Goal: Task Accomplishment & Management: Use online tool/utility

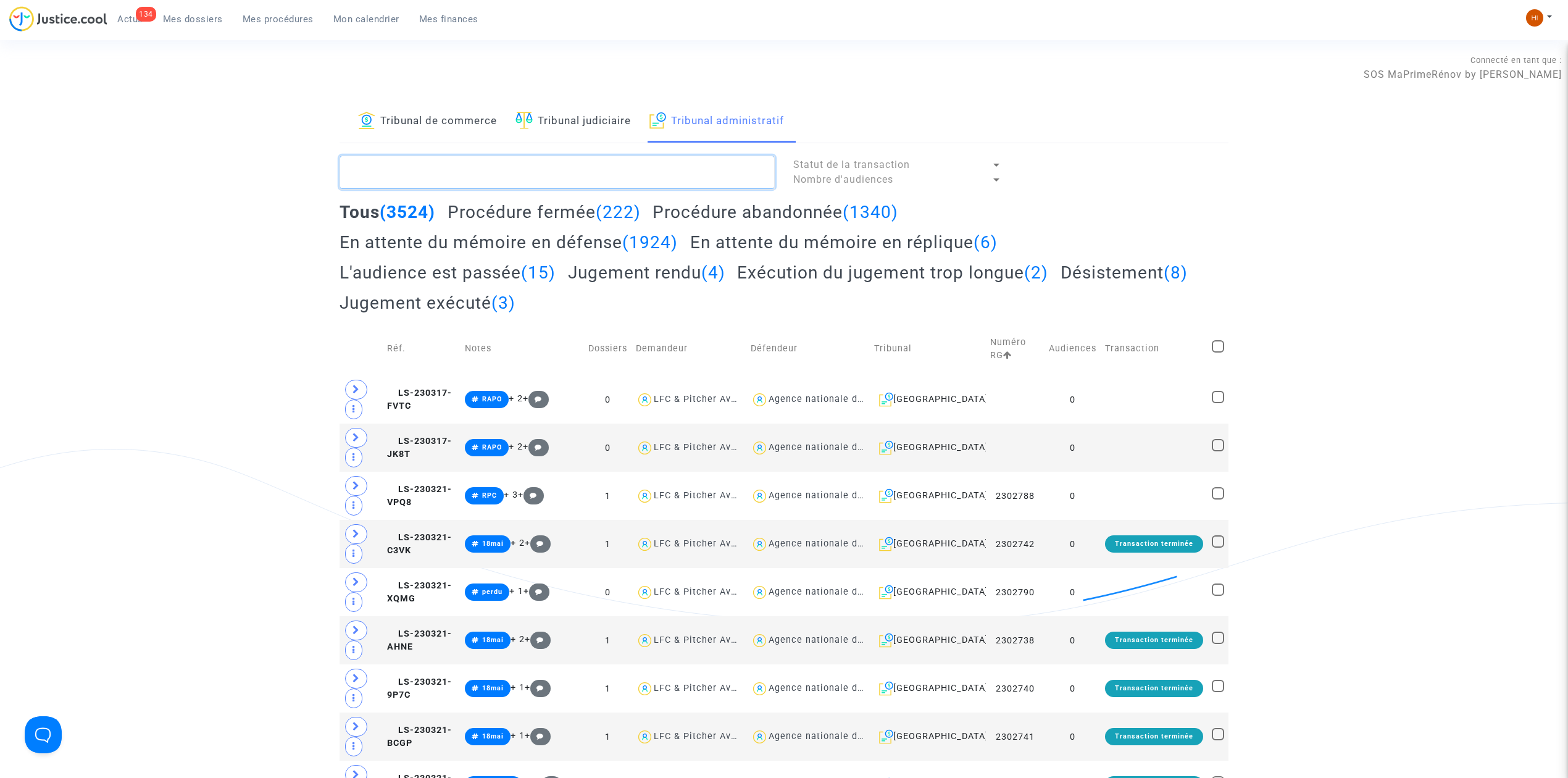
click at [463, 166] on textarea at bounding box center [557, 172] width 435 height 33
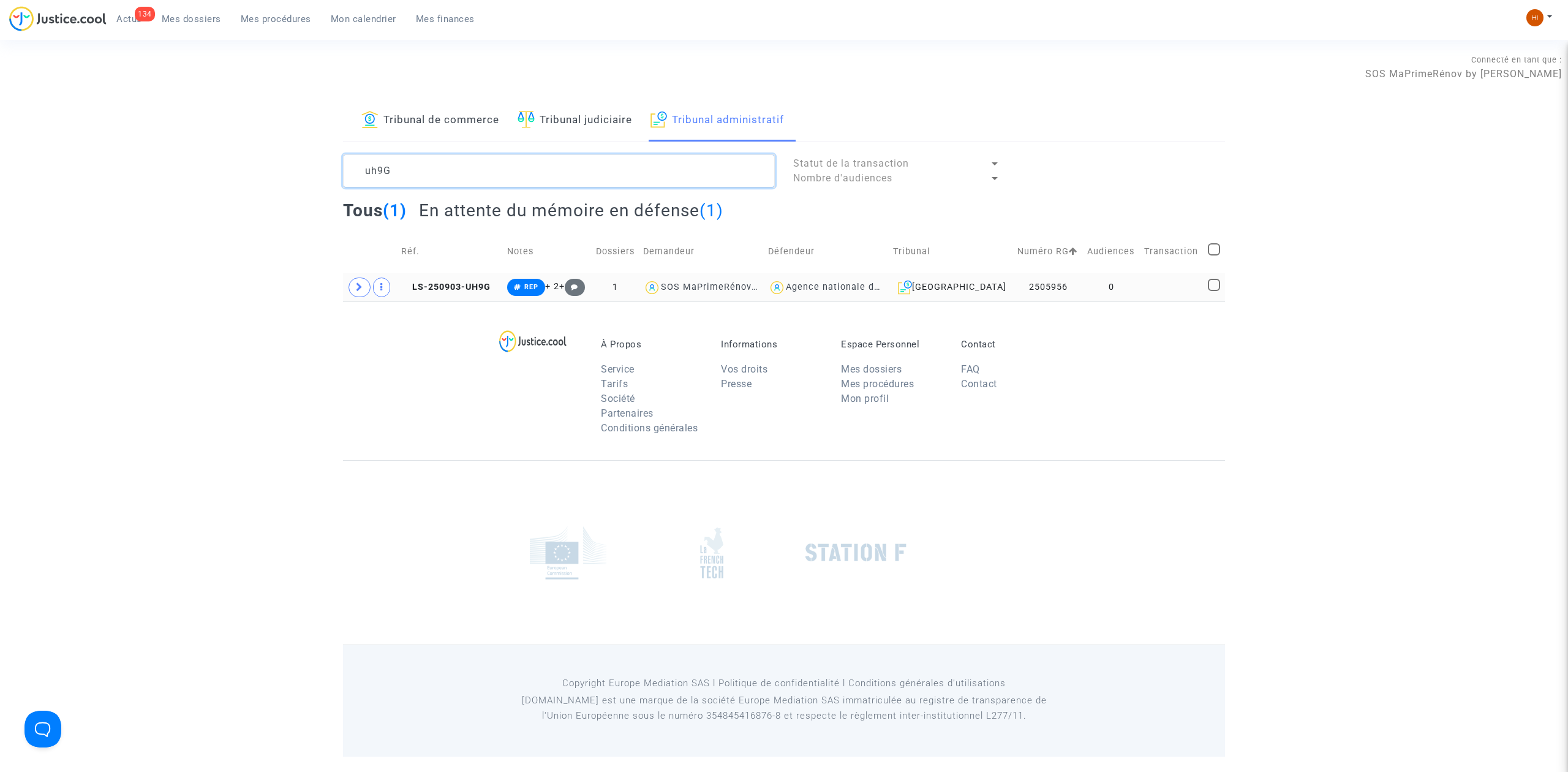
type textarea "uh9G"
click at [1143, 283] on td at bounding box center [1172, 288] width 63 height 28
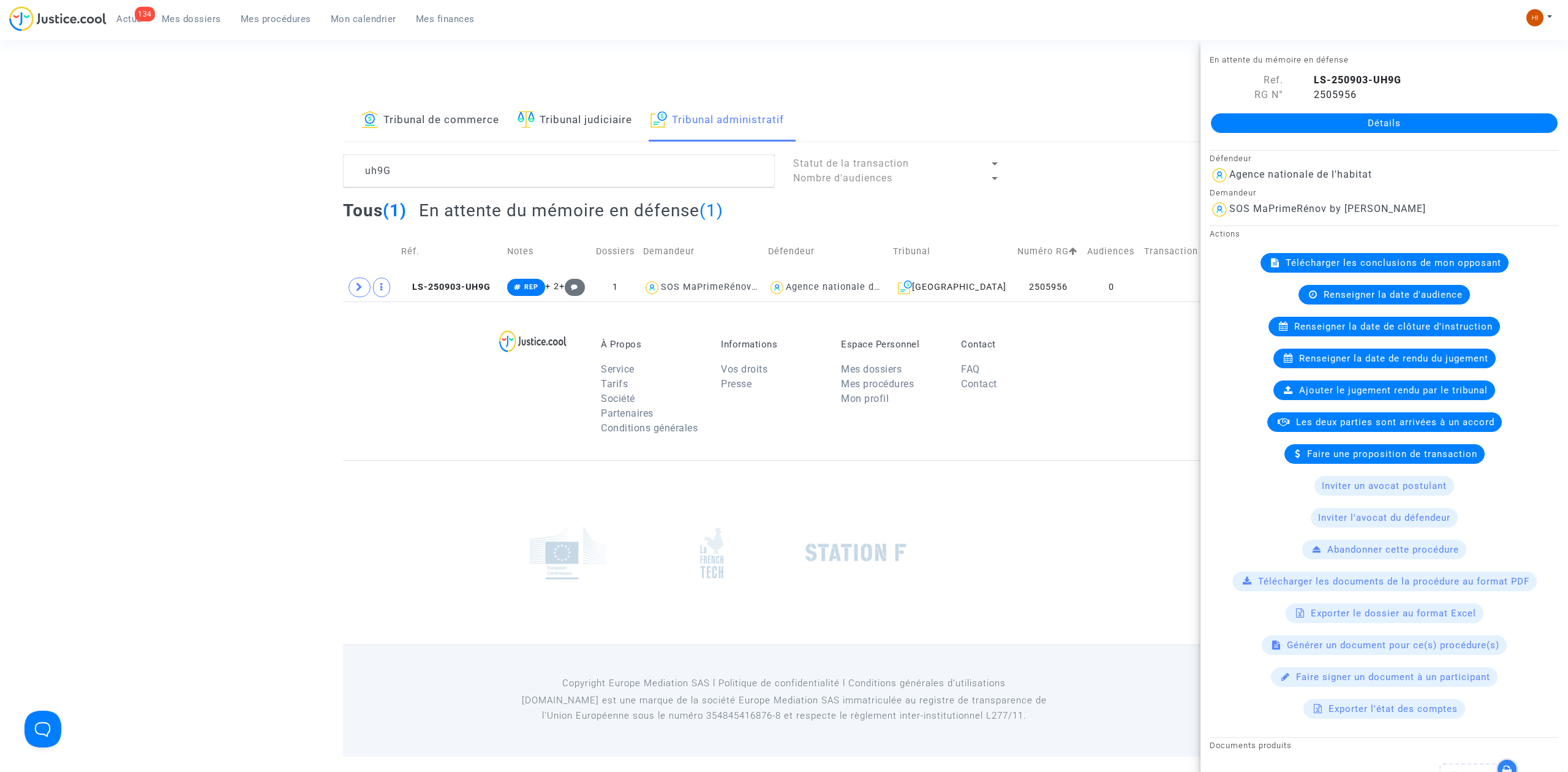
click at [1400, 132] on link "Détails" at bounding box center [1385, 123] width 347 height 19
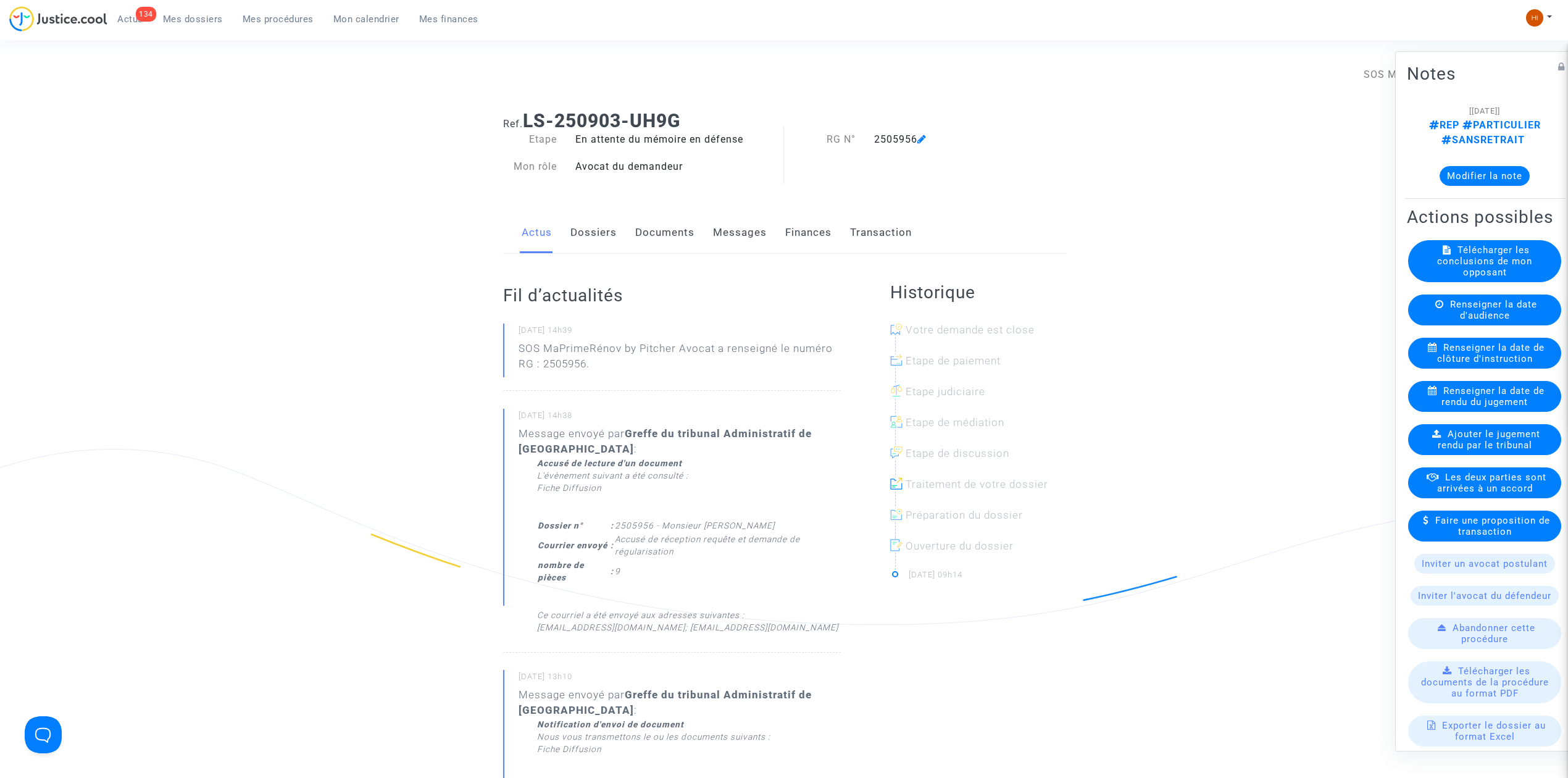
click at [603, 224] on link "Dossiers" at bounding box center [593, 232] width 46 height 40
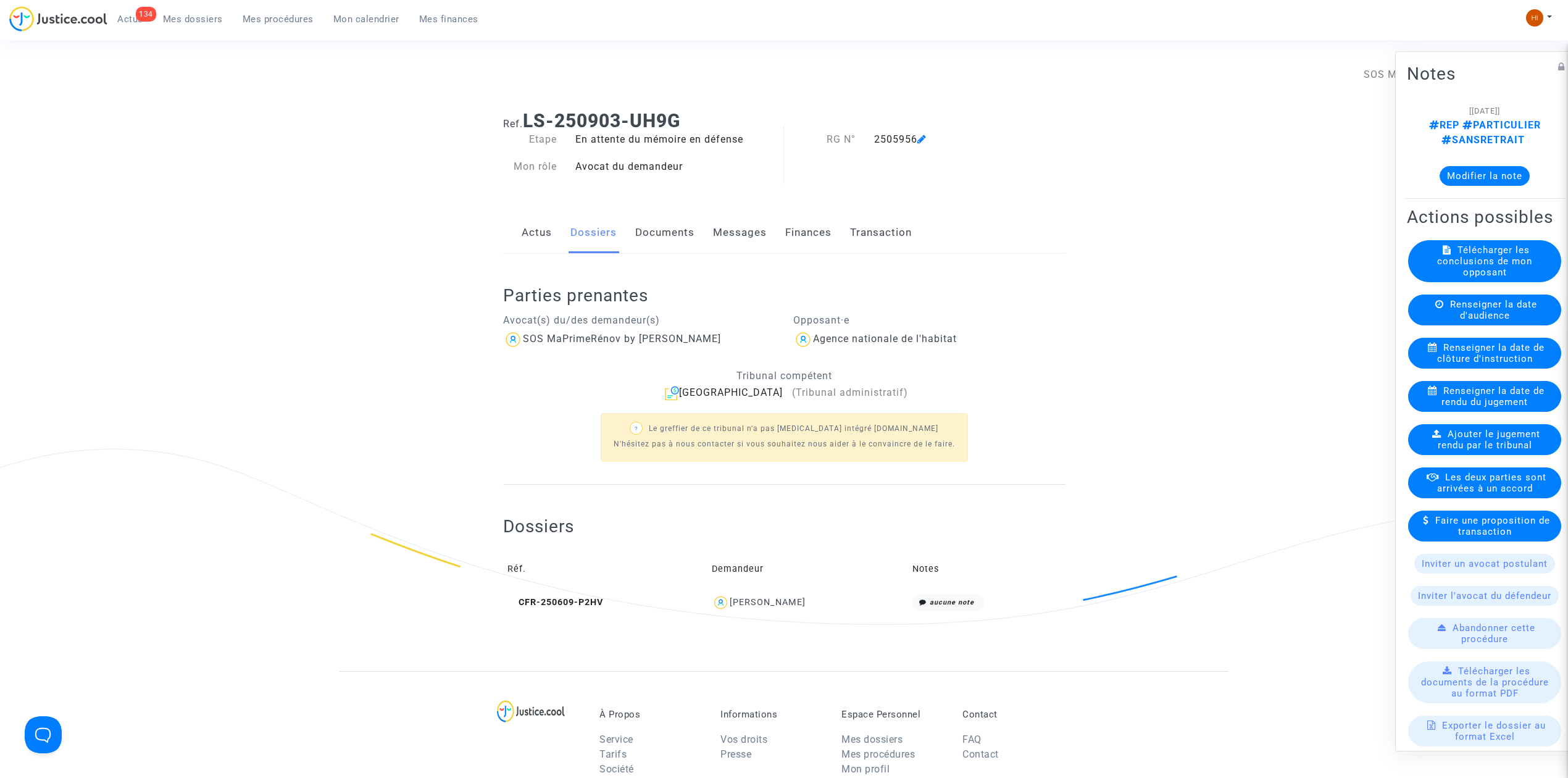
scroll to position [82, 0]
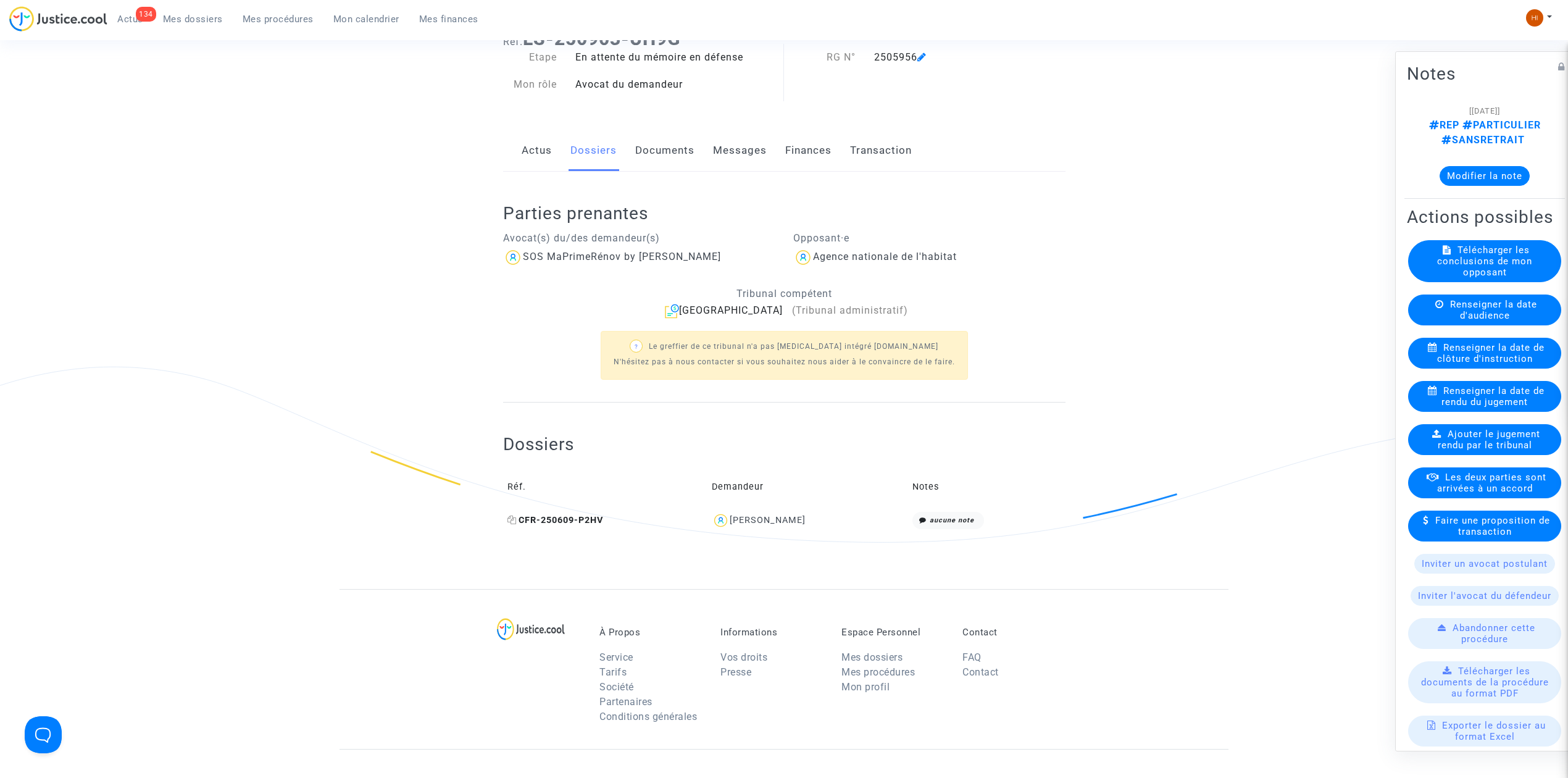
click at [574, 524] on span "CFR-250609-P2HV" at bounding box center [555, 520] width 96 height 10
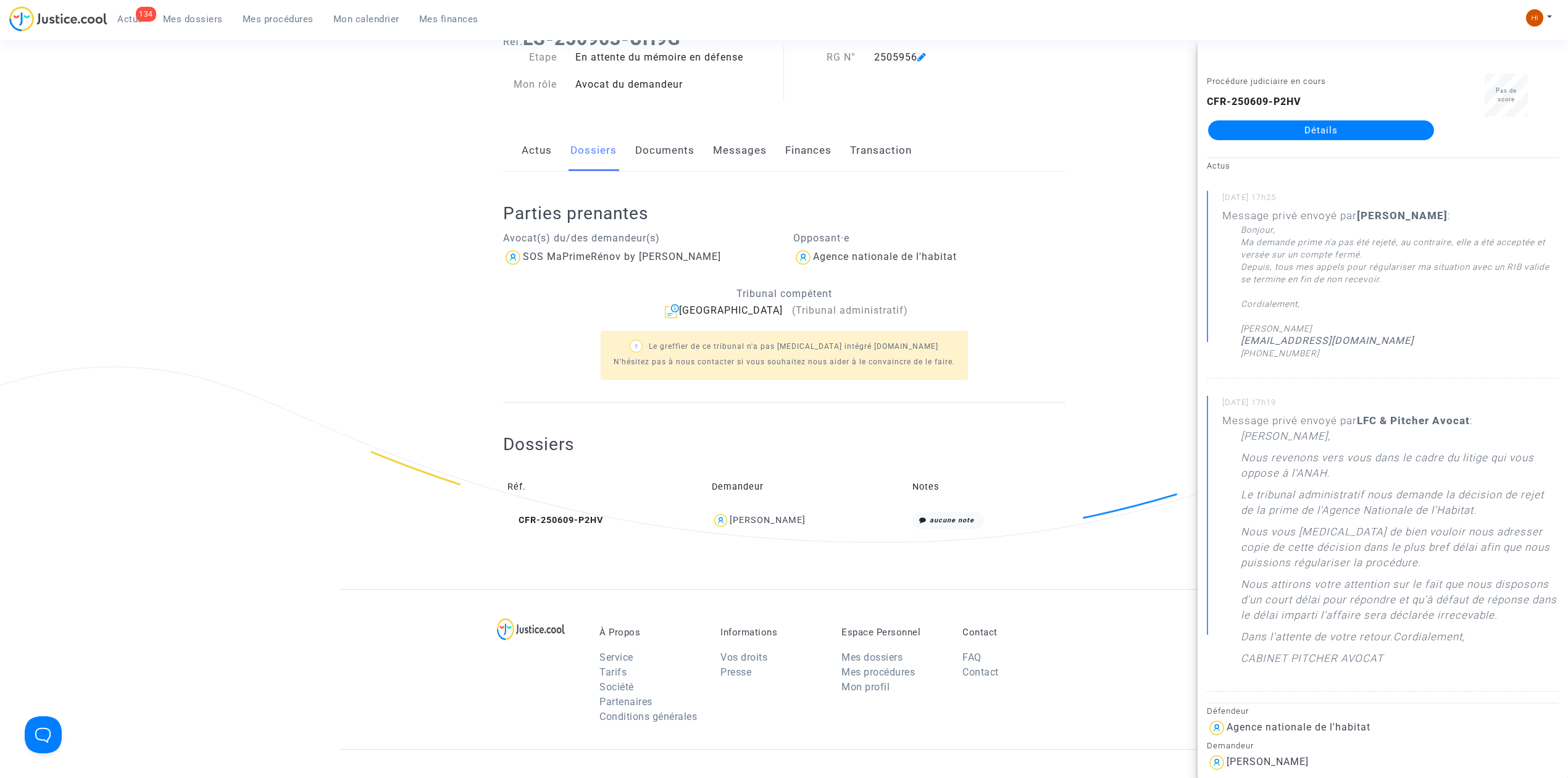
click at [1376, 134] on link "Détails" at bounding box center [1321, 131] width 226 height 20
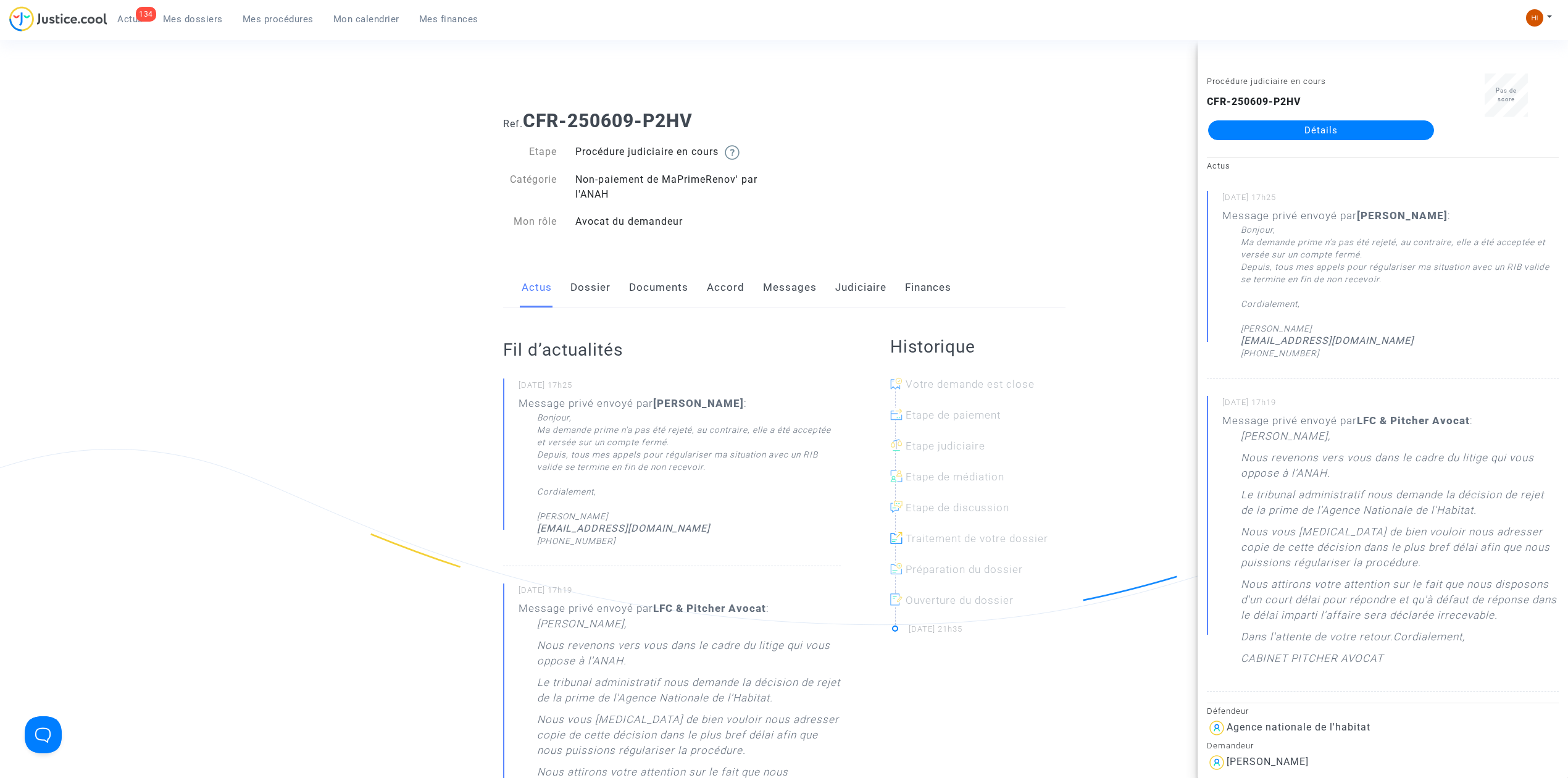
click at [1331, 131] on link "Détails" at bounding box center [1321, 131] width 226 height 20
click at [843, 297] on link "Judiciaire" at bounding box center [861, 288] width 52 height 40
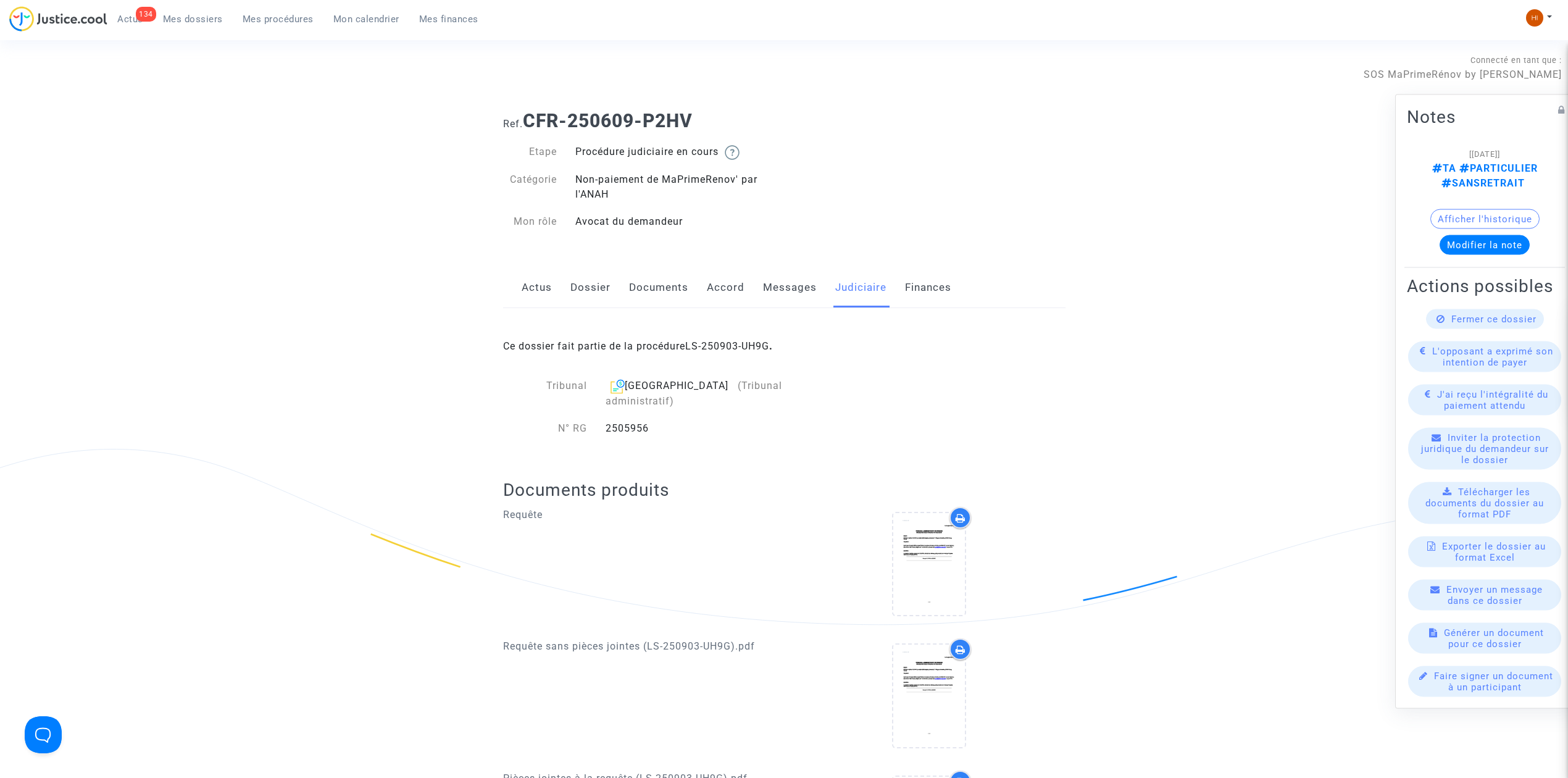
click at [752, 341] on link "LS-250903-UH9G" at bounding box center [727, 346] width 84 height 12
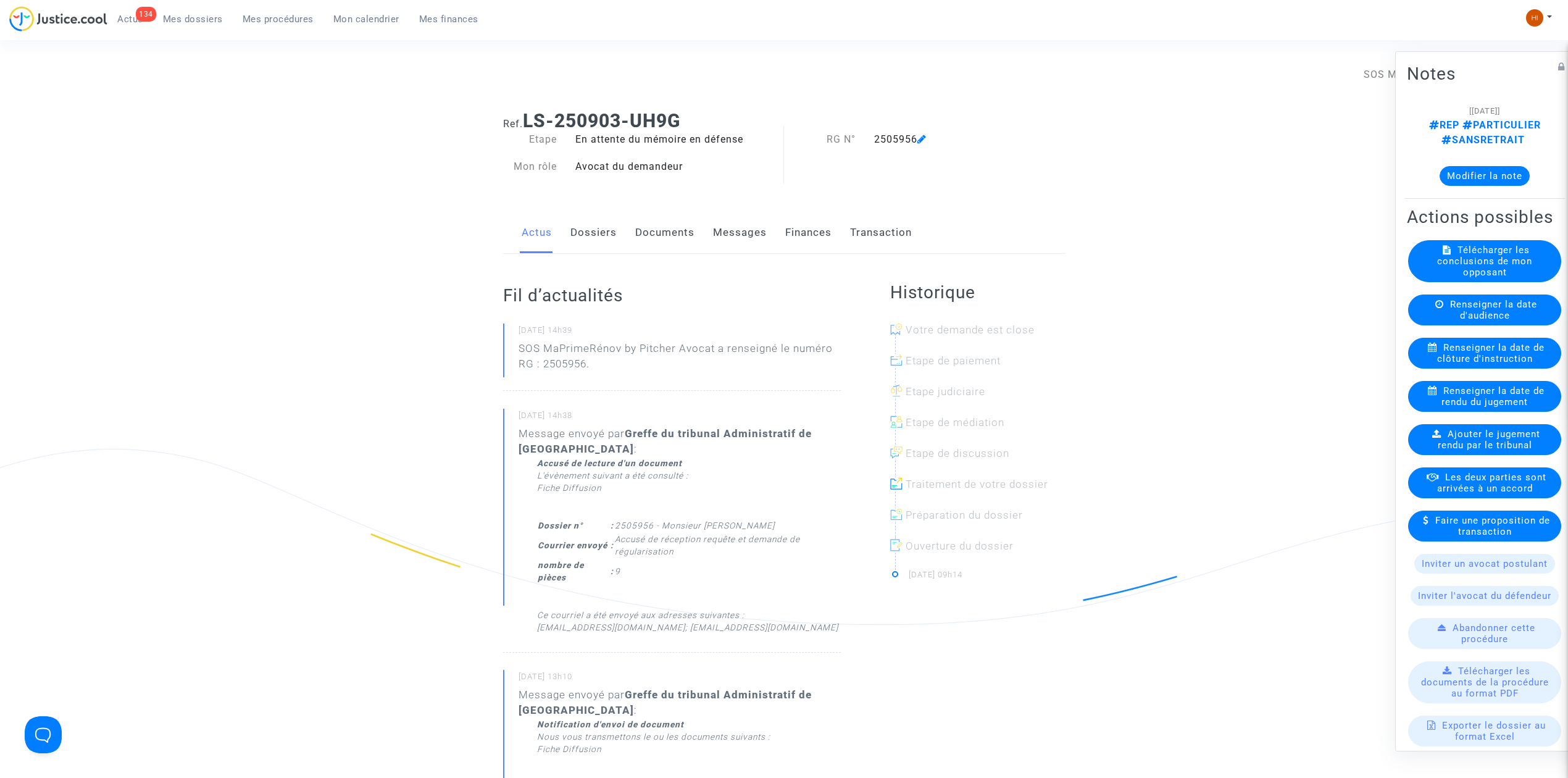
click at [675, 230] on link "Documents" at bounding box center [665, 232] width 59 height 40
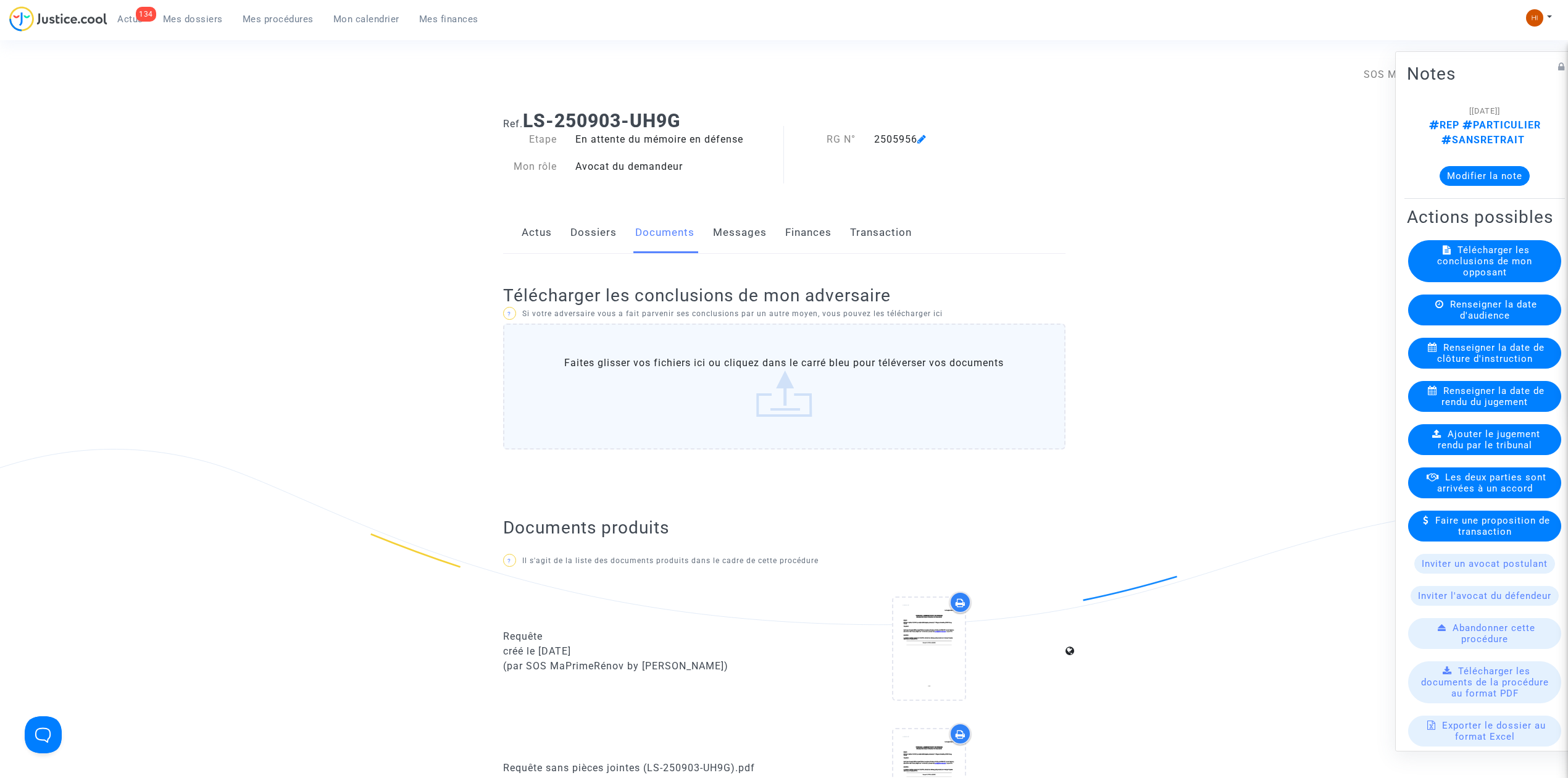
drag, startPoint x: 598, startPoint y: 247, endPoint x: 613, endPoint y: 245, distance: 15.1
click at [598, 247] on link "Dossiers" at bounding box center [593, 232] width 46 height 40
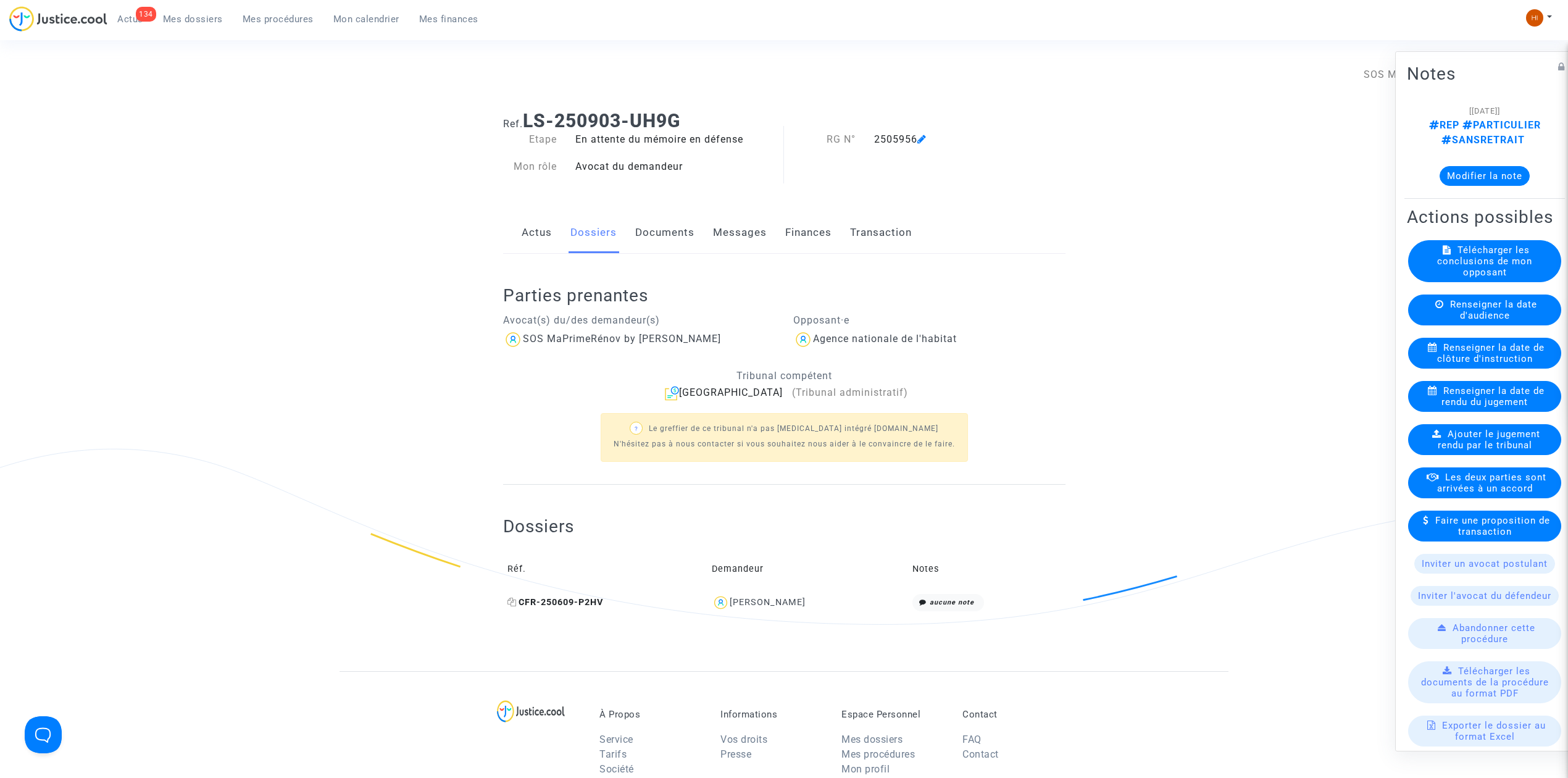
click at [566, 604] on span "CFR-250609-P2HV" at bounding box center [555, 602] width 96 height 10
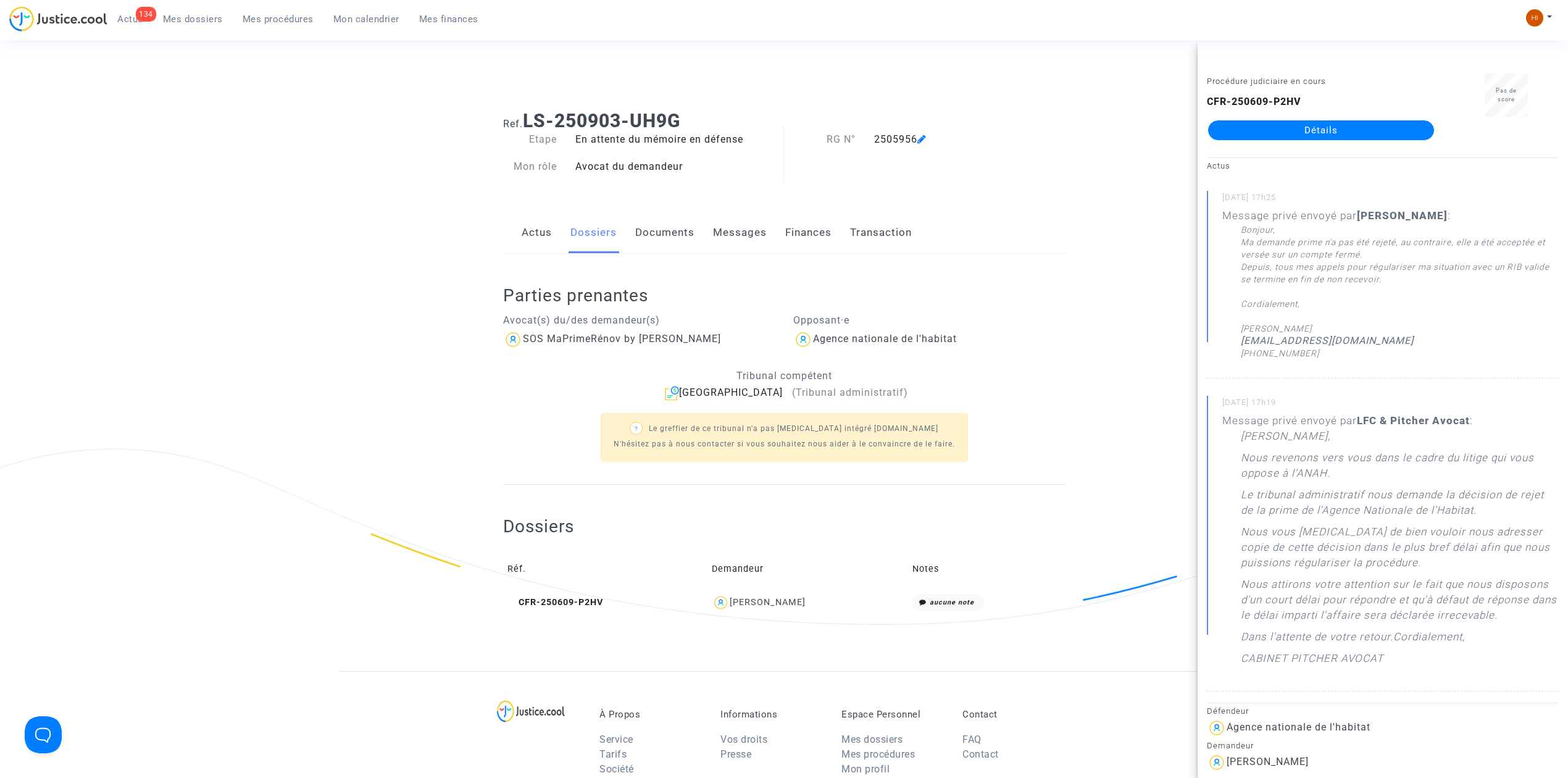
click at [1342, 98] on div "CFR-250609-P2HV Détails" at bounding box center [1321, 117] width 228 height 46
click at [1257, 132] on link "Détails" at bounding box center [1321, 131] width 226 height 20
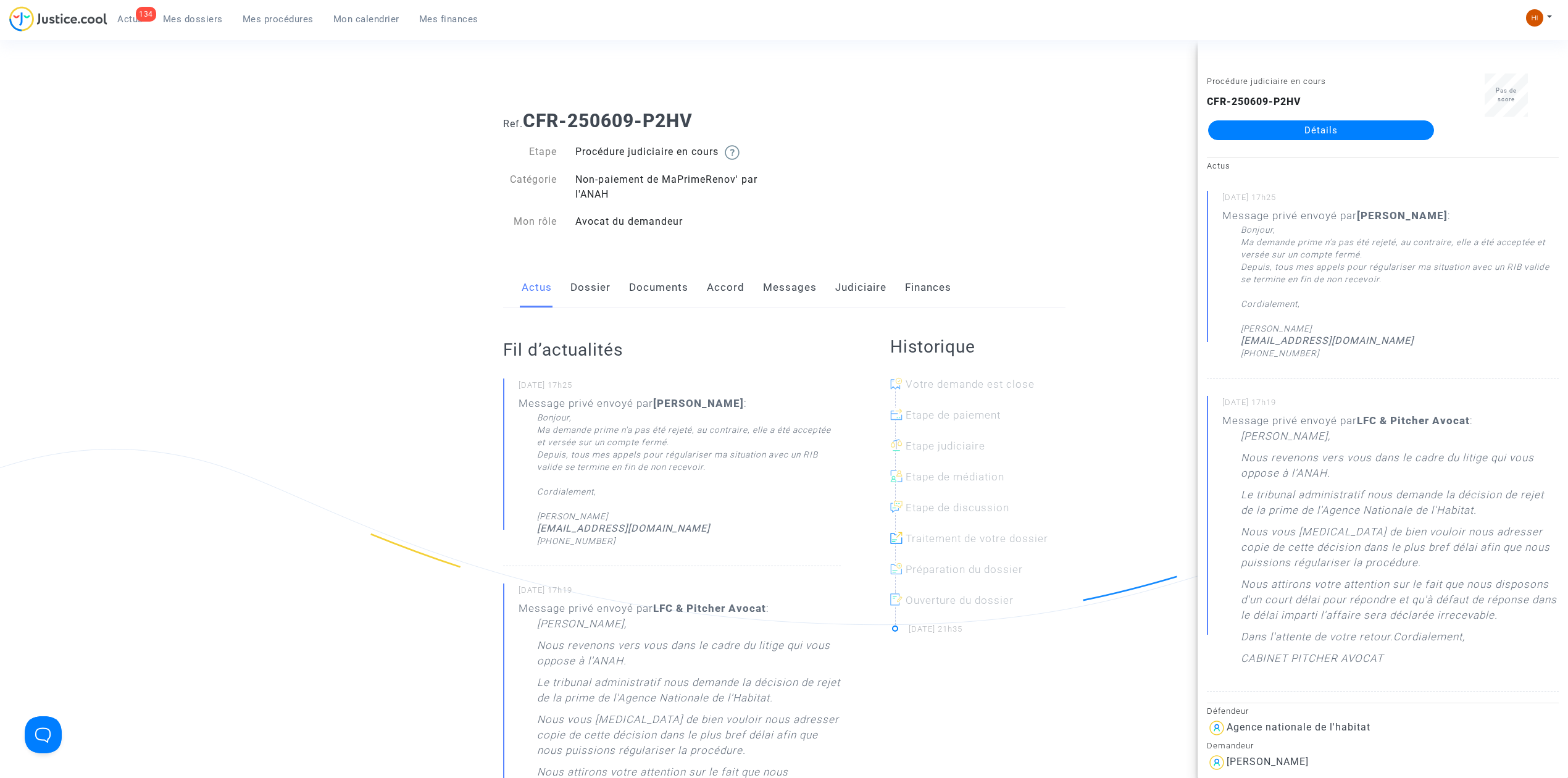
click at [660, 285] on link "Documents" at bounding box center [658, 288] width 59 height 40
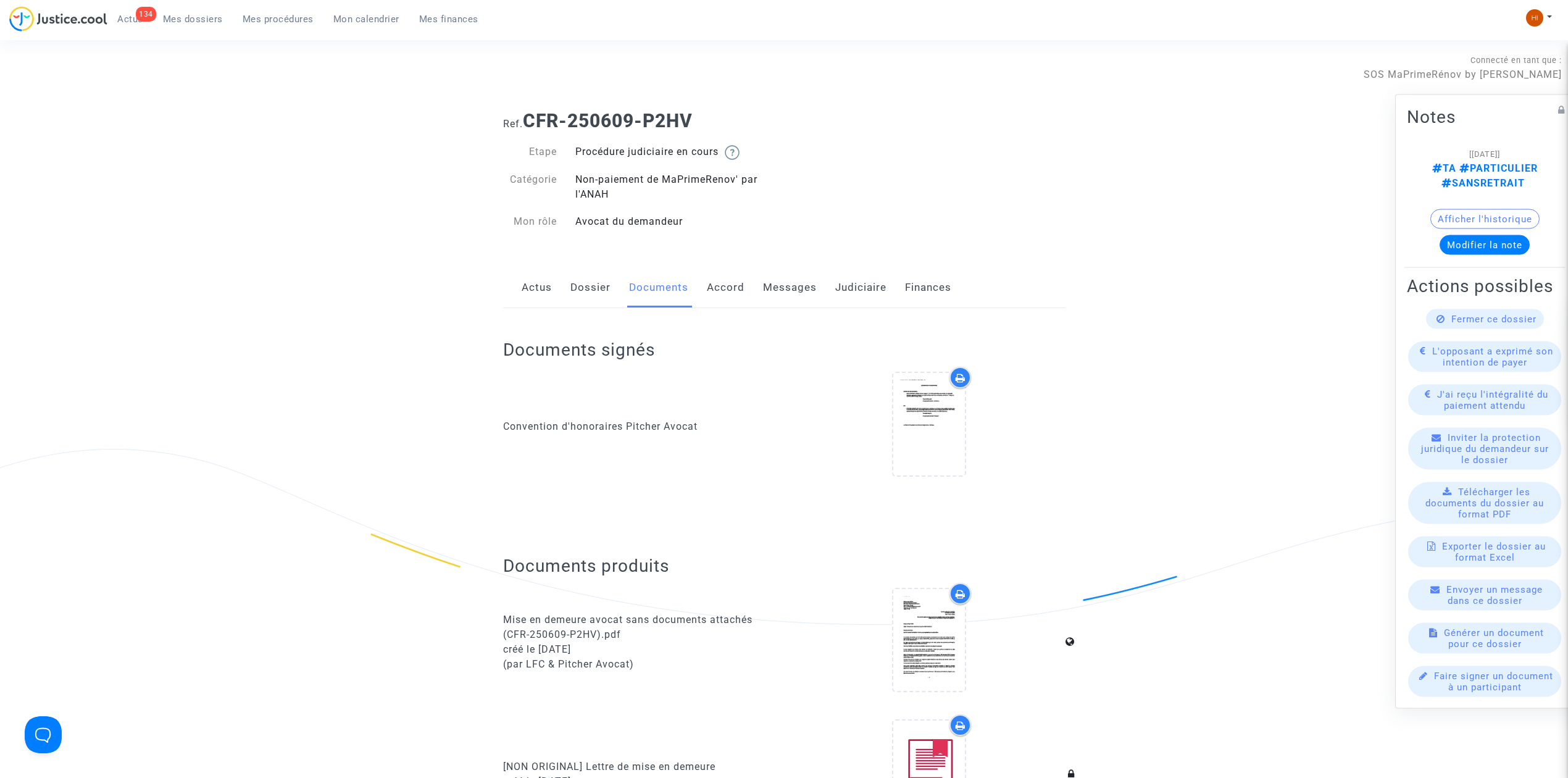
drag, startPoint x: 542, startPoint y: 284, endPoint x: 571, endPoint y: 287, distance: 29.2
click at [540, 284] on link "Actus" at bounding box center [537, 288] width 30 height 40
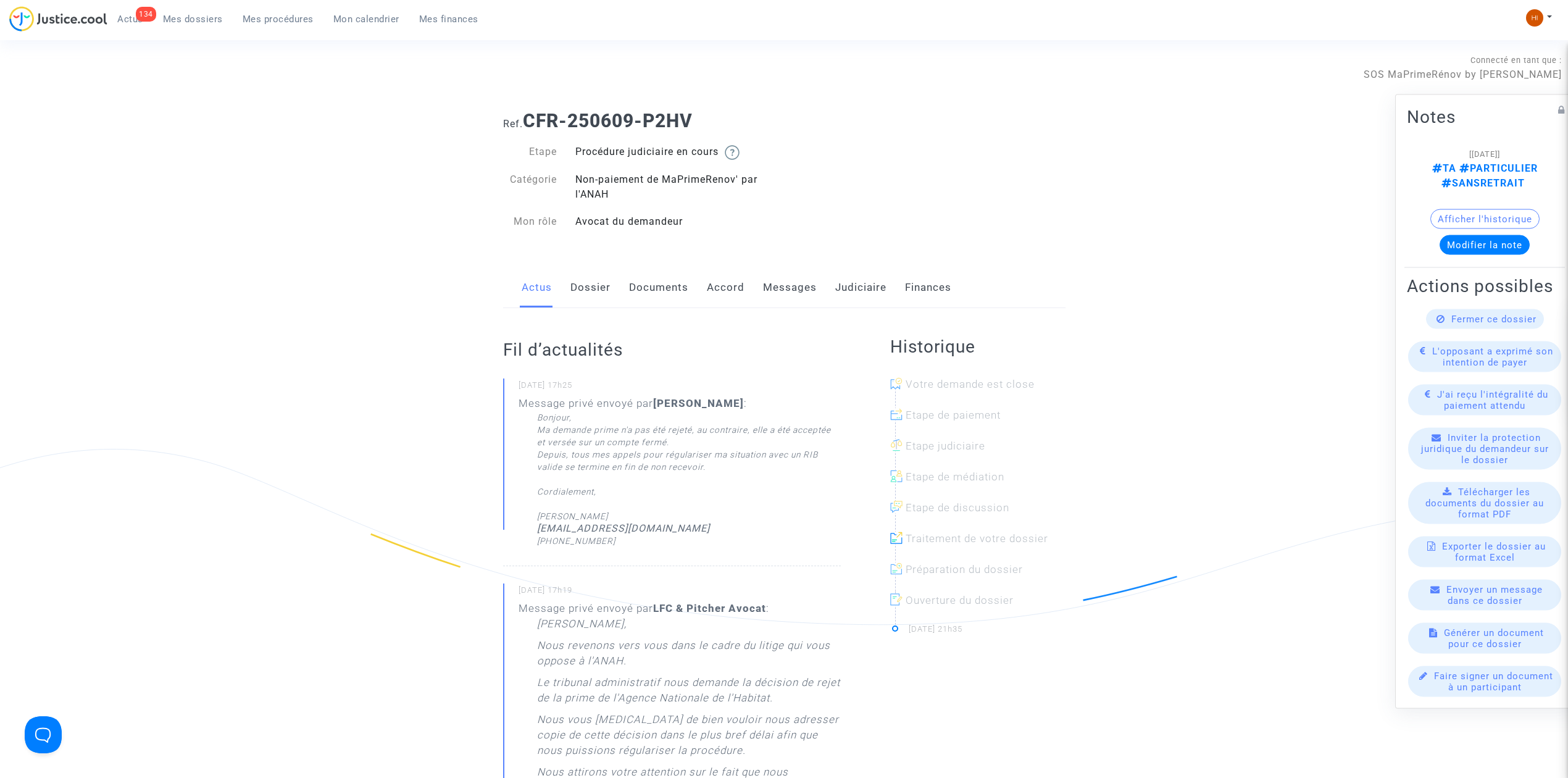
click at [788, 283] on link "Messages" at bounding box center [790, 288] width 54 height 40
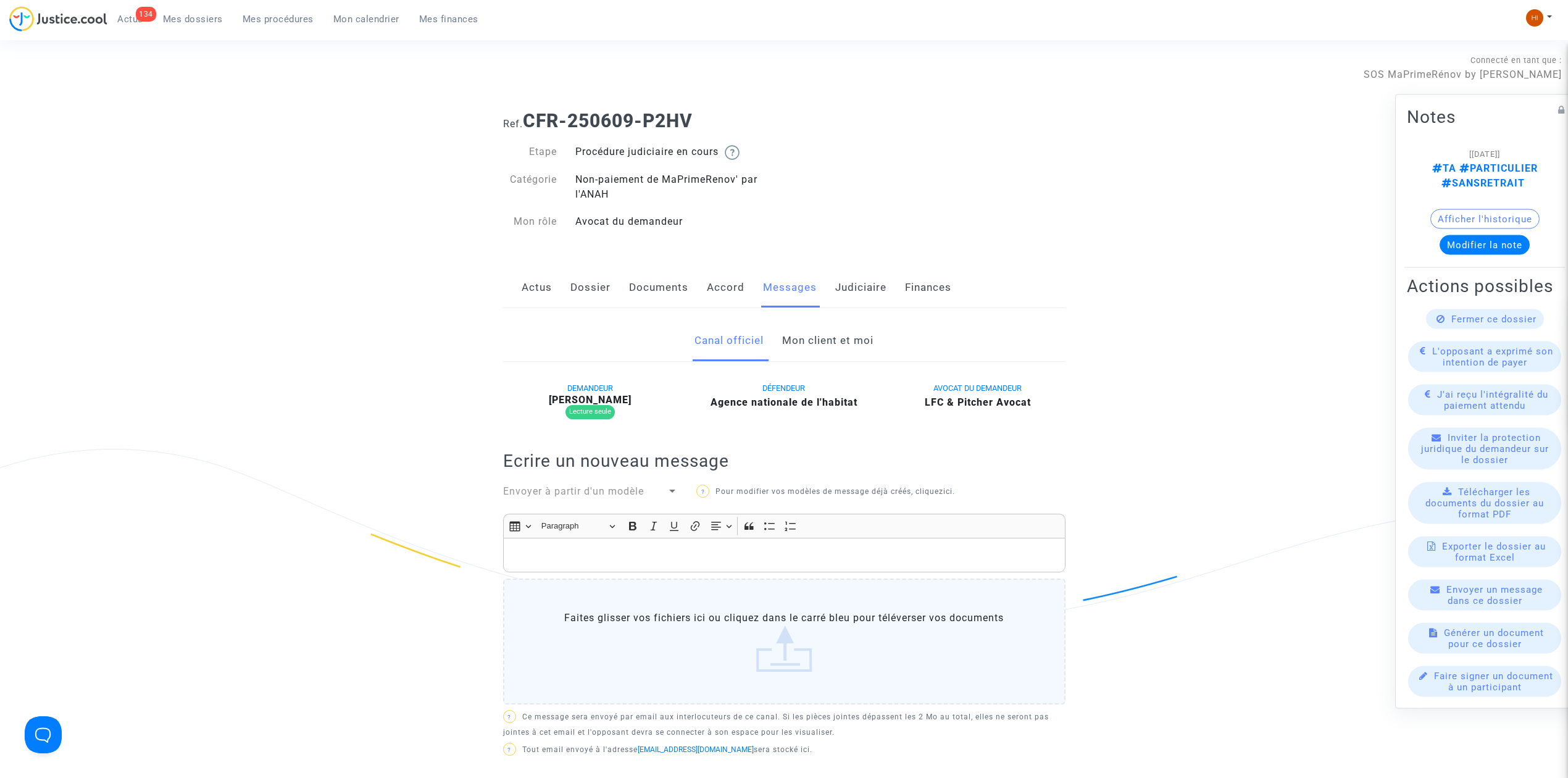
click at [841, 327] on link "Mon client et moi" at bounding box center [828, 341] width 91 height 40
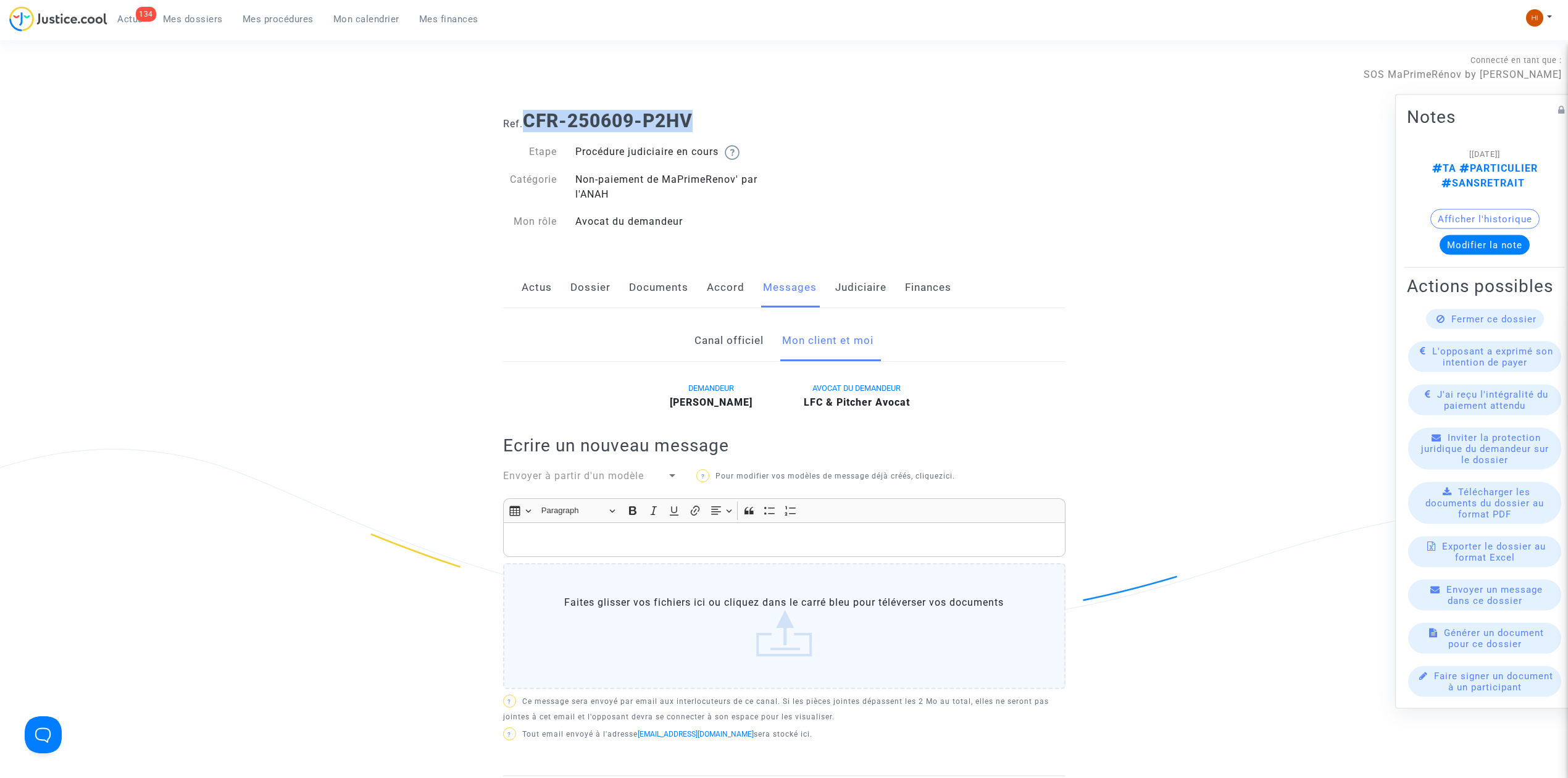
drag, startPoint x: 707, startPoint y: 126, endPoint x: 529, endPoint y: 117, distance: 178.2
click at [529, 117] on h1 "Ref. CFR-250609-P2HV" at bounding box center [784, 121] width 562 height 22
copy b "CFR-250609-P2HV"
click at [280, 23] on span "Mes procédures" at bounding box center [278, 19] width 71 height 11
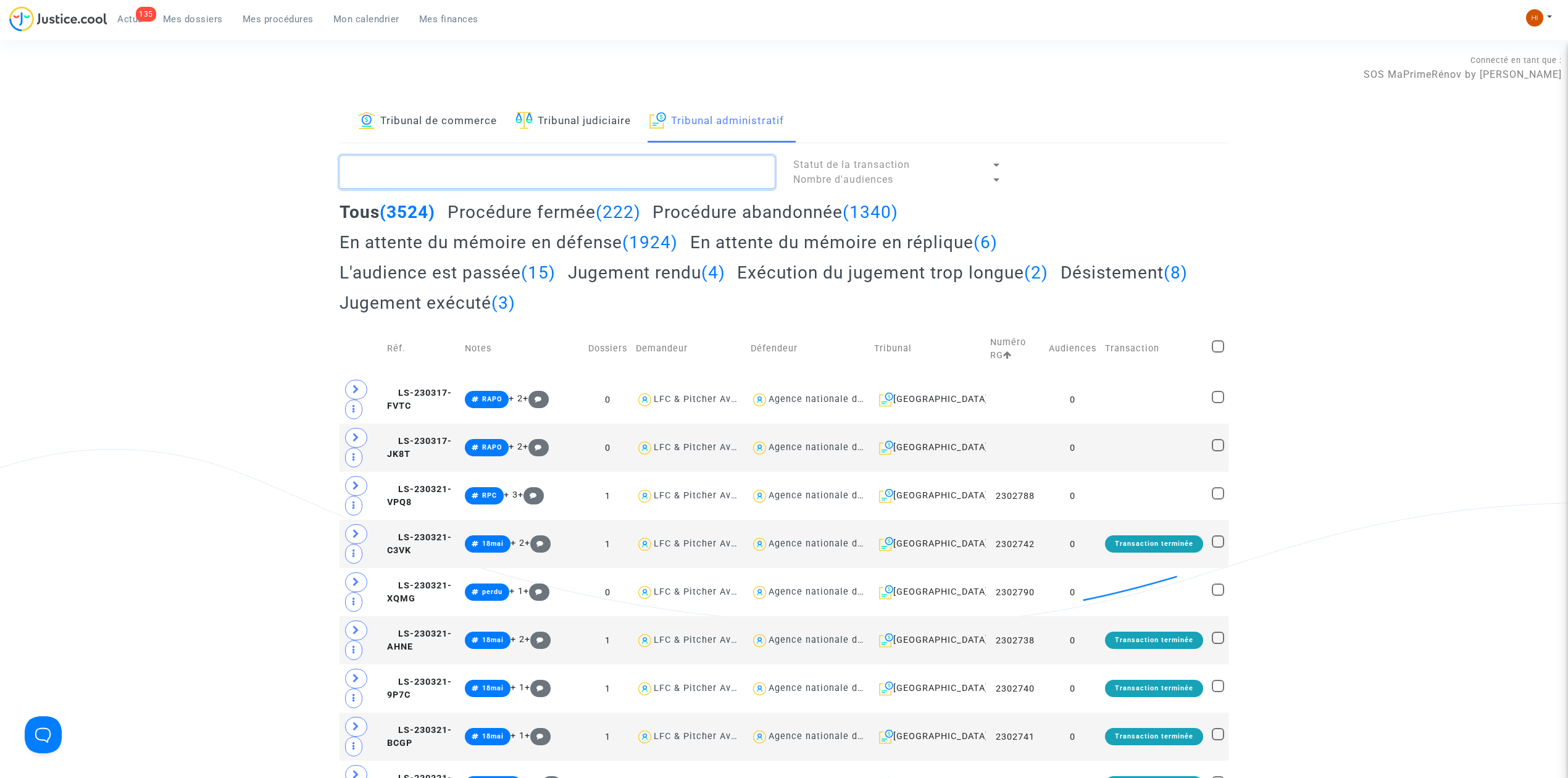
click at [492, 156] on textarea at bounding box center [557, 172] width 435 height 33
paste textarea "[PERSON_NAME]"
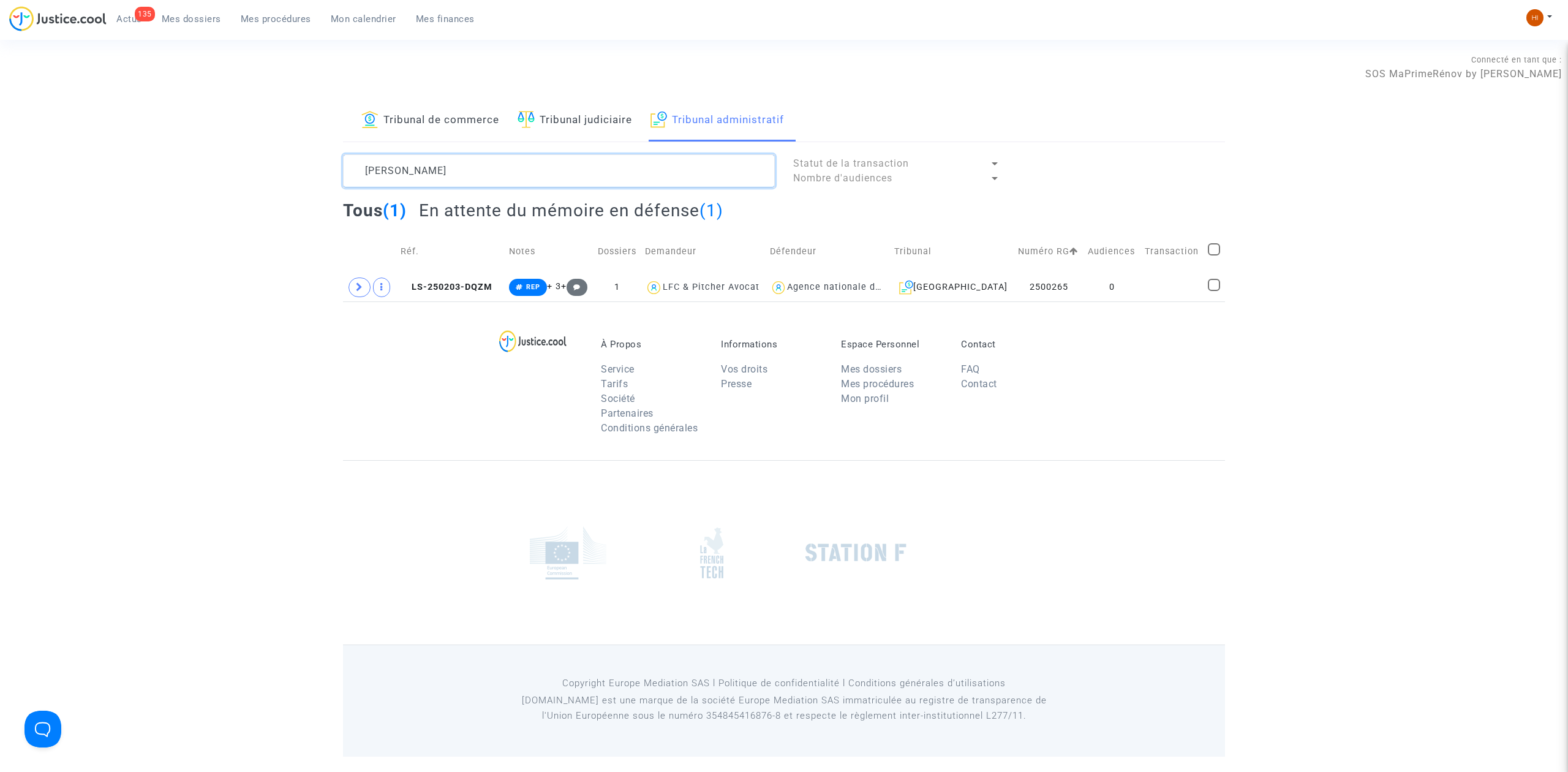
type textarea "[PERSON_NAME]"
drag, startPoint x: 469, startPoint y: 283, endPoint x: 1094, endPoint y: 232, distance: 627.1
click at [469, 283] on span "LS-250203-DQZM" at bounding box center [447, 287] width 92 height 10
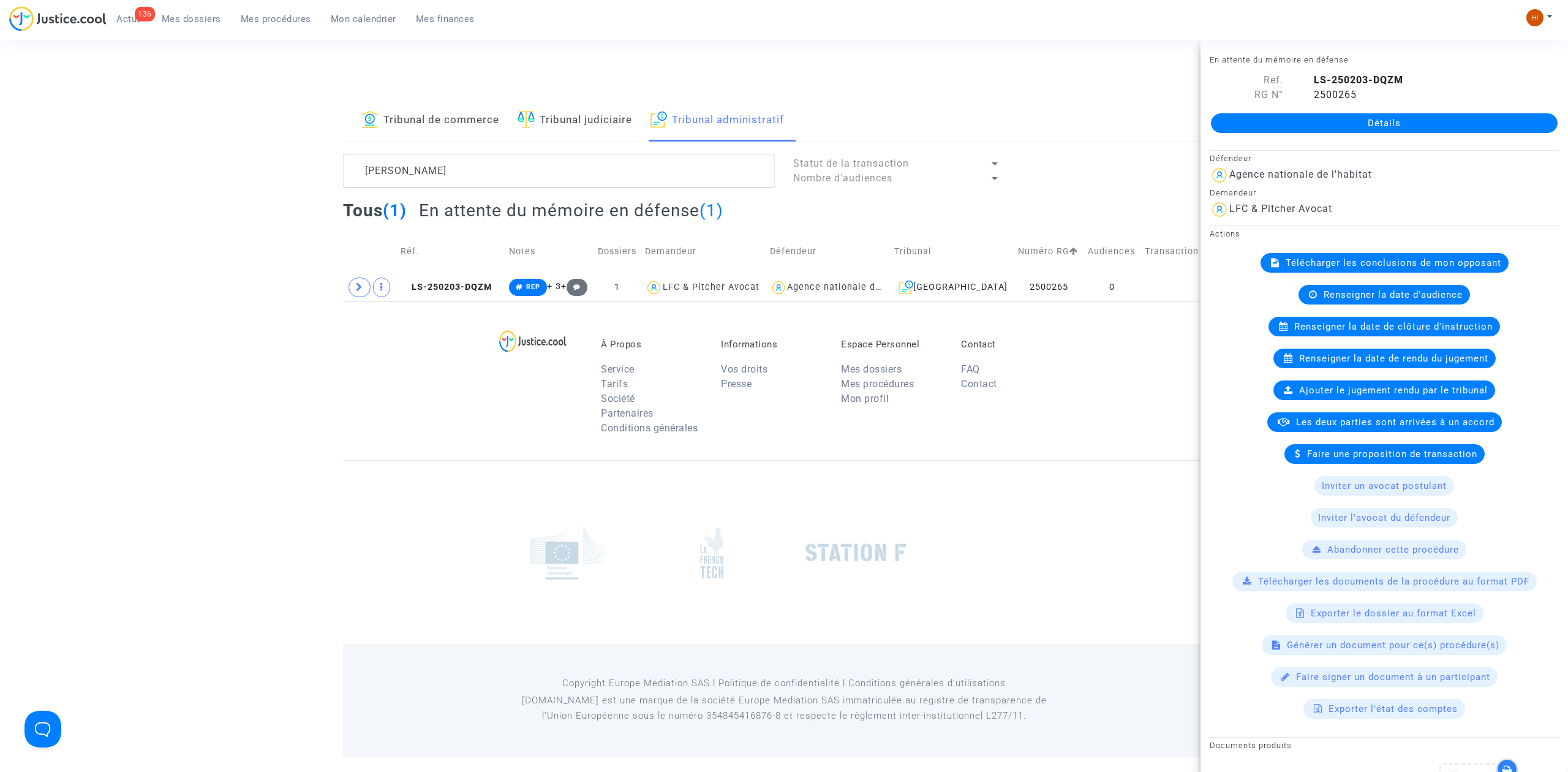
click at [1448, 119] on link "Détails" at bounding box center [1385, 123] width 347 height 19
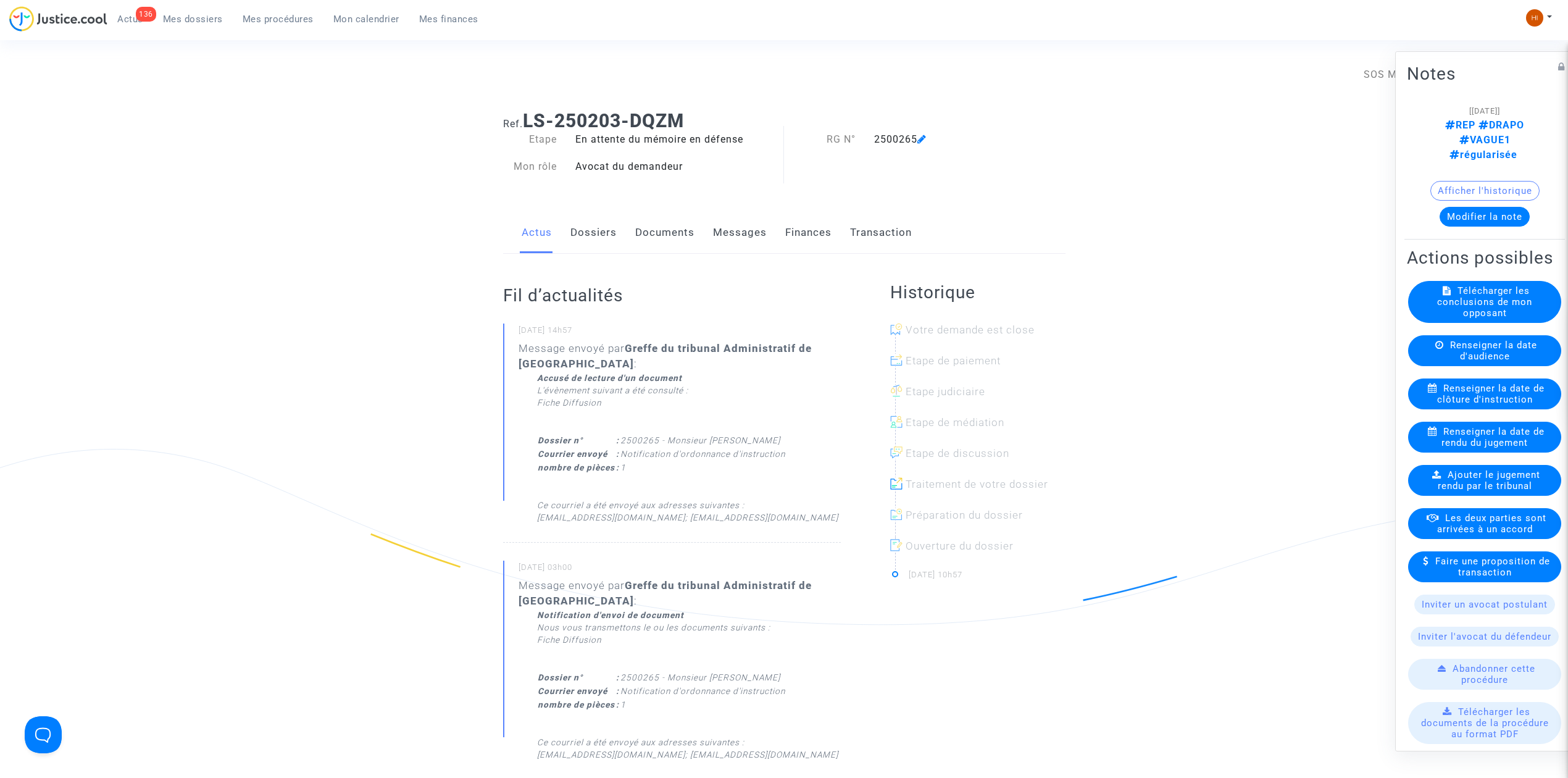
click at [1498, 405] on span "Renseigner la date de clôture d'instruction" at bounding box center [1492, 394] width 108 height 22
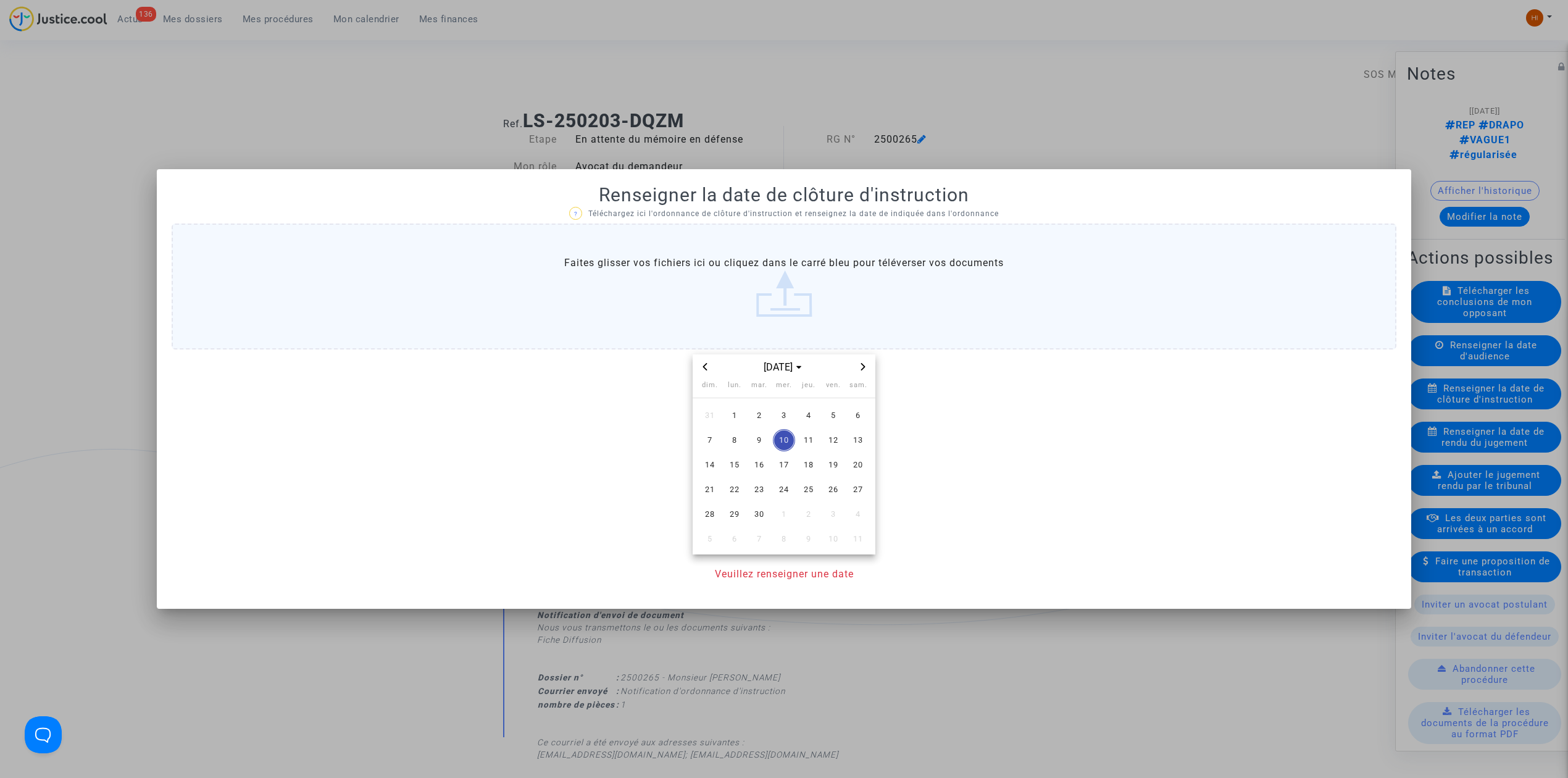
click at [863, 366] on icon "Next month" at bounding box center [863, 366] width 7 height 7
click at [730, 448] on span "6" at bounding box center [735, 441] width 22 height 22
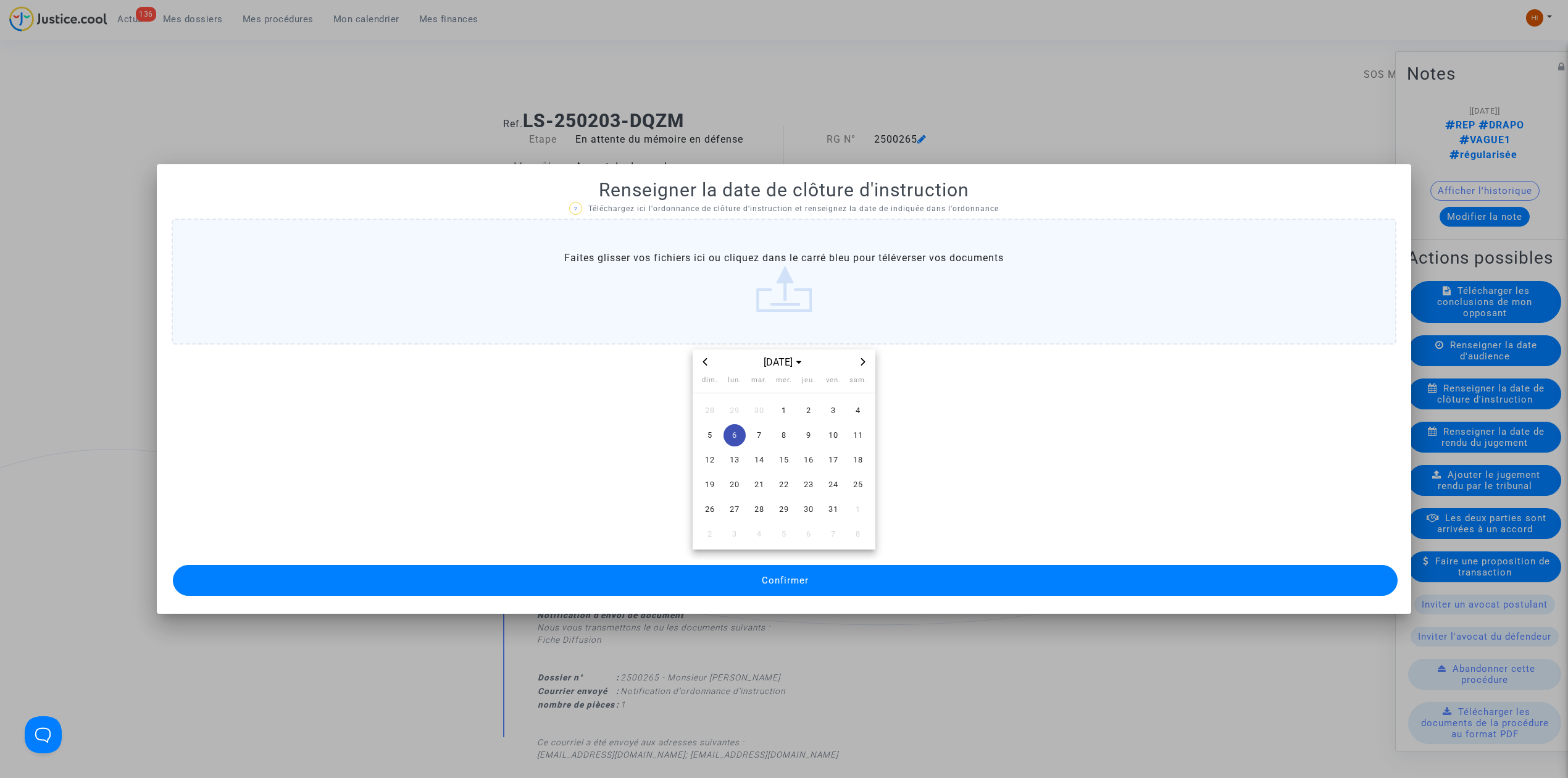
click at [766, 581] on span "Confirmer" at bounding box center [786, 580] width 47 height 11
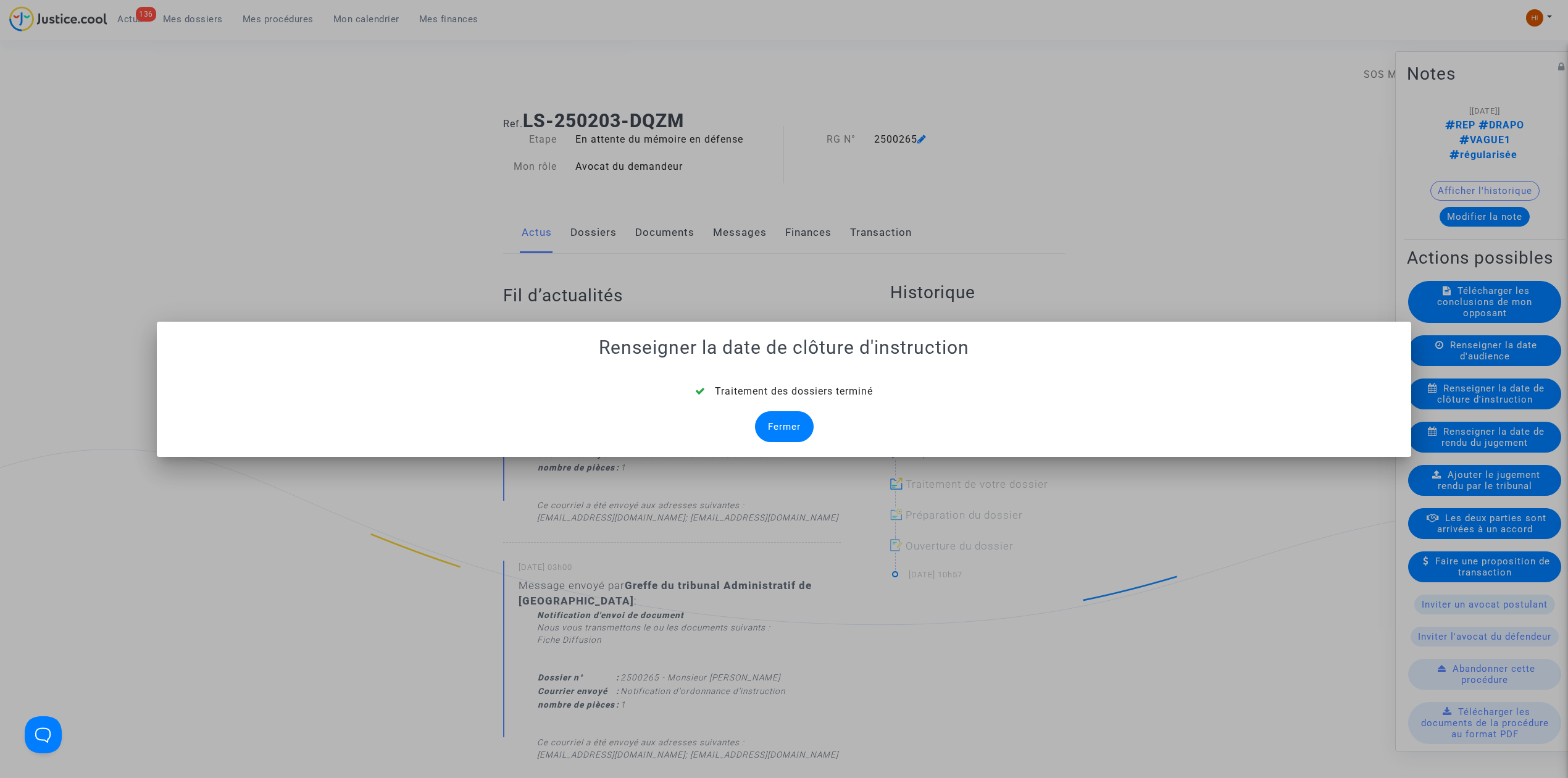
click at [753, 425] on div "Traitement des dossiers terminé Fermer" at bounding box center [784, 413] width 1225 height 58
click at [771, 431] on div "Fermer" at bounding box center [784, 426] width 59 height 31
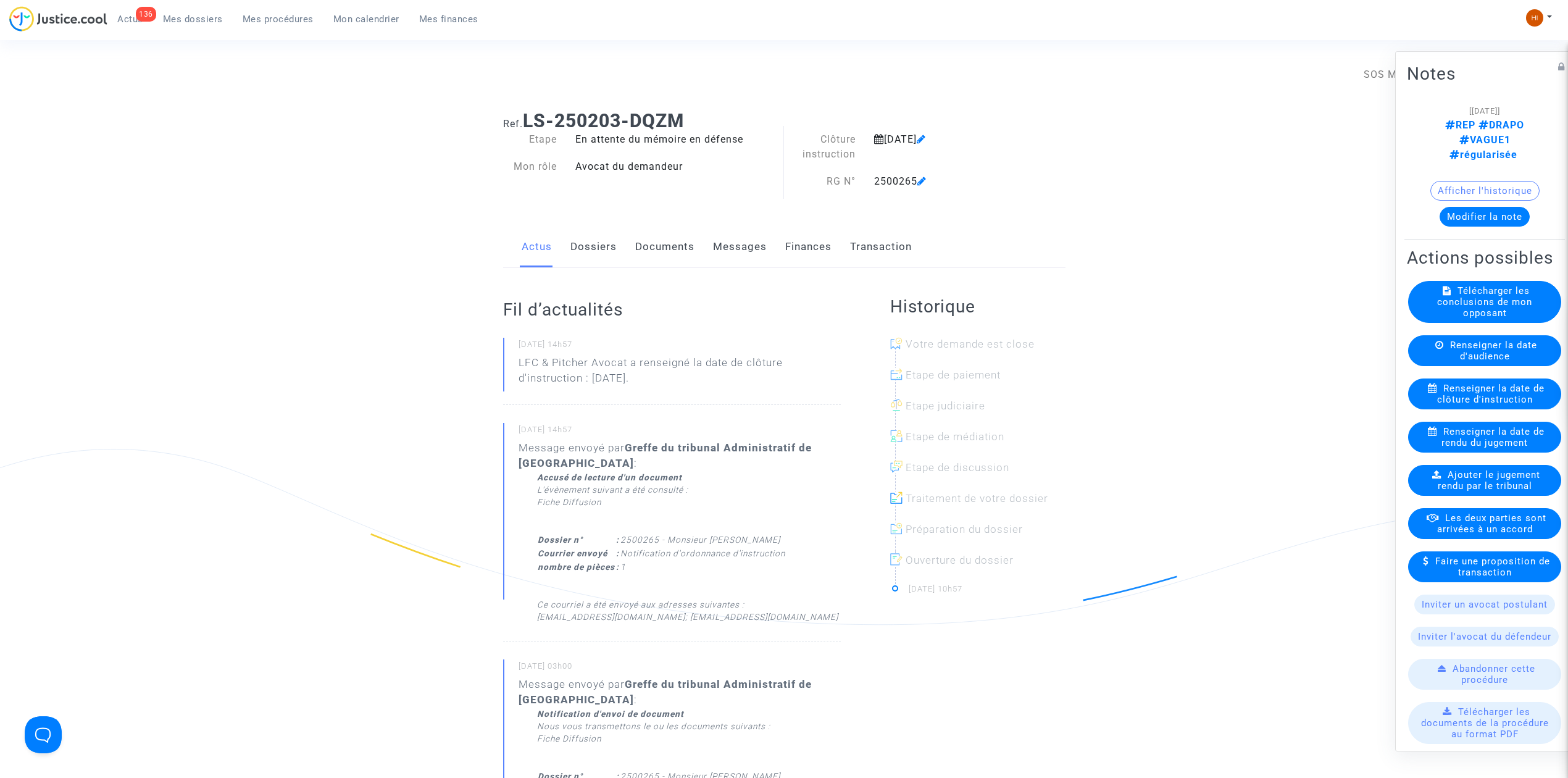
click at [678, 247] on link "Documents" at bounding box center [665, 247] width 59 height 40
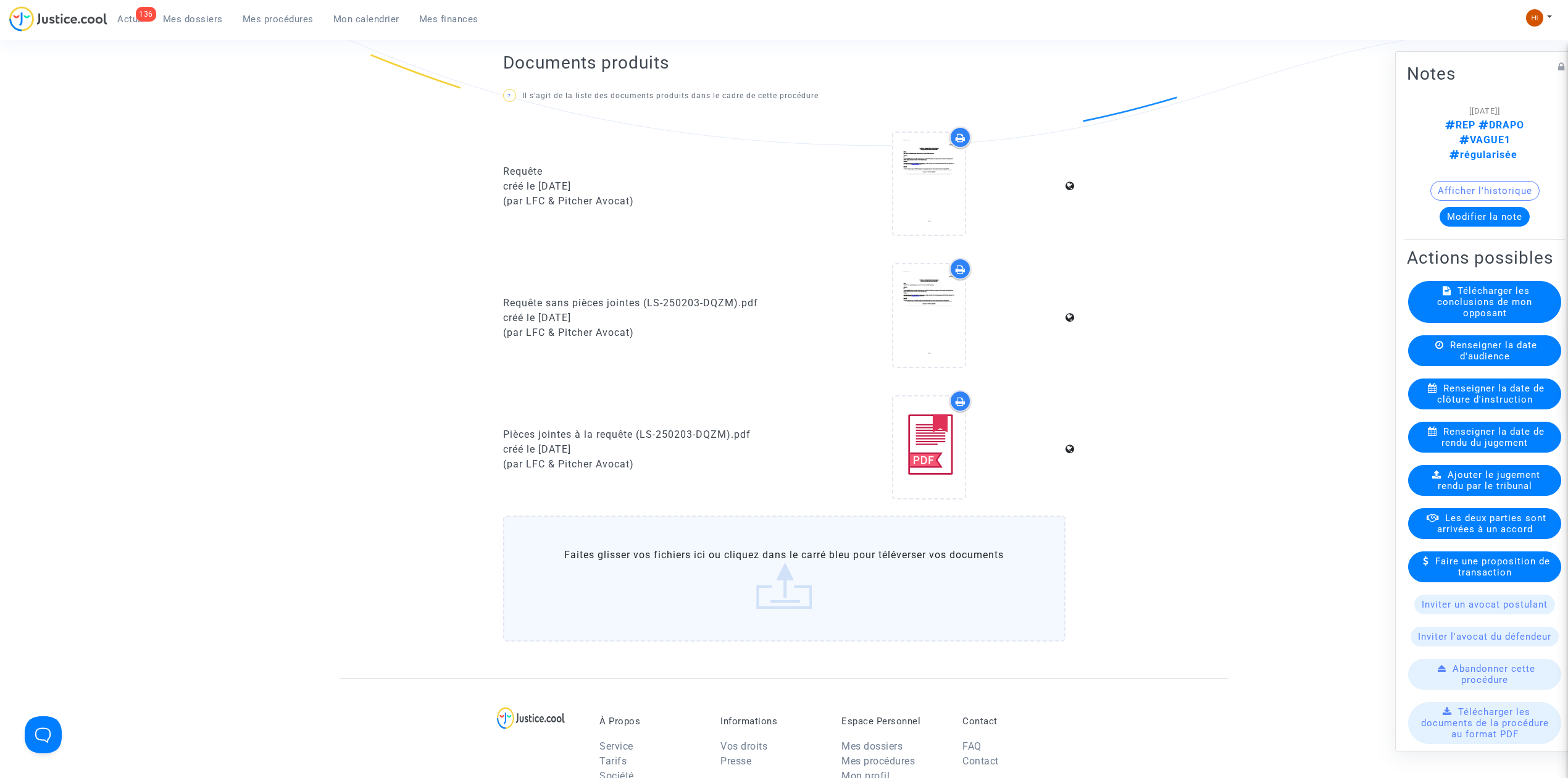
scroll to position [741, 0]
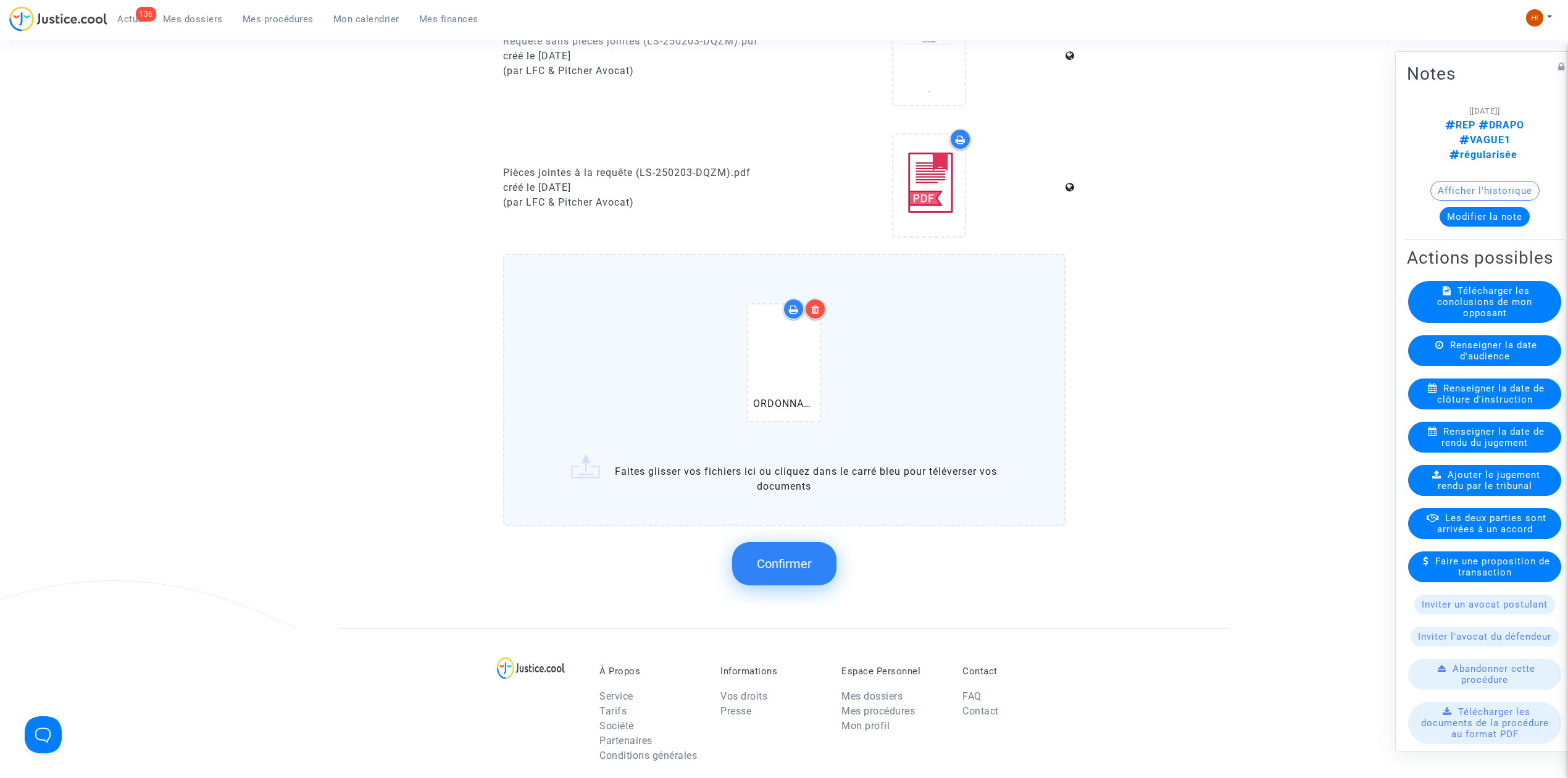
click at [806, 561] on span "Confirmer" at bounding box center [784, 564] width 55 height 15
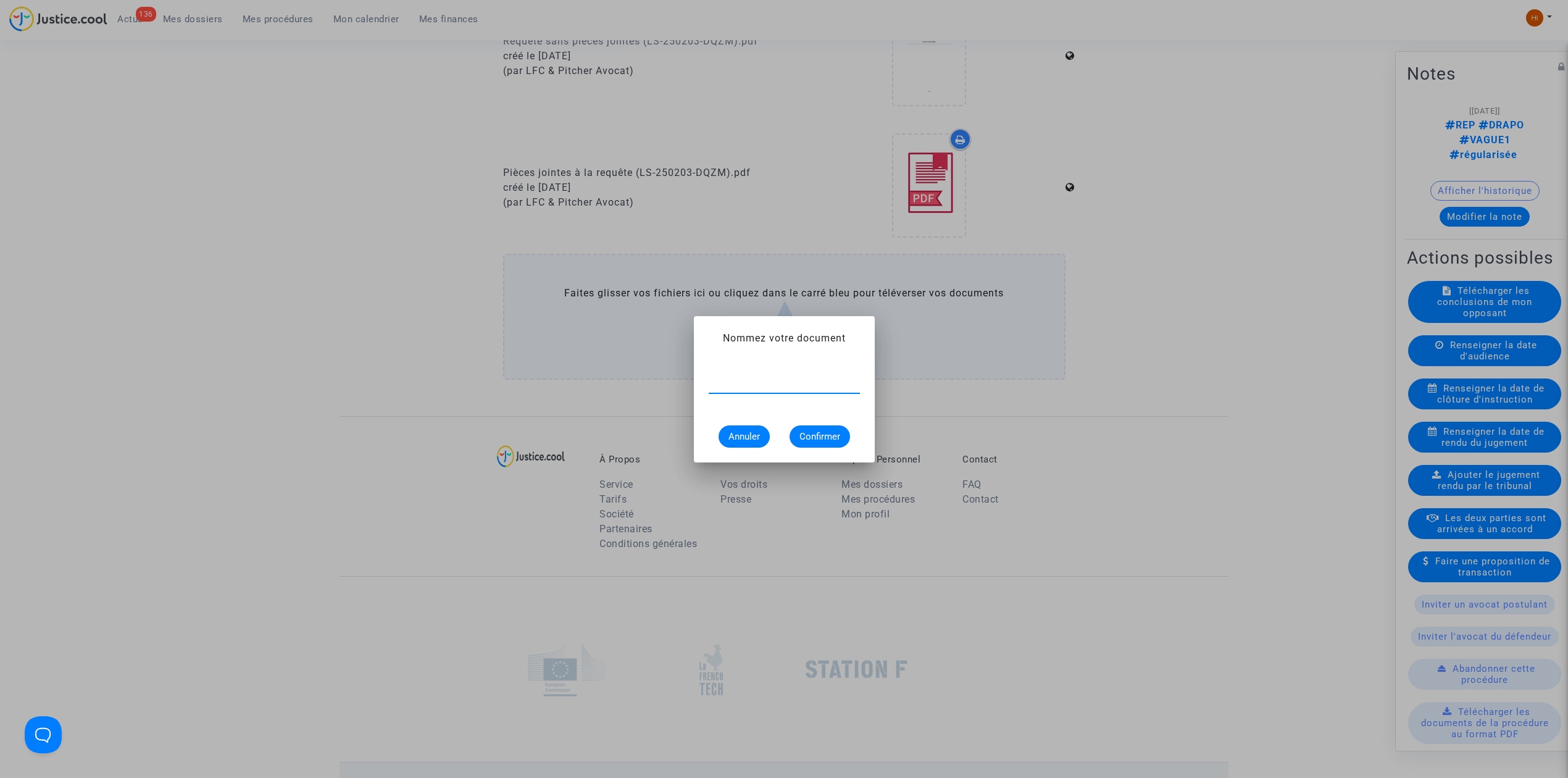
paste input "ORDONNANCE DE CLOTURE D'INSTRUCTION"
type input "ORDONNANCE DE CLOTURE D'INSTRUCTION"
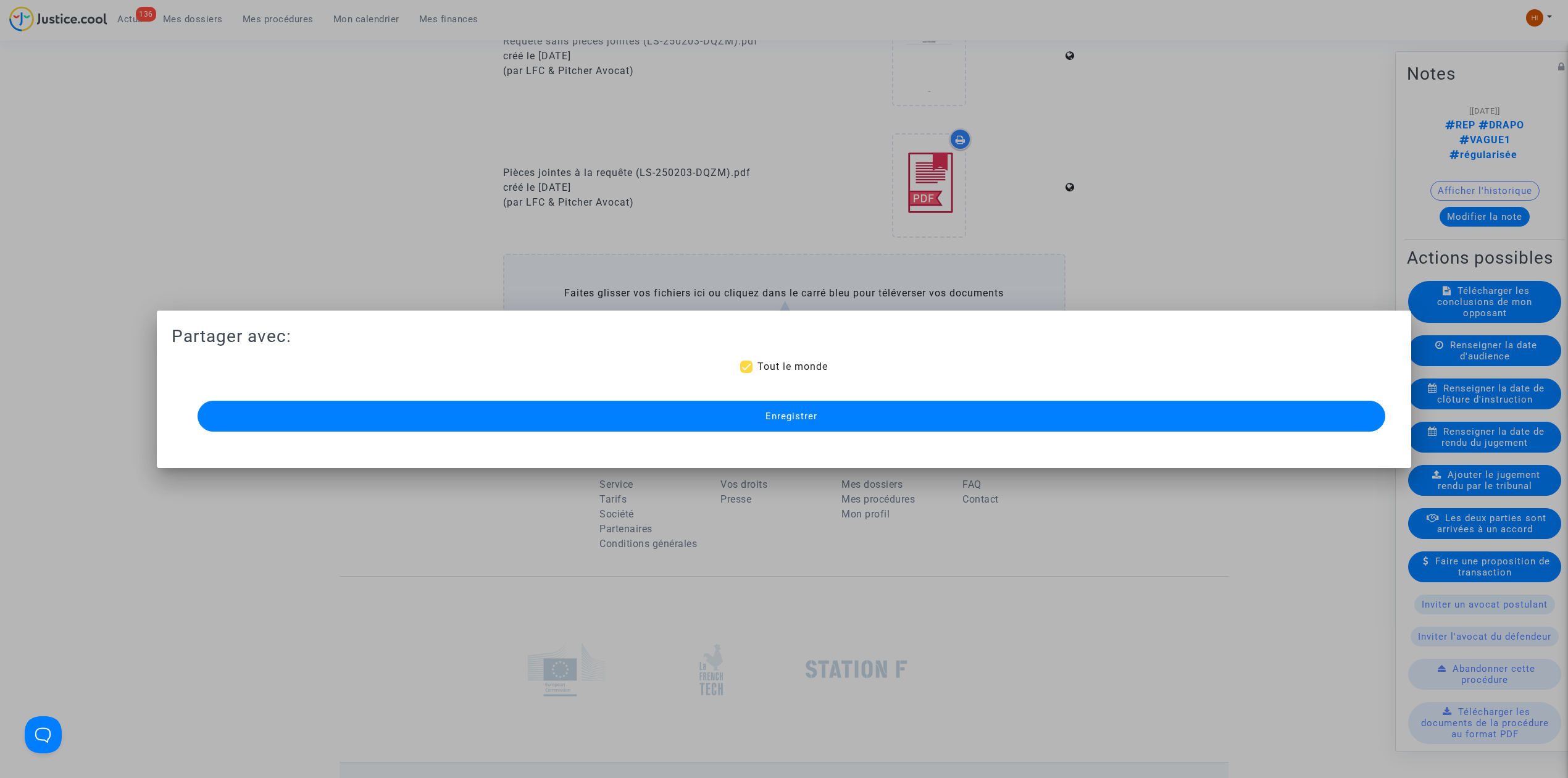
click at [869, 418] on button "Enregistrer" at bounding box center [792, 416] width 1188 height 31
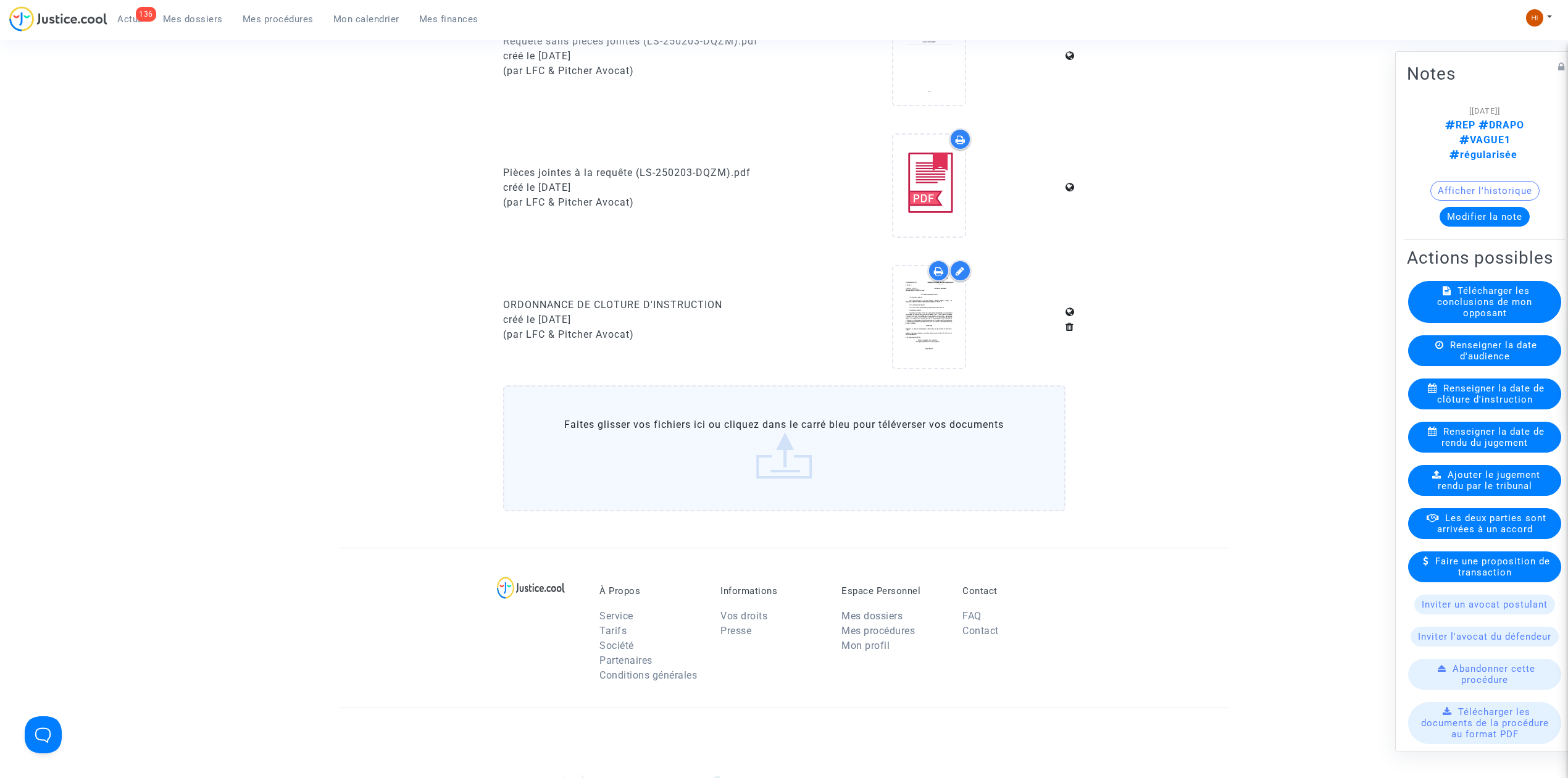
drag, startPoint x: 266, startPoint y: 16, endPoint x: 406, endPoint y: 27, distance: 140.4
click at [266, 16] on span "Mes procédures" at bounding box center [278, 19] width 71 height 11
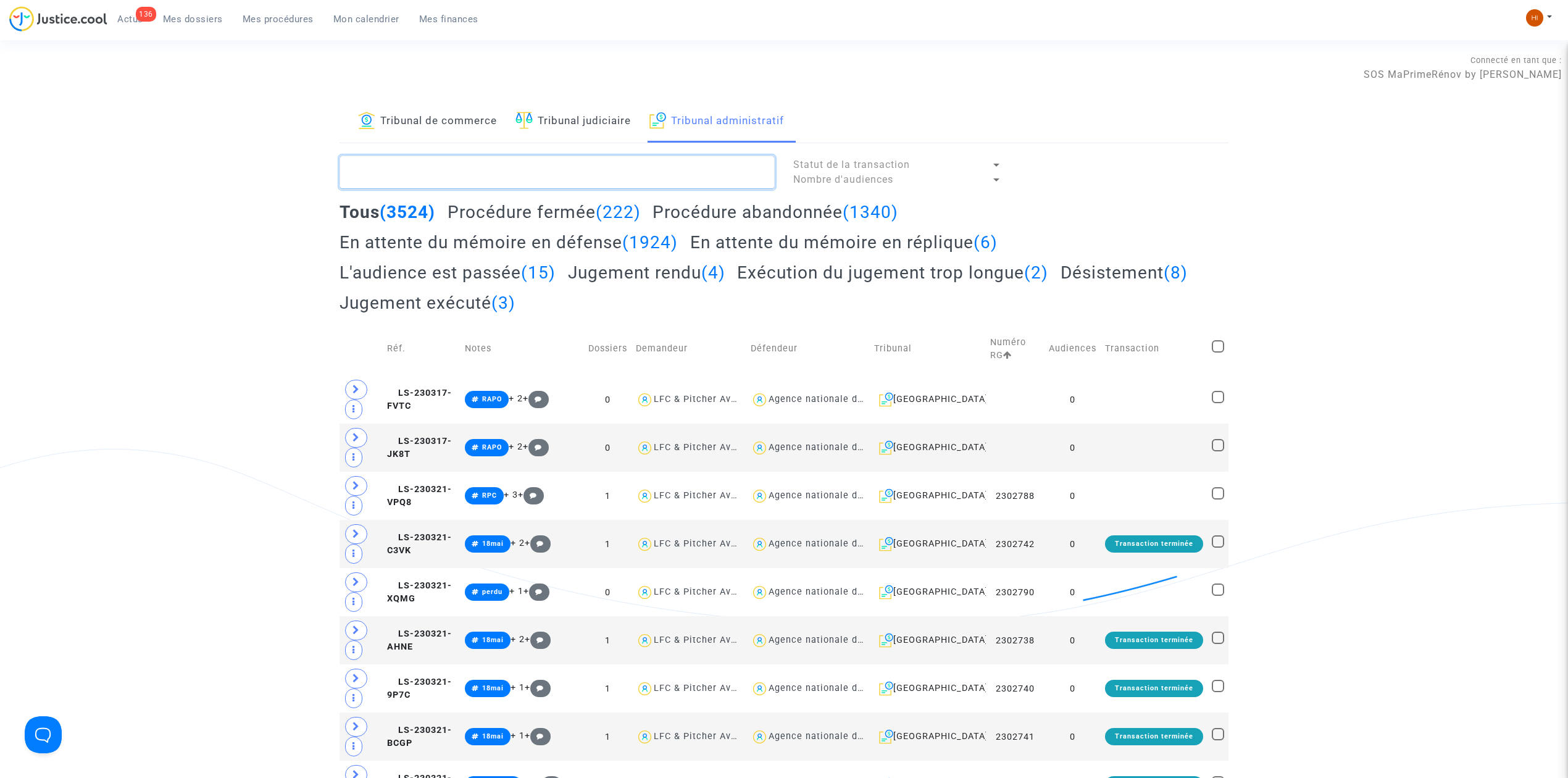
click at [623, 181] on textarea at bounding box center [557, 172] width 435 height 33
paste textarea "[PERSON_NAME]"
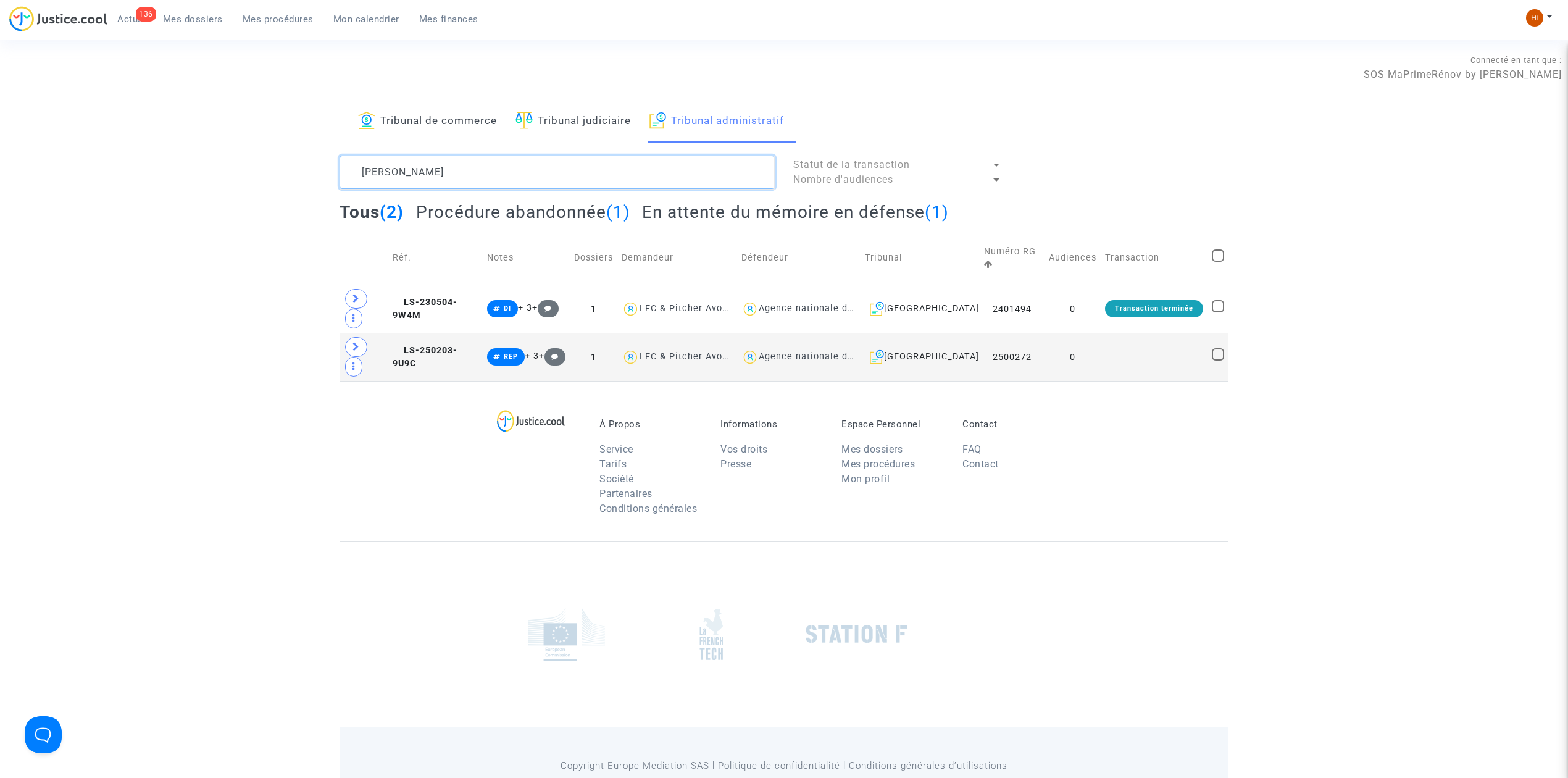
type textarea "[PERSON_NAME]"
click at [1152, 335] on td at bounding box center [1154, 357] width 107 height 48
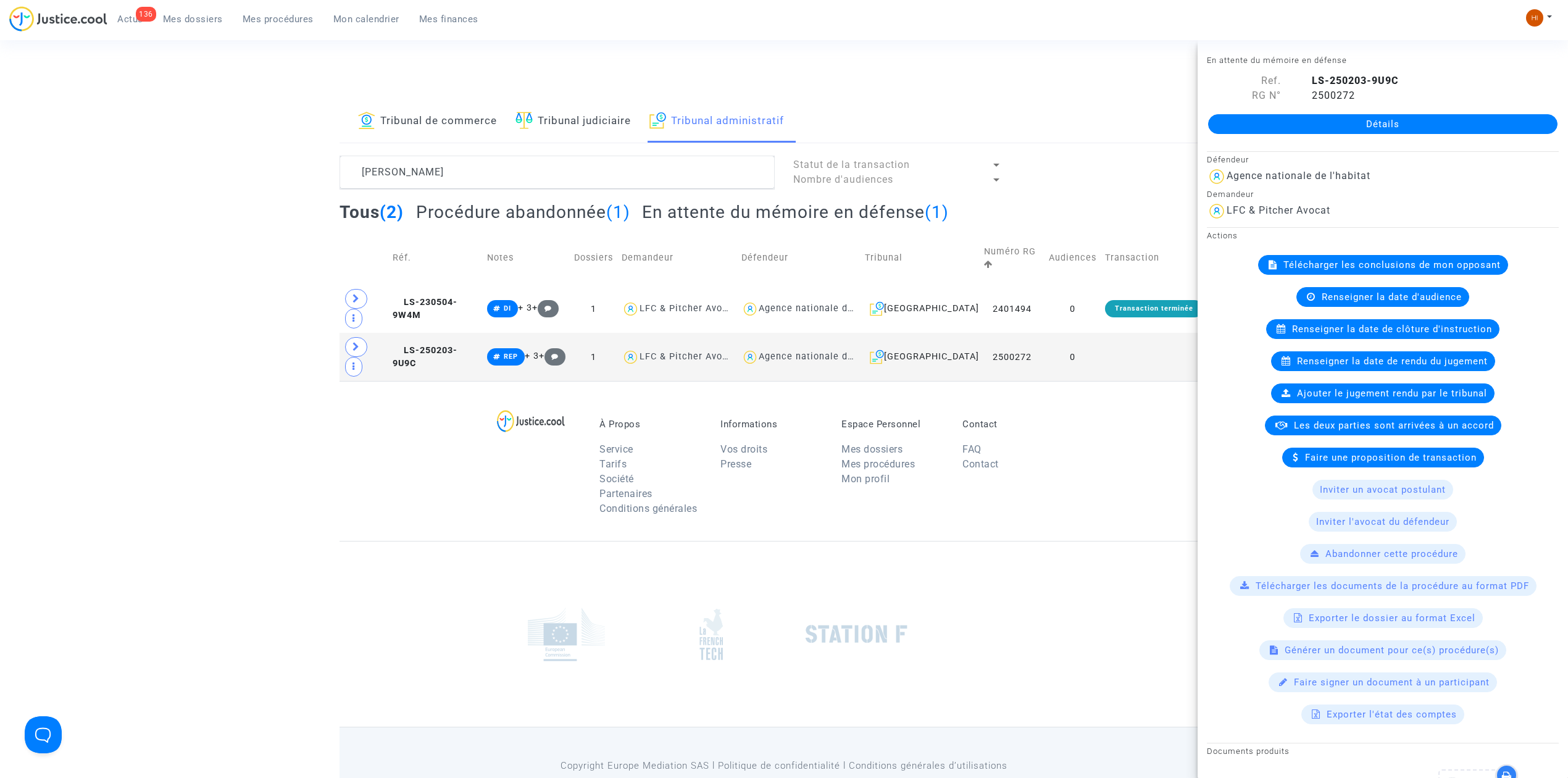
click at [1300, 127] on link "Détails" at bounding box center [1383, 124] width 350 height 20
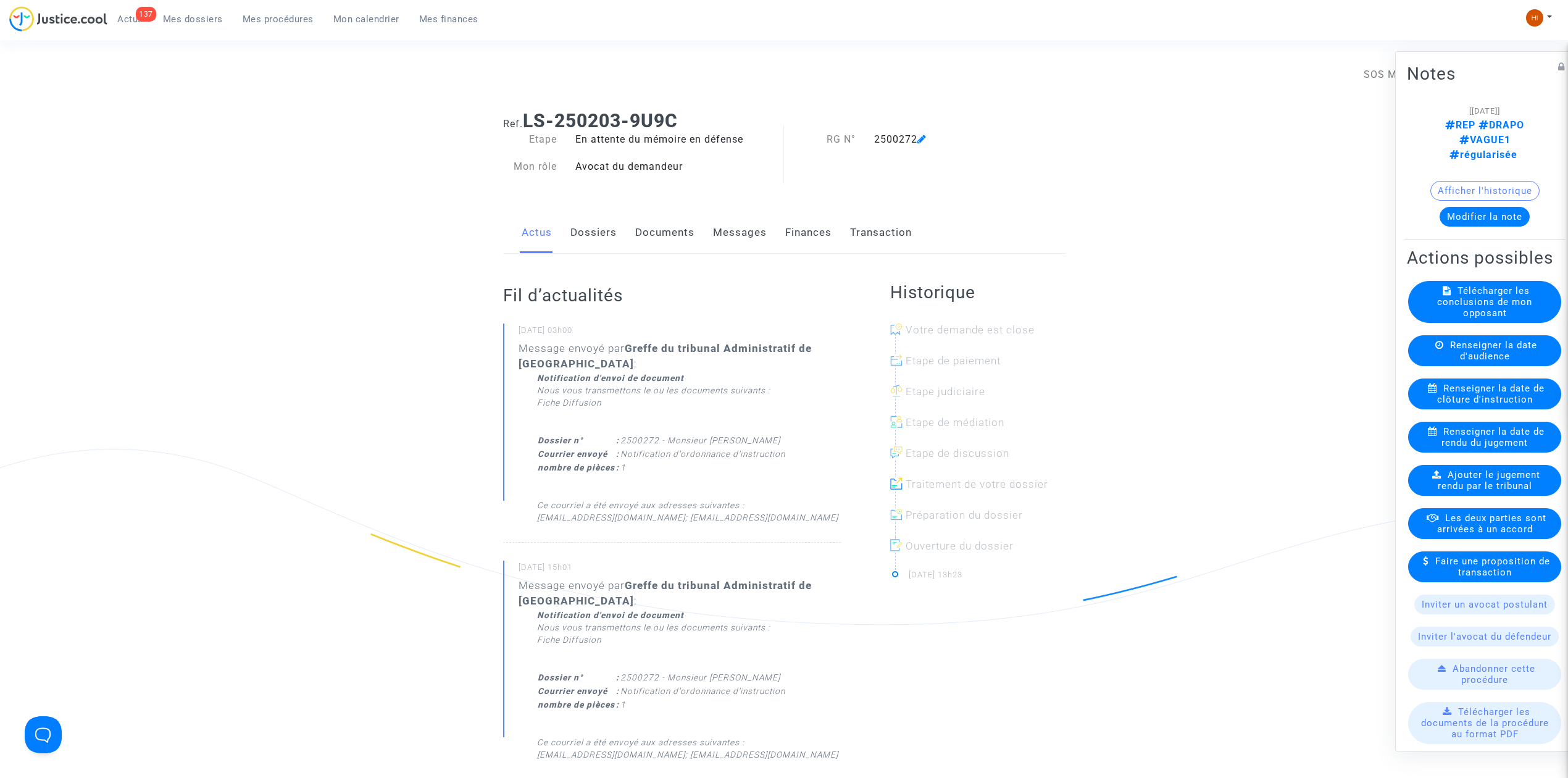
click at [1437, 403] on span "Renseigner la date de clôture d'instruction" at bounding box center [1492, 394] width 108 height 22
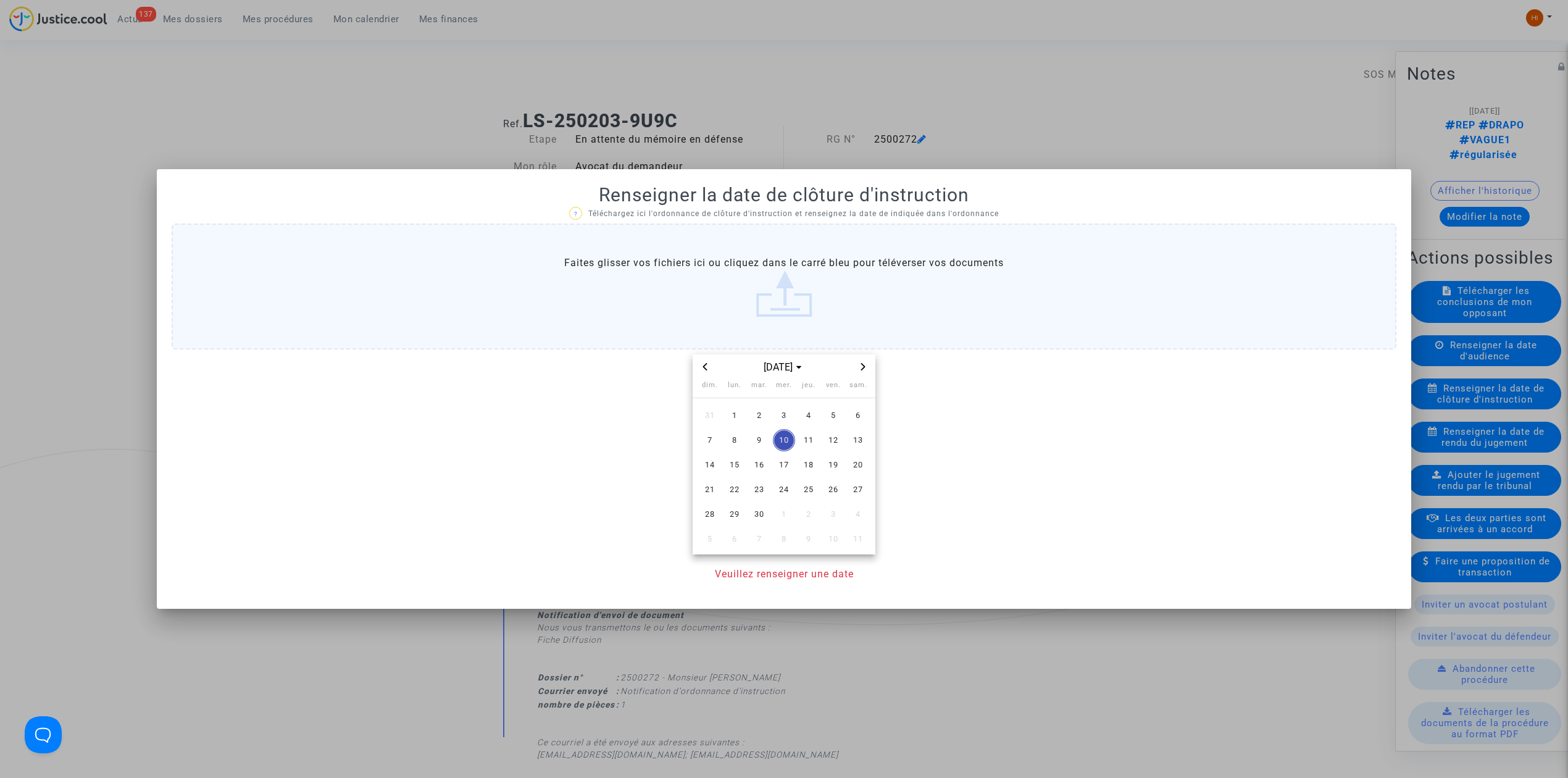
click at [861, 362] on span "Next month" at bounding box center [863, 367] width 15 height 15
click at [811, 439] on span "9" at bounding box center [809, 441] width 22 height 22
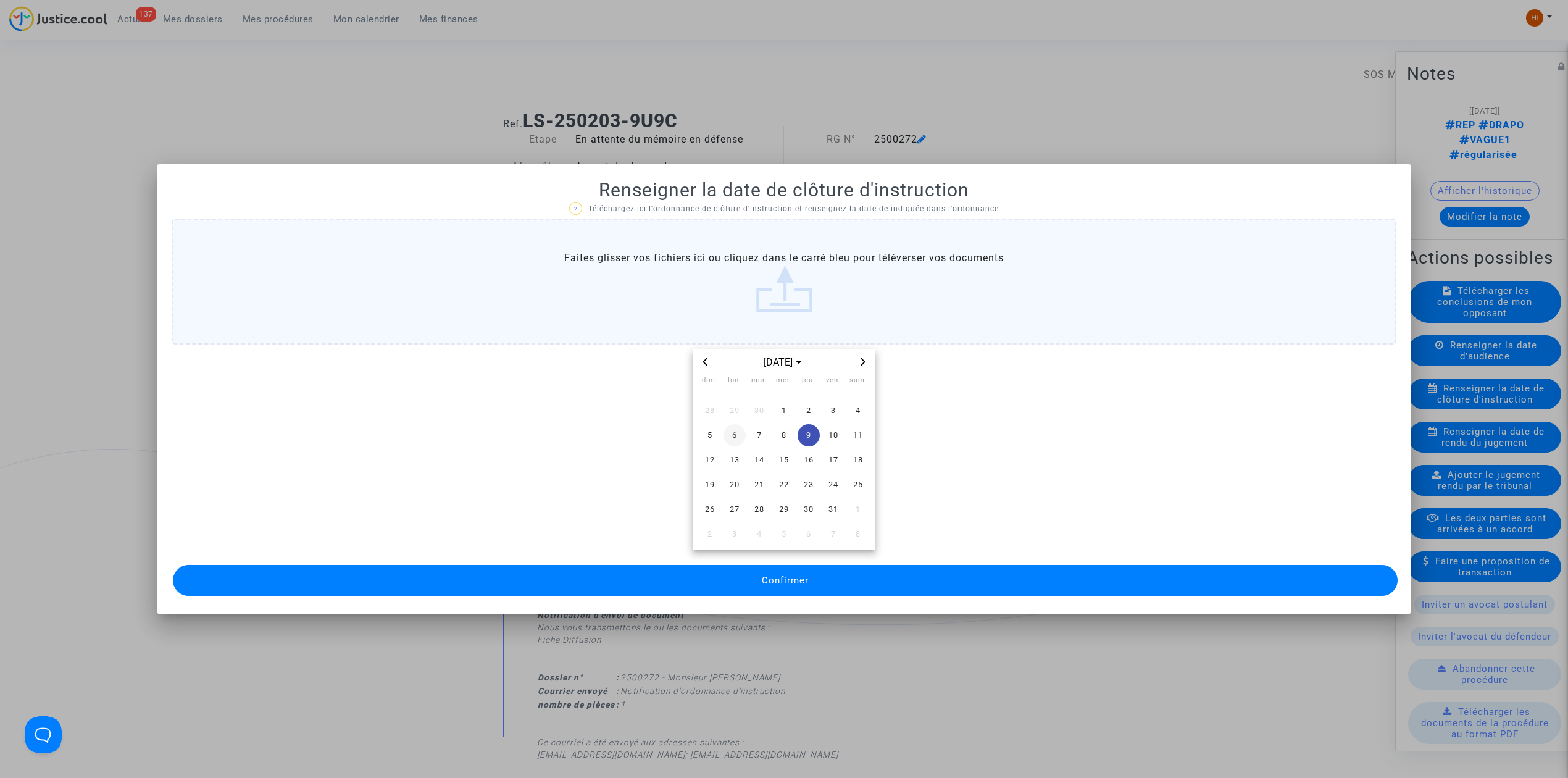
click at [736, 433] on span "6" at bounding box center [735, 435] width 22 height 22
click at [748, 587] on button "Confirmer" at bounding box center [785, 580] width 1225 height 31
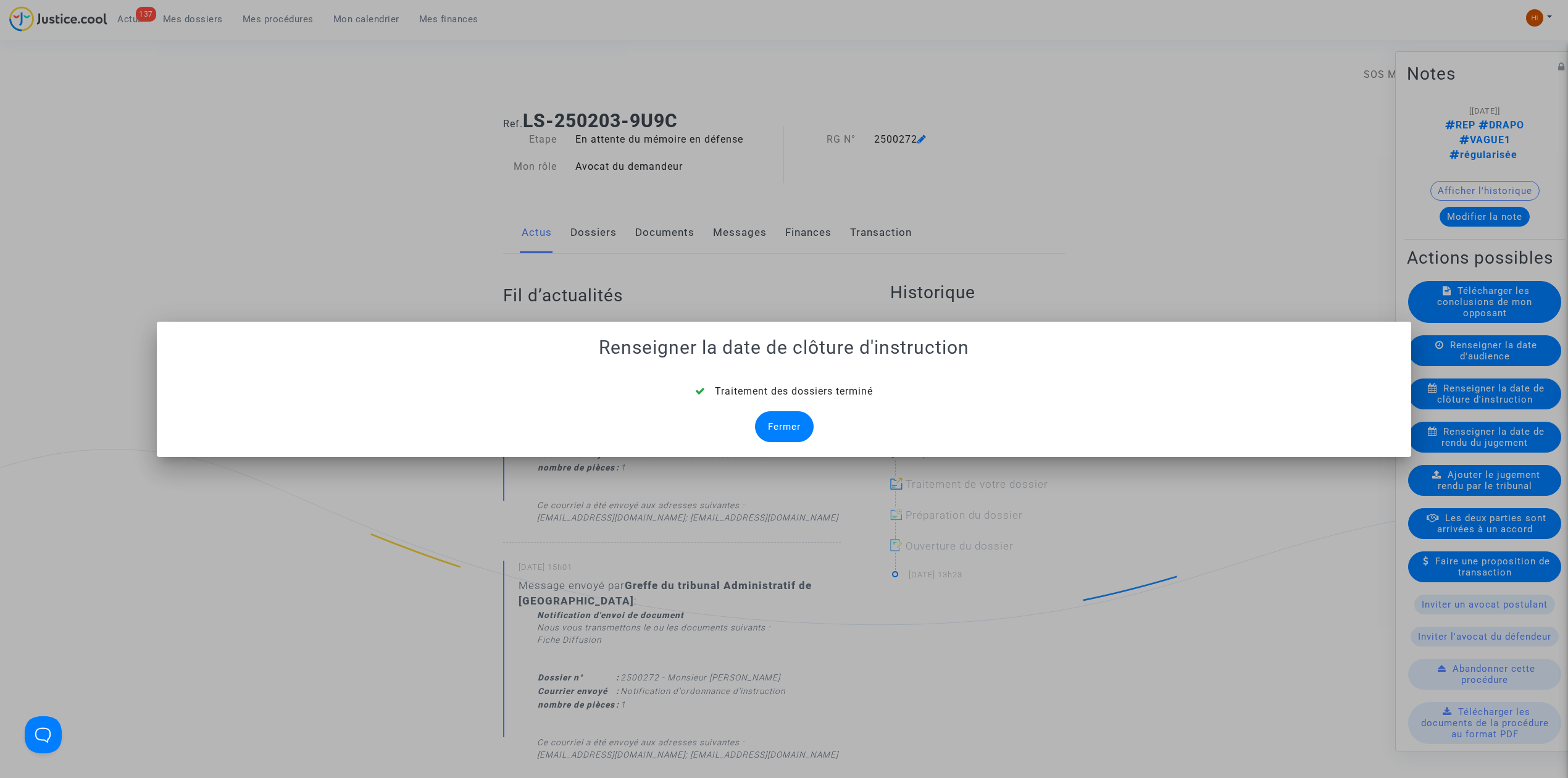
click at [793, 432] on div "Fermer" at bounding box center [784, 426] width 59 height 31
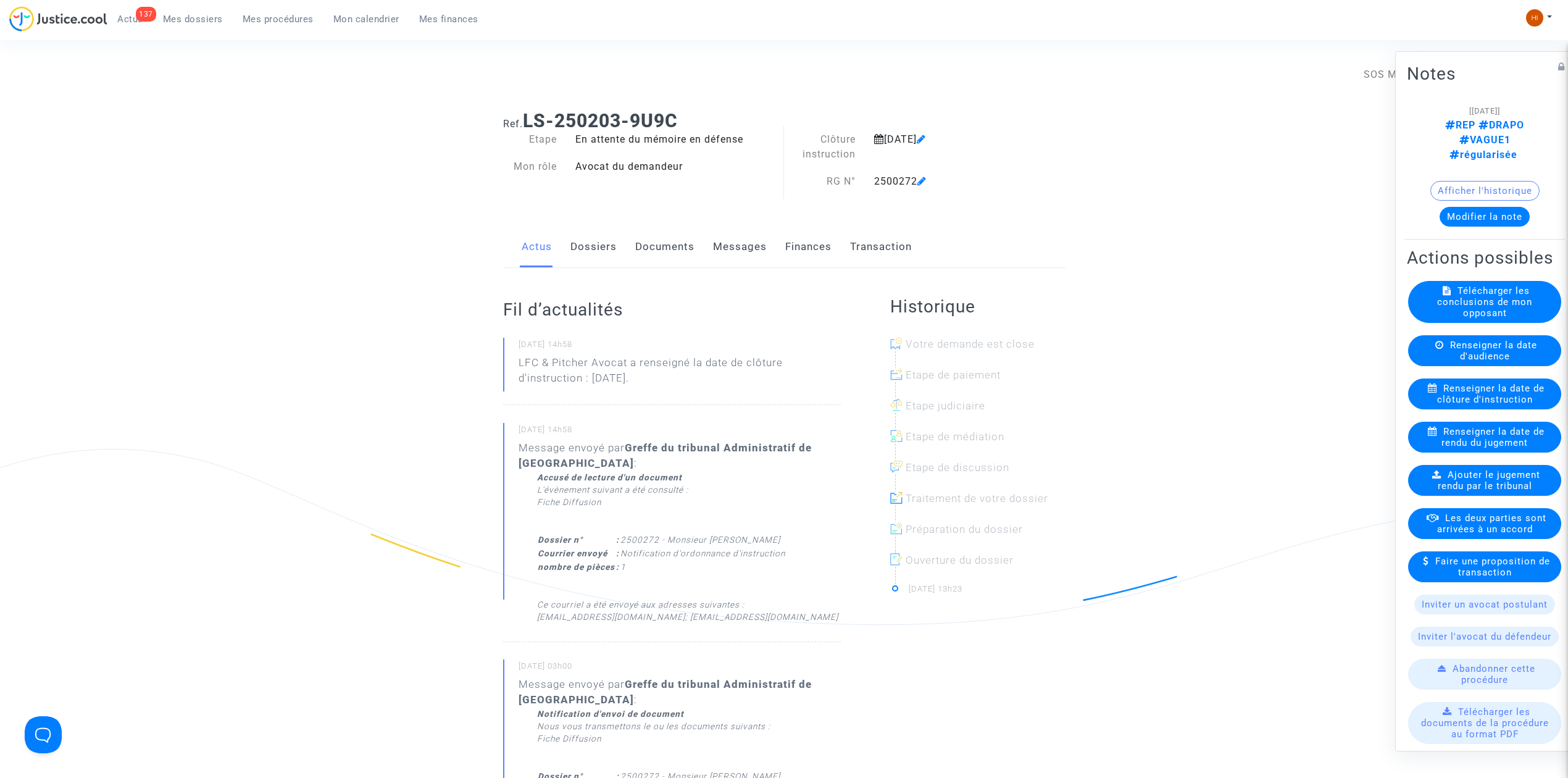
click at [649, 241] on link "Documents" at bounding box center [665, 247] width 59 height 40
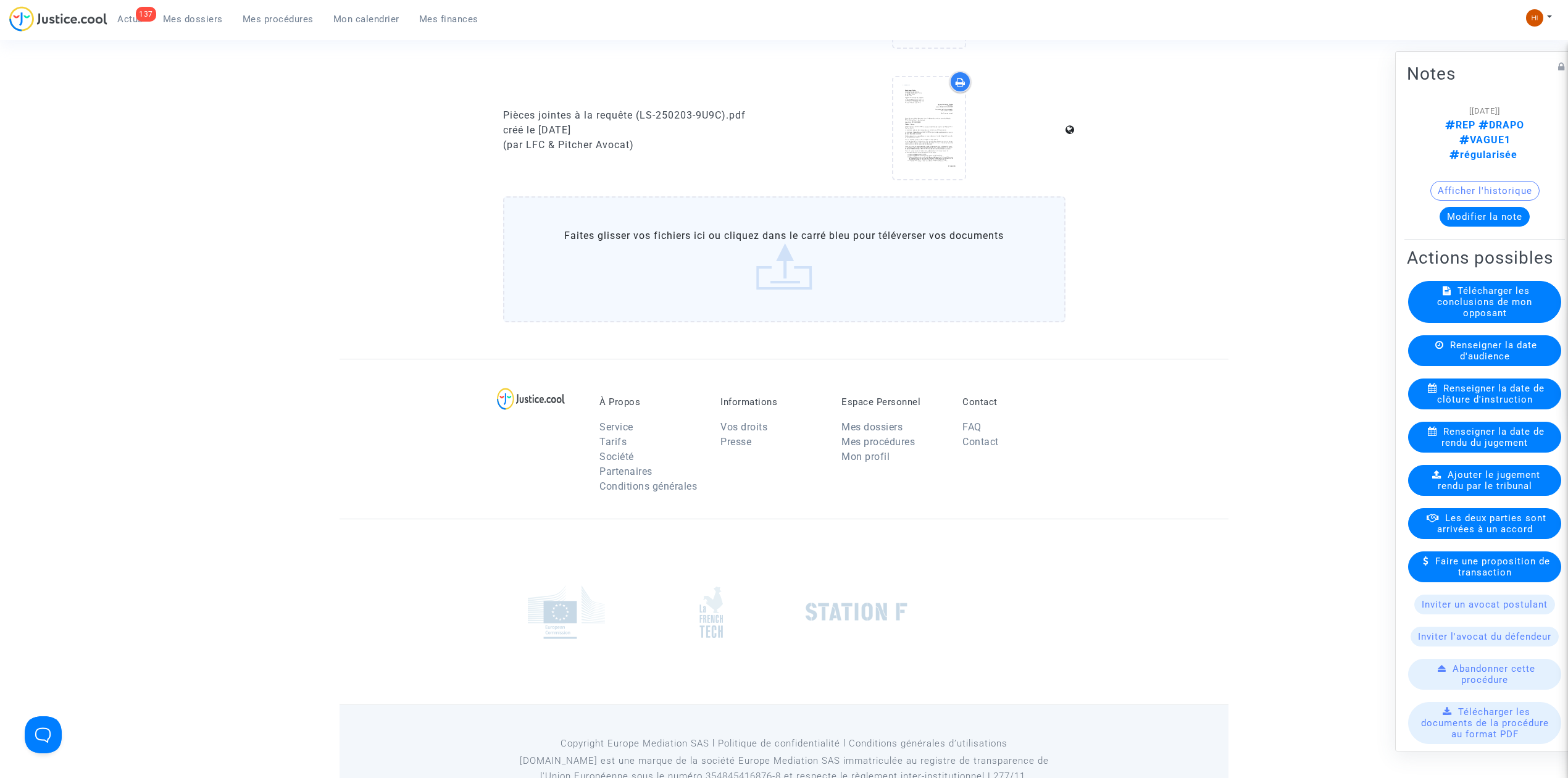
scroll to position [833, 0]
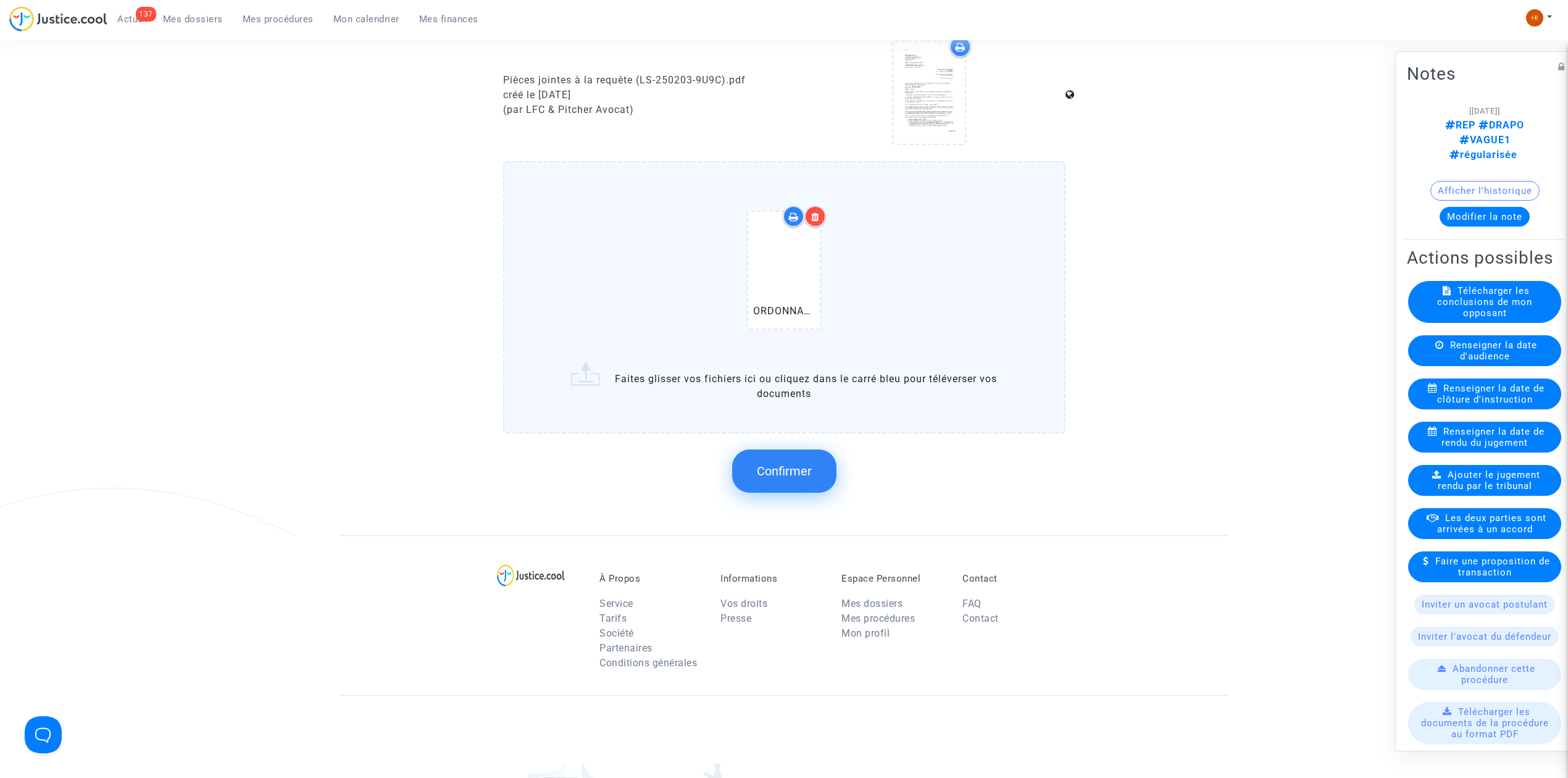
drag, startPoint x: 761, startPoint y: 648, endPoint x: 786, endPoint y: 554, distance: 97.3
click at [784, 589] on div "Informations Vos droits Presse" at bounding box center [771, 625] width 121 height 104
click at [784, 464] on span "Confirmer" at bounding box center [784, 471] width 55 height 15
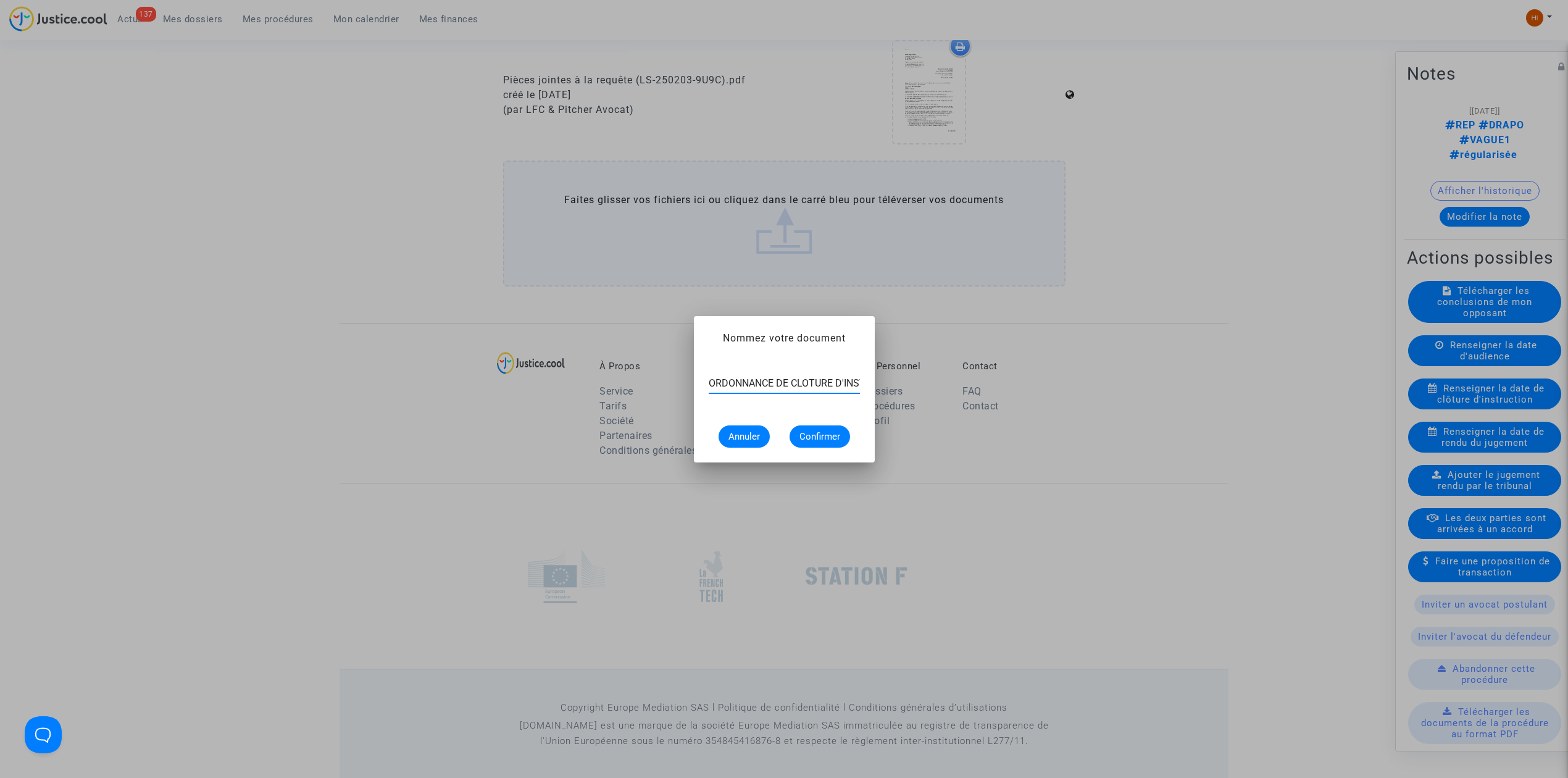
scroll to position [0, 63]
type input "ORDONNANCE DE CLOTURE D'INSTRUCTION.pdf"
click at [823, 435] on span "Confirmer" at bounding box center [820, 436] width 40 height 11
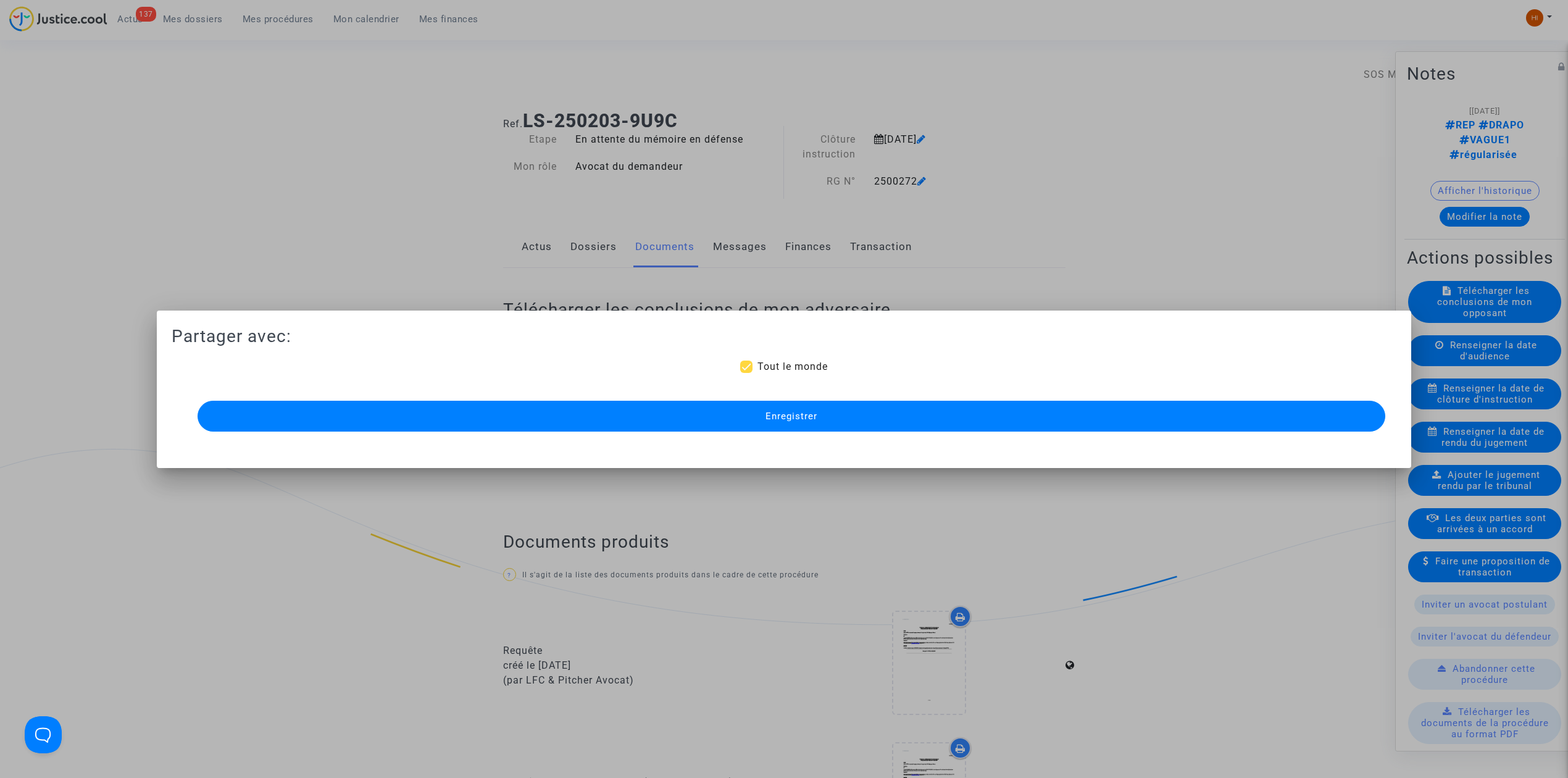
scroll to position [833, 0]
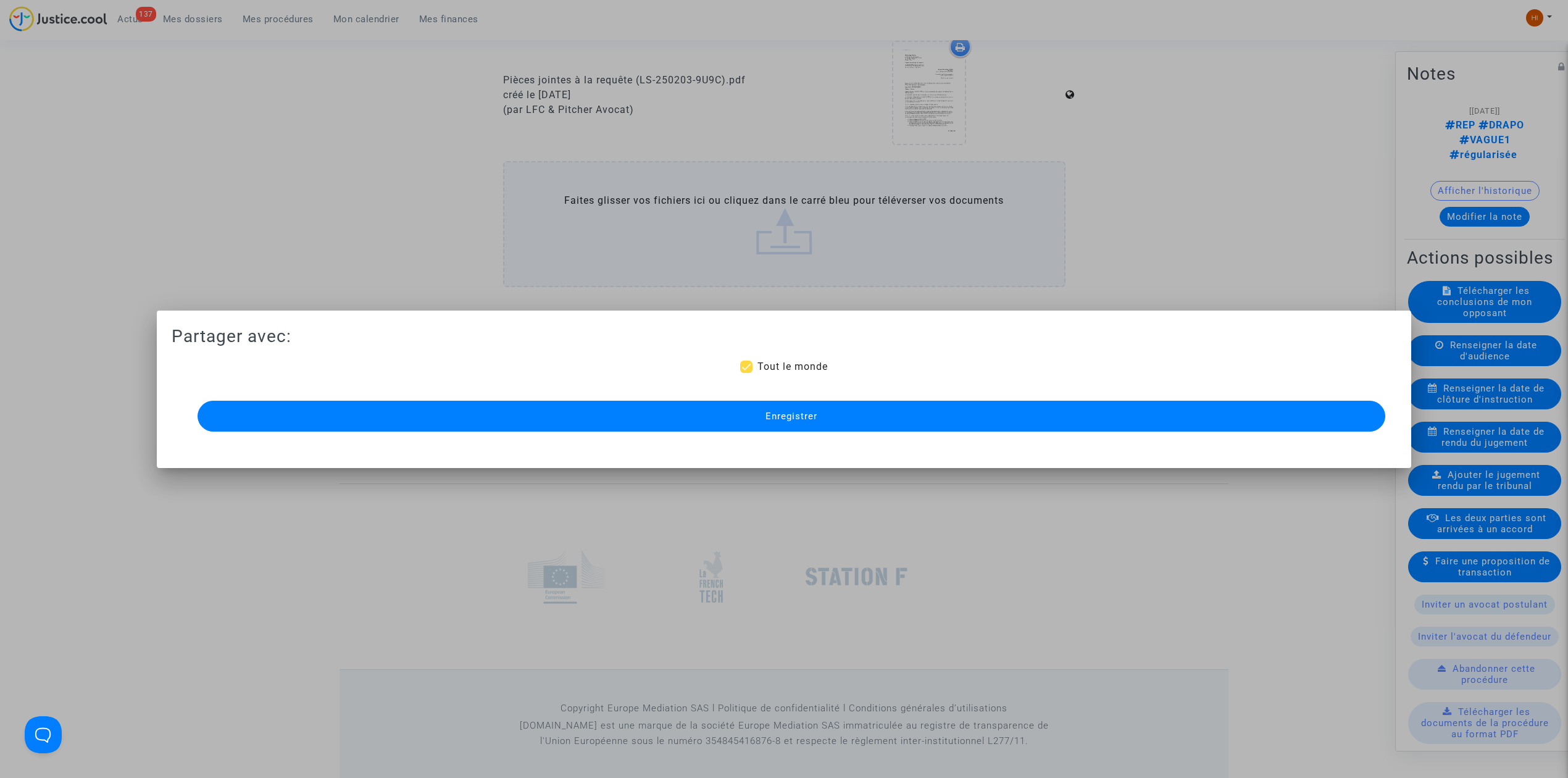
click at [756, 406] on button "Enregistrer" at bounding box center [792, 416] width 1188 height 31
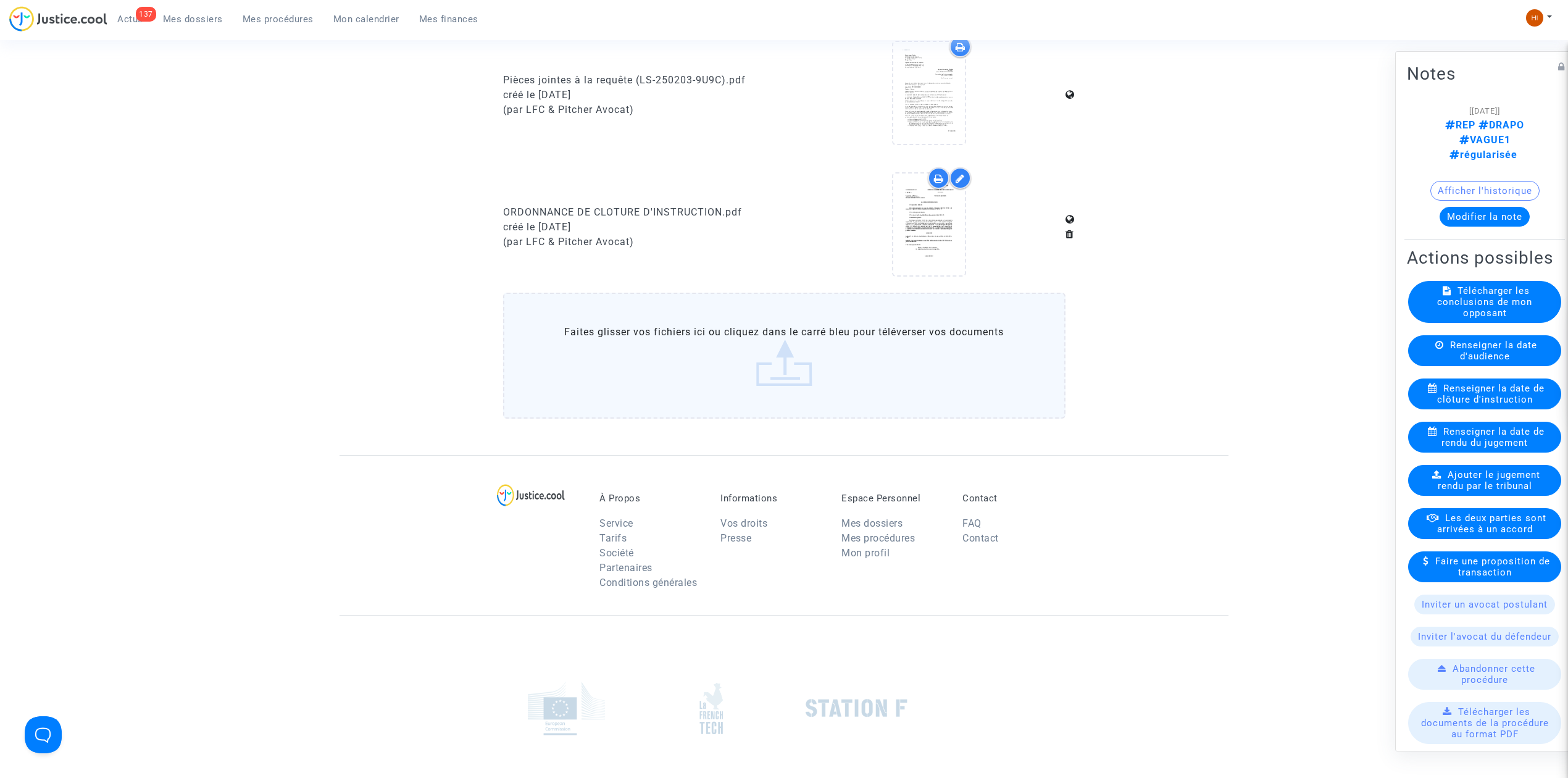
click at [274, 11] on link "Mes procédures" at bounding box center [278, 19] width 91 height 18
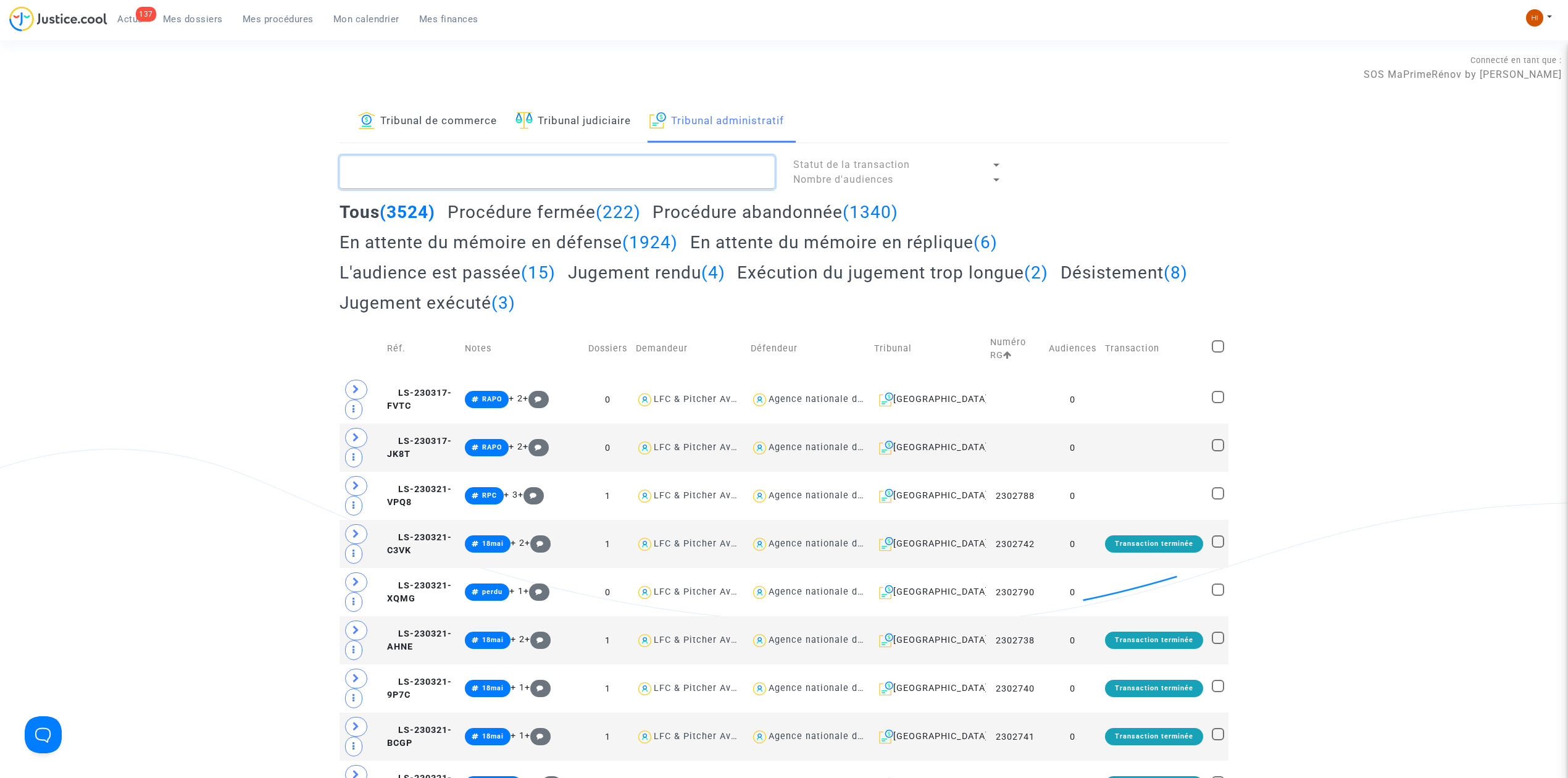
click at [611, 166] on textarea at bounding box center [557, 172] width 435 height 33
paste textarea "[PERSON_NAME]"
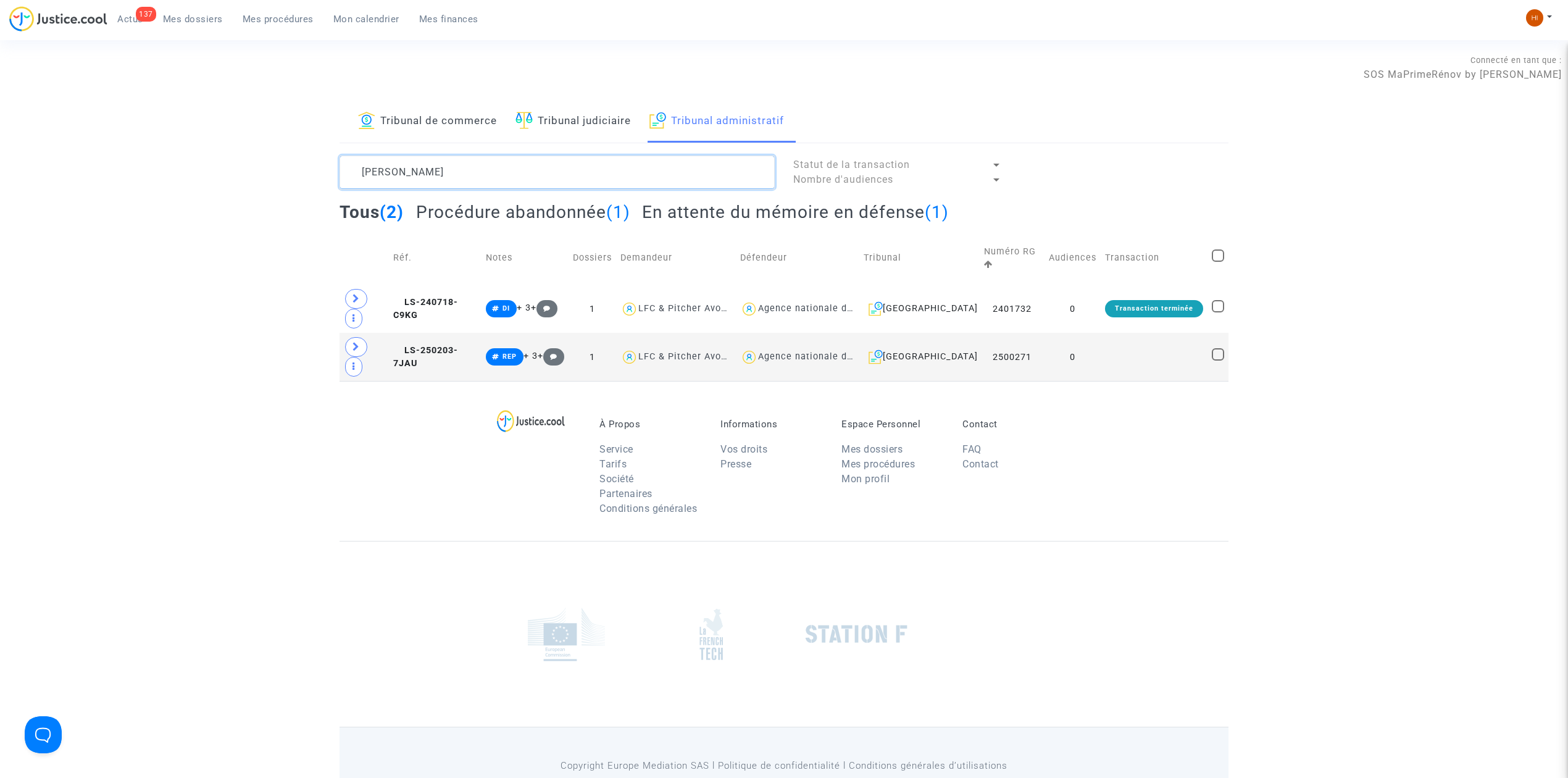
type textarea "[PERSON_NAME]"
click at [1157, 333] on td at bounding box center [1154, 357] width 107 height 48
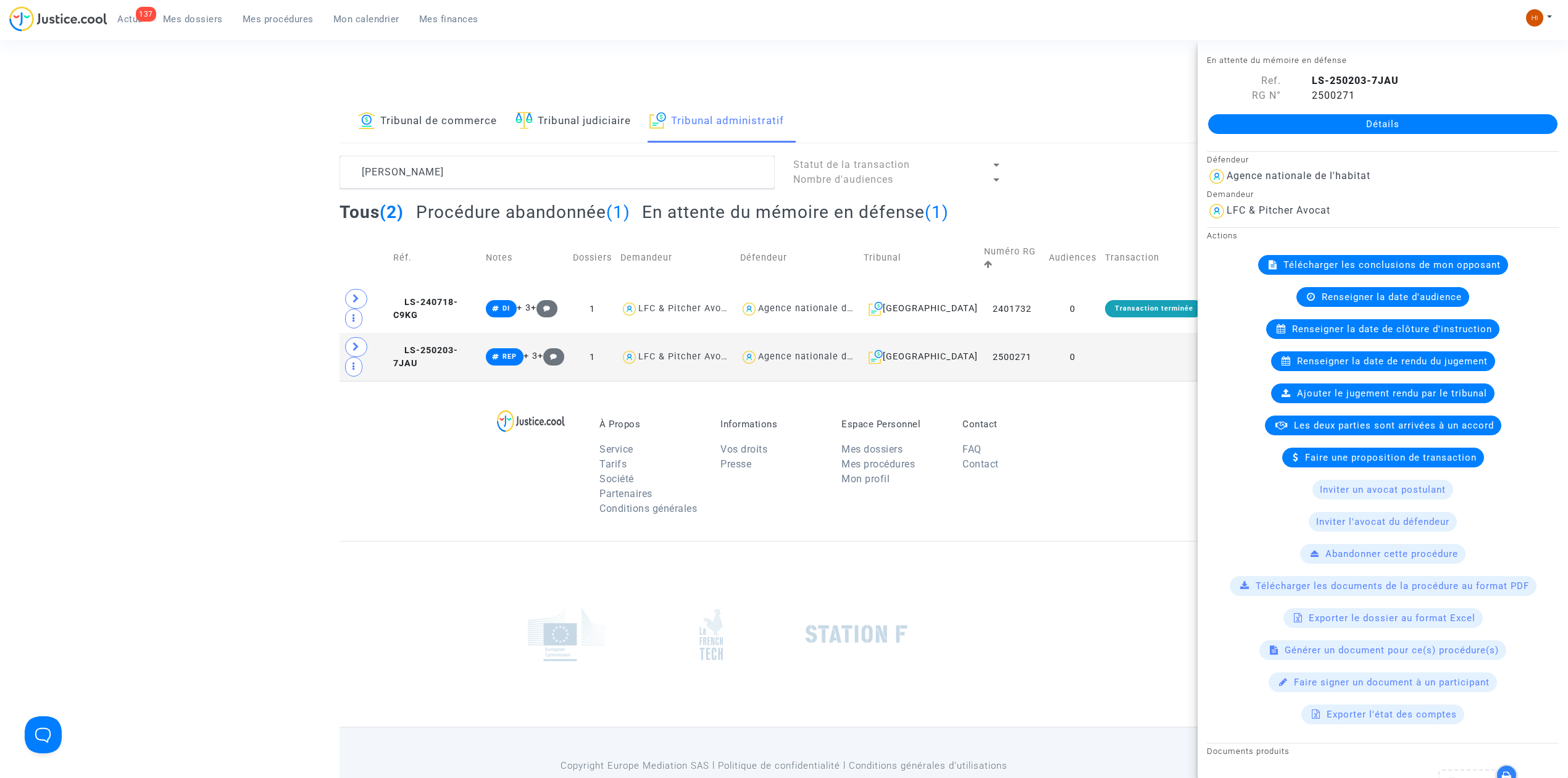
click at [1498, 121] on link "Détails" at bounding box center [1383, 124] width 350 height 20
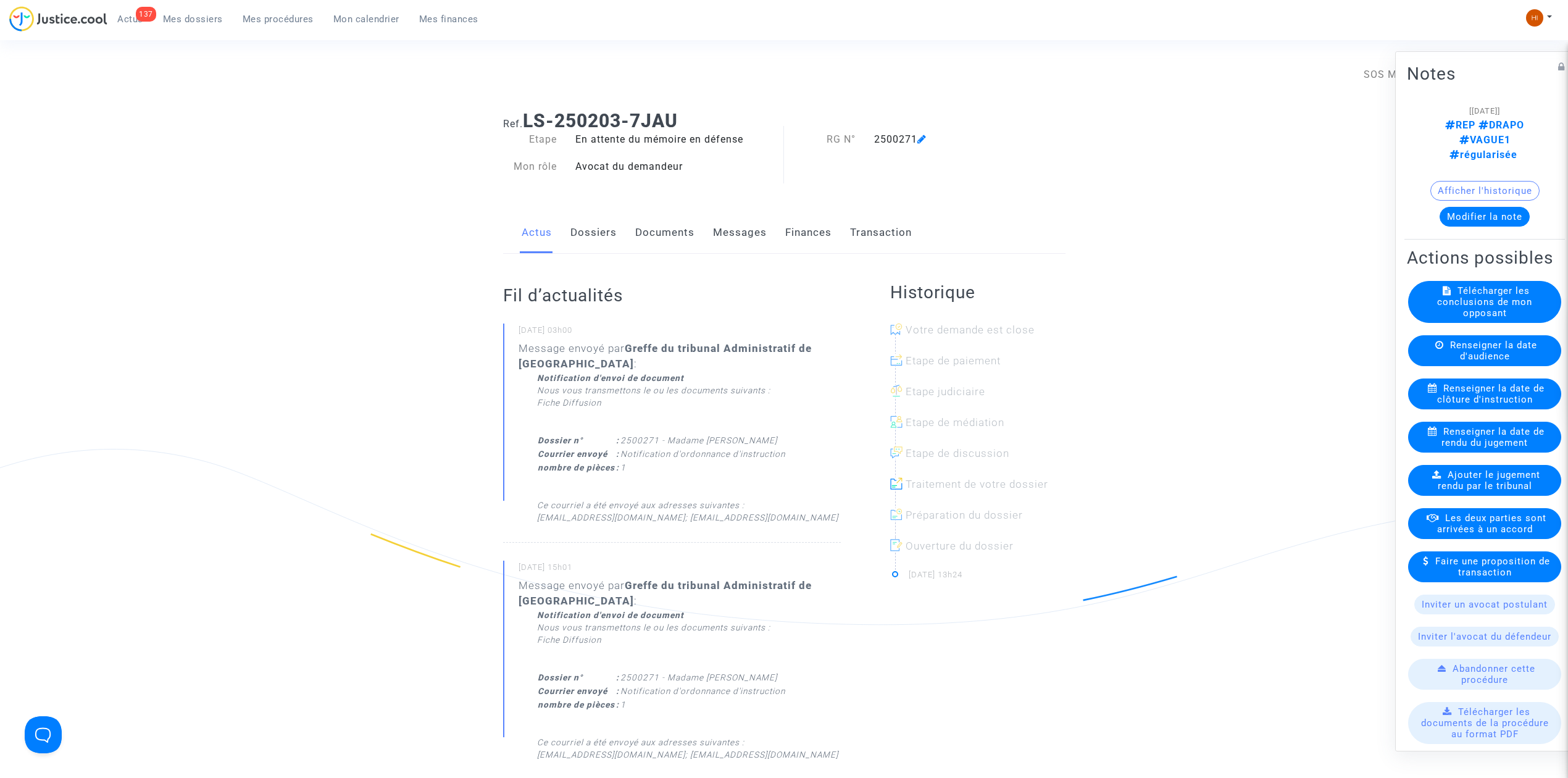
click at [662, 235] on link "Documents" at bounding box center [665, 232] width 59 height 40
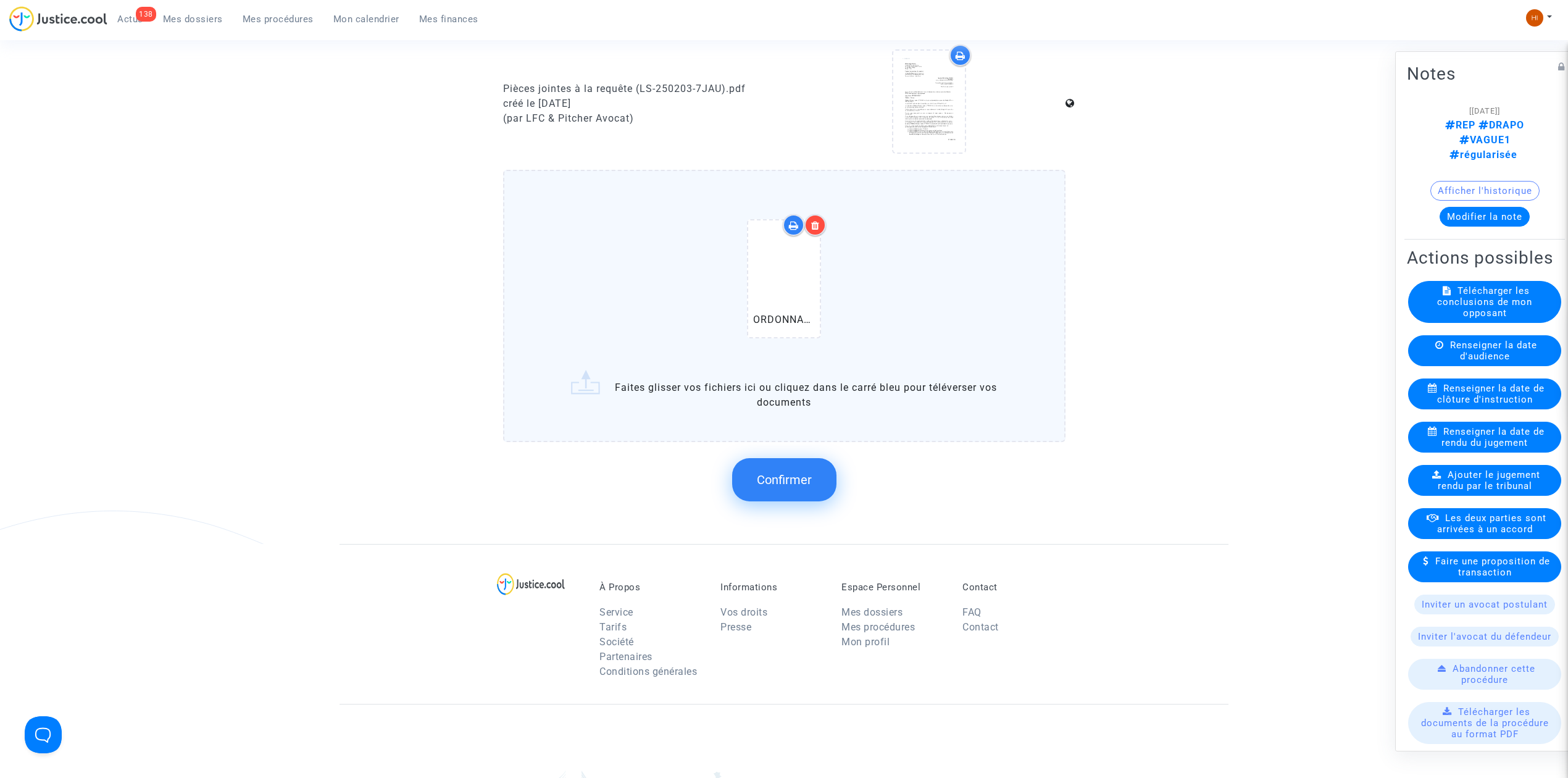
scroll to position [823, 0]
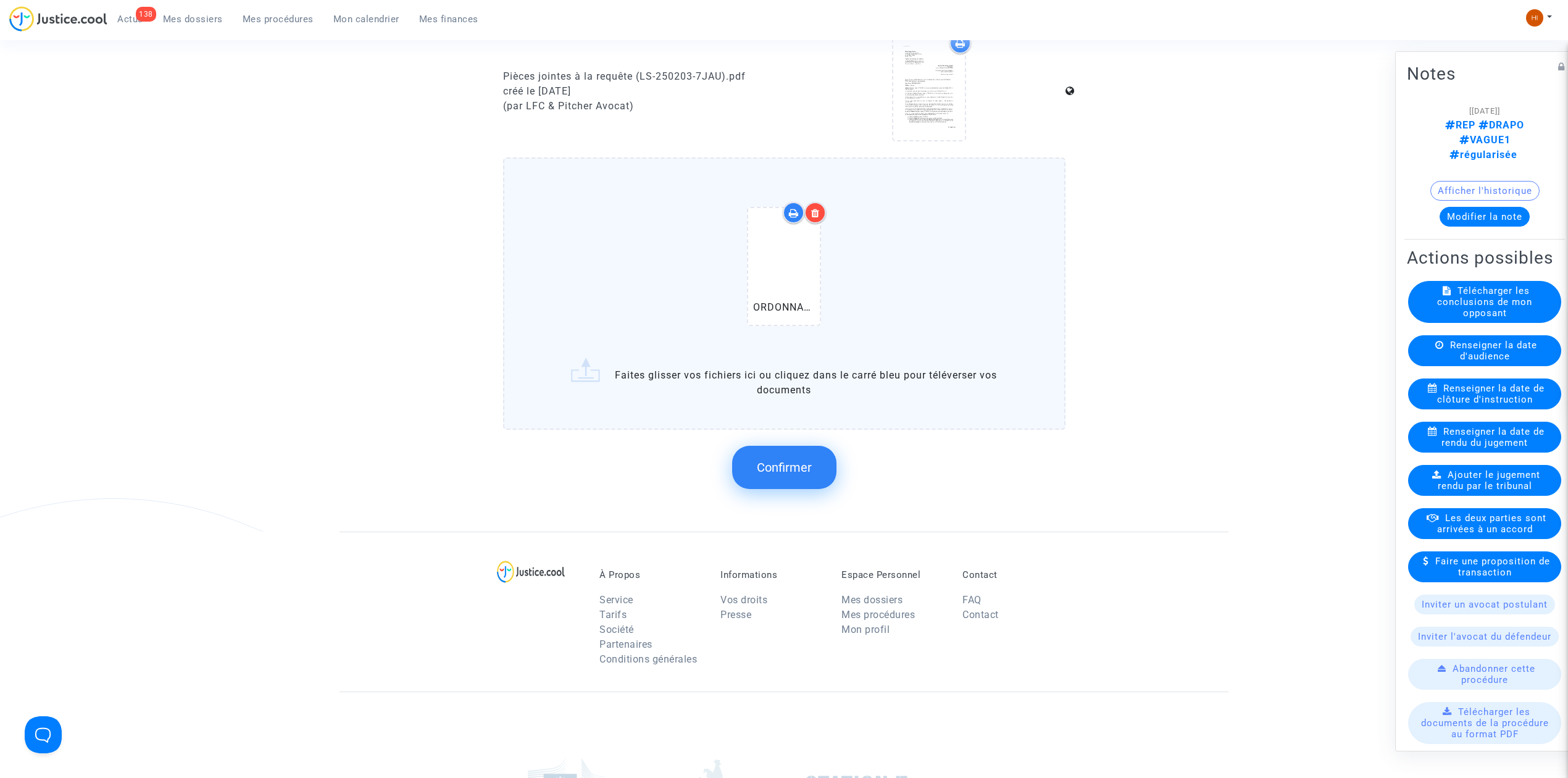
click at [810, 460] on span "Confirmer" at bounding box center [784, 467] width 55 height 15
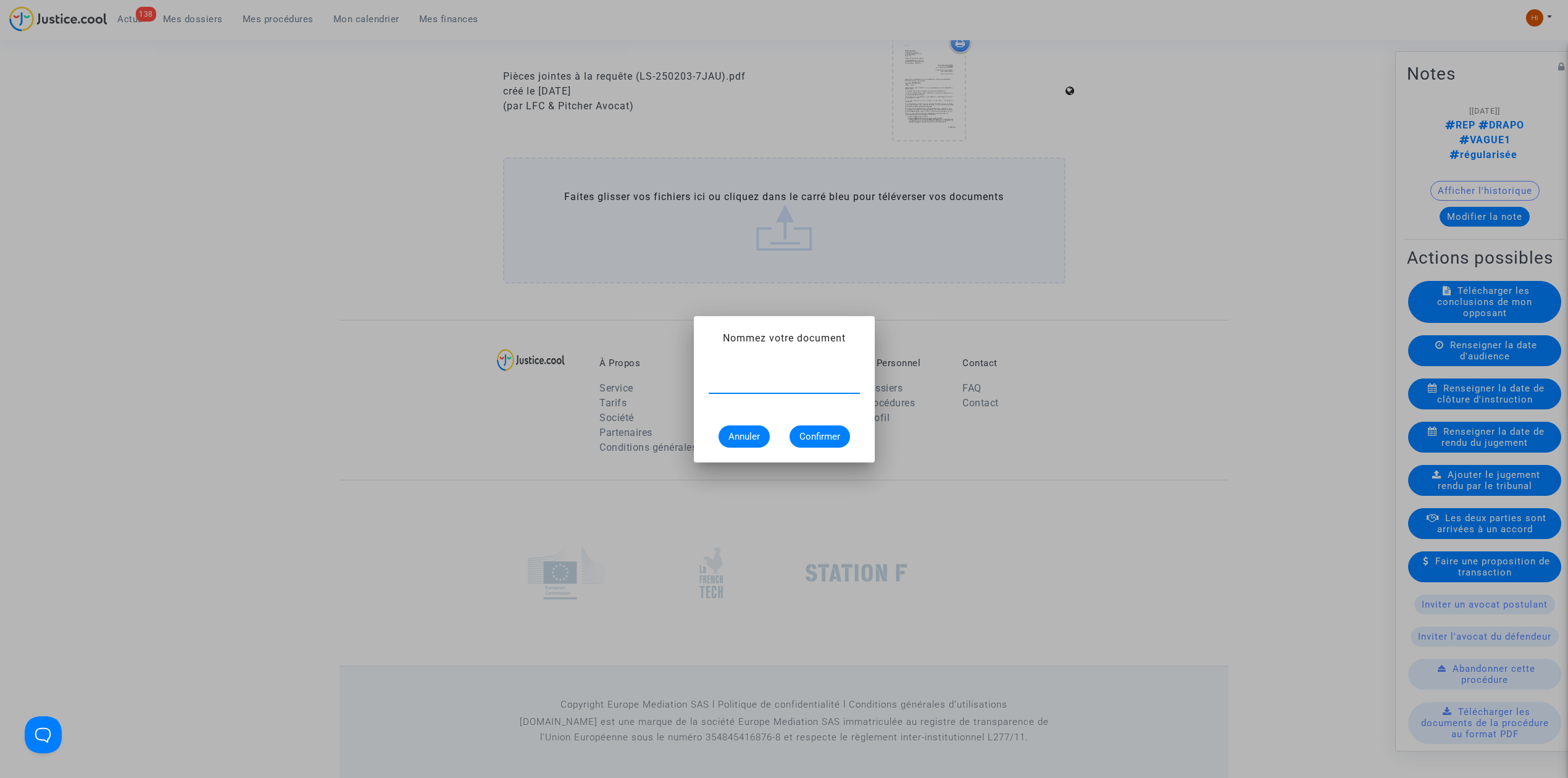
paste input "ORDONNANCE DE CLOTURE D'INSTRUCTION"
type input "ORDONNANCE DE CLOTURE D'INSTRUCTION"
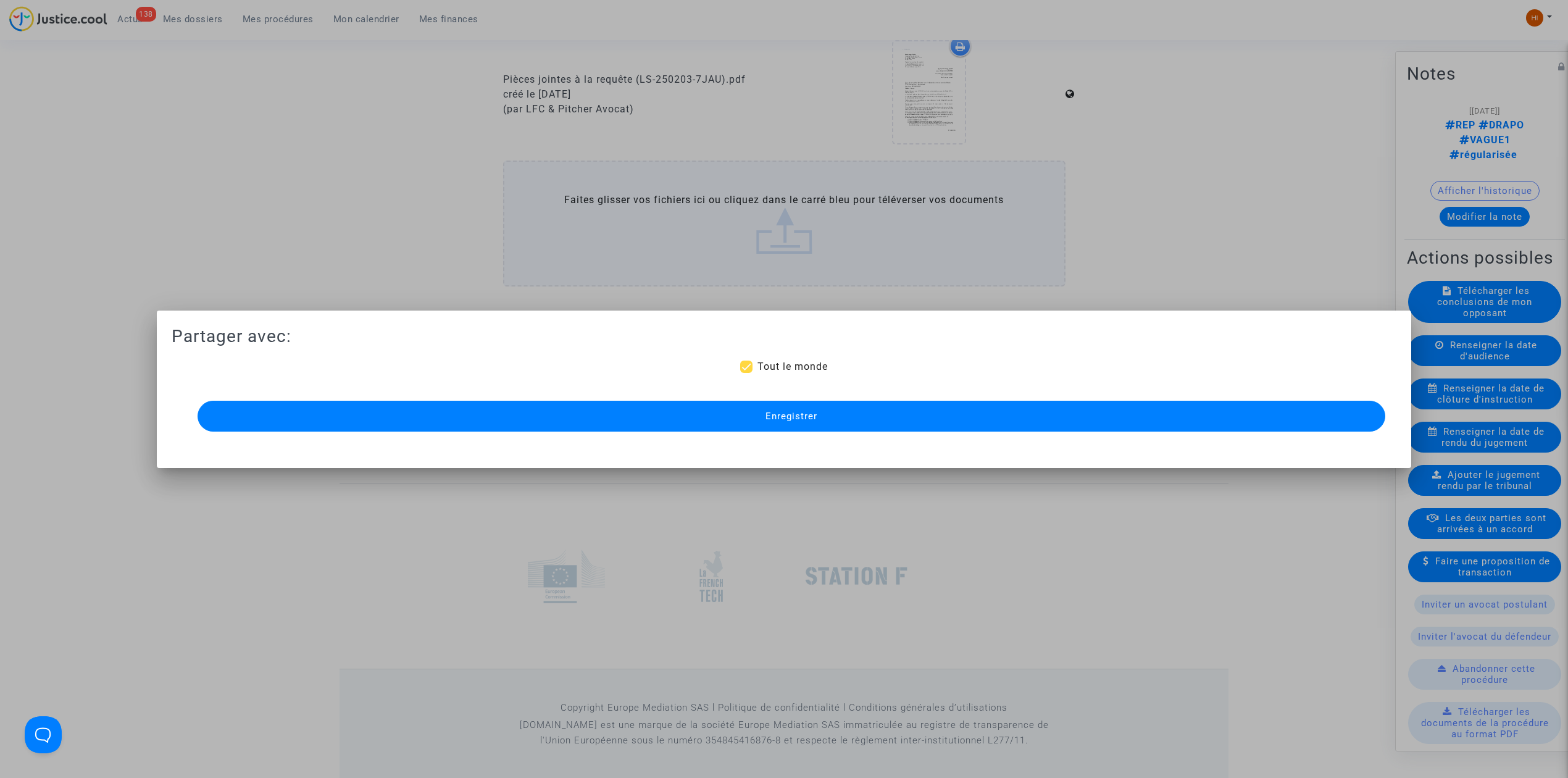
click at [838, 418] on button "Enregistrer" at bounding box center [792, 416] width 1188 height 31
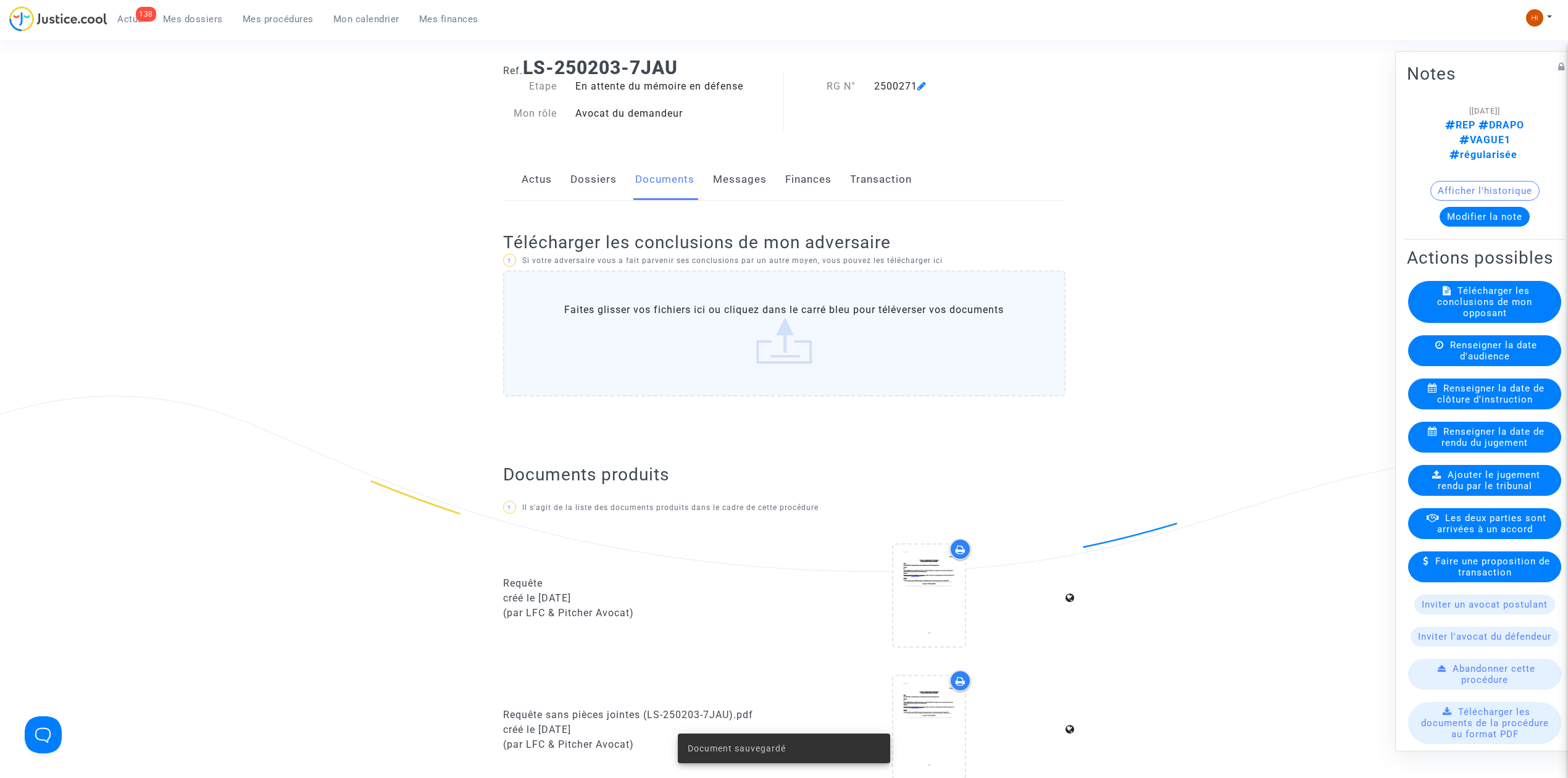
scroll to position [0, 0]
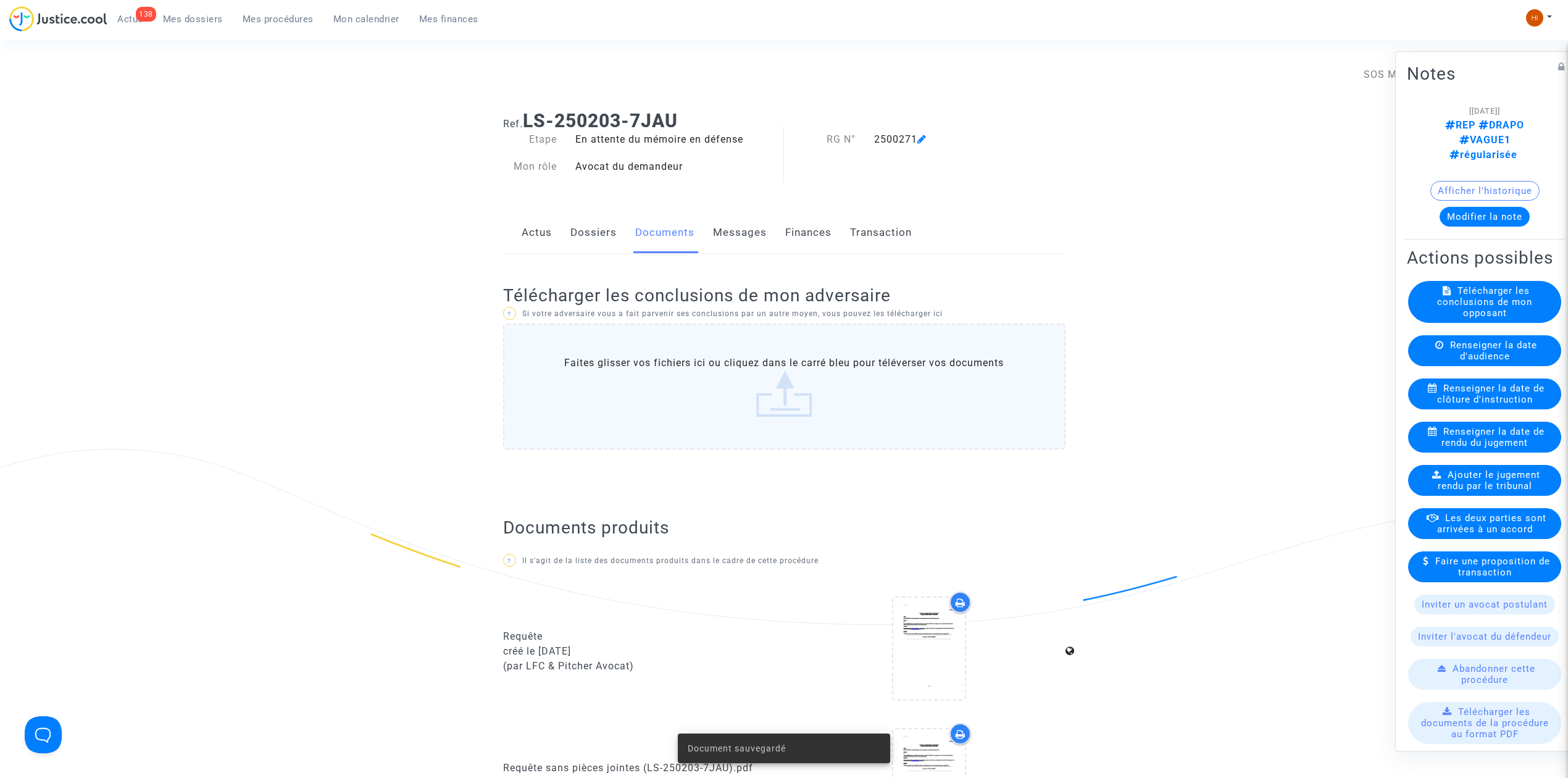
click at [1505, 401] on span "Renseigner la date de clôture d'instruction" at bounding box center [1492, 394] width 108 height 22
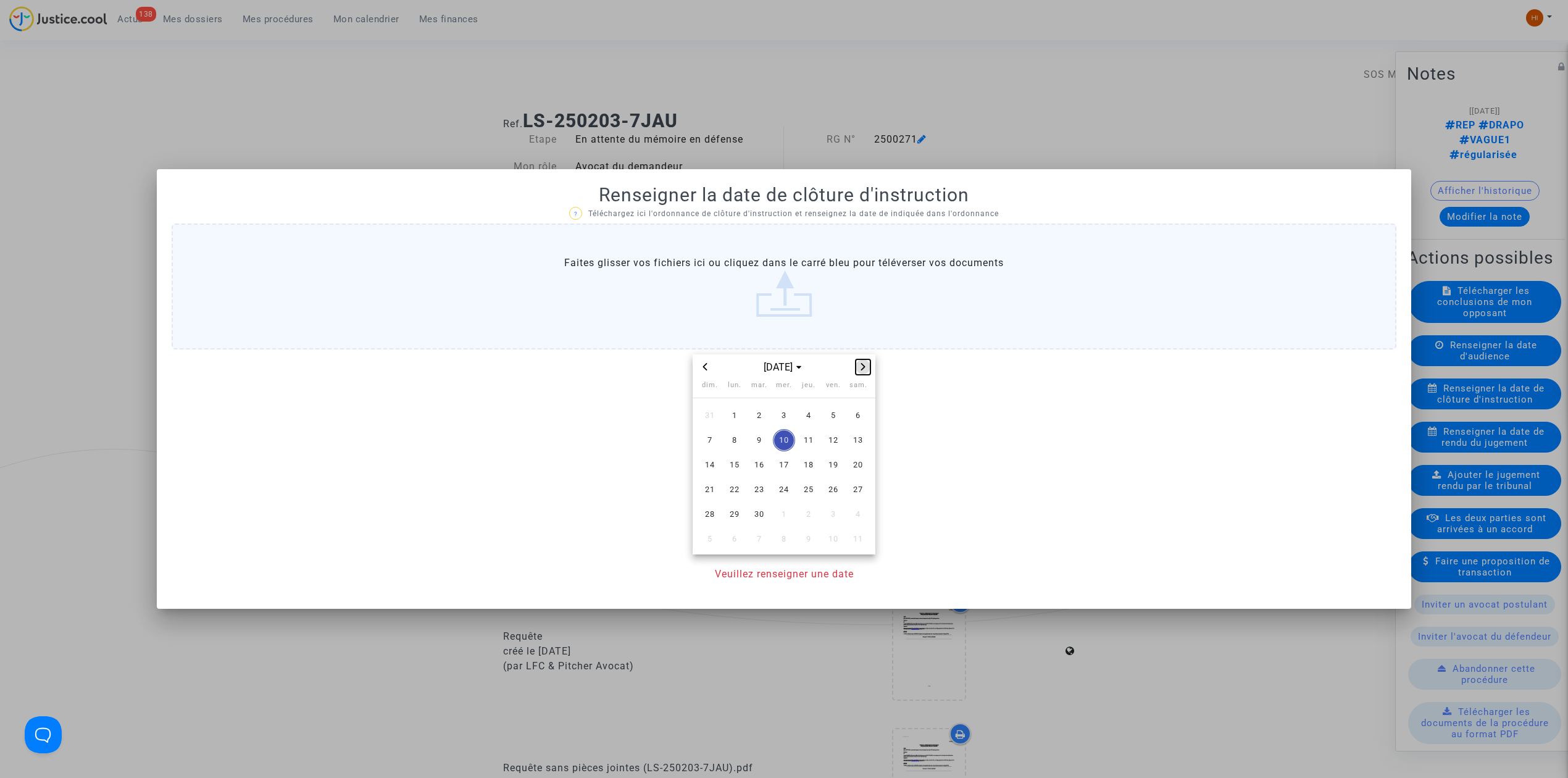
click at [857, 373] on button "Next month" at bounding box center [863, 367] width 15 height 16
click at [728, 453] on td "13" at bounding box center [735, 465] width 25 height 25
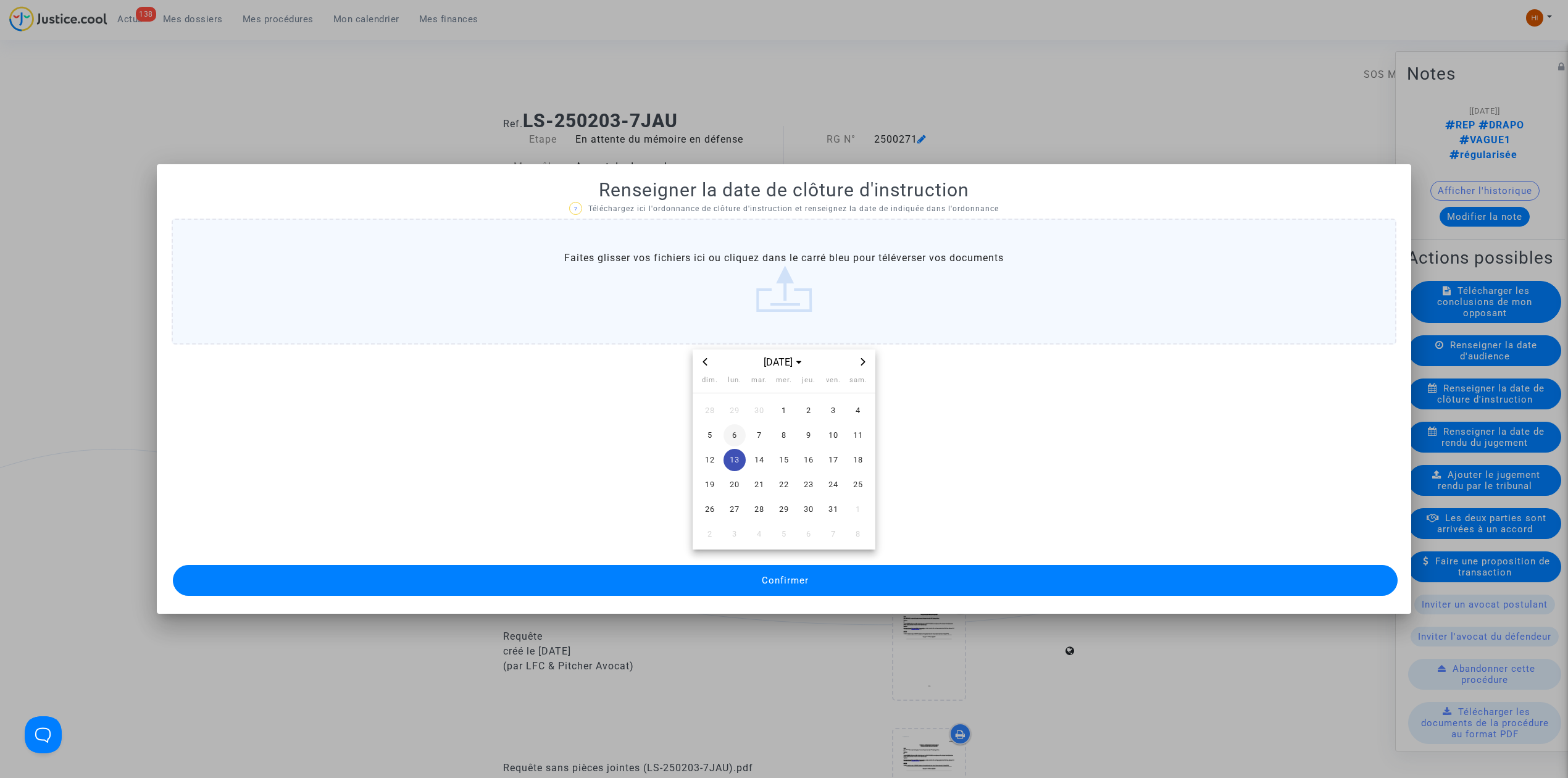
click at [739, 428] on span "6" at bounding box center [735, 435] width 22 height 22
click at [810, 589] on button "Confirmer" at bounding box center [785, 580] width 1225 height 31
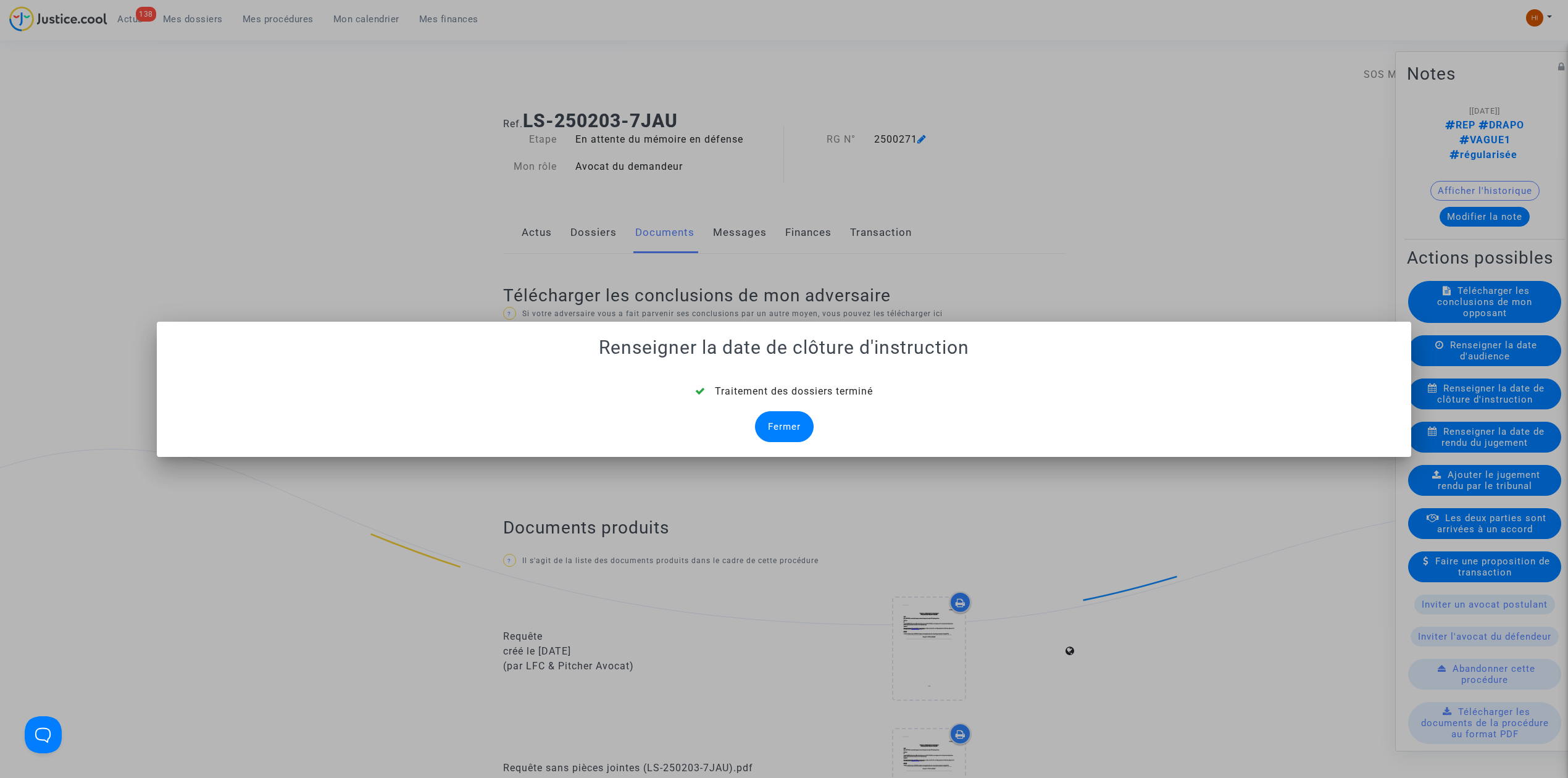
click at [780, 419] on div "Fermer" at bounding box center [784, 426] width 59 height 31
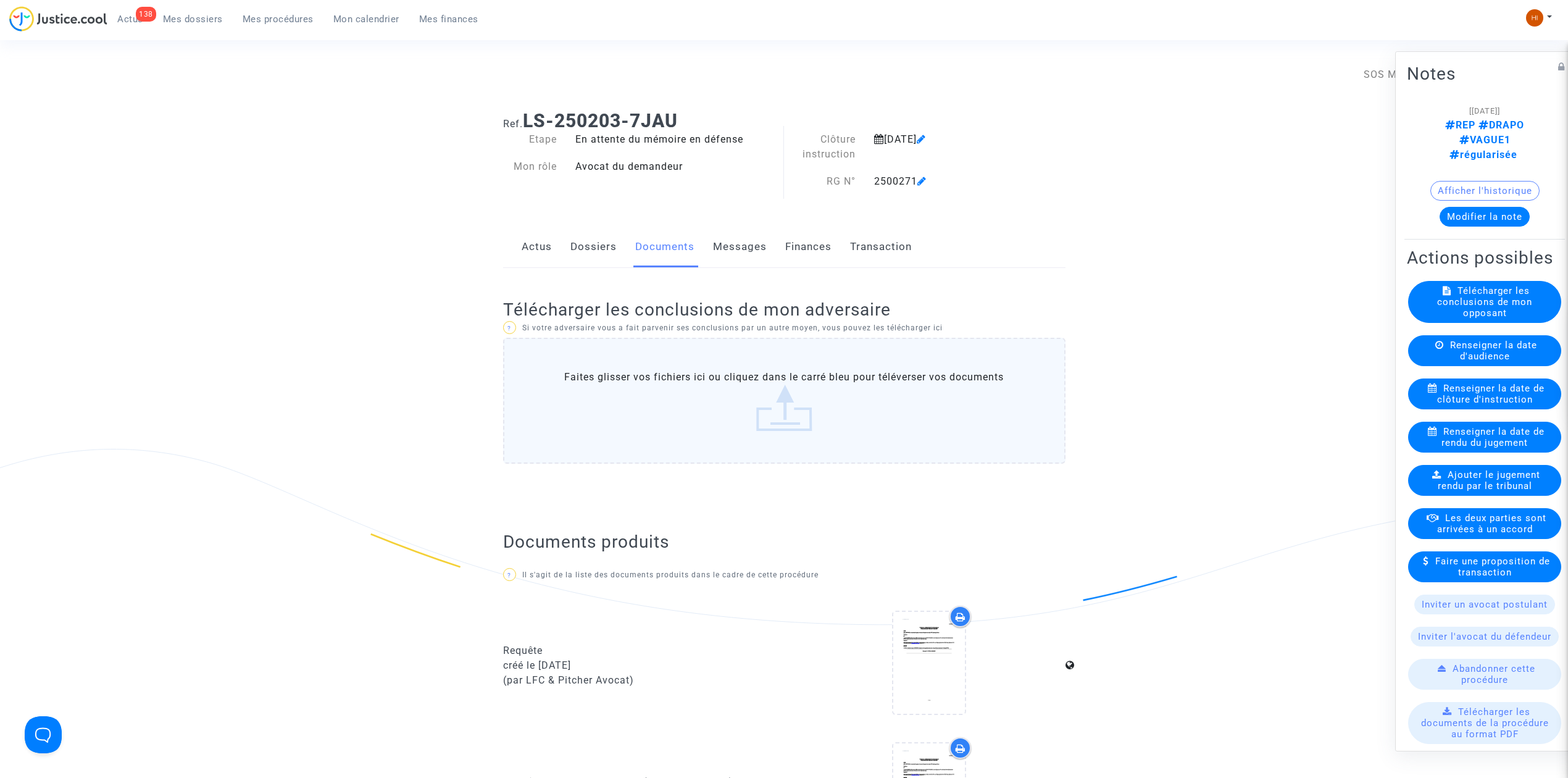
drag, startPoint x: 295, startPoint y: 18, endPoint x: 561, endPoint y: 79, distance: 272.9
click at [295, 18] on span "Mes procédures" at bounding box center [278, 19] width 71 height 11
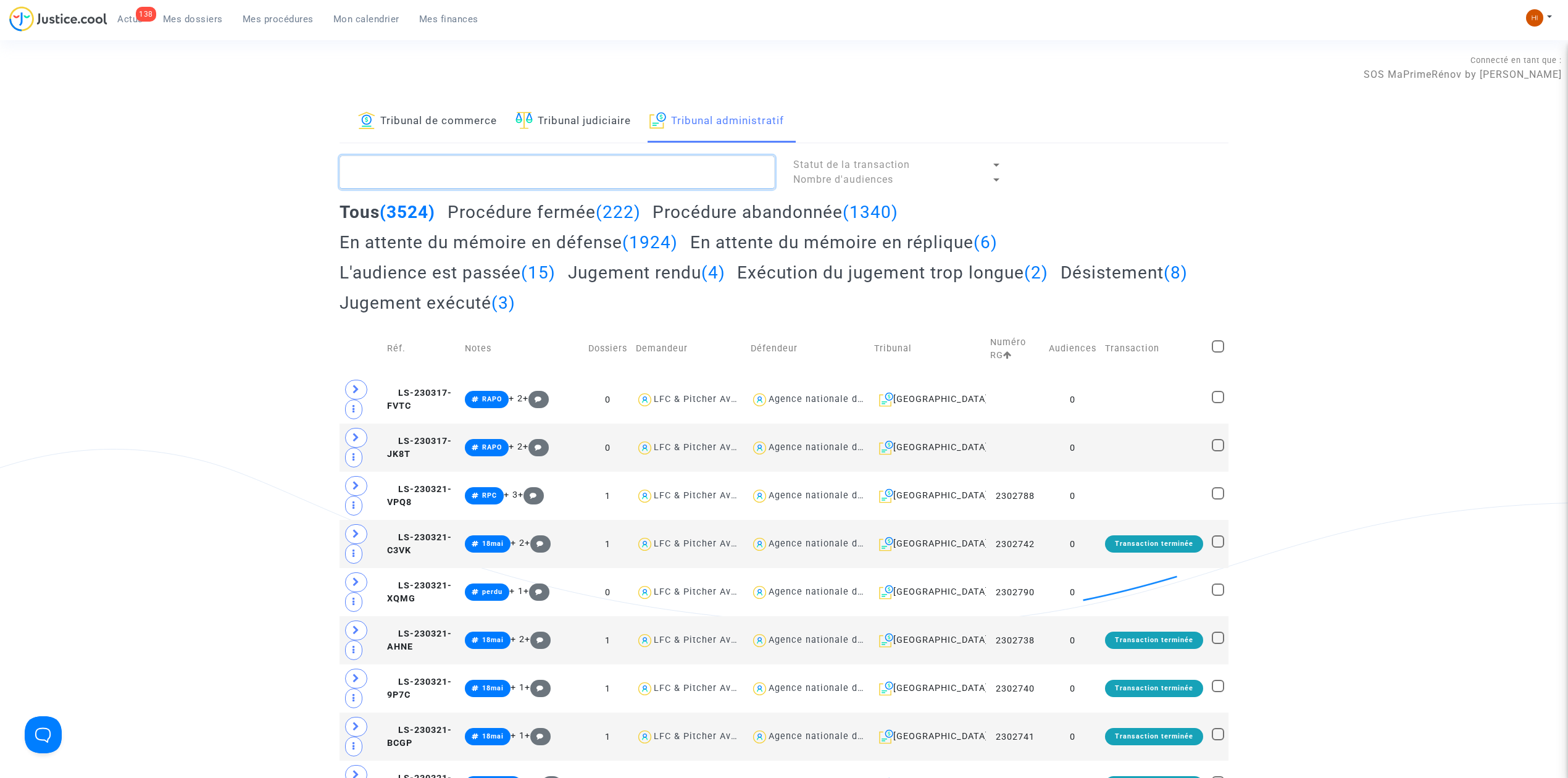
click at [660, 171] on textarea at bounding box center [557, 172] width 435 height 33
paste textarea "EL HAISSOUFI EL HASSAN"
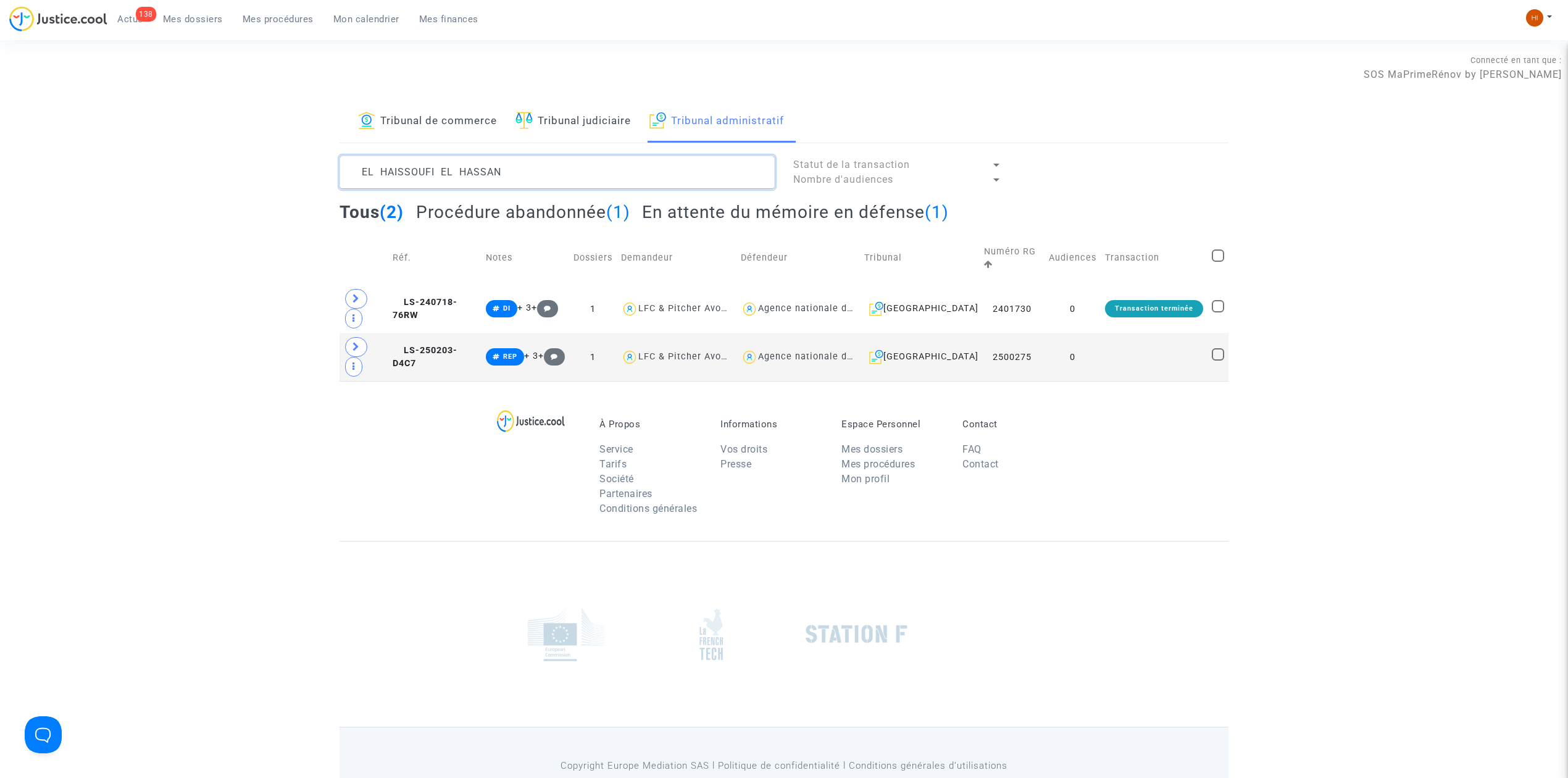
type textarea "EL HAISSOUFI EL HASSAN"
click at [1099, 333] on td "0" at bounding box center [1073, 357] width 56 height 48
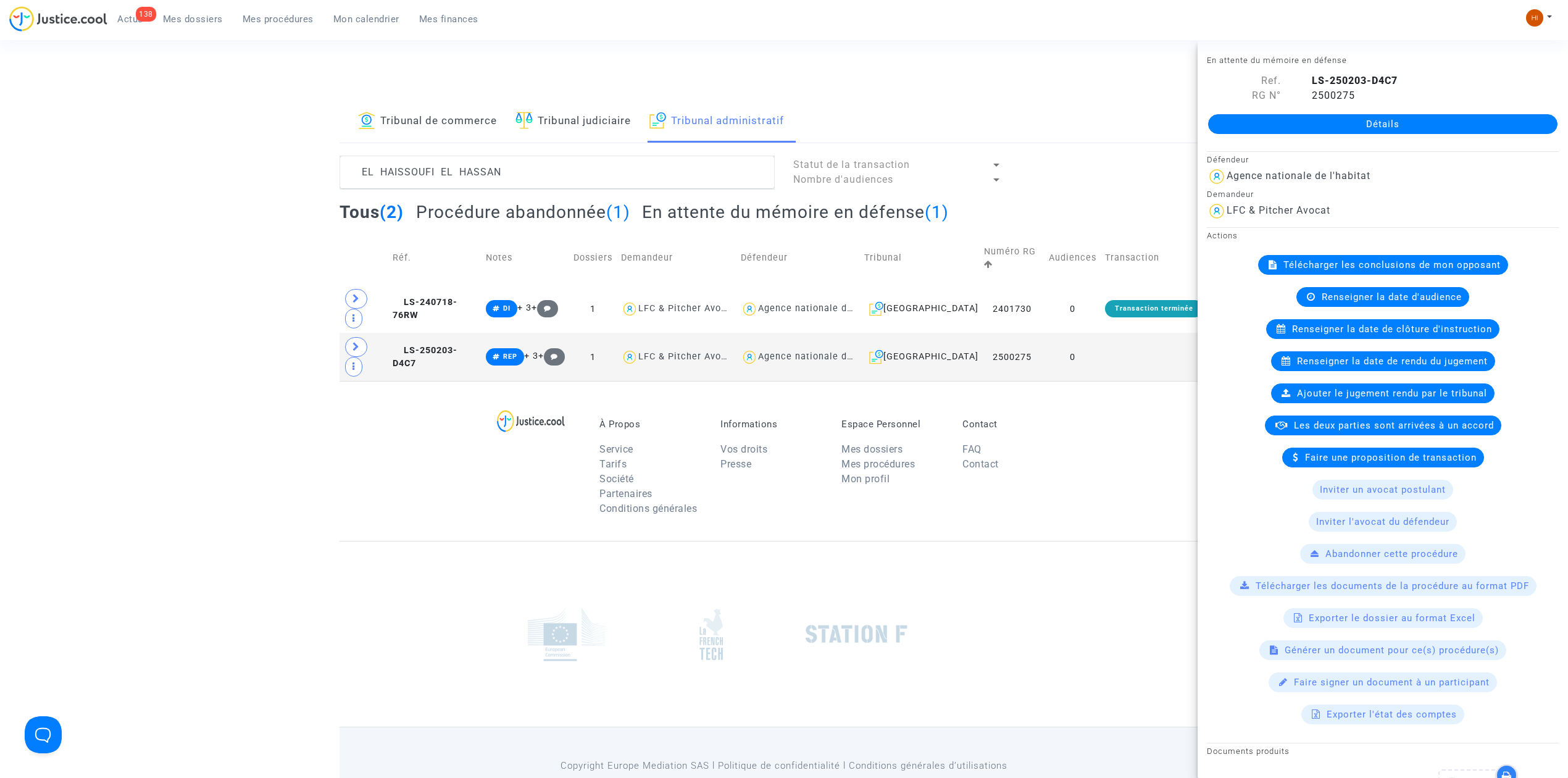
click at [1317, 124] on link "Détails" at bounding box center [1383, 124] width 350 height 20
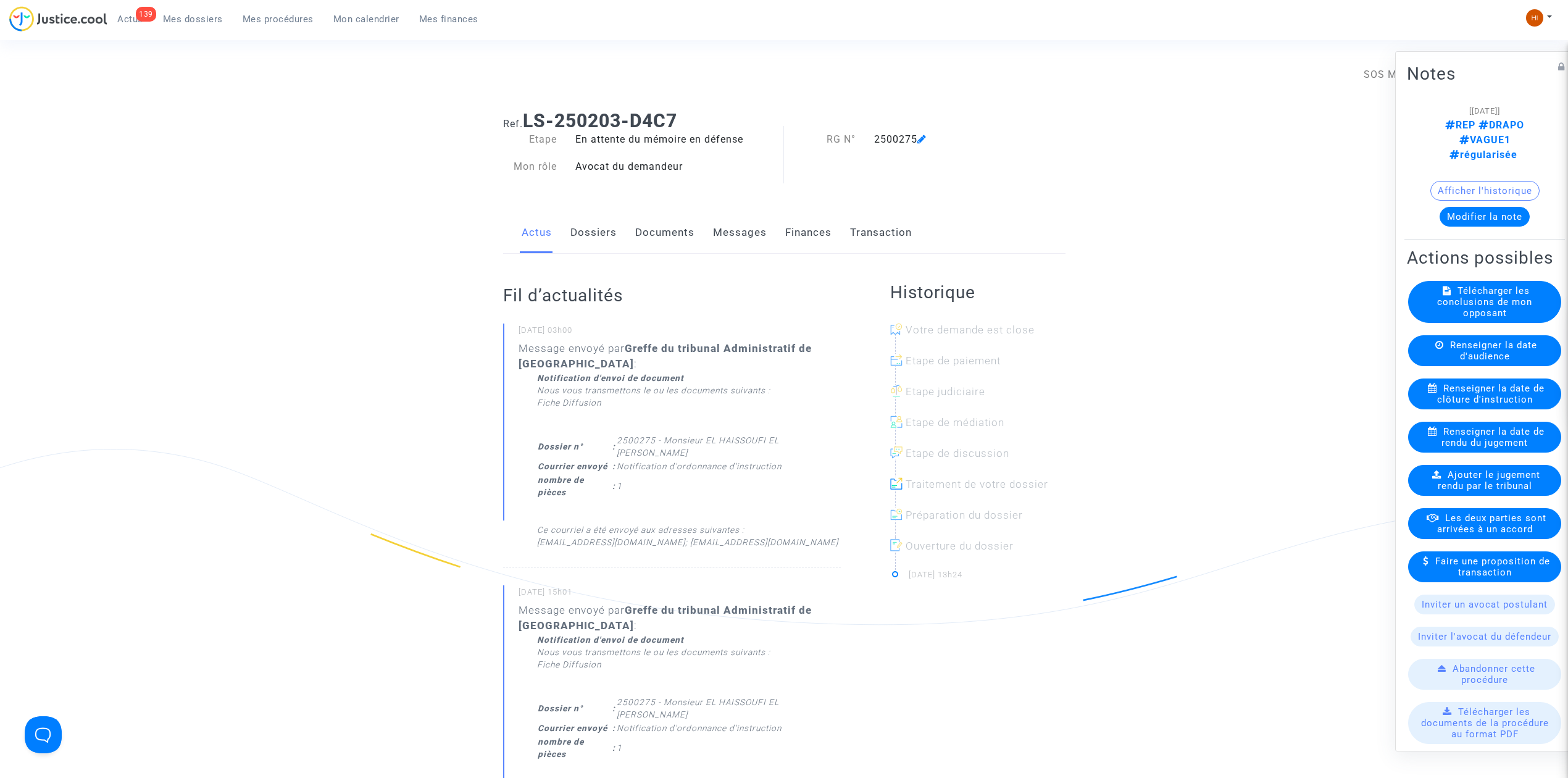
click at [1480, 394] on span "Renseigner la date de clôture d'instruction" at bounding box center [1492, 394] width 108 height 22
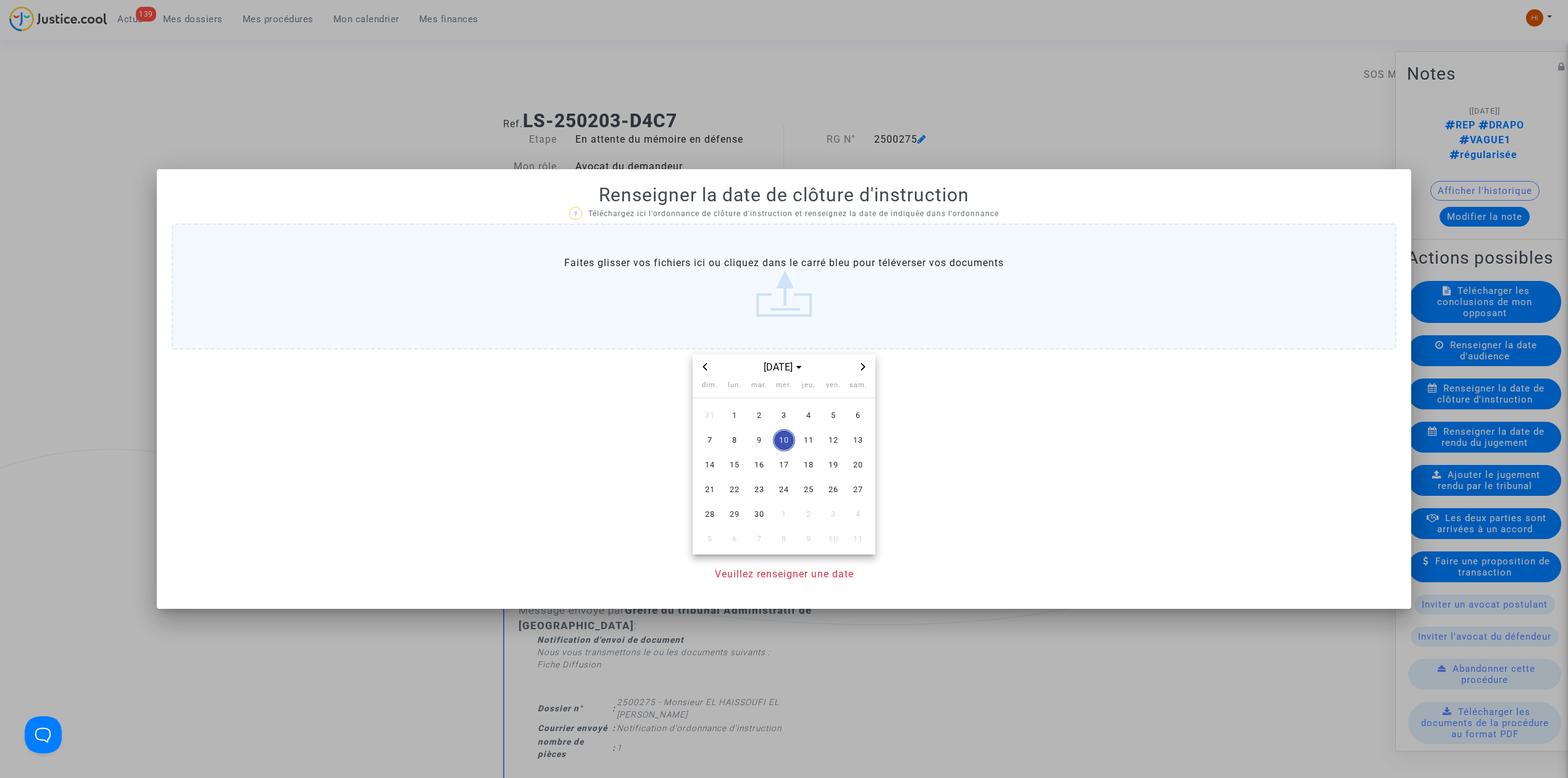
drag, startPoint x: 865, startPoint y: 362, endPoint x: 863, endPoint y: 372, distance: 10.2
click at [865, 362] on span "Next month" at bounding box center [863, 367] width 15 height 15
click at [737, 433] on span "6" at bounding box center [735, 441] width 22 height 22
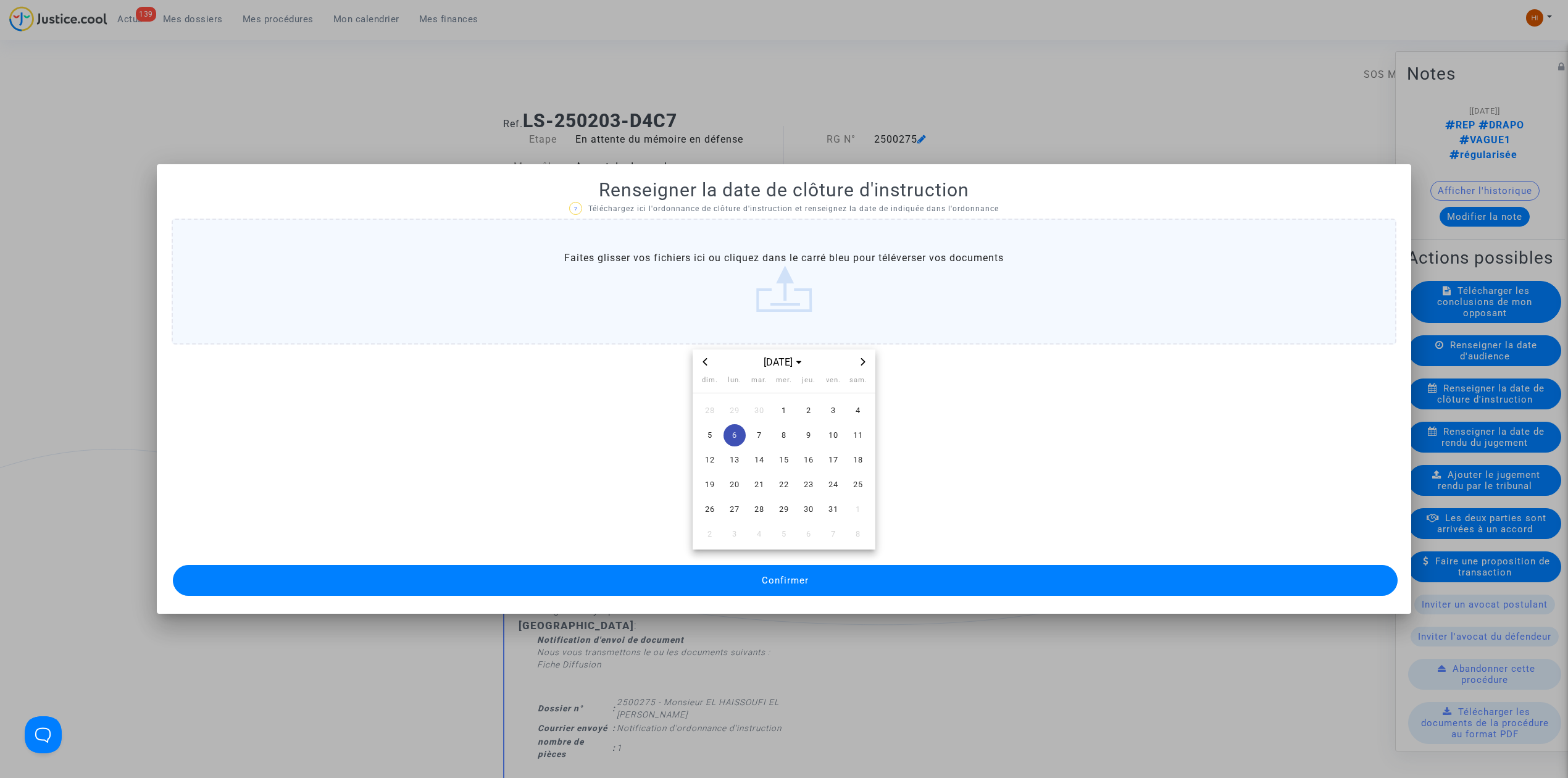
click at [748, 581] on button "Confirmer" at bounding box center [785, 580] width 1225 height 31
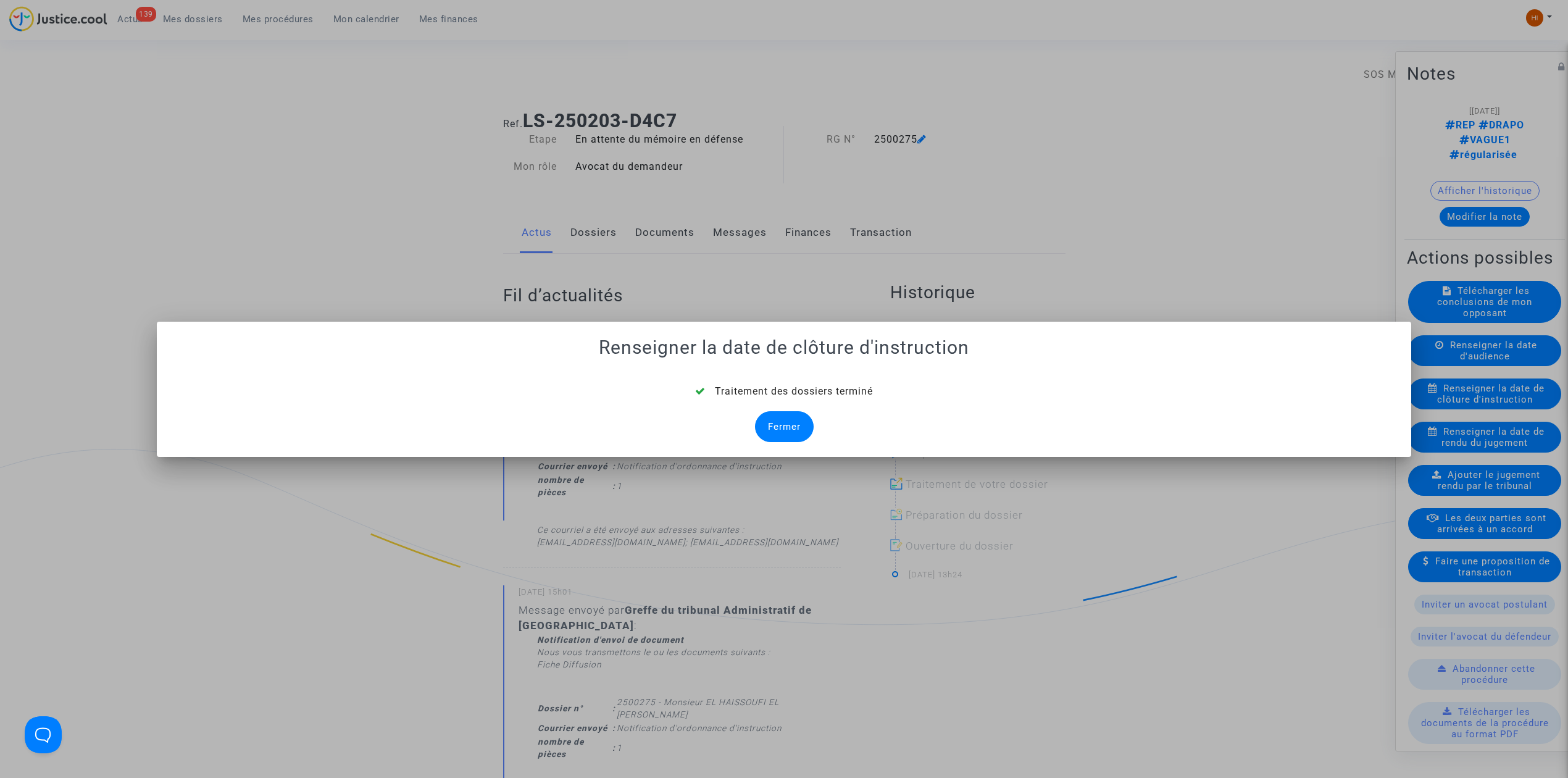
click at [803, 413] on div "Fermer" at bounding box center [784, 426] width 59 height 31
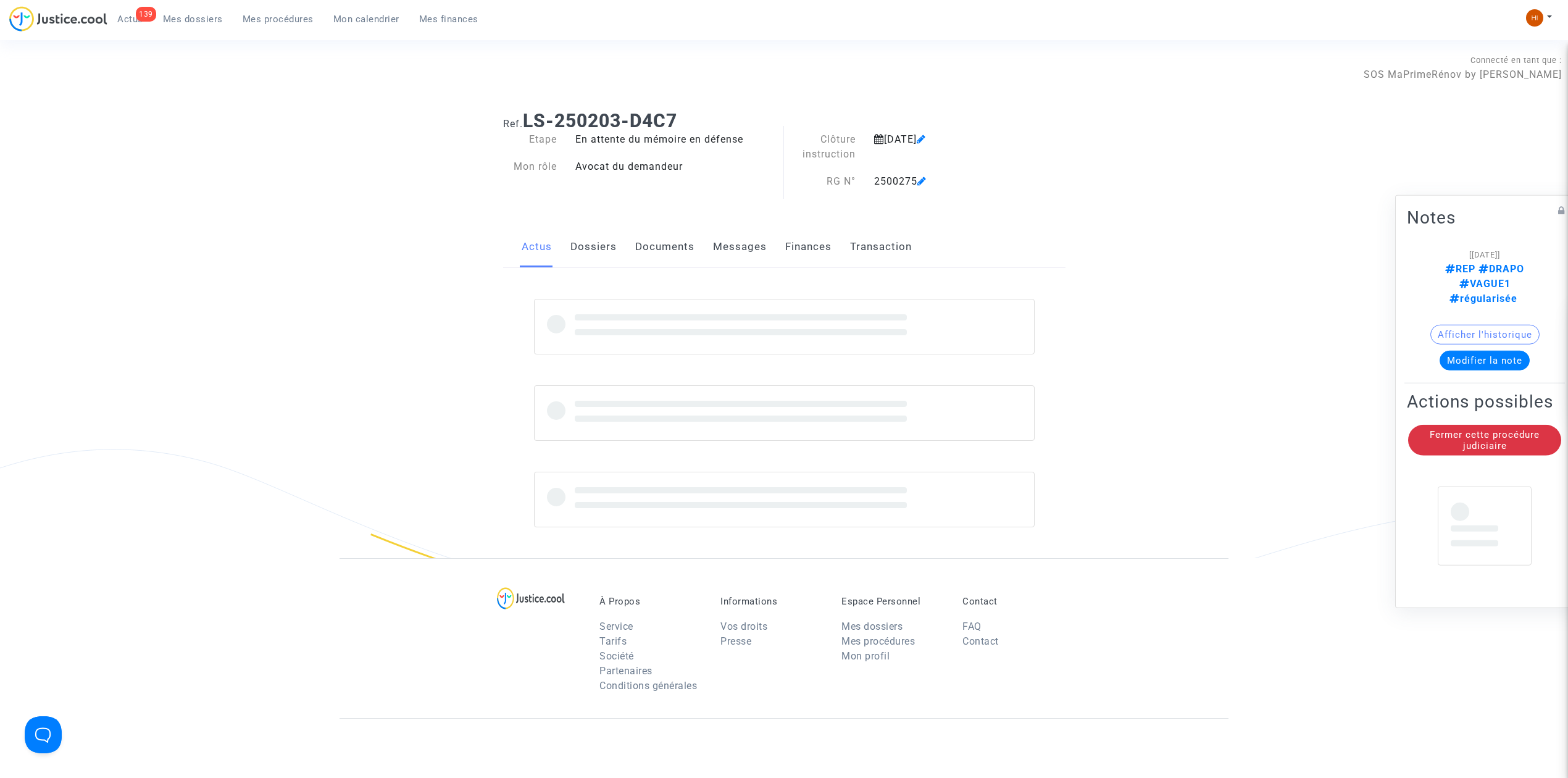
click at [681, 258] on link "Documents" at bounding box center [665, 247] width 59 height 40
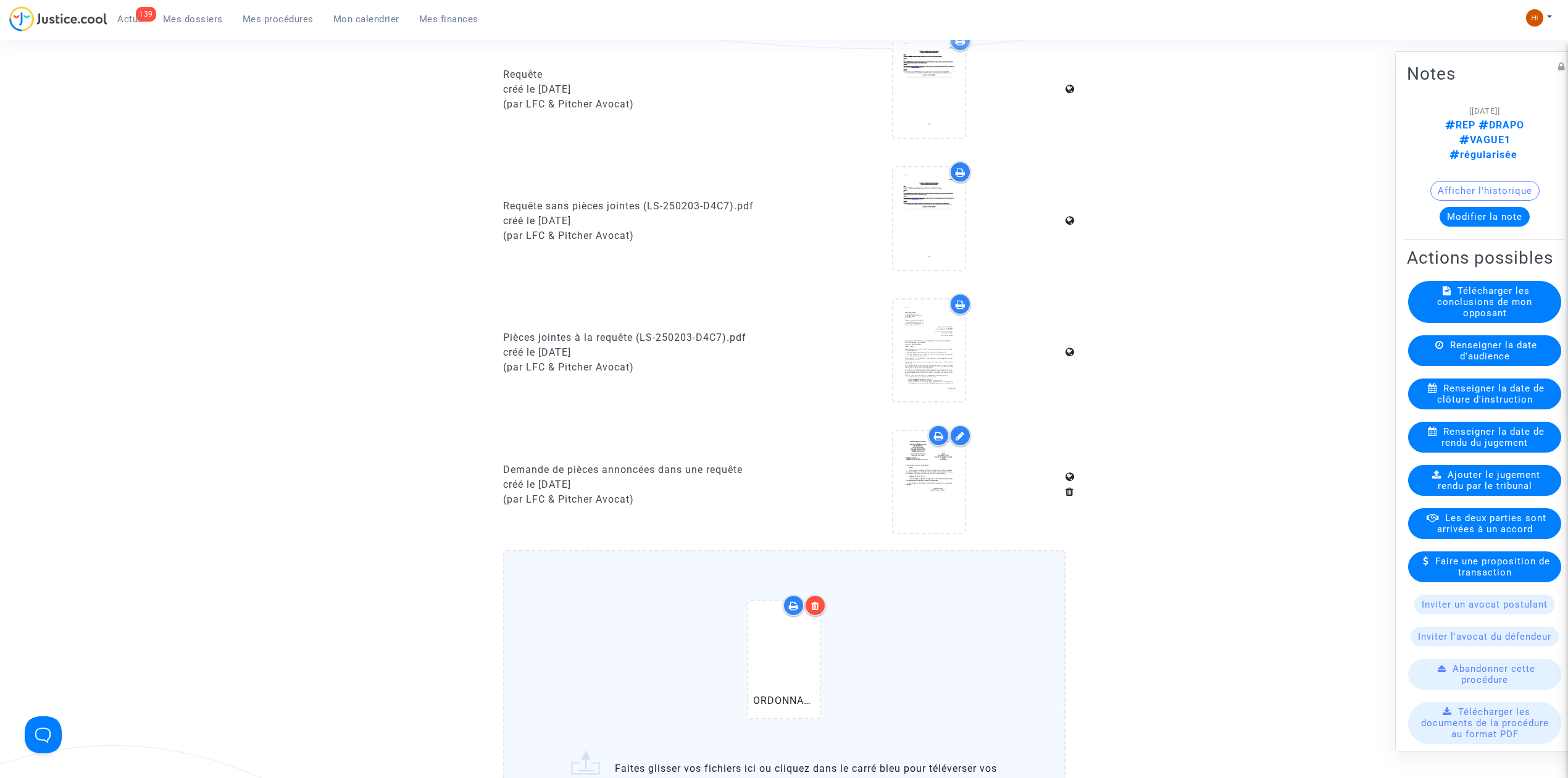
scroll to position [988, 0]
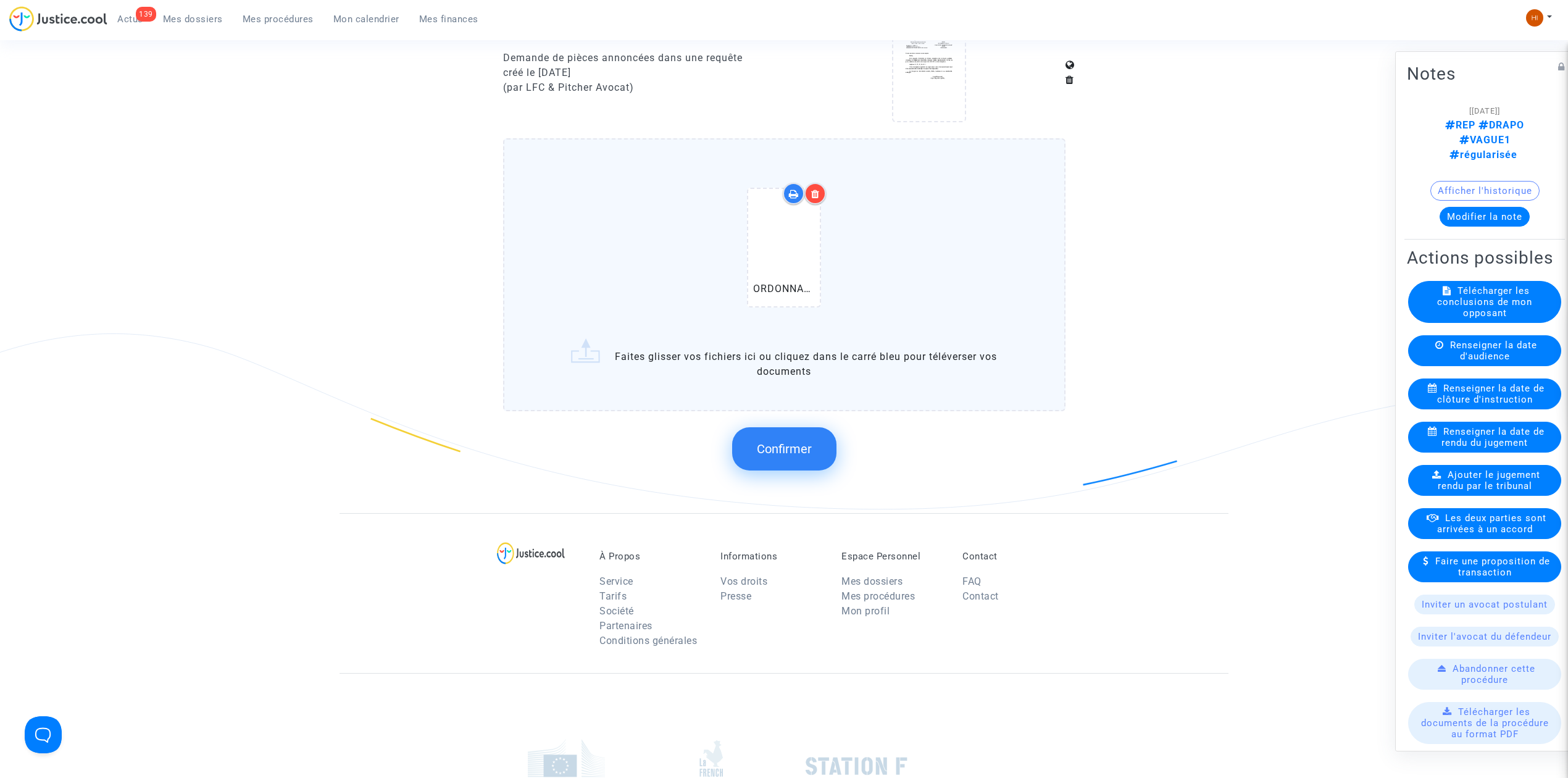
click at [788, 442] on span "Confirmer" at bounding box center [784, 449] width 55 height 15
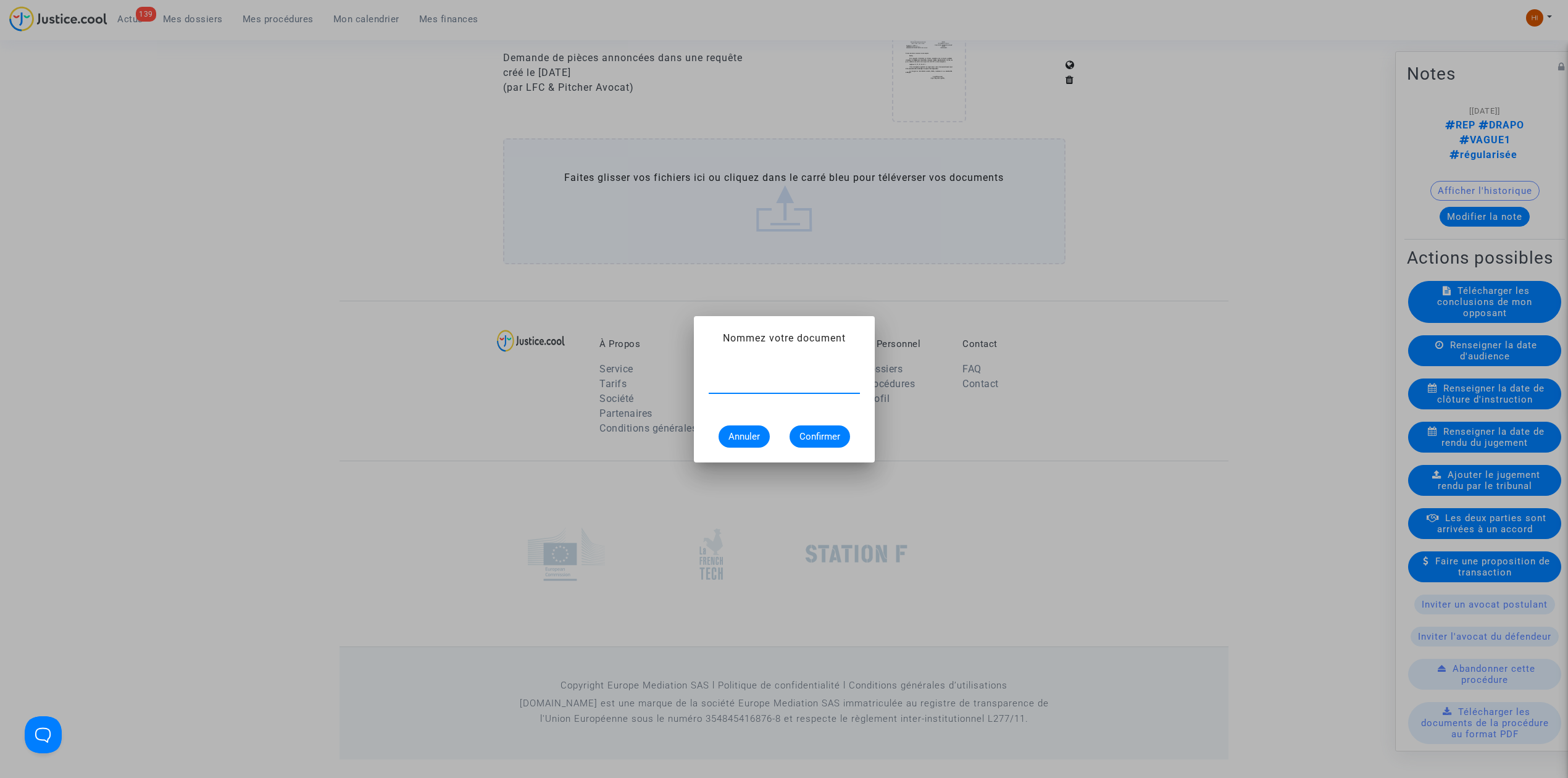
paste input "ORDONNANCE DE CLOTURE D'INSTRUCTION"
type input "ORDONNANCE DE CLOTURE D'INSTRUCTION"
click at [833, 443] on button "Confirmer" at bounding box center [820, 437] width 61 height 22
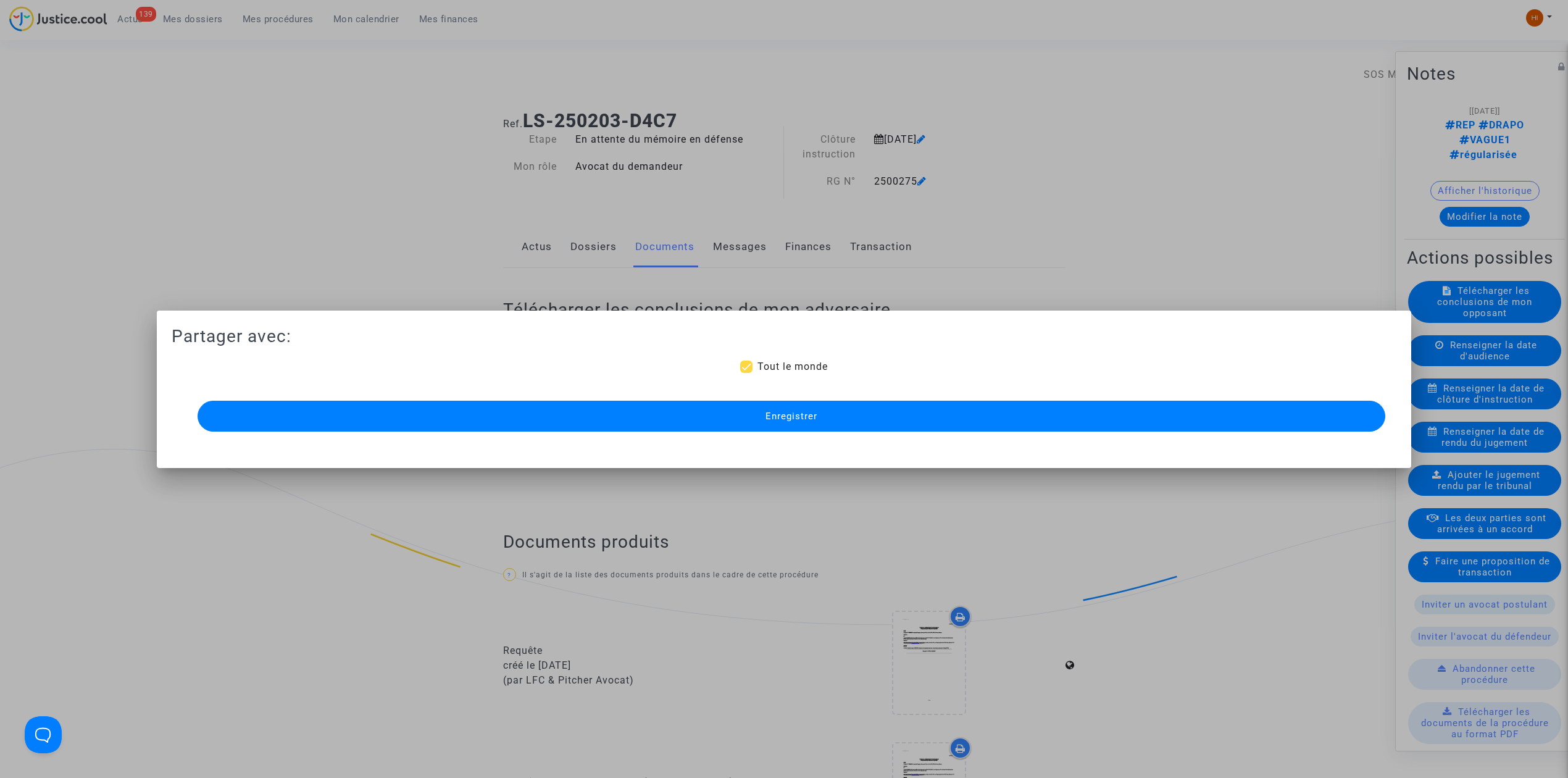
scroll to position [965, 0]
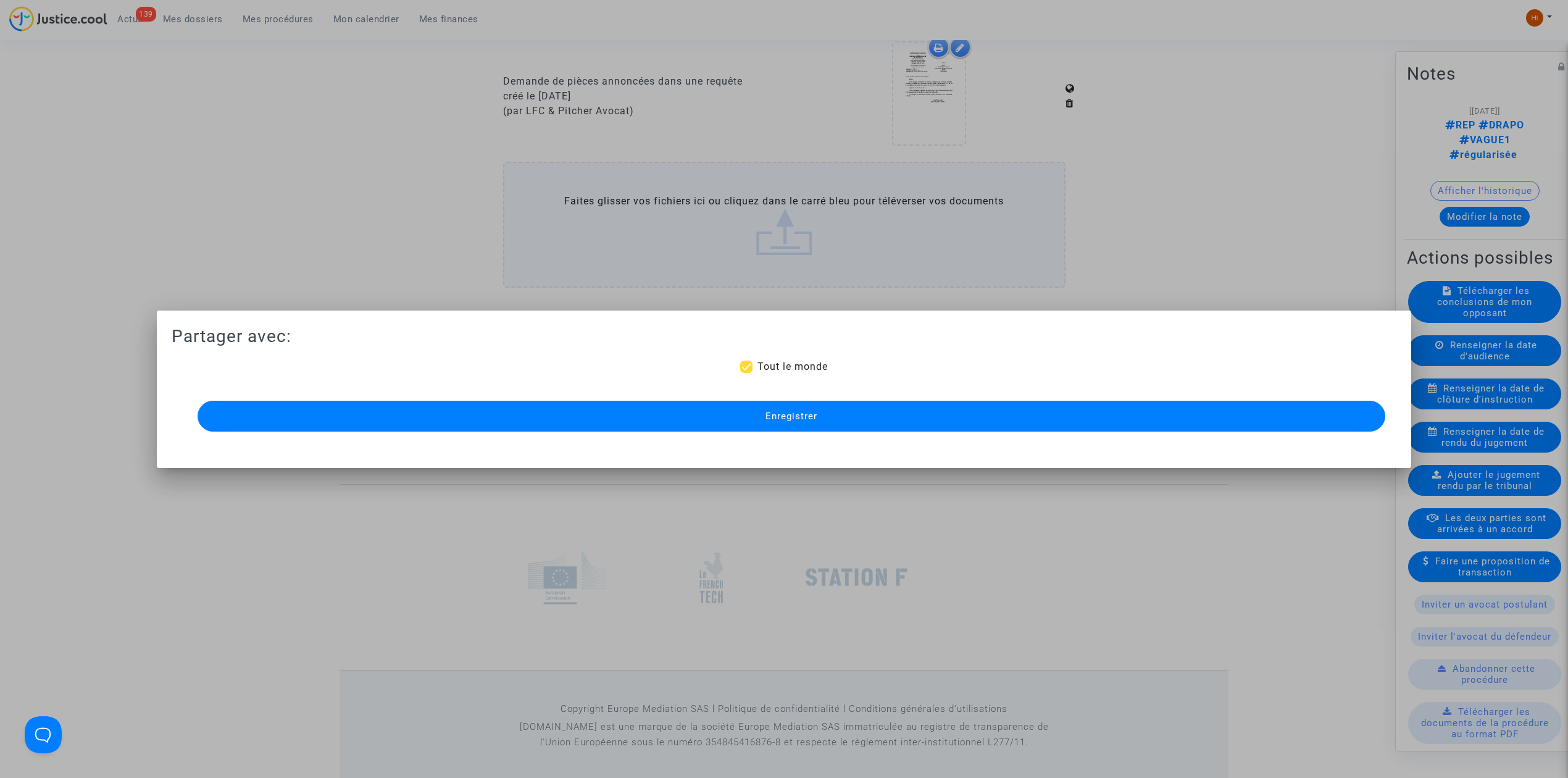
click at [801, 416] on span "Enregistrer" at bounding box center [791, 416] width 52 height 11
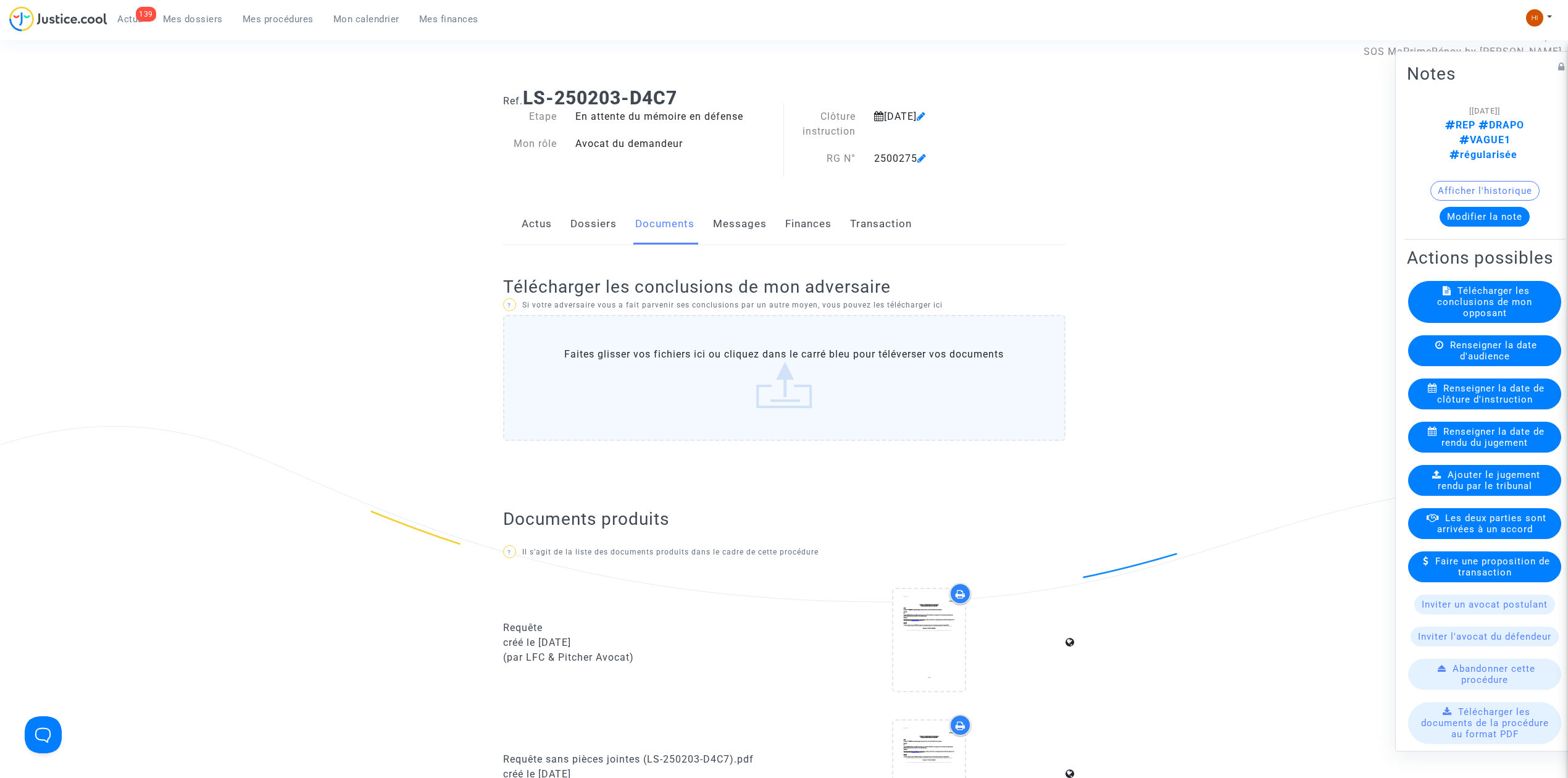
scroll to position [0, 0]
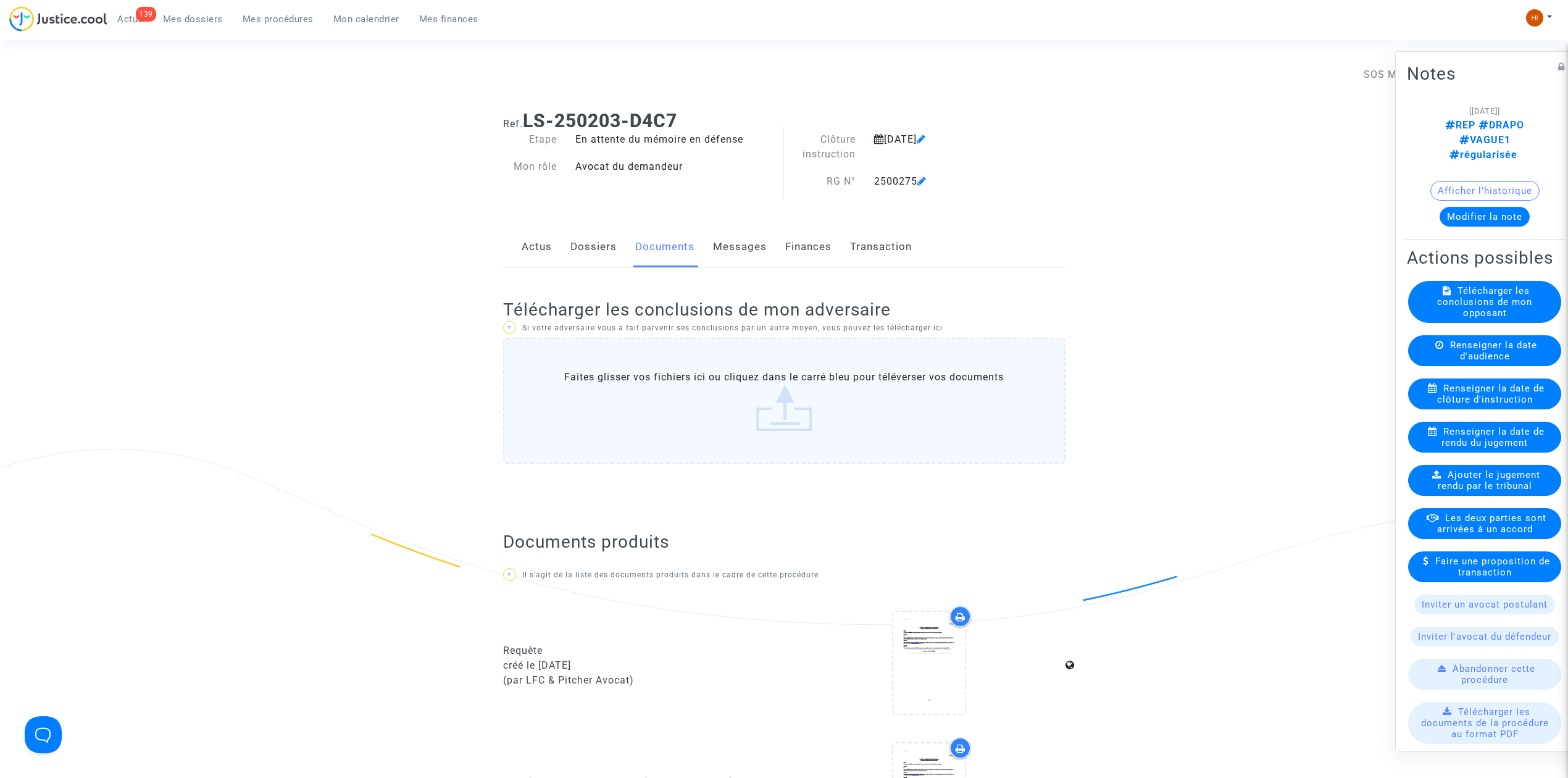
click at [262, 20] on span "Mes procédures" at bounding box center [278, 19] width 71 height 11
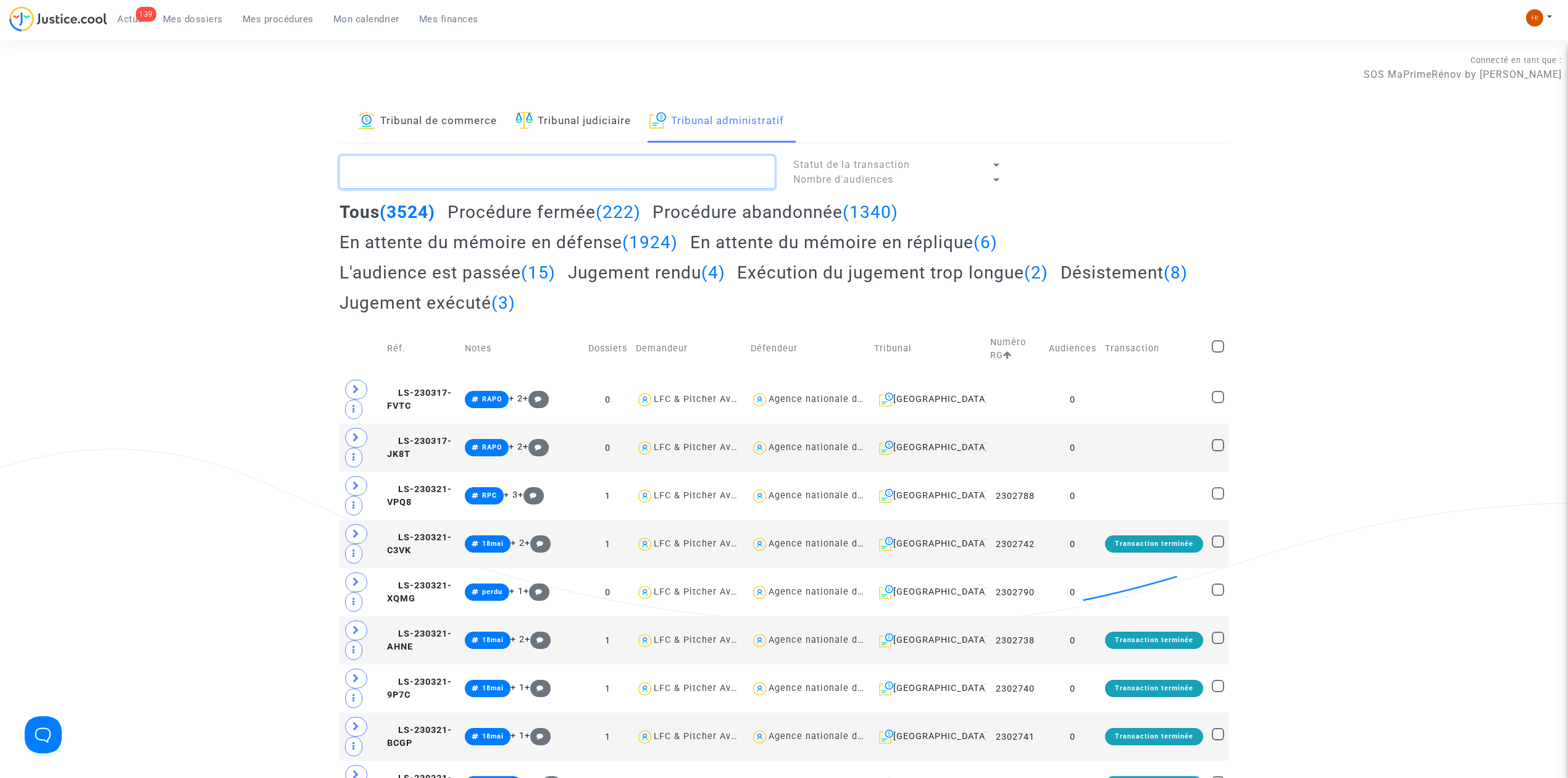
click at [592, 170] on textarea at bounding box center [557, 172] width 435 height 33
paste textarea "[PERSON_NAME]"
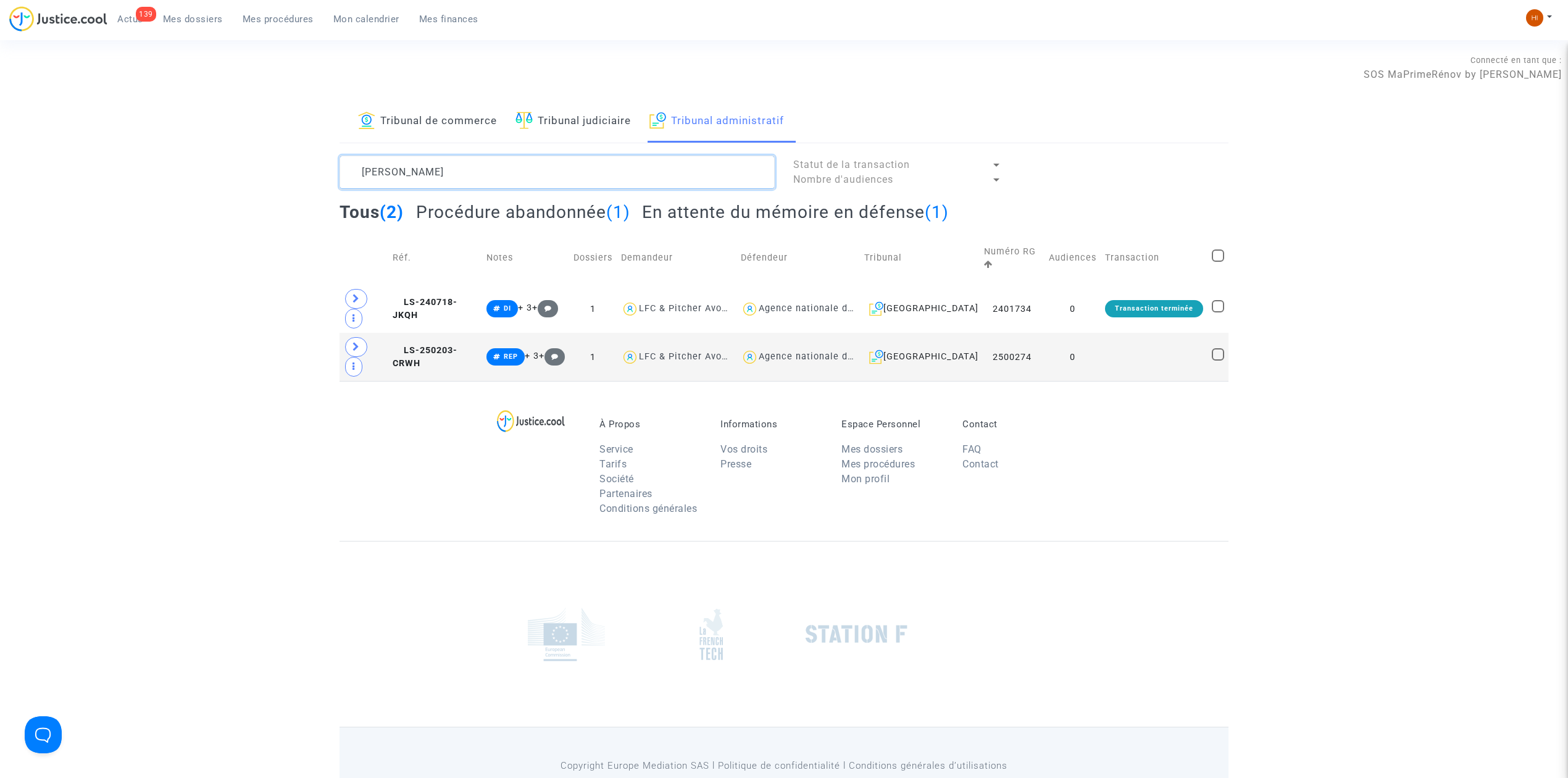
type textarea "[PERSON_NAME]"
click at [1124, 333] on td at bounding box center [1154, 357] width 107 height 48
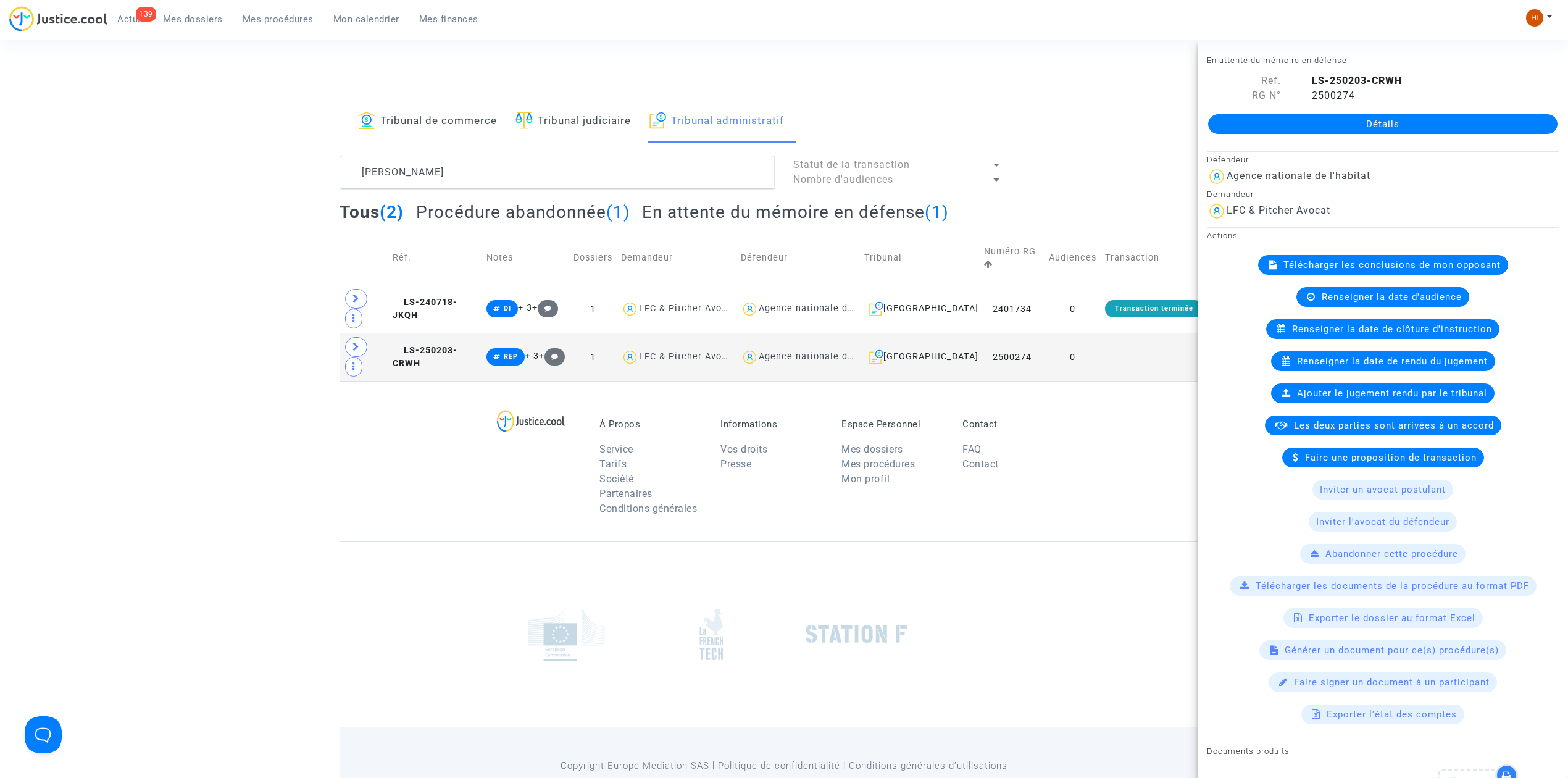
click at [1314, 131] on link "Détails" at bounding box center [1383, 124] width 350 height 20
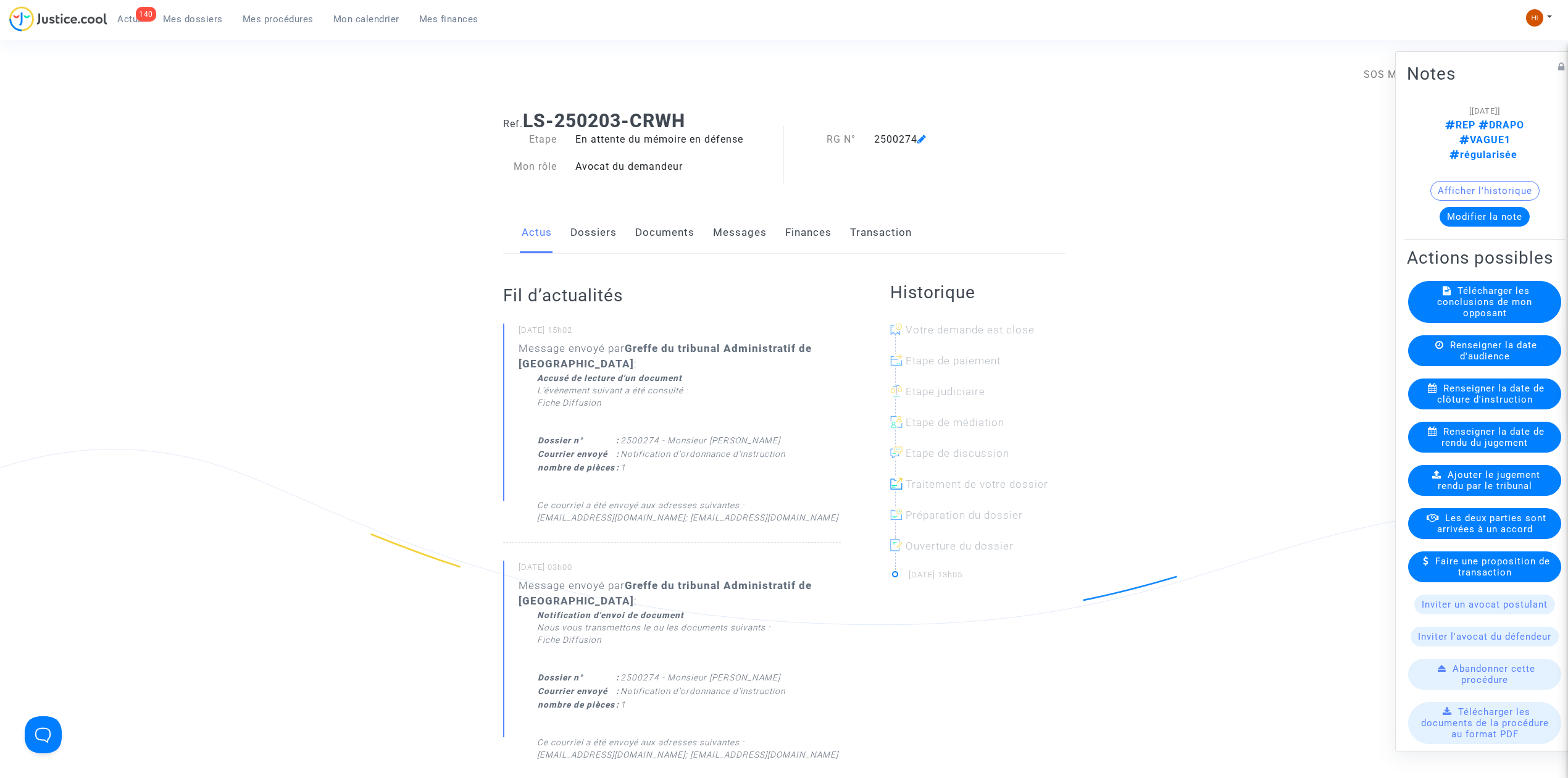
click at [658, 235] on link "Documents" at bounding box center [665, 232] width 59 height 40
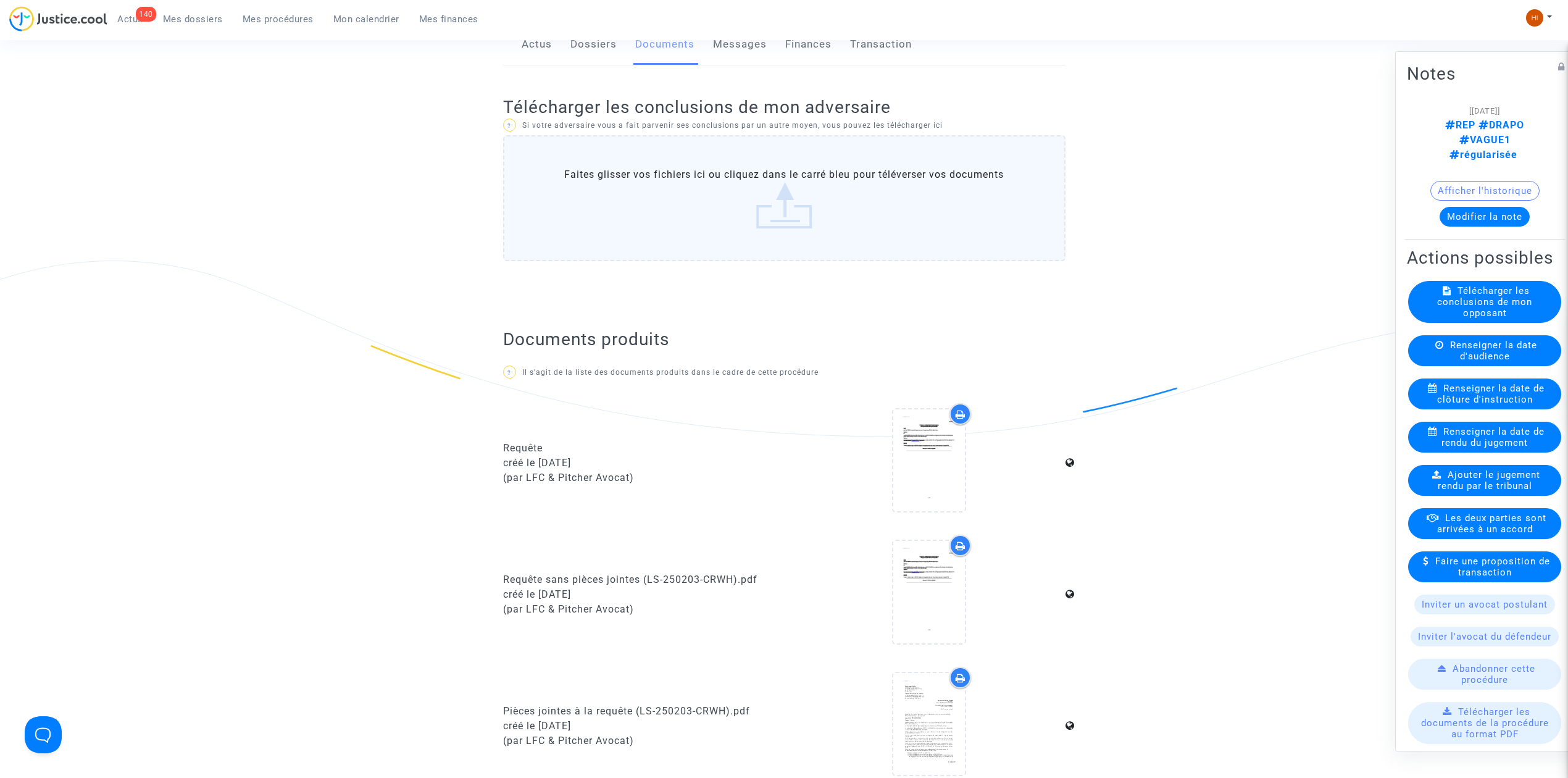
scroll to position [164, 0]
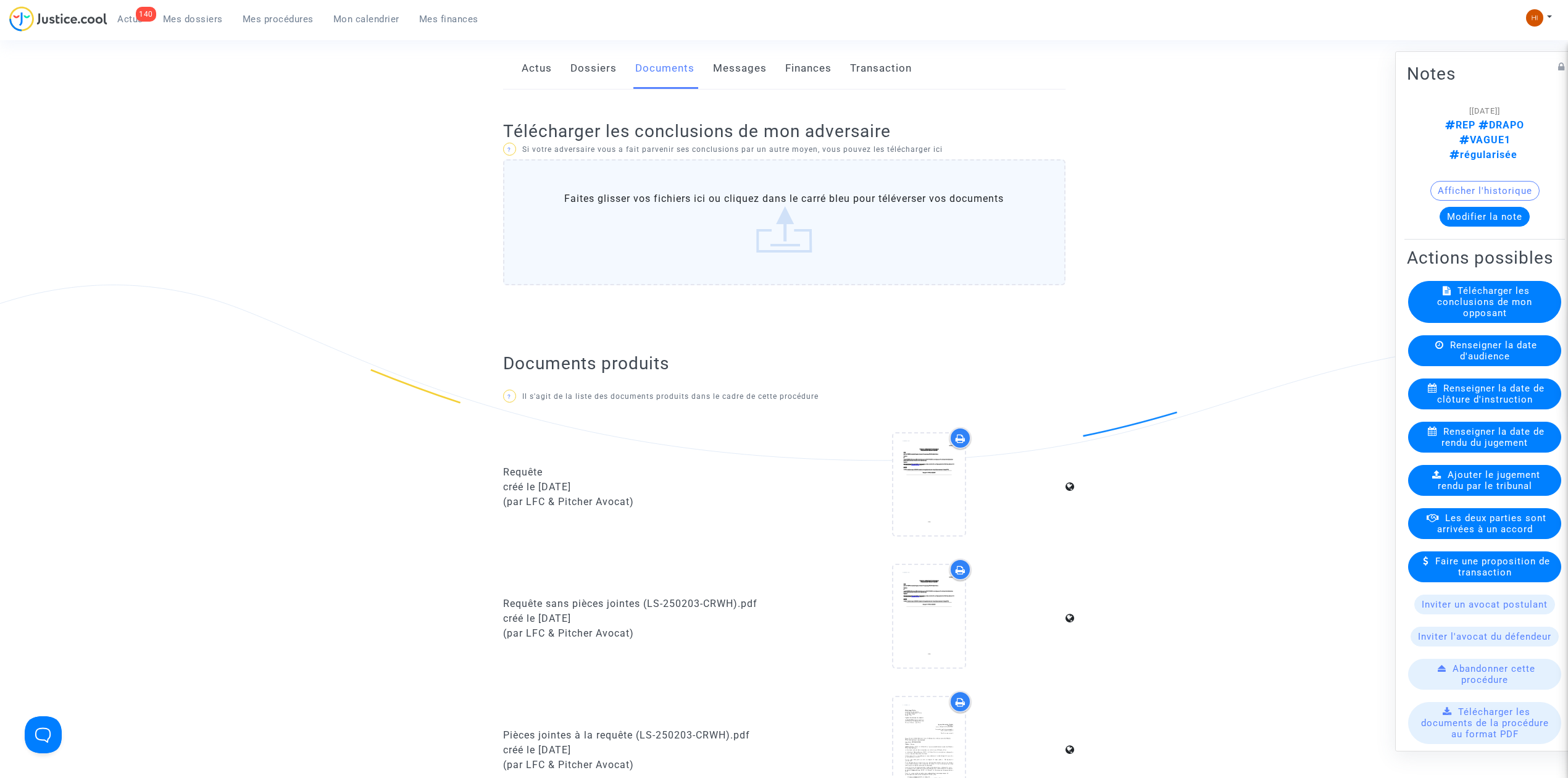
click at [598, 63] on link "Dossiers" at bounding box center [593, 69] width 46 height 40
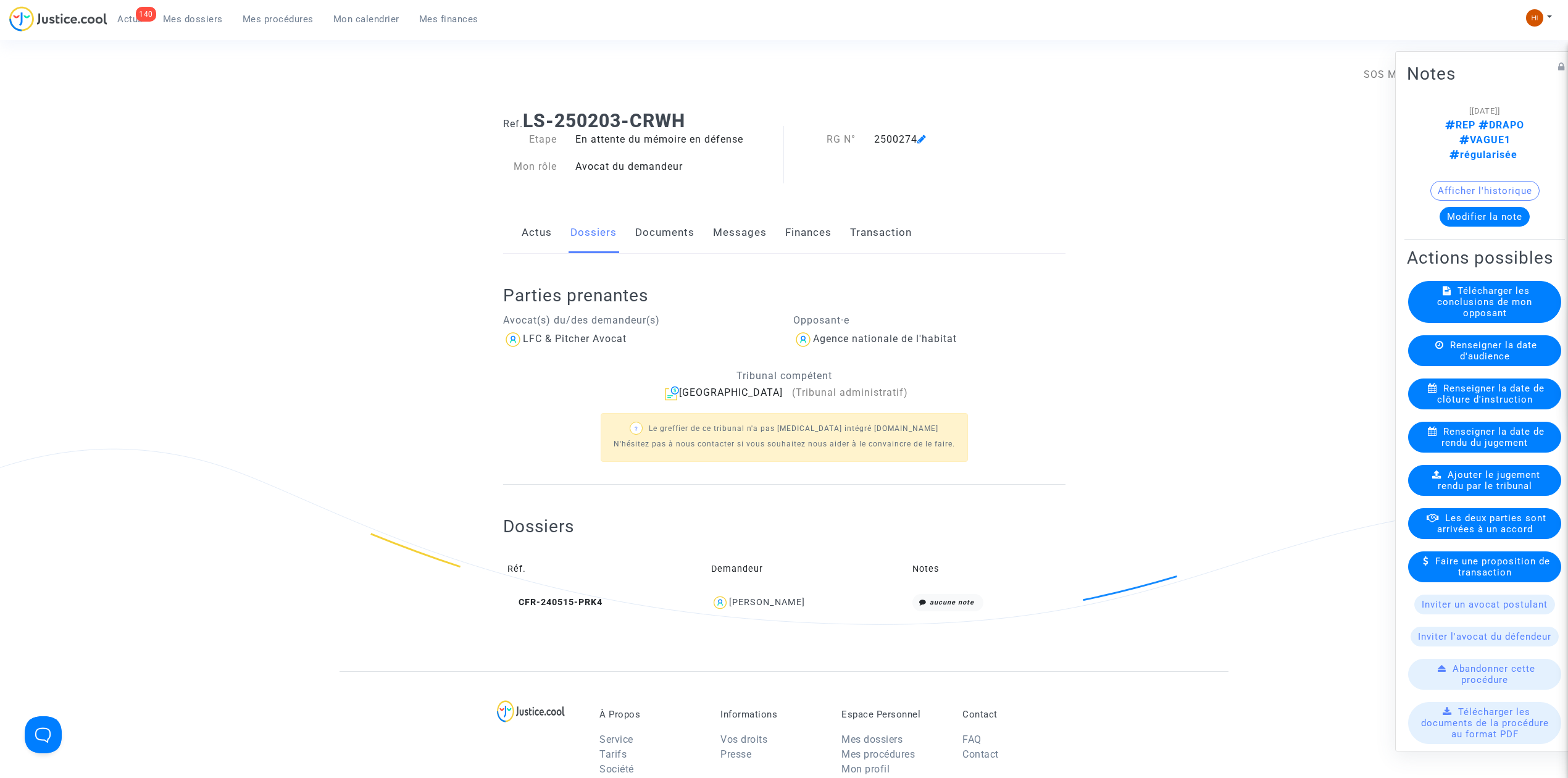
click at [668, 233] on link "Documents" at bounding box center [665, 232] width 59 height 40
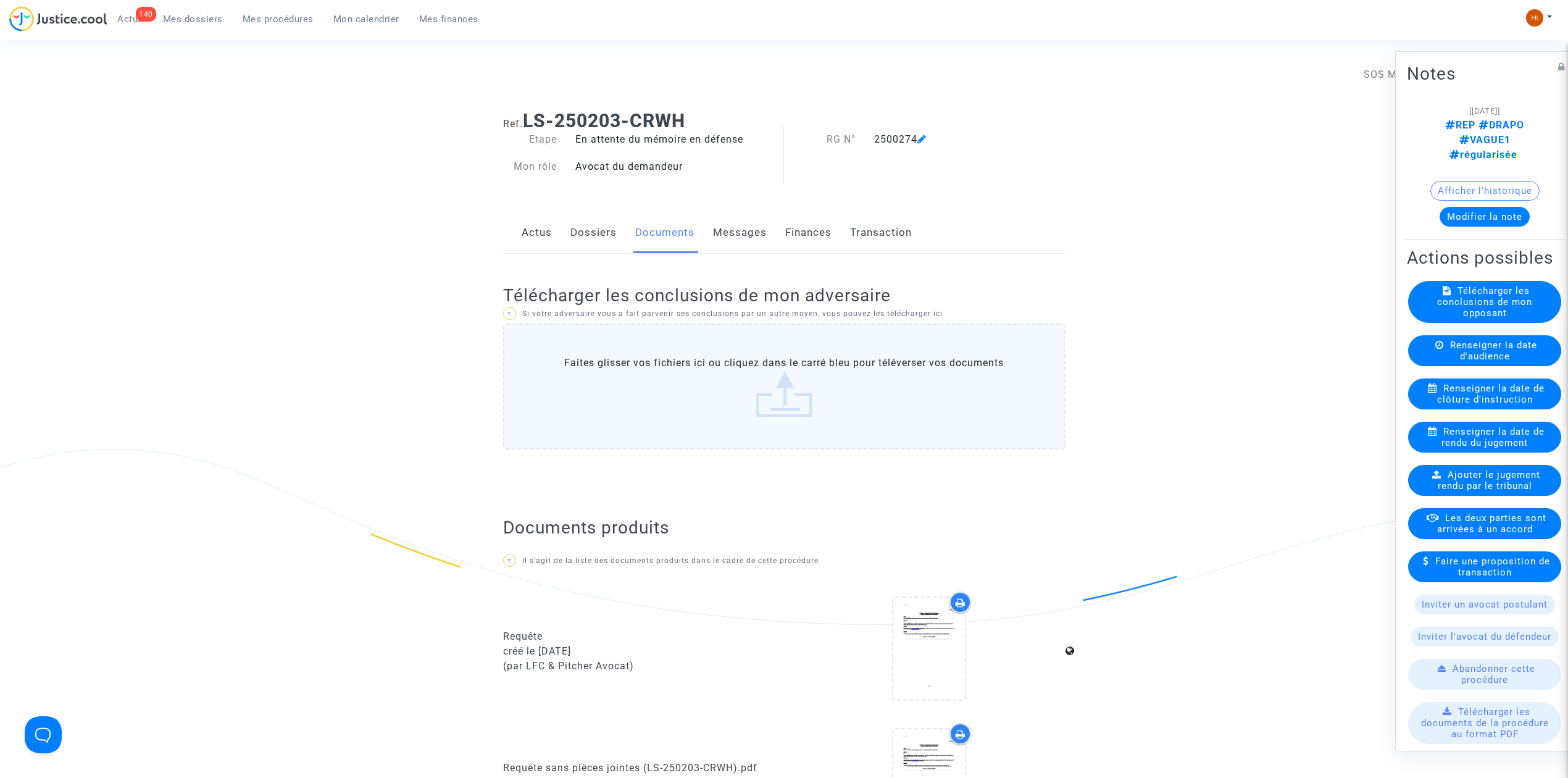
click at [1445, 405] on span "Renseigner la date de clôture d'instruction" at bounding box center [1492, 394] width 108 height 22
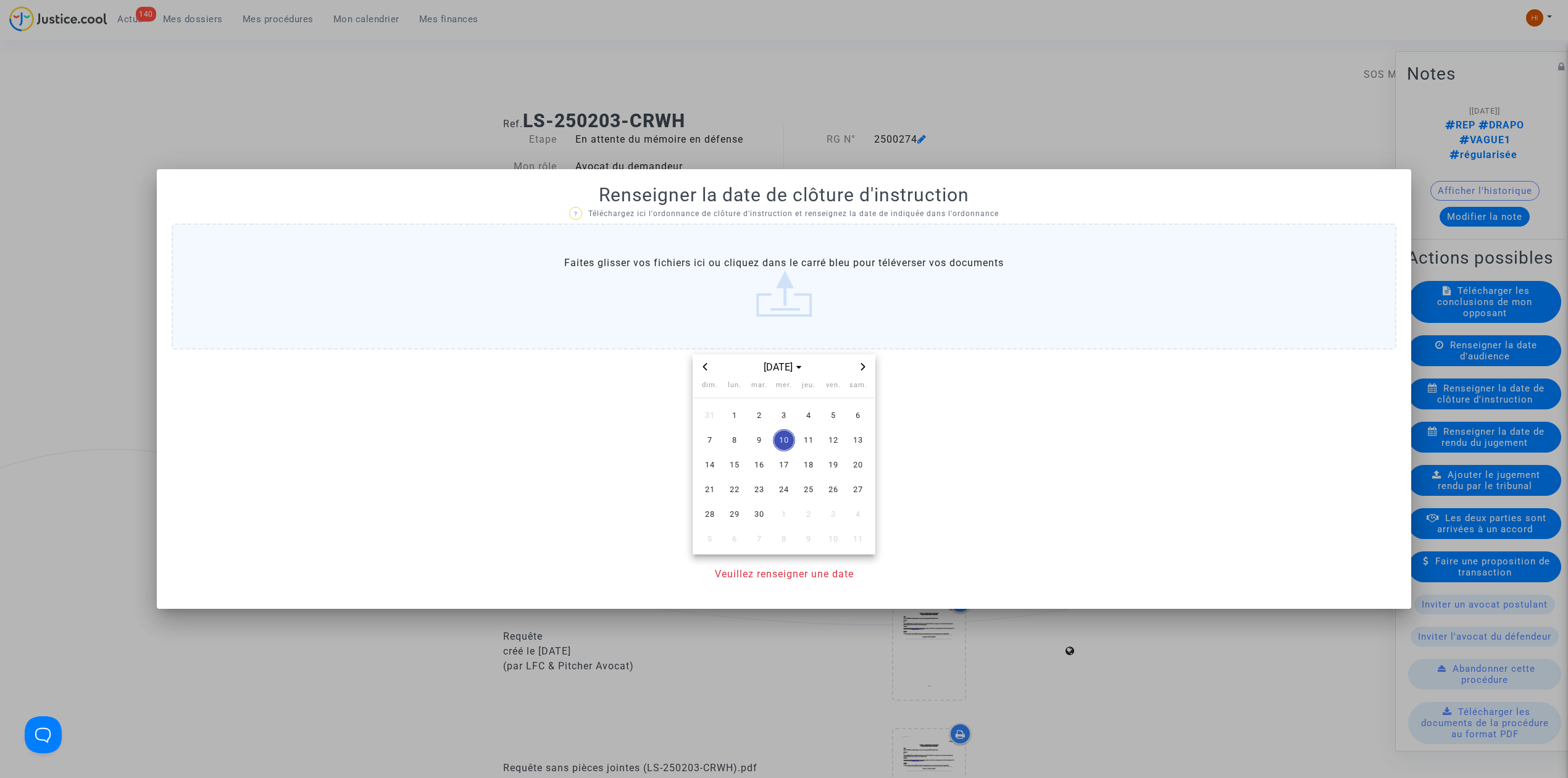
click at [859, 371] on span "Next month" at bounding box center [863, 367] width 15 height 15
click at [733, 441] on span "6" at bounding box center [735, 441] width 22 height 22
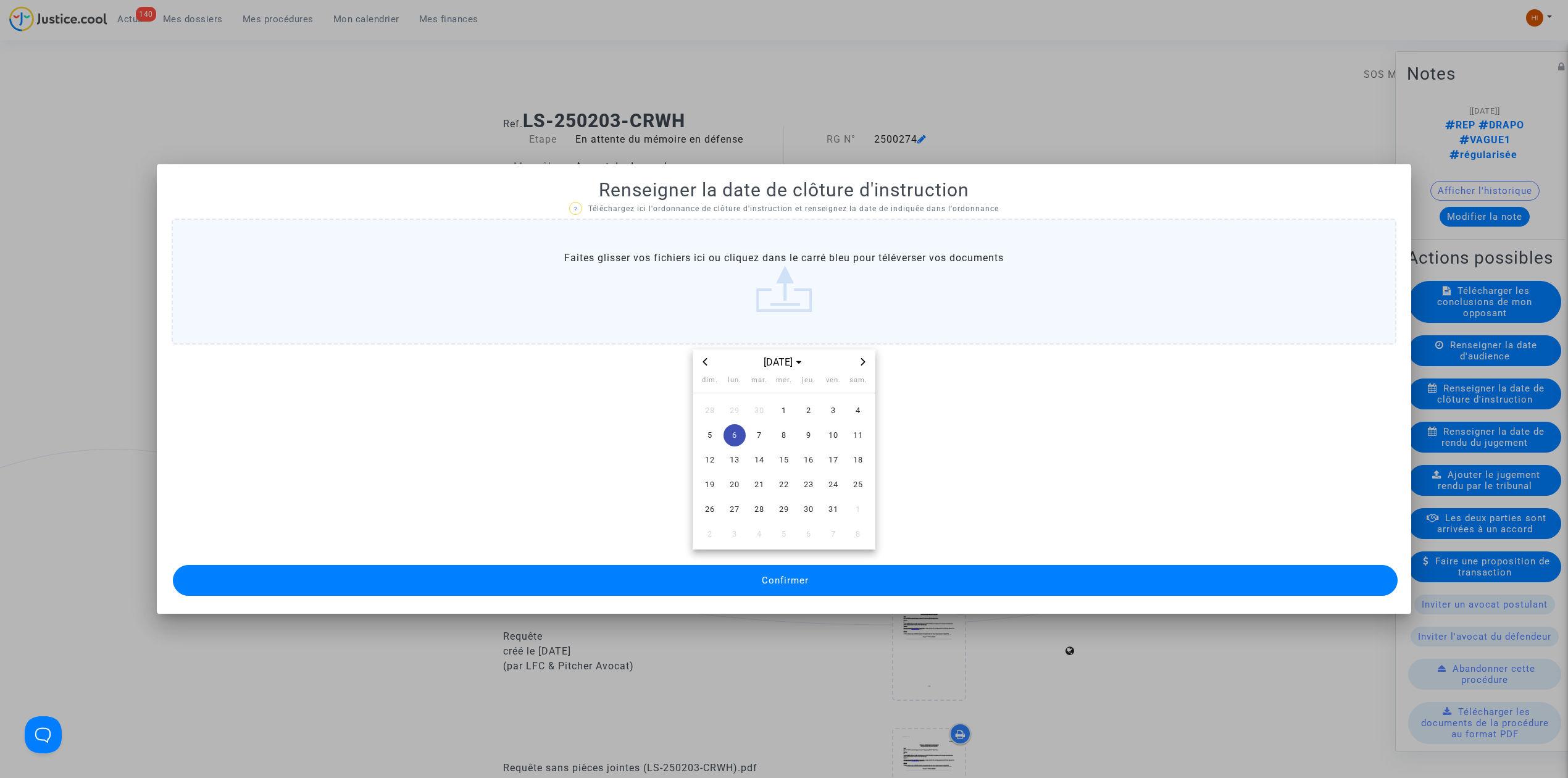
click at [702, 568] on button "Confirmer" at bounding box center [785, 580] width 1225 height 31
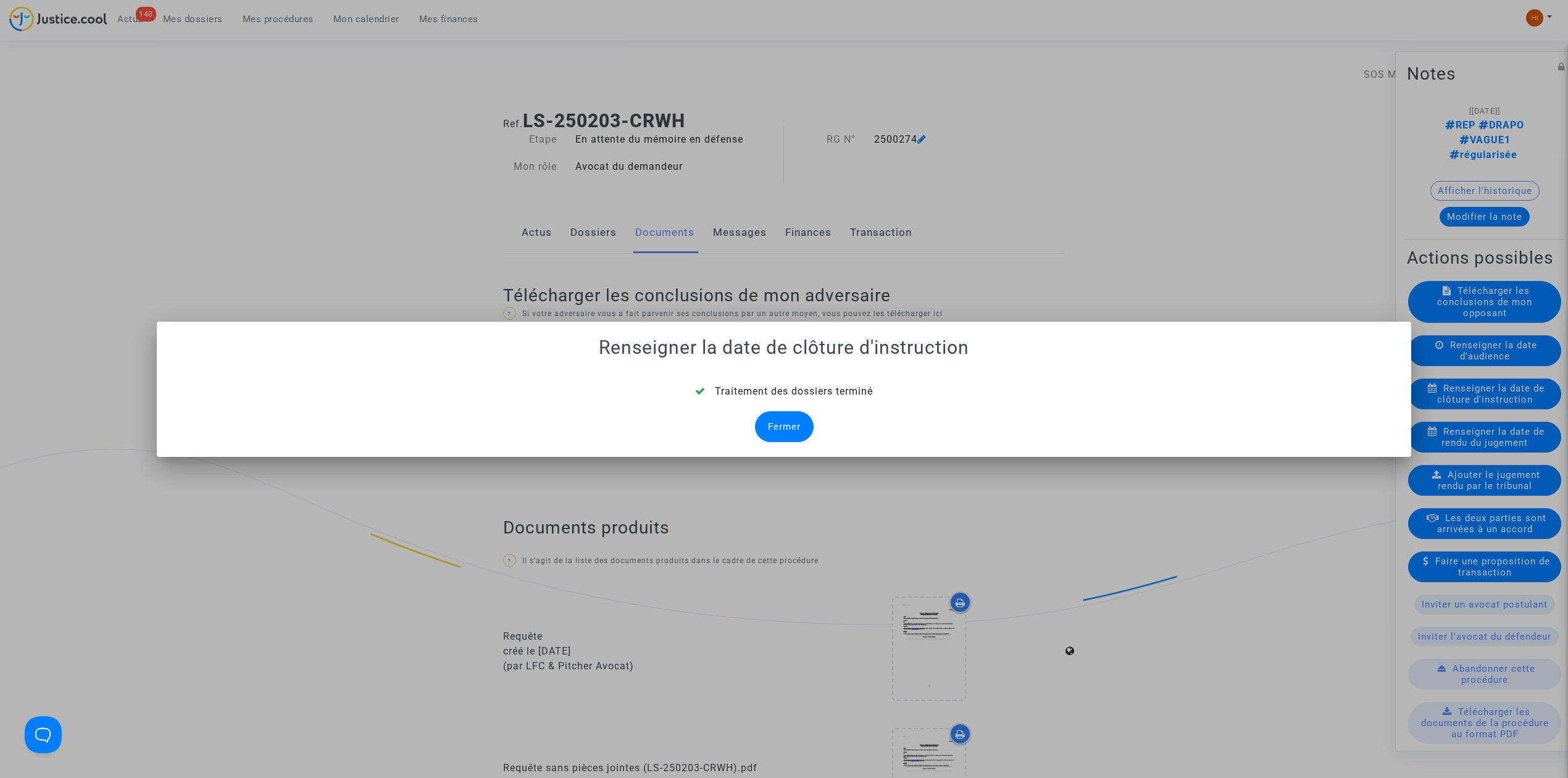
drag, startPoint x: 769, startPoint y: 421, endPoint x: 776, endPoint y: 419, distance: 7.3
click at [775, 421] on div "Fermer" at bounding box center [784, 426] width 59 height 31
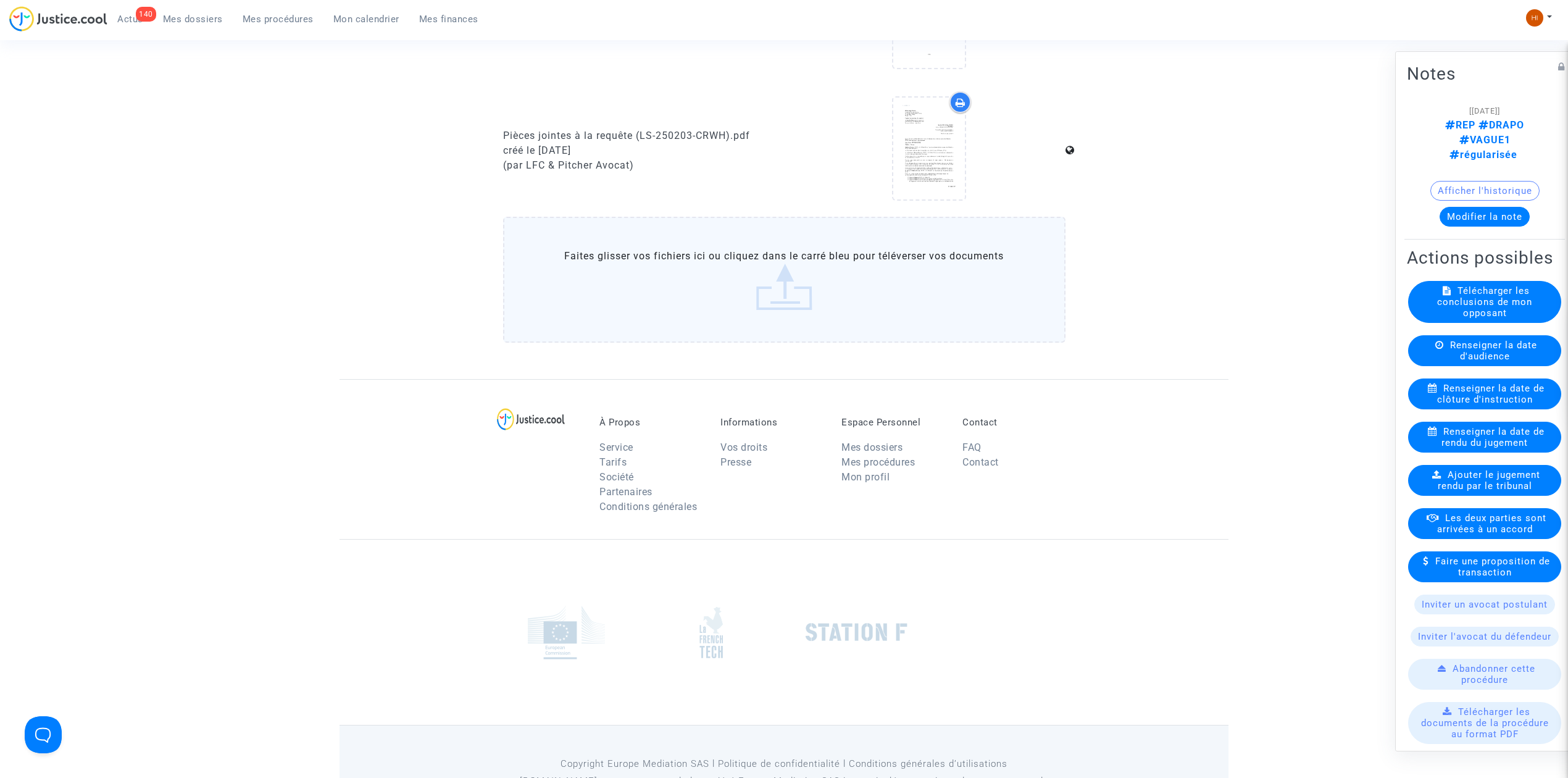
scroll to position [833, 0]
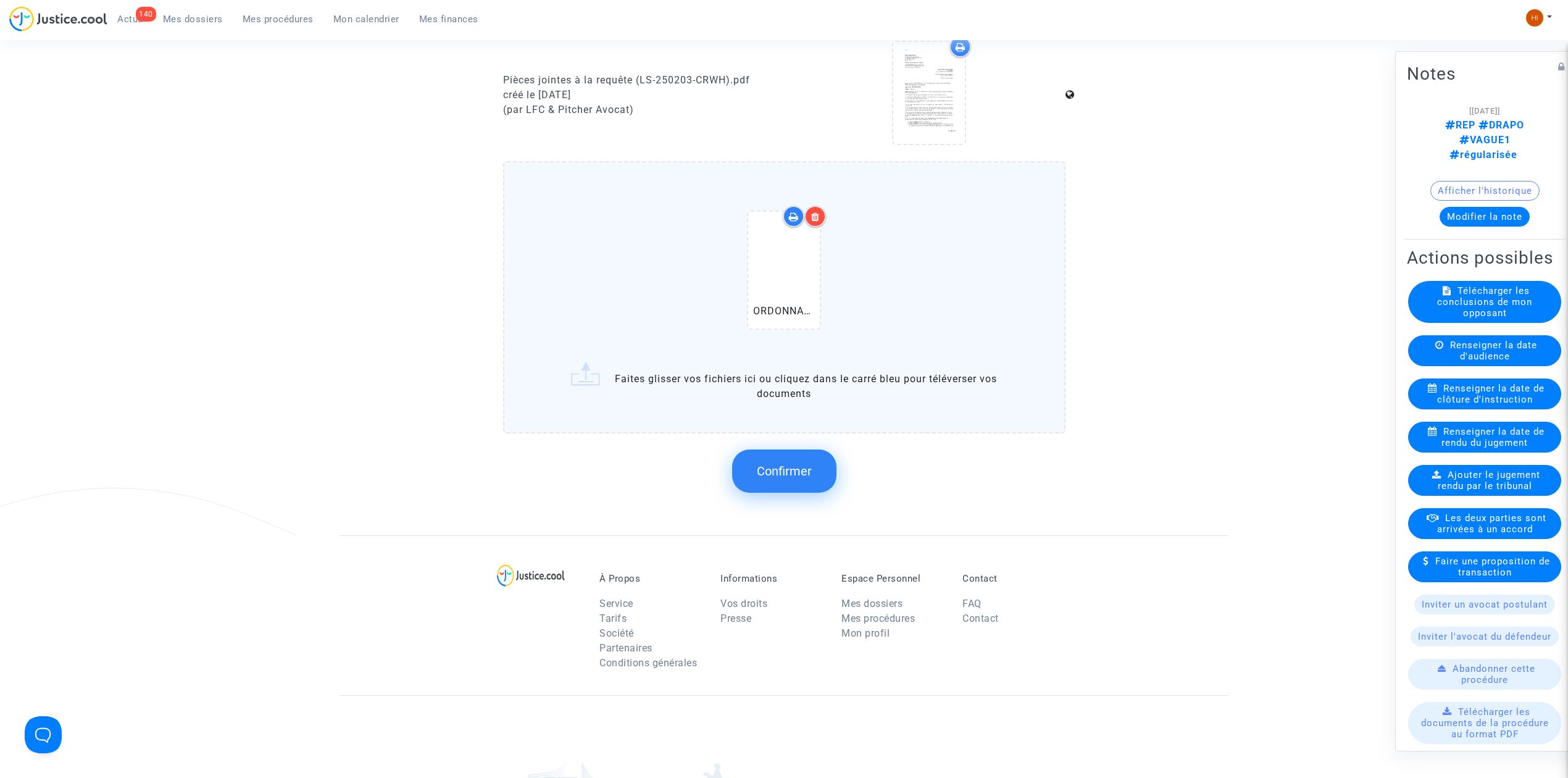
click at [763, 450] on button "Confirmer" at bounding box center [784, 471] width 104 height 43
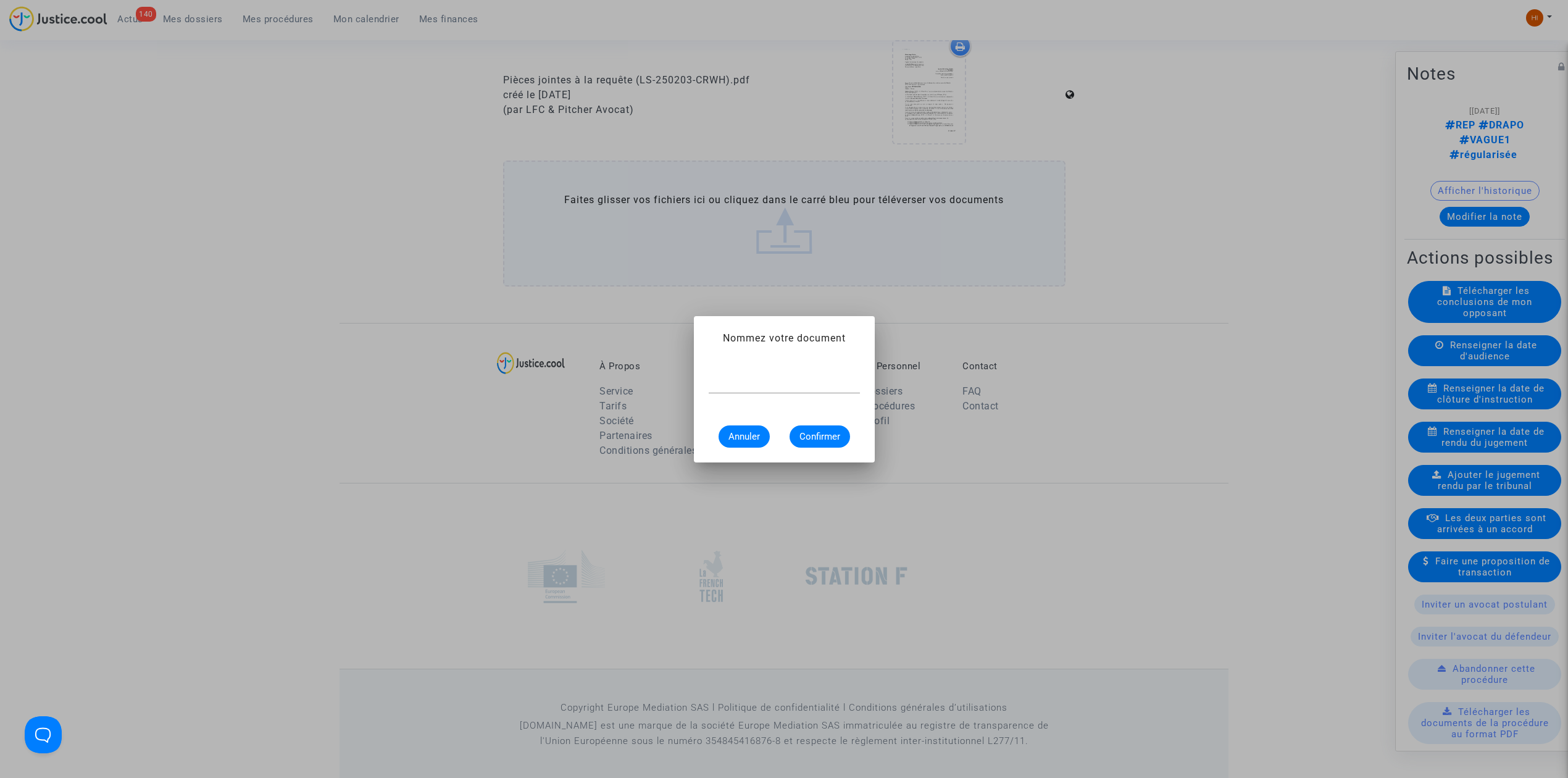
scroll to position [0, 0]
paste input "ORDONNANCE DE CLOTURE D'INSTRUCTION"
type input "ORDONNANCE DE CLOTURE D'INSTRUCTION"
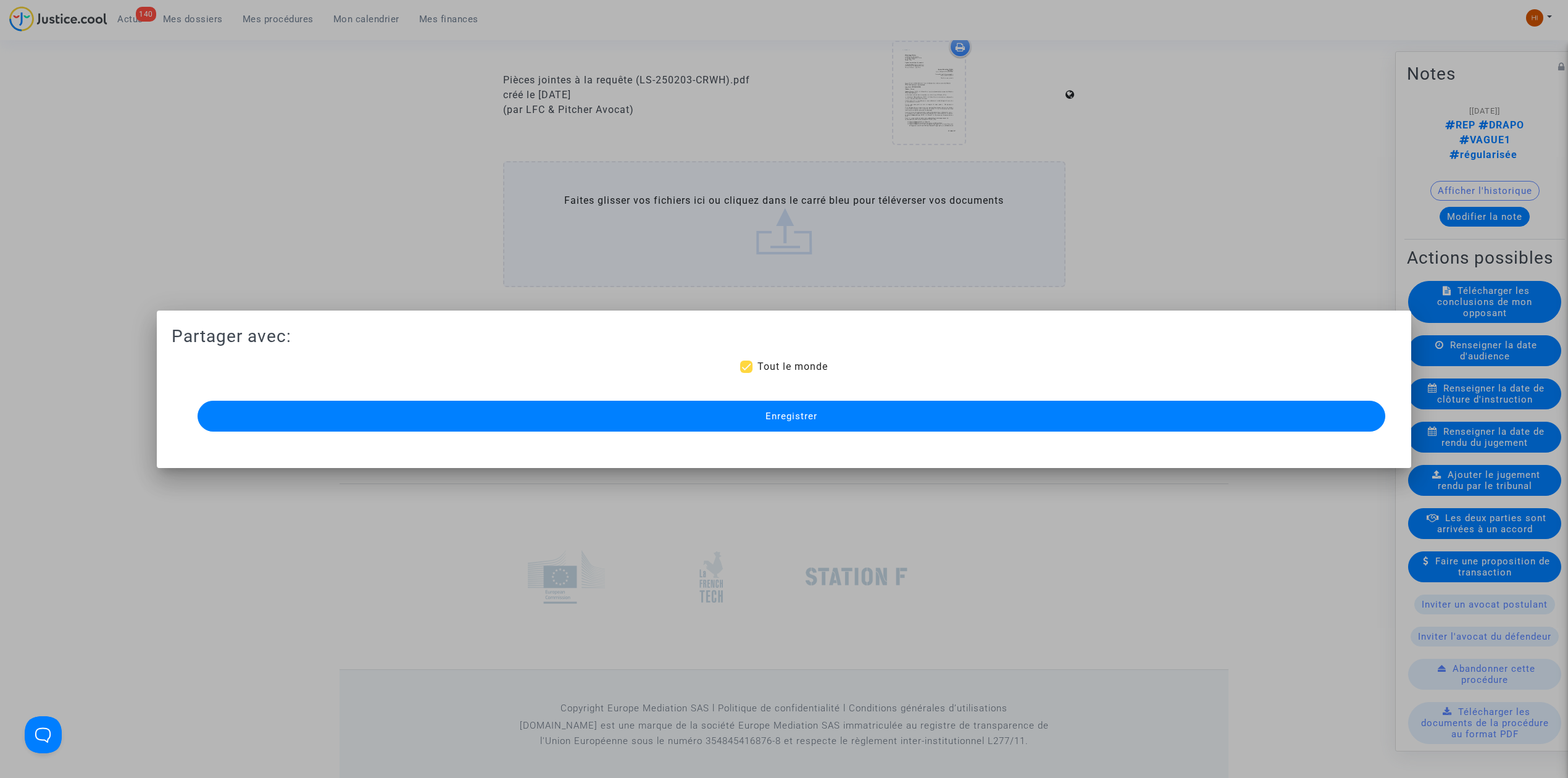
click at [867, 410] on button "Enregistrer" at bounding box center [792, 416] width 1188 height 31
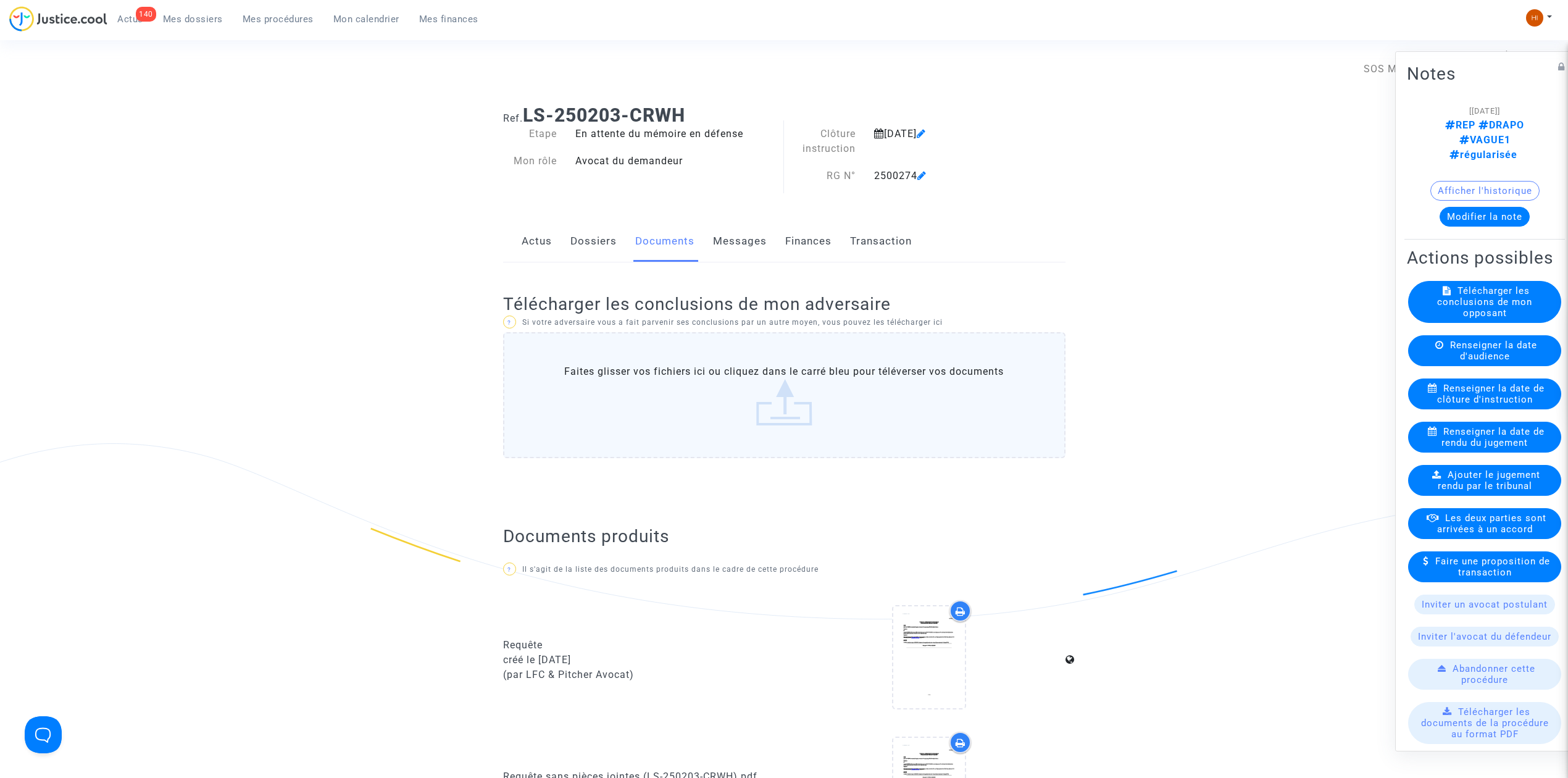
scroll to position [0, 0]
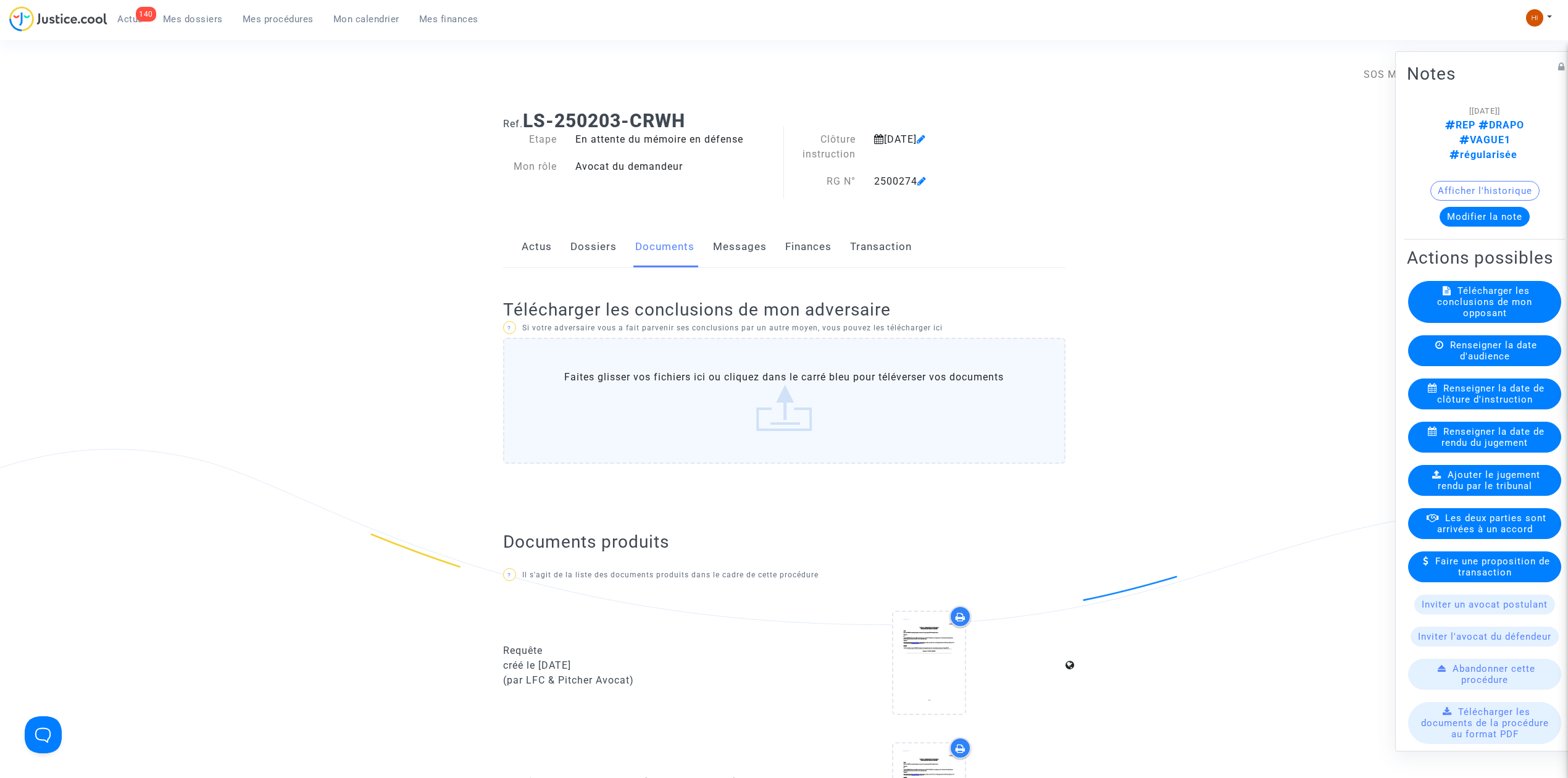
click at [293, 20] on span "Mes procédures" at bounding box center [278, 19] width 71 height 11
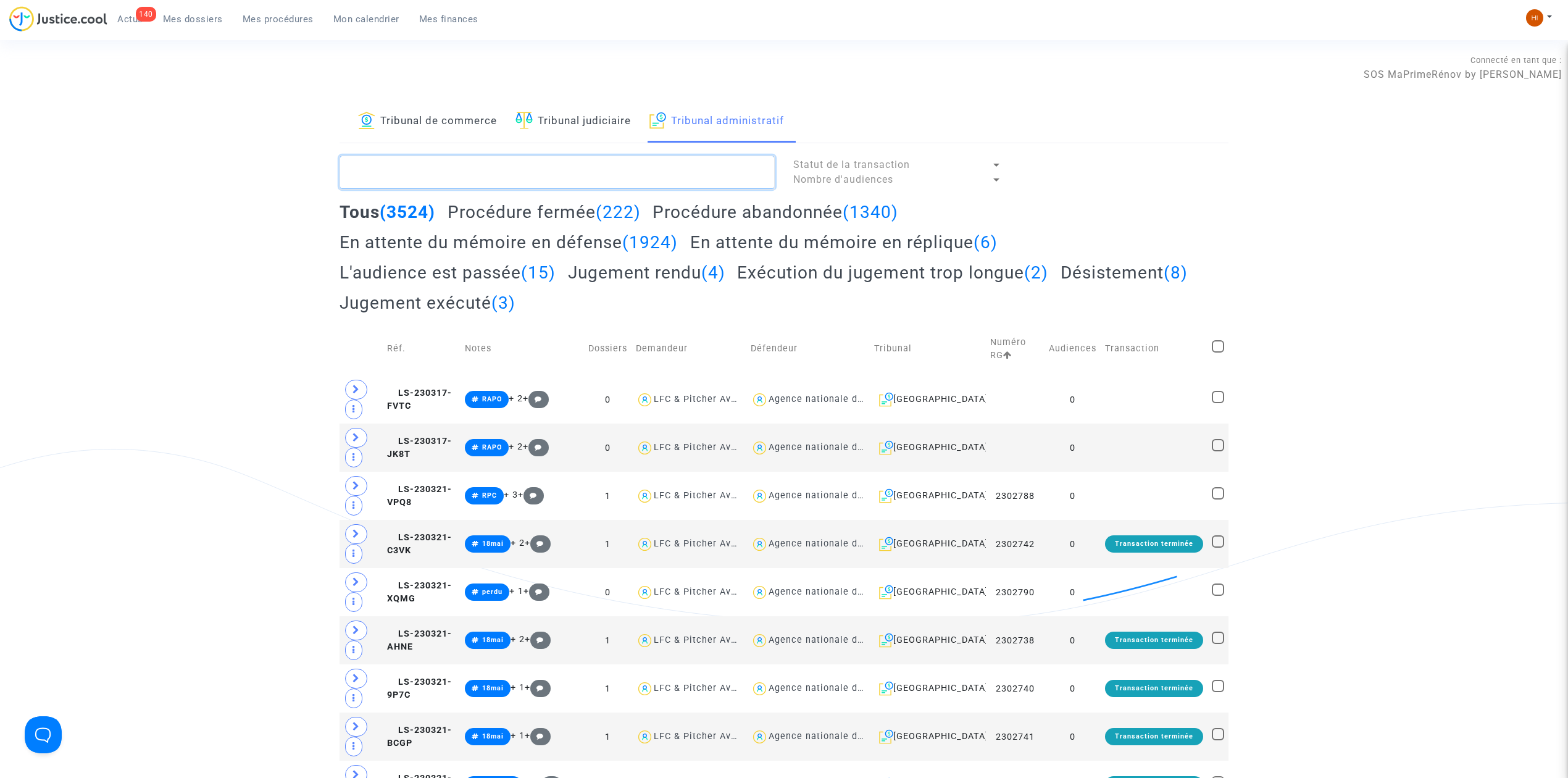
click at [634, 168] on textarea at bounding box center [557, 172] width 435 height 33
paste textarea "[PERSON_NAME]"
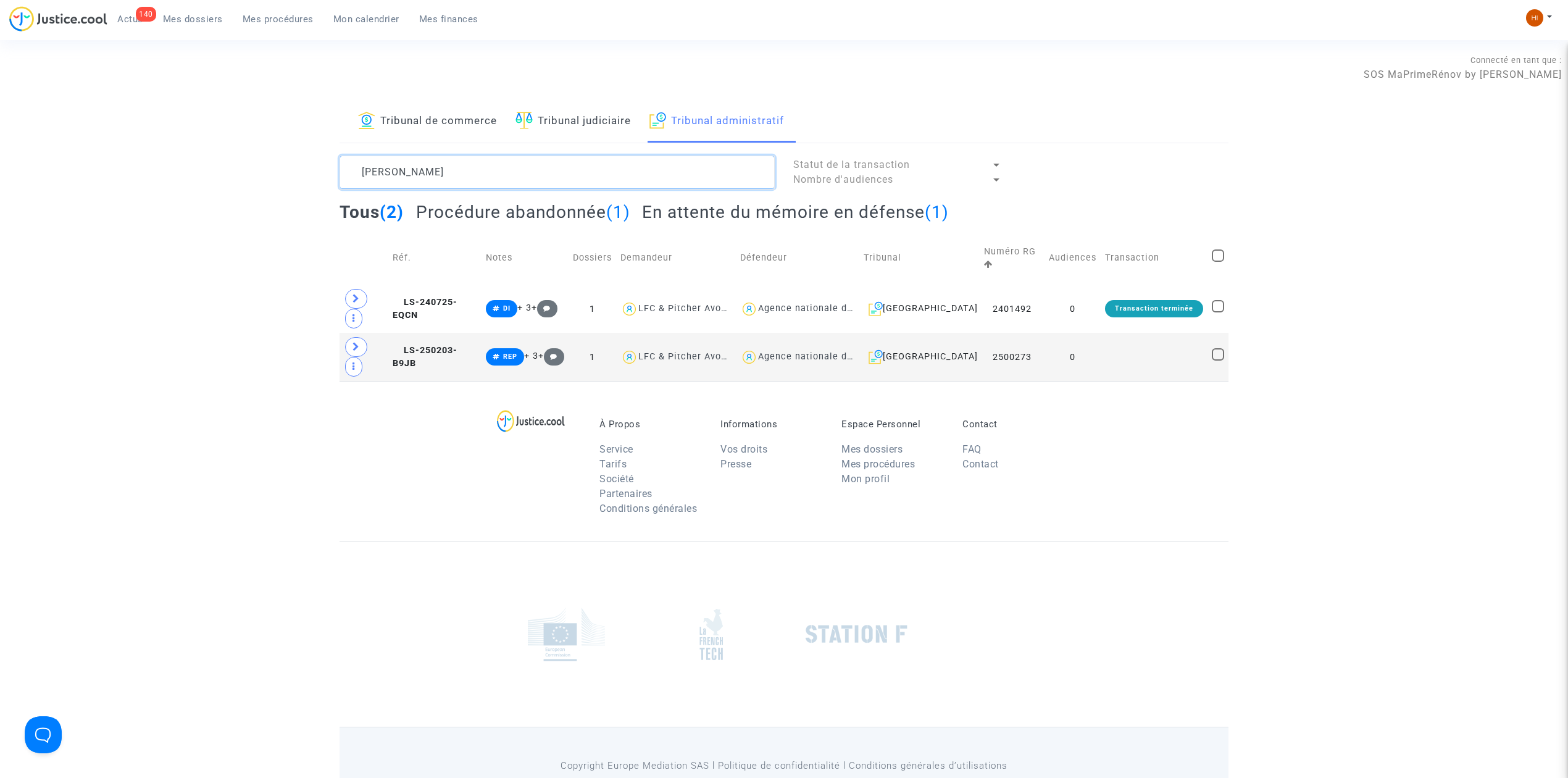
type textarea "[PERSON_NAME]"
click at [1108, 333] on td at bounding box center [1154, 357] width 107 height 48
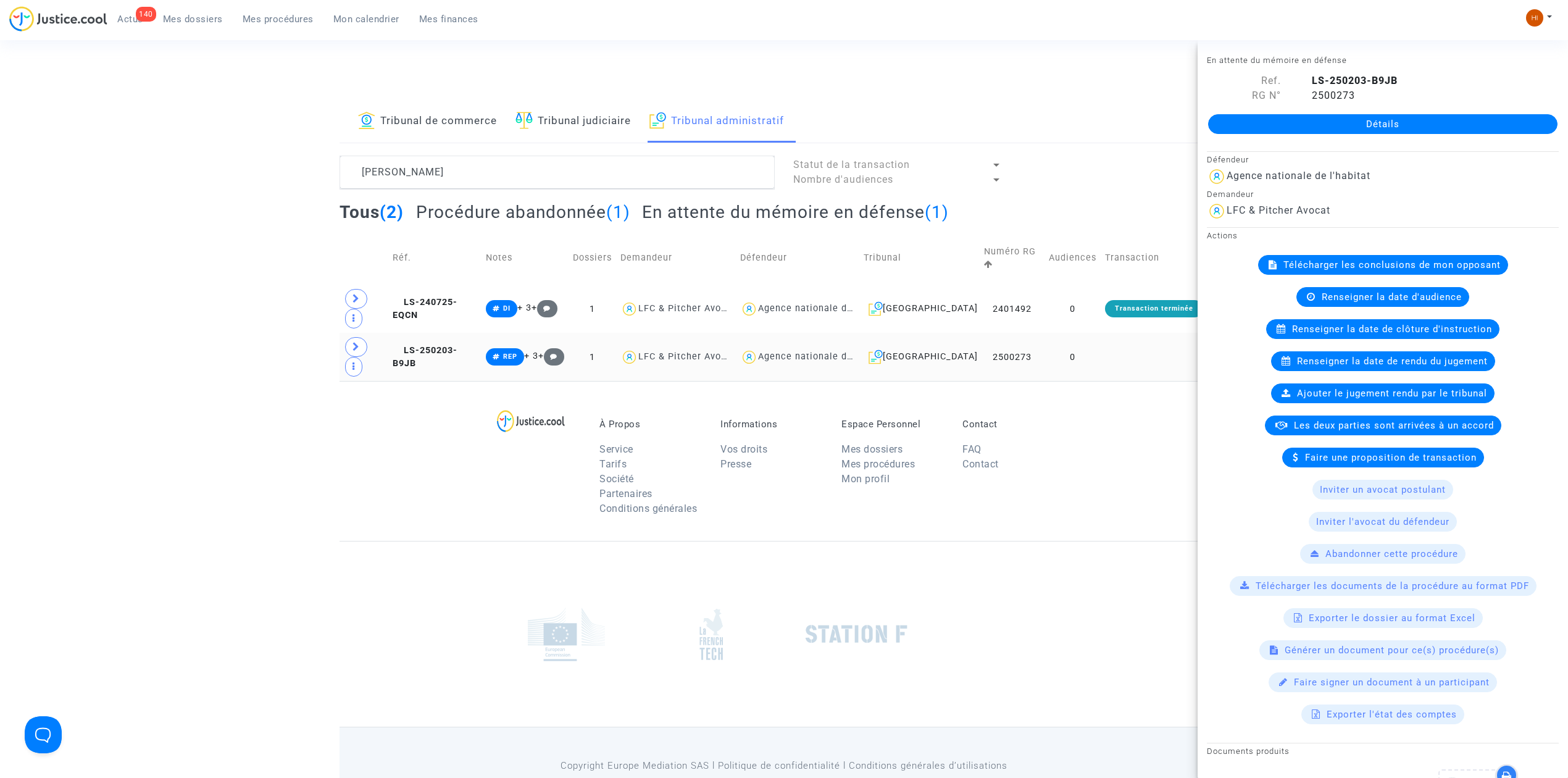
click at [1140, 333] on td at bounding box center [1154, 357] width 107 height 48
click at [1325, 121] on link "Détails" at bounding box center [1383, 124] width 350 height 20
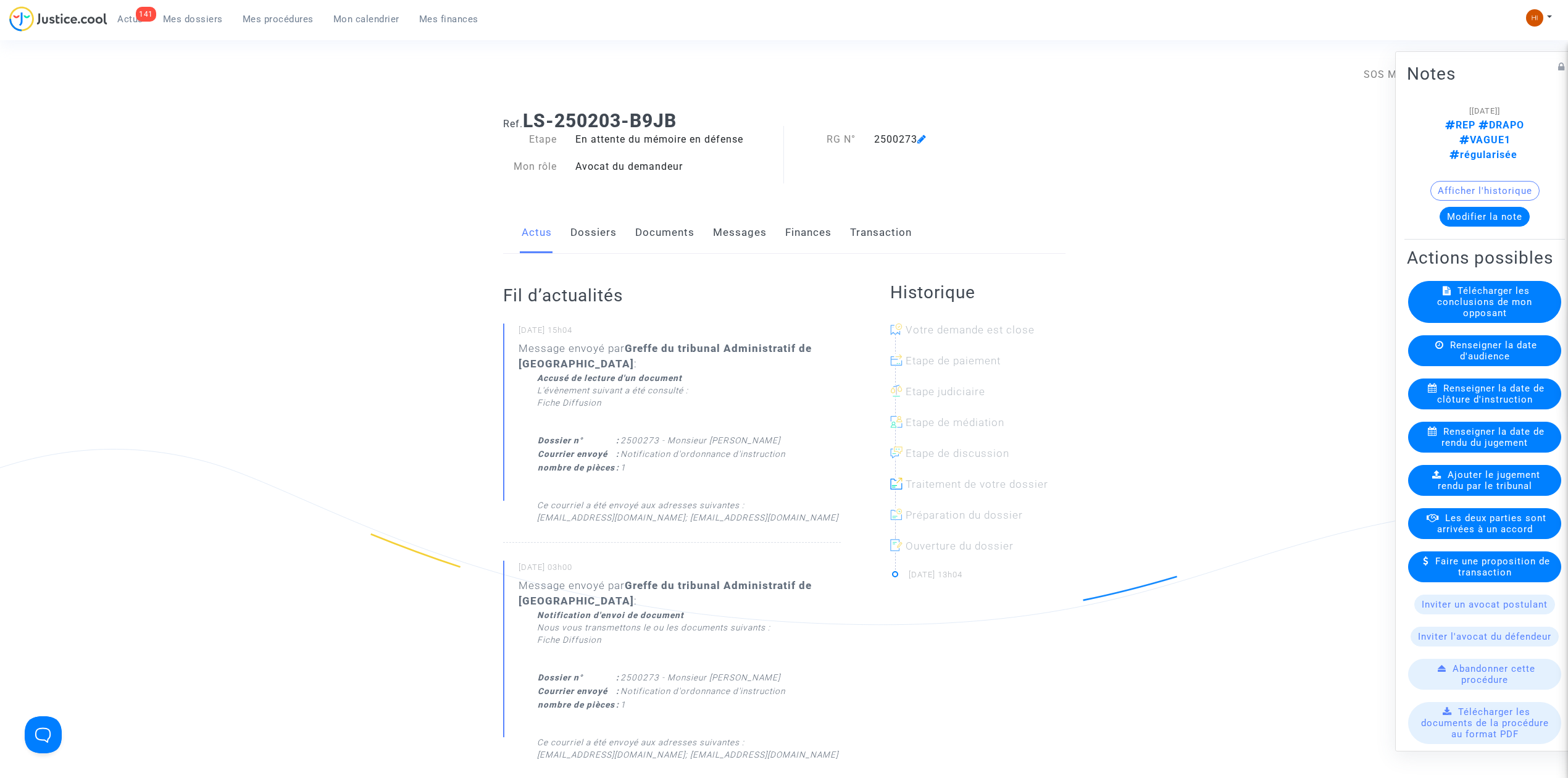
click at [1490, 409] on div "Renseigner la date de clôture d'instruction" at bounding box center [1484, 394] width 153 height 31
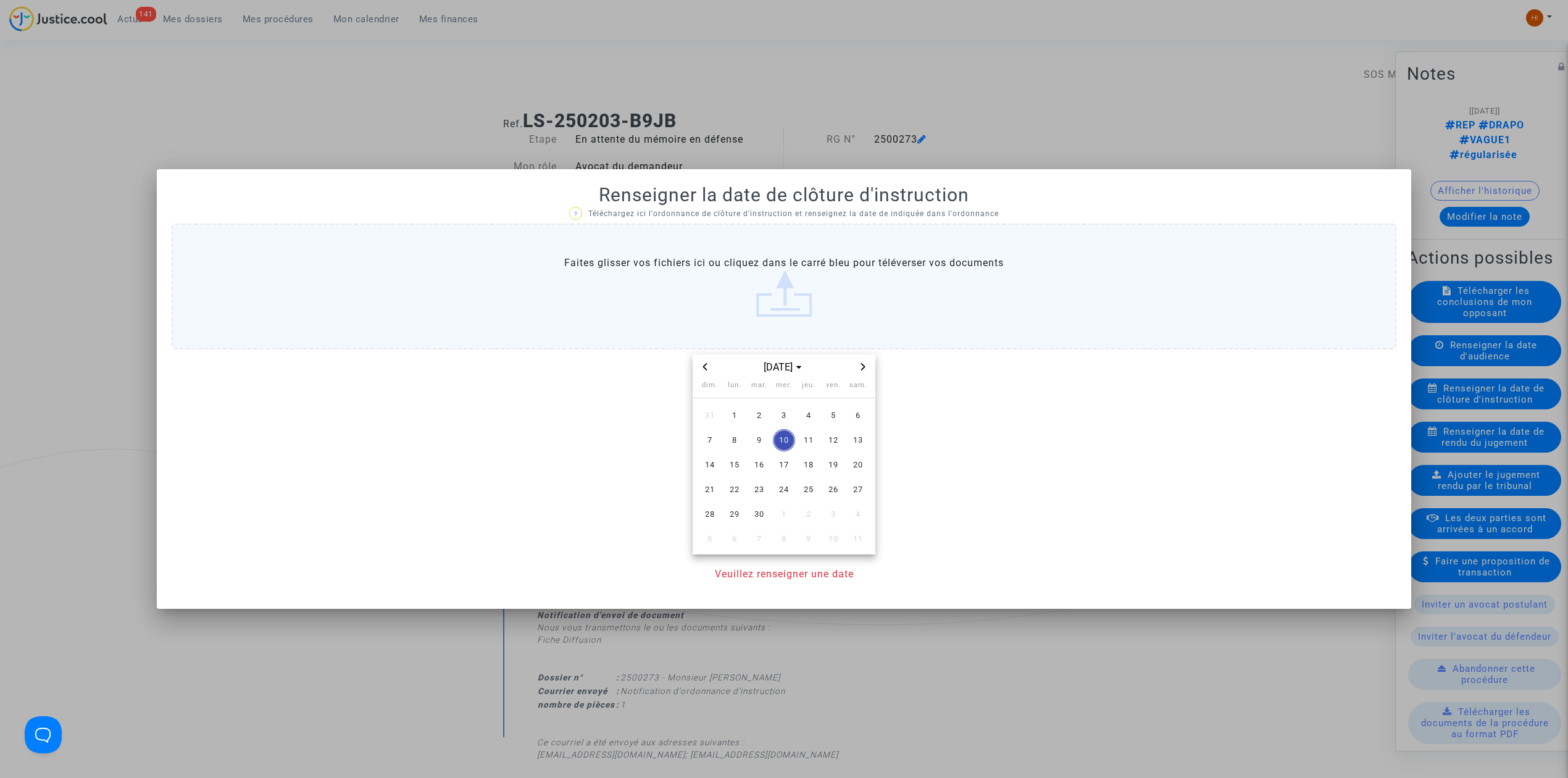
click at [857, 366] on span "Next month" at bounding box center [863, 367] width 15 height 15
click at [739, 436] on span "6" at bounding box center [735, 441] width 22 height 22
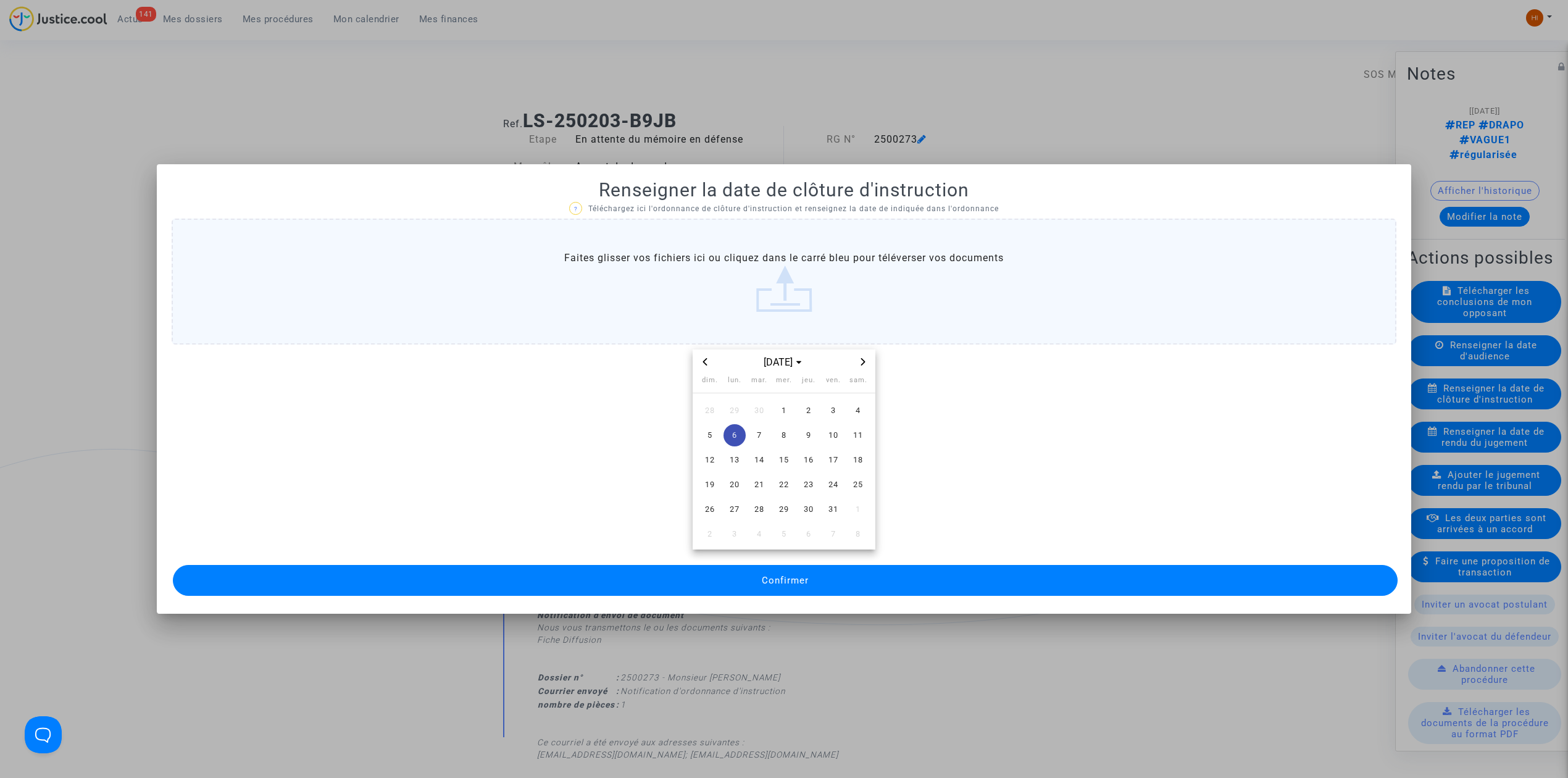
click at [757, 576] on button "Confirmer" at bounding box center [785, 580] width 1225 height 31
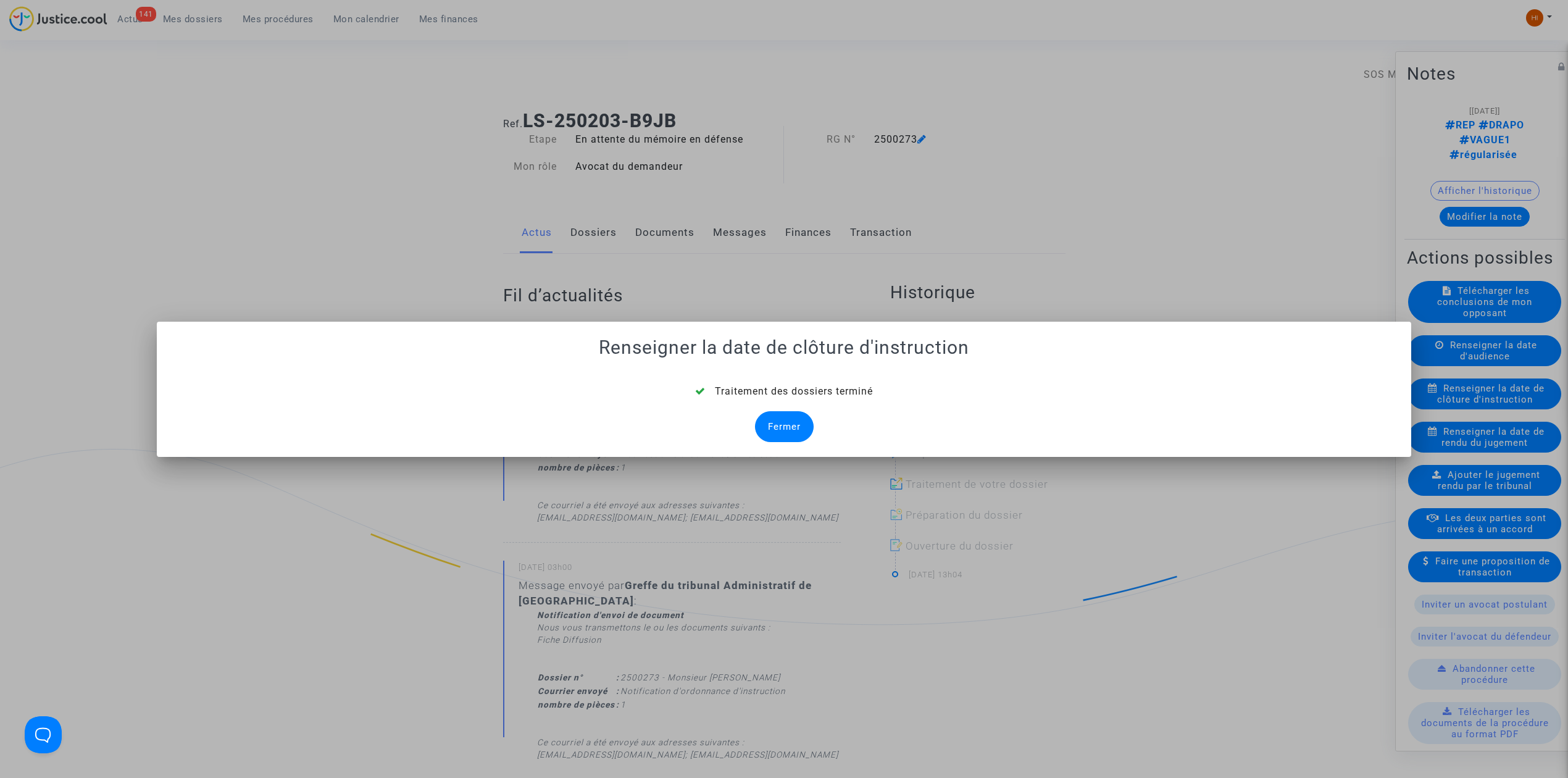
drag, startPoint x: 780, startPoint y: 416, endPoint x: 783, endPoint y: 405, distance: 11.4
click at [780, 416] on div "Fermer" at bounding box center [784, 426] width 59 height 31
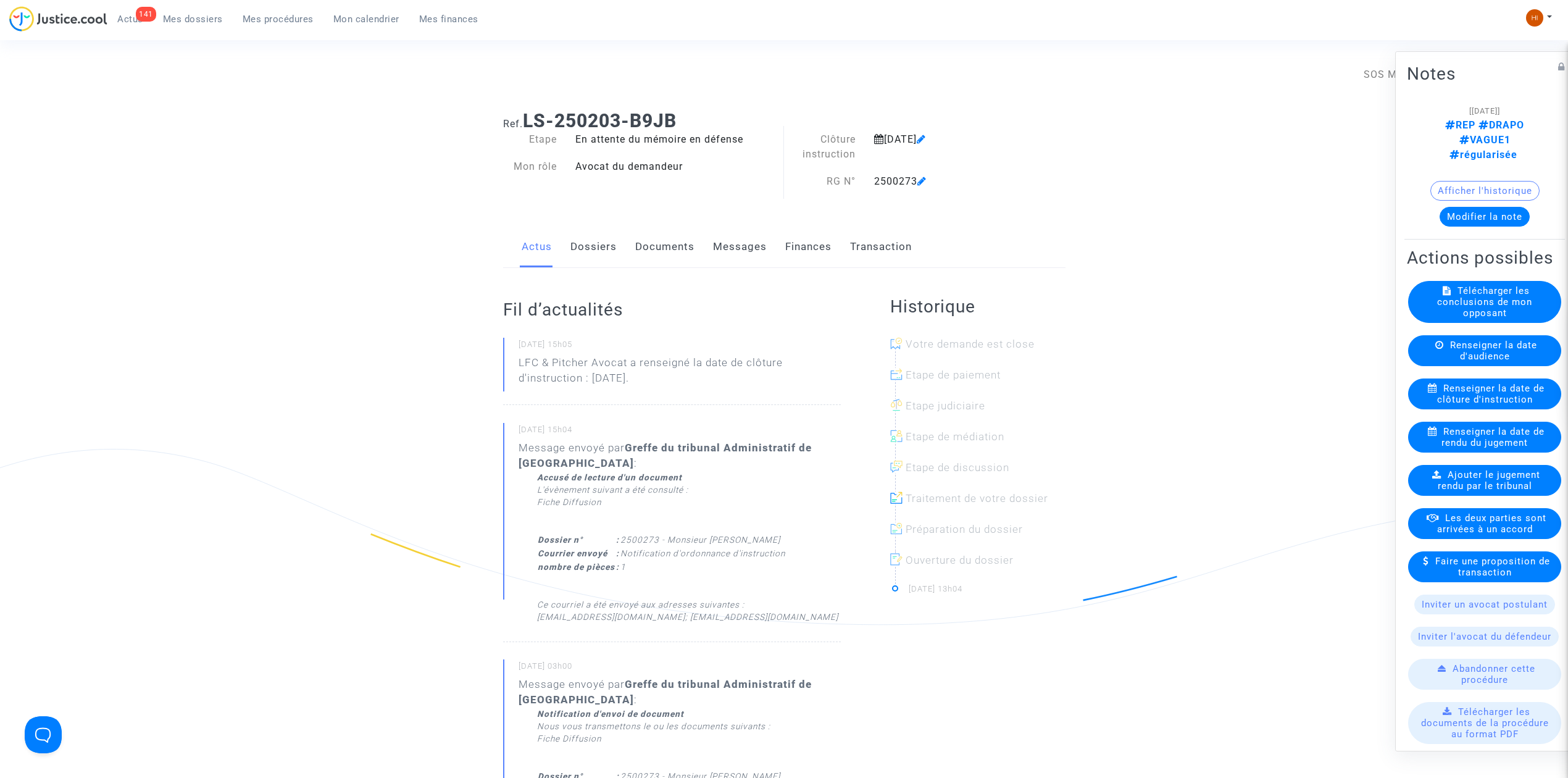
click at [682, 247] on link "Documents" at bounding box center [665, 247] width 59 height 40
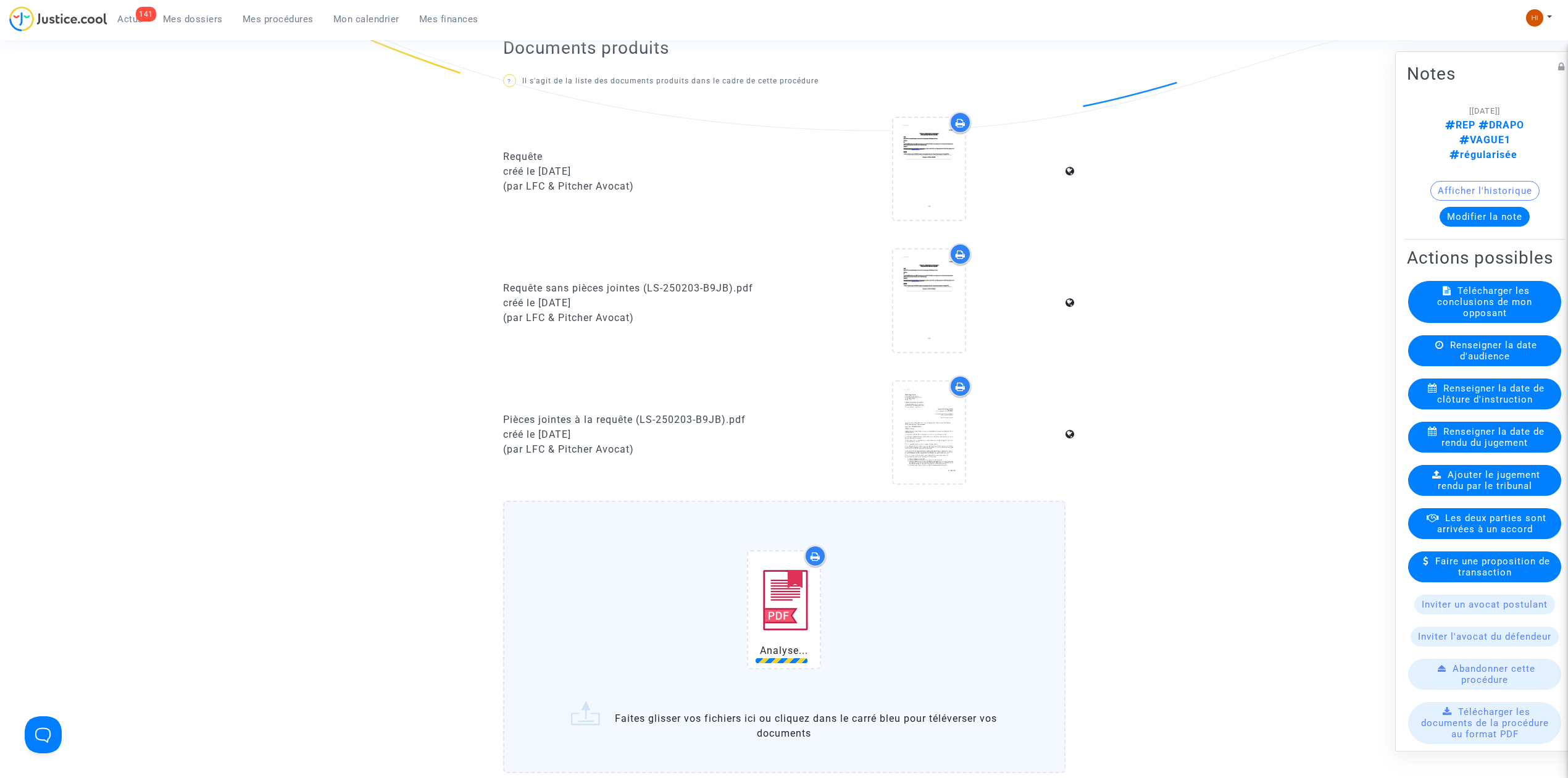
scroll to position [980, 0]
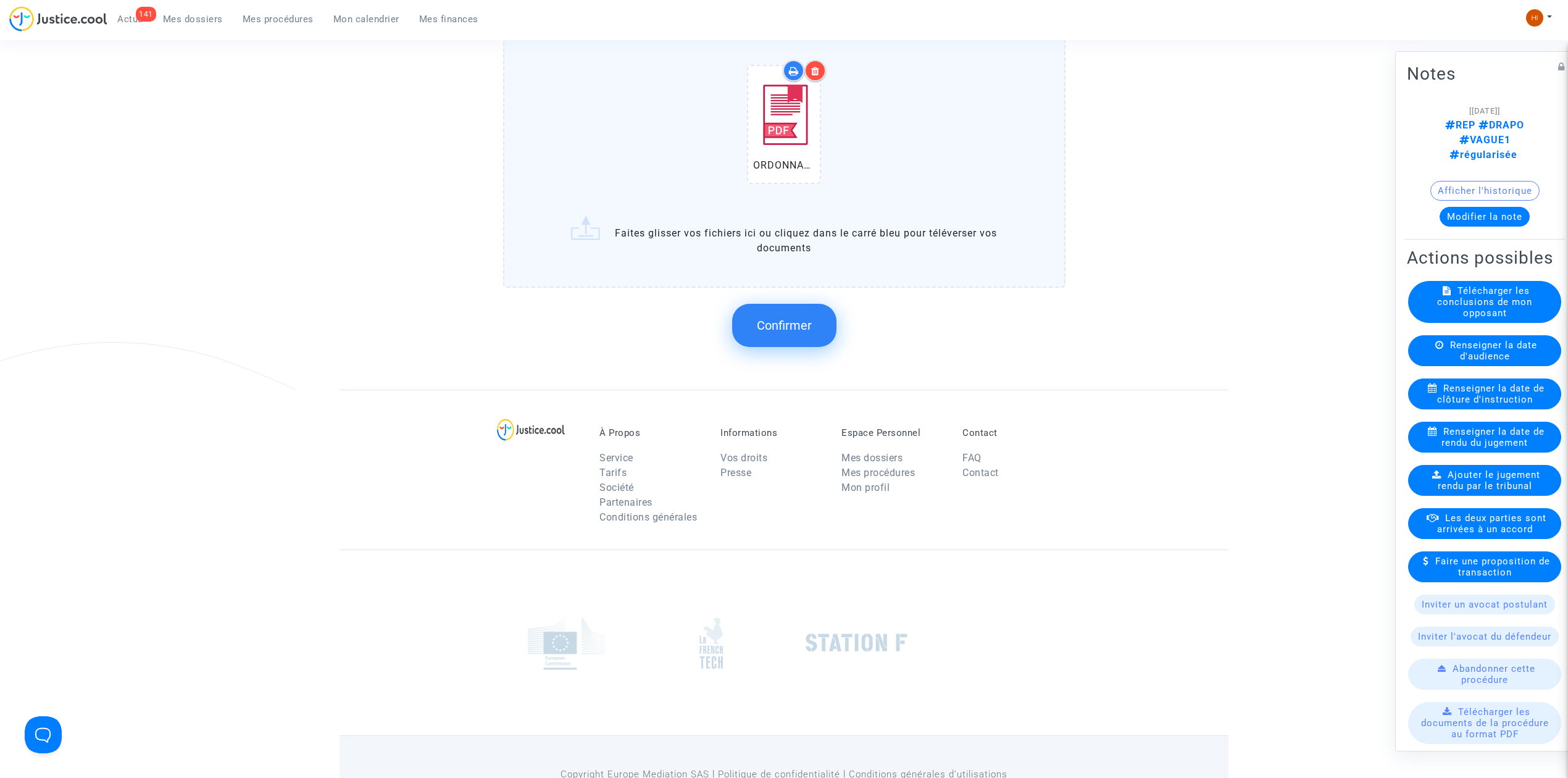
click at [798, 332] on button "Confirmer" at bounding box center [784, 326] width 104 height 43
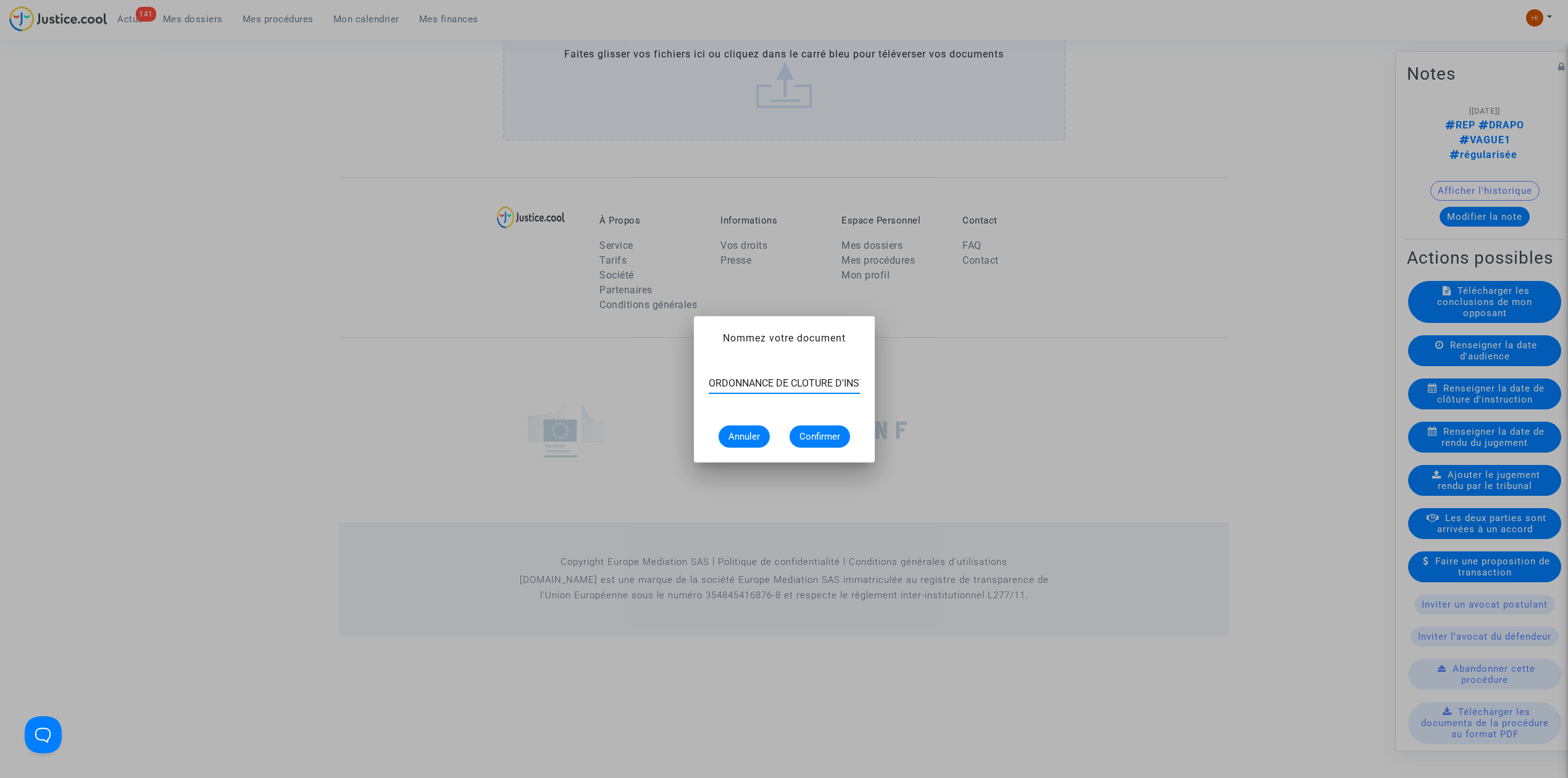
scroll to position [0, 46]
type input "ORDONNANCE DE CLOTURE D'INSTRUCTION"
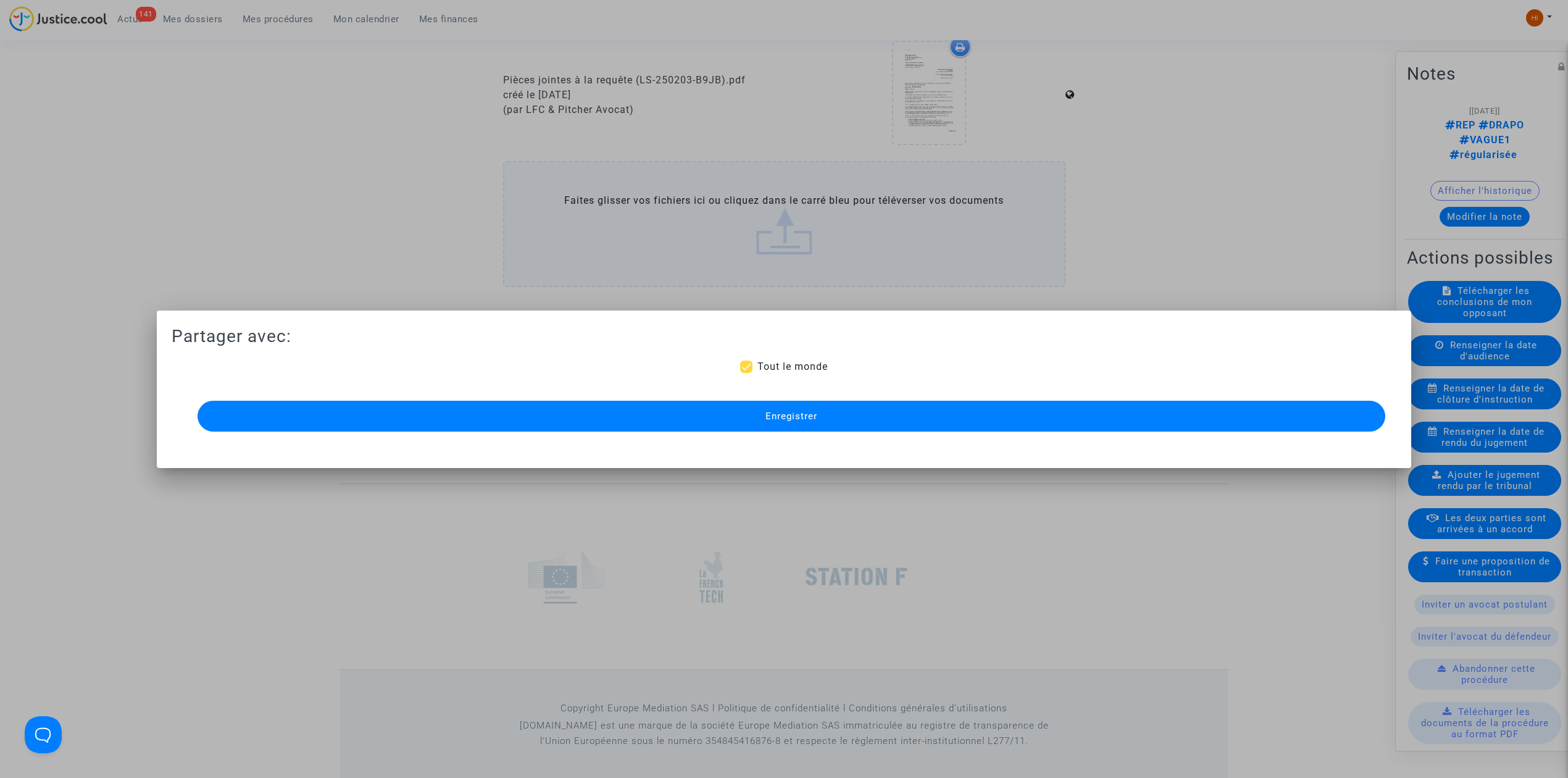
click at [800, 424] on button "Enregistrer" at bounding box center [792, 416] width 1188 height 31
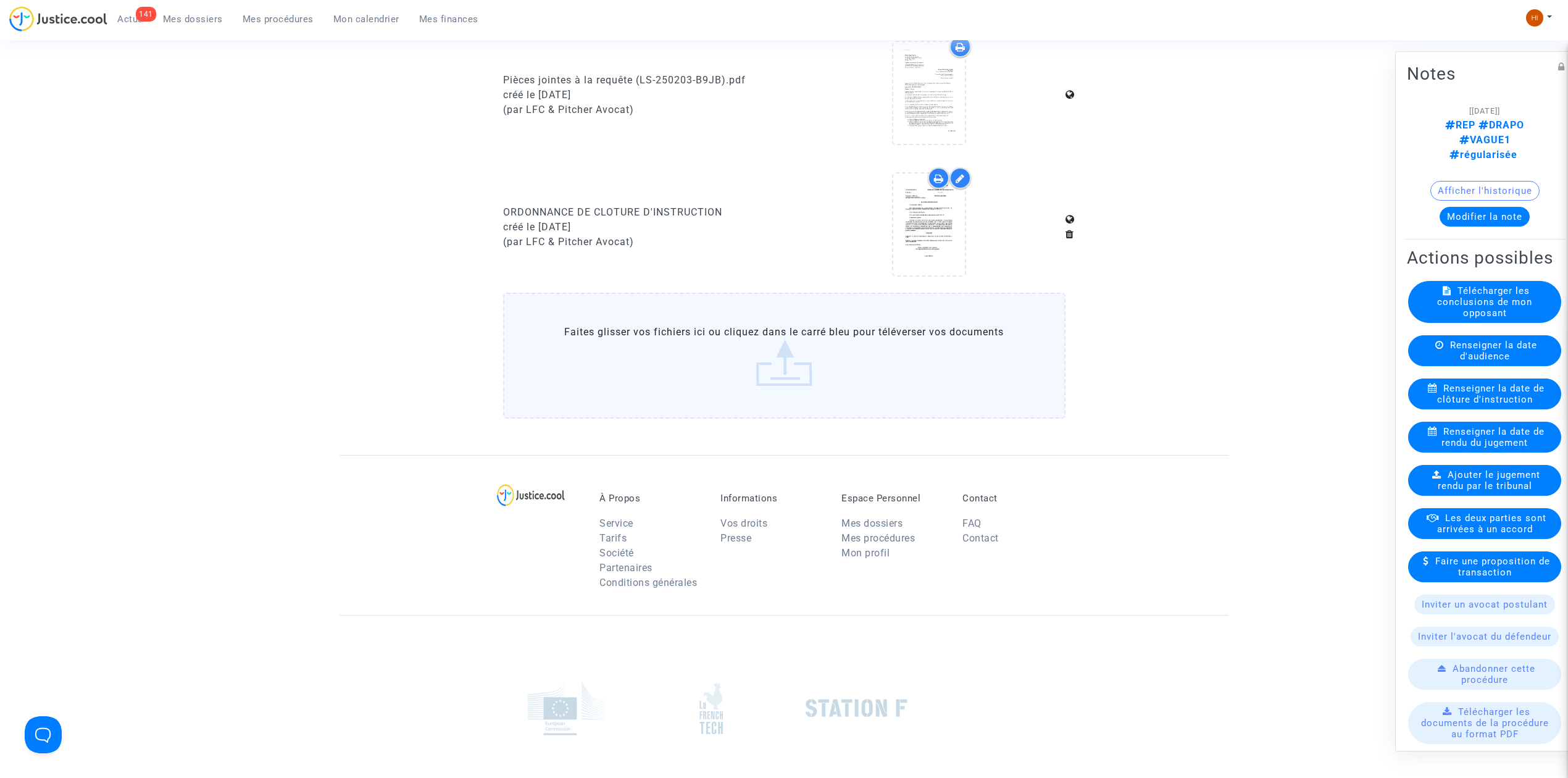
drag, startPoint x: 368, startPoint y: 18, endPoint x: 400, endPoint y: 16, distance: 32.1
click at [368, 18] on span "Mon calendrier" at bounding box center [366, 19] width 66 height 11
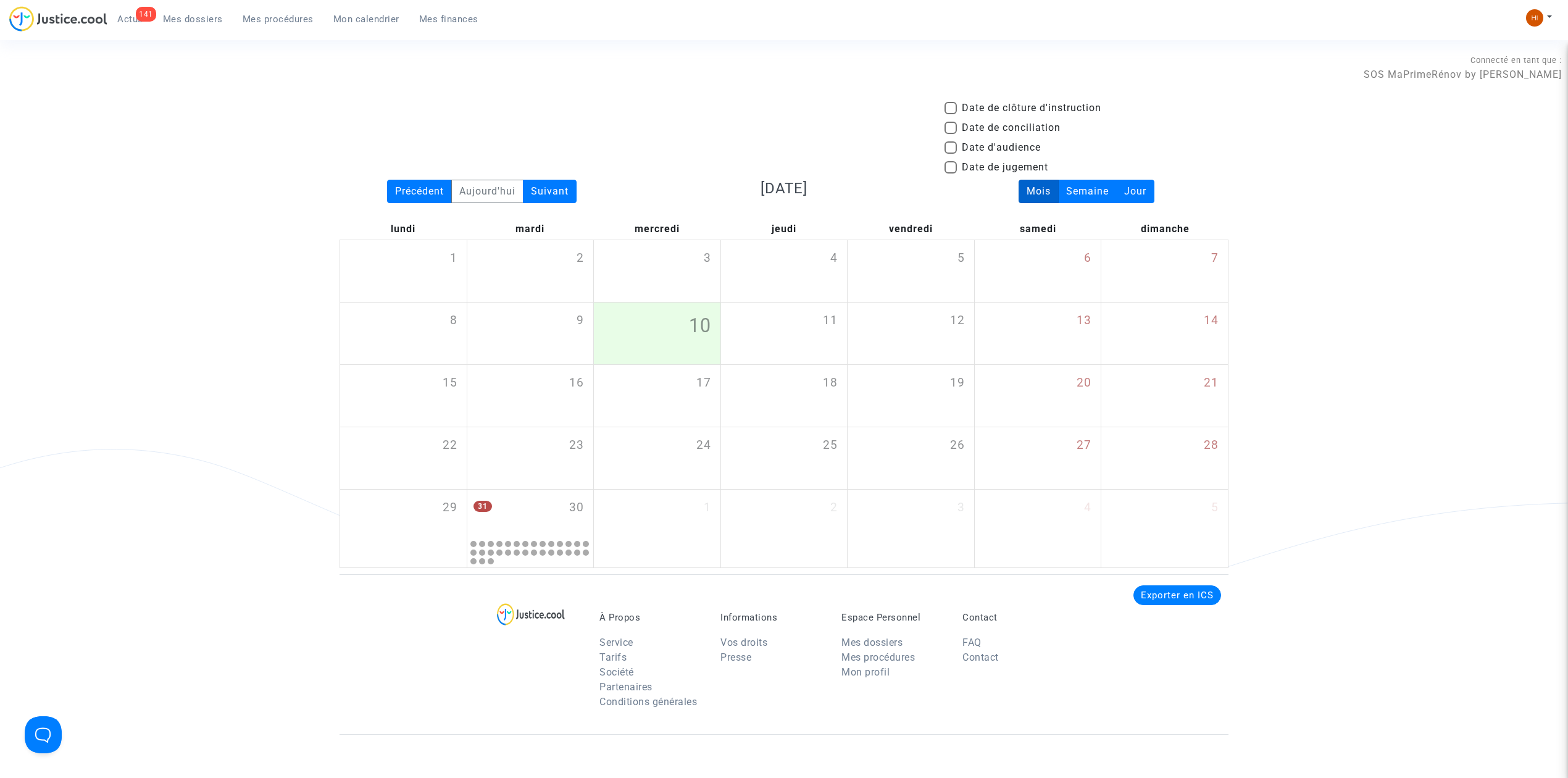
click at [1002, 108] on span "Date de clôture d'instruction" at bounding box center [1032, 108] width 140 height 15
click at [951, 114] on input "Date de clôture d'instruction" at bounding box center [950, 114] width 1 height 1
checkbox input "true"
drag, startPoint x: 544, startPoint y: 198, endPoint x: 579, endPoint y: 215, distance: 38.9
click at [544, 198] on div "Suivant" at bounding box center [549, 191] width 54 height 23
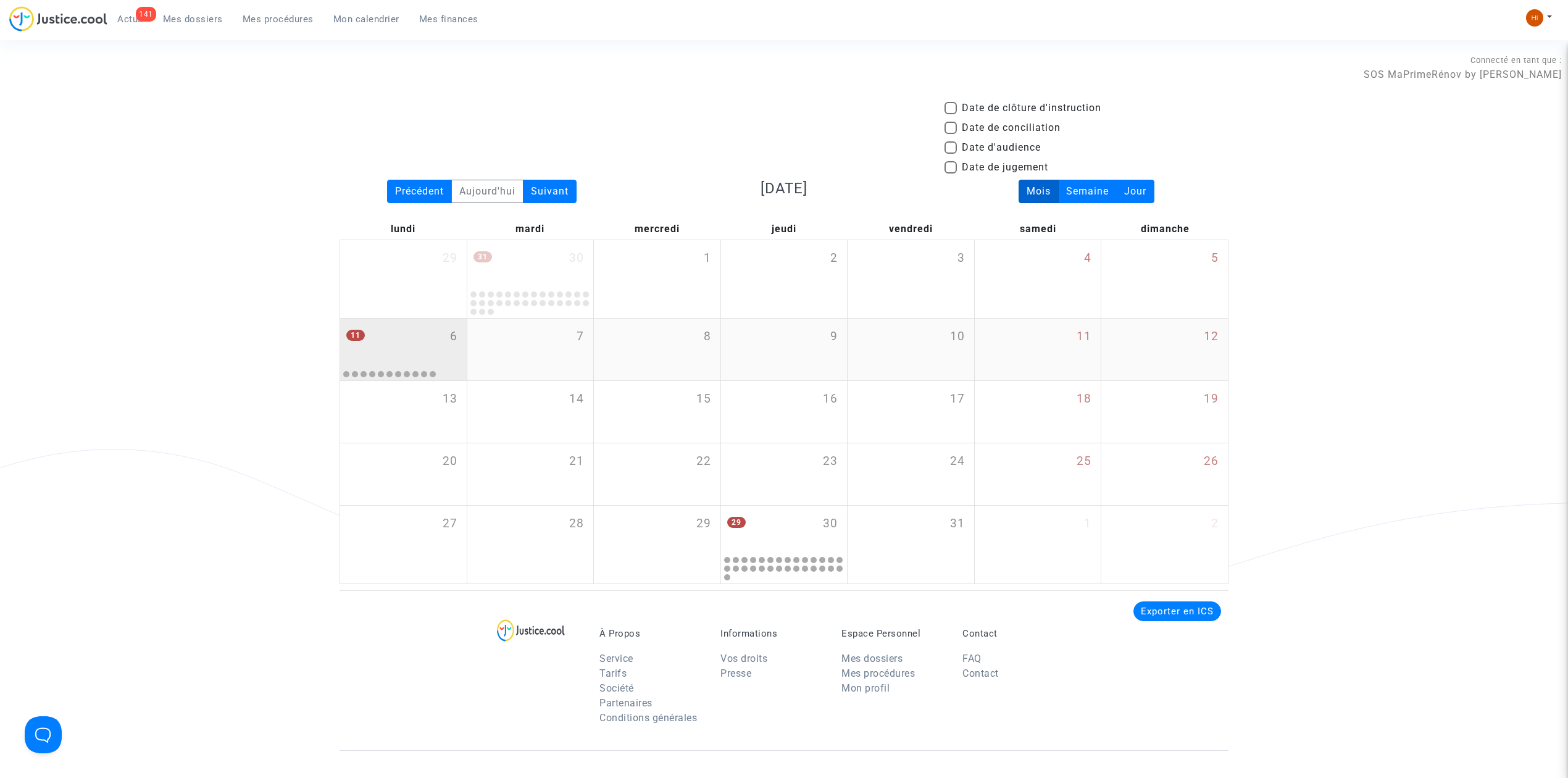
click at [382, 332] on div "11 6" at bounding box center [403, 343] width 127 height 48
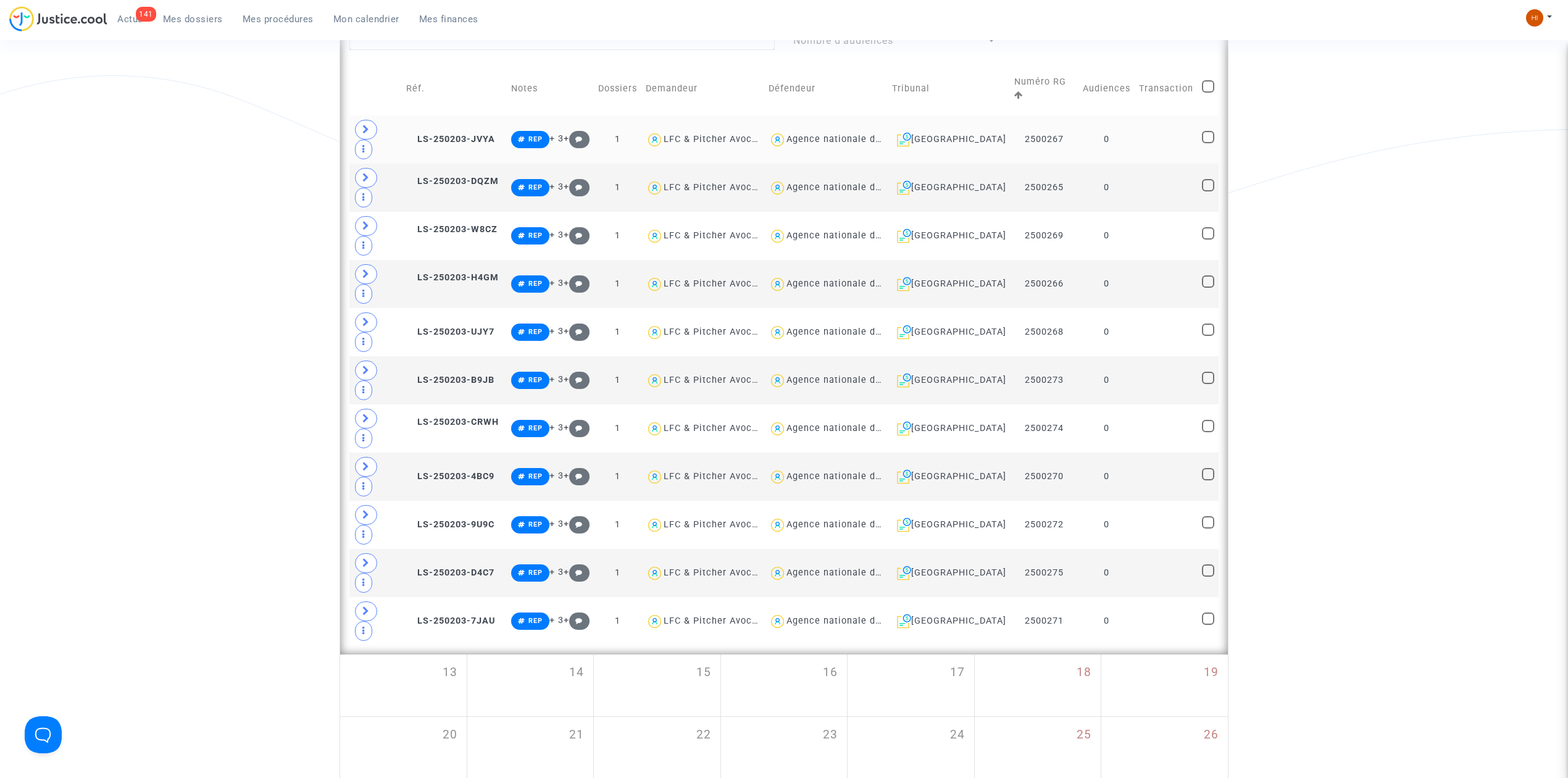
scroll to position [329, 0]
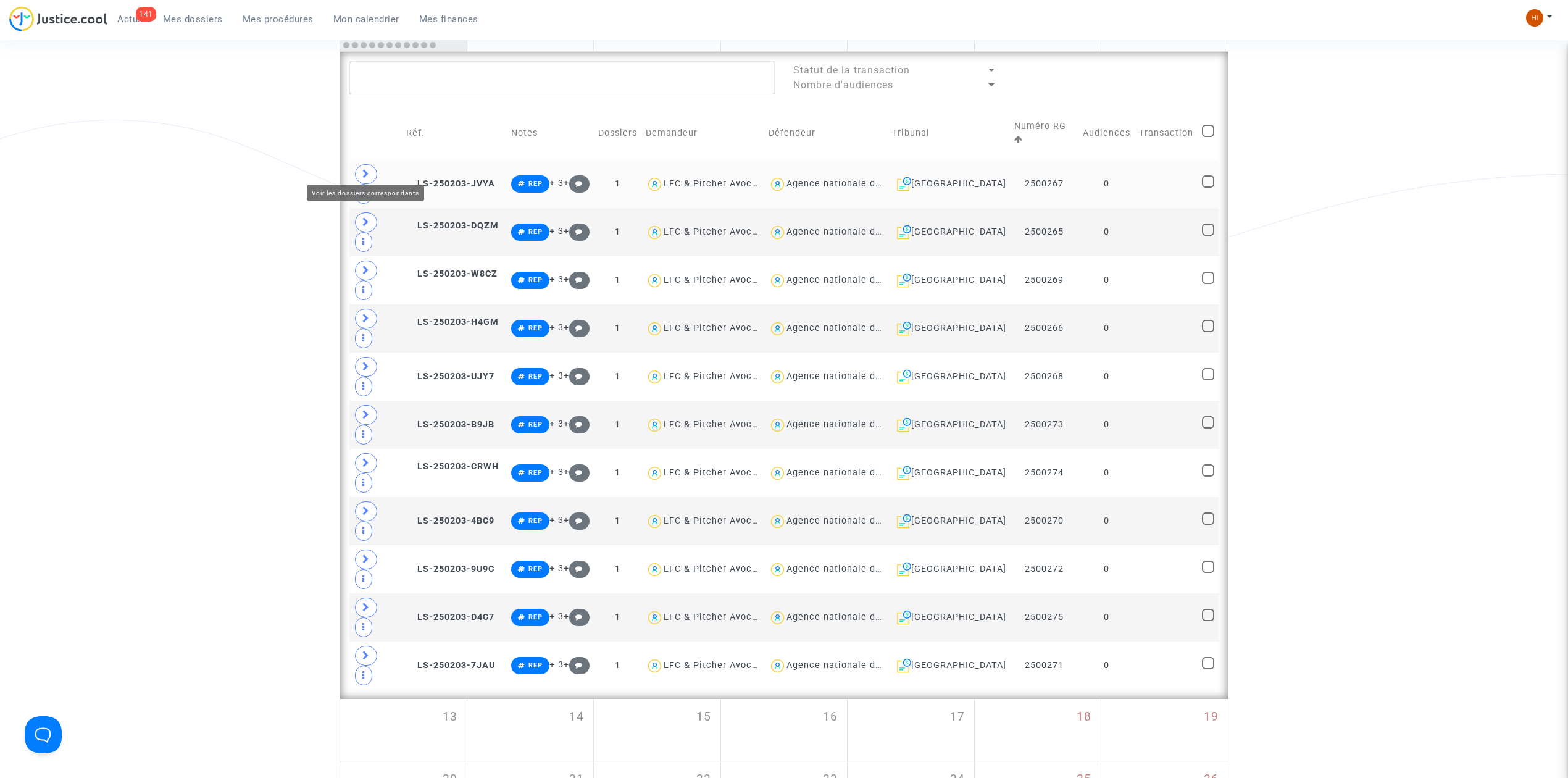
click at [367, 169] on icon at bounding box center [365, 174] width 7 height 9
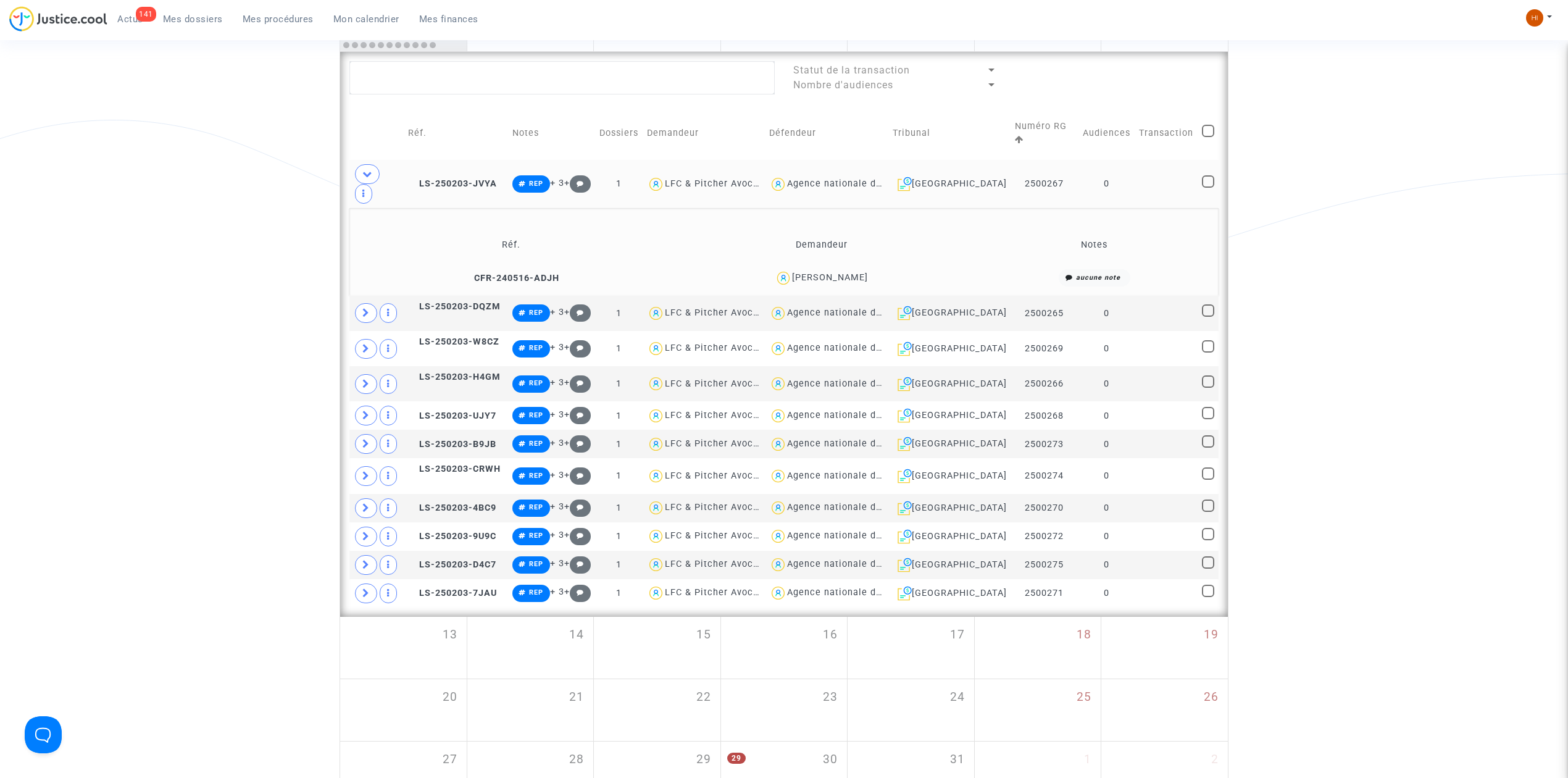
drag, startPoint x: 893, startPoint y: 253, endPoint x: 788, endPoint y: 257, distance: 105.1
click at [788, 270] on div "[PERSON_NAME]" at bounding box center [821, 278] width 298 height 18
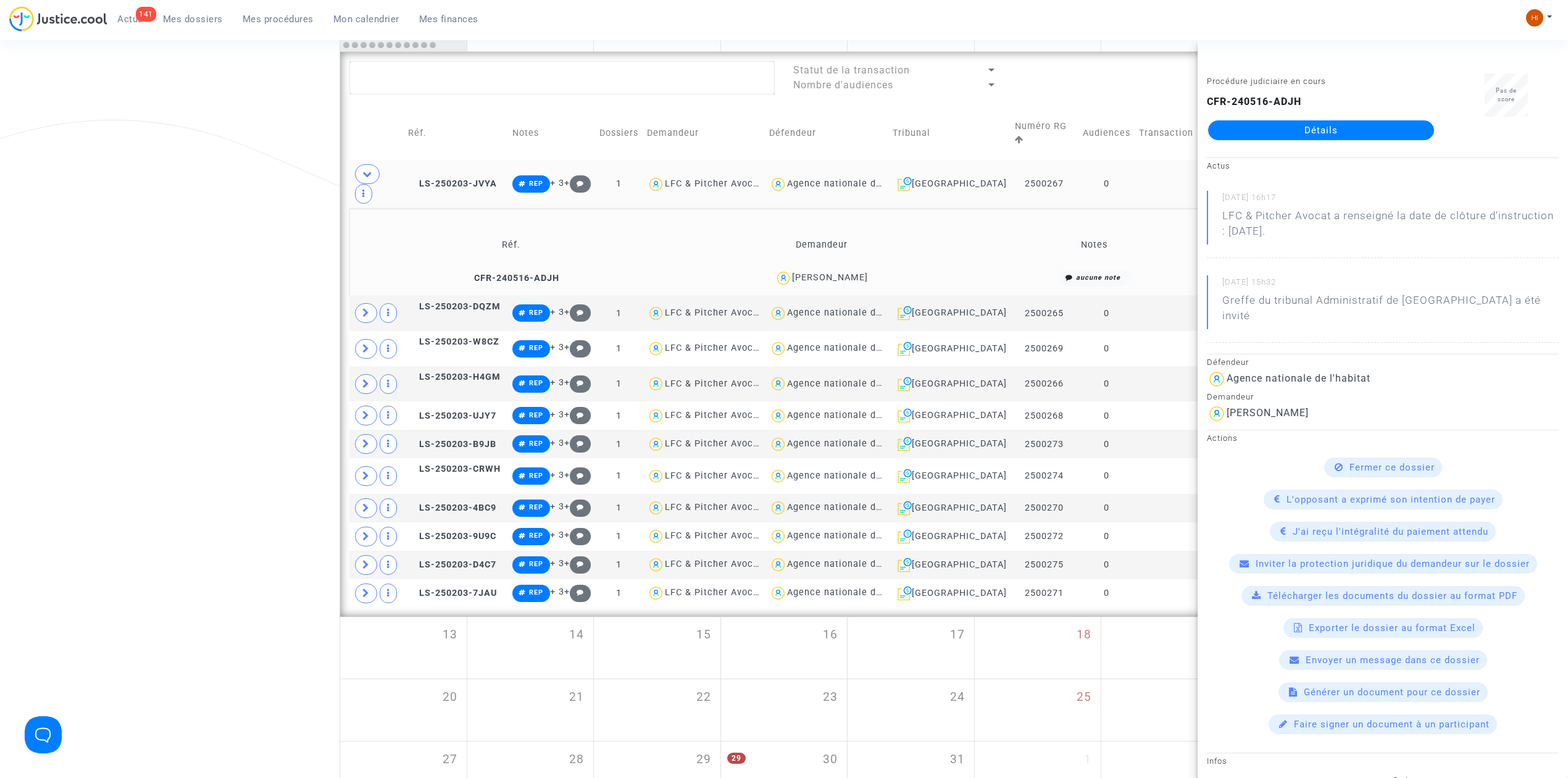
copy div "[PERSON_NAME]"
click at [357, 303] on span at bounding box center [366, 313] width 22 height 20
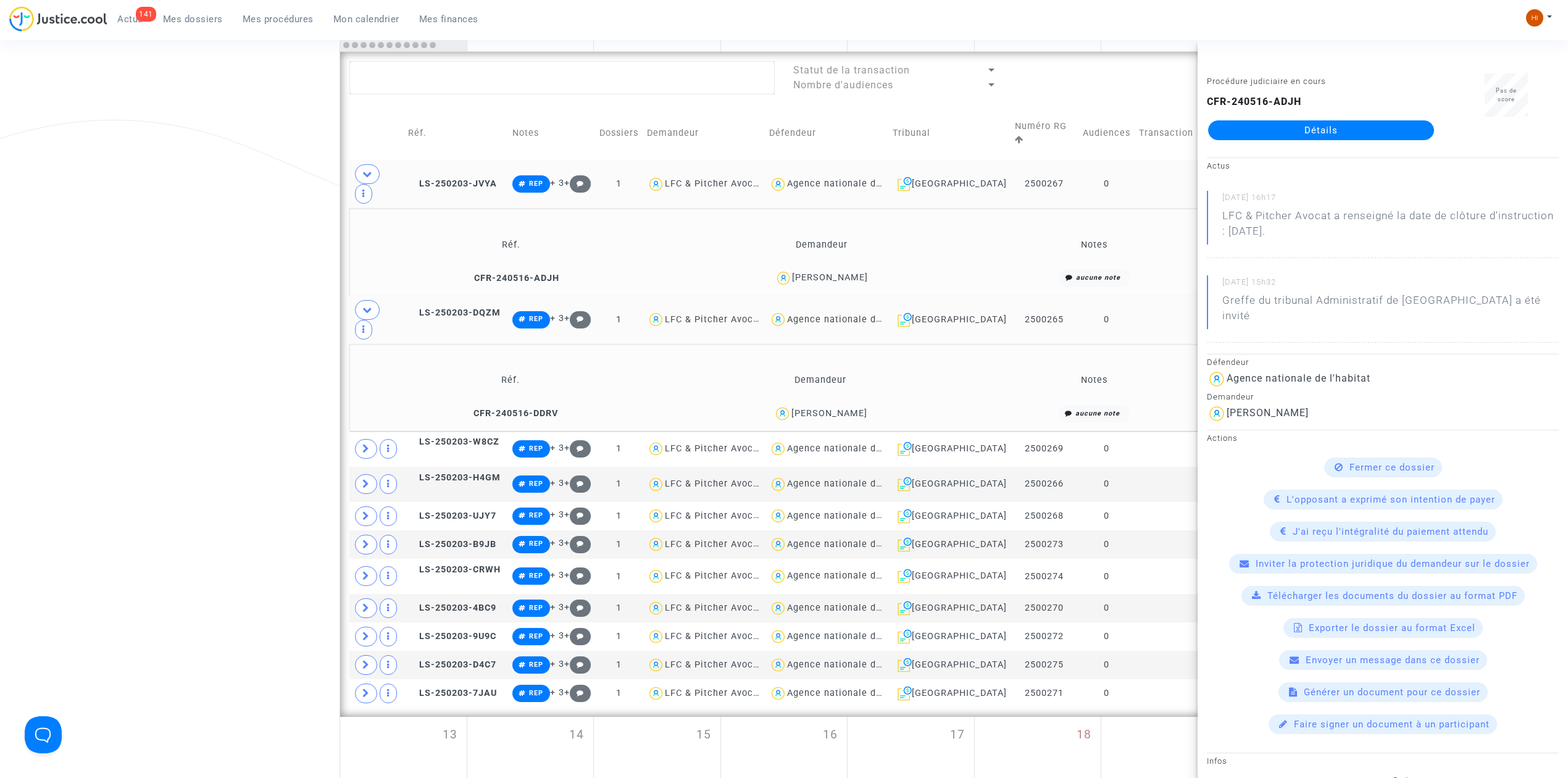
drag, startPoint x: 900, startPoint y: 363, endPoint x: 803, endPoint y: 369, distance: 97.2
click at [803, 405] on div "[PERSON_NAME]" at bounding box center [821, 414] width 299 height 18
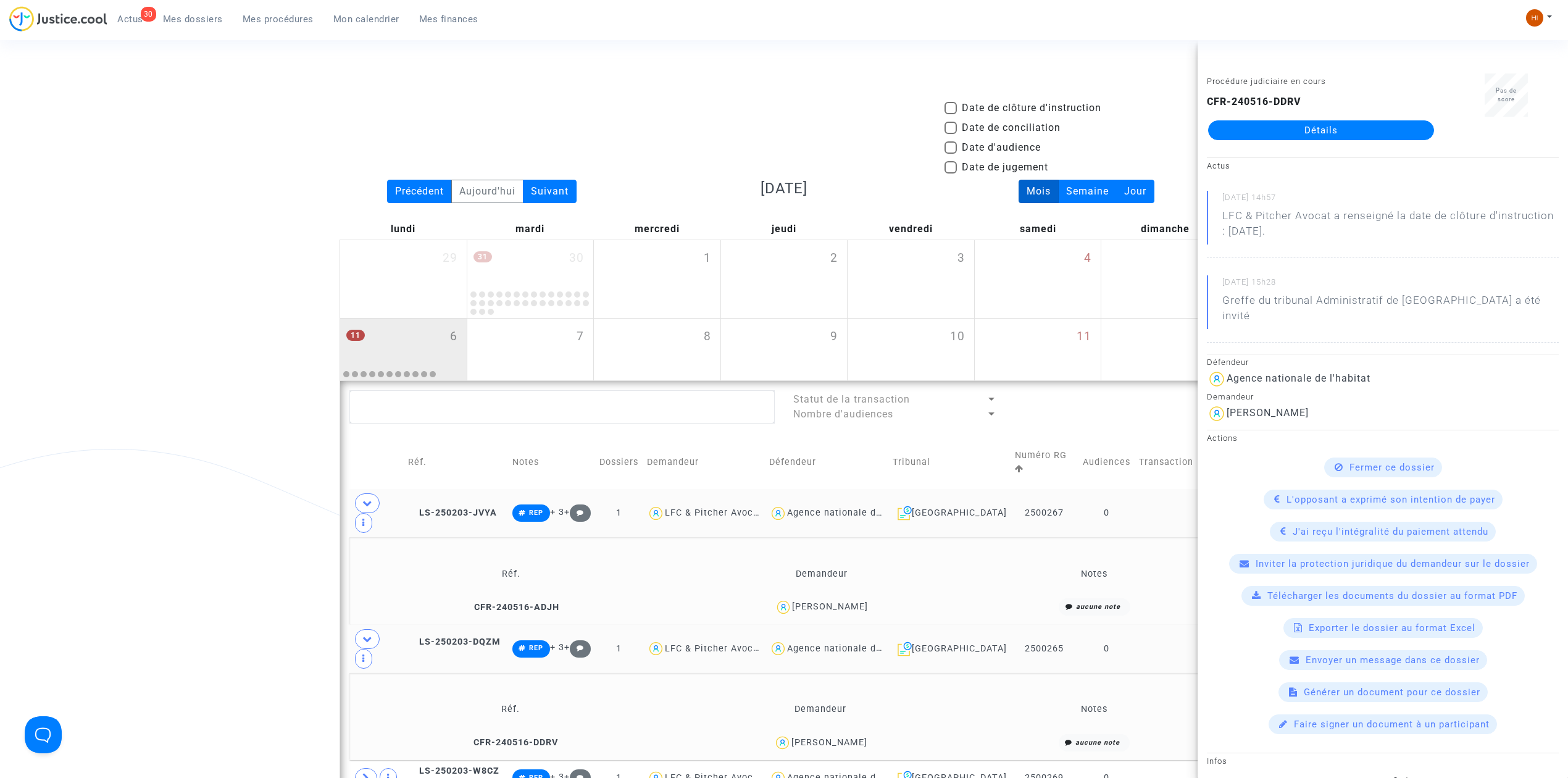
click at [275, 8] on ul "30 Actus Mes dossiers Mes procédures Mon calendrier Mes finances" at bounding box center [298, 17] width 381 height 22
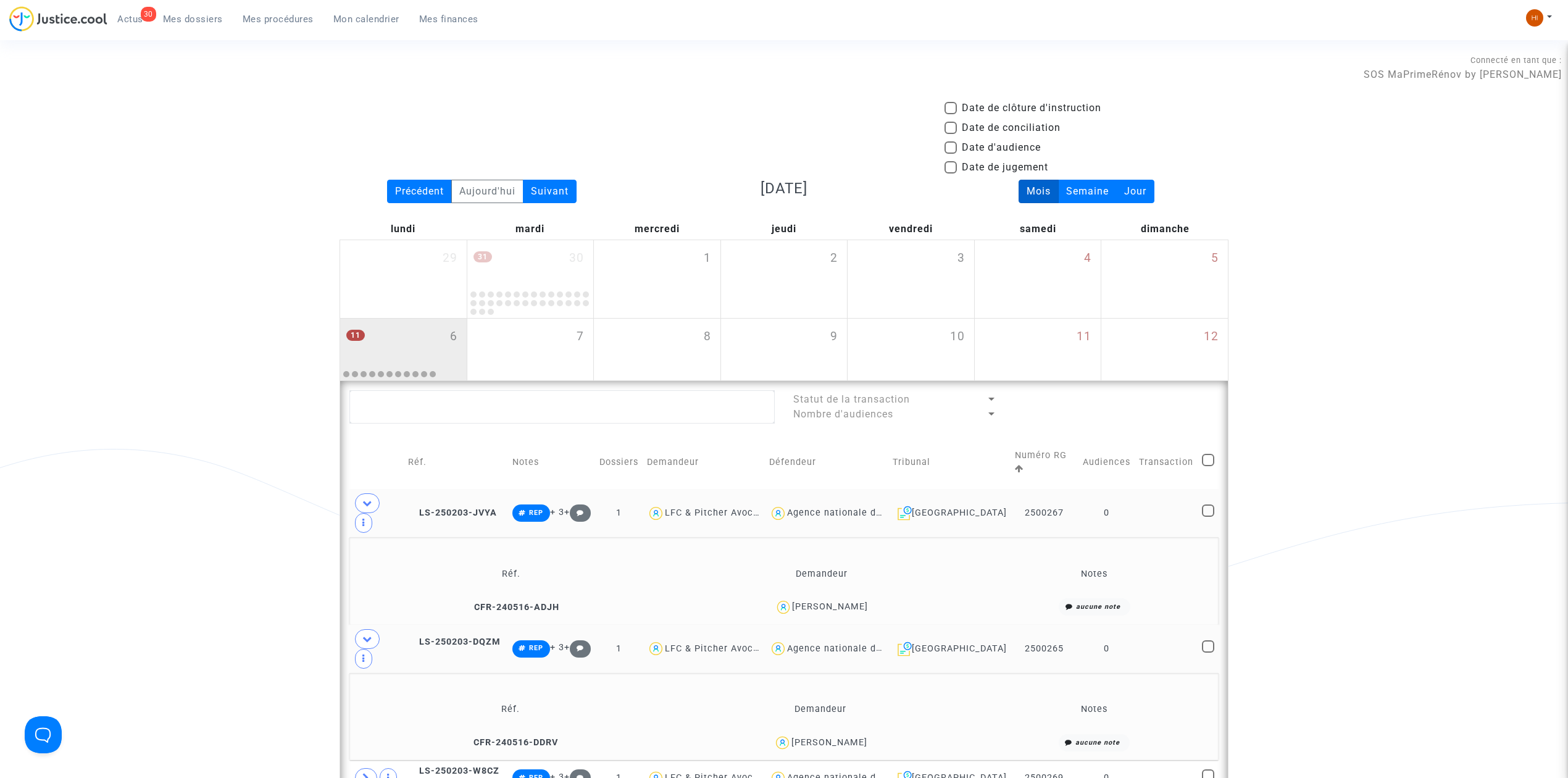
click at [297, 25] on link "Mes procédures" at bounding box center [278, 19] width 91 height 18
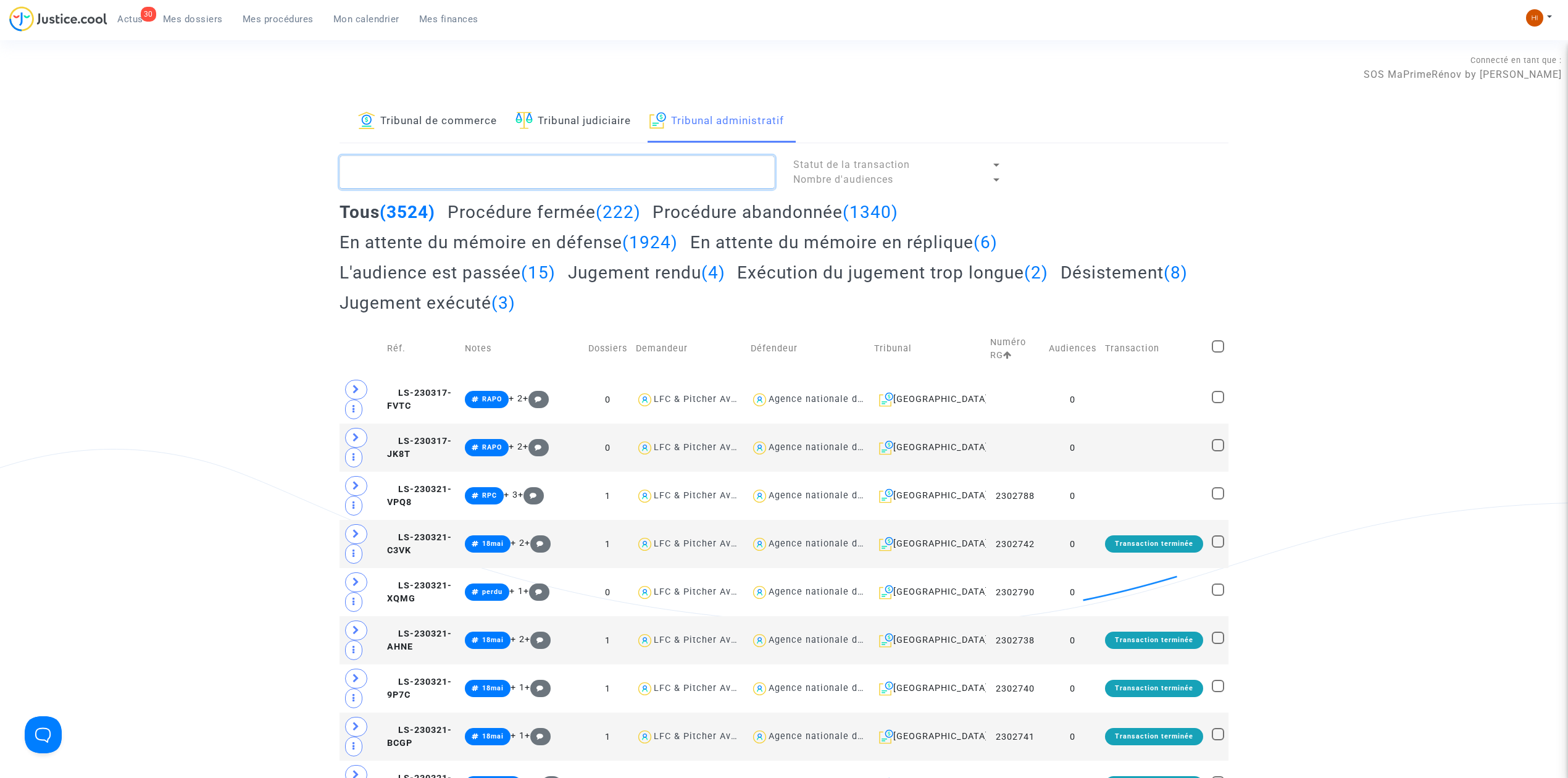
click at [576, 174] on textarea at bounding box center [557, 172] width 435 height 33
paste textarea "[PERSON_NAME]"
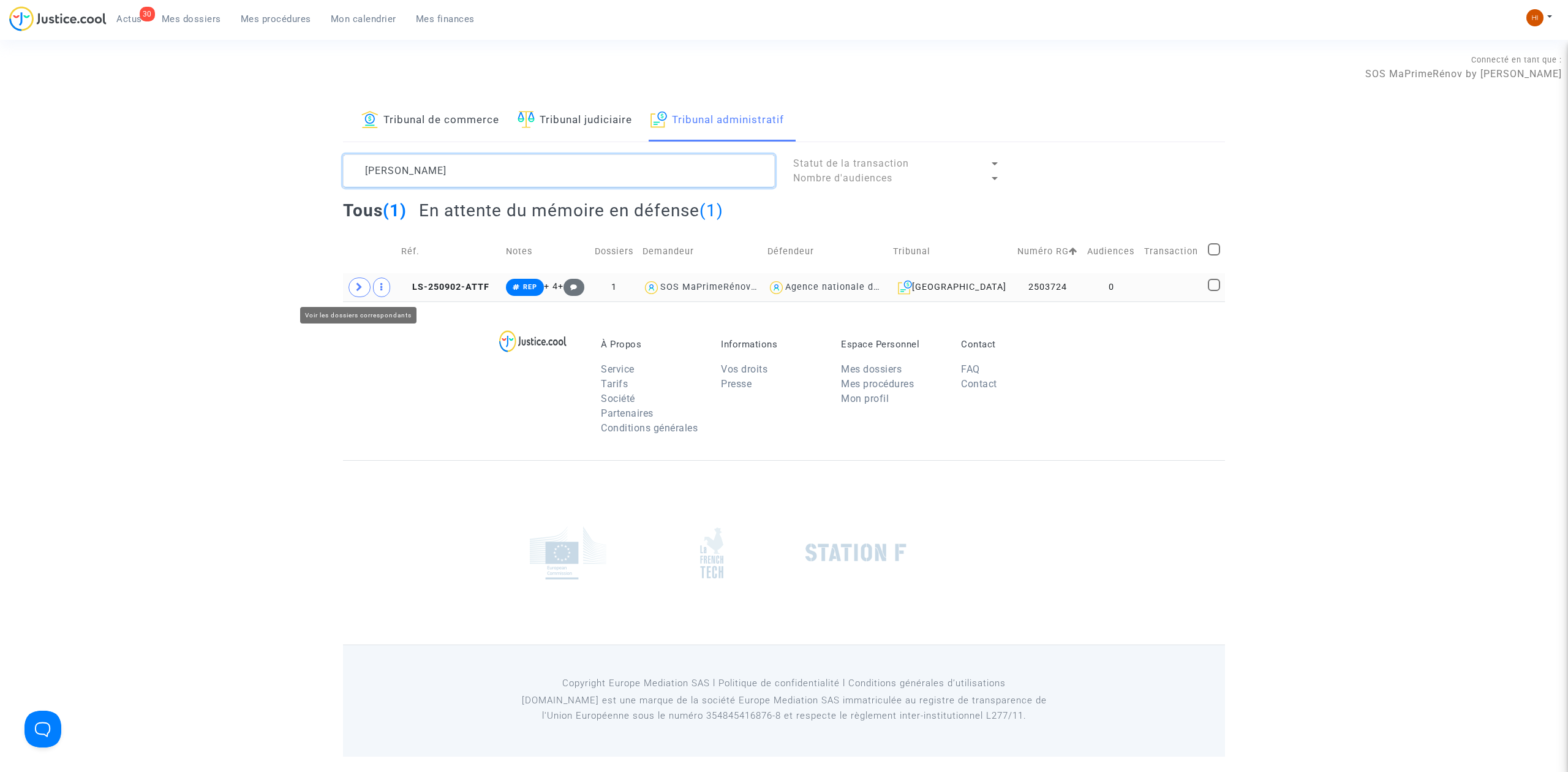
type textarea "[PERSON_NAME]"
drag, startPoint x: 364, startPoint y: 291, endPoint x: 390, endPoint y: 291, distance: 26.0
click at [363, 291] on span at bounding box center [359, 288] width 22 height 19
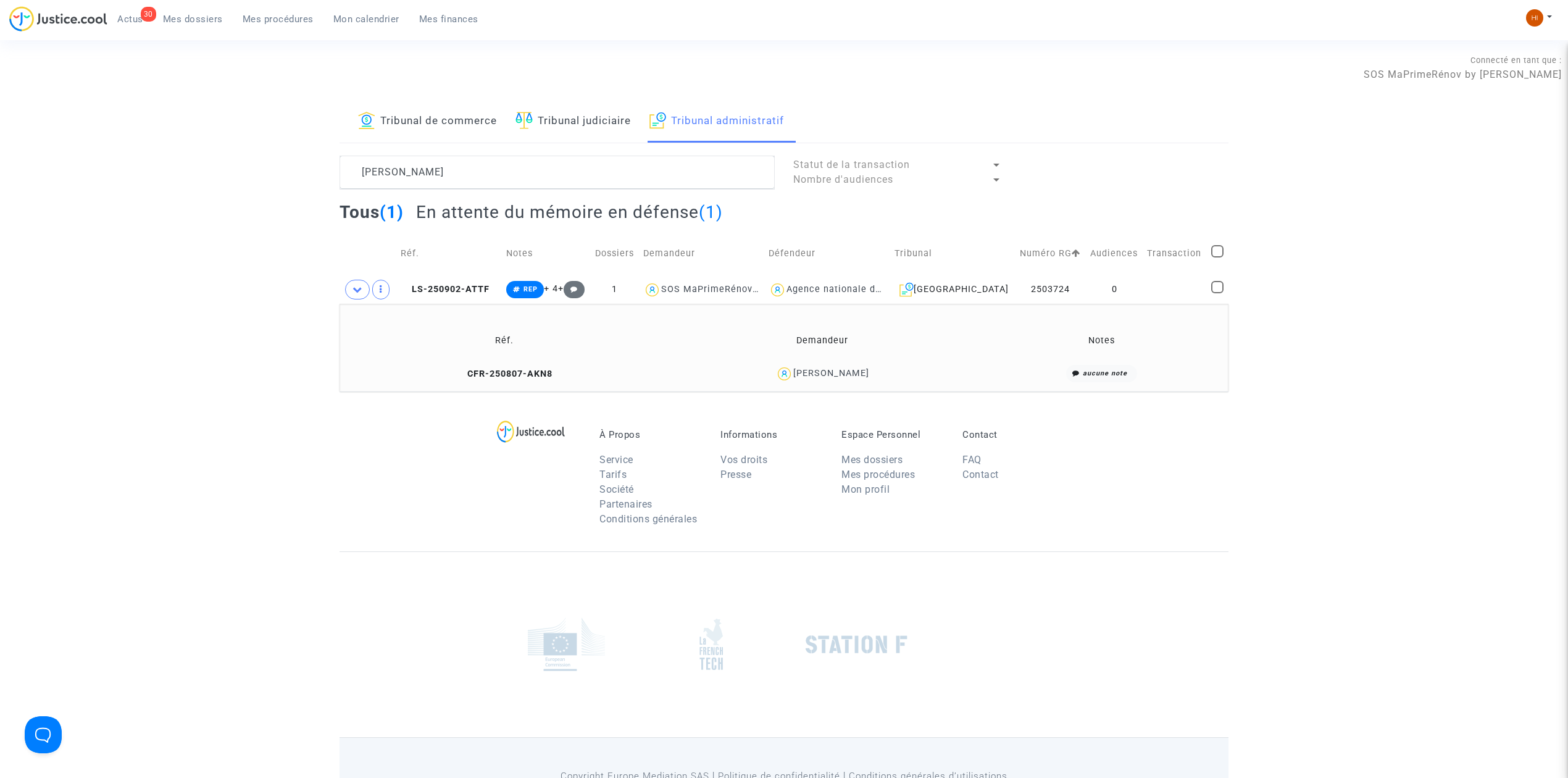
click at [531, 362] on td "CFR-250807-AKN8" at bounding box center [504, 374] width 322 height 27
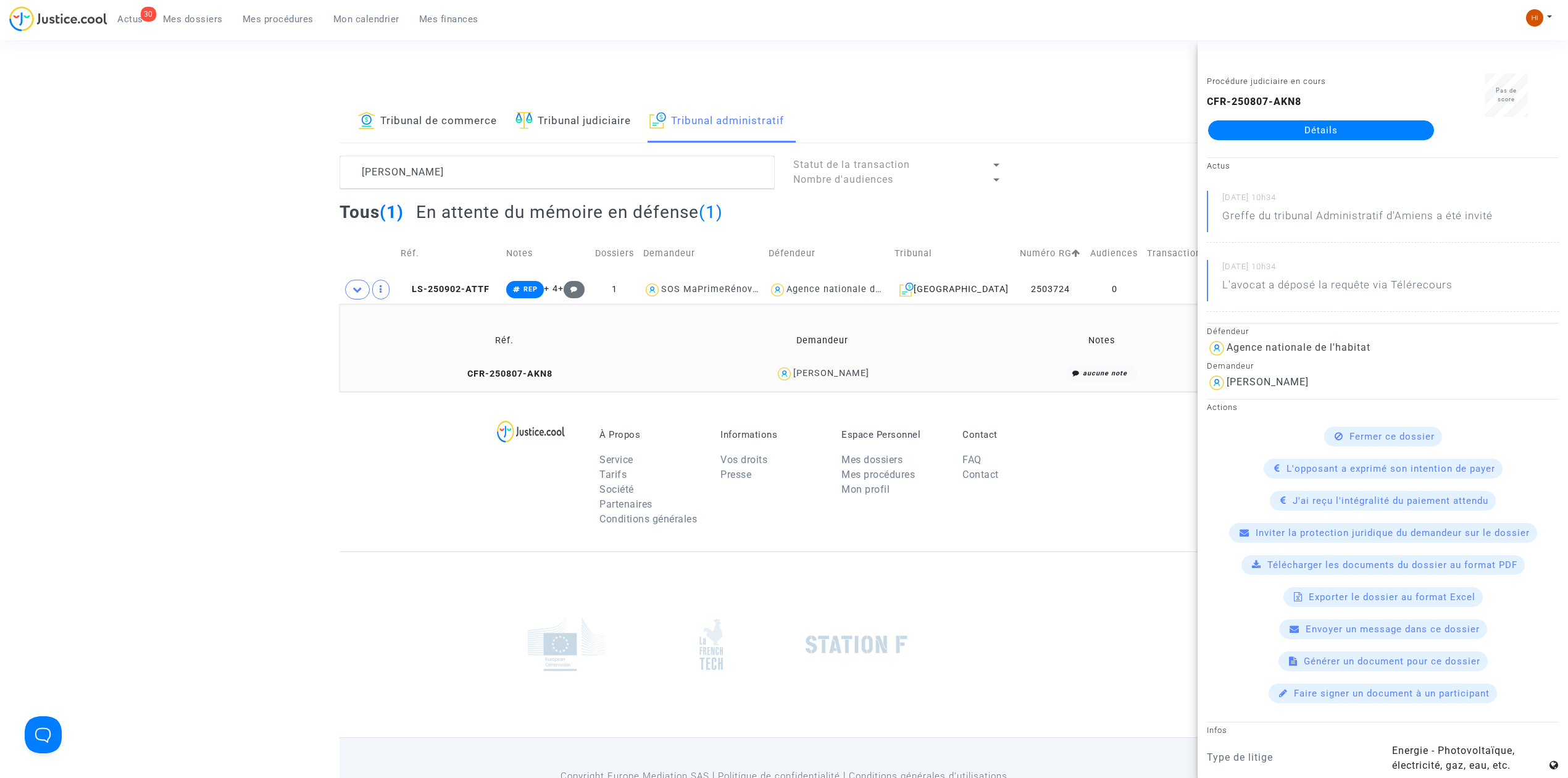
click at [1262, 127] on link "Détails" at bounding box center [1321, 131] width 226 height 20
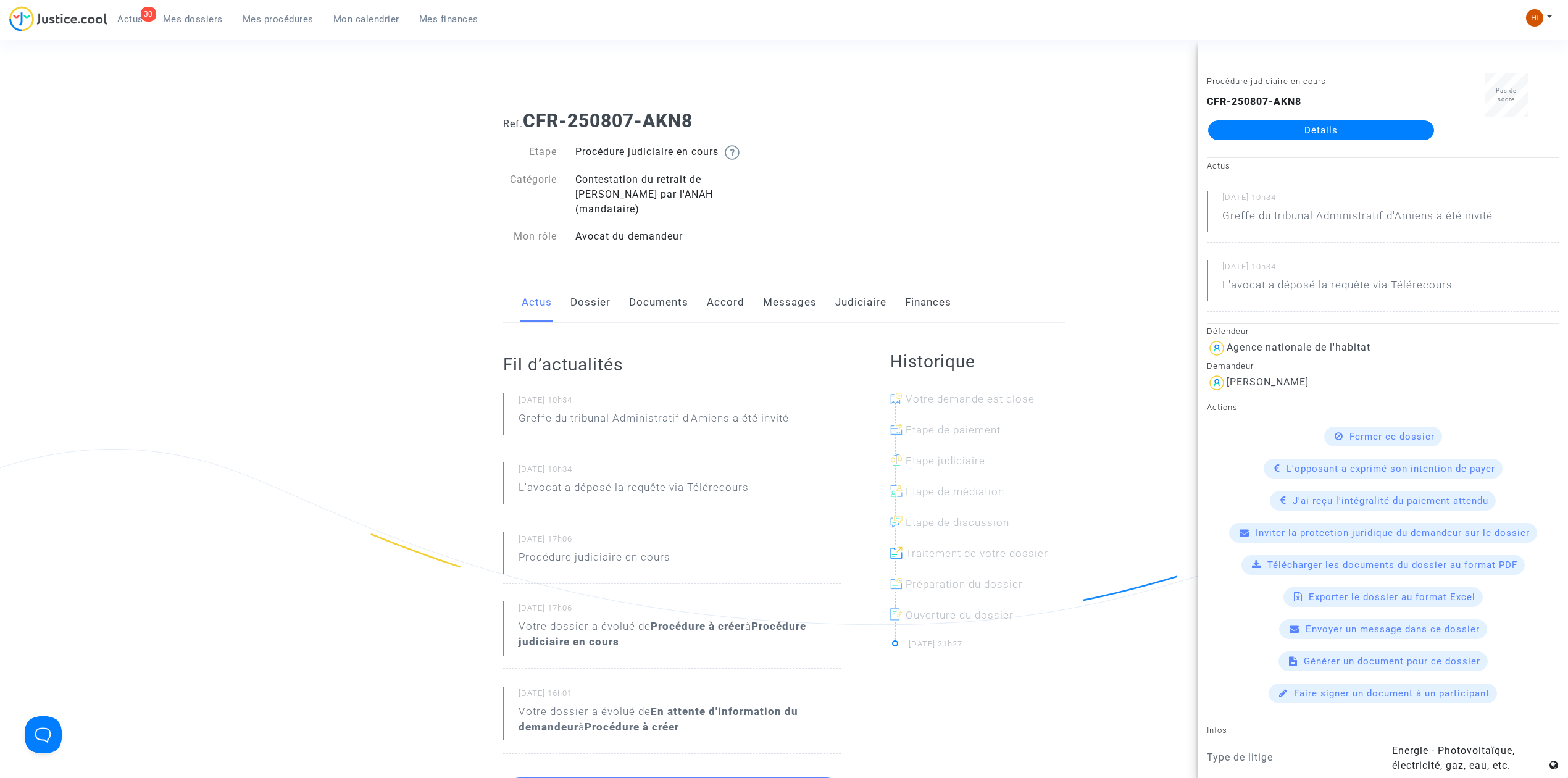
drag, startPoint x: 788, startPoint y: 290, endPoint x: 798, endPoint y: 292, distance: 10.2
click at [788, 290] on link "Messages" at bounding box center [790, 302] width 54 height 40
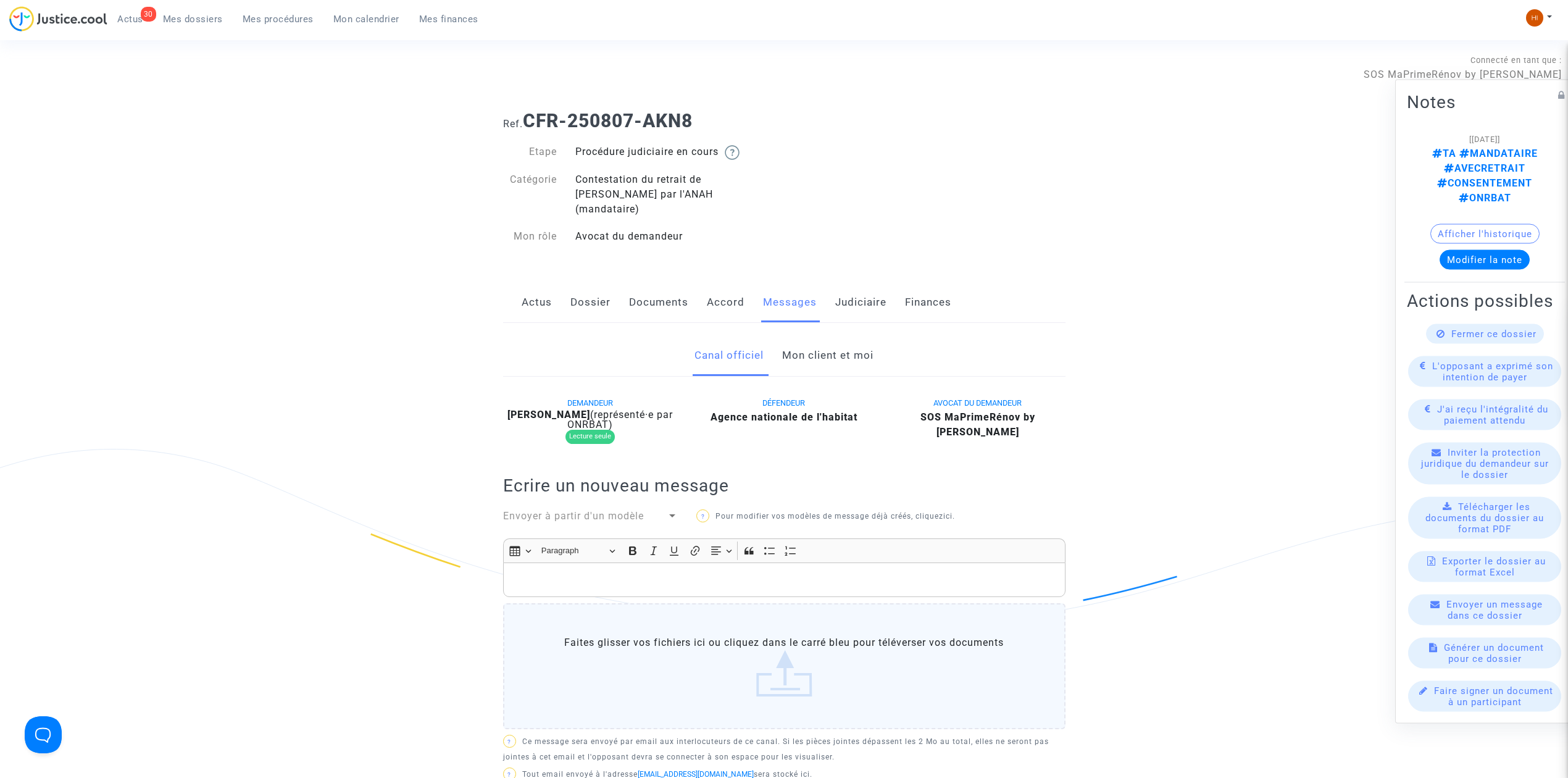
click at [827, 350] on link "Mon client et moi" at bounding box center [828, 356] width 91 height 40
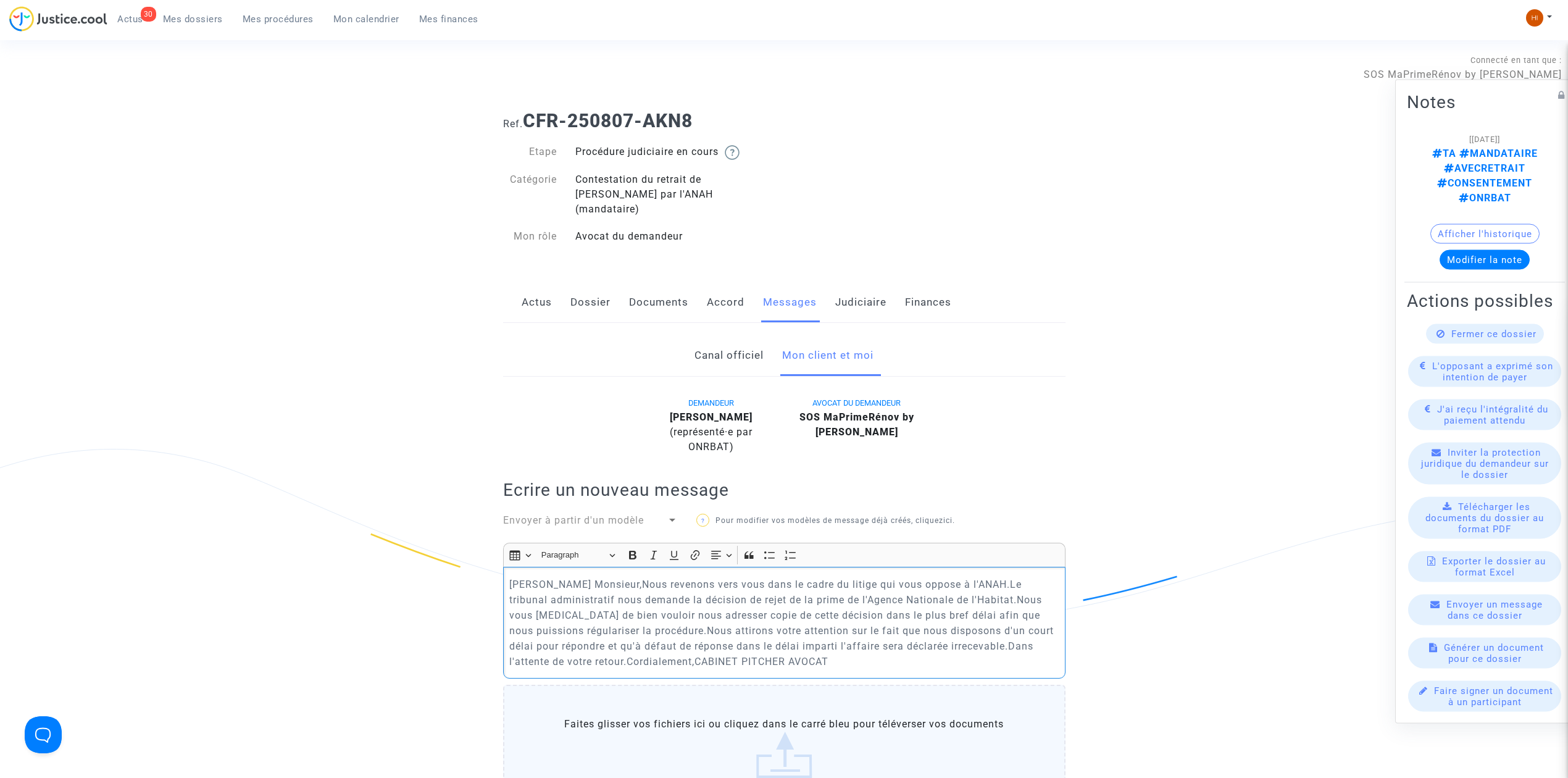
click at [584, 577] on p "[PERSON_NAME] Monsieur,Nous revenons vers vous dans le cadre du litige qui vous…" at bounding box center [784, 623] width 549 height 93
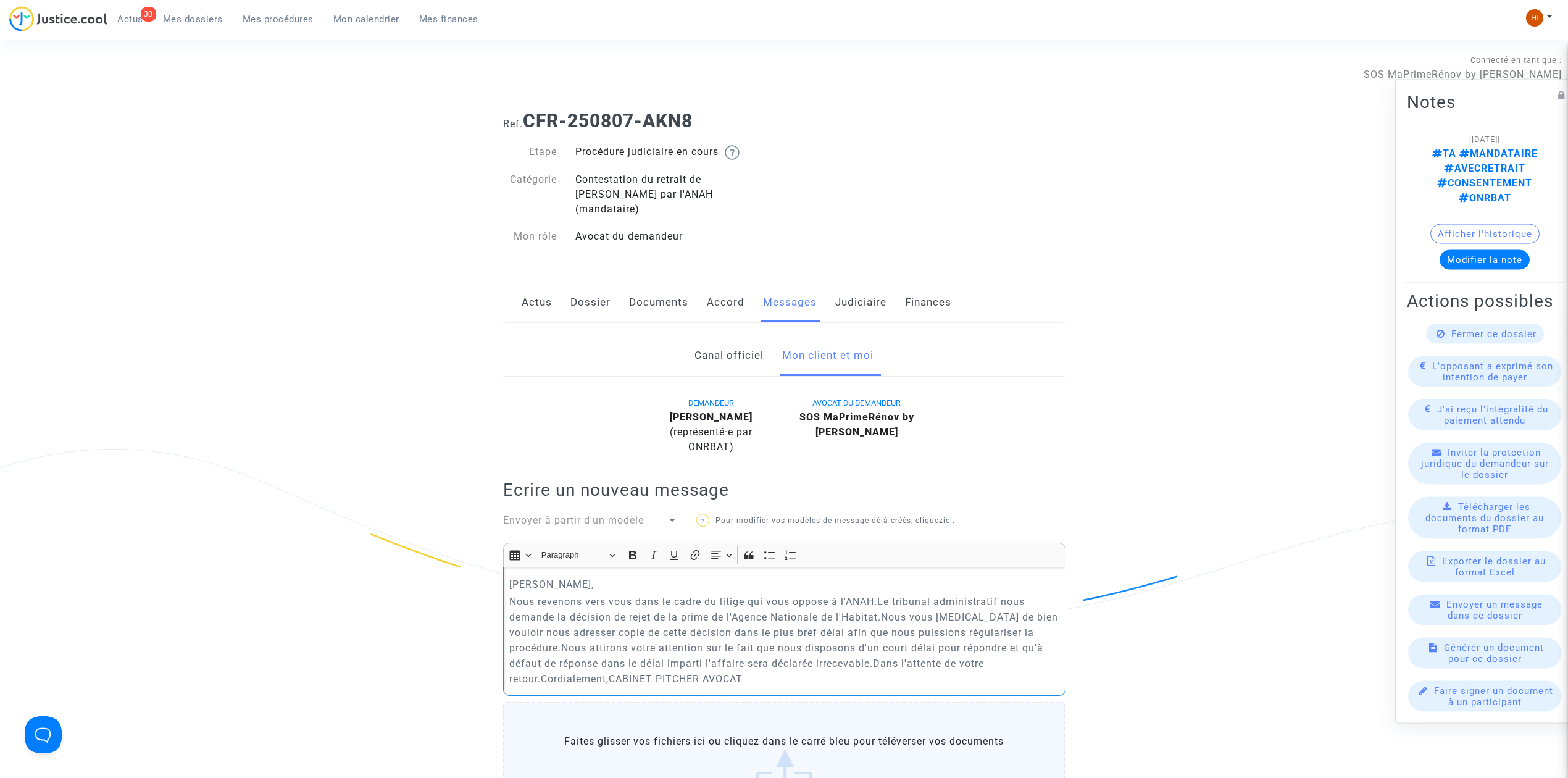
drag, startPoint x: 606, startPoint y: 569, endPoint x: 512, endPoint y: 565, distance: 94.1
click at [505, 567] on div "[PERSON_NAME] Monsieur, Nous revenons vers vous dans le cadre du litige qui vou…" at bounding box center [784, 632] width 562 height 129
click at [880, 594] on p "Nous revenons vers vous dans le cadre du litige qui vous oppose à l'ANAH.Le tri…" at bounding box center [784, 640] width 549 height 93
click at [753, 612] on p "Le tribunal administratif nous demande la décision de rejet de la prime de l'Ag…" at bounding box center [784, 650] width 549 height 77
drag, startPoint x: 709, startPoint y: 602, endPoint x: 863, endPoint y: 608, distance: 154.1
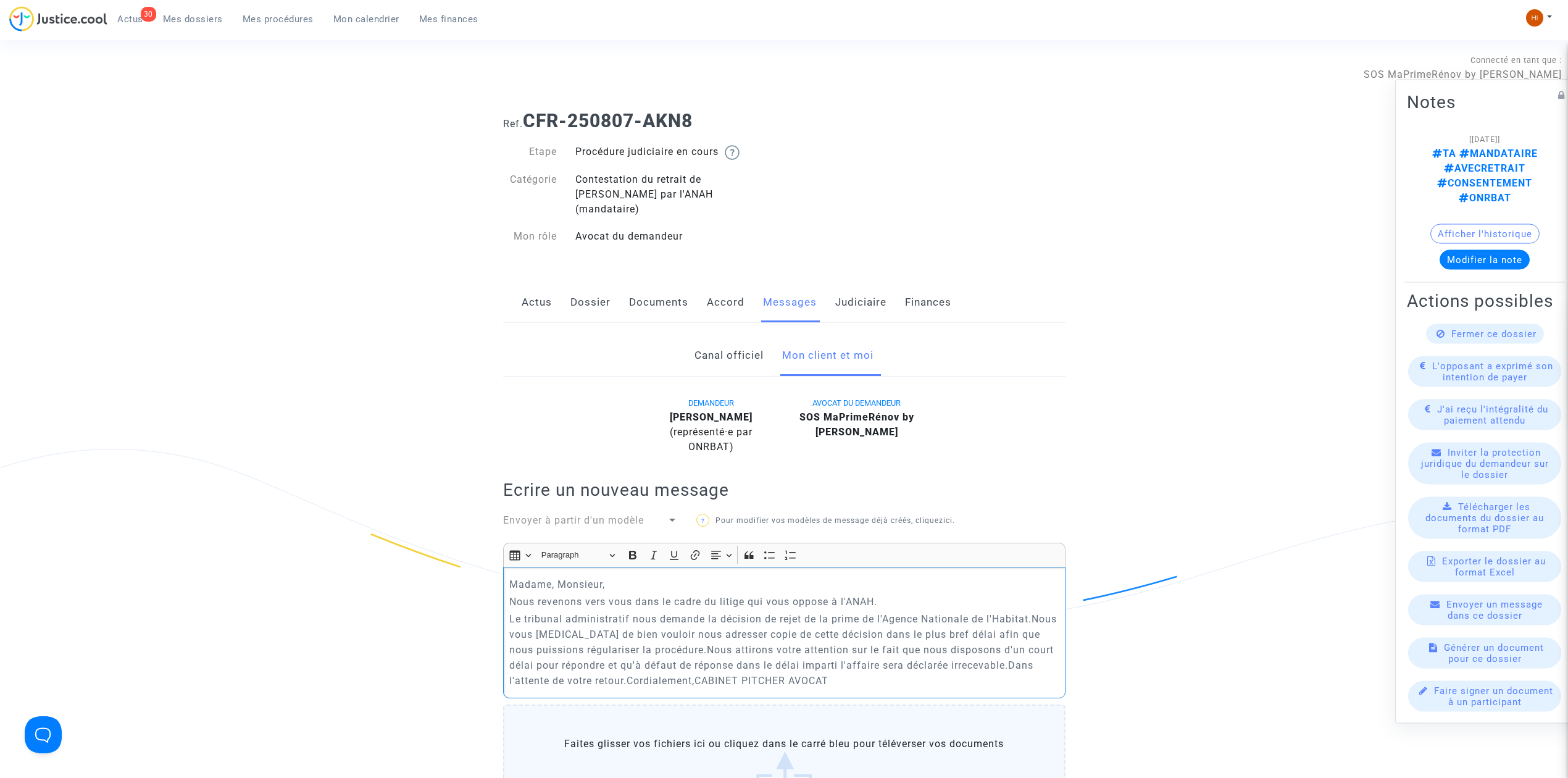
click at [863, 612] on p "Le tribunal administratif nous demande la décision de rejet de la prime de l'Ag…" at bounding box center [784, 650] width 549 height 77
click at [810, 612] on p "Le tribunal administratif nous demande l'accusé du recours de l'Agence National…" at bounding box center [784, 650] width 549 height 77
drag, startPoint x: 808, startPoint y: 604, endPoint x: 798, endPoint y: 603, distance: 10.0
click at [798, 612] on p "Le tribunal administratif nous demande l'accusé du RAPO de l'Agence Nationale d…" at bounding box center [784, 650] width 549 height 77
click at [1009, 612] on p "Le tribunal administratif nous demande l'accusé du RAPO adressé à l'Agence Nati…" at bounding box center [784, 650] width 549 height 77
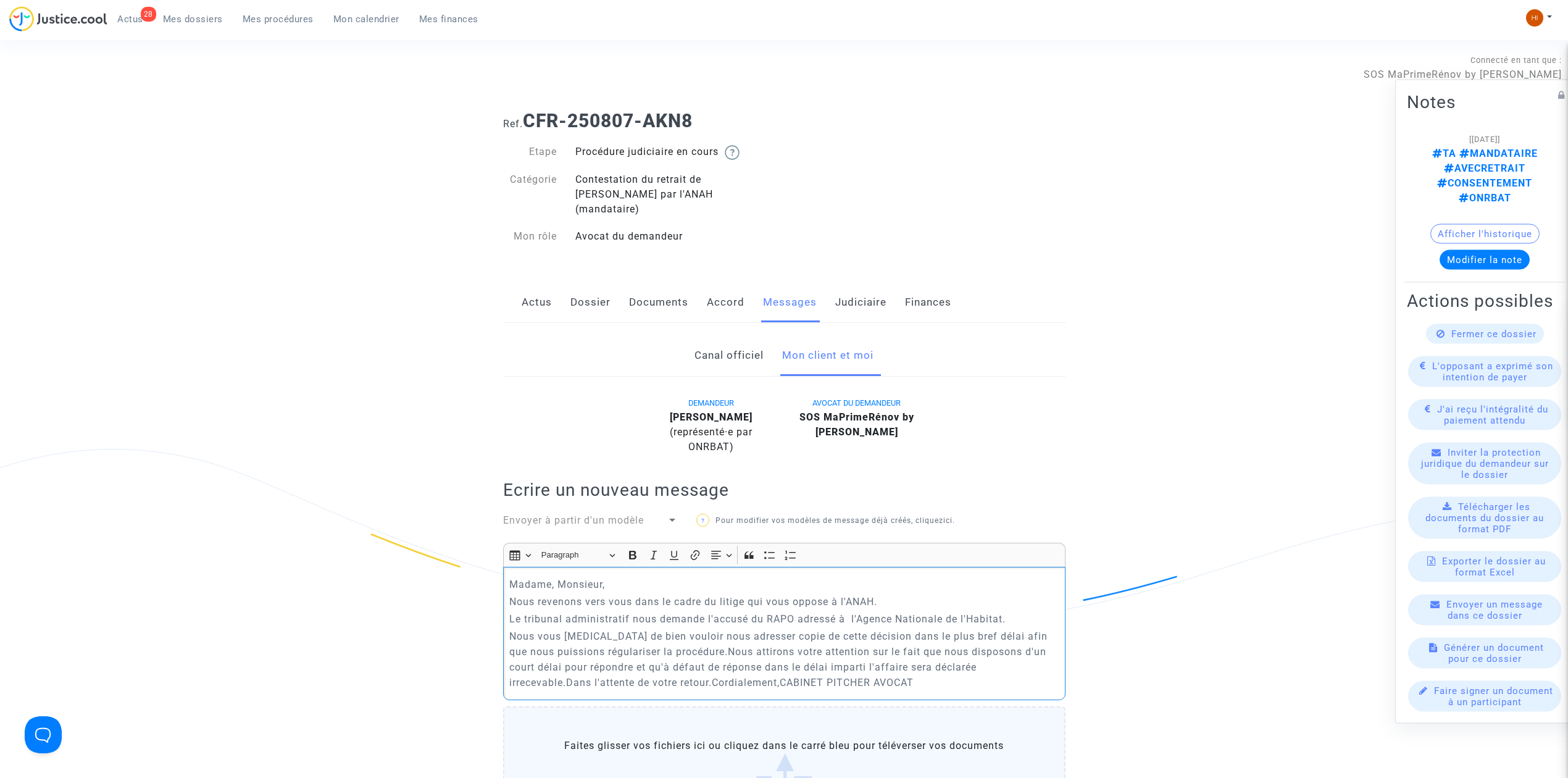
click at [791, 629] on p "Nous vous [MEDICAL_DATA] de bien vouloir nous adresser copie de cette décision …" at bounding box center [784, 659] width 549 height 62
drag, startPoint x: 794, startPoint y: 621, endPoint x: 865, endPoint y: 625, distance: 71.1
click at [865, 629] on p "Nous vous [MEDICAL_DATA] de bien vouloir nous adresser copie de cette décision …" at bounding box center [784, 659] width 549 height 62
click at [752, 612] on p "Le tribunal administratif nous demande l'accusé du RAPO adressé à l'Agence Nati…" at bounding box center [784, 619] width 549 height 16
click at [917, 629] on p "Nous vous [MEDICAL_DATA] de bien vouloir nous adresser copie de l'accusé de réc…" at bounding box center [784, 659] width 549 height 62
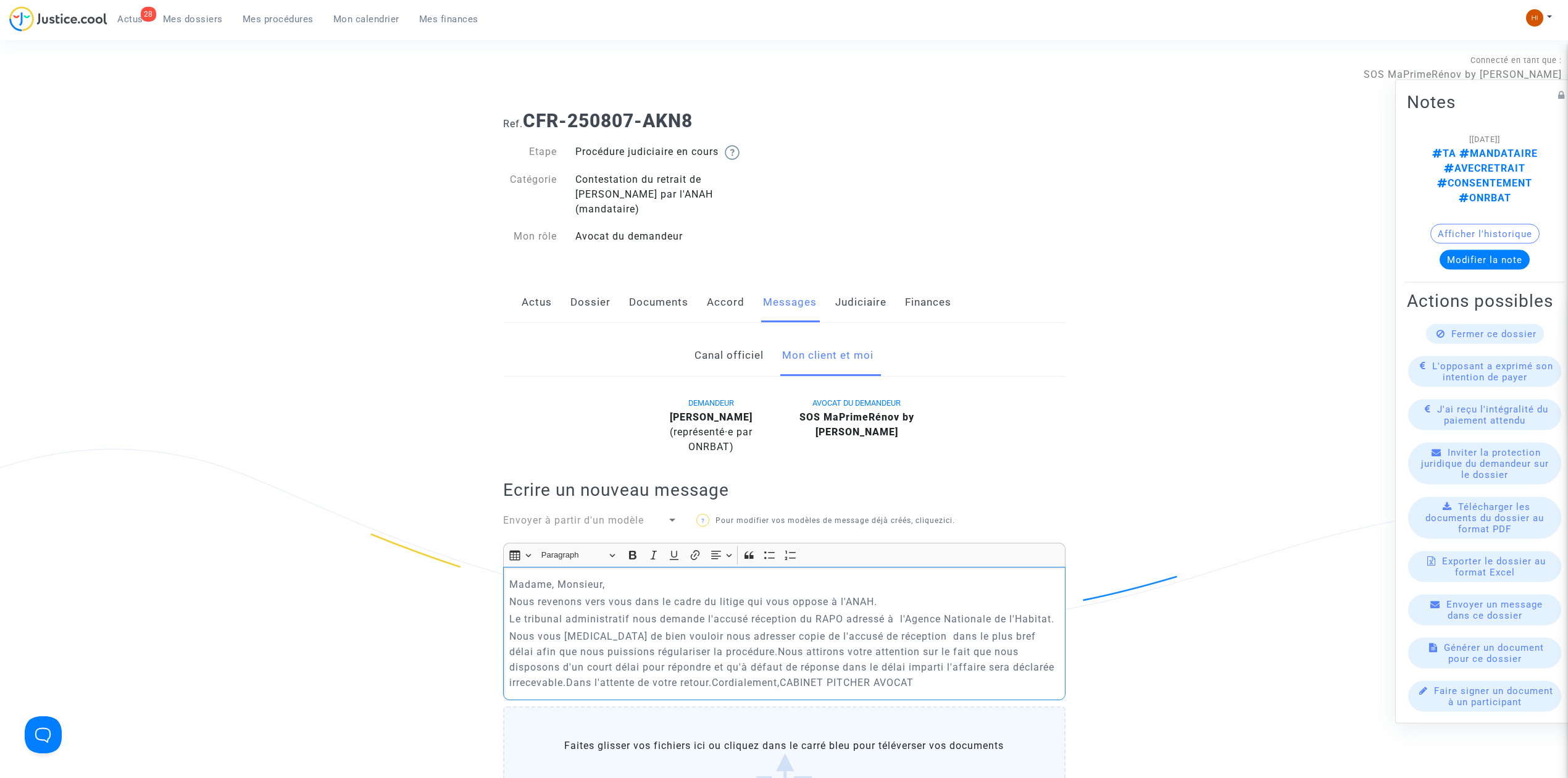
click at [727, 644] on p "Nous vous [MEDICAL_DATA] de bien vouloir nous adresser copie de l'accusé de réc…" at bounding box center [784, 659] width 549 height 62
click at [729, 644] on p "Nous vous [MEDICAL_DATA] de bien vouloir nous adresser copie de l'accusé de réc…" at bounding box center [784, 659] width 549 height 62
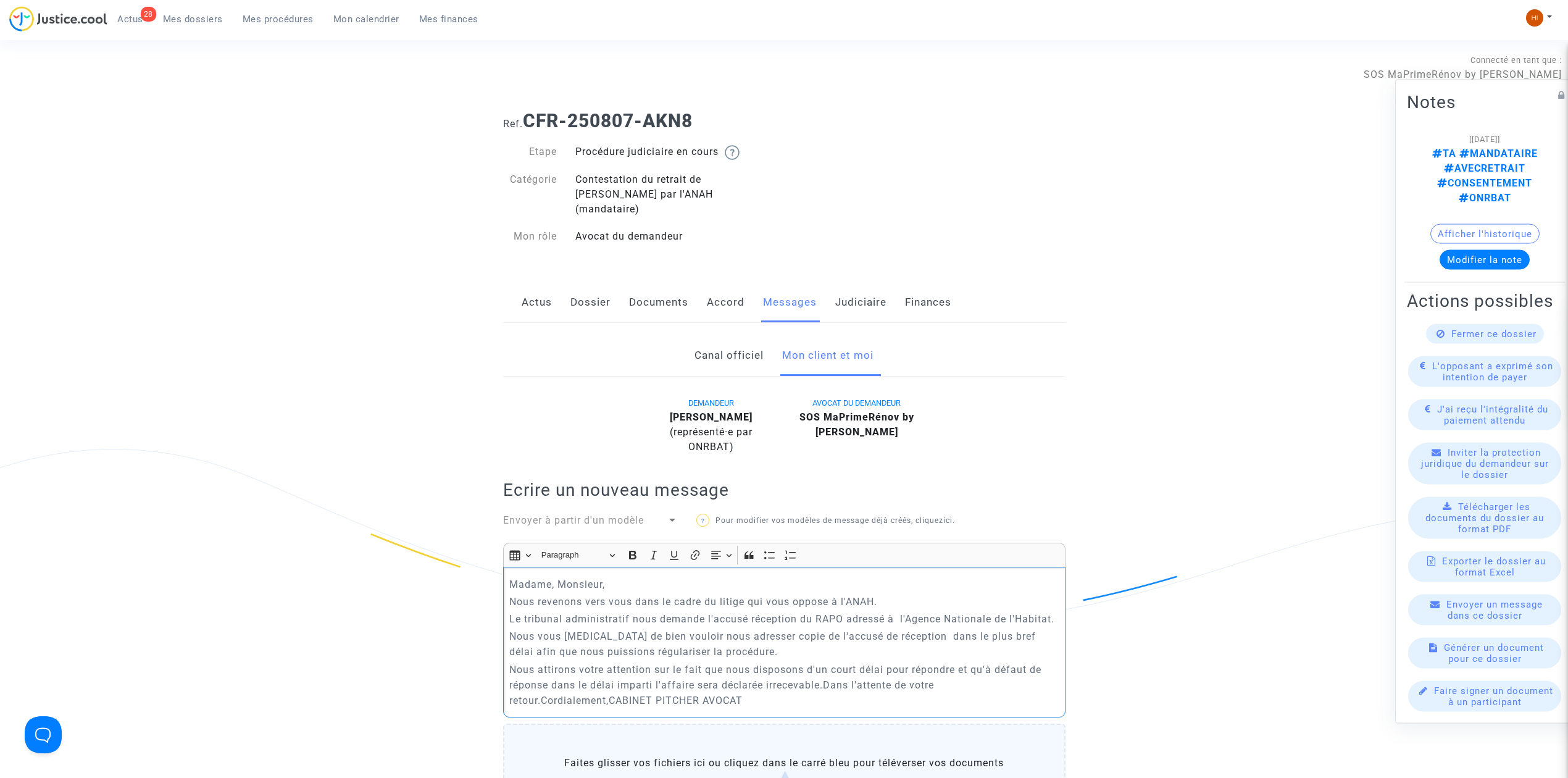
click at [826, 677] on p "Nous attirons votre attention sur le fait que nous disposons d'un court délai p…" at bounding box center [784, 685] width 549 height 46
click at [660, 694] on p "Dans l'attente de votre retour.Cordialement,CABINET PITCHER AVOCAT" at bounding box center [784, 702] width 549 height 16
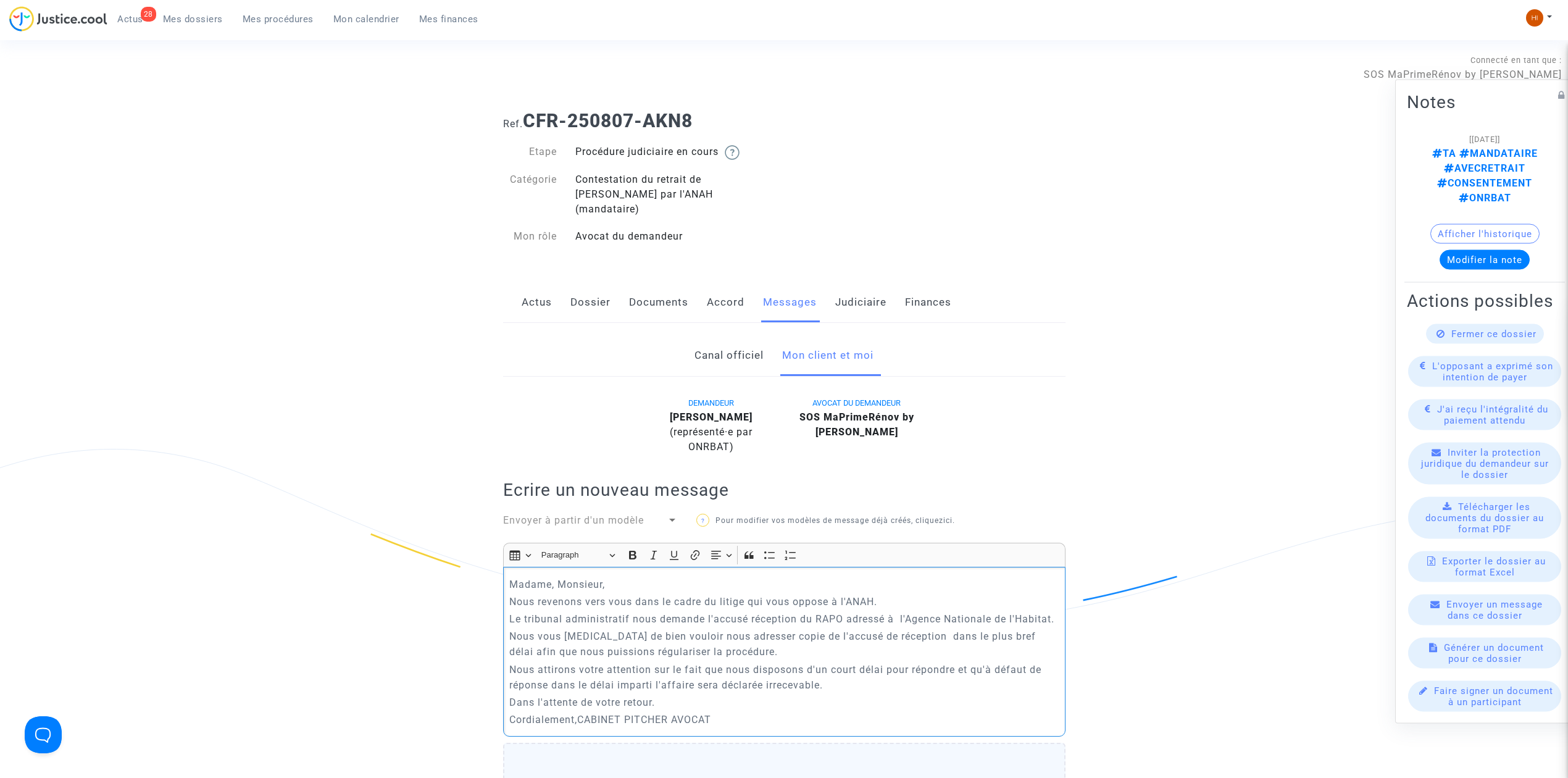
click at [581, 712] on p "Cordialement,CABINET PITCHER AVOCAT" at bounding box center [784, 720] width 549 height 16
click at [665, 715] on div "Madame, Monsieur, Nous revenons vers vous dans le cadre du litige qui vous oppo…" at bounding box center [784, 661] width 562 height 187
drag, startPoint x: 678, startPoint y: 727, endPoint x: 497, endPoint y: 567, distance: 241.6
click at [494, 566] on div "Canal officiel Mon client et moi DEMANDEUR [PERSON_NAME] (représenté·e par ONRB…" at bounding box center [784, 746] width 581 height 821
copy div "Madame, Monsieur, Nous revenons vers vous dans le cadre du litige qui vous oppo…"
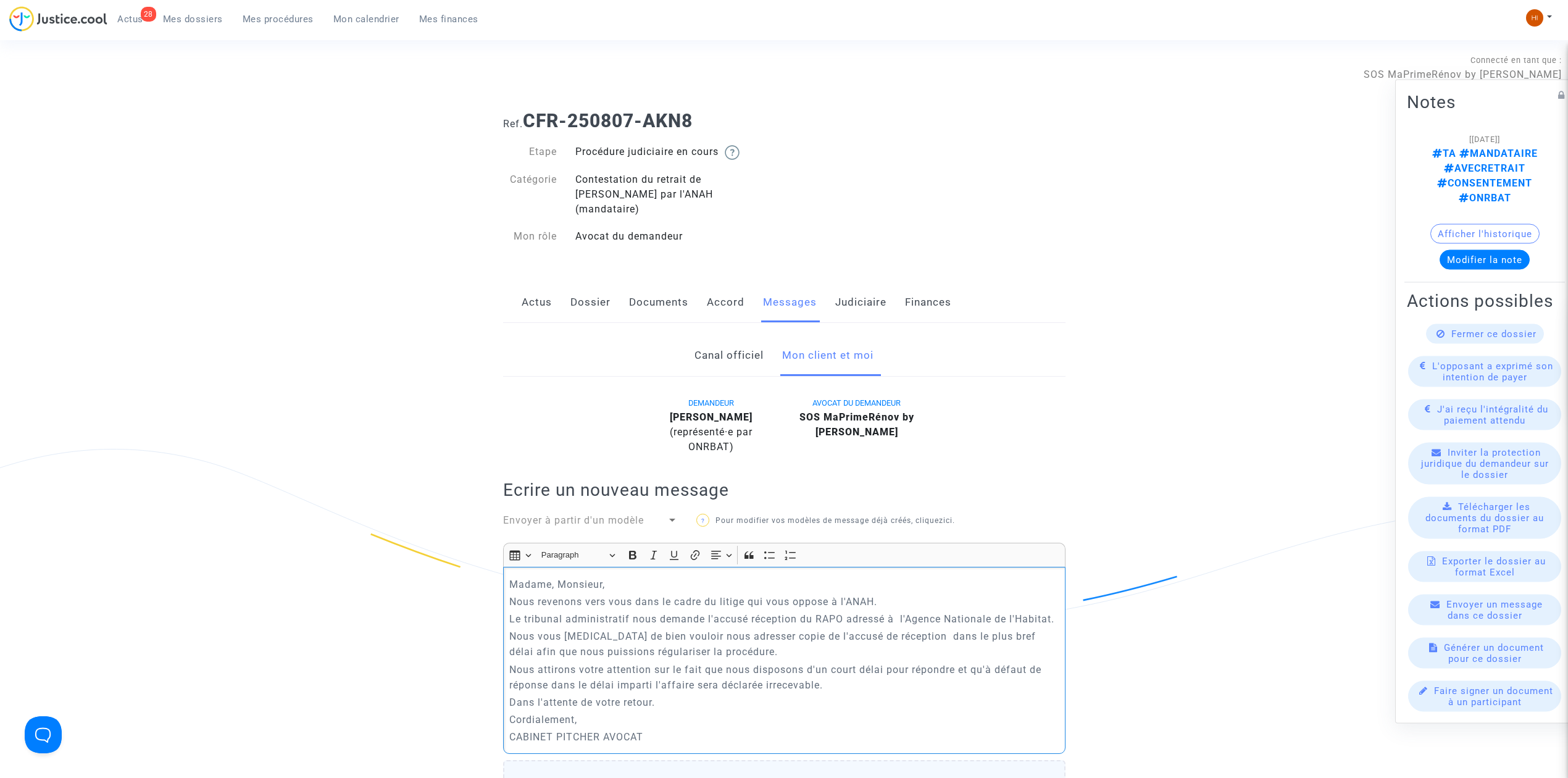
scroll to position [576, 0]
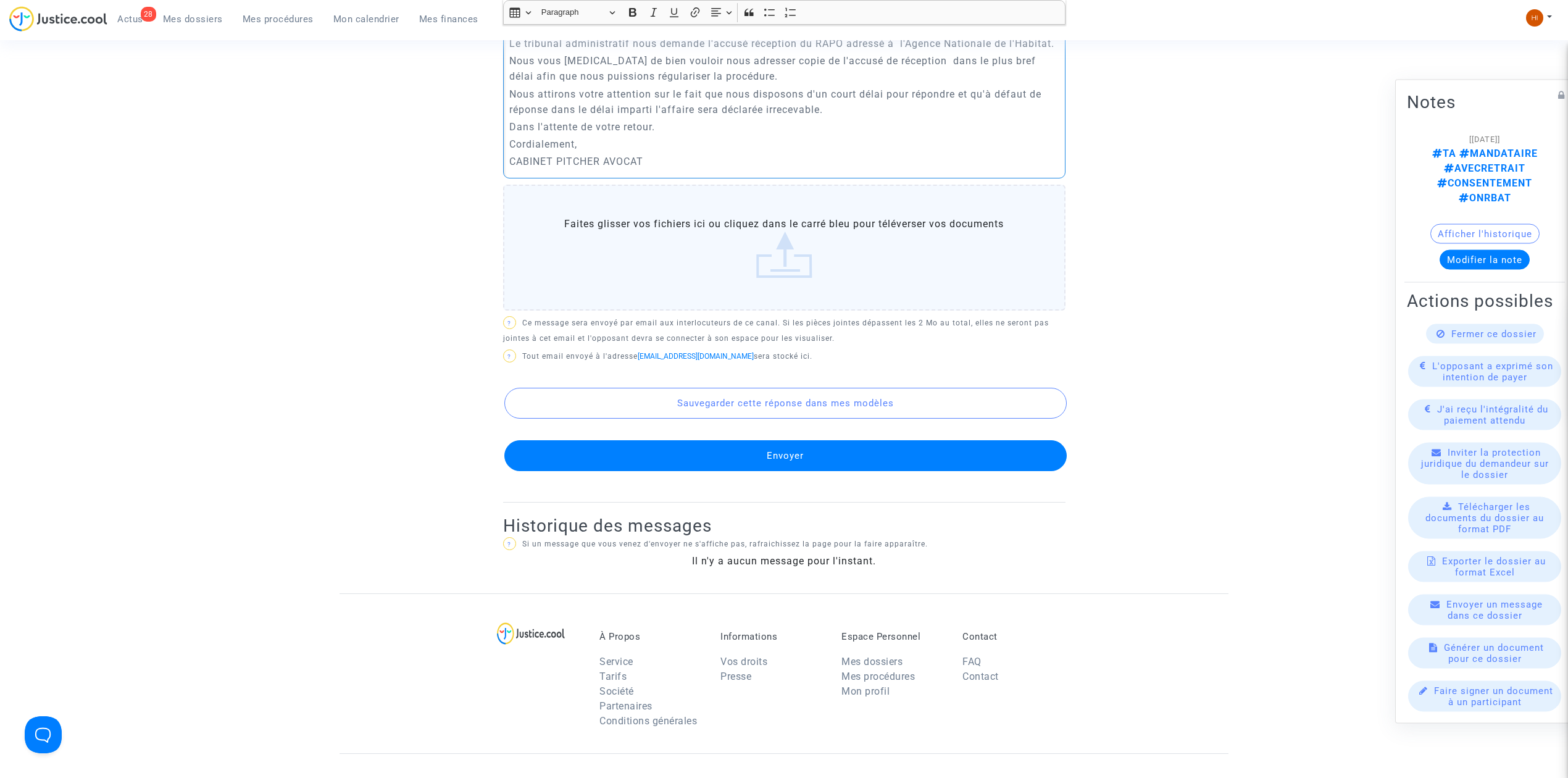
click at [797, 441] on button "Envoyer" at bounding box center [786, 456] width 562 height 31
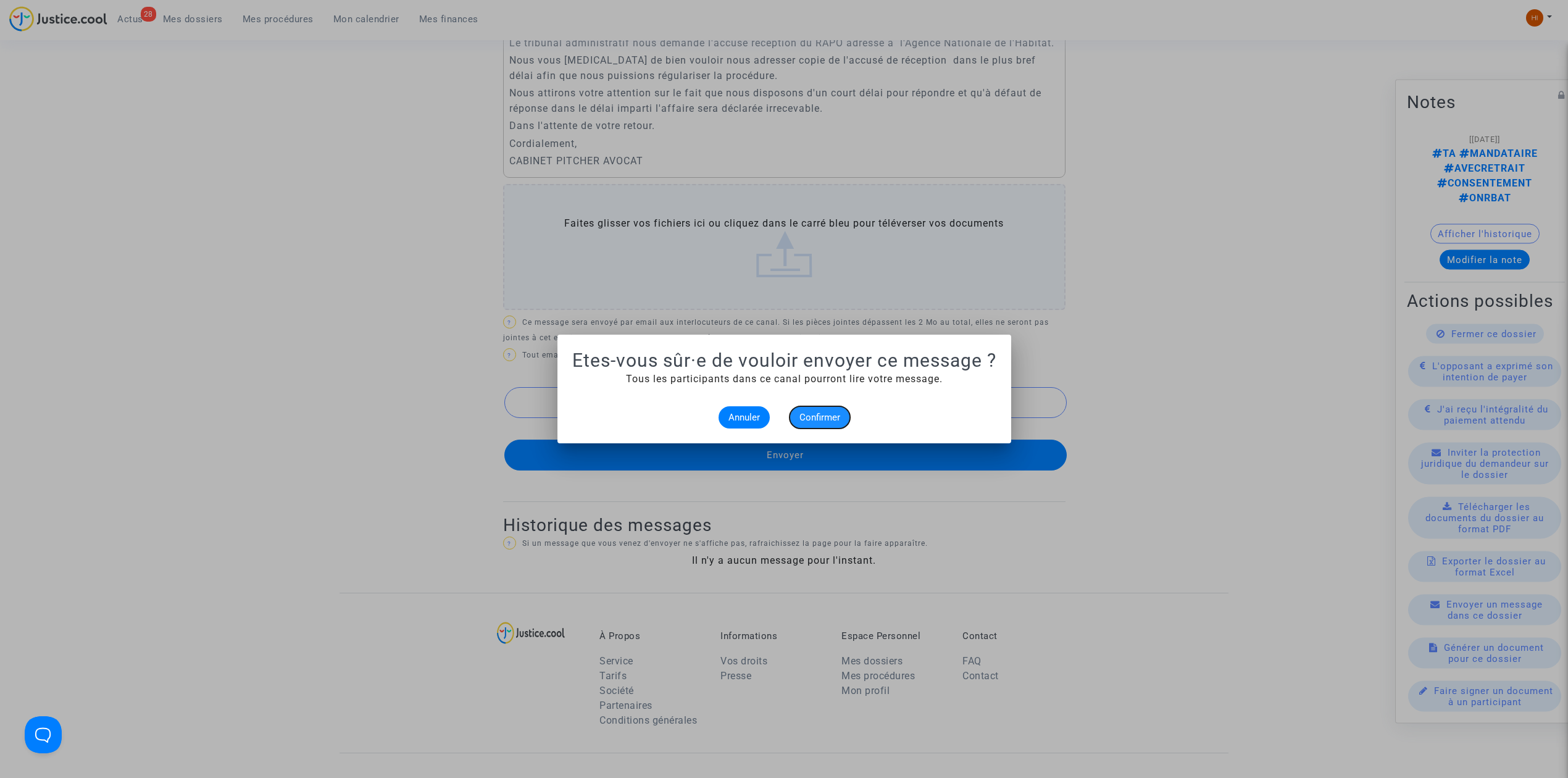
click at [811, 415] on span "Confirmer" at bounding box center [820, 417] width 40 height 11
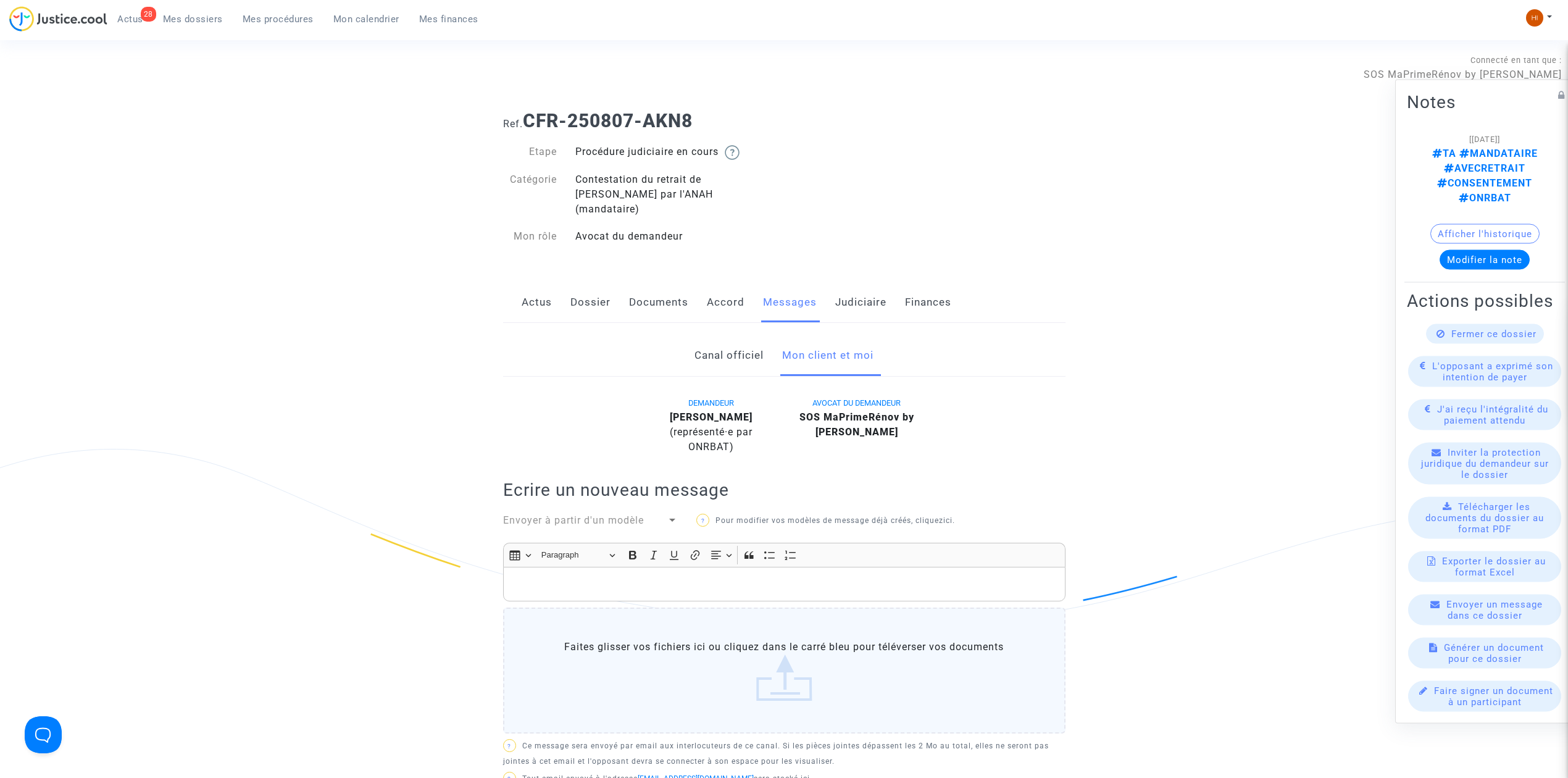
drag, startPoint x: 277, startPoint y: 20, endPoint x: 398, endPoint y: 54, distance: 125.7
click at [277, 20] on span "Mes procédures" at bounding box center [278, 19] width 71 height 11
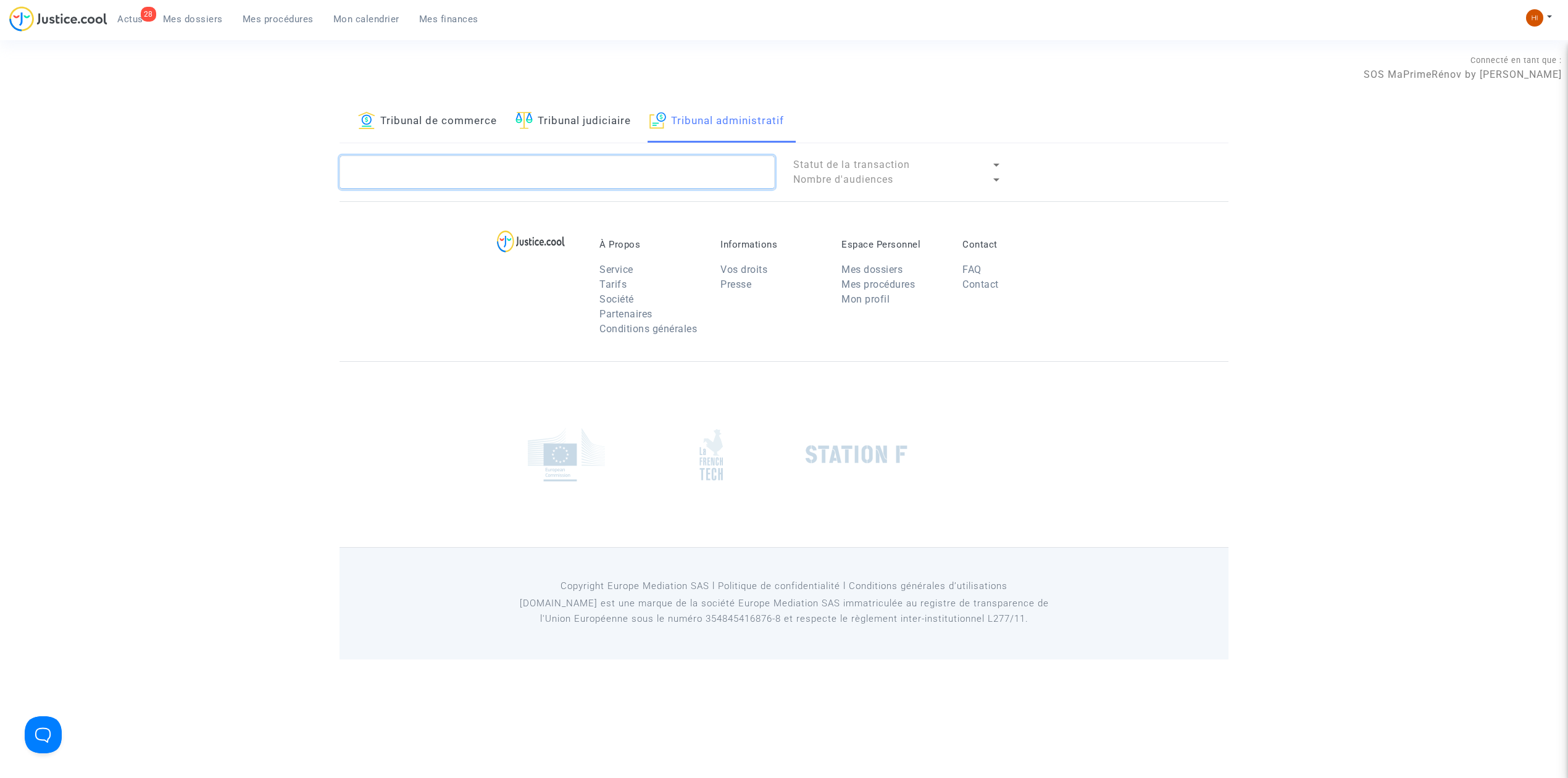
click at [694, 181] on textarea at bounding box center [557, 172] width 435 height 33
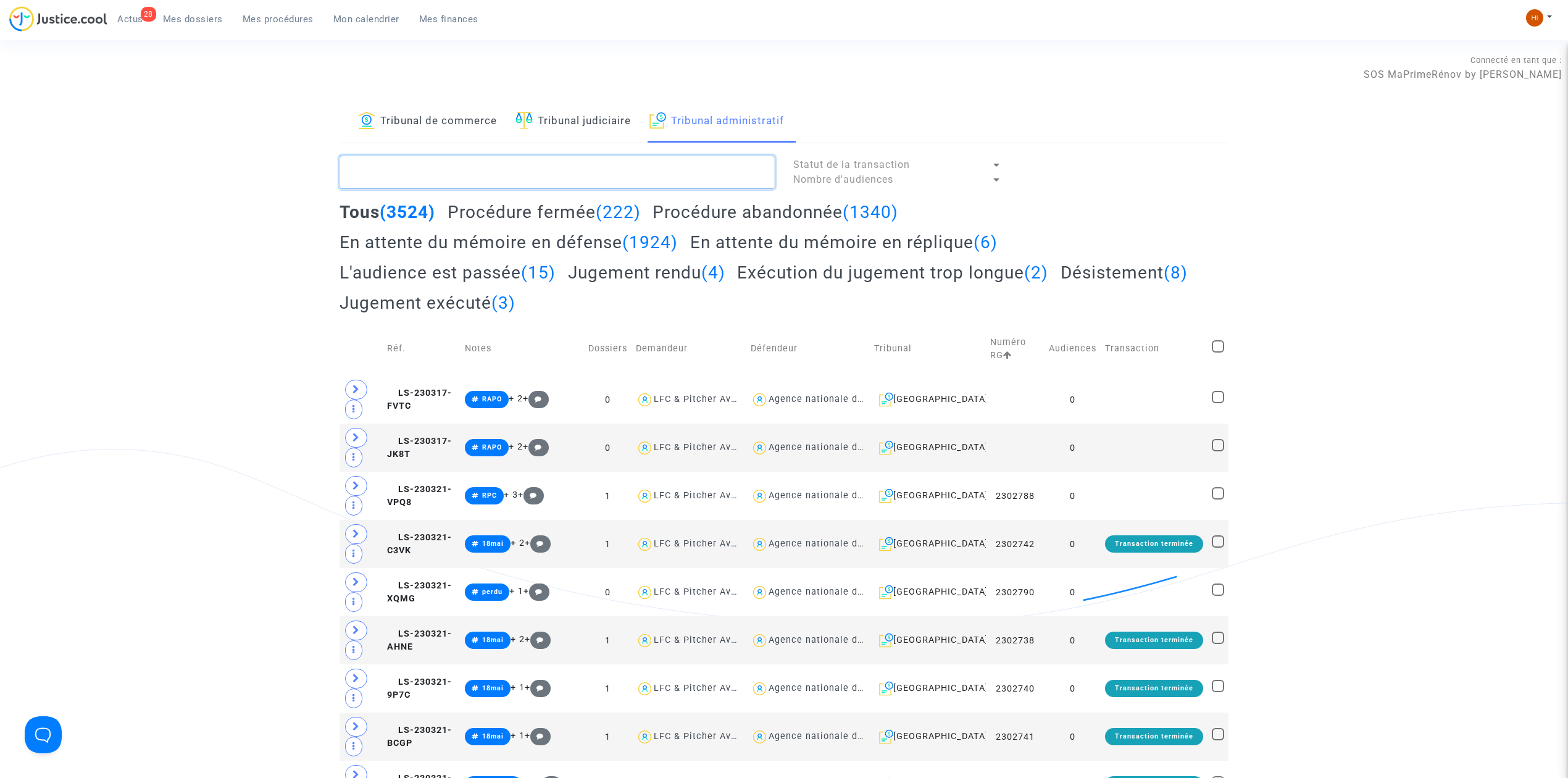
click at [488, 168] on textarea at bounding box center [557, 172] width 435 height 33
paste textarea "BOUROUMIA Fatima"
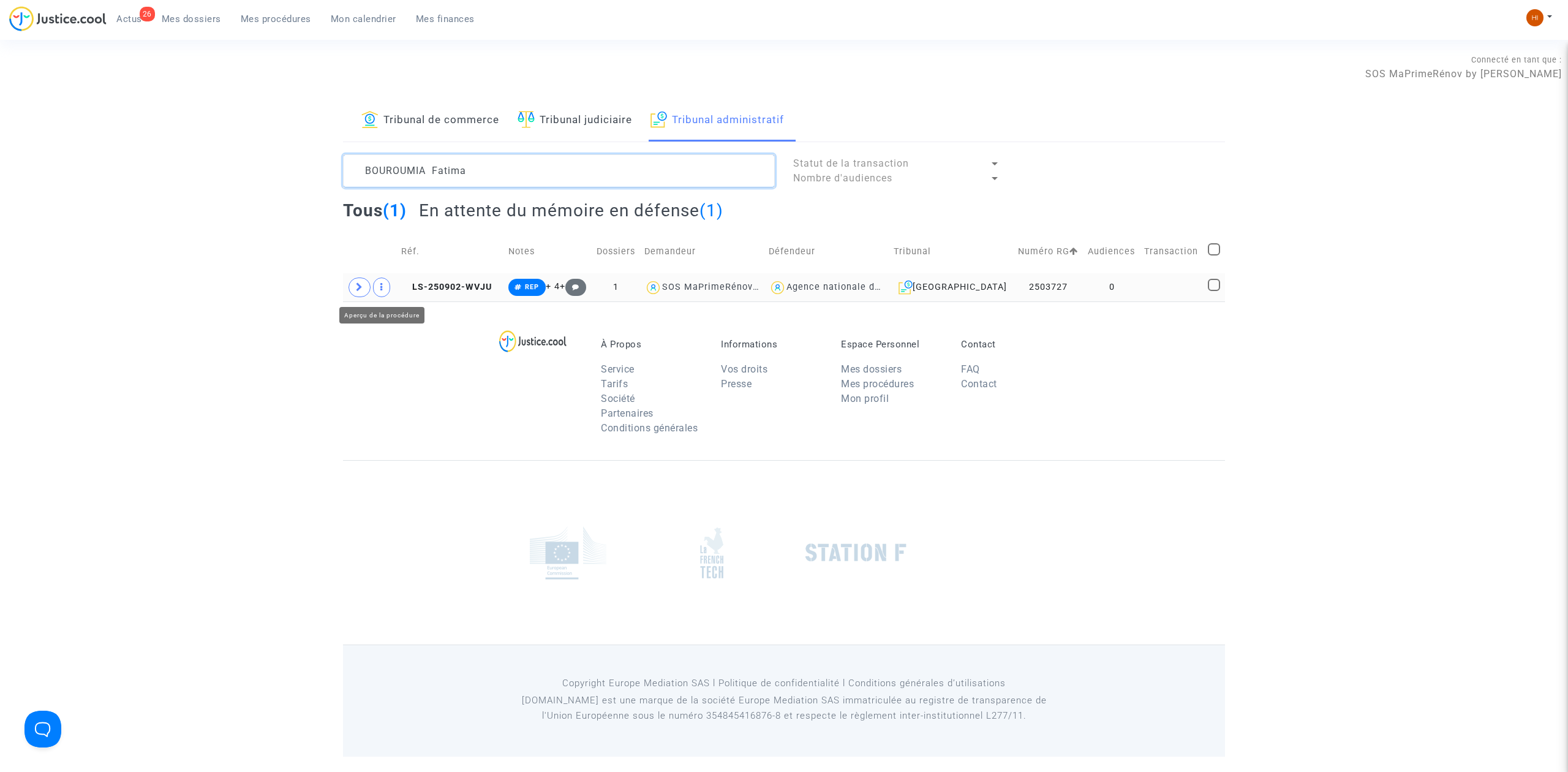
type textarea "BOUROUMIA Fatima"
click at [359, 290] on icon at bounding box center [359, 287] width 7 height 9
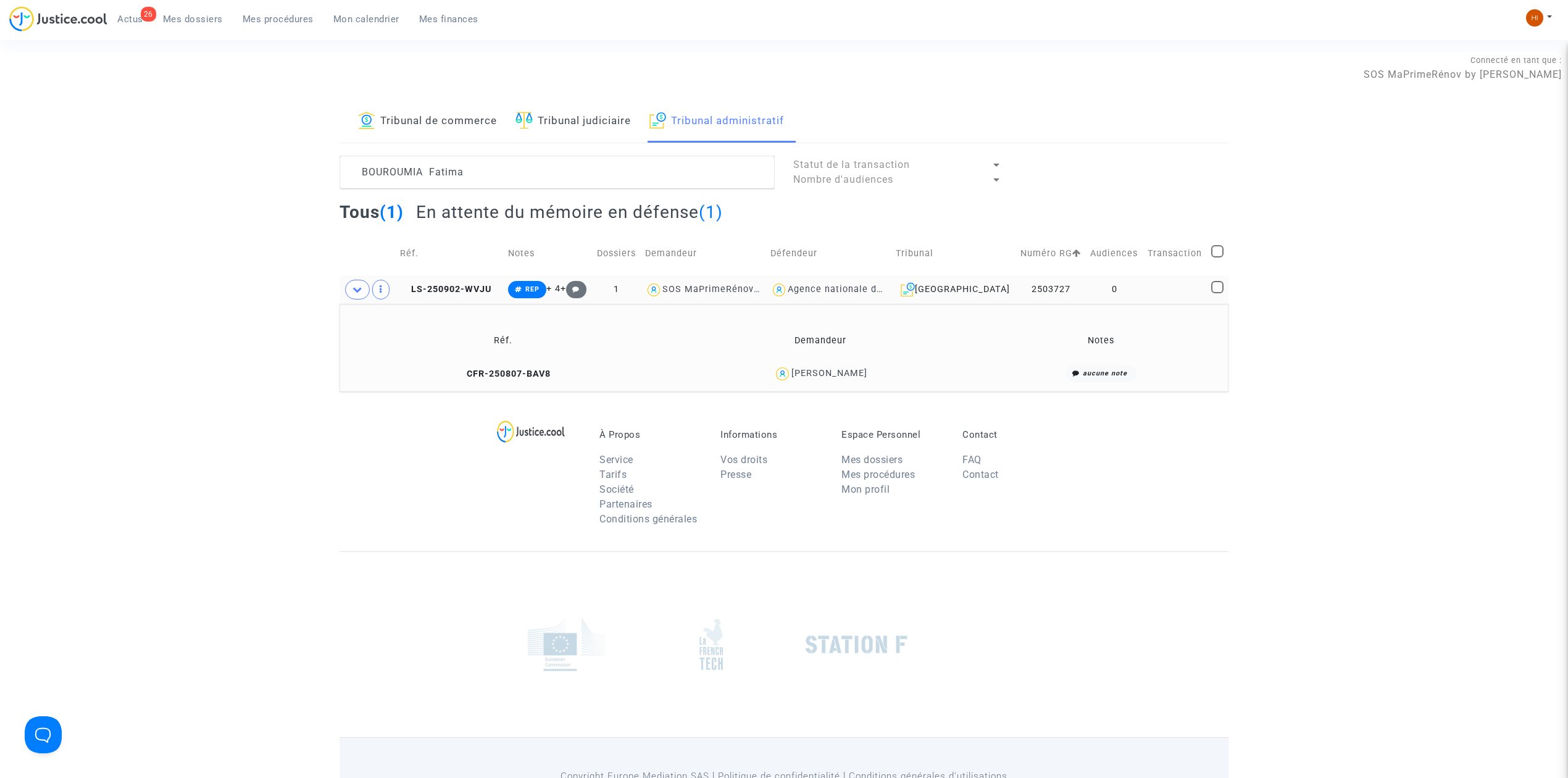
drag, startPoint x: 531, startPoint y: 368, endPoint x: 887, endPoint y: 285, distance: 365.5
click at [529, 368] on td "CFR-250807-BAV8" at bounding box center [503, 374] width 319 height 27
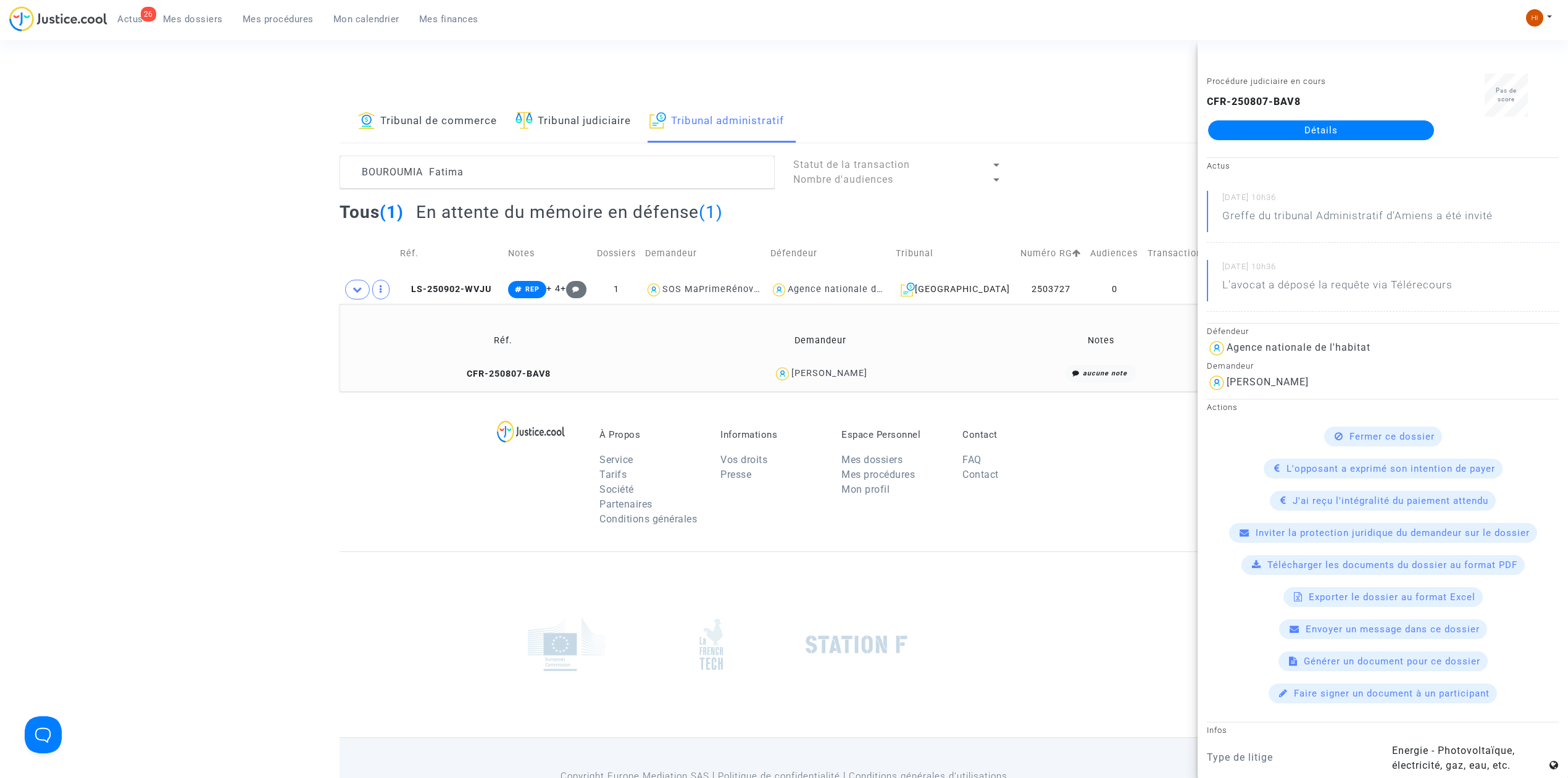
click at [1250, 131] on link "Détails" at bounding box center [1321, 131] width 226 height 20
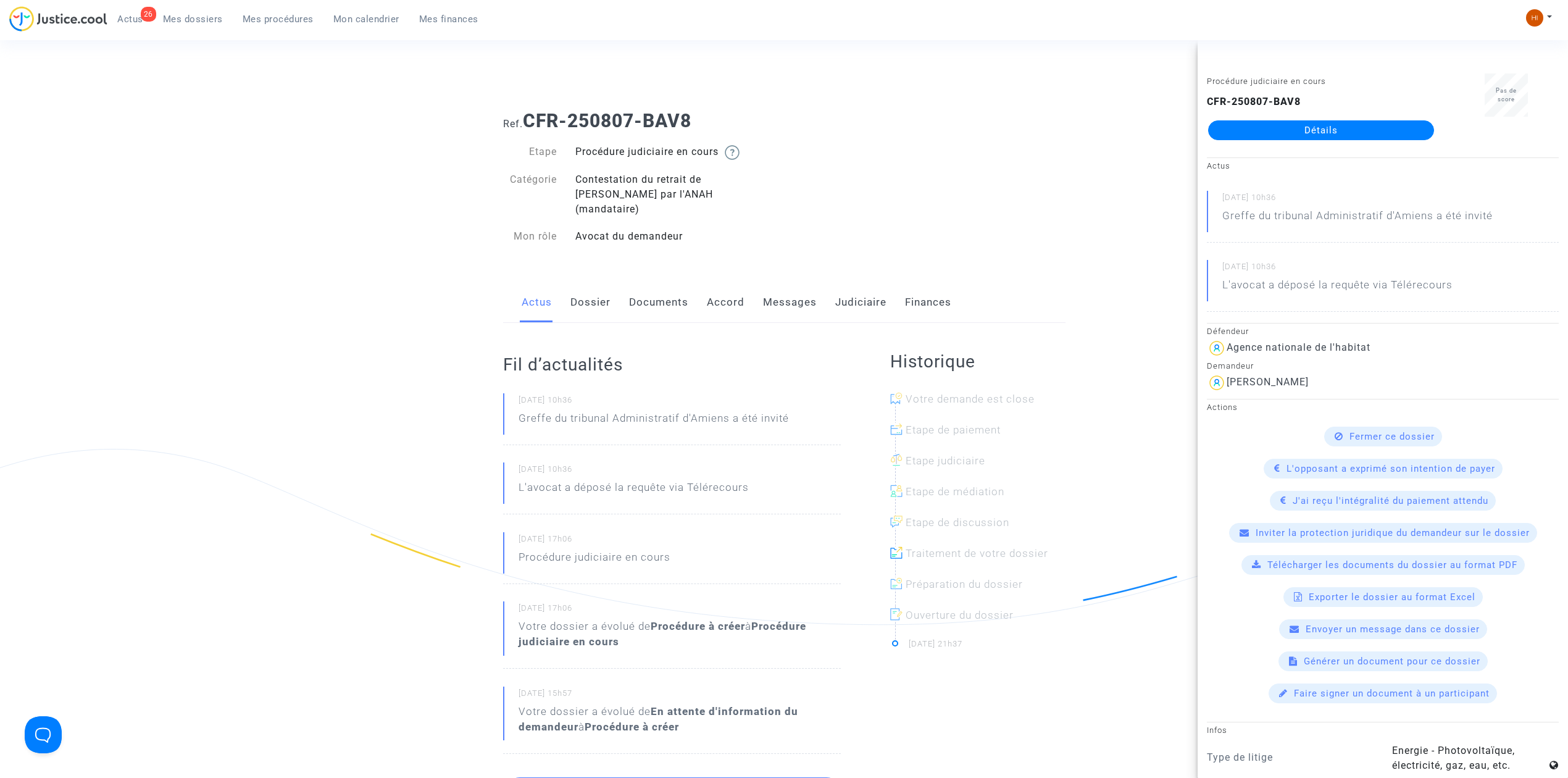
click at [778, 302] on link "Messages" at bounding box center [790, 302] width 54 height 40
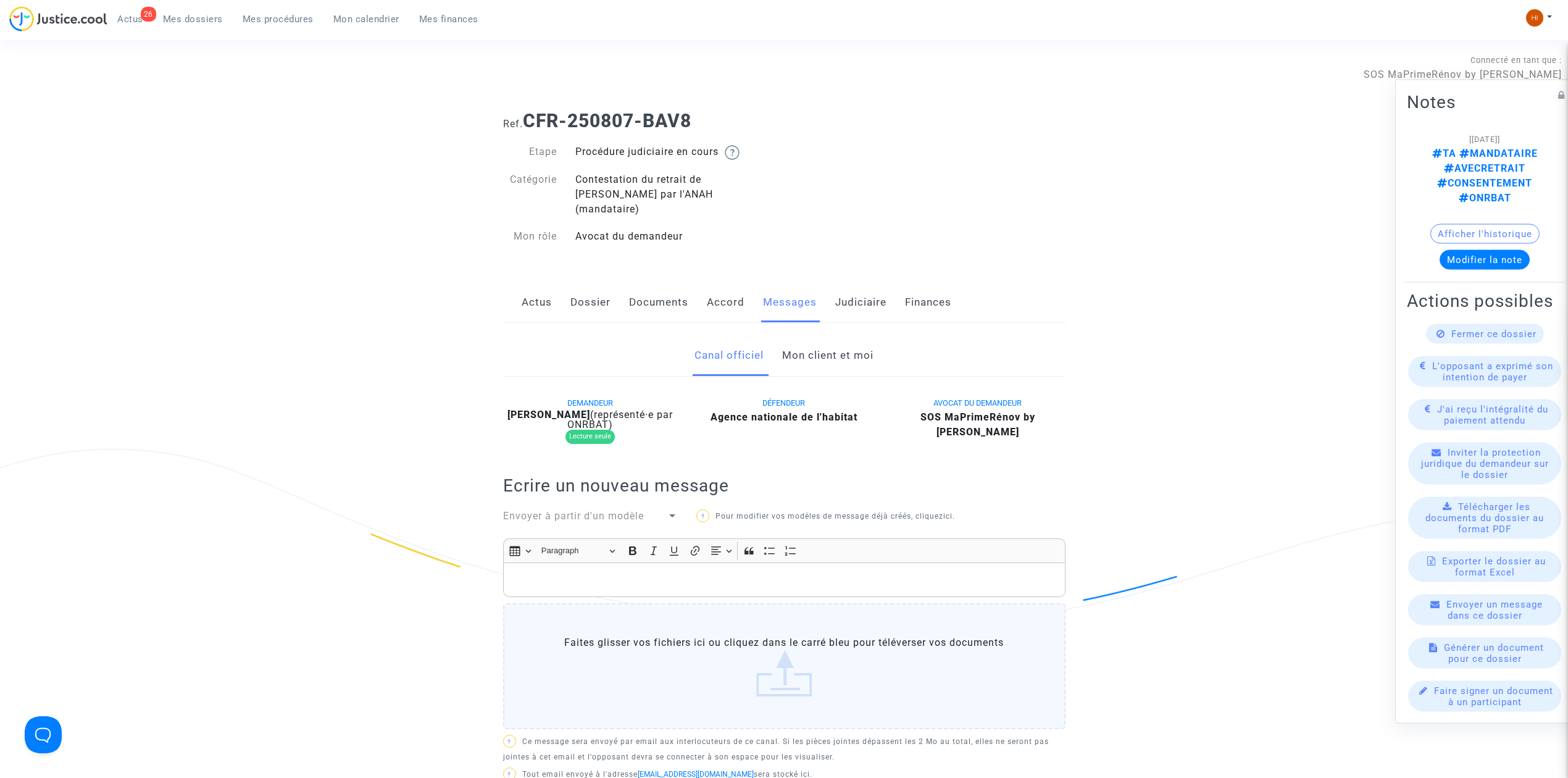
click at [821, 335] on link "Mon client et moi" at bounding box center [828, 356] width 91 height 40
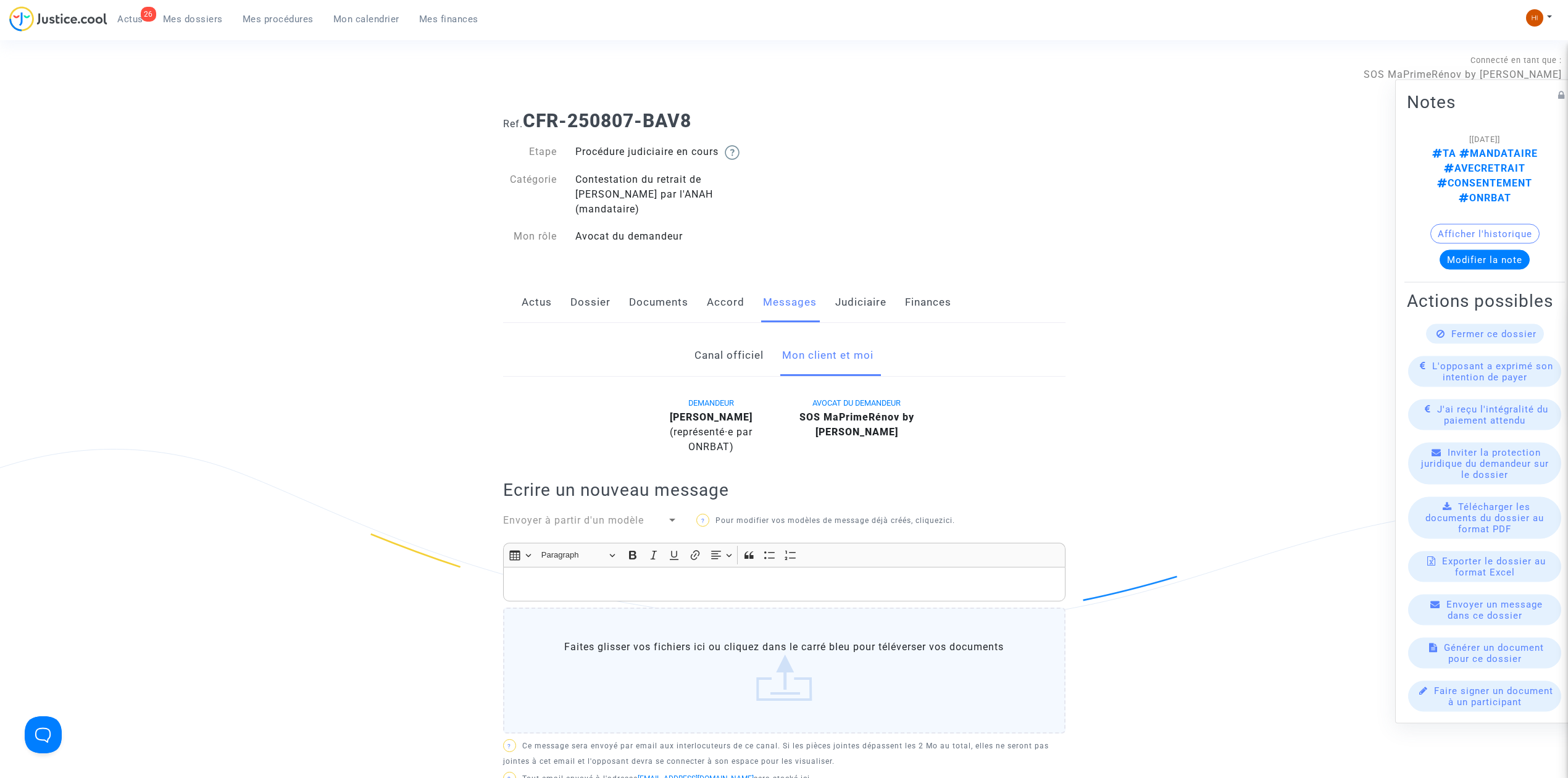
click at [844, 288] on link "Judiciaire" at bounding box center [861, 302] width 52 height 40
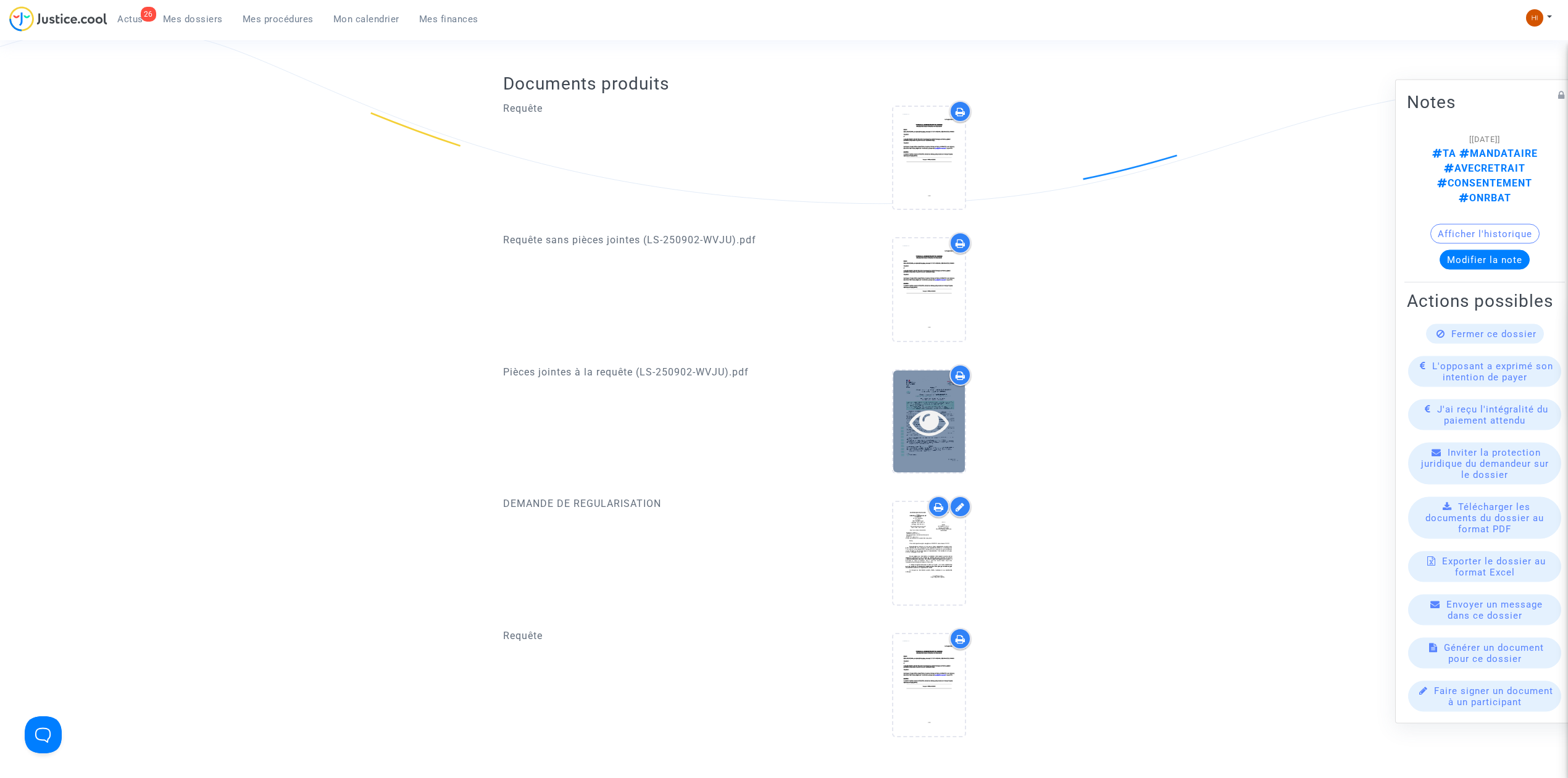
scroll to position [442, 0]
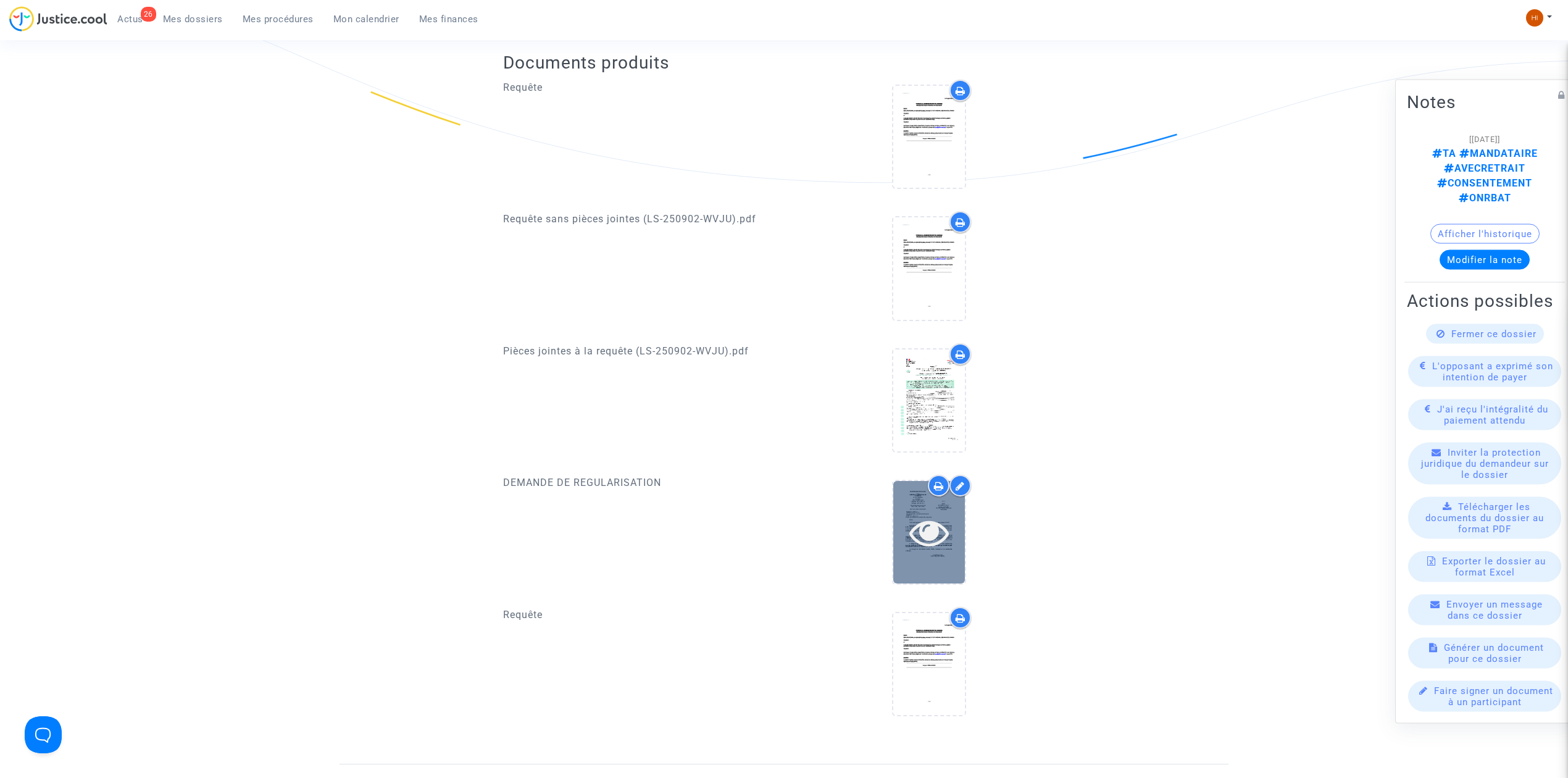
click at [926, 512] on icon at bounding box center [930, 532] width 40 height 40
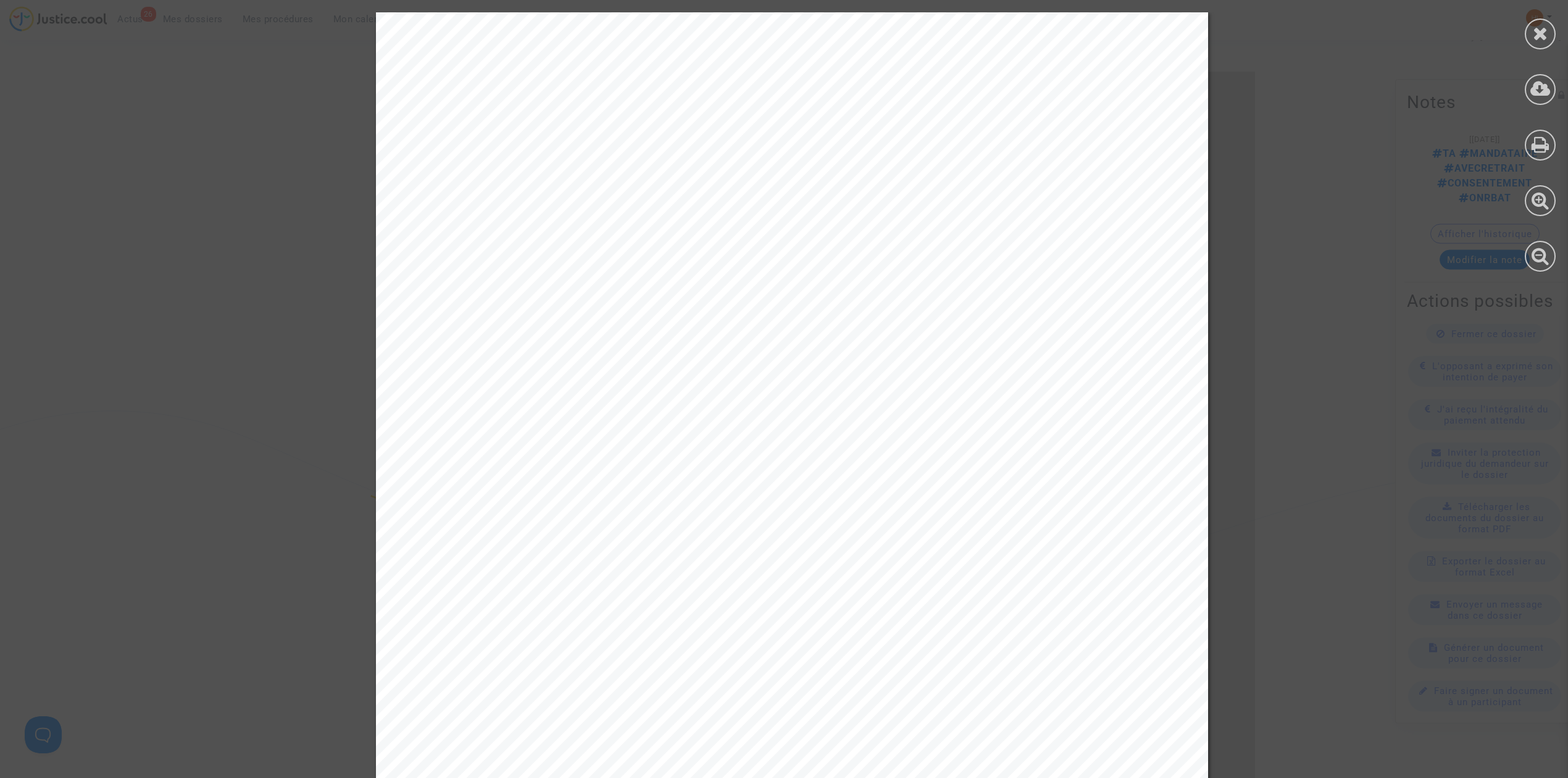
scroll to position [30, 0]
click at [1540, 39] on icon at bounding box center [1541, 33] width 16 height 18
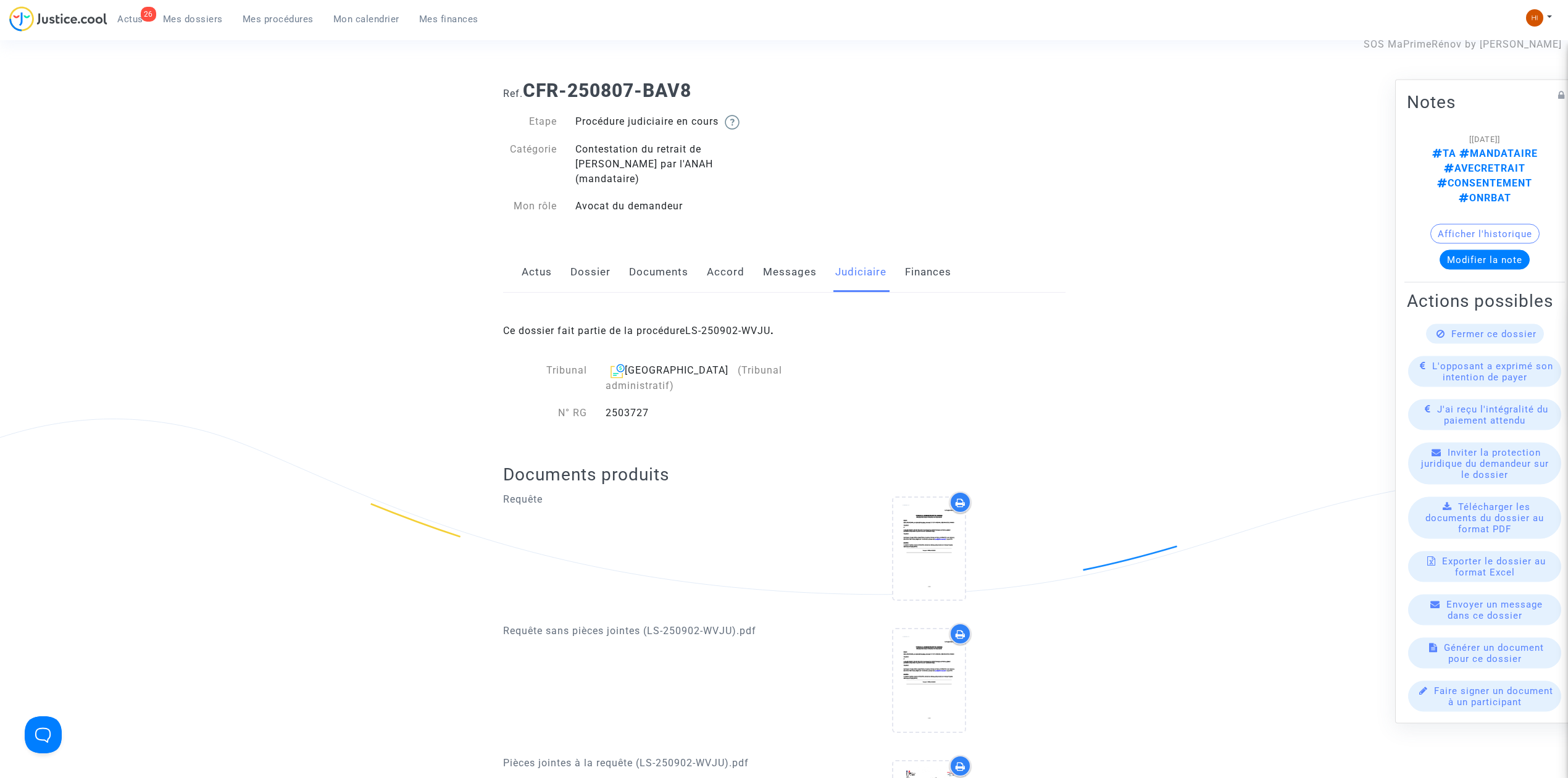
click at [768, 262] on link "Messages" at bounding box center [790, 272] width 54 height 40
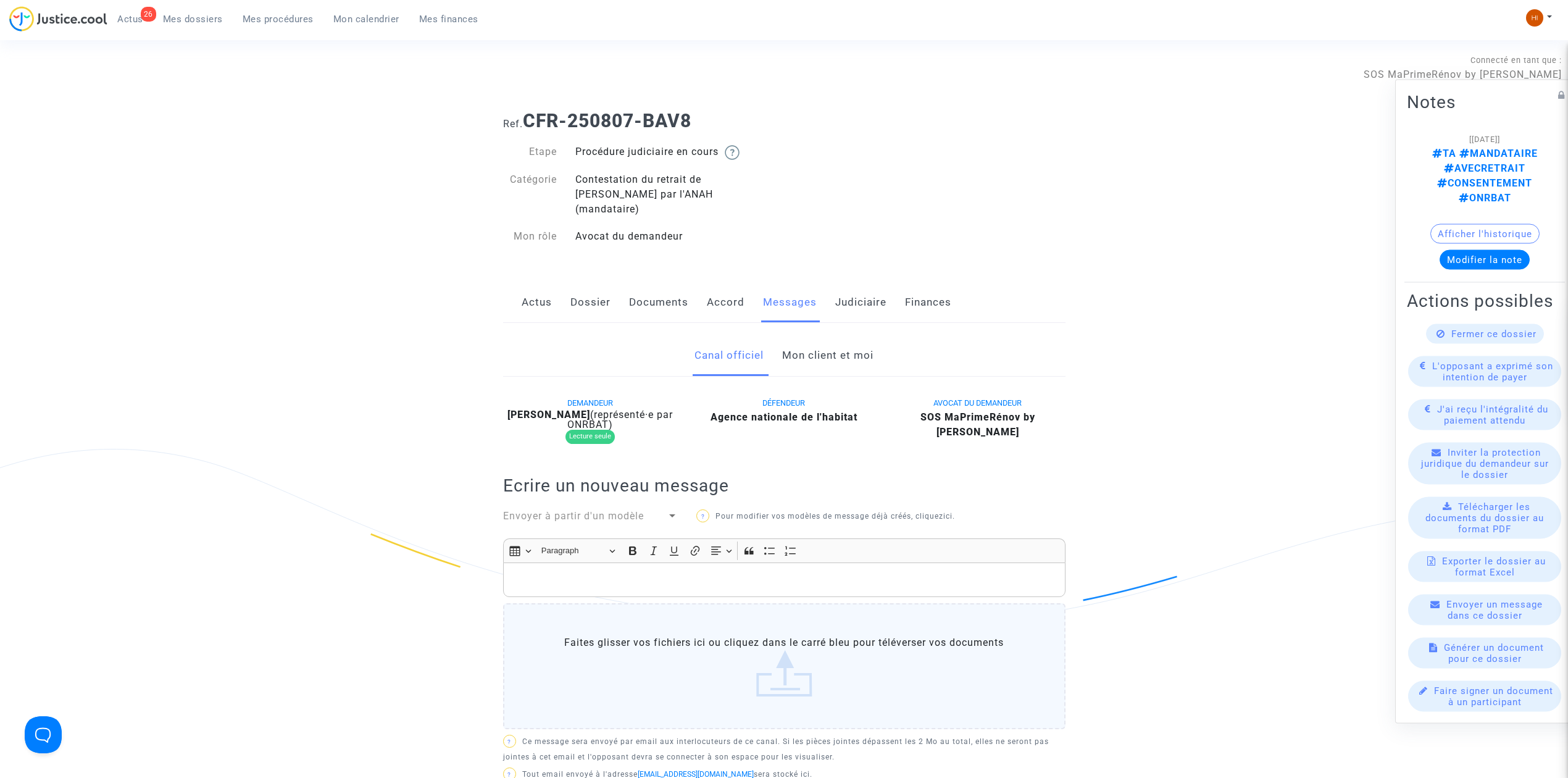
click at [820, 337] on link "Mon client et moi" at bounding box center [828, 356] width 91 height 40
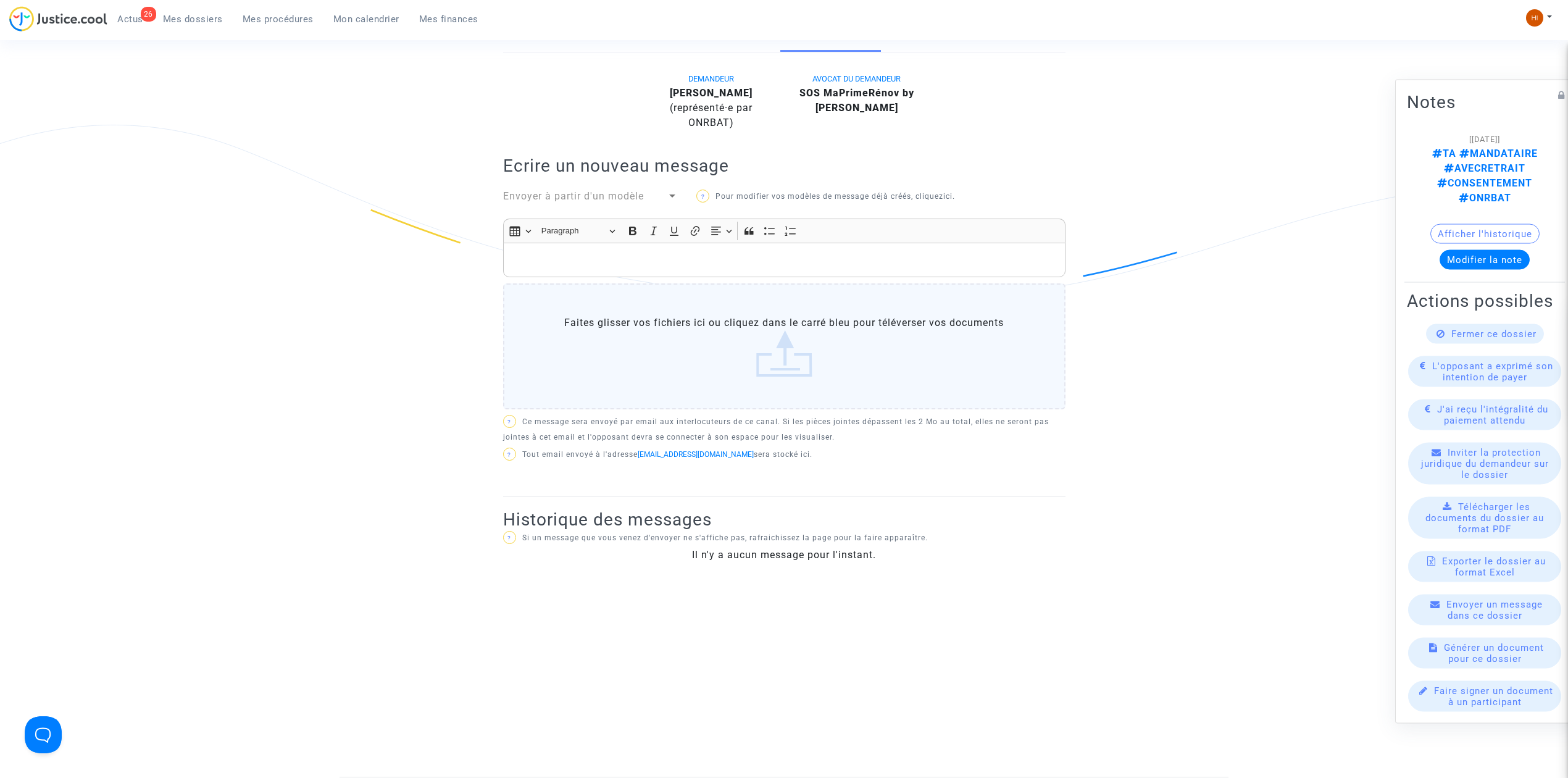
scroll to position [329, 0]
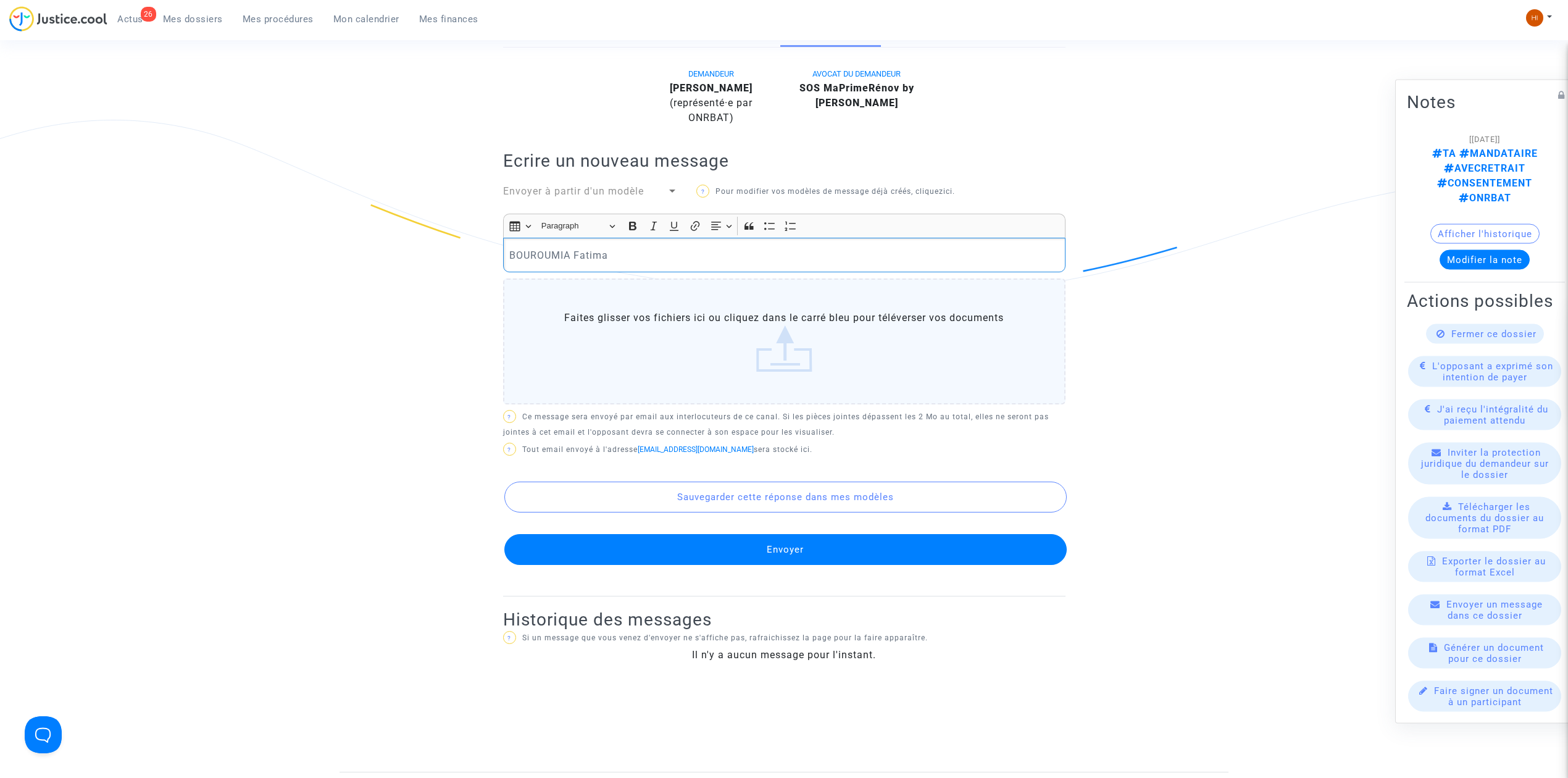
drag, startPoint x: 711, startPoint y: 243, endPoint x: 529, endPoint y: 230, distance: 182.5
click at [408, 243] on ng-component "Ref. CFR-250807-BAV8 Etape Procédure judiciaire en cours Catégorie Contestation…" at bounding box center [784, 272] width 889 height 1001
click at [788, 247] on p "BOUROUMIA Fatima" at bounding box center [784, 255] width 549 height 16
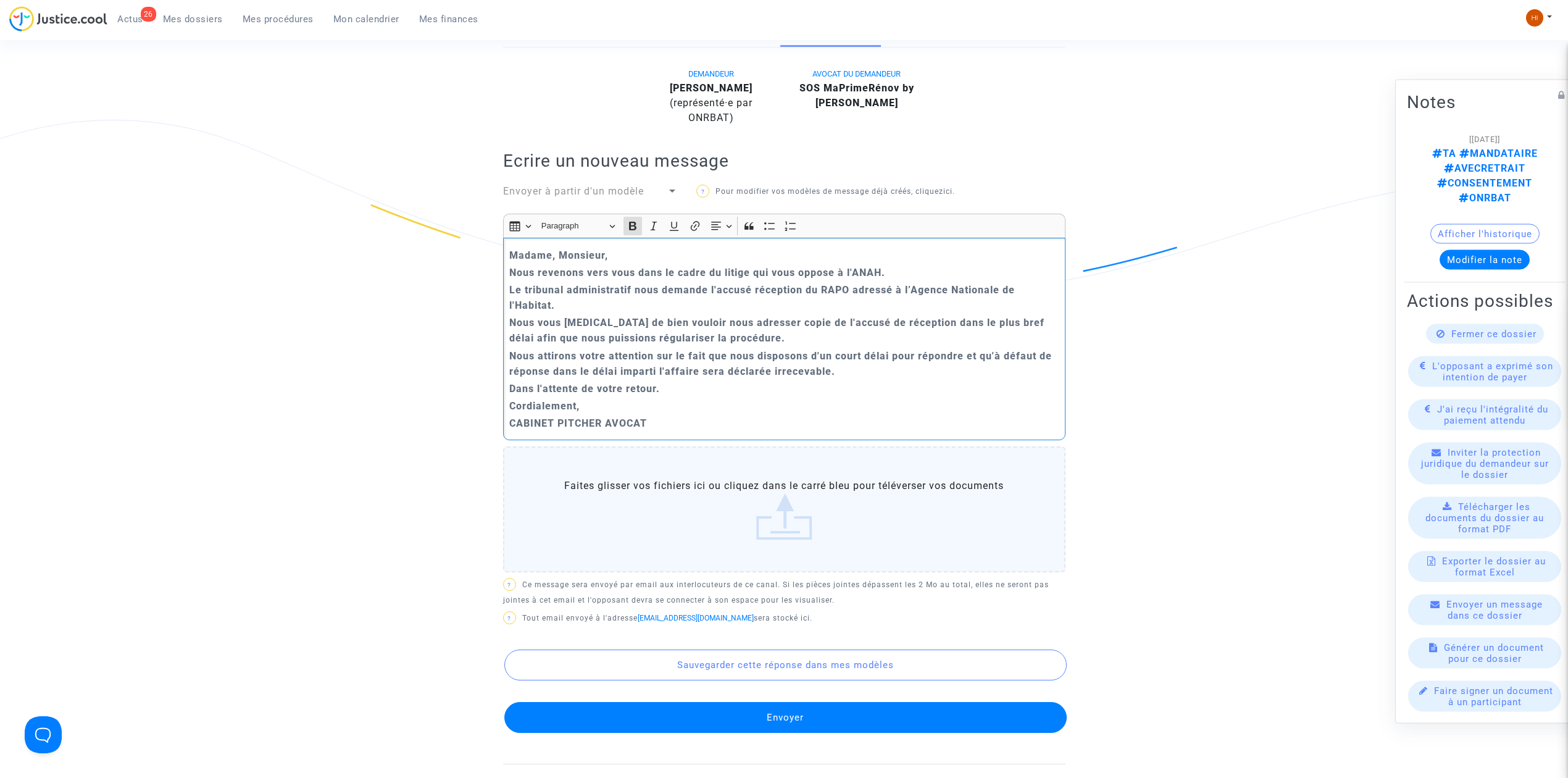
drag, startPoint x: 683, startPoint y: 410, endPoint x: 512, endPoint y: 228, distance: 249.7
click at [512, 238] on div "Madame, Monsieur, Nous revenons vers vous dans le cadre du litige qui vous oppo…" at bounding box center [784, 339] width 562 height 202
click at [632, 220] on icon "Editor toolbar" at bounding box center [632, 226] width 12 height 12
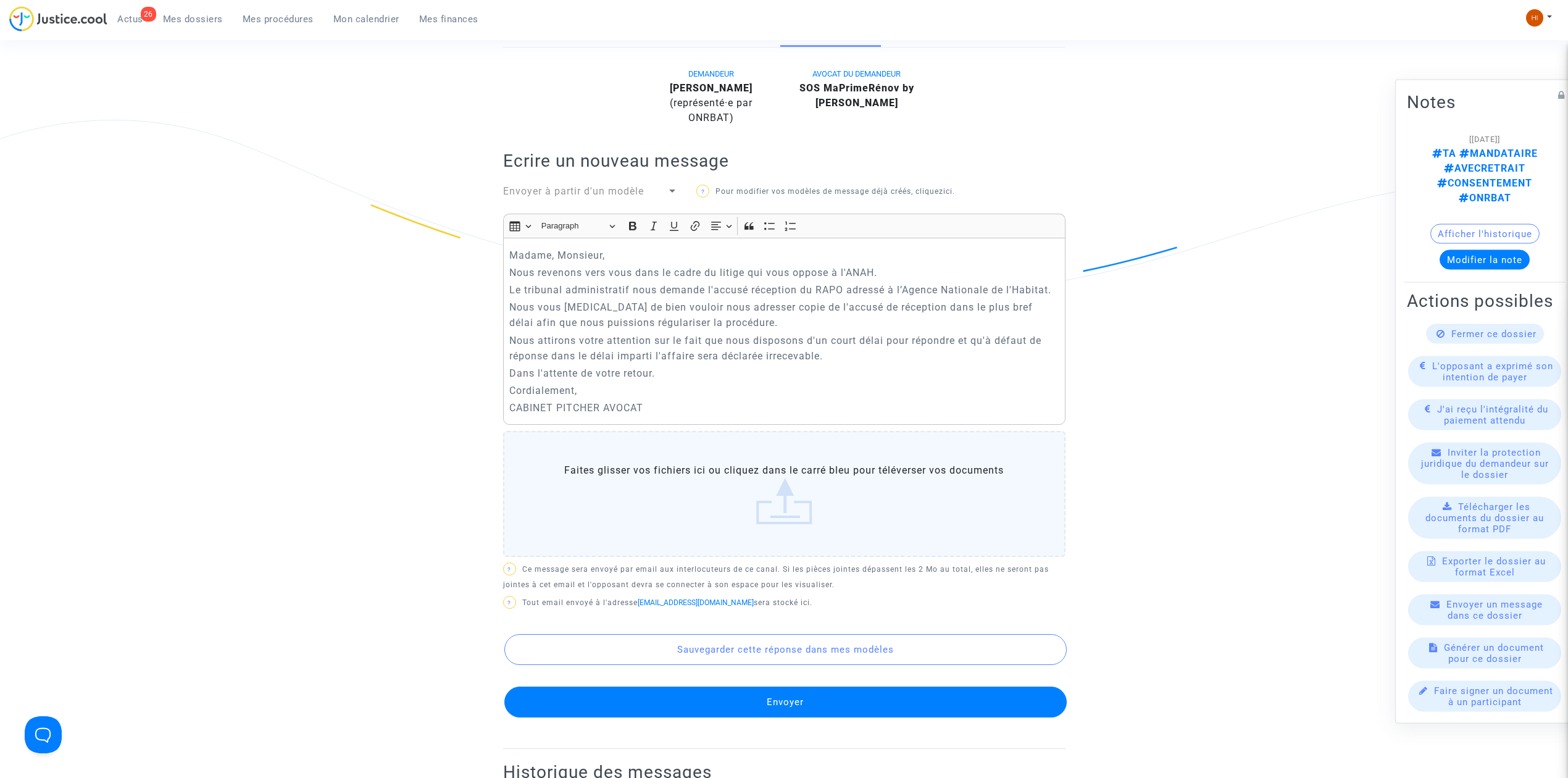
click at [793, 697] on button "Envoyer" at bounding box center [786, 702] width 562 height 31
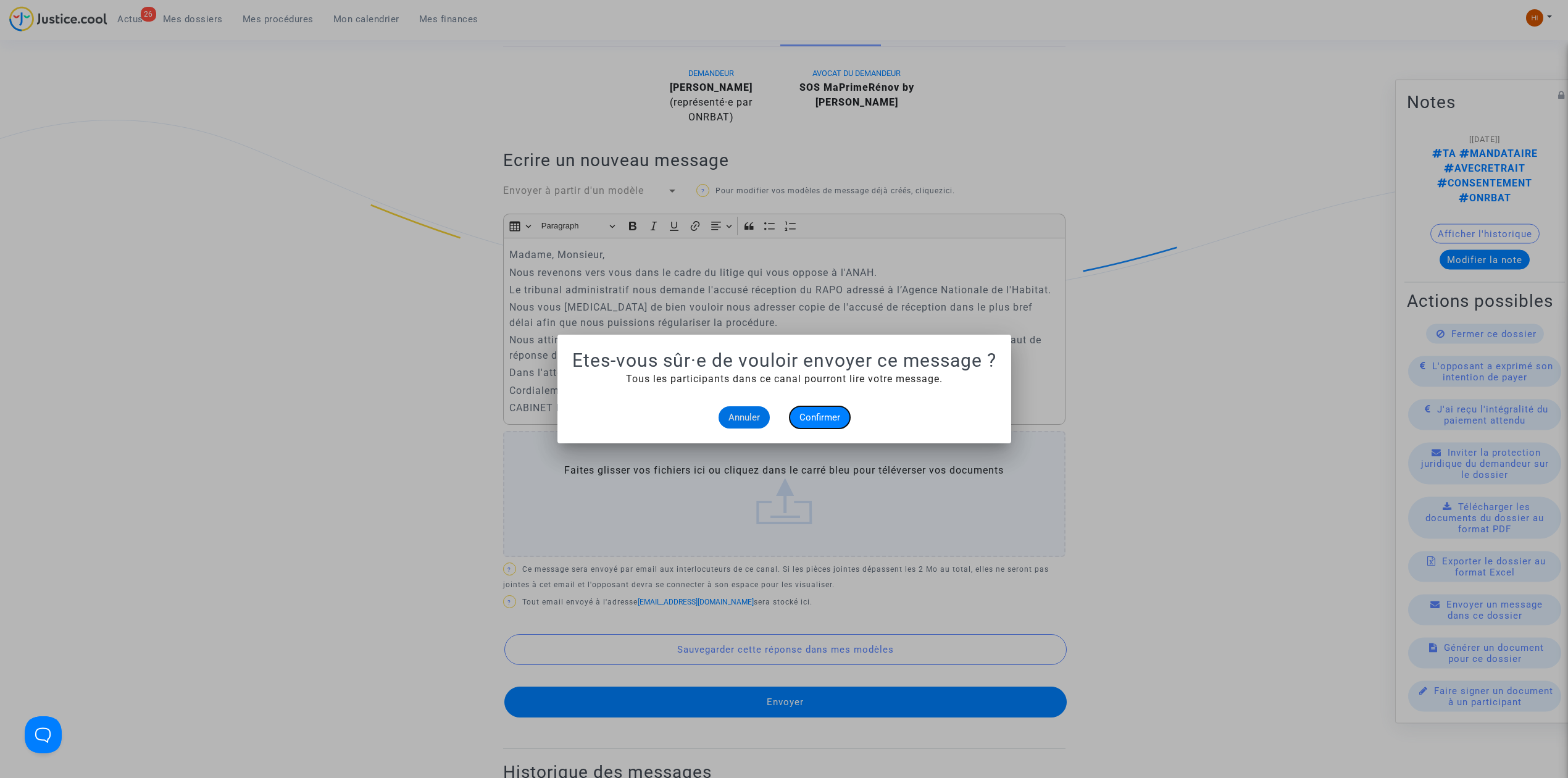
click at [830, 421] on span "Confirmer" at bounding box center [820, 417] width 40 height 11
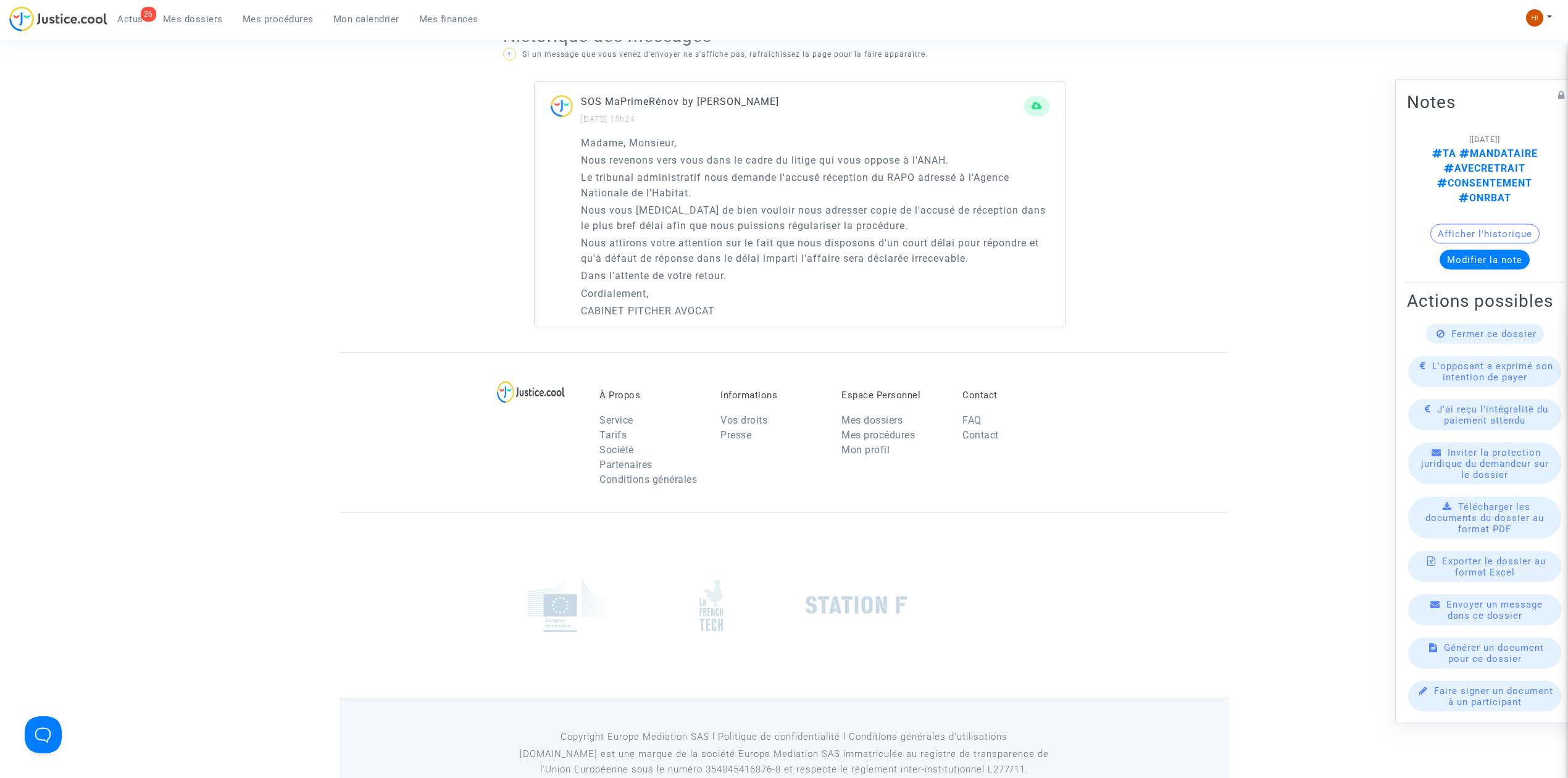
scroll to position [828, 0]
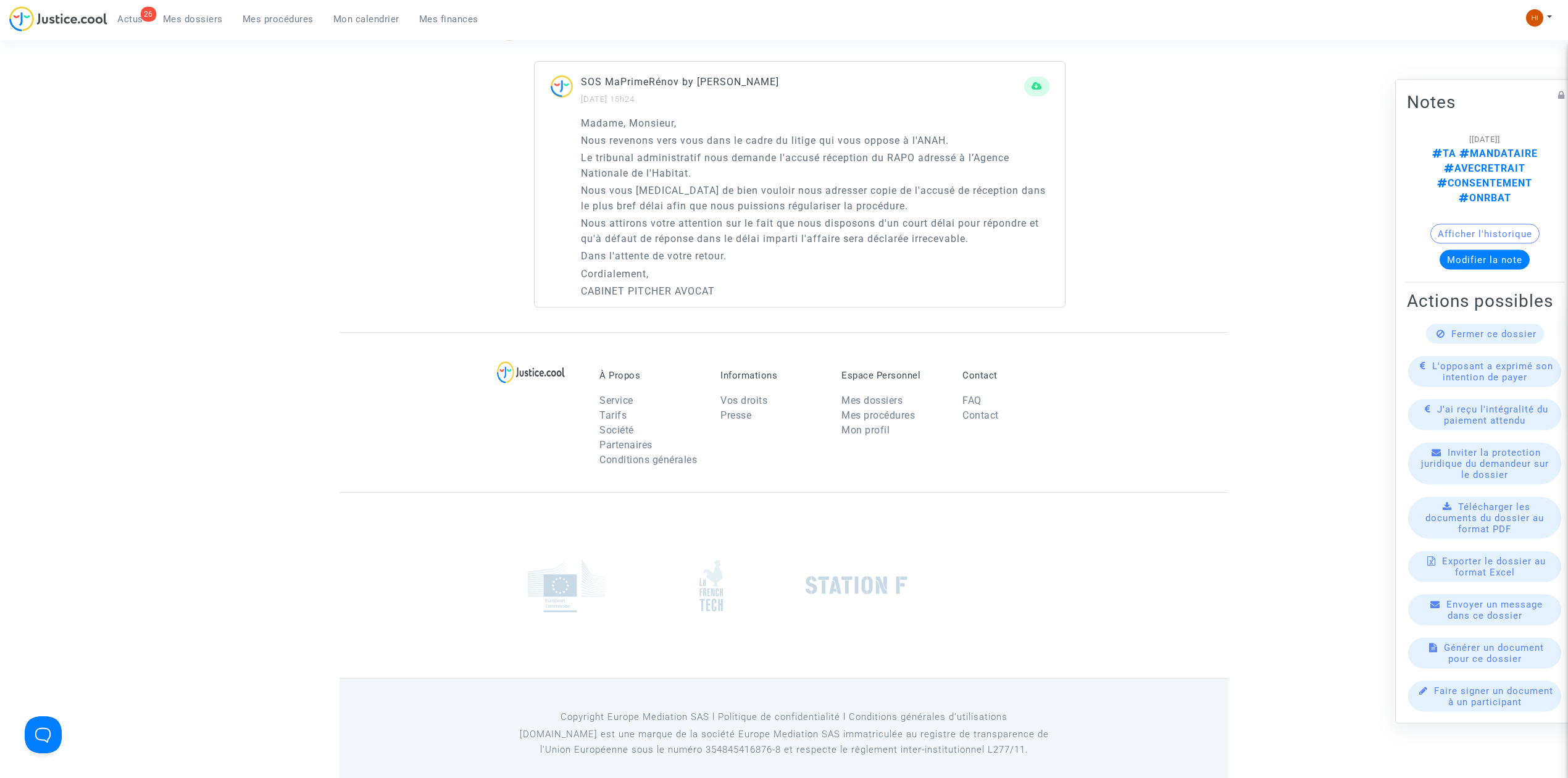
click at [266, 18] on span "Mes procédures" at bounding box center [278, 19] width 71 height 11
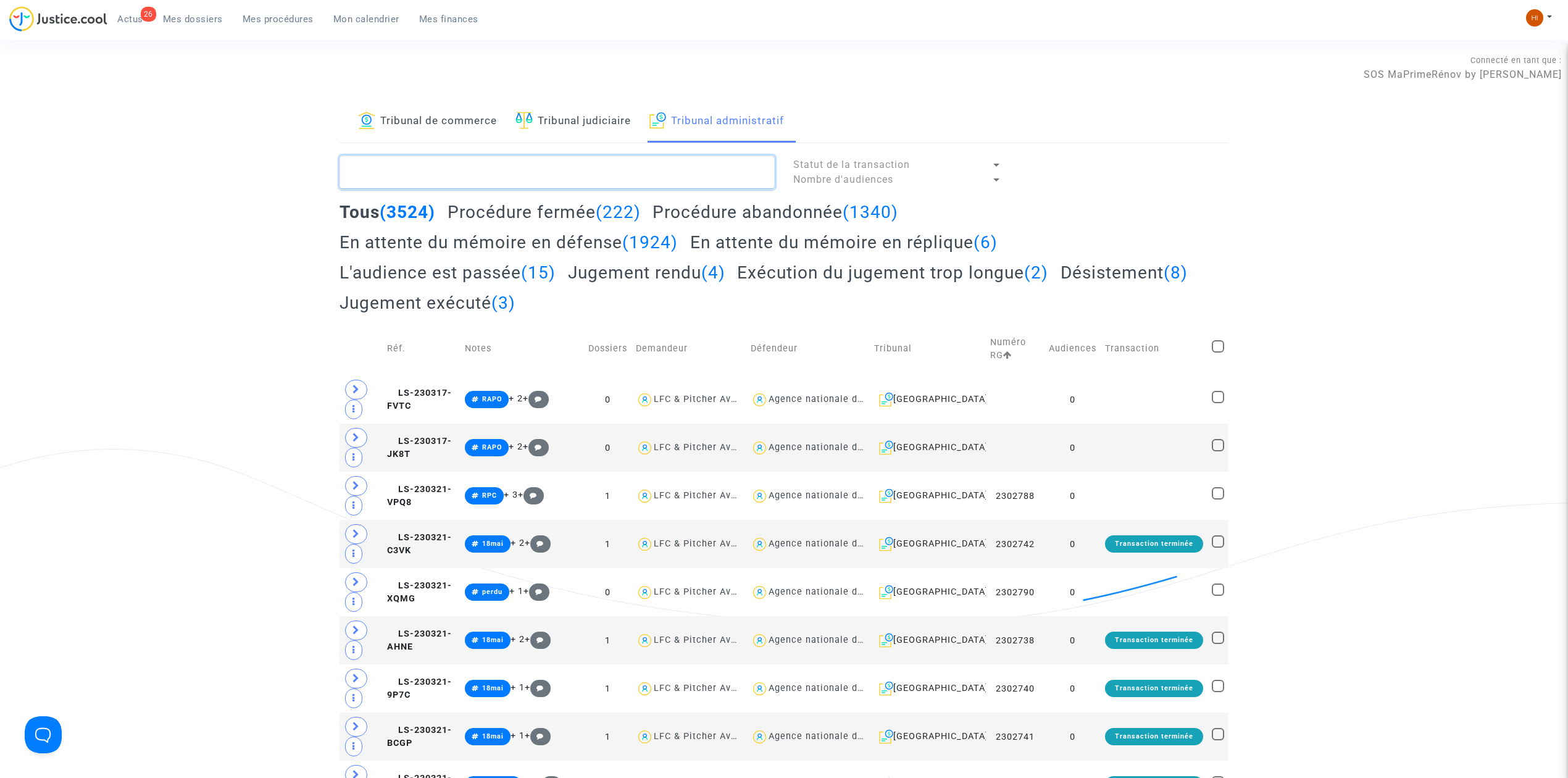
click at [663, 170] on textarea at bounding box center [557, 172] width 435 height 33
paste textarea "[PERSON_NAME]"
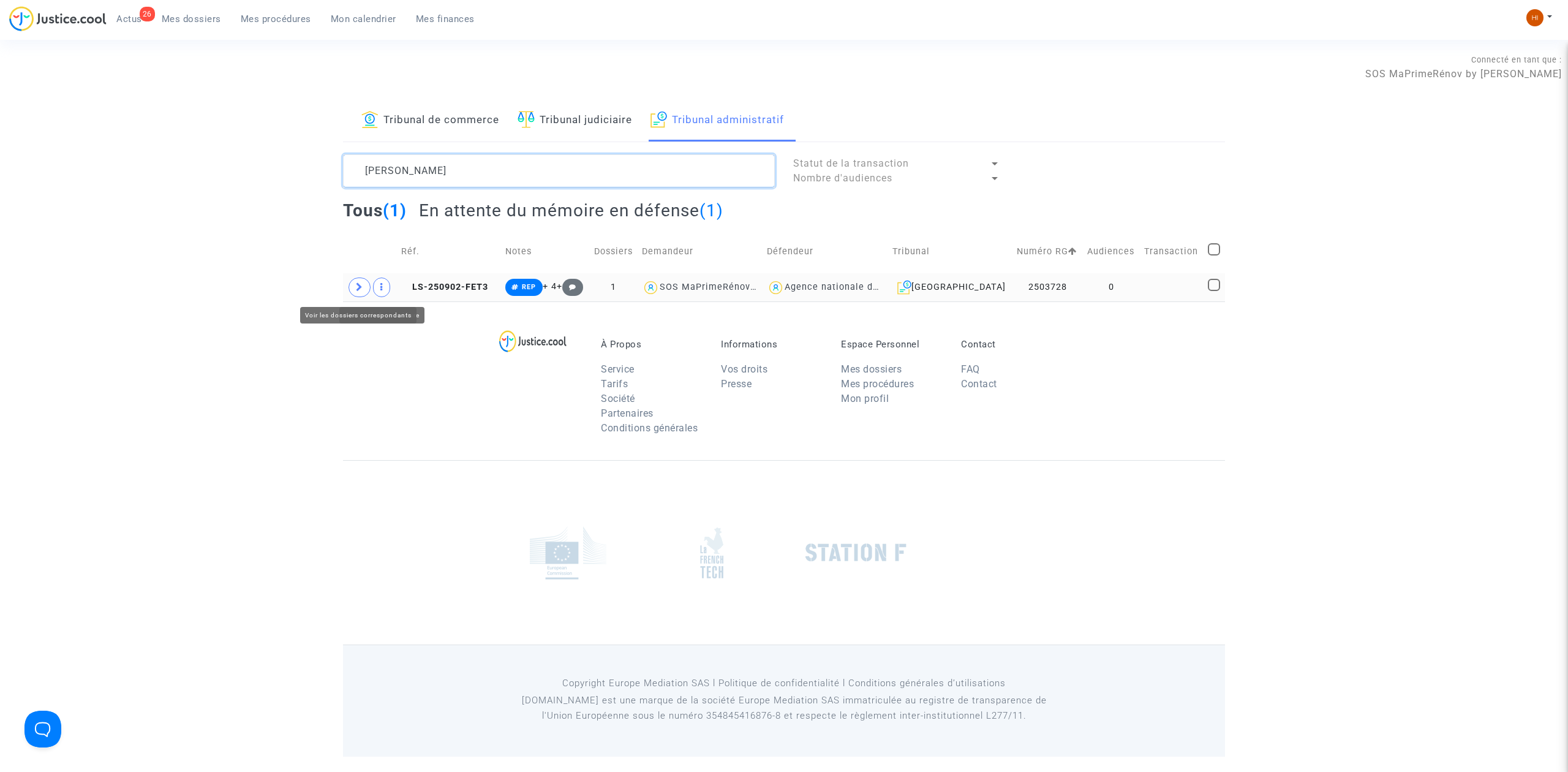
type textarea "[PERSON_NAME]"
click at [346, 282] on td at bounding box center [370, 288] width 54 height 28
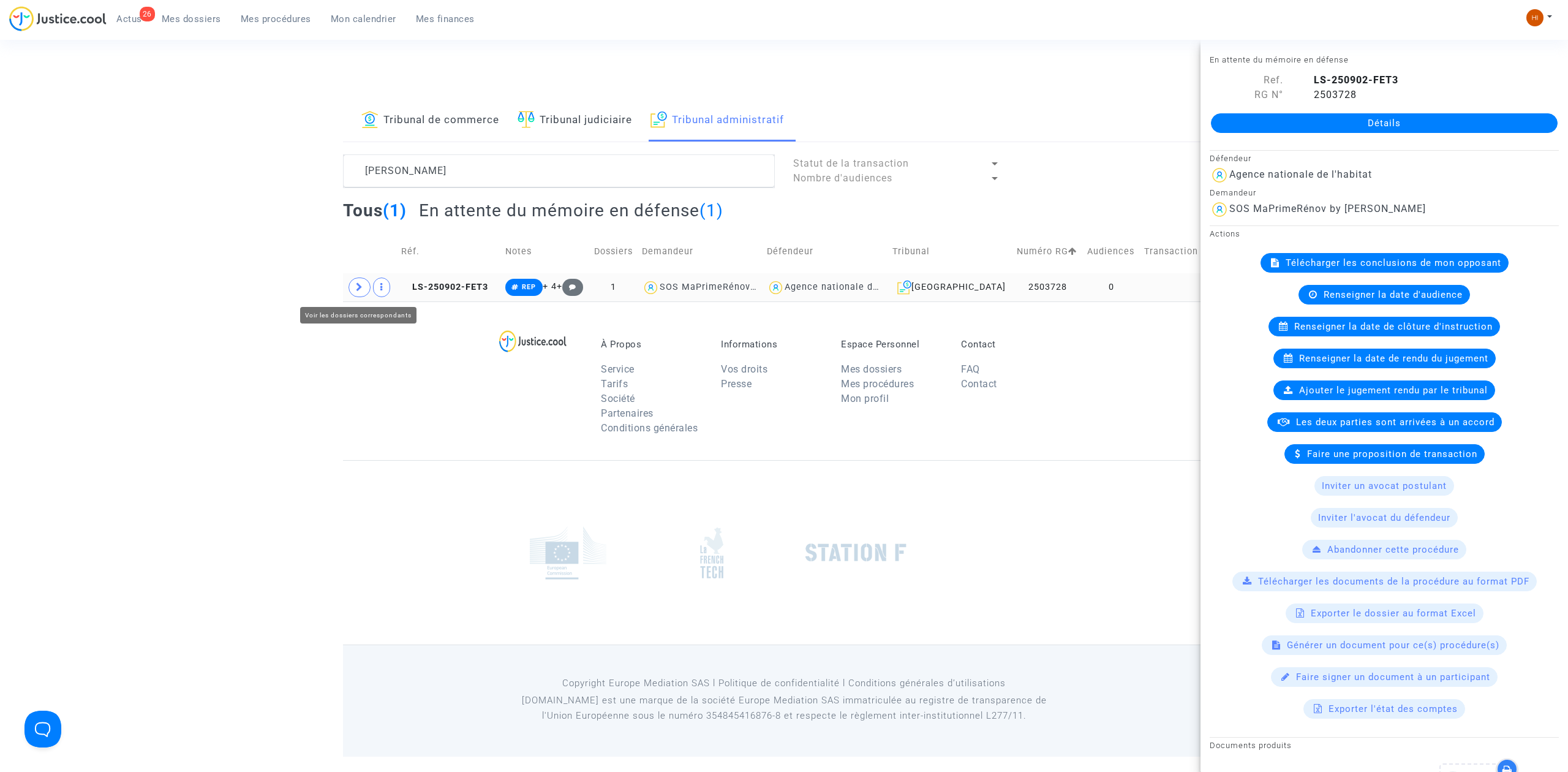
click at [358, 287] on icon at bounding box center [359, 287] width 7 height 9
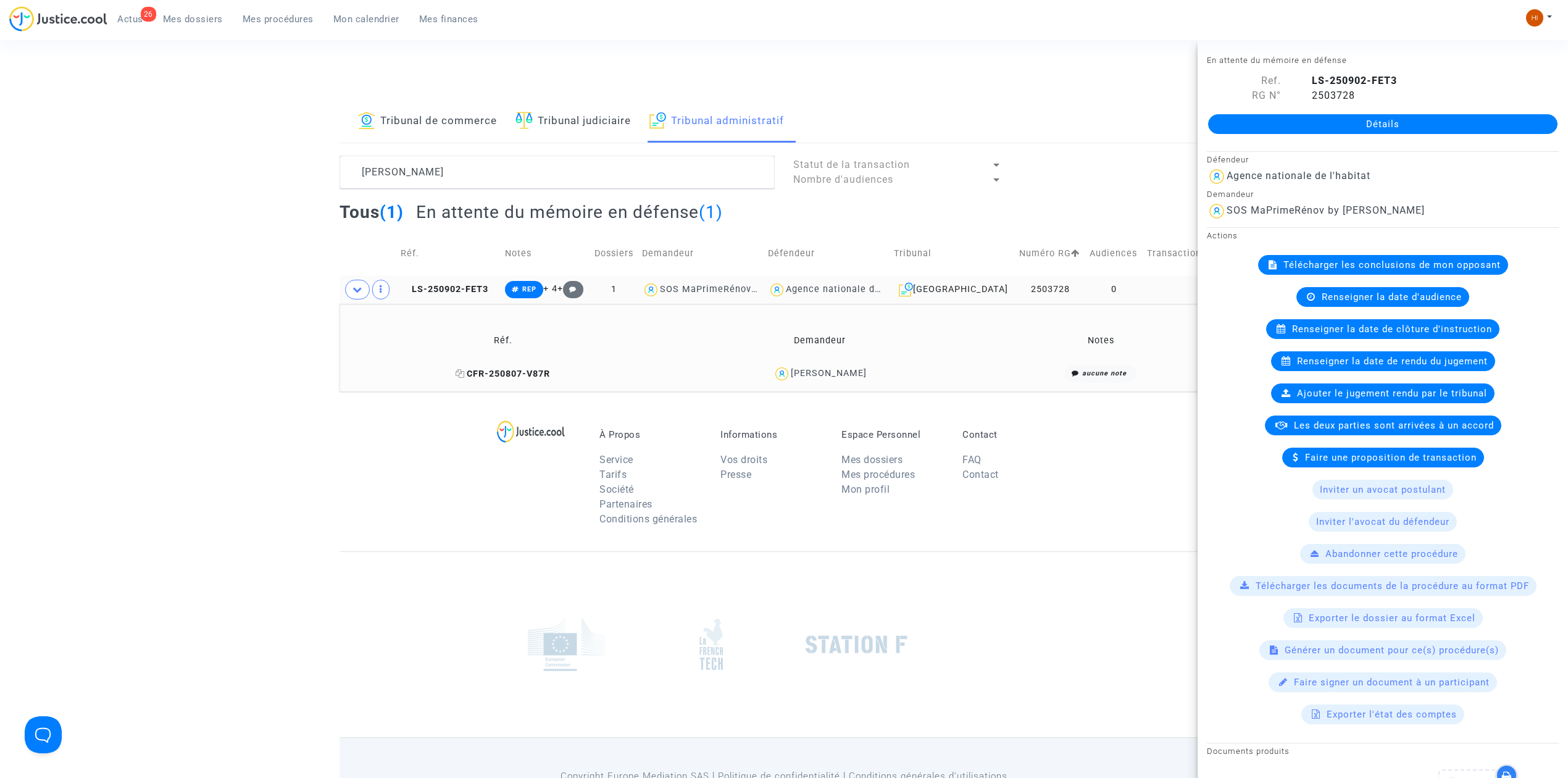
click at [509, 371] on span "CFR-250807-V87R" at bounding box center [502, 374] width 95 height 10
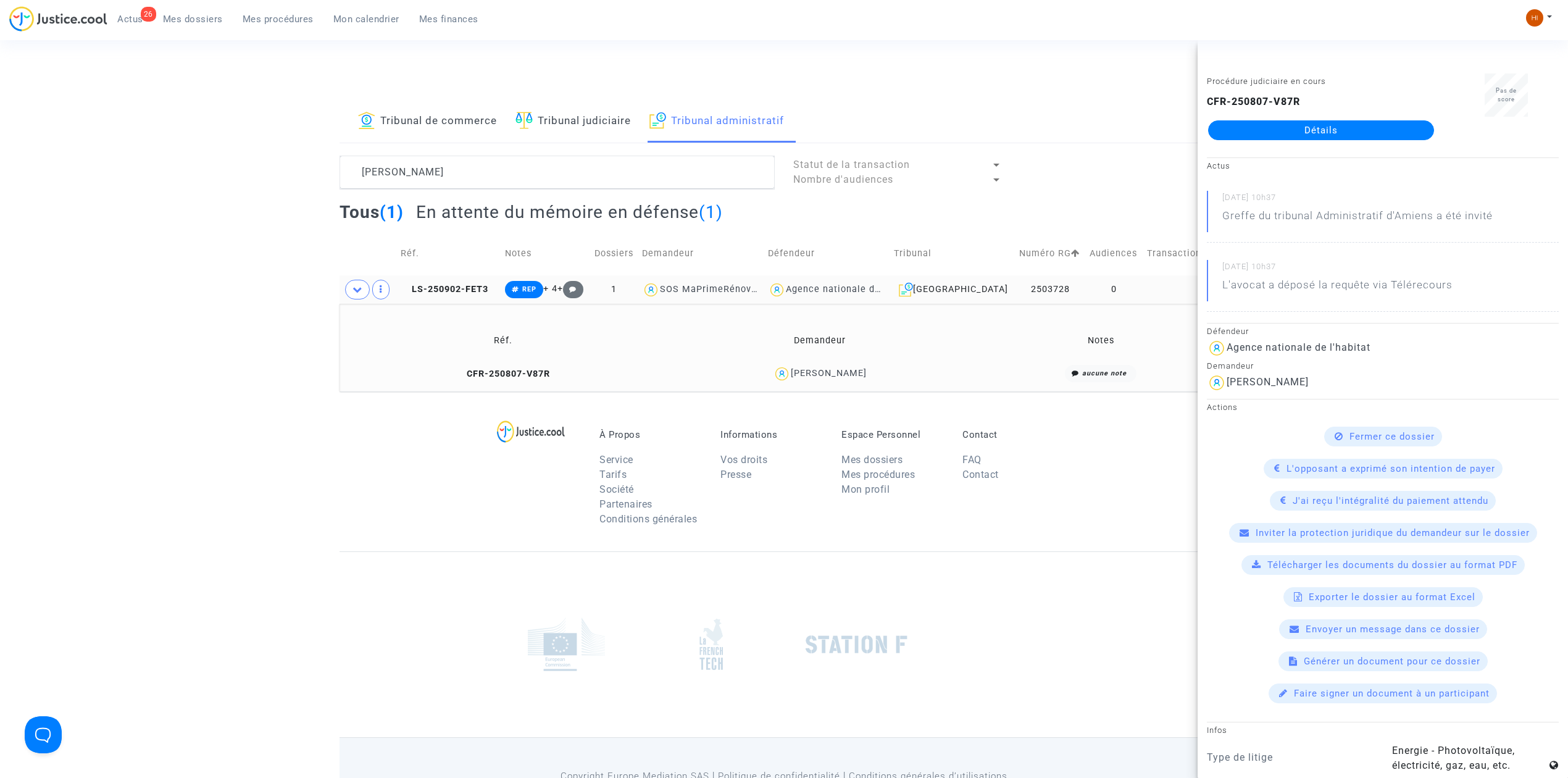
click at [463, 283] on td "LS-250902-FET3" at bounding box center [448, 290] width 104 height 29
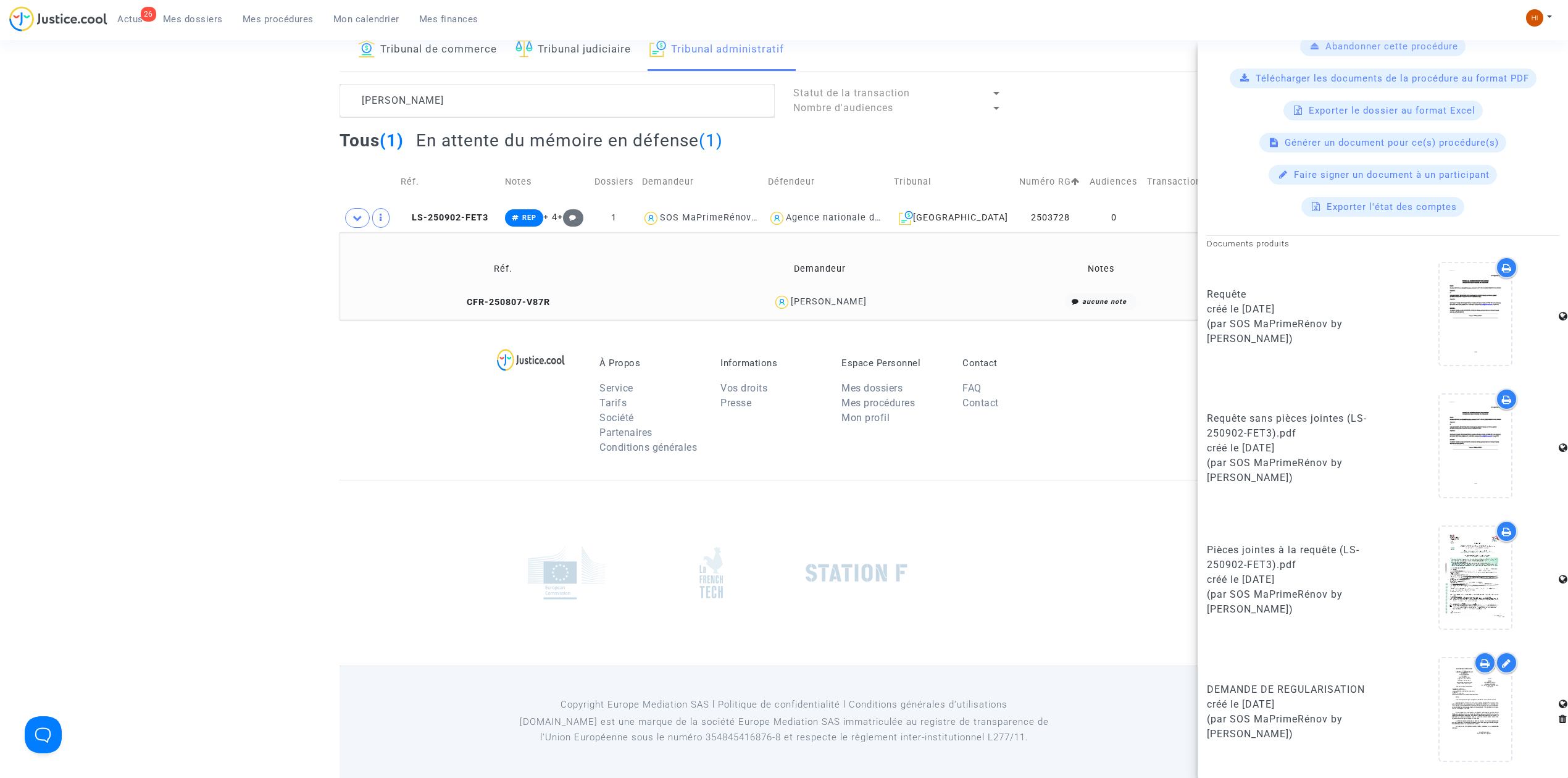
scroll to position [73, 0]
click at [1473, 704] on icon at bounding box center [1476, 709] width 40 height 40
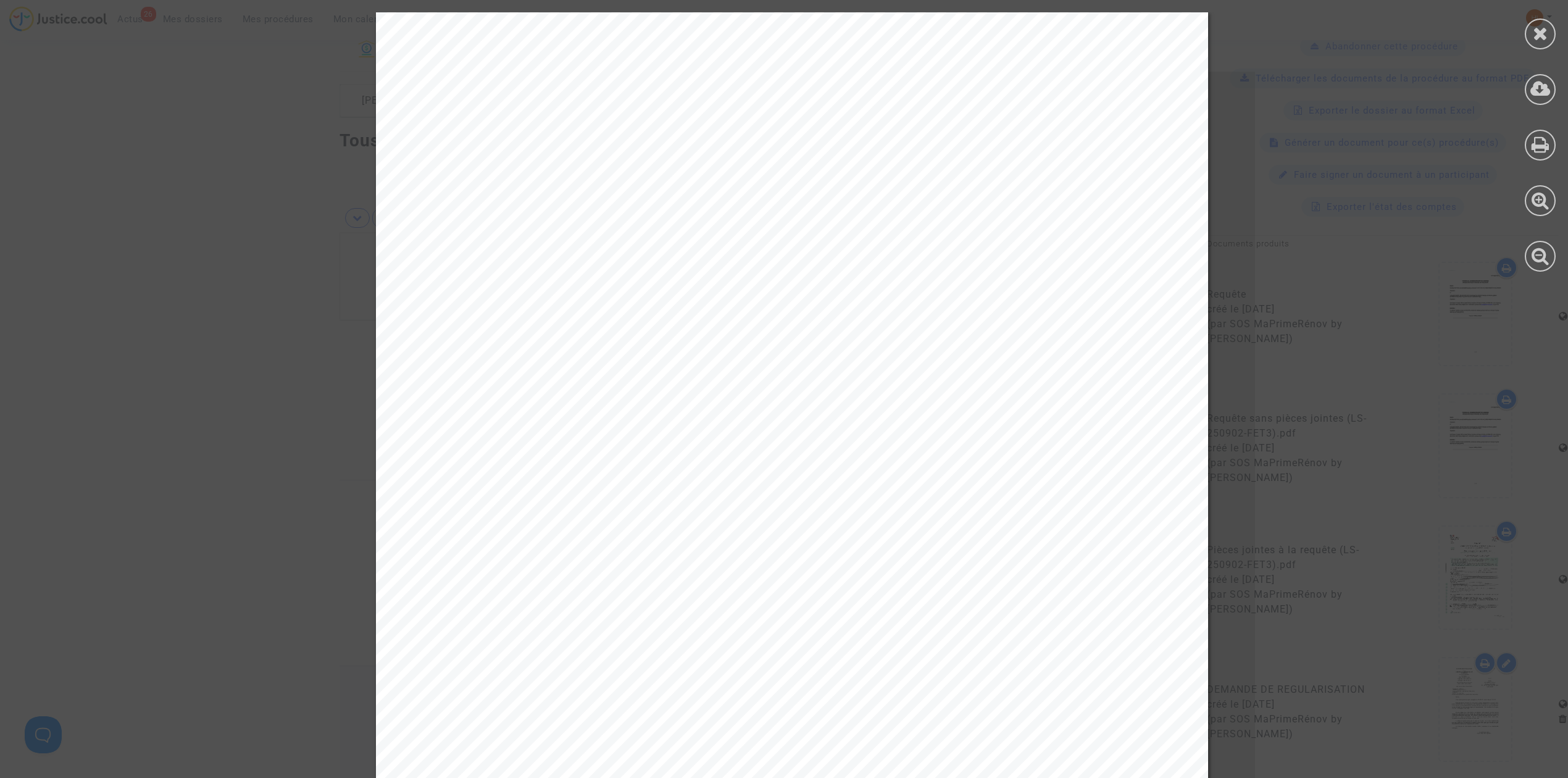
scroll to position [431, 0]
click at [1551, 28] on div at bounding box center [1540, 33] width 31 height 31
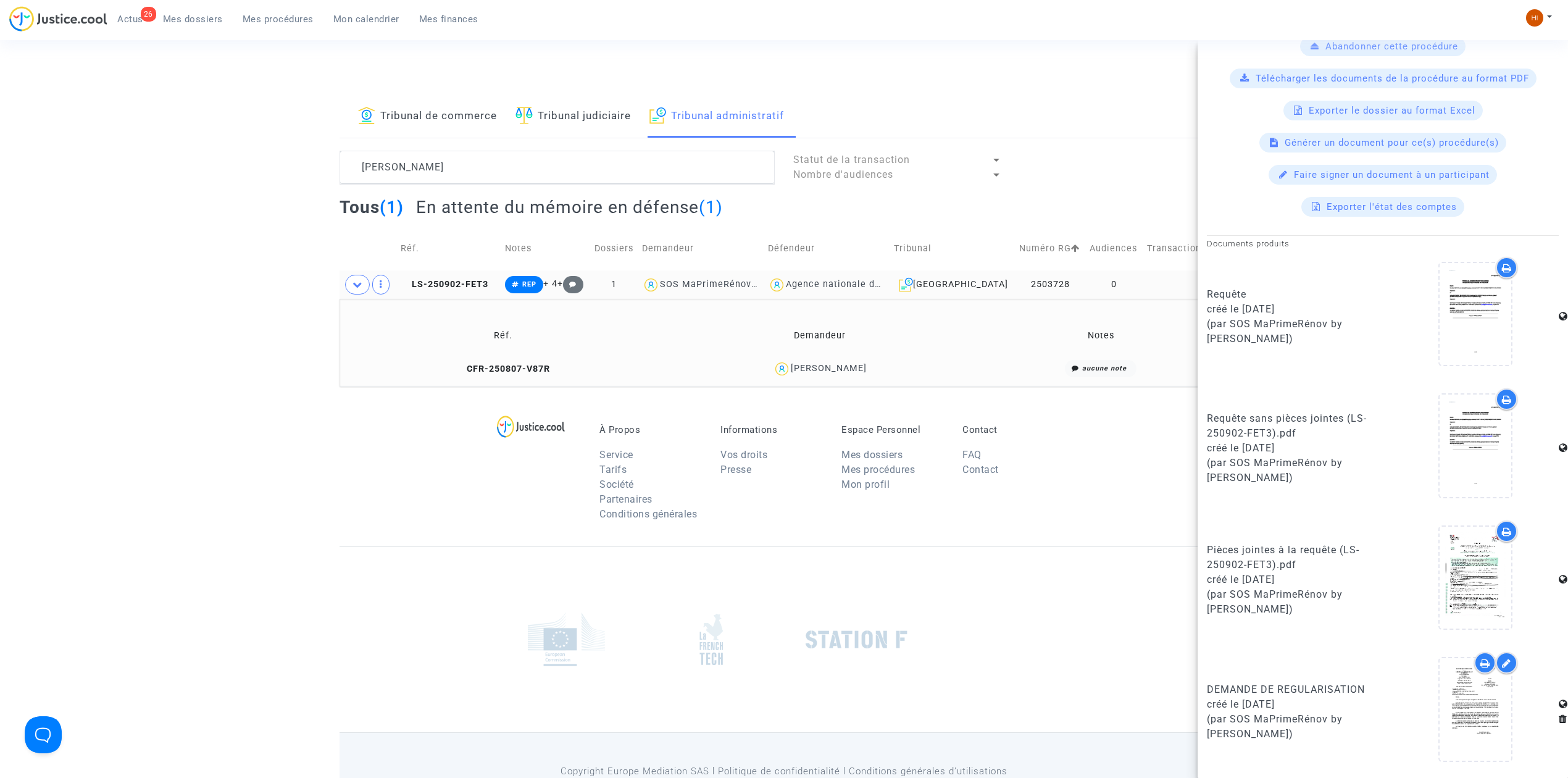
scroll to position [0, 0]
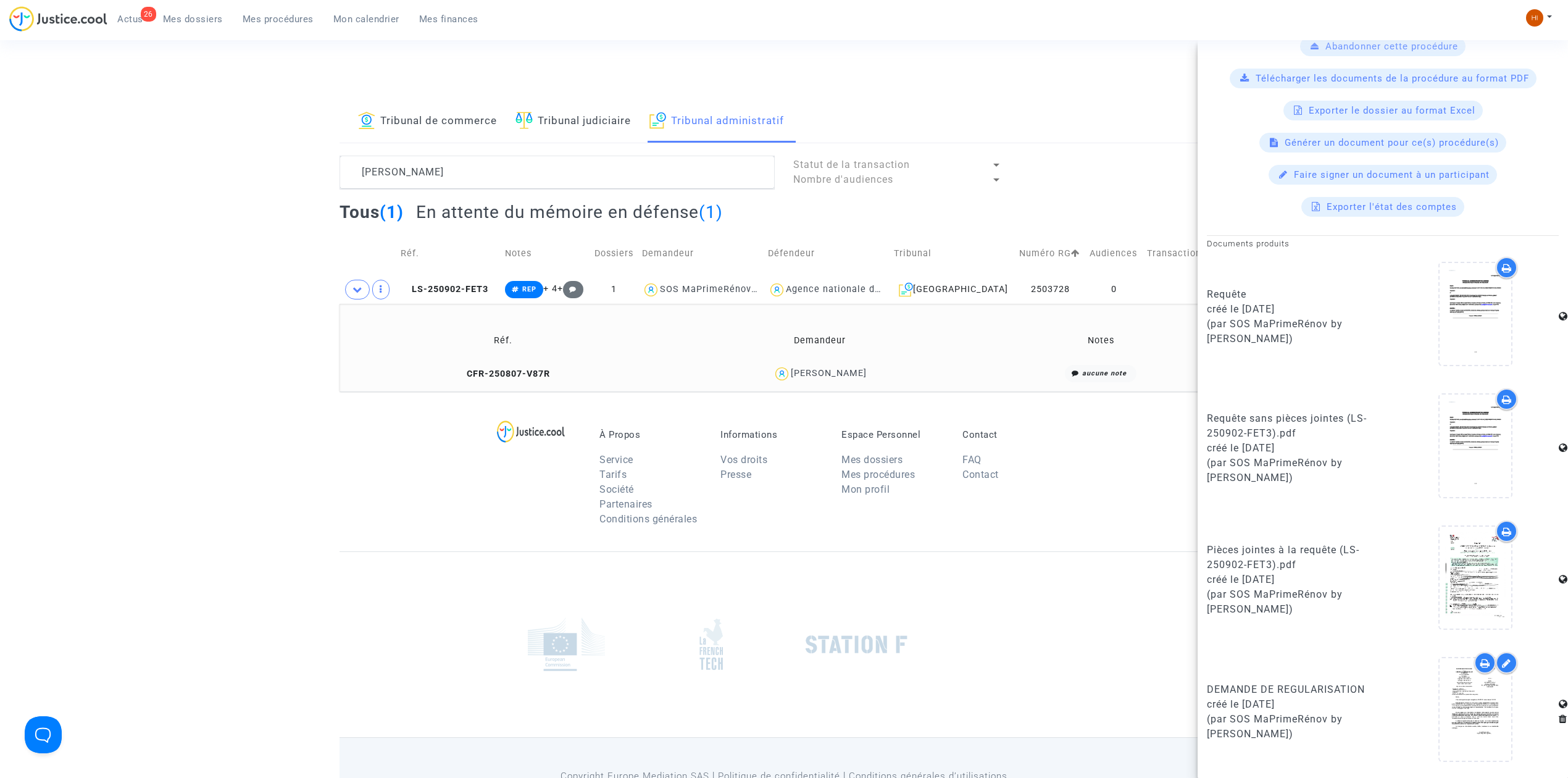
click at [515, 367] on td "CFR-250807-V87R" at bounding box center [502, 374] width 318 height 27
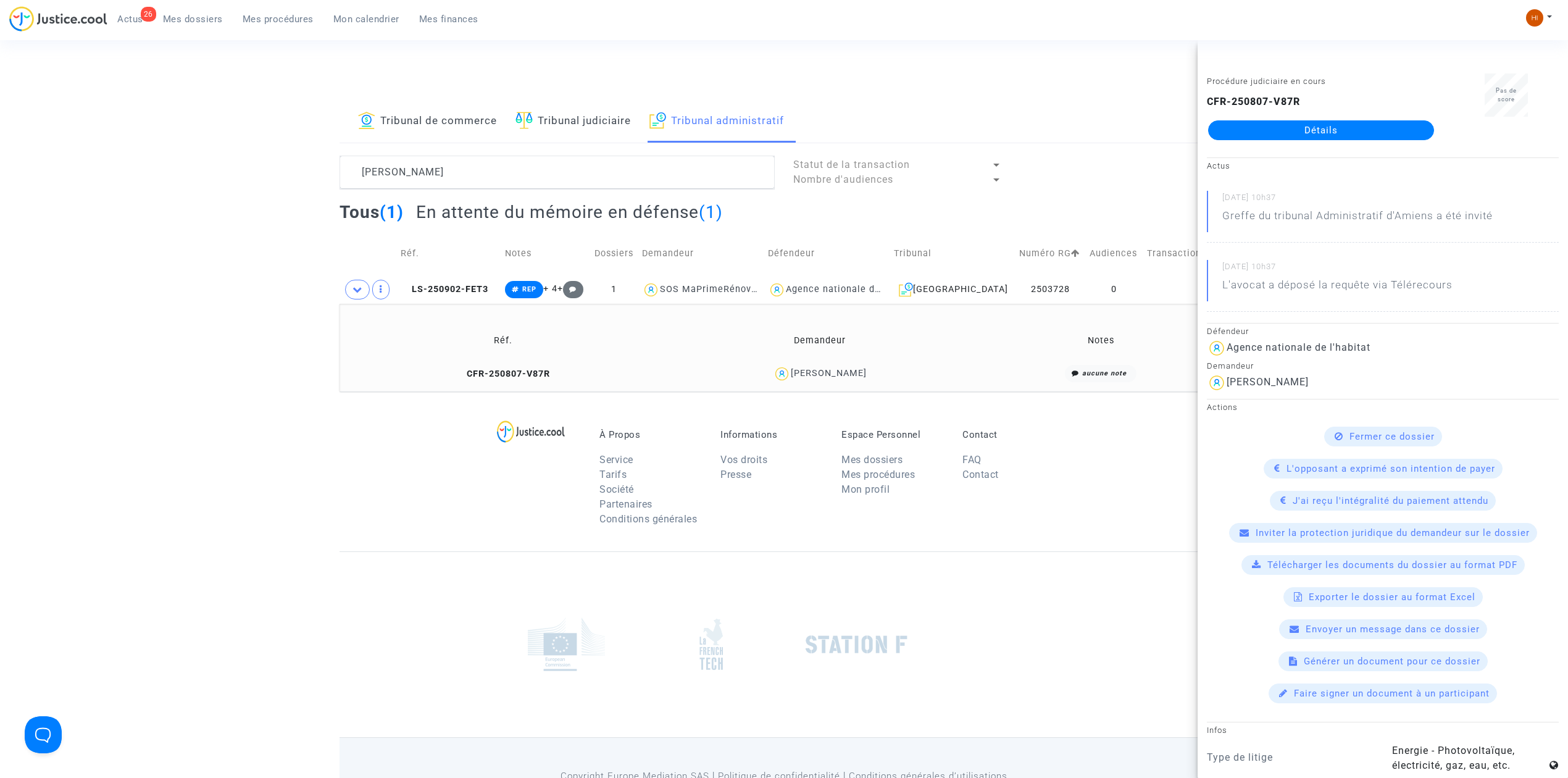
click at [1357, 127] on link "Détails" at bounding box center [1321, 131] width 226 height 20
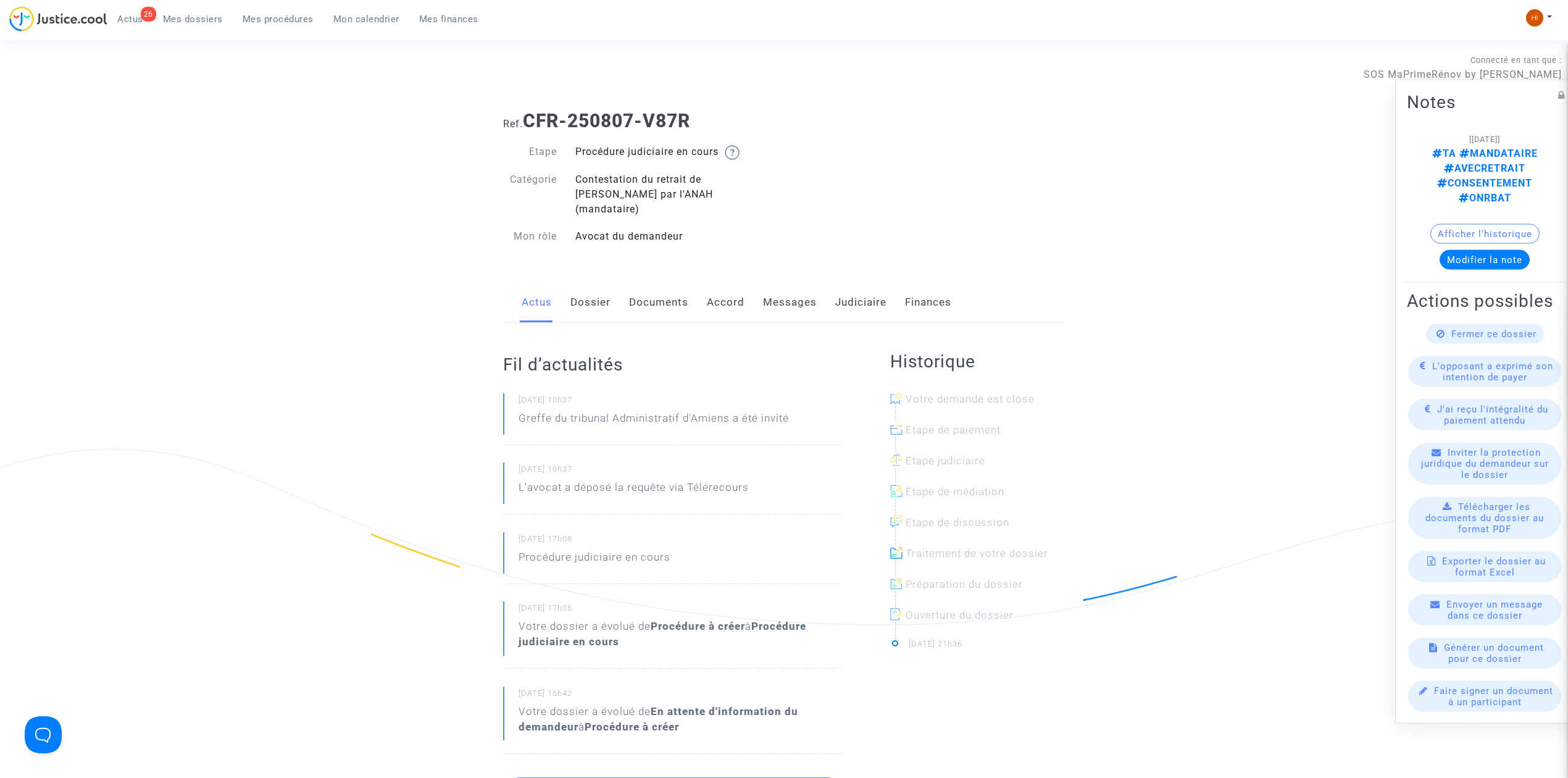
click at [786, 283] on link "Messages" at bounding box center [790, 302] width 54 height 40
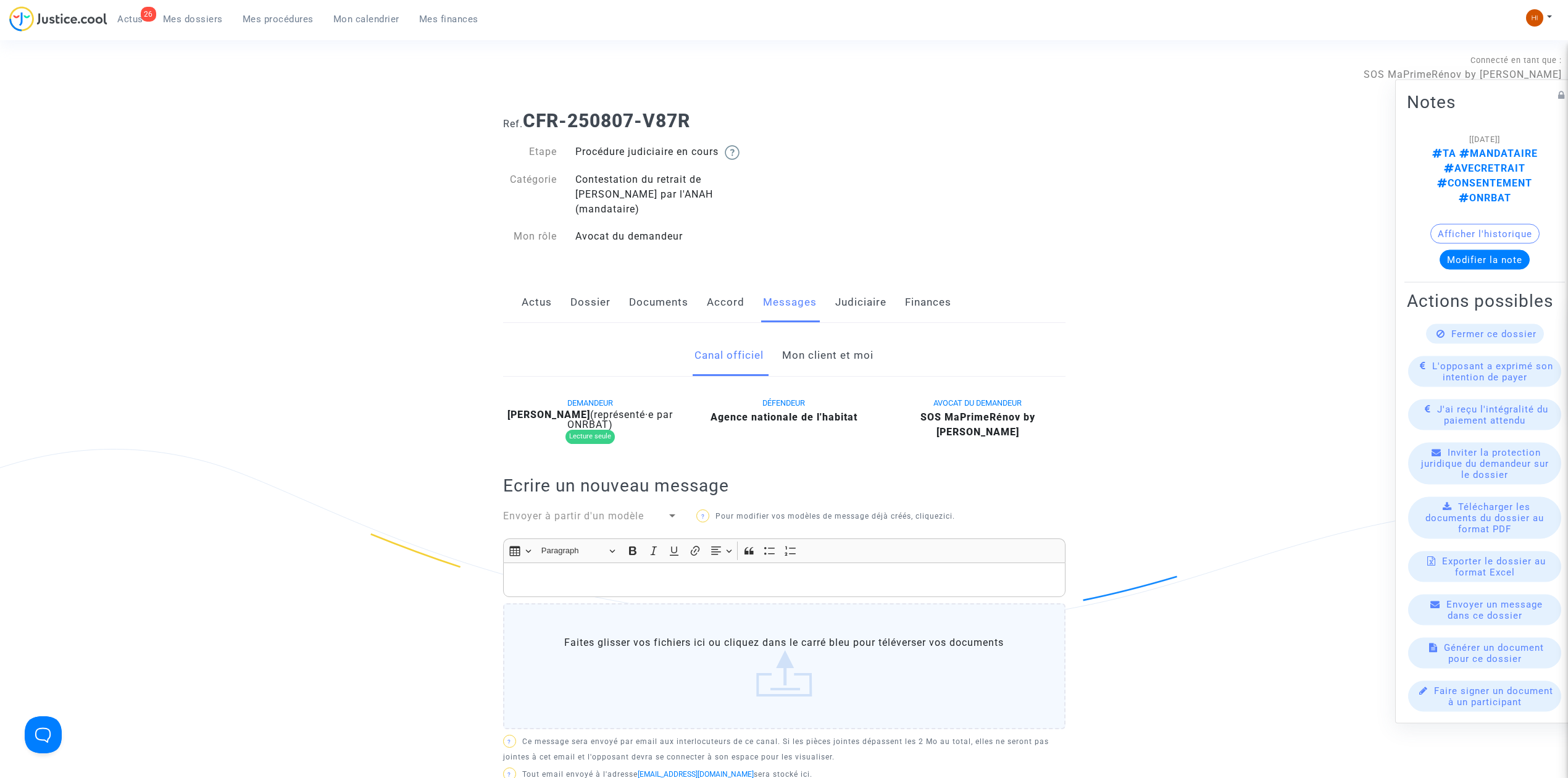
click at [867, 349] on link "Mon client et moi" at bounding box center [828, 356] width 91 height 40
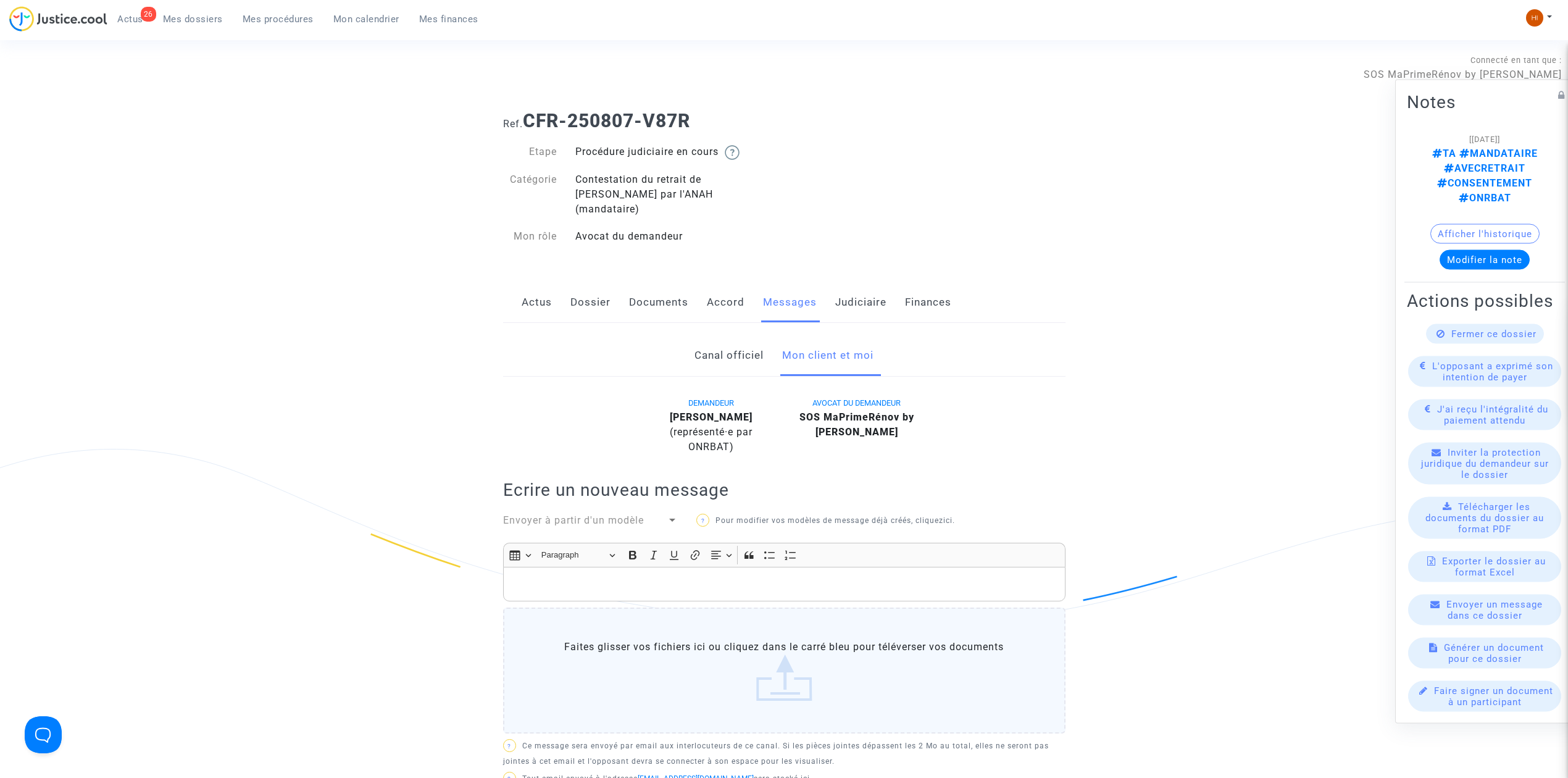
click at [690, 567] on div "Rich Text Editor, main" at bounding box center [784, 584] width 562 height 35
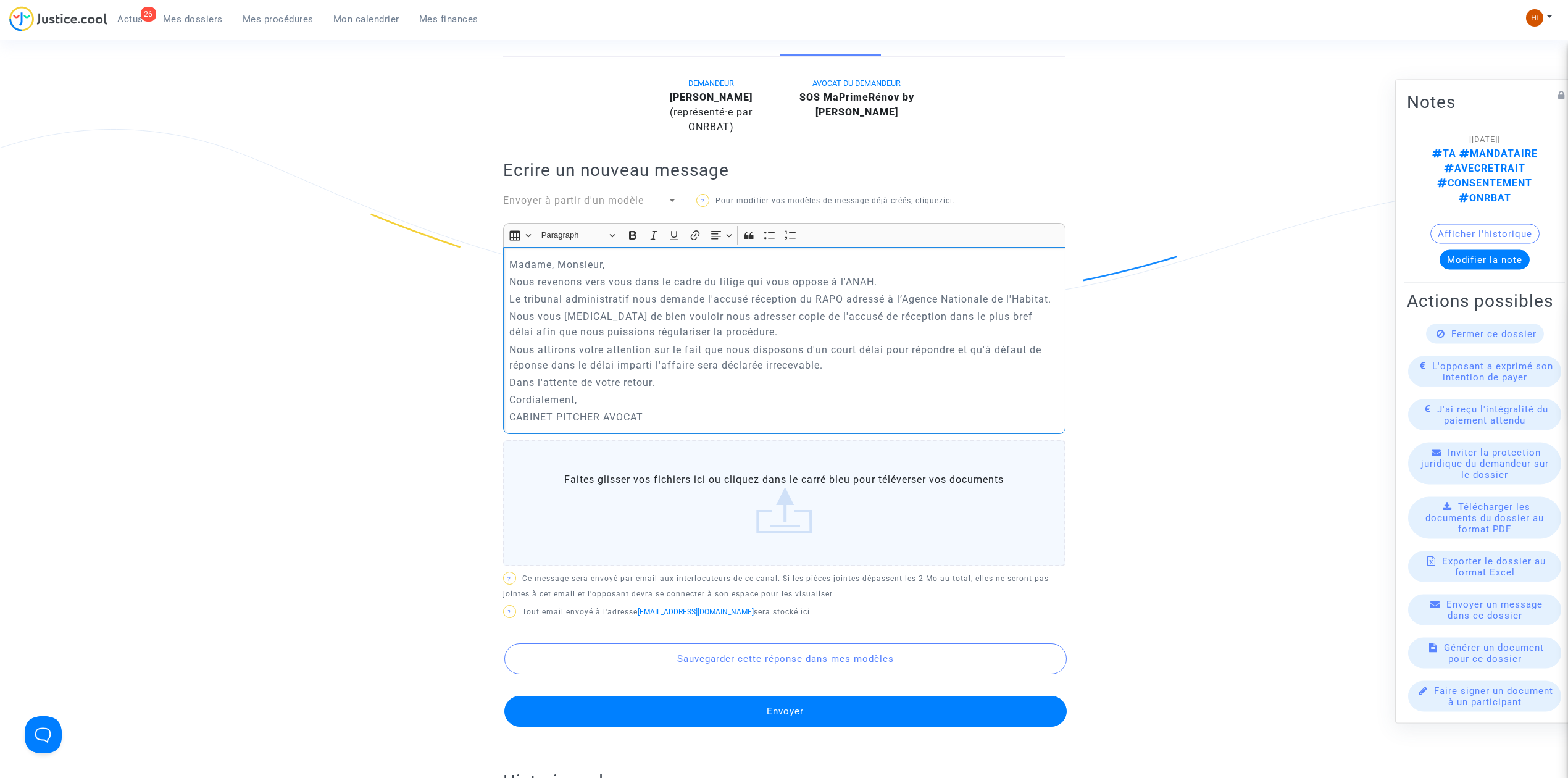
scroll to position [329, 0]
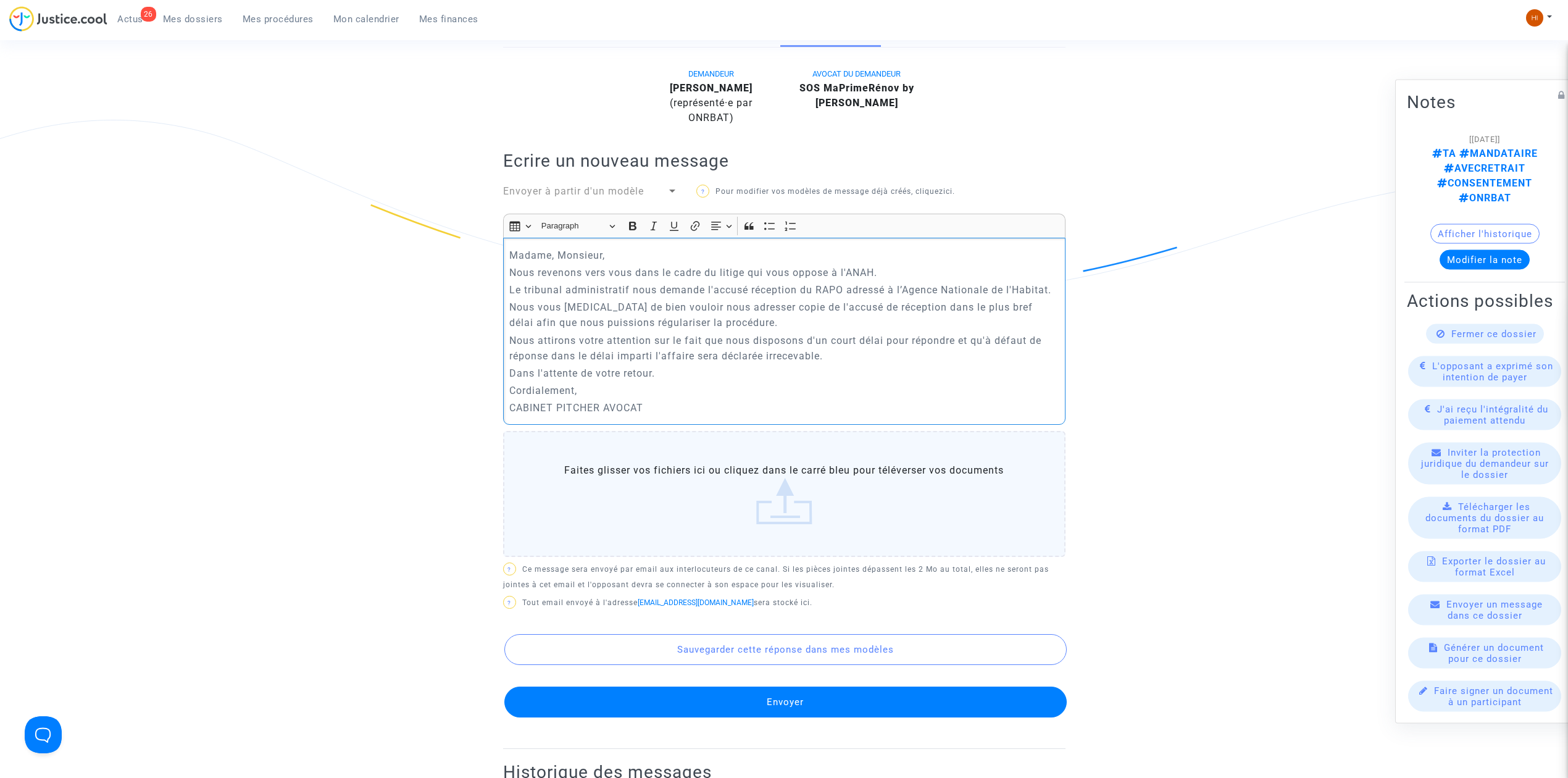
click at [746, 696] on button "Envoyer" at bounding box center [786, 702] width 562 height 31
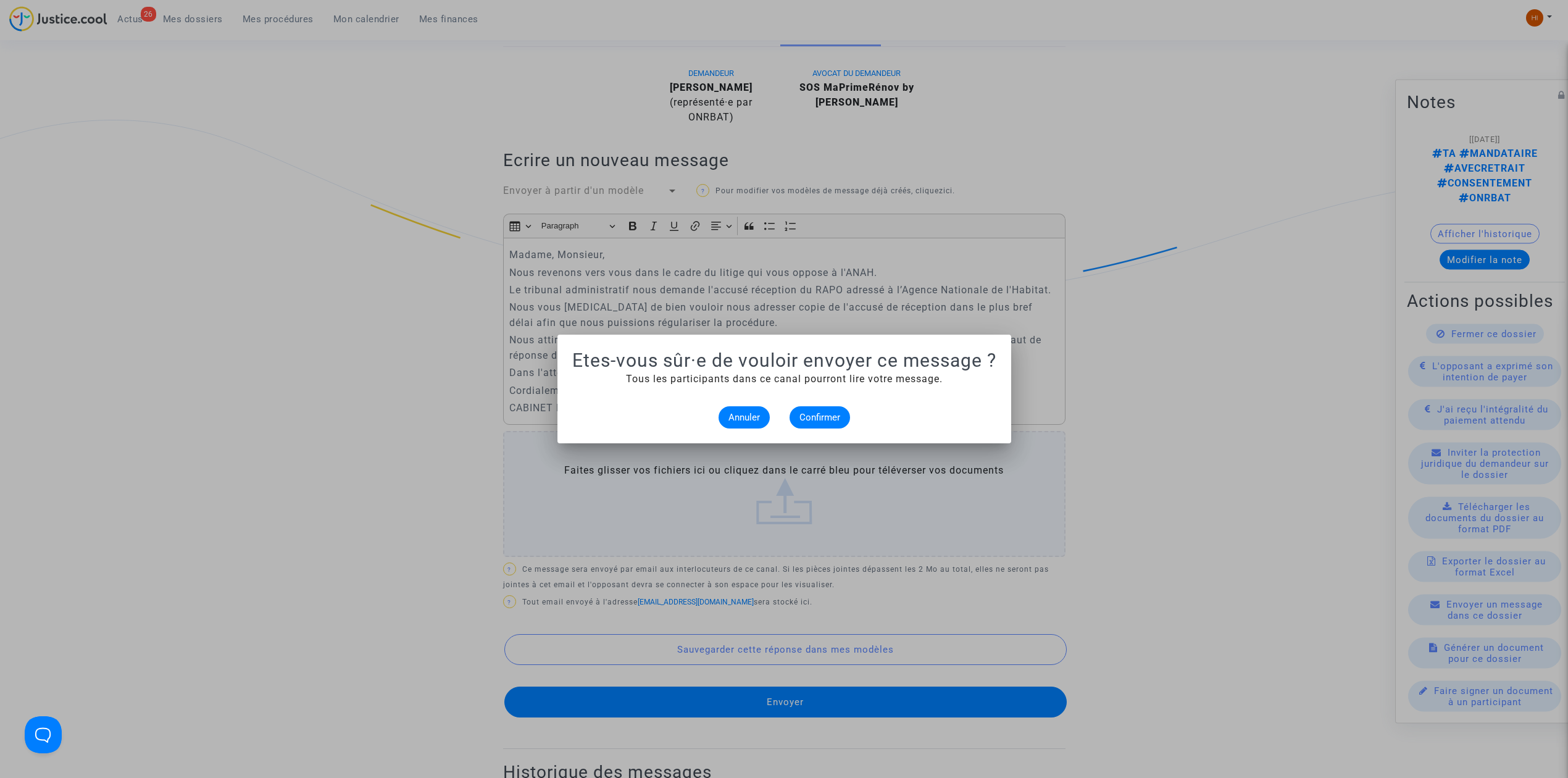
scroll to position [0, 0]
click at [832, 440] on mat-dialog-container "Etes-vous sûr·e de vouloir envoyer ce message ? Tous les participants dans ce c…" at bounding box center [784, 389] width 453 height 109
click at [832, 430] on mat-dialog-container "Etes-vous sûr·e de vouloir envoyer ce message ? Tous les participants dans ce c…" at bounding box center [784, 389] width 453 height 109
click at [829, 420] on span "Confirmer" at bounding box center [820, 417] width 40 height 11
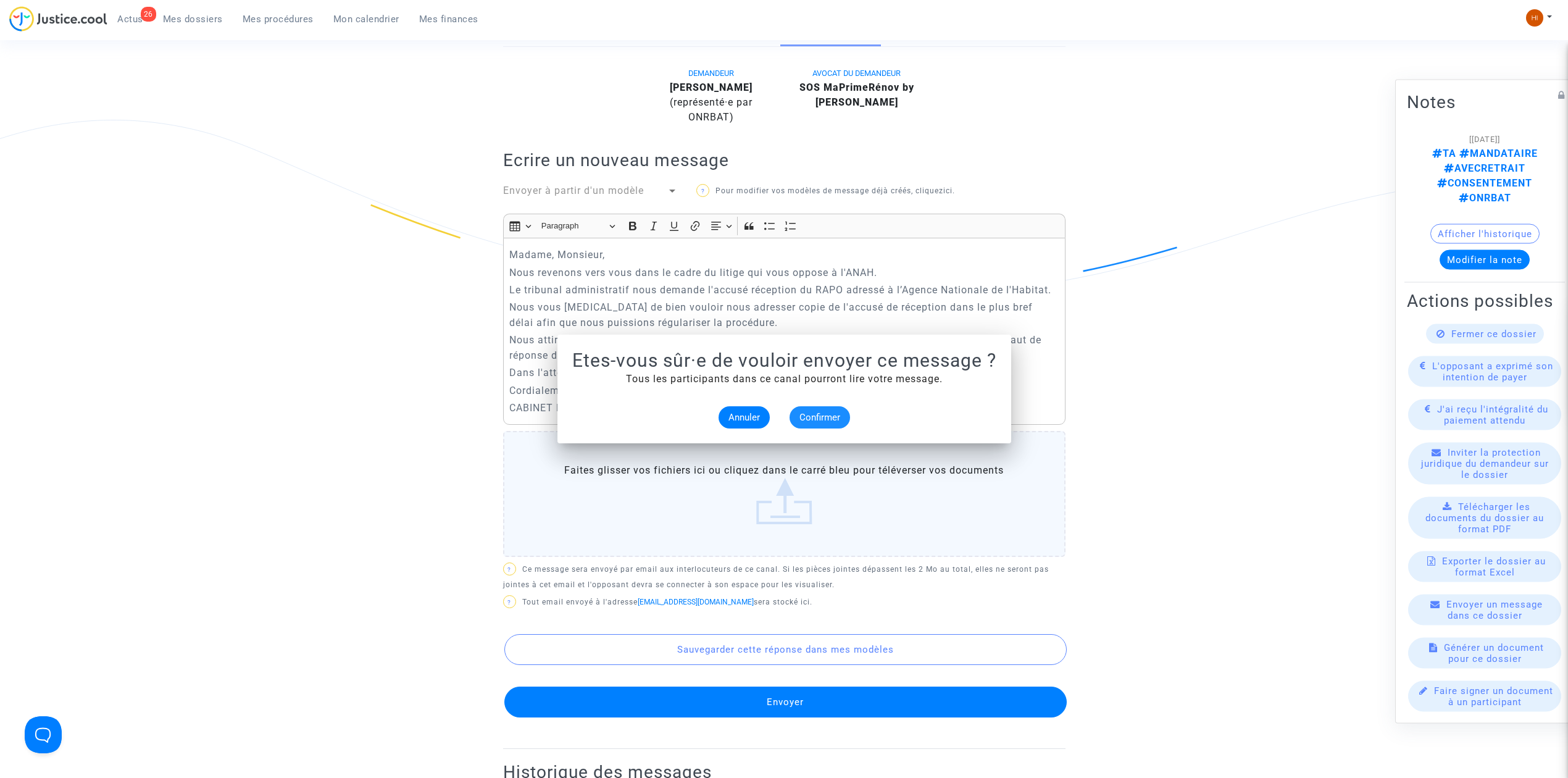
scroll to position [329, 0]
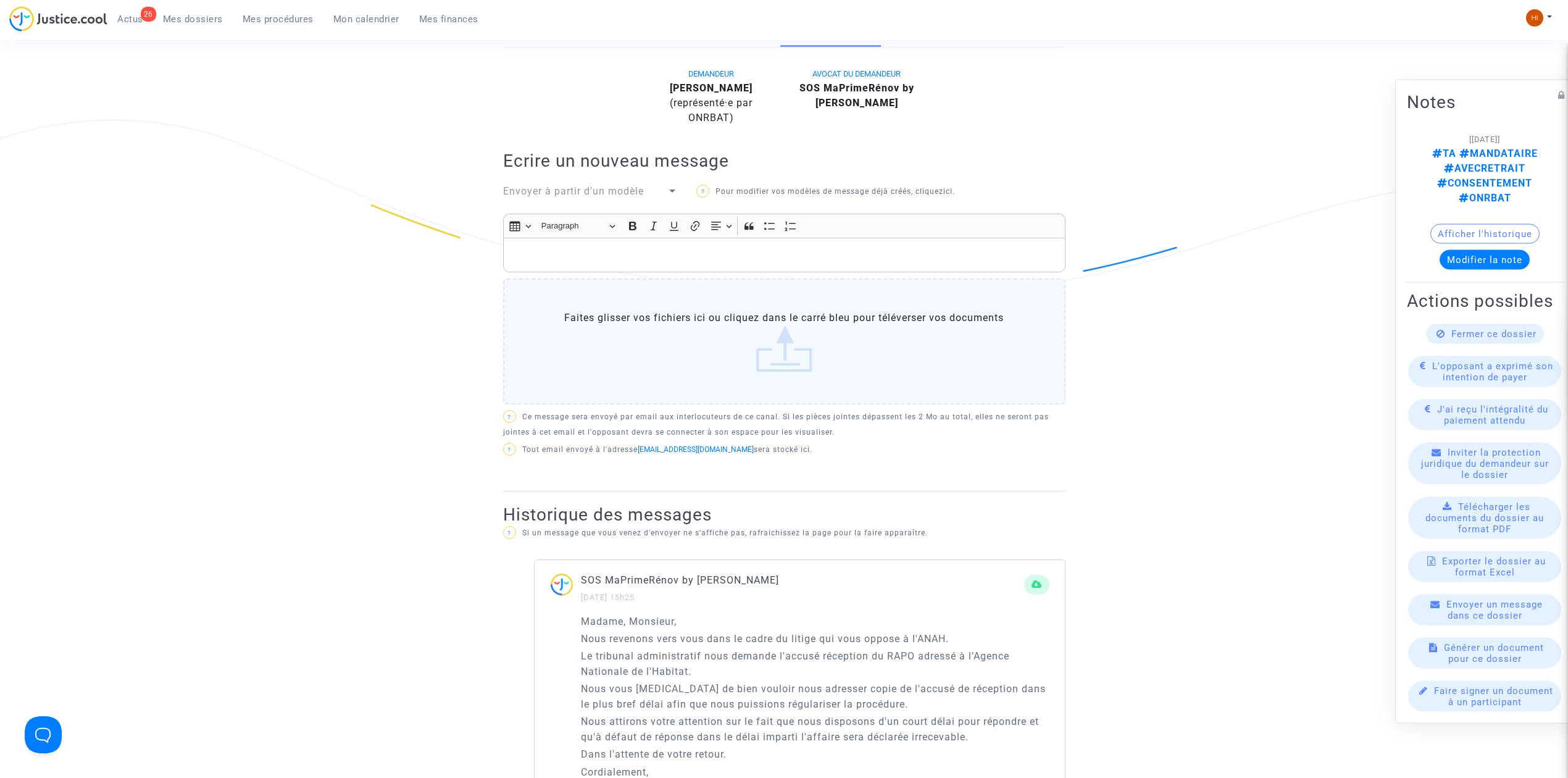
click at [284, 33] on div "26 Actus Mes dossiers Mes procédures Mon calendrier Mes finances" at bounding box center [249, 23] width 479 height 34
click at [290, 10] on link "Mes procédures" at bounding box center [278, 19] width 91 height 18
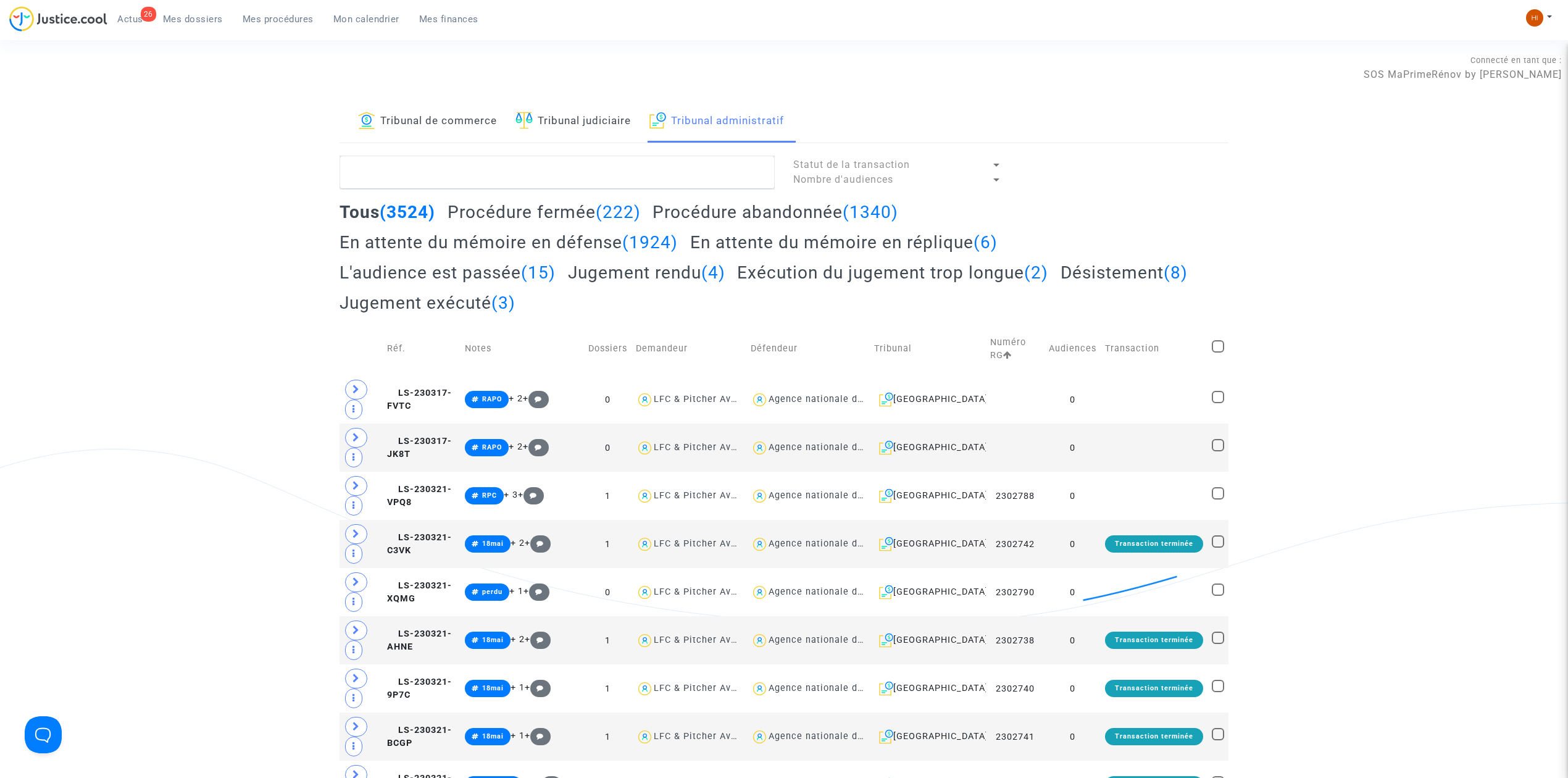
click at [744, 166] on textarea at bounding box center [557, 172] width 435 height 33
paste textarea "[PERSON_NAME]"
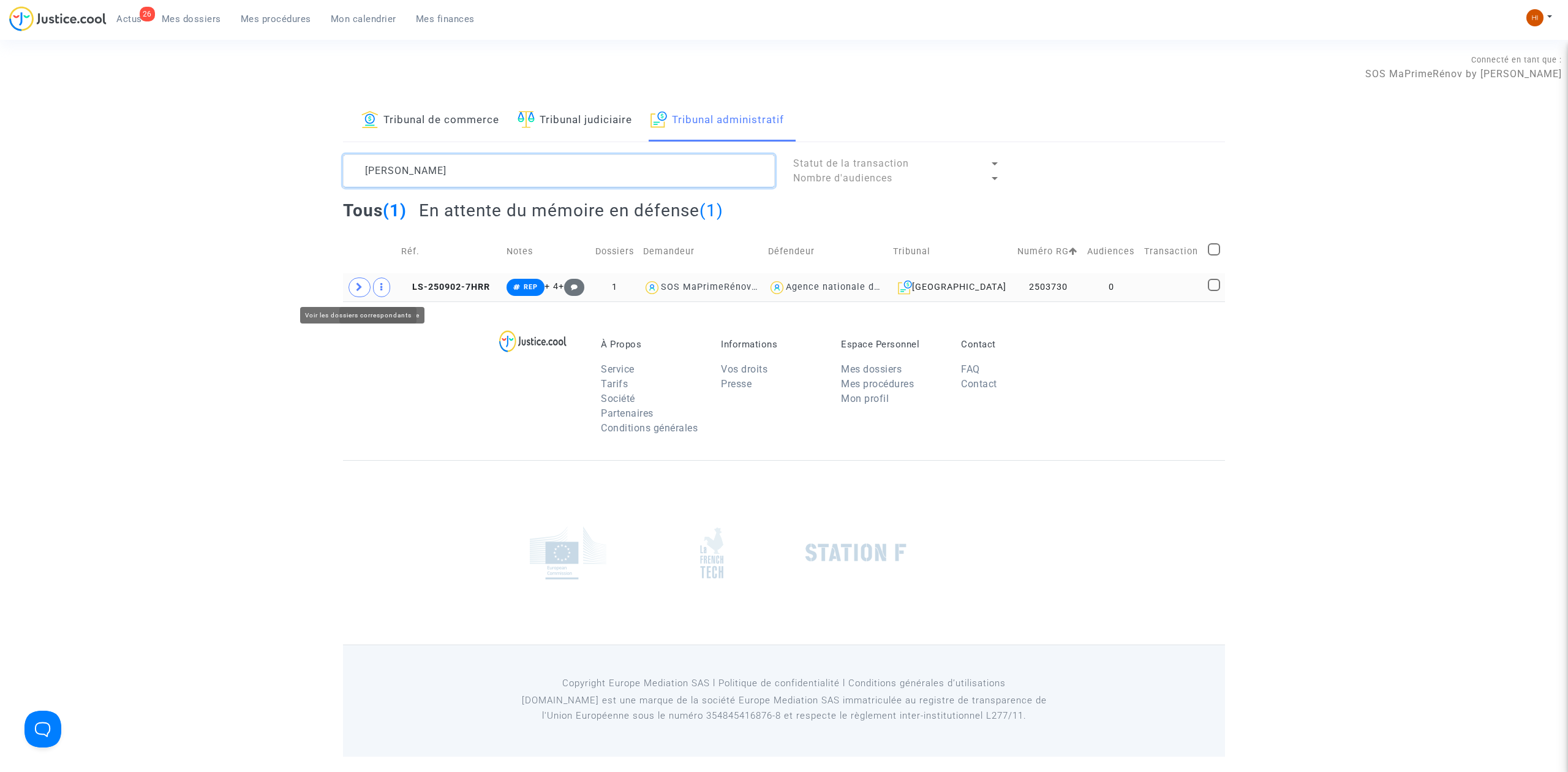
type textarea "[PERSON_NAME]"
click at [351, 290] on span at bounding box center [359, 288] width 22 height 19
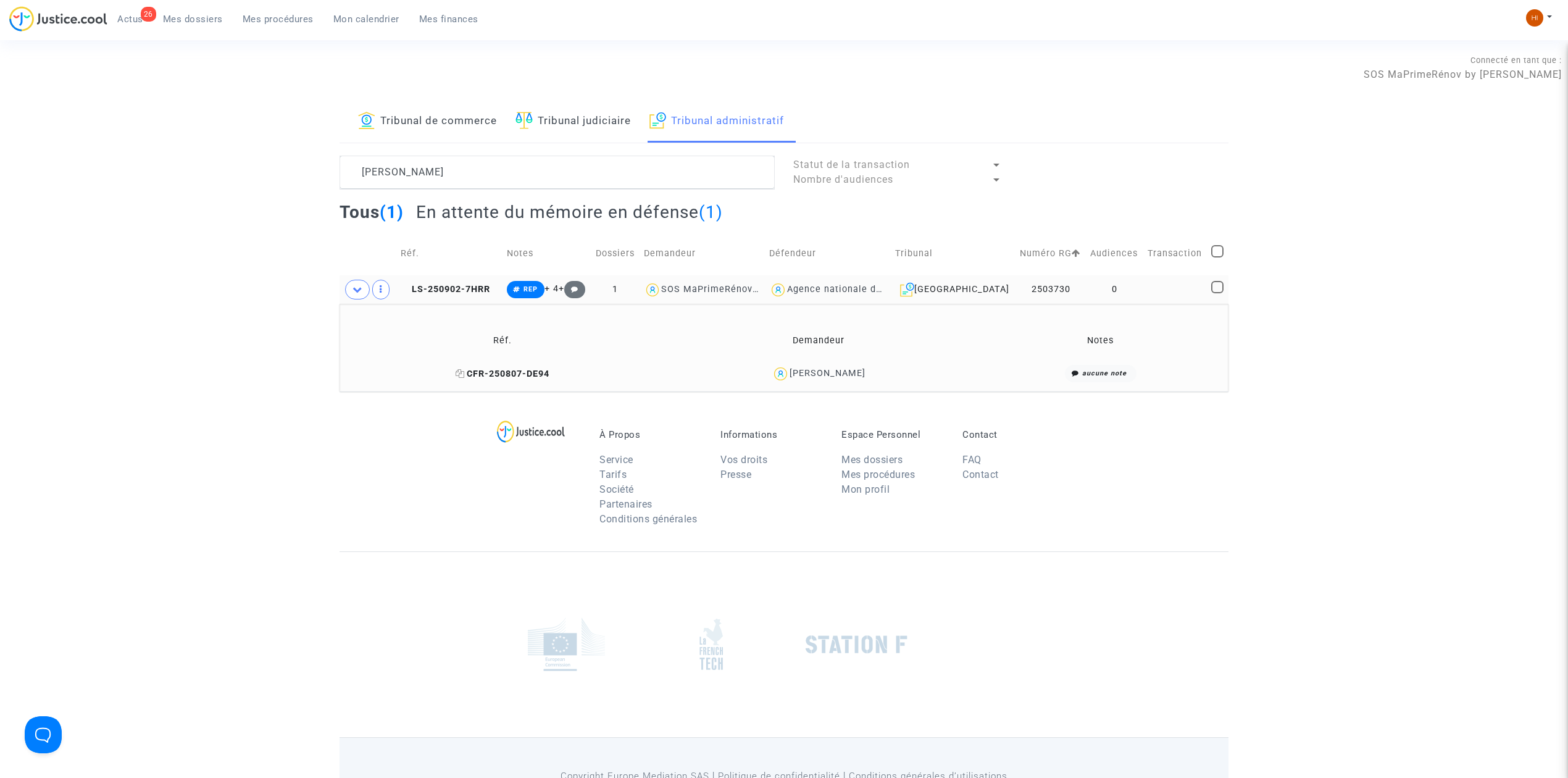
click at [504, 371] on span "CFR-250807-DE94" at bounding box center [502, 374] width 94 height 10
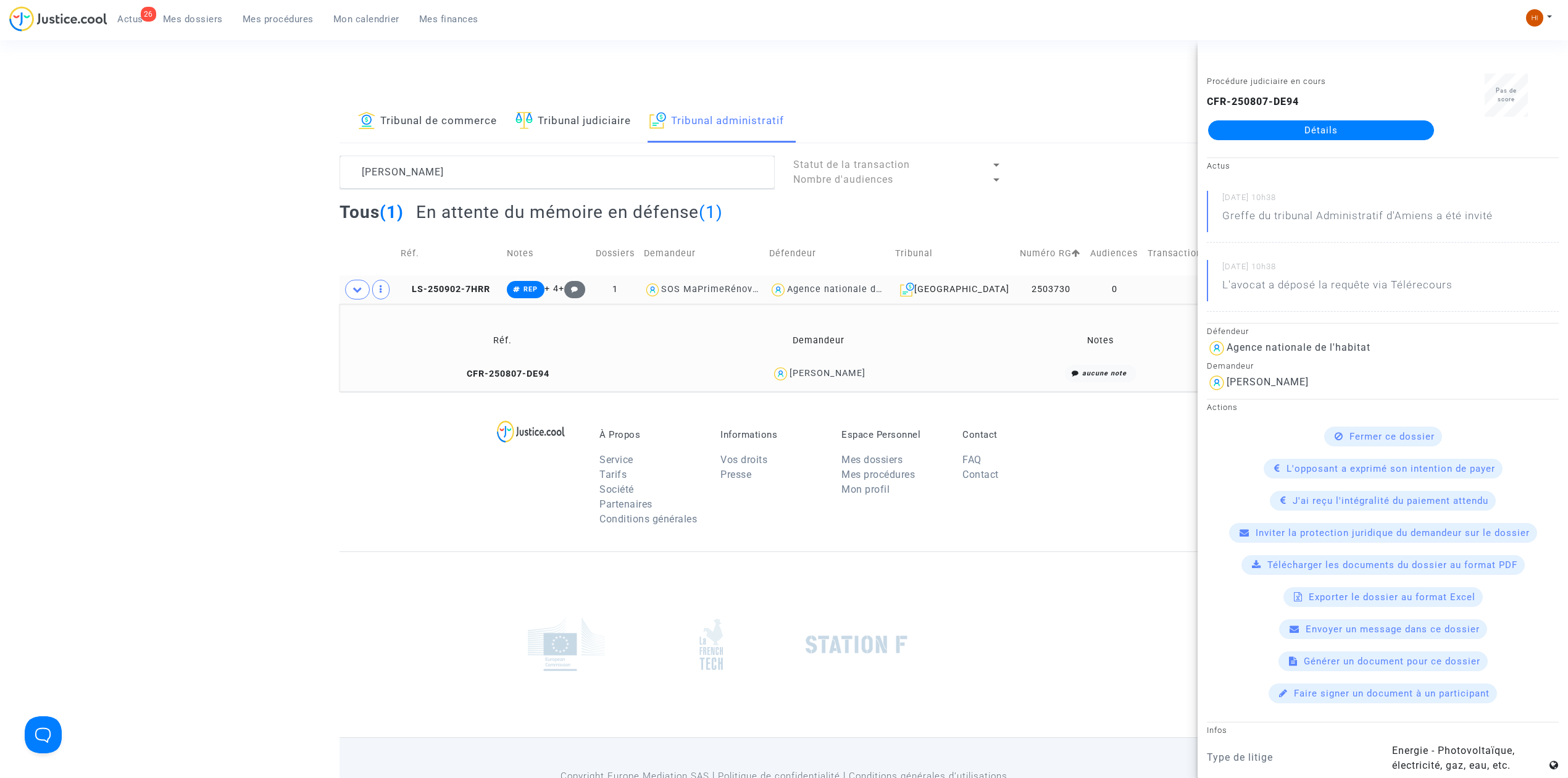
click at [430, 277] on td "LS-250902-7HRR" at bounding box center [449, 290] width 106 height 29
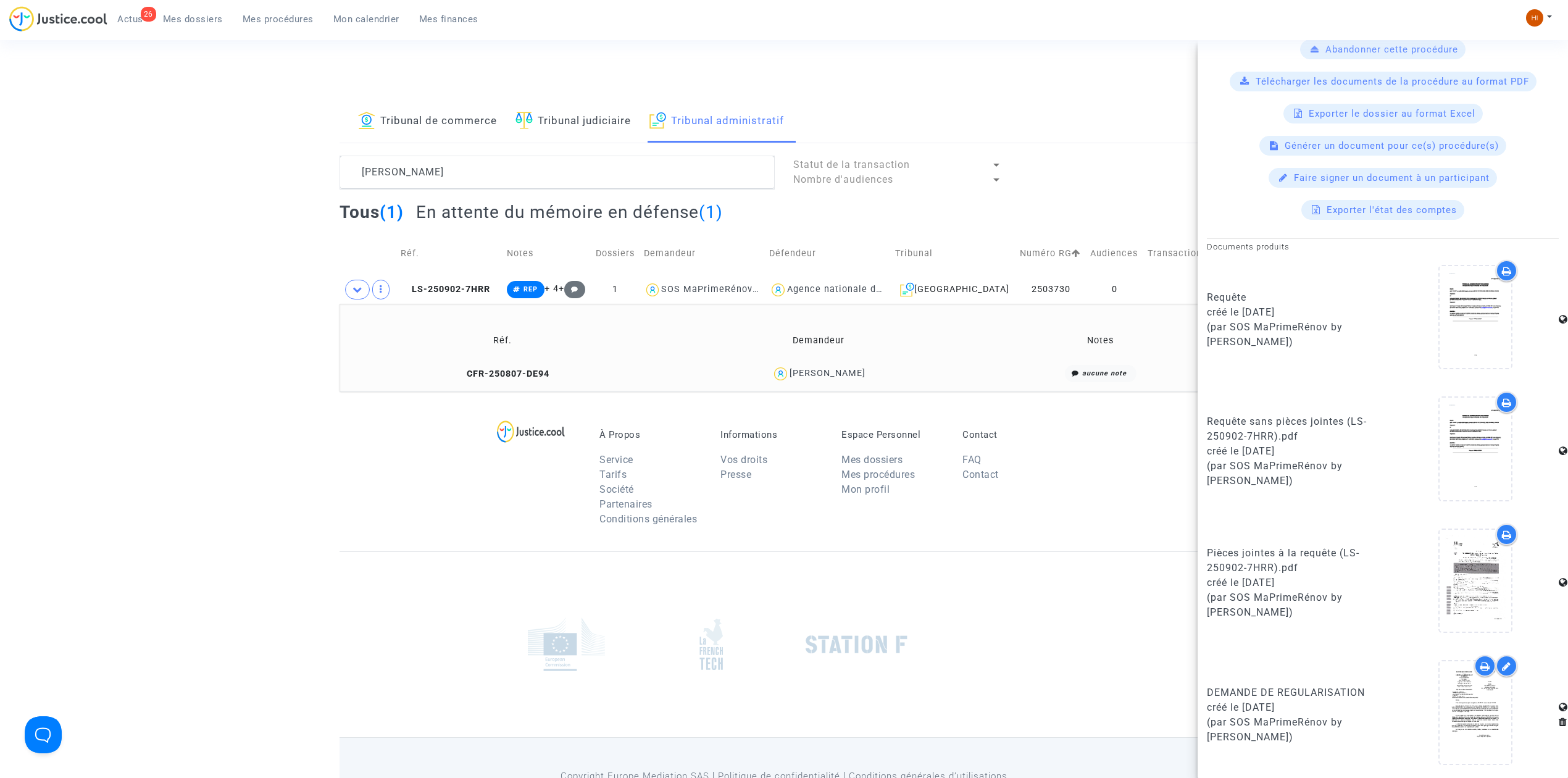
scroll to position [511, 0]
click at [1458, 709] on icon at bounding box center [1476, 709] width 40 height 40
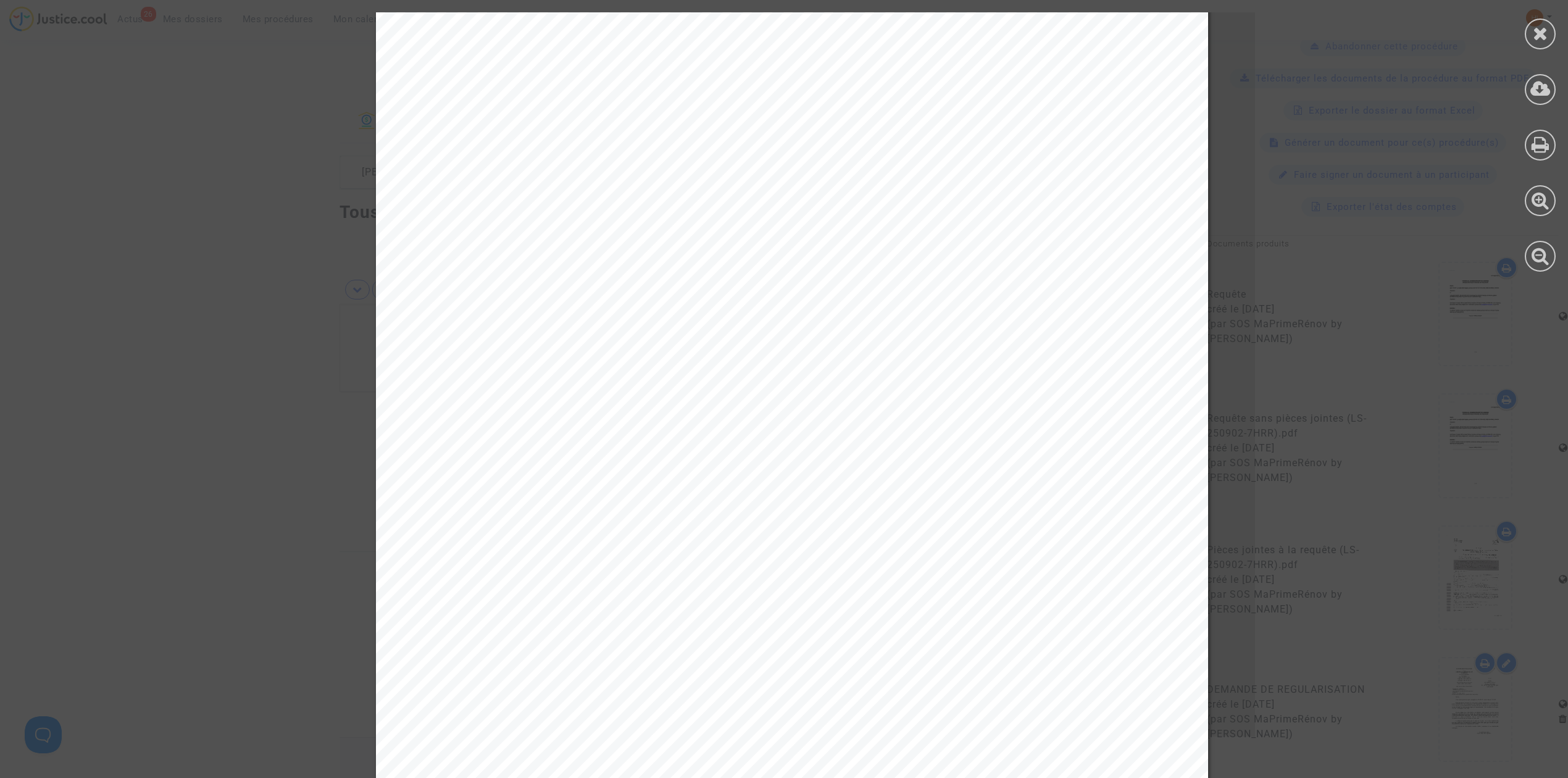
scroll to position [247, 0]
click at [1539, 24] on icon at bounding box center [1541, 33] width 16 height 18
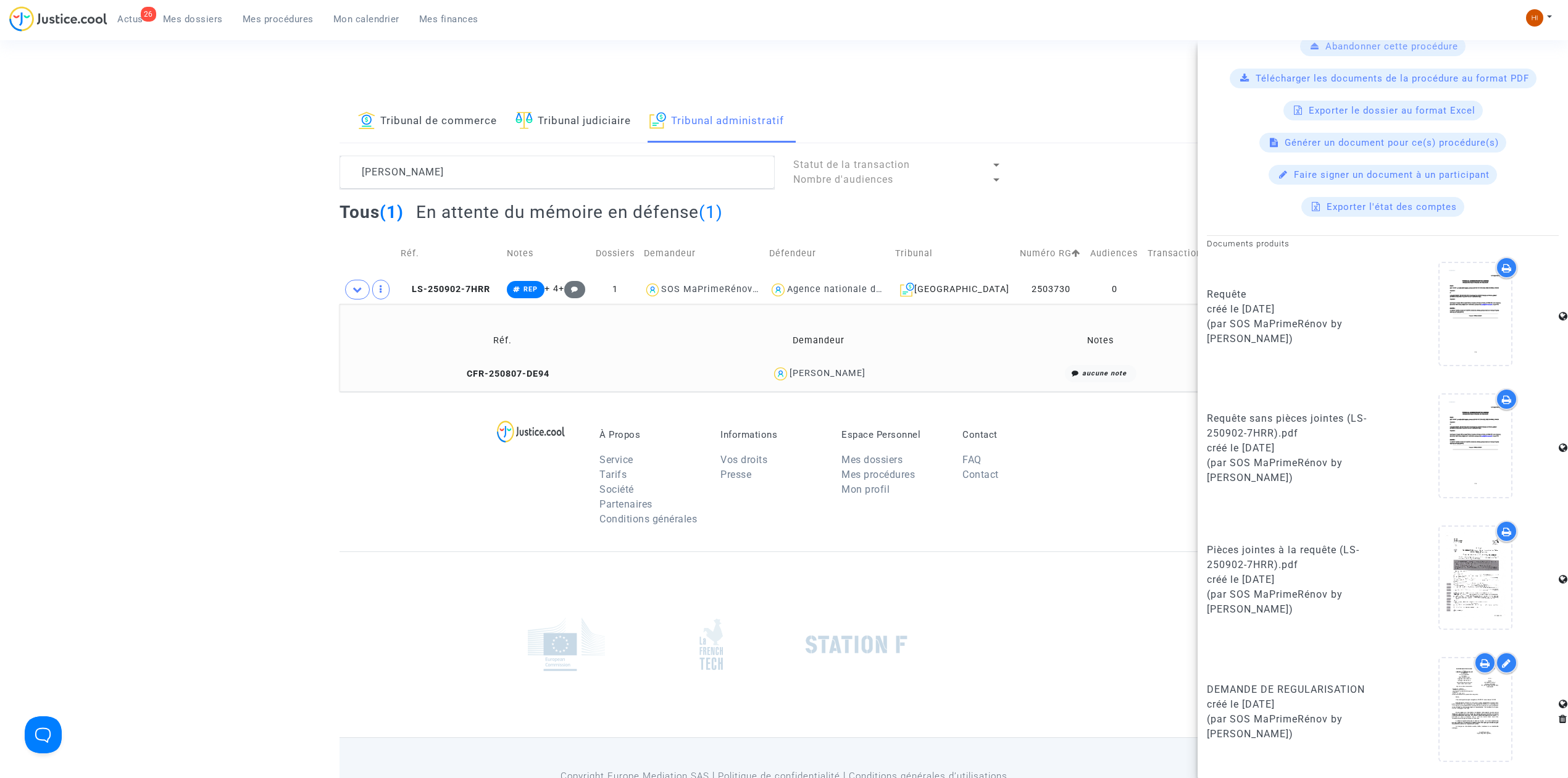
click at [540, 382] on td "CFR-250807-DE94" at bounding box center [502, 374] width 316 height 27
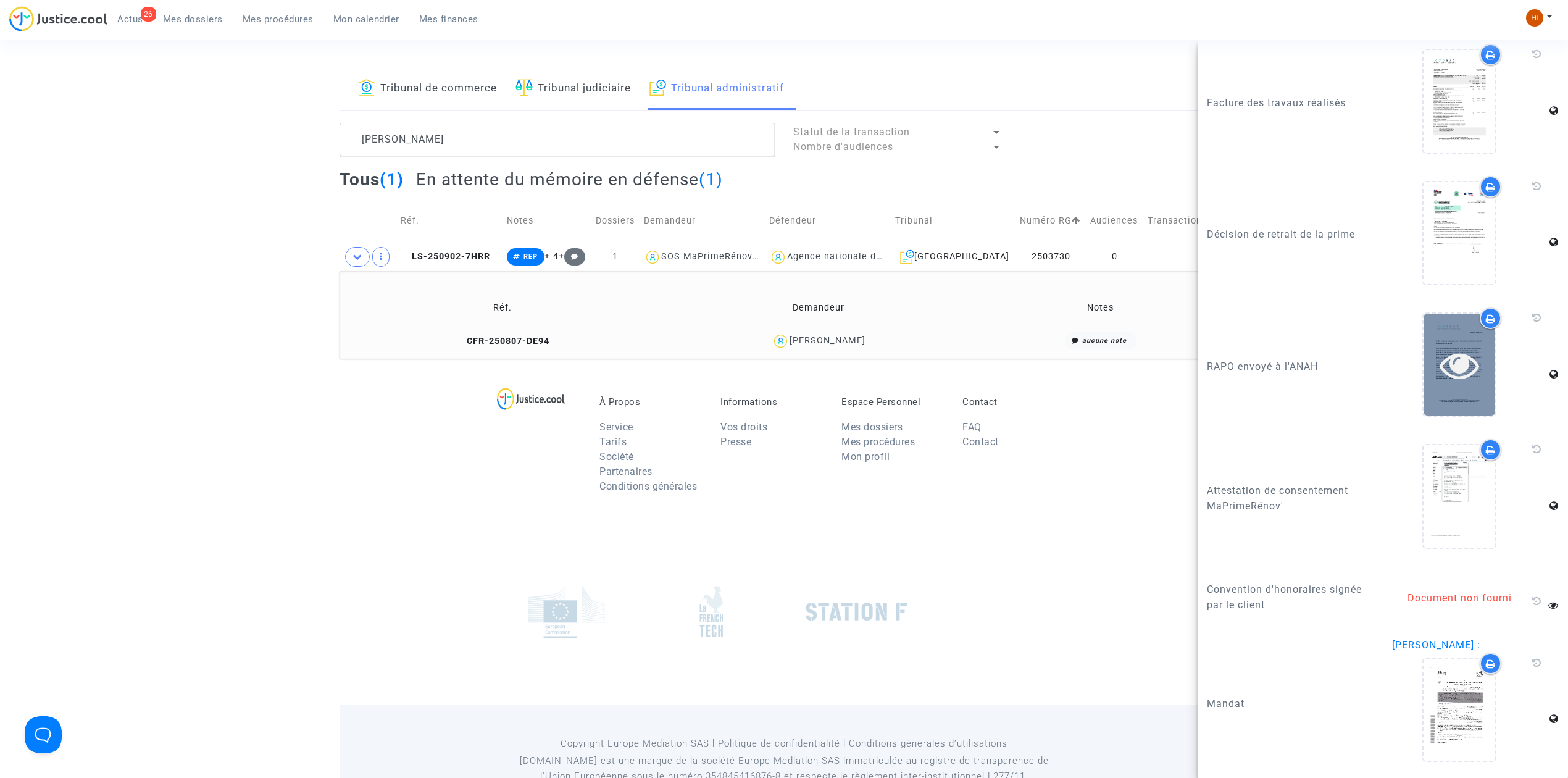
scroll to position [73, 0]
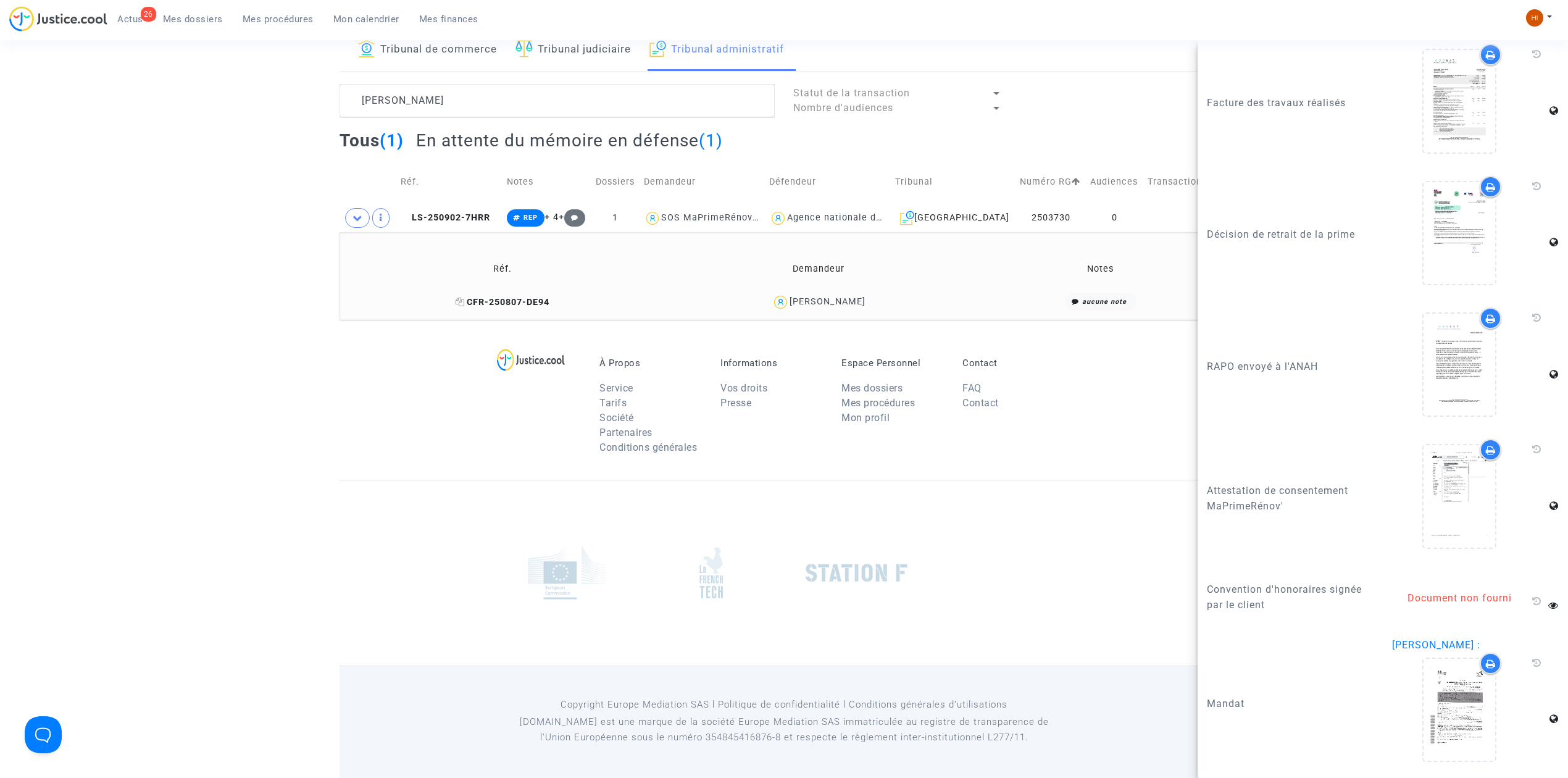
click at [530, 303] on span "CFR-250807-DE94" at bounding box center [502, 302] width 94 height 10
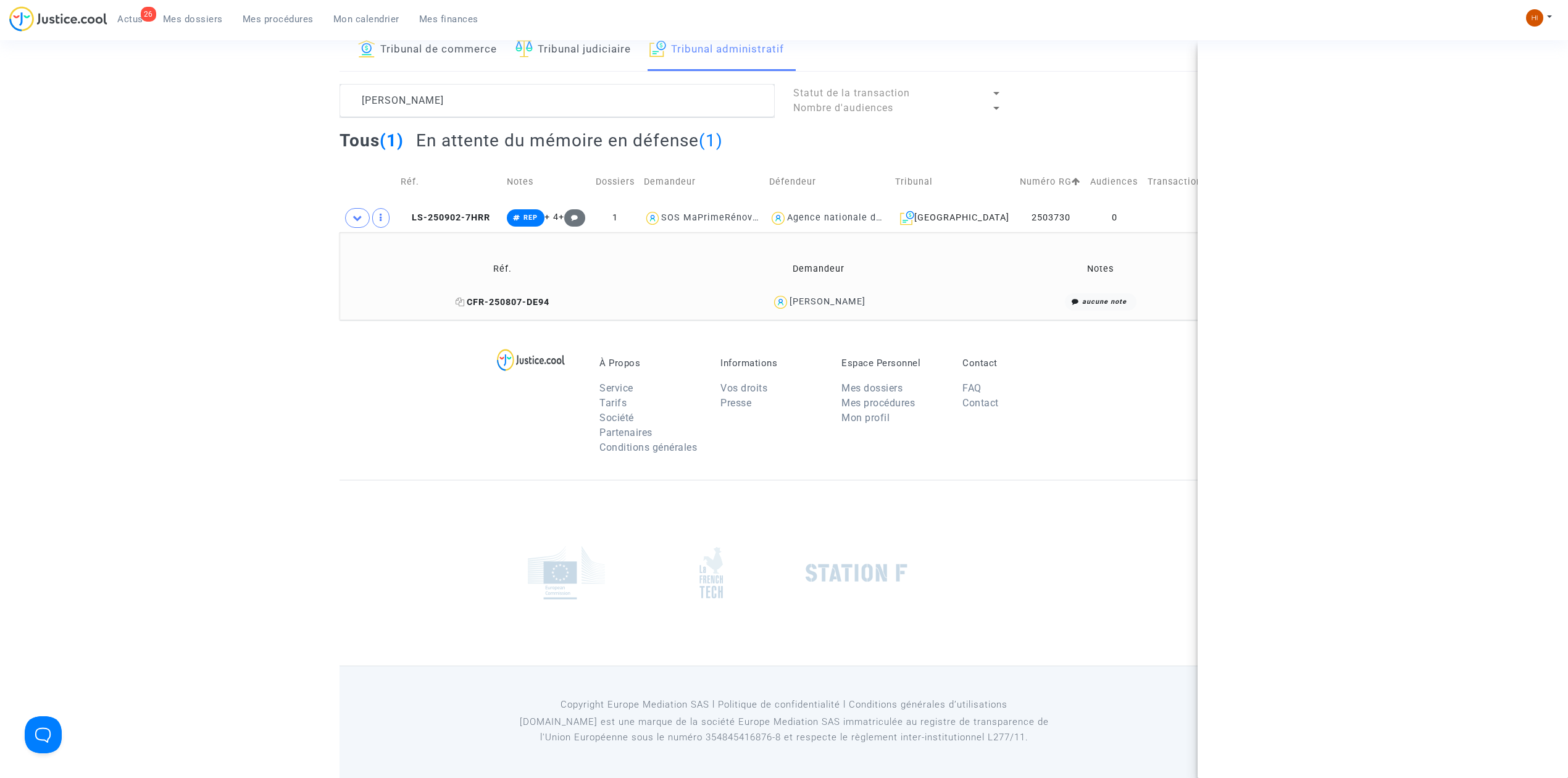
scroll to position [0, 0]
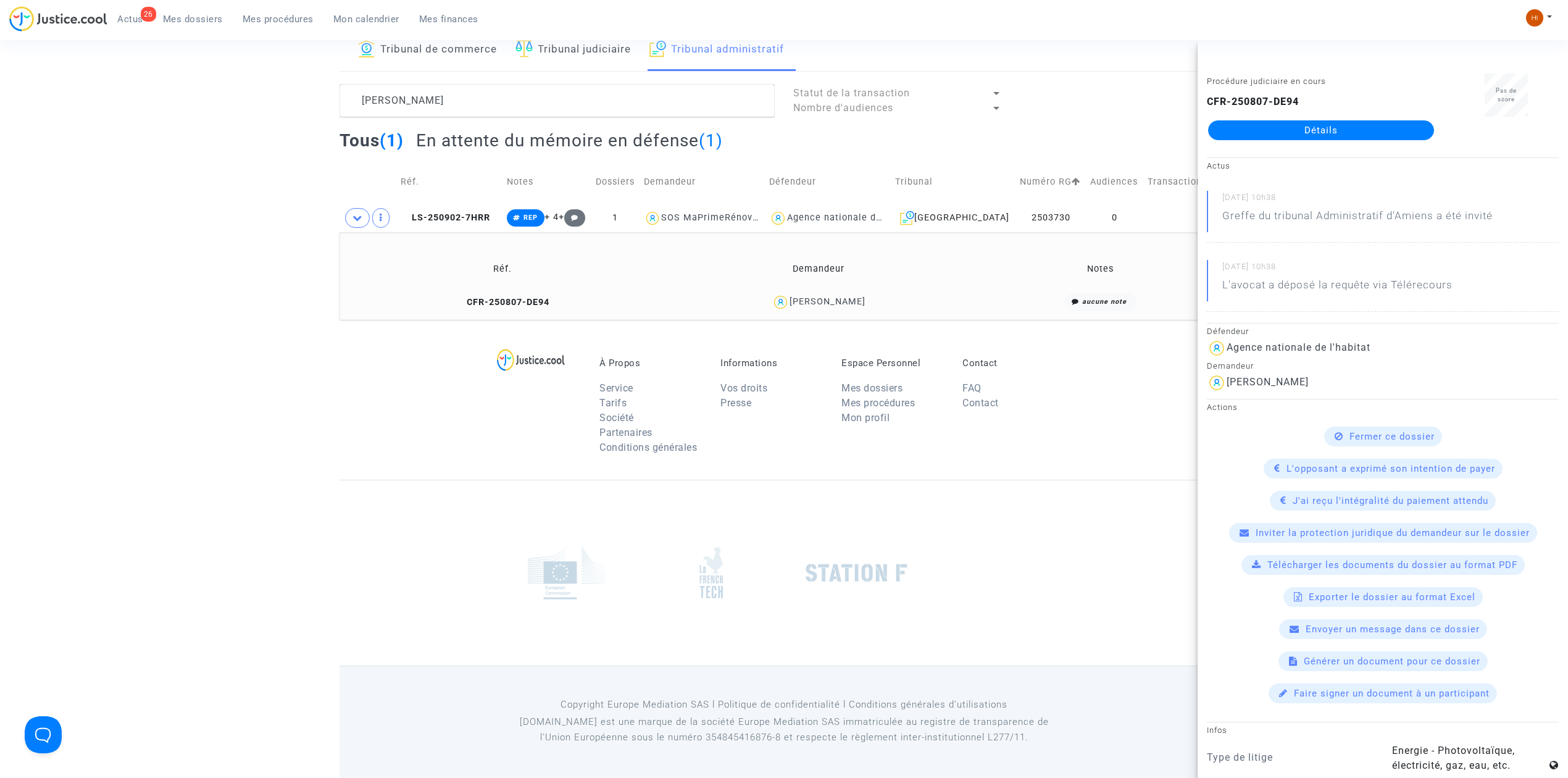
click at [1295, 129] on link "Détails" at bounding box center [1321, 131] width 226 height 20
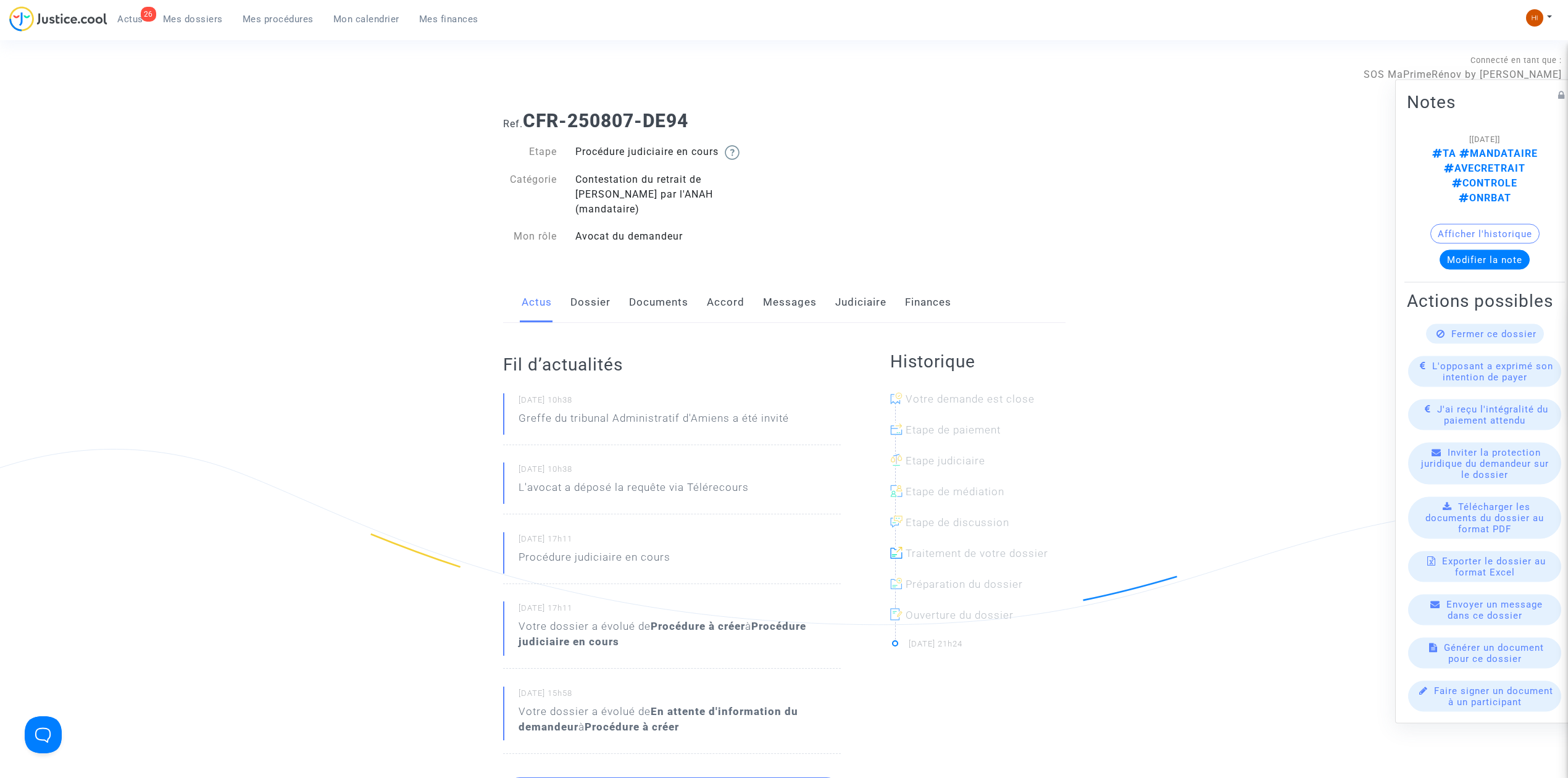
click at [792, 290] on link "Messages" at bounding box center [790, 302] width 54 height 40
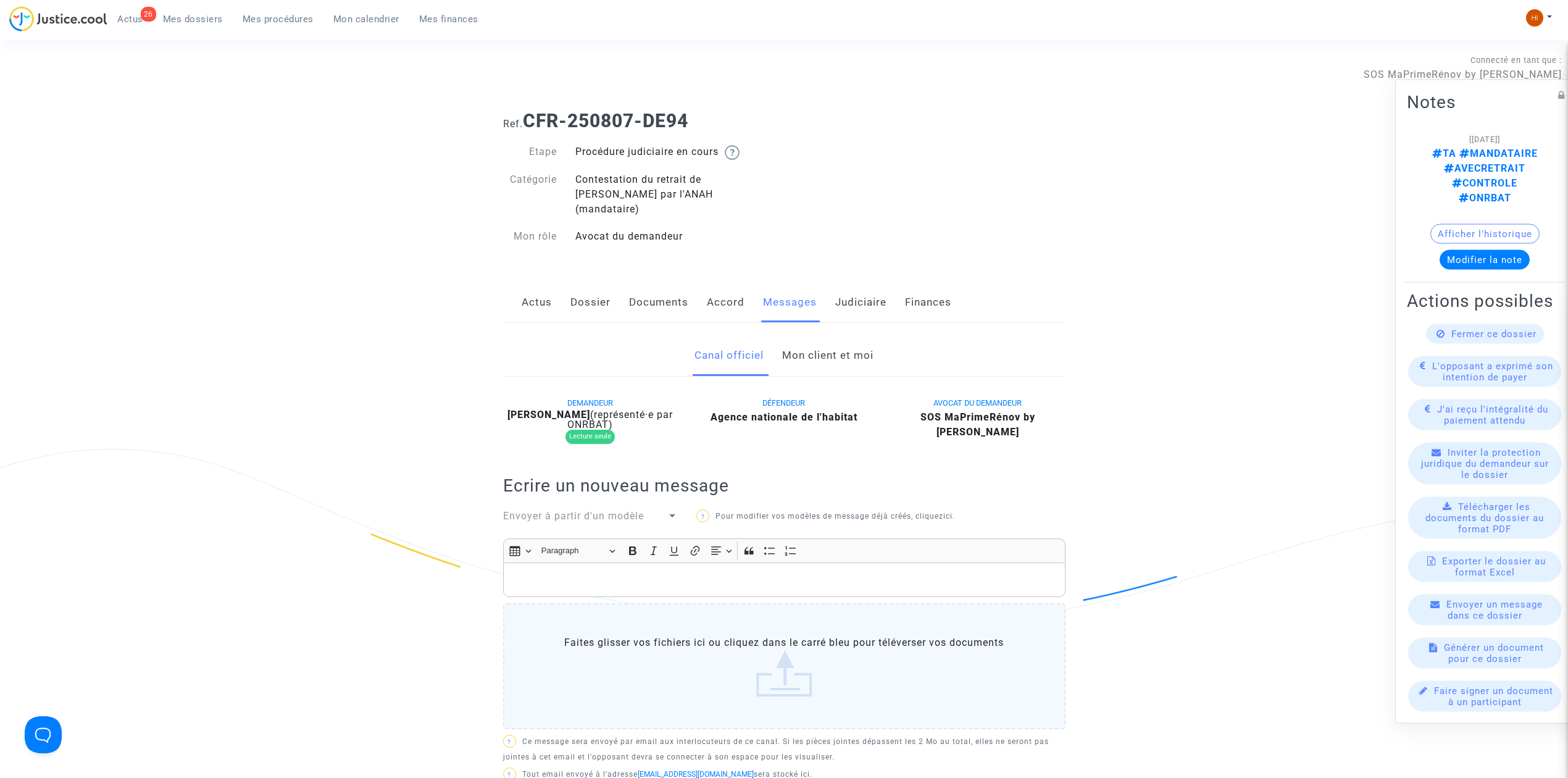
click at [821, 347] on link "Mon client et moi" at bounding box center [828, 356] width 91 height 40
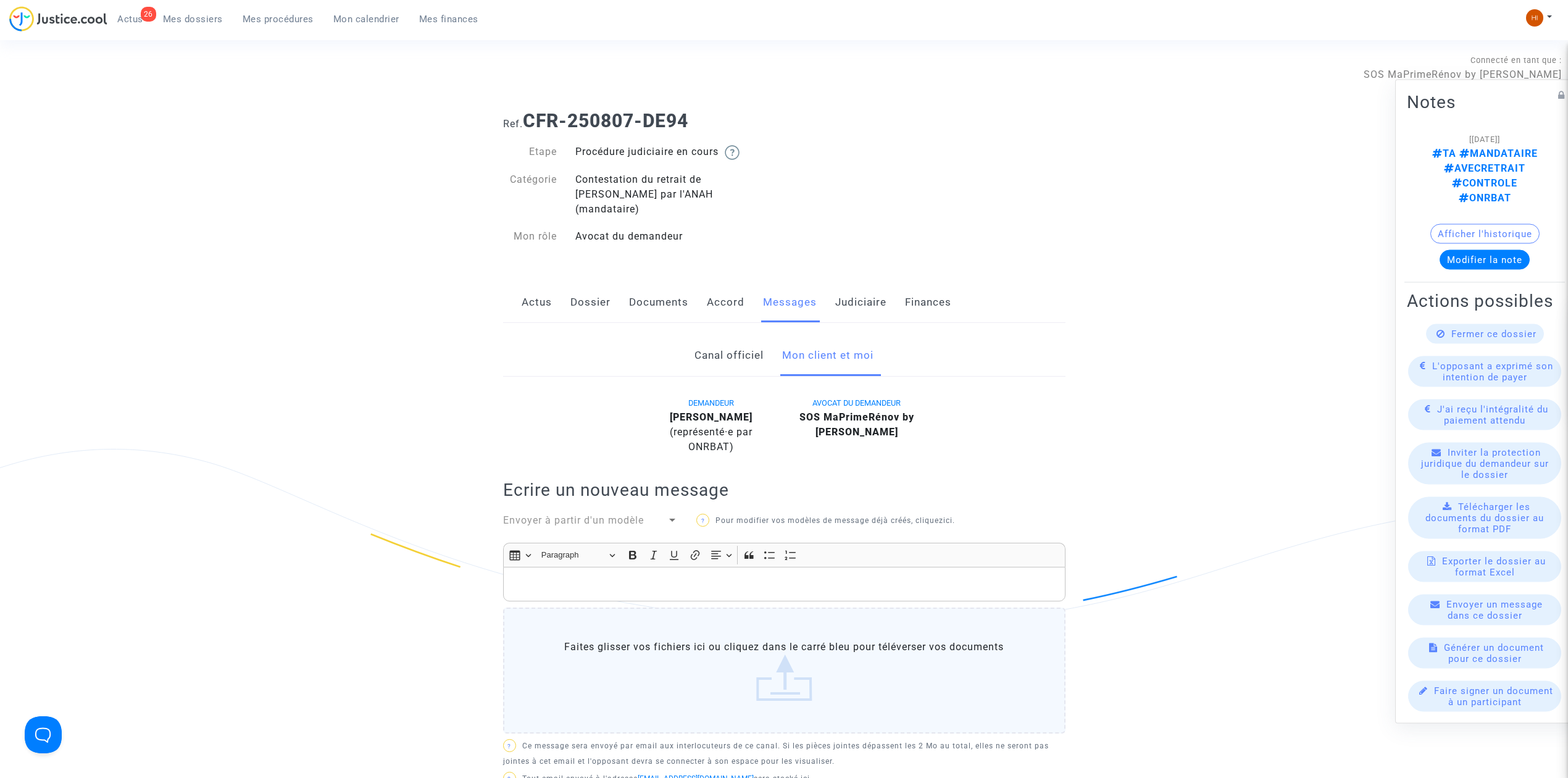
click at [721, 551] on div "Insert table Insert table Heading Paragraph Paragraph Heading 1 Heading 2 Headi…" at bounding box center [784, 555] width 557 height 23
click at [719, 567] on div "Rich Text Editor, main" at bounding box center [784, 584] width 562 height 35
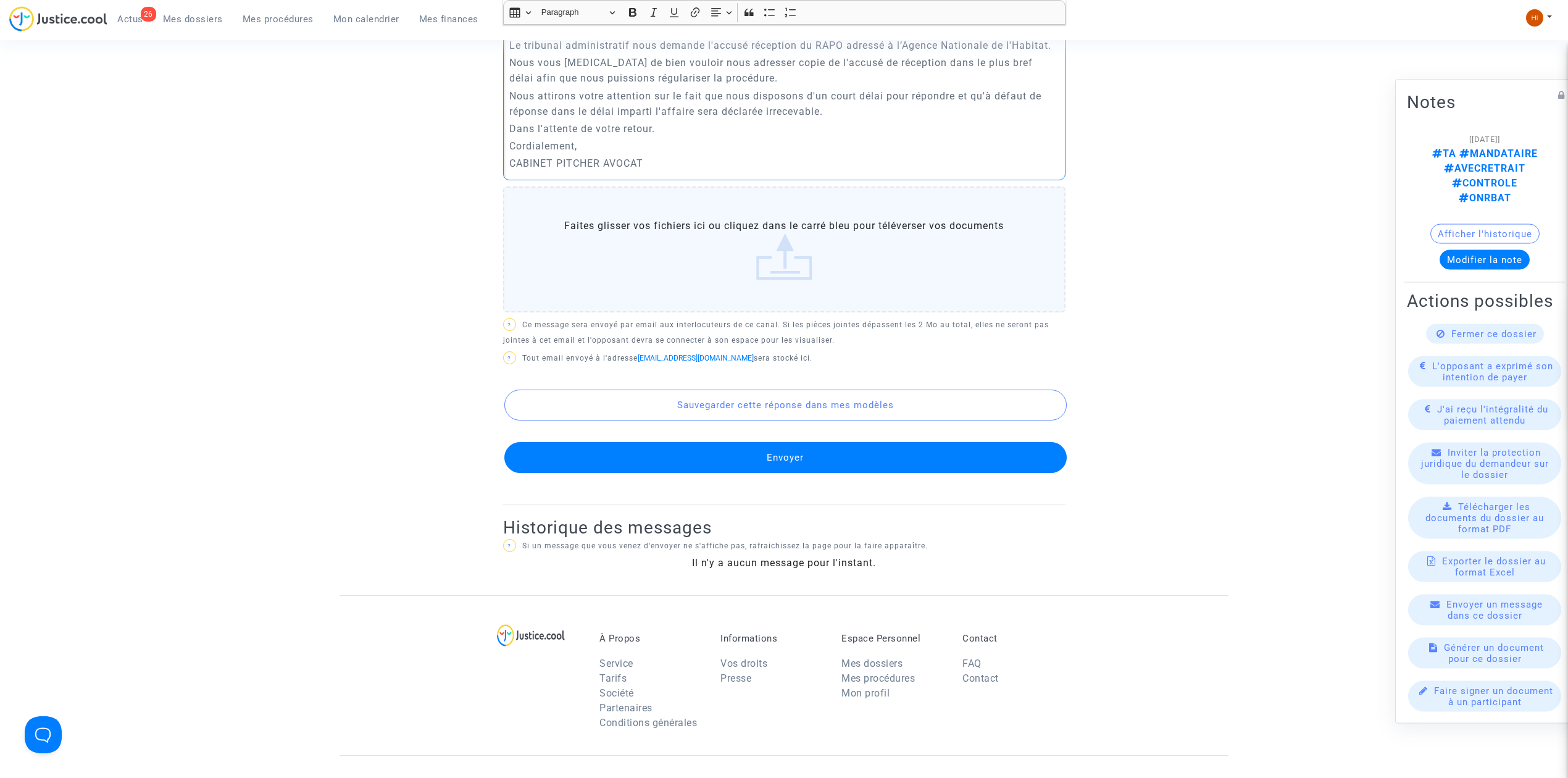
scroll to position [576, 0]
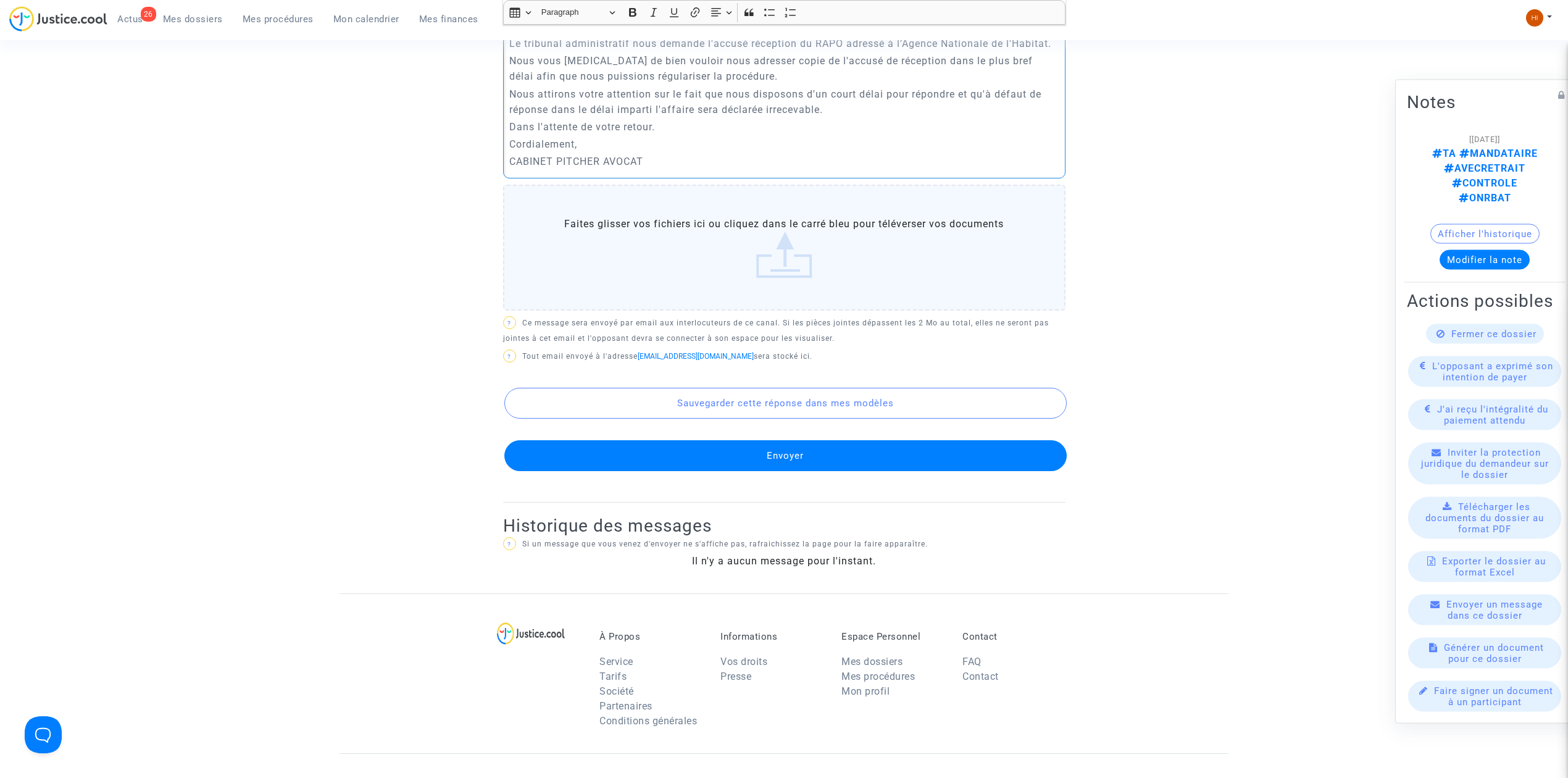
click at [825, 448] on button "Envoyer" at bounding box center [786, 456] width 562 height 31
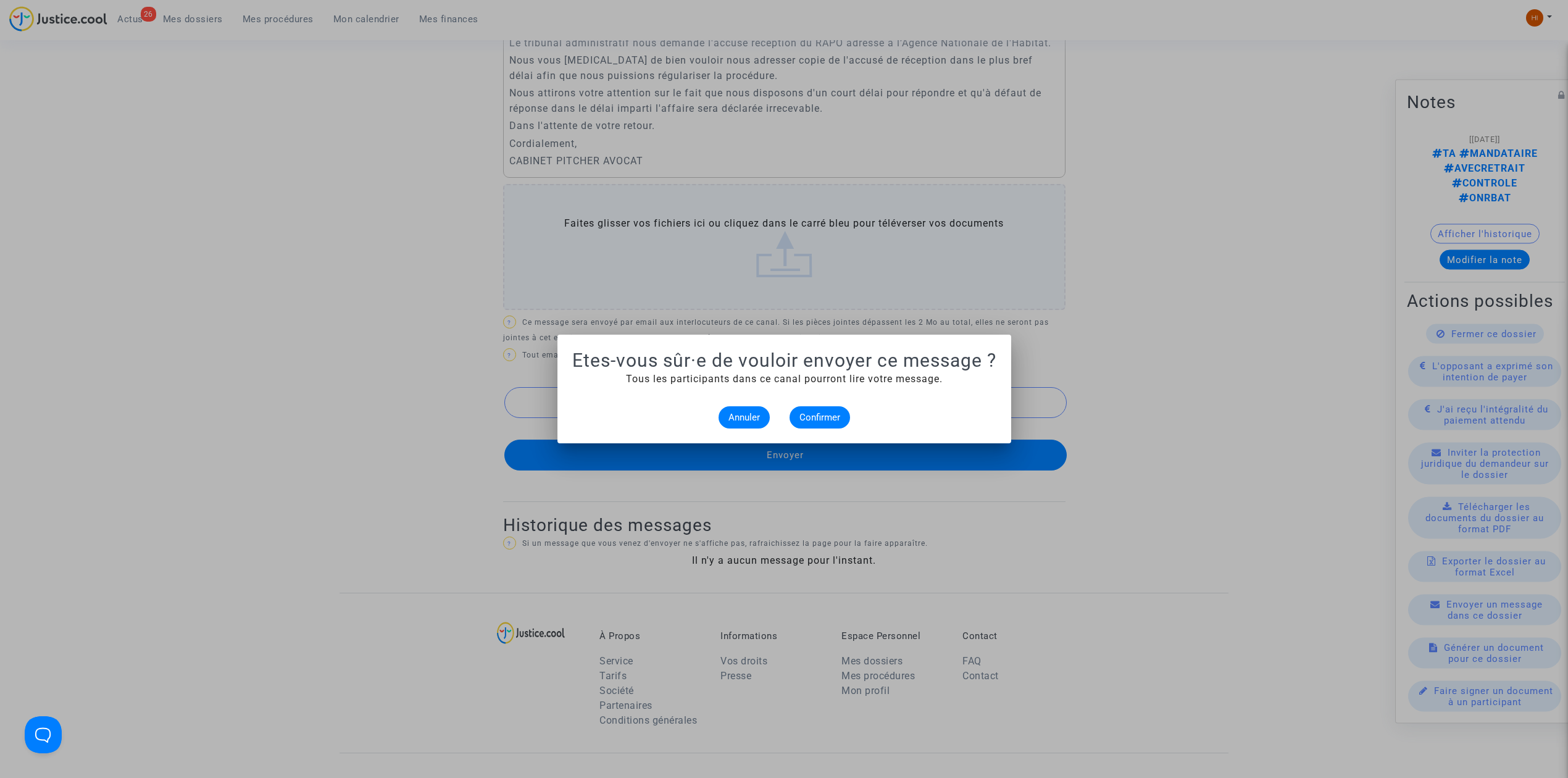
scroll to position [0, 0]
click at [814, 426] on button "Confirmer" at bounding box center [820, 418] width 61 height 22
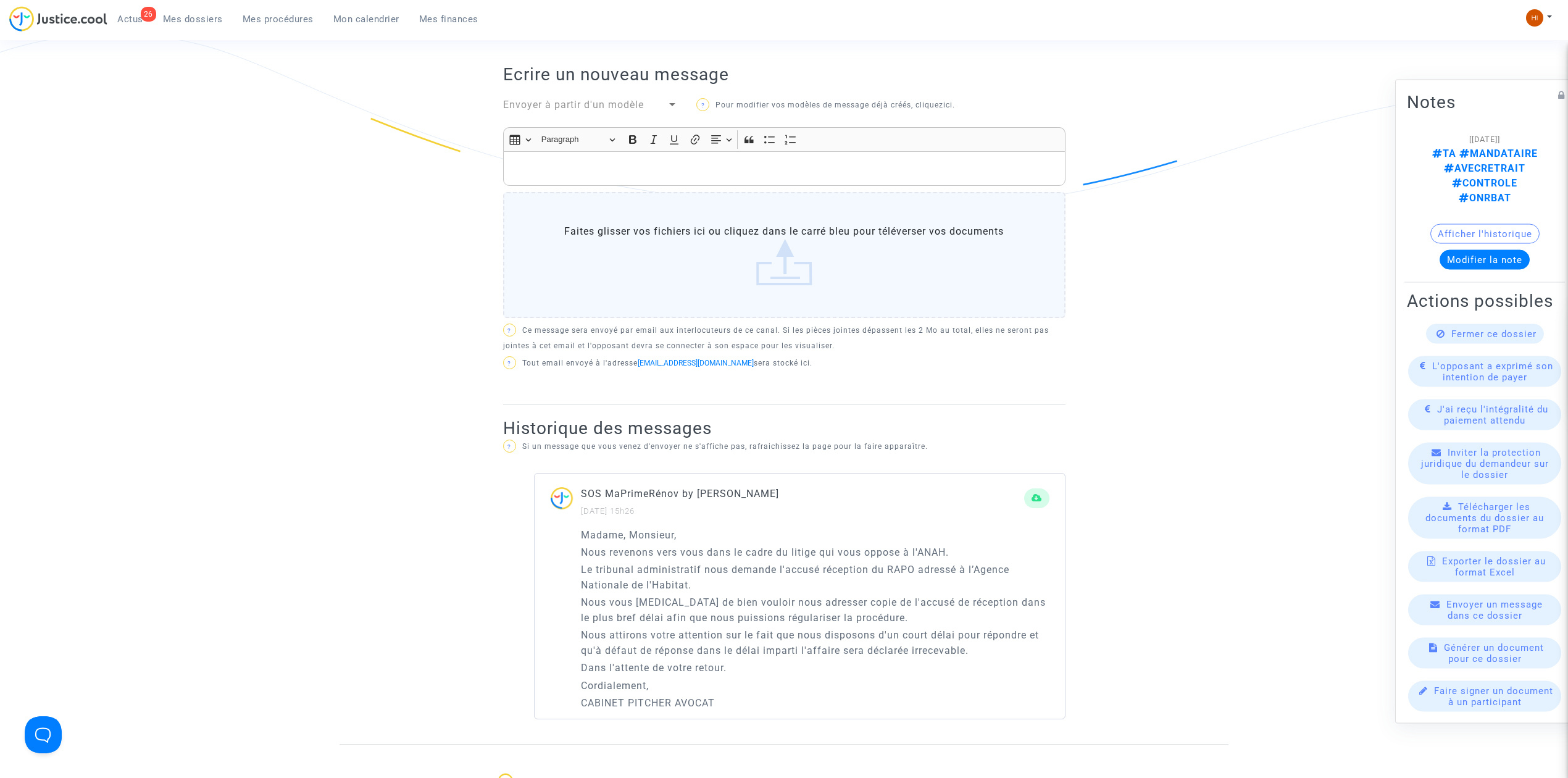
scroll to position [82, 0]
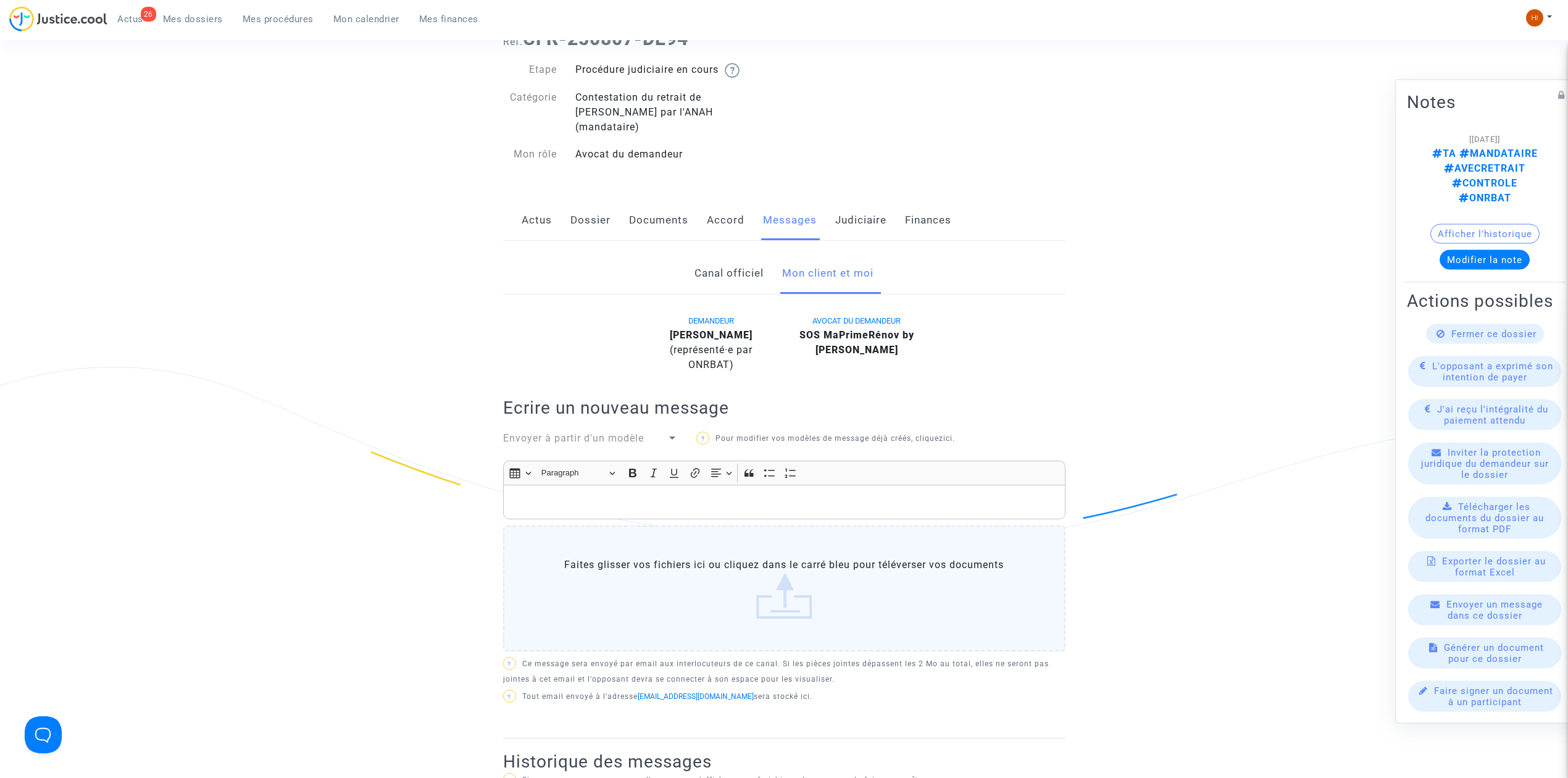
drag, startPoint x: 262, startPoint y: 18, endPoint x: 307, endPoint y: 18, distance: 45.0
click at [262, 18] on span "Mes procédures" at bounding box center [278, 19] width 71 height 11
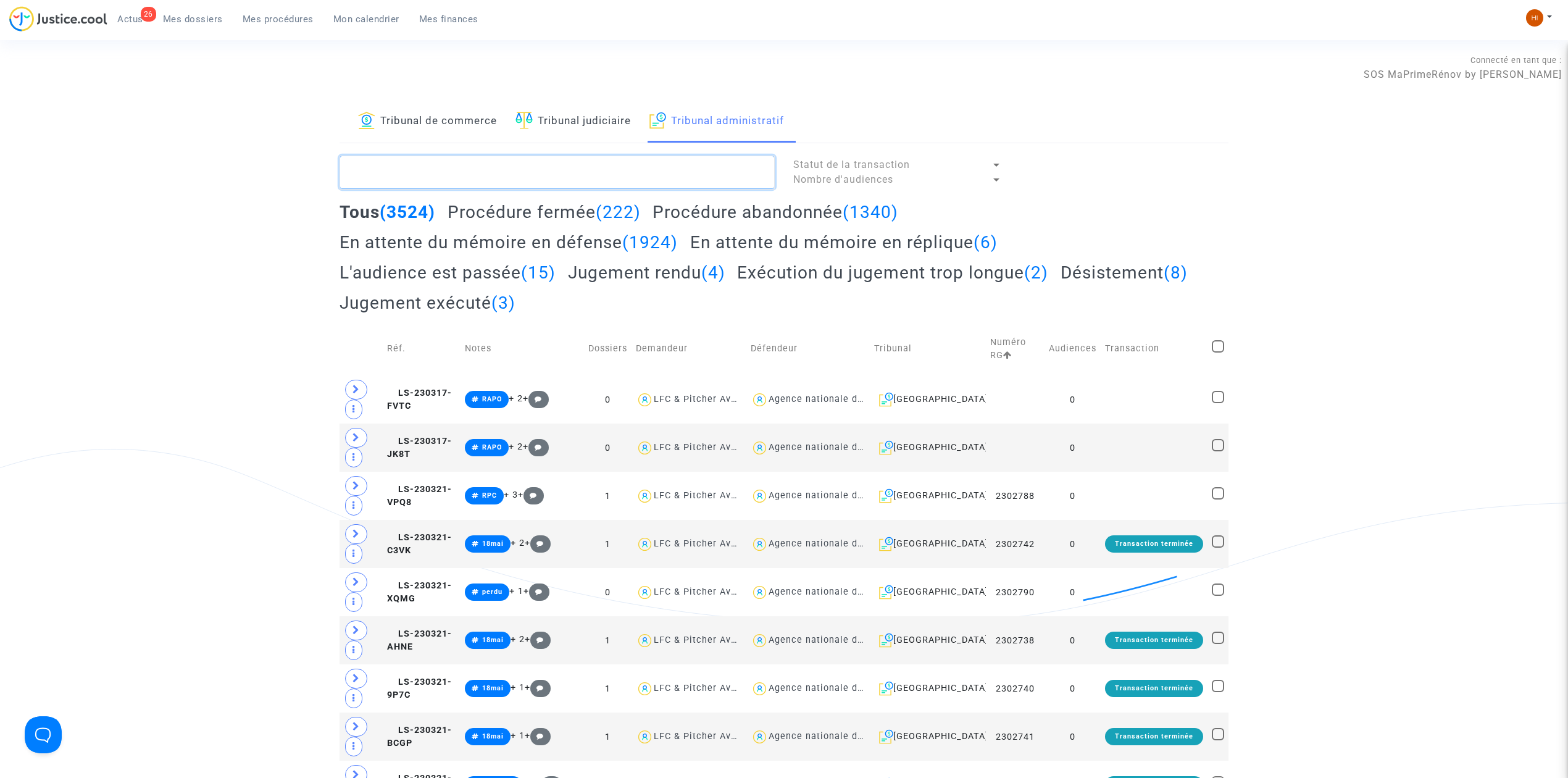
click at [605, 169] on textarea at bounding box center [557, 172] width 435 height 33
paste textarea "EL [PERSON_NAME]"
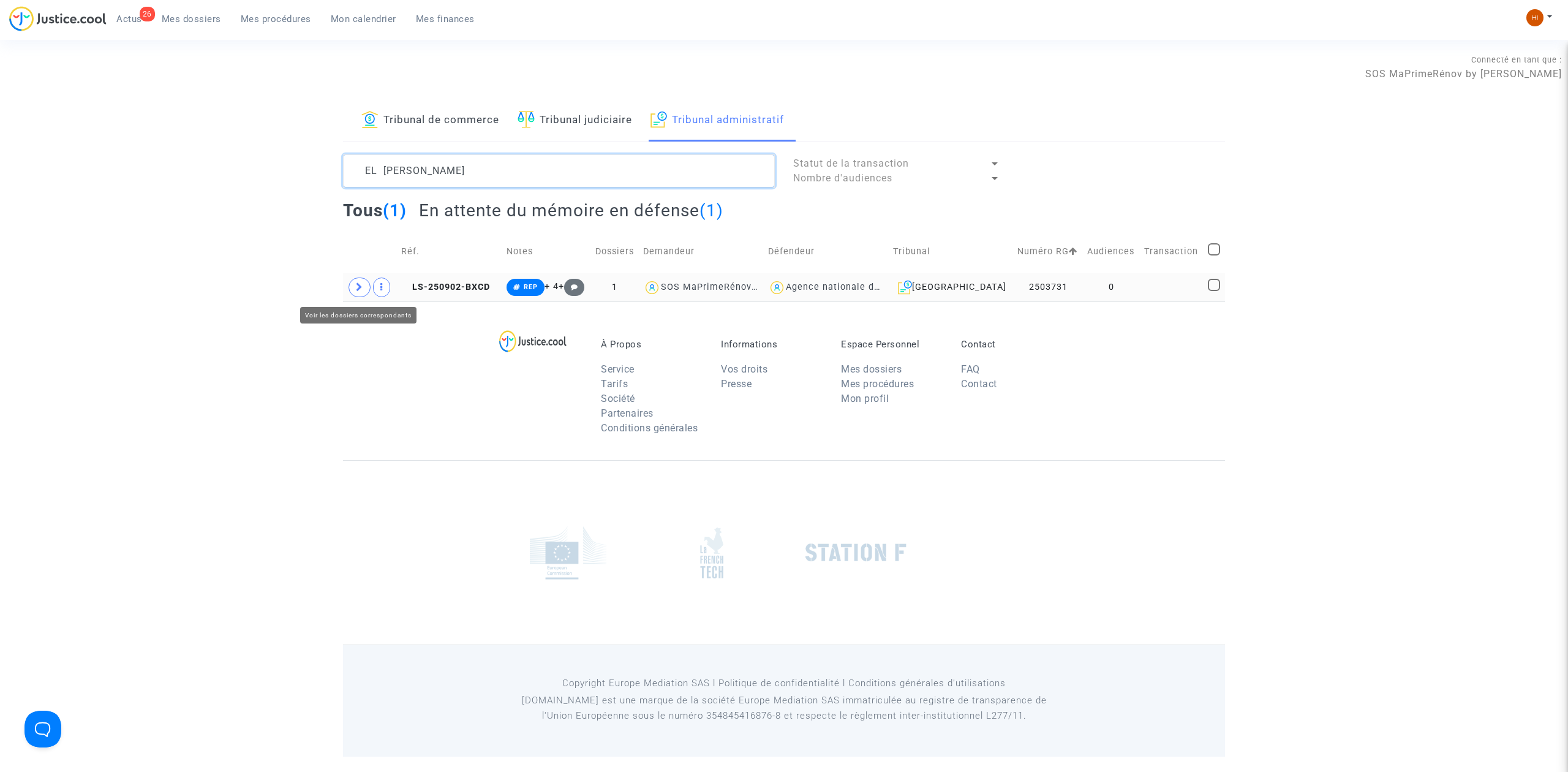
type textarea "EL [PERSON_NAME]"
click at [353, 288] on span at bounding box center [359, 288] width 22 height 19
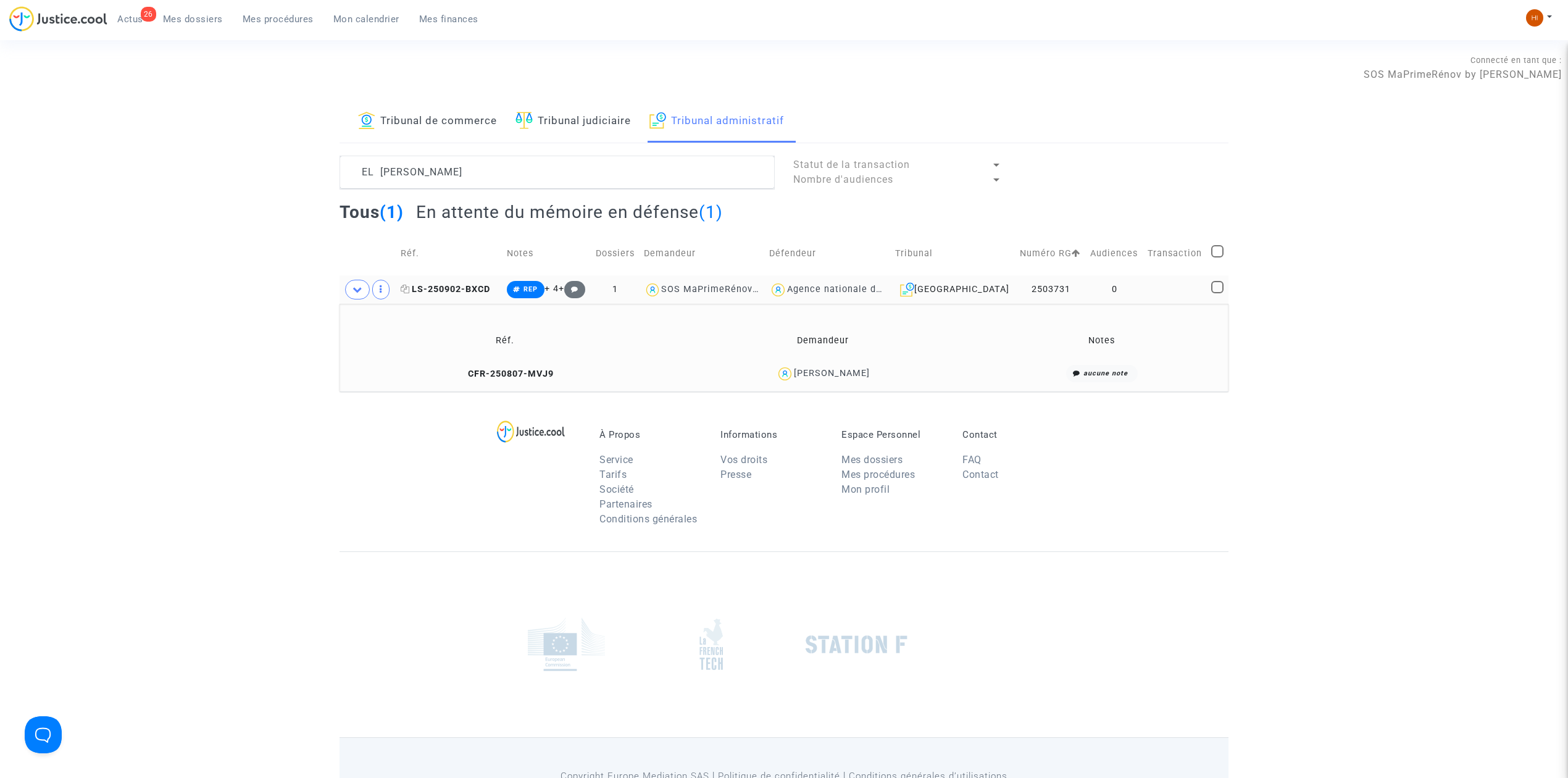
click at [484, 292] on span "LS-250902-BXCD" at bounding box center [445, 289] width 89 height 10
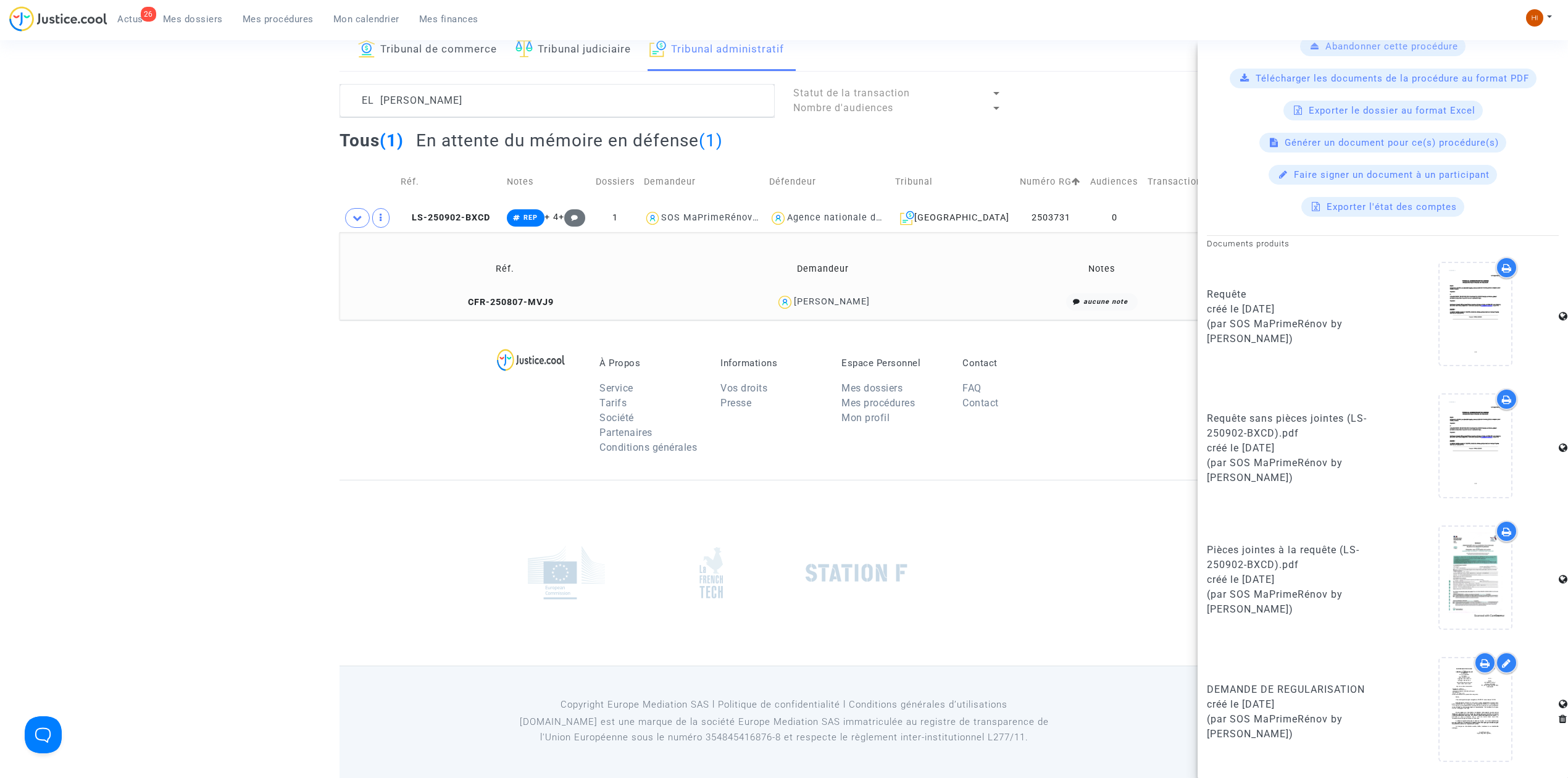
scroll to position [511, 0]
click at [1464, 721] on icon at bounding box center [1476, 709] width 40 height 40
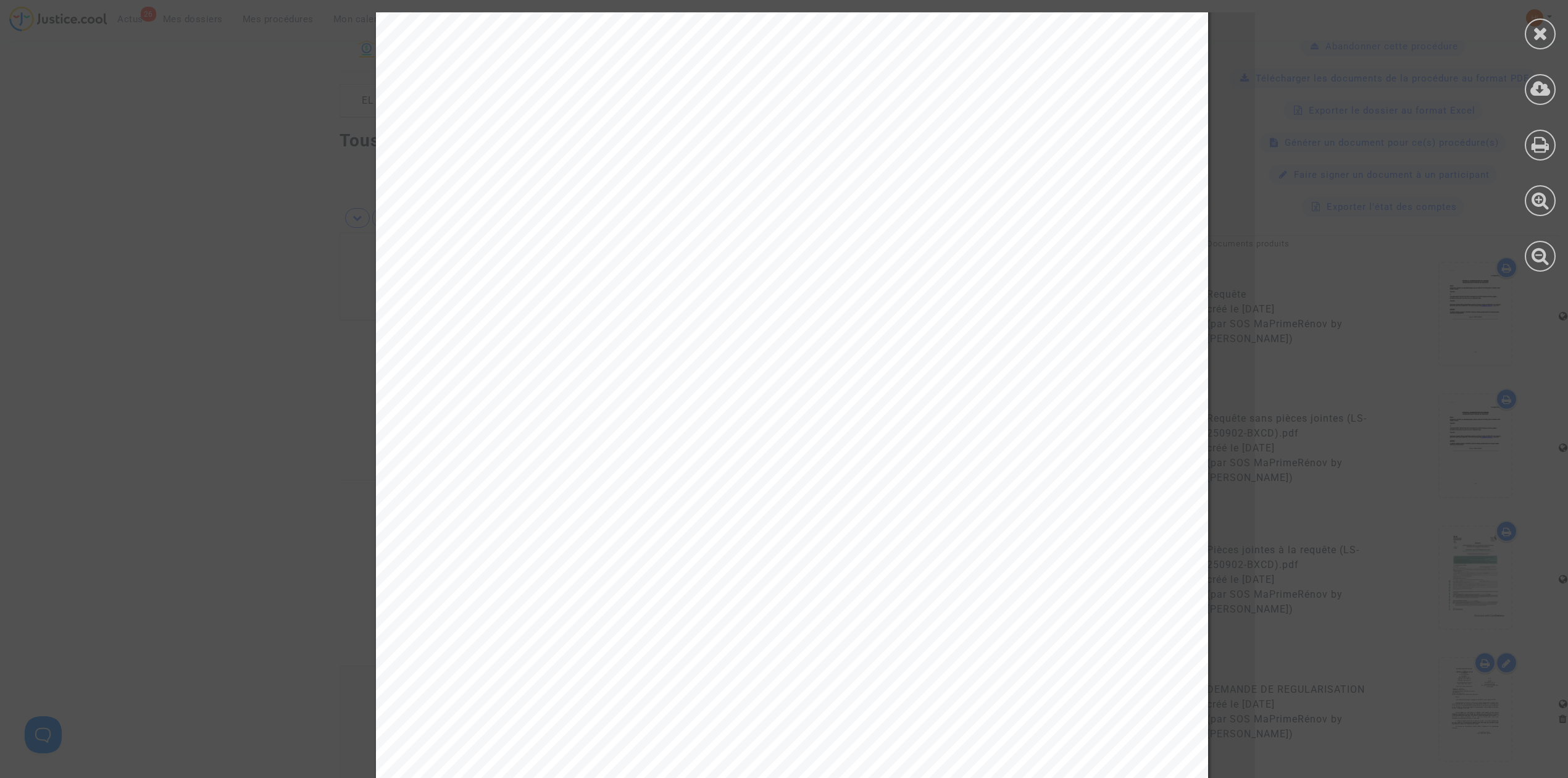
scroll to position [411, 0]
click at [1552, 30] on div at bounding box center [1540, 33] width 31 height 31
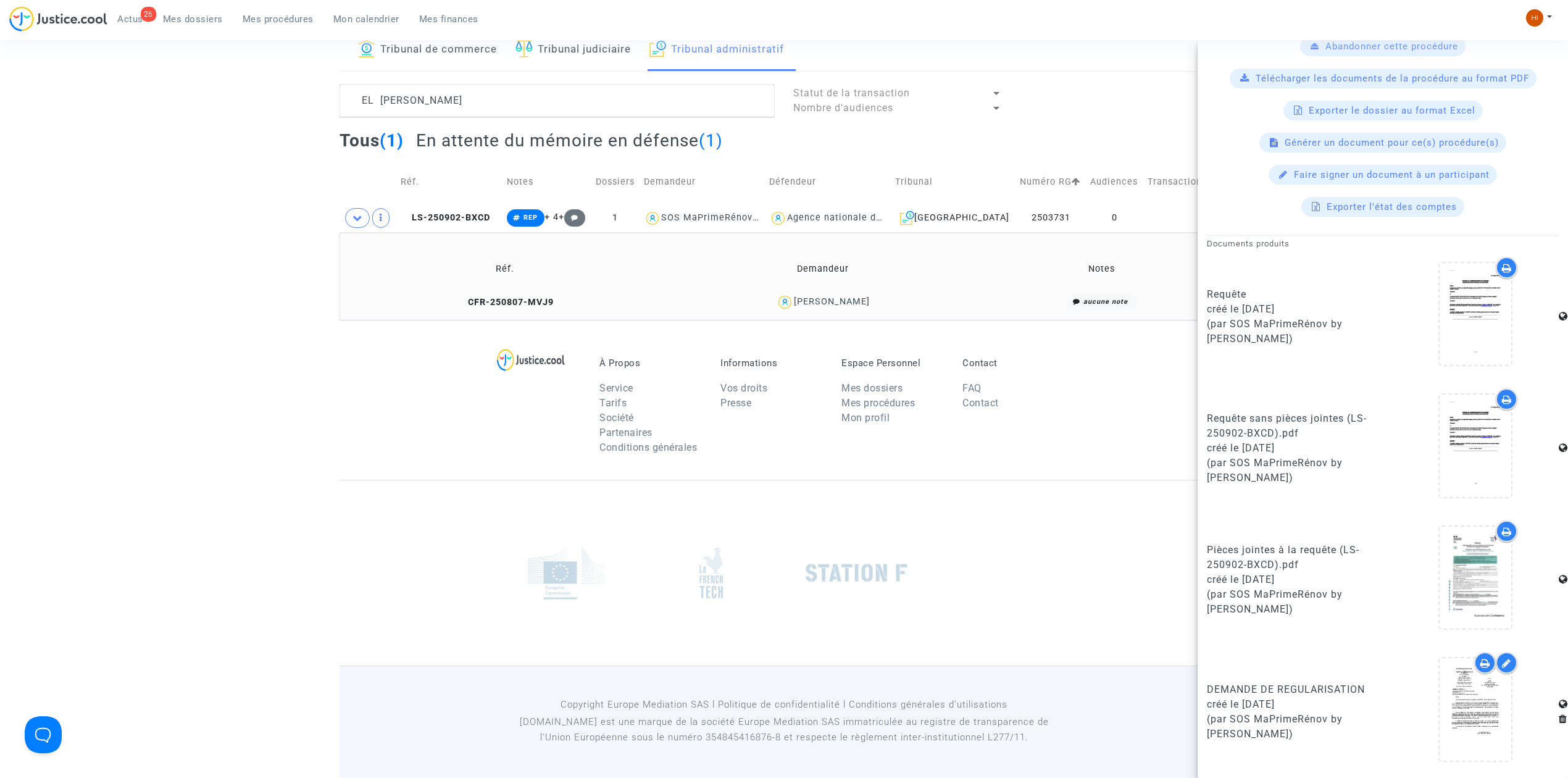
click at [509, 307] on td "CFR-250807-MVJ9" at bounding box center [505, 302] width 323 height 27
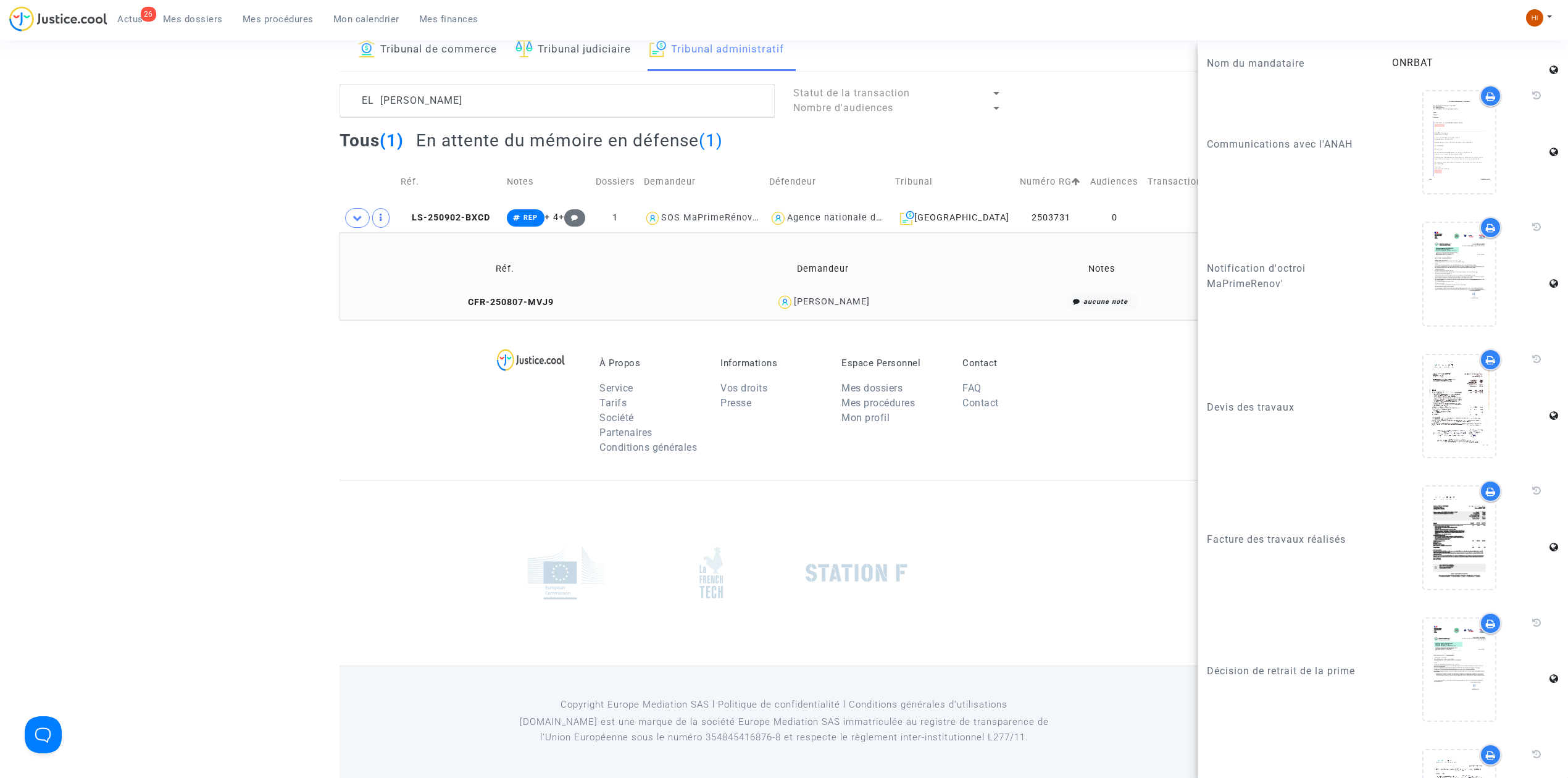
scroll to position [1564, 0]
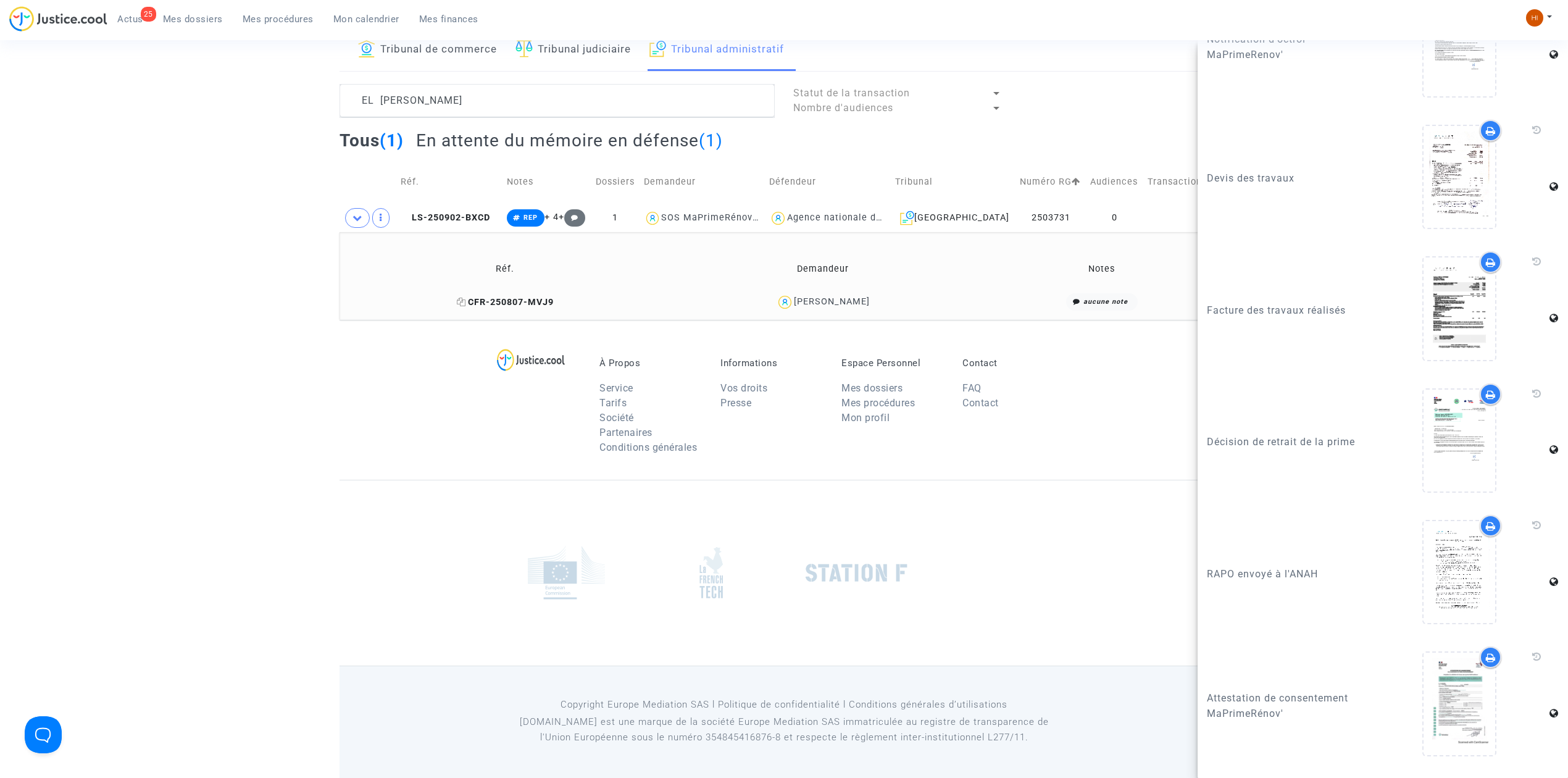
click at [510, 302] on span "CFR-250807-MVJ9" at bounding box center [505, 302] width 97 height 10
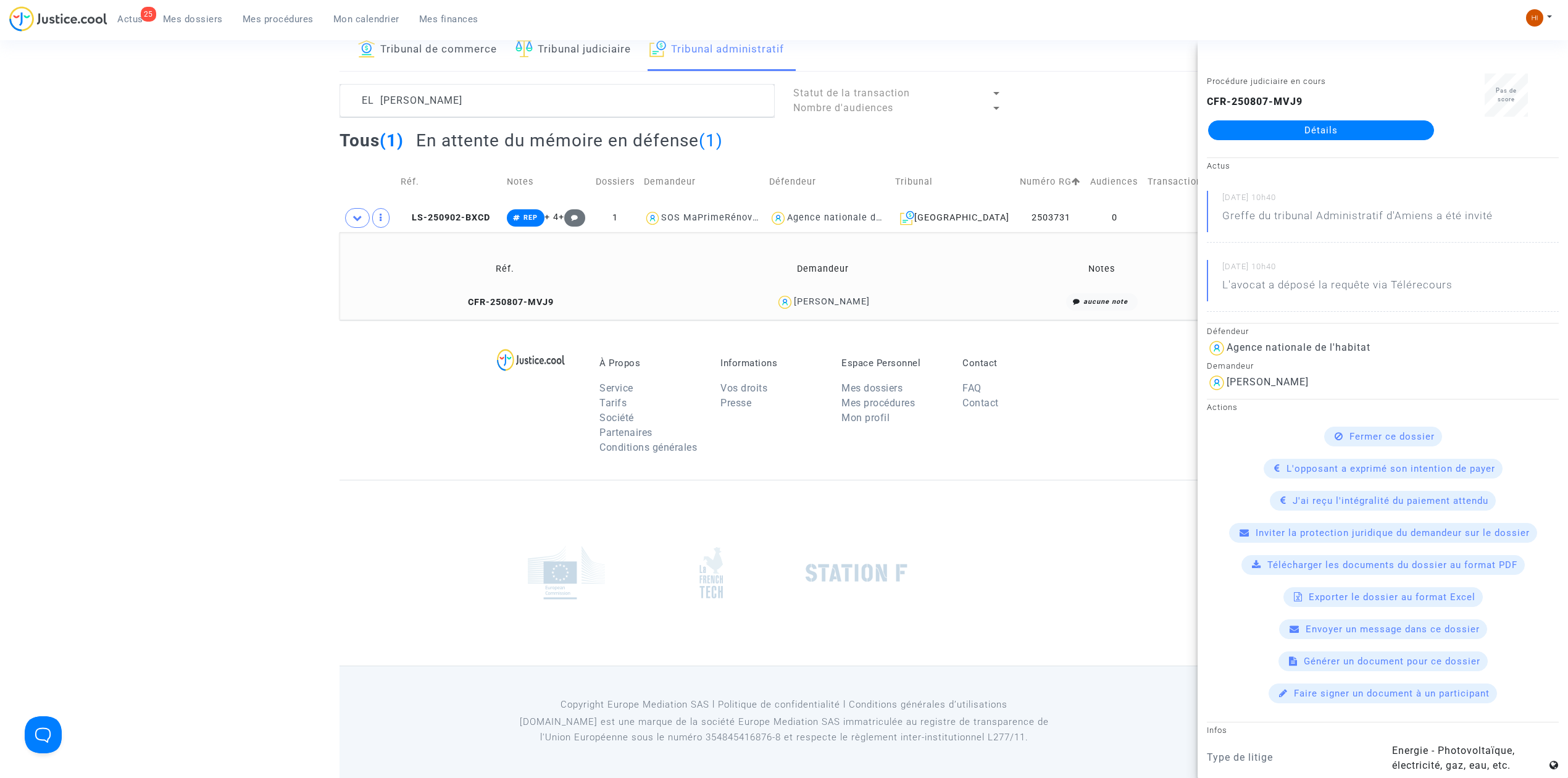
click at [1310, 124] on link "Détails" at bounding box center [1321, 131] width 226 height 20
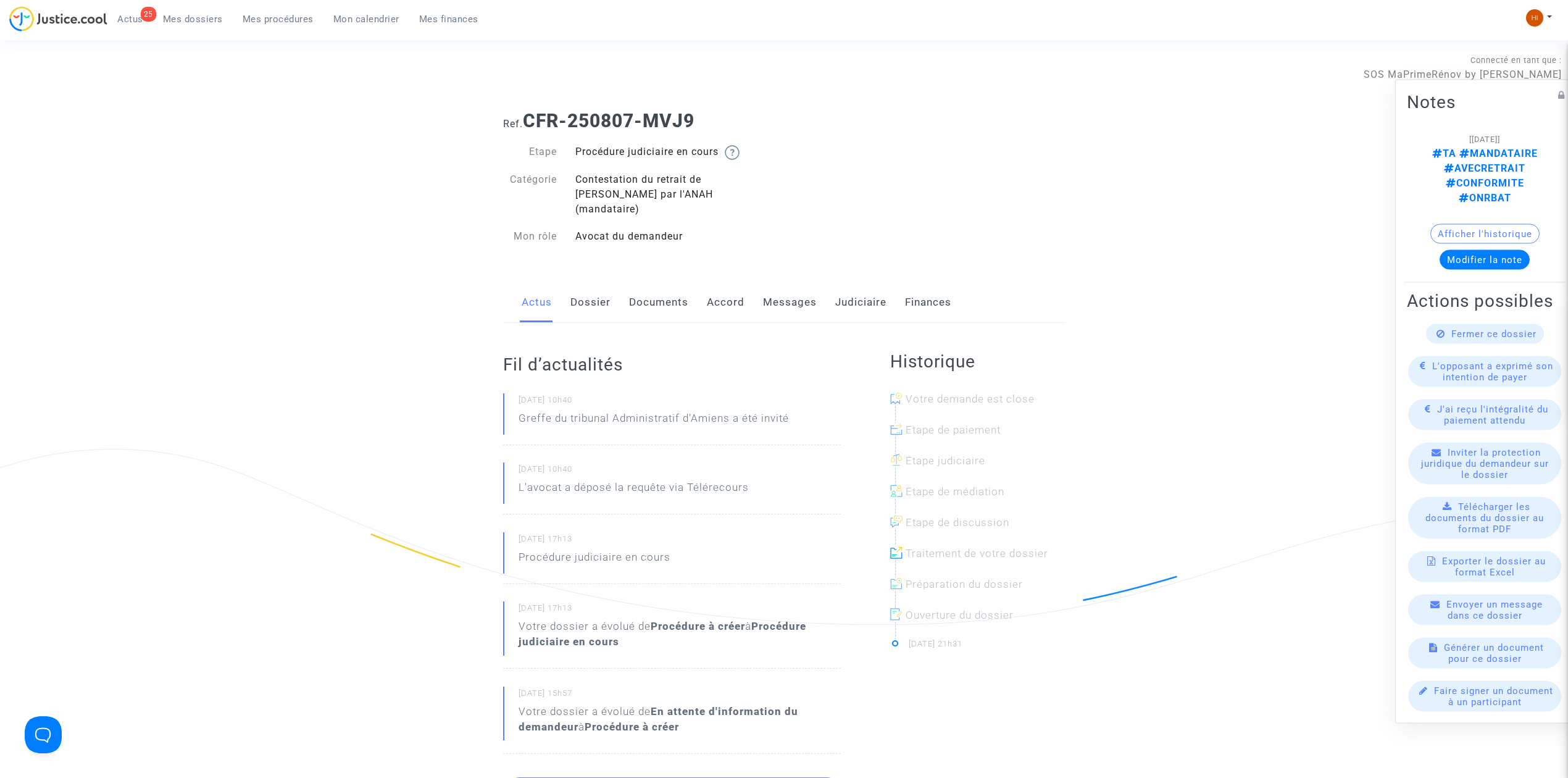
click at [780, 293] on link "Messages" at bounding box center [790, 302] width 54 height 40
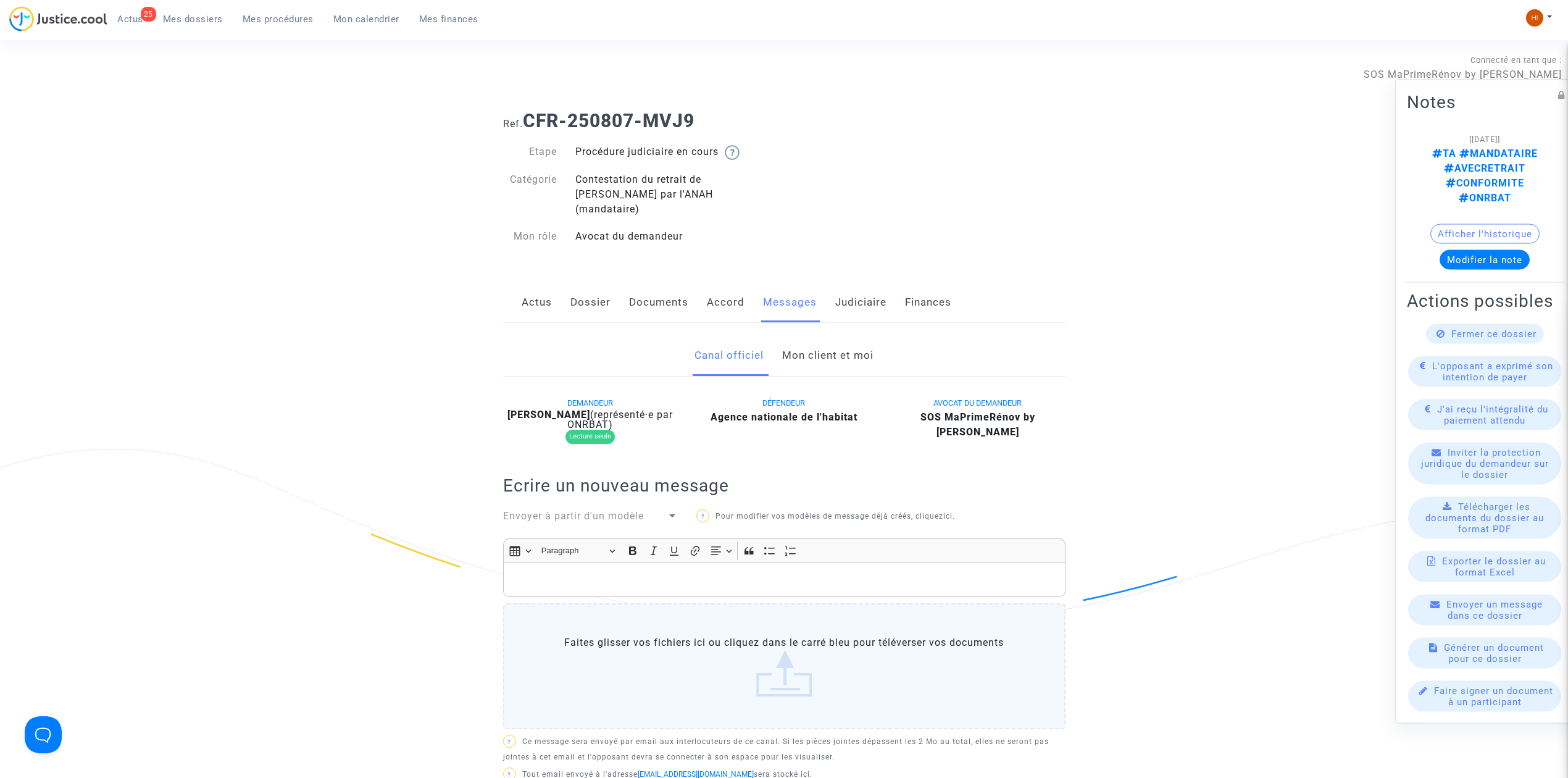
drag, startPoint x: 822, startPoint y: 339, endPoint x: 769, endPoint y: 418, distance: 95.1
click at [823, 339] on link "Mon client et moi" at bounding box center [828, 356] width 91 height 40
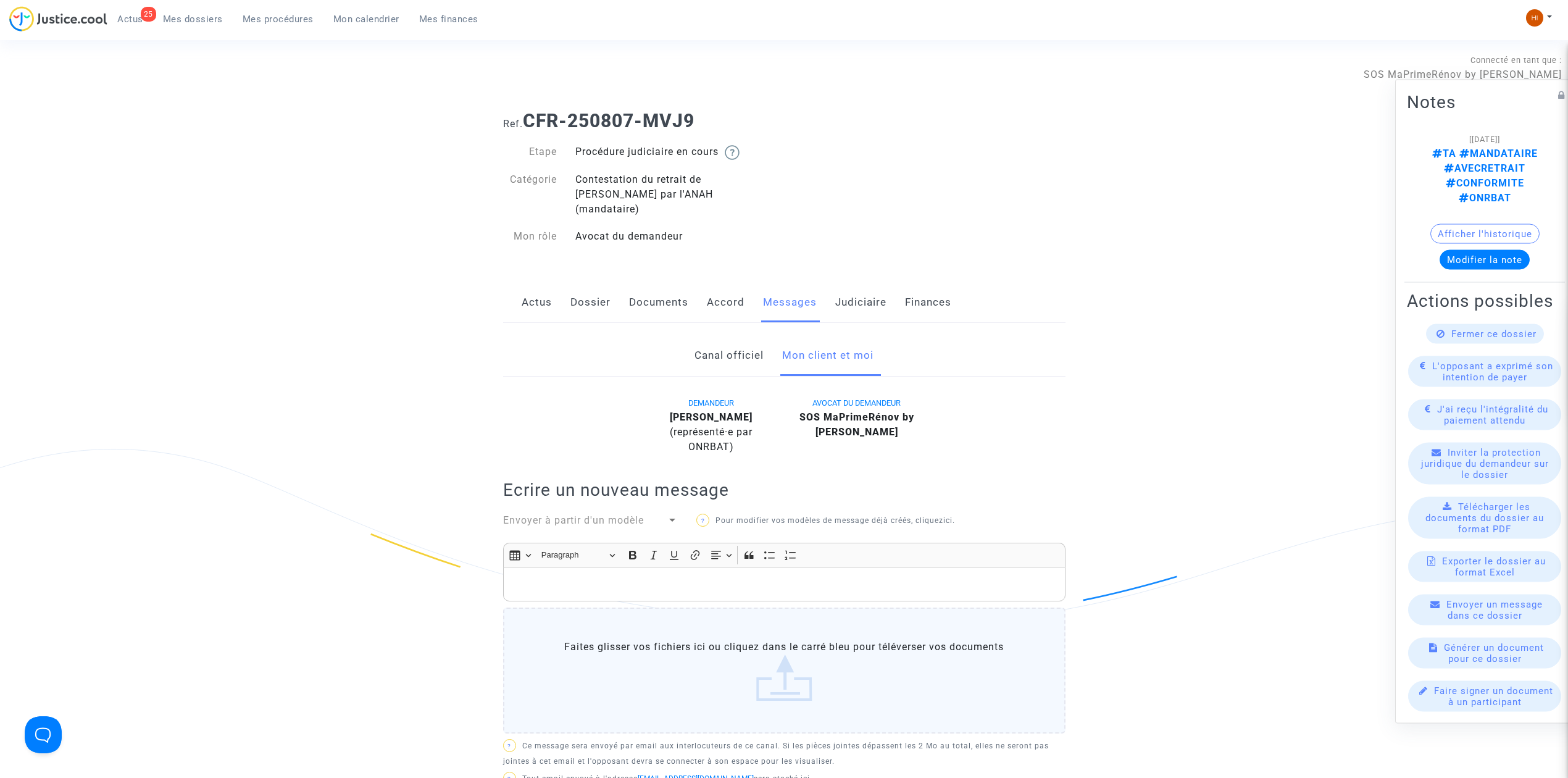
click at [771, 577] on p "Rich Text Editor, main" at bounding box center [784, 585] width 549 height 16
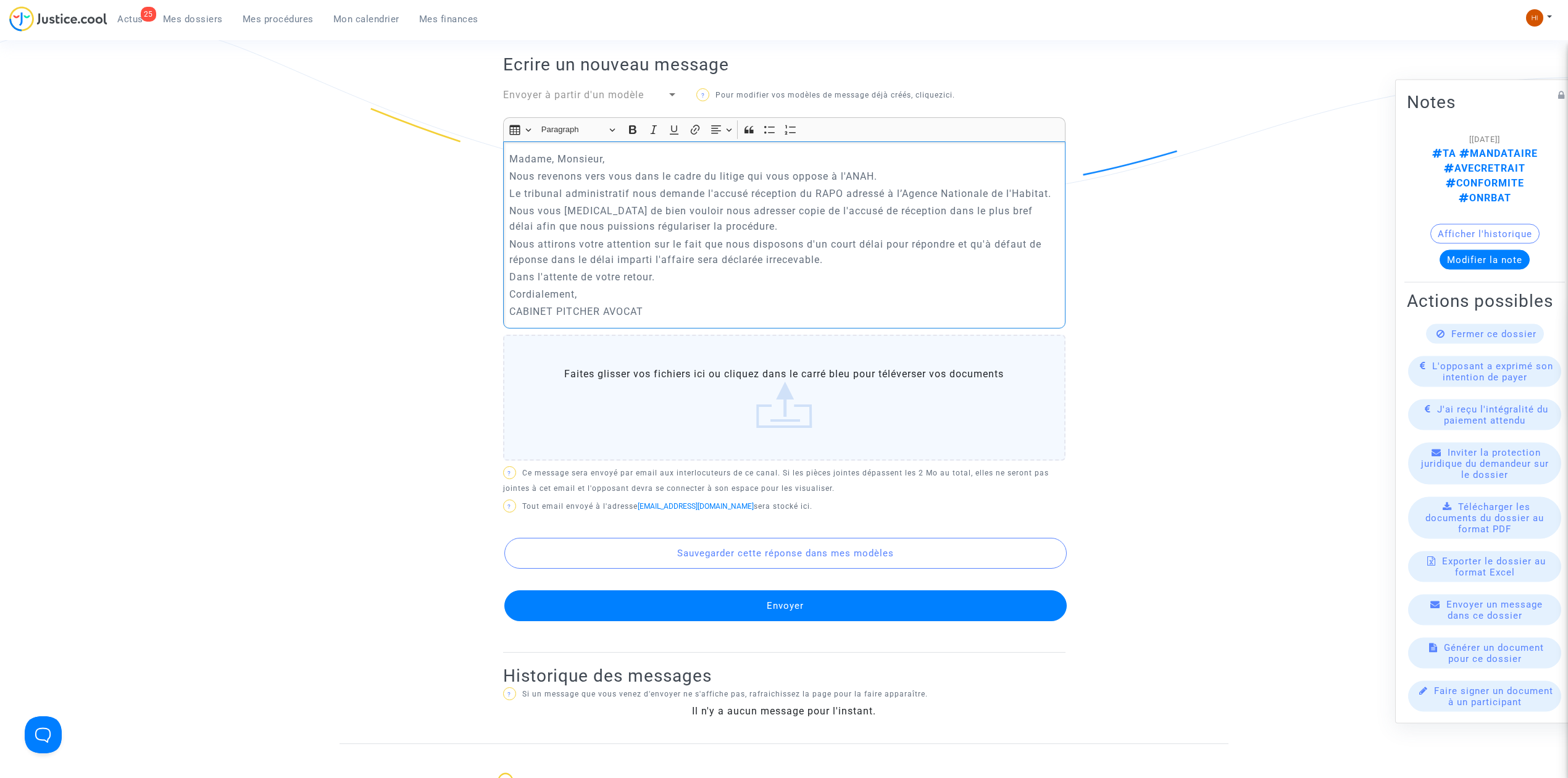
scroll to position [576, 0]
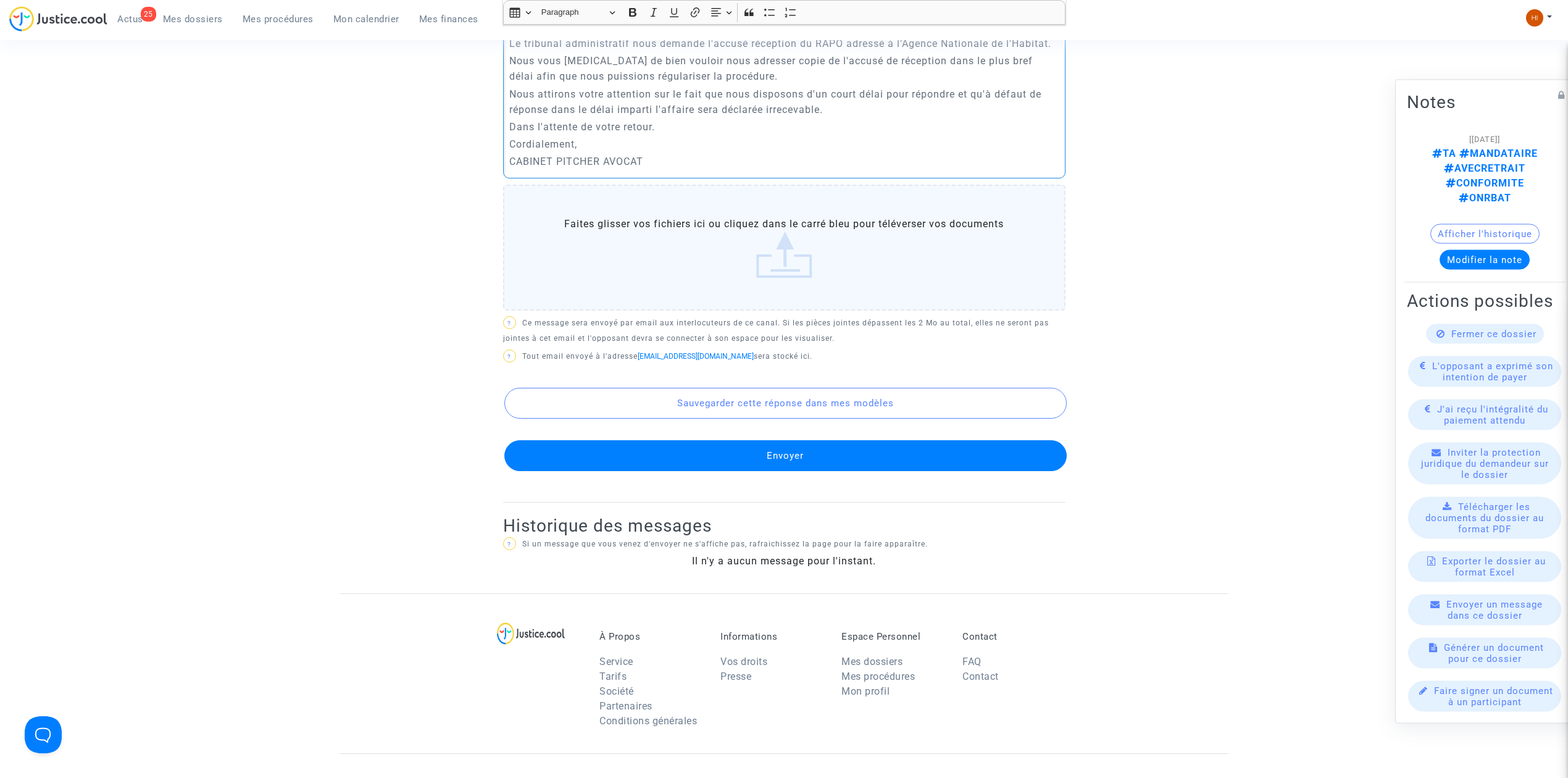
click at [764, 450] on button "Envoyer" at bounding box center [786, 456] width 562 height 31
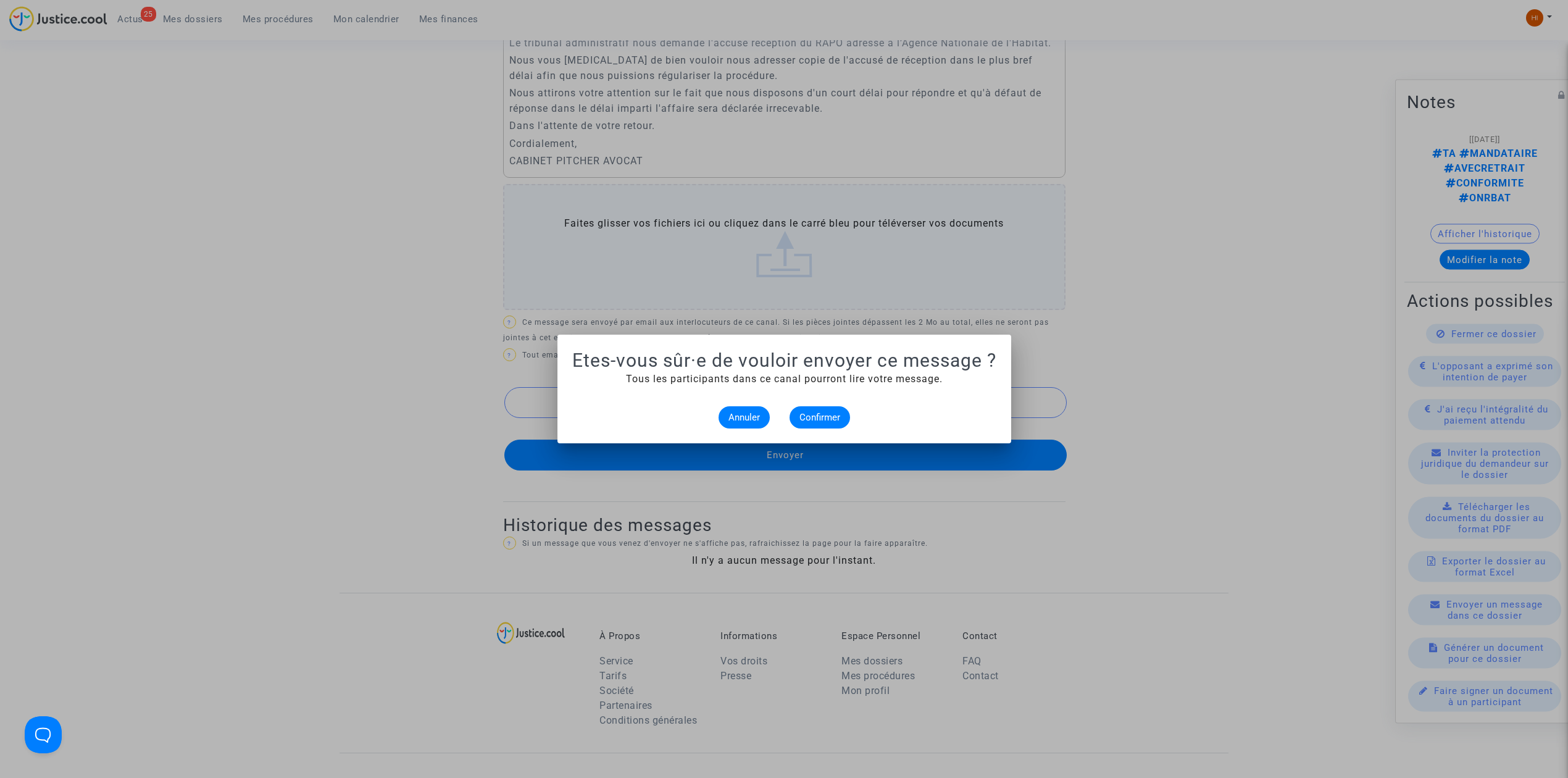
scroll to position [0, 0]
click at [821, 428] on button "Confirmer" at bounding box center [820, 418] width 61 height 22
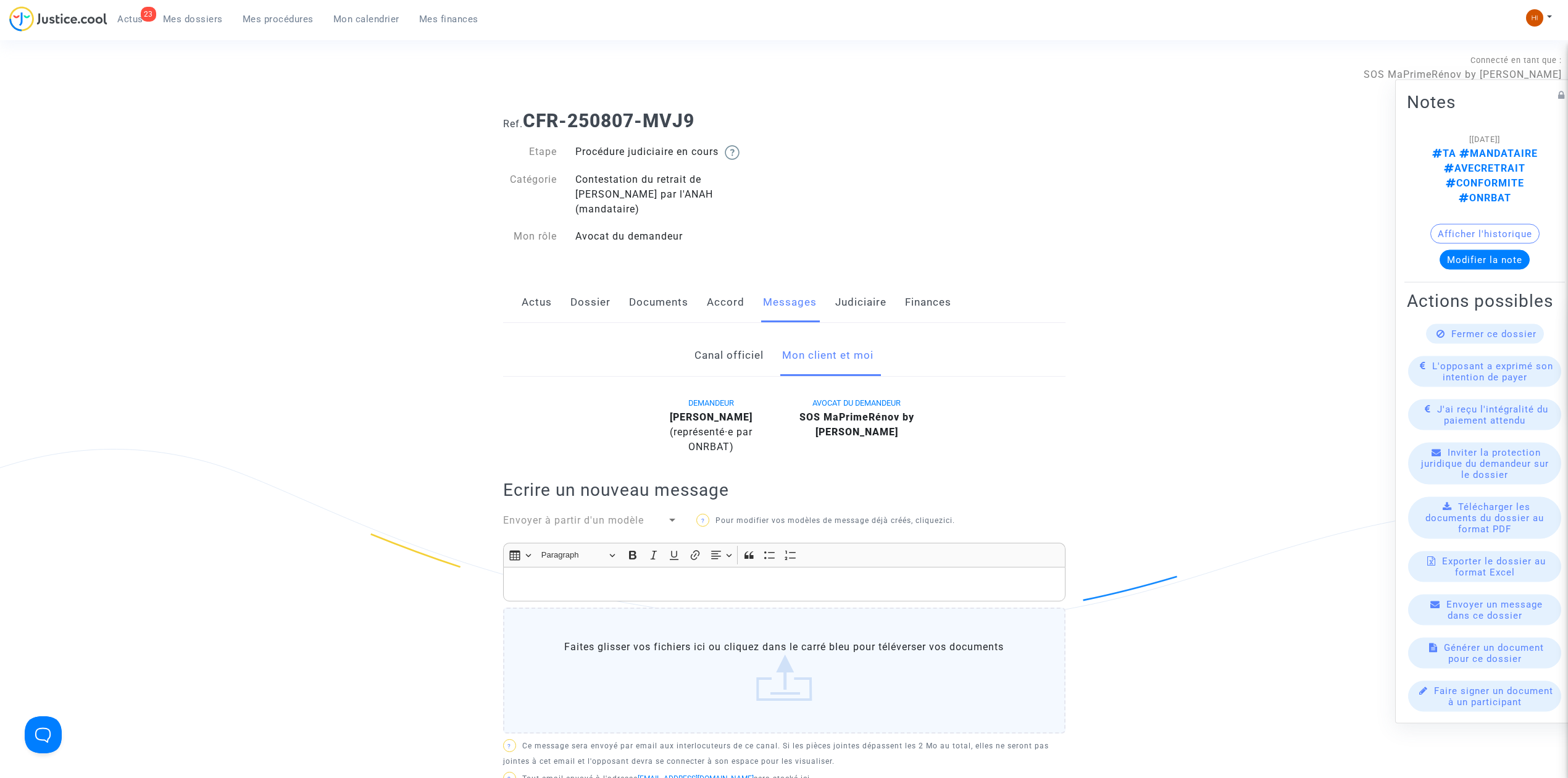
drag, startPoint x: 64, startPoint y: 196, endPoint x: 3, endPoint y: 53, distance: 155.5
drag, startPoint x: 847, startPoint y: 277, endPoint x: 835, endPoint y: 294, distance: 20.8
click at [847, 282] on link "Judiciaire" at bounding box center [861, 302] width 52 height 40
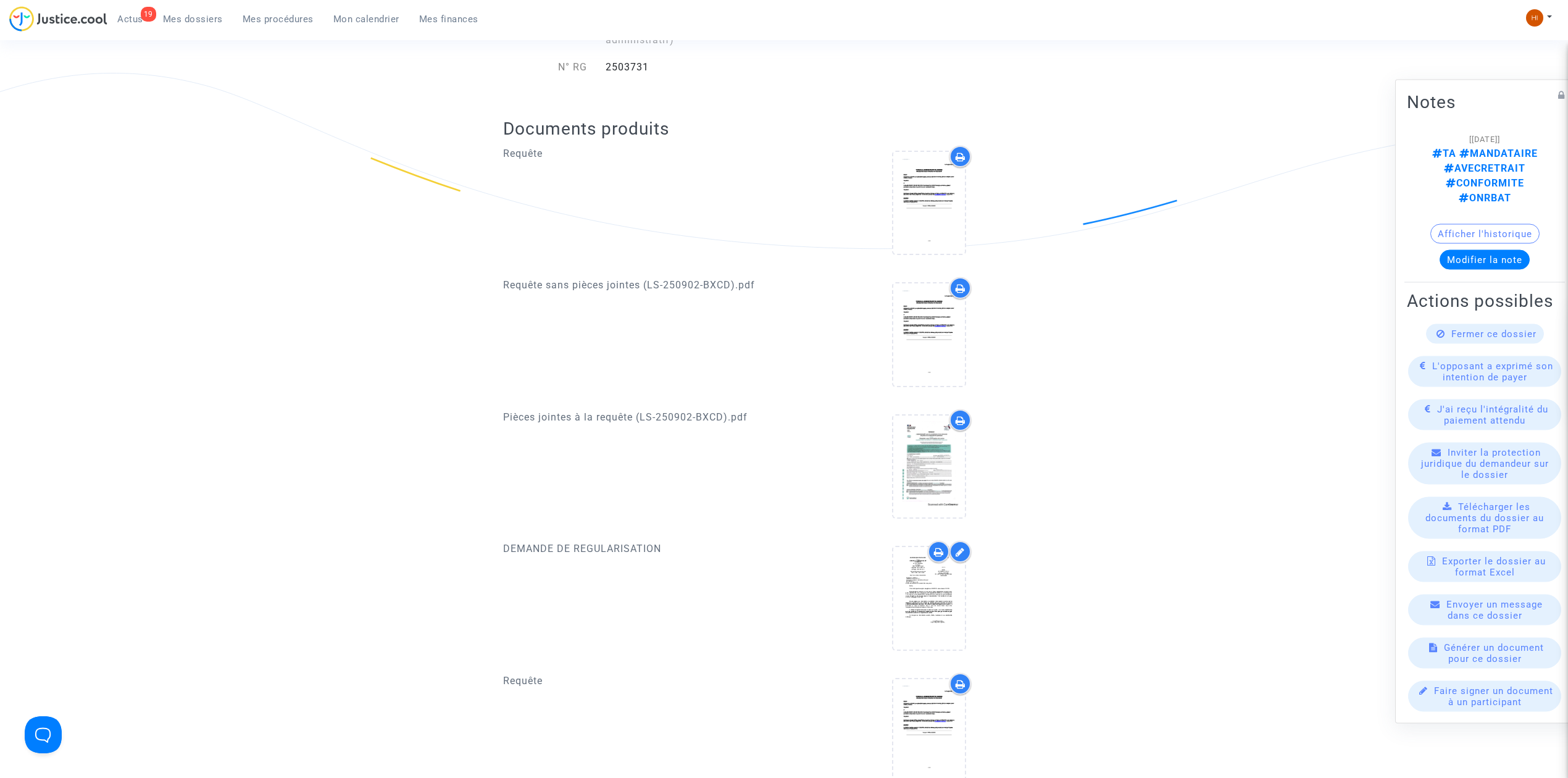
scroll to position [411, 0]
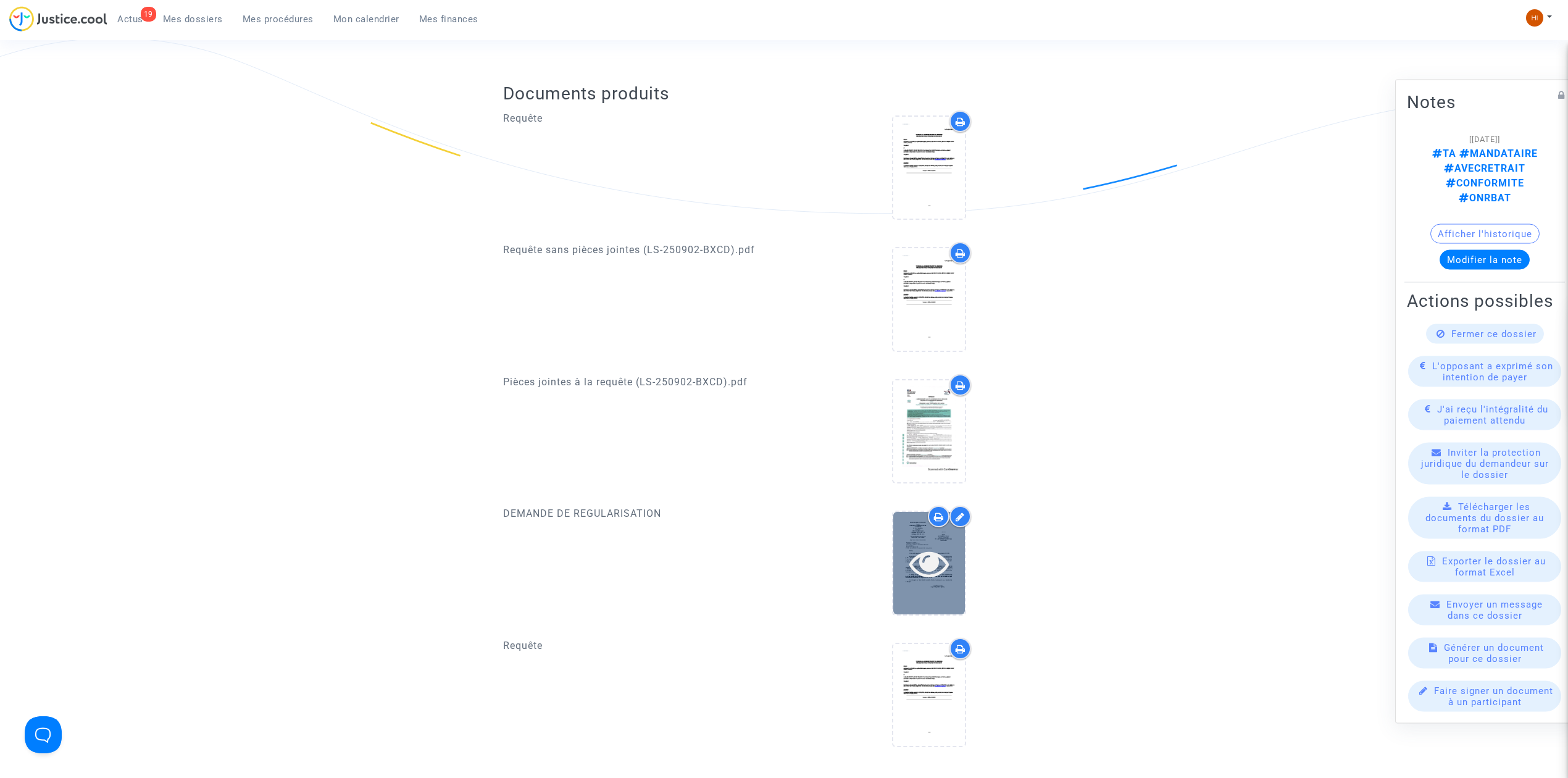
click at [936, 570] on div at bounding box center [929, 563] width 72 height 102
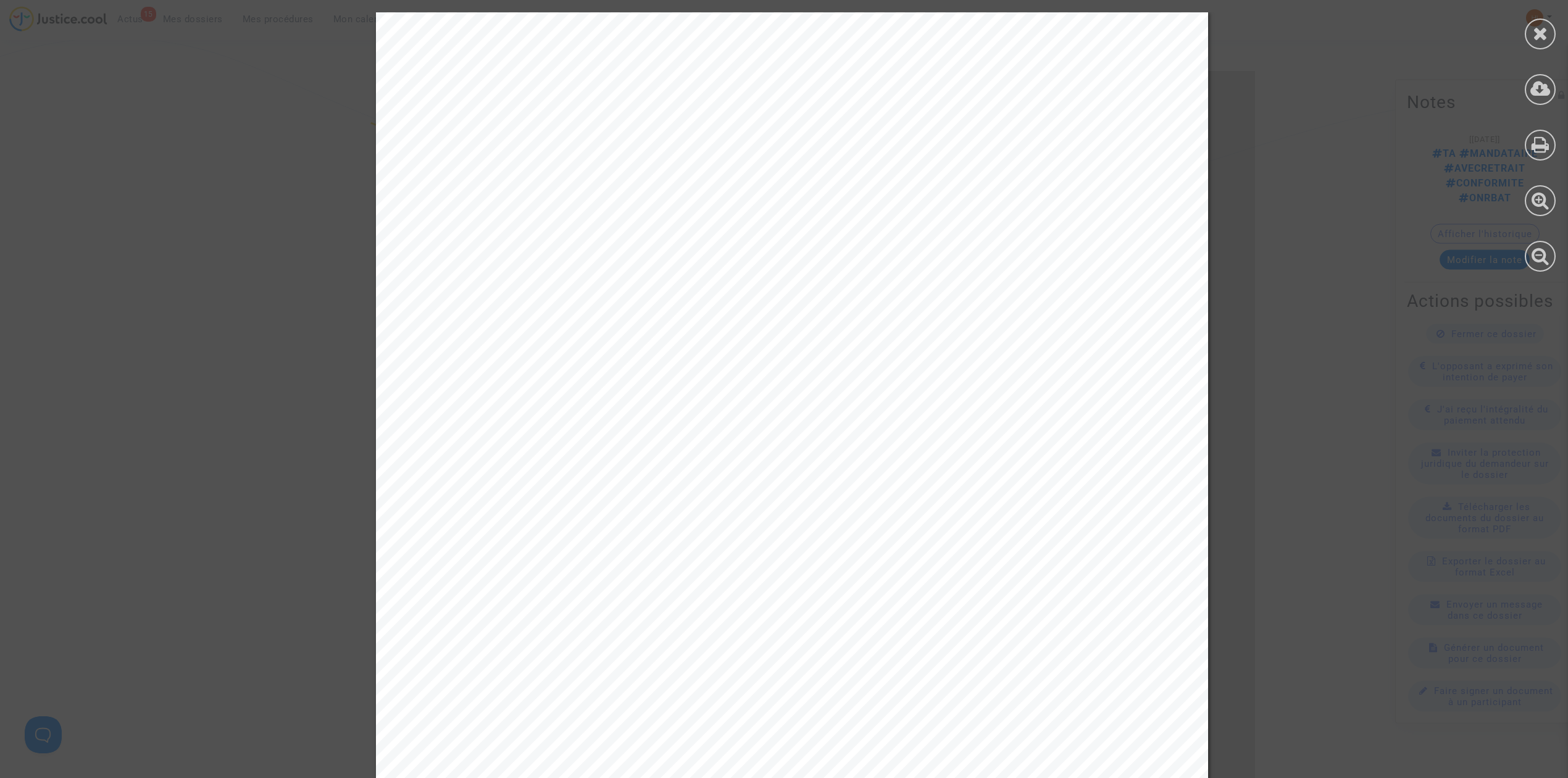
scroll to position [0, 0]
drag, startPoint x: 1539, startPoint y: 35, endPoint x: 1483, endPoint y: 48, distance: 57.5
click at [1540, 35] on icon at bounding box center [1541, 33] width 16 height 18
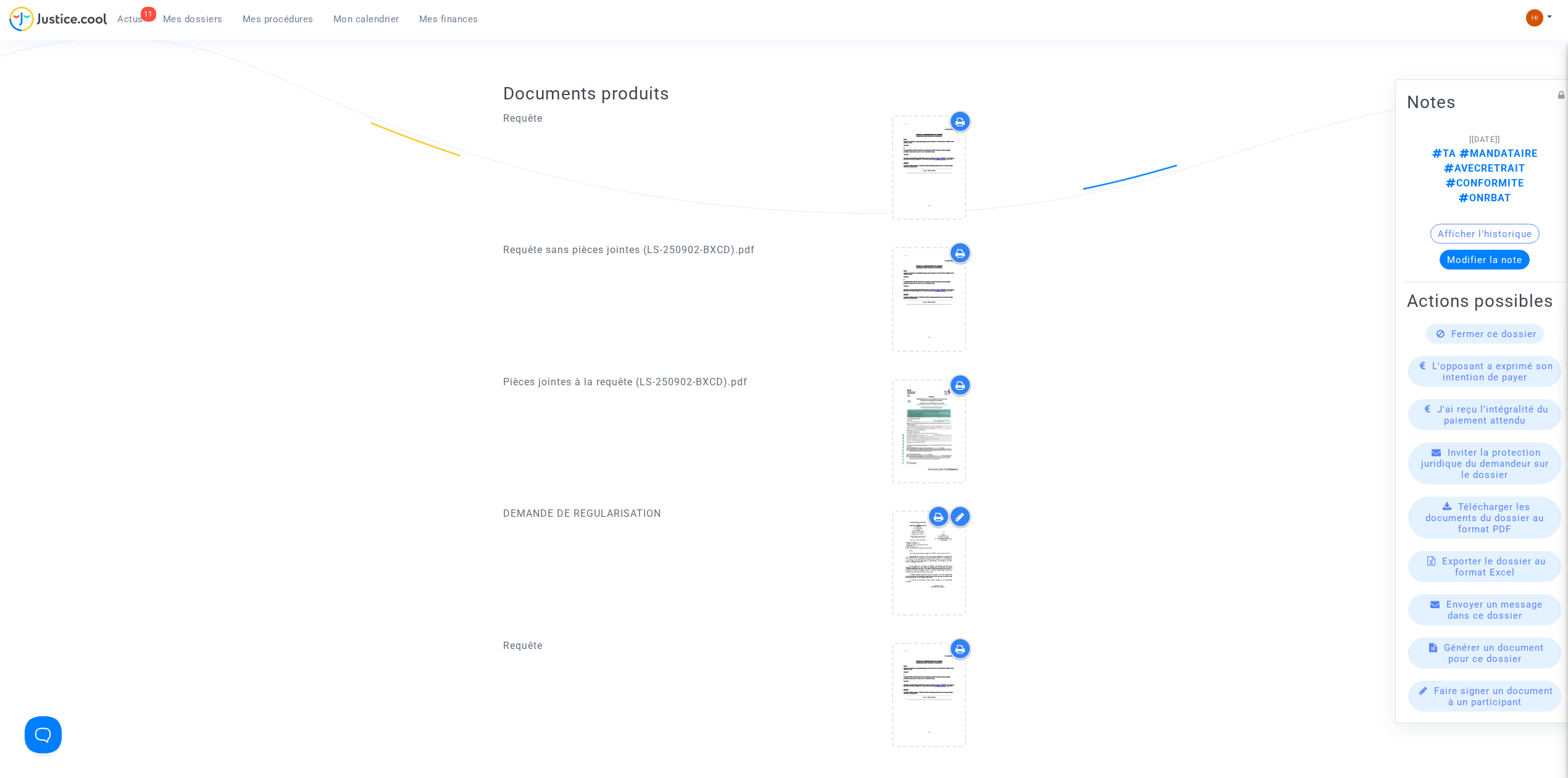
click at [277, 14] on nav "11 Actus Mes dossiers Mes procédures Mon calendrier Mes finances Mon profil Cha…" at bounding box center [784, 20] width 1568 height 40
click at [277, 20] on span "Mes procédures" at bounding box center [278, 19] width 71 height 11
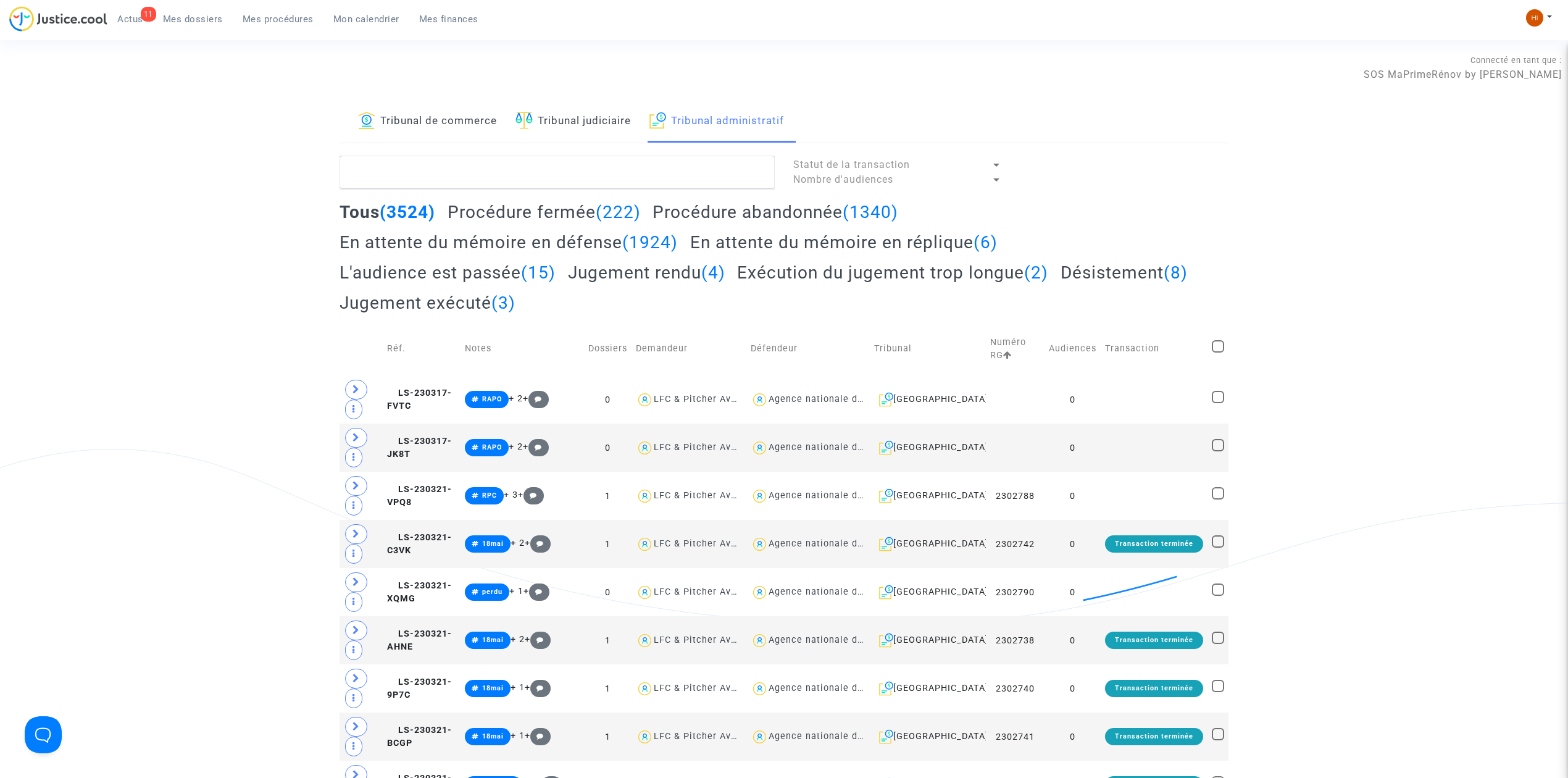
click at [618, 144] on div "Tribunal de commerce Tribunal judiciaire Tribunal administratif" at bounding box center [784, 121] width 889 height 42
click at [611, 159] on textarea at bounding box center [557, 172] width 435 height 33
paste textarea "[PERSON_NAME]"
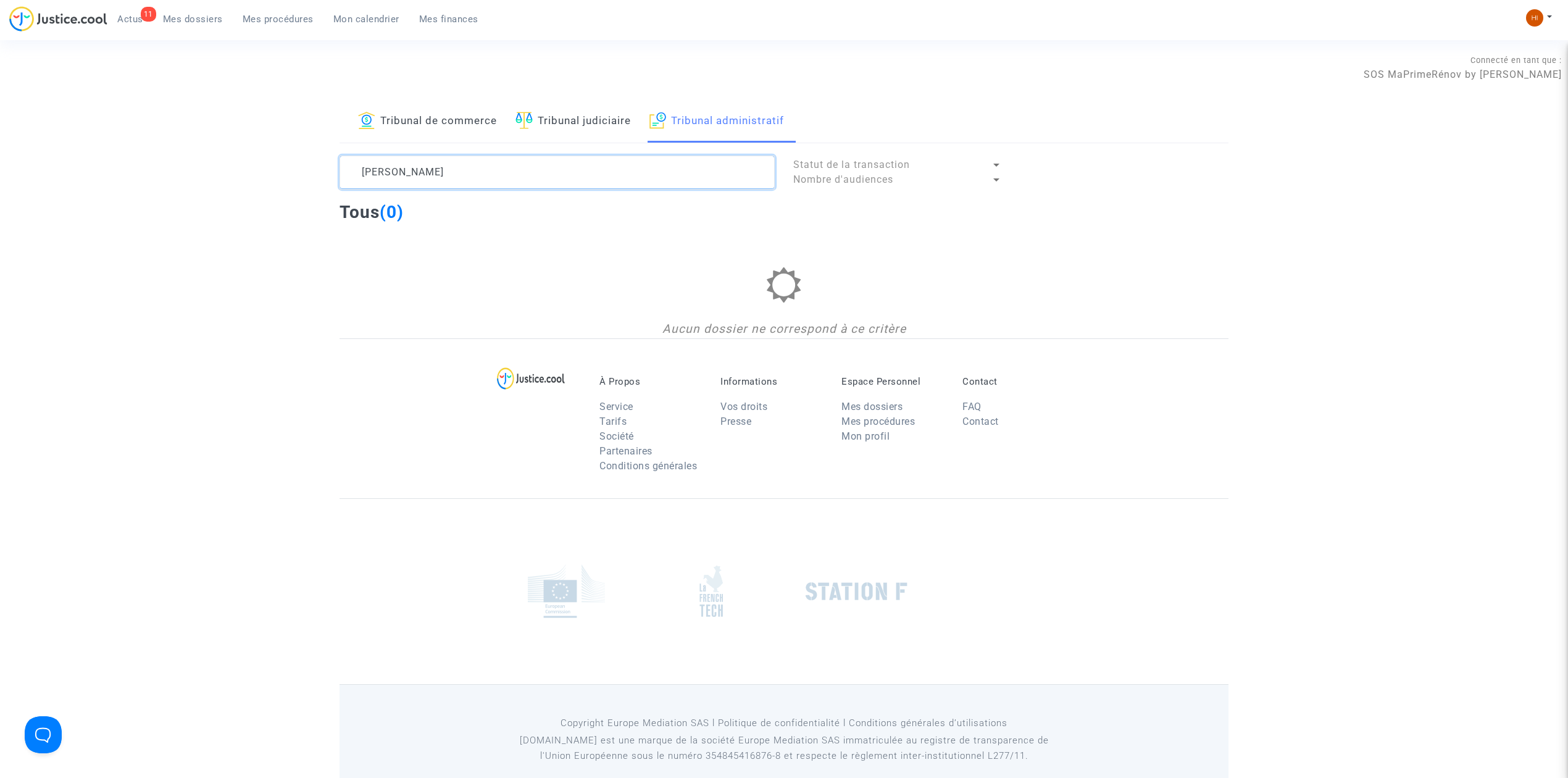
click at [615, 189] on textarea at bounding box center [557, 172] width 435 height 33
drag, startPoint x: 614, startPoint y: 184, endPoint x: 425, endPoint y: 179, distance: 189.1
click at [425, 179] on textarea at bounding box center [557, 172] width 435 height 33
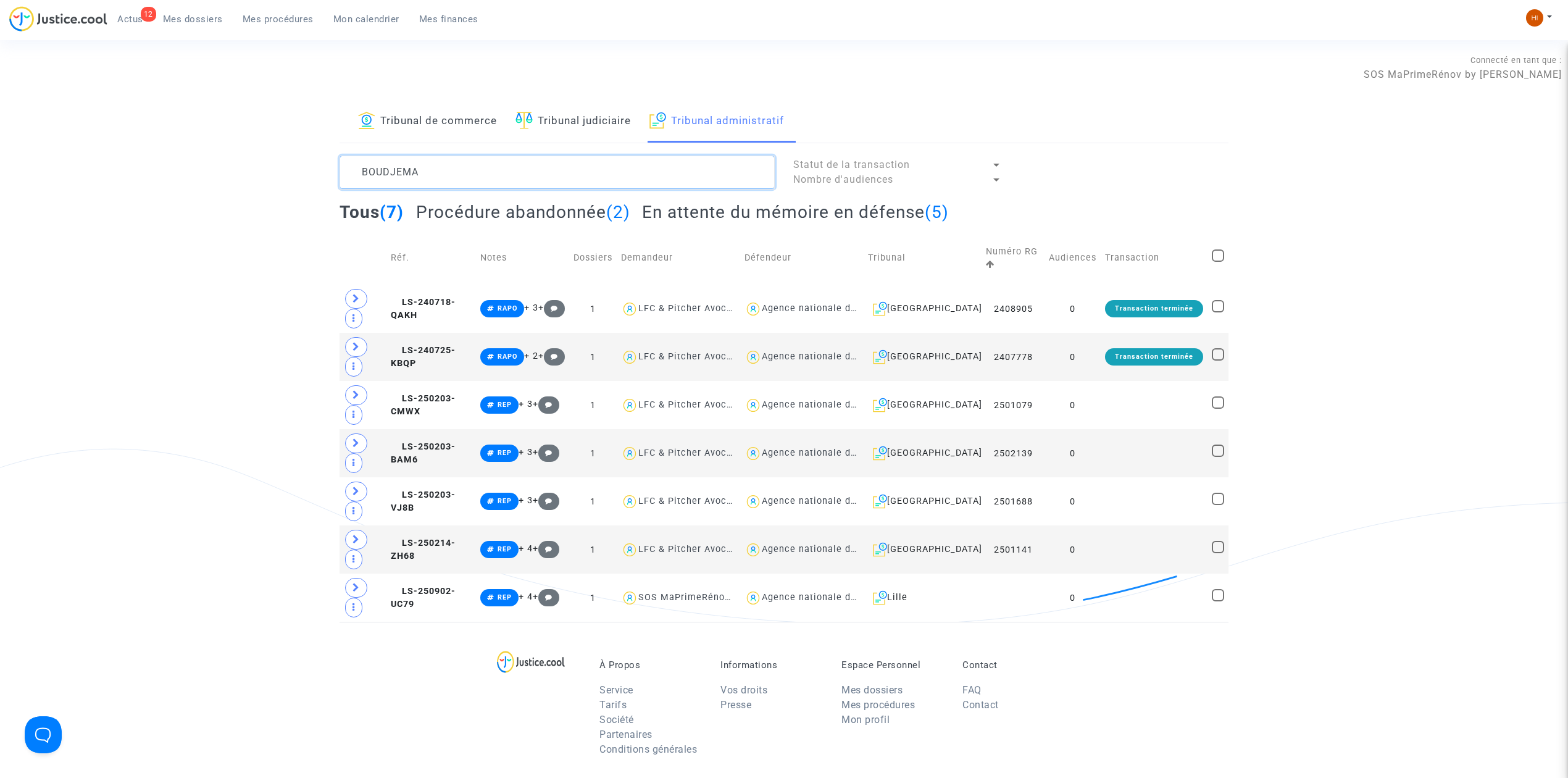
type textarea "BOUDJEMA"
click at [452, 599] on span "LS-250902-UC79" at bounding box center [423, 598] width 65 height 24
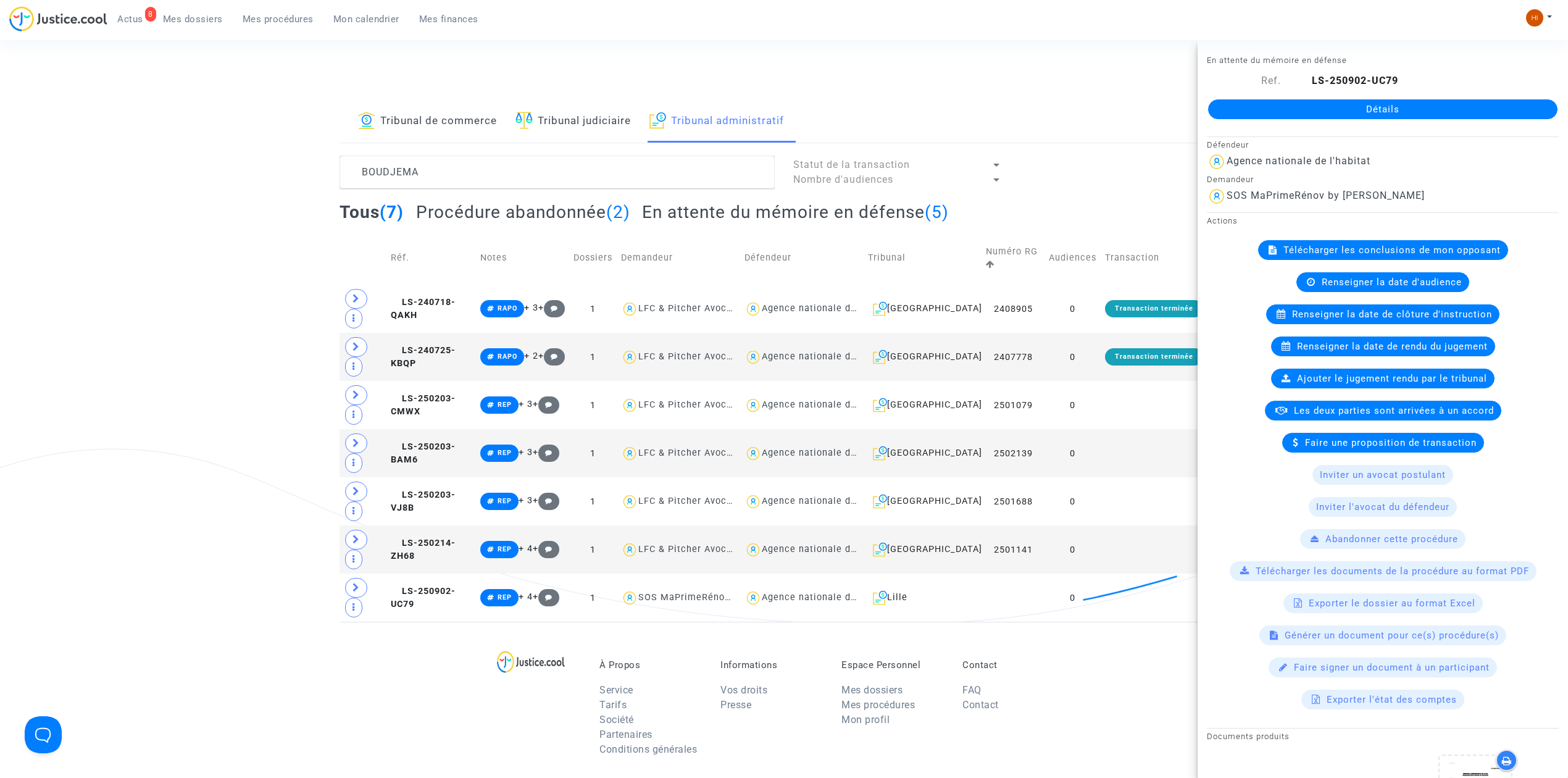
click at [1303, 99] on link "Détails" at bounding box center [1383, 109] width 350 height 20
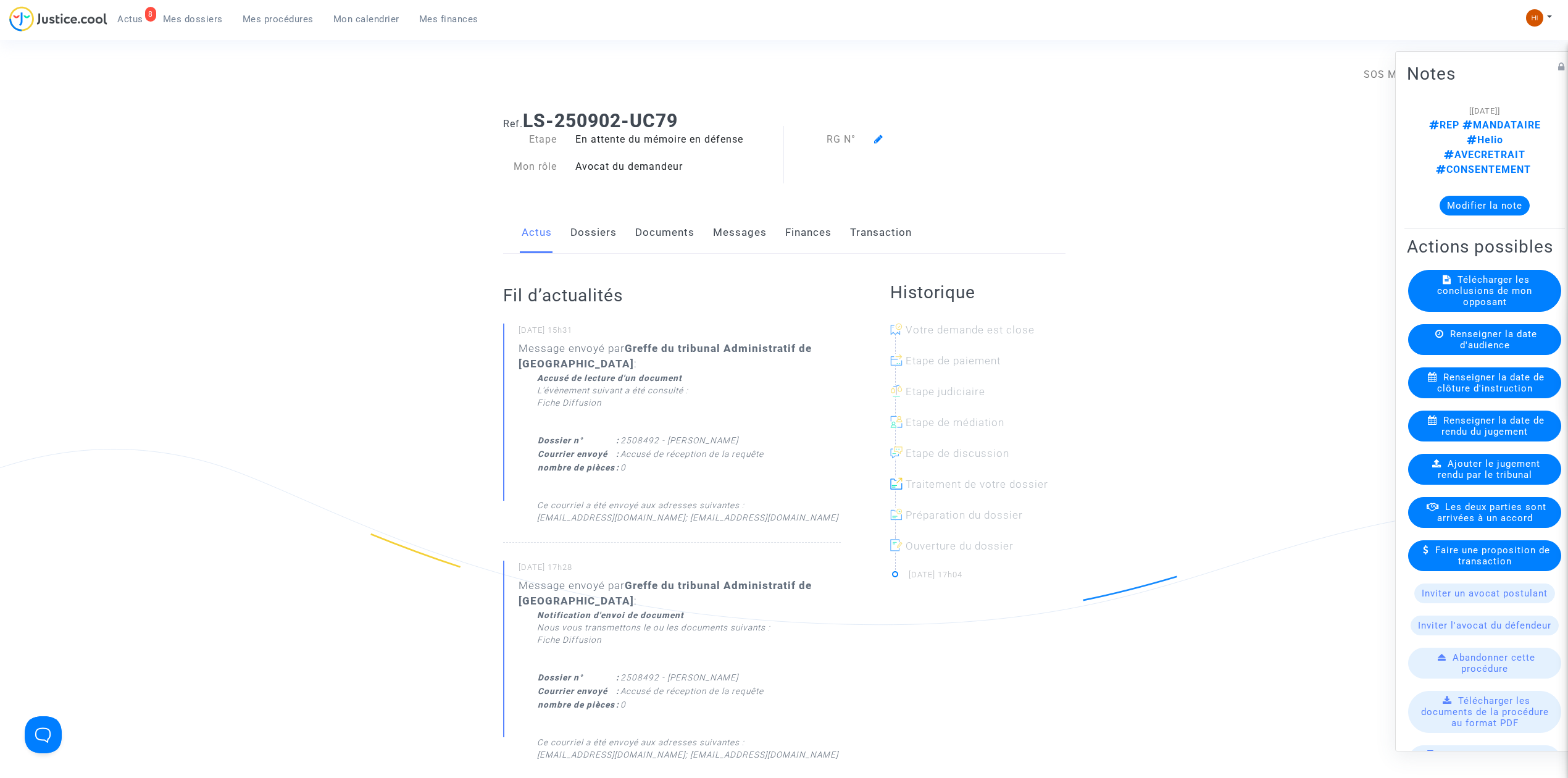
click at [872, 141] on div at bounding box center [945, 139] width 161 height 15
click at [878, 141] on icon at bounding box center [879, 138] width 9 height 10
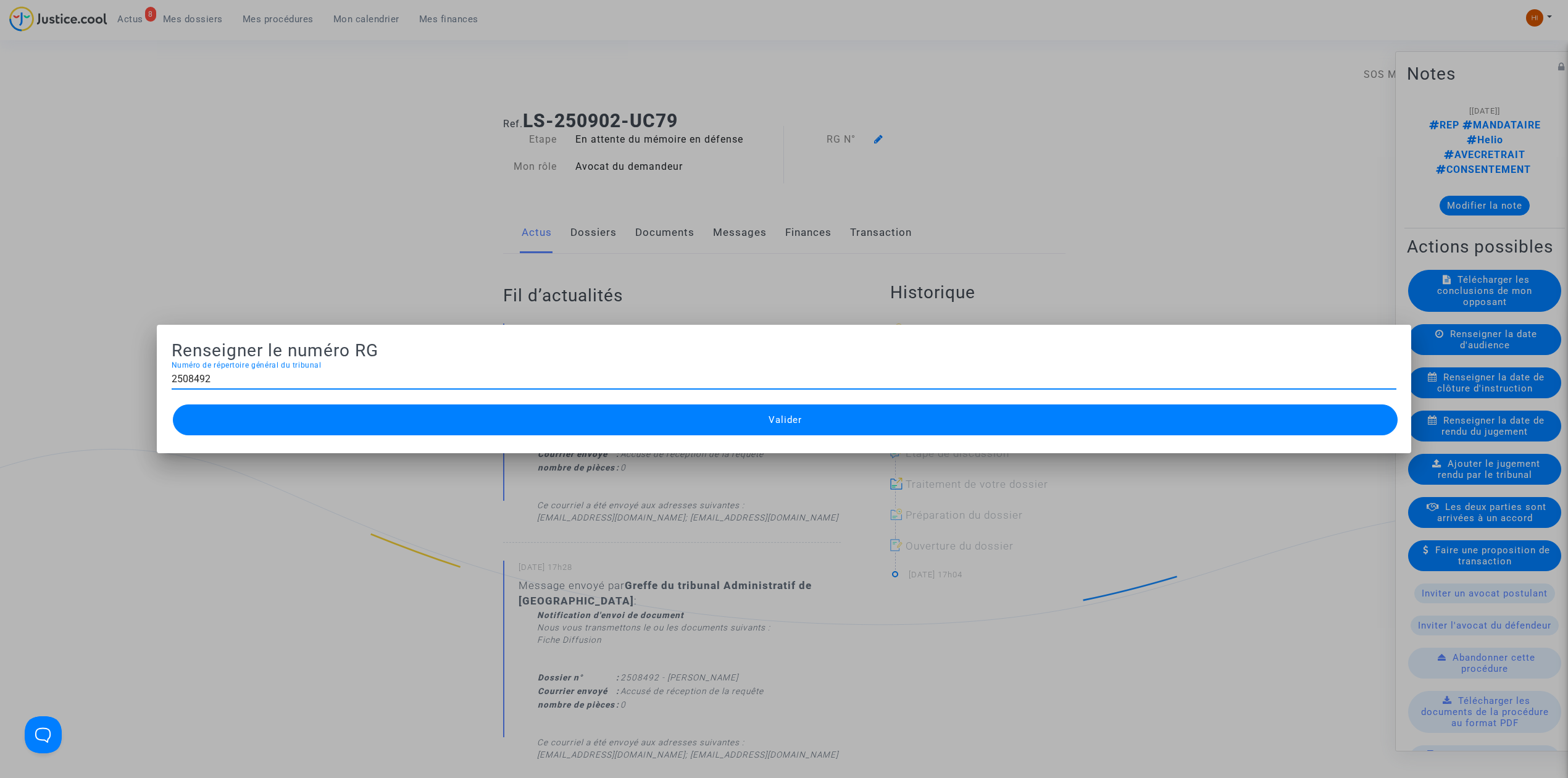
type input "2508492"
click at [846, 430] on button "Valider" at bounding box center [785, 420] width 1225 height 31
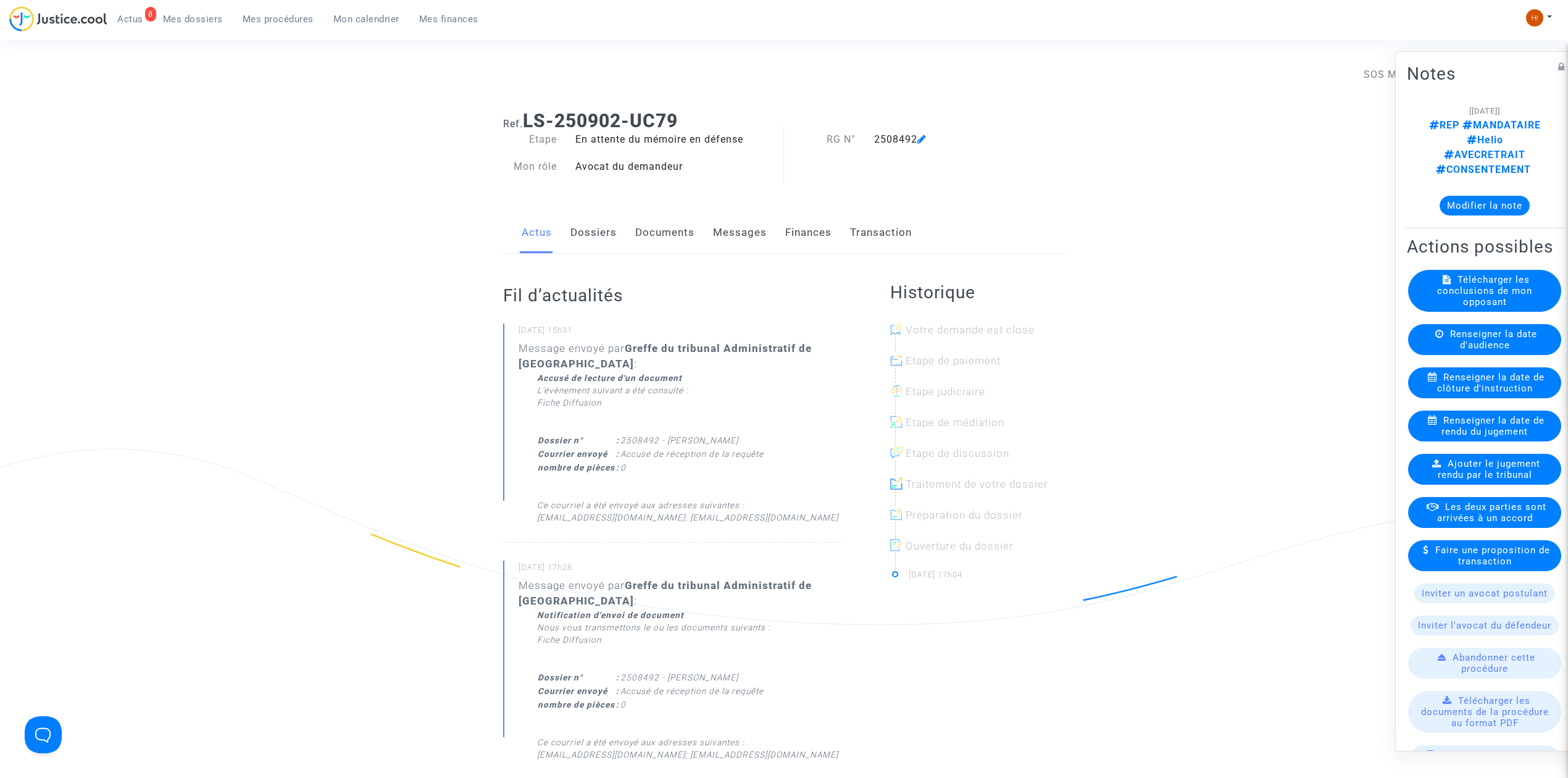
click at [287, 20] on span "Mes procédures" at bounding box center [278, 19] width 71 height 11
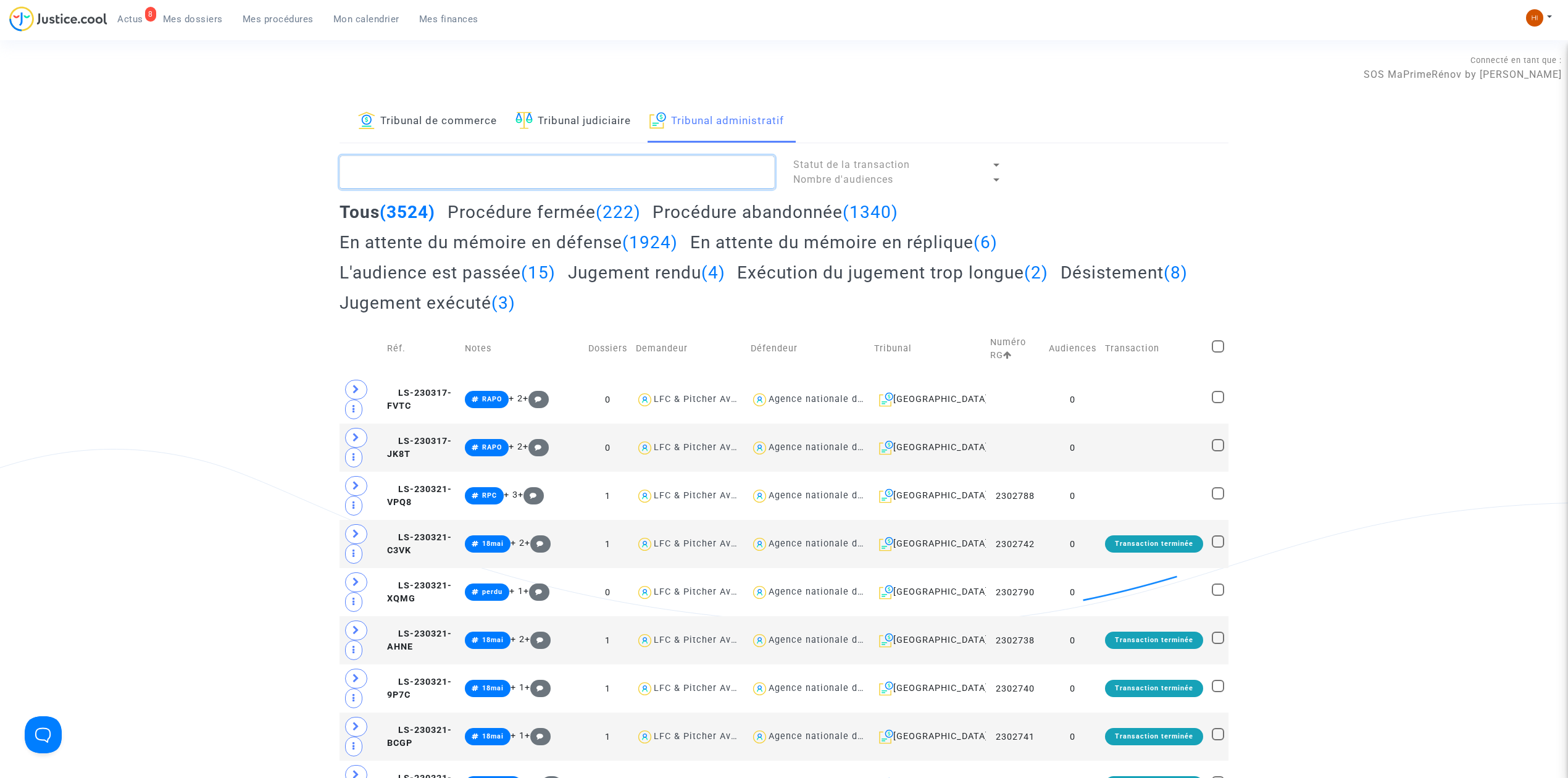
click at [559, 179] on textarea at bounding box center [557, 172] width 435 height 33
paste textarea "[PERSON_NAME]"
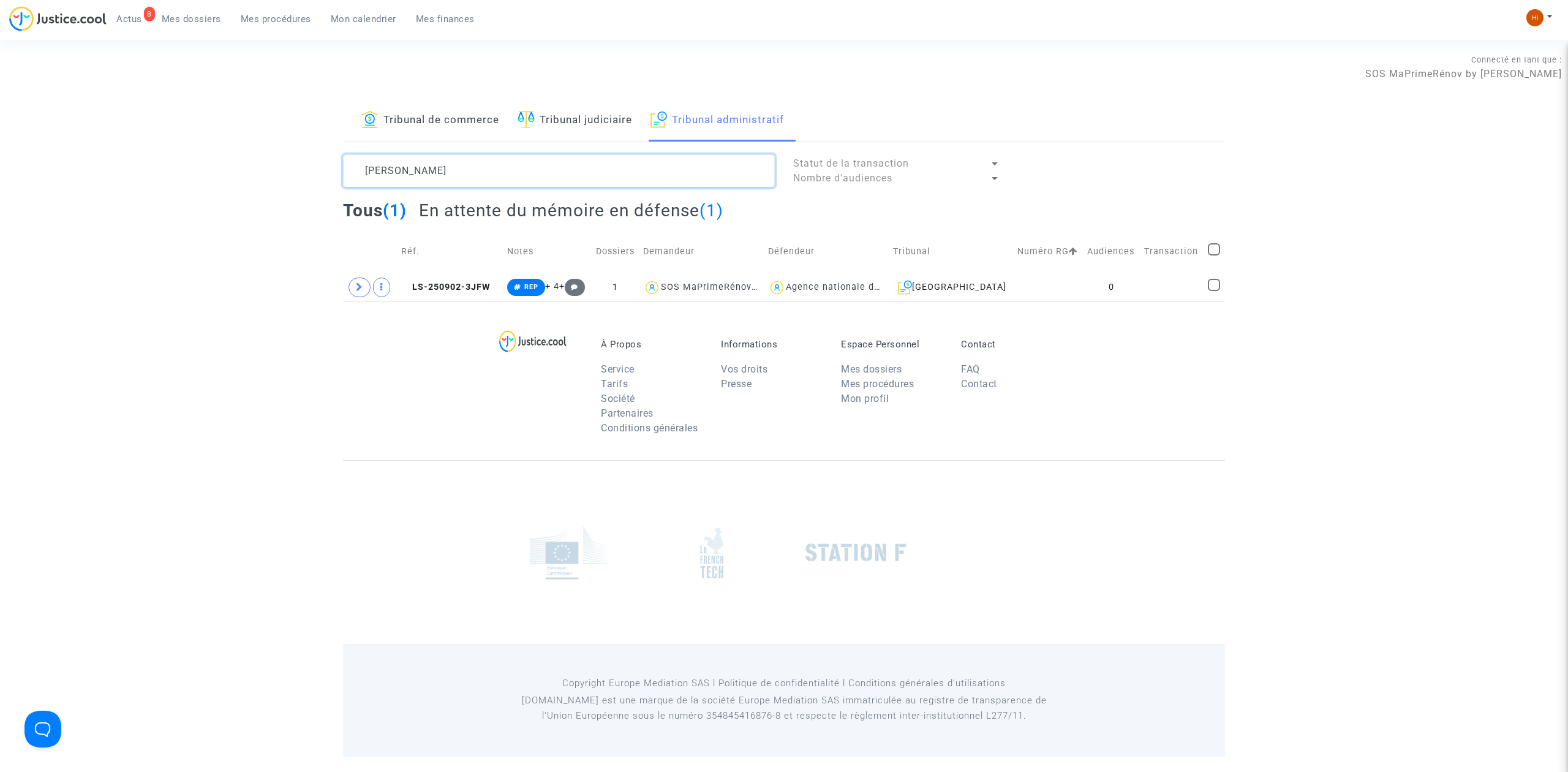
type textarea "[PERSON_NAME]"
click at [1066, 302] on div "À Propos Service Tarifs Société Partenaires Conditions générales Informations V…" at bounding box center [784, 381] width 882 height 159
click at [1072, 280] on td at bounding box center [1048, 288] width 70 height 28
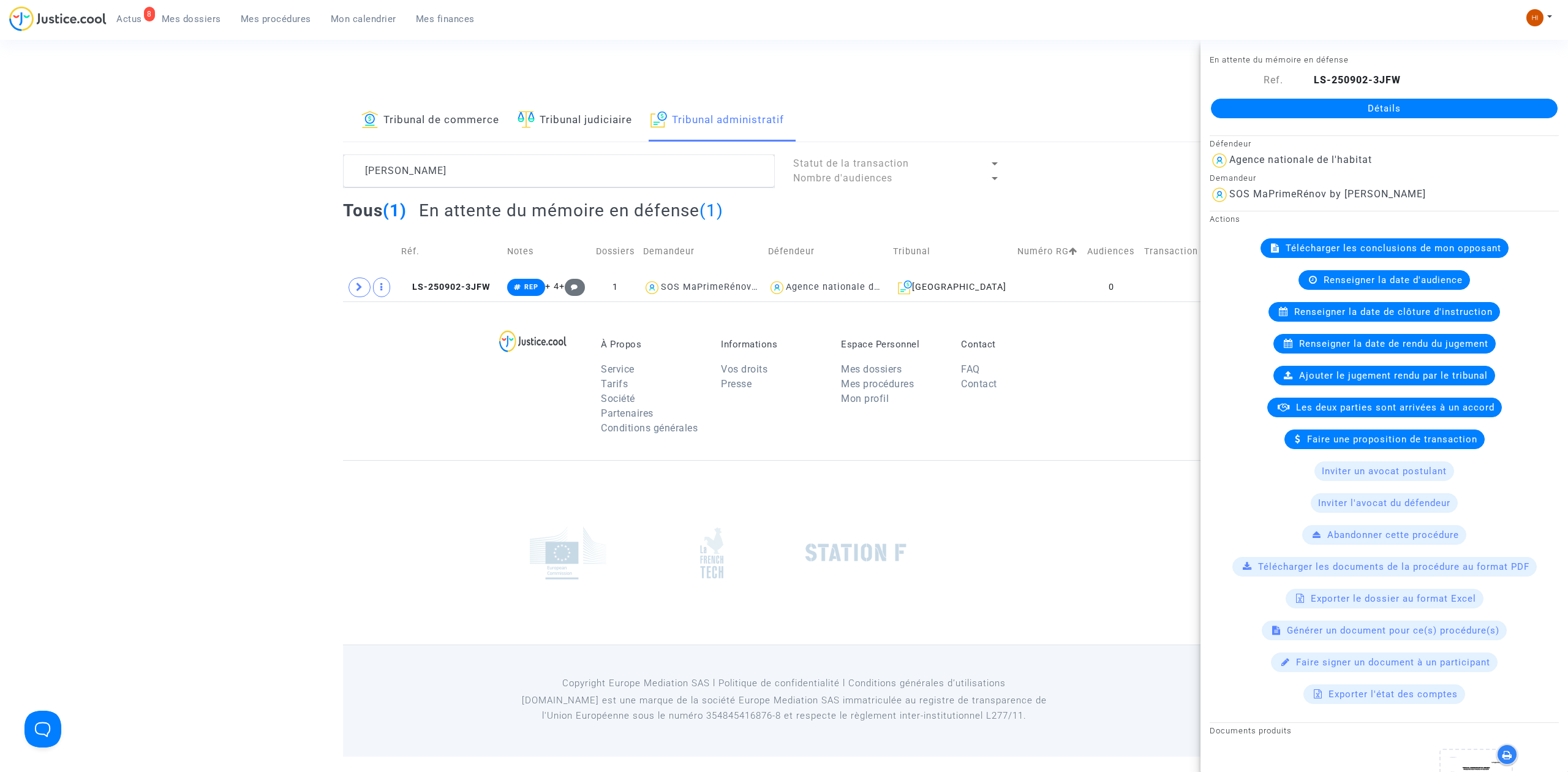
click at [1455, 102] on link "Détails" at bounding box center [1385, 108] width 347 height 19
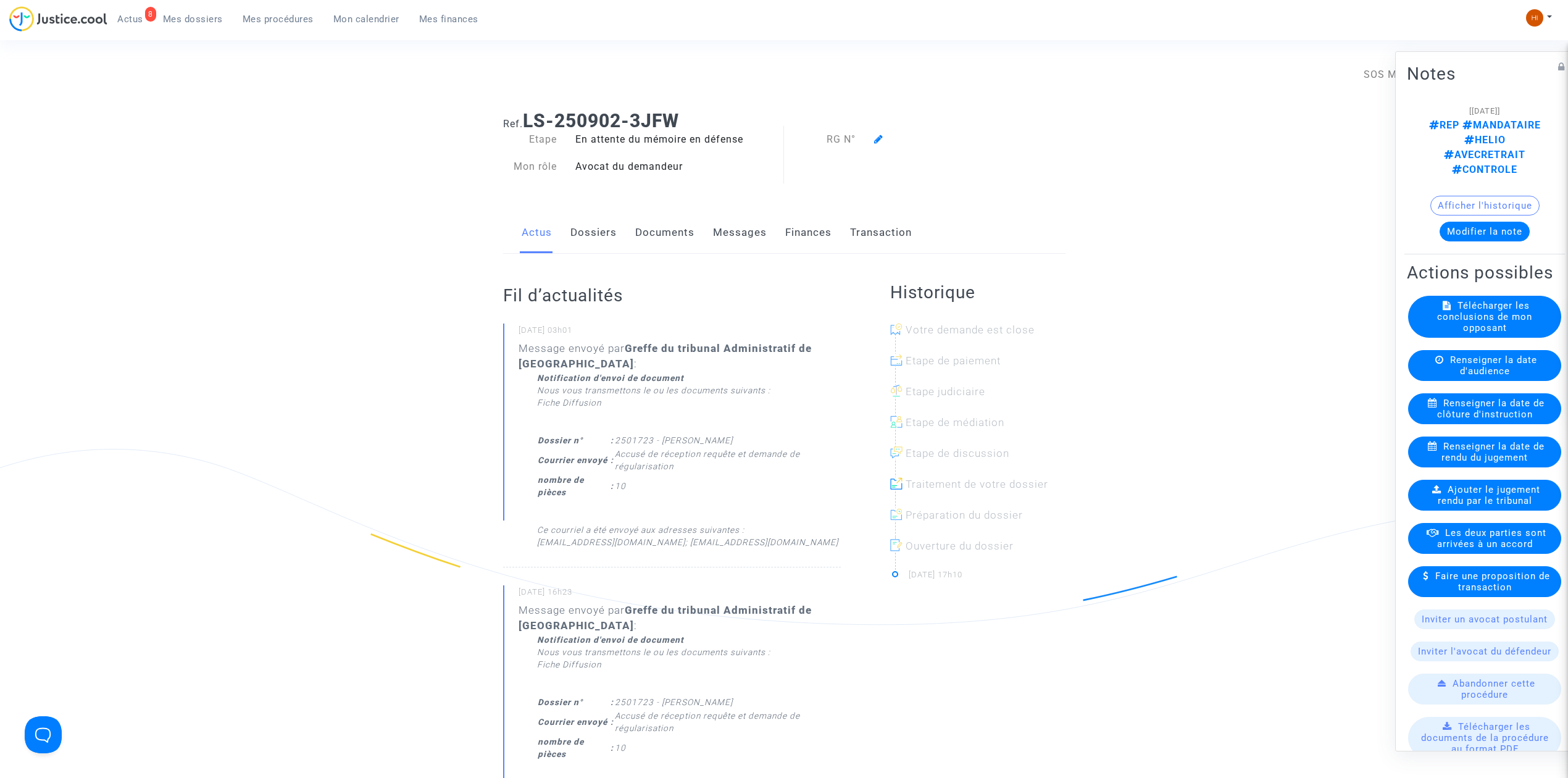
click at [878, 137] on icon at bounding box center [879, 138] width 9 height 10
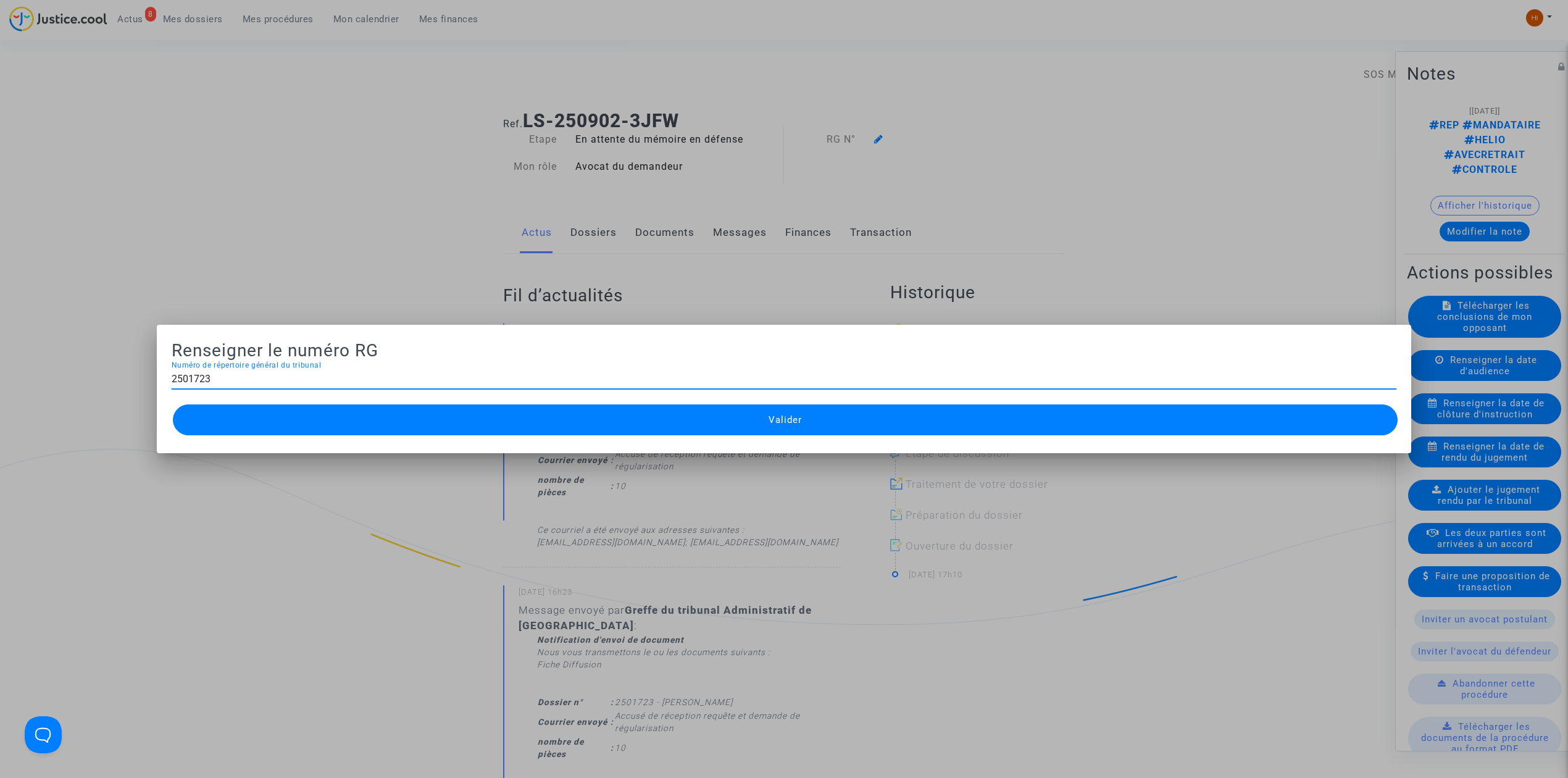
type input "2501723"
click at [765, 431] on button "Valider" at bounding box center [785, 420] width 1225 height 31
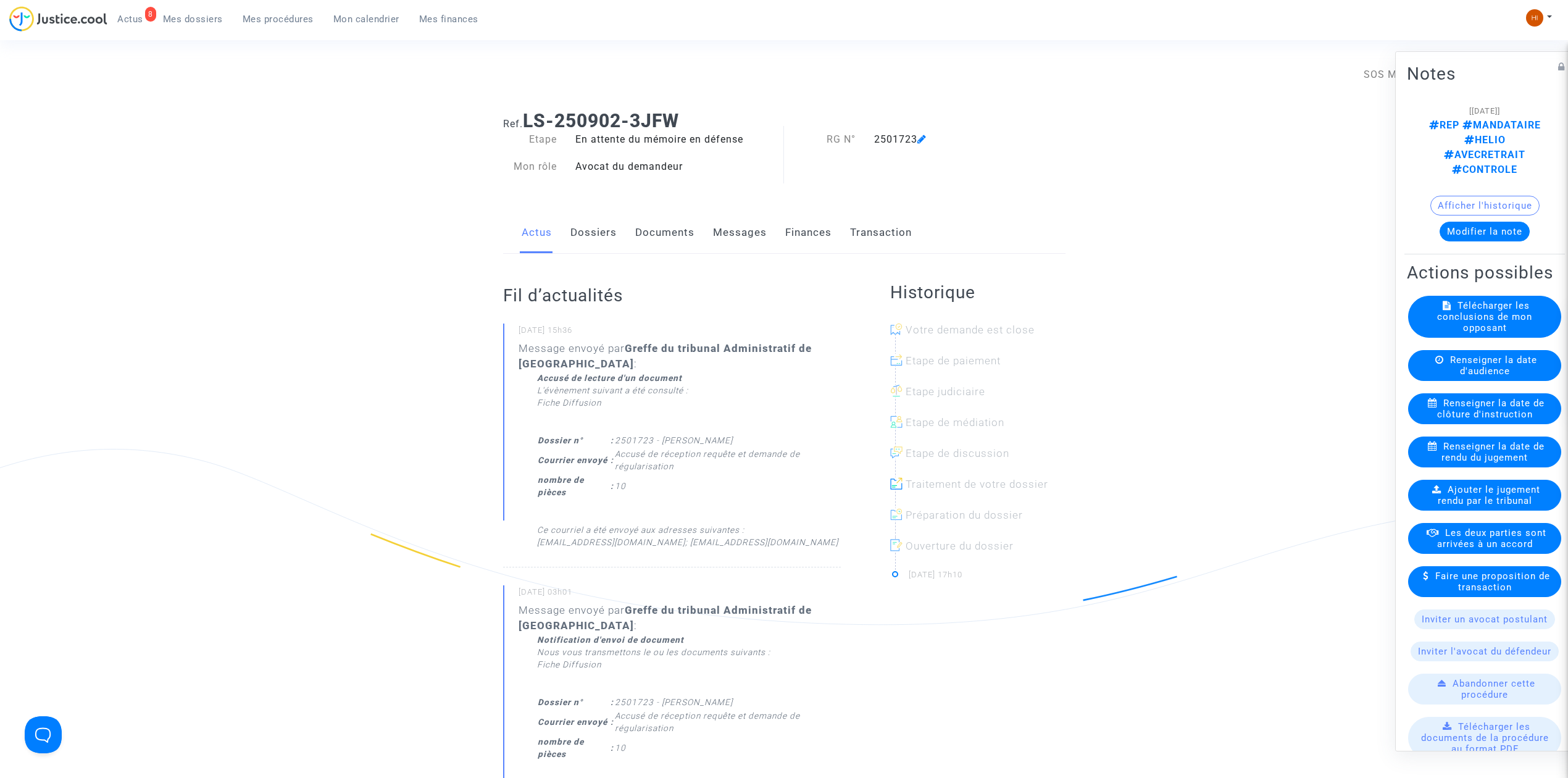
click at [591, 223] on link "Dossiers" at bounding box center [593, 232] width 46 height 40
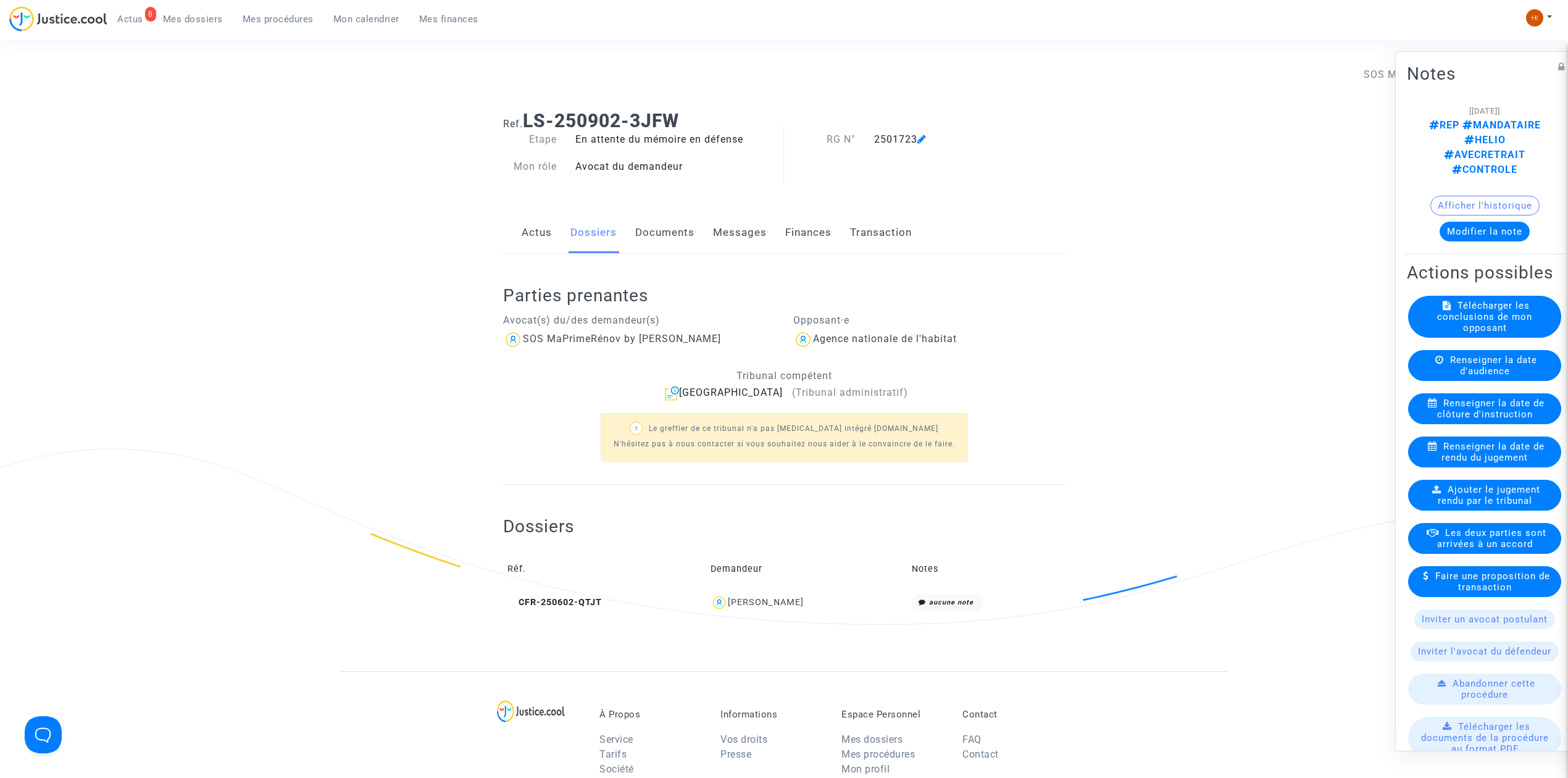
click at [639, 225] on link "Documents" at bounding box center [665, 232] width 59 height 40
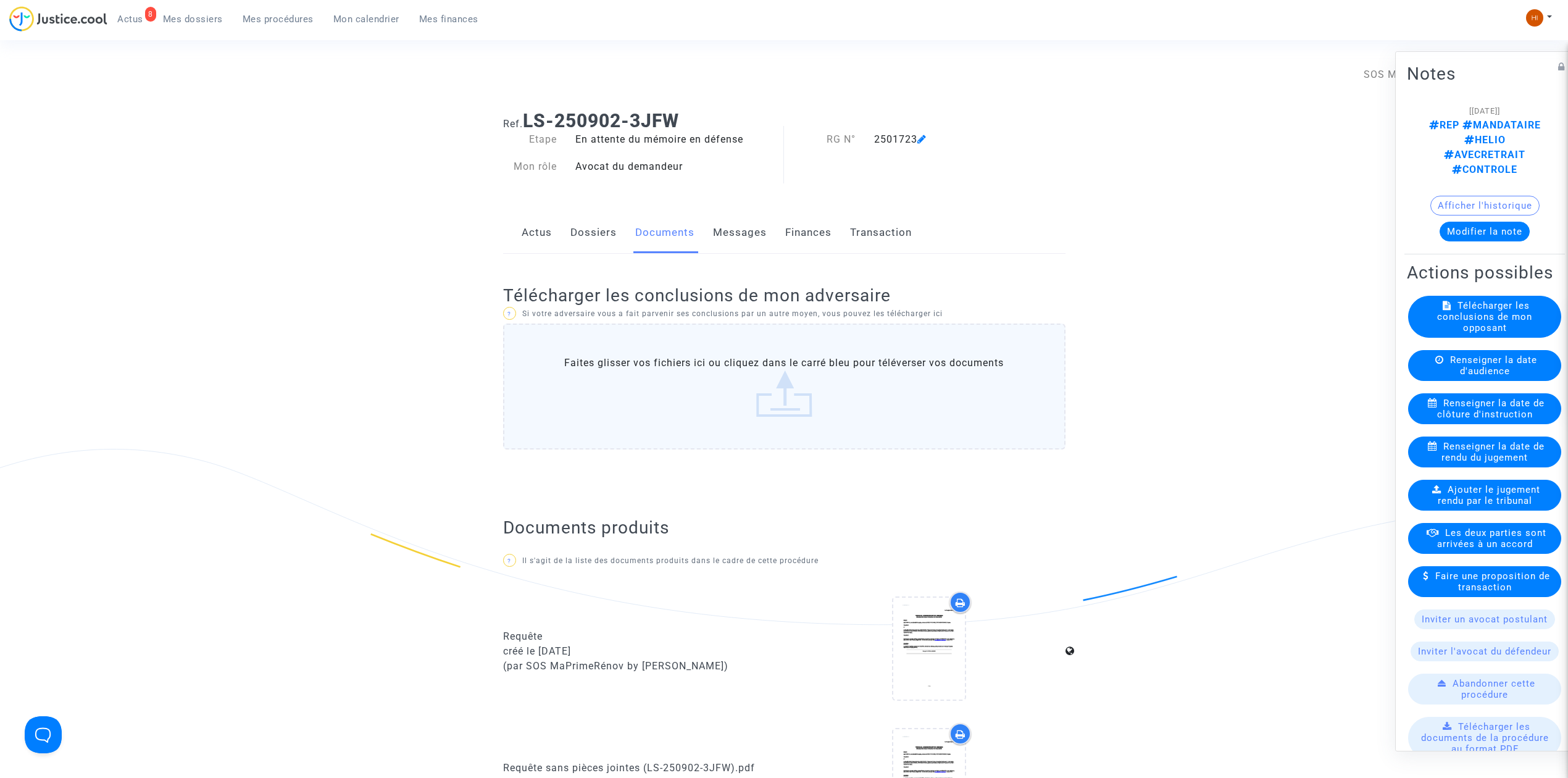
click at [583, 220] on link "Dossiers" at bounding box center [593, 232] width 46 height 40
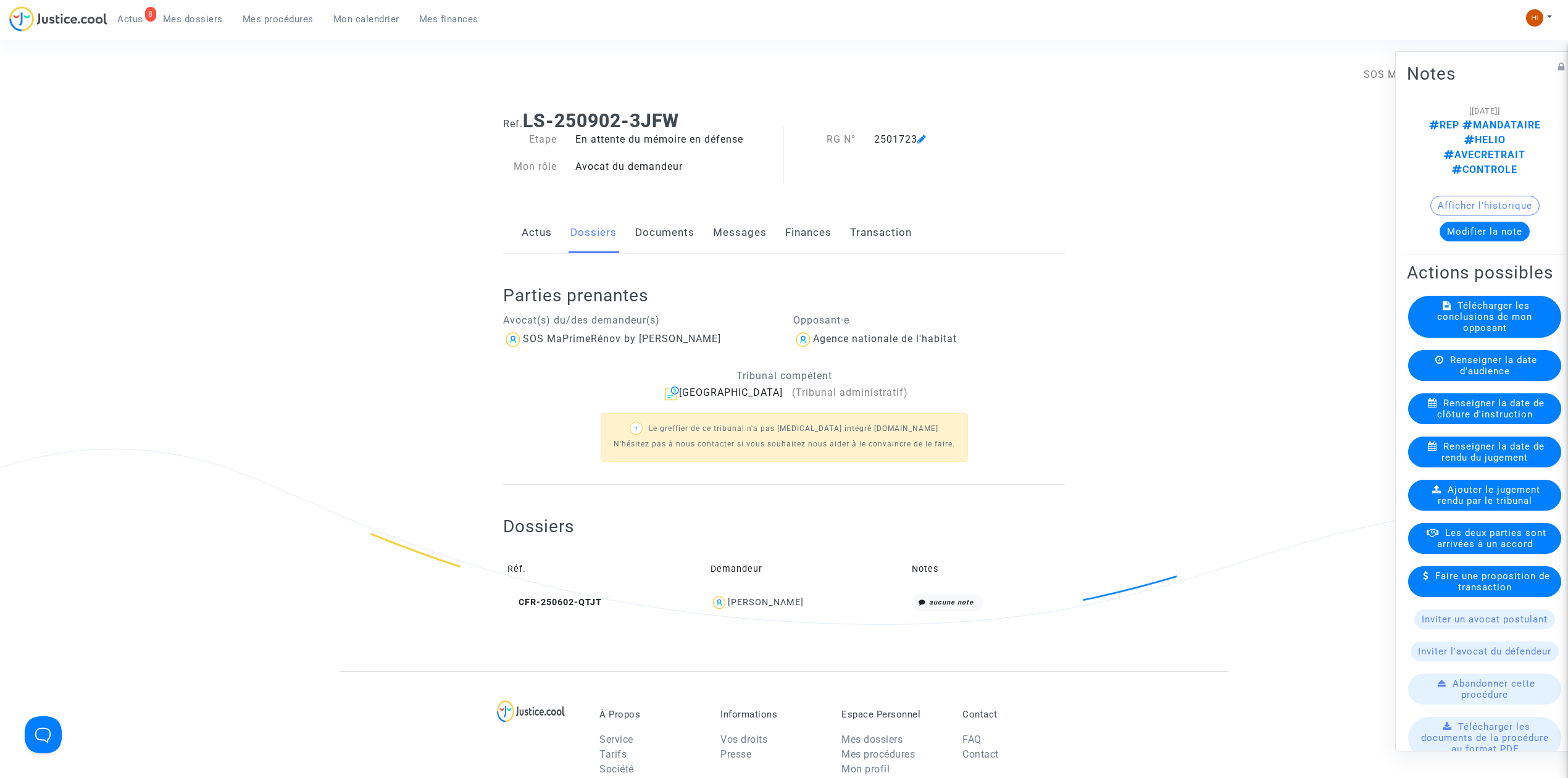
click at [693, 247] on link "Documents" at bounding box center [665, 232] width 59 height 40
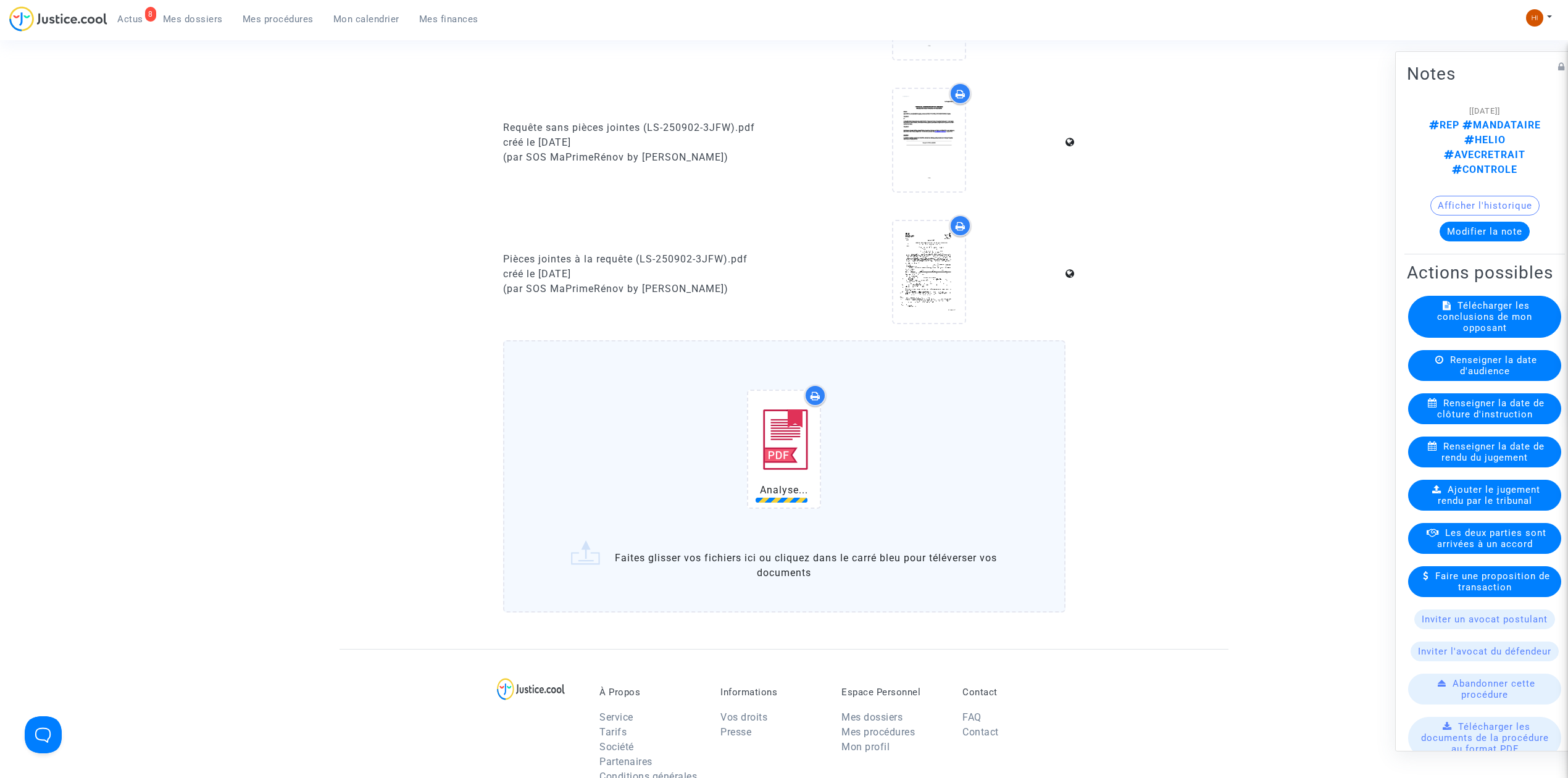
scroll to position [823, 0]
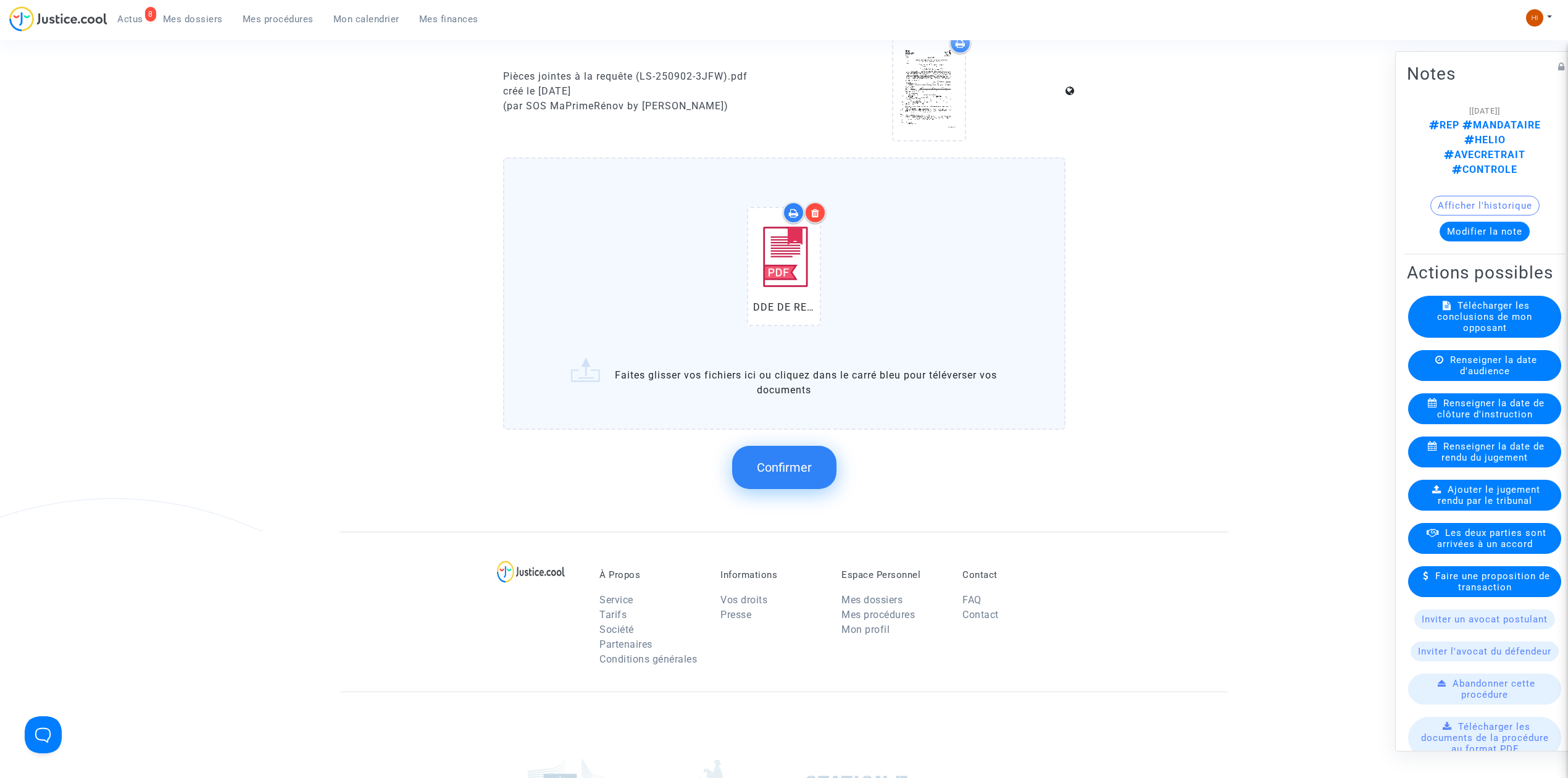
click at [809, 470] on button "Confirmer" at bounding box center [784, 467] width 104 height 43
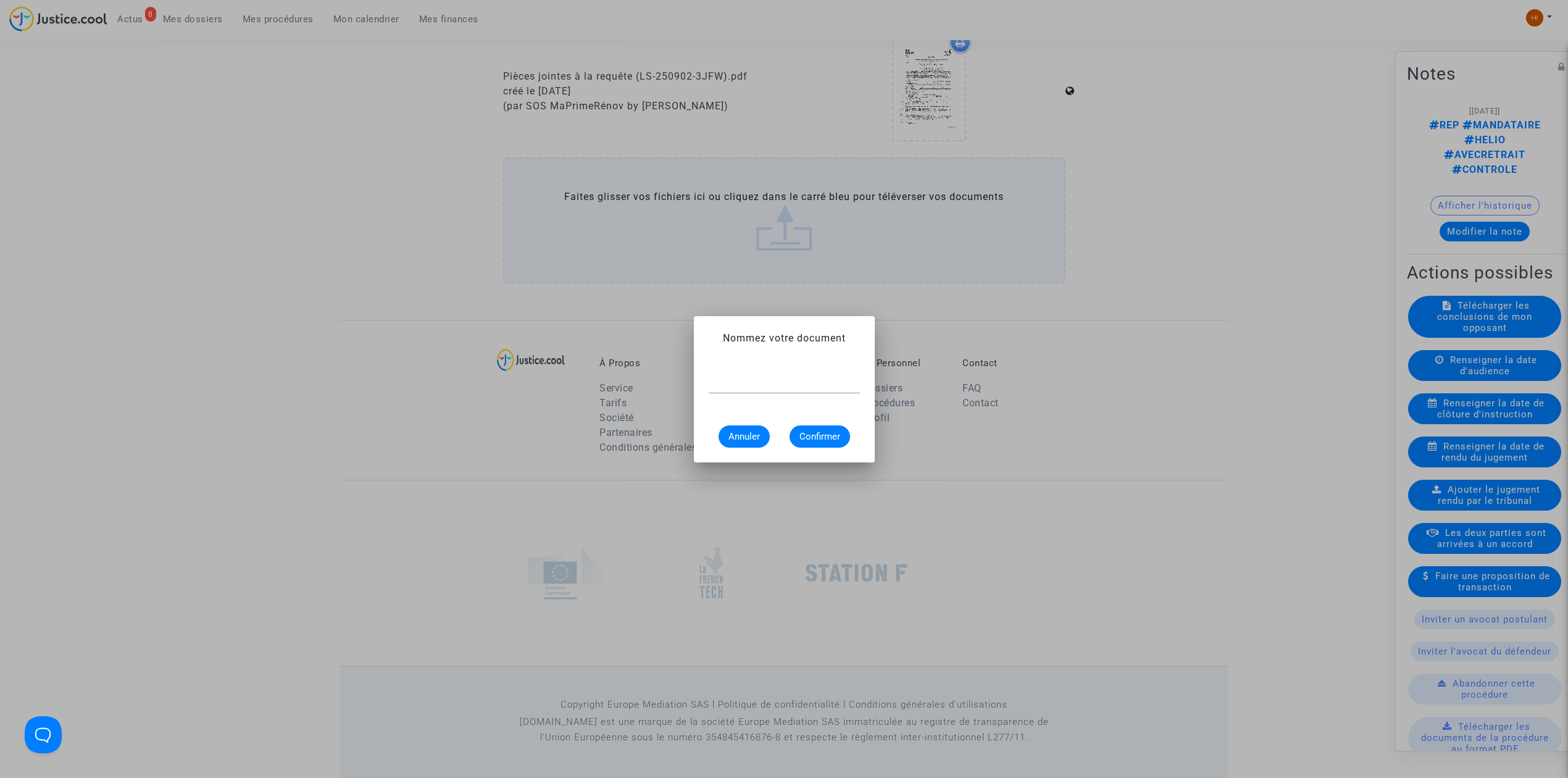
scroll to position [0, 0]
type input "DEMANDE DE REGULARISATION"
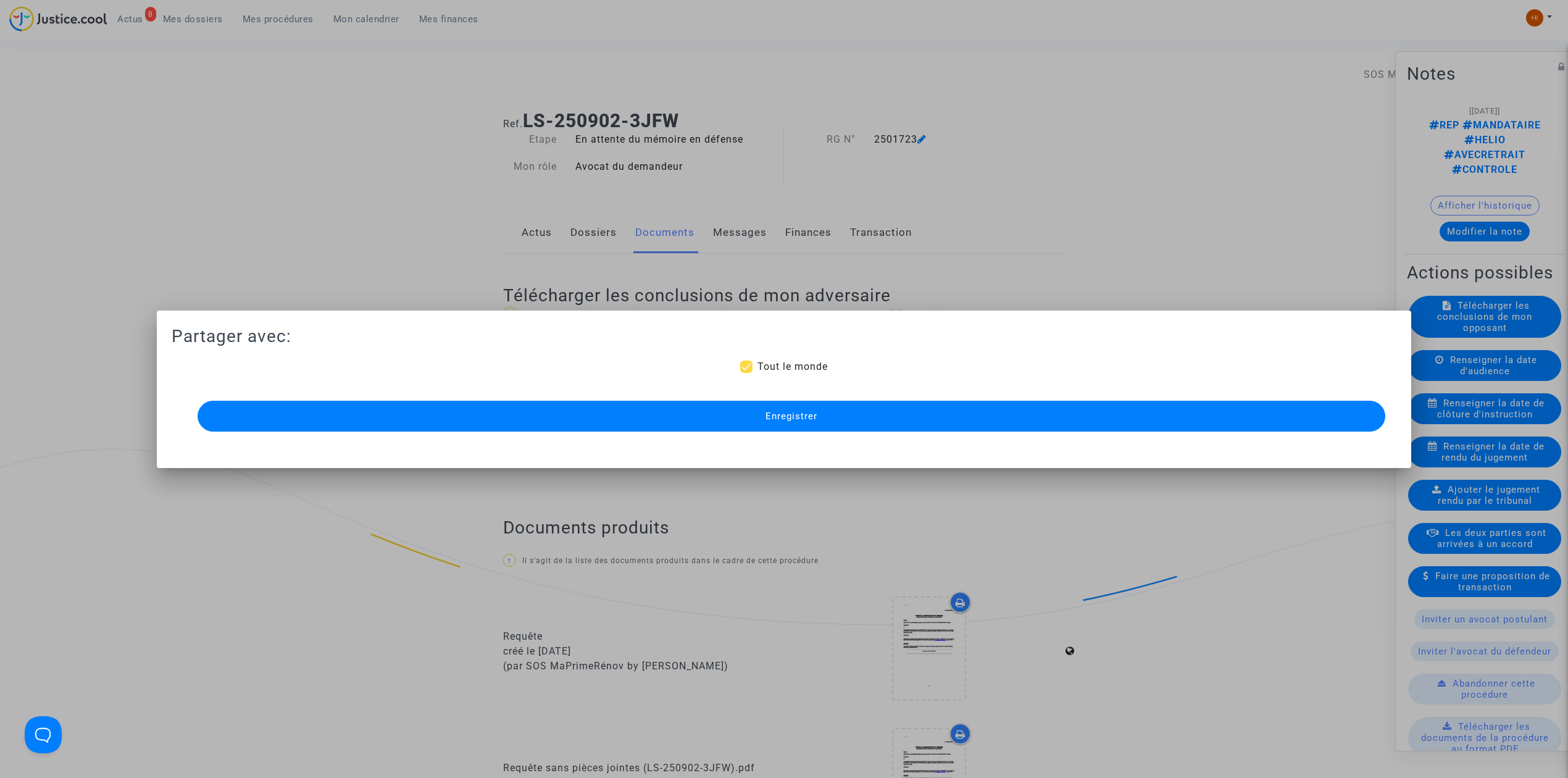
scroll to position [820, 0]
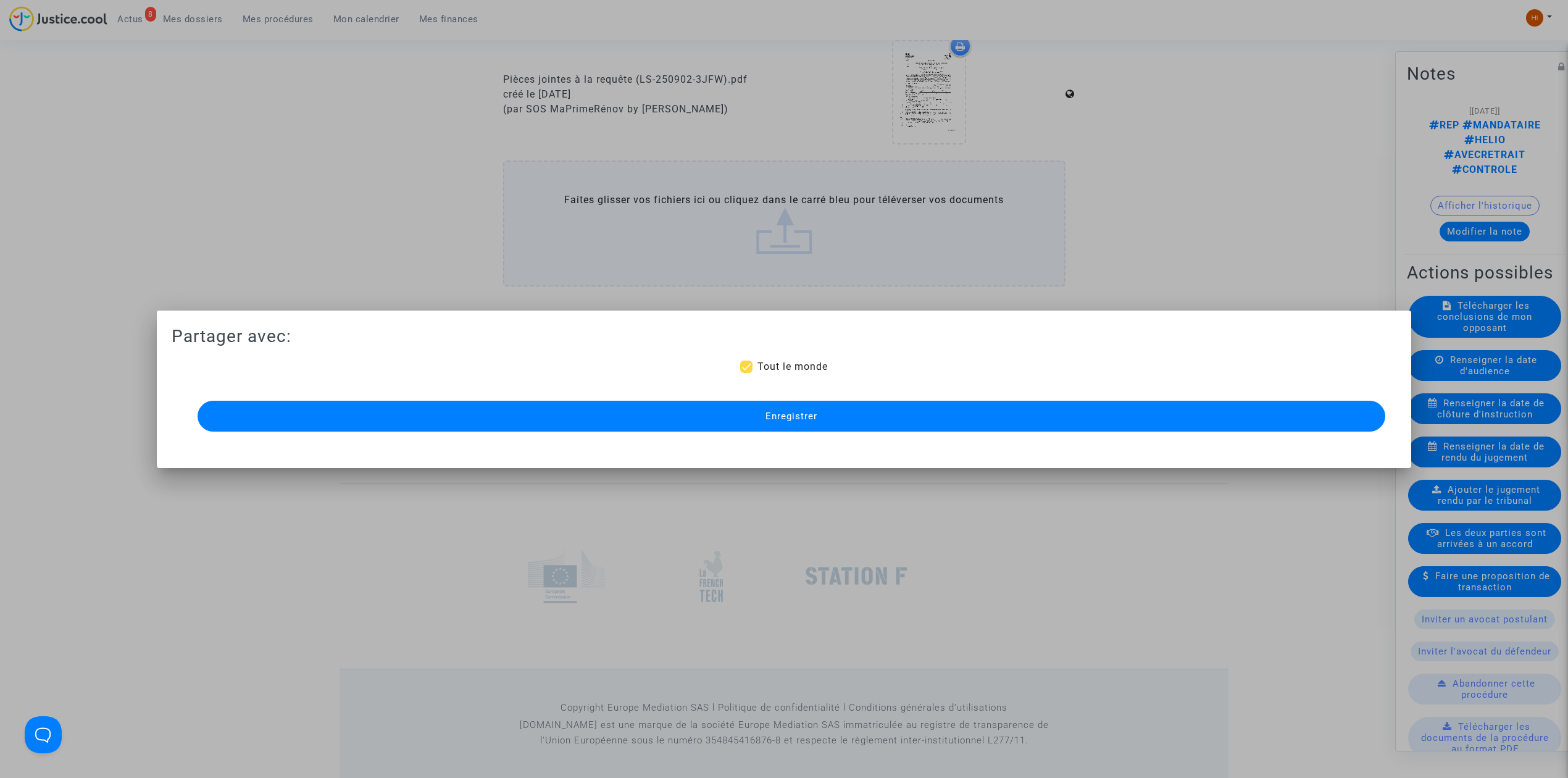
click at [874, 426] on button "Enregistrer" at bounding box center [792, 416] width 1188 height 31
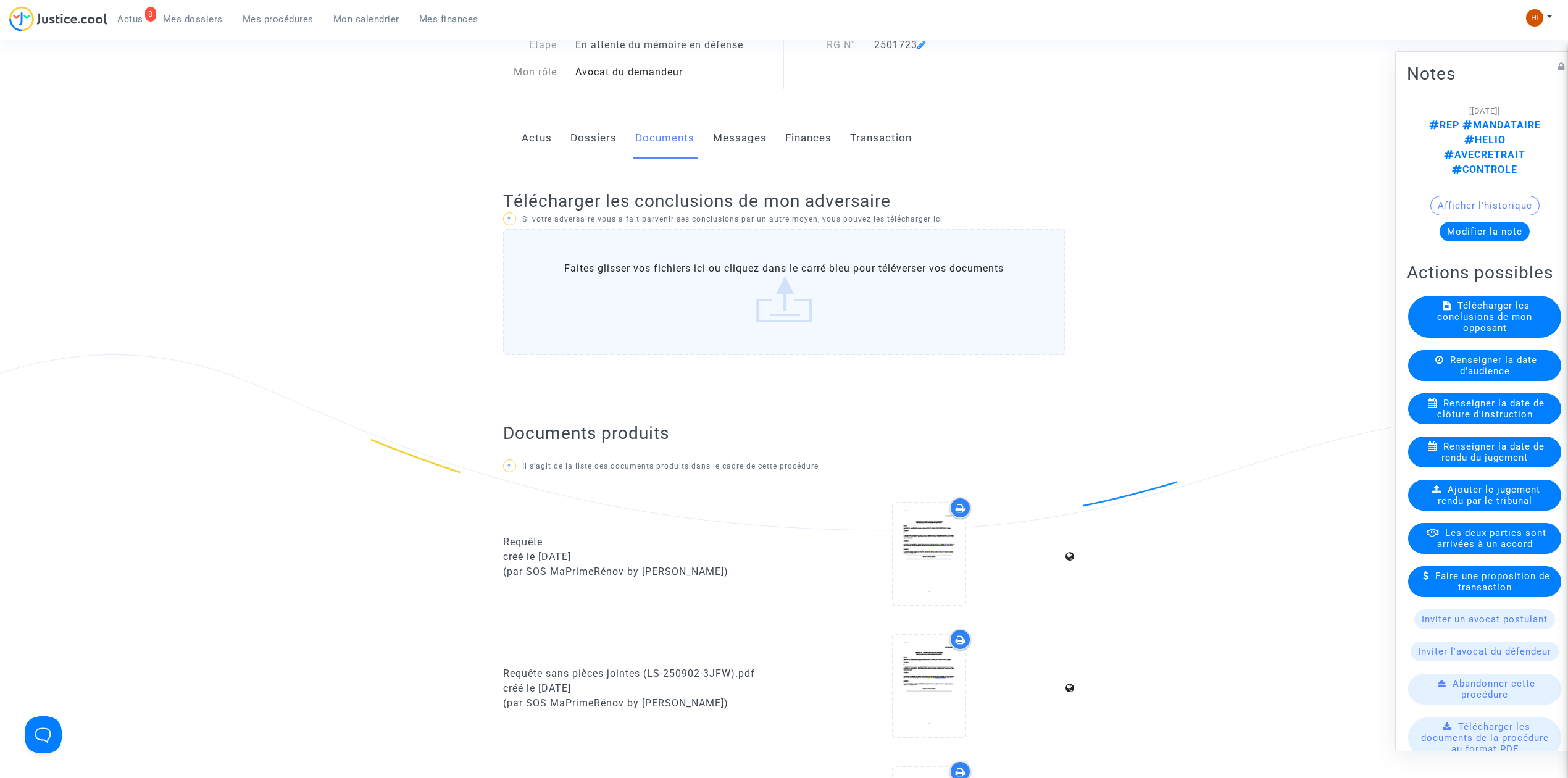
scroll to position [82, 0]
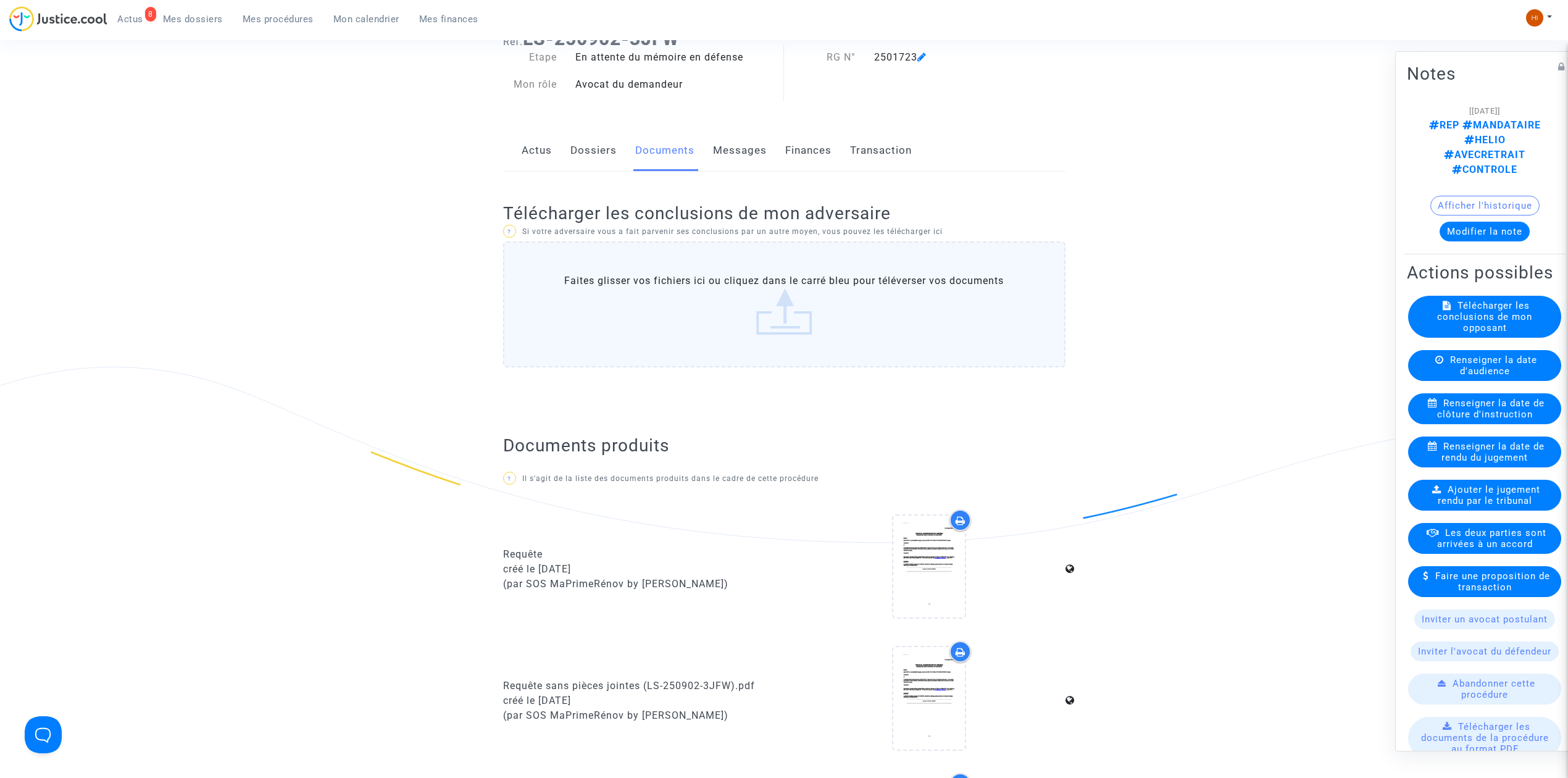
click at [591, 155] on link "Dossiers" at bounding box center [593, 151] width 46 height 40
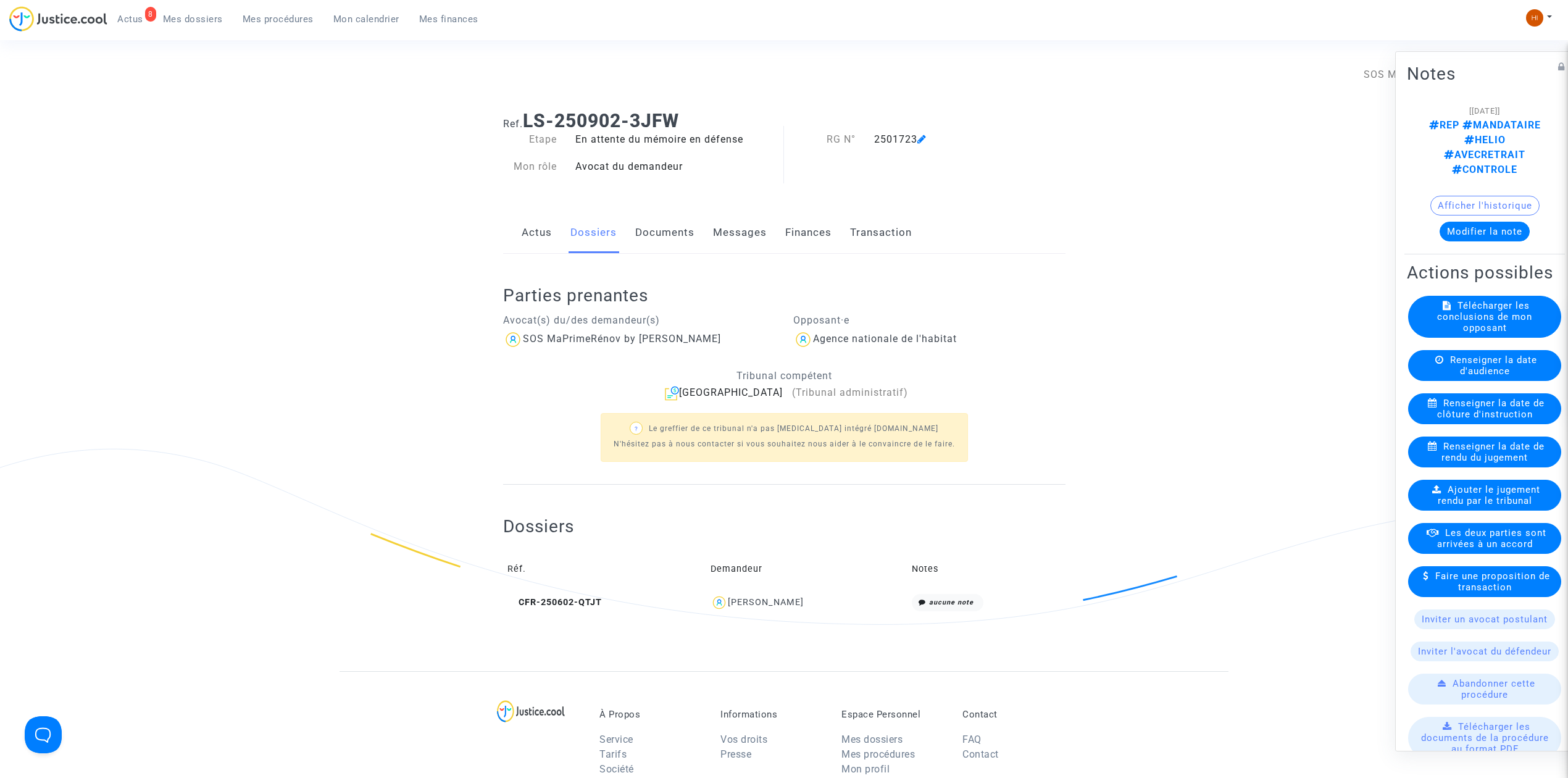
click at [669, 241] on link "Documents" at bounding box center [665, 232] width 59 height 40
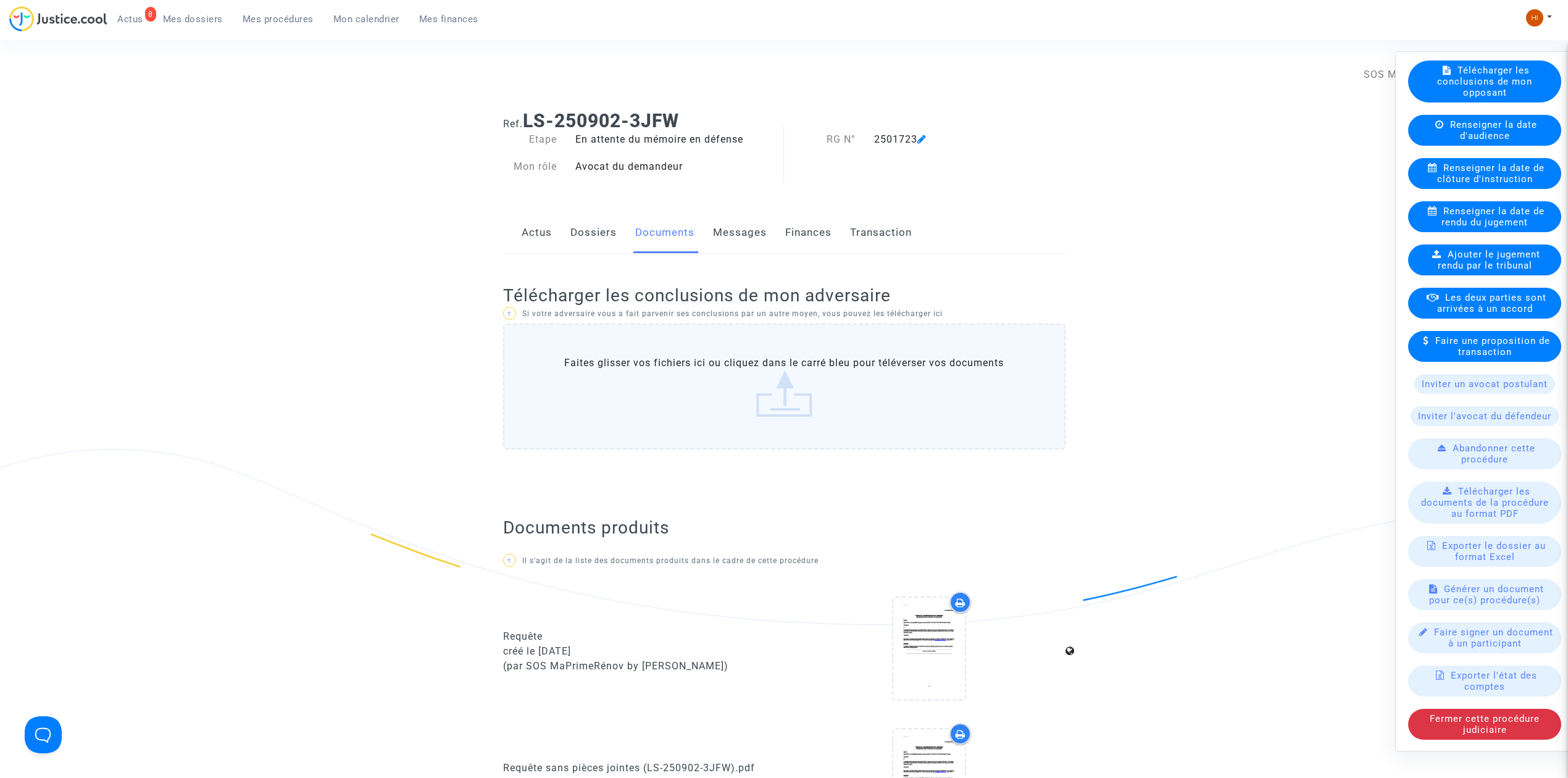
scroll to position [255, 0]
click at [1481, 584] on span "Générer un document pour ce(s) procédure(s)" at bounding box center [1486, 595] width 115 height 22
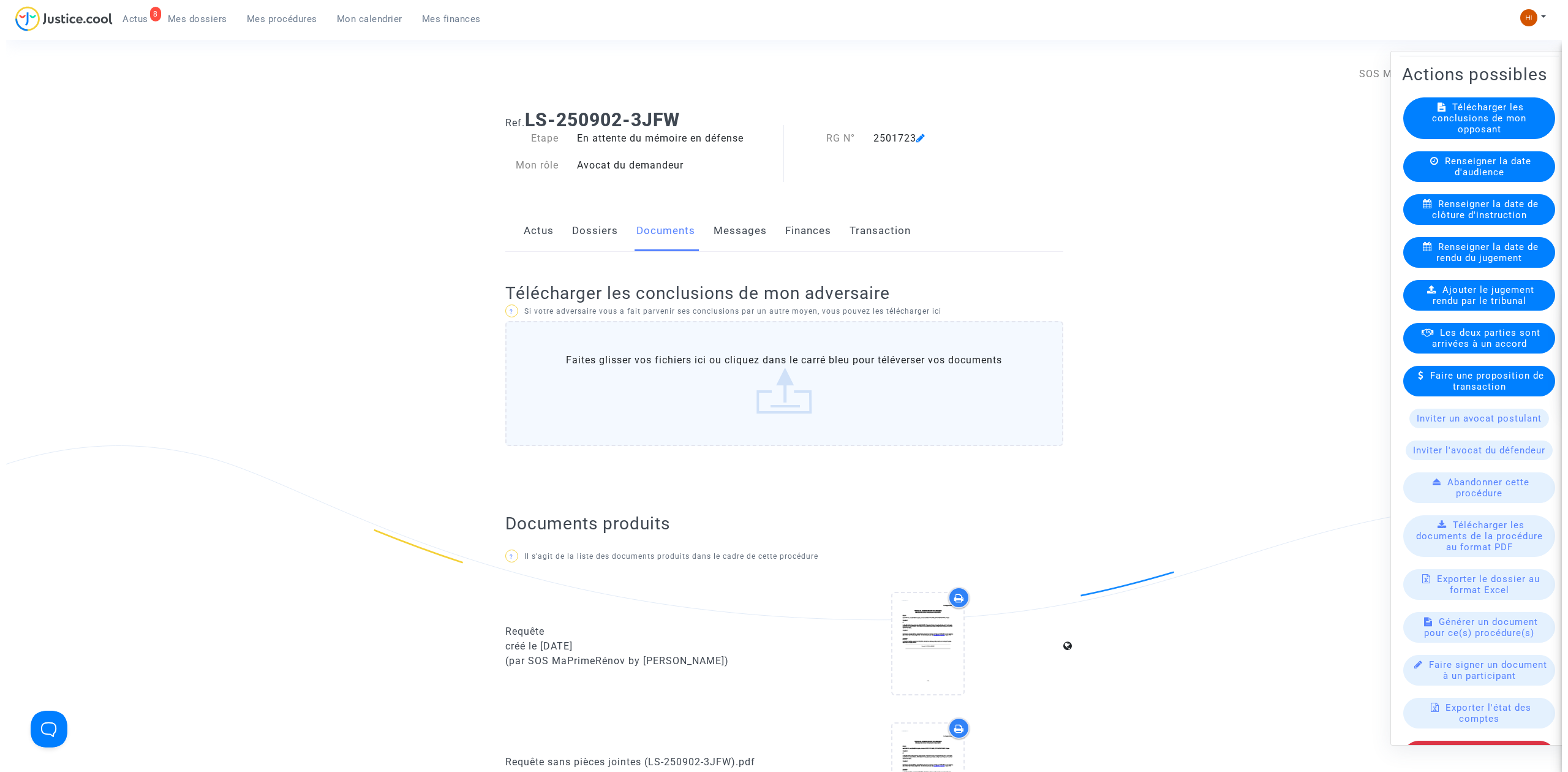
scroll to position [253, 0]
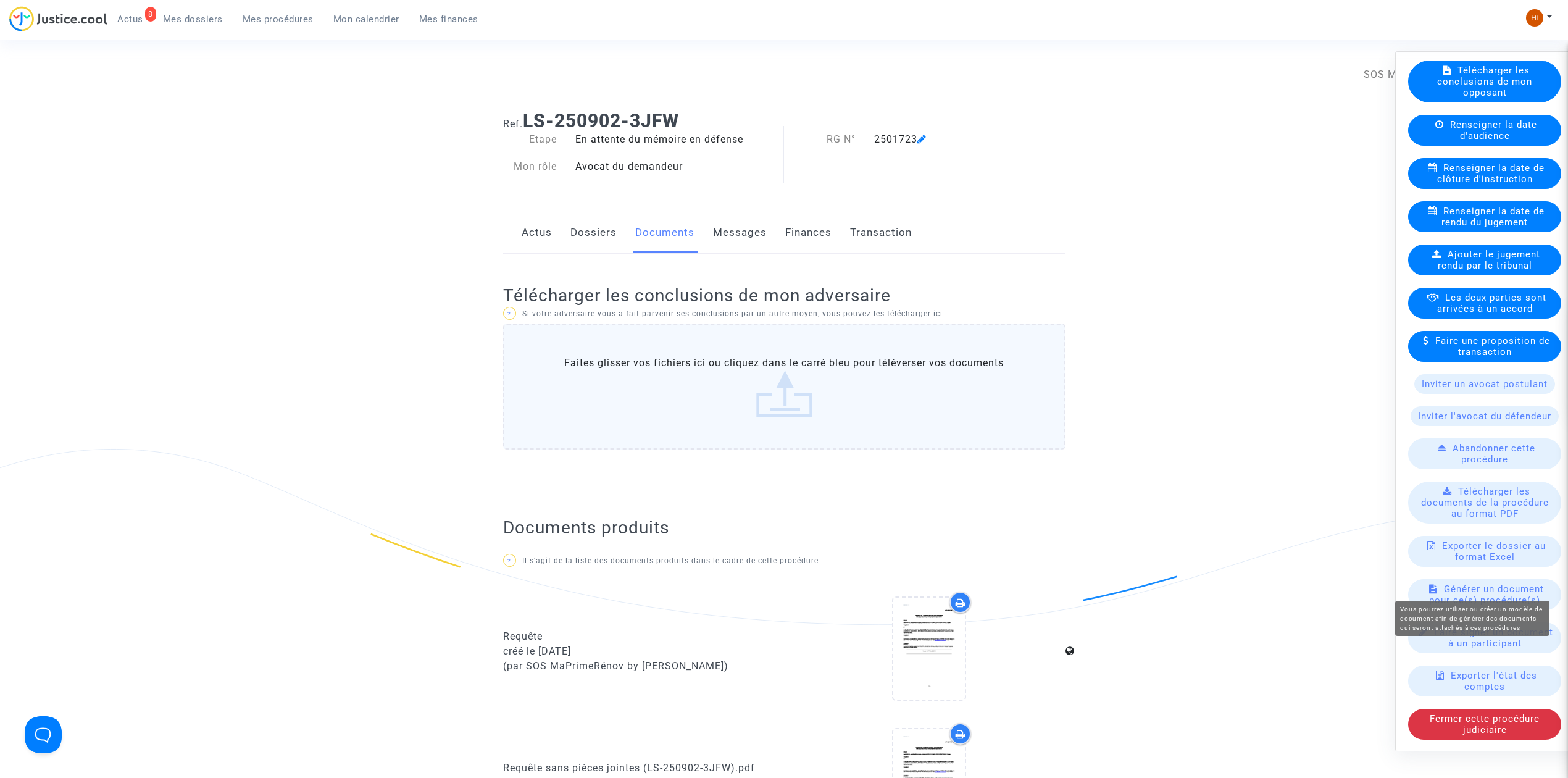
click at [1493, 591] on span "Générer un document pour ce(s) procédure(s)" at bounding box center [1486, 595] width 115 height 22
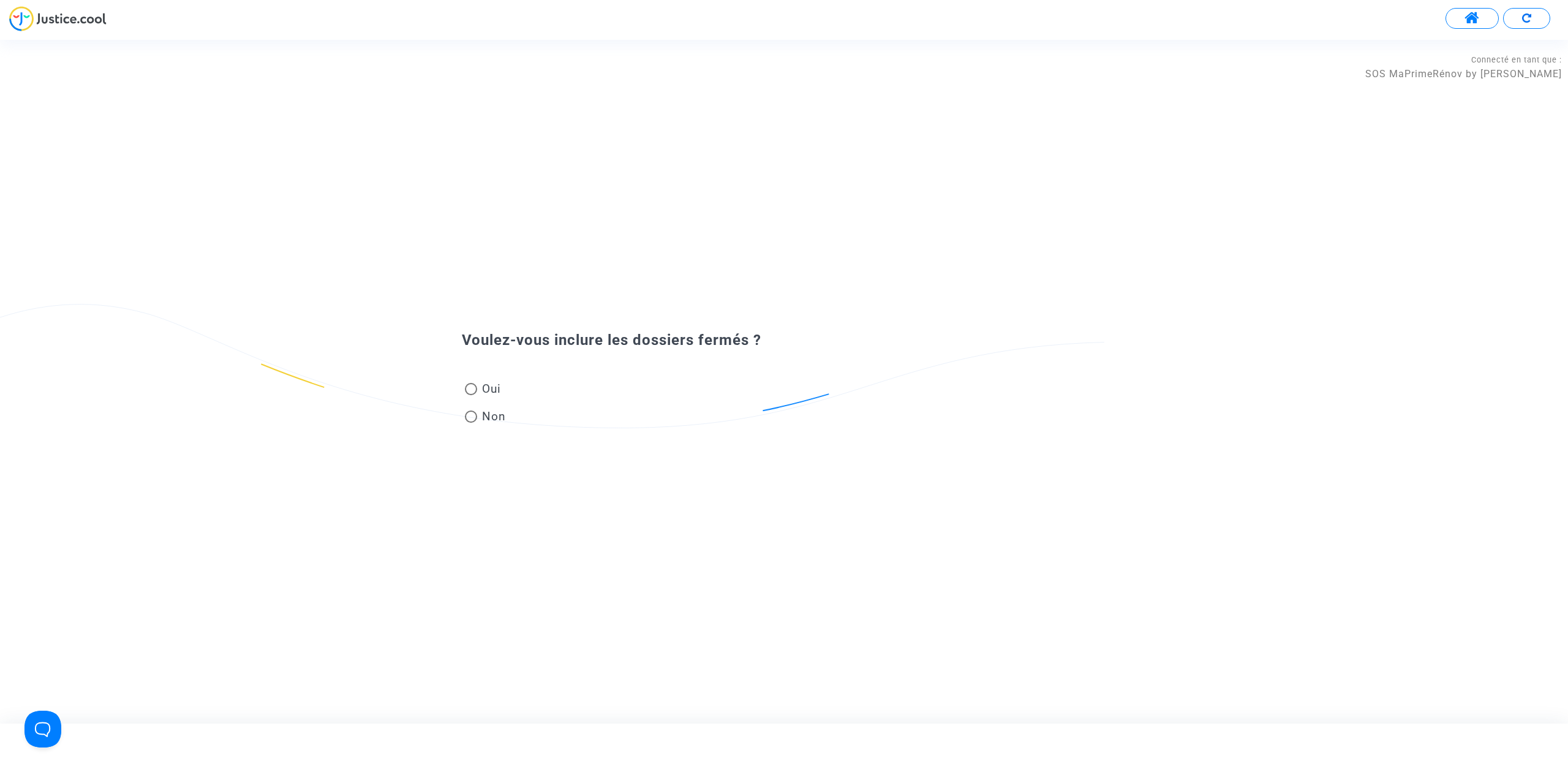
click at [481, 416] on span "Non" at bounding box center [491, 416] width 28 height 17
click at [471, 423] on input "Non" at bounding box center [471, 423] width 1 height 1
radio input "true"
click at [664, 400] on input "text" at bounding box center [790, 399] width 633 height 14
paste input "Demande à l'avocat nom représentant unique"
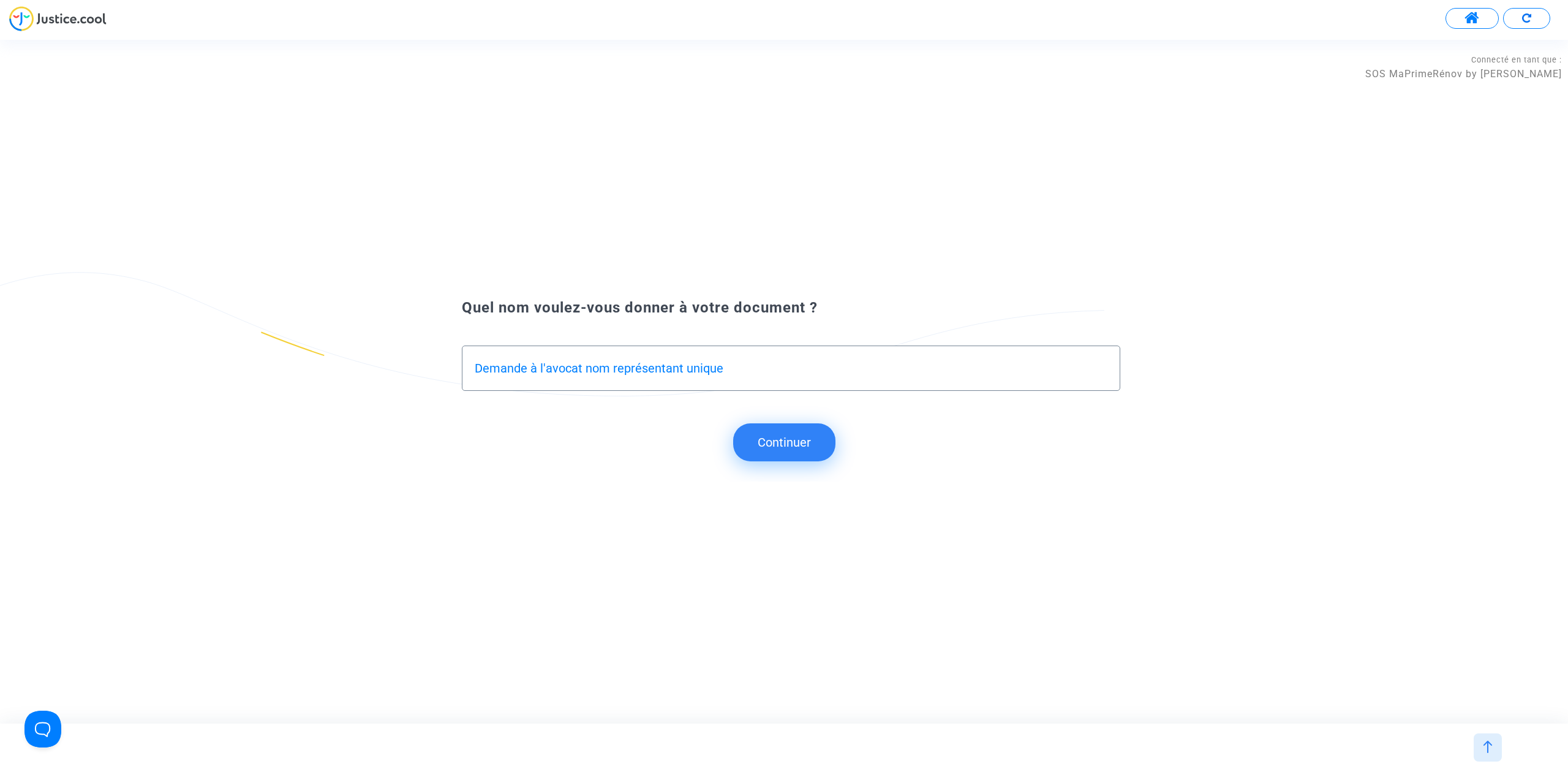
type input "Demande à l'avocat nom représentant unique"
click at [763, 447] on button "Continuer" at bounding box center [785, 442] width 102 height 38
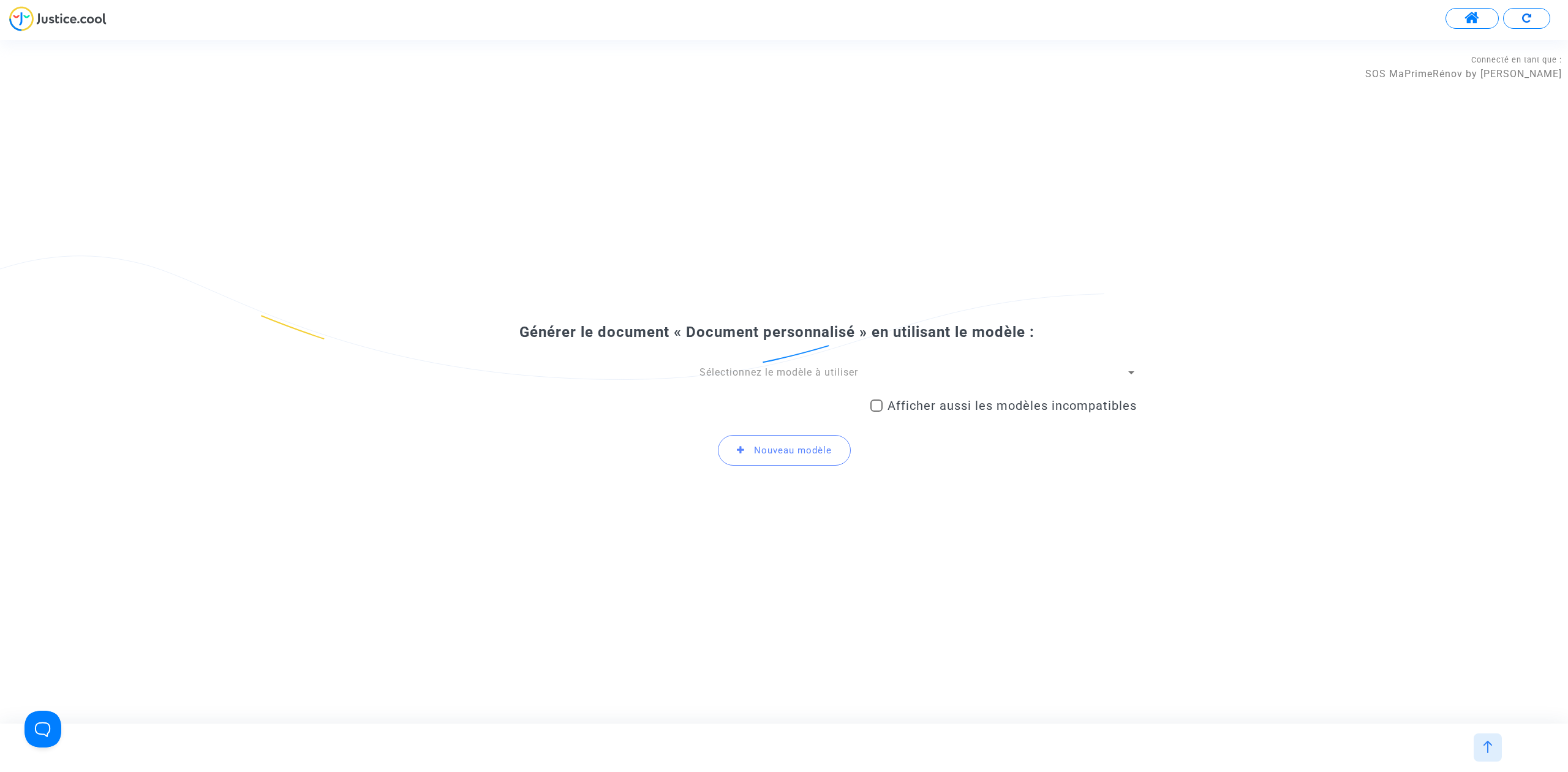
click at [741, 381] on div "Sélectionnez le modèle à utiliser Afficher aussi les modèles incompatibles Nouv…" at bounding box center [784, 421] width 706 height 110
click at [741, 368] on span "Sélectionnez le modèle à utiliser" at bounding box center [779, 372] width 159 height 12
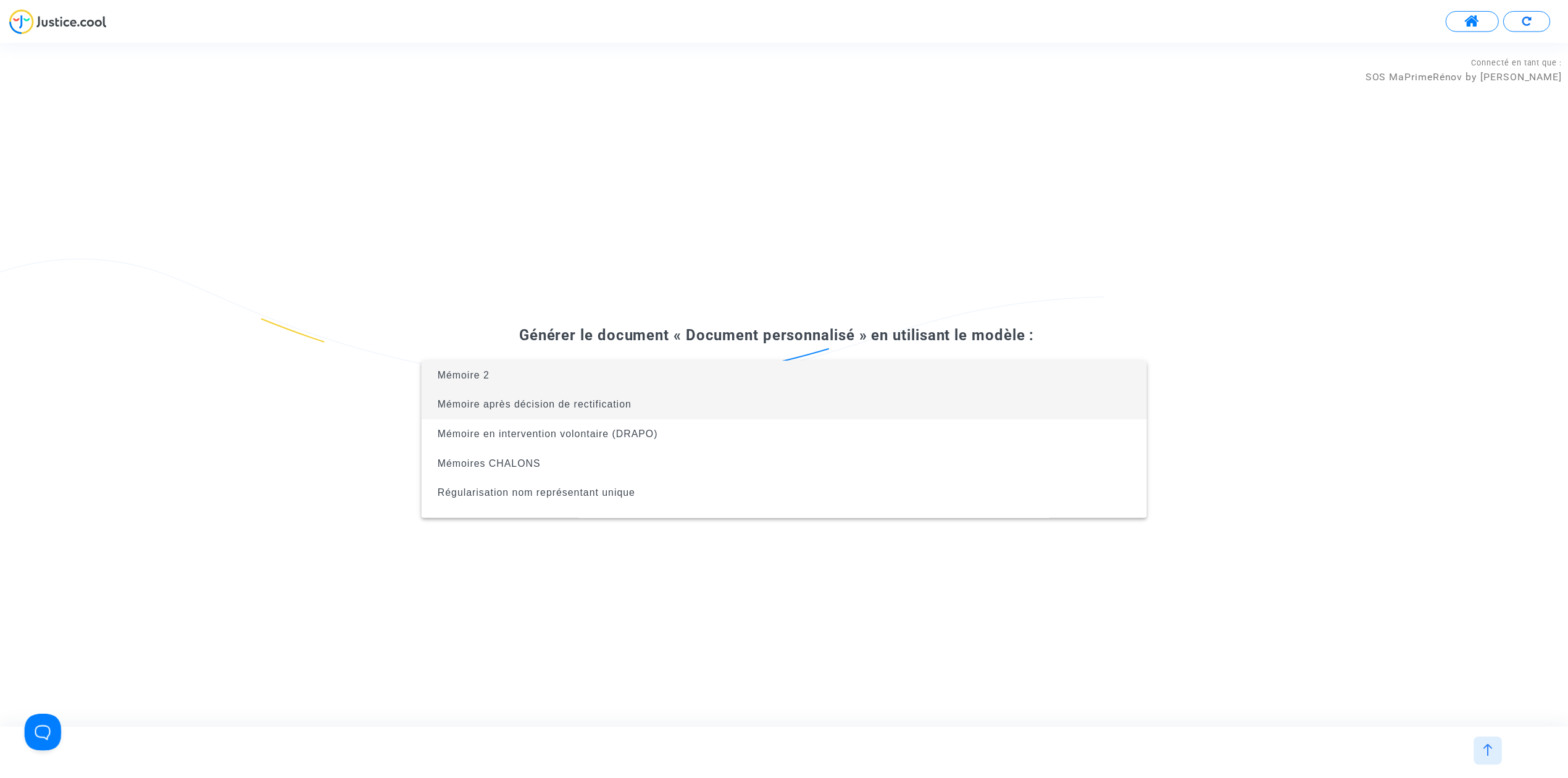
scroll to position [20, 0]
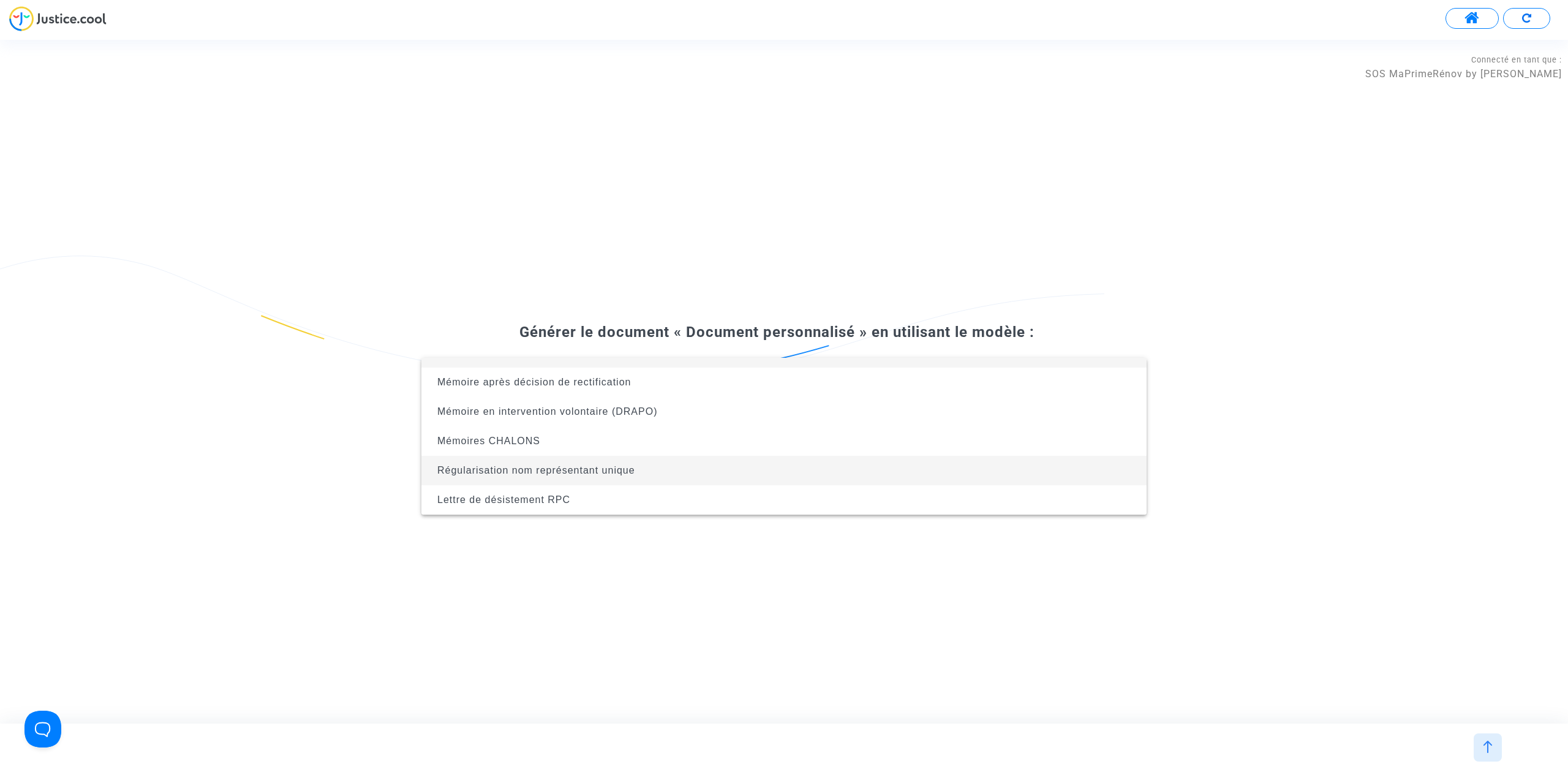
click at [581, 473] on span "Régularisation nom représentant unique" at bounding box center [537, 470] width 198 height 10
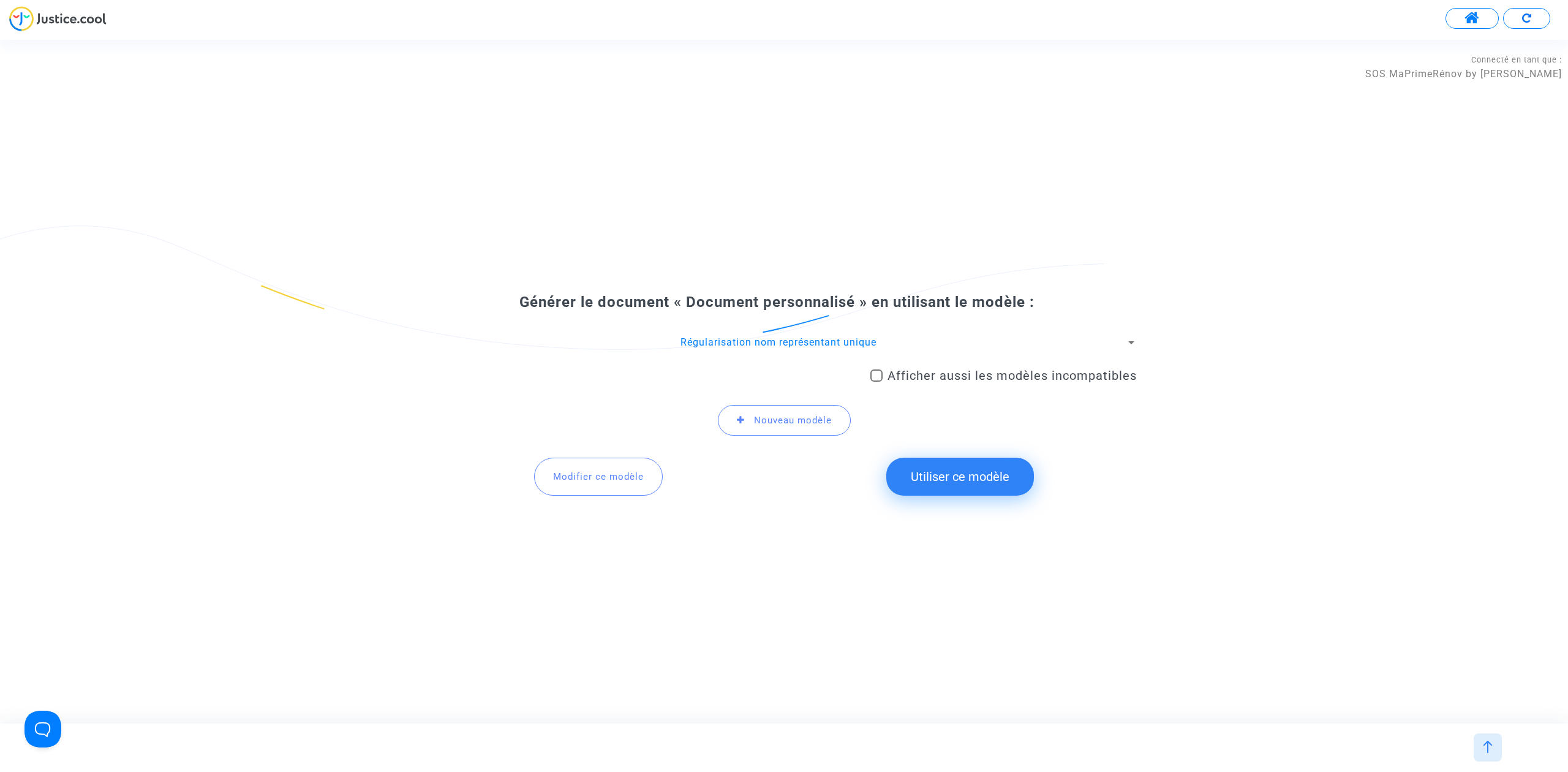
click at [941, 479] on button "Utiliser ce modèle" at bounding box center [960, 477] width 148 height 38
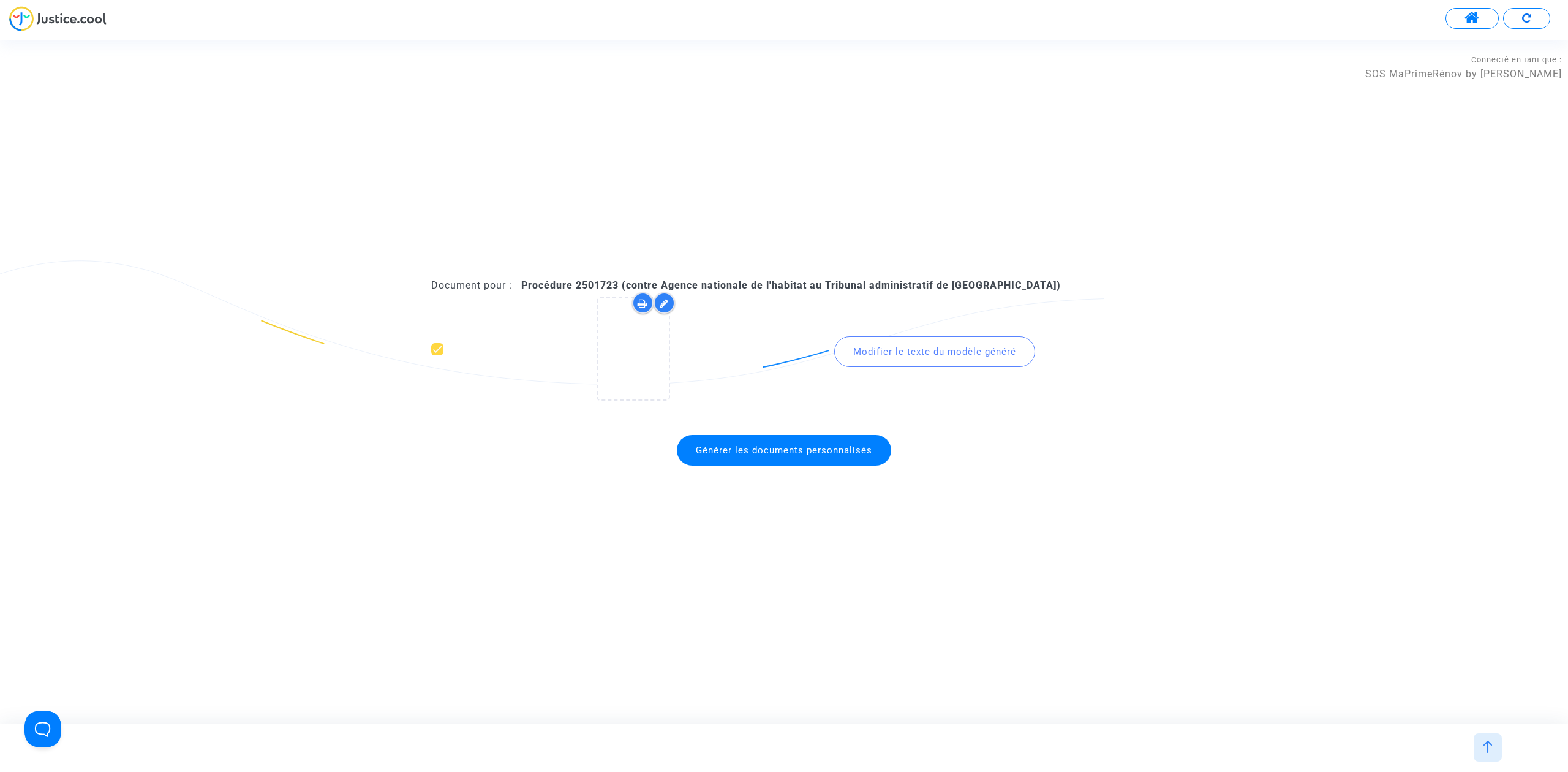
click at [809, 449] on span "Générer les documents personnalisés" at bounding box center [784, 450] width 177 height 11
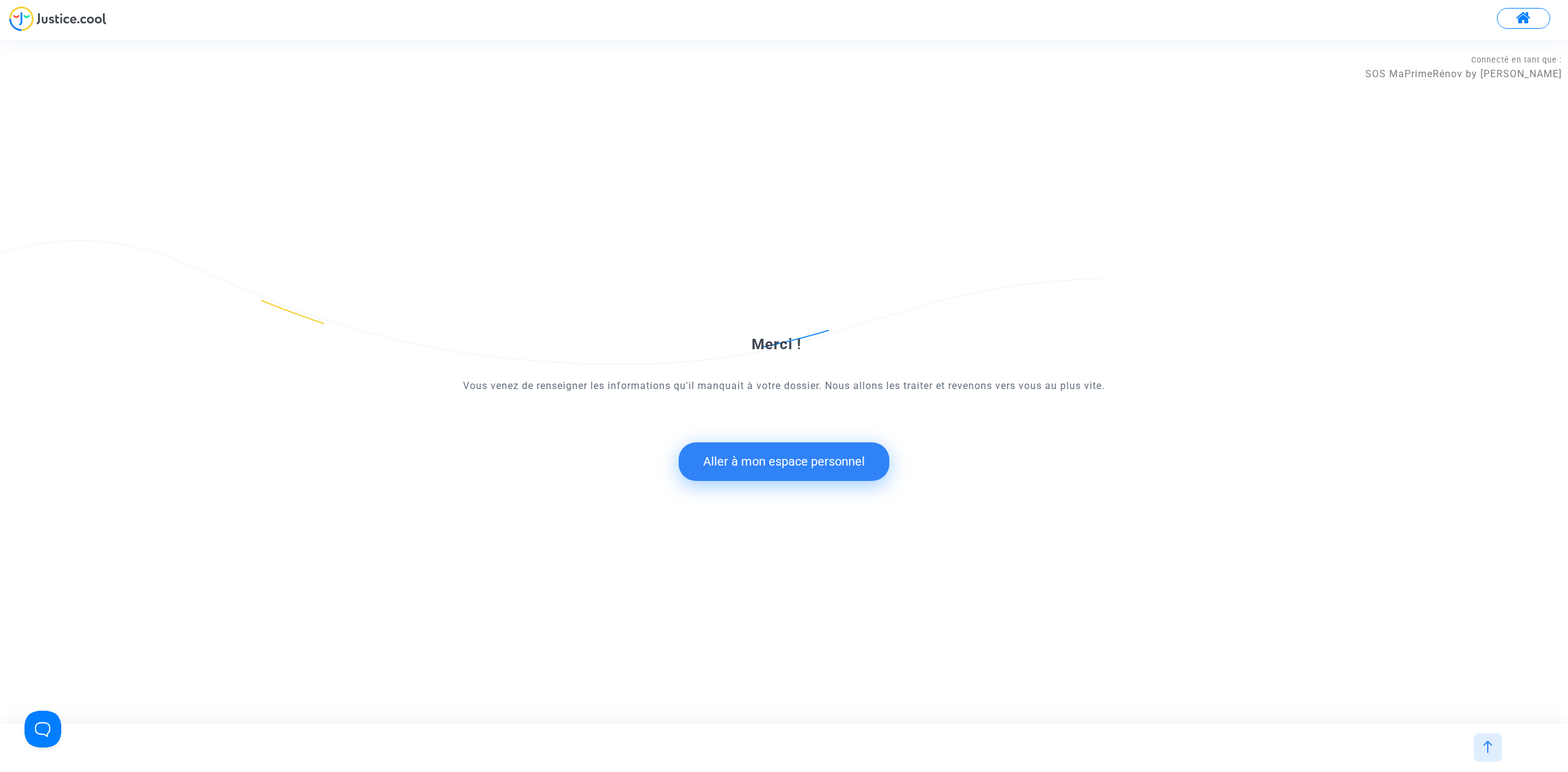
click at [780, 461] on button "Aller à mon espace personnel" at bounding box center [783, 461] width 210 height 38
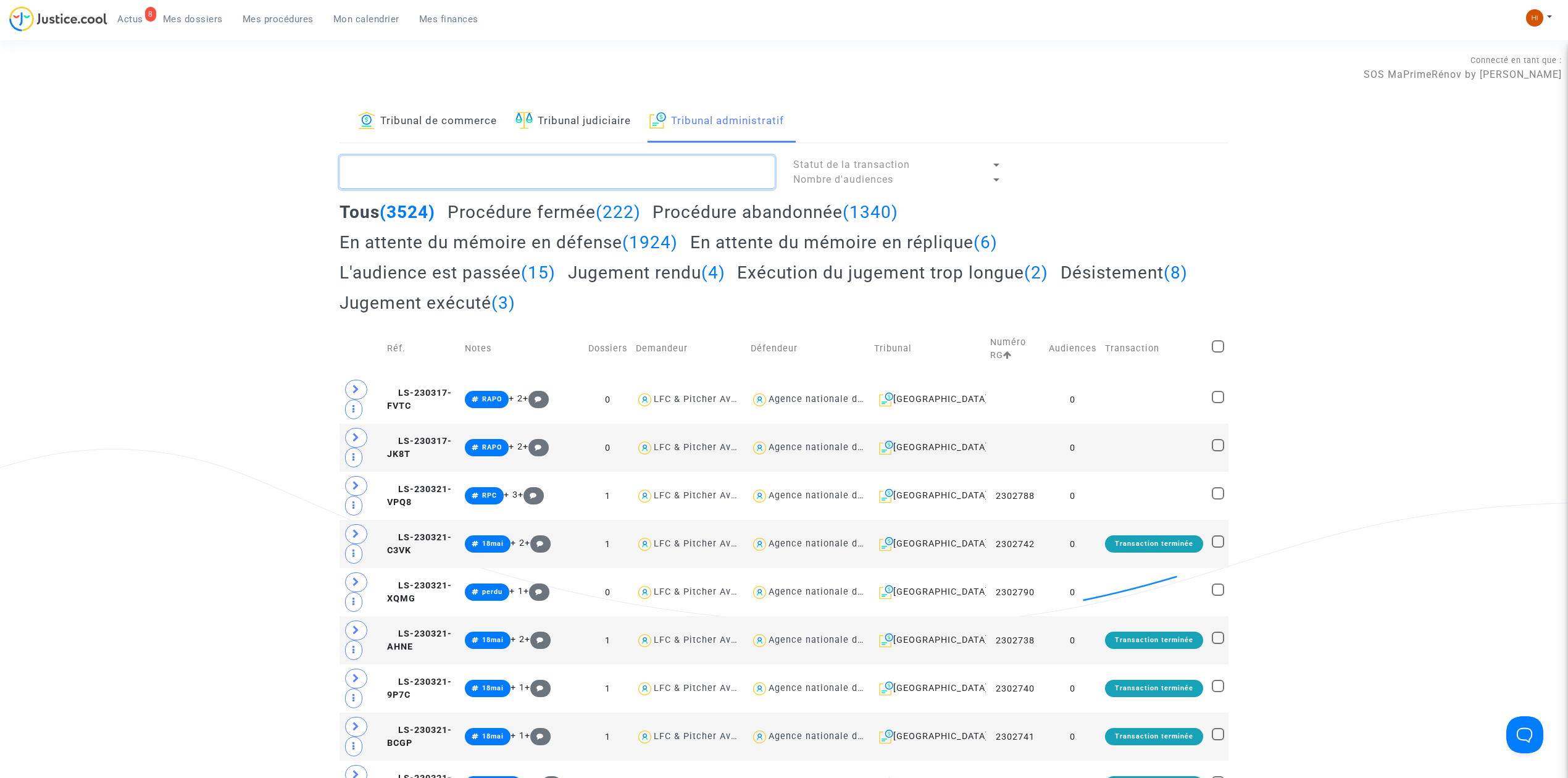
click at [633, 168] on textarea at bounding box center [557, 172] width 435 height 33
paste textarea "Demande à l'avocat nom représentant unique"
type textarea "Demande à l'avocat nom représentant unique"
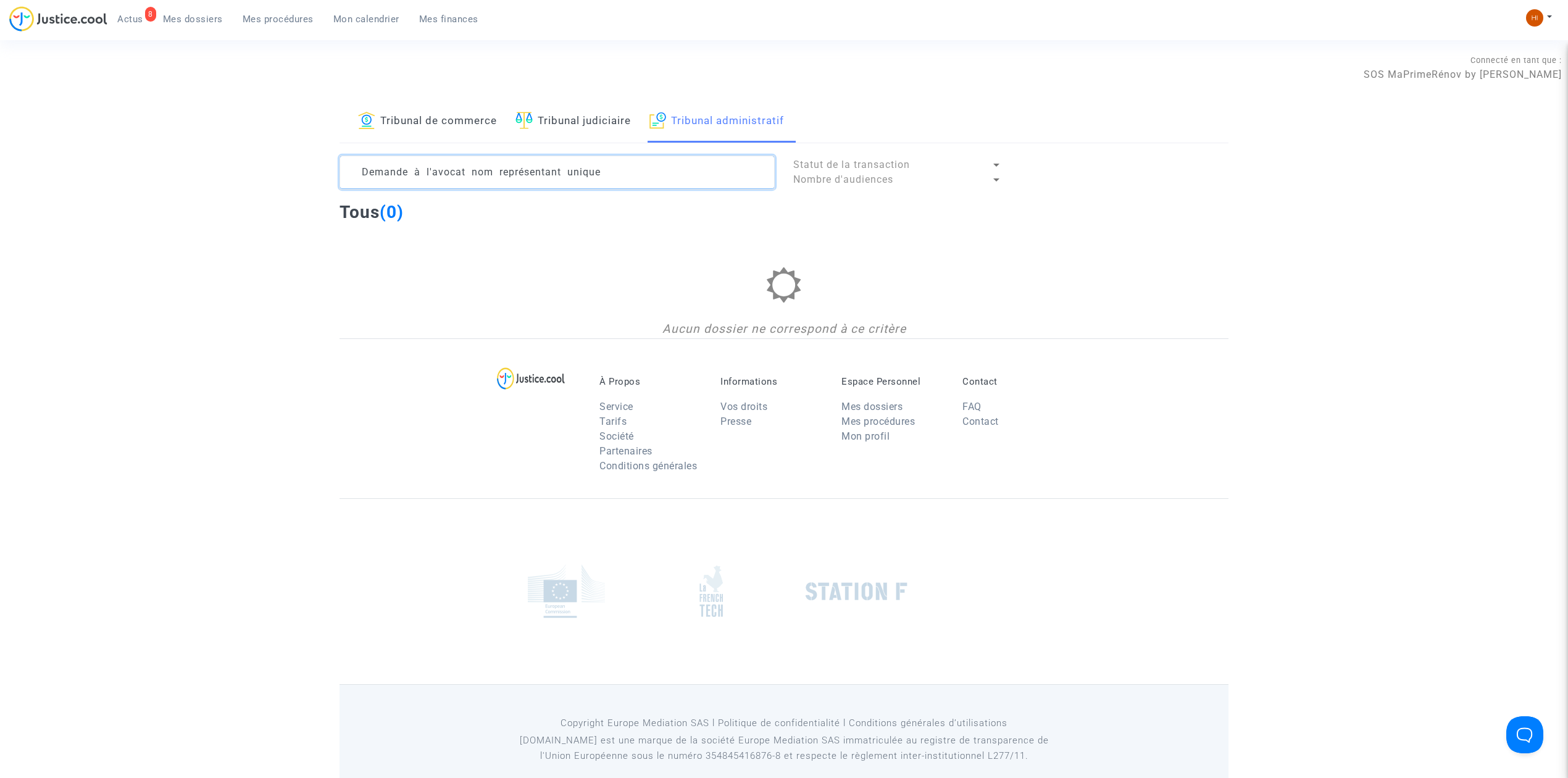
click at [633, 168] on textarea at bounding box center [557, 172] width 435 height 33
click at [596, 172] on textarea at bounding box center [557, 172] width 435 height 33
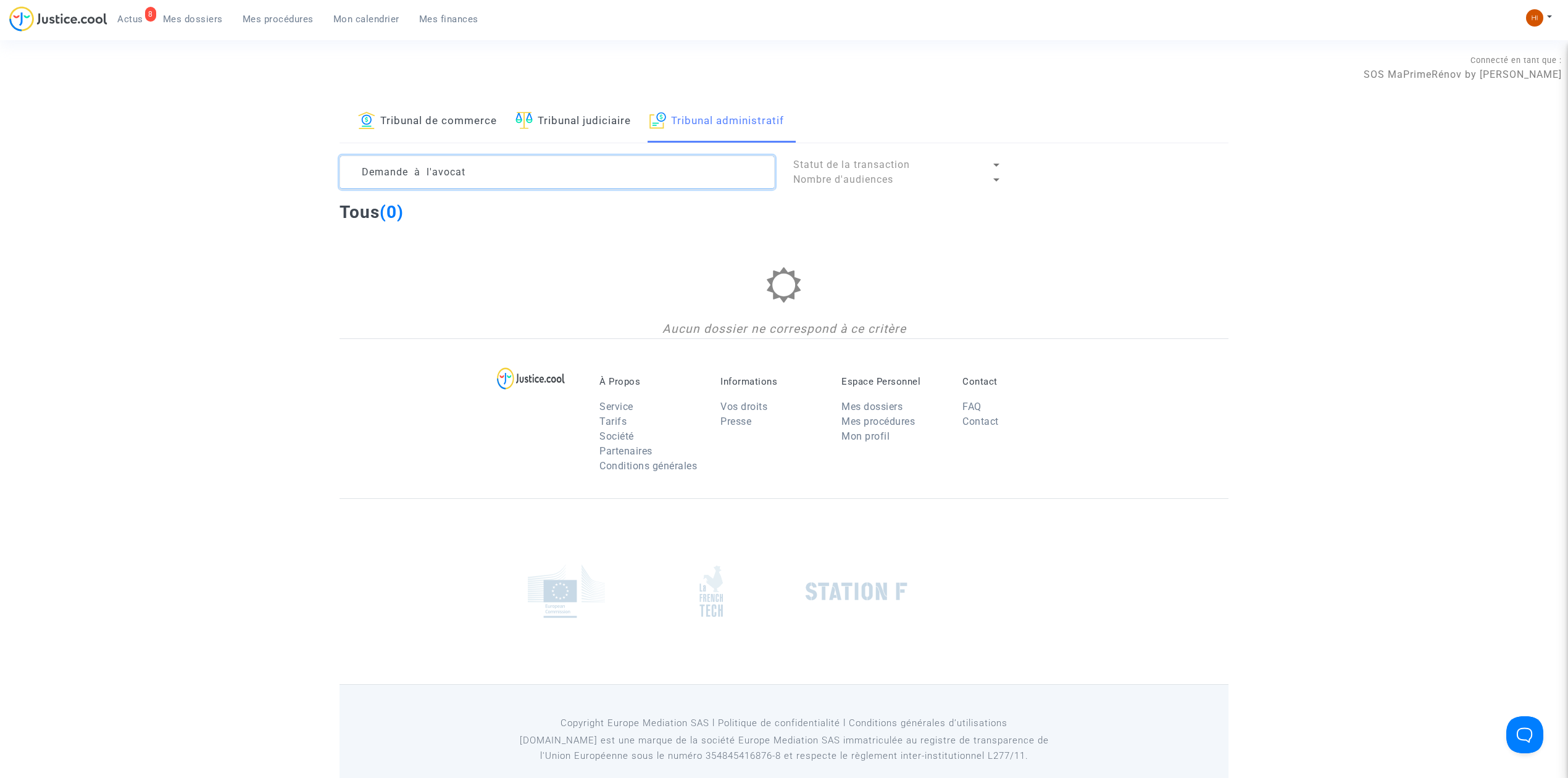
click at [596, 172] on textarea at bounding box center [557, 172] width 435 height 33
paste textarea "2501723"
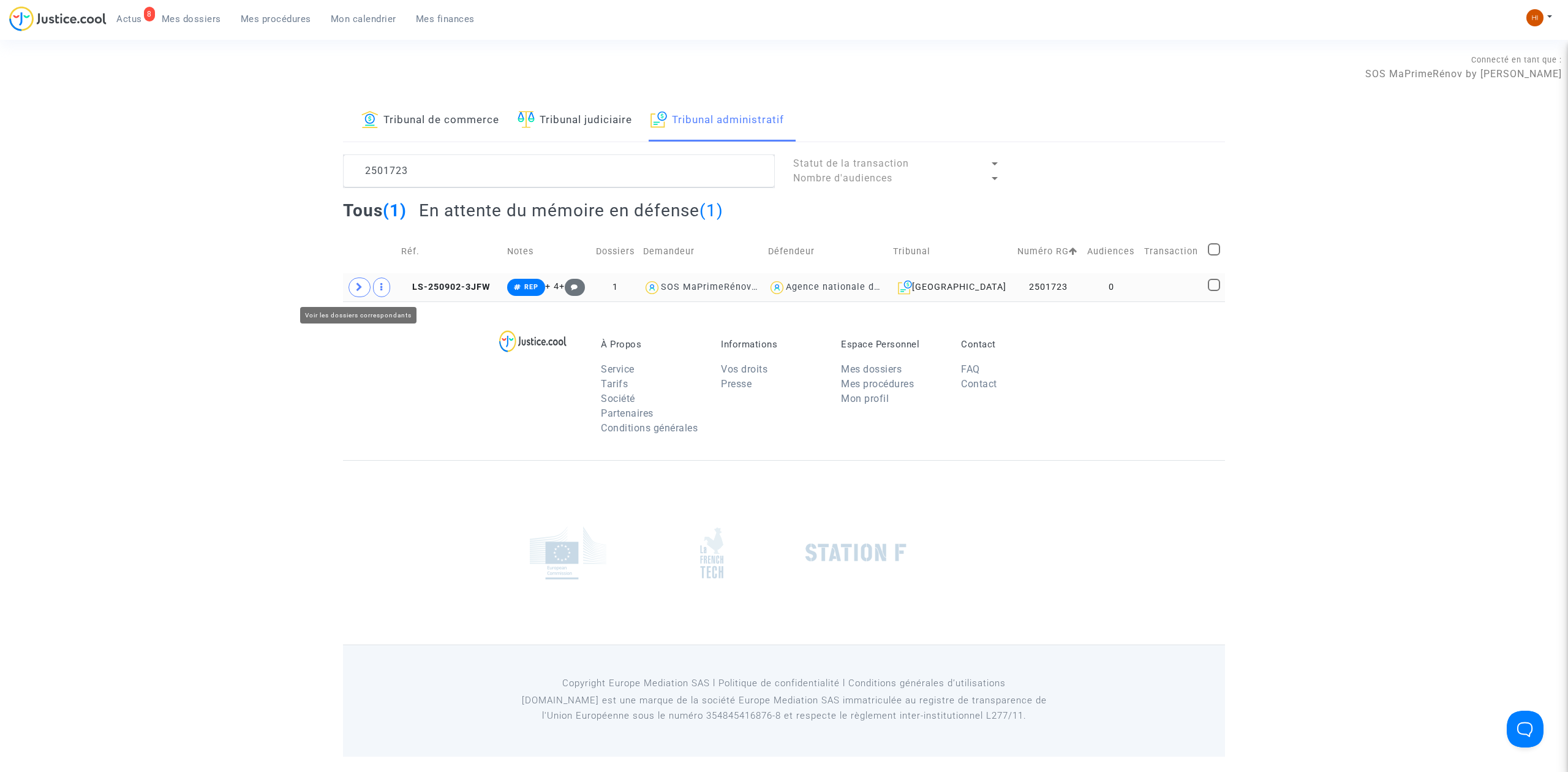
click at [357, 290] on icon at bounding box center [359, 287] width 7 height 9
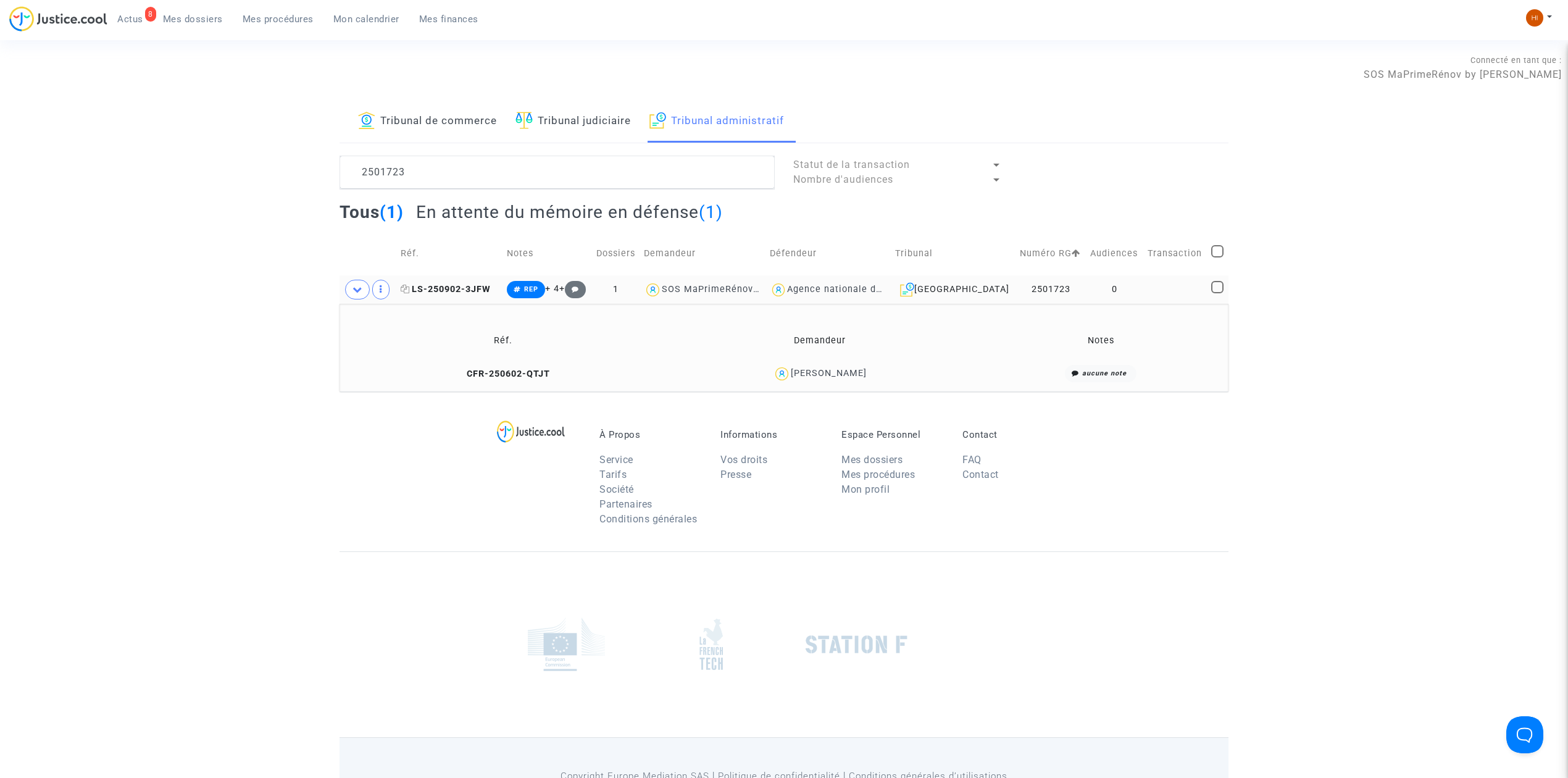
click at [480, 292] on span "LS-250902-3JFW" at bounding box center [446, 289] width 90 height 10
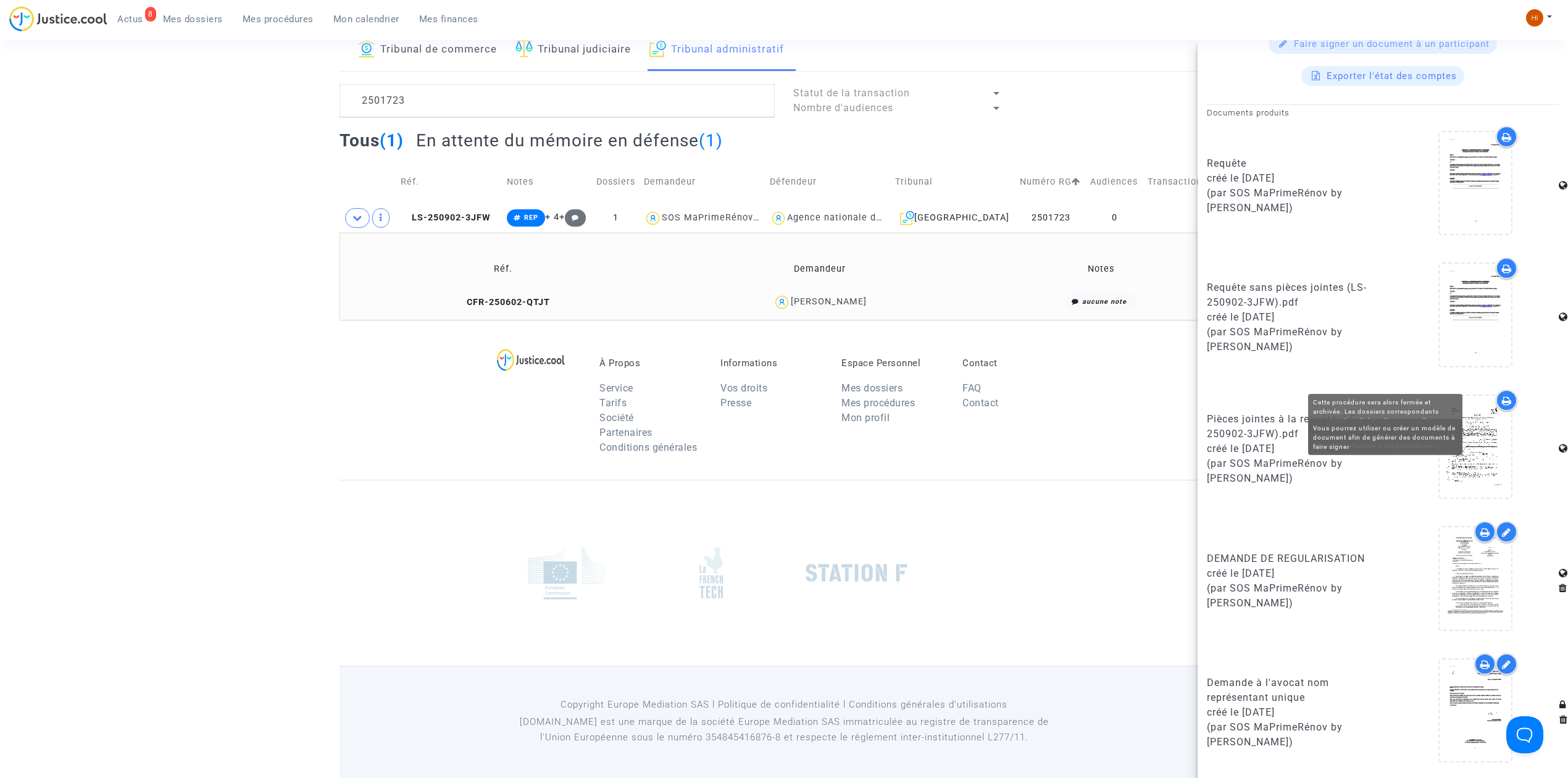
scroll to position [642, 0]
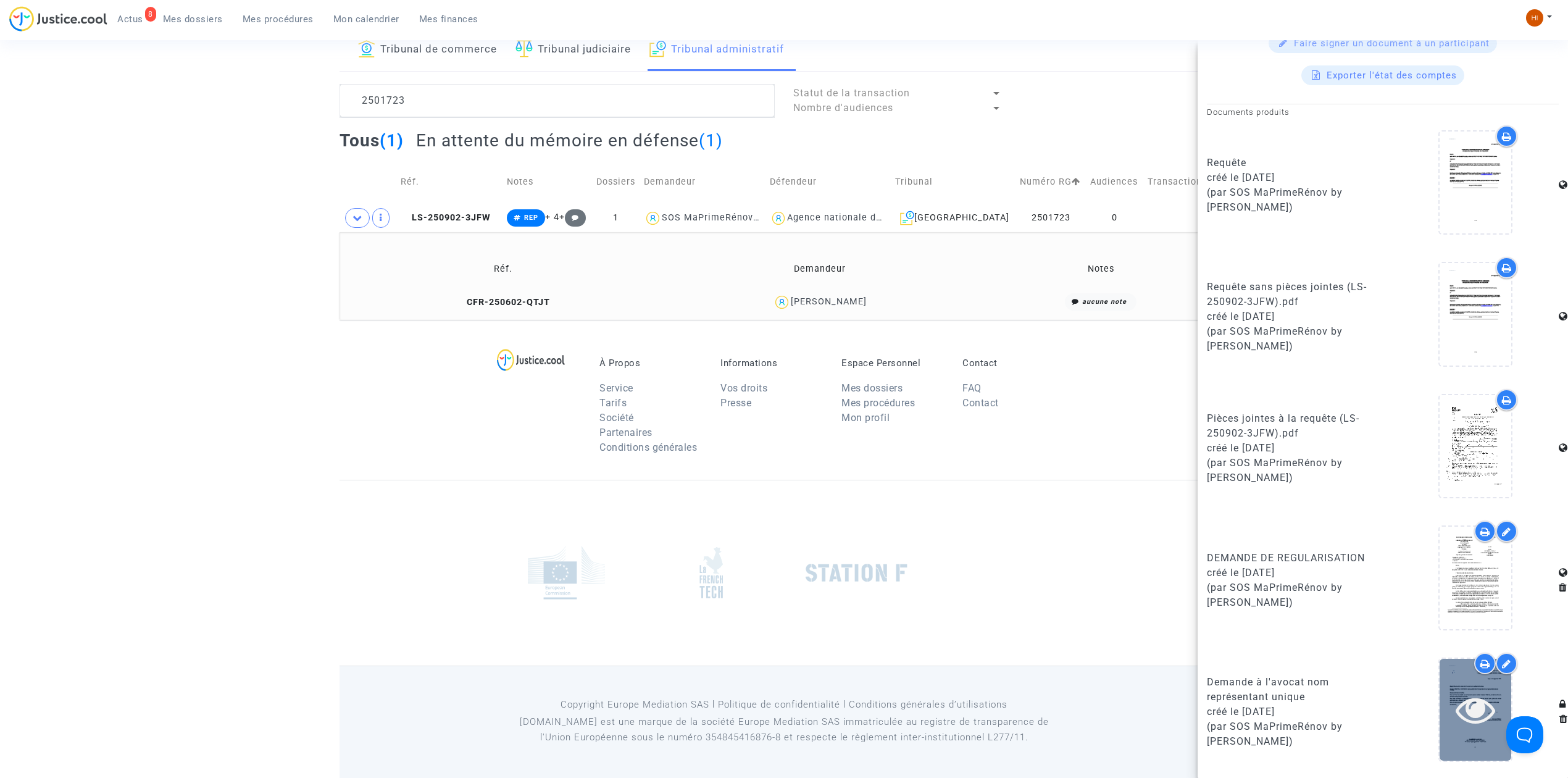
click at [1463, 719] on icon at bounding box center [1476, 709] width 40 height 40
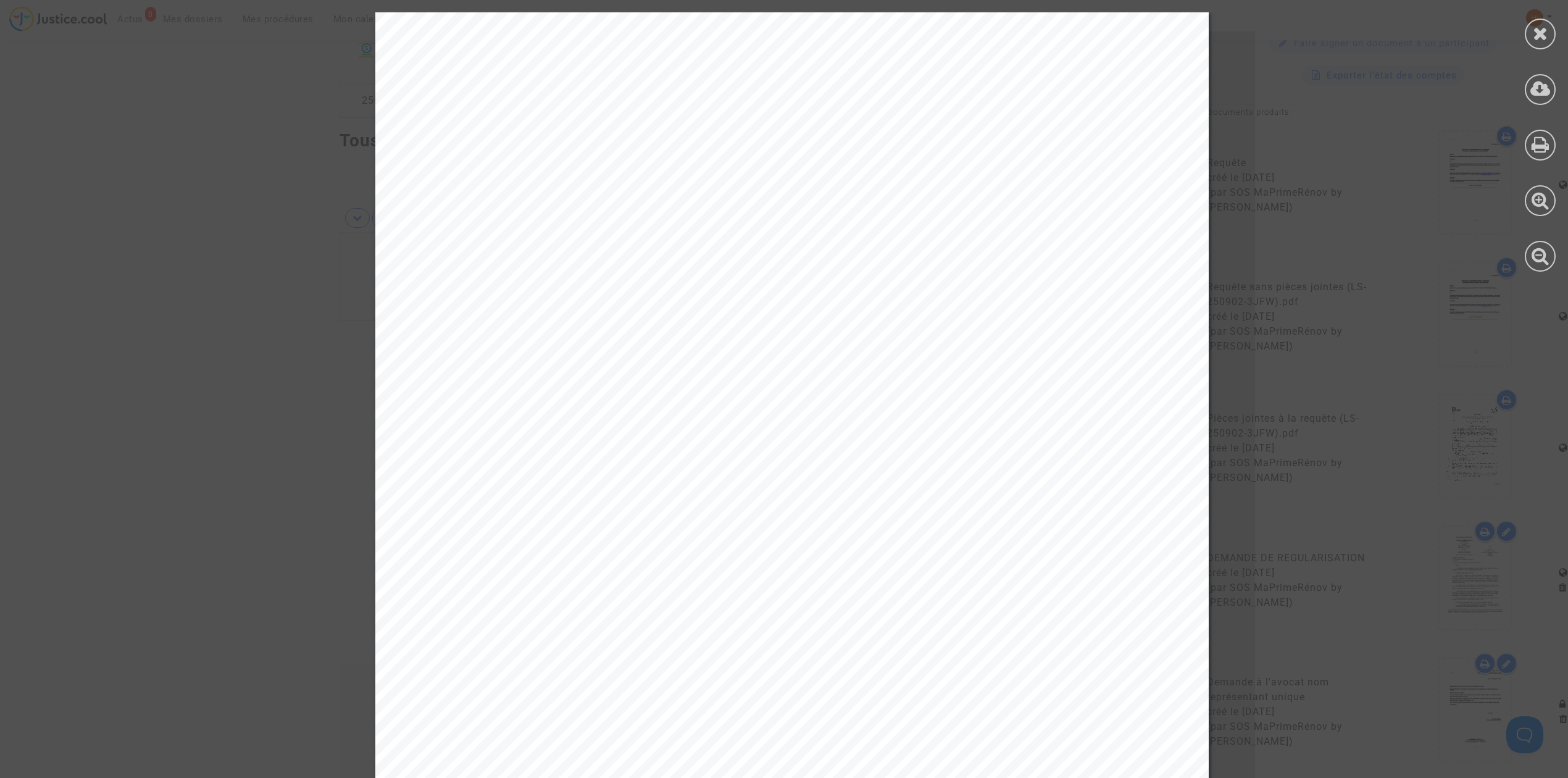
drag, startPoint x: 483, startPoint y: 317, endPoint x: 897, endPoint y: 319, distance: 414.0
click at [897, 319] on span "Réponse à la demande à l’avocat nom représentant unique" at bounding box center [712, 320] width 446 height 15
copy span "Réponse à la demande à l’avocat nom représentant un"
click at [1545, 135] on icon at bounding box center [1541, 144] width 18 height 18
drag, startPoint x: 1551, startPoint y: 31, endPoint x: 1433, endPoint y: 3, distance: 121.3
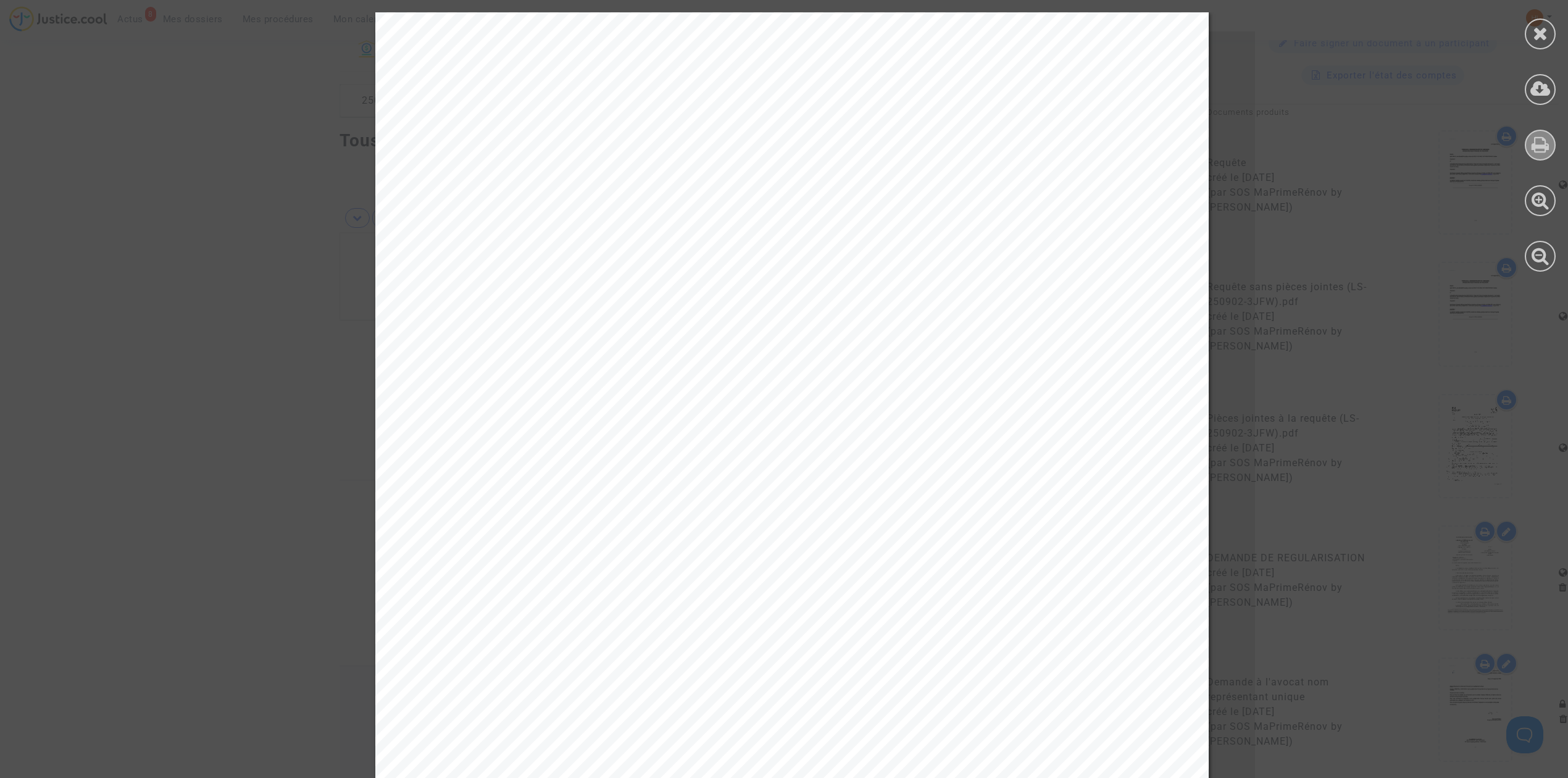
click at [1550, 32] on div at bounding box center [1540, 33] width 31 height 31
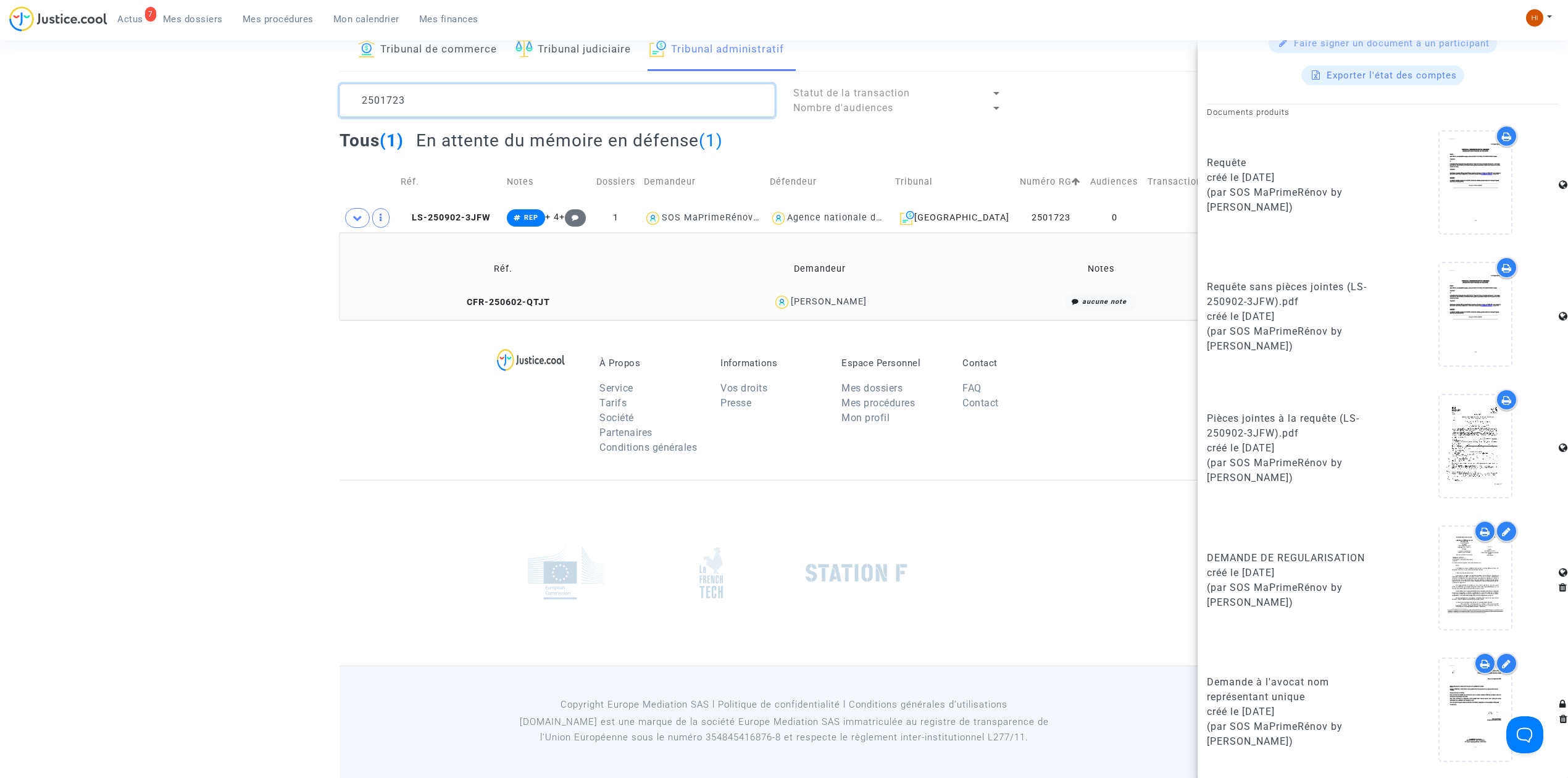
click at [515, 93] on textarea at bounding box center [557, 101] width 435 height 33
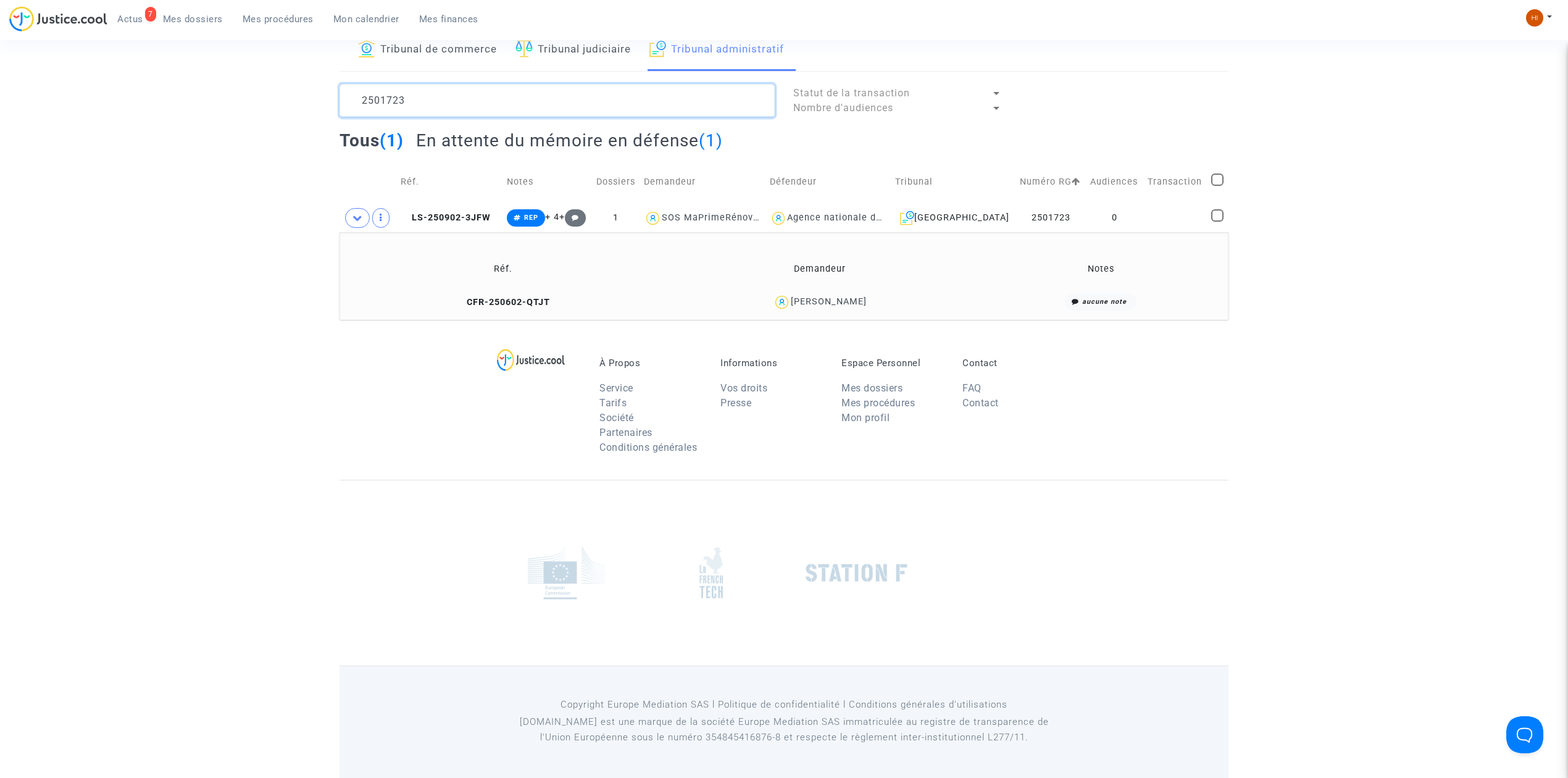
scroll to position [0, 0]
click at [442, 87] on textarea at bounding box center [557, 101] width 435 height 33
paste textarea ": 250377"
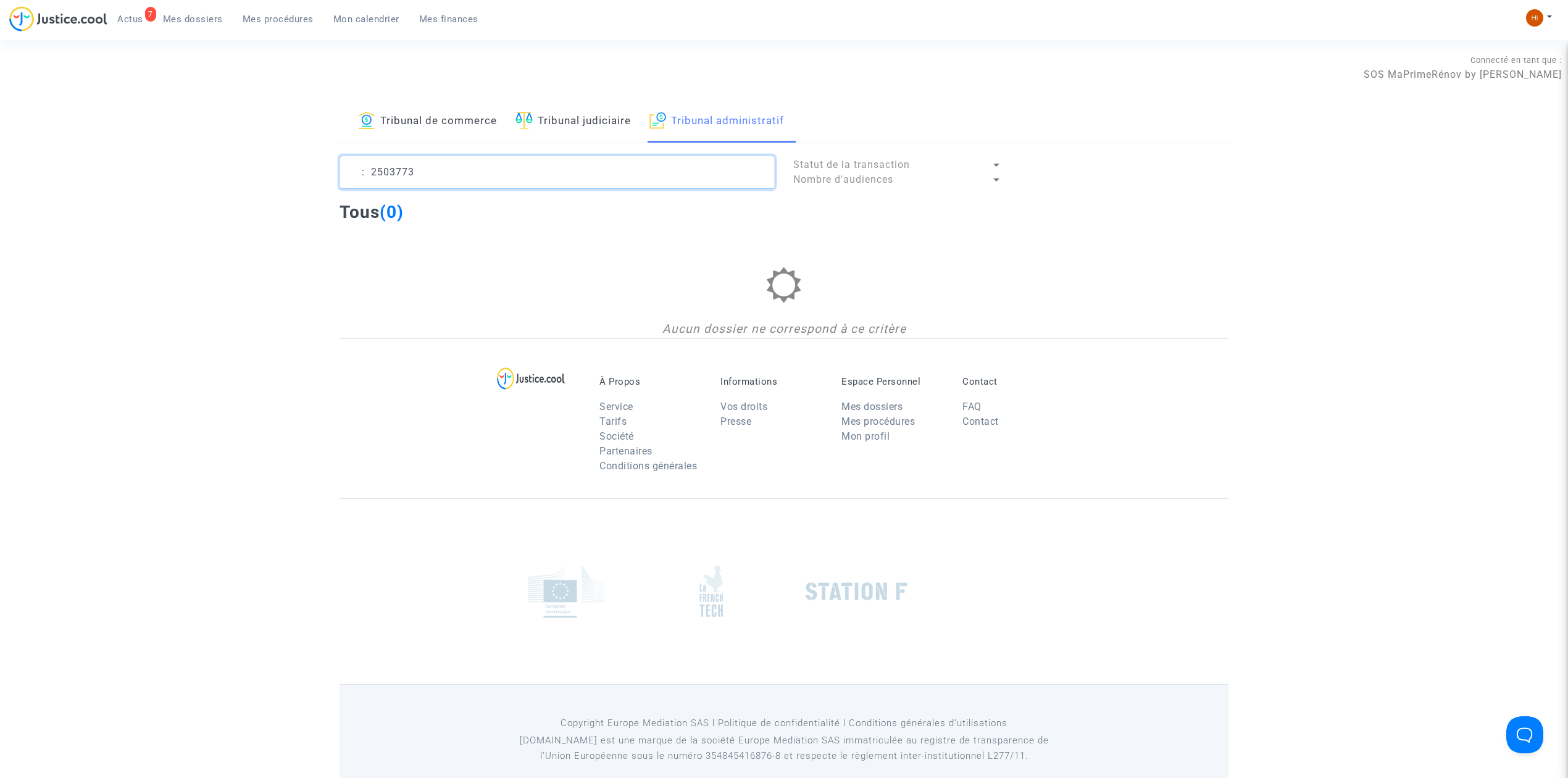
drag, startPoint x: 372, startPoint y: 173, endPoint x: 317, endPoint y: 163, distance: 55.9
click at [319, 163] on div "Tribunal de commerce Tribunal judiciaire Tribunal administratif : 2503773 Statu…" at bounding box center [784, 219] width 1568 height 238
click at [558, 174] on textarea at bounding box center [557, 172] width 435 height 33
type textarea "2503773"
click at [435, 164] on textarea at bounding box center [557, 172] width 435 height 33
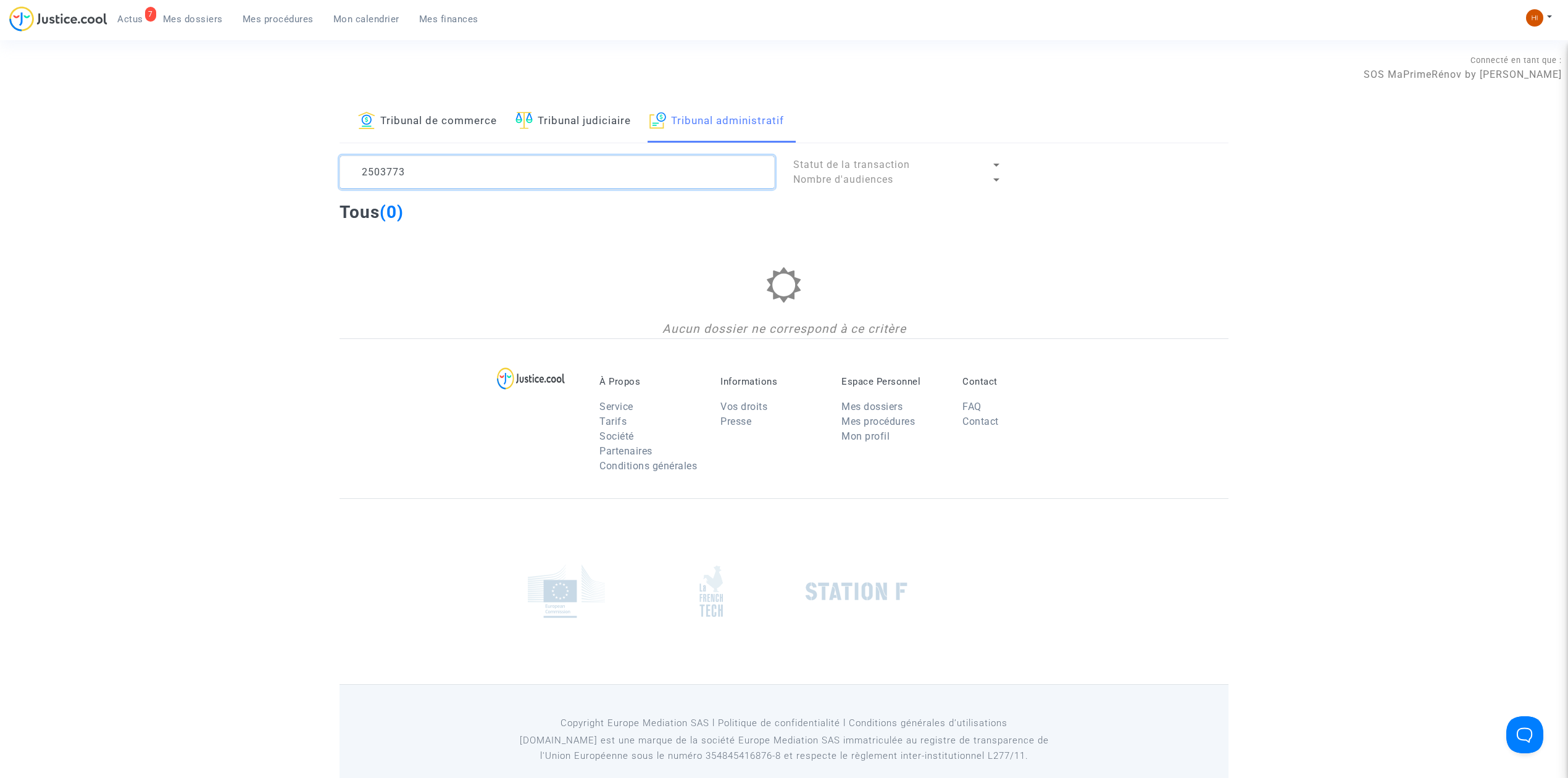
click at [435, 164] on textarea at bounding box center [557, 172] width 435 height 33
click at [458, 186] on textarea at bounding box center [557, 172] width 435 height 33
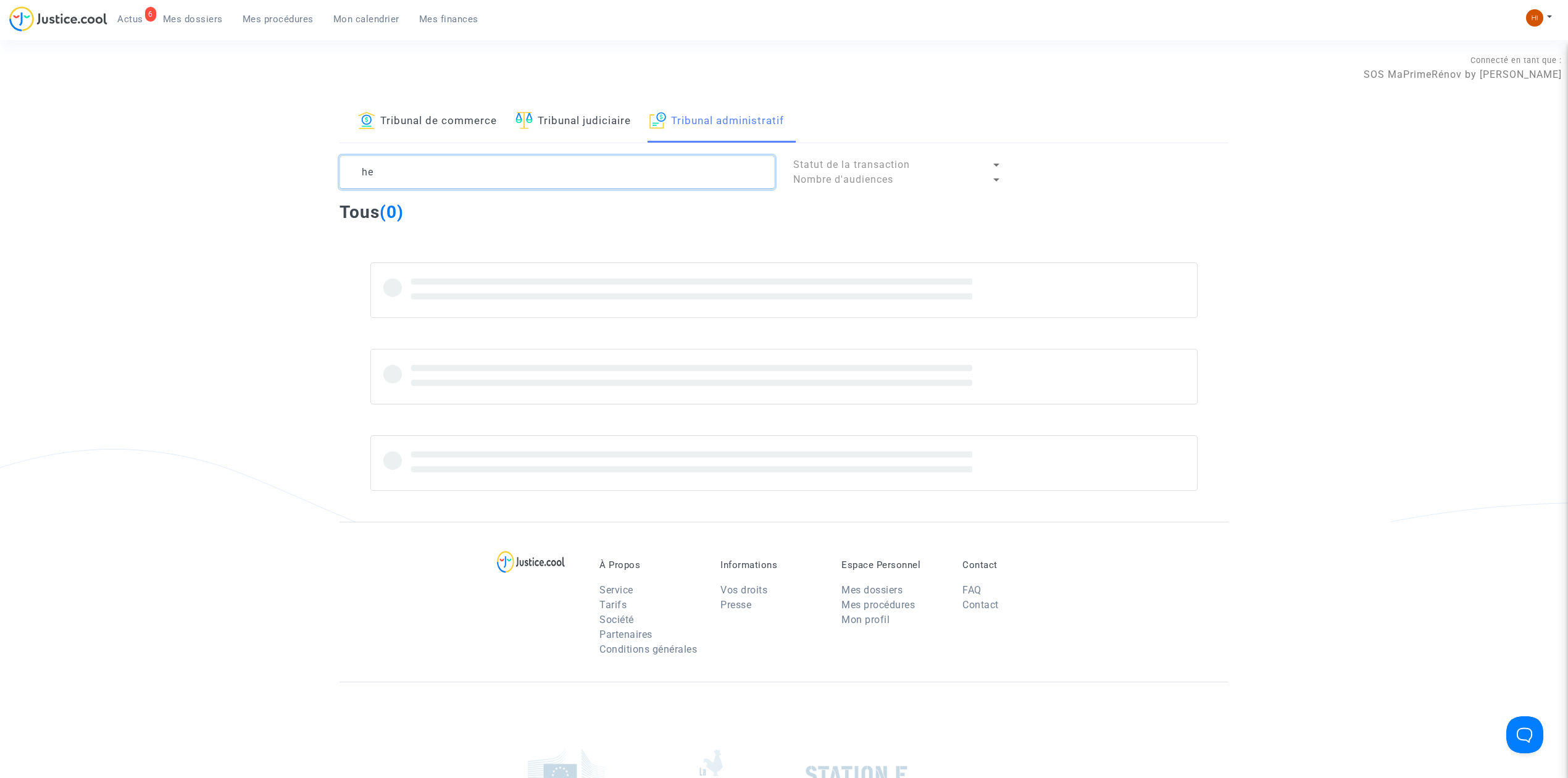
type textarea "h"
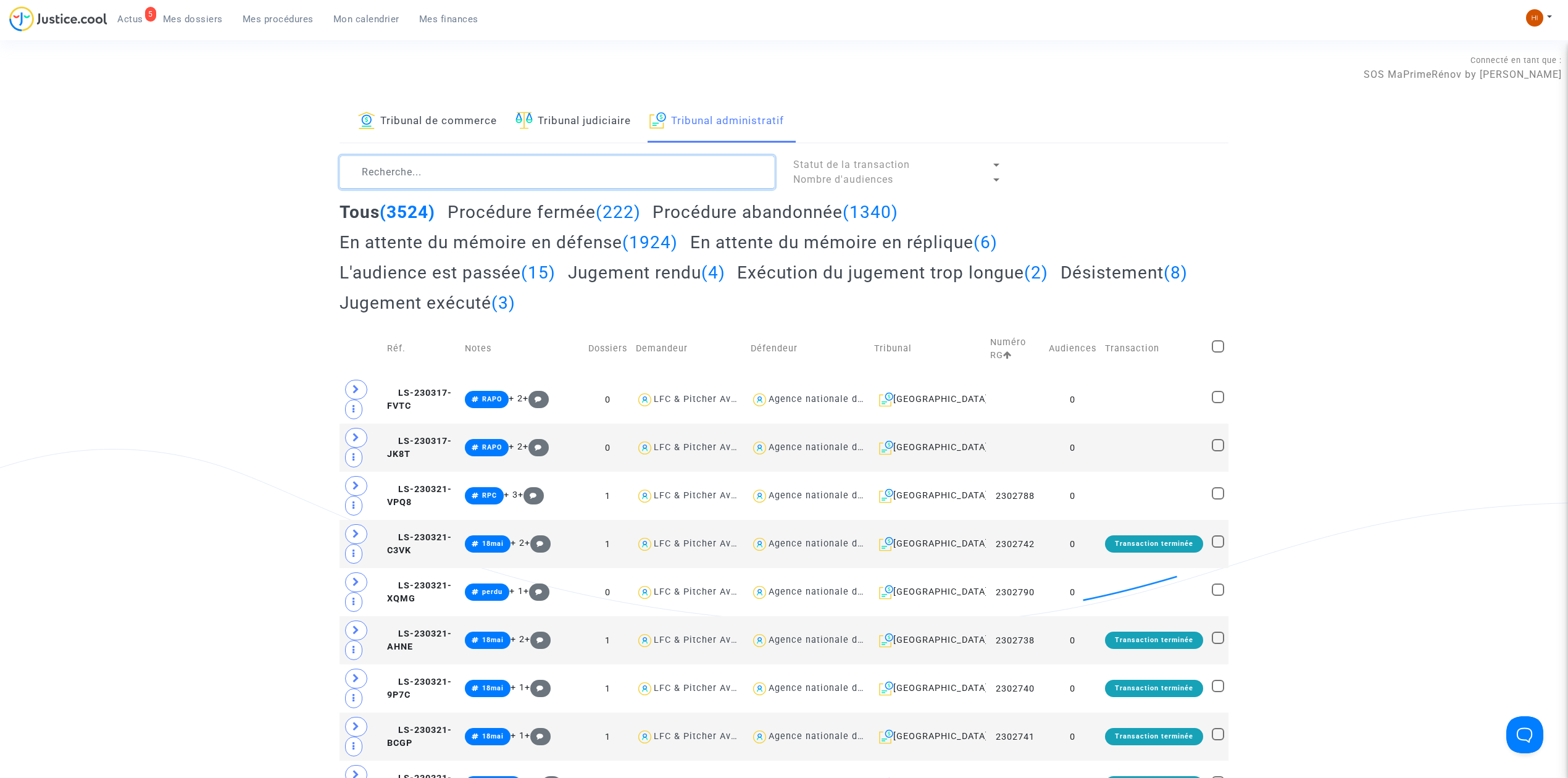
click at [383, 181] on textarea at bounding box center [557, 172] width 435 height 33
paste textarea "[PERSON_NAME]"
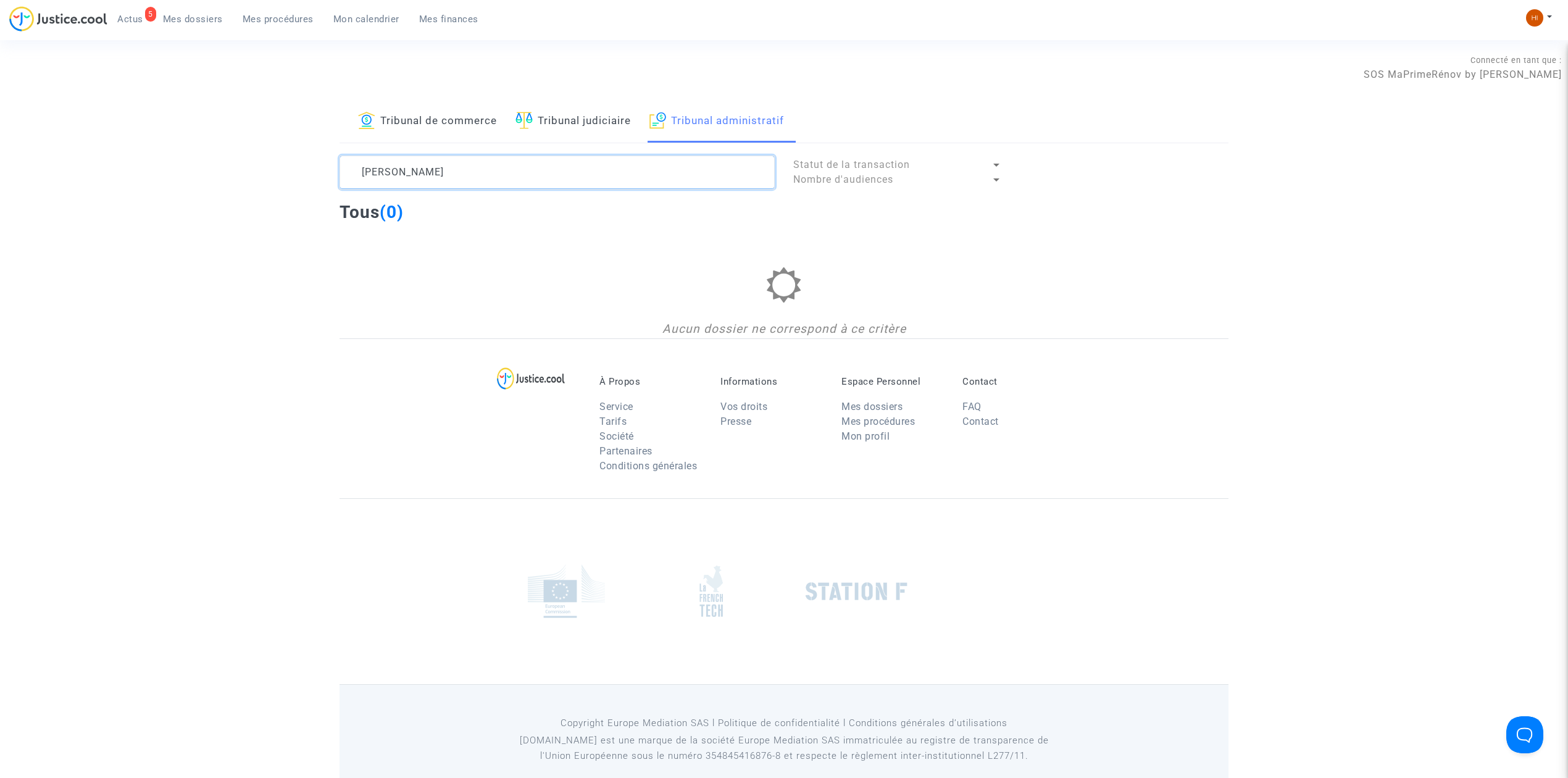
drag, startPoint x: 541, startPoint y: 174, endPoint x: 425, endPoint y: 174, distance: 116.0
click at [425, 174] on textarea at bounding box center [557, 172] width 435 height 33
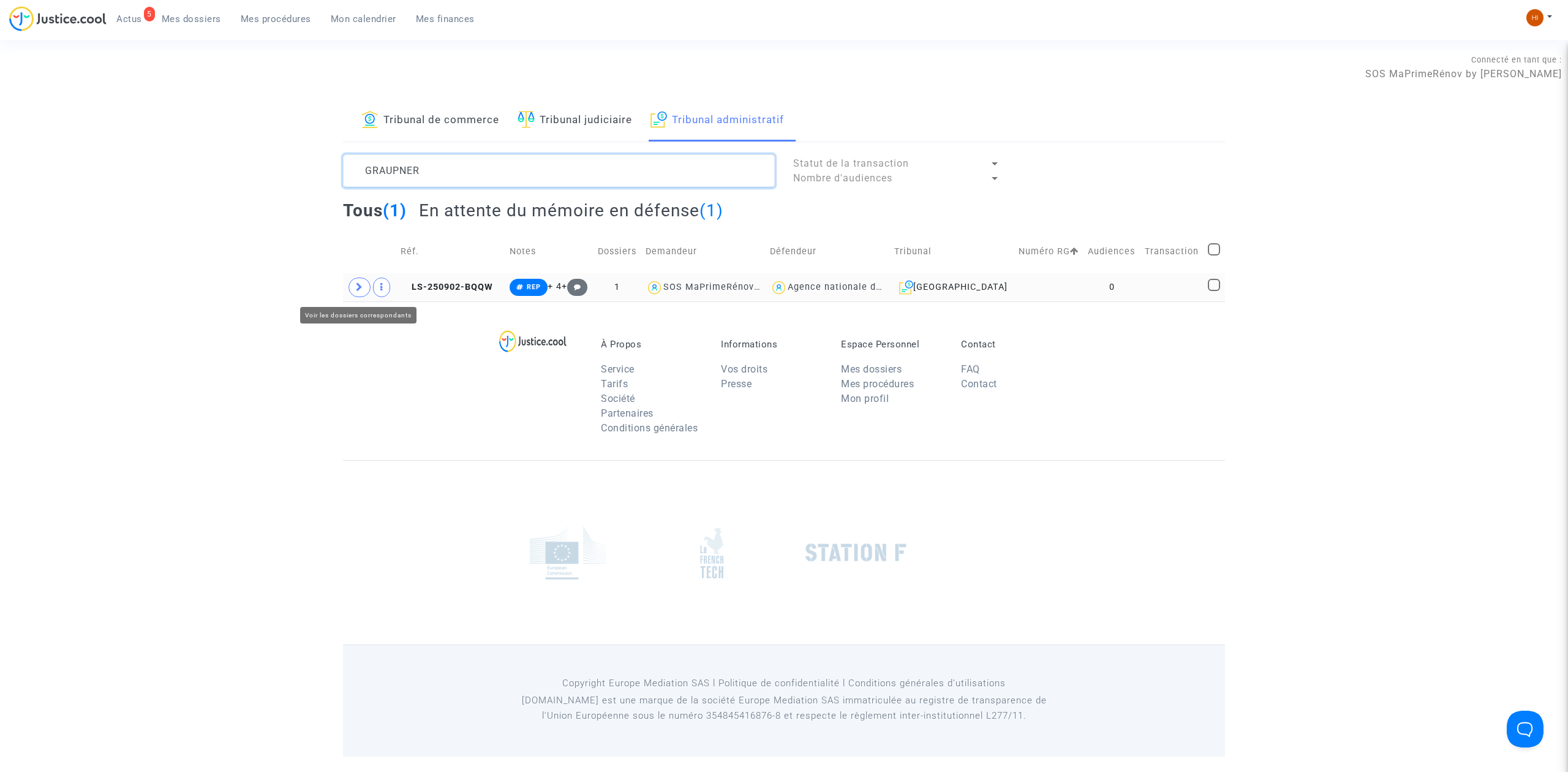
type textarea "GRAUPNER"
click at [358, 288] on icon at bounding box center [359, 287] width 7 height 9
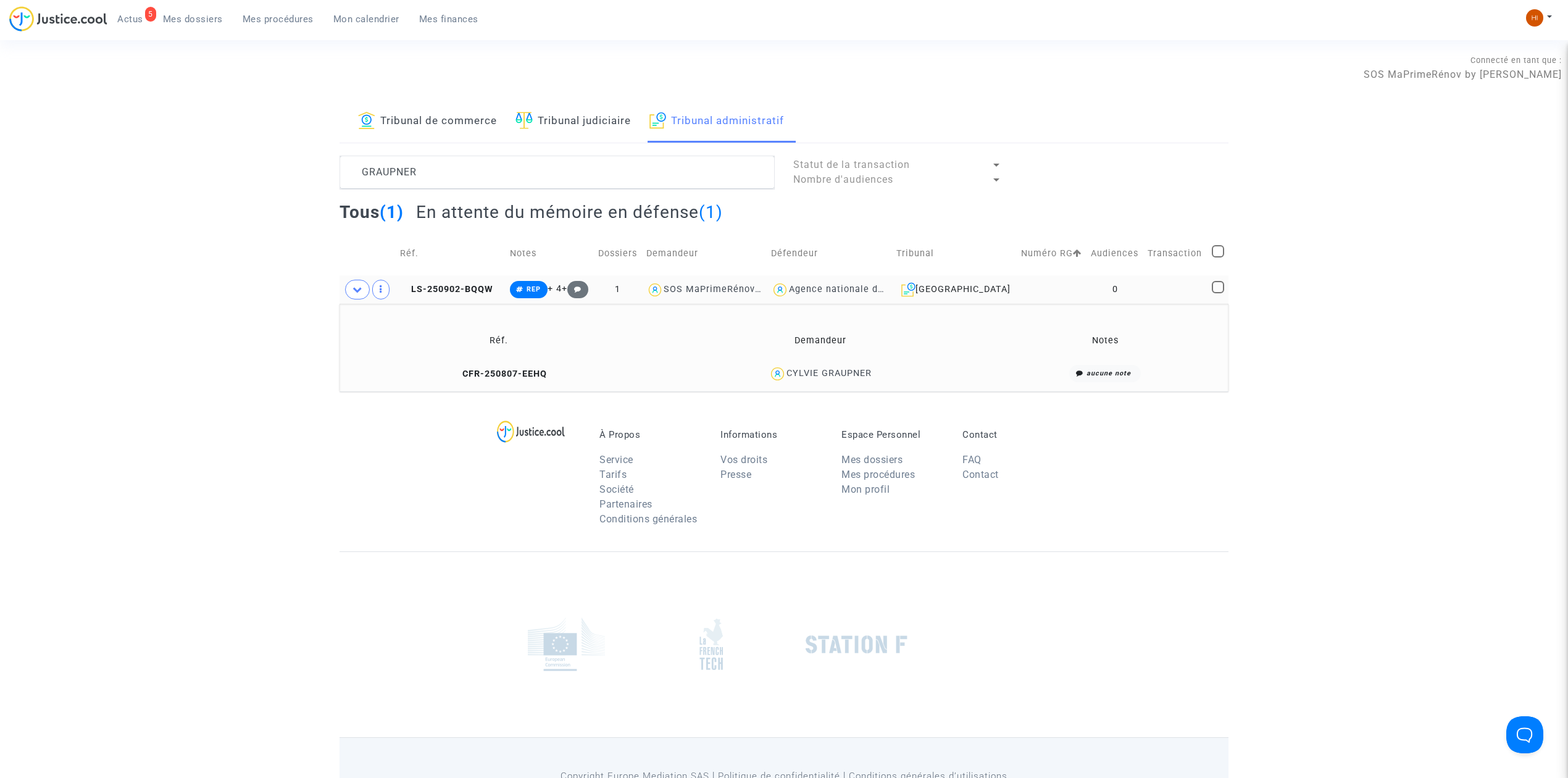
click at [1114, 287] on td "0" at bounding box center [1115, 290] width 57 height 29
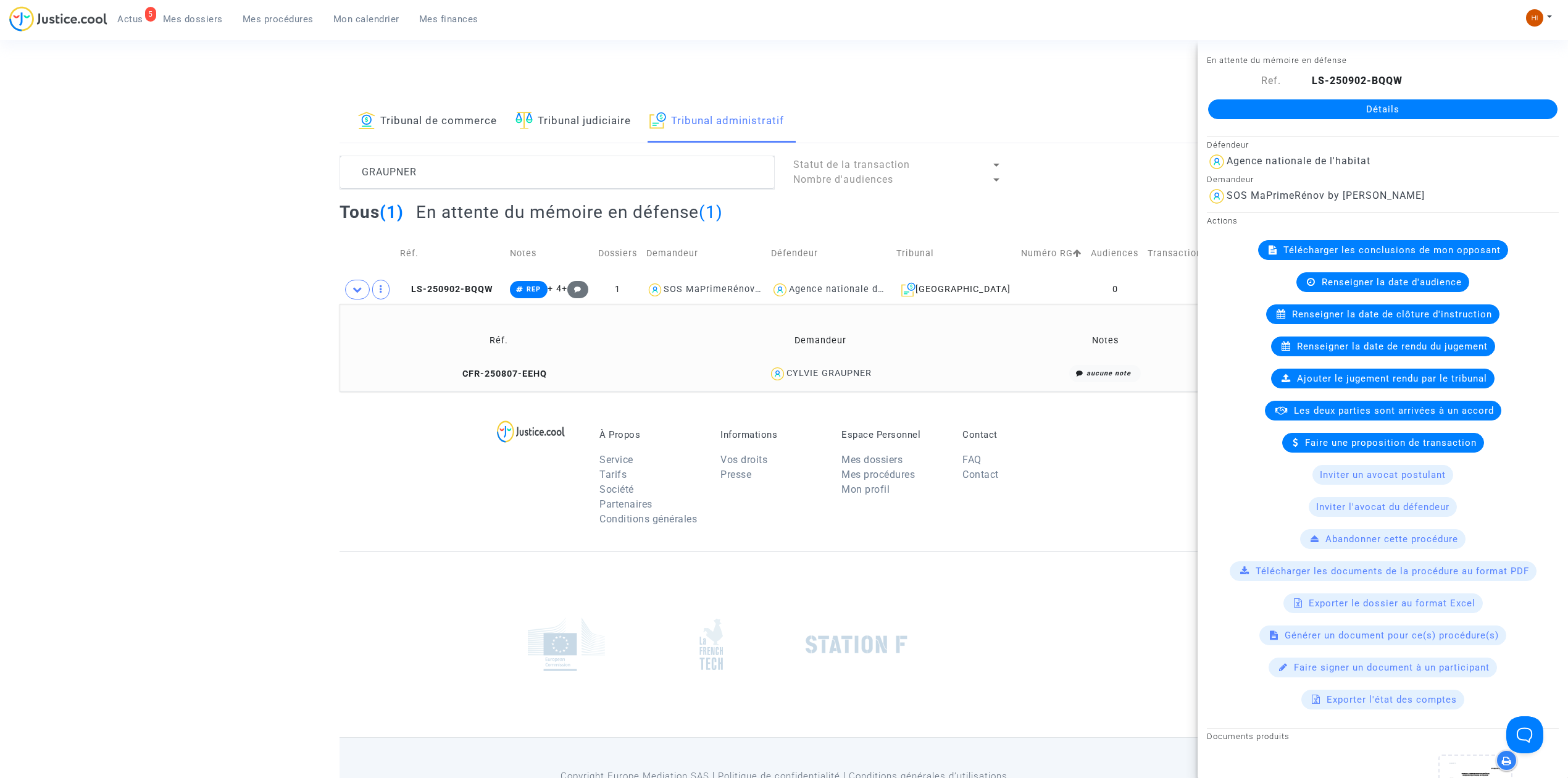
click at [1315, 109] on link "Détails" at bounding box center [1383, 109] width 350 height 20
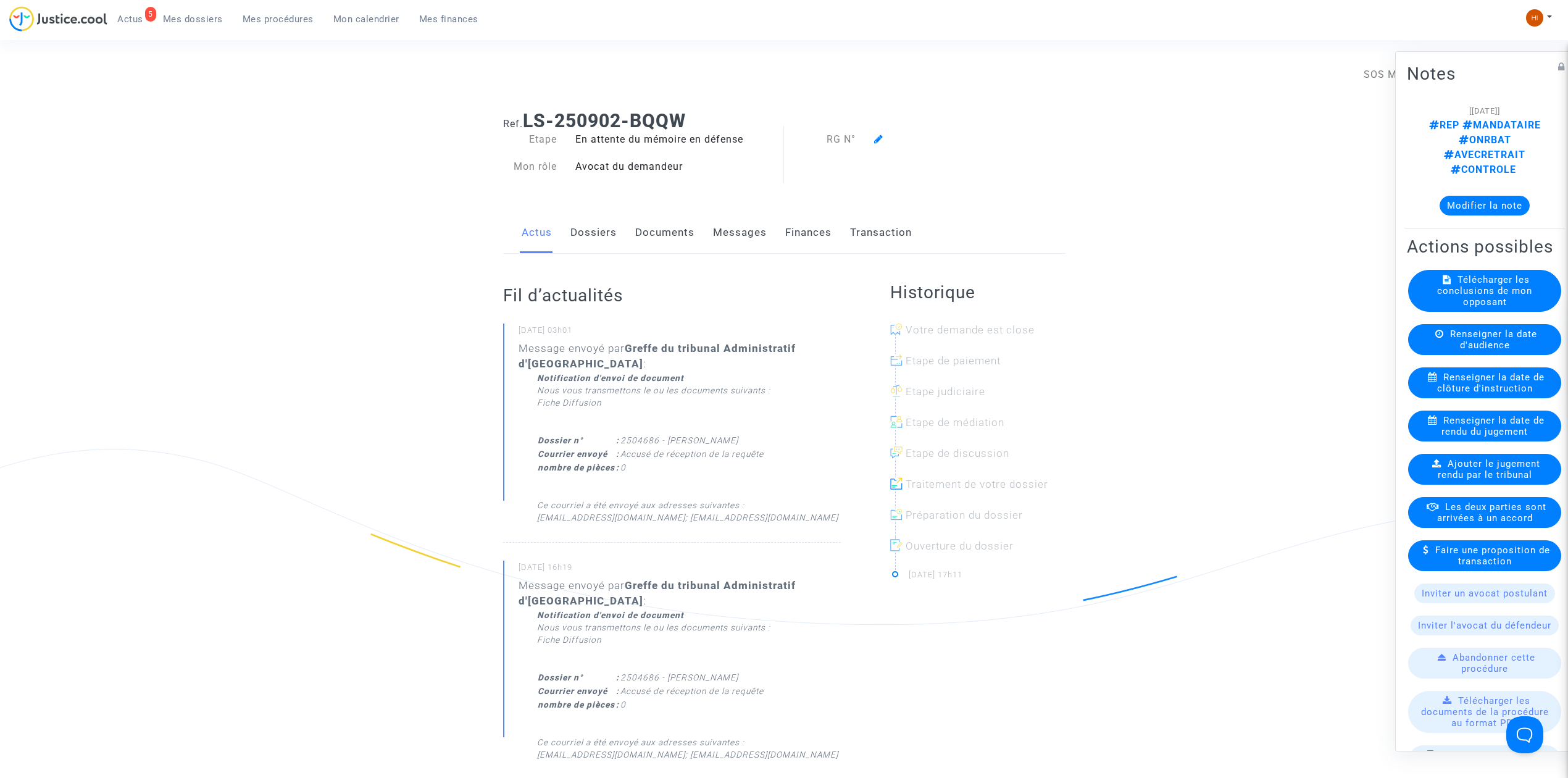
click at [877, 136] on icon at bounding box center [879, 138] width 9 height 10
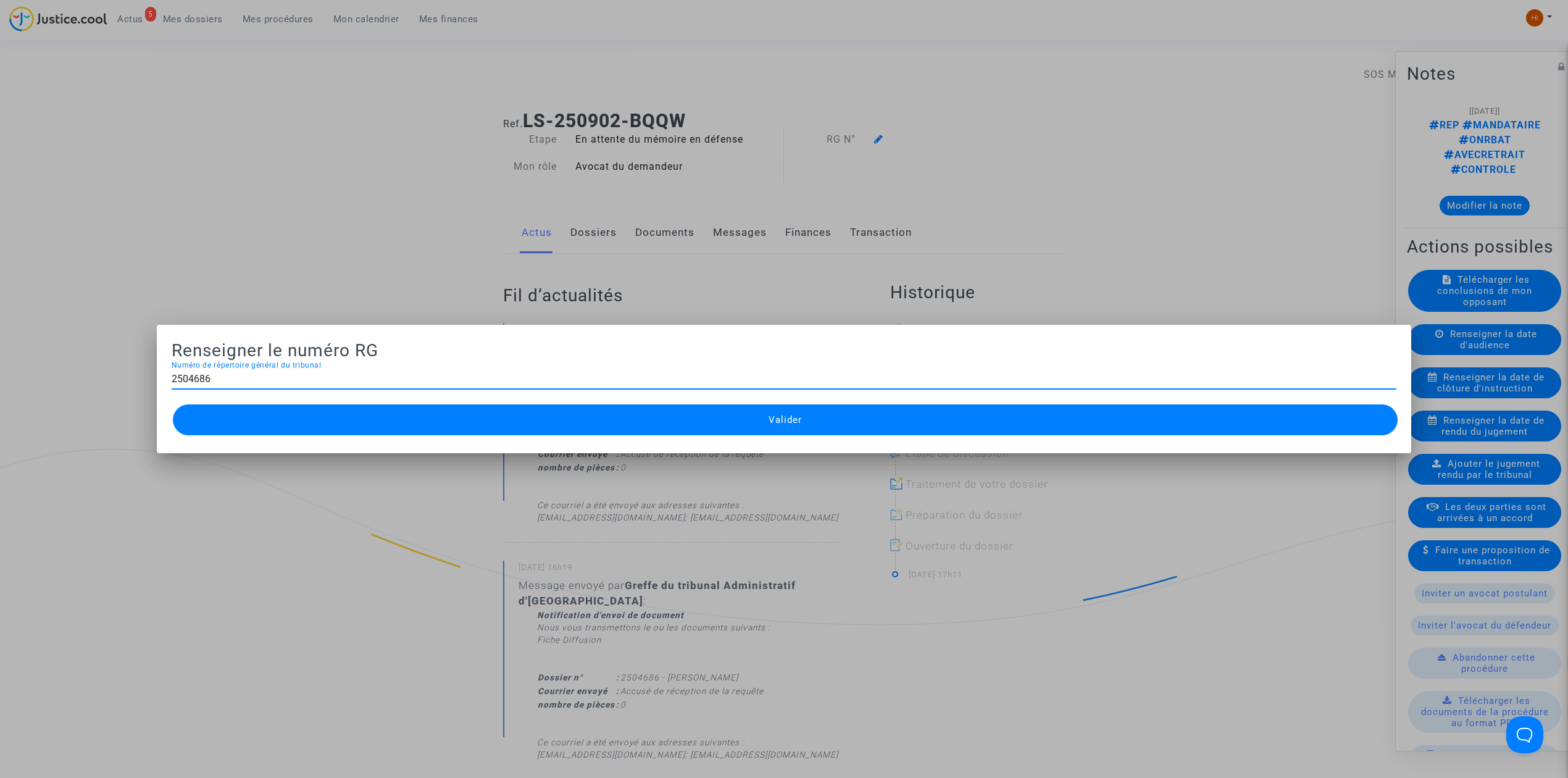
type input "2504686"
drag, startPoint x: 721, startPoint y: 423, endPoint x: 683, endPoint y: 393, distance: 48.4
click at [718, 423] on button "Valider" at bounding box center [785, 420] width 1225 height 31
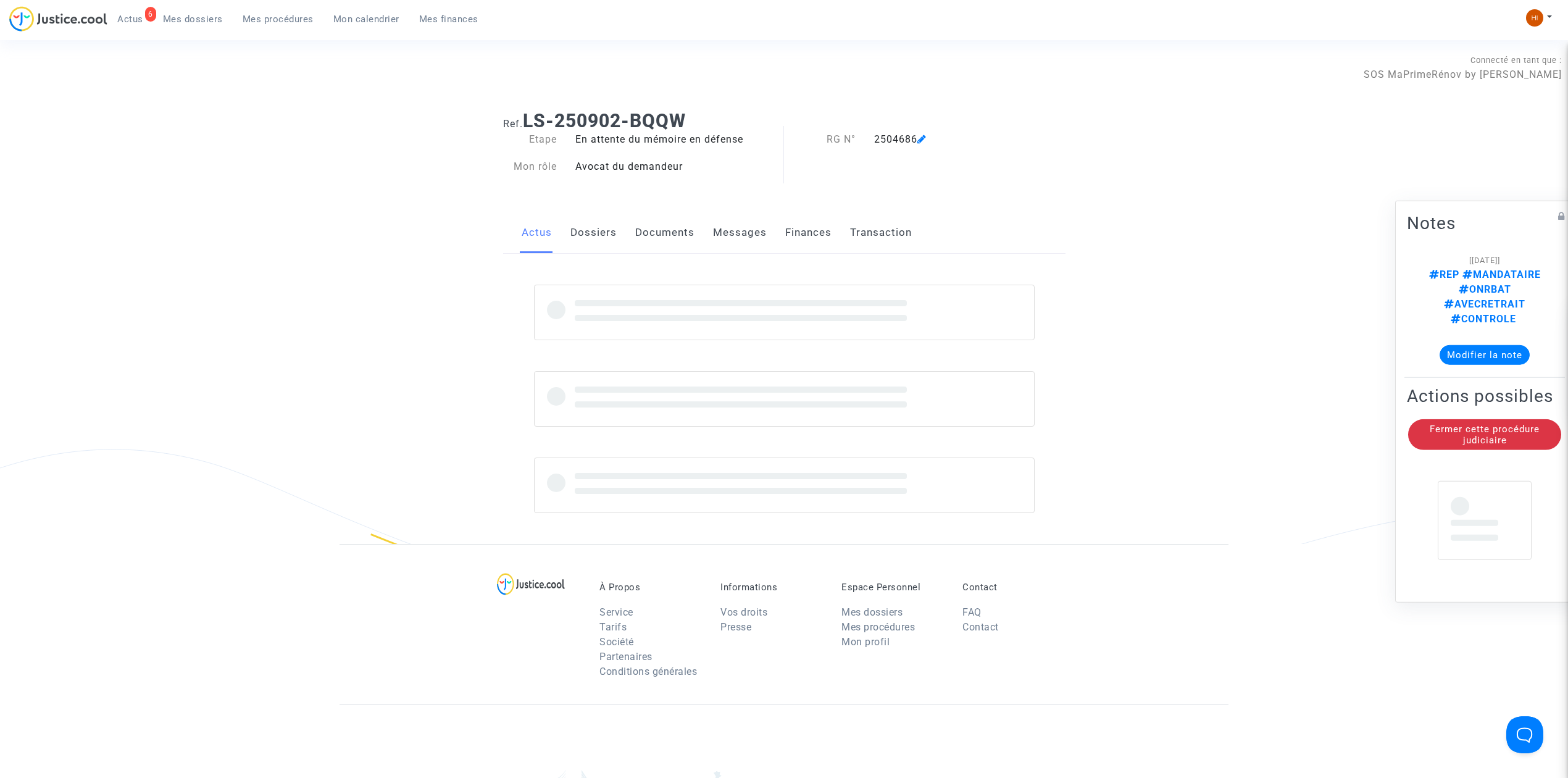
click at [588, 228] on link "Dossiers" at bounding box center [593, 232] width 46 height 40
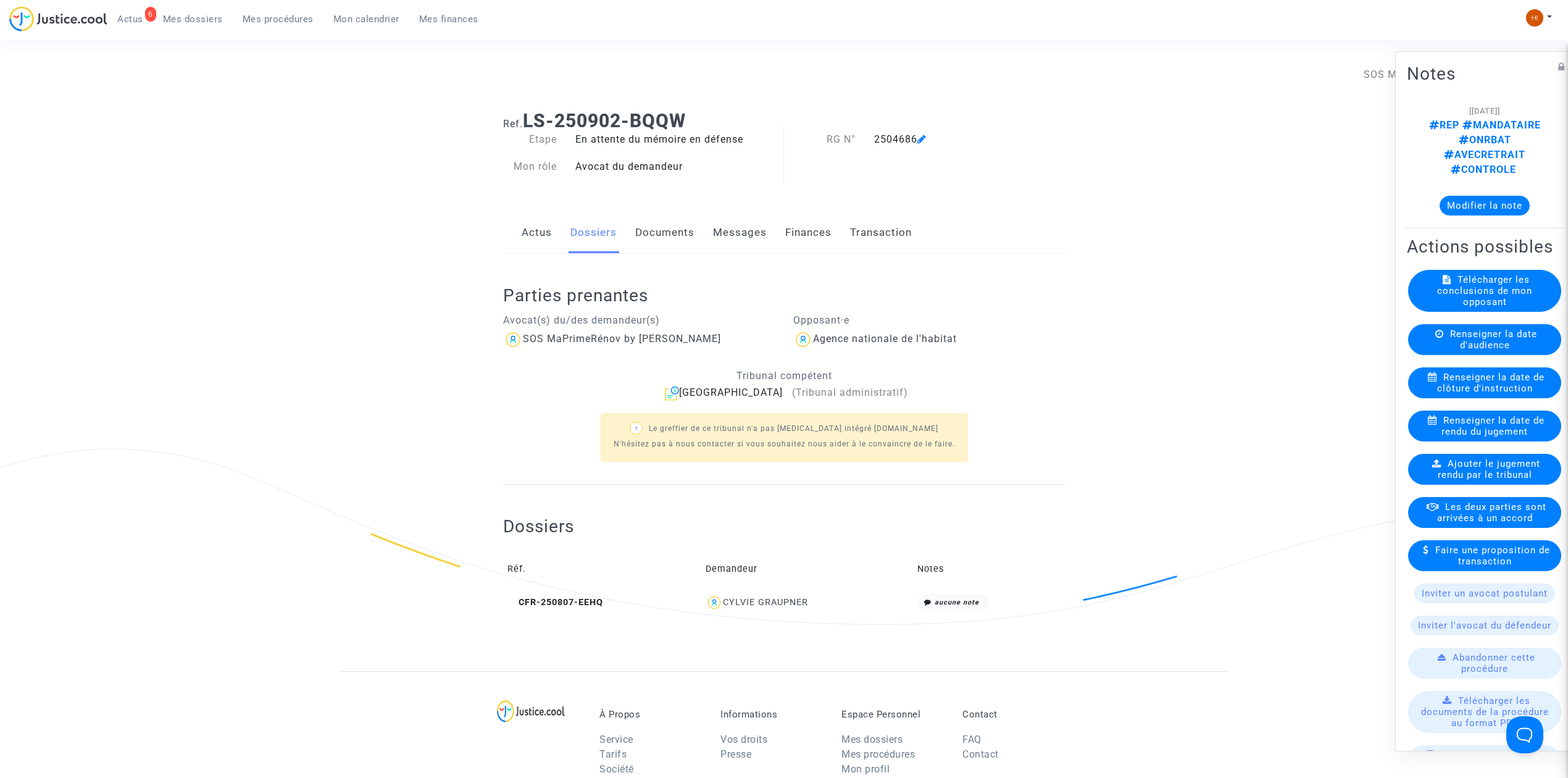
click at [282, 21] on span "Mes procédures" at bounding box center [278, 19] width 71 height 11
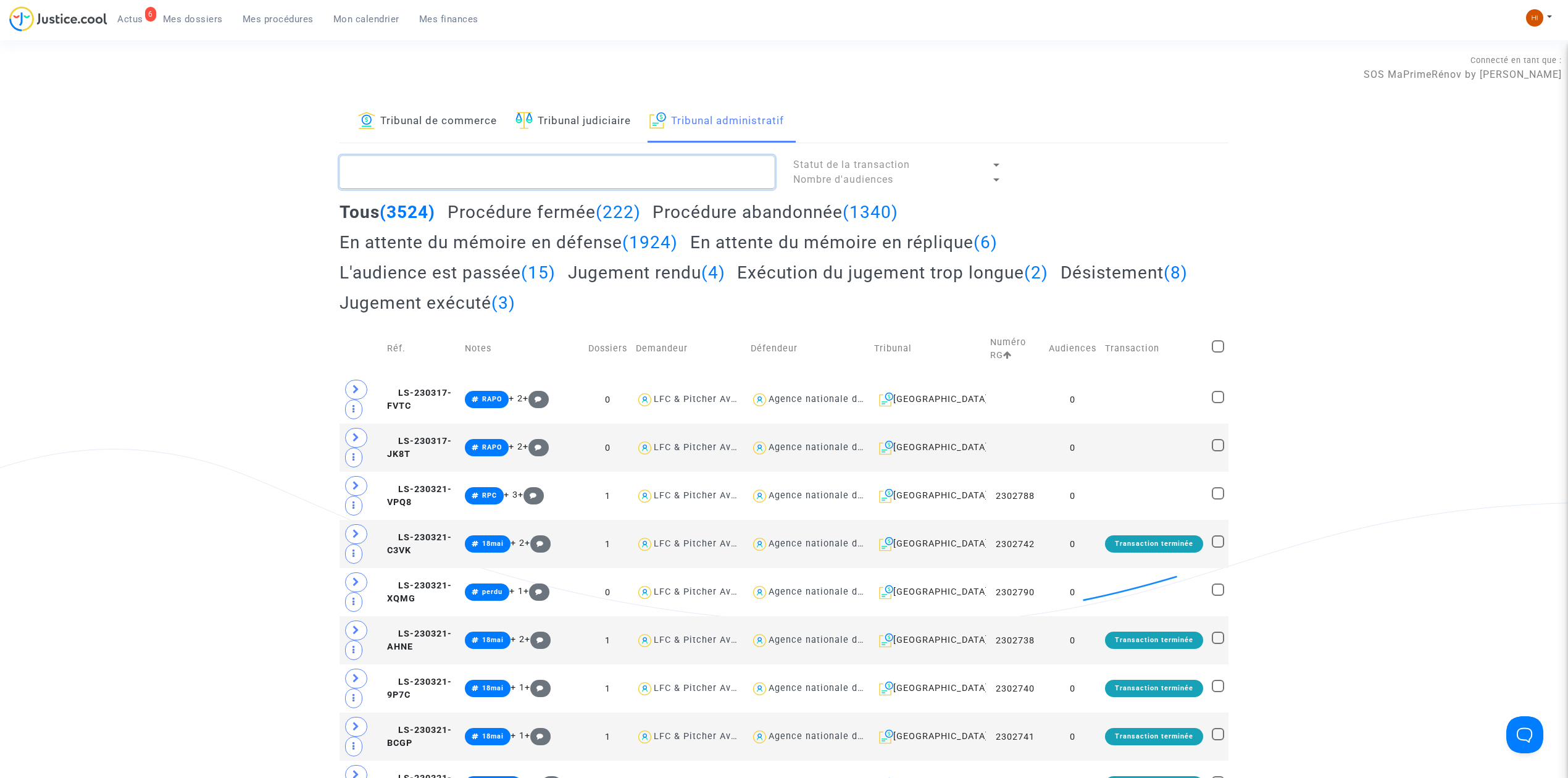
click at [745, 166] on textarea at bounding box center [557, 172] width 435 height 33
paste textarea "[PERSON_NAME]"
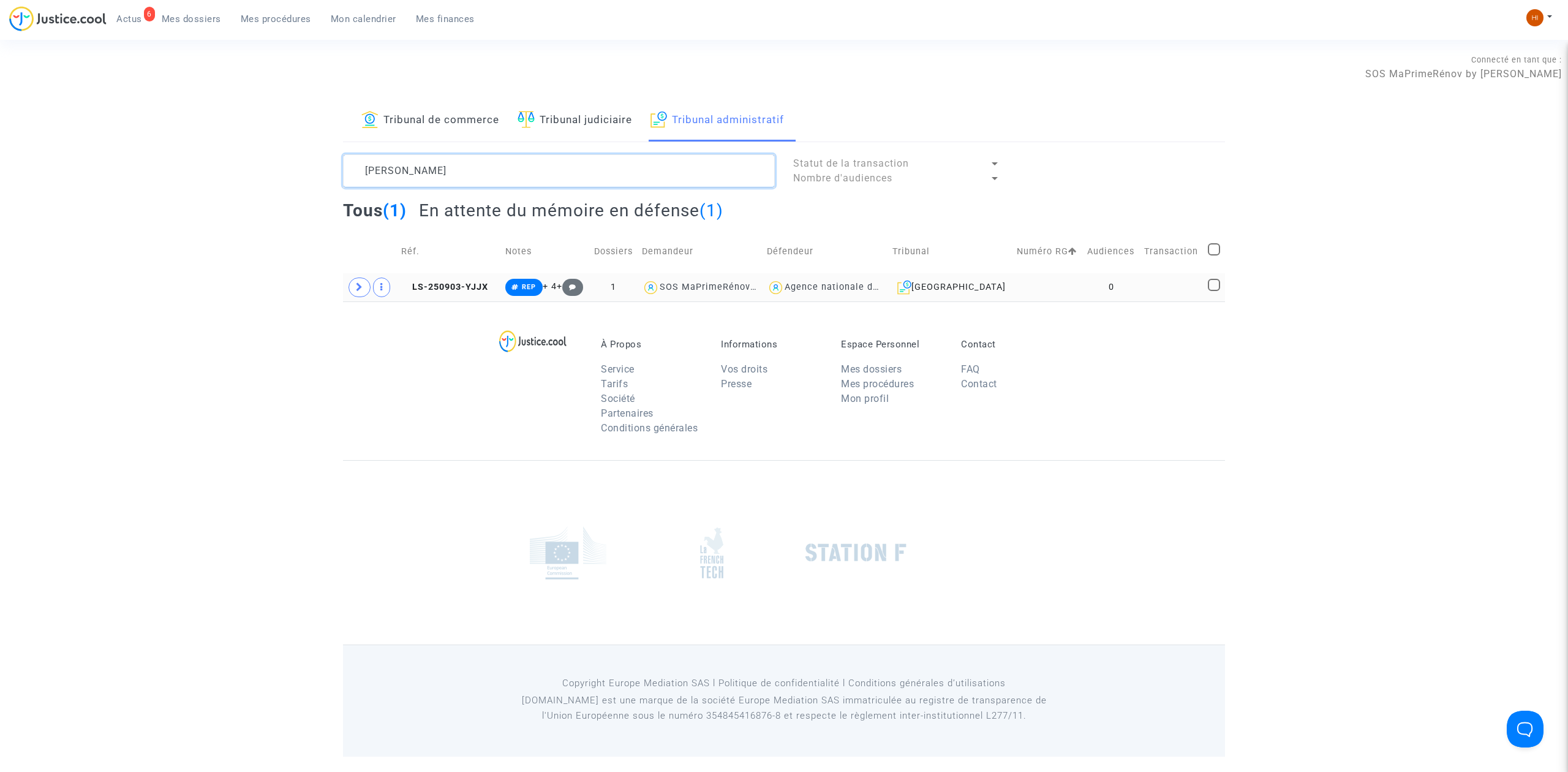
type textarea "[PERSON_NAME]"
click at [1053, 275] on td at bounding box center [1047, 288] width 71 height 28
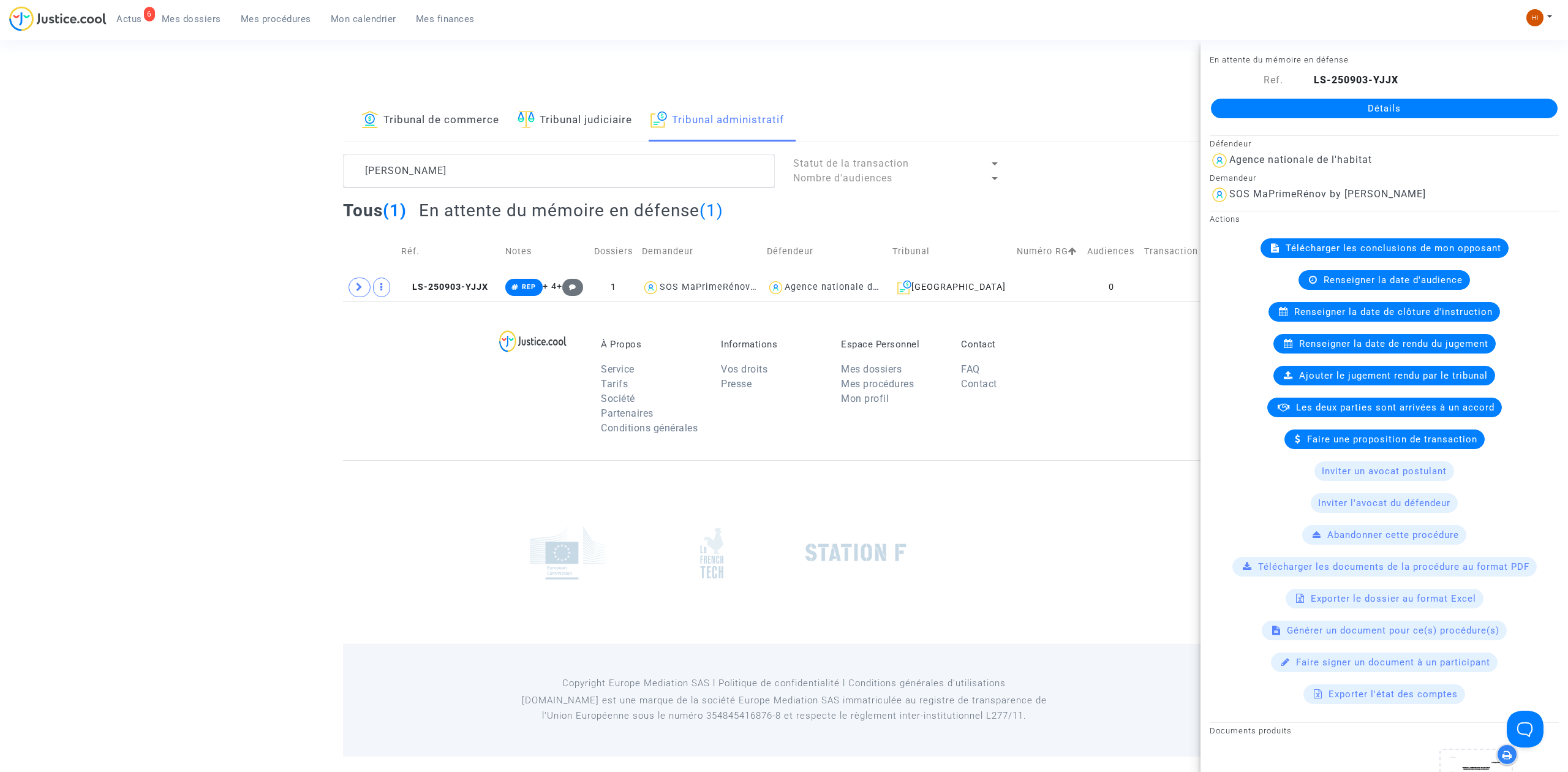
click at [1365, 104] on link "Détails" at bounding box center [1385, 108] width 347 height 19
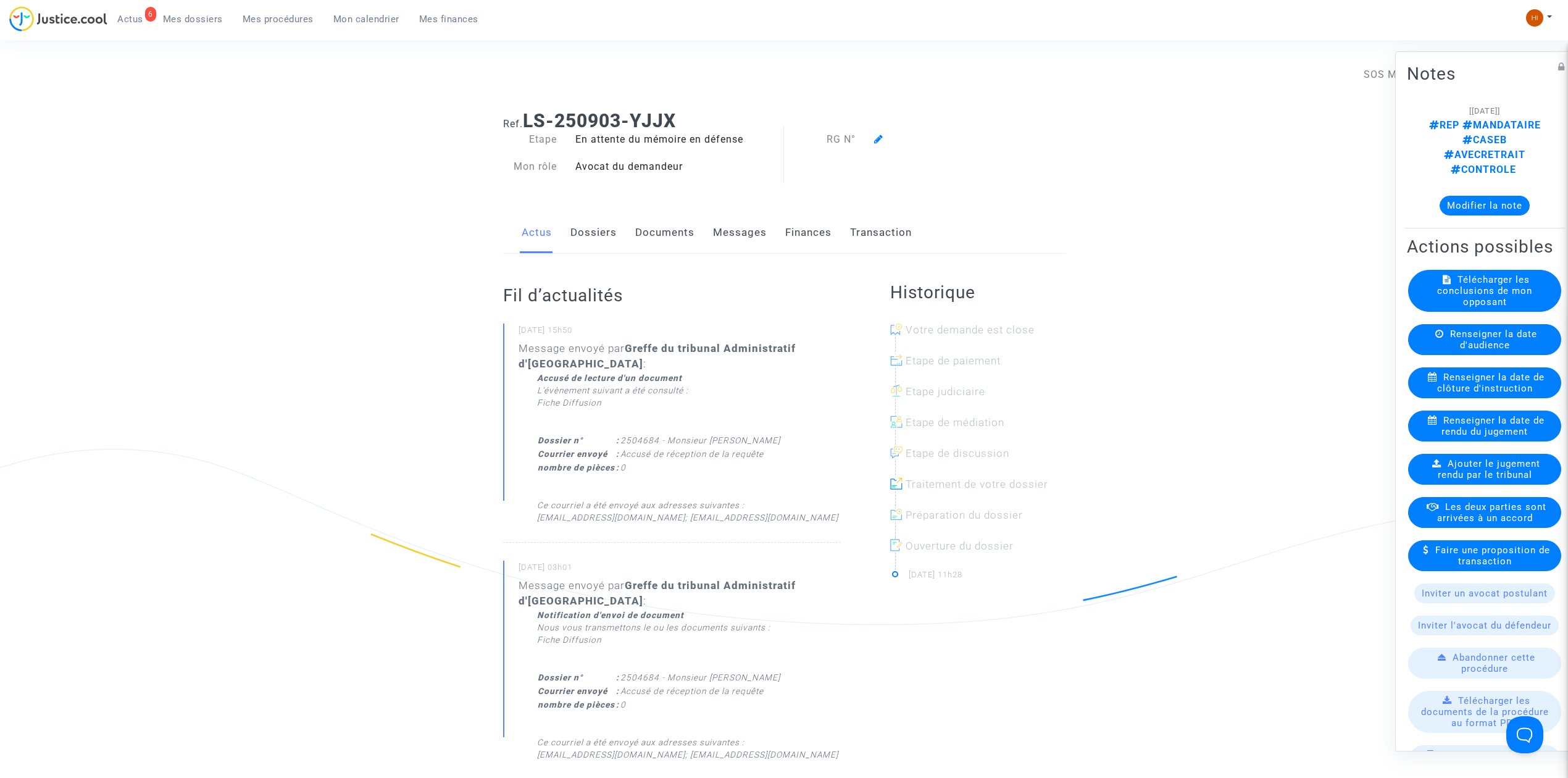
click at [879, 132] on span at bounding box center [879, 104] width 9 height 83
click at [879, 138] on icon at bounding box center [879, 138] width 9 height 10
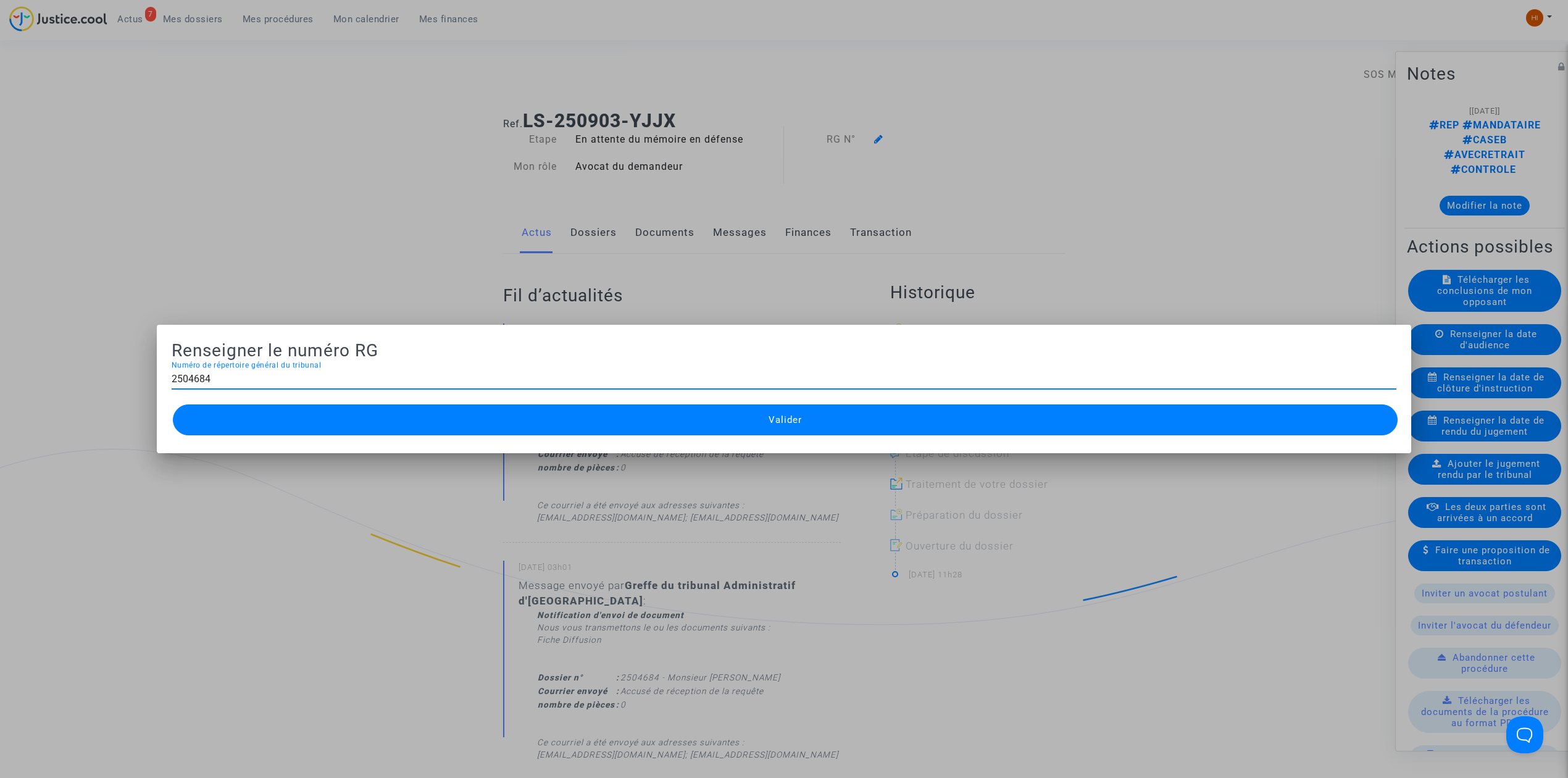
type input "2504684"
click at [786, 431] on button "Valider" at bounding box center [785, 420] width 1225 height 31
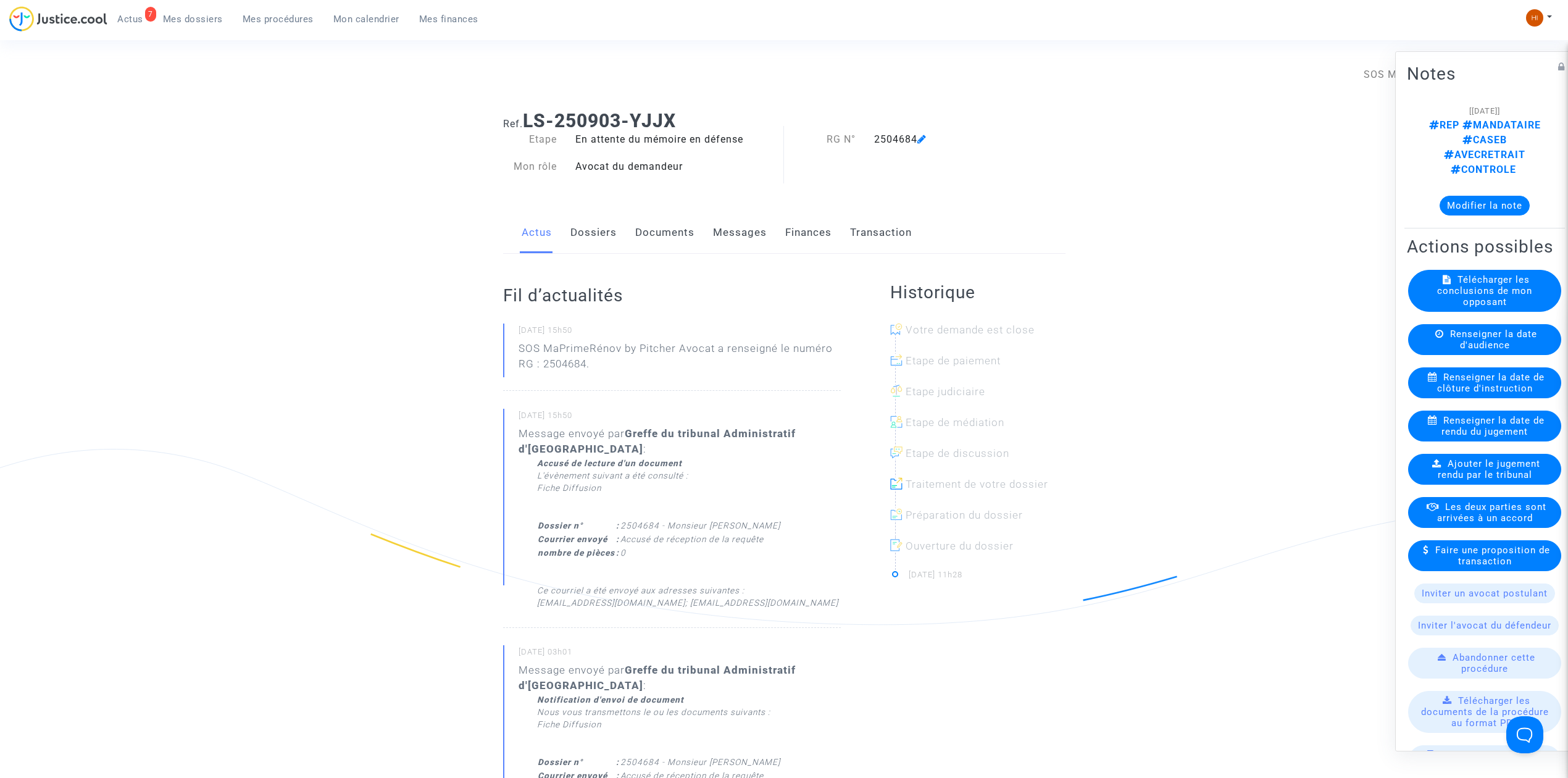
click at [662, 243] on link "Documents" at bounding box center [665, 232] width 59 height 40
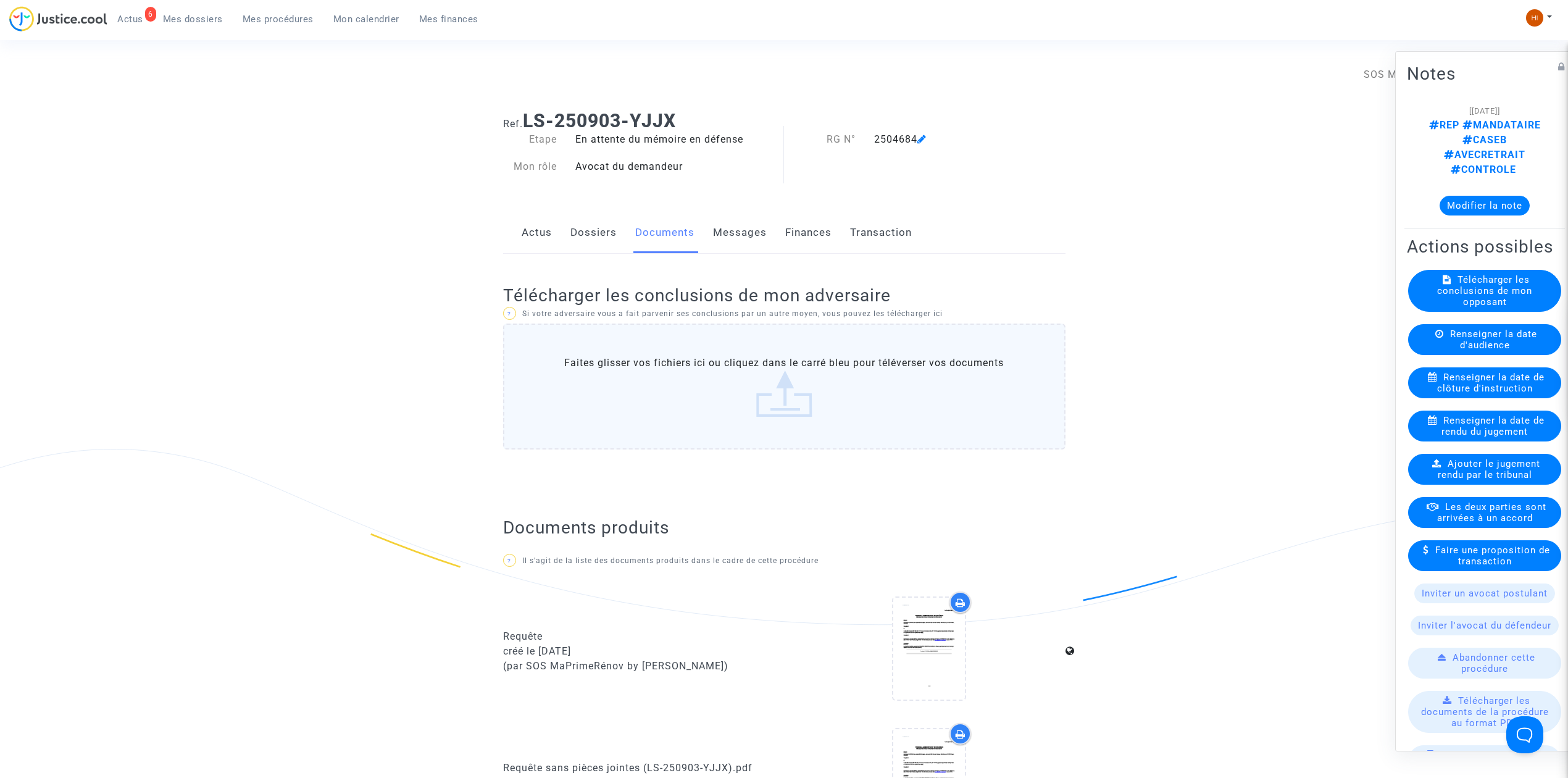
click at [286, 20] on span "Mes procédures" at bounding box center [278, 19] width 71 height 11
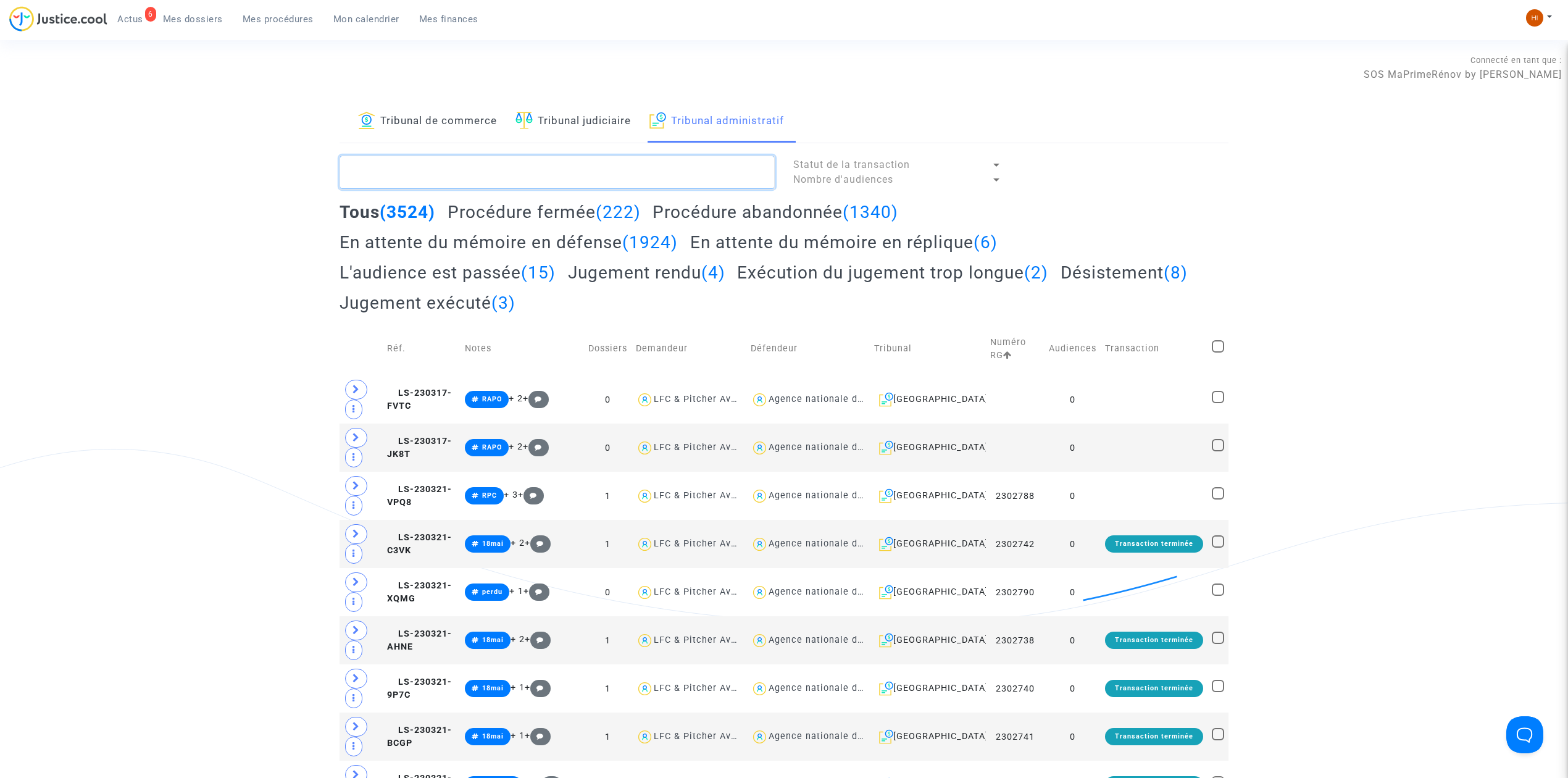
click at [653, 174] on textarea at bounding box center [557, 172] width 435 height 33
paste textarea "[PERSON_NAME]"
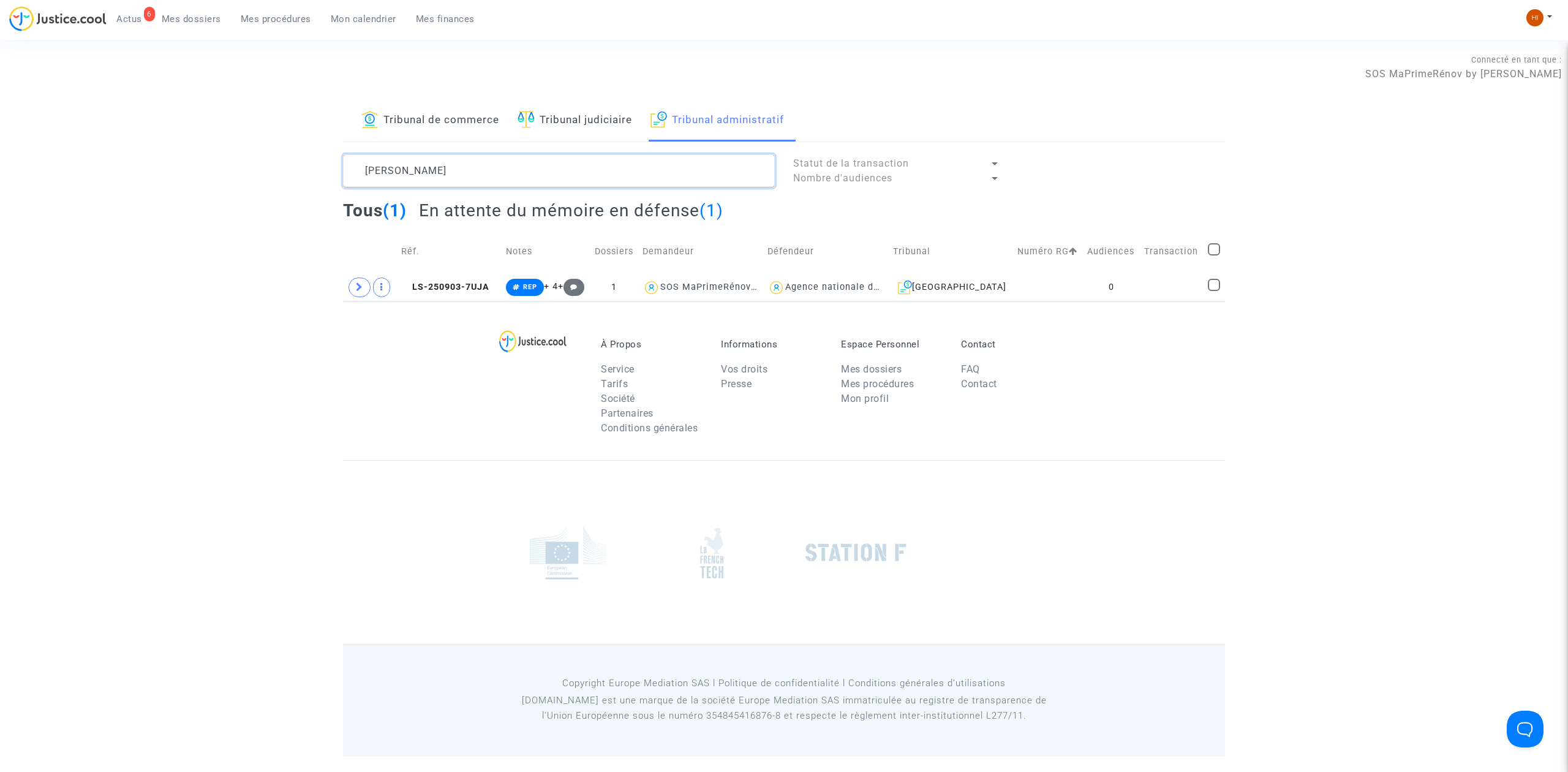
type textarea "[PERSON_NAME]"
click at [1135, 299] on td "0" at bounding box center [1112, 288] width 57 height 28
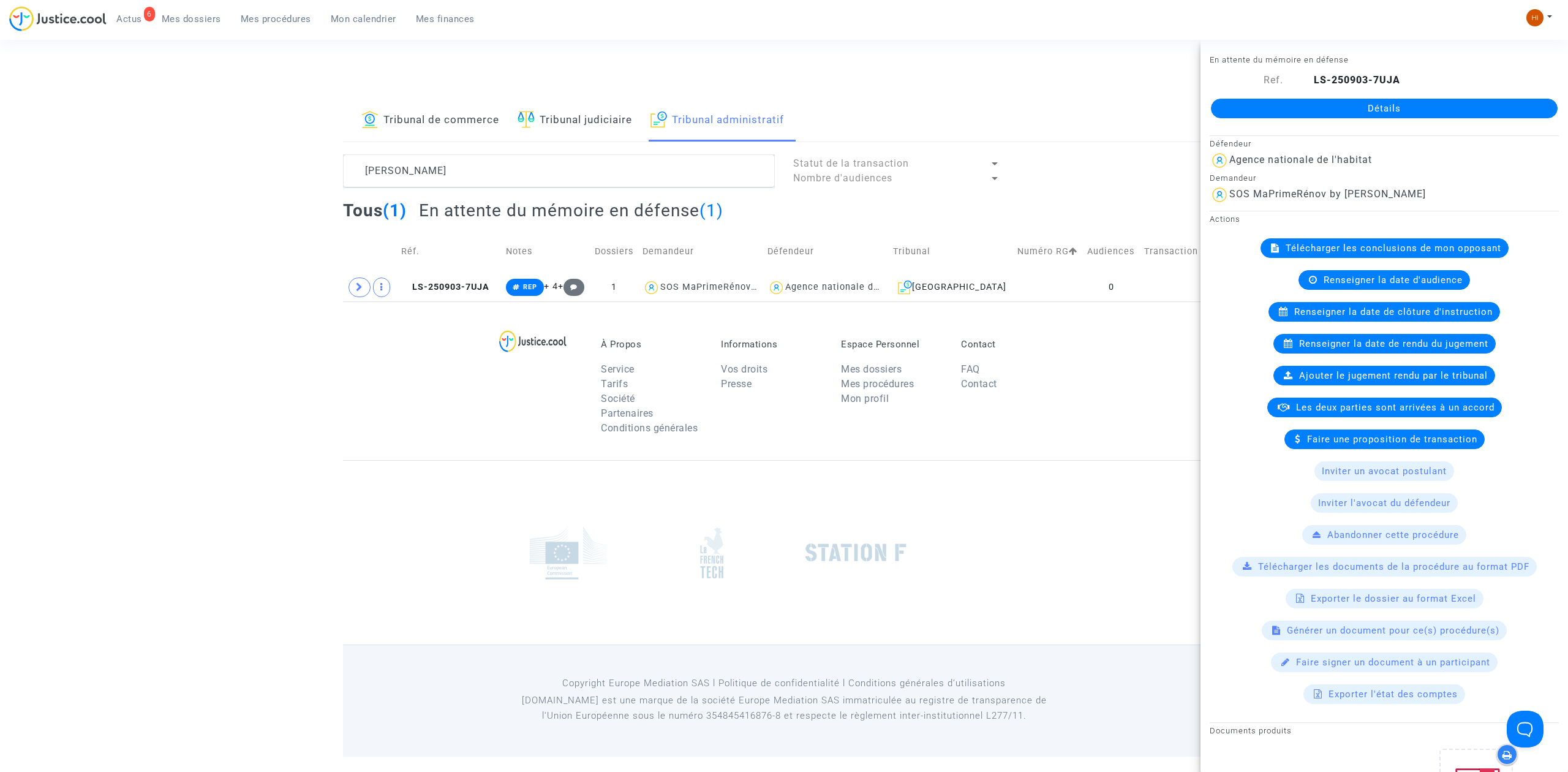
click at [1329, 107] on link "Détails" at bounding box center [1385, 108] width 347 height 19
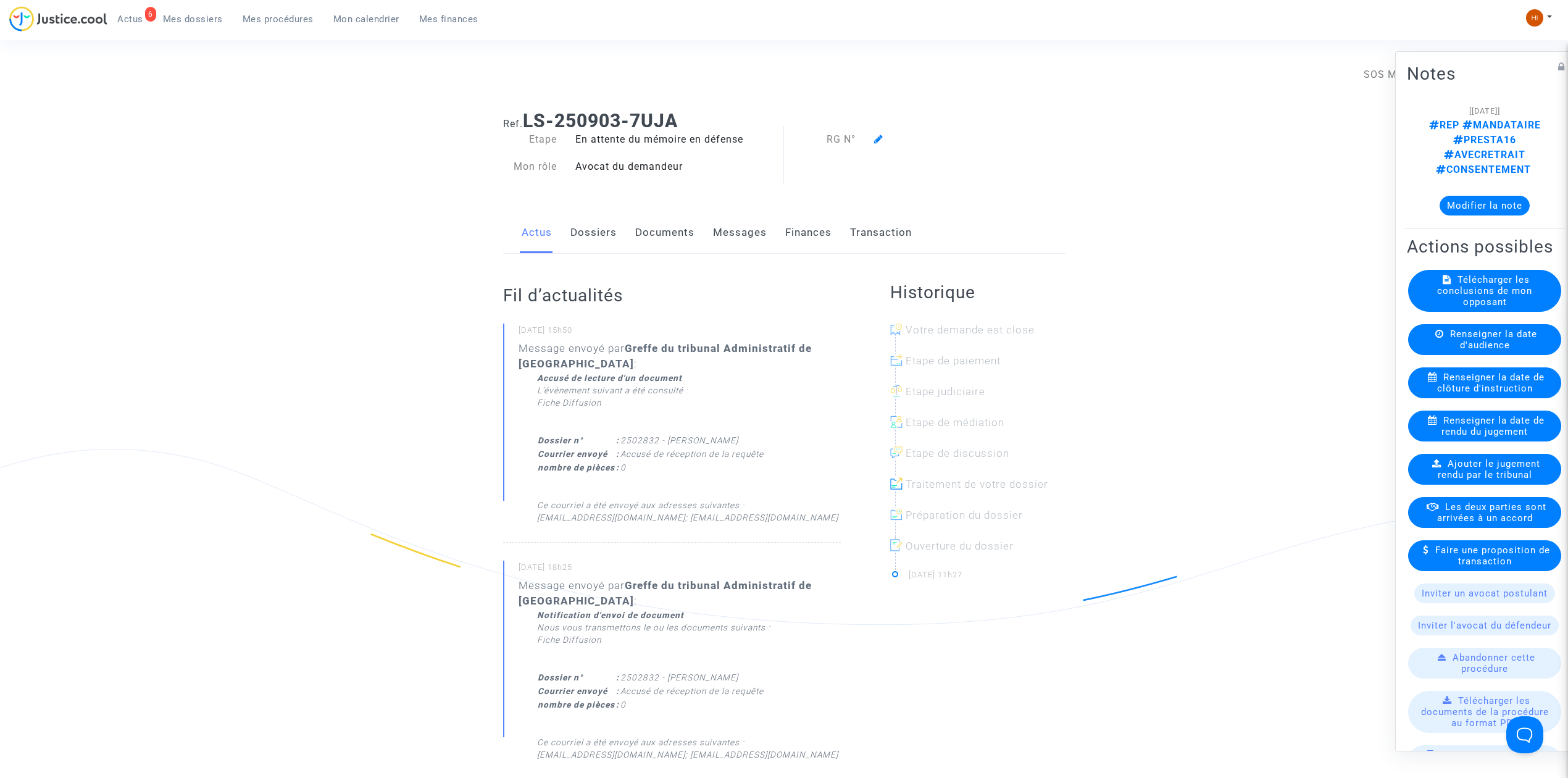
click at [872, 140] on div at bounding box center [945, 139] width 161 height 15
click at [877, 140] on icon at bounding box center [879, 138] width 9 height 10
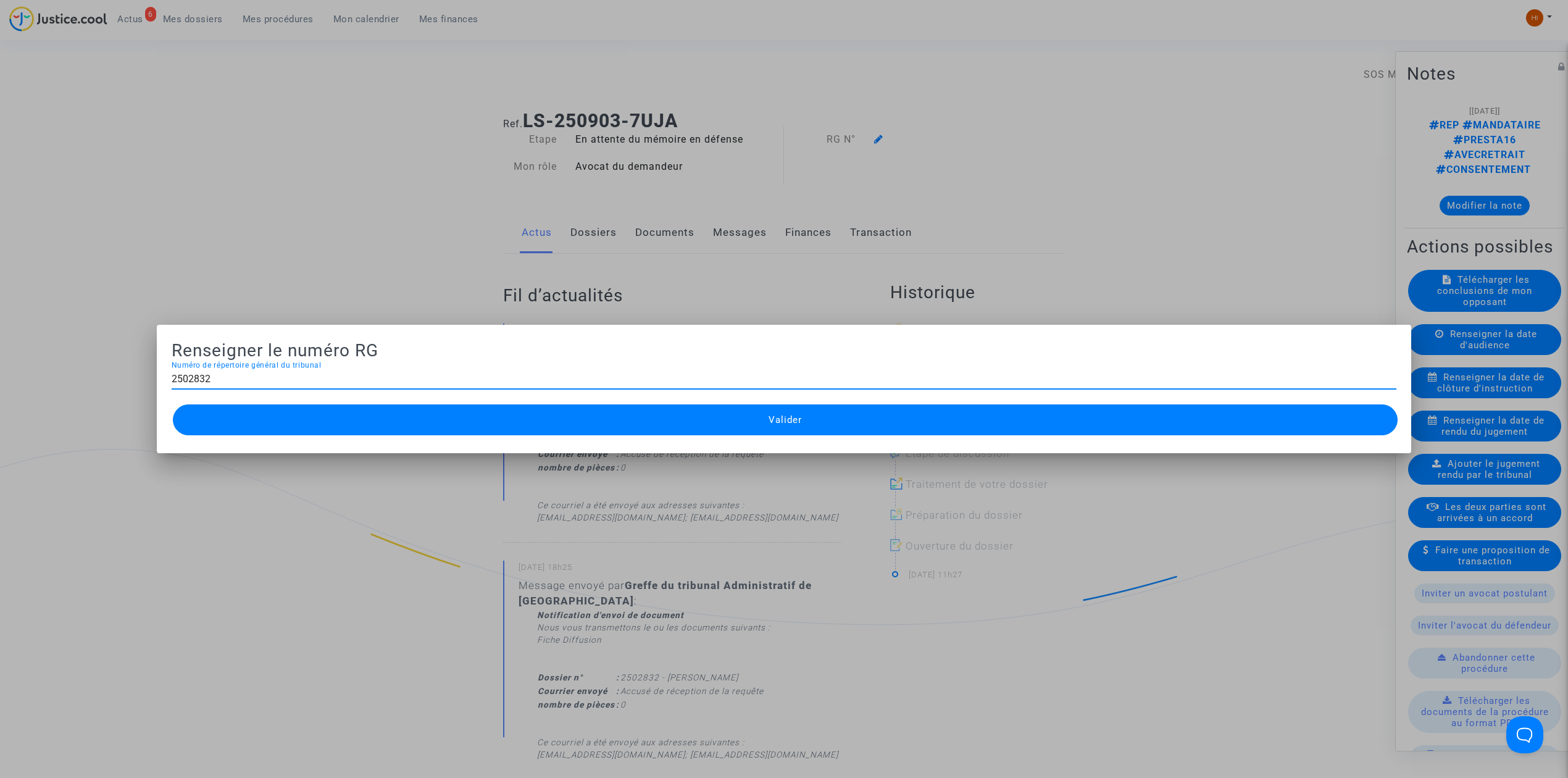
type input "2502832"
click at [759, 435] on button "Valider" at bounding box center [785, 420] width 1225 height 31
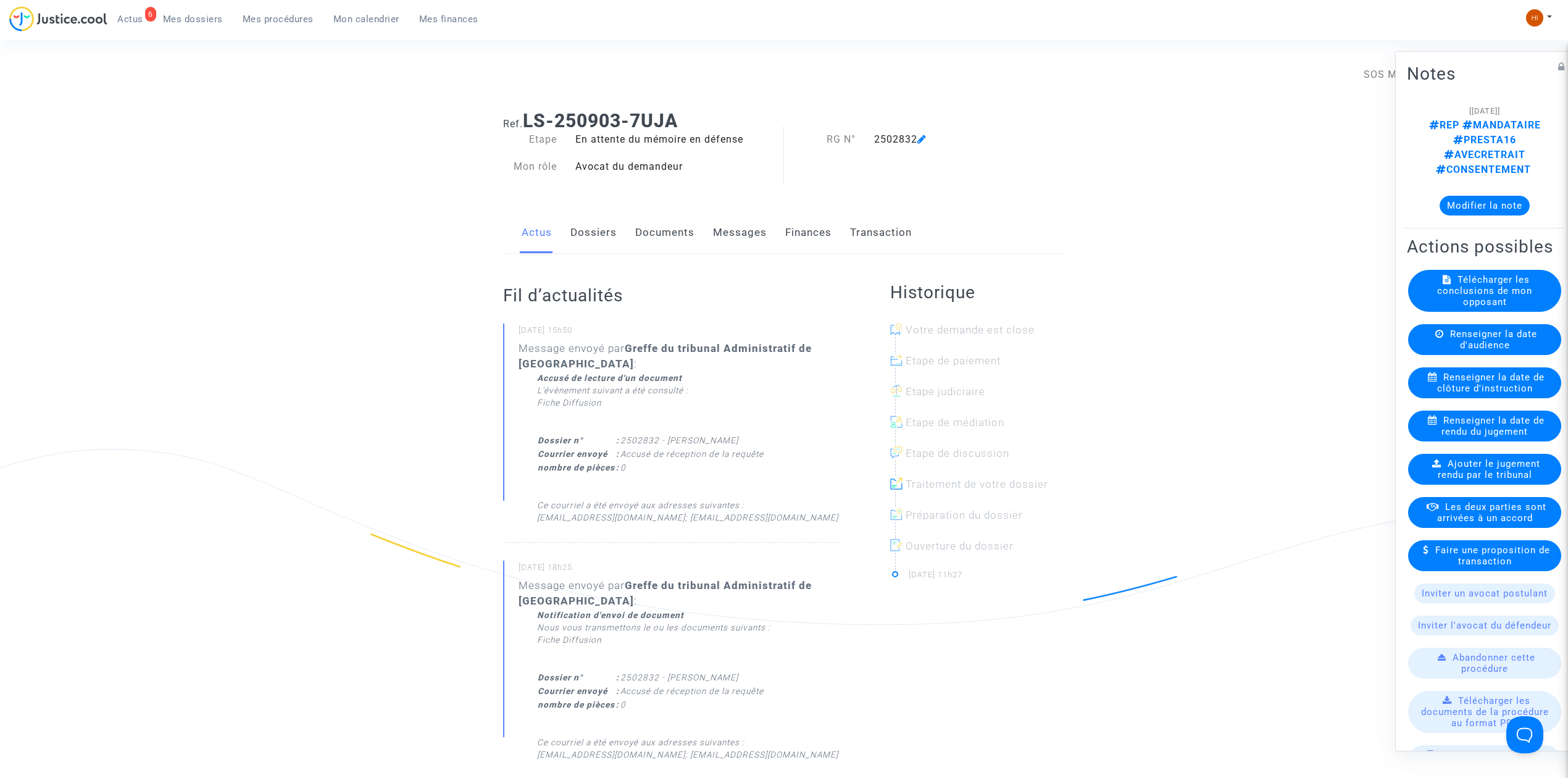
click at [292, 20] on span "Mes procédures" at bounding box center [278, 19] width 71 height 11
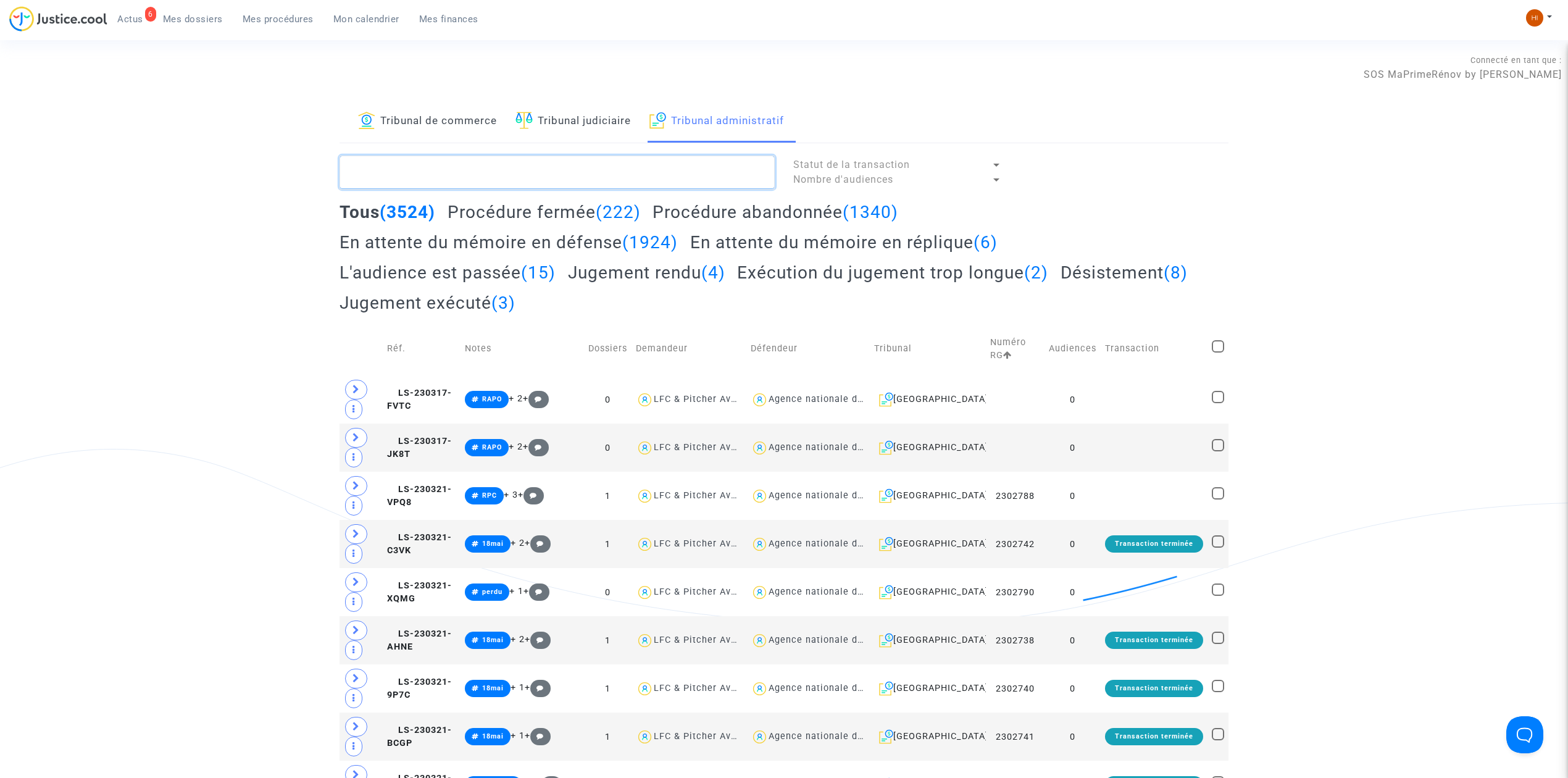
click at [716, 168] on textarea at bounding box center [557, 172] width 435 height 33
paste textarea "[PERSON_NAME] [PERSON_NAME]"
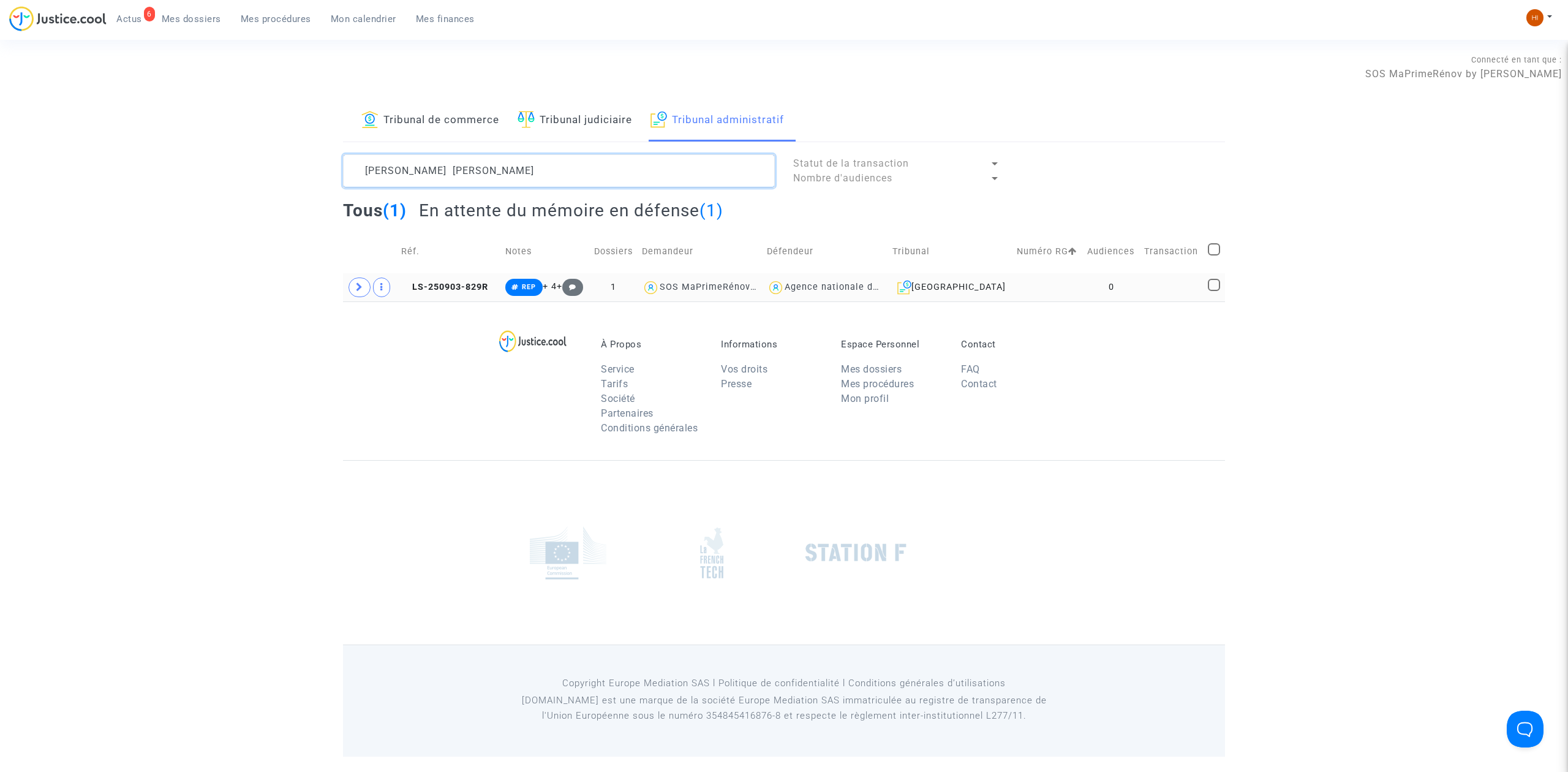
type textarea "[PERSON_NAME] [PERSON_NAME]"
click at [1073, 290] on td at bounding box center [1047, 288] width 71 height 28
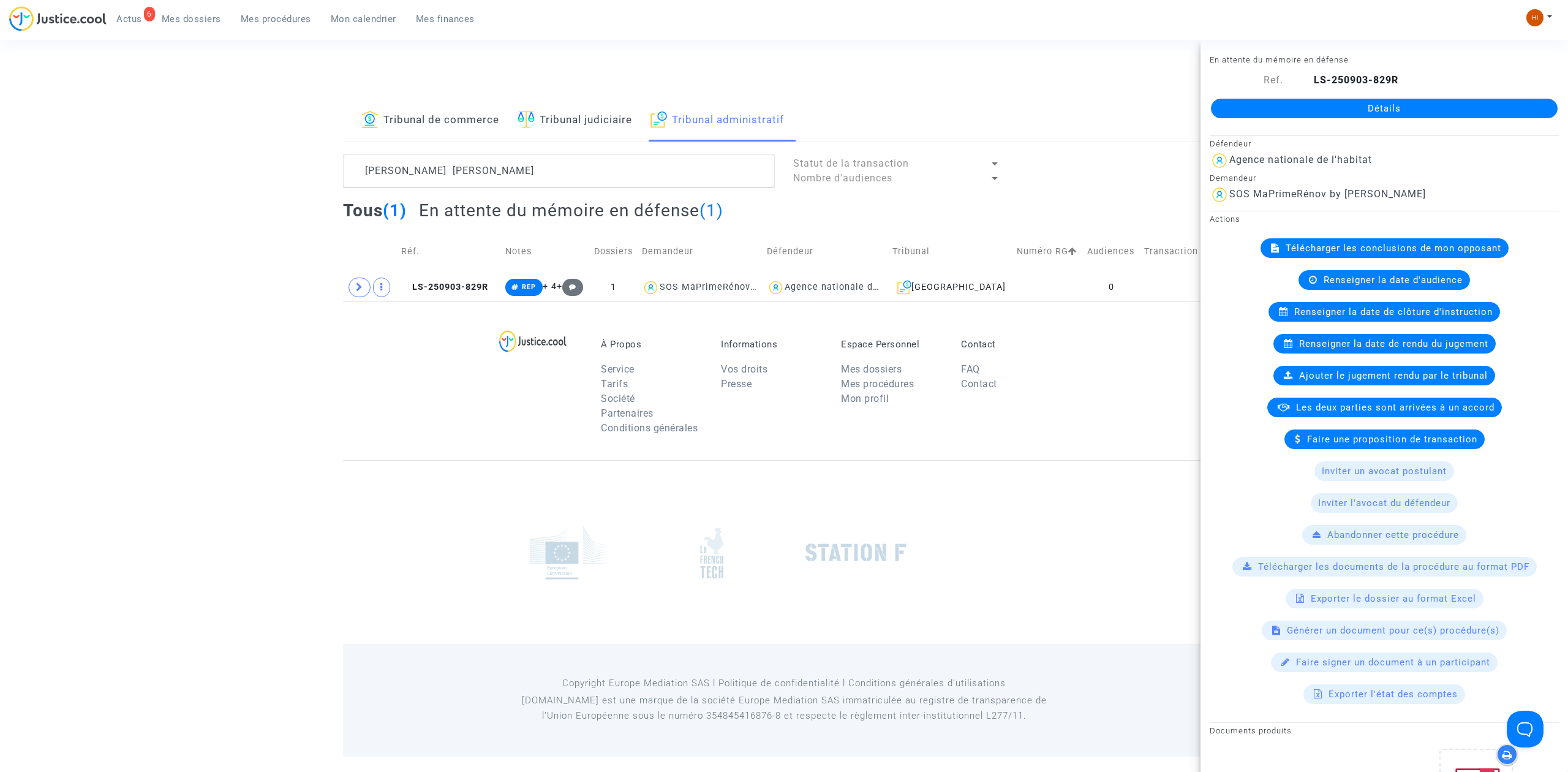
click at [1318, 111] on link "Détails" at bounding box center [1385, 108] width 347 height 19
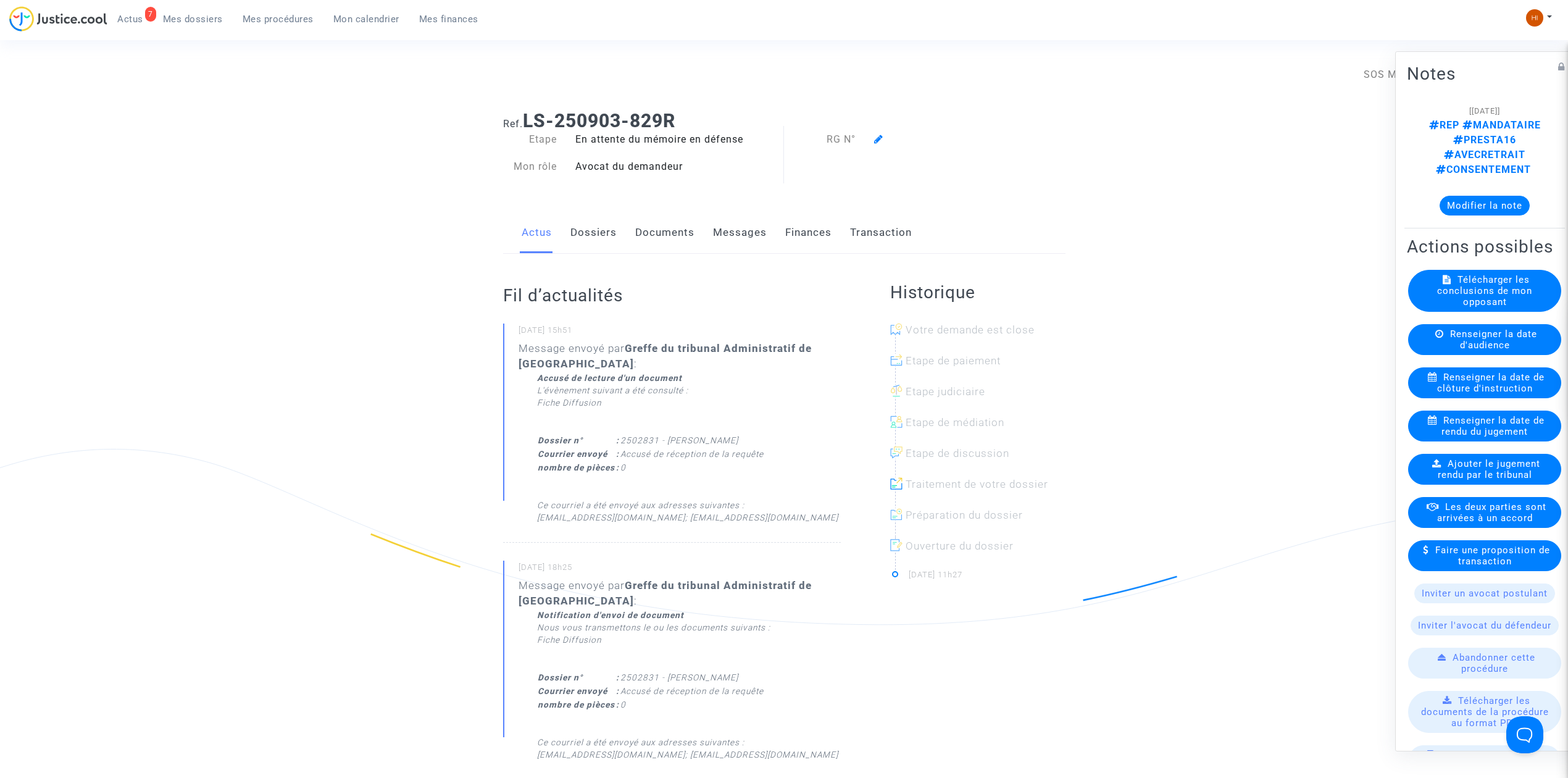
click at [875, 141] on icon at bounding box center [879, 138] width 9 height 10
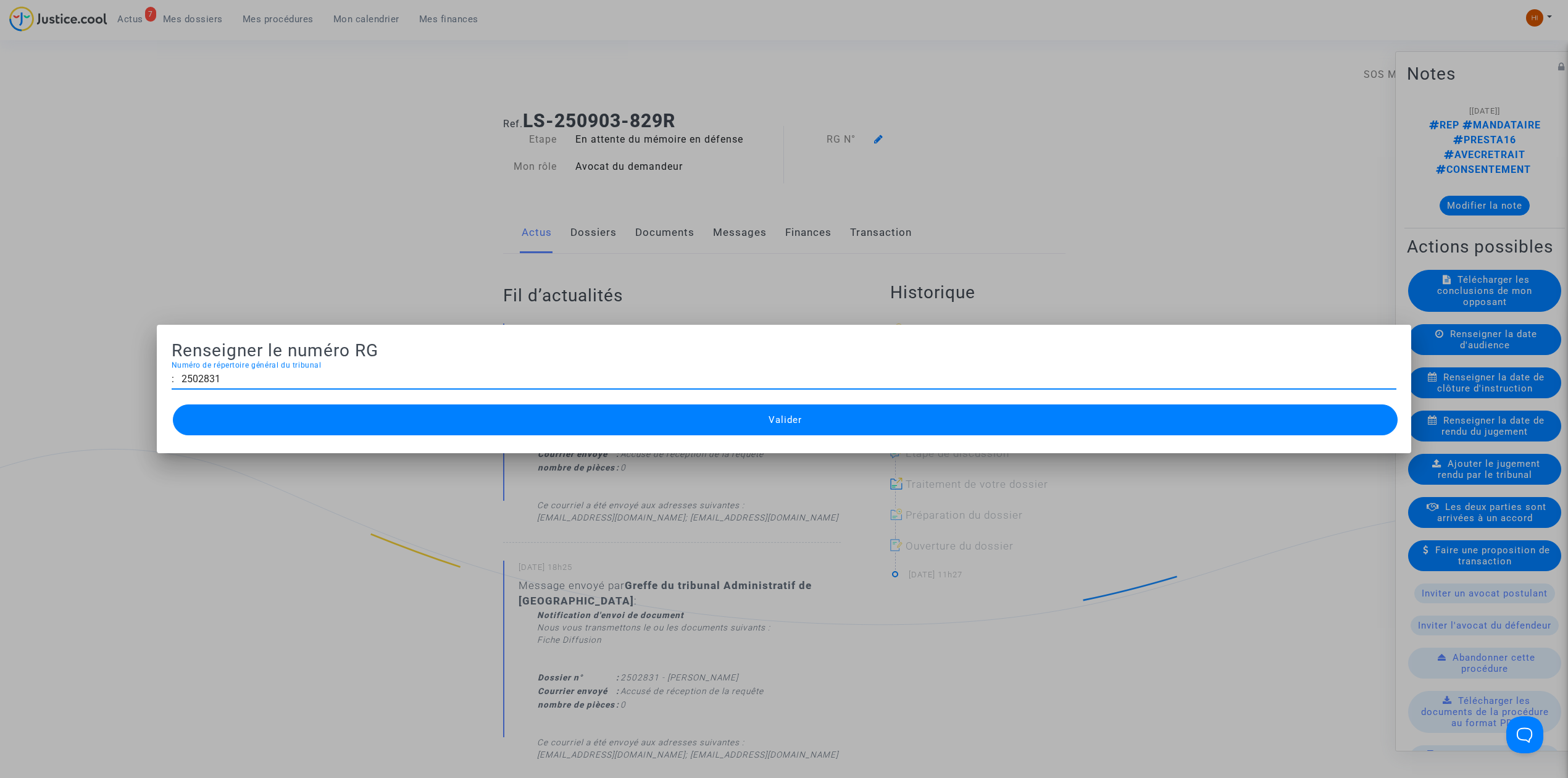
click at [178, 381] on input ": 2502831" at bounding box center [784, 379] width 1225 height 11
type input "2502831"
click at [318, 414] on button "Valider" at bounding box center [785, 420] width 1225 height 31
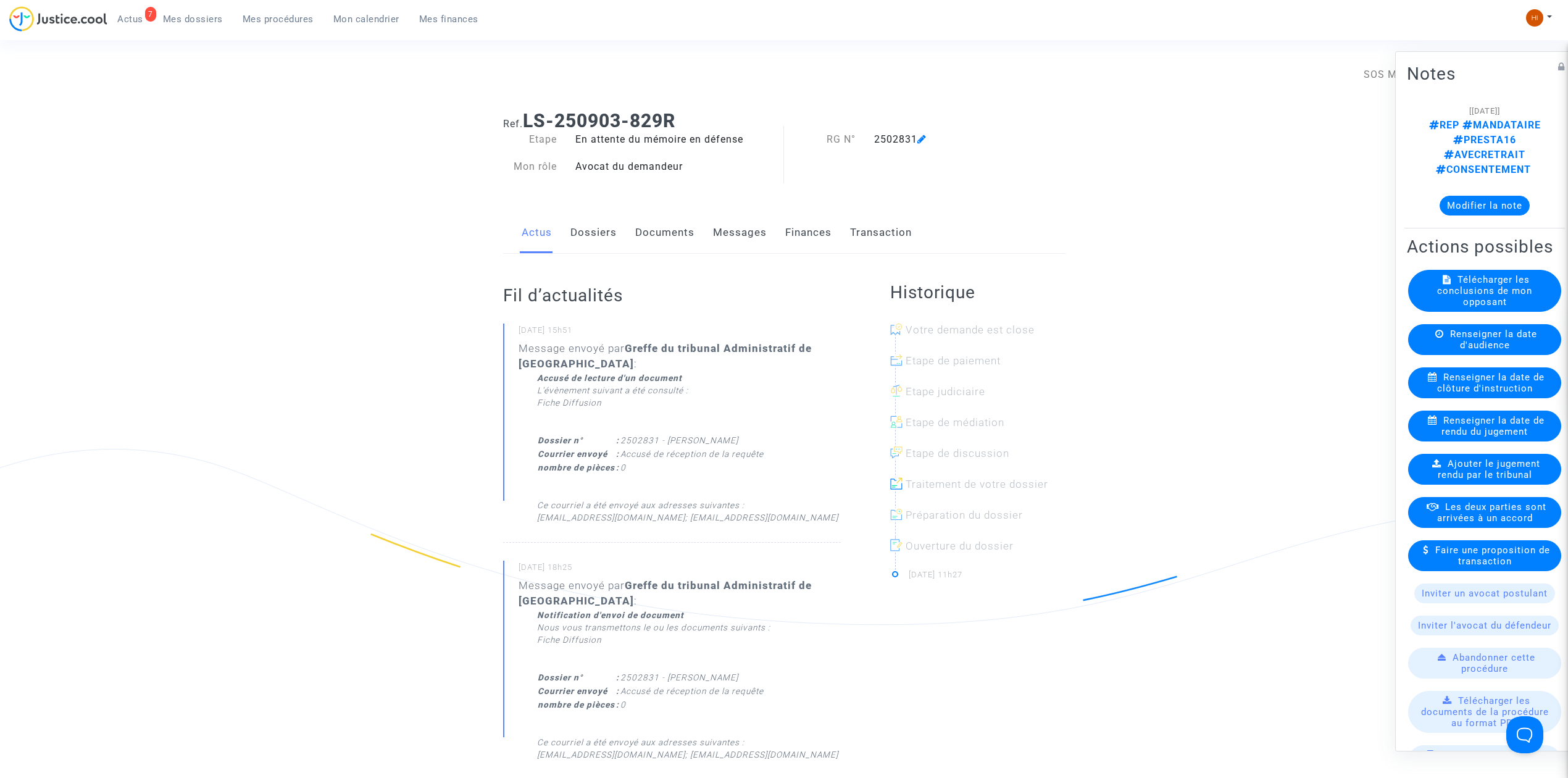
click at [290, 20] on span "Mes procédures" at bounding box center [278, 19] width 71 height 11
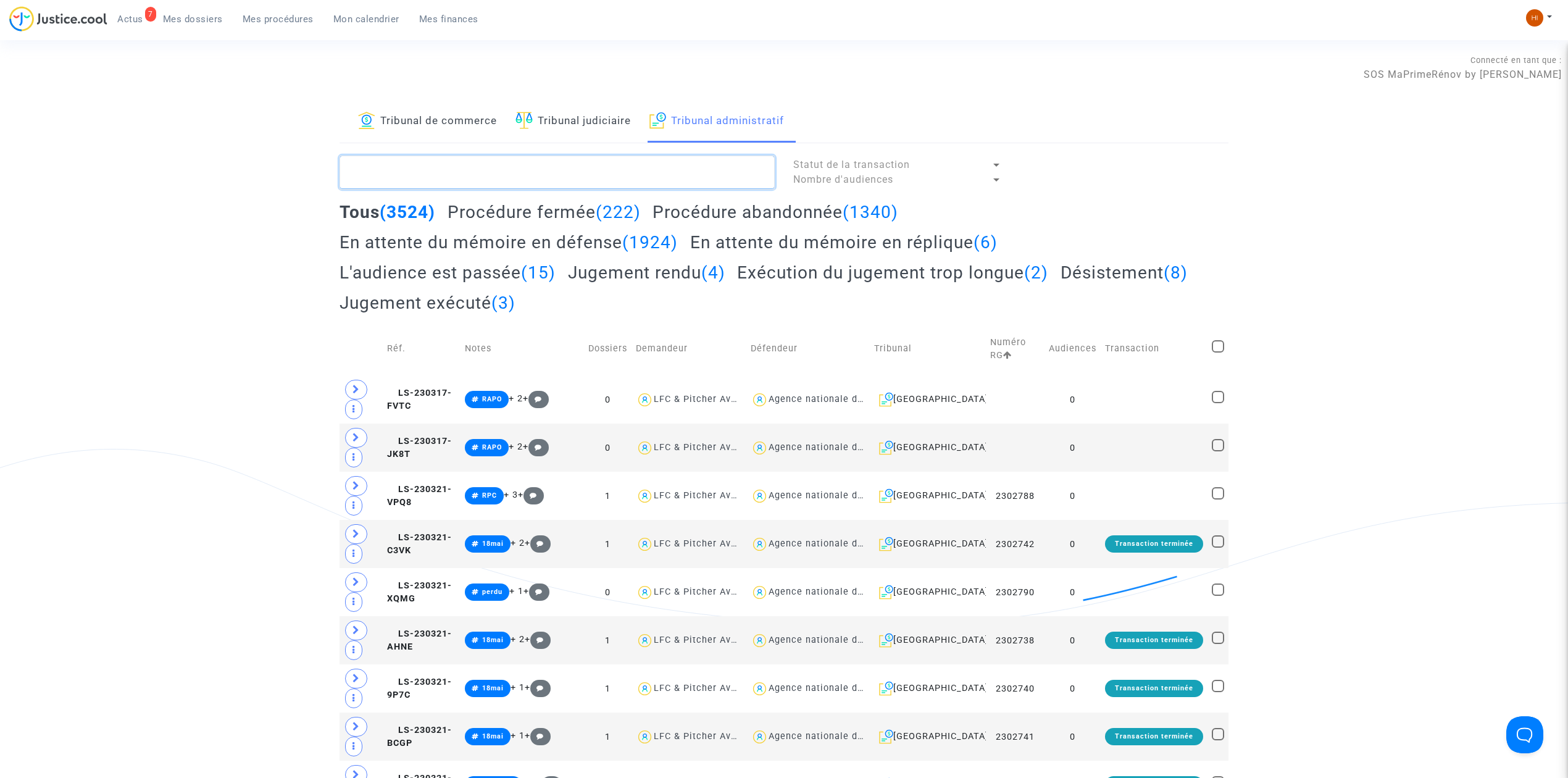
click at [626, 179] on textarea at bounding box center [557, 172] width 435 height 33
paste textarea "[PERSON_NAME]"
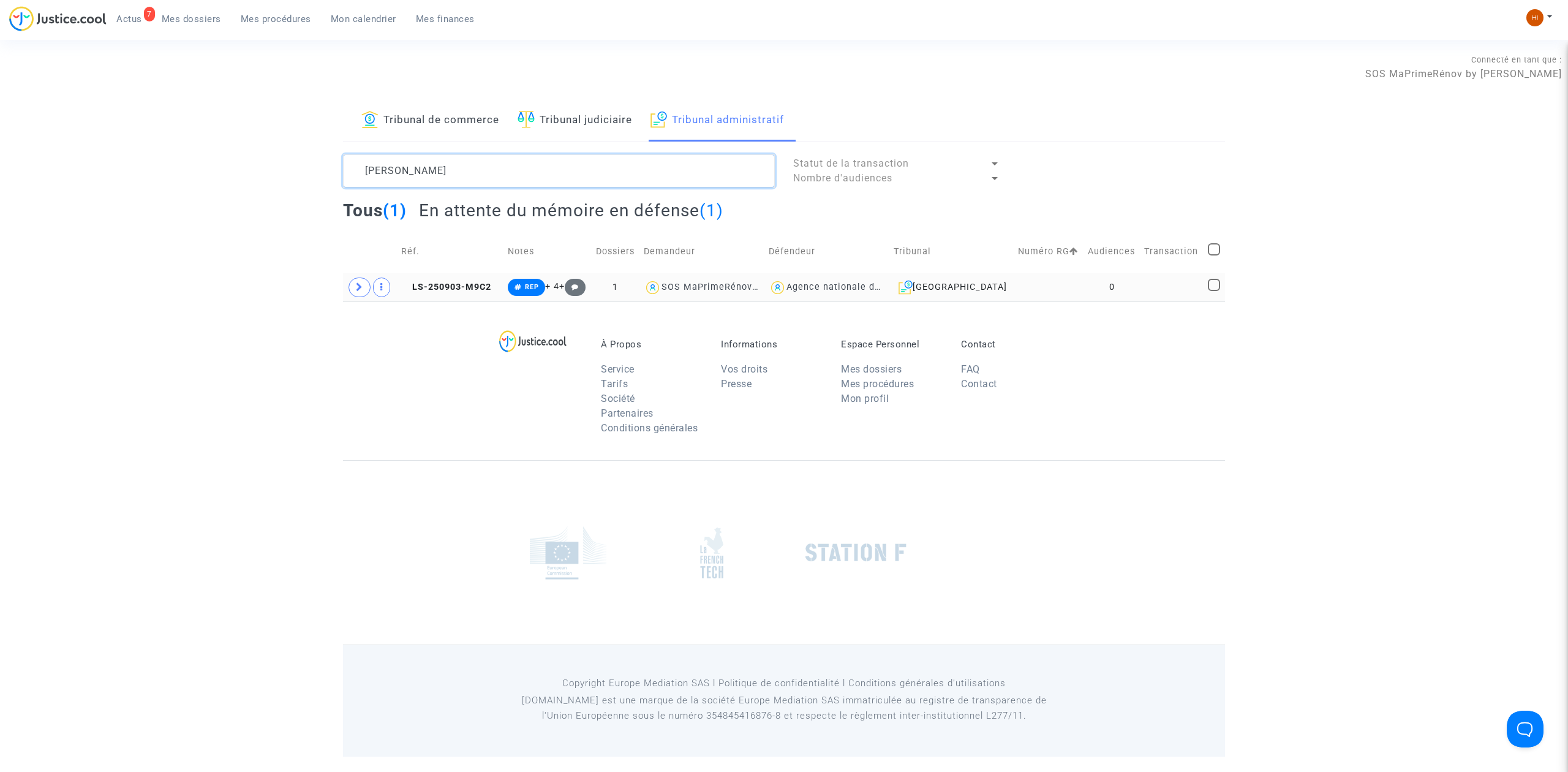
type textarea "[PERSON_NAME]"
click at [1161, 286] on td at bounding box center [1172, 288] width 63 height 28
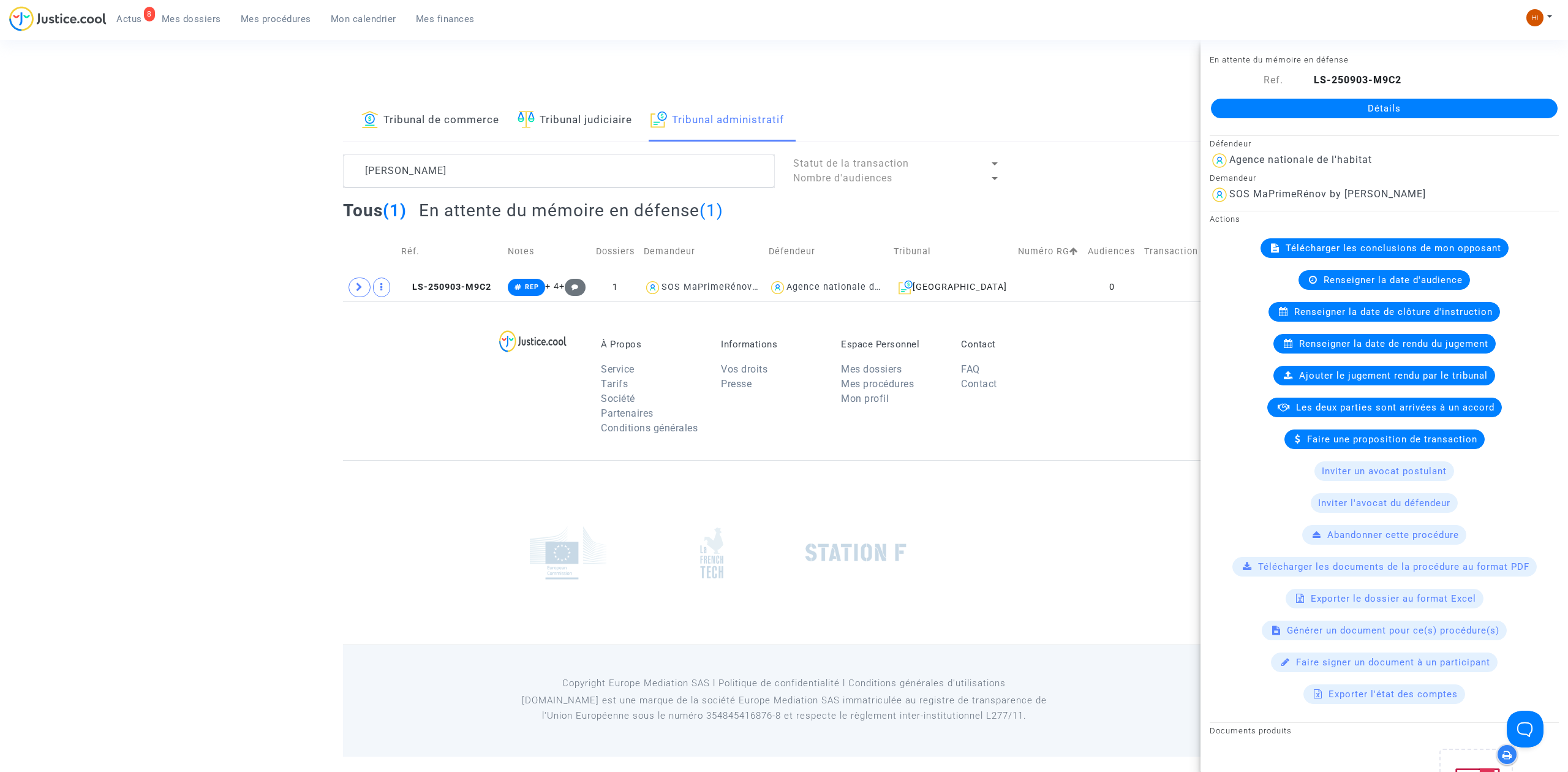
drag, startPoint x: 1418, startPoint y: 100, endPoint x: 1314, endPoint y: 110, distance: 104.5
click at [1418, 100] on link "Détails" at bounding box center [1385, 108] width 347 height 19
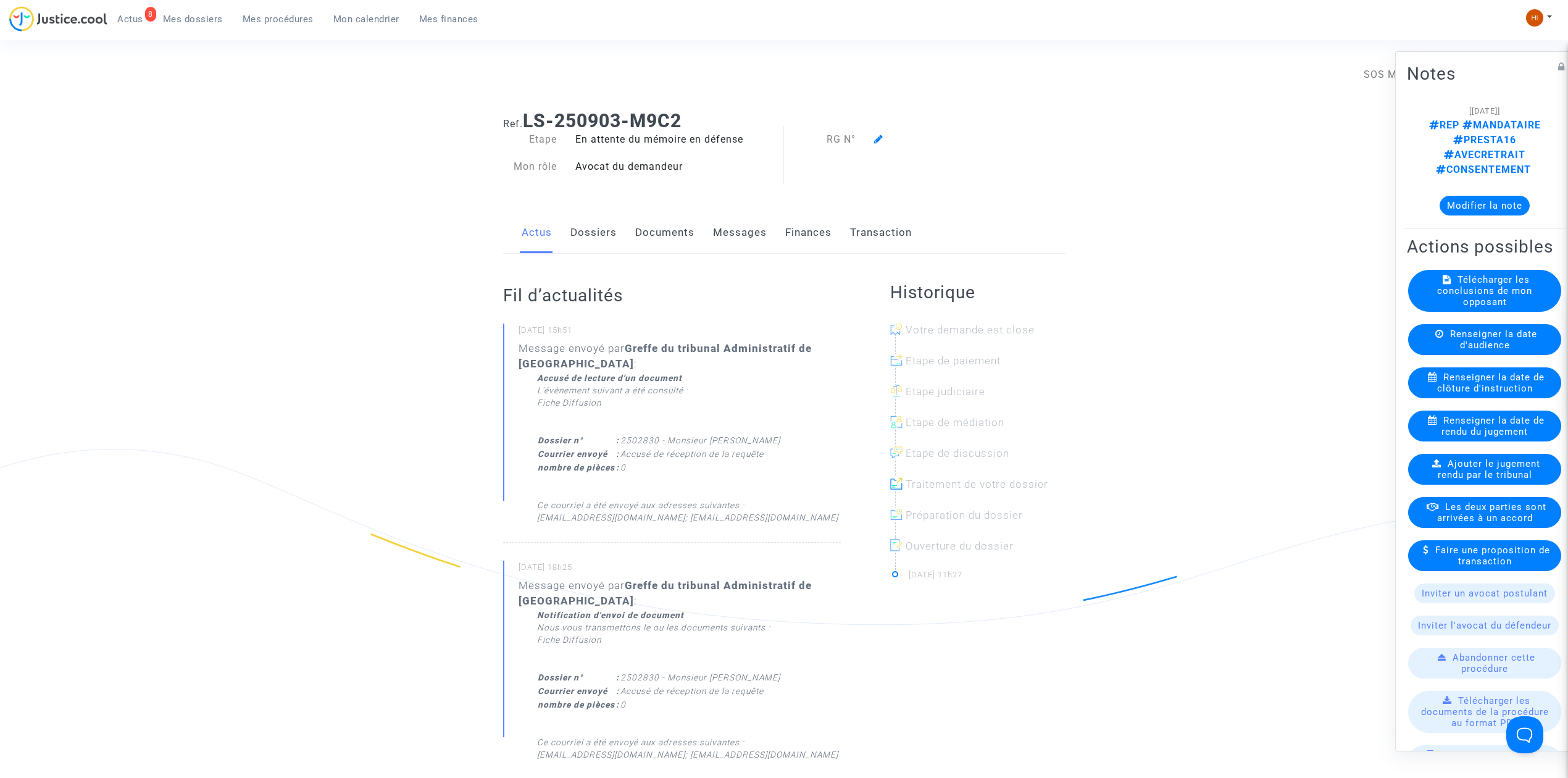
click at [876, 141] on icon at bounding box center [879, 138] width 9 height 10
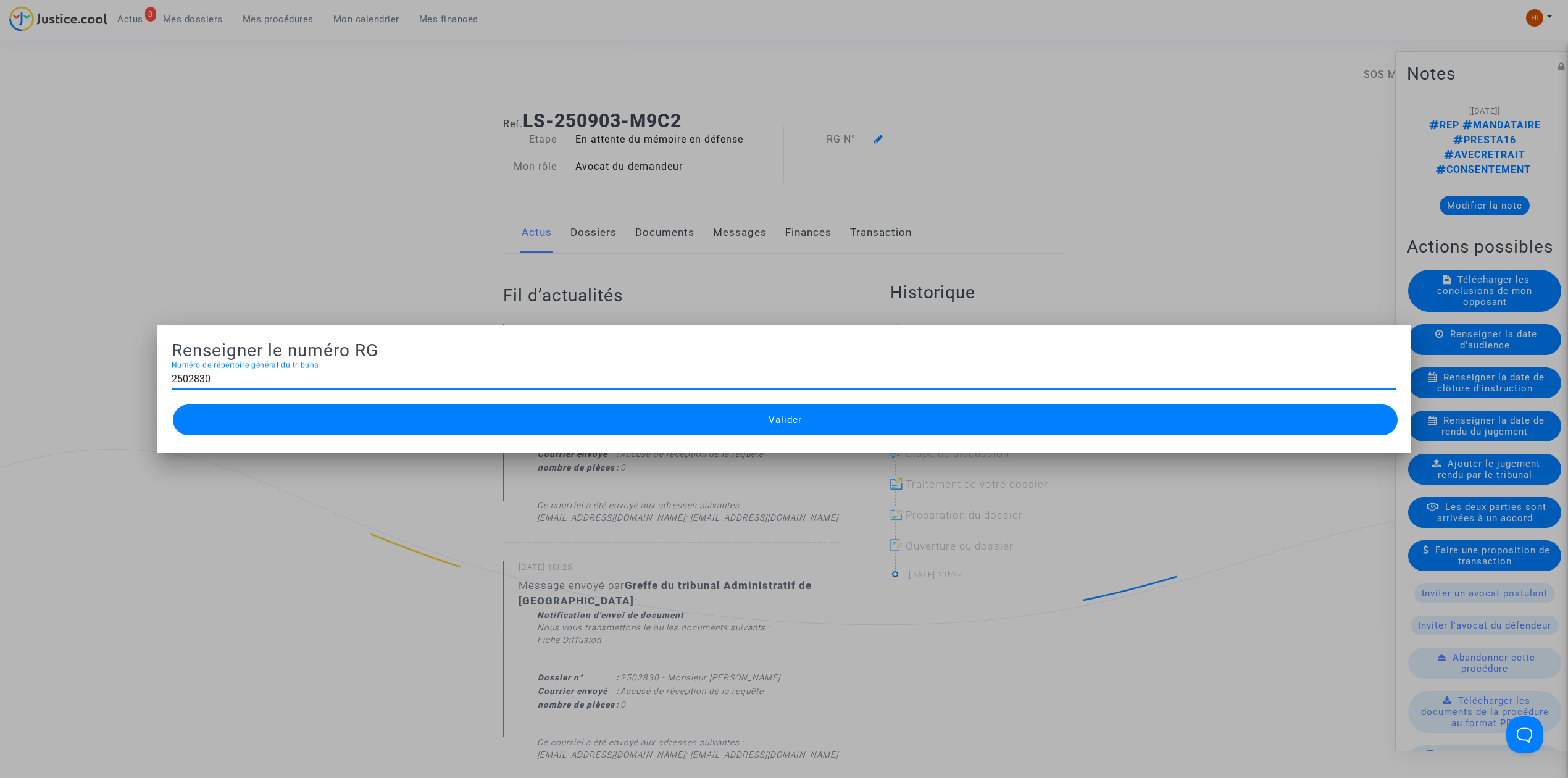
type input "2502830"
click at [754, 425] on button "Valider" at bounding box center [785, 420] width 1225 height 31
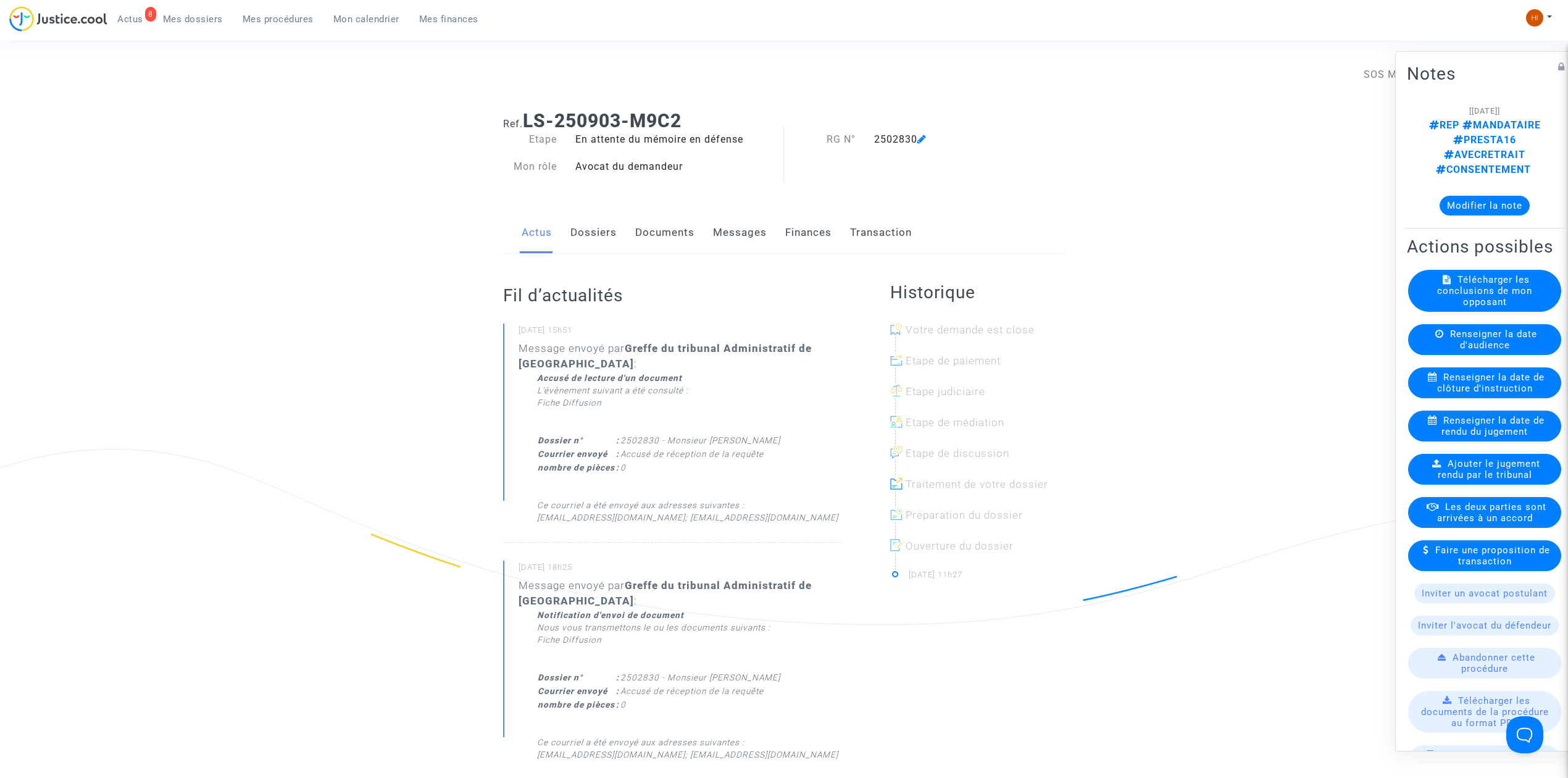
drag, startPoint x: 286, startPoint y: 13, endPoint x: 310, endPoint y: 18, distance: 24.5
click at [286, 14] on span "Mes procédures" at bounding box center [278, 19] width 71 height 11
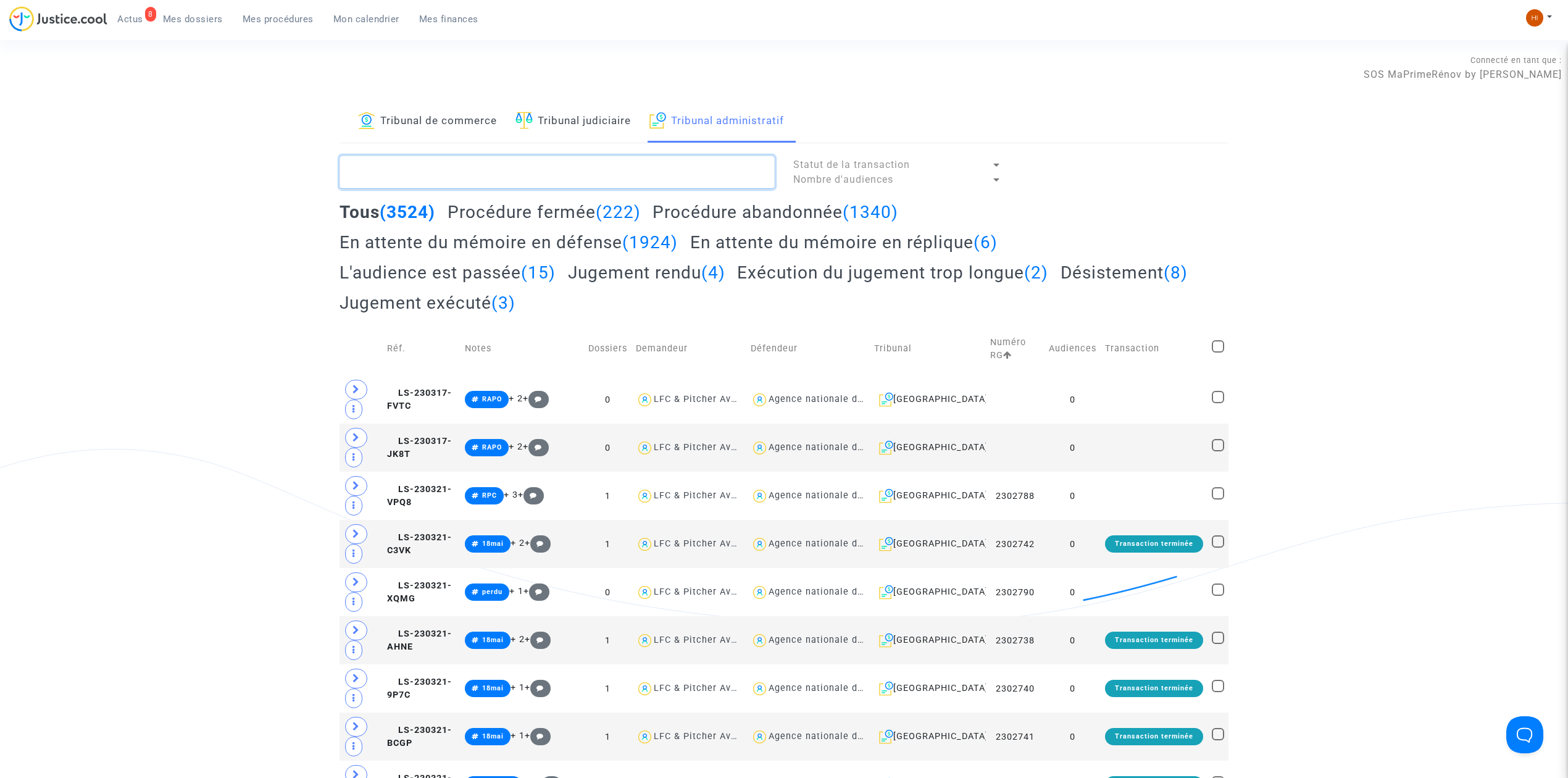
click at [549, 168] on textarea at bounding box center [557, 172] width 435 height 33
paste textarea "[PERSON_NAME]"
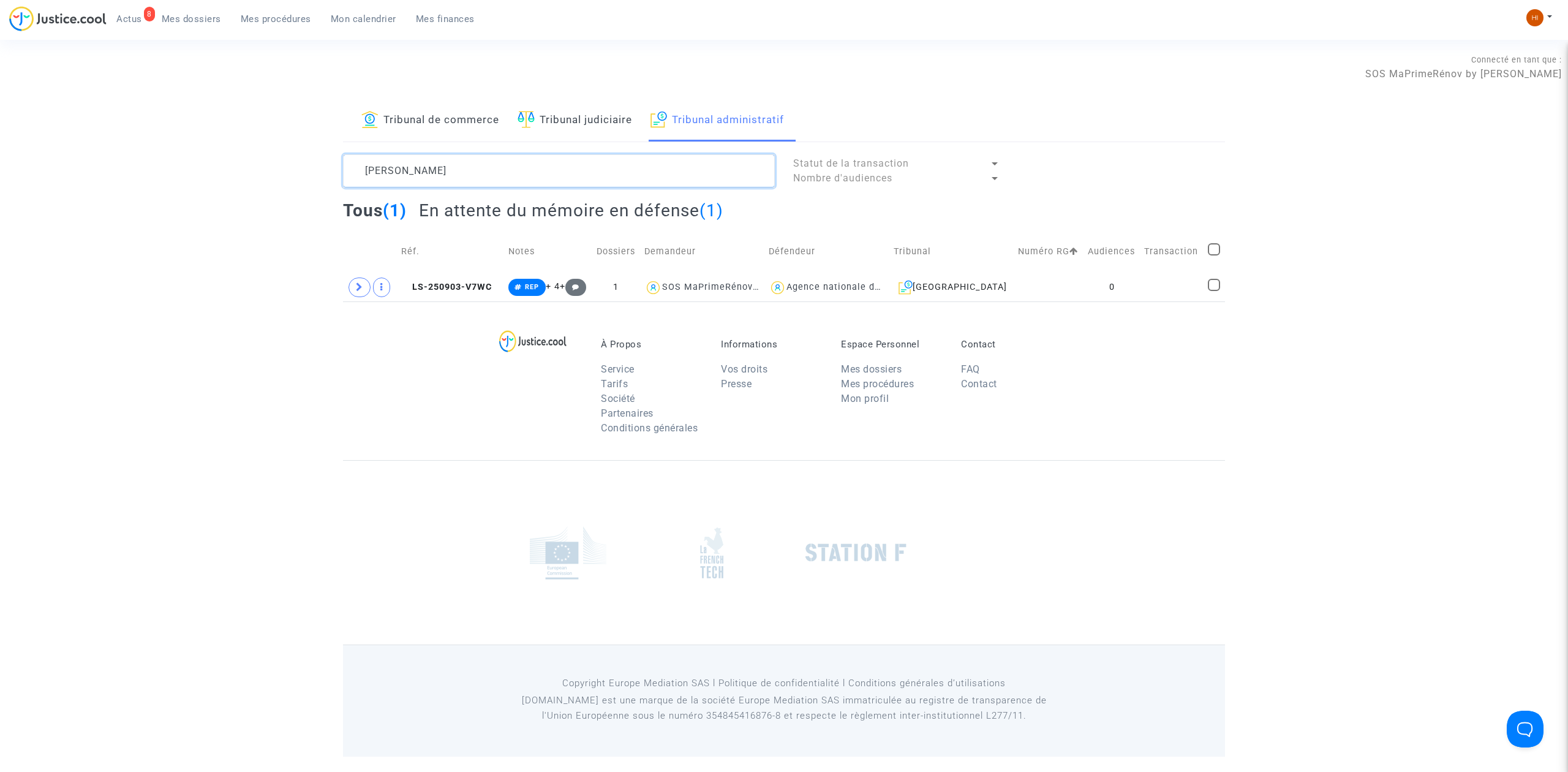
type textarea "[PERSON_NAME]"
click at [1022, 297] on td at bounding box center [1049, 288] width 70 height 28
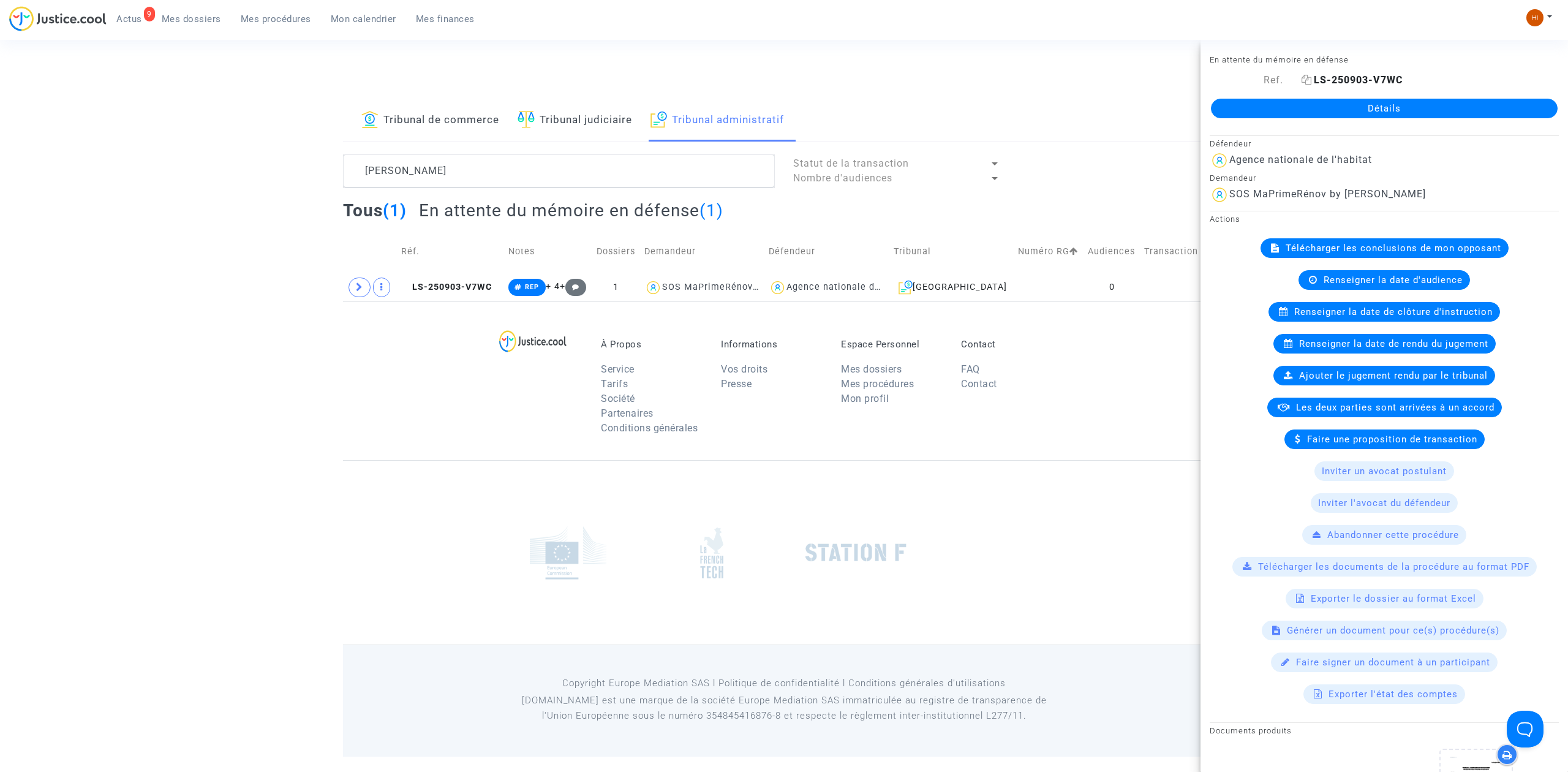
click at [1351, 82] on b "LS-250903-V7WC" at bounding box center [1358, 80] width 89 height 12
click at [1361, 121] on div "Détails" at bounding box center [1385, 108] width 368 height 41
click at [1367, 108] on link "Détails" at bounding box center [1385, 108] width 347 height 19
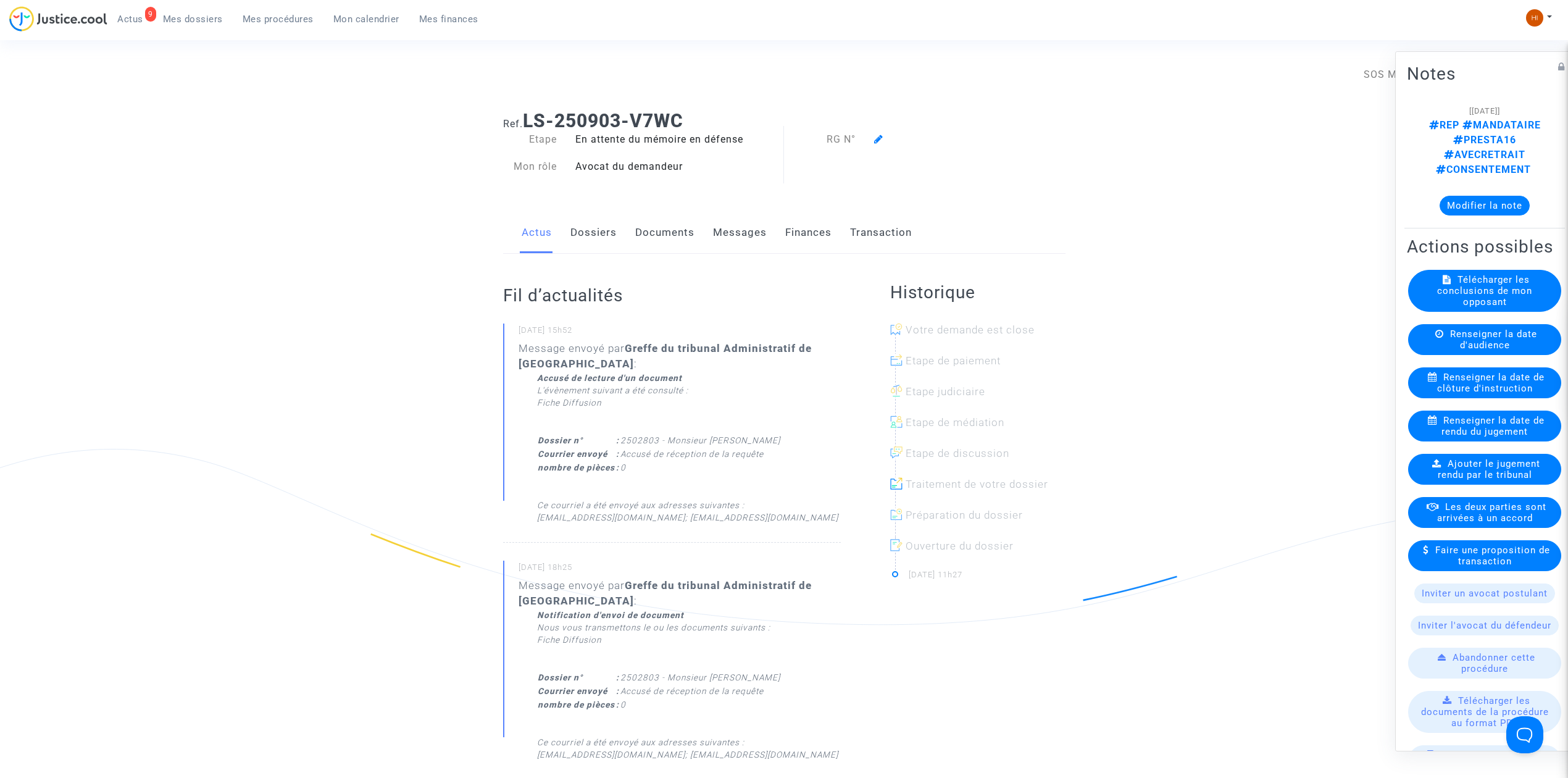
click at [878, 136] on icon at bounding box center [879, 138] width 9 height 10
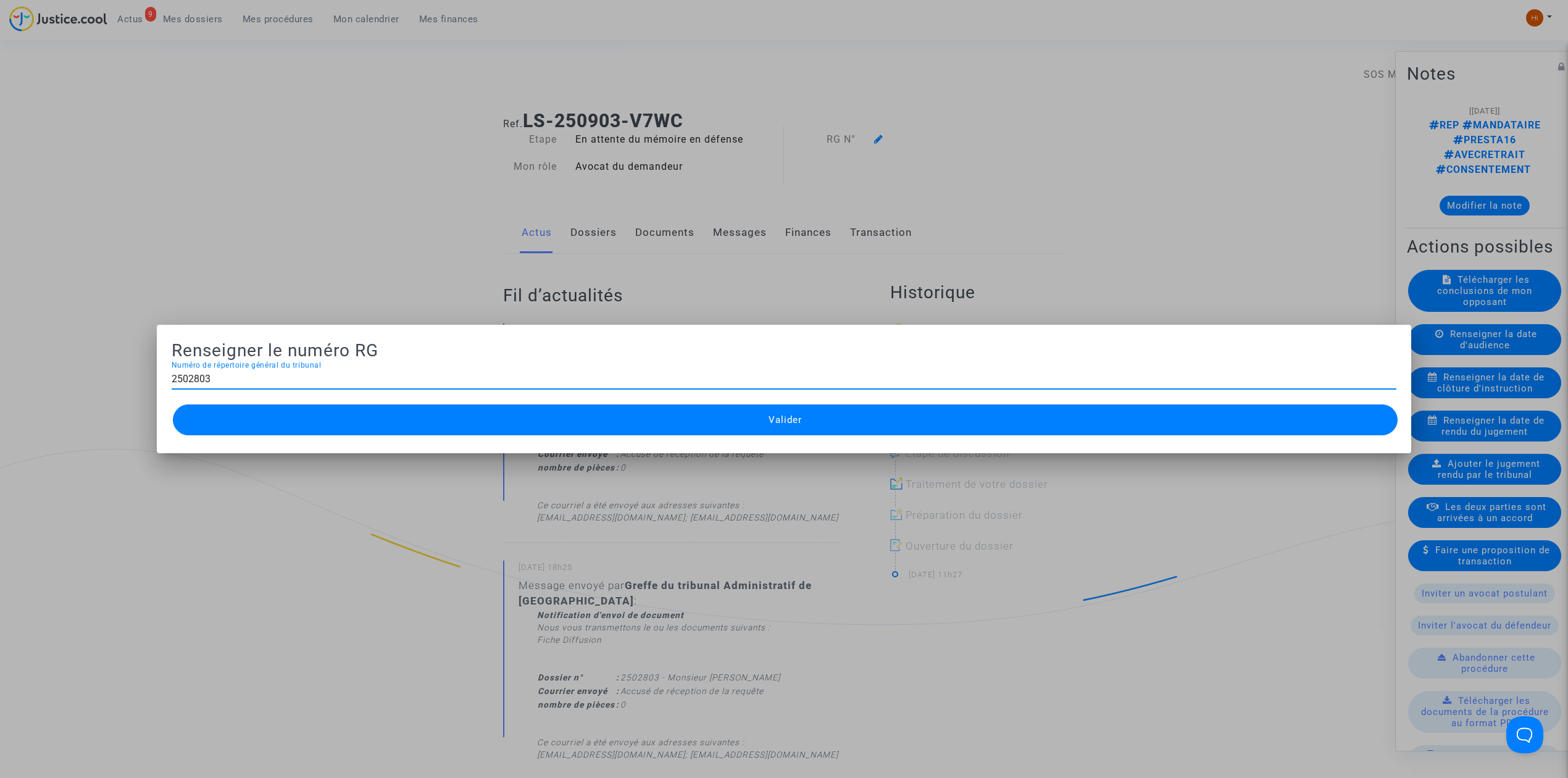
type input "2502803"
click at [786, 420] on span "Valider" at bounding box center [785, 420] width 33 height 11
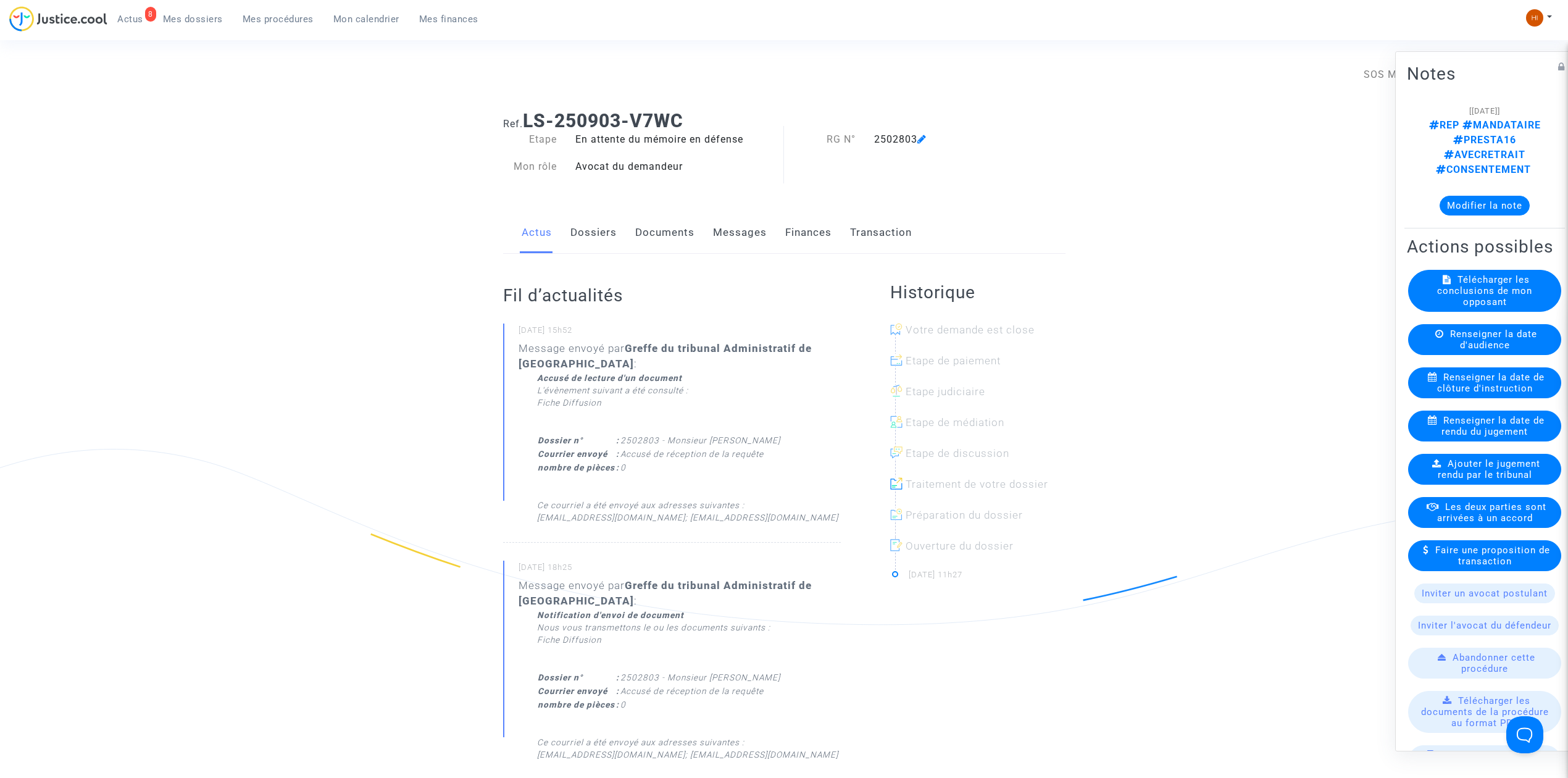
click at [287, 16] on span "Mes procédures" at bounding box center [278, 19] width 71 height 11
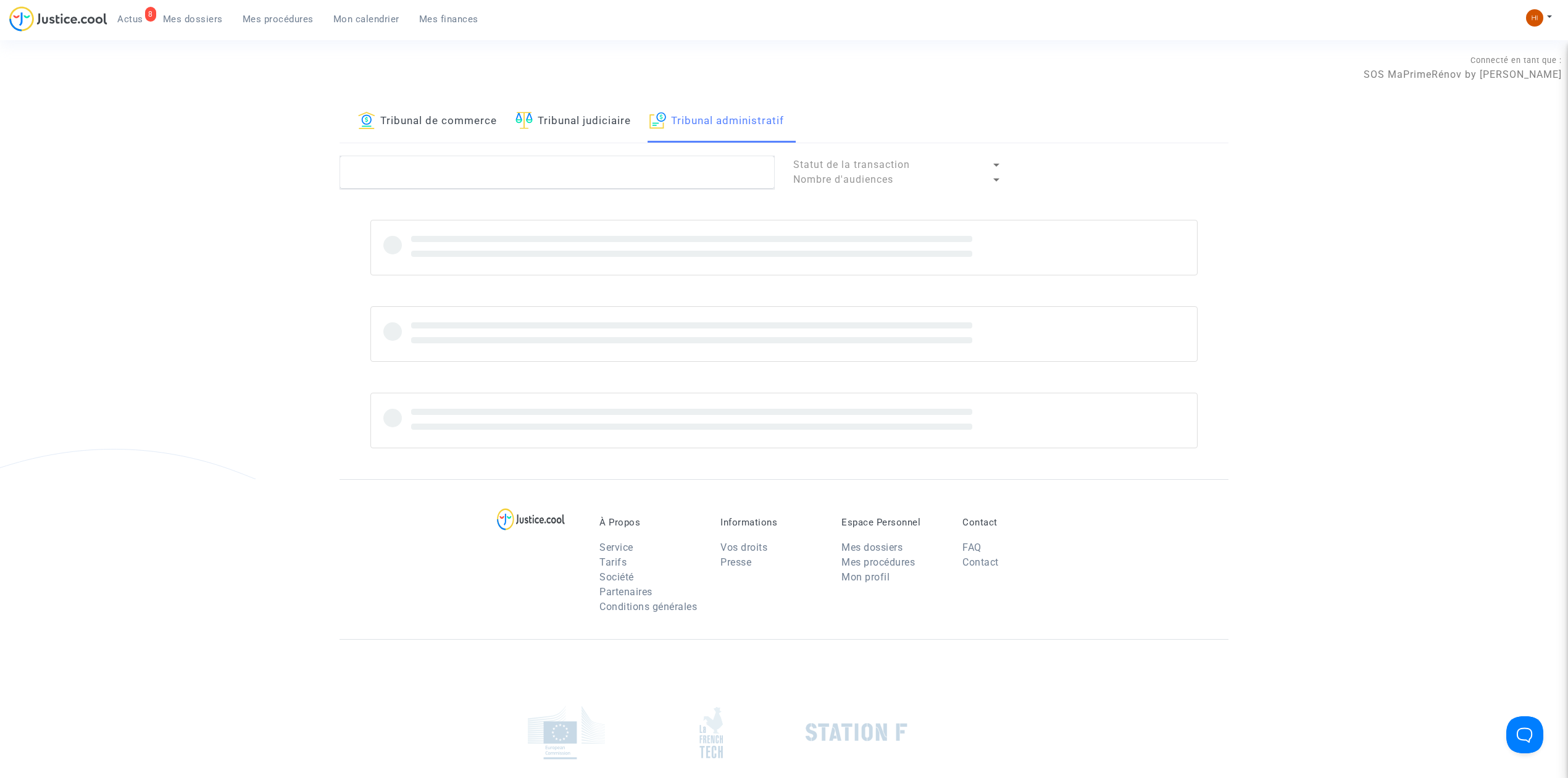
click at [585, 134] on link "Tribunal judiciaire" at bounding box center [573, 121] width 115 height 42
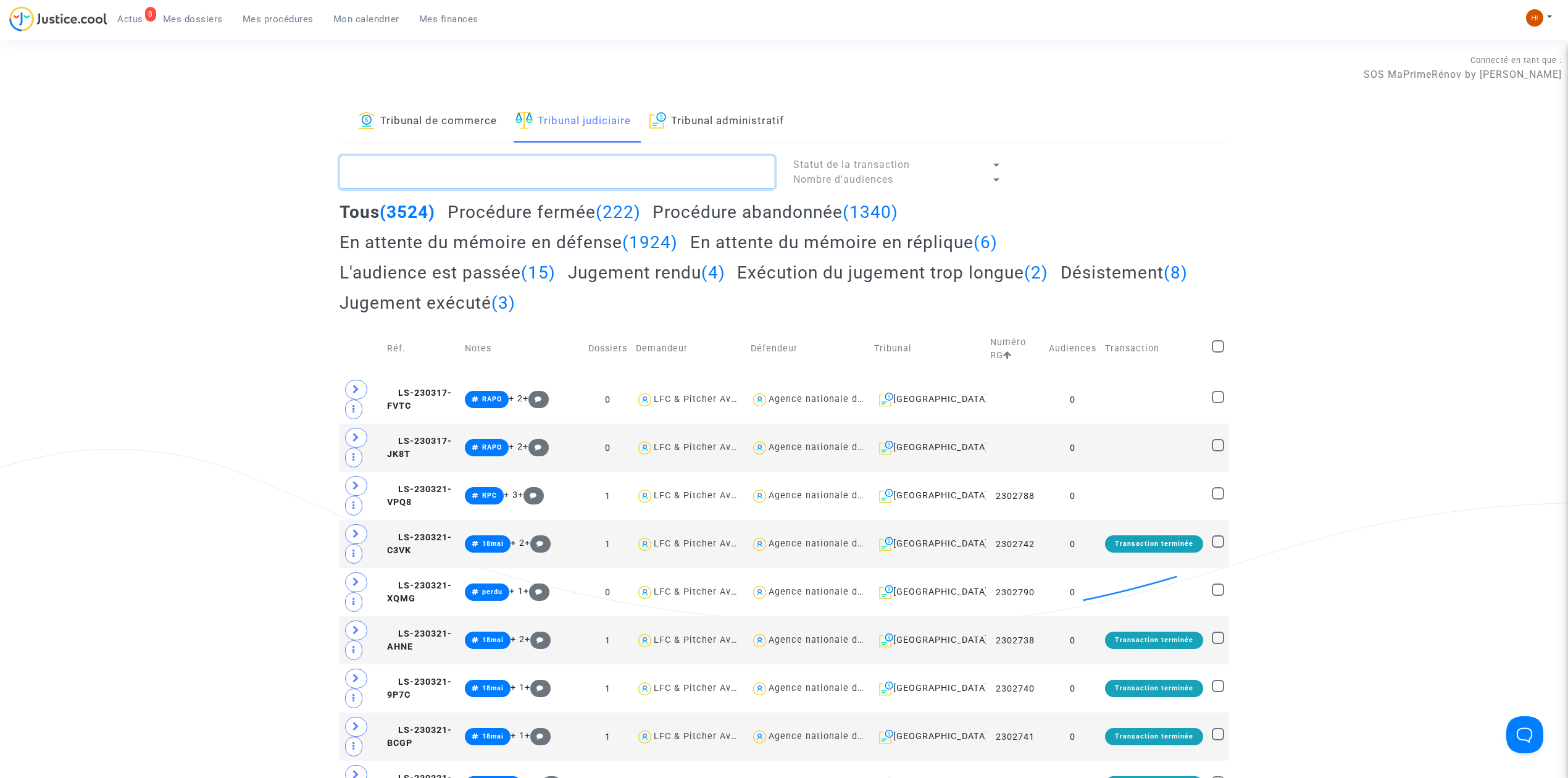
click at [581, 173] on textarea at bounding box center [557, 172] width 435 height 33
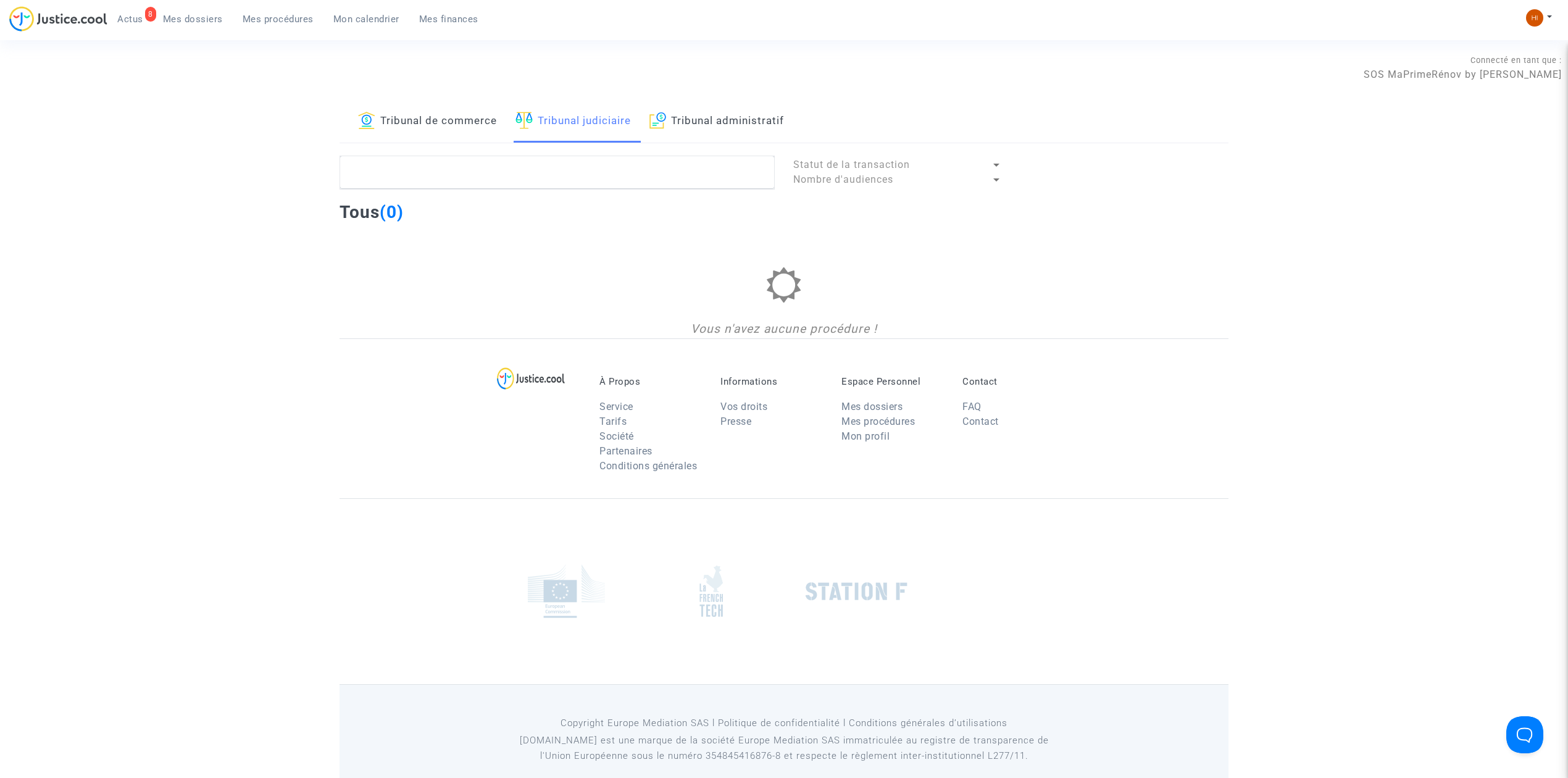
click at [754, 105] on link "Tribunal administratif" at bounding box center [716, 121] width 134 height 42
click at [729, 166] on textarea at bounding box center [557, 172] width 435 height 33
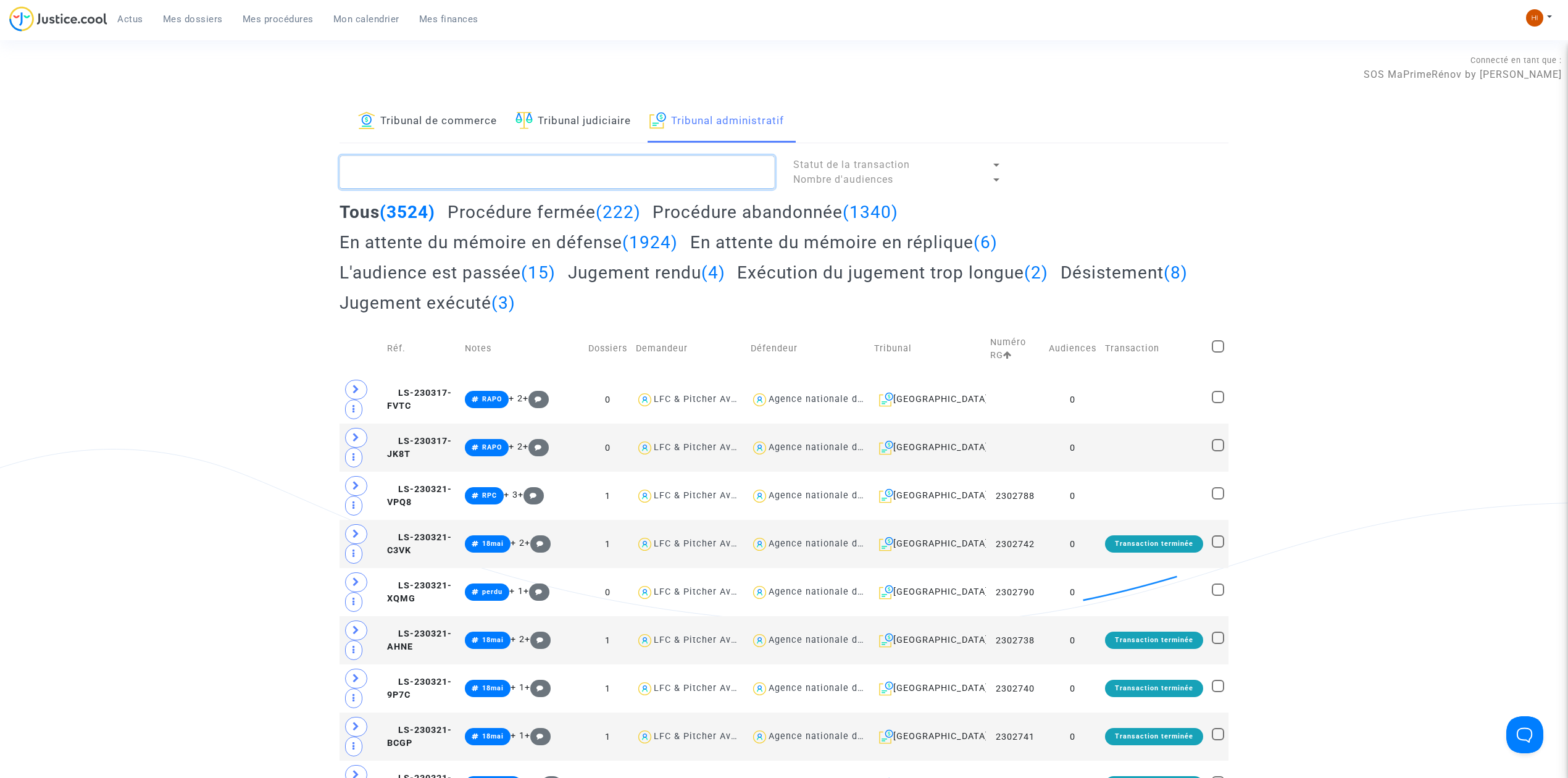
paste textarea "[PERSON_NAME]"
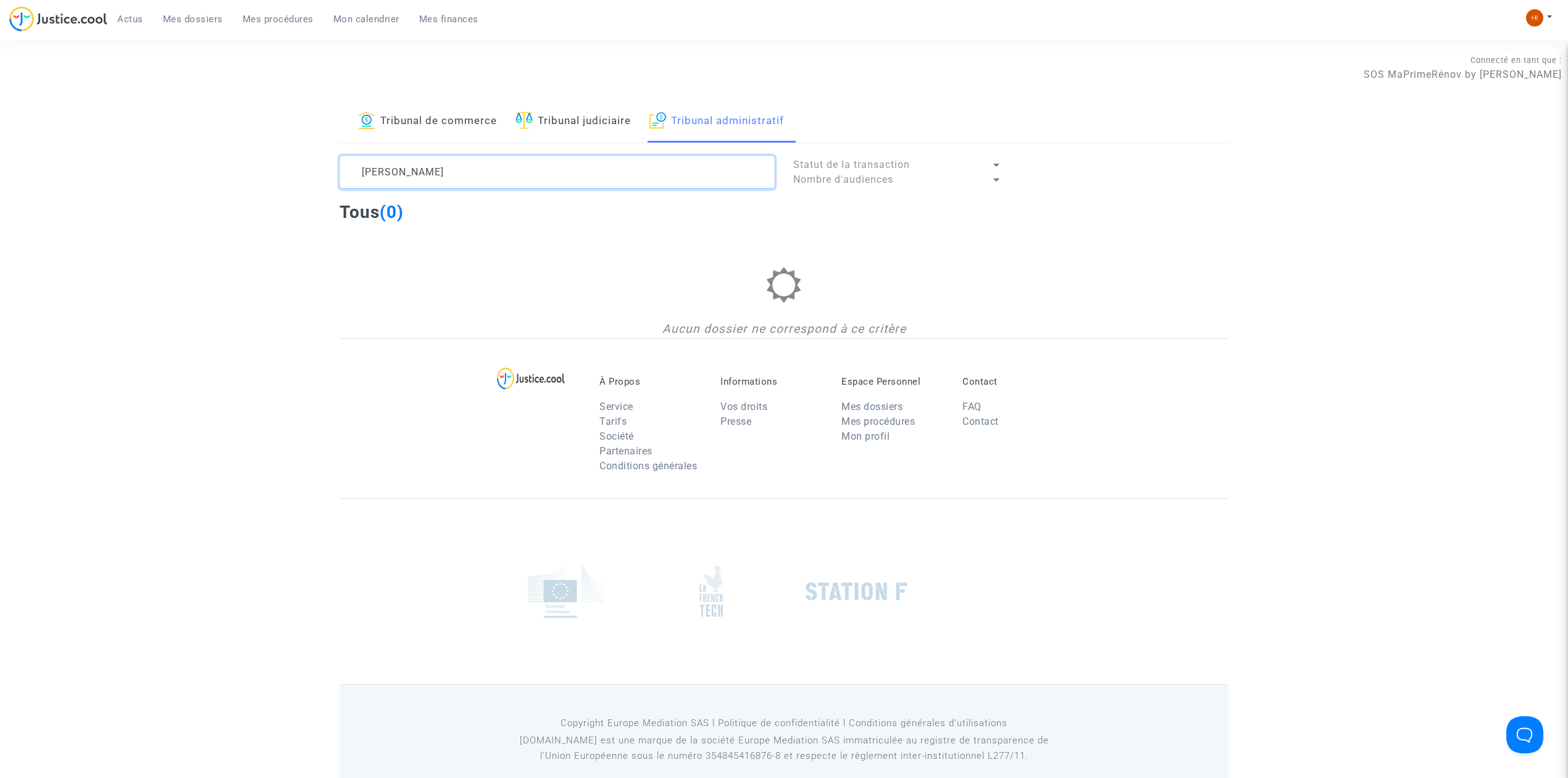
click at [599, 178] on textarea at bounding box center [557, 172] width 435 height 33
click at [544, 161] on textarea at bounding box center [557, 172] width 435 height 33
click at [435, 174] on textarea at bounding box center [557, 172] width 435 height 33
click at [538, 171] on textarea at bounding box center [557, 172] width 435 height 33
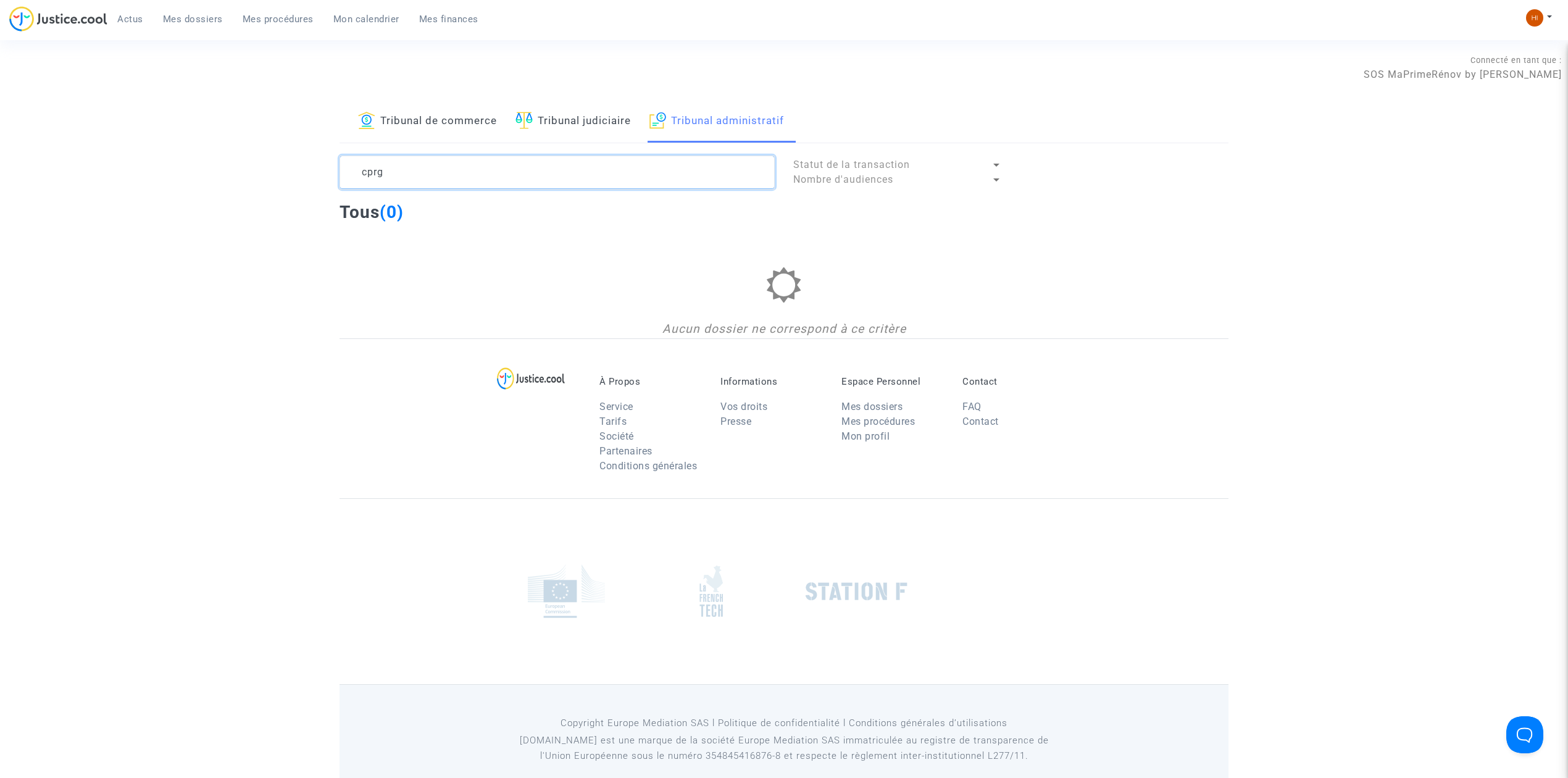
type textarea "cprg"
click at [1539, 17] on img at bounding box center [1535, 18] width 17 height 17
click at [1512, 63] on link "Changer de compte" at bounding box center [1490, 63] width 125 height 20
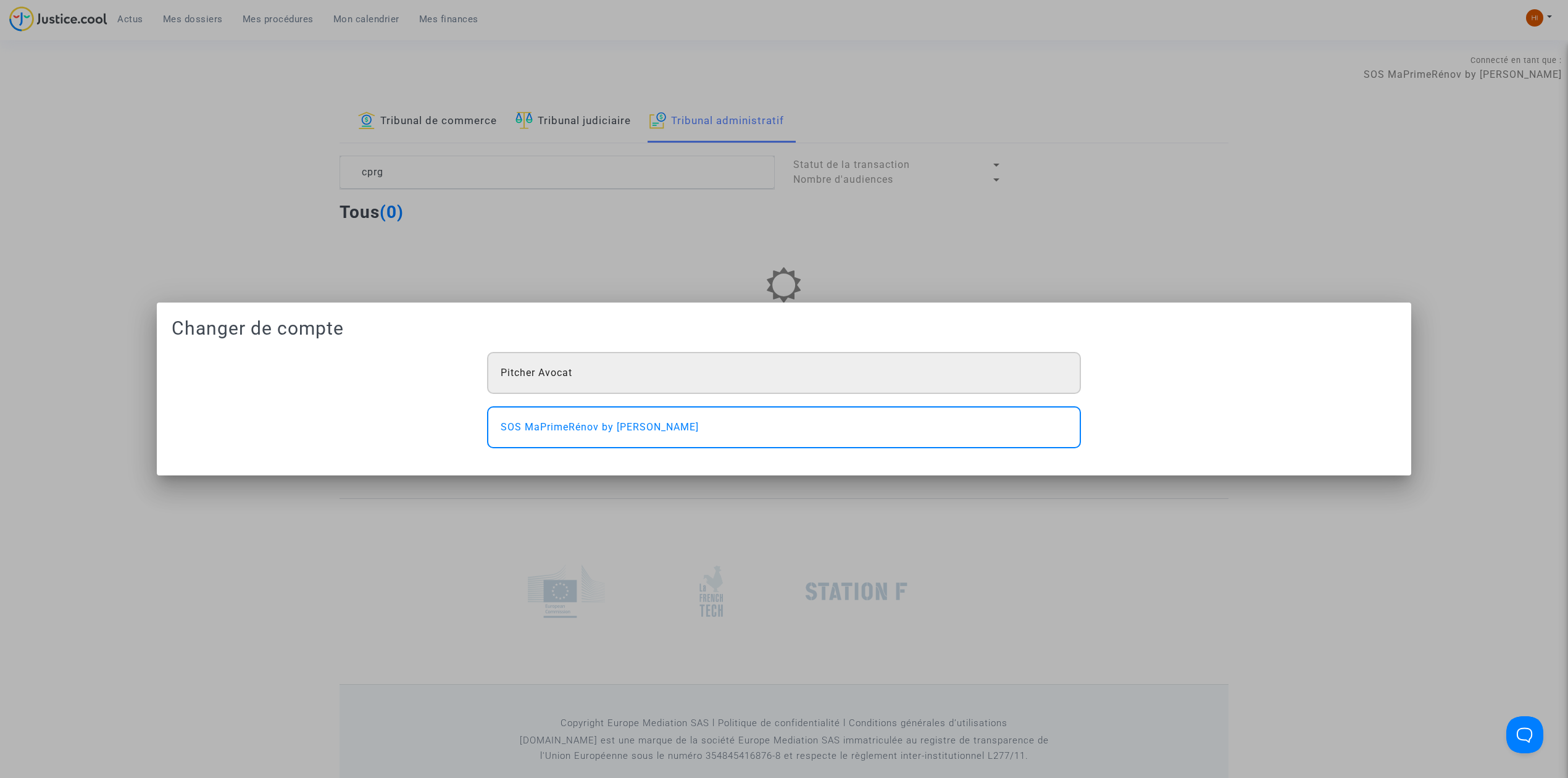
click at [867, 369] on div "Pitcher Avocat" at bounding box center [784, 373] width 594 height 42
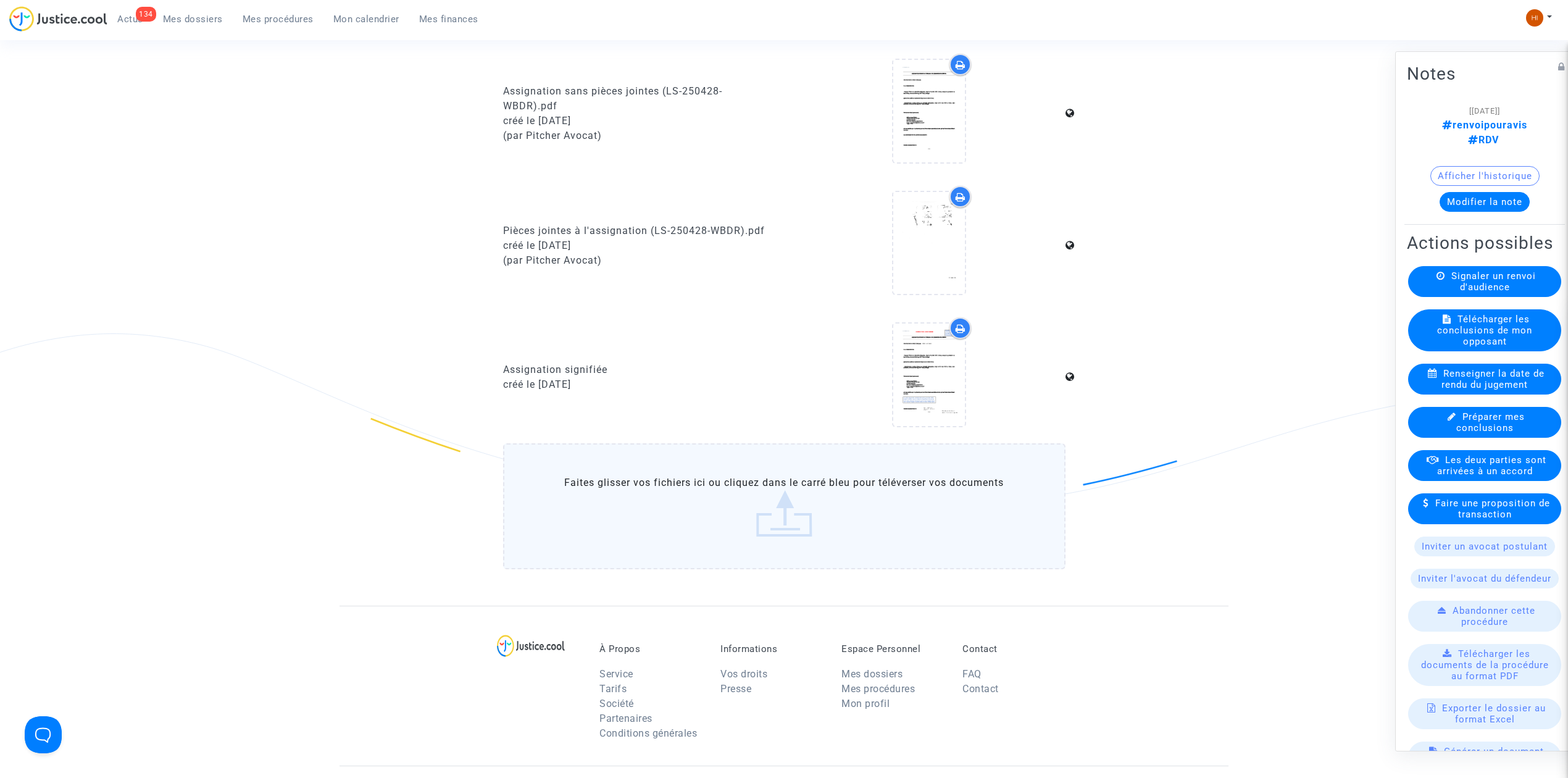
click at [279, 8] on ul "134 Actus Mes dossiers Mes procédures Mon calendrier Mes finances" at bounding box center [298, 17] width 381 height 22
click at [277, 23] on span "Mes procédures" at bounding box center [278, 19] width 71 height 11
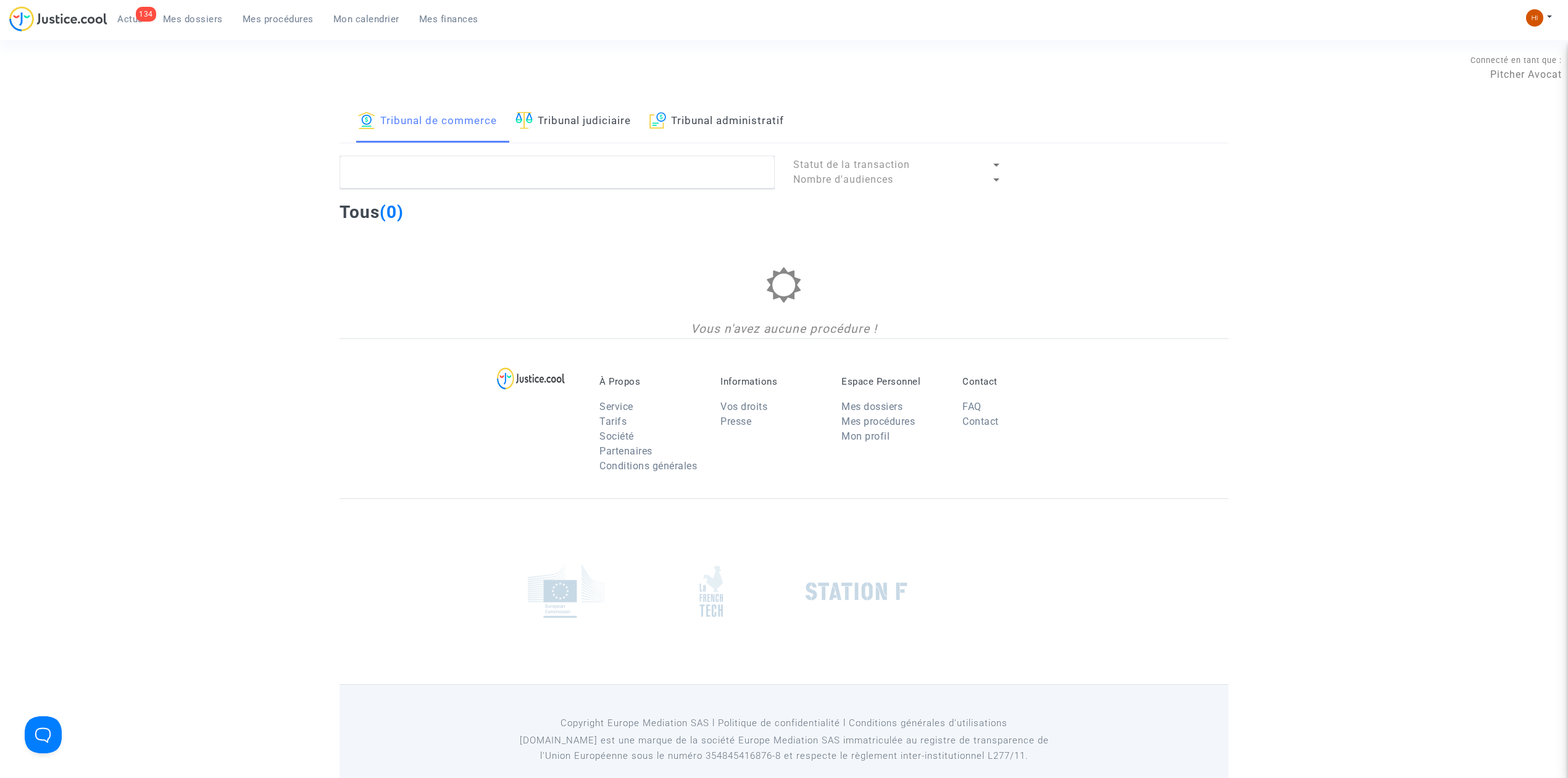
click at [722, 122] on link "Tribunal administratif" at bounding box center [716, 121] width 134 height 42
click at [710, 196] on lawsuits-list "Statut de la transaction Nombre d'audiences Tous (0) Vous n'avez aucune procédu…" at bounding box center [784, 247] width 889 height 183
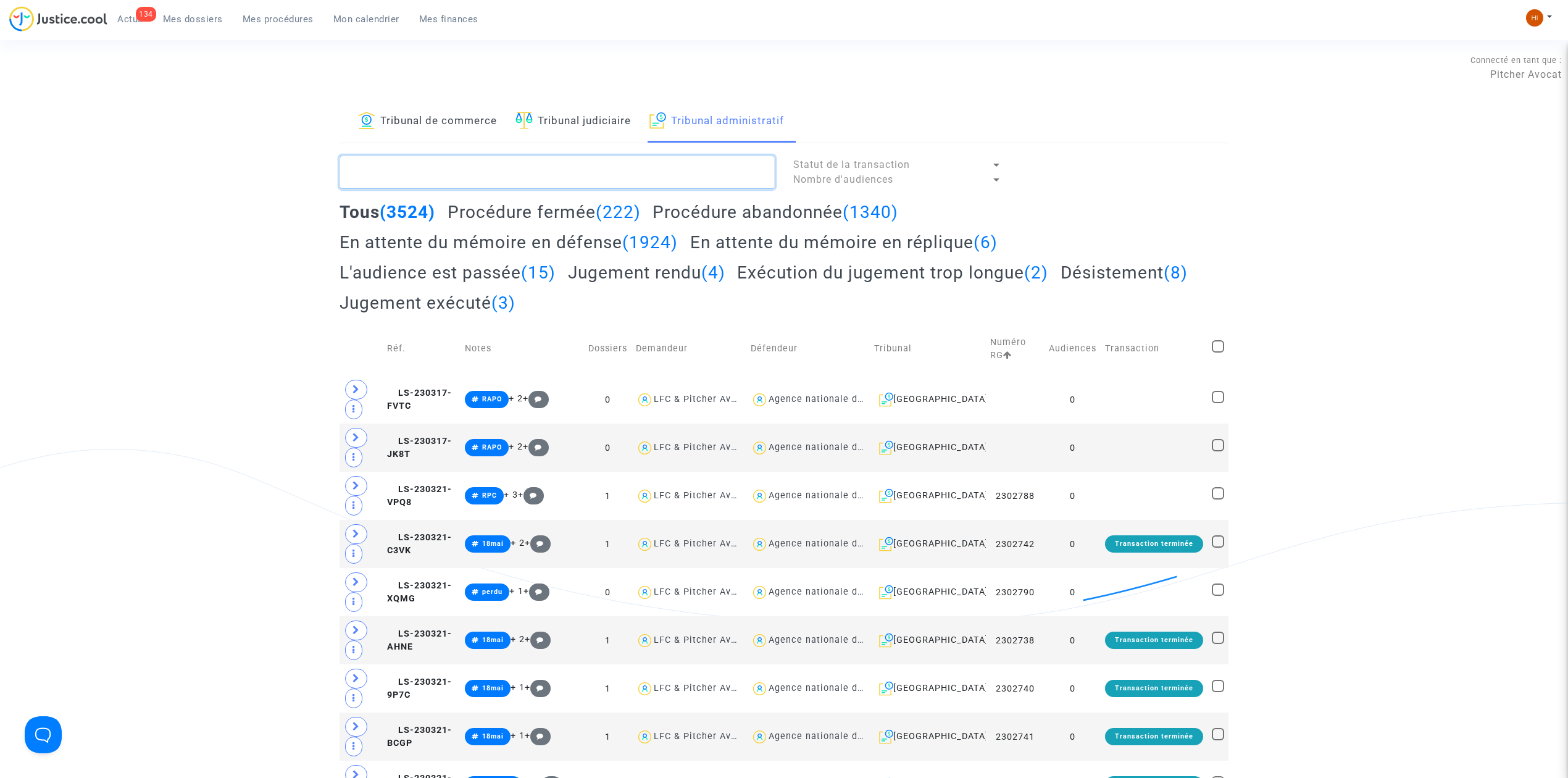
click at [717, 181] on textarea at bounding box center [557, 172] width 435 height 33
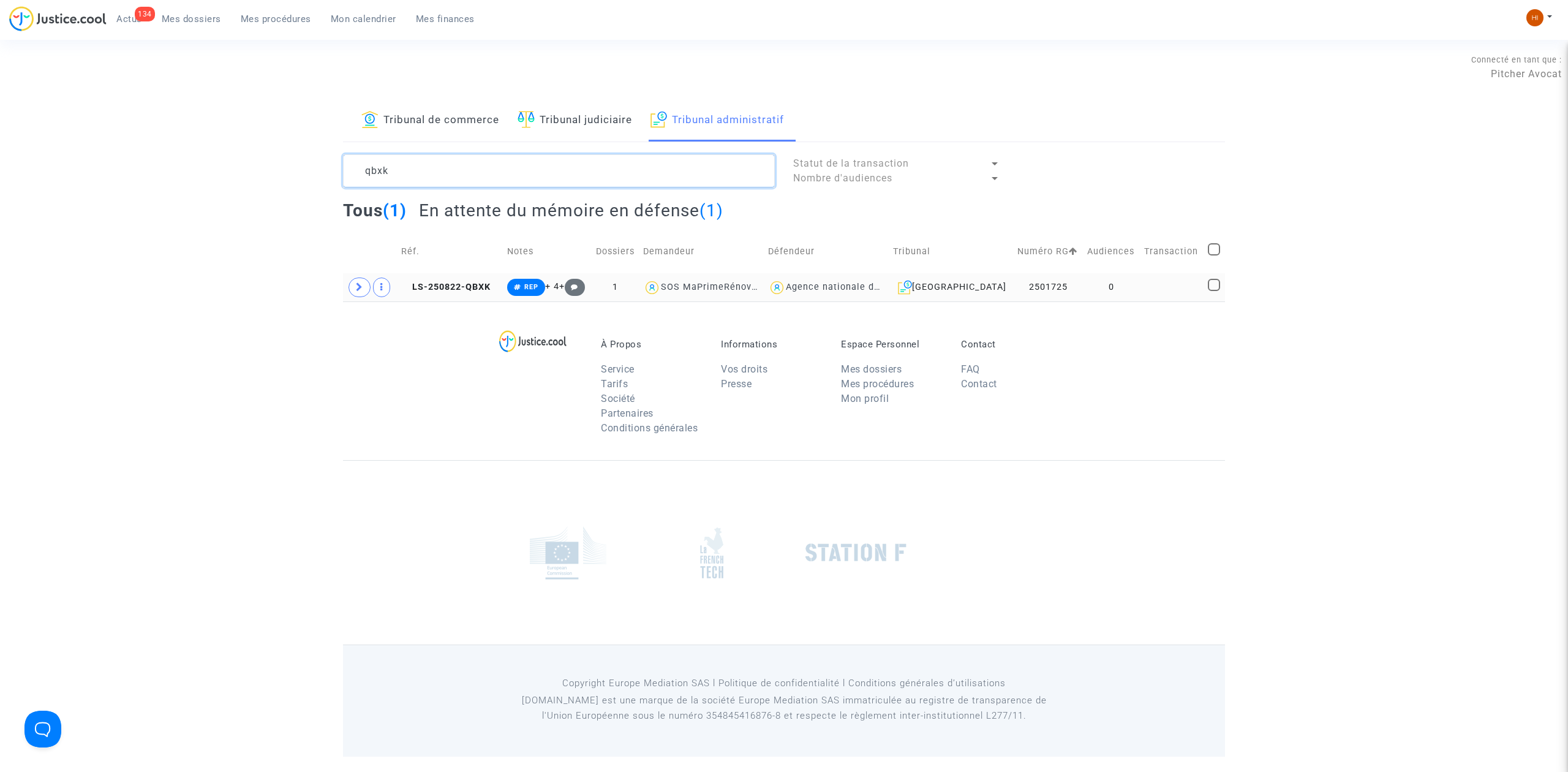
type textarea "qbxk"
click at [1182, 295] on td at bounding box center [1172, 288] width 63 height 28
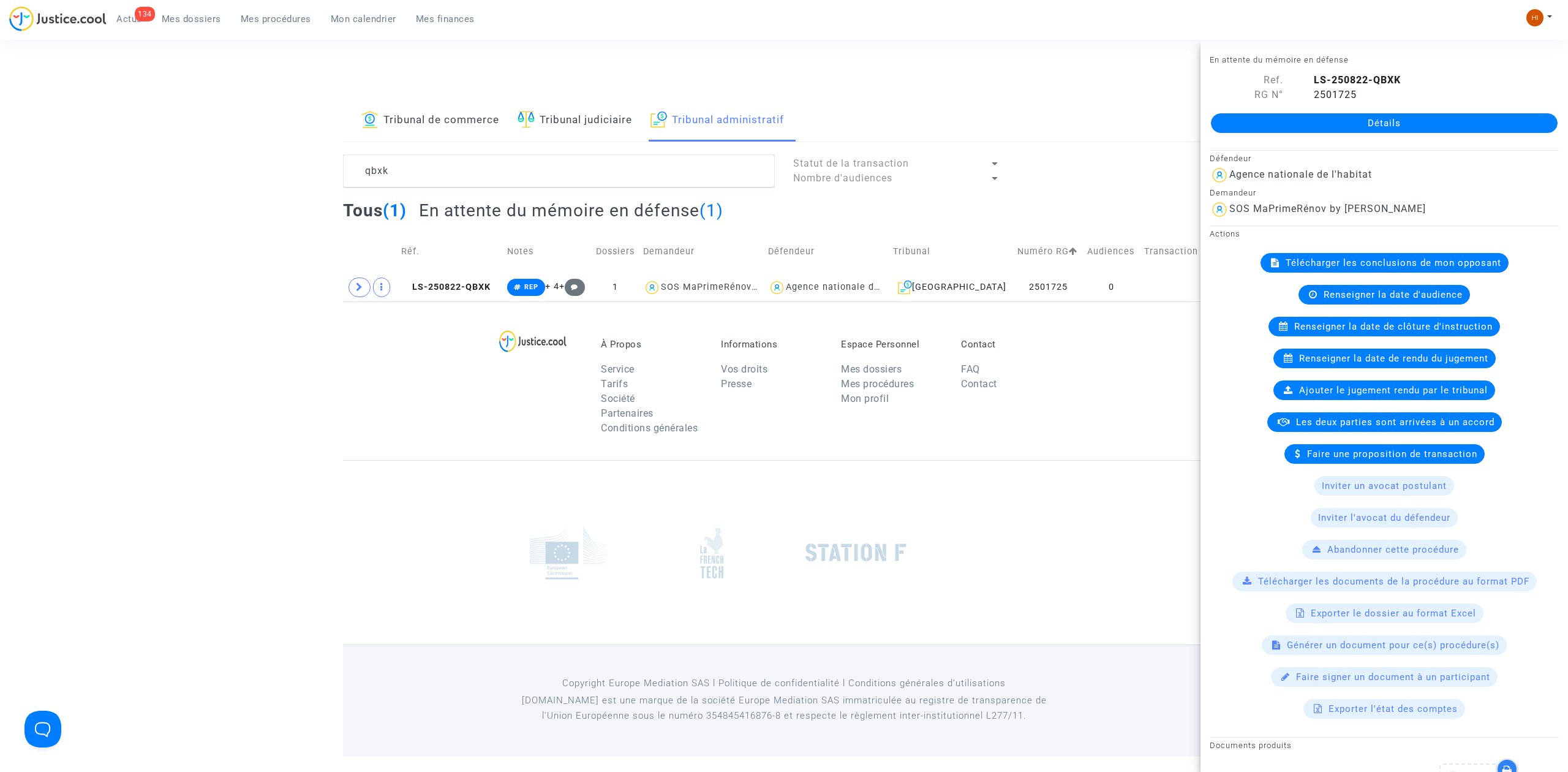
click at [1343, 128] on link "Détails" at bounding box center [1385, 123] width 347 height 19
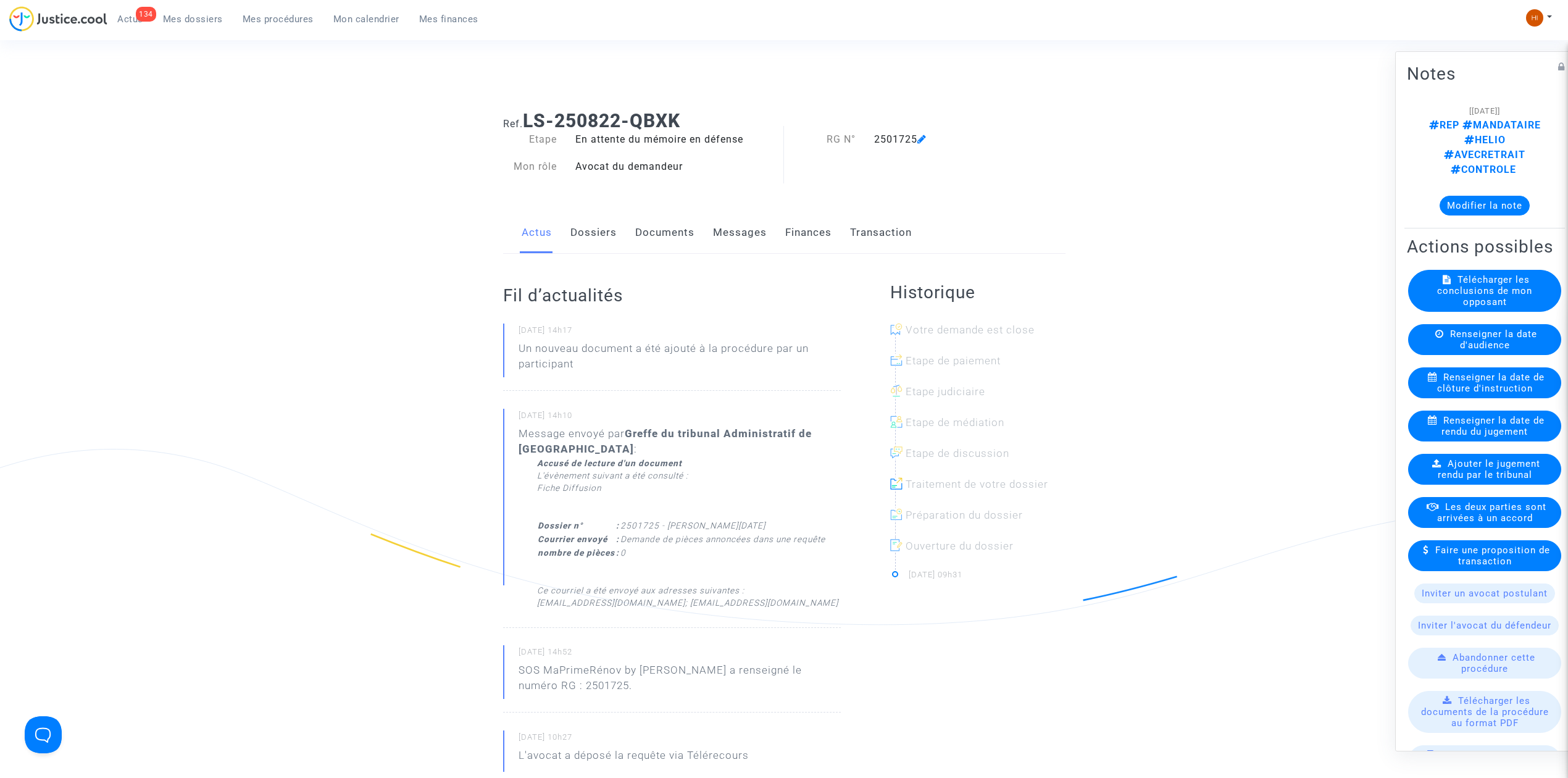
click at [655, 228] on link "Documents" at bounding box center [665, 232] width 59 height 40
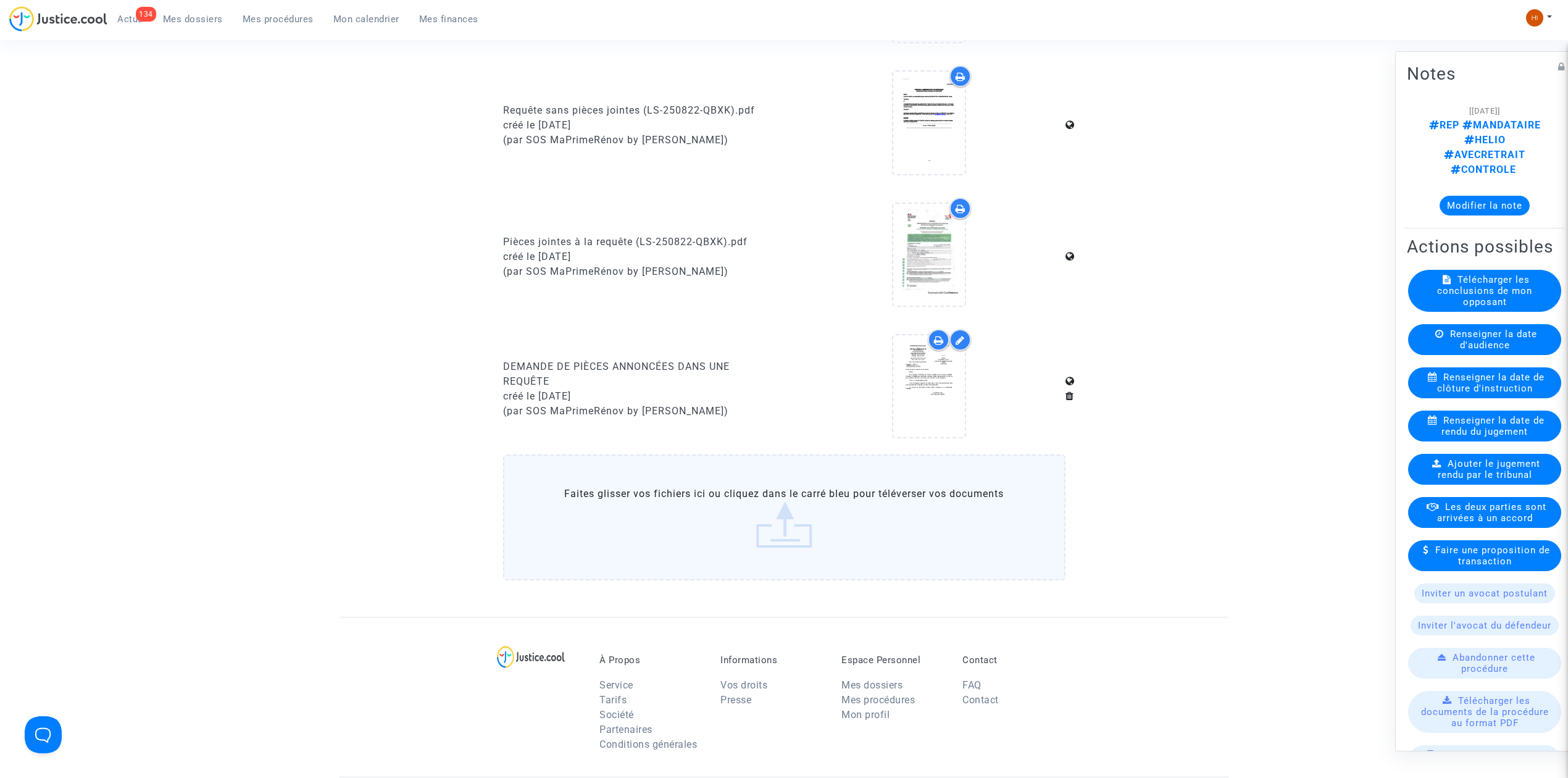
scroll to position [659, 0]
click at [930, 371] on icon at bounding box center [930, 386] width 40 height 40
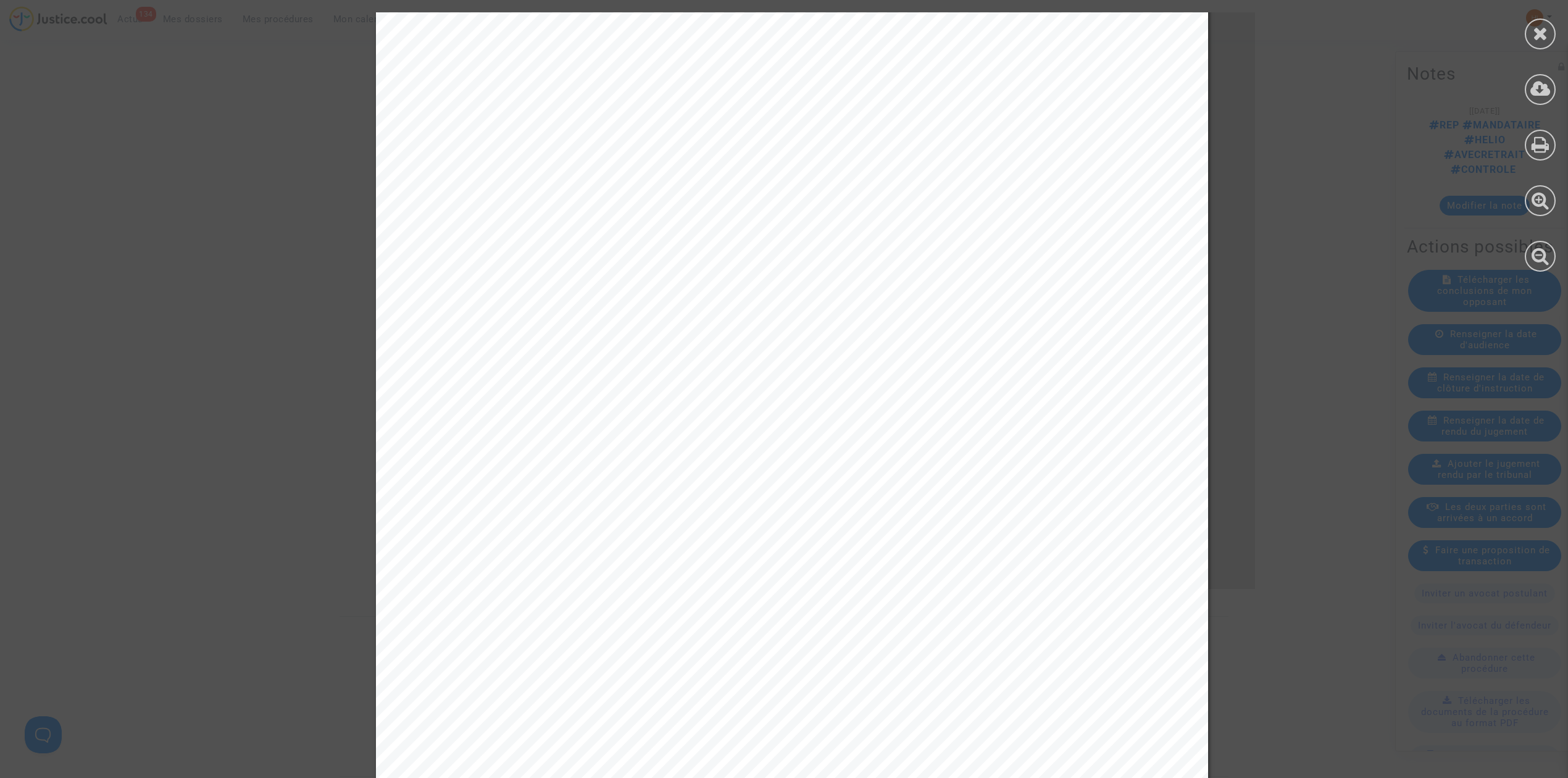
scroll to position [164, 0]
click at [1528, 37] on div at bounding box center [1540, 33] width 31 height 31
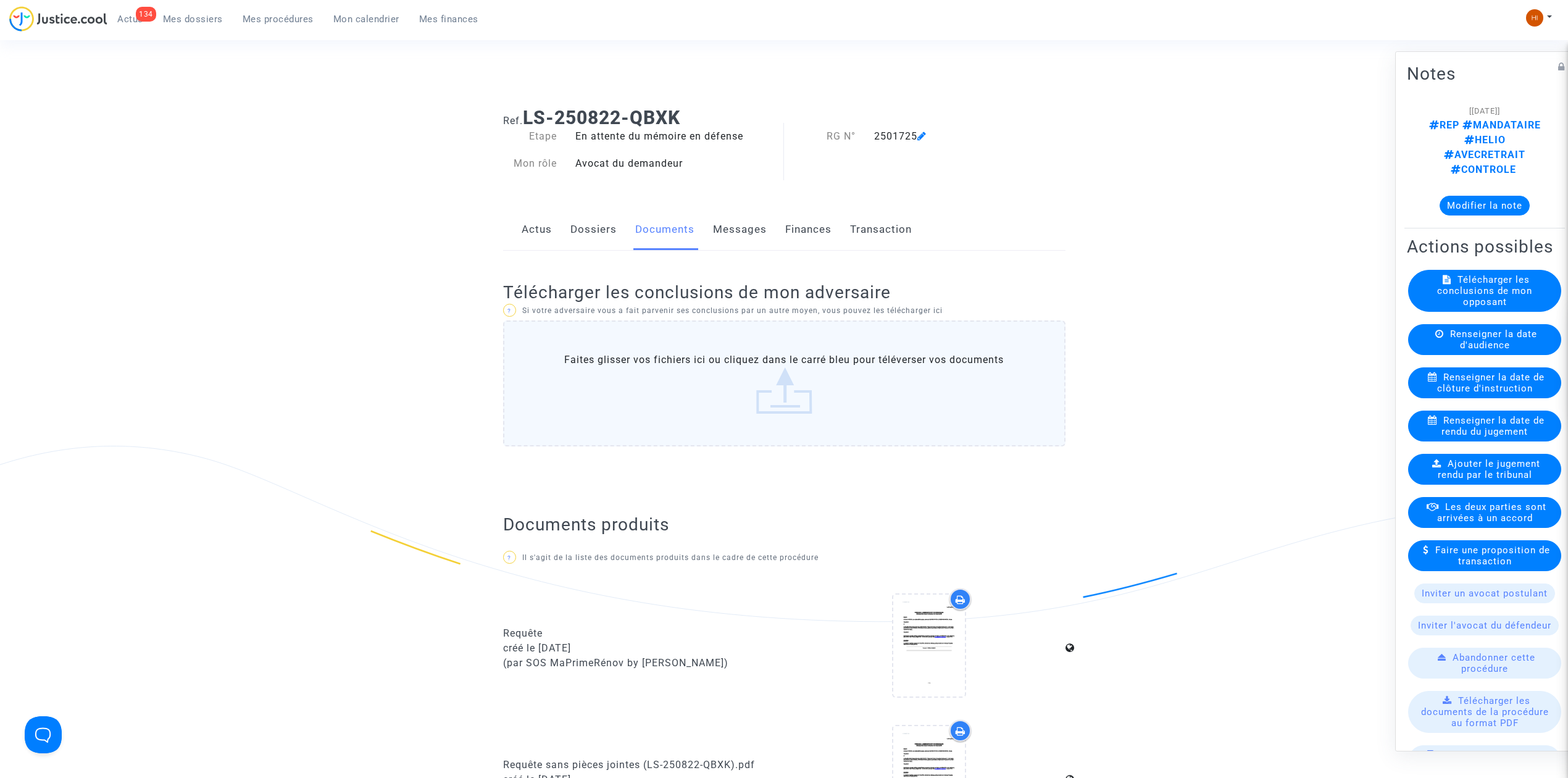
scroll to position [0, 0]
click at [606, 247] on link "Dossiers" at bounding box center [593, 232] width 46 height 40
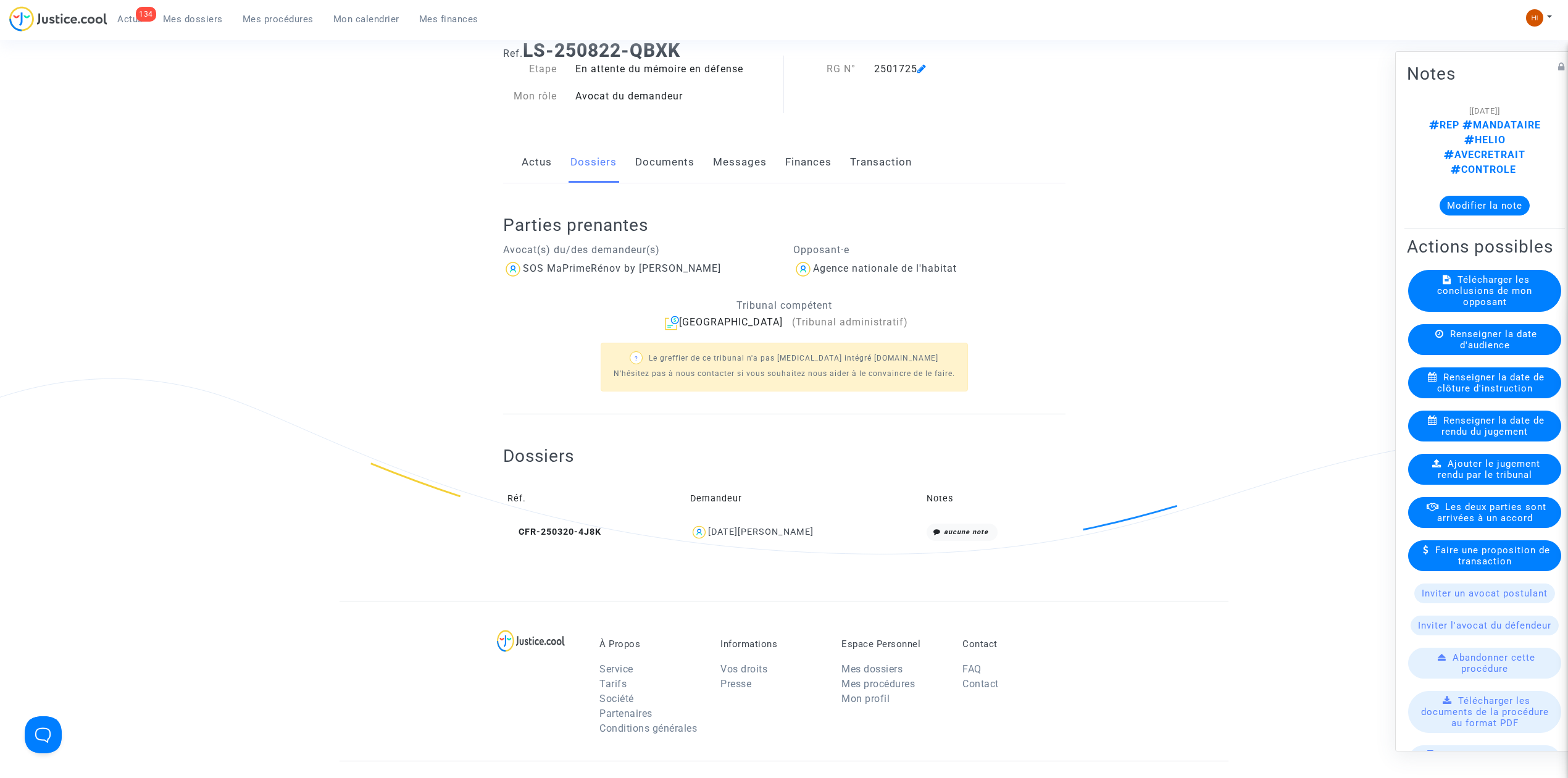
scroll to position [353, 0]
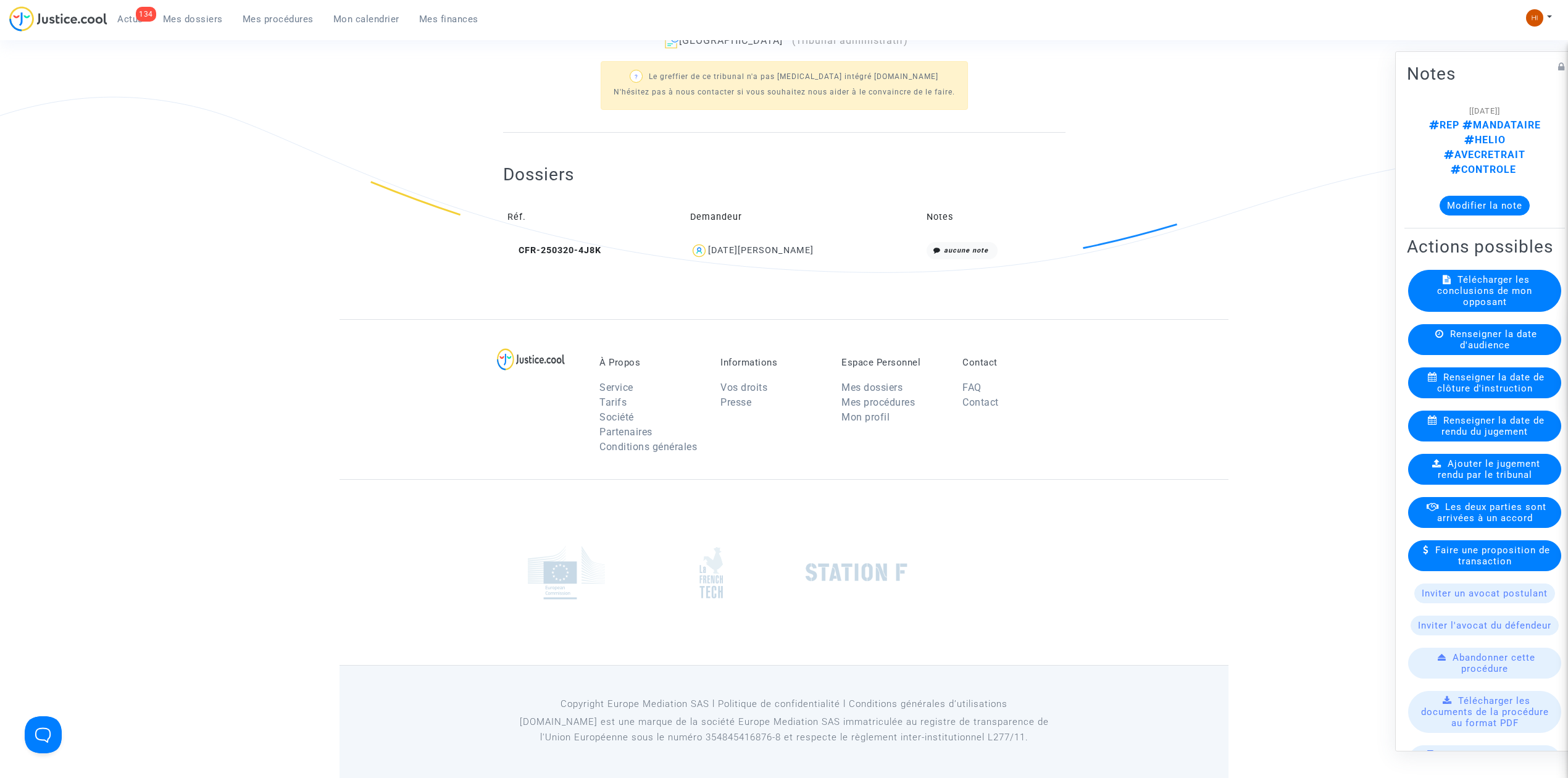
click at [538, 235] on td "Réf." at bounding box center [594, 218] width 183 height 40
click at [551, 247] on span "CFR-250320-4J8K" at bounding box center [555, 251] width 94 height 10
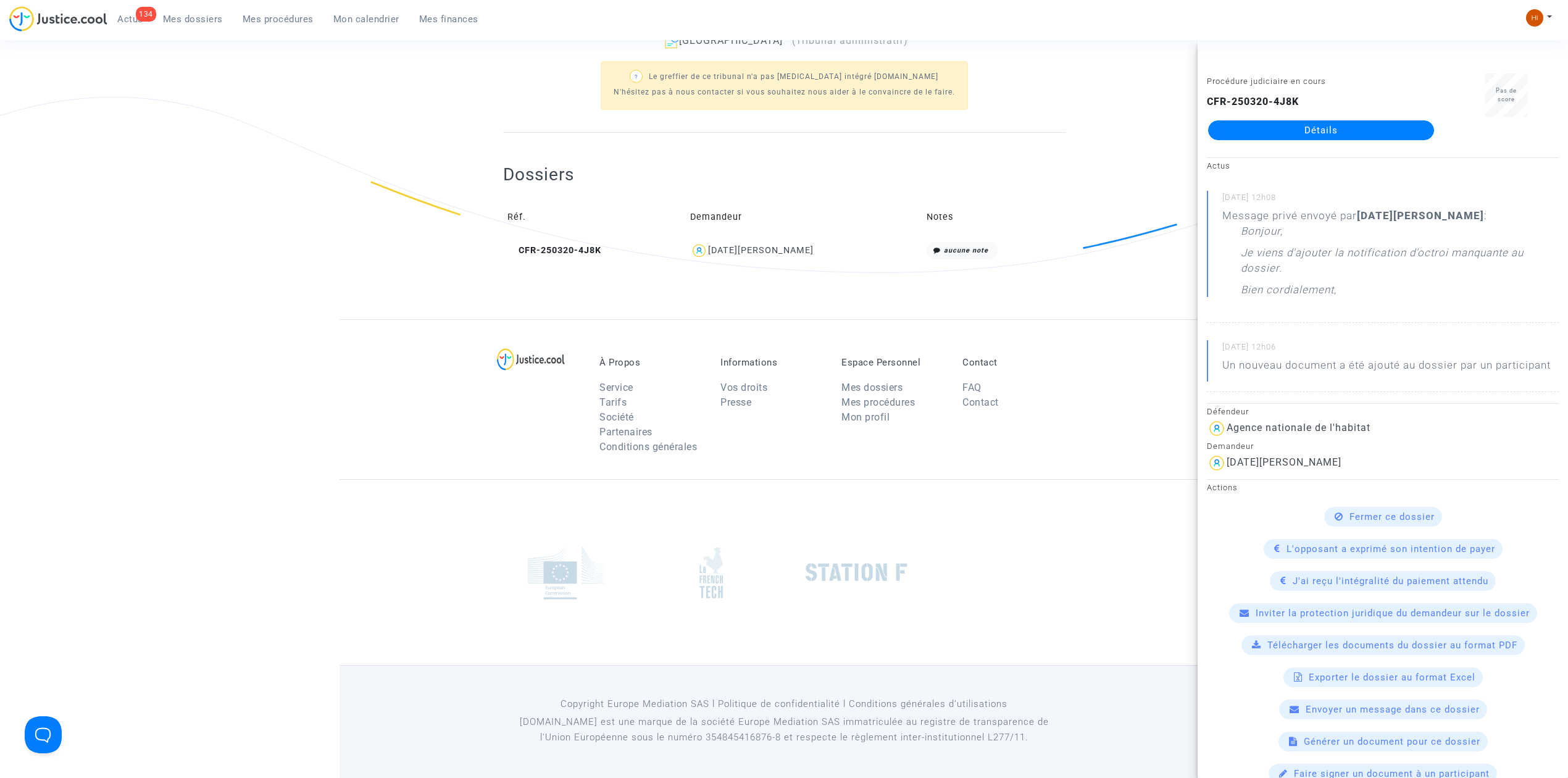
click at [1399, 121] on link "Détails" at bounding box center [1321, 131] width 226 height 20
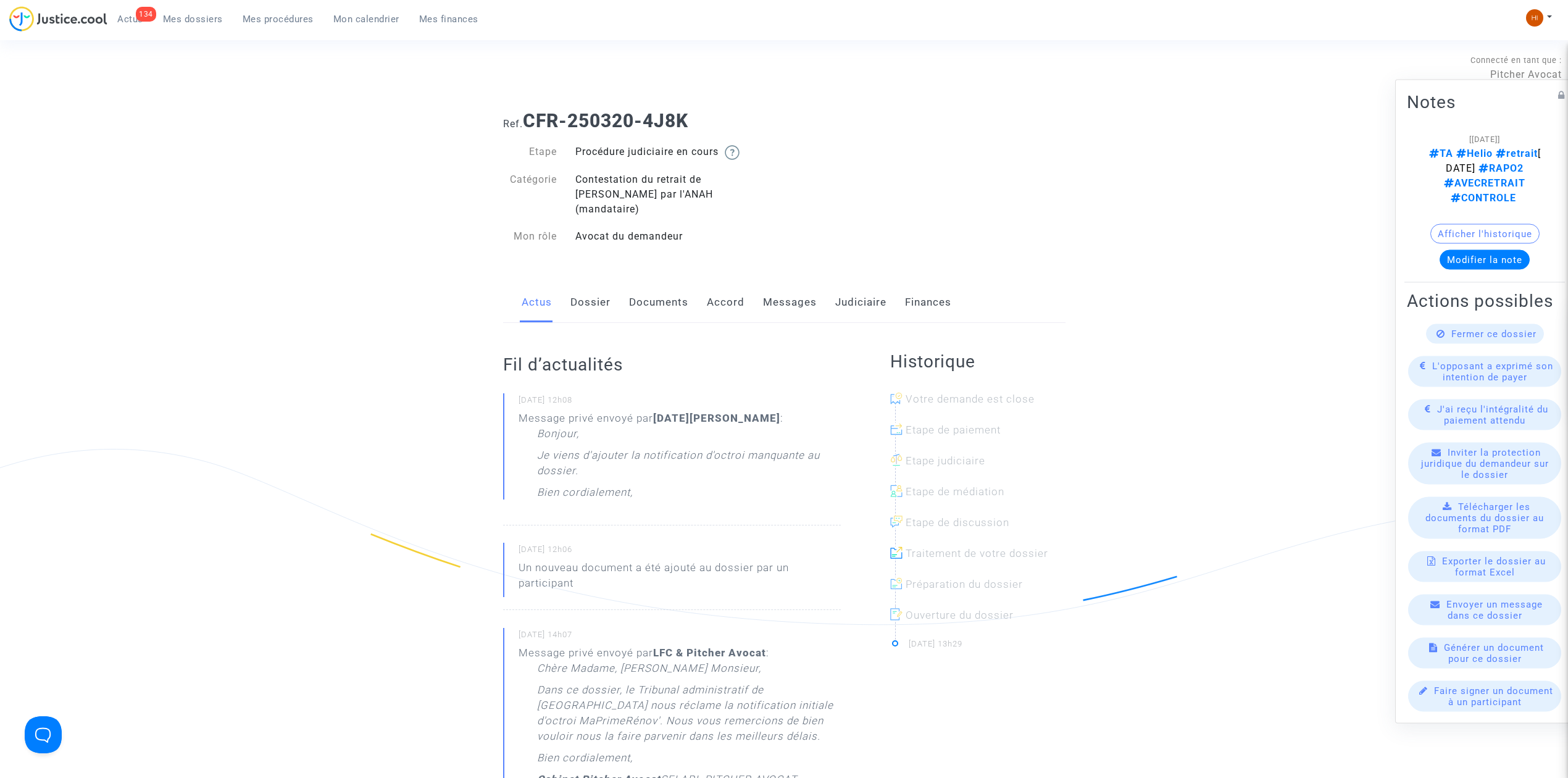
click at [763, 282] on link "Messages" at bounding box center [790, 302] width 54 height 40
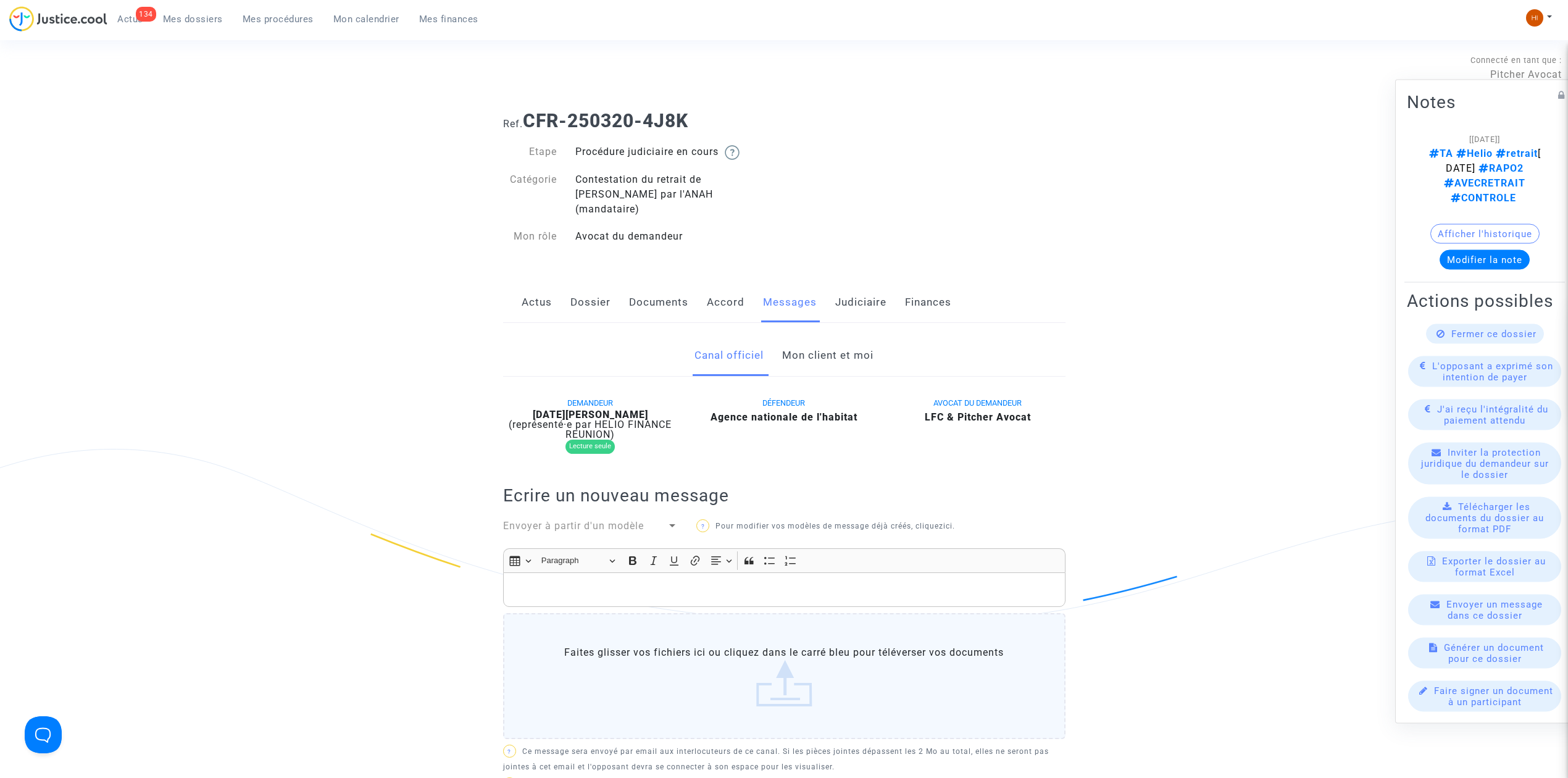
click at [629, 290] on link "Documents" at bounding box center [658, 302] width 59 height 40
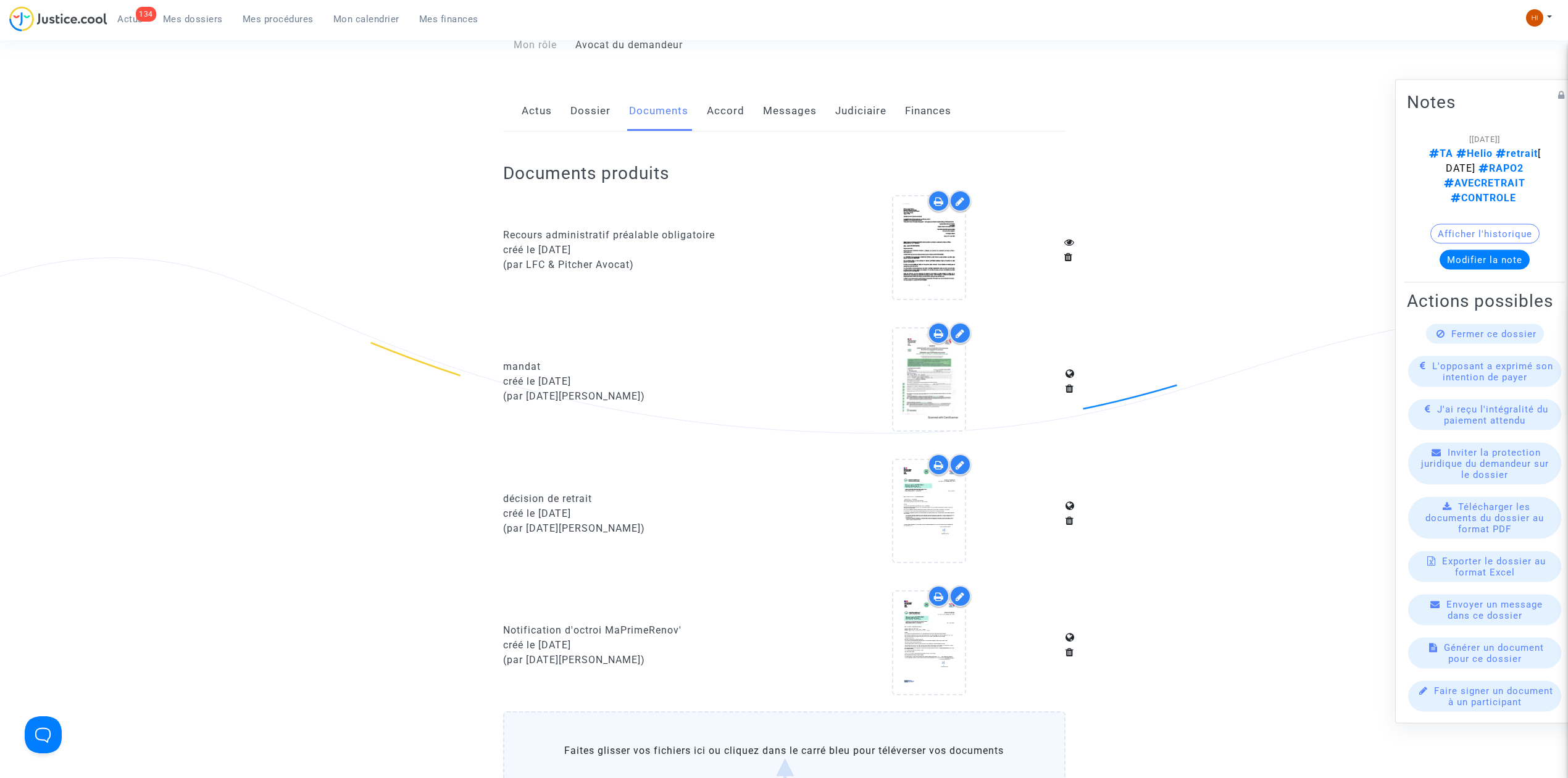
scroll to position [494, 0]
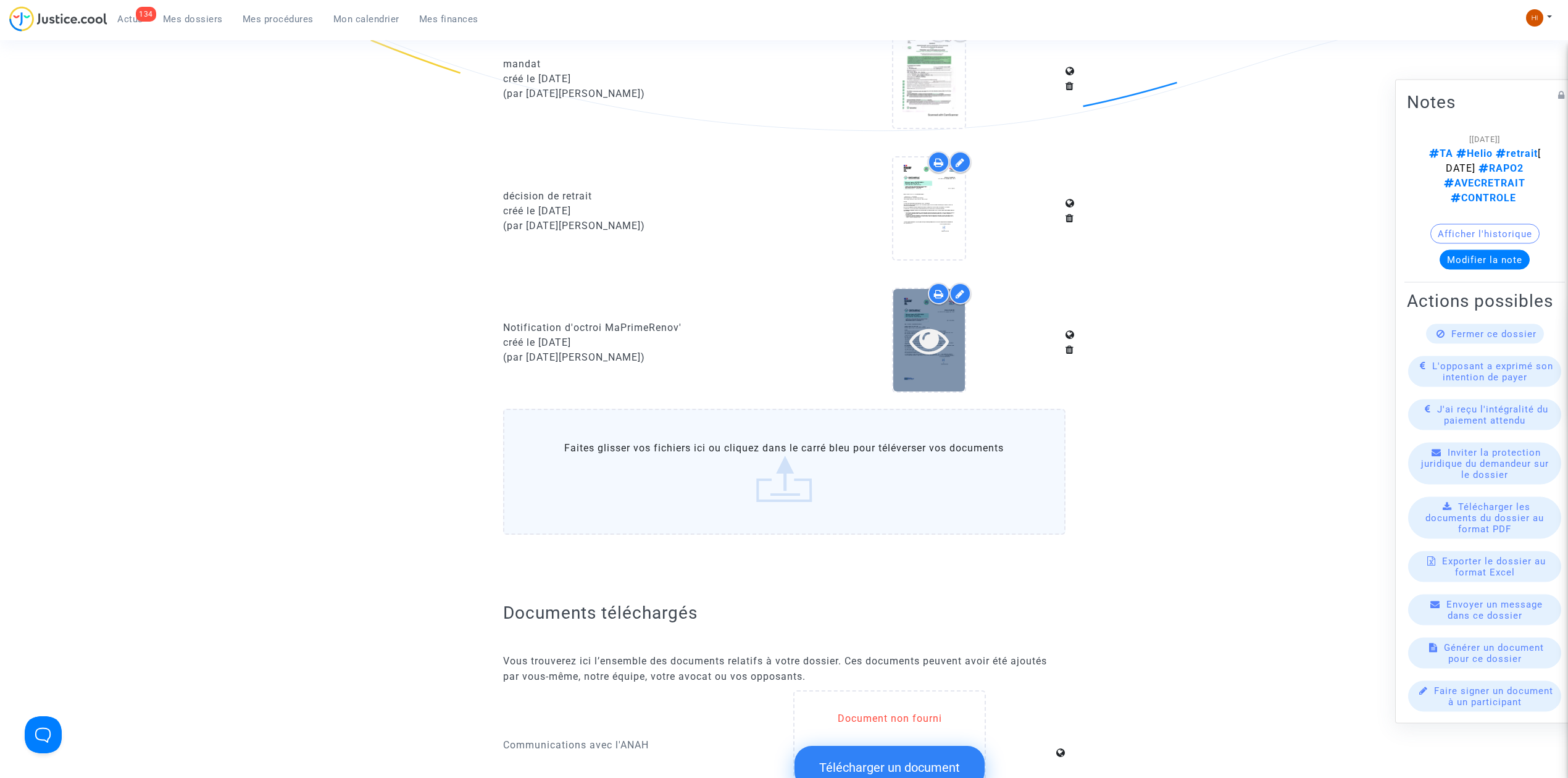
click at [946, 329] on icon at bounding box center [930, 340] width 40 height 40
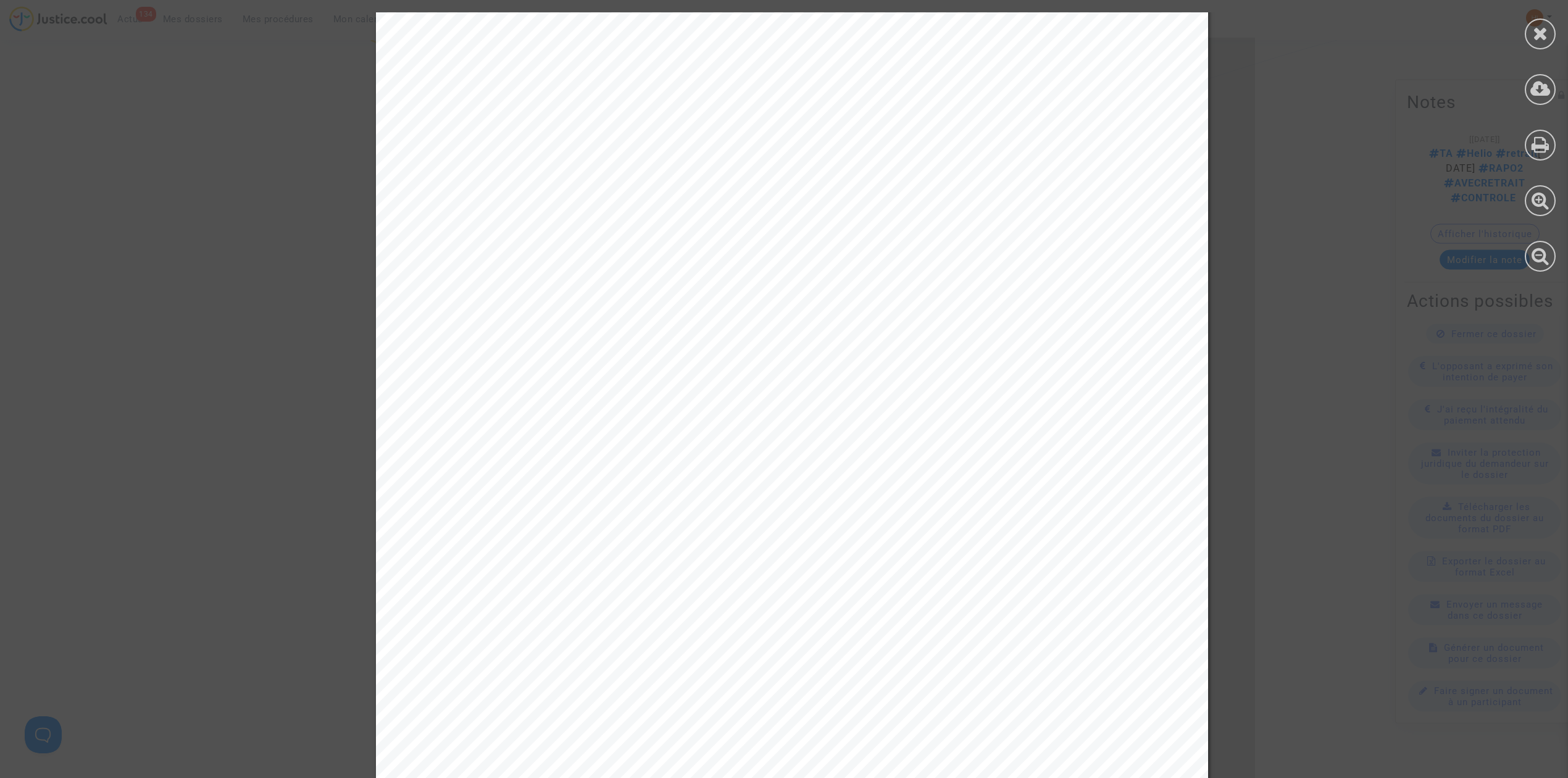
scroll to position [82, 0]
click at [1534, 32] on icon at bounding box center [1541, 33] width 16 height 18
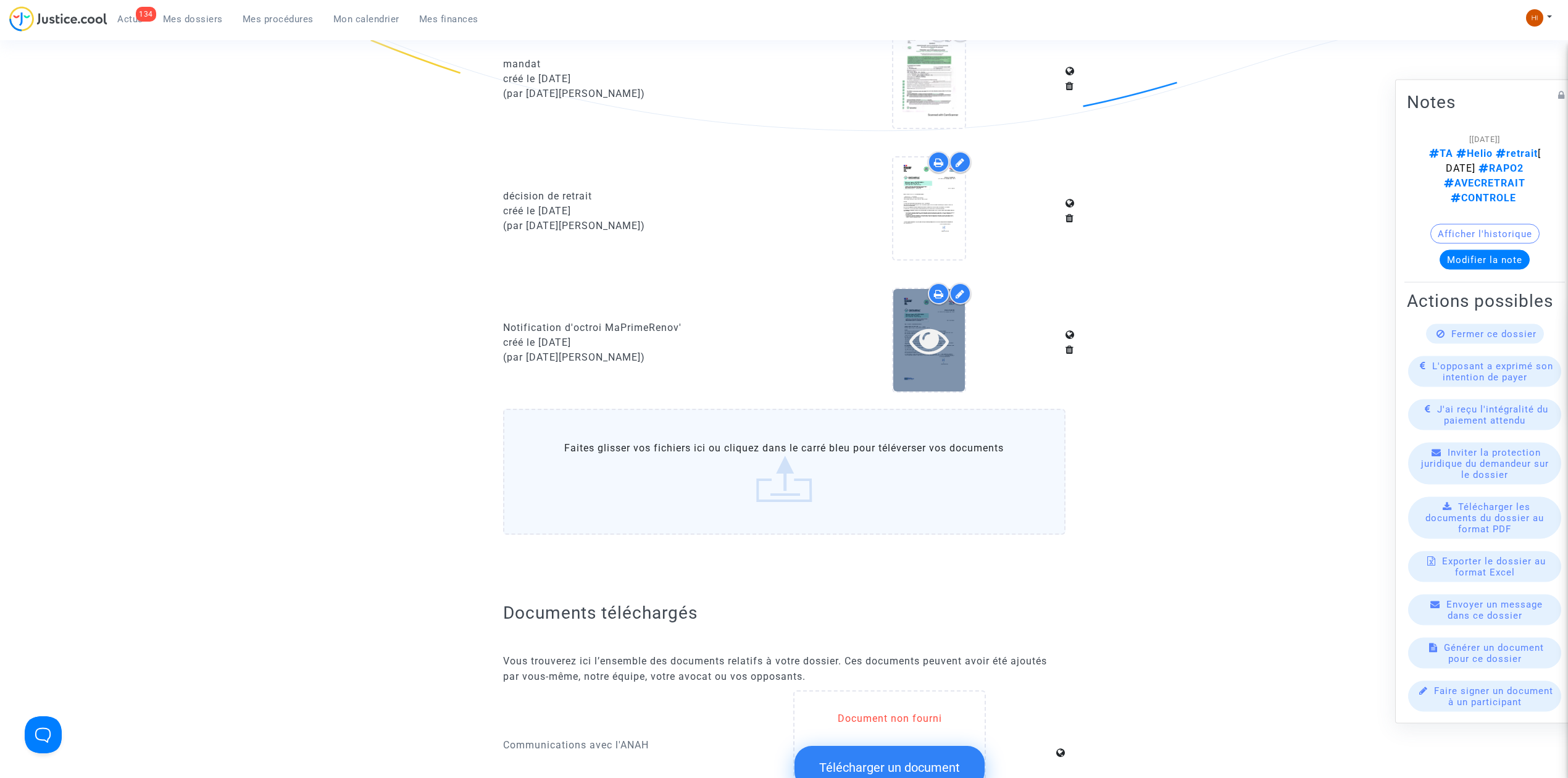
click at [942, 326] on icon at bounding box center [930, 340] width 40 height 40
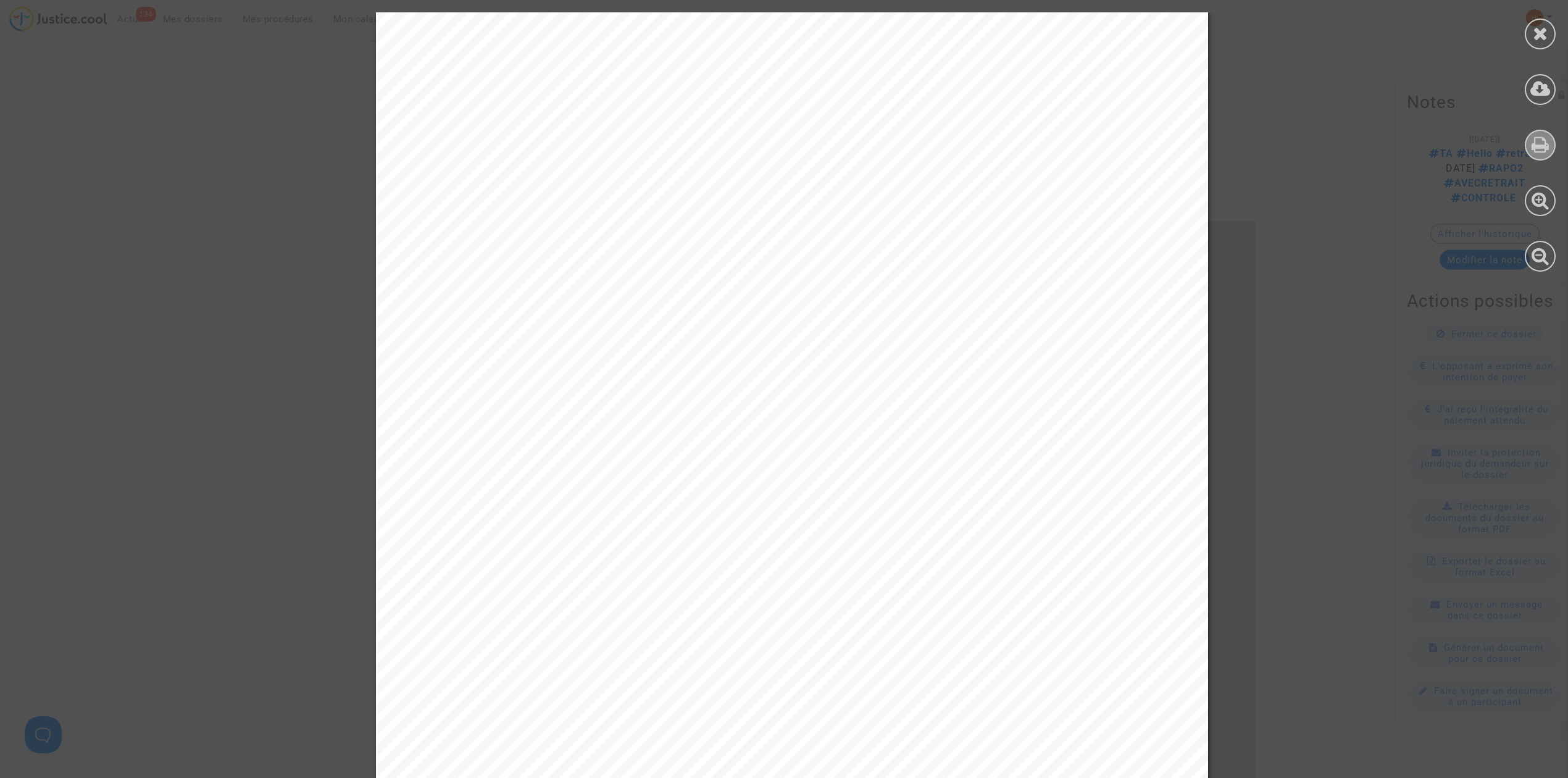
click at [1535, 142] on icon at bounding box center [1541, 144] width 18 height 18
click at [1543, 28] on icon at bounding box center [1541, 33] width 16 height 18
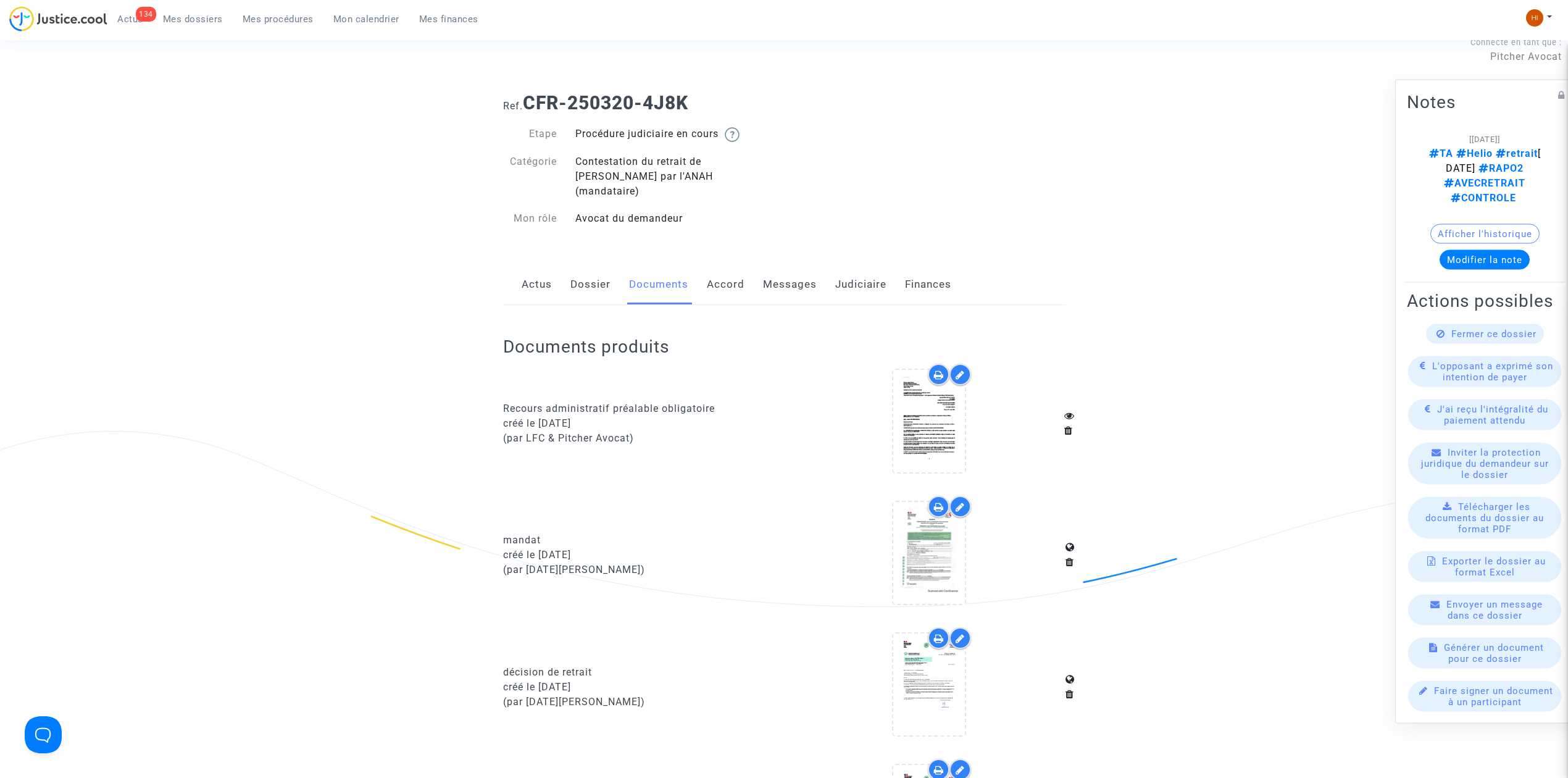
scroll to position [0, 0]
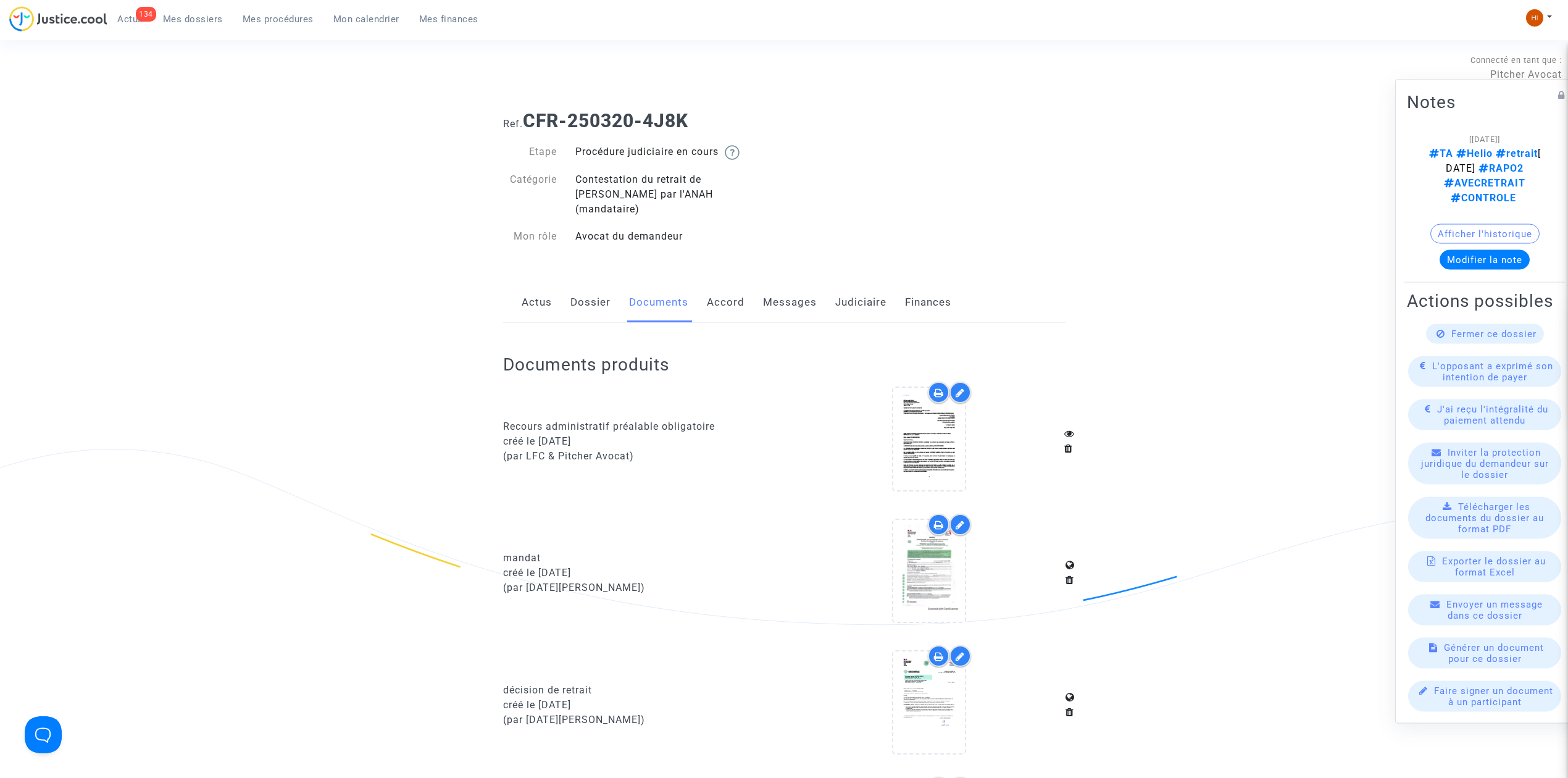
click at [835, 287] on link "Judiciaire" at bounding box center [861, 302] width 52 height 40
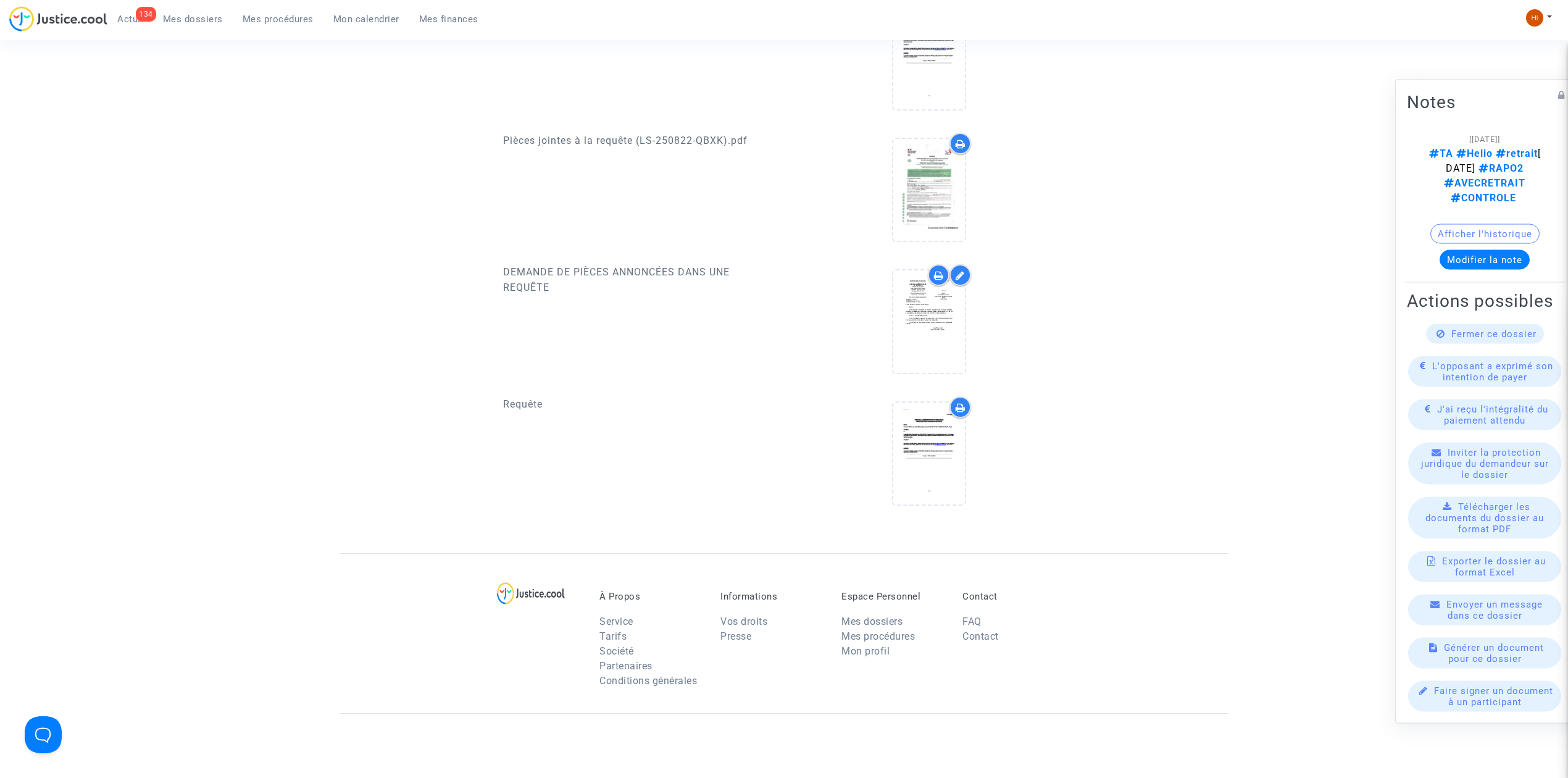
scroll to position [659, 0]
click at [939, 296] on icon at bounding box center [930, 316] width 40 height 40
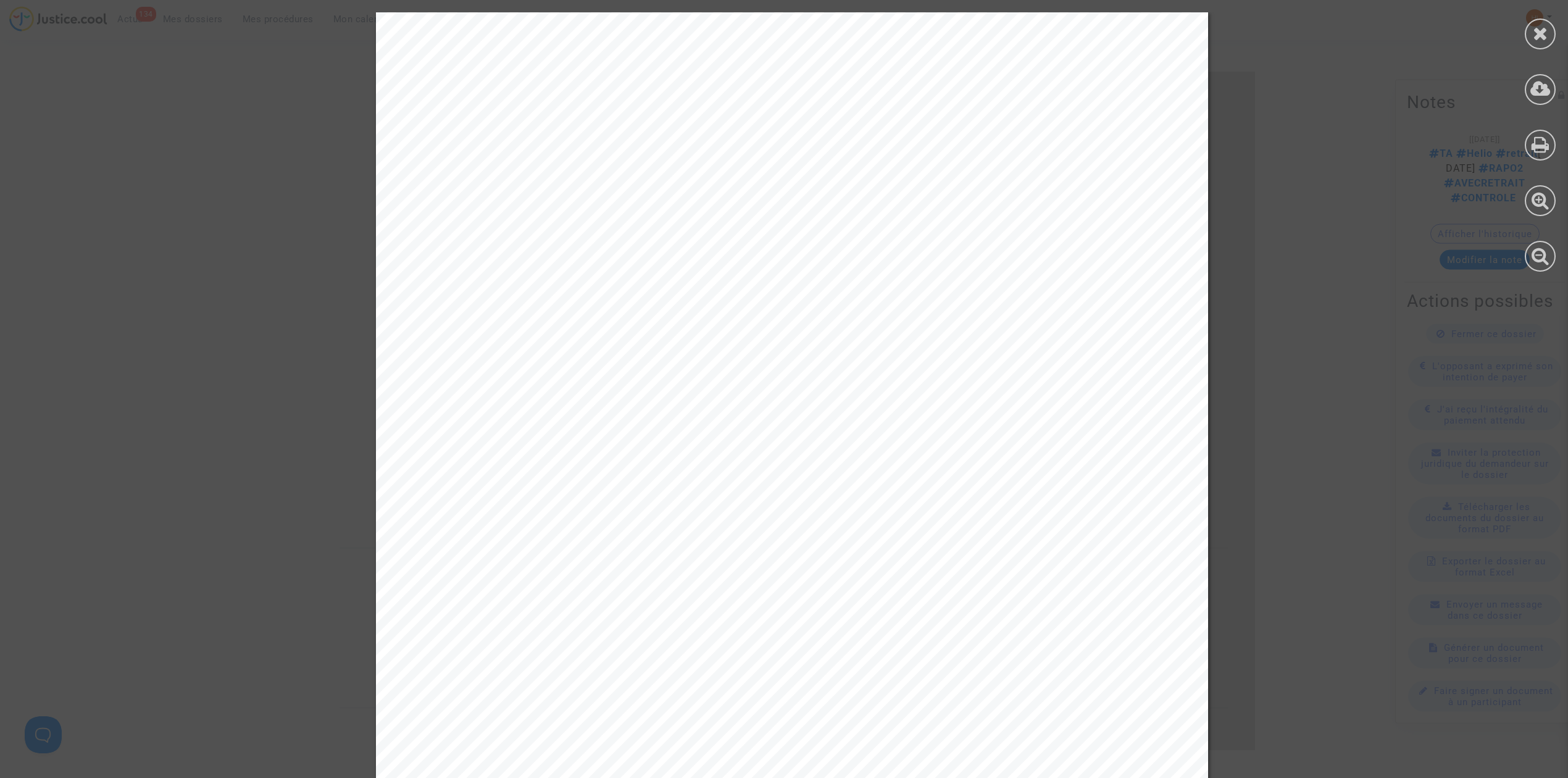
click at [599, 558] on div "REPUBLIQUE FRANCAISE ______ TRIBUNAL ADMINISTRATIF DE BESANÇON 30, rue Charles …" at bounding box center [792, 601] width 832 height 1178
drag, startPoint x: 589, startPoint y: 552, endPoint x: 746, endPoint y: 552, distance: 157.0
click at [754, 550] on span "La PJ 1-2 - décision initiale d'octroi." at bounding box center [657, 552] width 266 height 17
copy span "- décision initiale d'oct"
click at [1540, 35] on icon at bounding box center [1541, 33] width 16 height 18
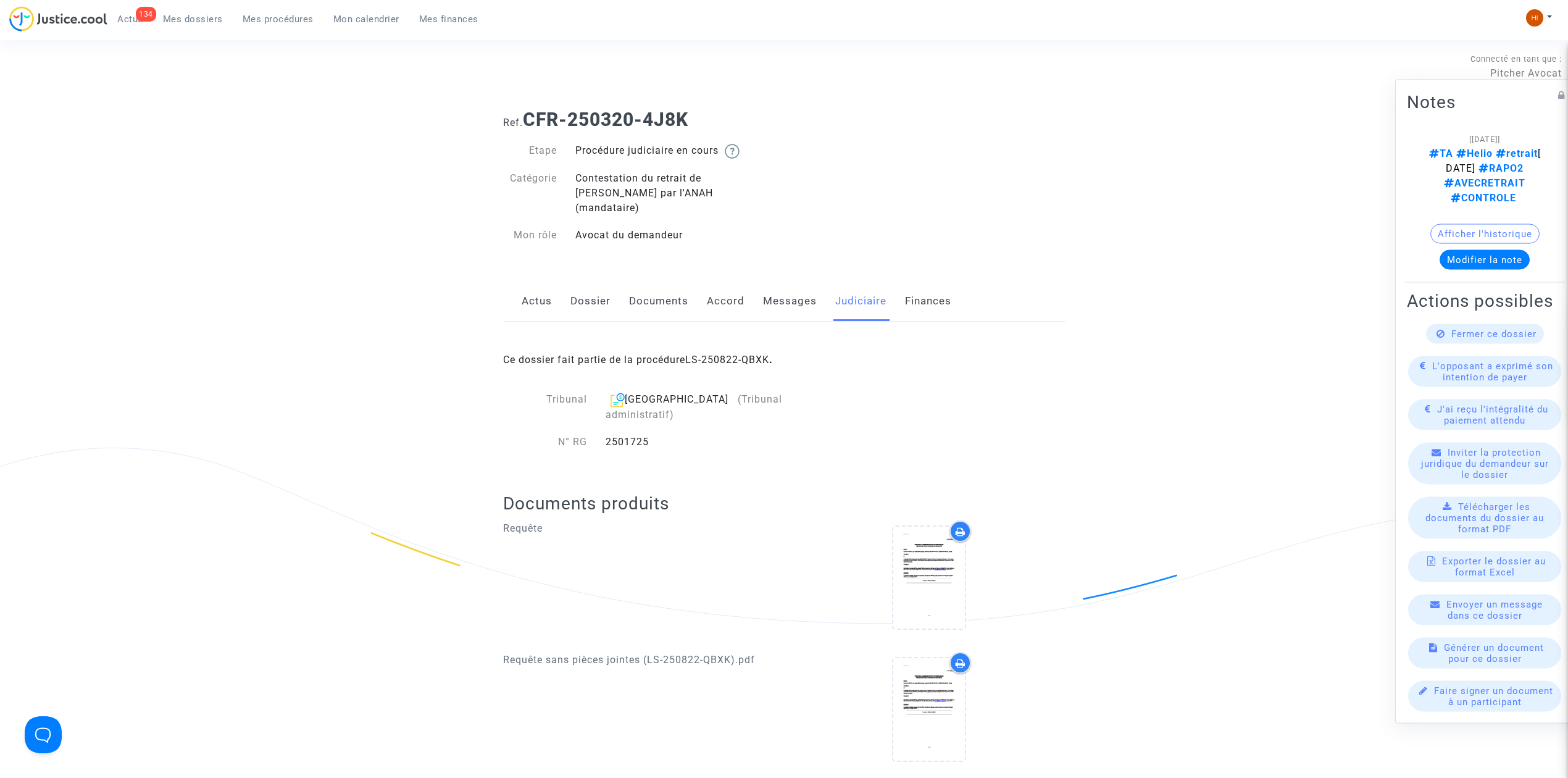
scroll to position [0, 0]
click at [683, 282] on link "Documents" at bounding box center [658, 302] width 59 height 40
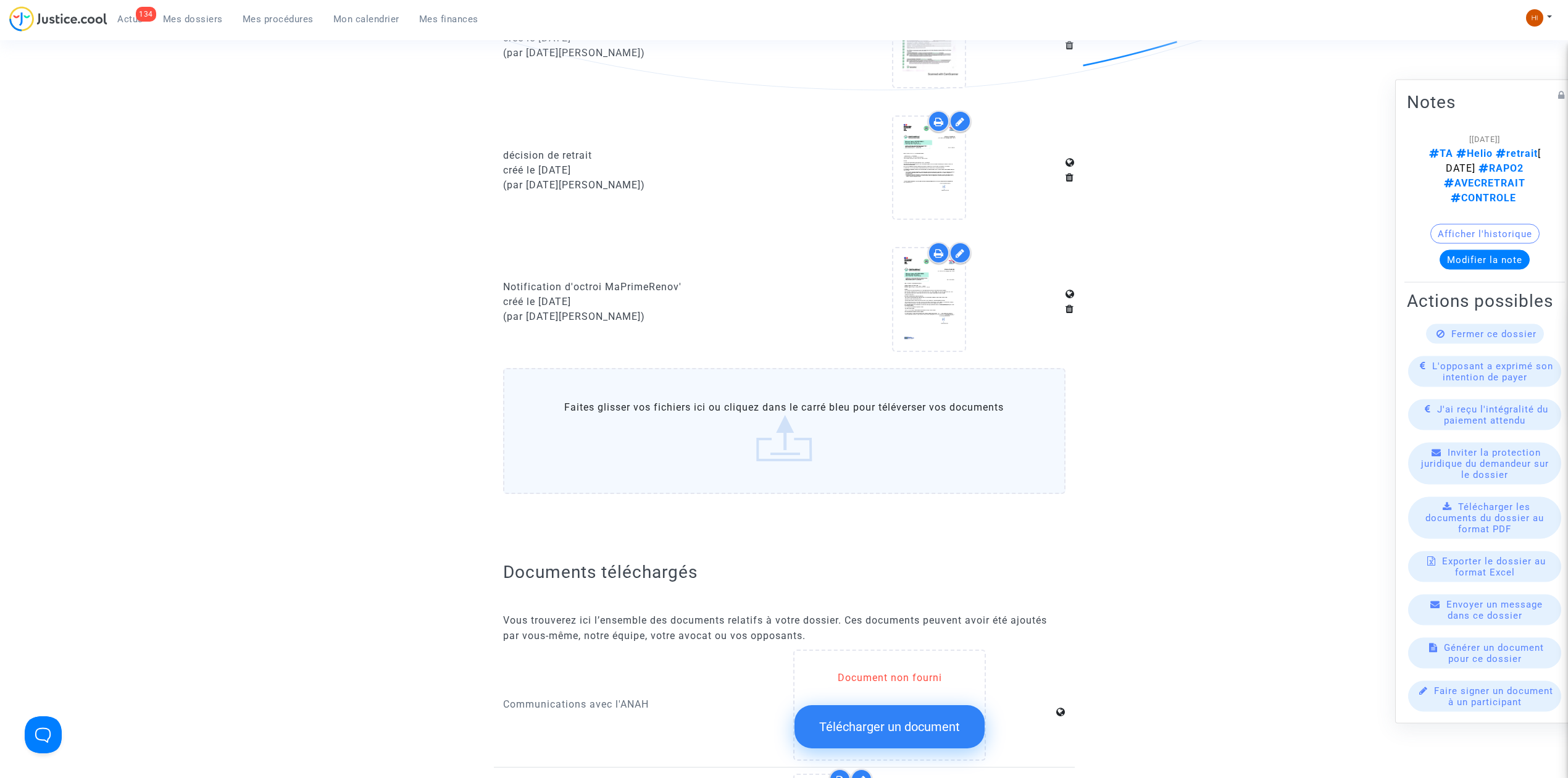
scroll to position [576, 0]
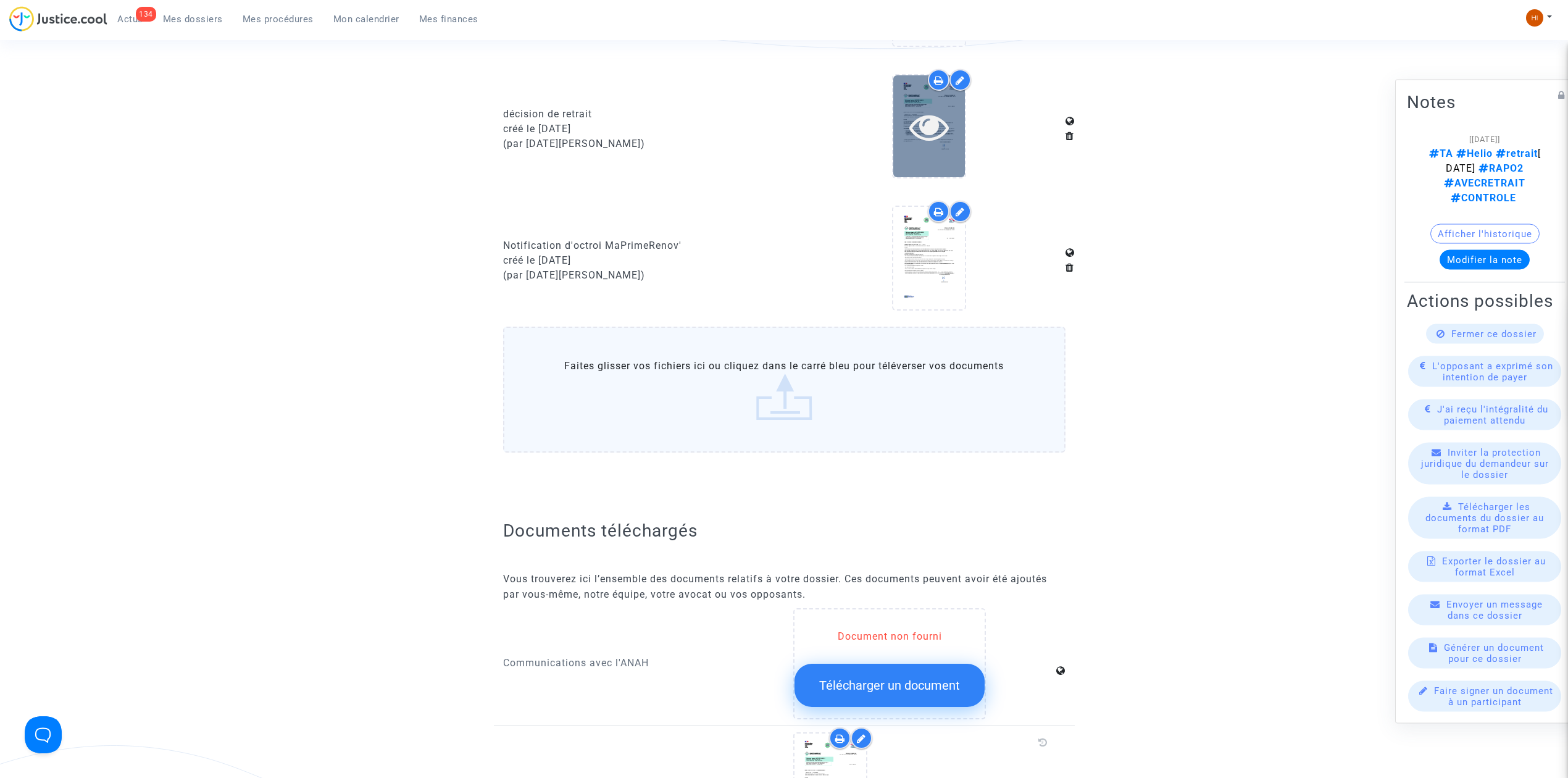
click at [935, 126] on icon at bounding box center [930, 127] width 40 height 40
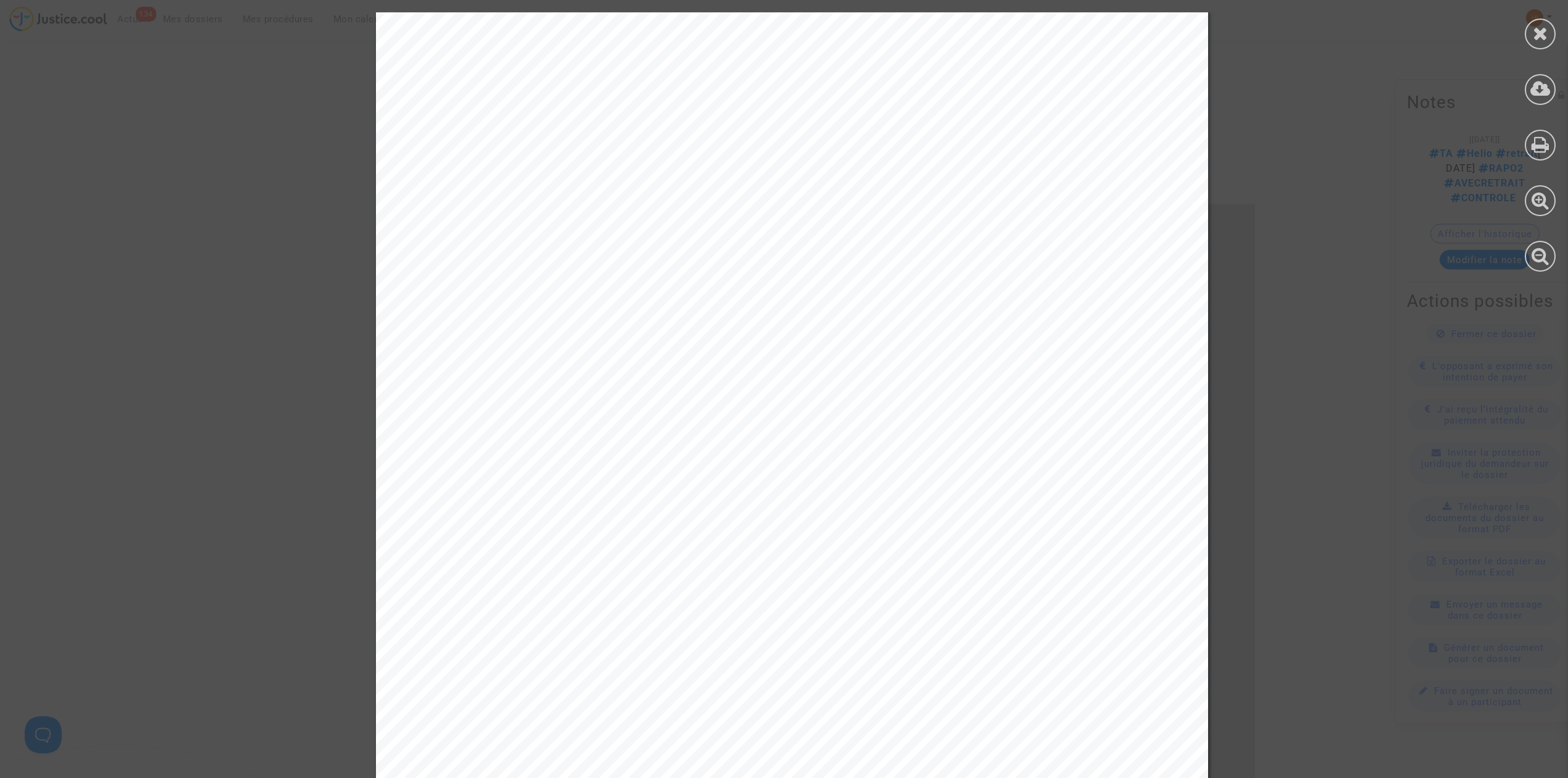
scroll to position [0, 0]
click at [1546, 22] on div at bounding box center [1540, 33] width 31 height 31
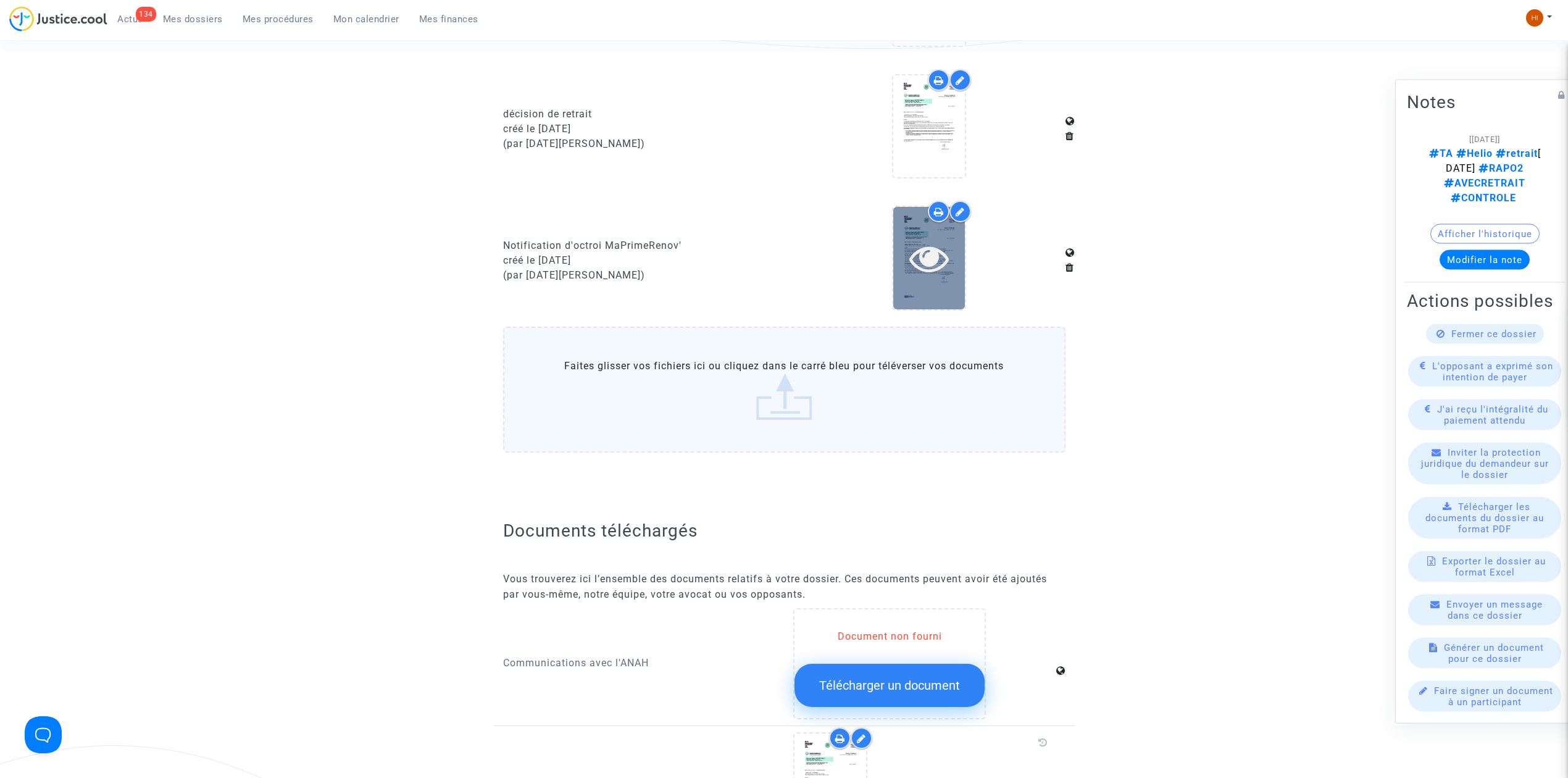
click at [954, 240] on div at bounding box center [929, 258] width 72 height 40
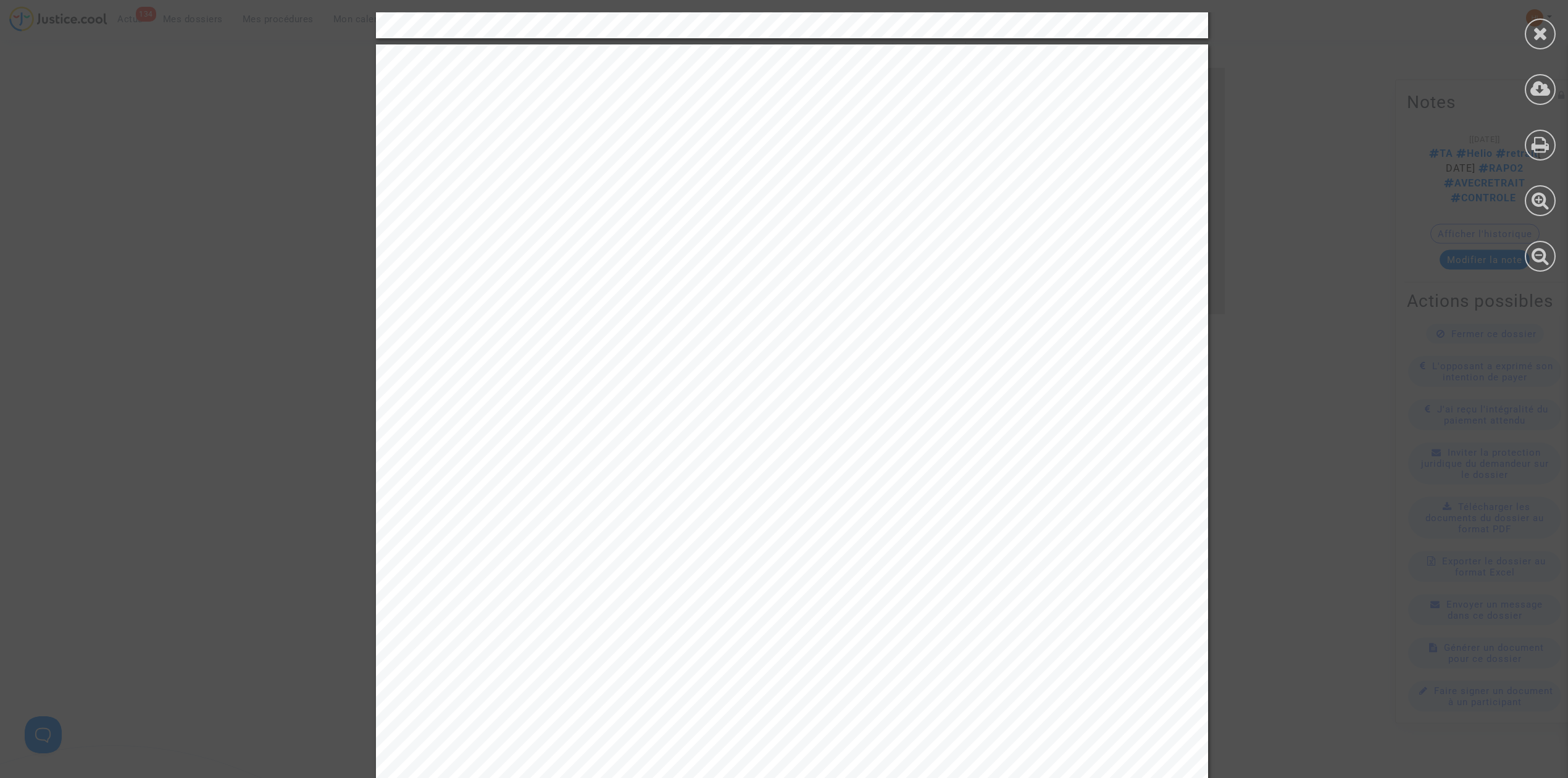
scroll to position [1564, 0]
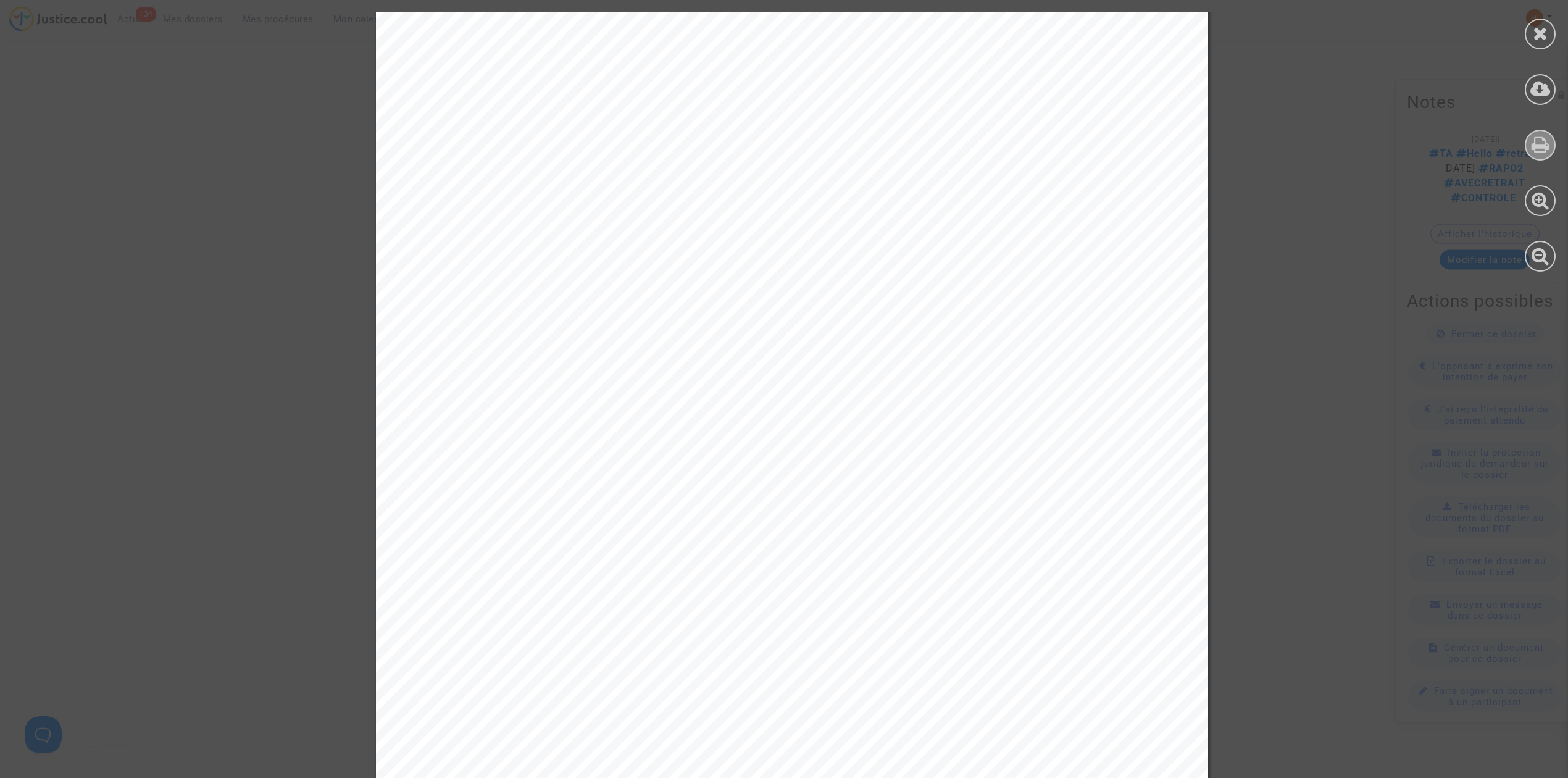
click at [1544, 152] on icon at bounding box center [1541, 144] width 18 height 18
click at [1540, 33] on icon at bounding box center [1541, 33] width 16 height 18
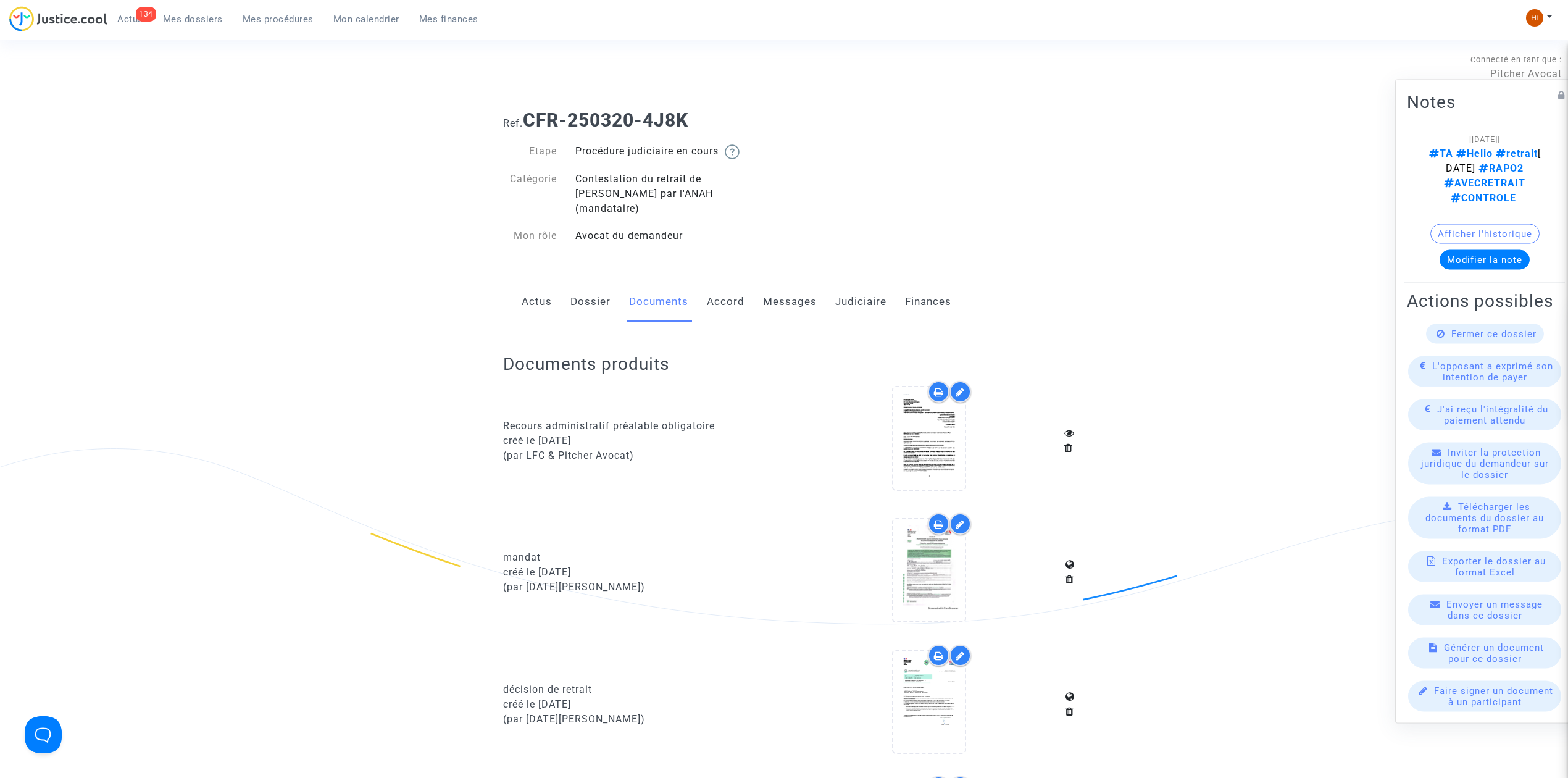
scroll to position [0, 0]
click at [586, 290] on link "Dossier" at bounding box center [591, 302] width 40 height 40
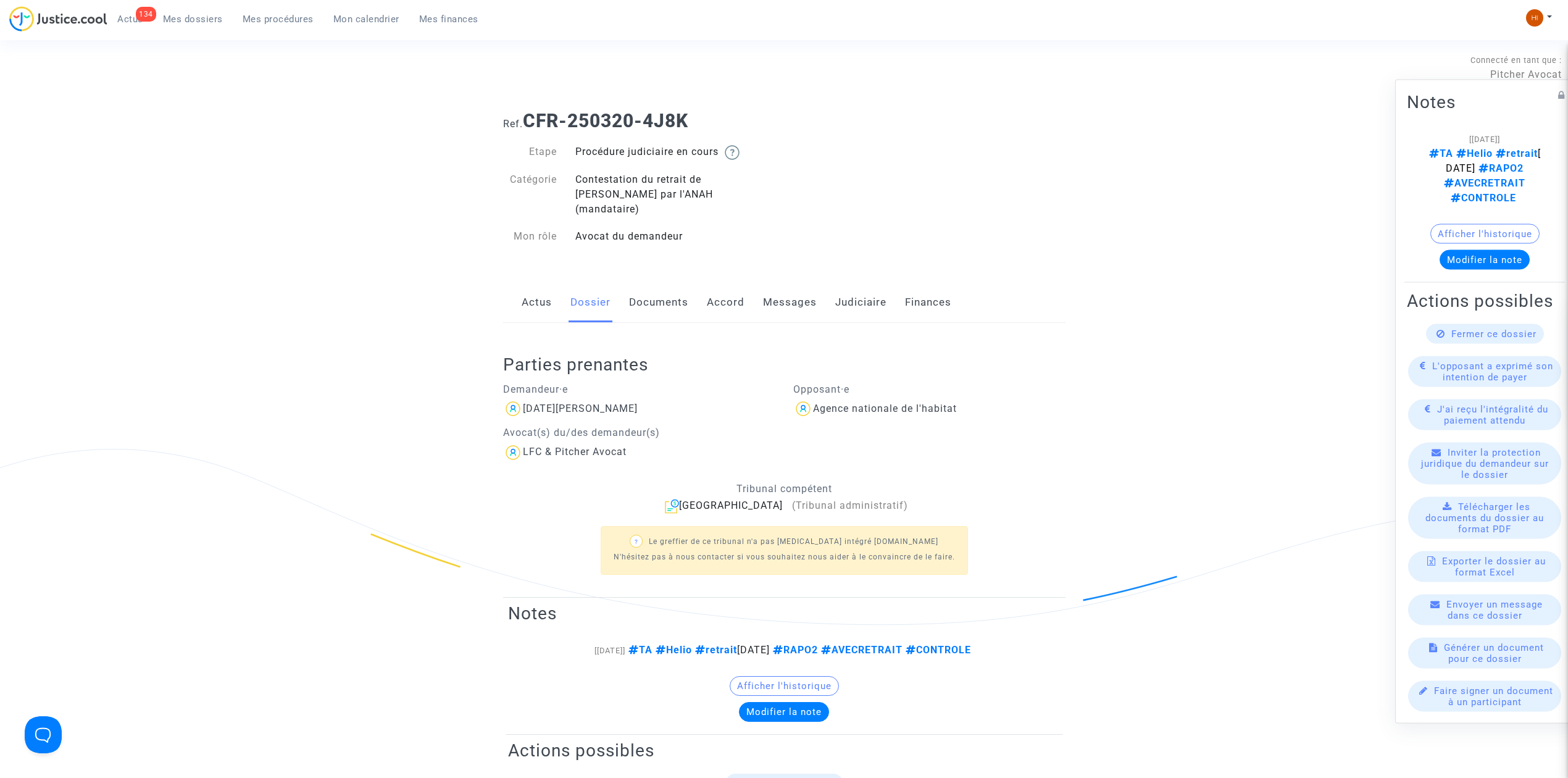
click at [848, 292] on link "Judiciaire" at bounding box center [861, 302] width 52 height 40
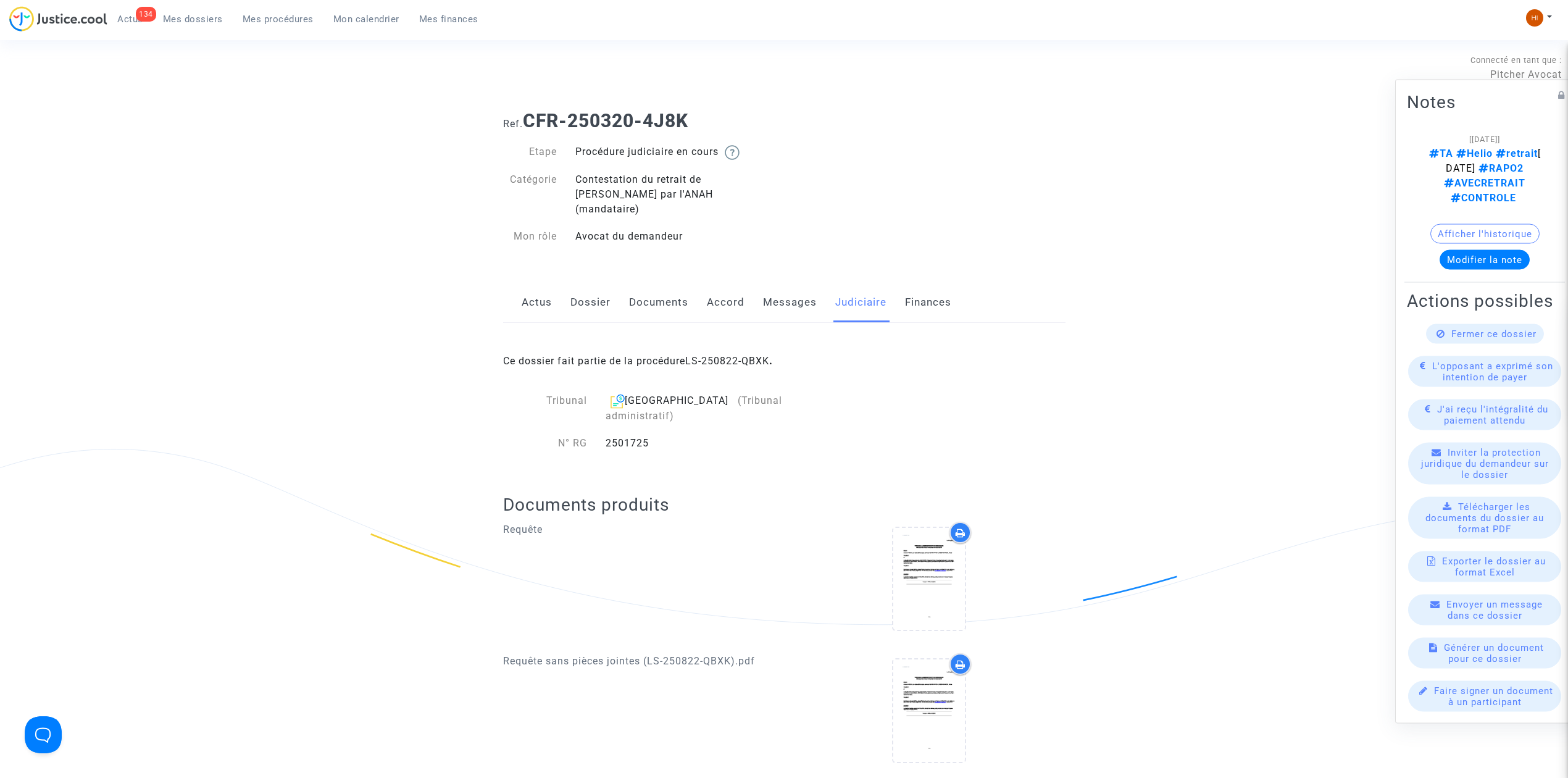
click at [645, 285] on link "Documents" at bounding box center [658, 302] width 59 height 40
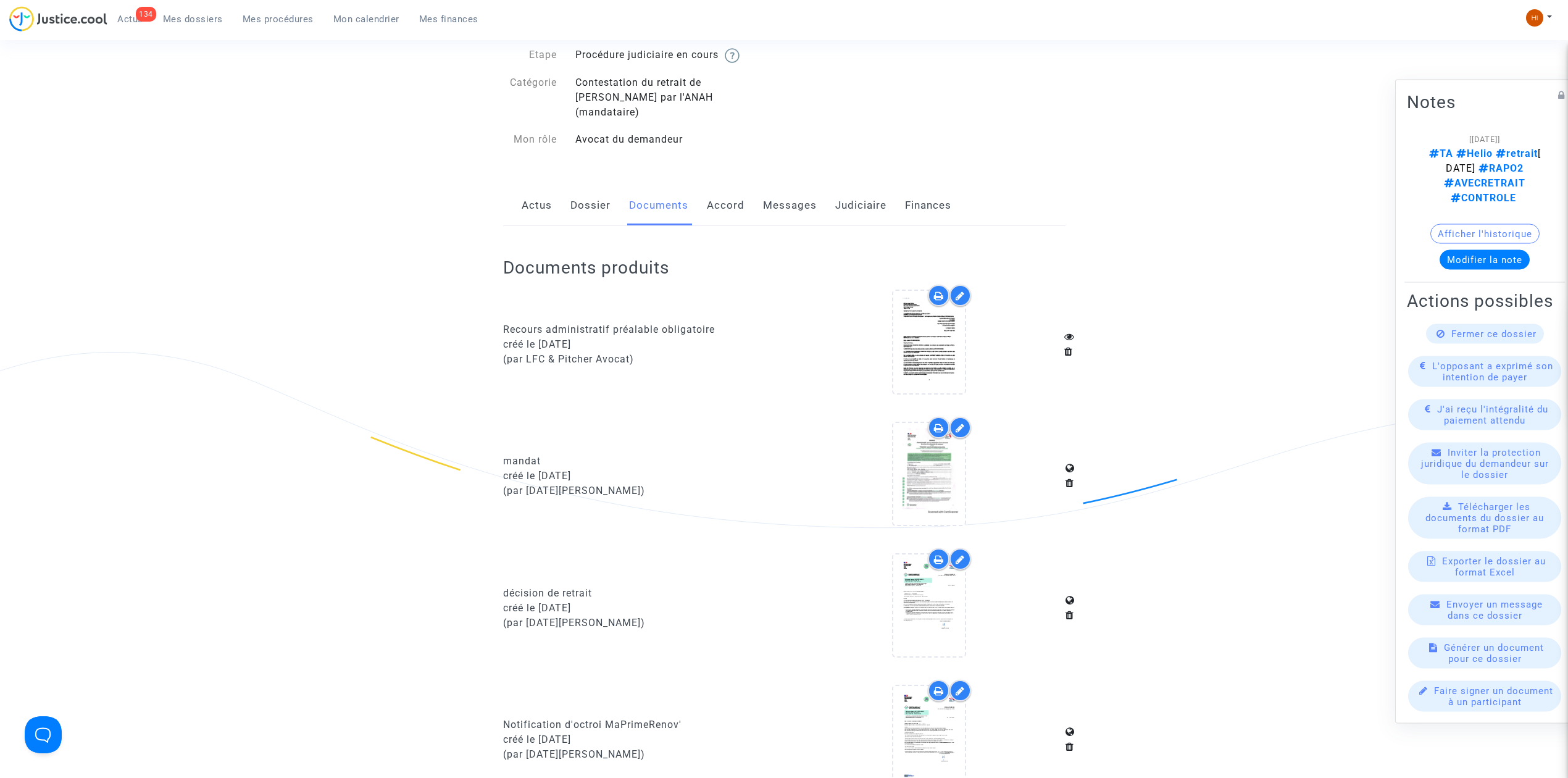
scroll to position [494, 0]
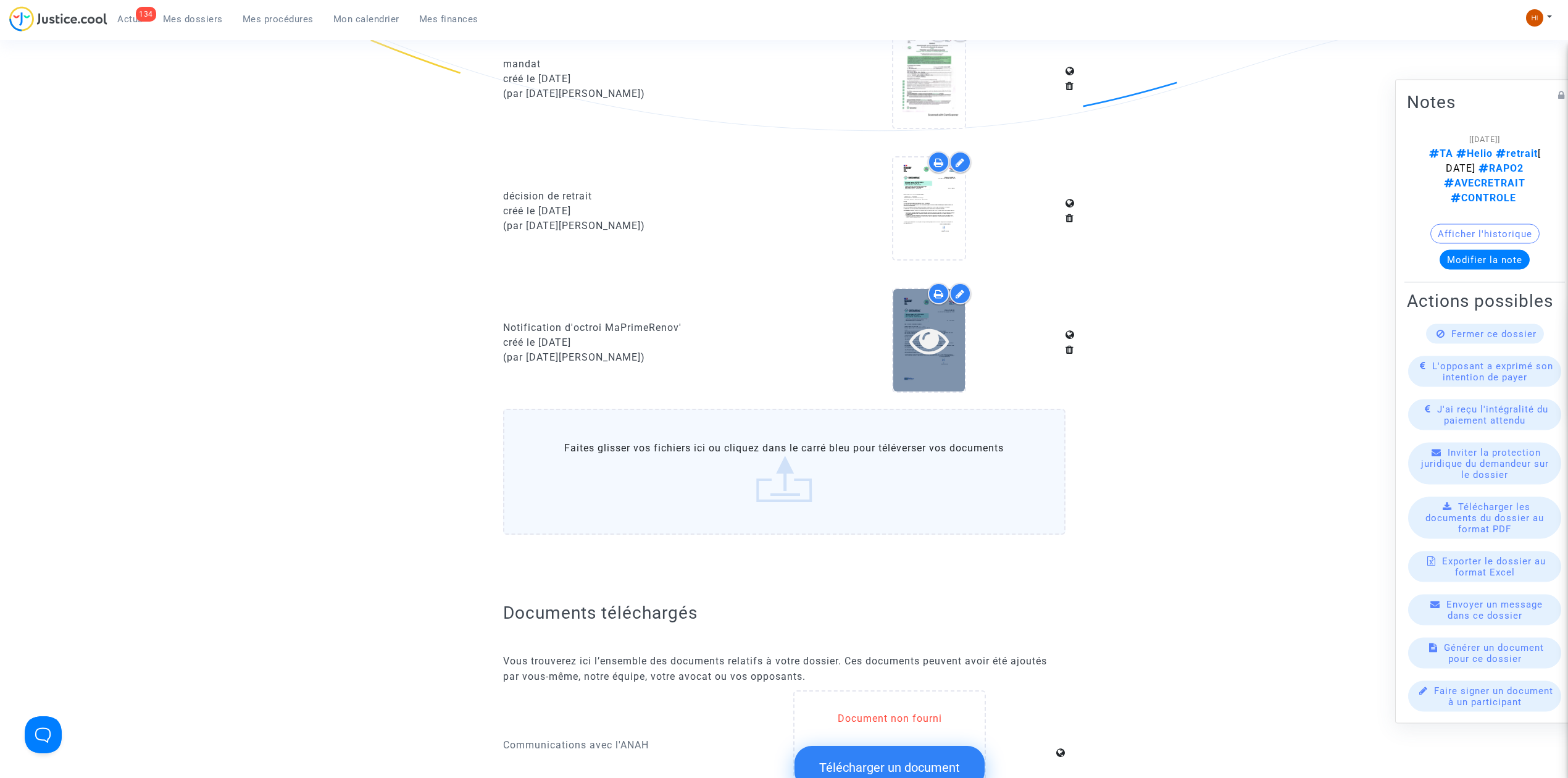
click at [930, 328] on icon at bounding box center [930, 340] width 40 height 40
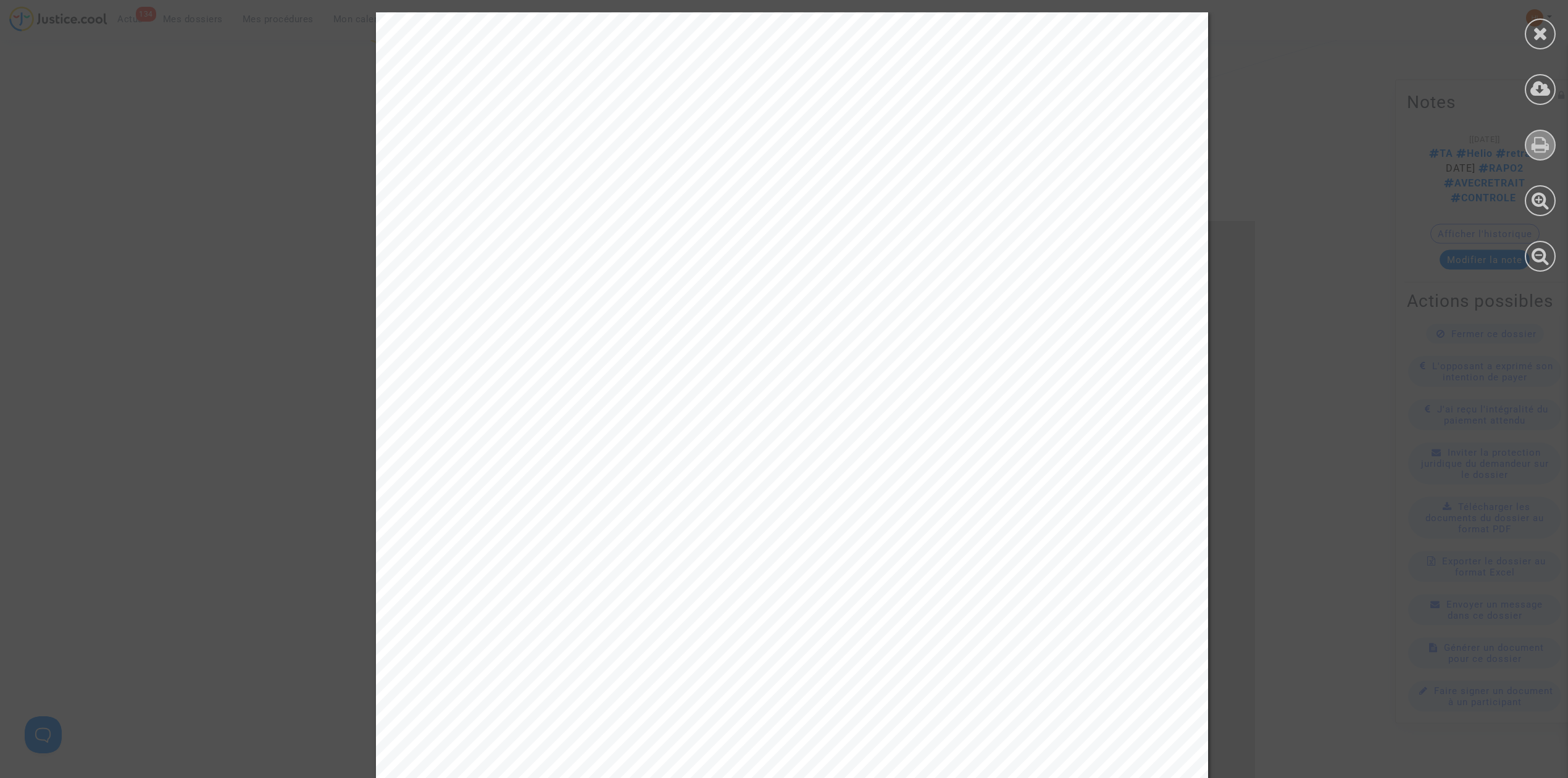
click at [1544, 142] on icon at bounding box center [1541, 144] width 18 height 18
drag, startPoint x: 1542, startPoint y: 33, endPoint x: 1426, endPoint y: 137, distance: 155.8
click at [1542, 33] on icon at bounding box center [1541, 33] width 16 height 18
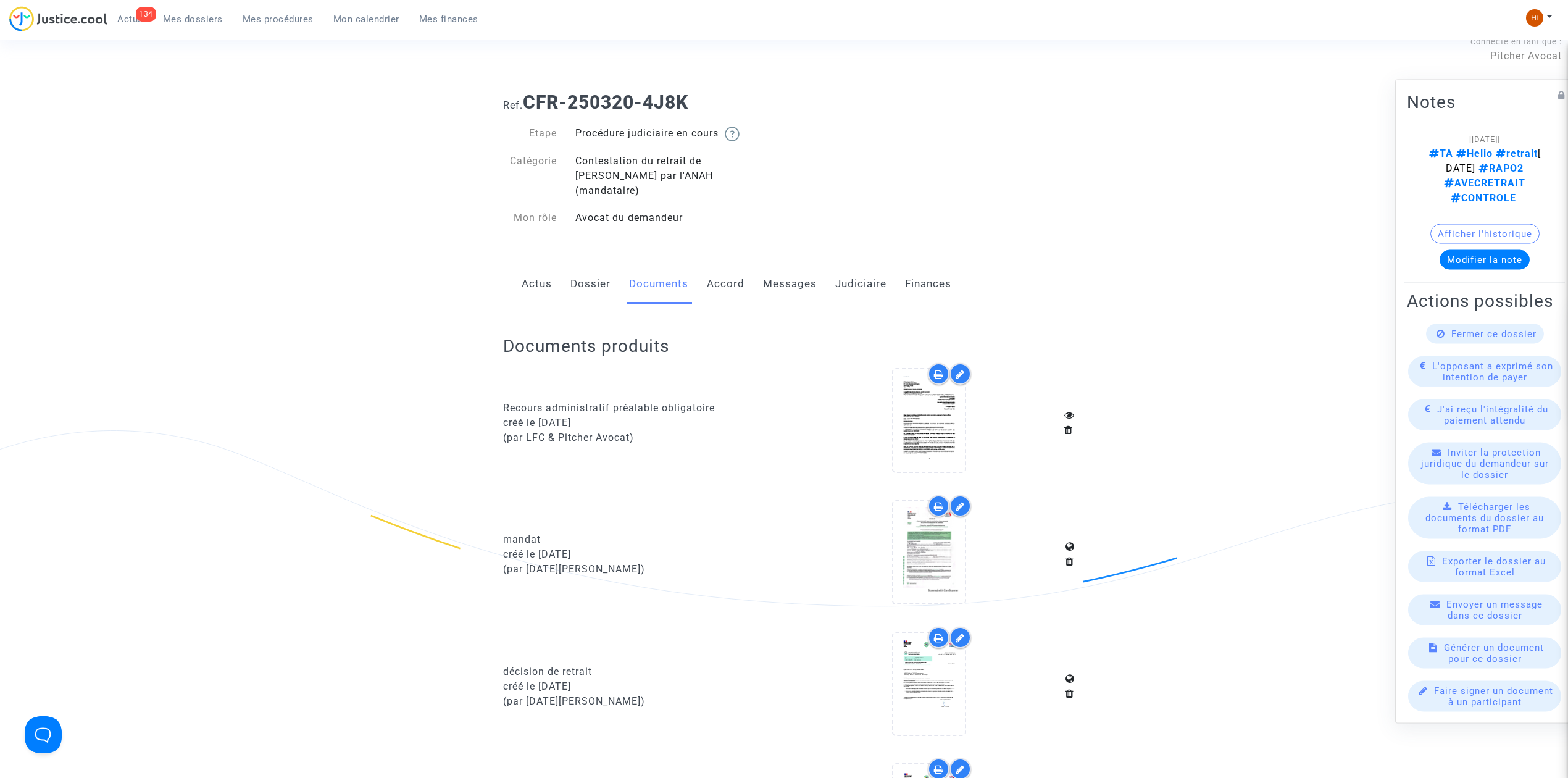
scroll to position [0, 0]
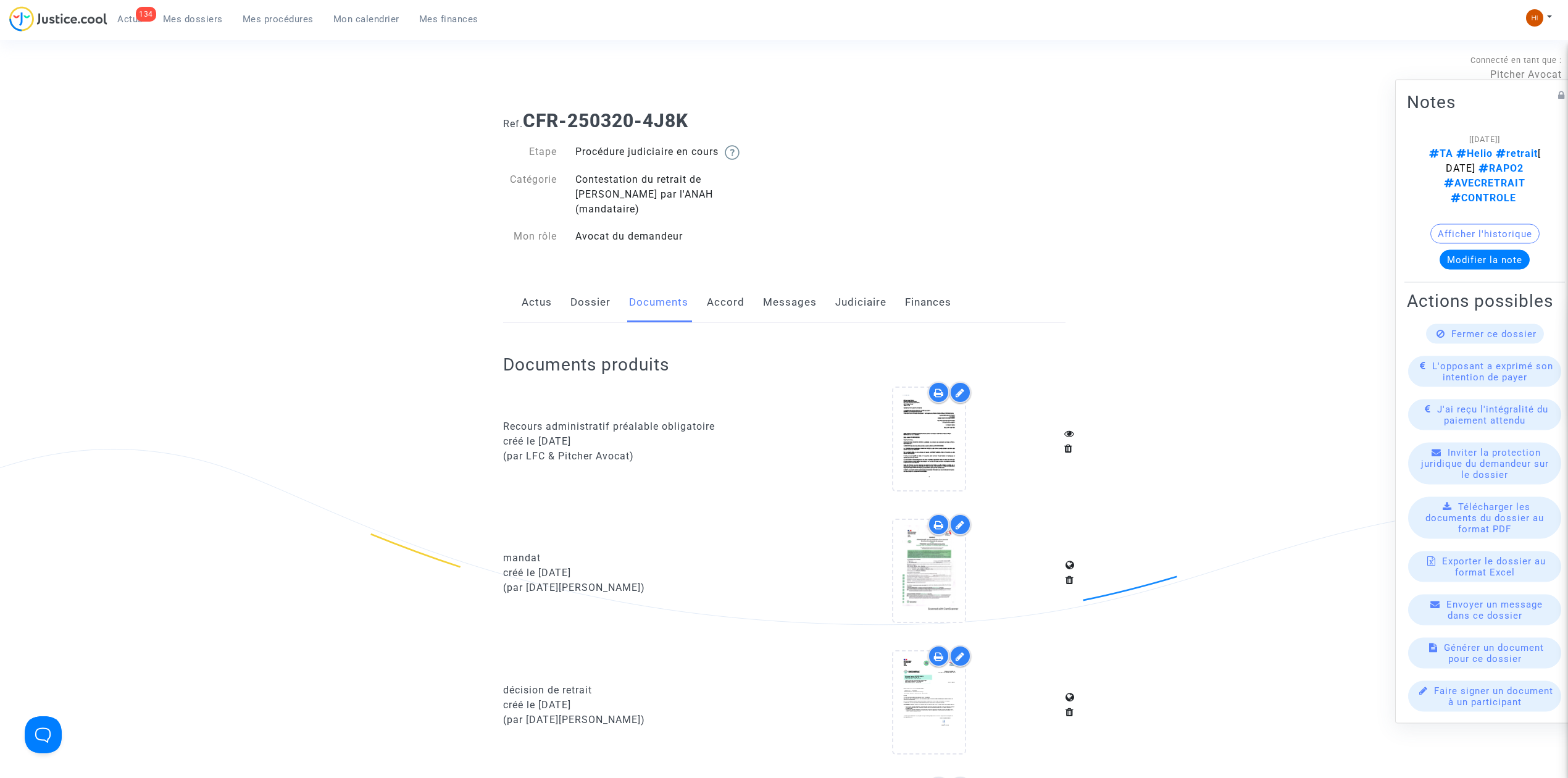
click at [795, 283] on link "Messages" at bounding box center [790, 302] width 54 height 40
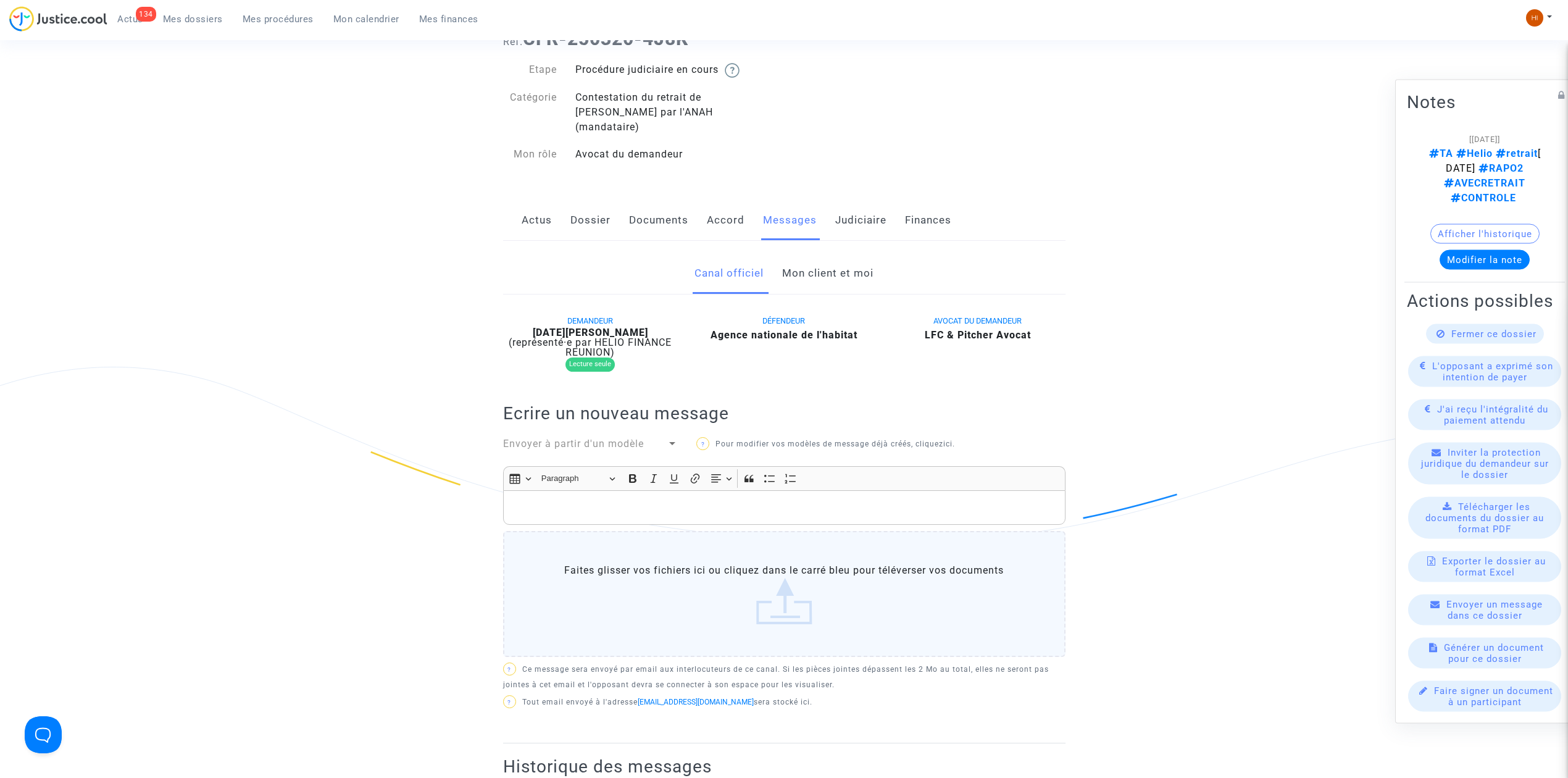
click at [830, 270] on link "Mon client et moi" at bounding box center [828, 273] width 91 height 40
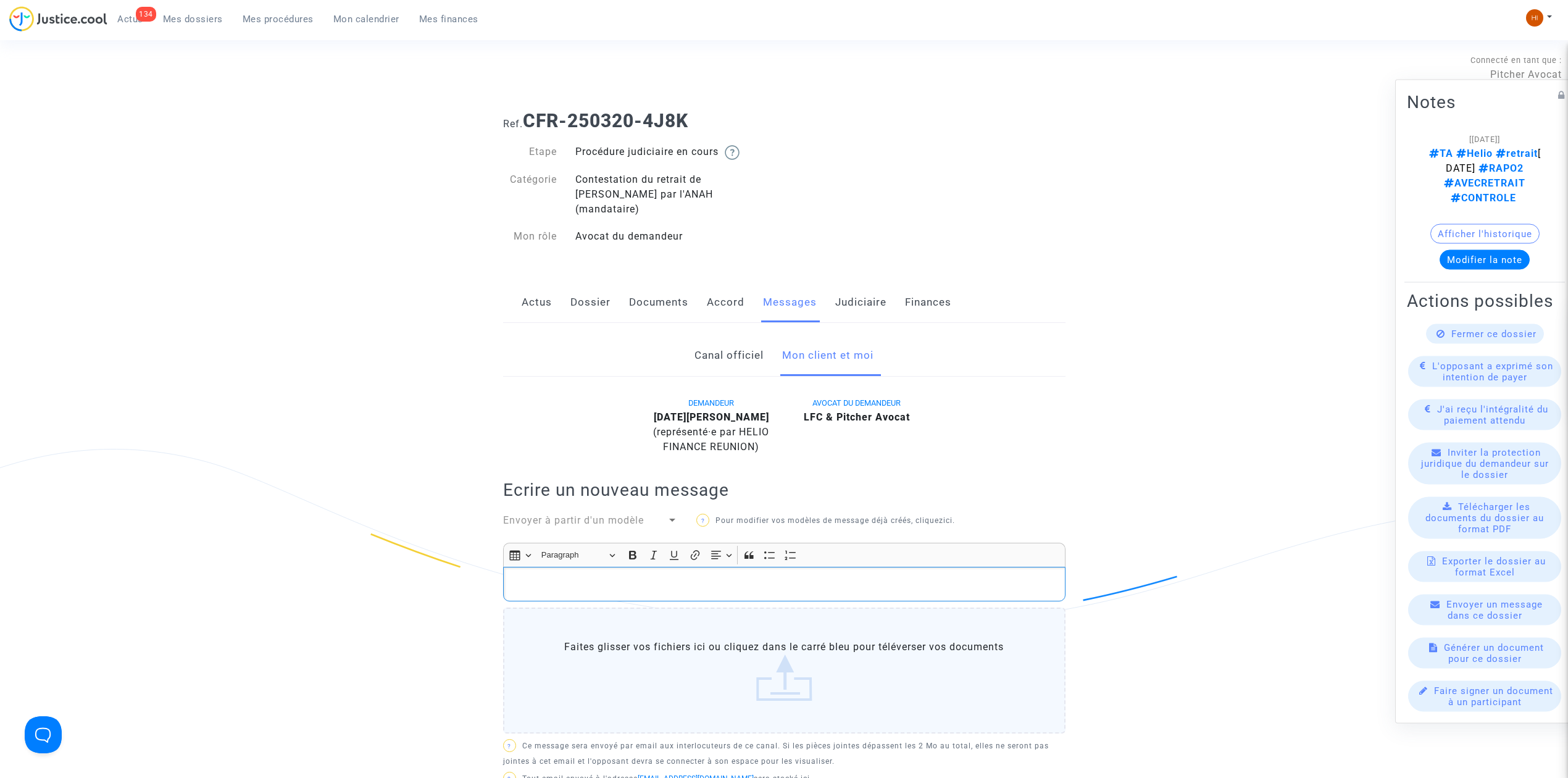
click at [814, 577] on p "Rich Text Editor, main" at bounding box center [784, 585] width 549 height 16
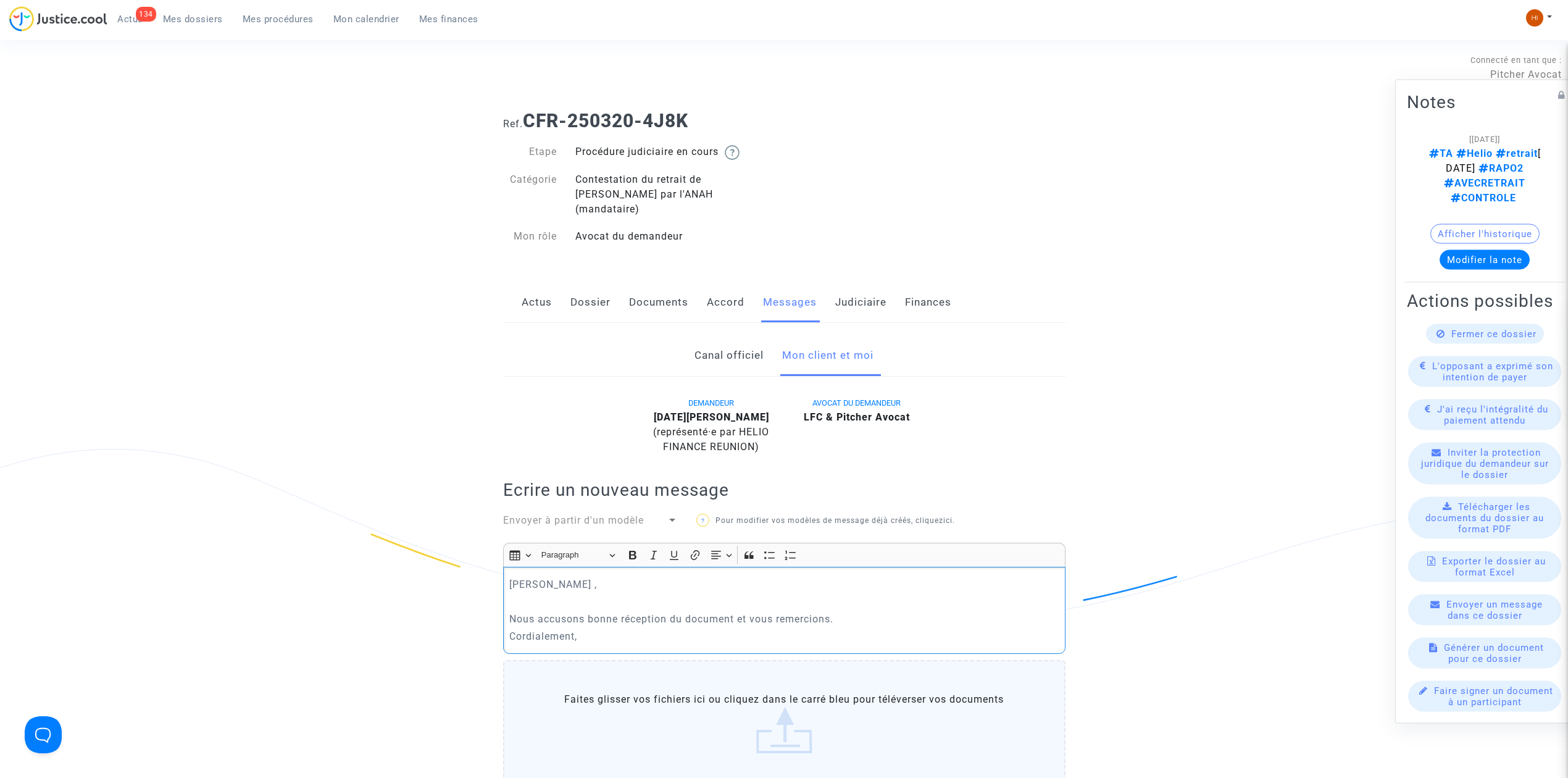
click at [553, 594] on p "Rich Text Editor, main" at bounding box center [784, 602] width 549 height 16
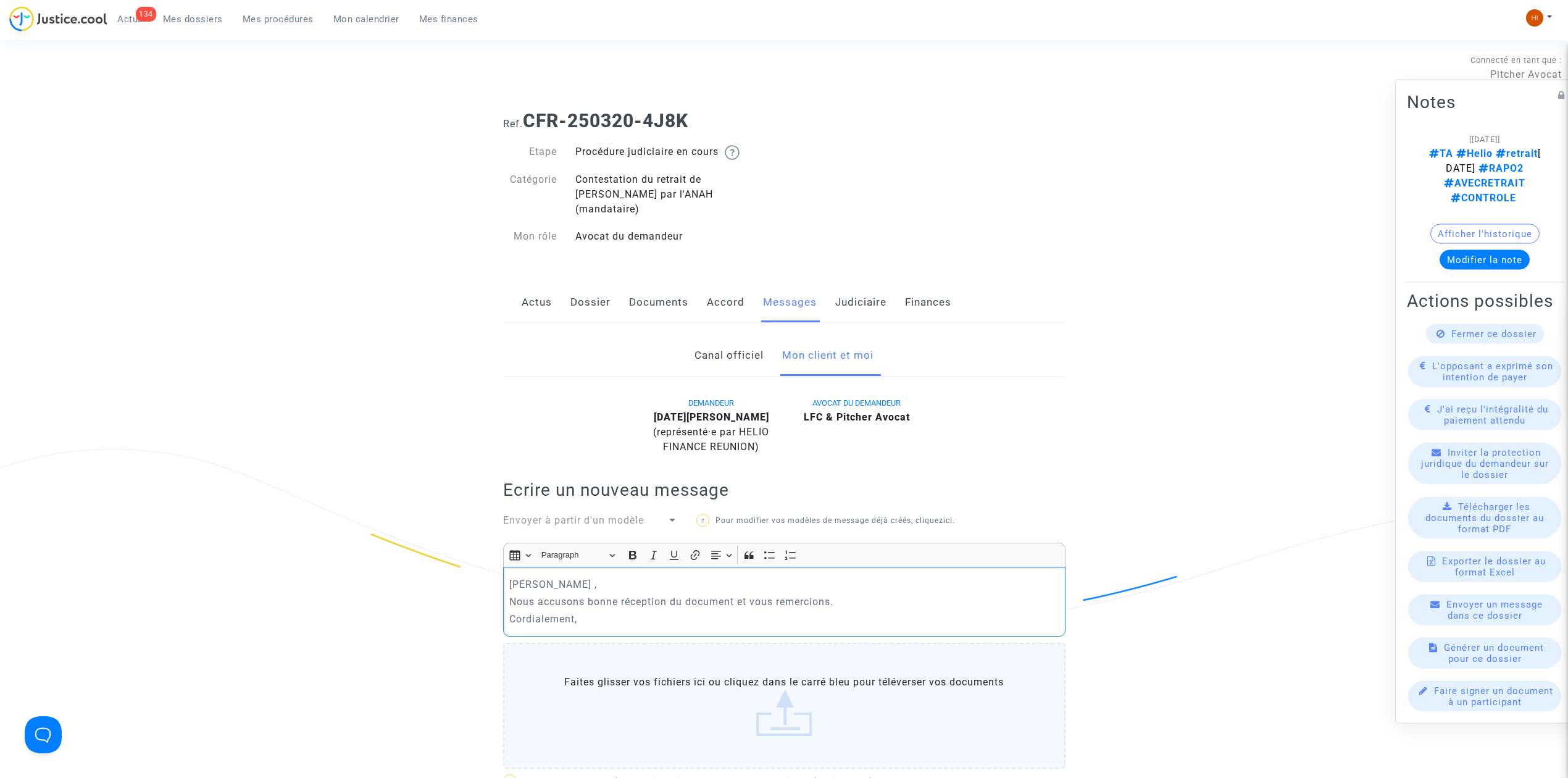
click at [591, 612] on p "Cordialement," at bounding box center [784, 619] width 549 height 16
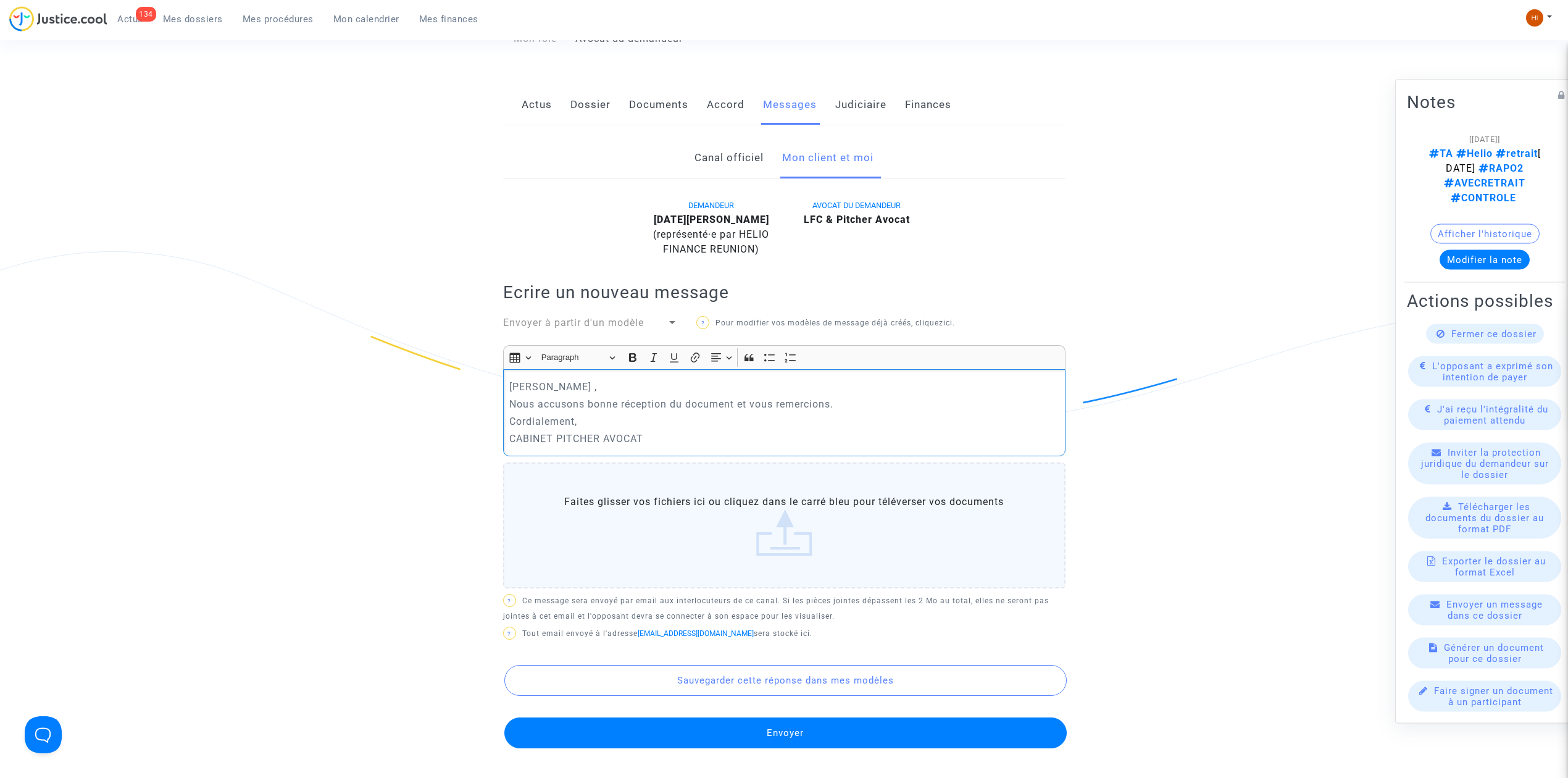
scroll to position [247, 0]
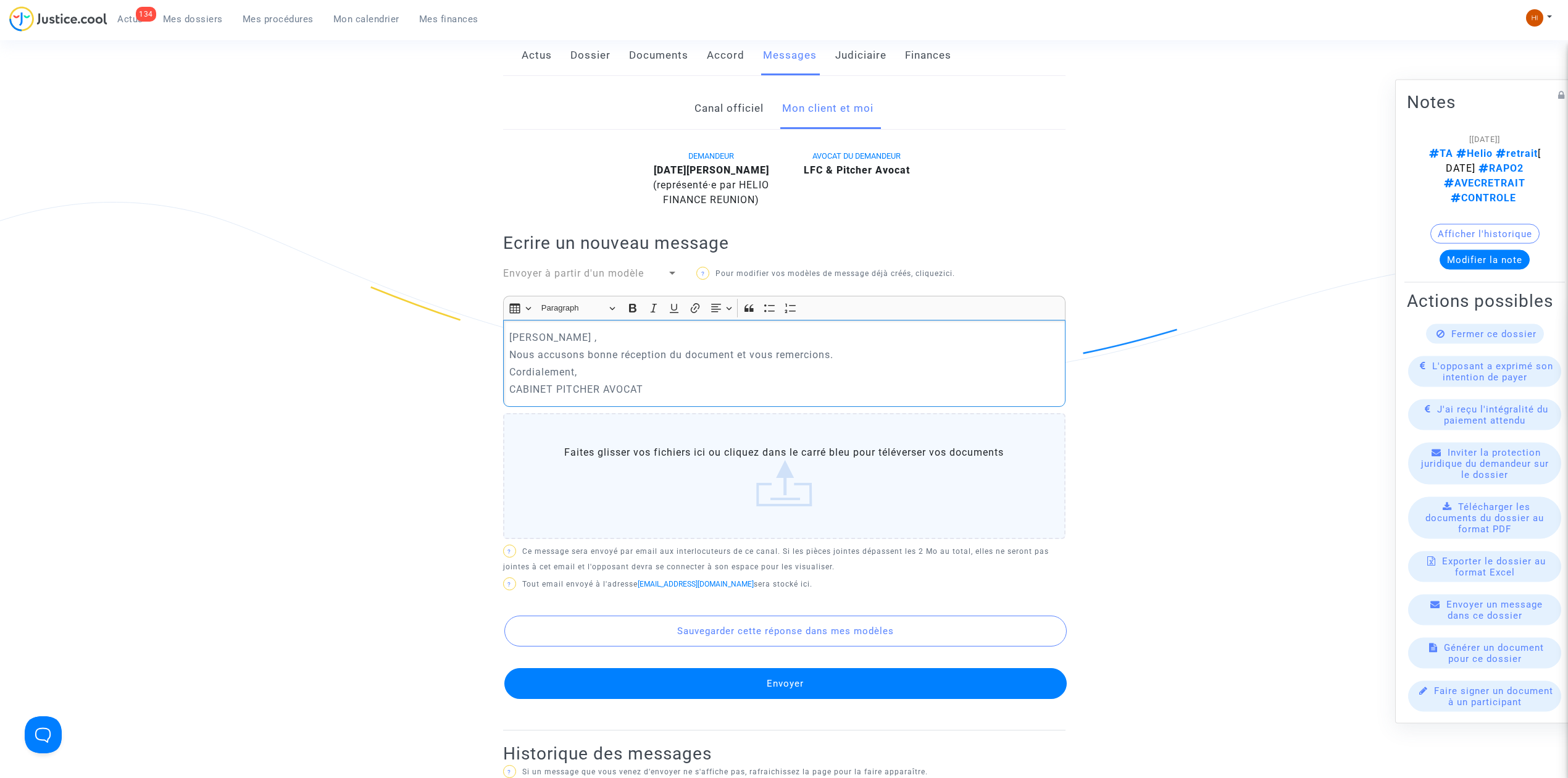
click at [680, 679] on button "Envoyer" at bounding box center [786, 683] width 562 height 31
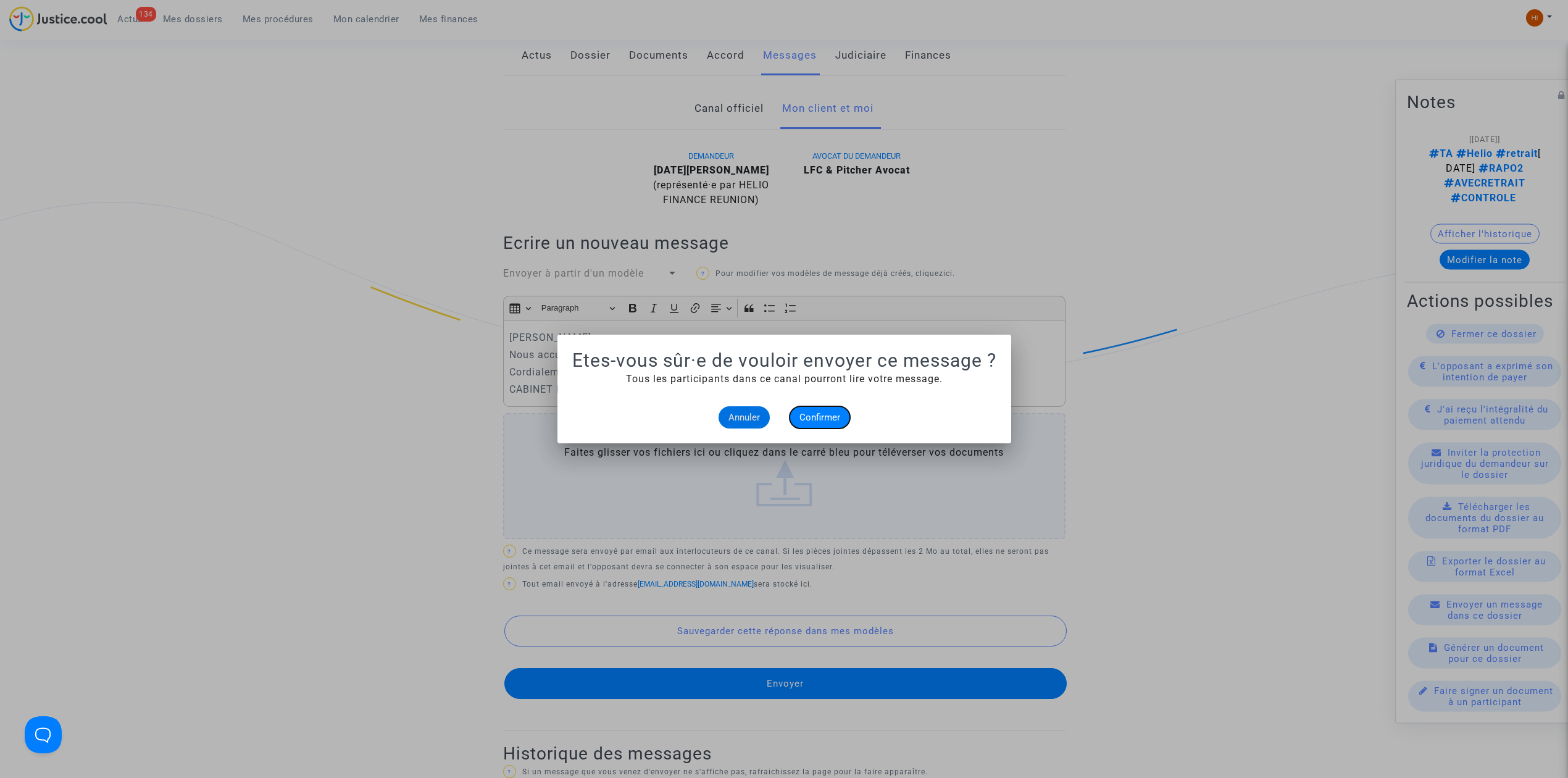
click at [823, 416] on span "Confirmer" at bounding box center [820, 417] width 40 height 11
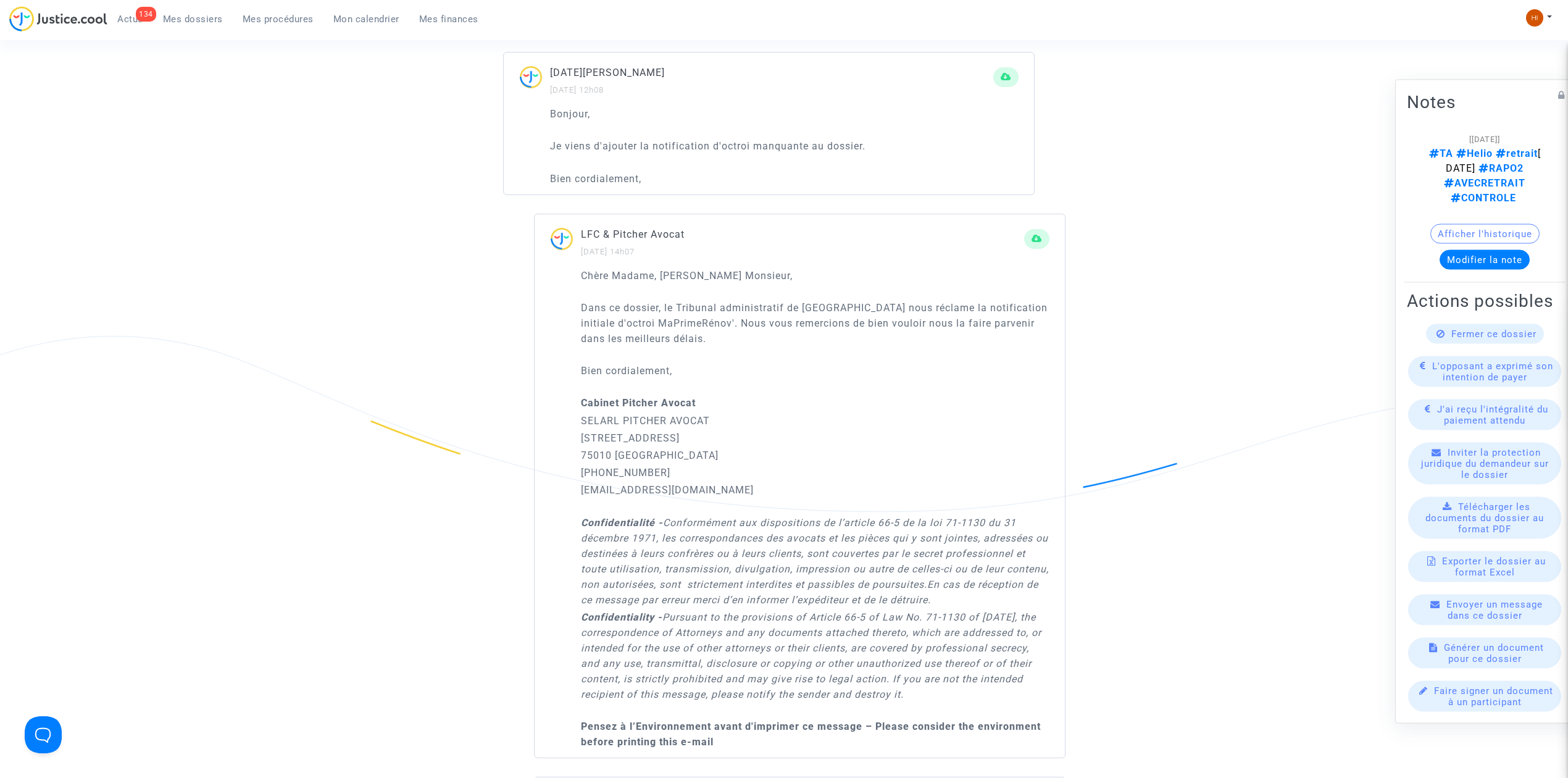
scroll to position [988, 0]
click at [282, 6] on ul "134 Actus Mes dossiers Mes procédures Mon calendrier Mes finances" at bounding box center [298, 17] width 381 height 22
click at [275, 18] on span "Mes procédures" at bounding box center [278, 19] width 71 height 11
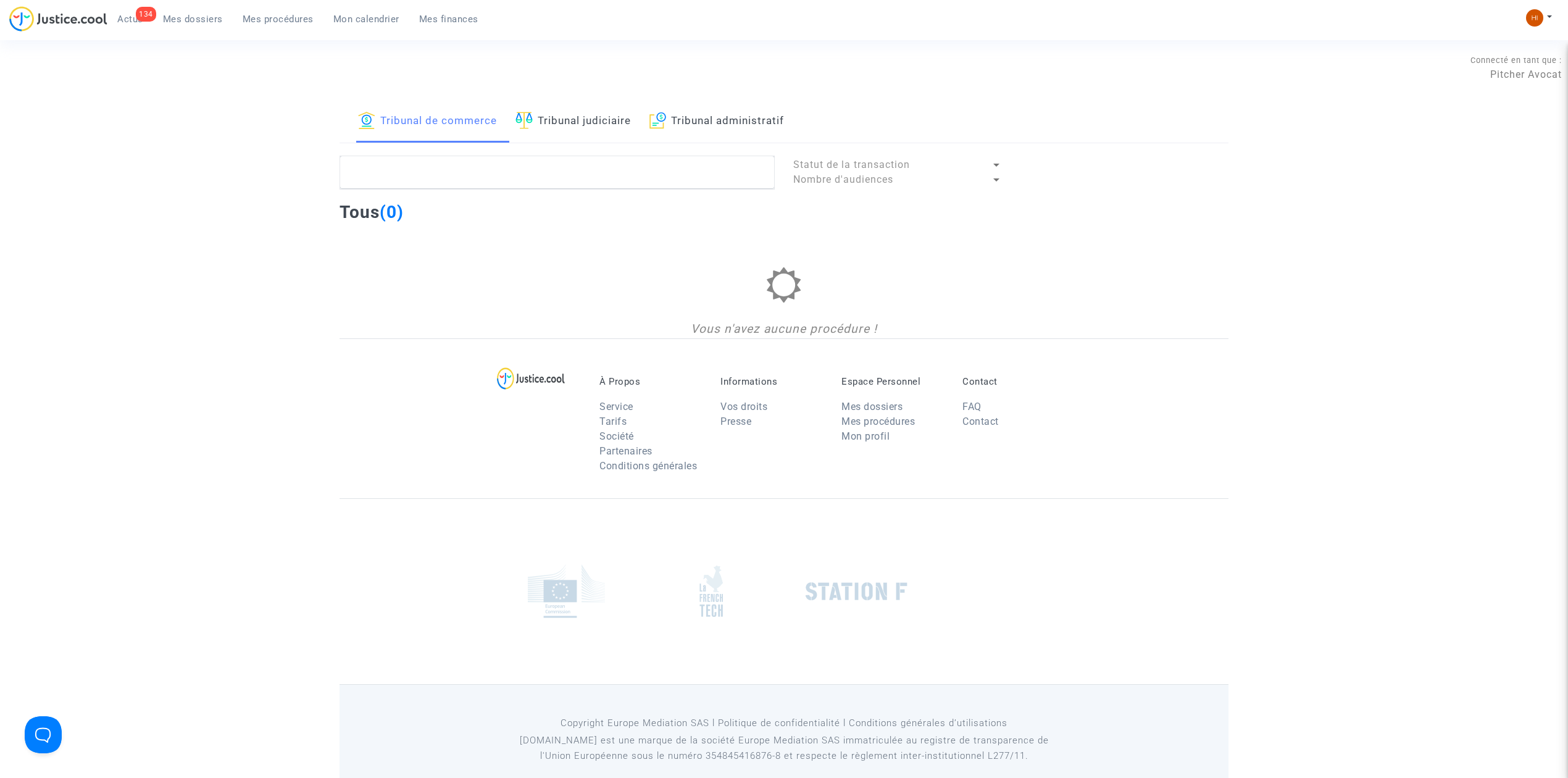
drag, startPoint x: 569, startPoint y: 126, endPoint x: 563, endPoint y: 139, distance: 14.3
click at [570, 125] on link "Tribunal judiciaire" at bounding box center [573, 121] width 115 height 42
click at [758, 117] on link "Tribunal administratif" at bounding box center [716, 121] width 134 height 42
click at [714, 162] on textarea at bounding box center [557, 172] width 435 height 33
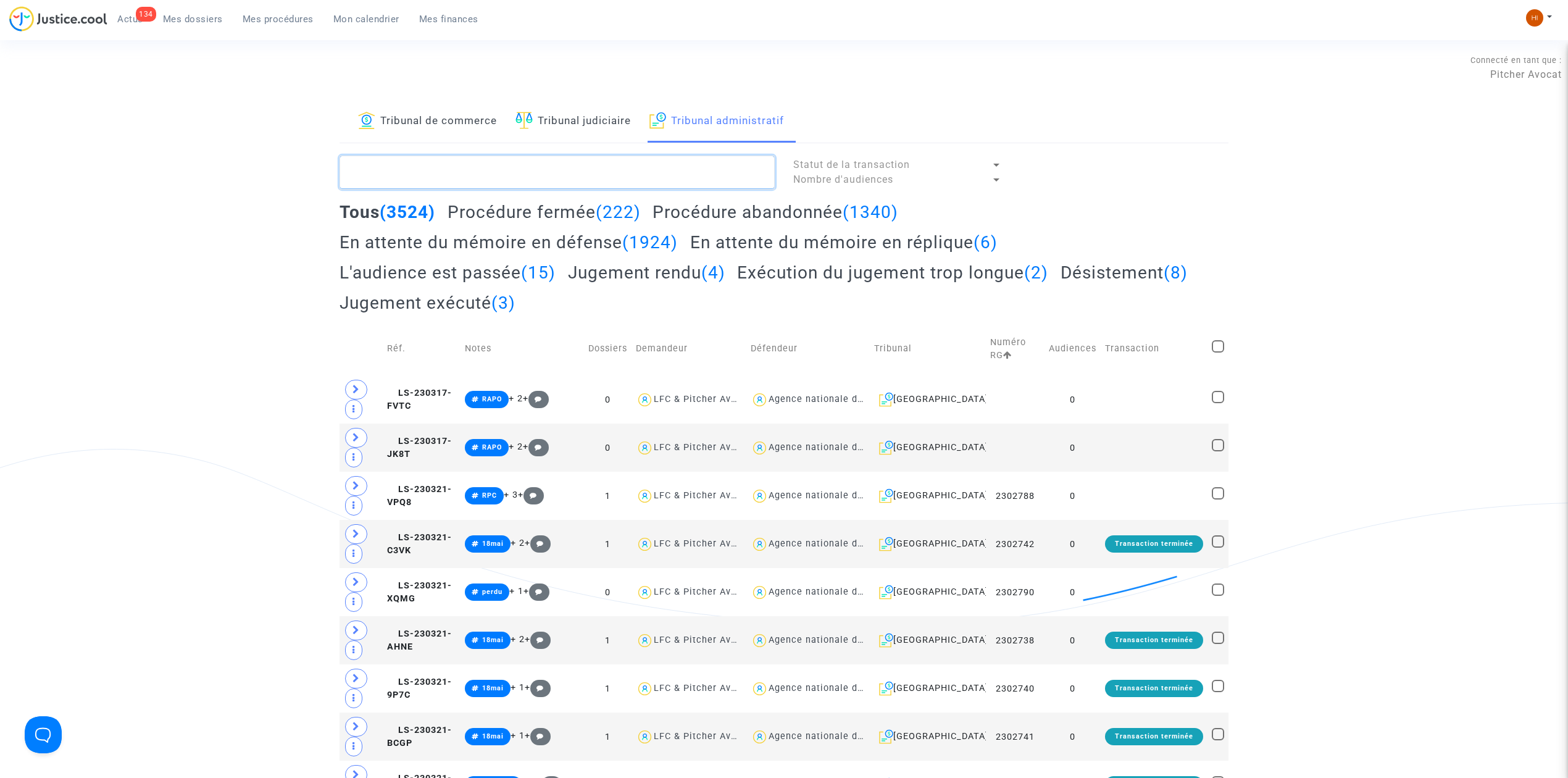
paste textarea "[PERSON_NAME]"
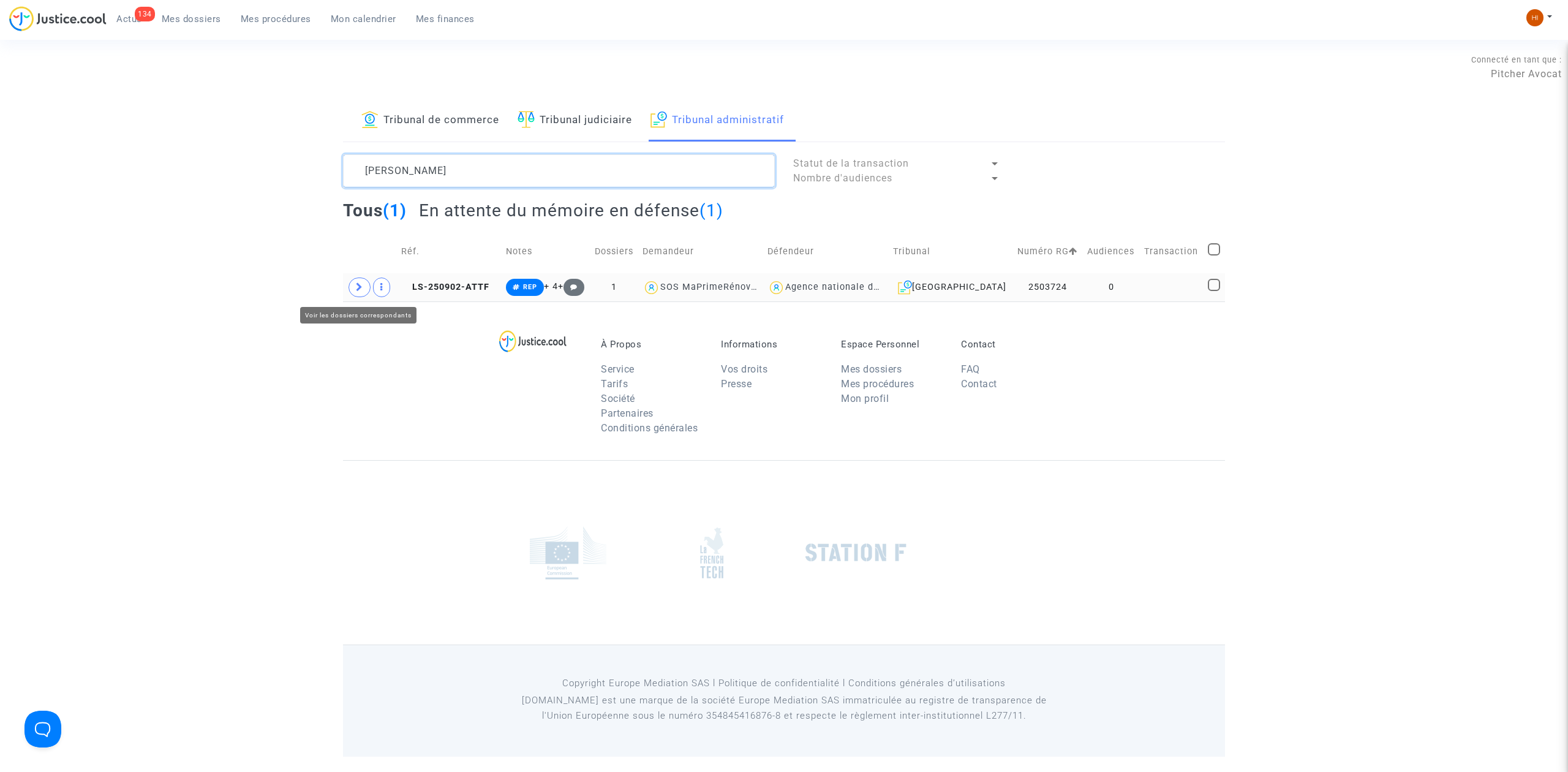
type textarea "[PERSON_NAME]"
click at [355, 284] on span at bounding box center [359, 288] width 22 height 19
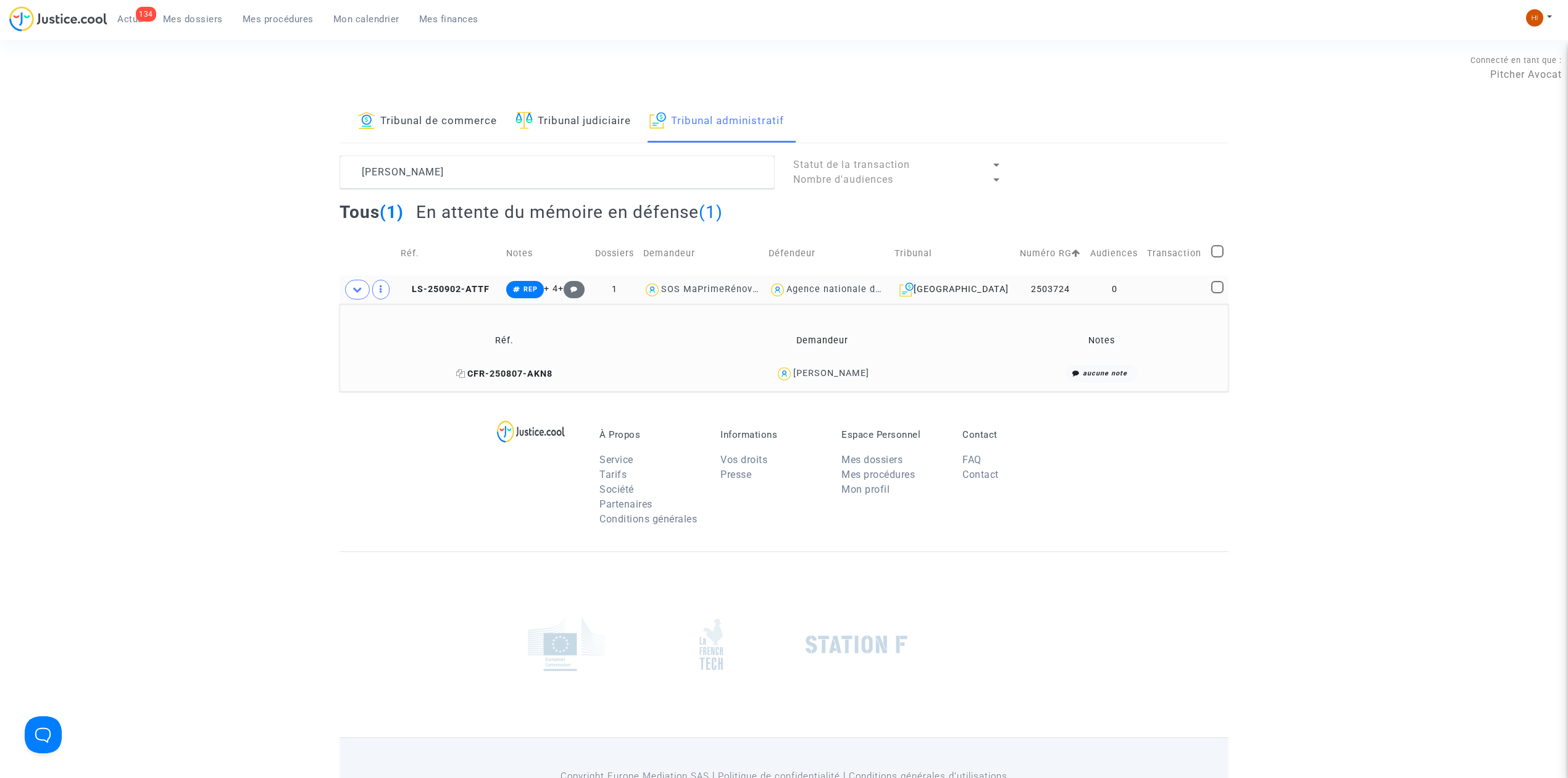
click at [546, 371] on span "CFR-250807-AKN8" at bounding box center [504, 374] width 97 height 10
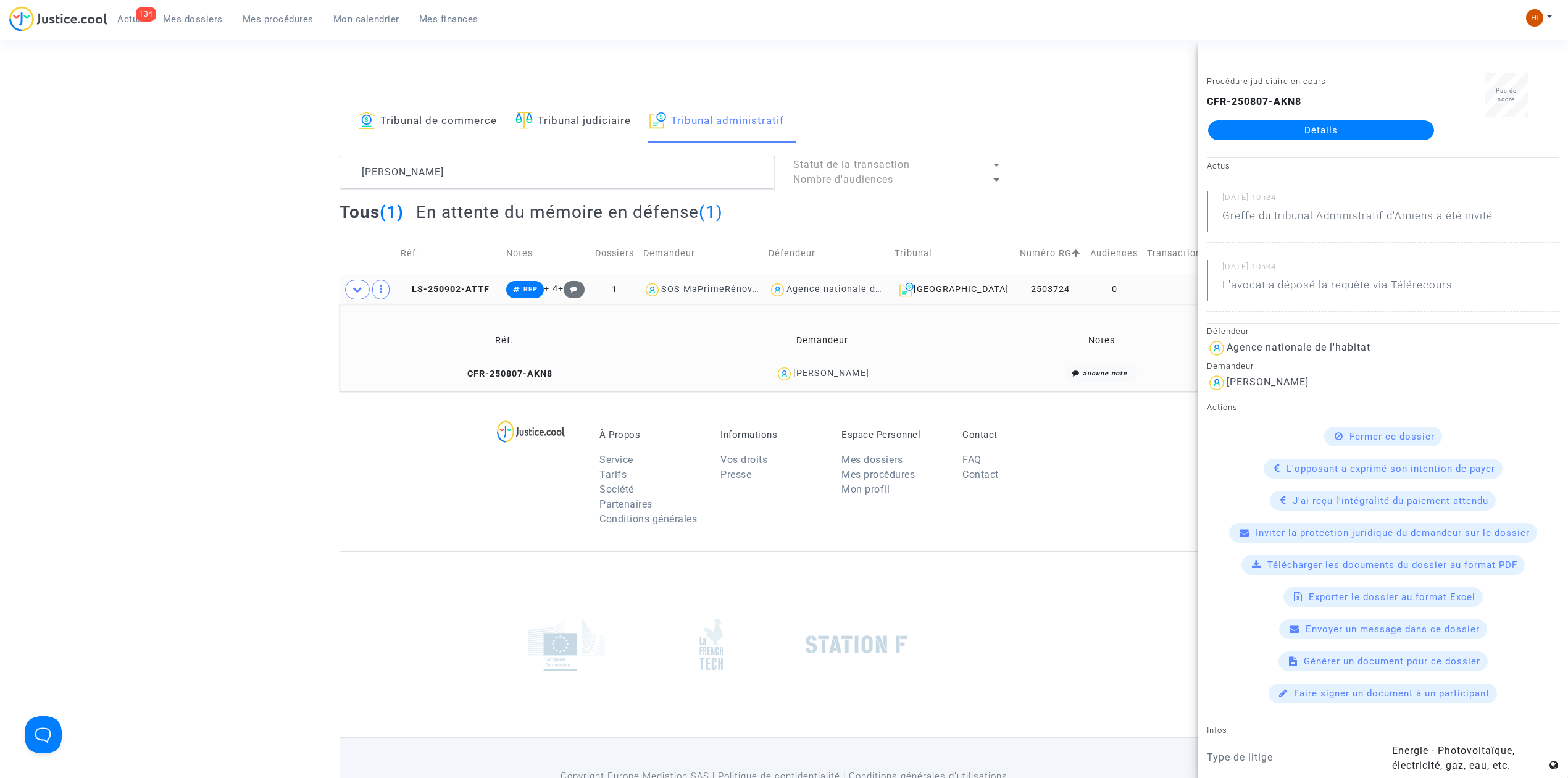
click at [472, 284] on copy "LS-250902-ATTF" at bounding box center [445, 289] width 89 height 10
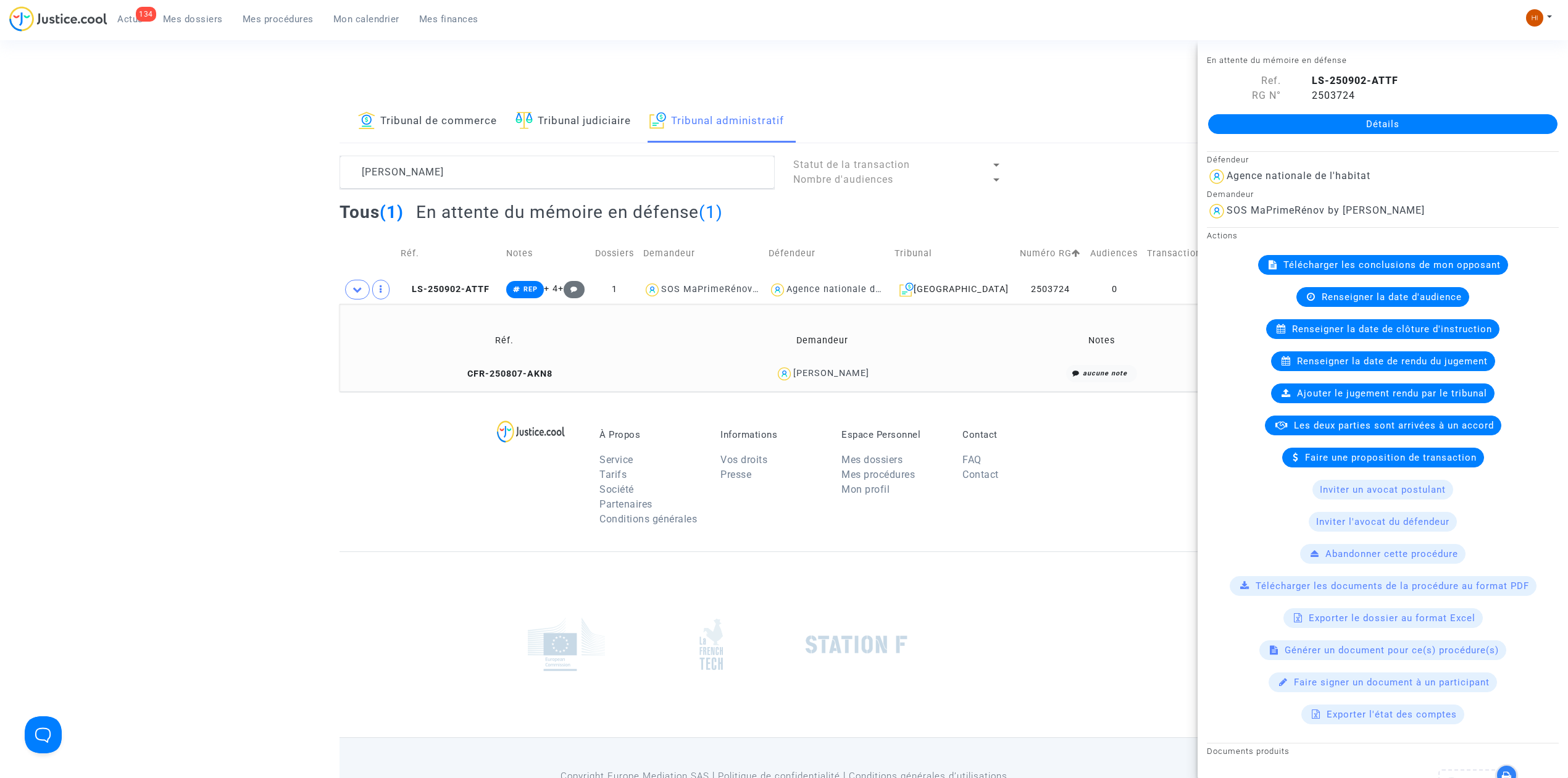
click at [1312, 119] on link "Détails" at bounding box center [1383, 124] width 350 height 20
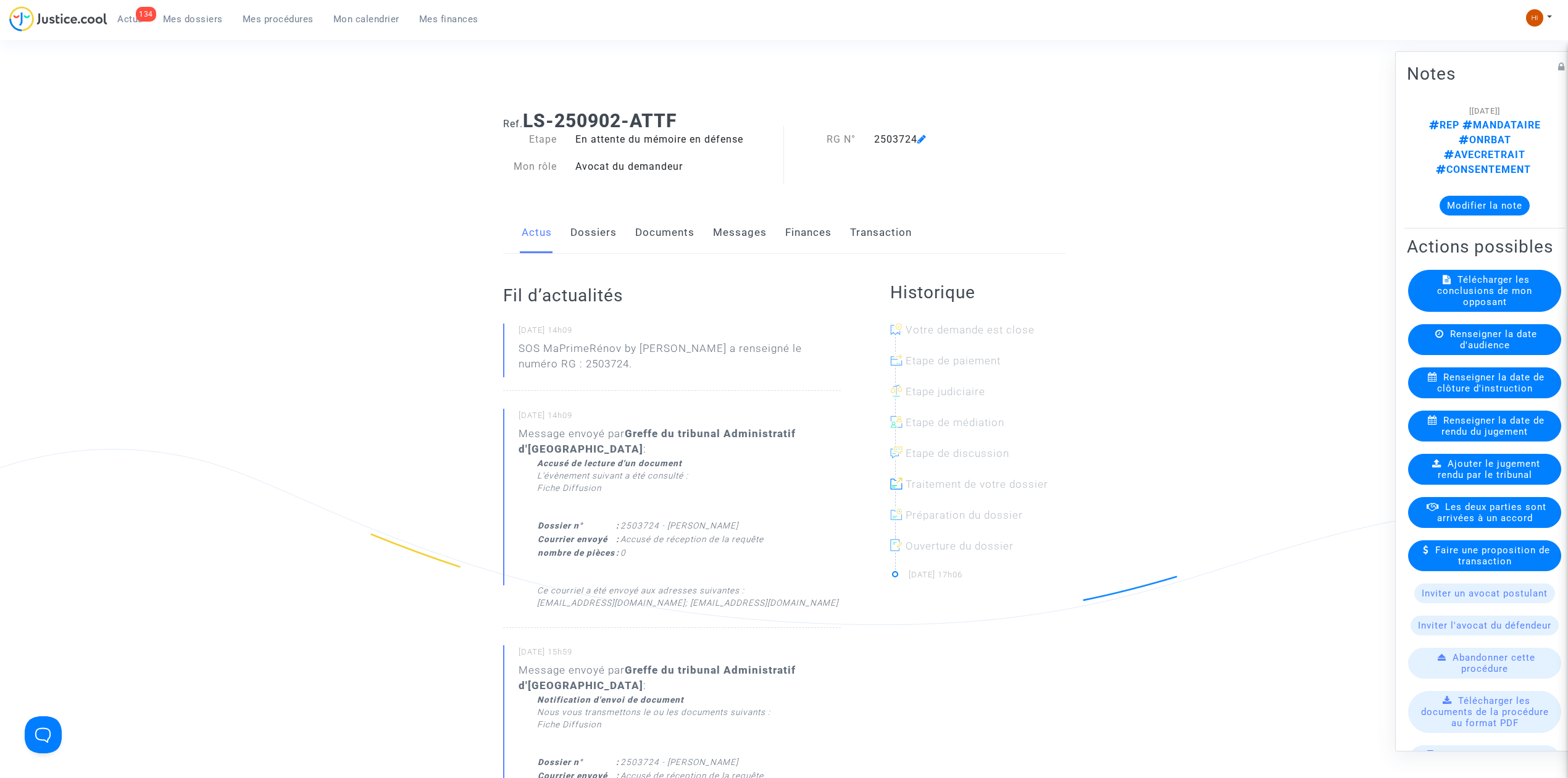
click at [672, 223] on link "Documents" at bounding box center [665, 232] width 59 height 40
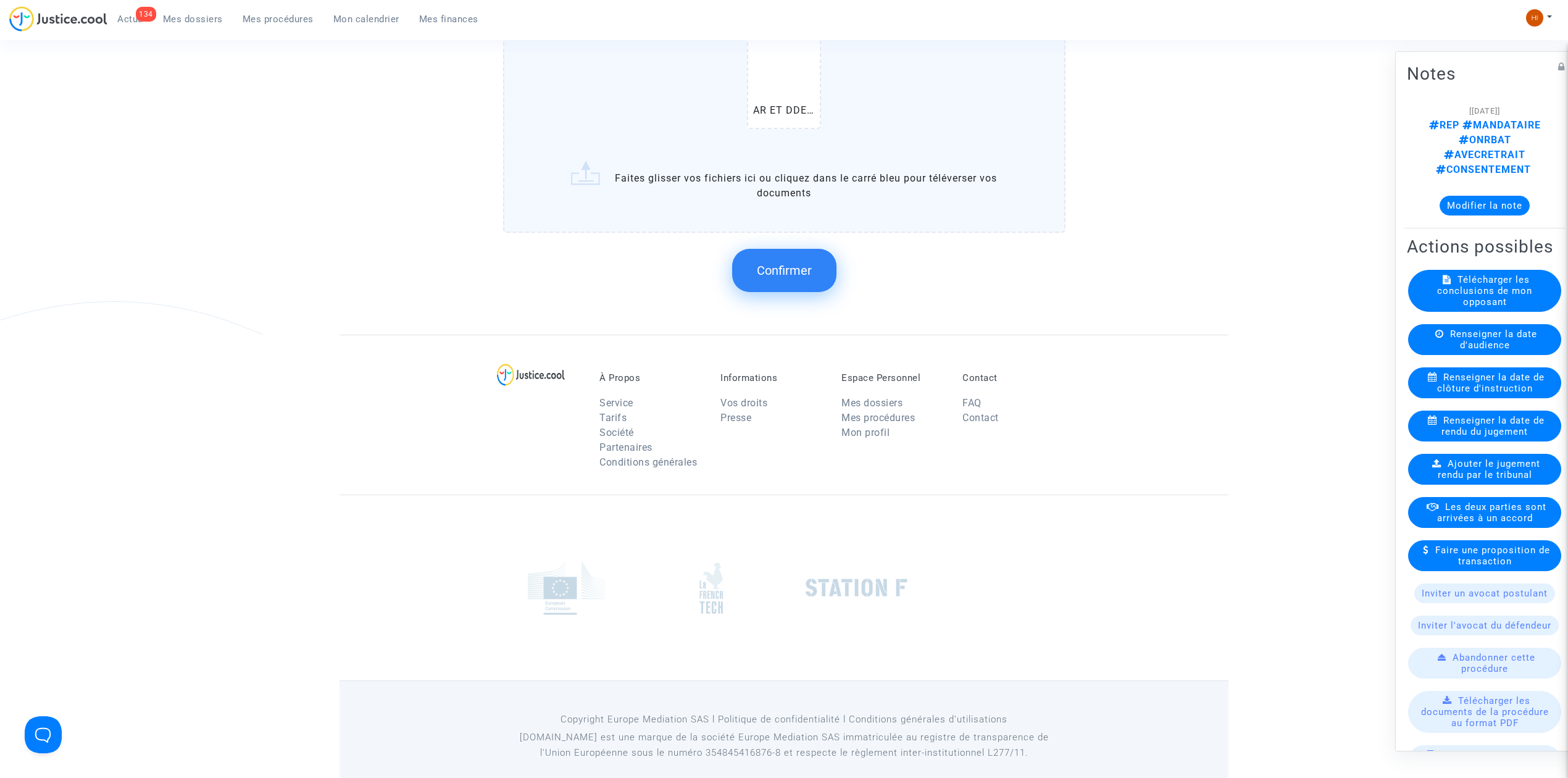
scroll to position [1031, 0]
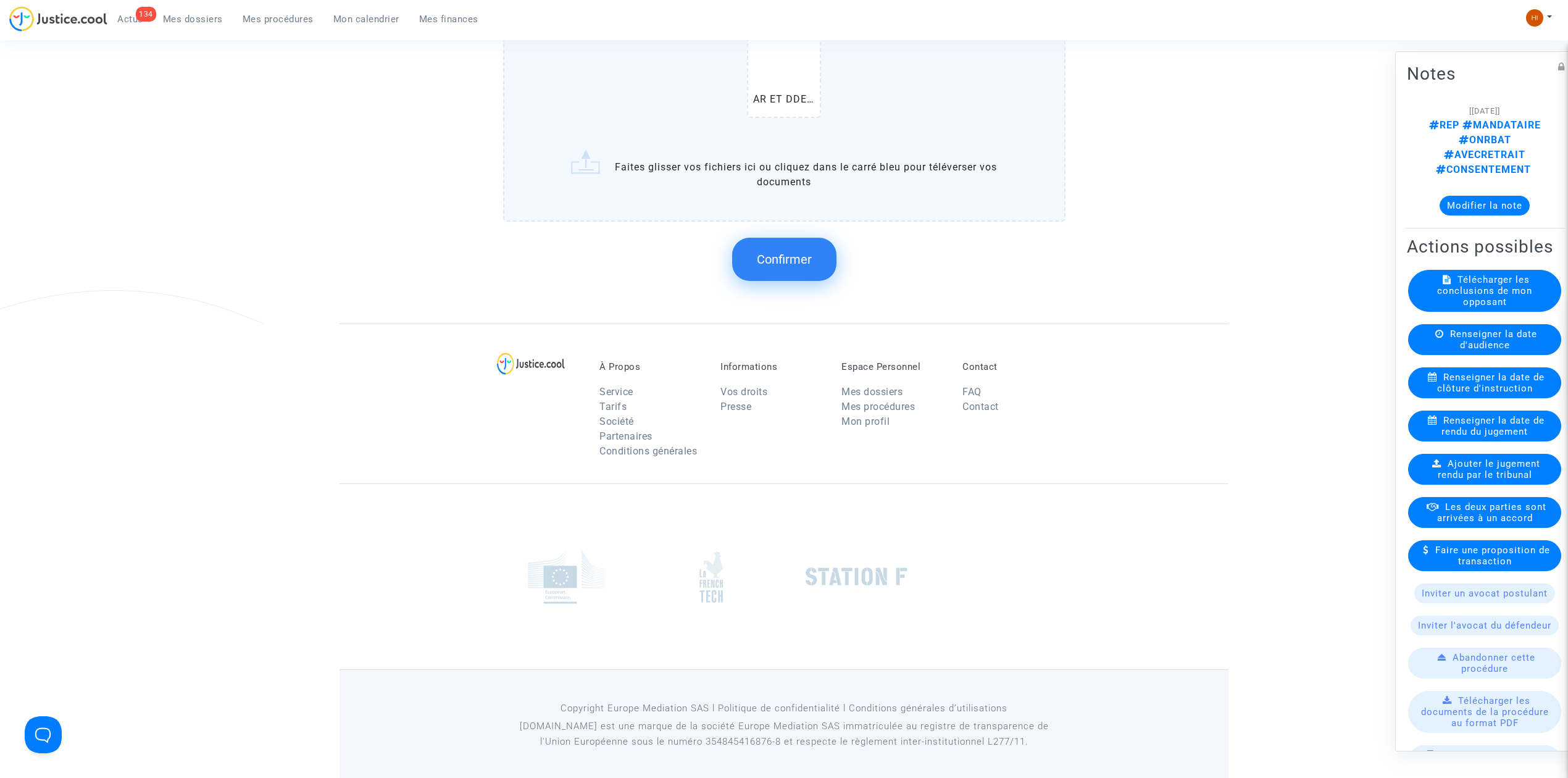
click at [801, 253] on span "Confirmer" at bounding box center [784, 259] width 55 height 15
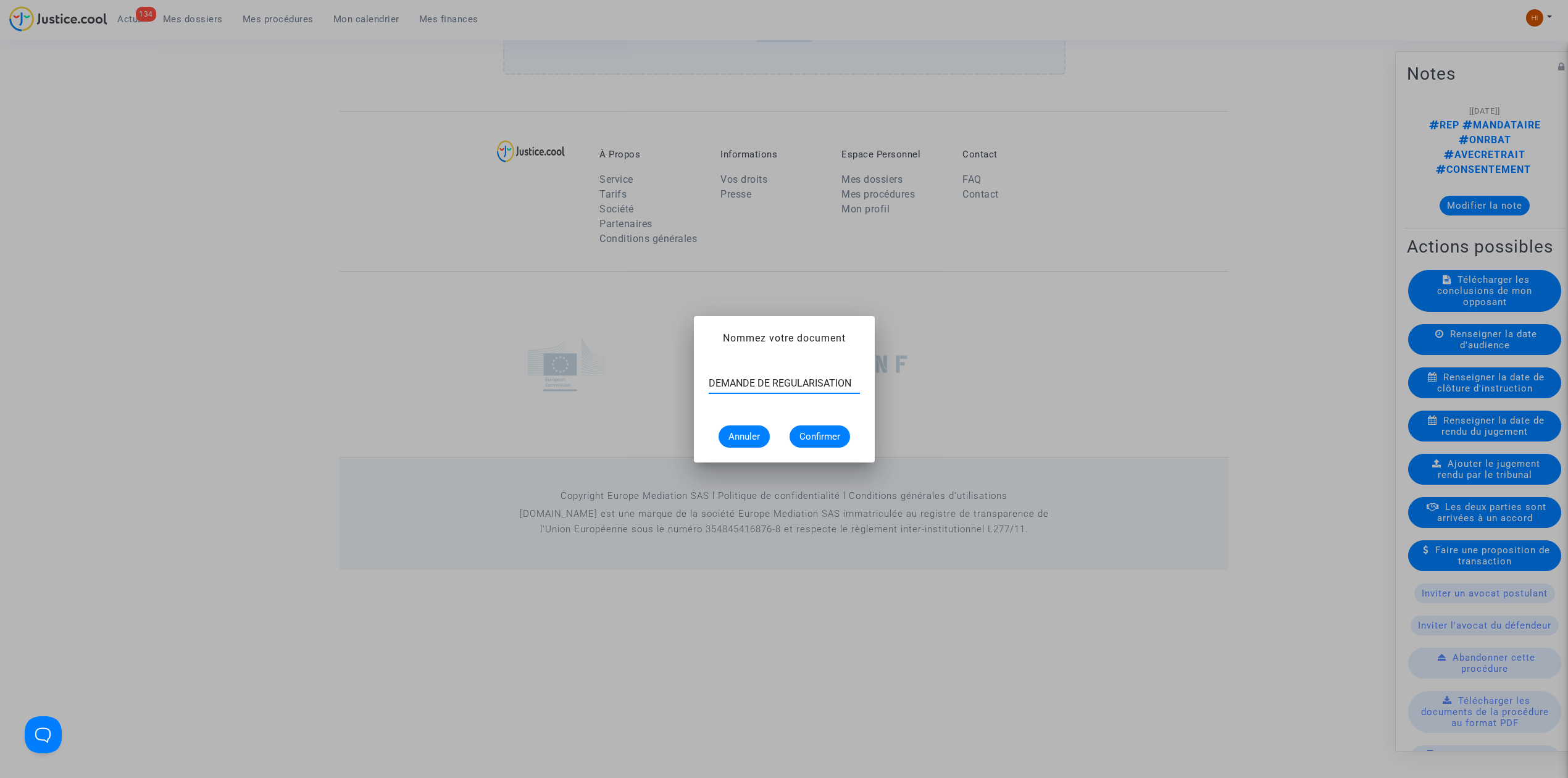
type input "DEMANDE DE REGULARISATION"
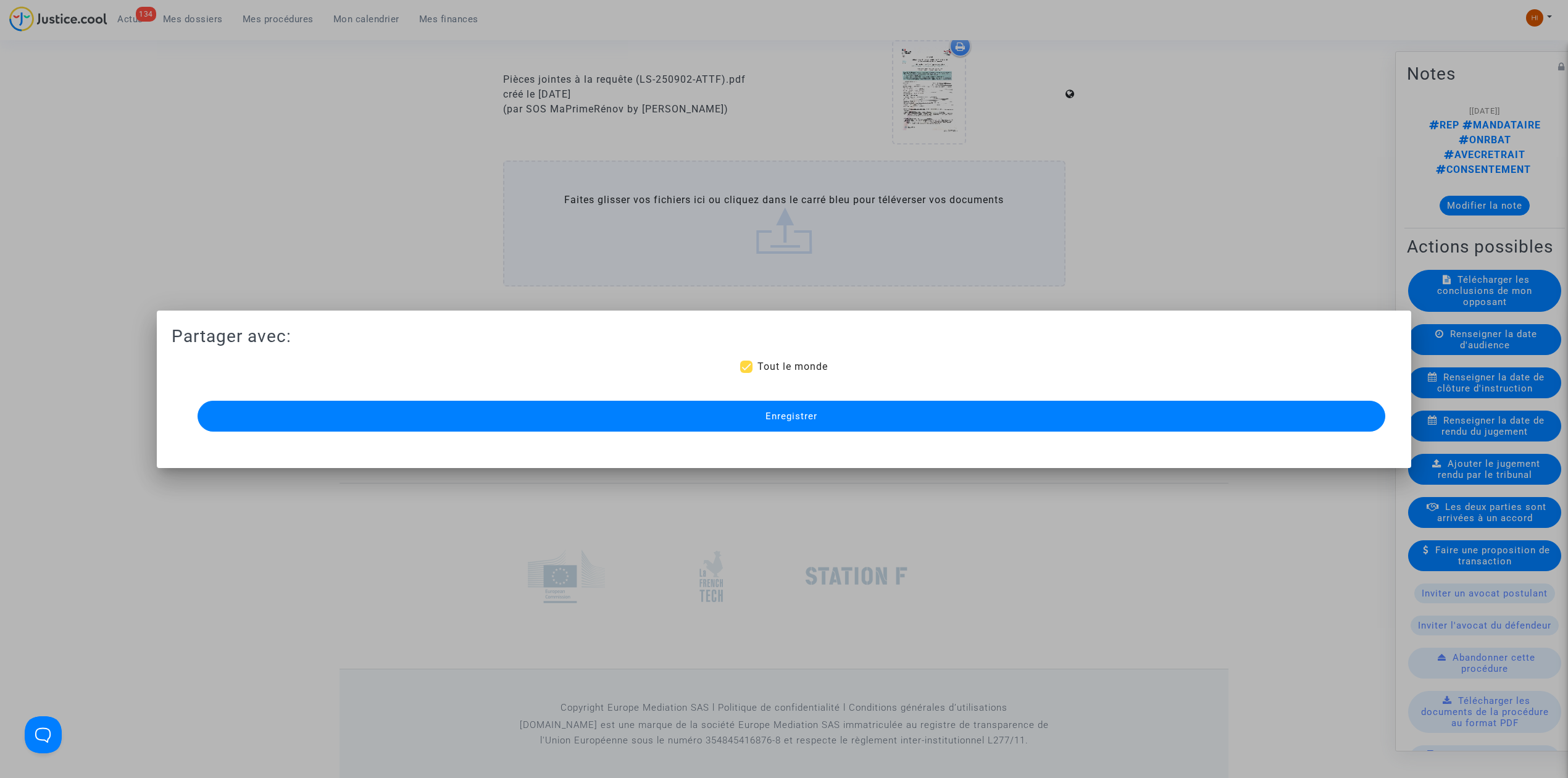
click at [837, 419] on button "Enregistrer" at bounding box center [792, 416] width 1188 height 31
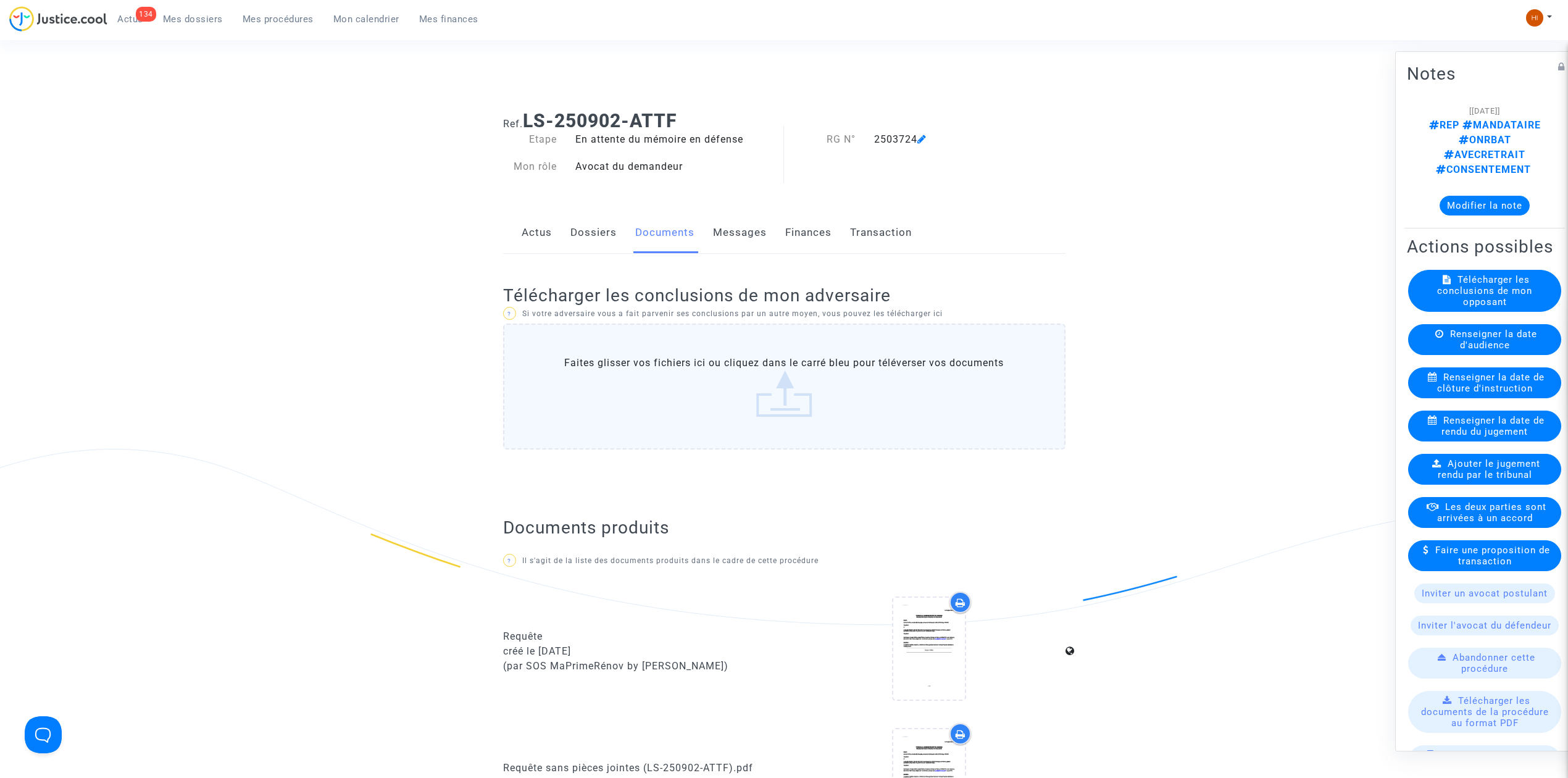
click at [923, 139] on icon at bounding box center [922, 138] width 9 height 10
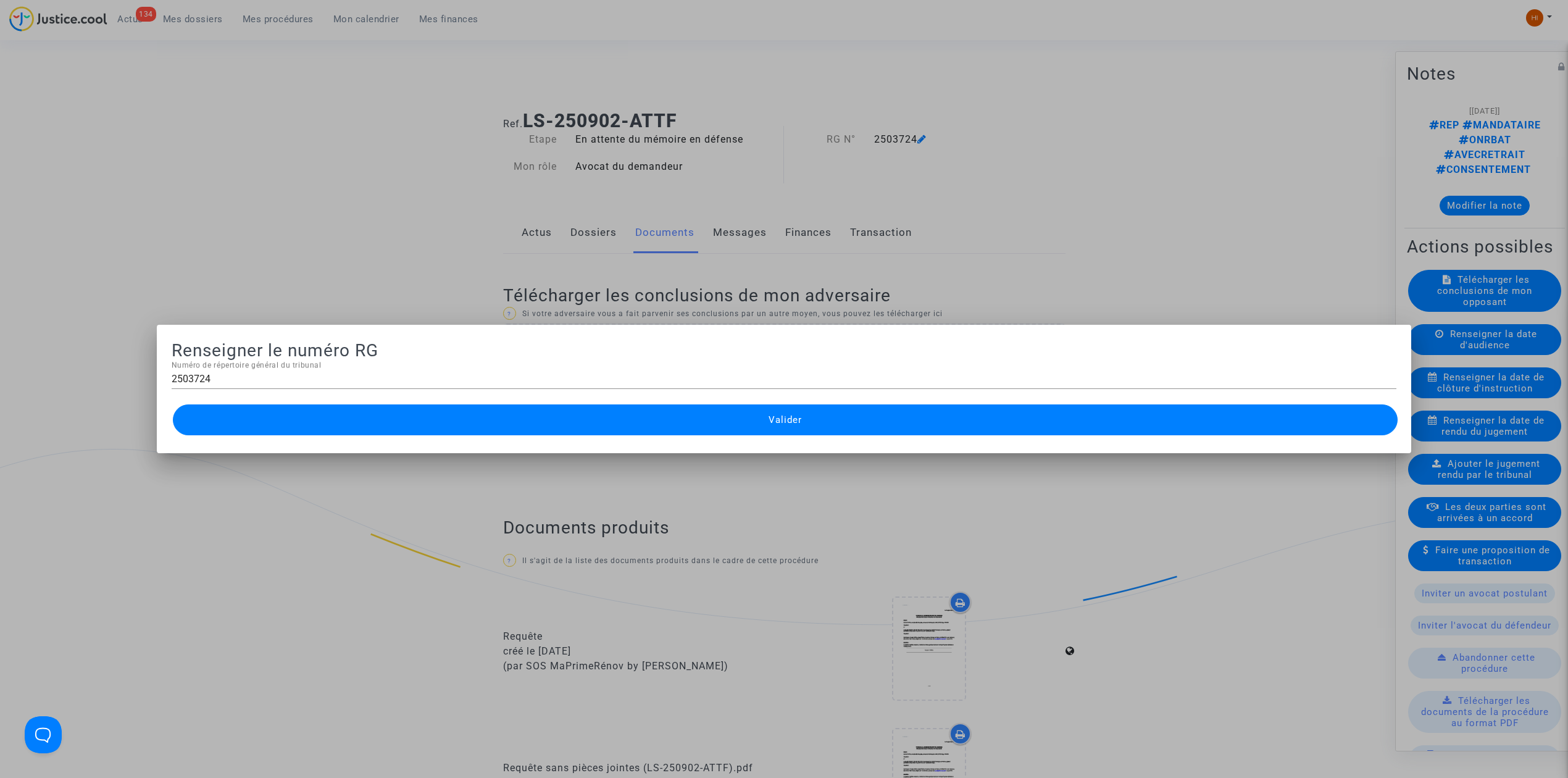
click at [372, 105] on div at bounding box center [784, 389] width 1568 height 778
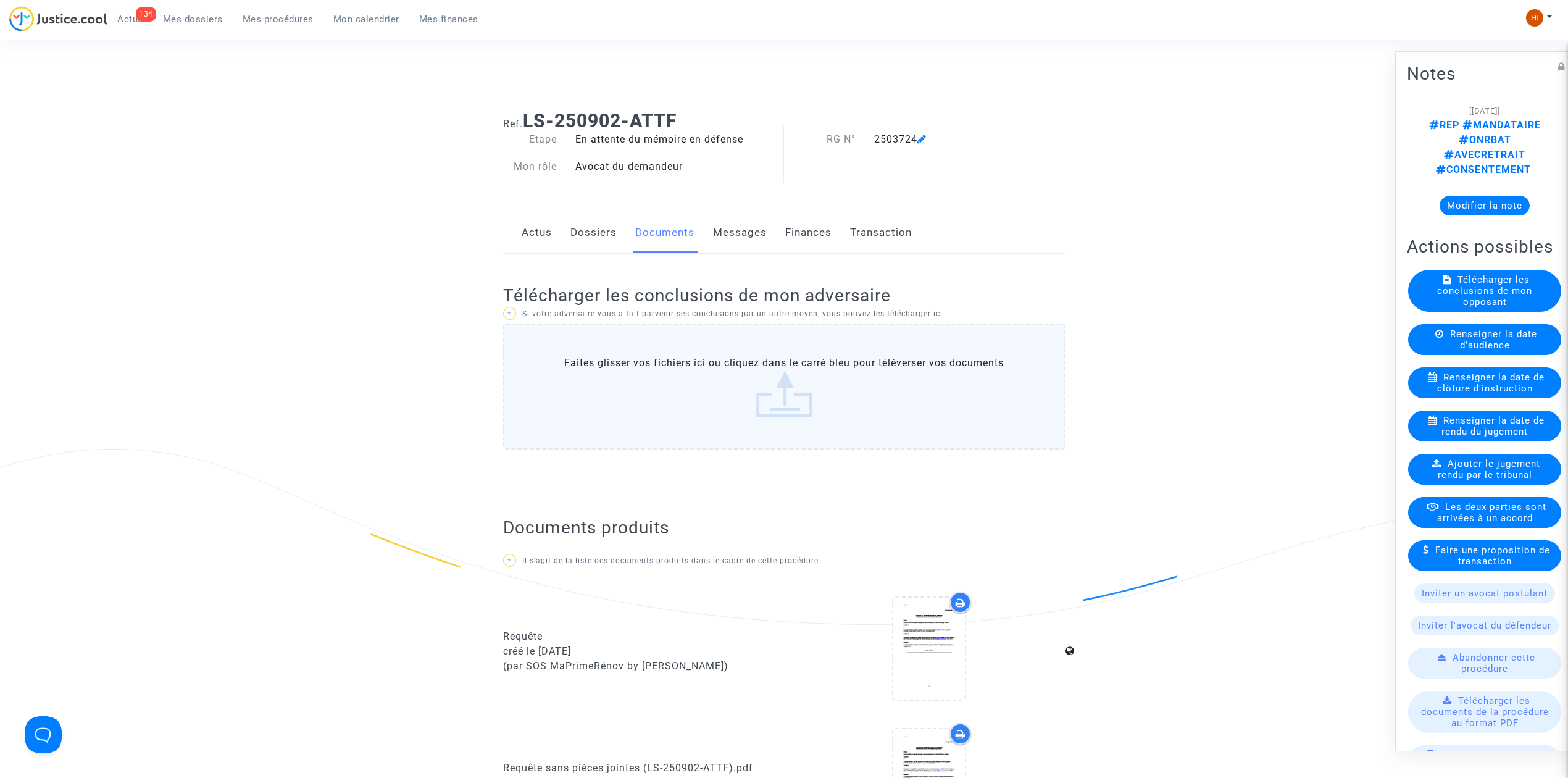
click at [581, 236] on link "Dossiers" at bounding box center [593, 232] width 46 height 40
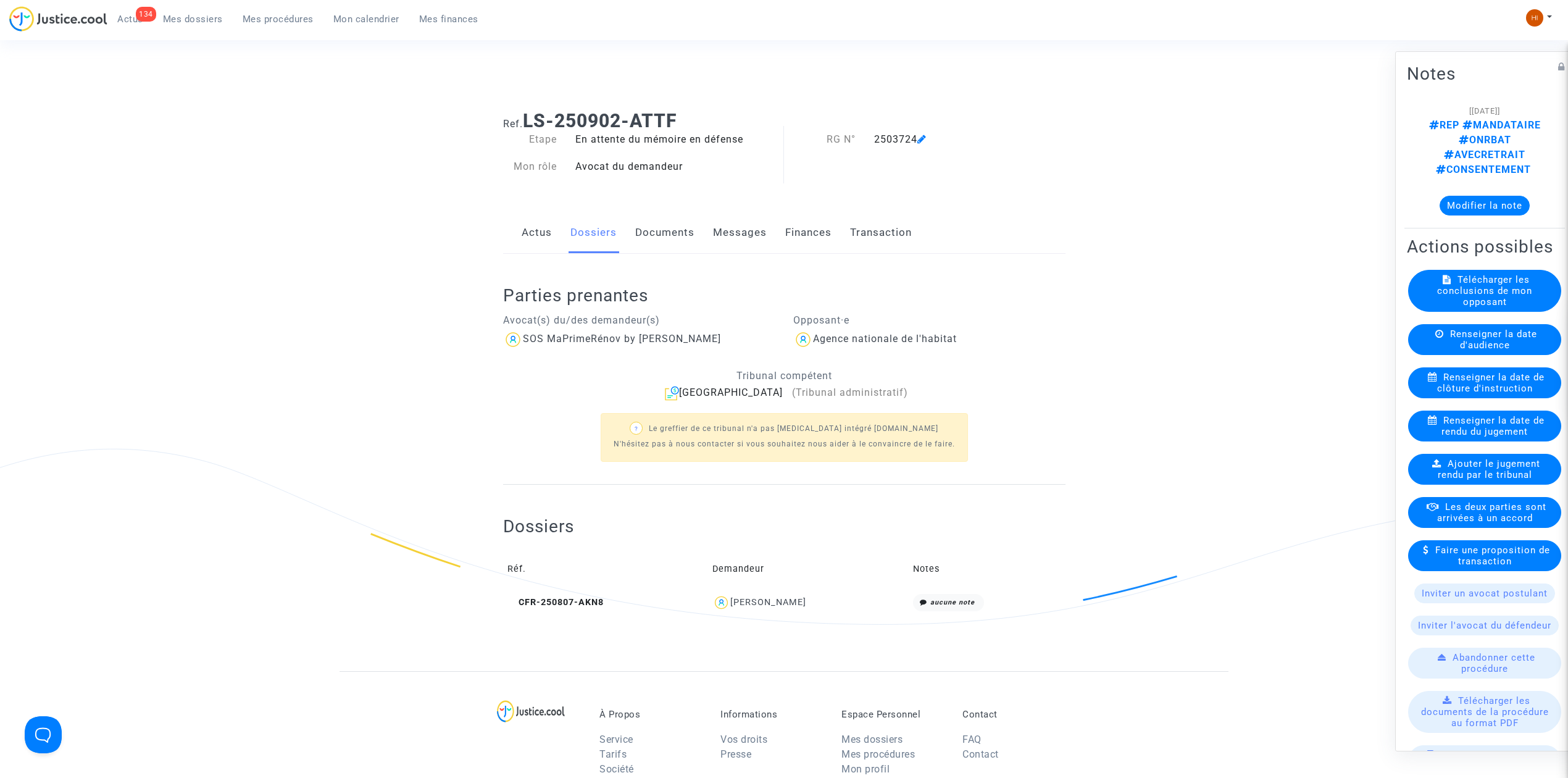
click at [684, 227] on link "Documents" at bounding box center [665, 232] width 59 height 40
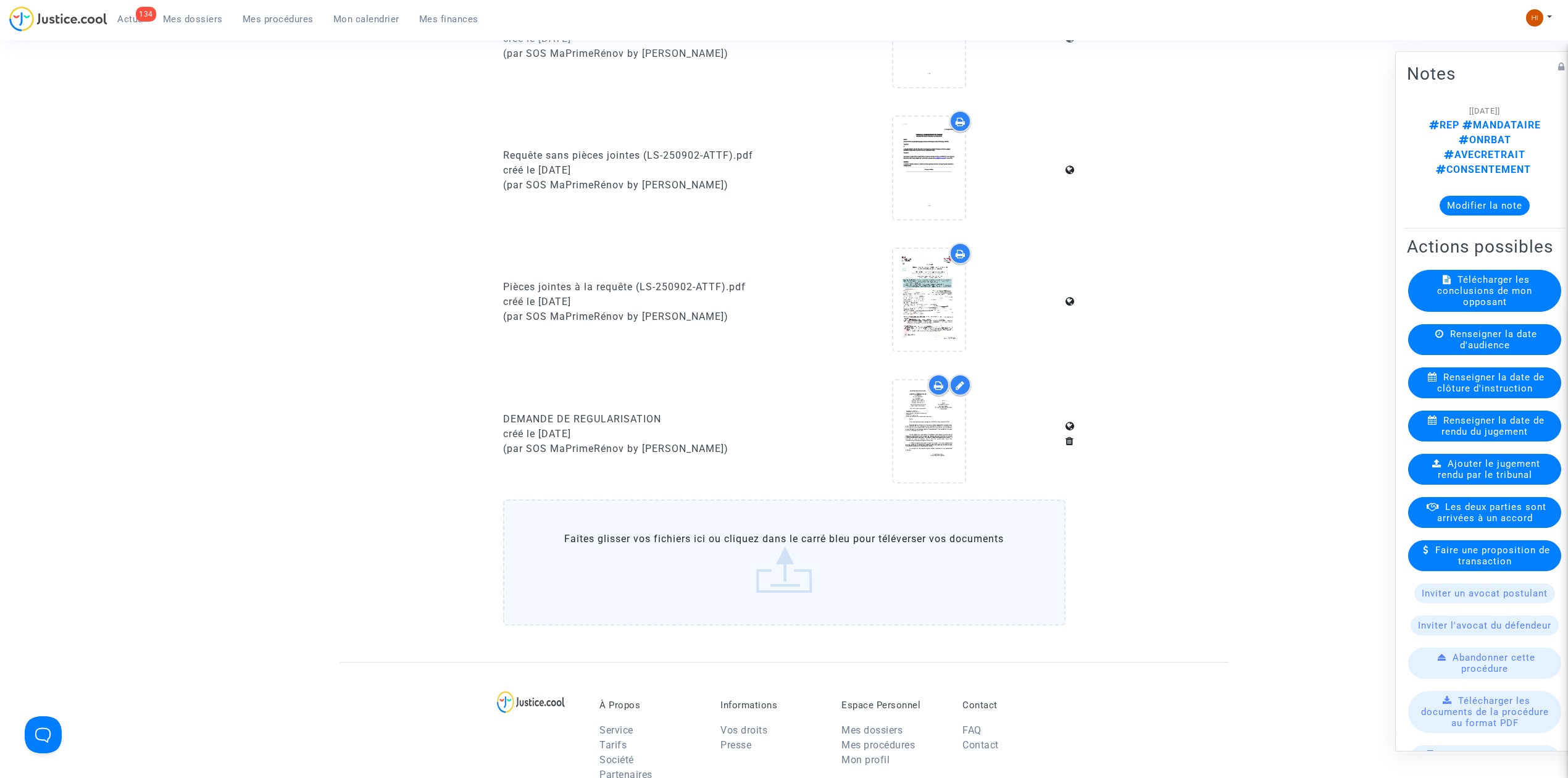
scroll to position [659, 0]
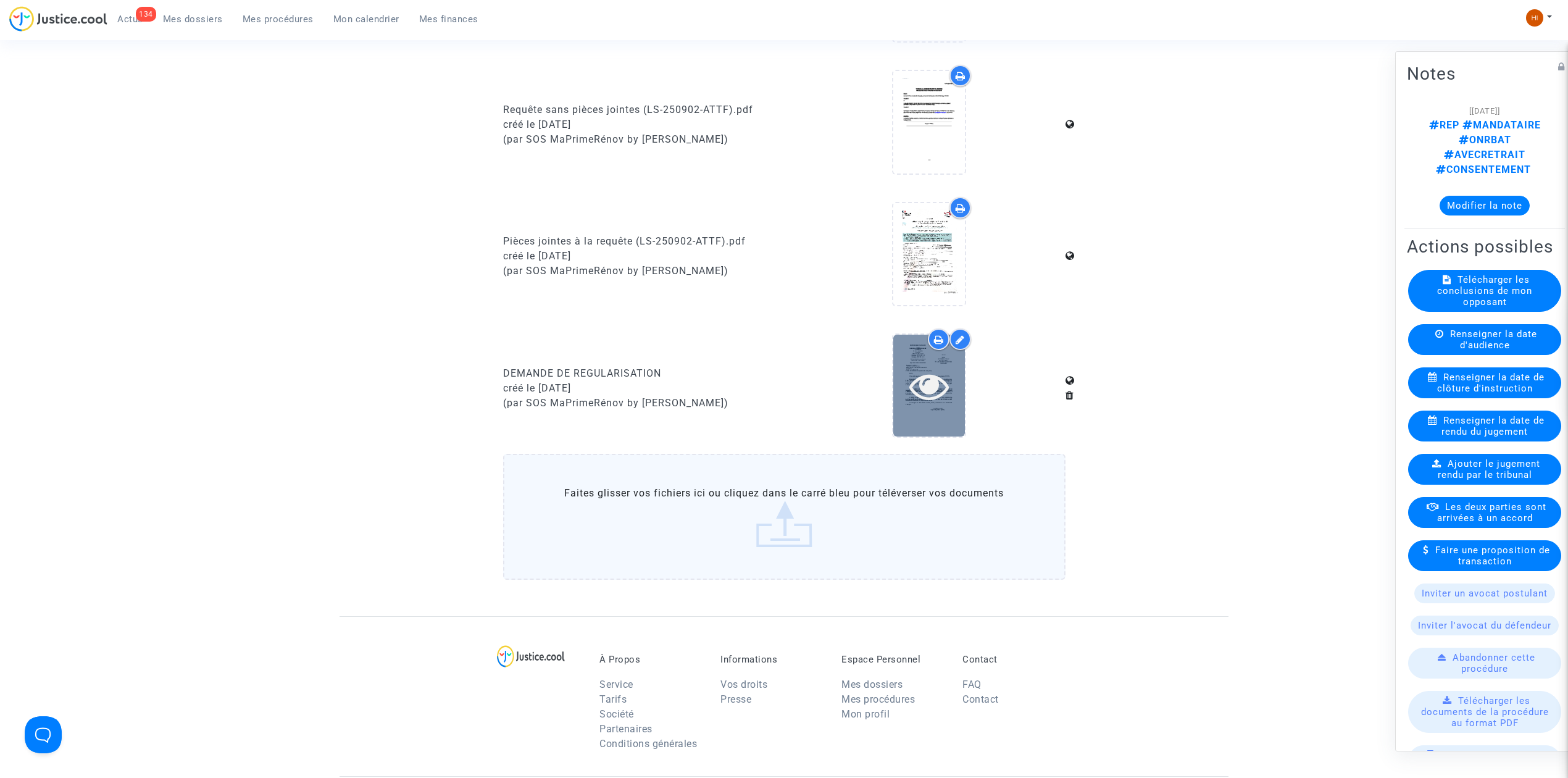
click at [921, 379] on icon at bounding box center [930, 386] width 40 height 40
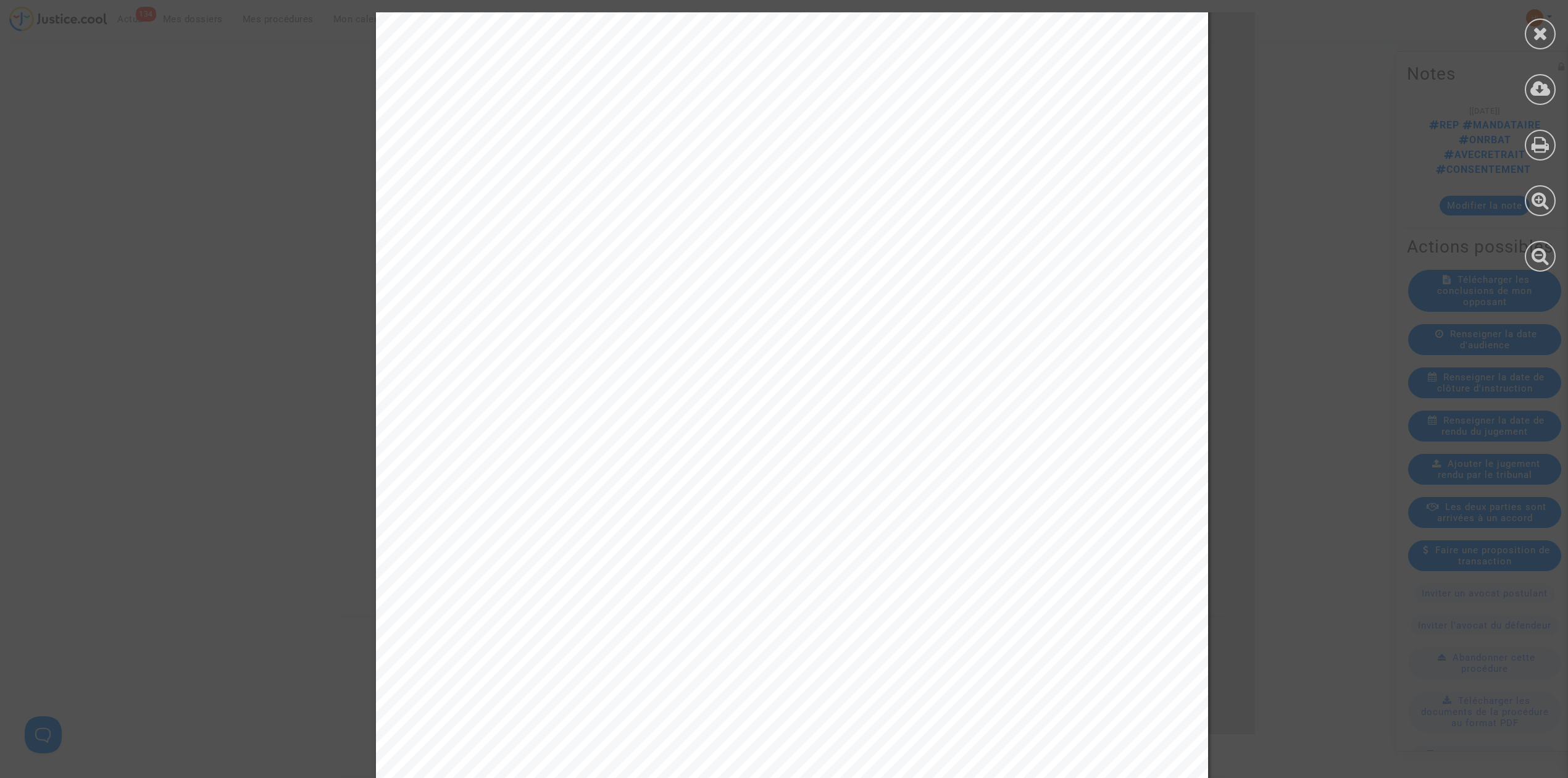
scroll to position [247, 0]
click at [1537, 38] on icon at bounding box center [1541, 33] width 16 height 18
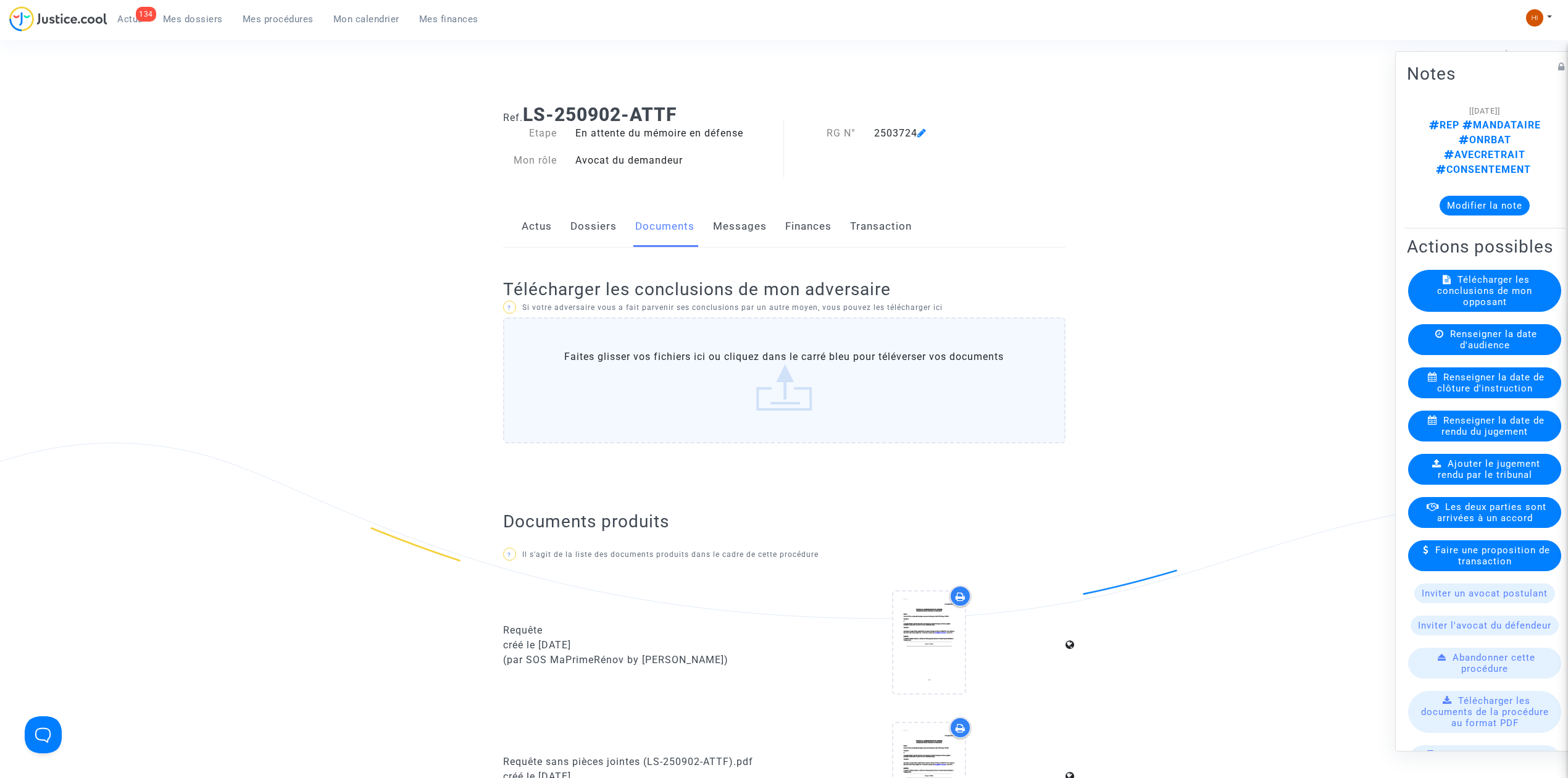
scroll to position [0, 0]
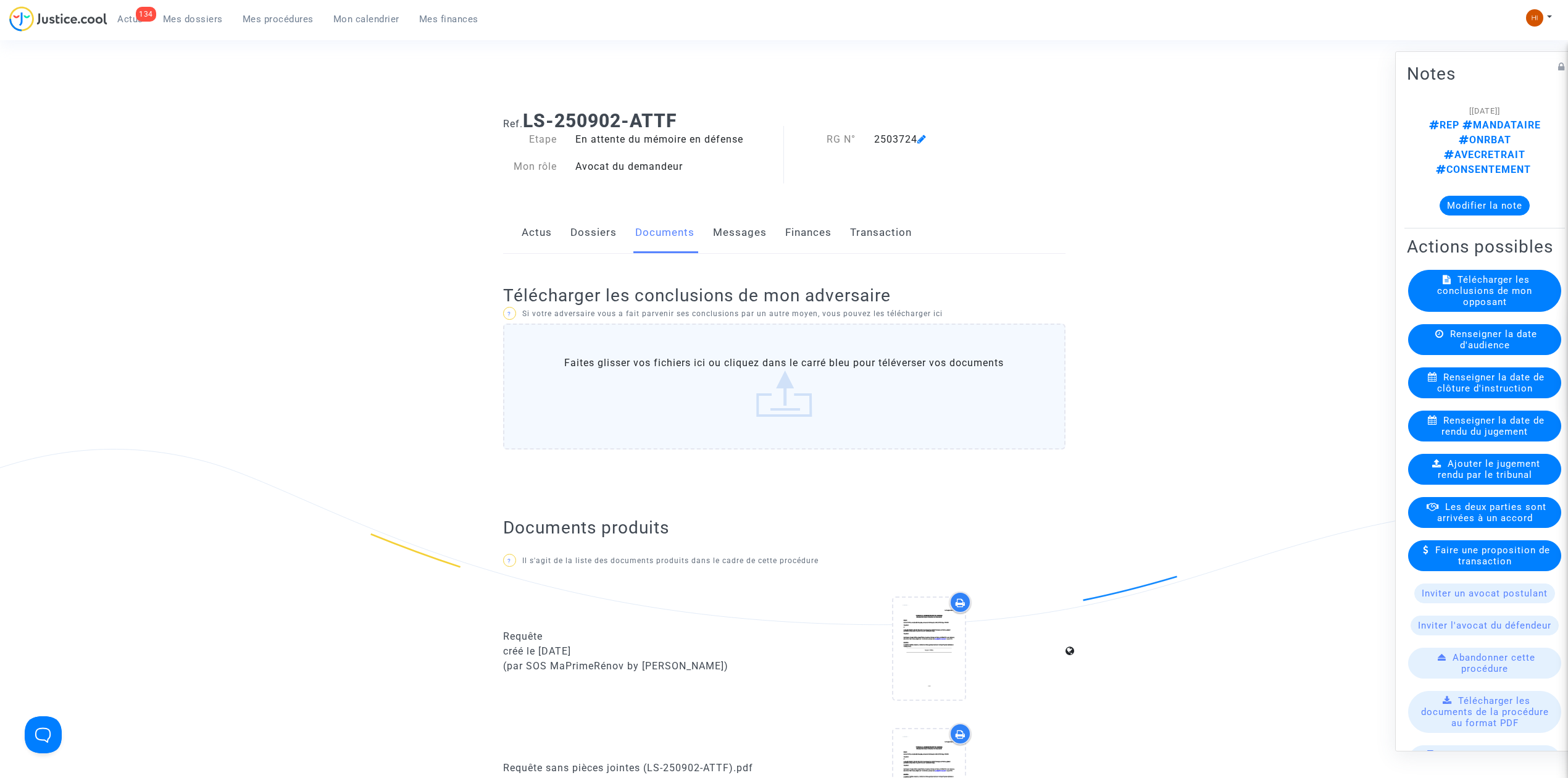
click at [602, 245] on link "Dossiers" at bounding box center [593, 232] width 46 height 40
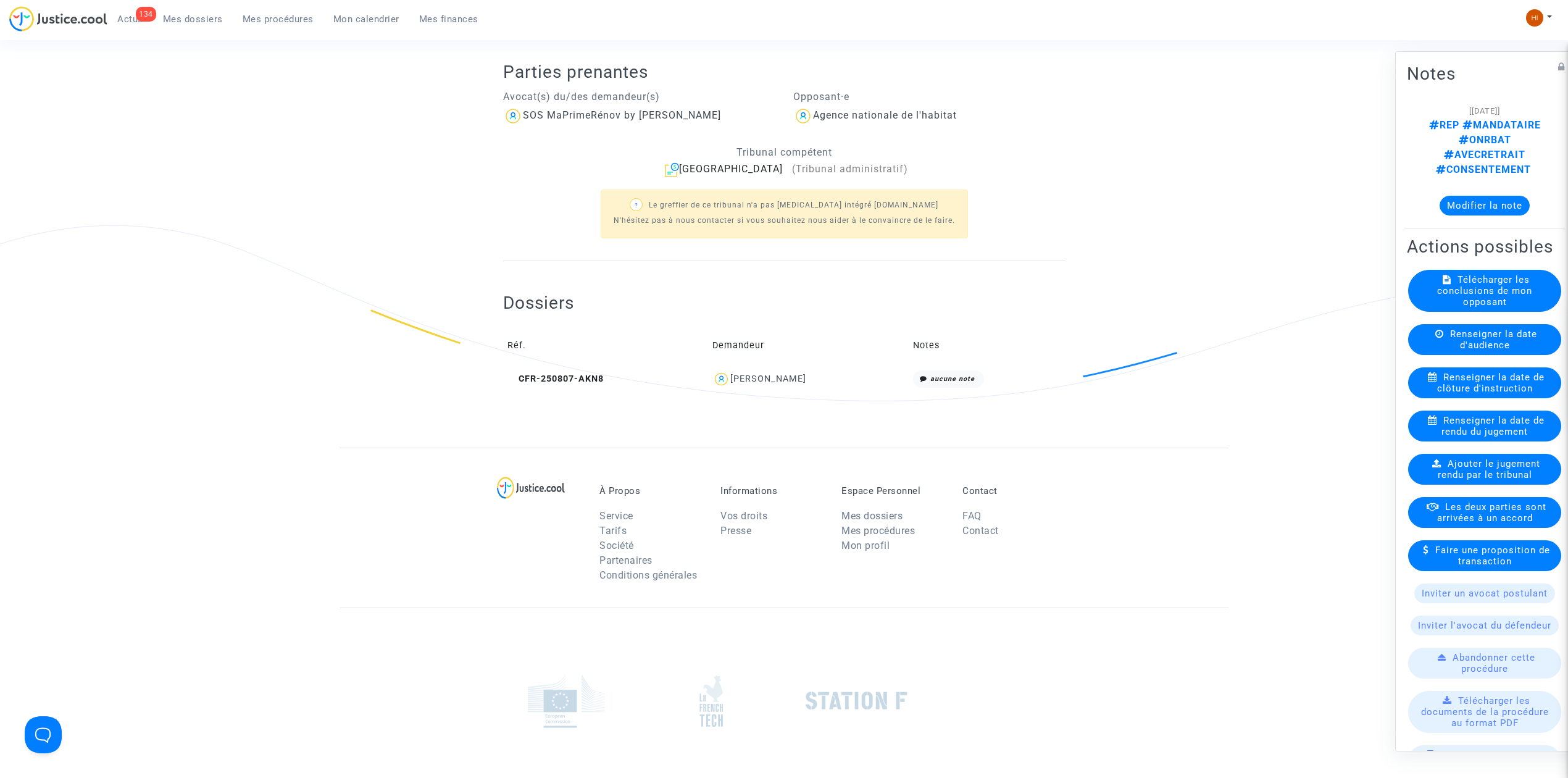
scroll to position [247, 0]
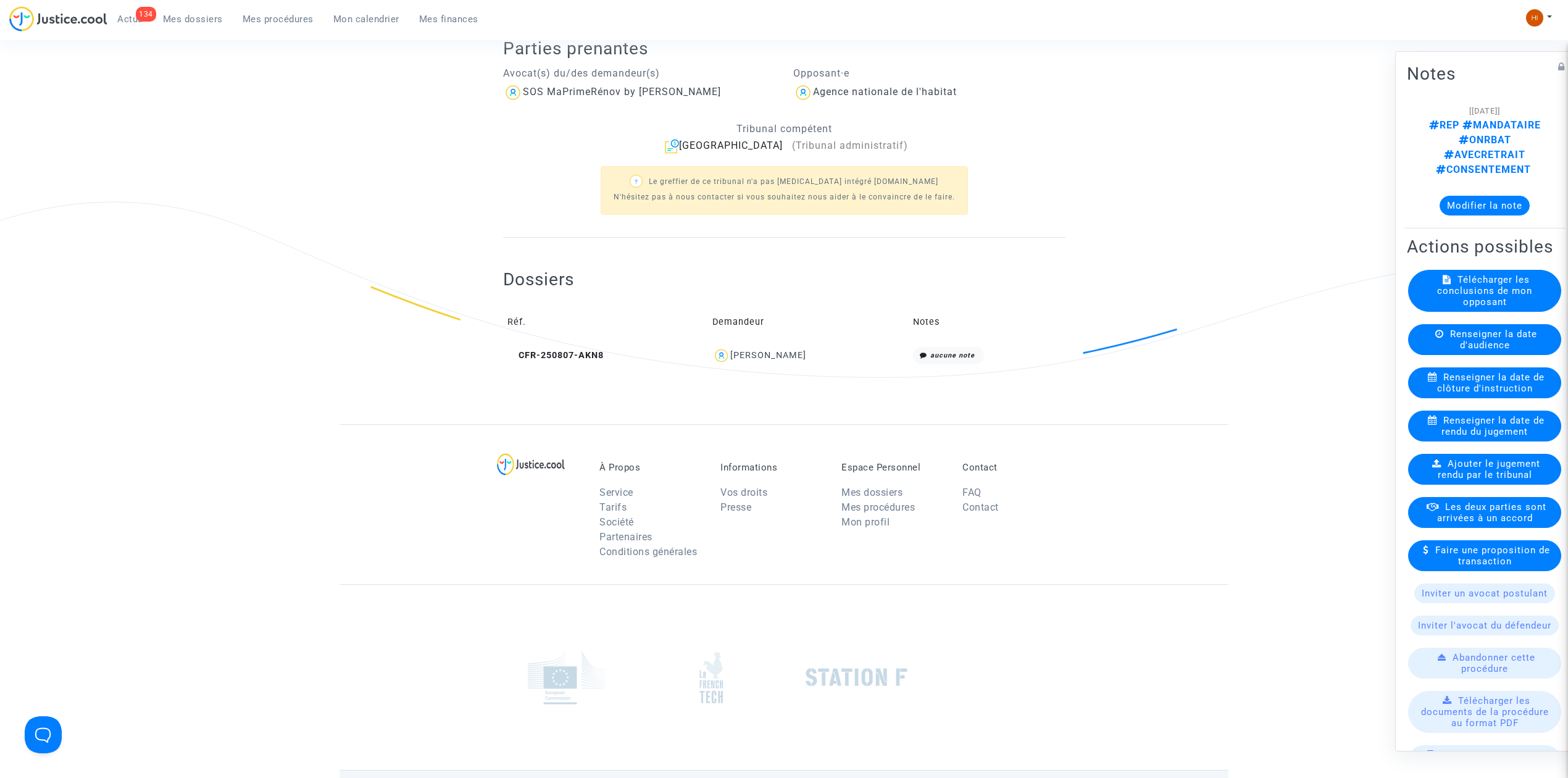
click at [568, 364] on td "CFR-250807-AKN8" at bounding box center [606, 356] width 206 height 27
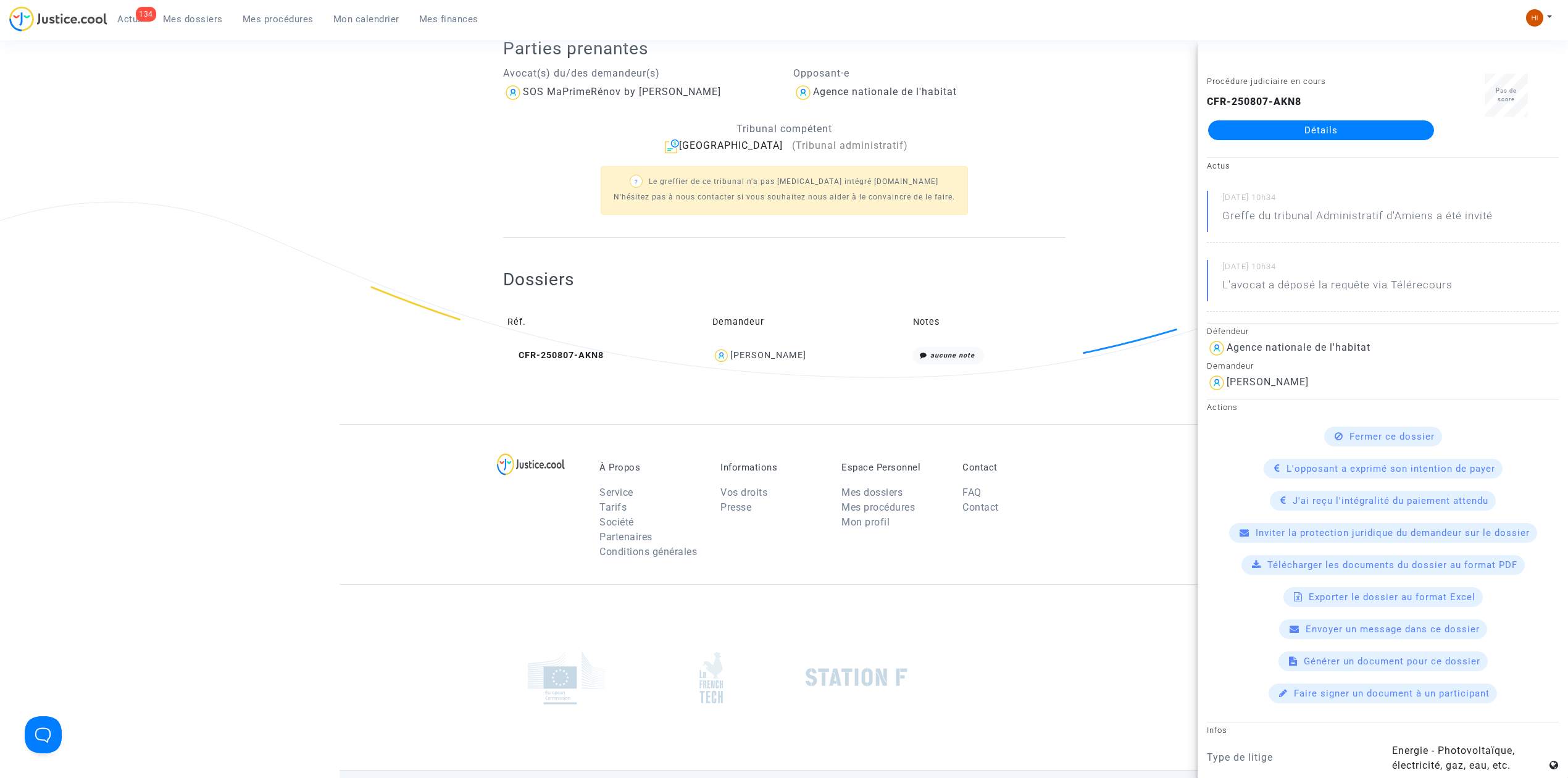
click at [1288, 142] on div "Procédure judiciaire en cours CFR-250807-AKN8 Détails" at bounding box center [1321, 112] width 247 height 78
click at [1287, 130] on link "Détails" at bounding box center [1321, 131] width 226 height 20
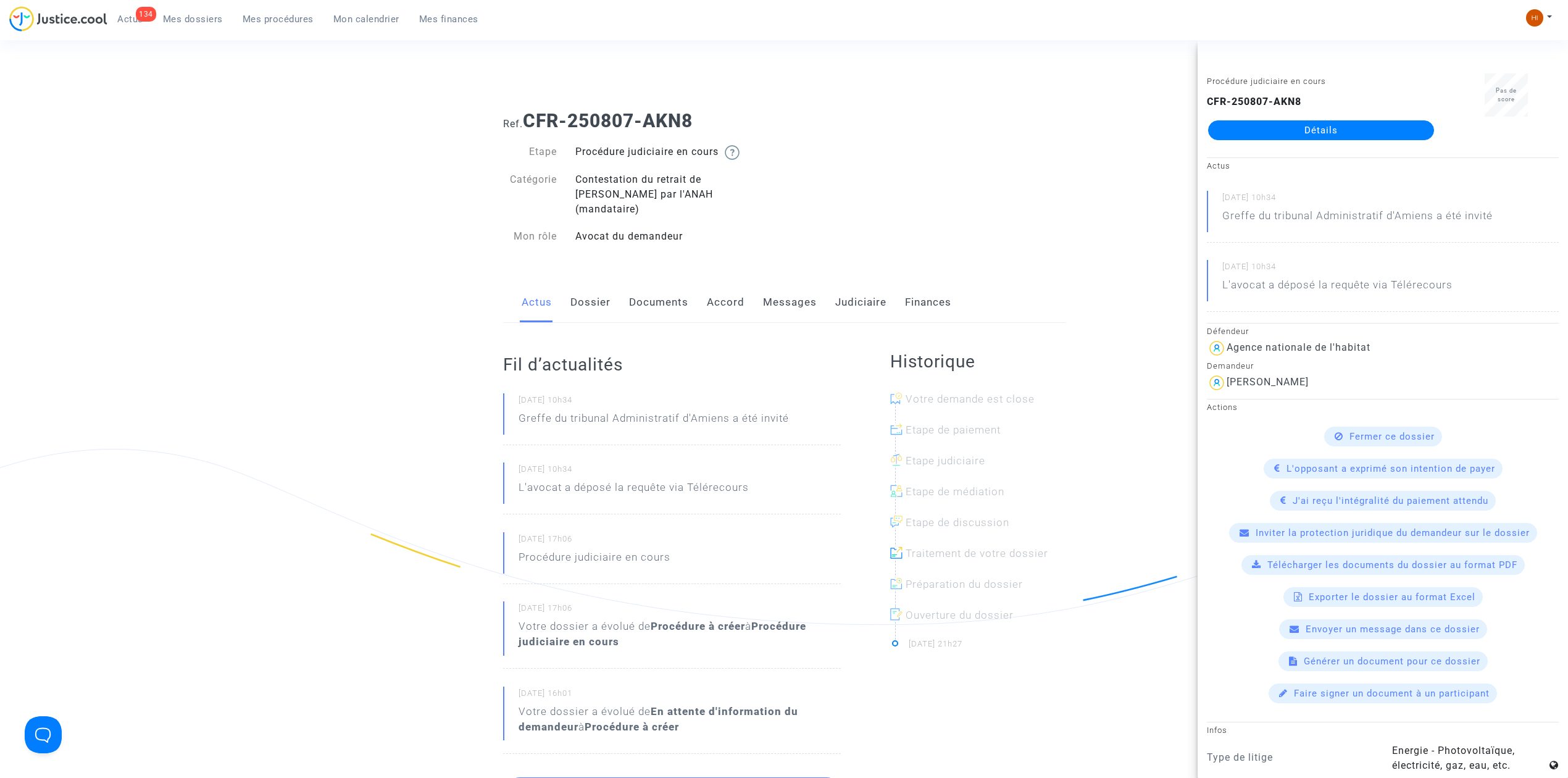
click at [658, 296] on link "Documents" at bounding box center [658, 302] width 59 height 40
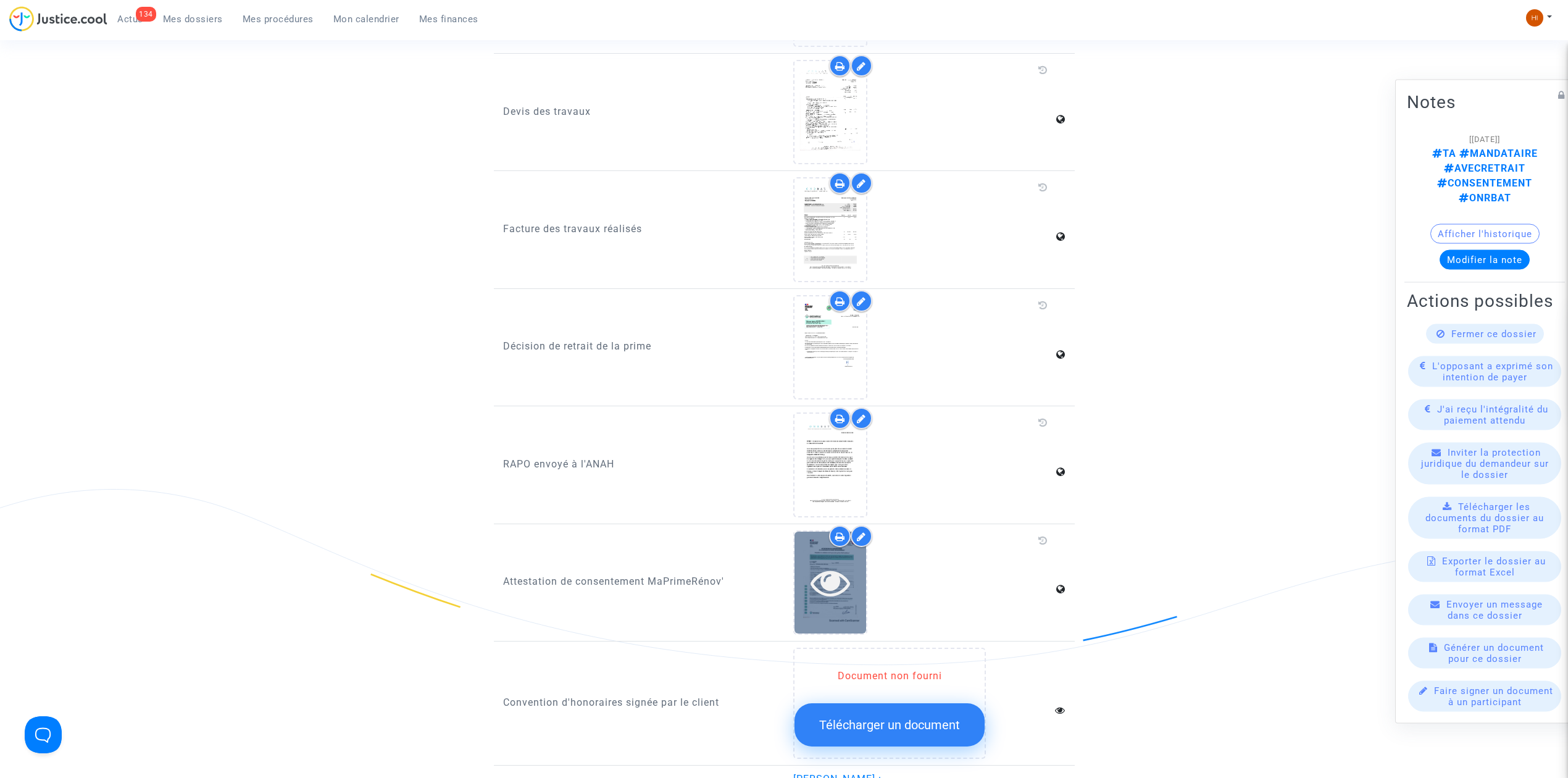
scroll to position [823, 0]
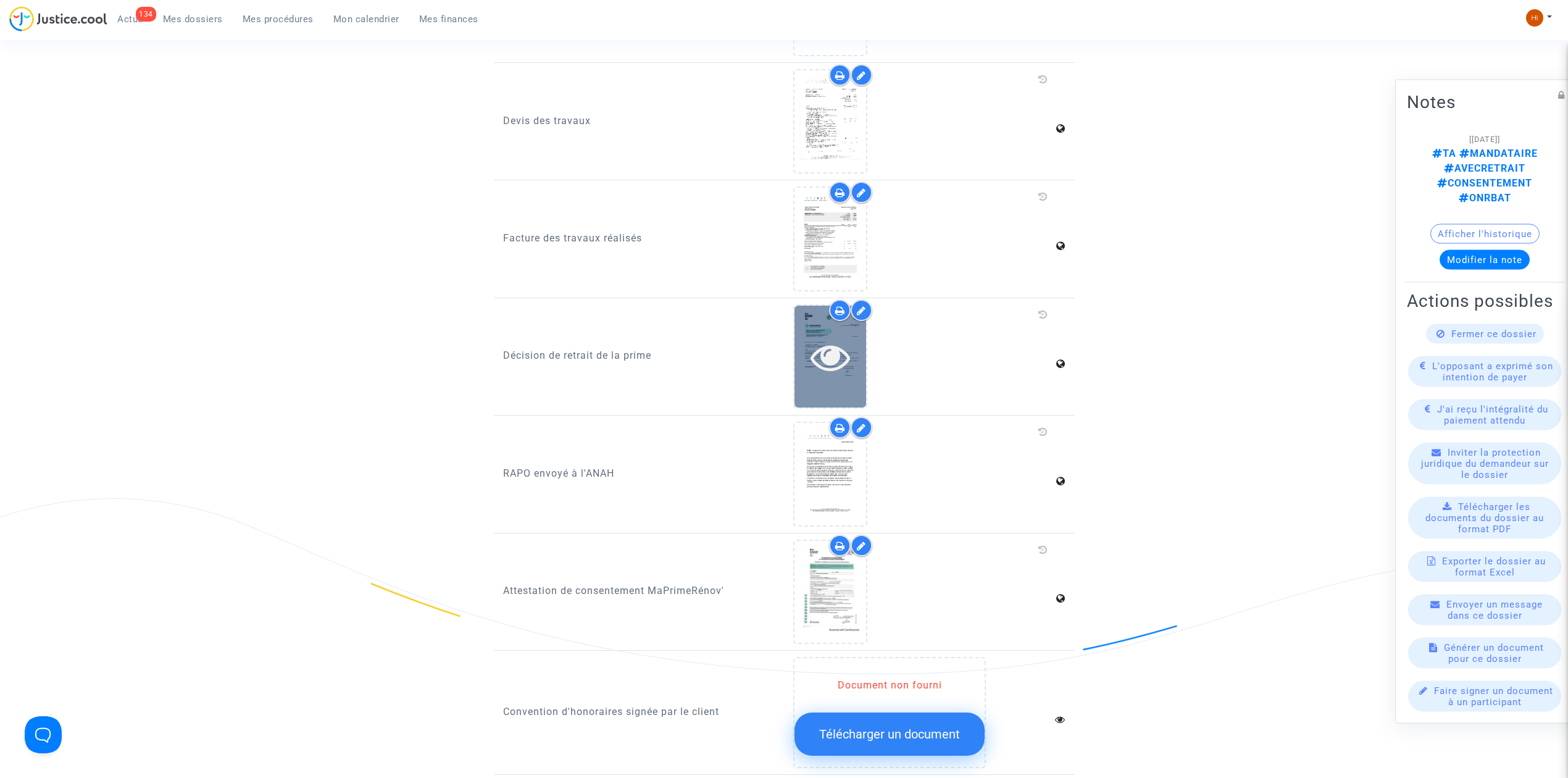
click at [821, 337] on icon at bounding box center [831, 357] width 40 height 40
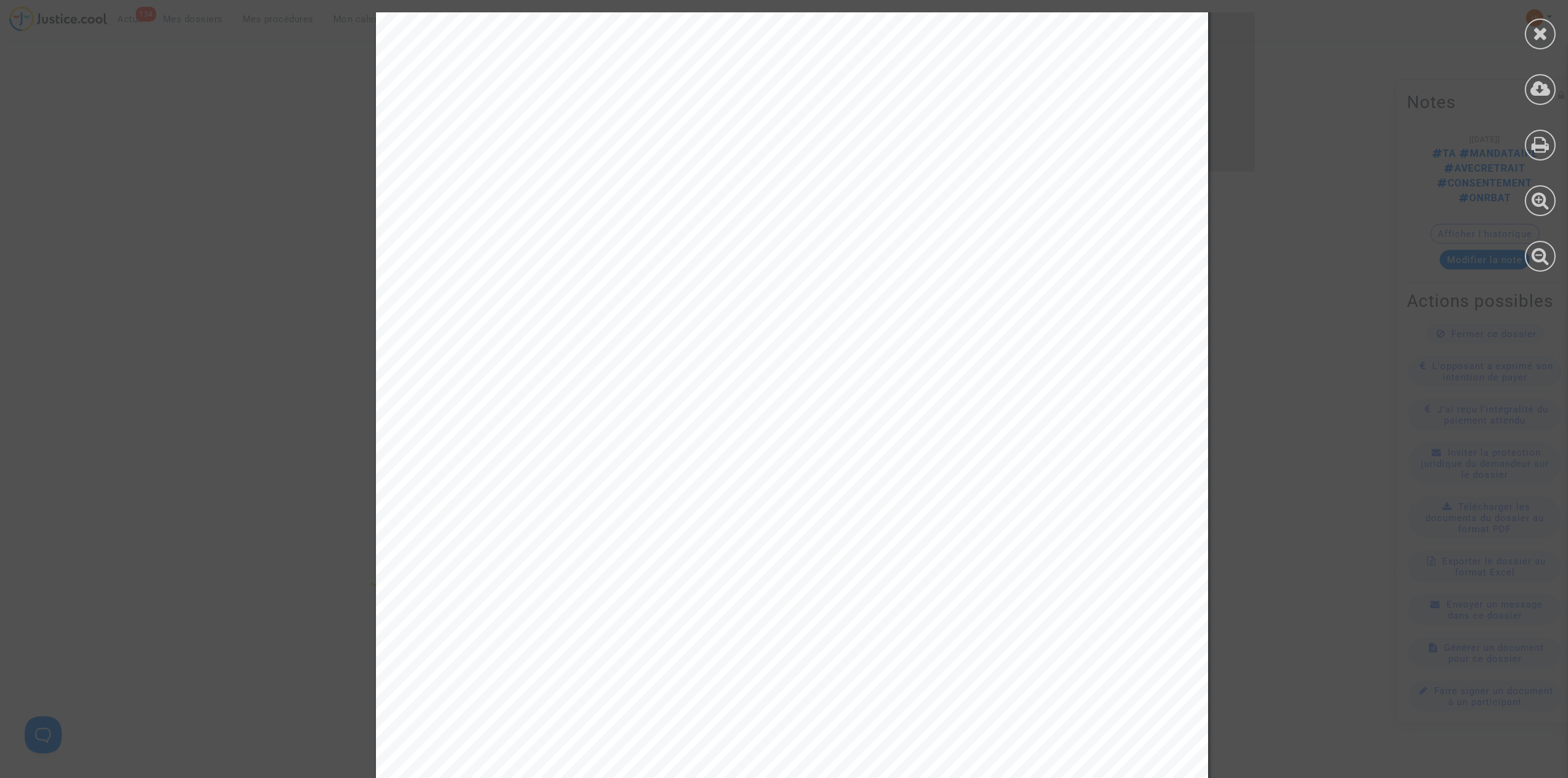
scroll to position [1235, 0]
click at [1531, 35] on div at bounding box center [1540, 33] width 31 height 31
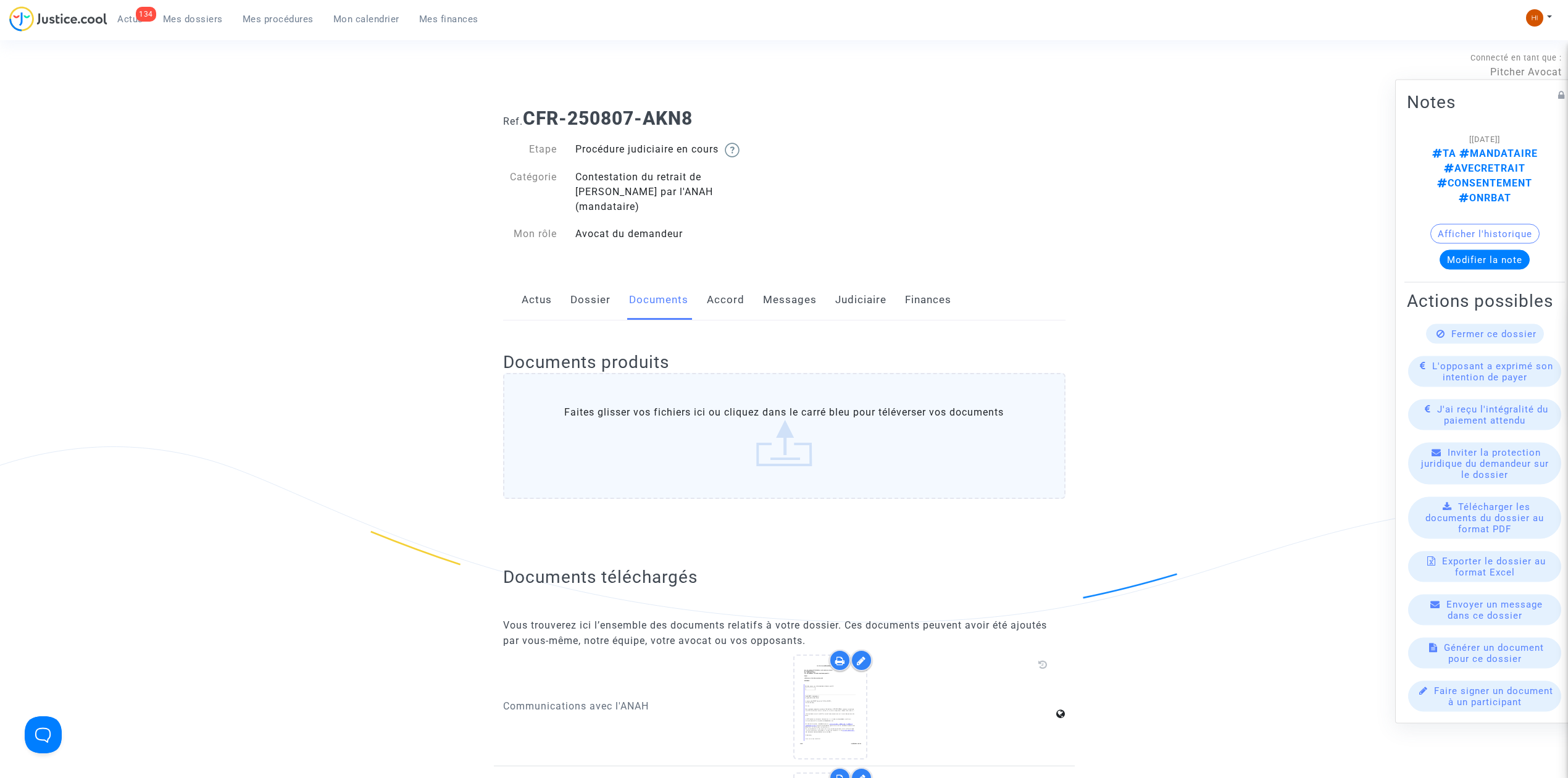
scroll to position [0, 0]
click at [848, 302] on link "Judiciaire" at bounding box center [861, 302] width 52 height 40
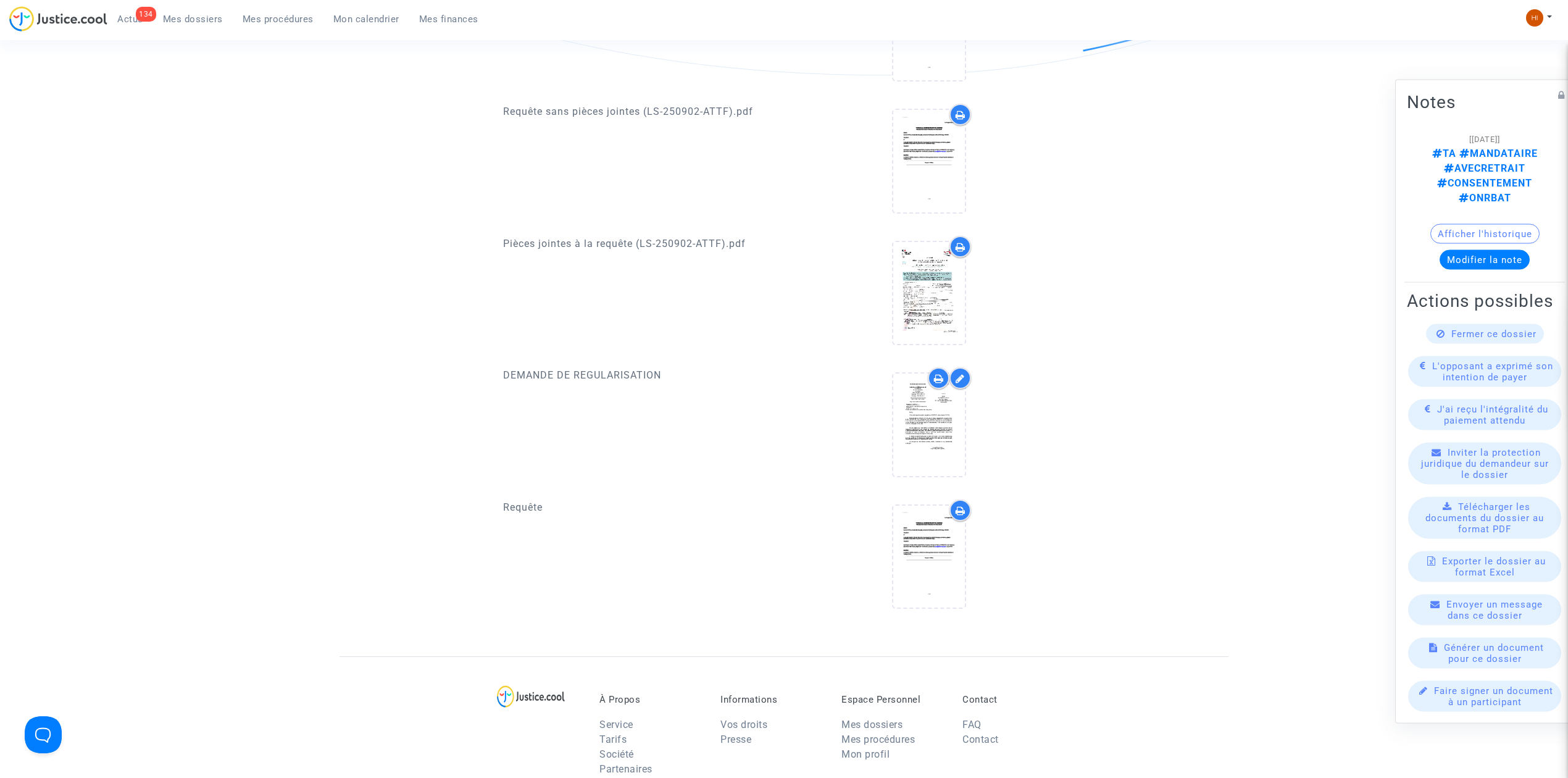
scroll to position [576, 0]
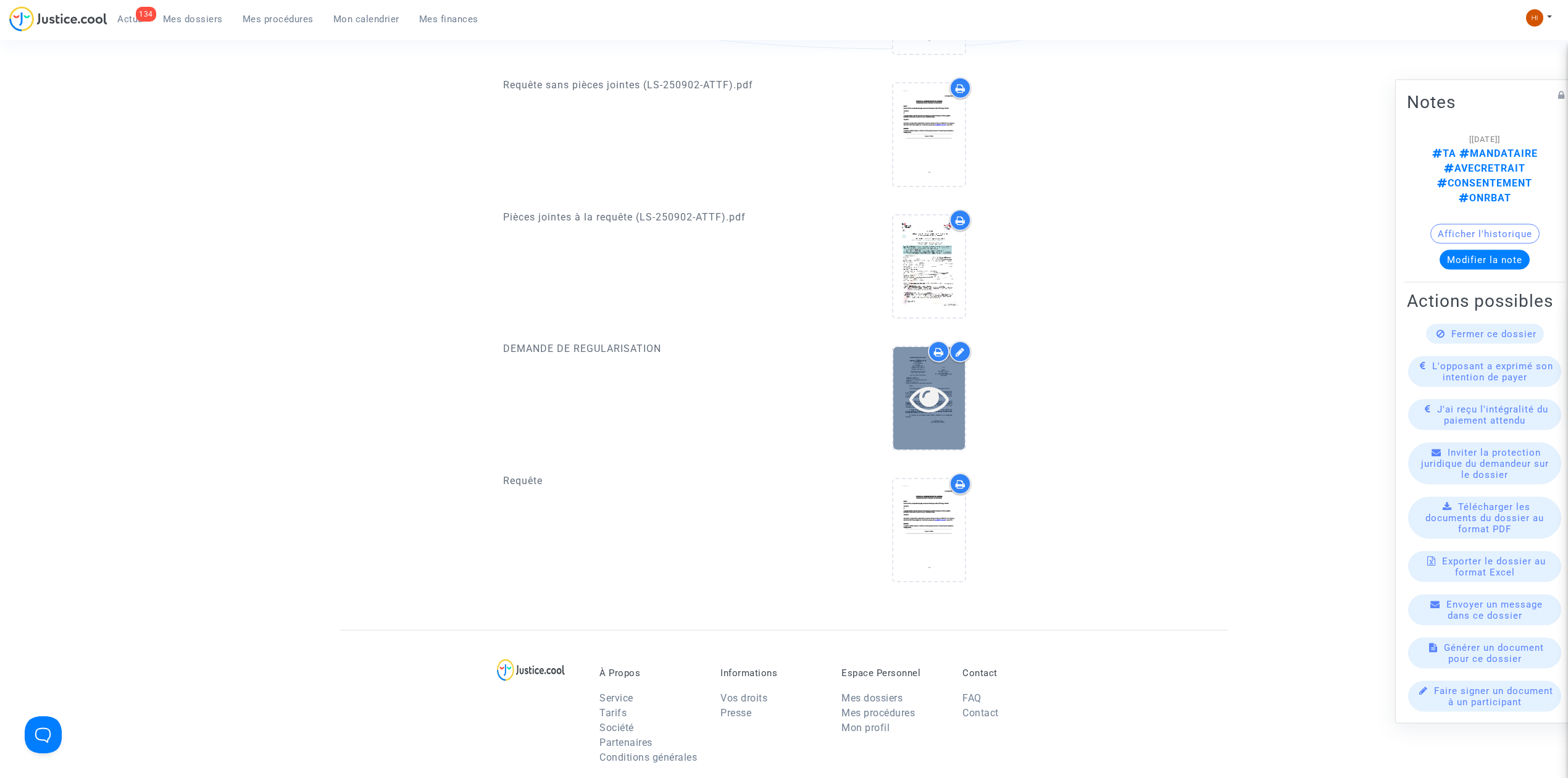
click at [944, 379] on icon at bounding box center [930, 398] width 40 height 40
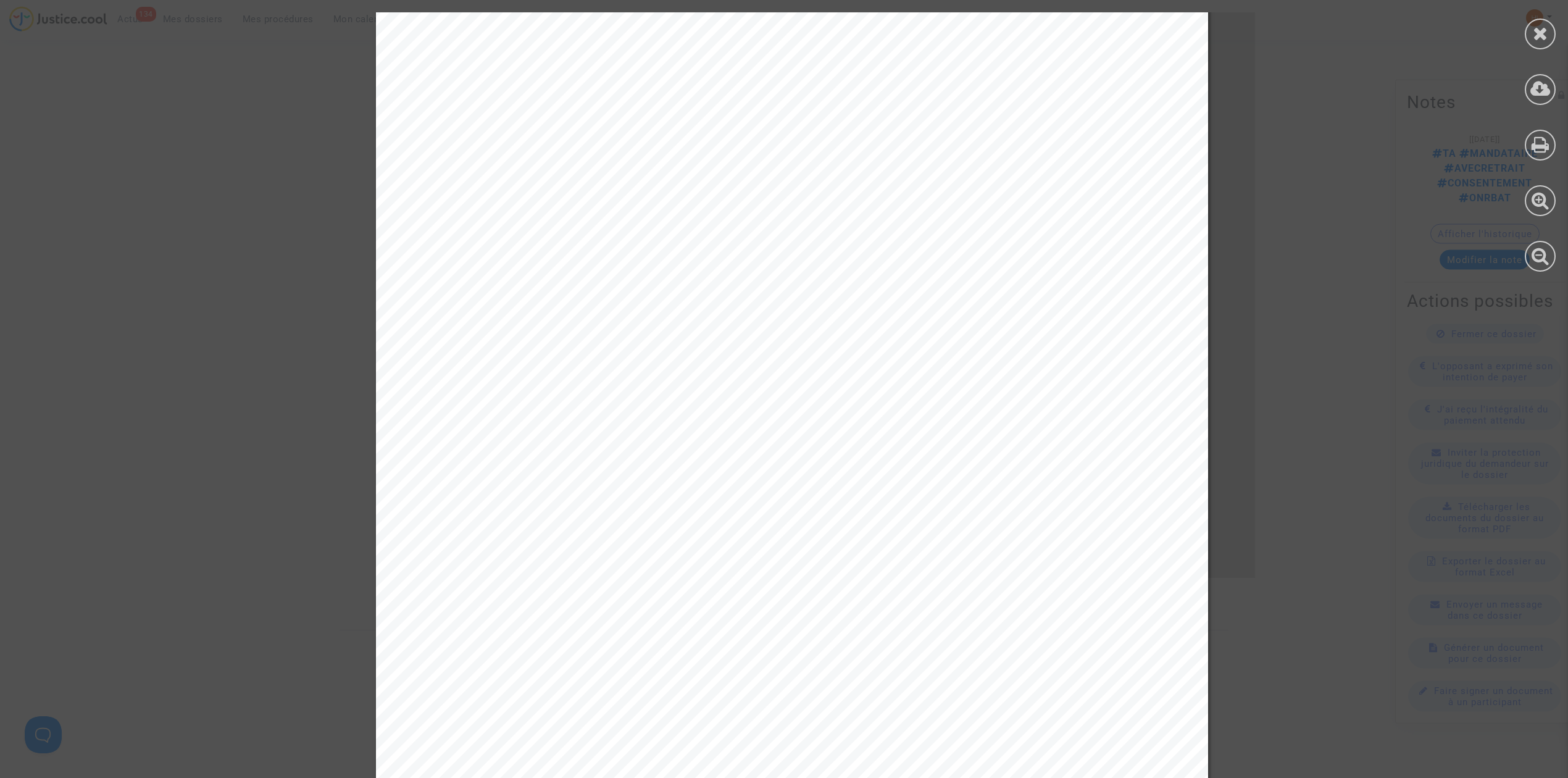
scroll to position [411, 0]
drag, startPoint x: 507, startPoint y: 262, endPoint x: 756, endPoint y: 277, distance: 249.5
click at [756, 277] on div "REPUBLIQUE FRANCAISE ______ TRIBUNAL ADMINISTRATIF D'AMIENS 14, rue Lemerchier …" at bounding box center [792, 190] width 832 height 1178
click at [826, 304] on span "administratif préalable obligatoire, ou, à défaut, la preuve du dépôt d’un tel …" at bounding box center [805, 303] width 660 height 17
click at [1065, 293] on div "REPUBLIQUE FRANCAISE ______ TRIBUNAL ADMINISTRATIF D'AMIENS 14, rue Lemerchier …" at bounding box center [792, 190] width 832 height 1178
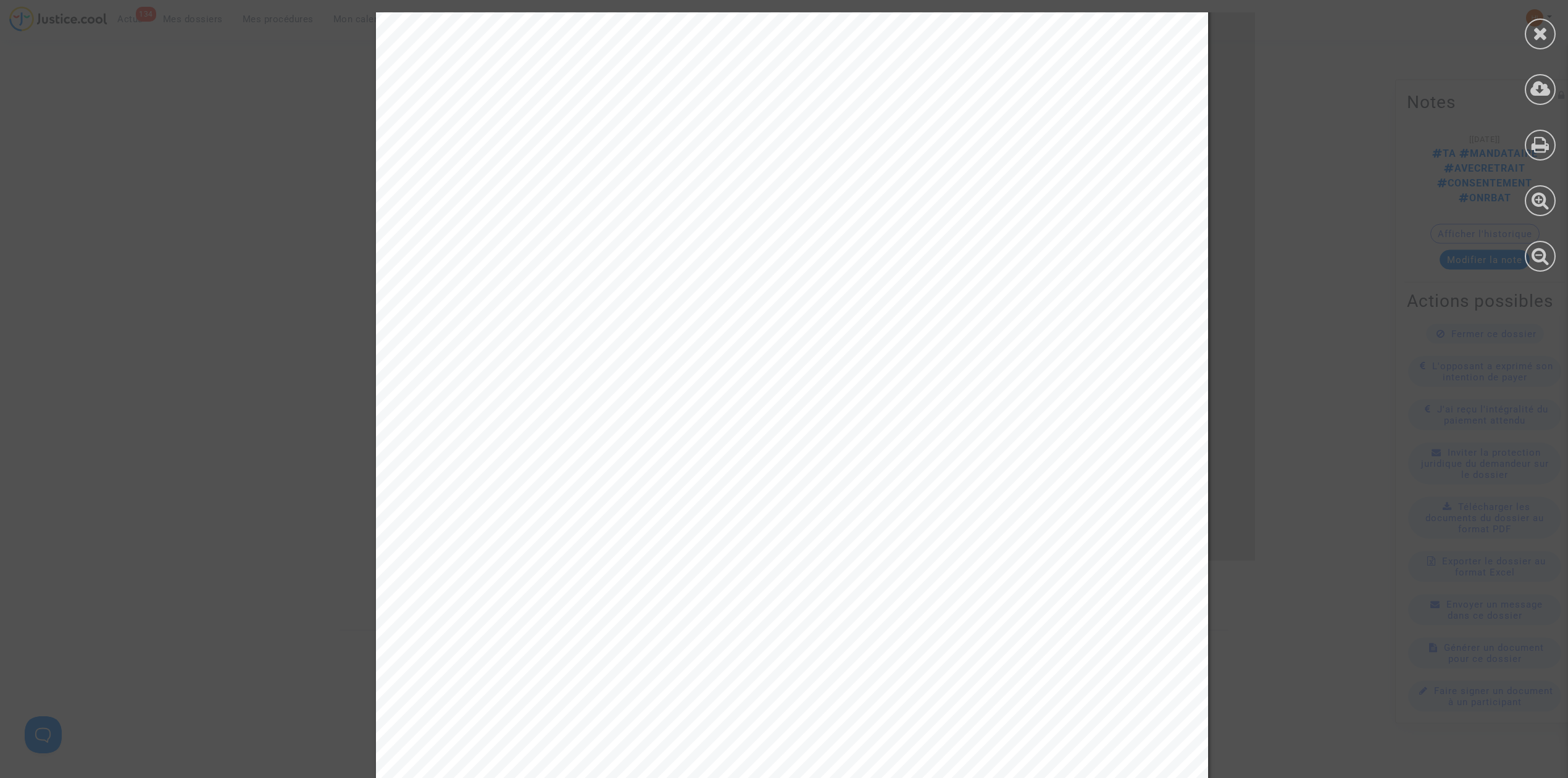
click at [1083, 305] on span ". La" at bounding box center [1098, 303] width 29 height 17
drag, startPoint x: 510, startPoint y: 267, endPoint x: 1026, endPoint y: 275, distance: 516.1
click at [1026, 275] on div "REPUBLIQUE FRANCAISE ______ TRIBUNAL ADMINISTRATIF D'AMIENS 14, rue Lemerchier …" at bounding box center [792, 190] width 832 height 1178
click at [986, 305] on span "administratif préalable obligatoire, ou, à défaut, la preuve du dépôt d’un tel …" at bounding box center [805, 303] width 660 height 17
drag, startPoint x: 510, startPoint y: 260, endPoint x: 559, endPoint y: 267, distance: 49.5
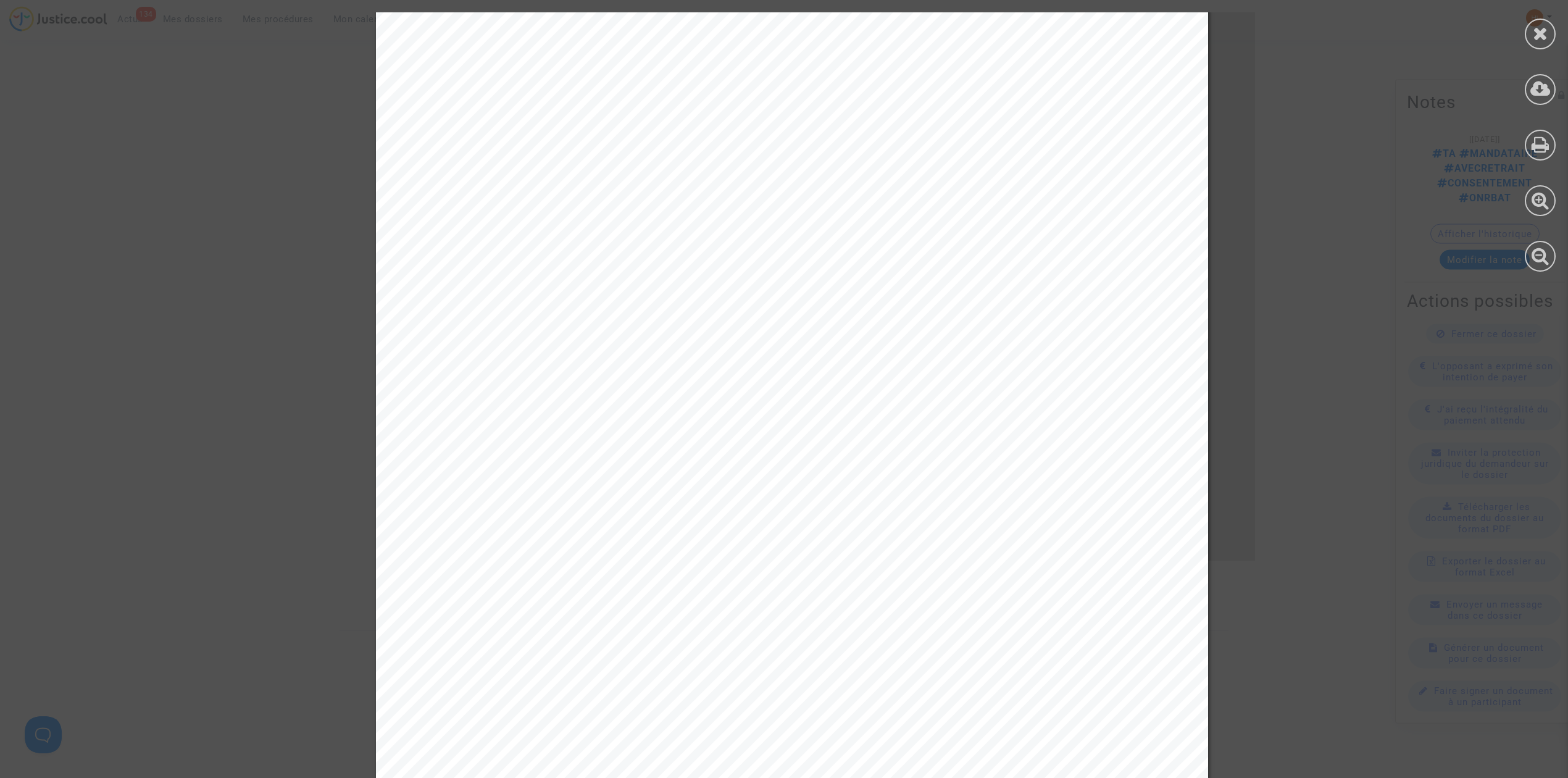
click at [559, 267] on div "REPUBLIQUE FRANCAISE ______ TRIBUNAL ADMINISTRATIF D'AMIENS 14, rue Lemerchier …" at bounding box center [792, 190] width 832 height 1178
click at [541, 268] on span "En conséquence, je vous invite à régulariser votre requête en adressant au" at bounding box center [841, 266] width 635 height 17
drag, startPoint x: 1072, startPoint y: 299, endPoint x: 542, endPoint y: 265, distance: 531.1
click at [542, 265] on div "REPUBLIQUE FRANCAISE ______ TRIBUNAL ADMINISTRATIF D'AMIENS 14, rue Lemerchier …" at bounding box center [792, 190] width 832 height 1178
copy div "conséquence, je vous invite à régulariser votre requête en adressant au tribuna…"
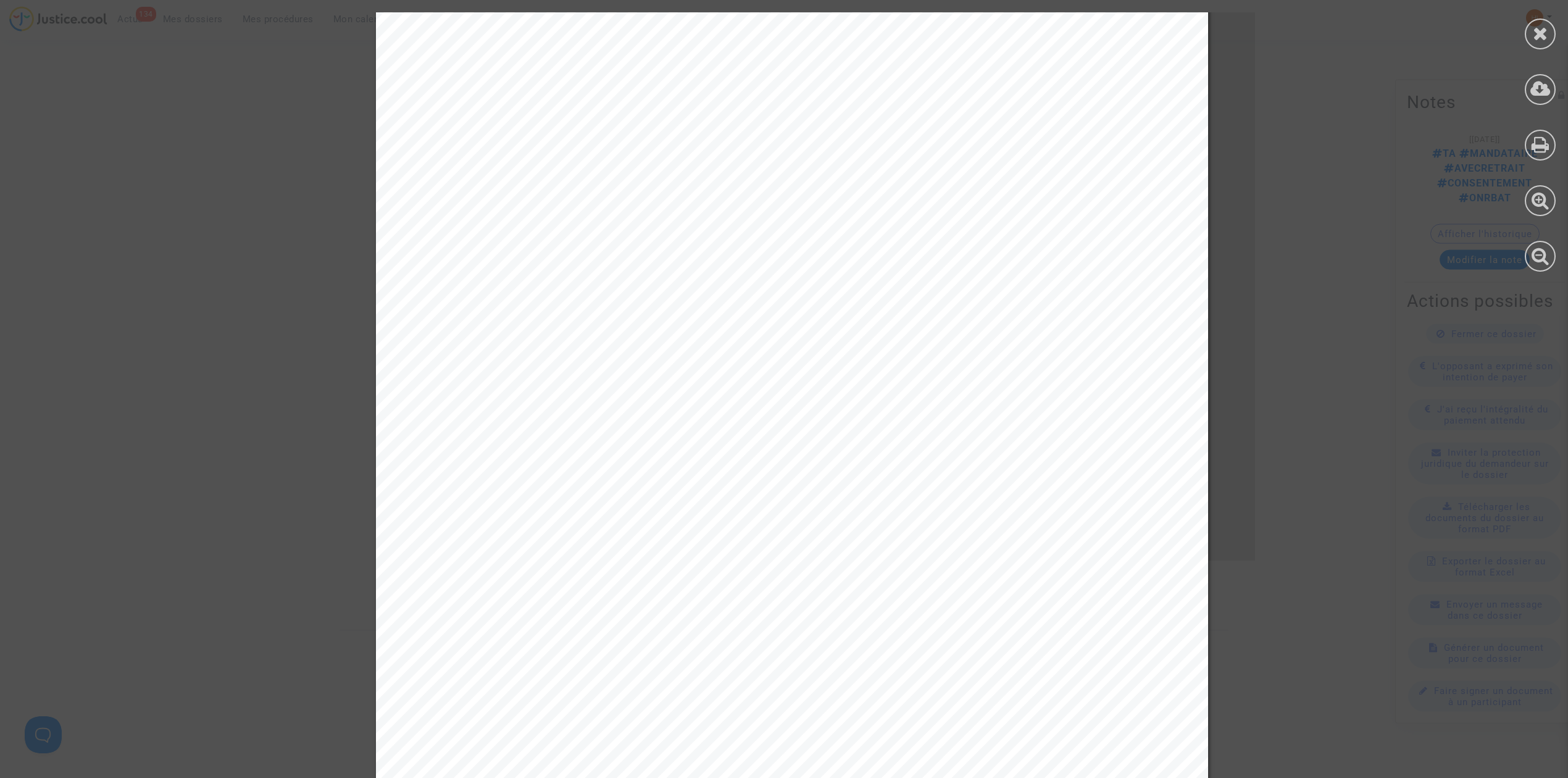
drag, startPoint x: 1542, startPoint y: 38, endPoint x: 1377, endPoint y: 104, distance: 177.7
click at [1543, 38] on icon at bounding box center [1541, 33] width 16 height 18
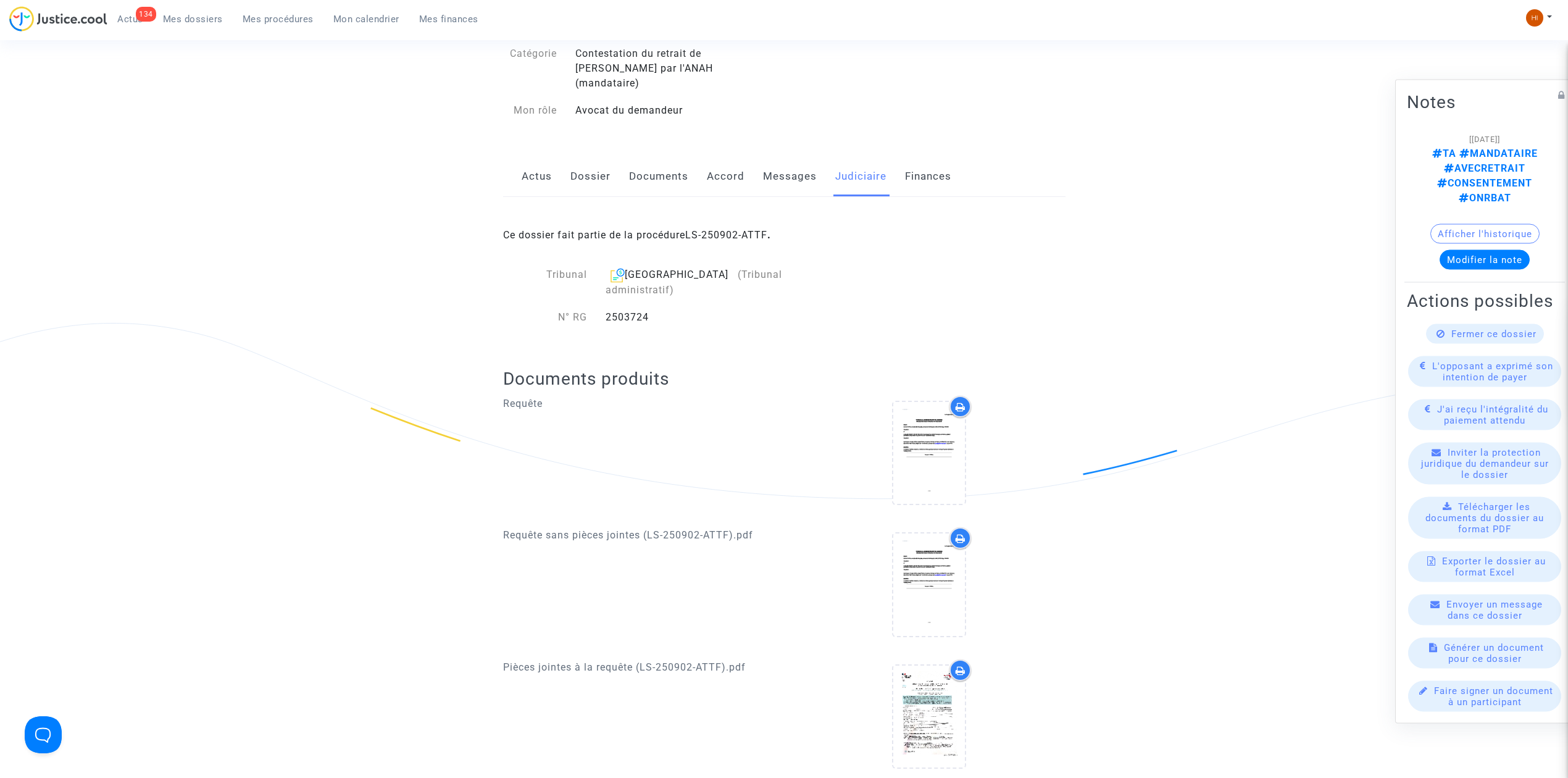
scroll to position [0, 0]
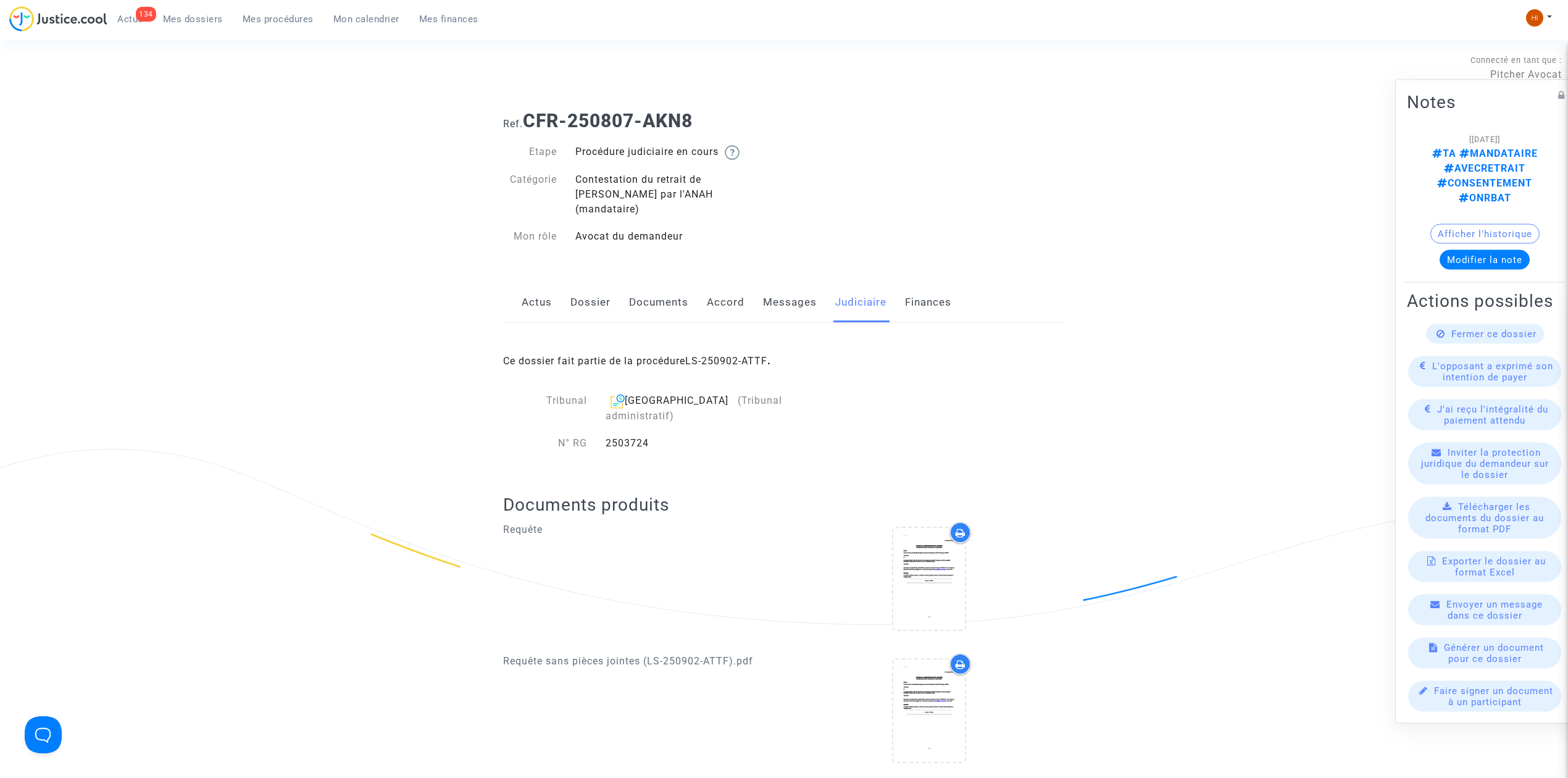
drag, startPoint x: 699, startPoint y: 122, endPoint x: 525, endPoint y: 119, distance: 174.0
click at [525, 119] on h1 "Ref. CFR-250807-AKN8" at bounding box center [784, 121] width 562 height 22
copy b "CFR-250807-AKN8"
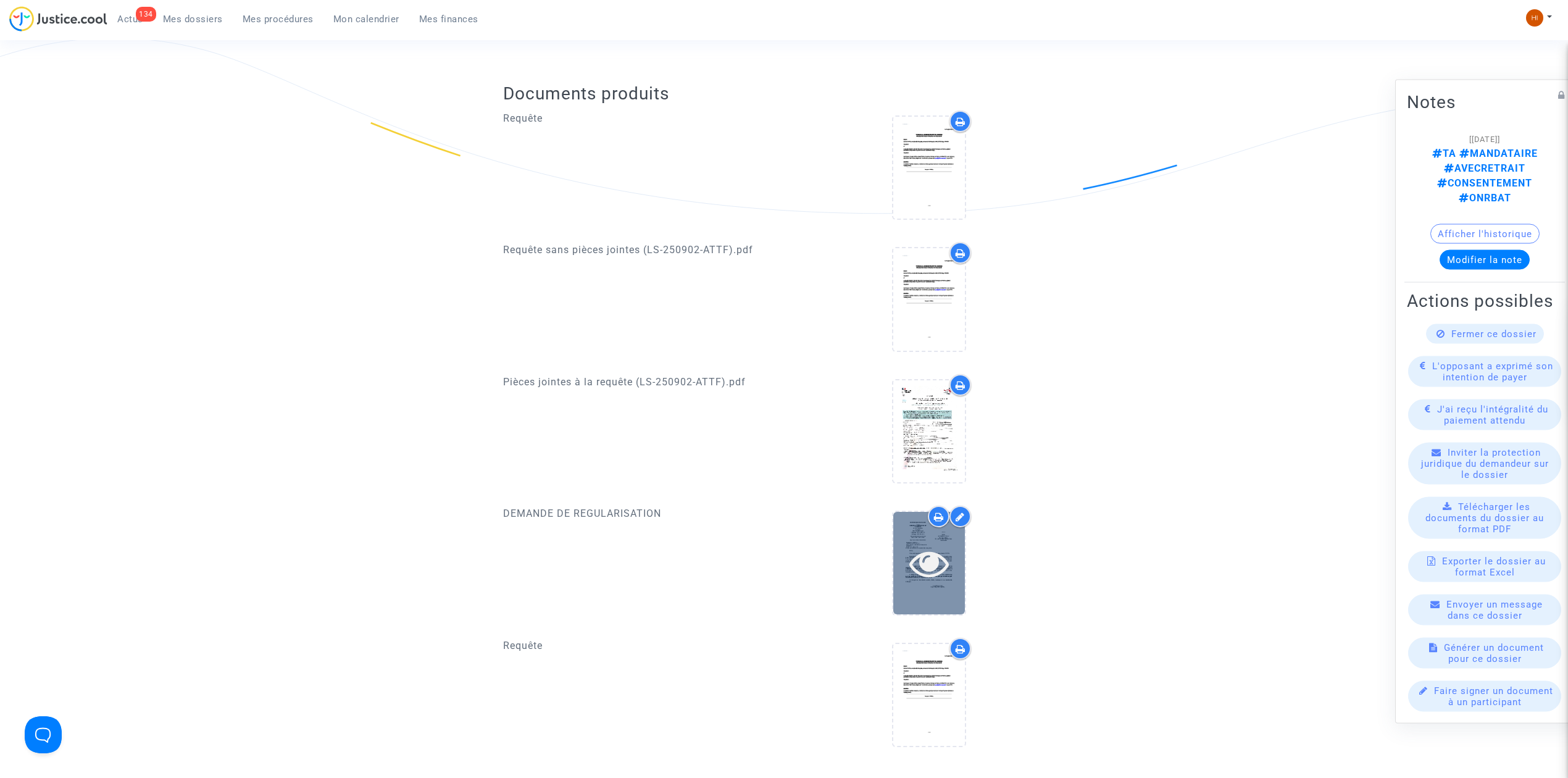
click at [910, 544] on icon at bounding box center [930, 563] width 40 height 40
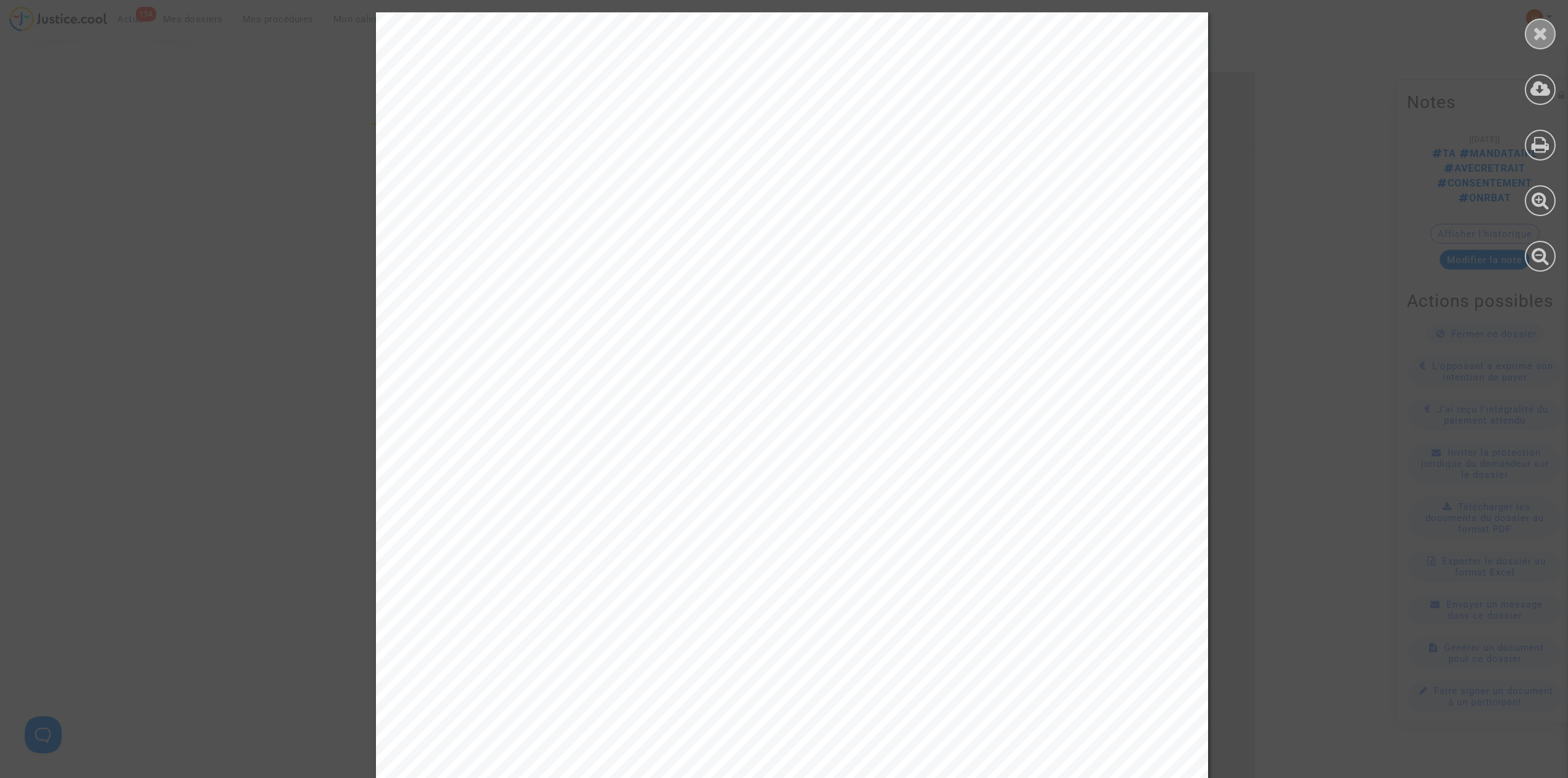
click at [1543, 33] on icon at bounding box center [1541, 33] width 16 height 18
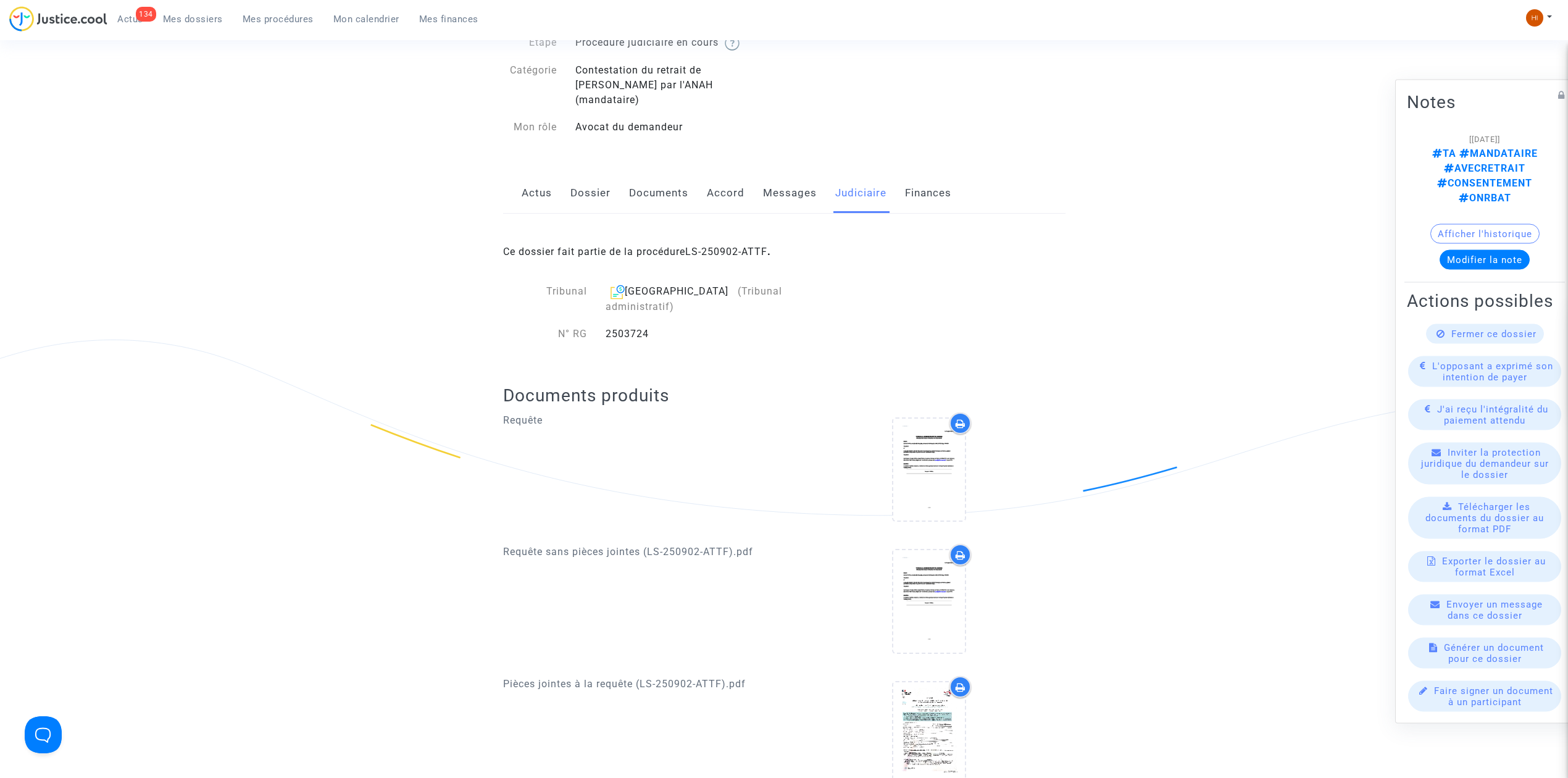
scroll to position [82, 0]
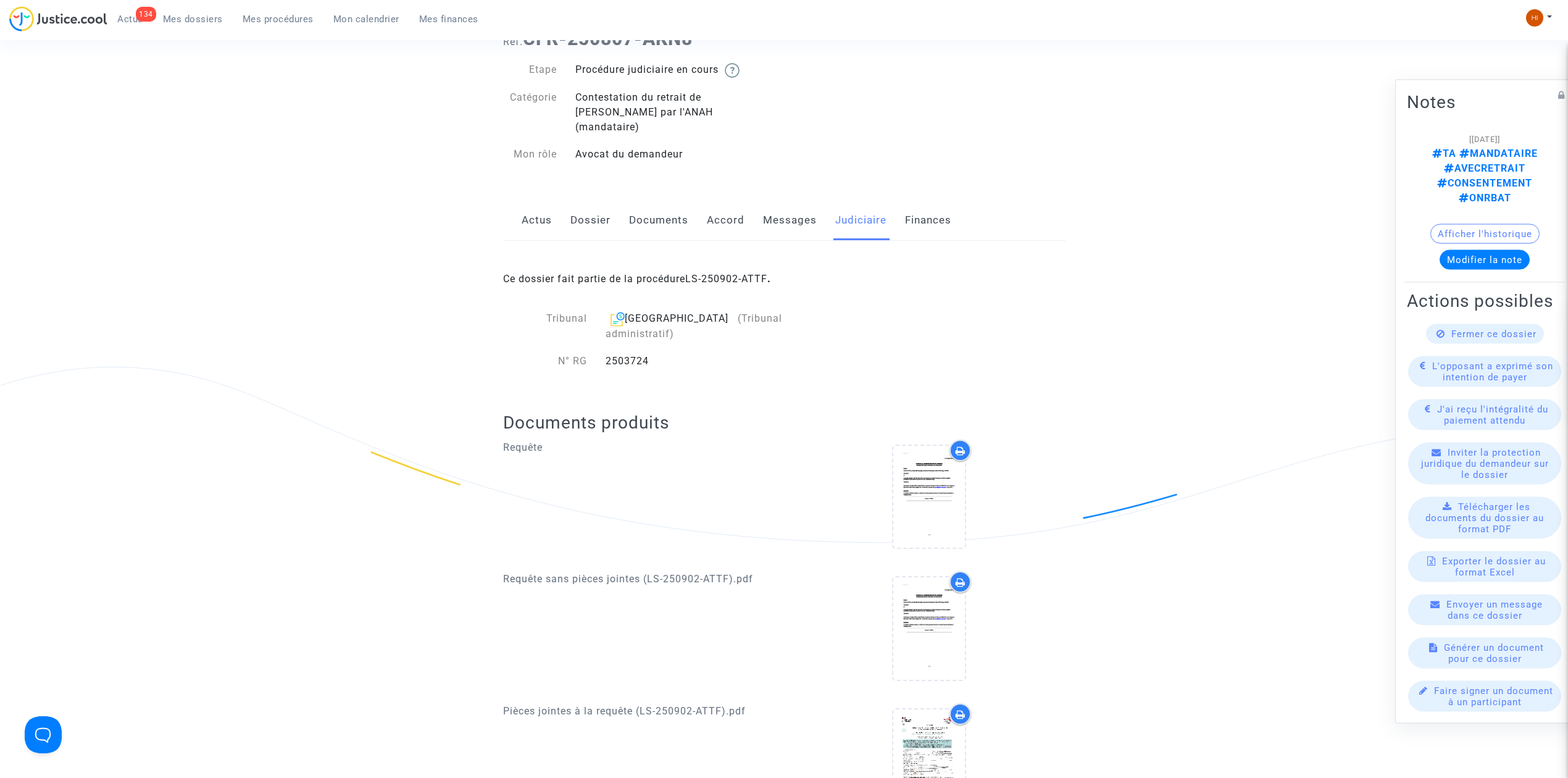
click at [280, 20] on span "Mes procédures" at bounding box center [278, 19] width 71 height 11
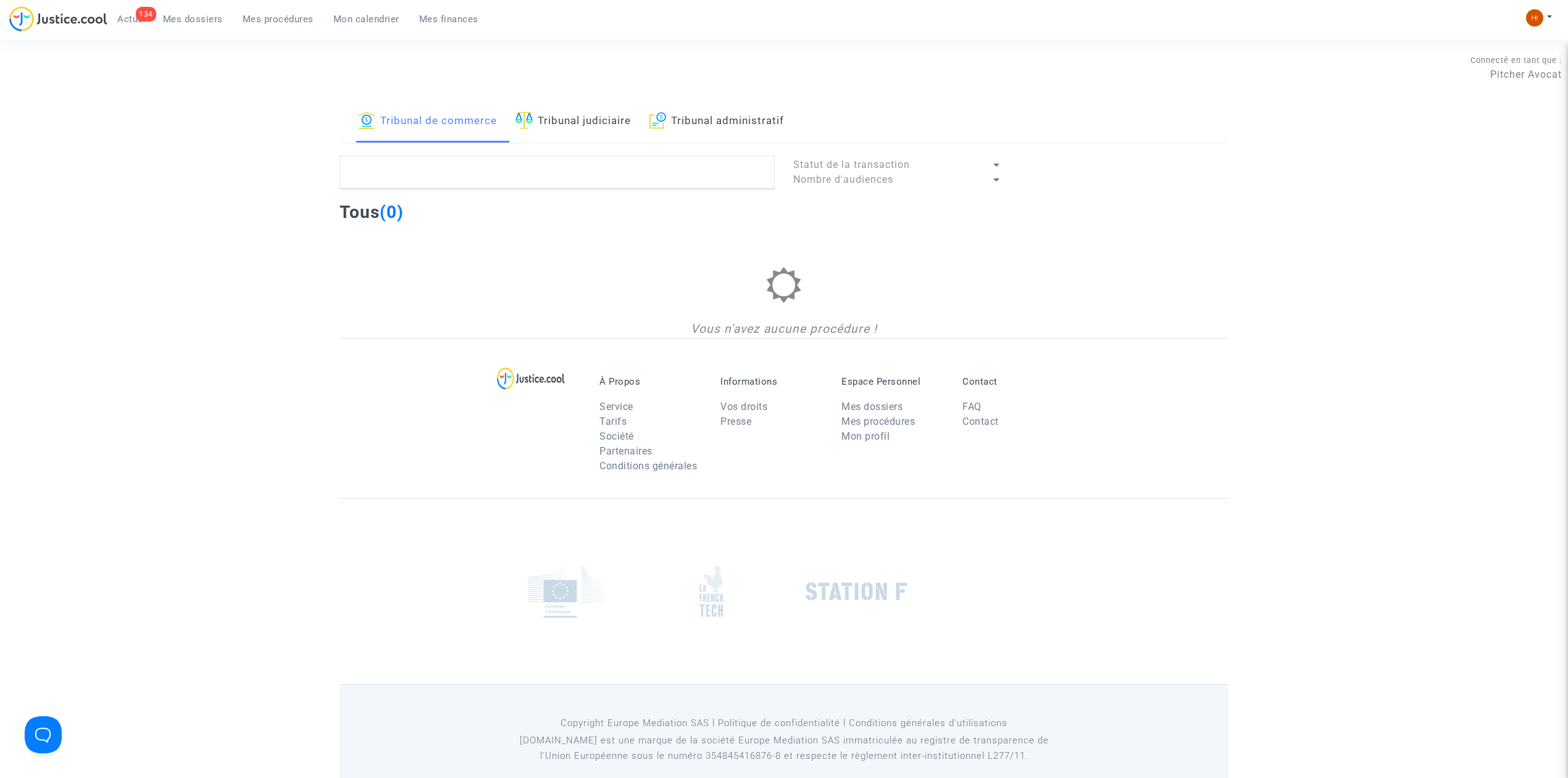
click at [696, 116] on link "Tribunal administratif" at bounding box center [716, 121] width 134 height 42
click at [636, 185] on textarea at bounding box center [557, 172] width 435 height 33
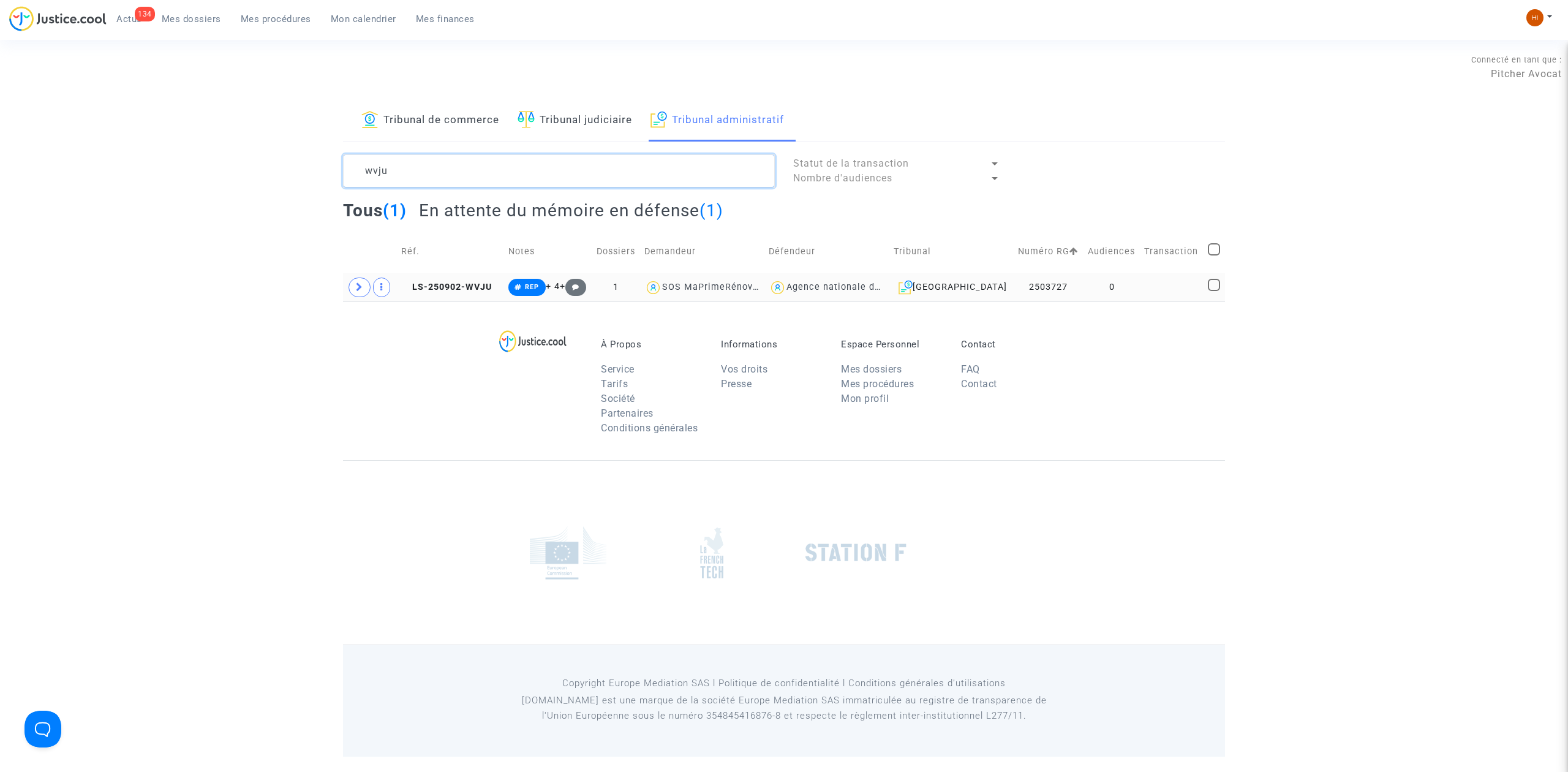
type textarea "wvju"
click at [1136, 291] on td "0" at bounding box center [1112, 288] width 57 height 28
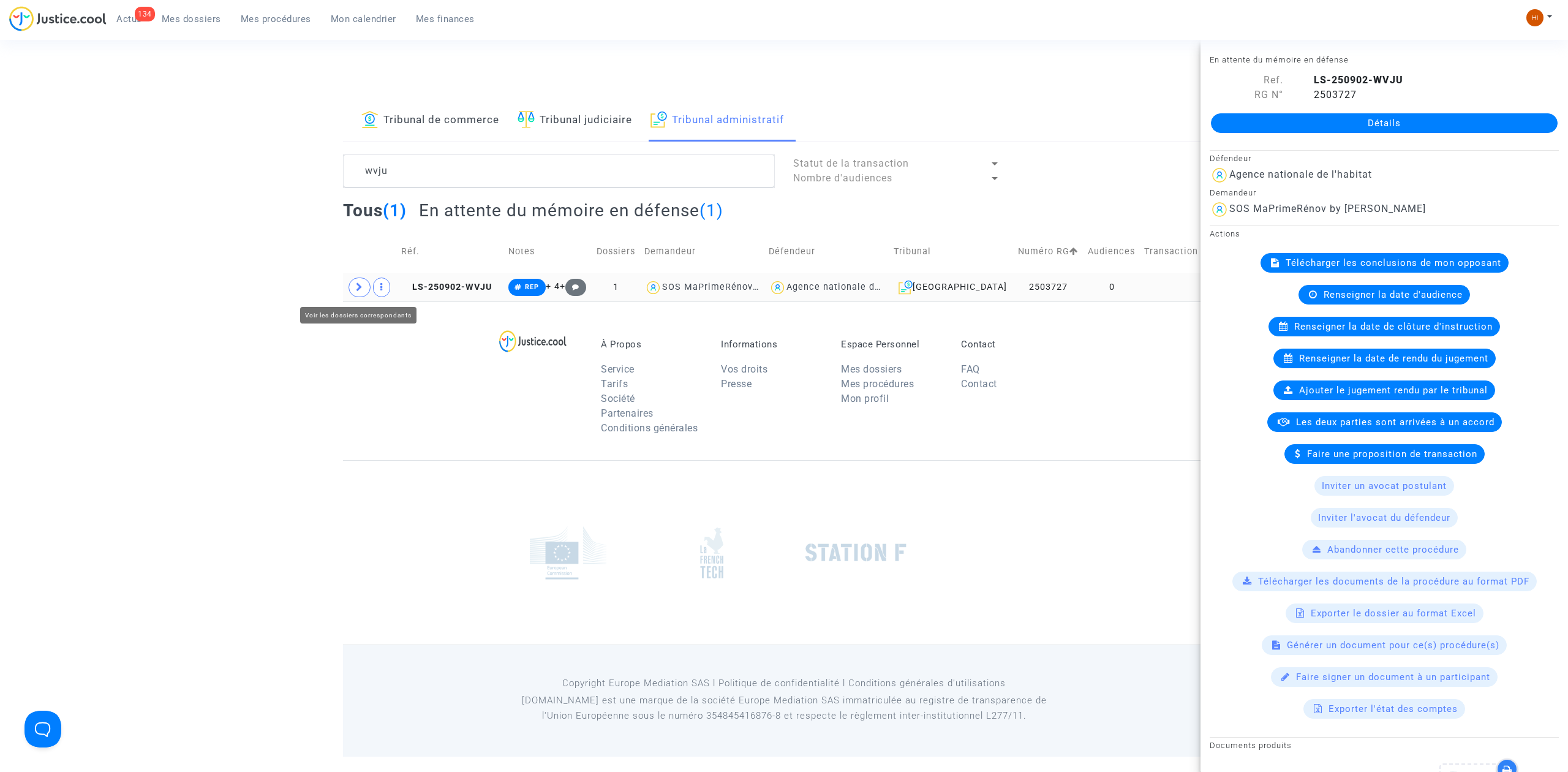
click at [359, 288] on icon at bounding box center [359, 287] width 7 height 9
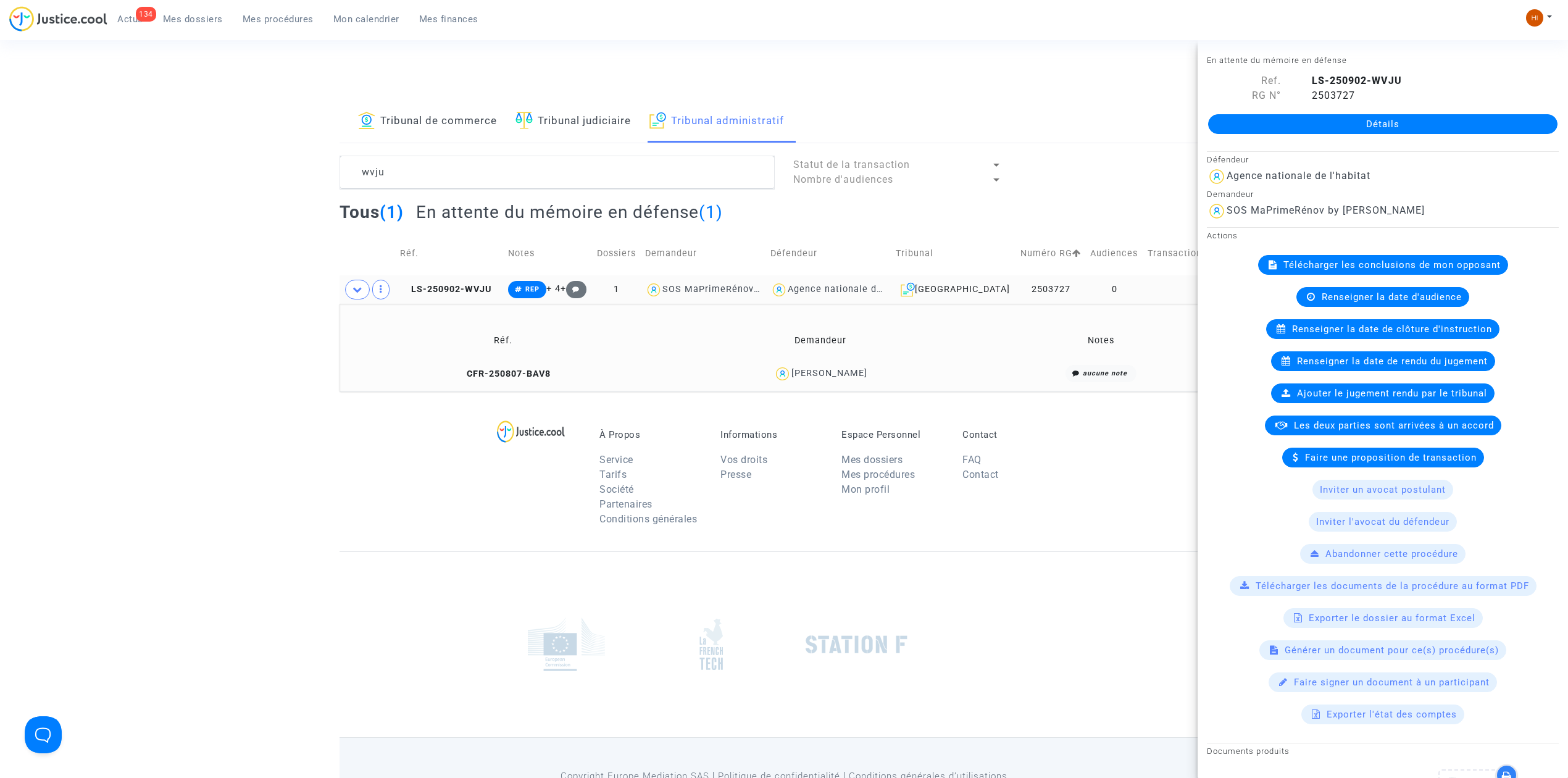
click at [1336, 108] on div "Détails" at bounding box center [1383, 124] width 371 height 42
click at [1337, 120] on link "Détails" at bounding box center [1383, 124] width 350 height 20
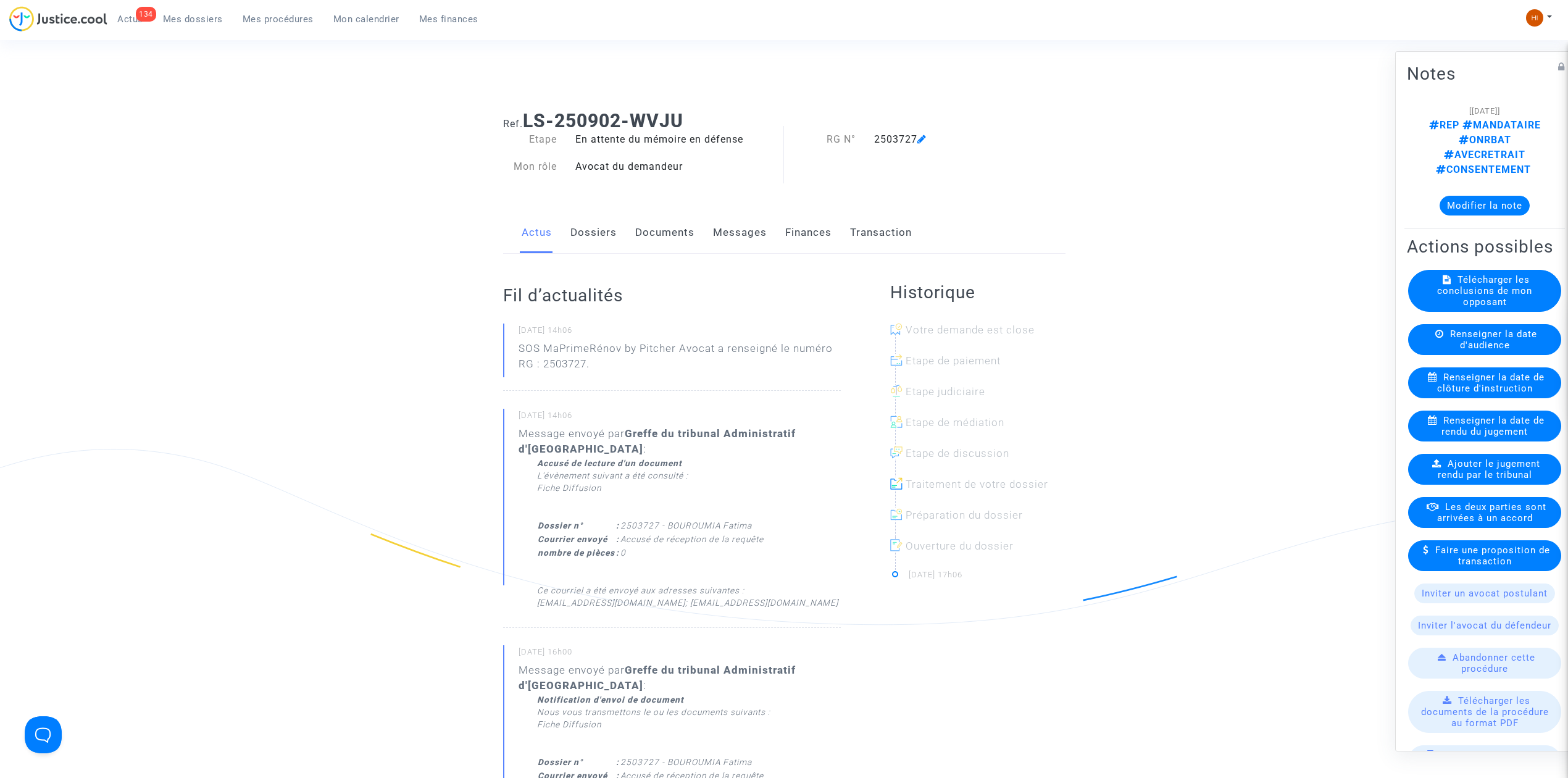
click at [650, 233] on link "Documents" at bounding box center [665, 232] width 59 height 40
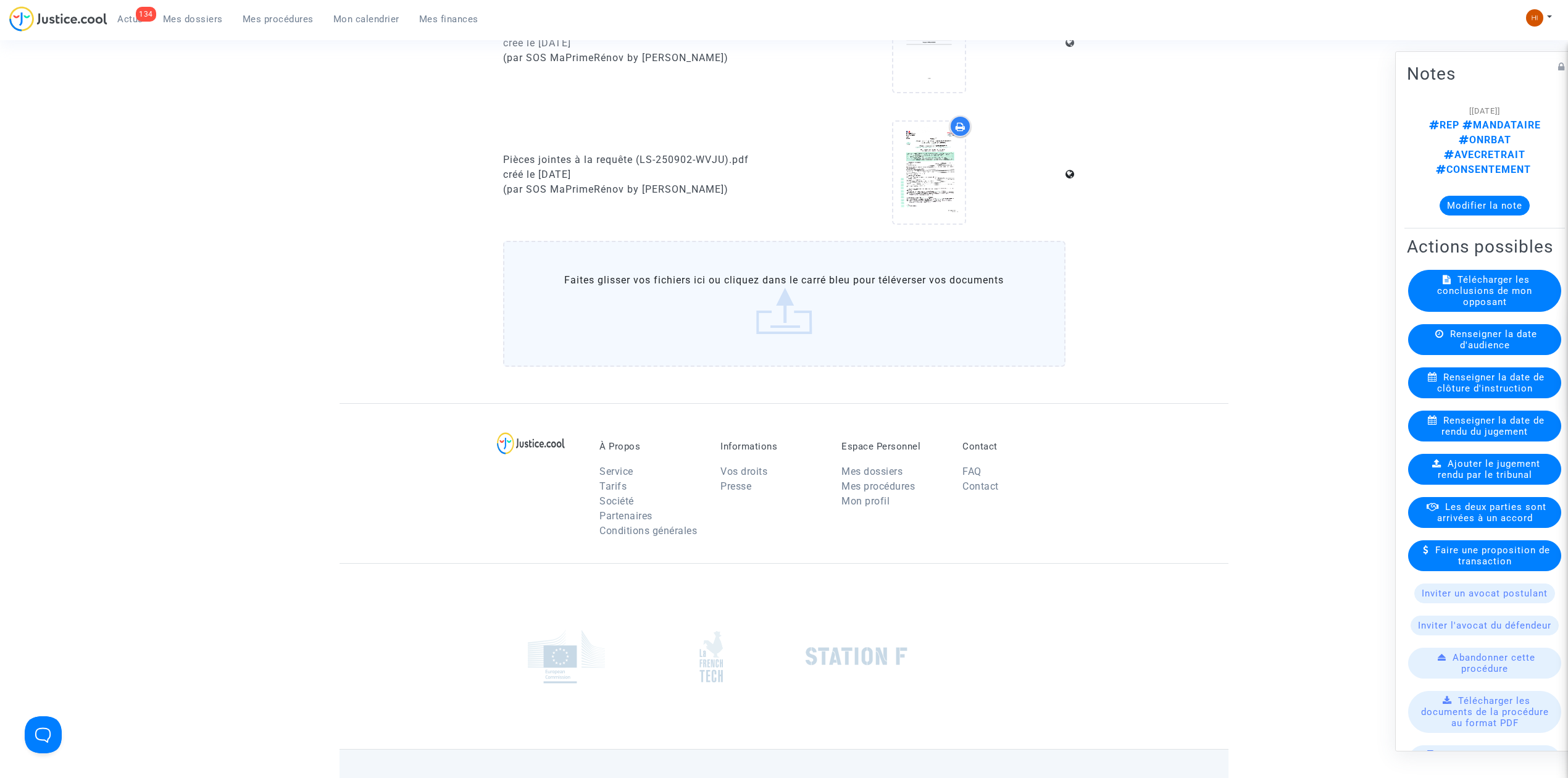
scroll to position [741, 0]
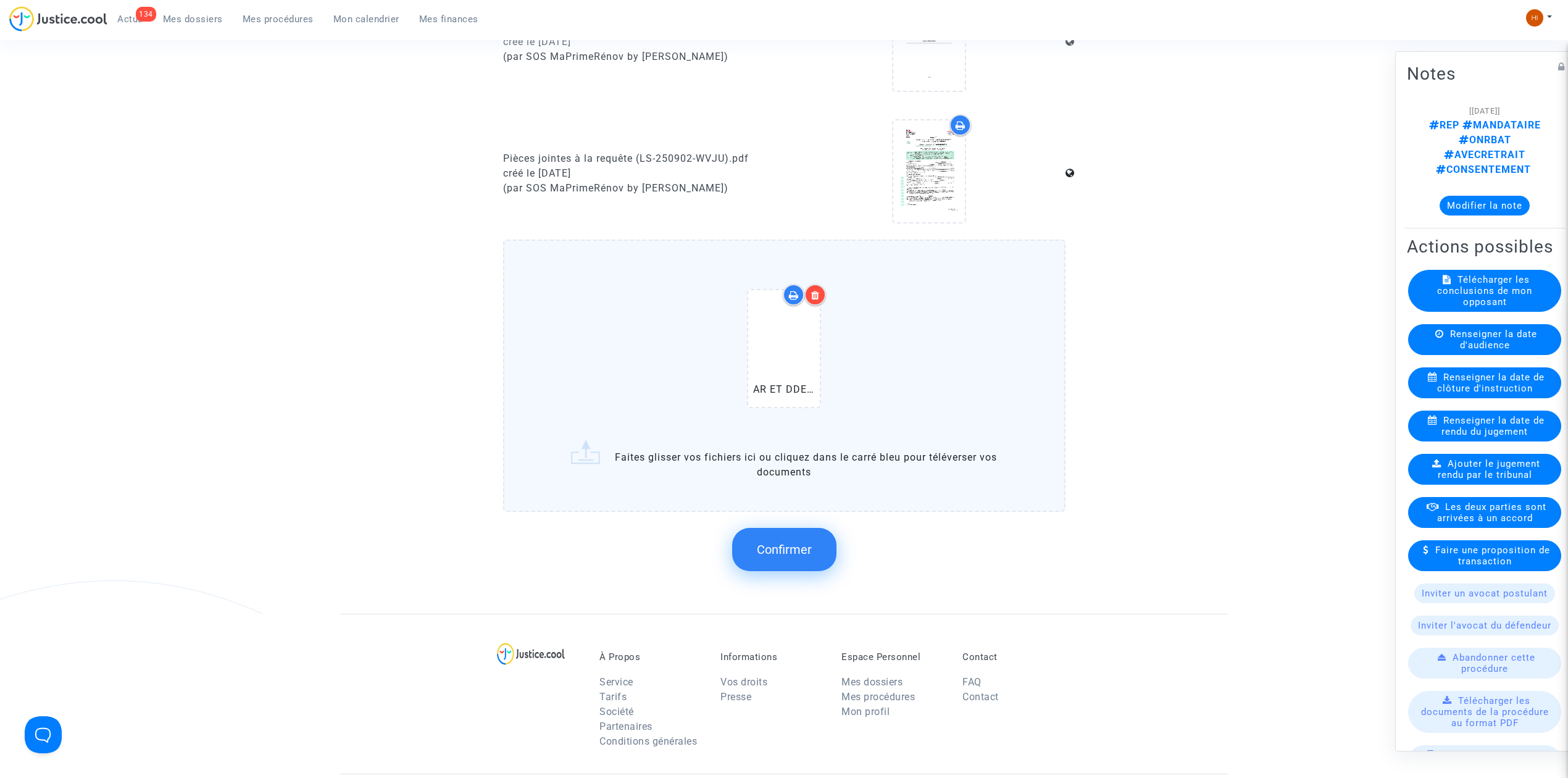
drag, startPoint x: 775, startPoint y: 516, endPoint x: 775, endPoint y: 540, distance: 24.0
click at [775, 517] on div "Confirmer" at bounding box center [784, 550] width 562 height 65
click at [775, 561] on button "Confirmer" at bounding box center [784, 550] width 104 height 43
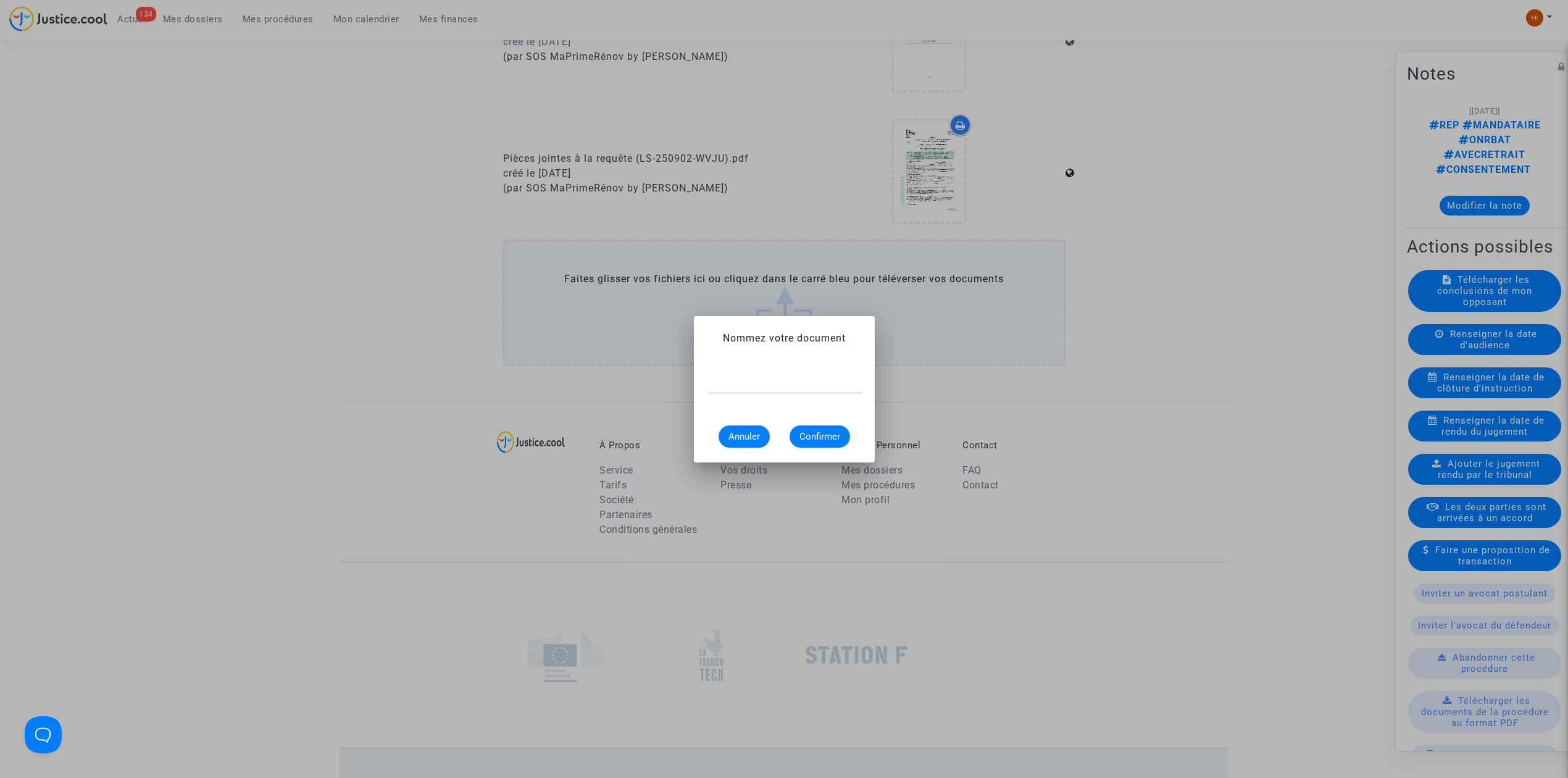
scroll to position [0, 0]
type input "d"
type input "D"
type input "DEMANDE DE REGULARISATION"
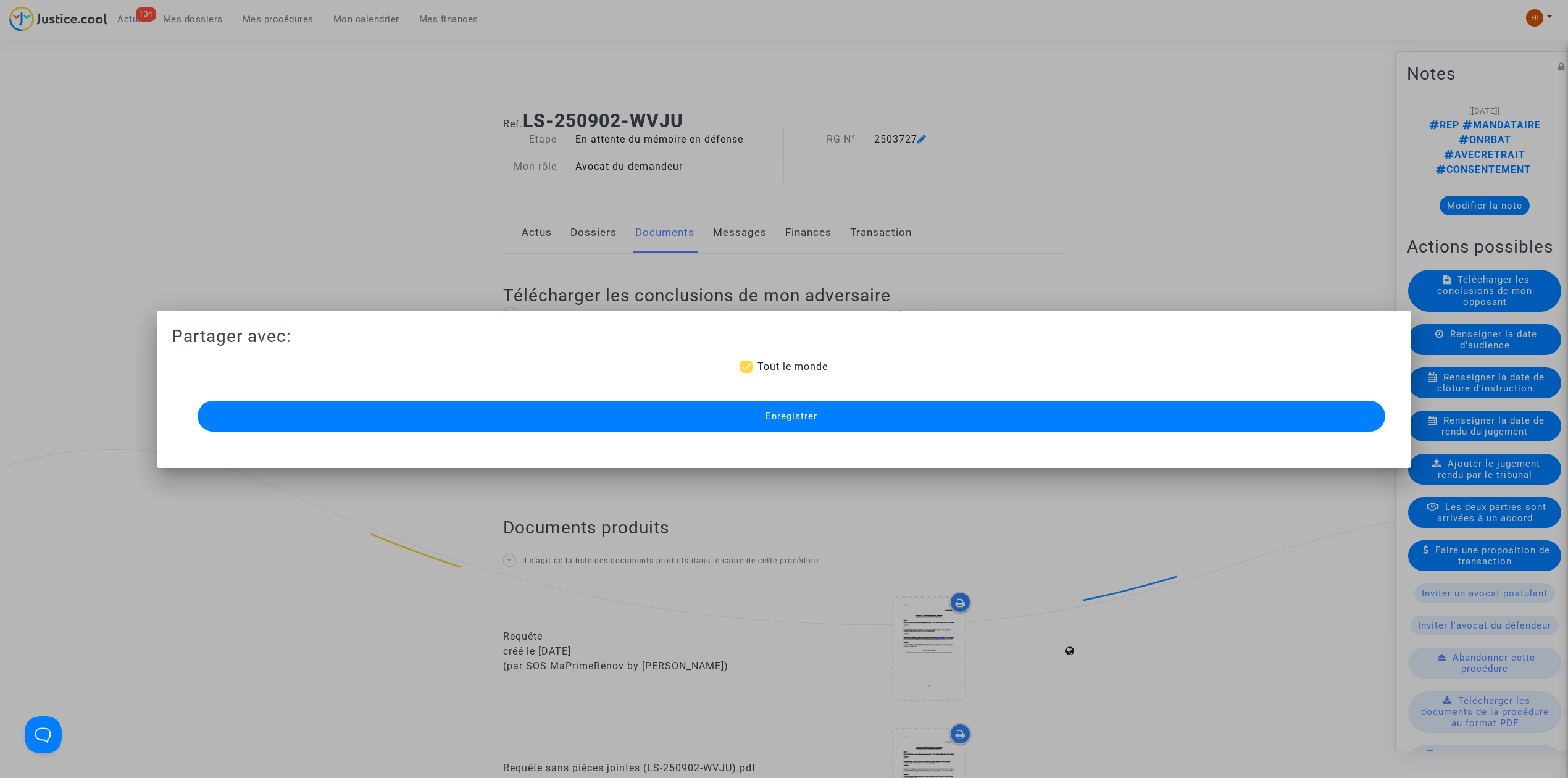
scroll to position [741, 0]
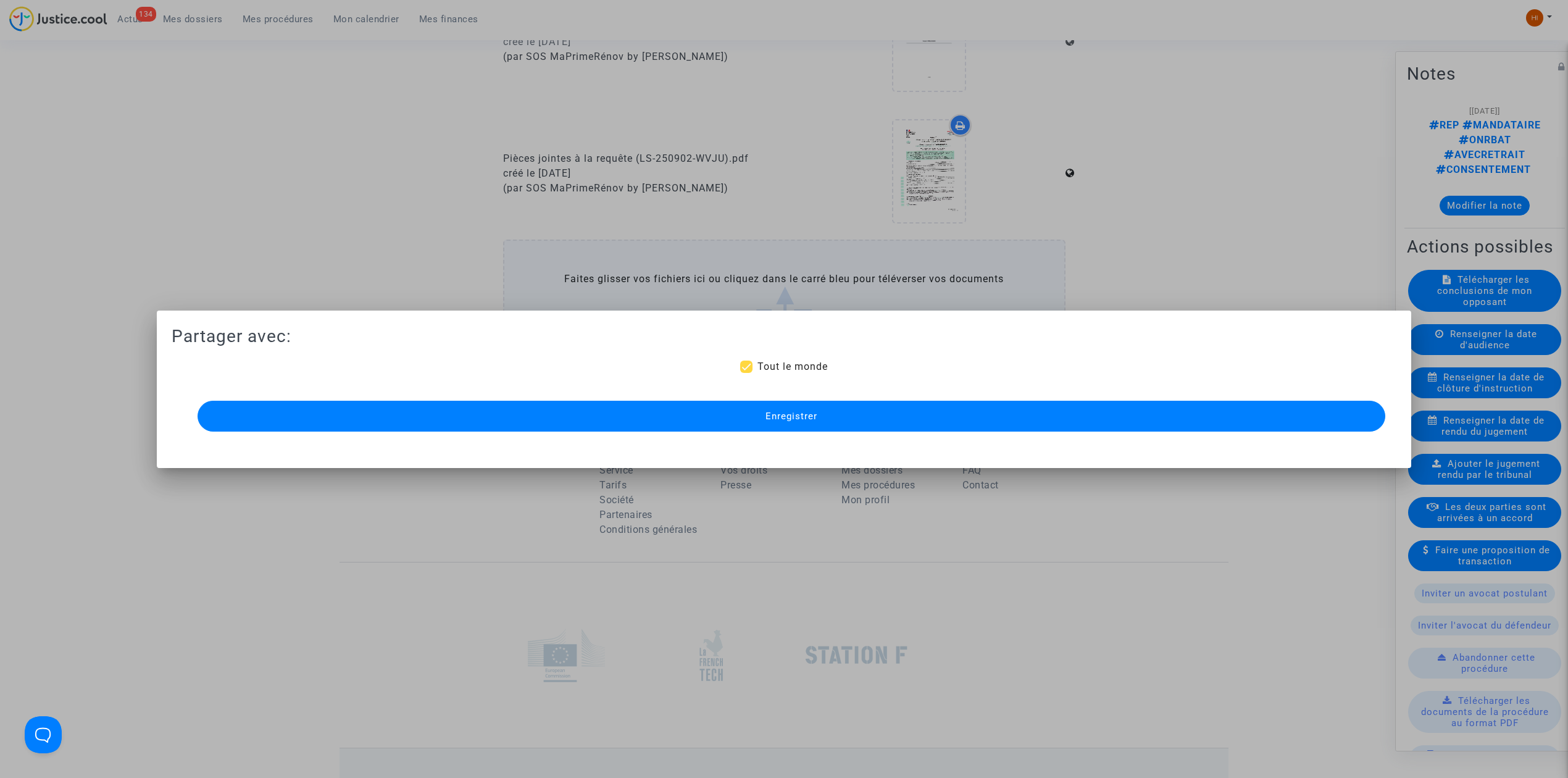
click at [879, 416] on button "Enregistrer" at bounding box center [792, 416] width 1188 height 31
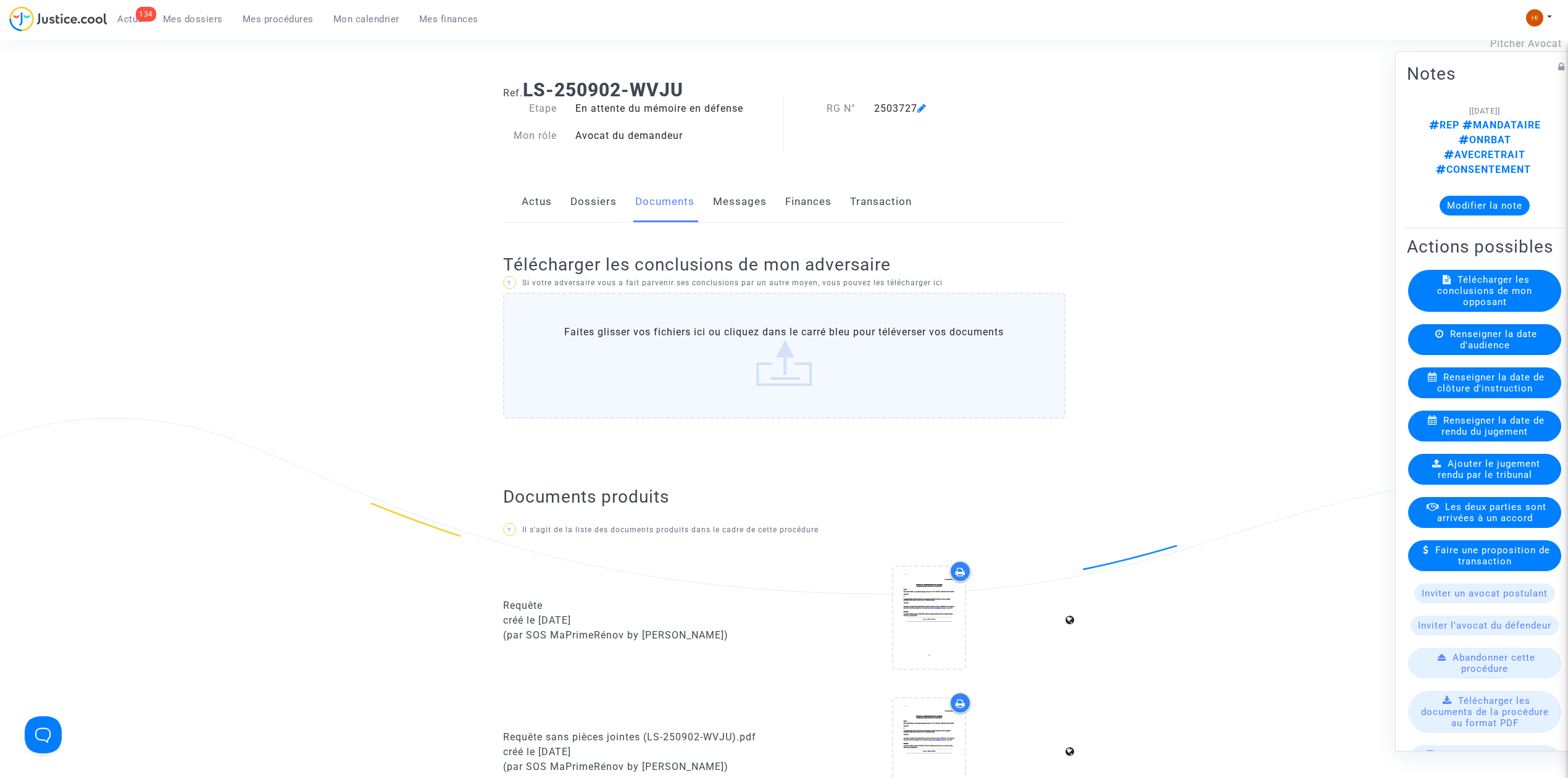
scroll to position [0, 0]
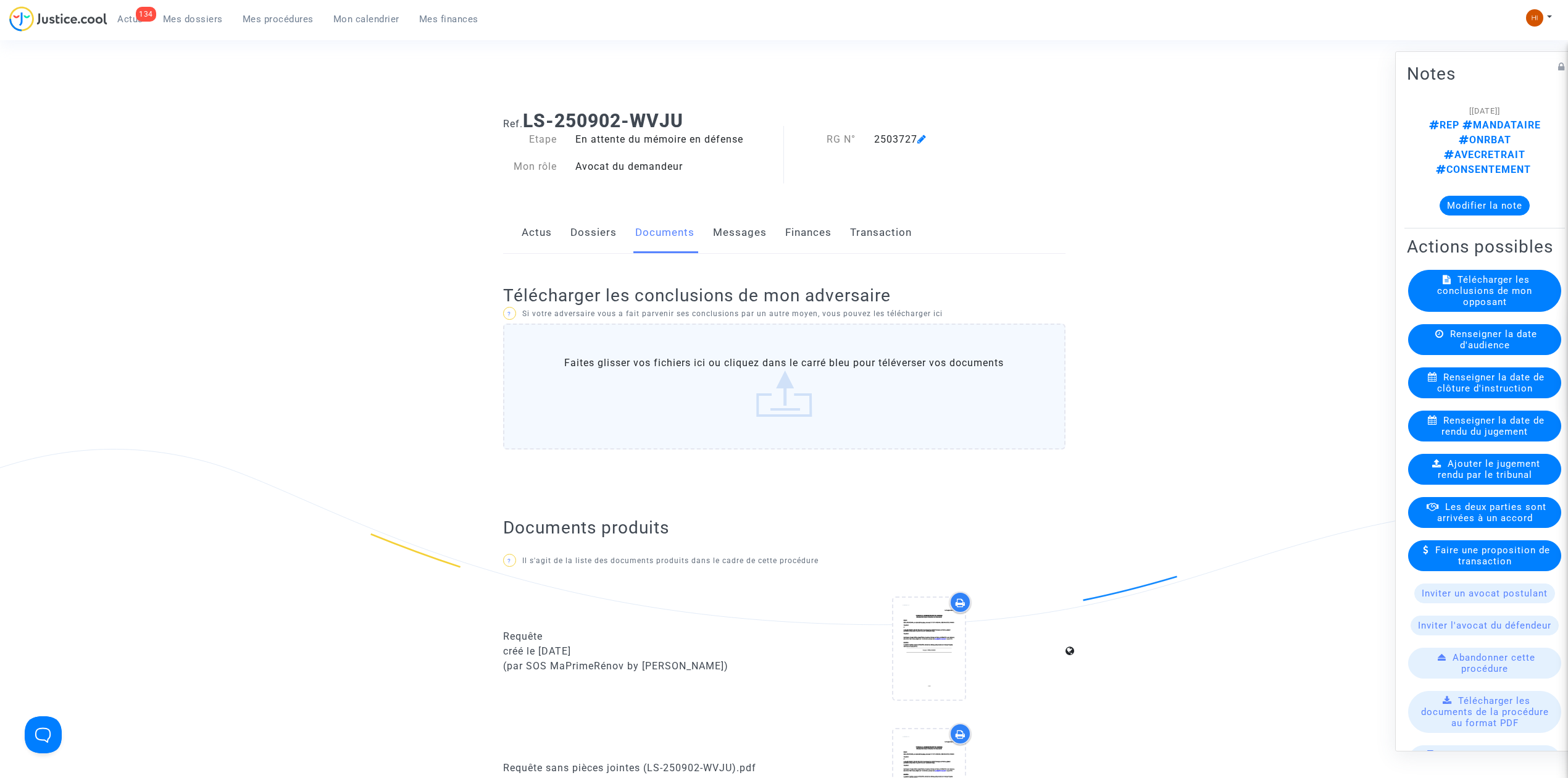
click at [608, 228] on link "Dossiers" at bounding box center [593, 232] width 46 height 40
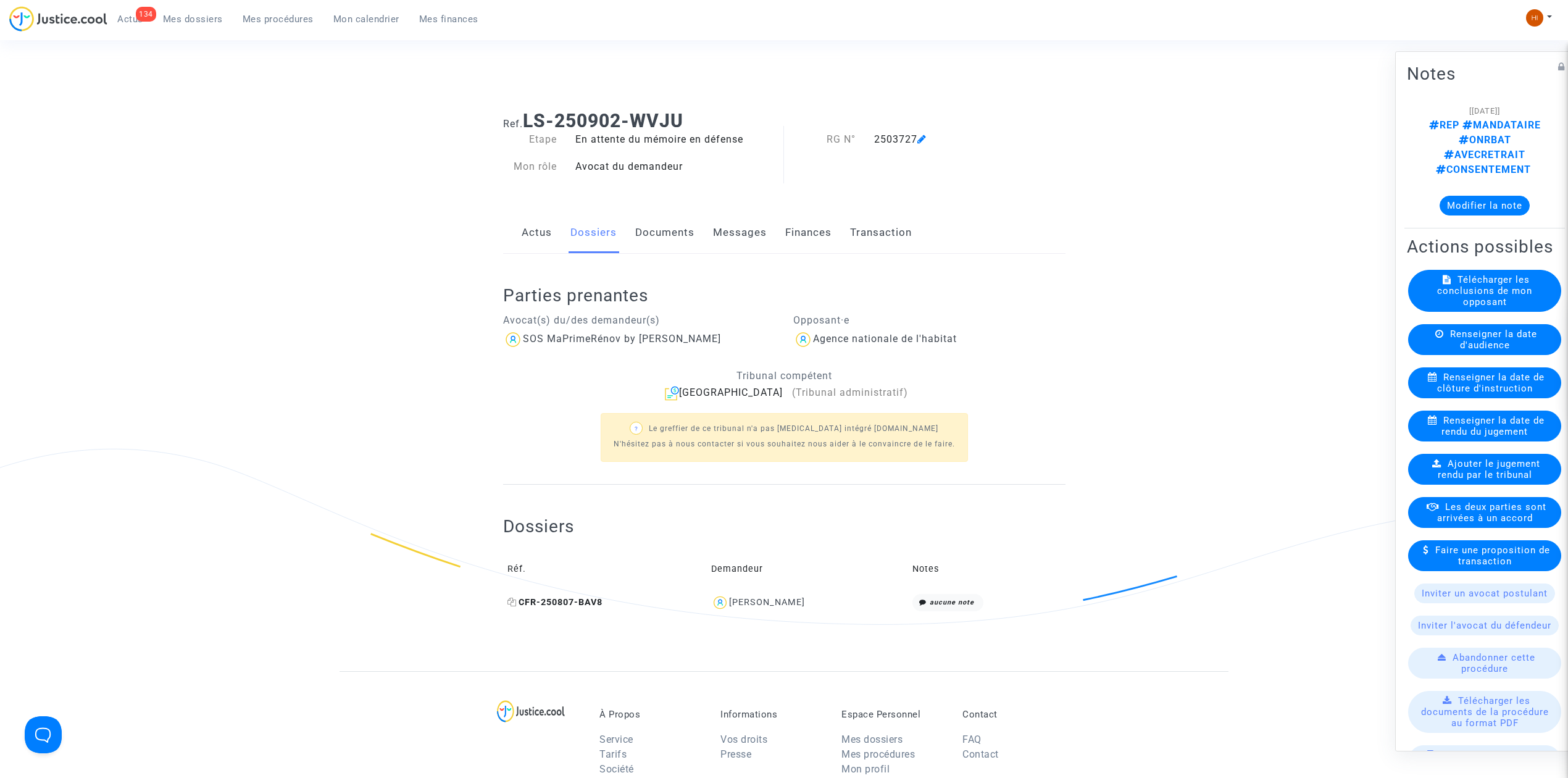
click at [510, 606] on icon at bounding box center [512, 602] width 9 height 8
click at [600, 597] on td "CFR-250807-BAV8" at bounding box center [605, 603] width 204 height 27
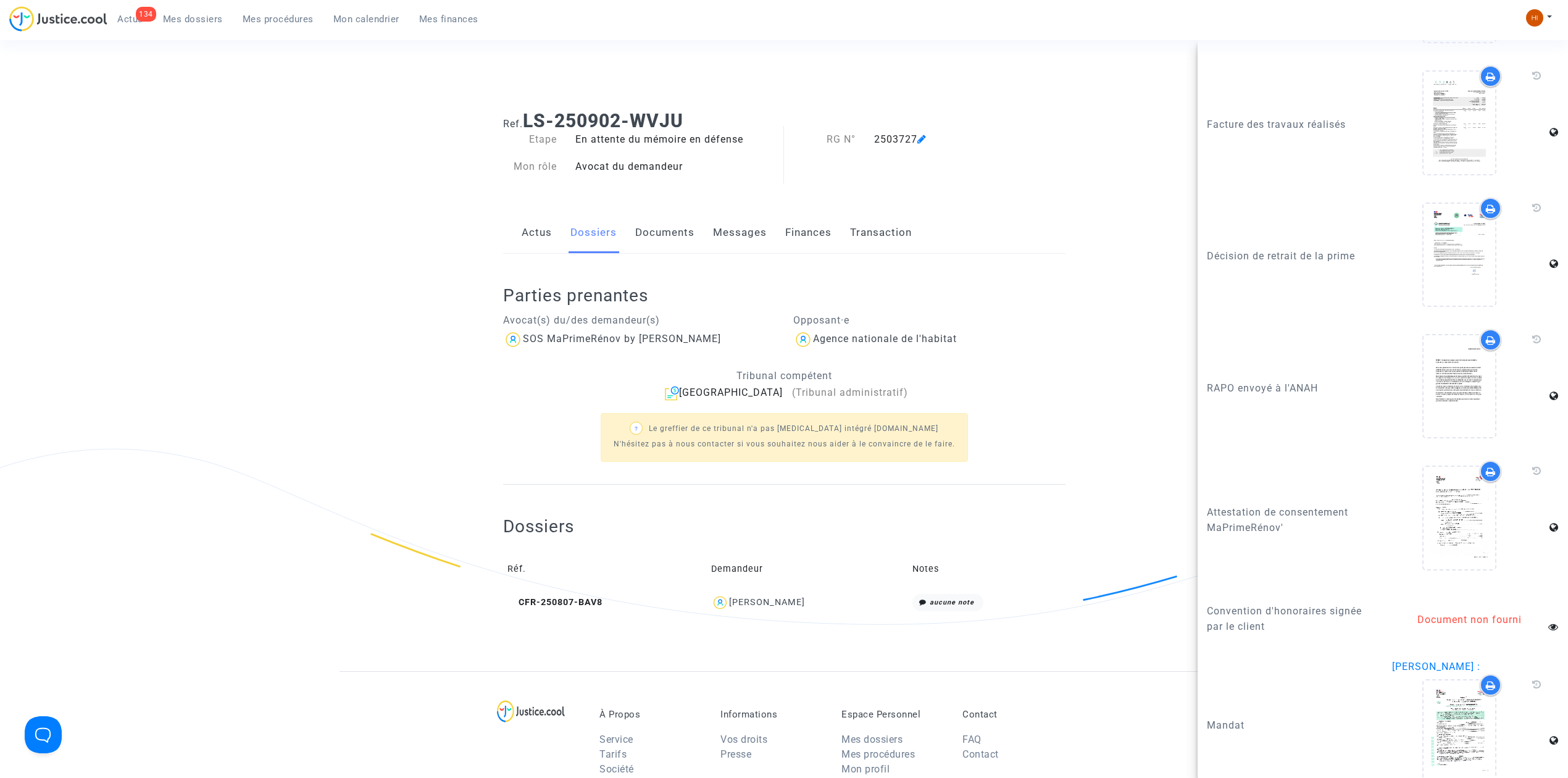
scroll to position [1811, 0]
click at [263, 212] on div "Ref. LS-250902-WVJU Etape En attente du mémoire en défense Mon rôle Avocat du d…" at bounding box center [784, 386] width 1568 height 570
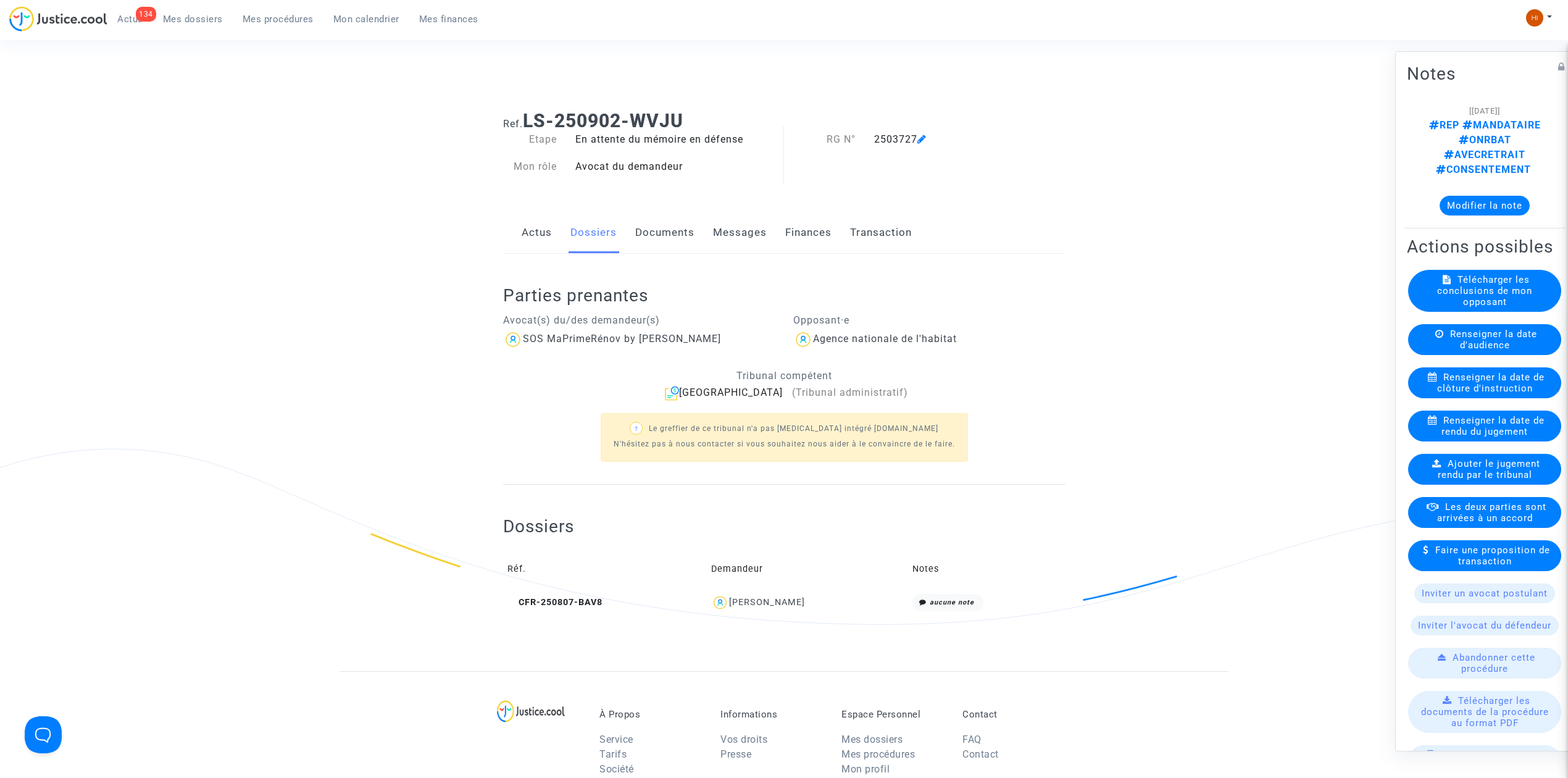
scroll to position [0, 0]
click at [675, 223] on link "Documents" at bounding box center [665, 232] width 59 height 40
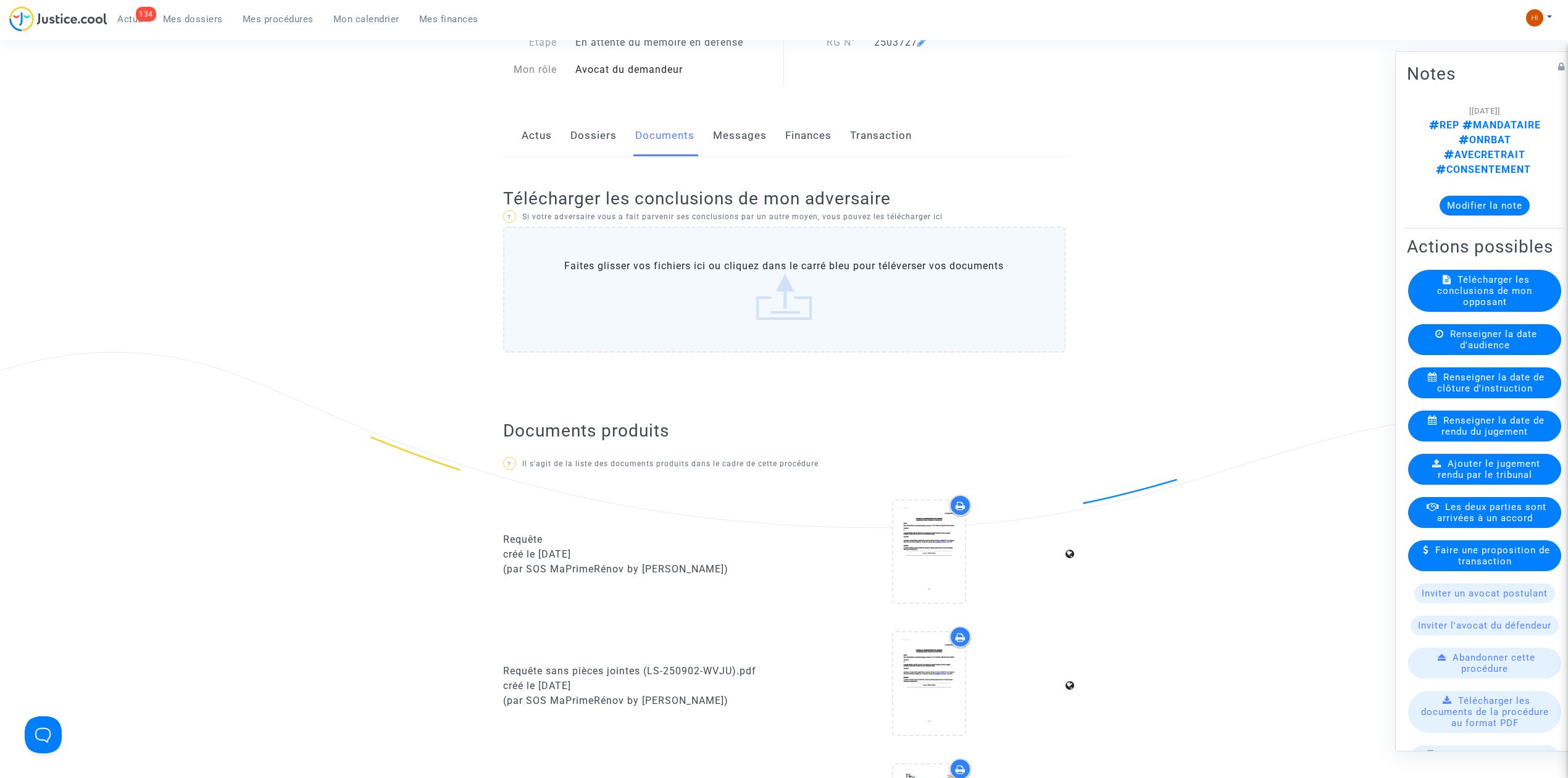
scroll to position [576, 0]
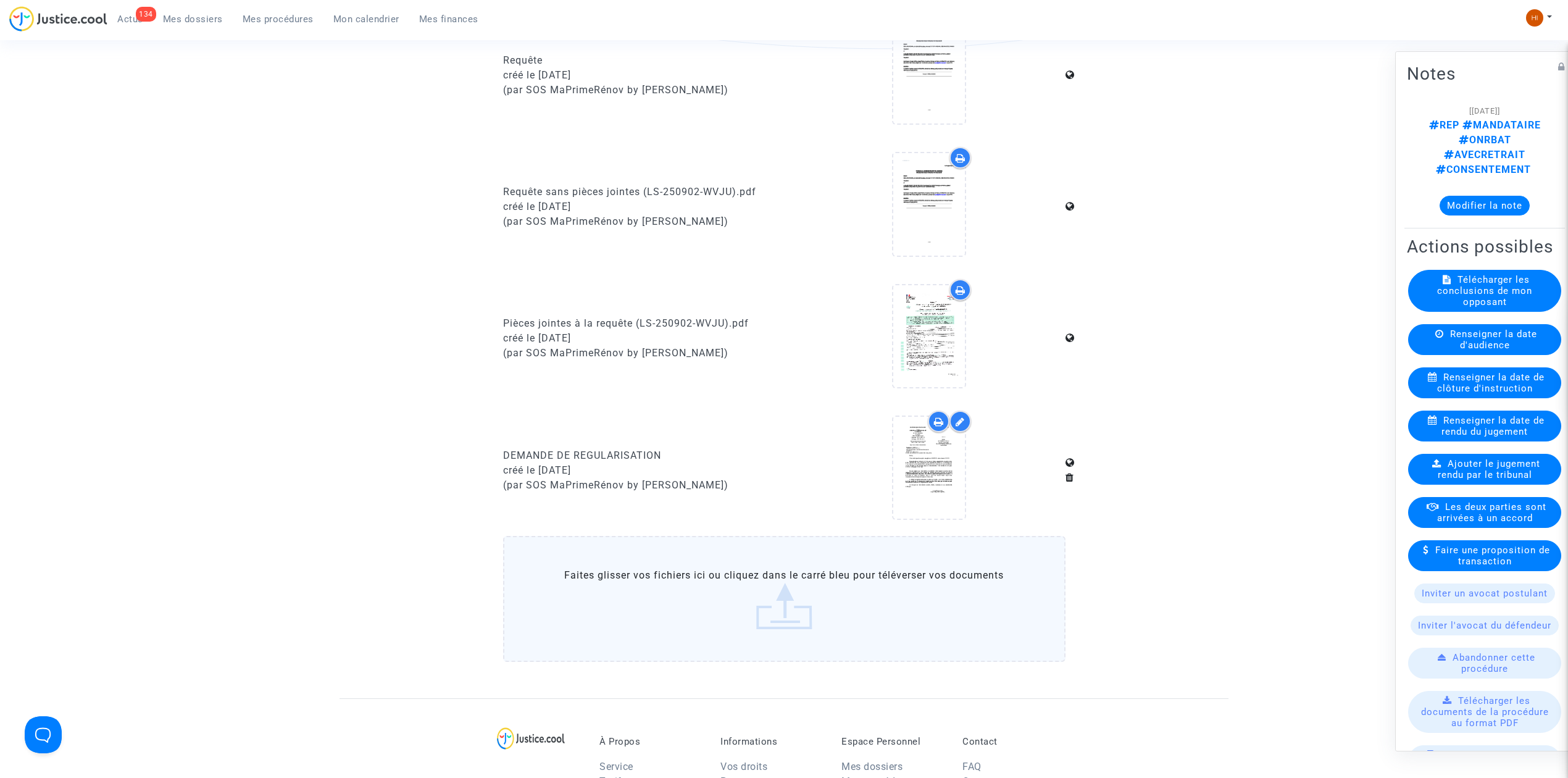
click at [275, 18] on span "Mes procédures" at bounding box center [278, 19] width 71 height 11
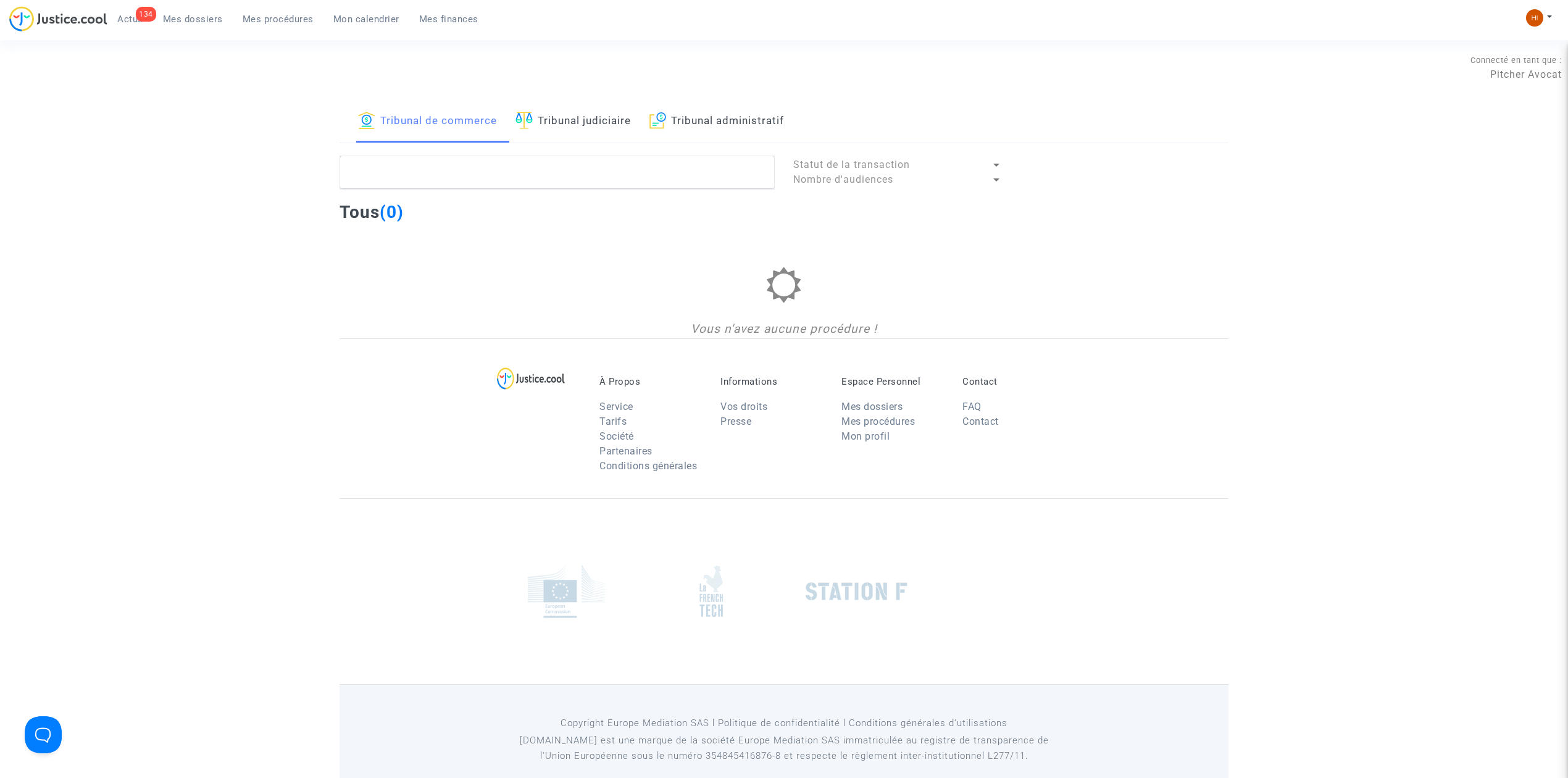
click at [705, 129] on link "Tribunal administratif" at bounding box center [716, 121] width 134 height 42
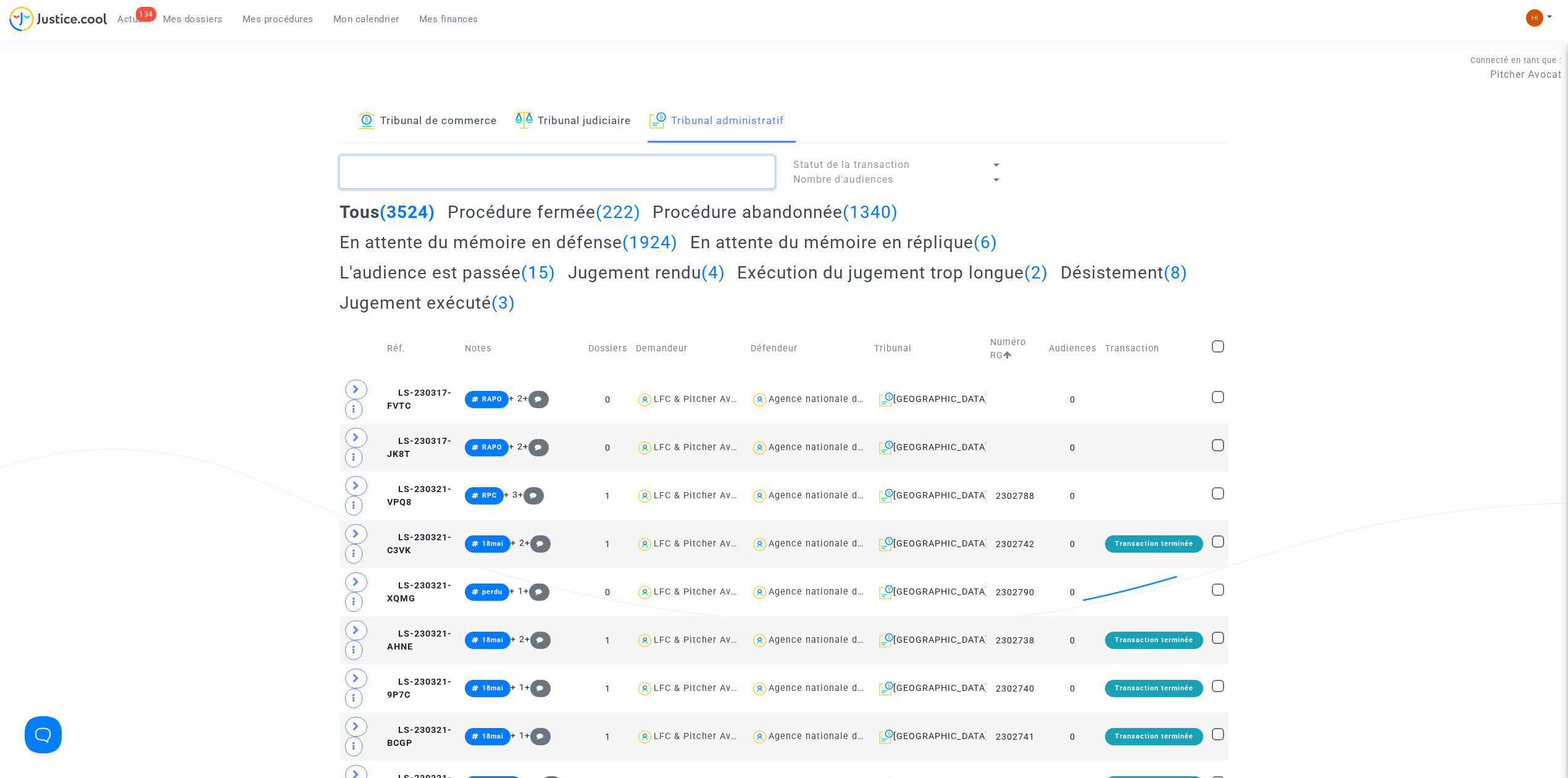
drag, startPoint x: 692, startPoint y: 162, endPoint x: 685, endPoint y: 164, distance: 7.3
click at [690, 163] on textarea at bounding box center [557, 172] width 435 height 33
paste textarea "[PERSON_NAME]"
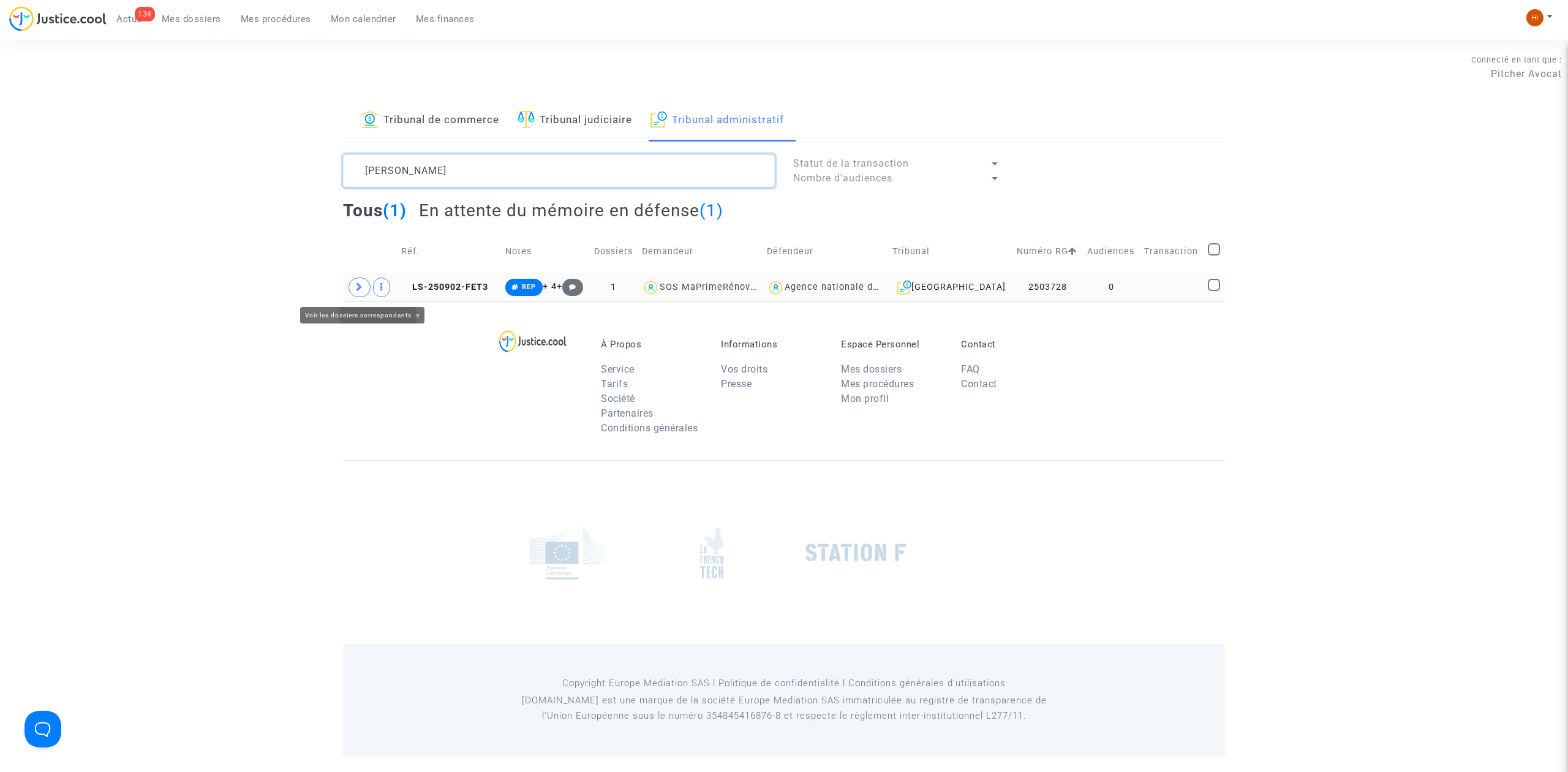
type textarea "[PERSON_NAME]"
click at [354, 291] on span at bounding box center [359, 288] width 22 height 19
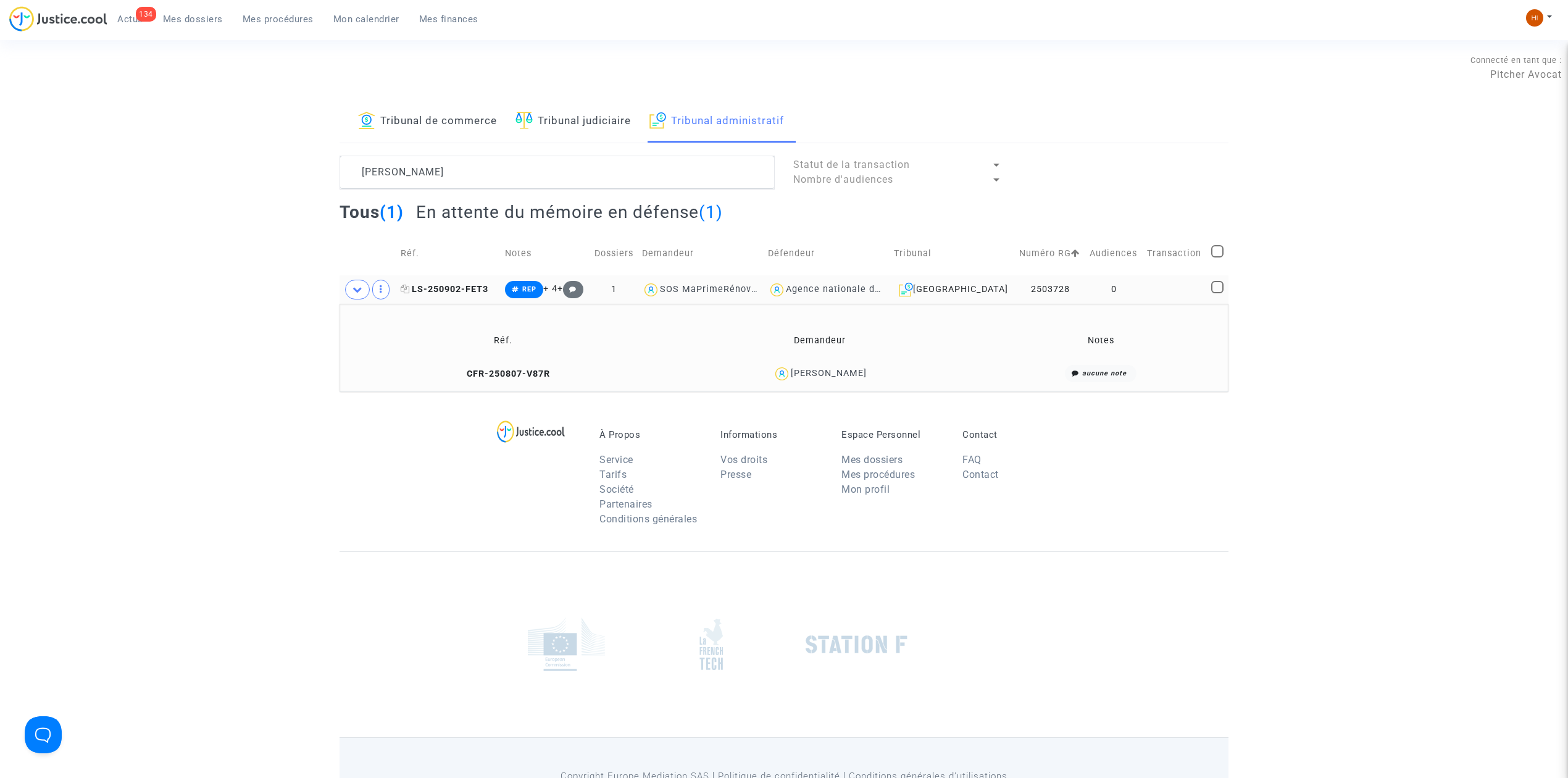
click at [463, 294] on span "LS-250902-FET3" at bounding box center [444, 289] width 87 height 10
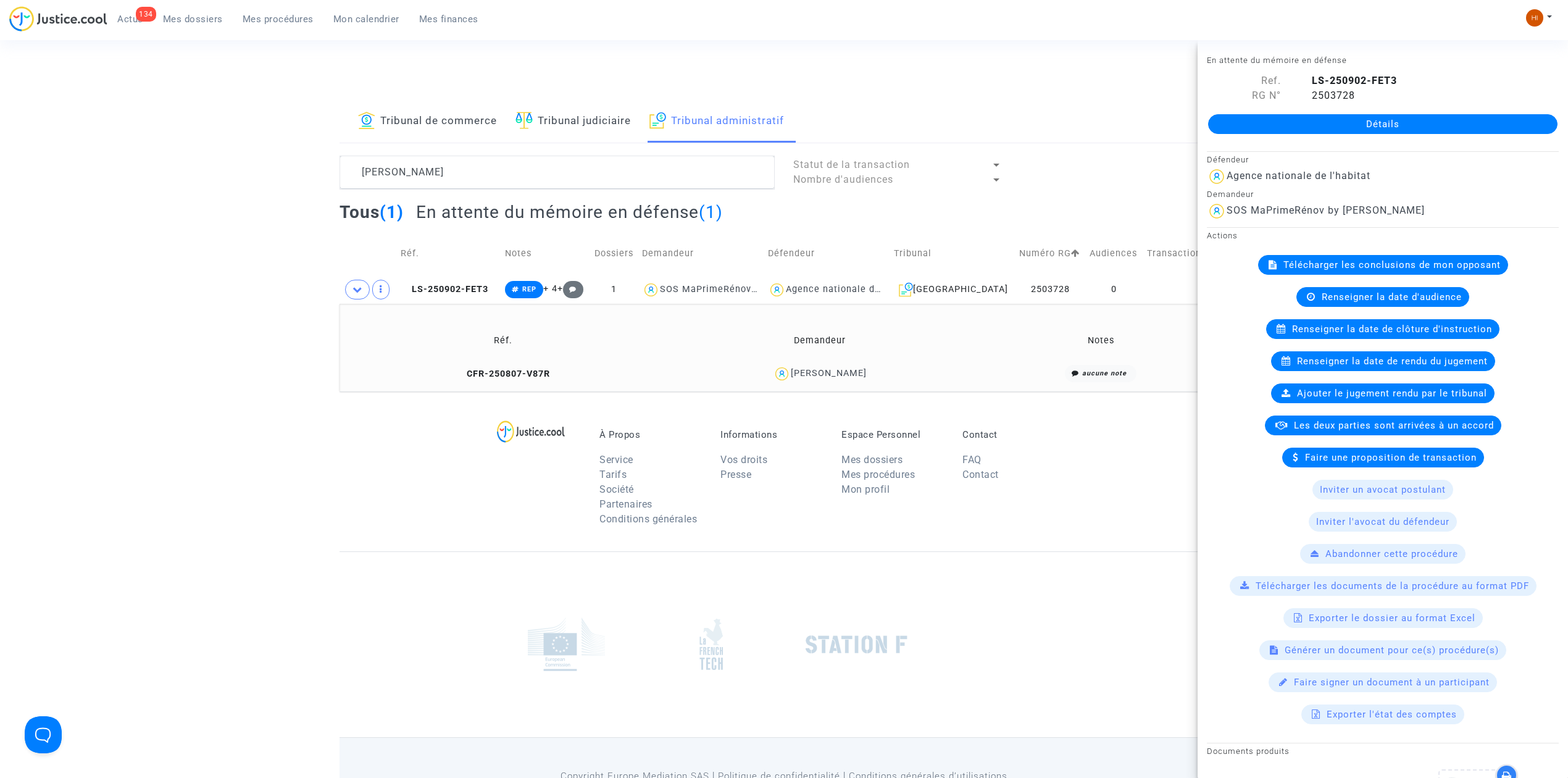
click at [1302, 119] on link "Détails" at bounding box center [1383, 124] width 350 height 20
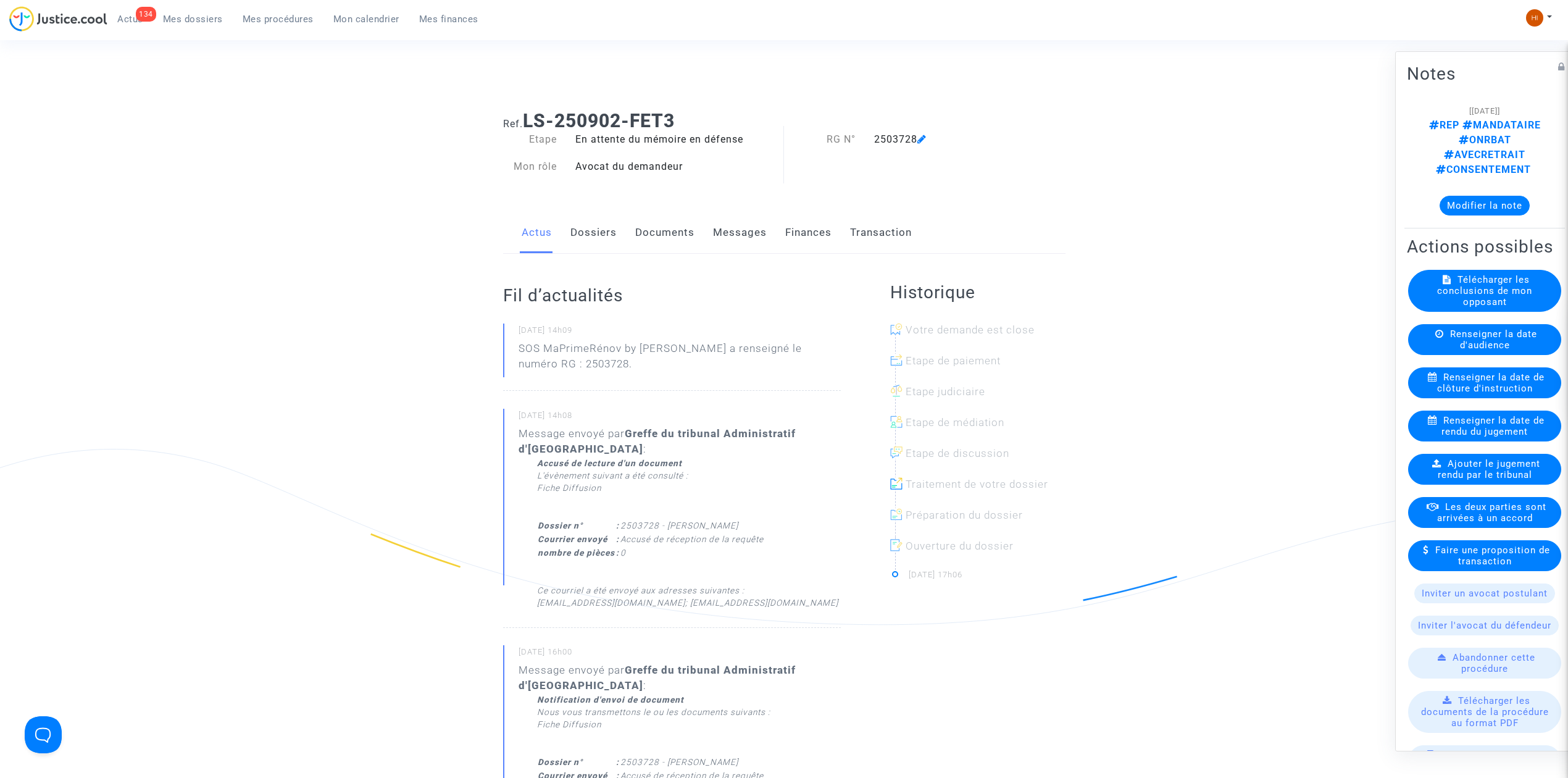
click at [668, 231] on link "Documents" at bounding box center [665, 232] width 59 height 40
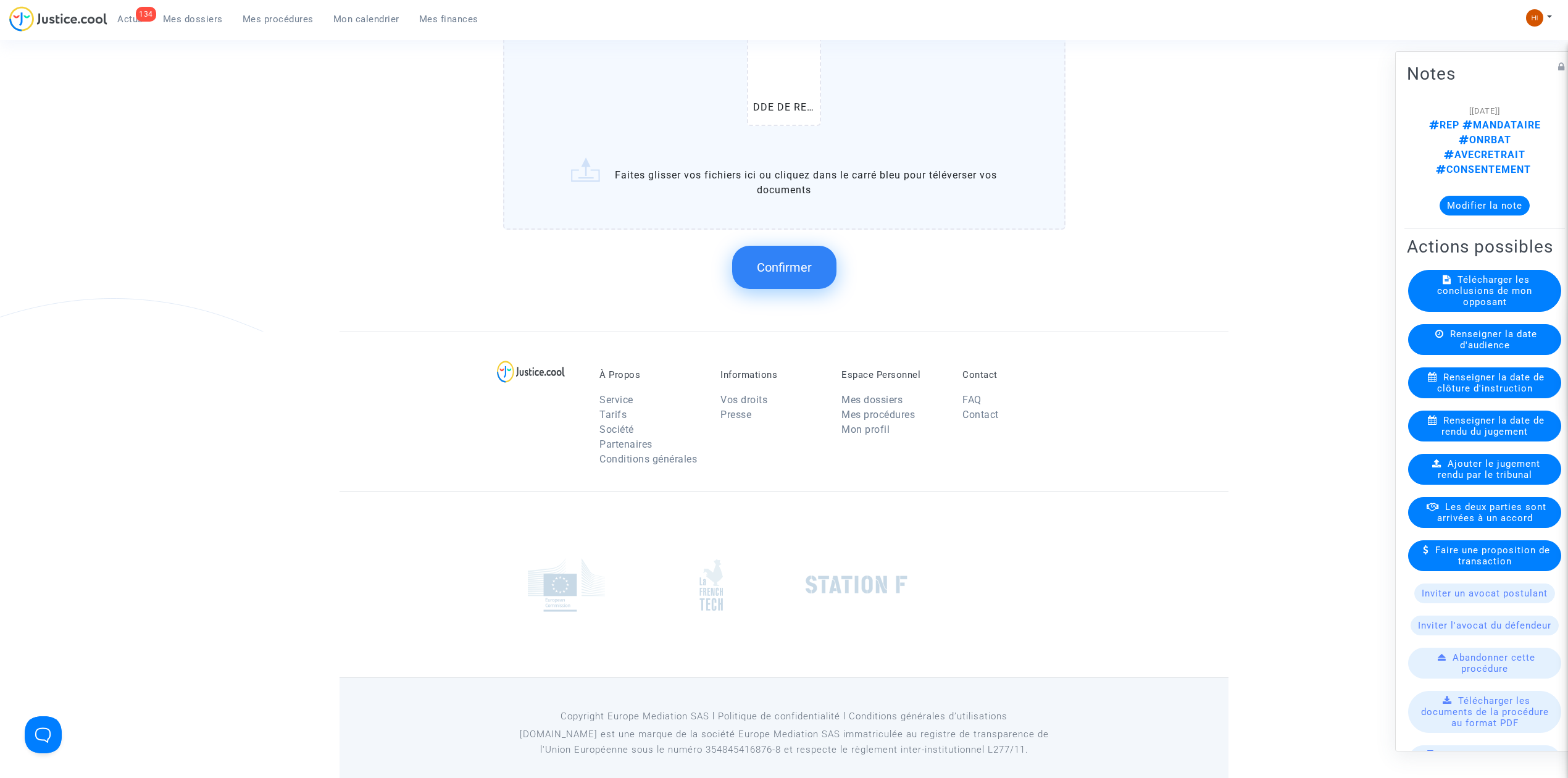
scroll to position [1031, 0]
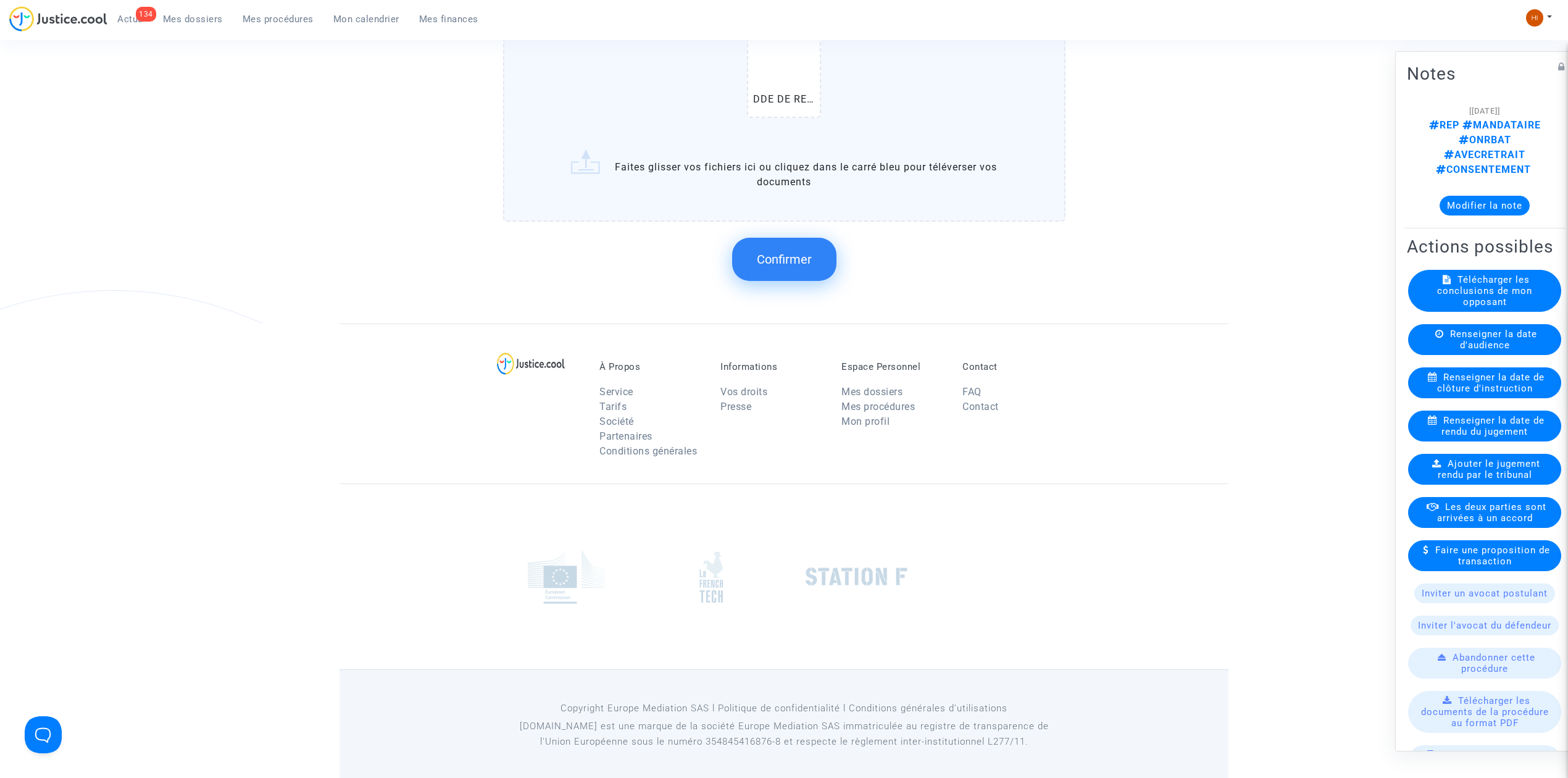
click at [791, 253] on span "Confirmer" at bounding box center [784, 259] width 55 height 15
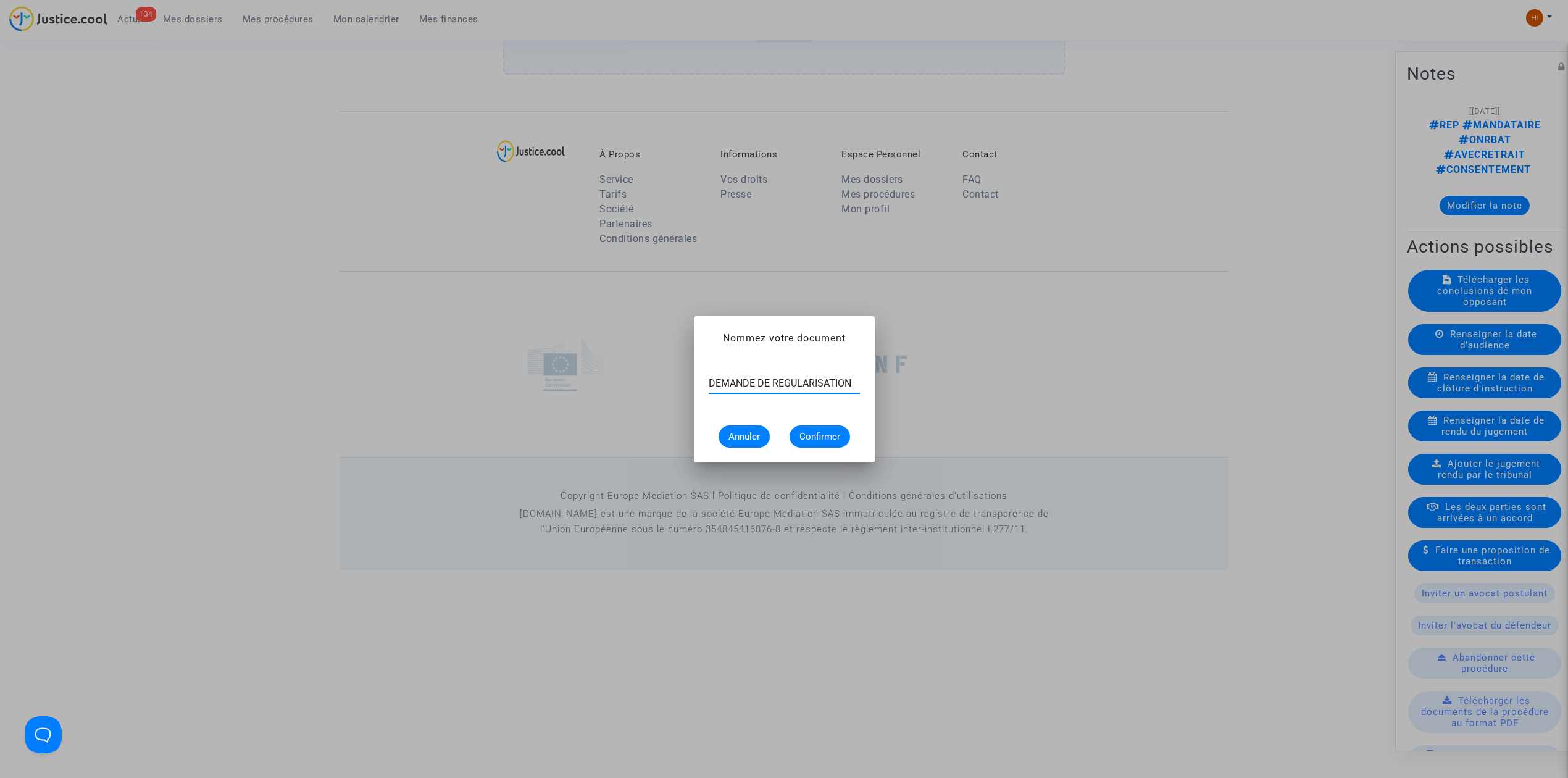
type input "DEMANDE DE REGULARISATION"
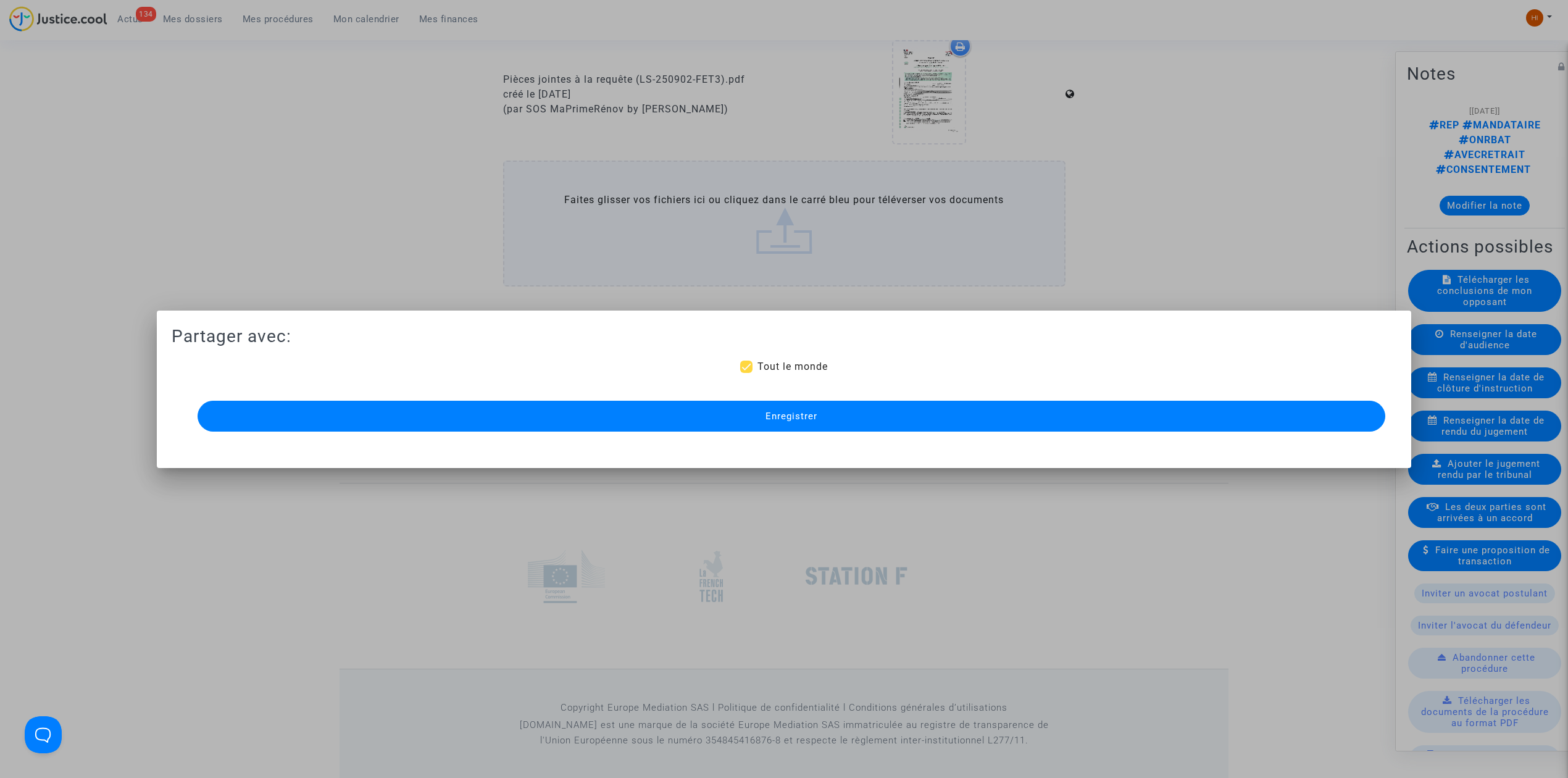
click at [823, 416] on button "Enregistrer" at bounding box center [792, 416] width 1188 height 31
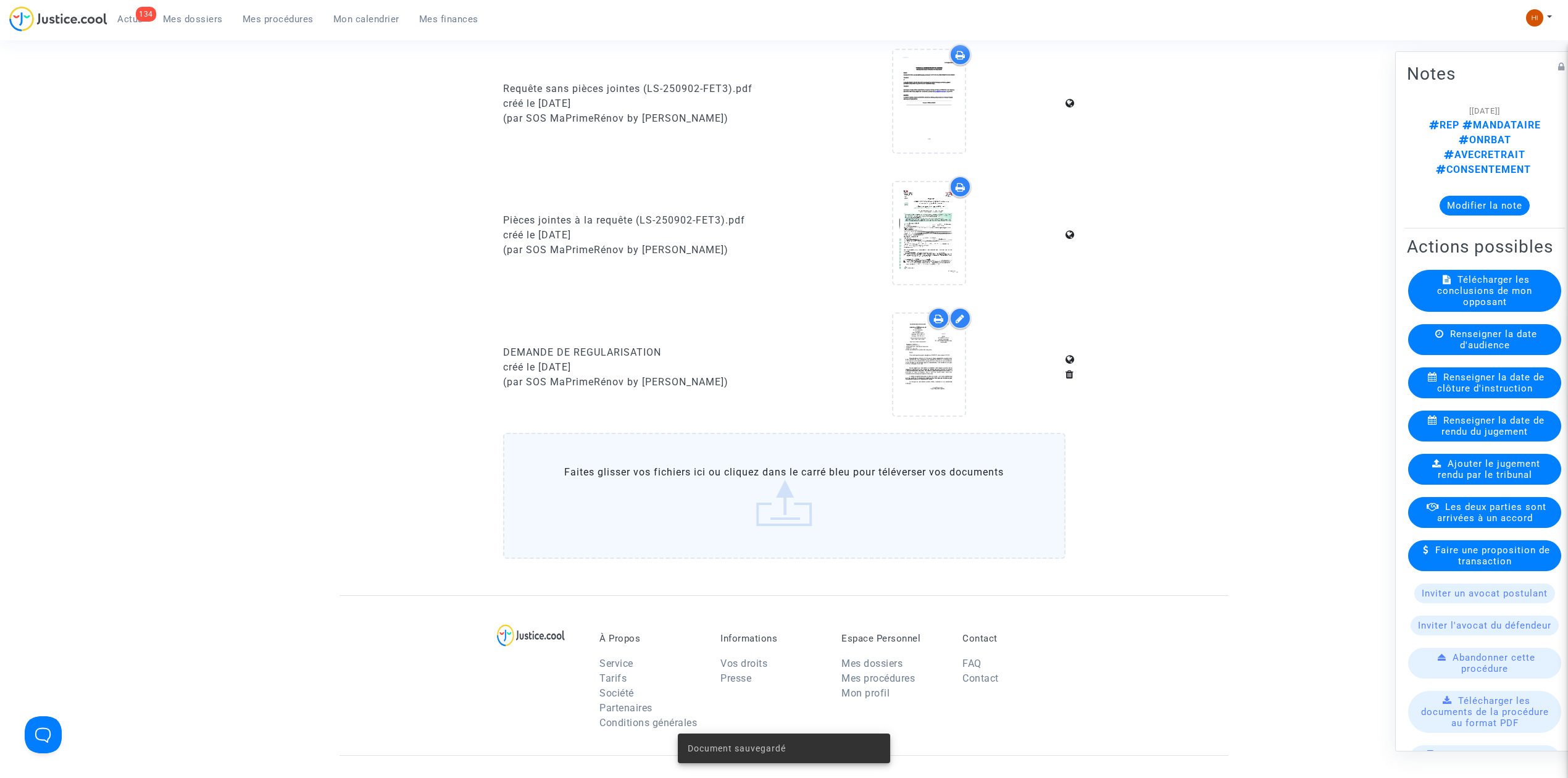
scroll to position [655, 0]
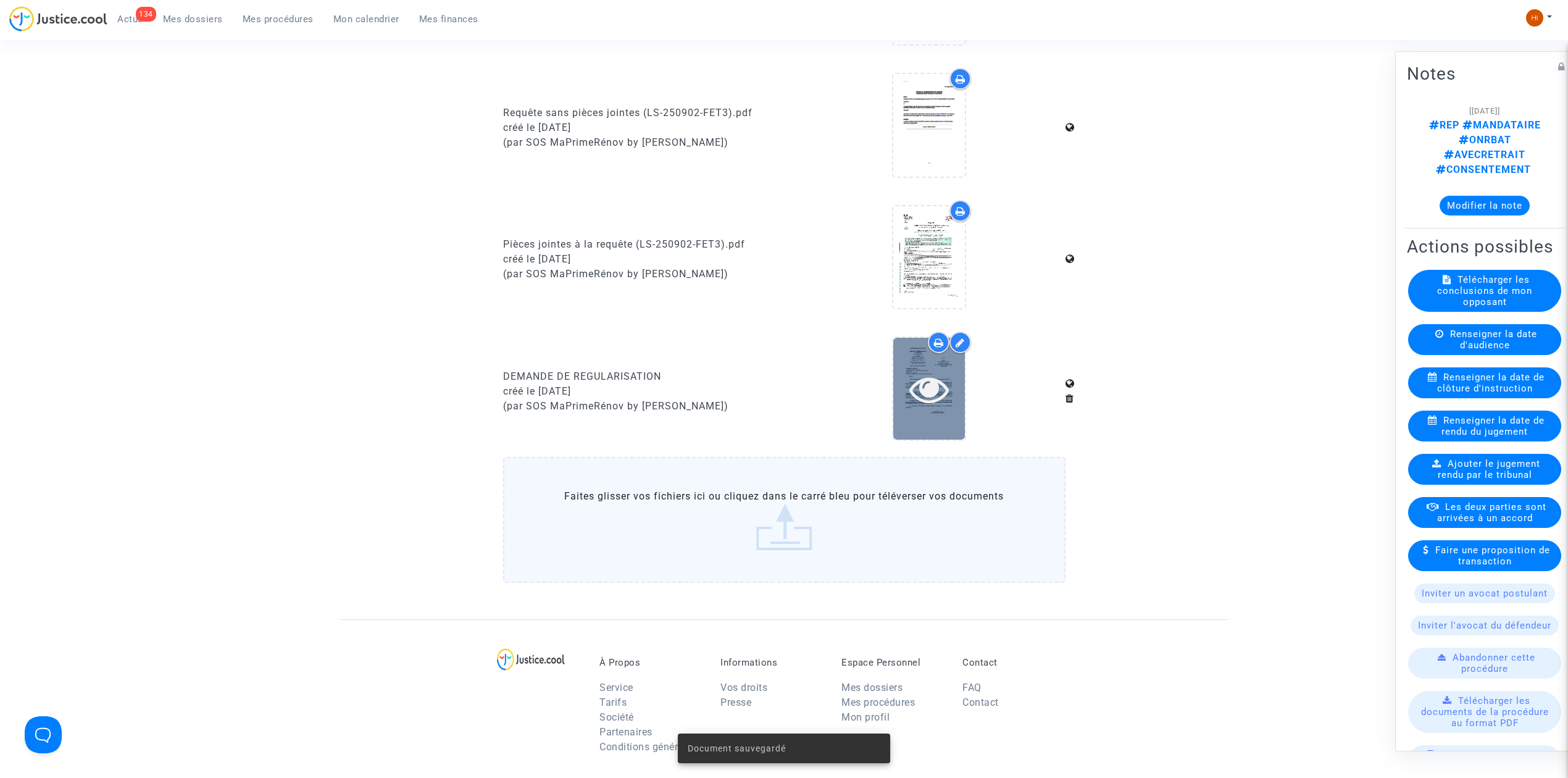
click at [934, 396] on icon at bounding box center [930, 389] width 40 height 40
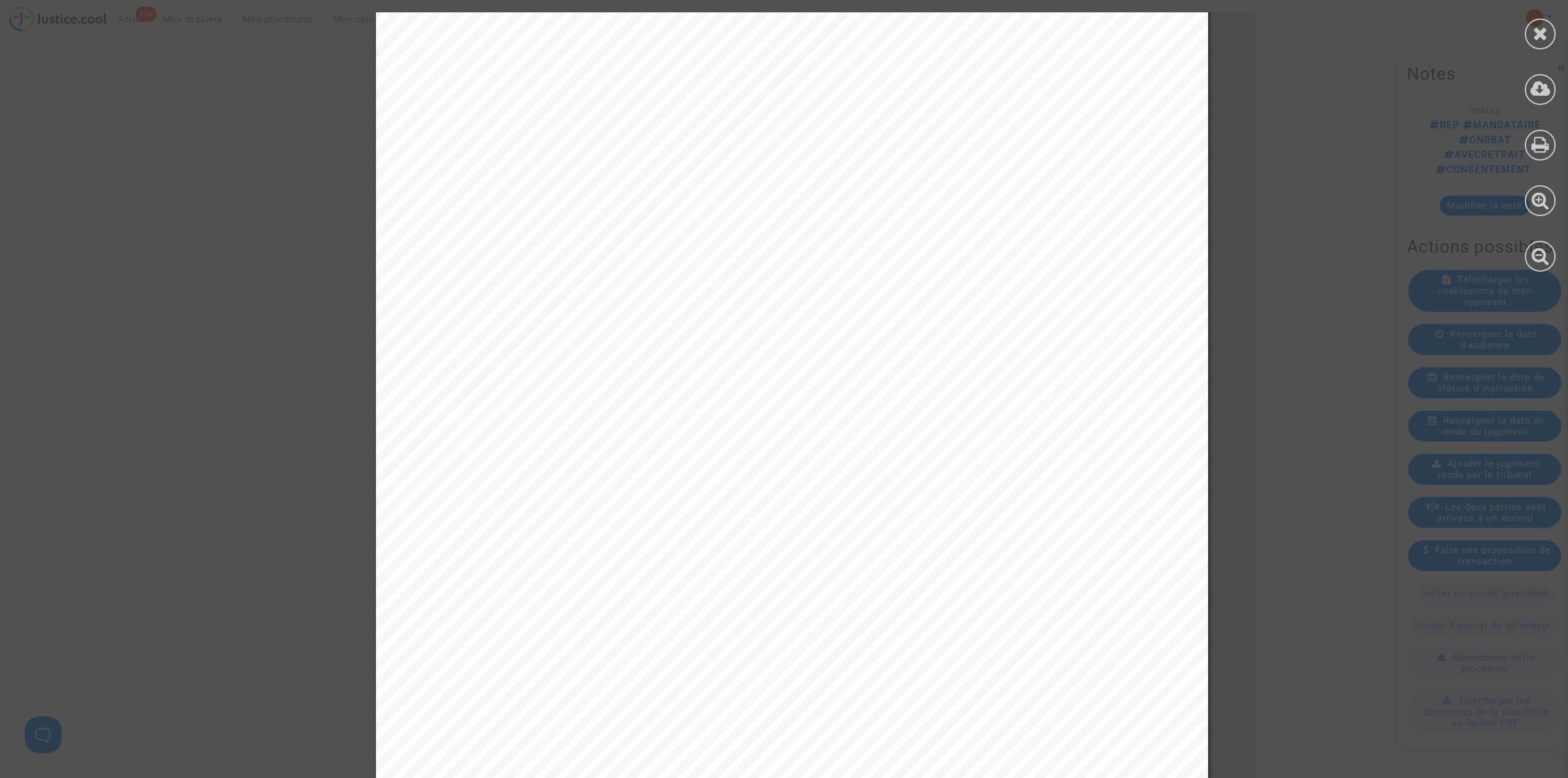
scroll to position [184, 0]
click at [1550, 36] on div at bounding box center [1540, 33] width 31 height 31
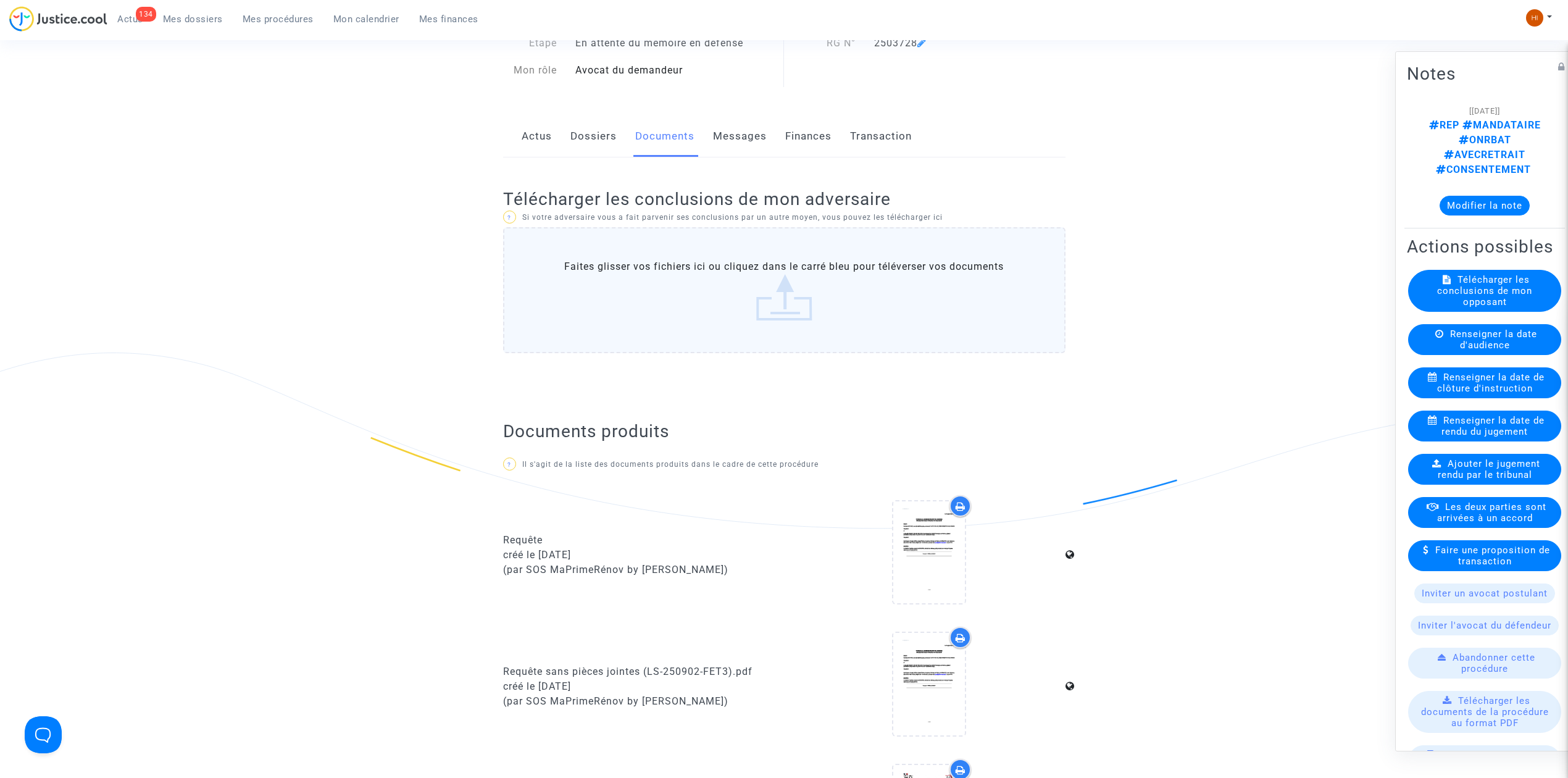
scroll to position [0, 0]
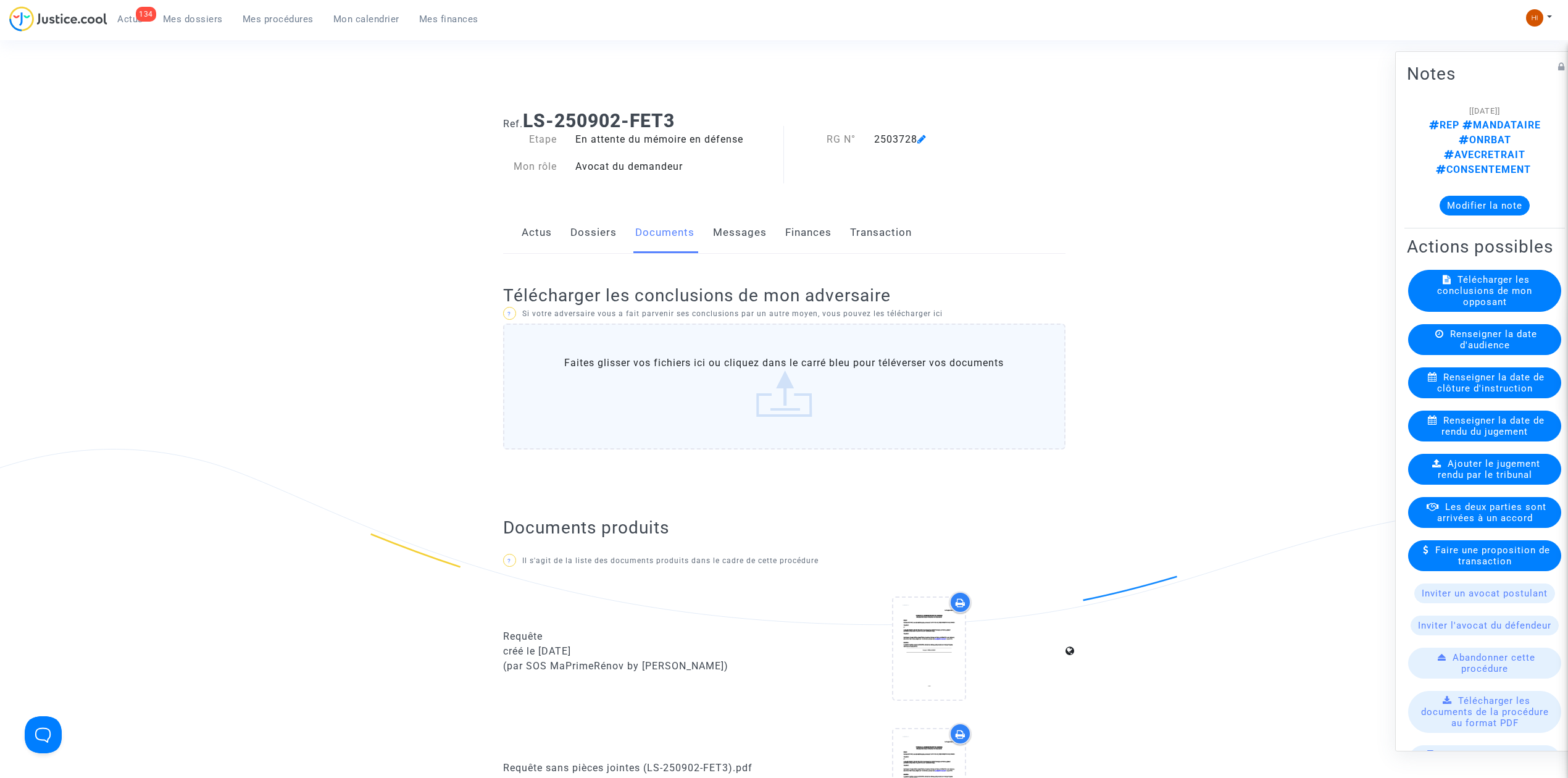
click at [592, 236] on link "Dossiers" at bounding box center [593, 232] width 46 height 40
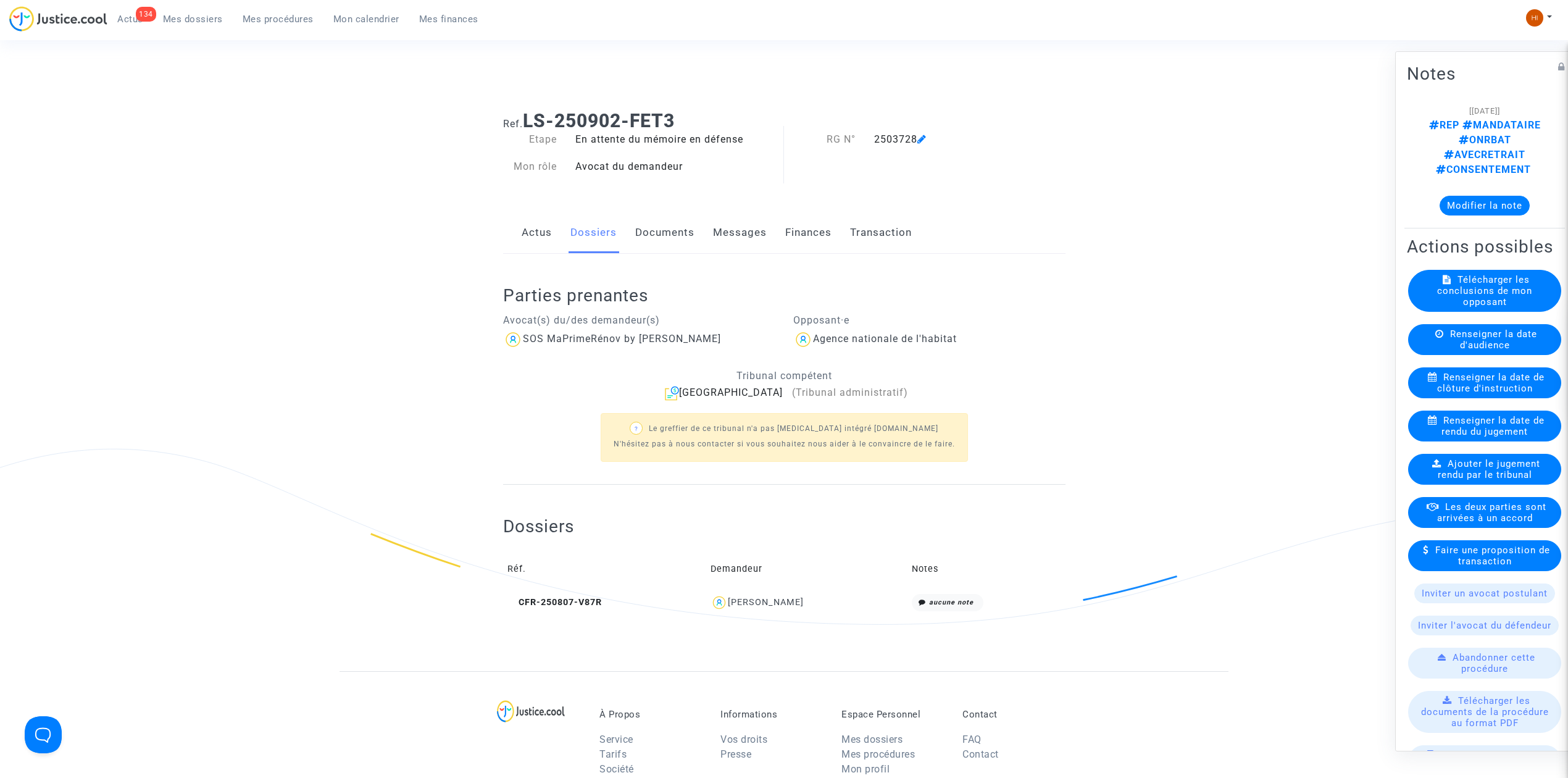
scroll to position [353, 0]
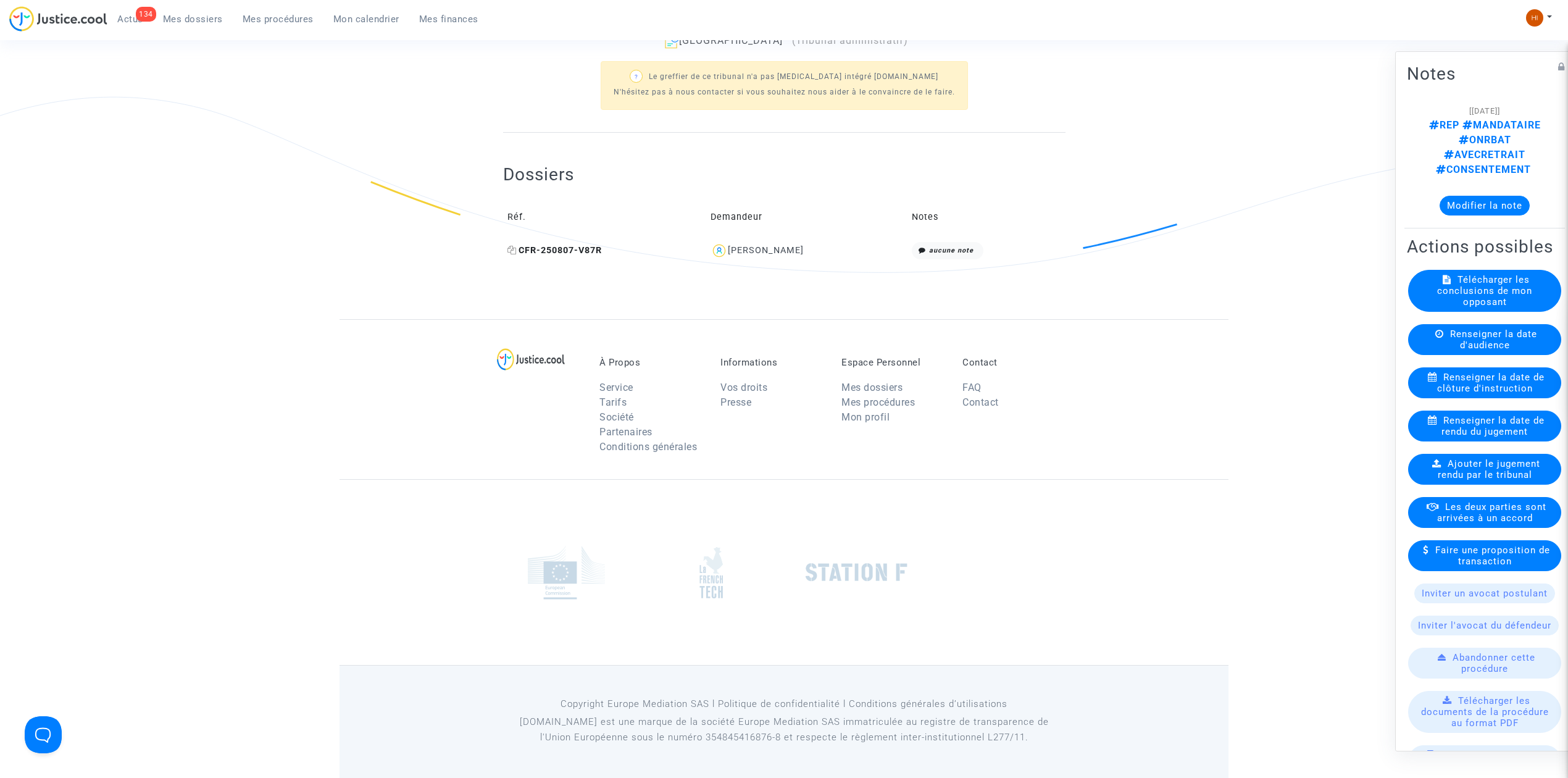
click at [512, 249] on icon at bounding box center [512, 250] width 9 height 8
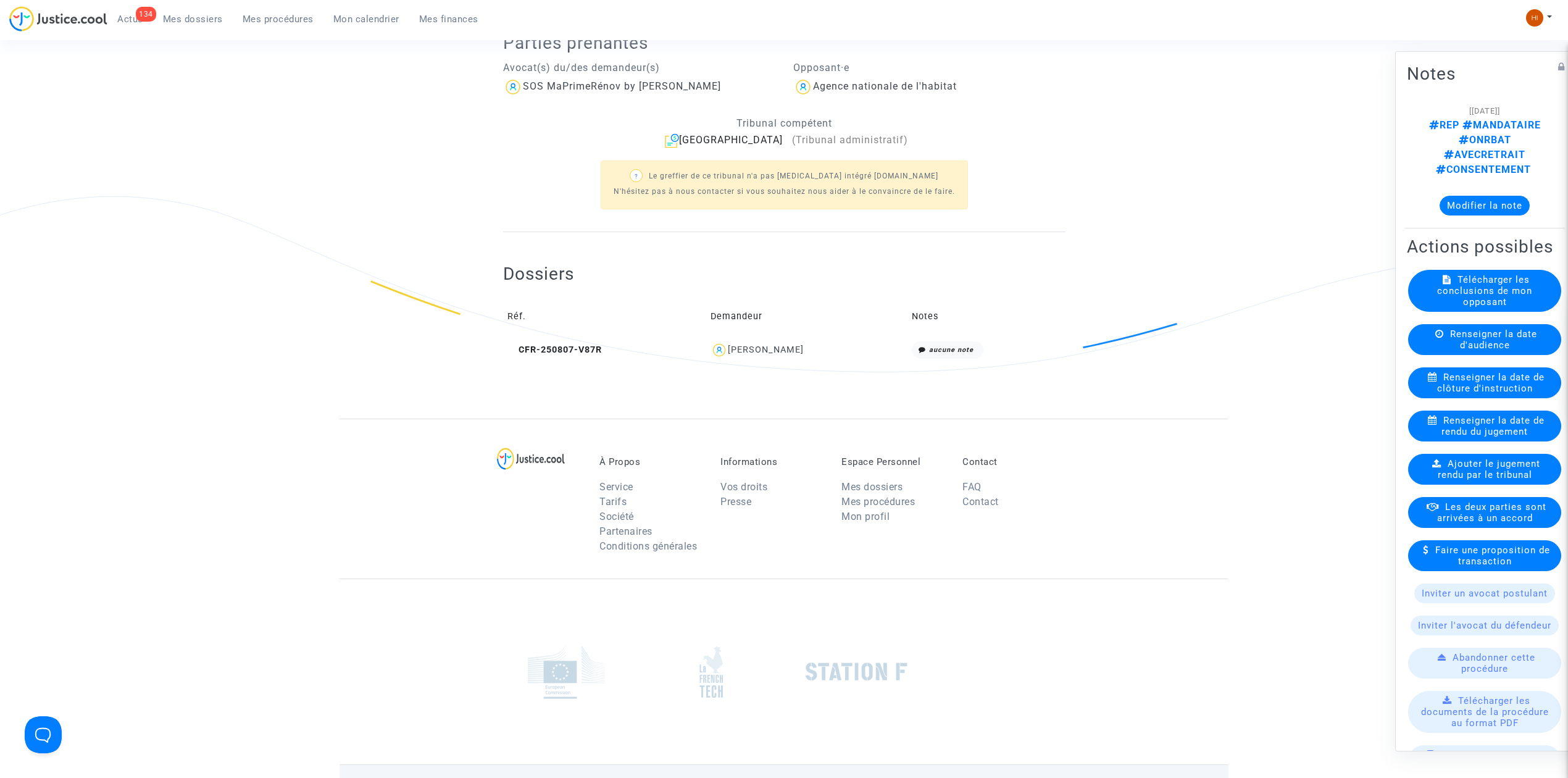
scroll to position [0, 0]
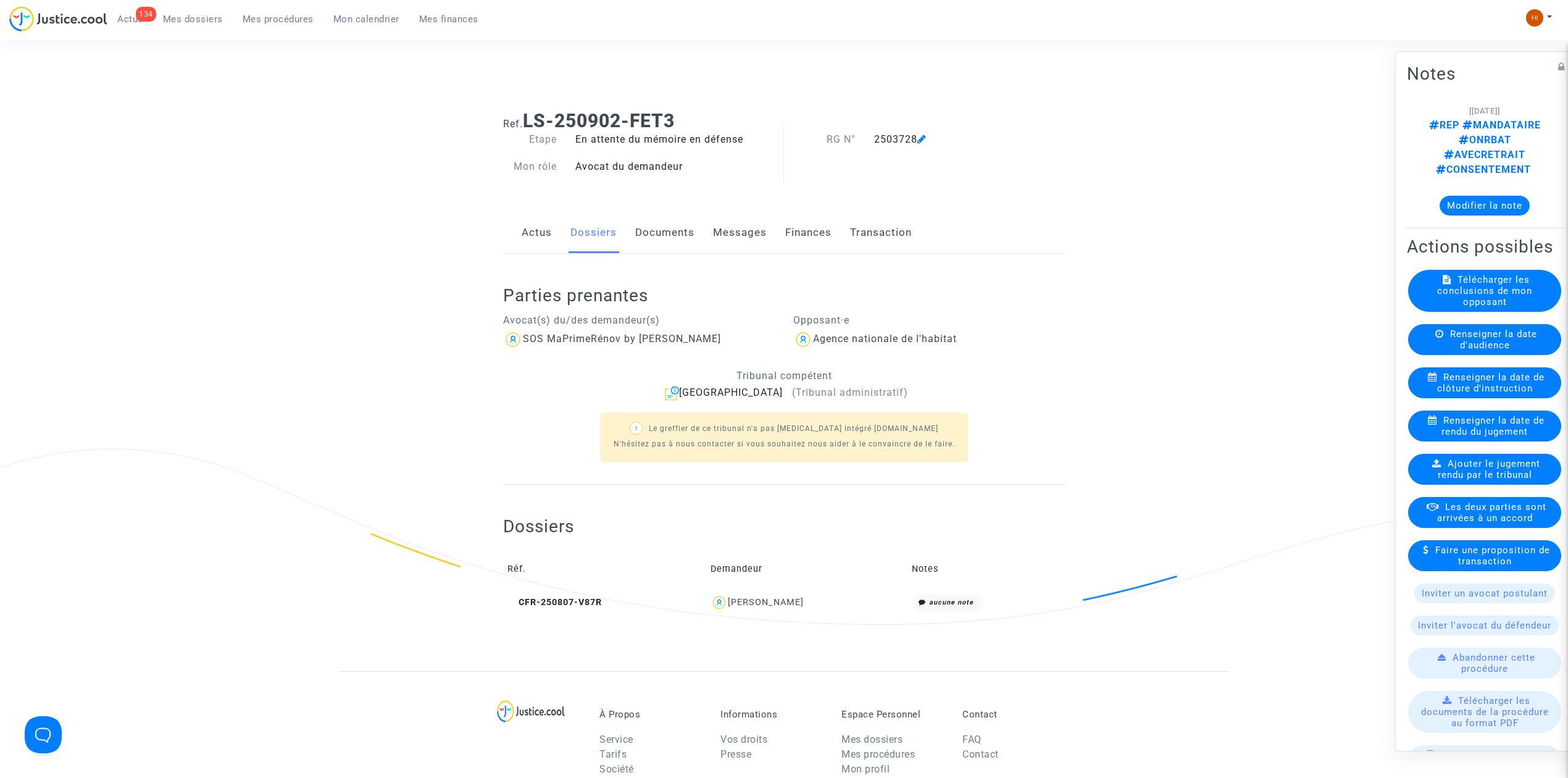
click at [656, 242] on link "Documents" at bounding box center [665, 232] width 59 height 40
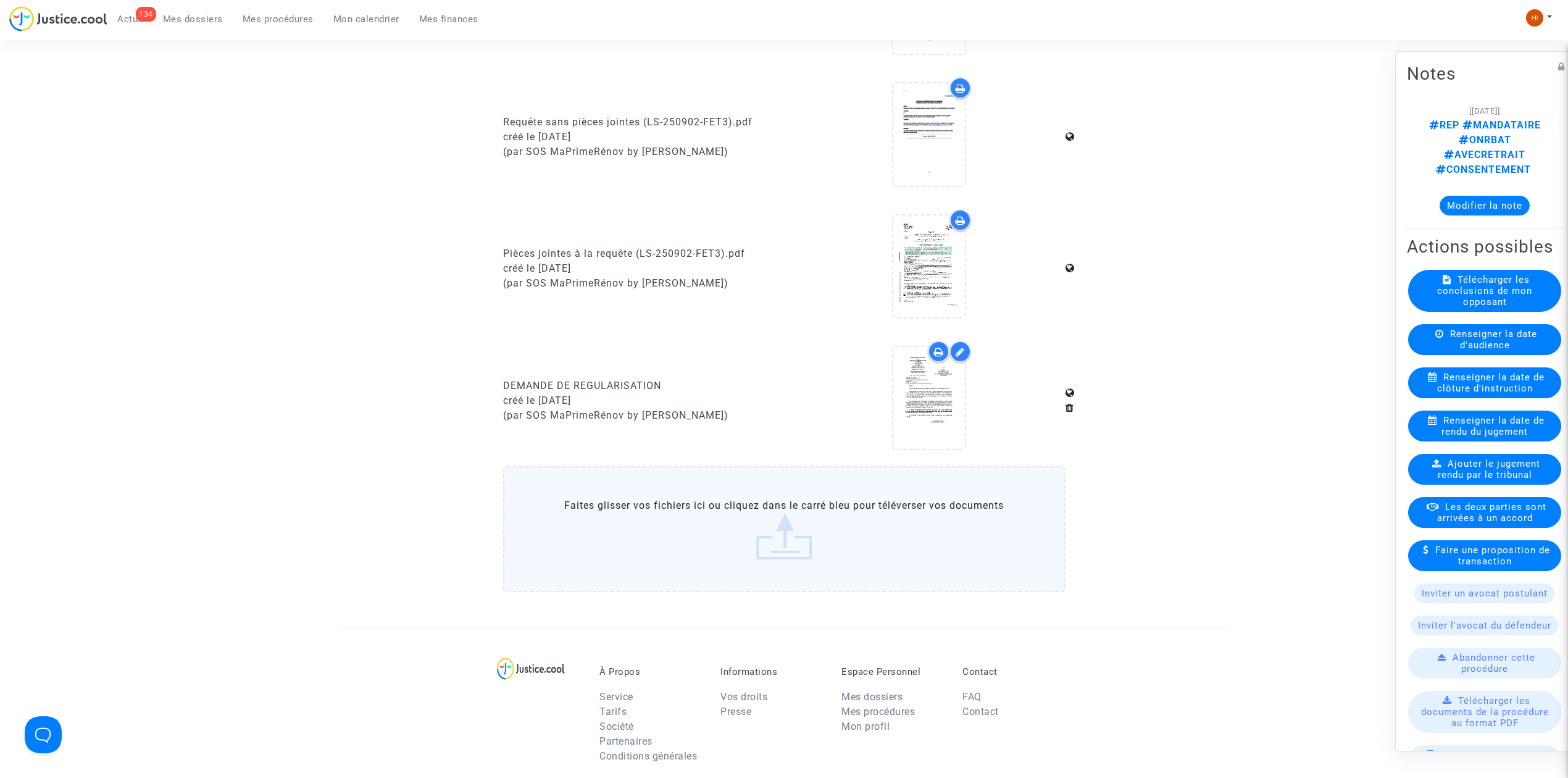
scroll to position [659, 0]
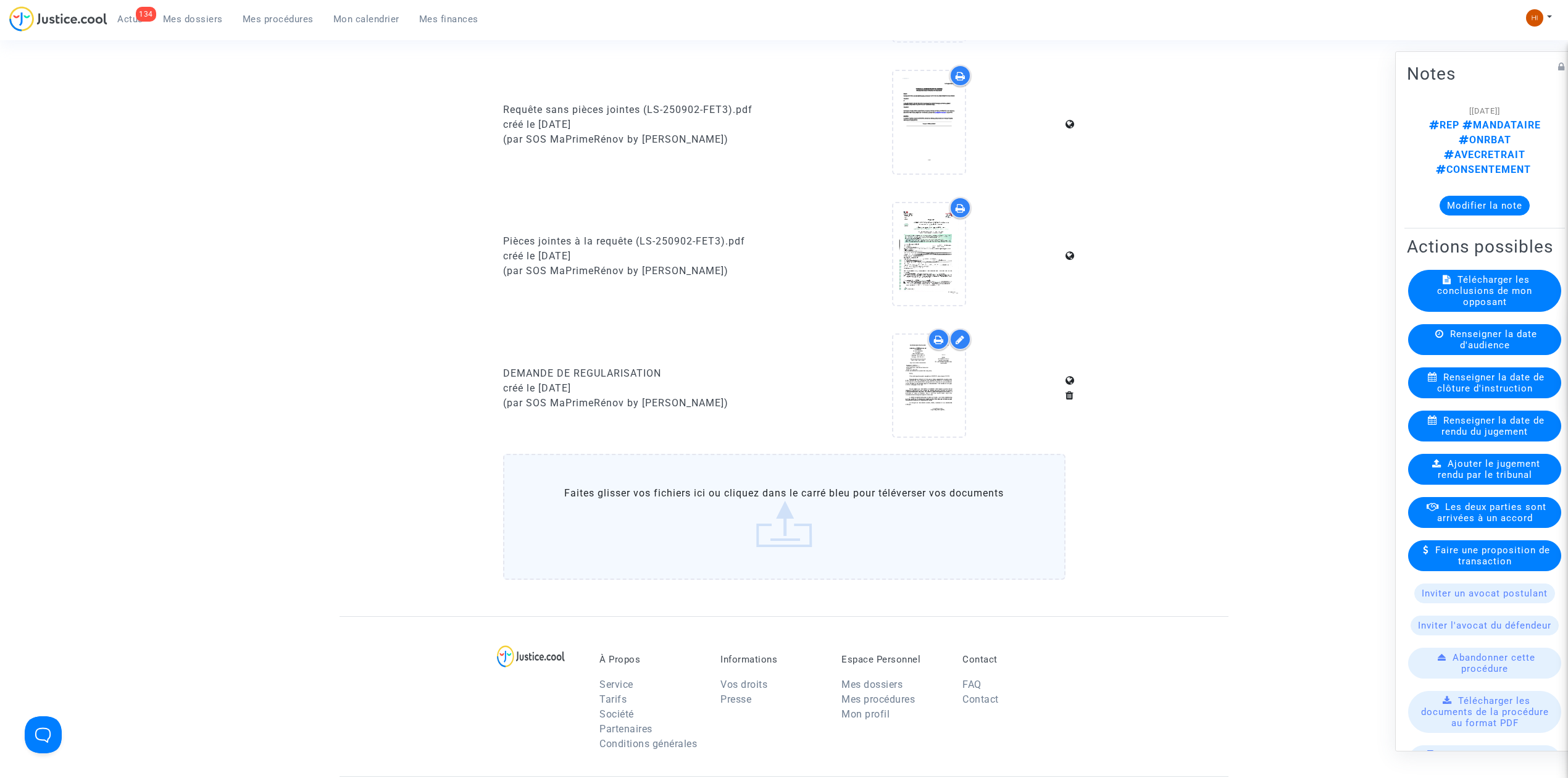
click at [304, 11] on link "Mes procédures" at bounding box center [278, 19] width 91 height 18
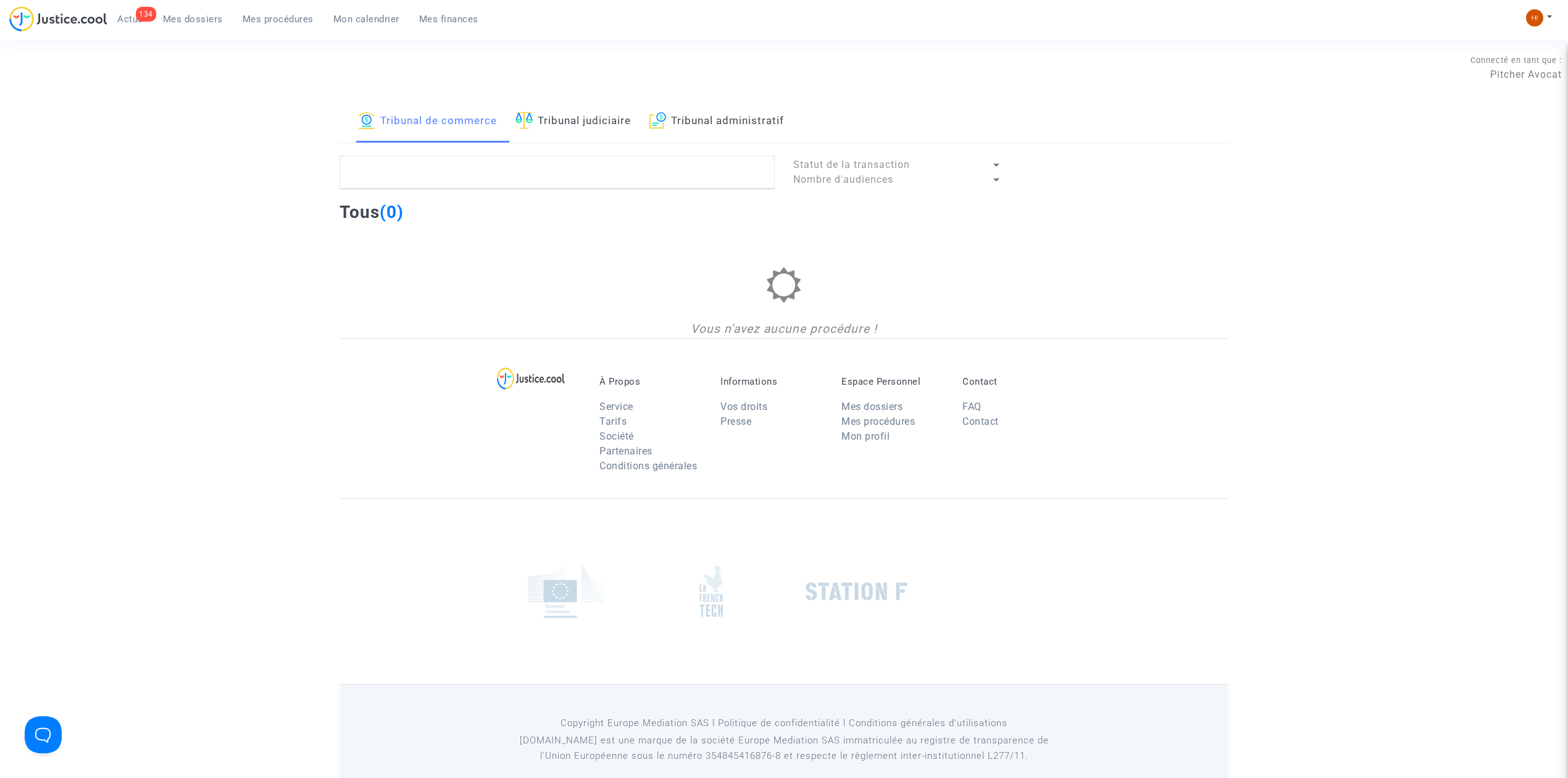
click at [731, 130] on link "Tribunal administratif" at bounding box center [716, 121] width 134 height 42
click at [693, 178] on textarea at bounding box center [557, 172] width 435 height 33
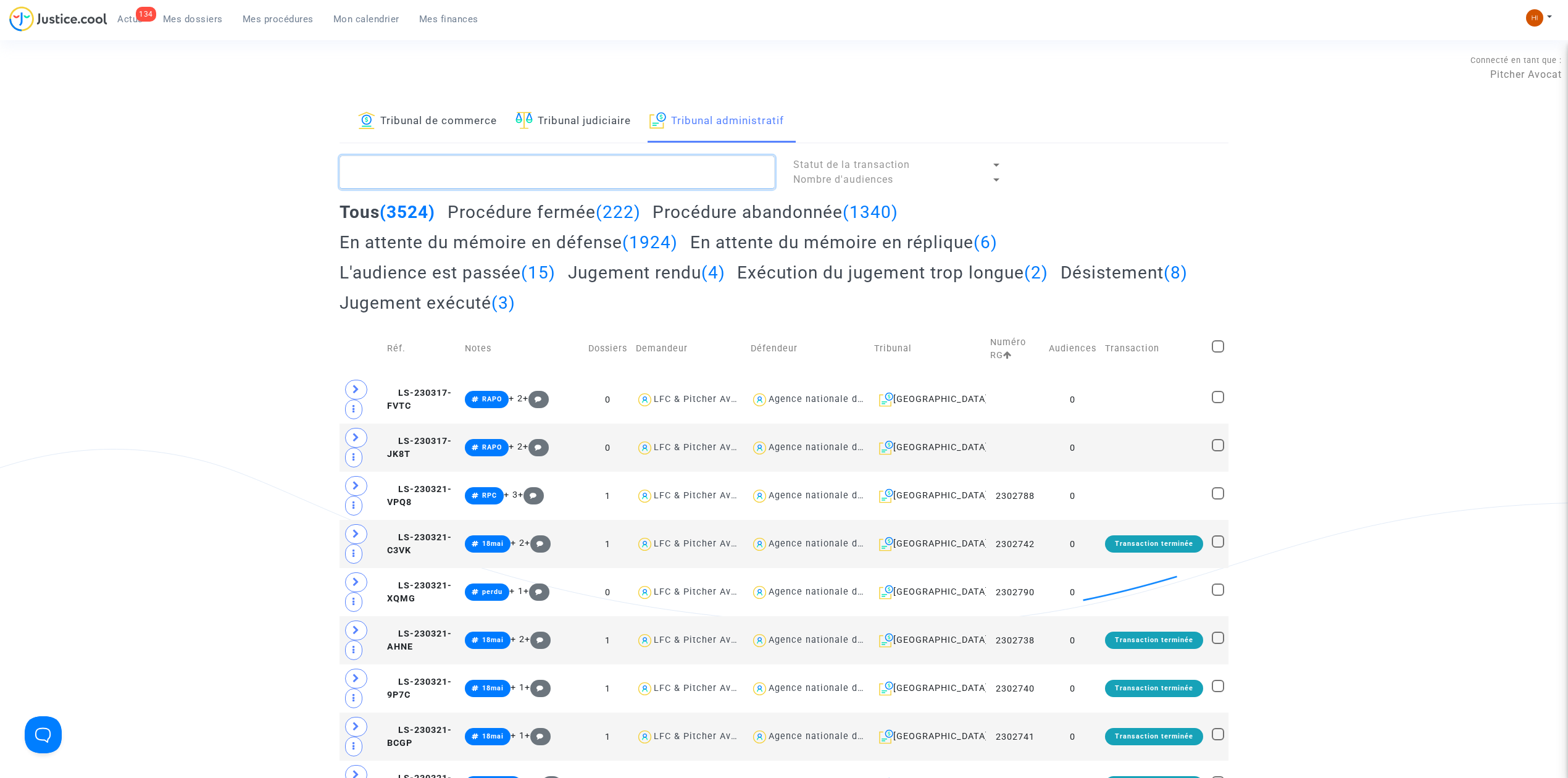
paste textarea "[PERSON_NAME]"
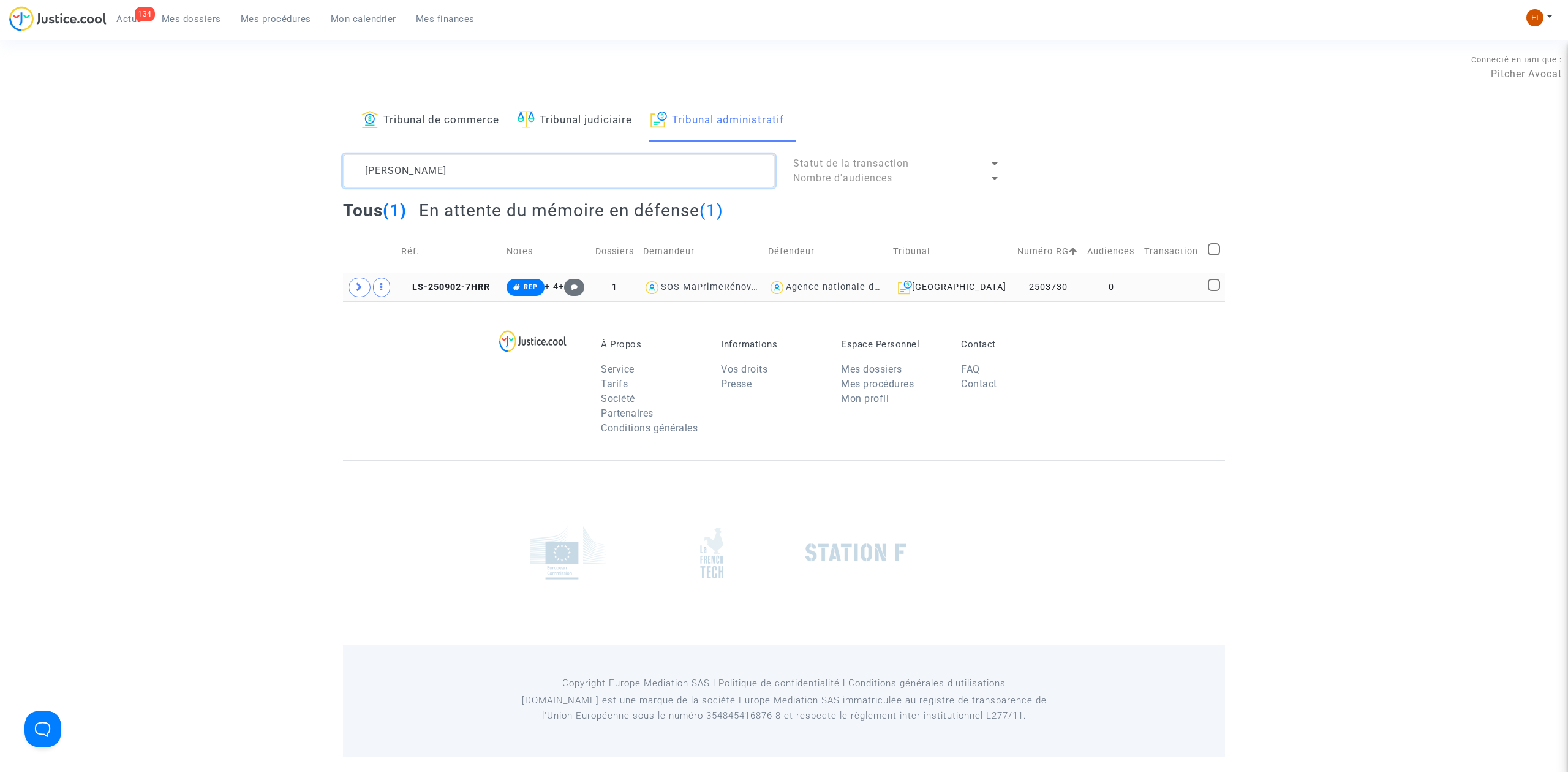
type textarea "[PERSON_NAME]"
click at [458, 273] on td "LS-250902-7HRR" at bounding box center [449, 288] width 106 height 28
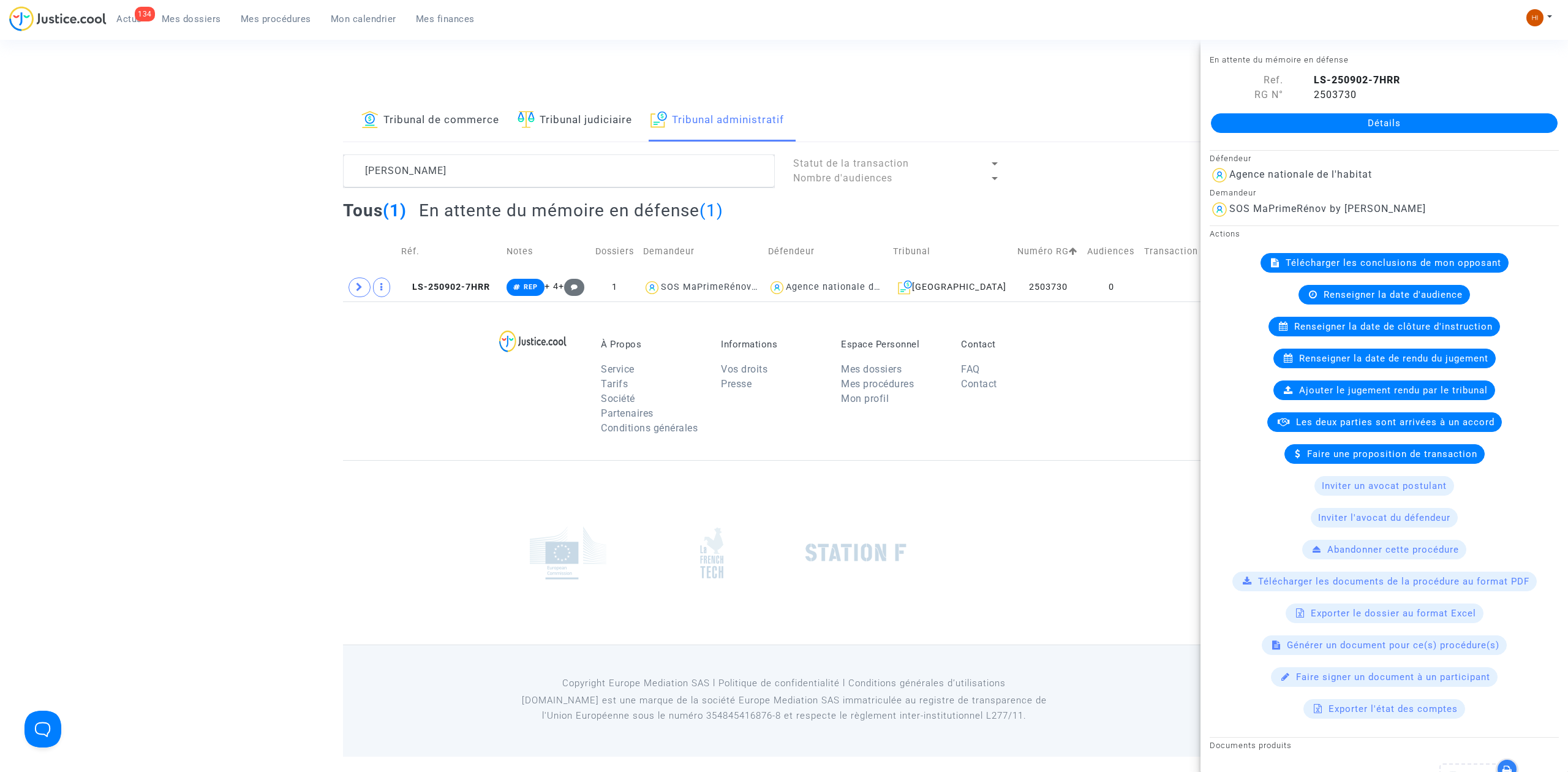
click at [1337, 132] on link "Détails" at bounding box center [1385, 123] width 347 height 19
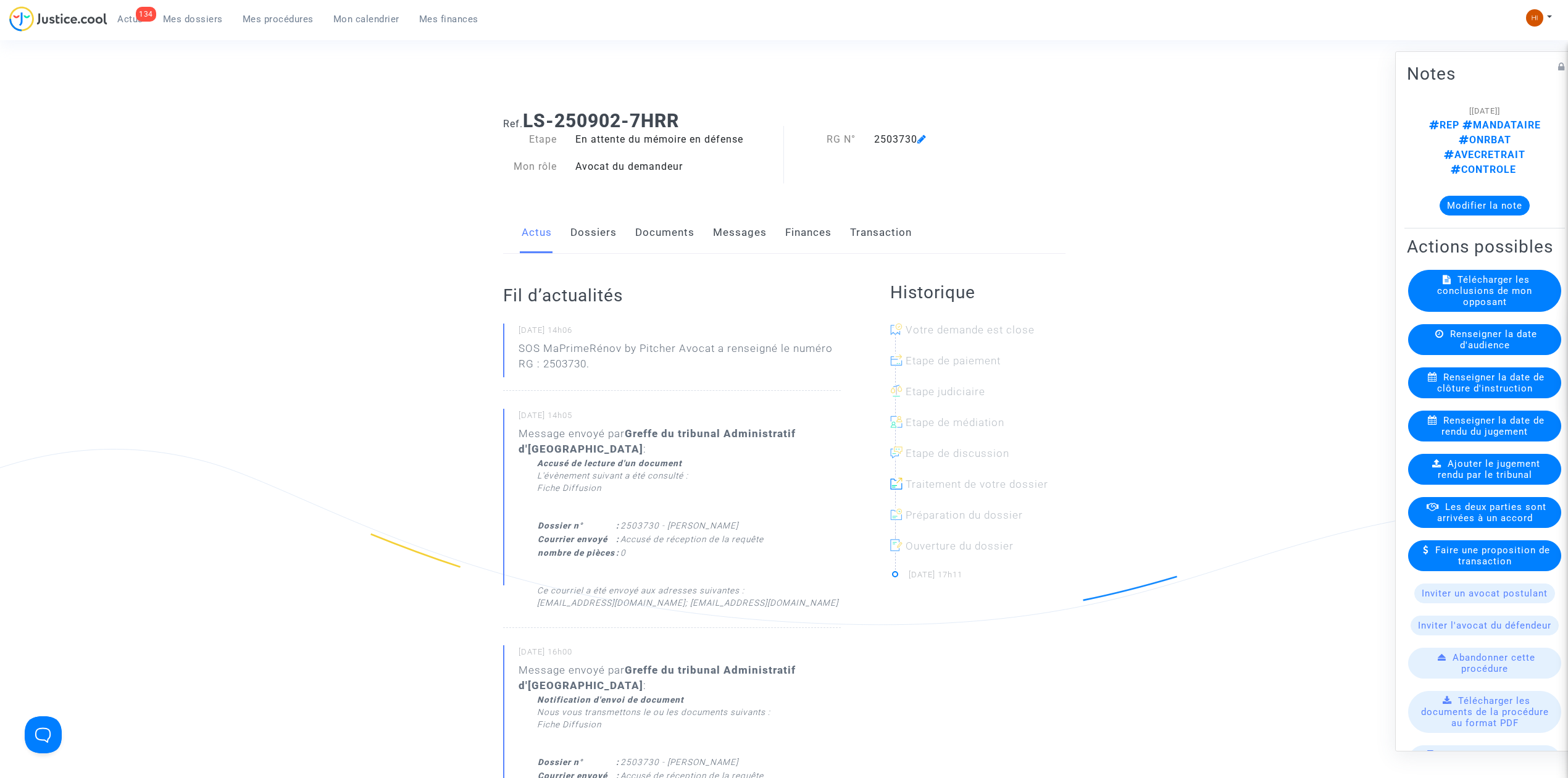
click at [669, 228] on link "Documents" at bounding box center [665, 232] width 59 height 40
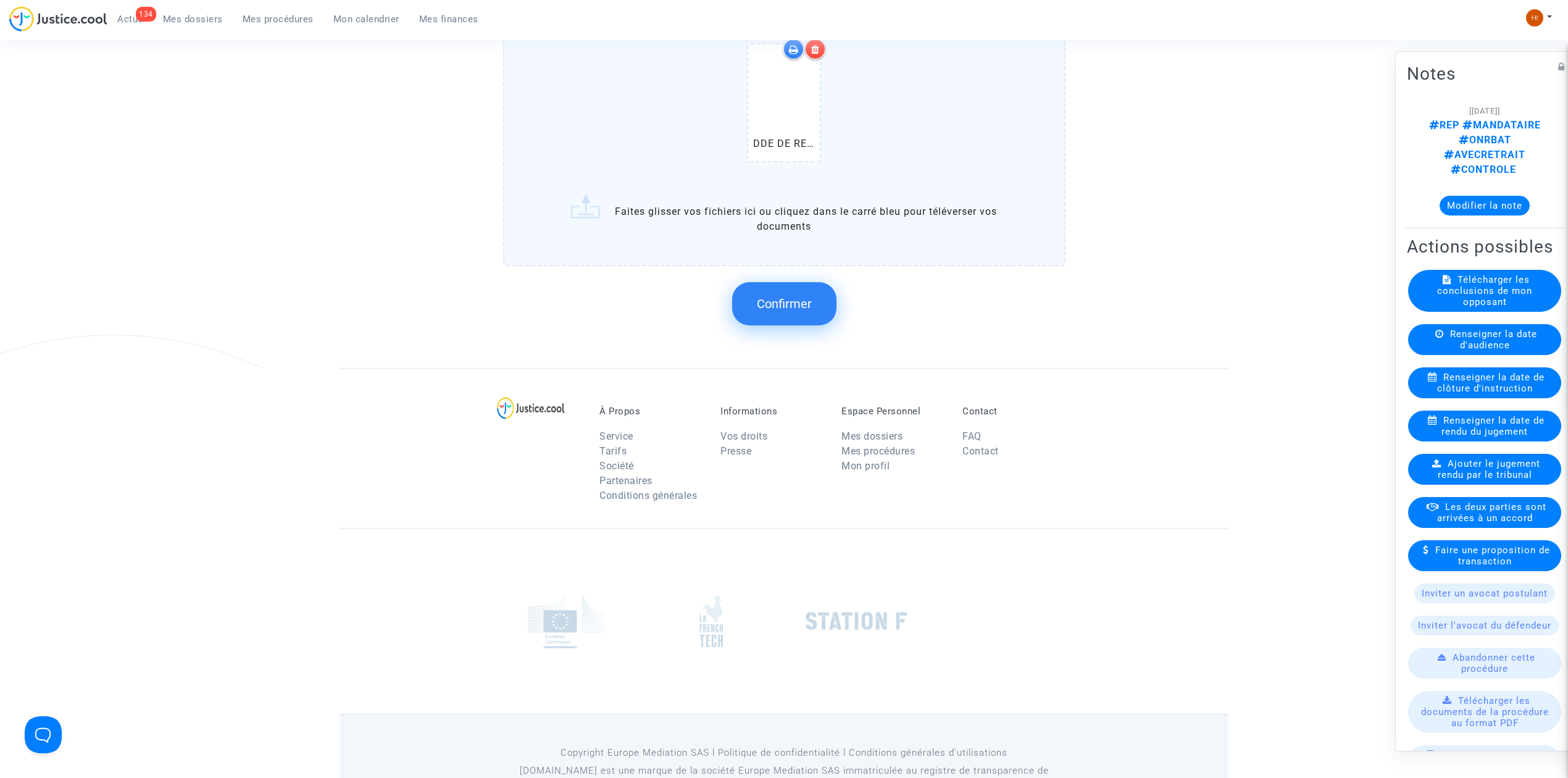
scroll to position [988, 0]
click at [781, 317] on button "Confirmer" at bounding box center [784, 303] width 104 height 43
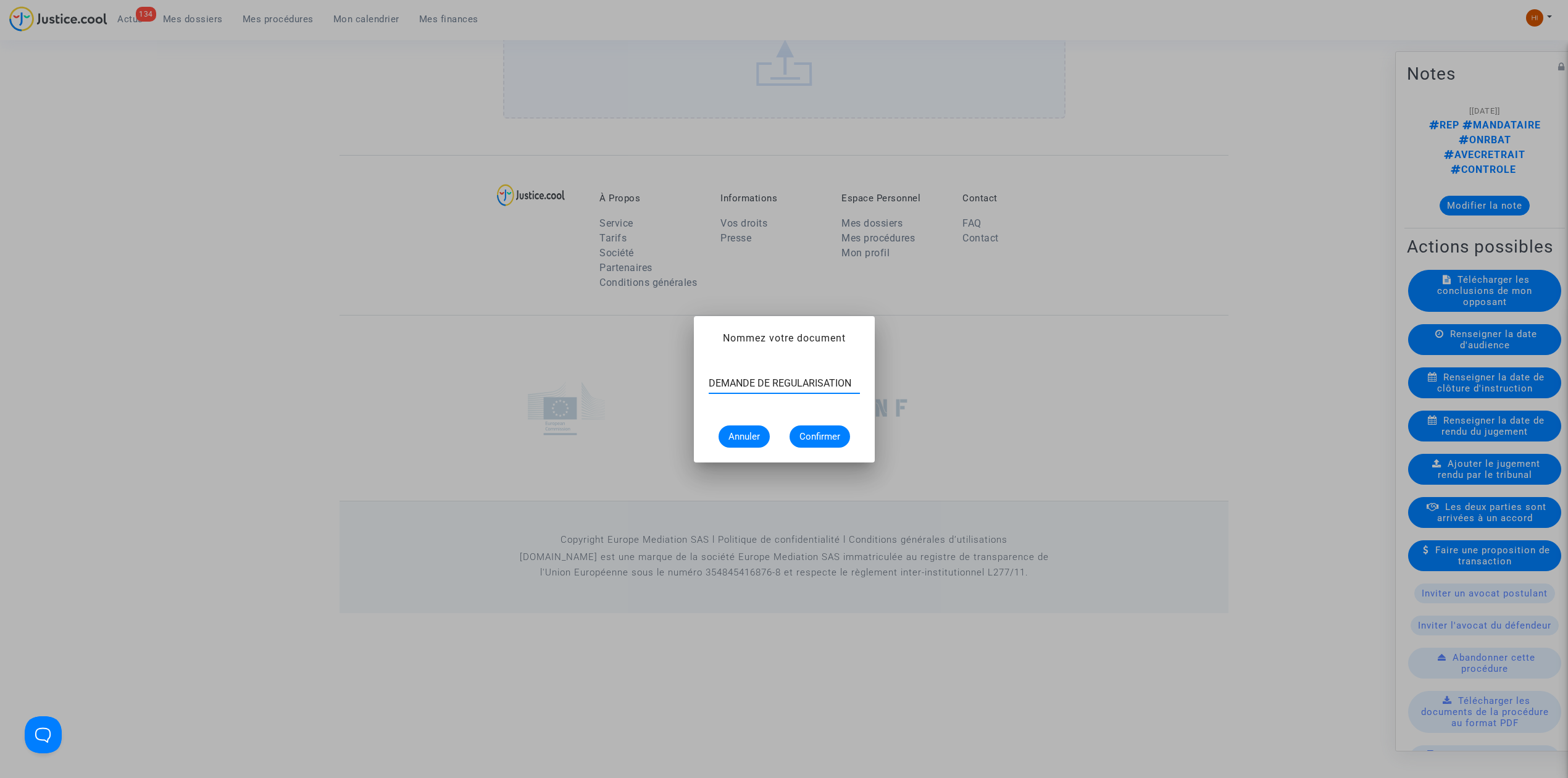
type input "DEMANDE DE REGULARISATION"
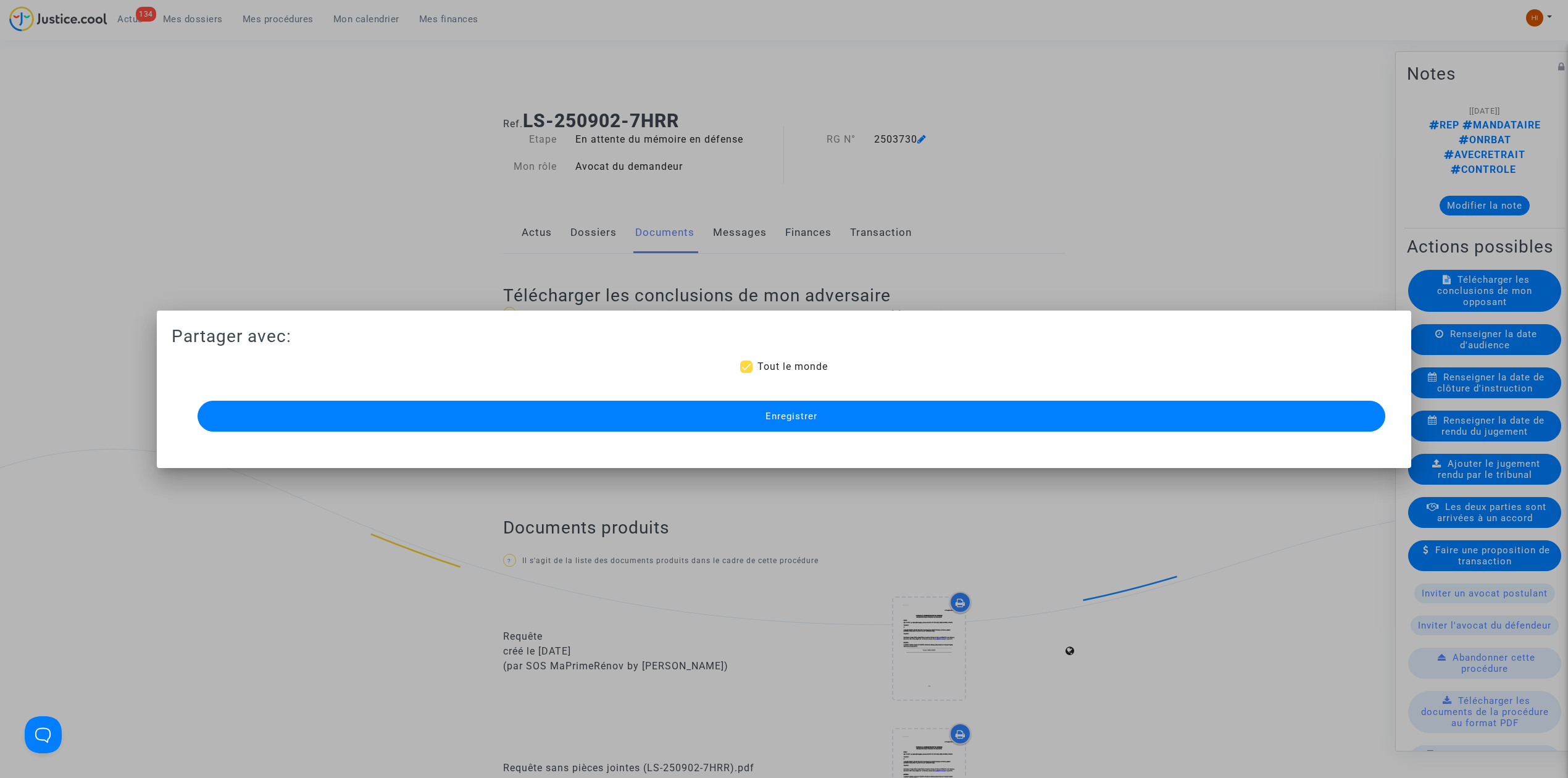
scroll to position [820, 0]
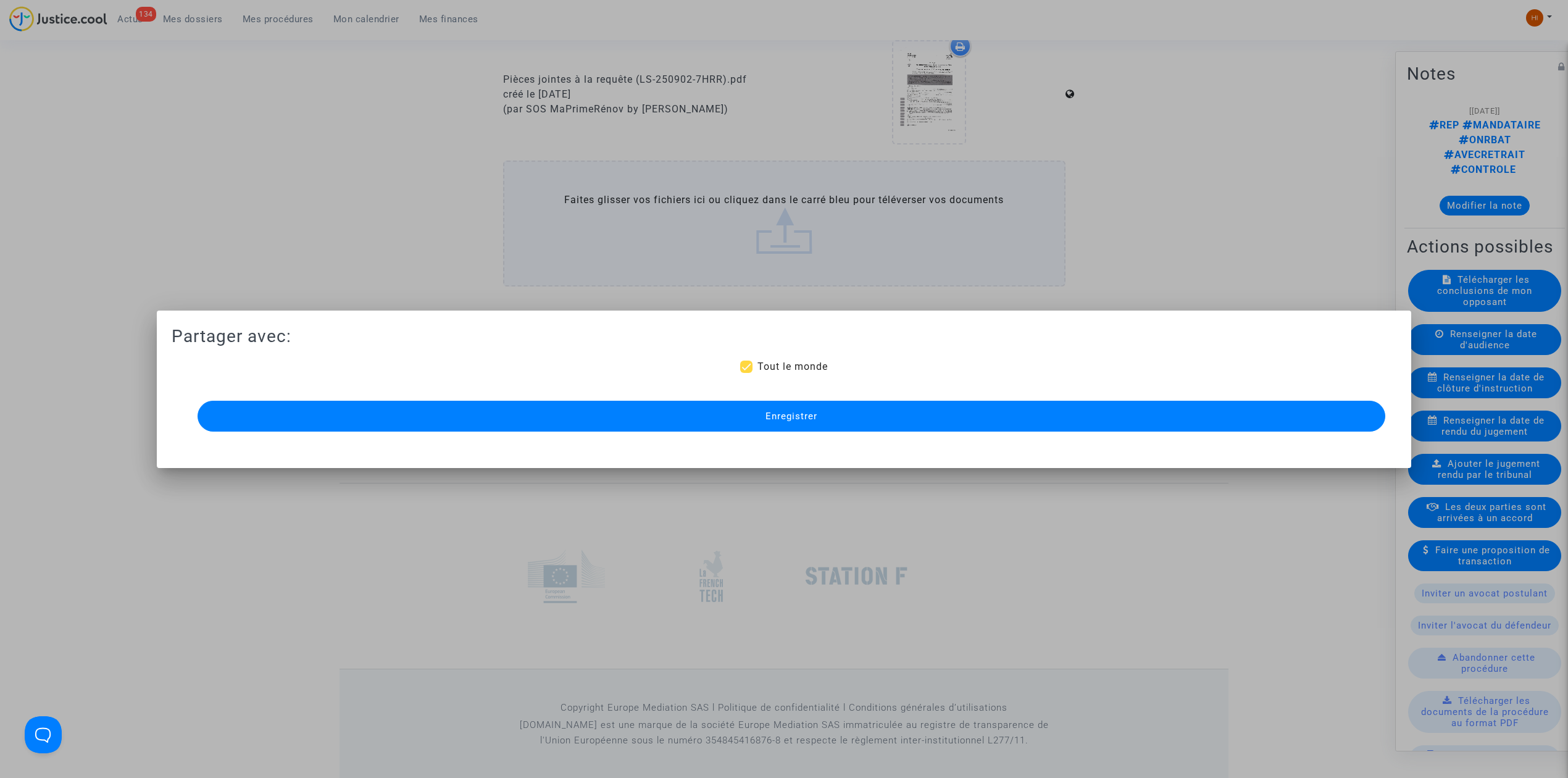
click at [851, 416] on button "Enregistrer" at bounding box center [792, 416] width 1188 height 31
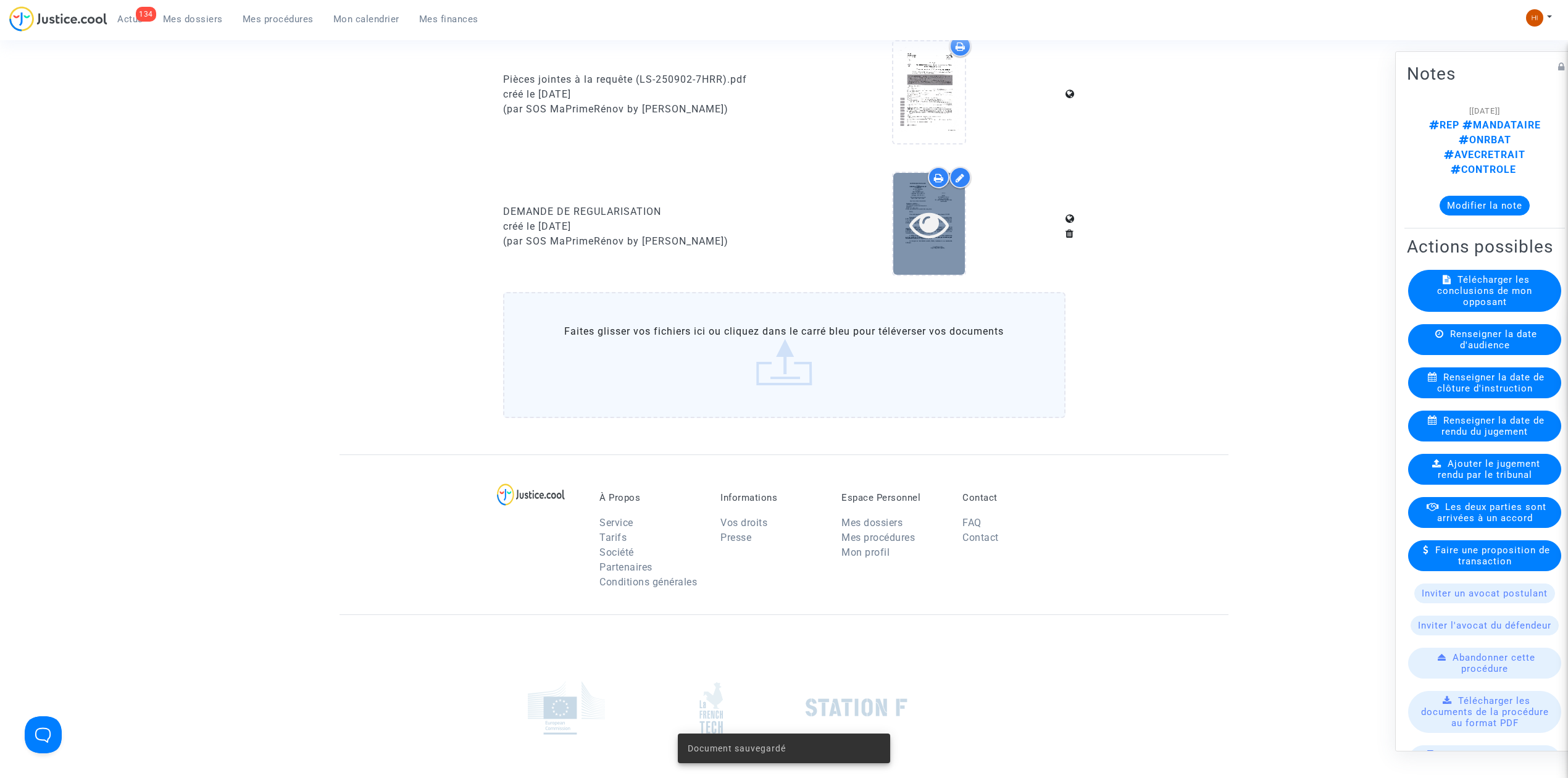
click at [934, 224] on icon at bounding box center [930, 224] width 40 height 40
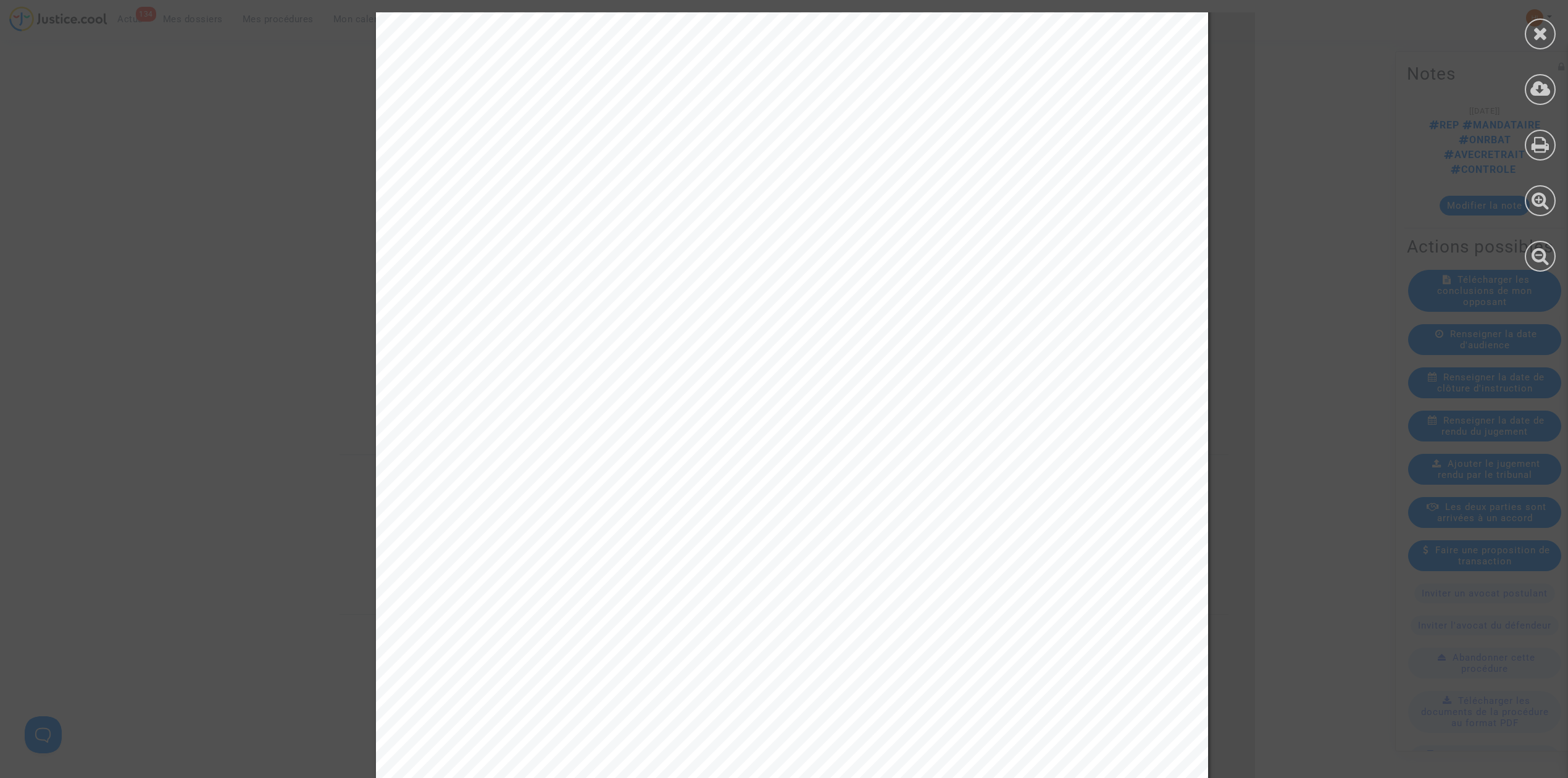
scroll to position [20, 0]
click at [1544, 25] on icon at bounding box center [1541, 33] width 16 height 18
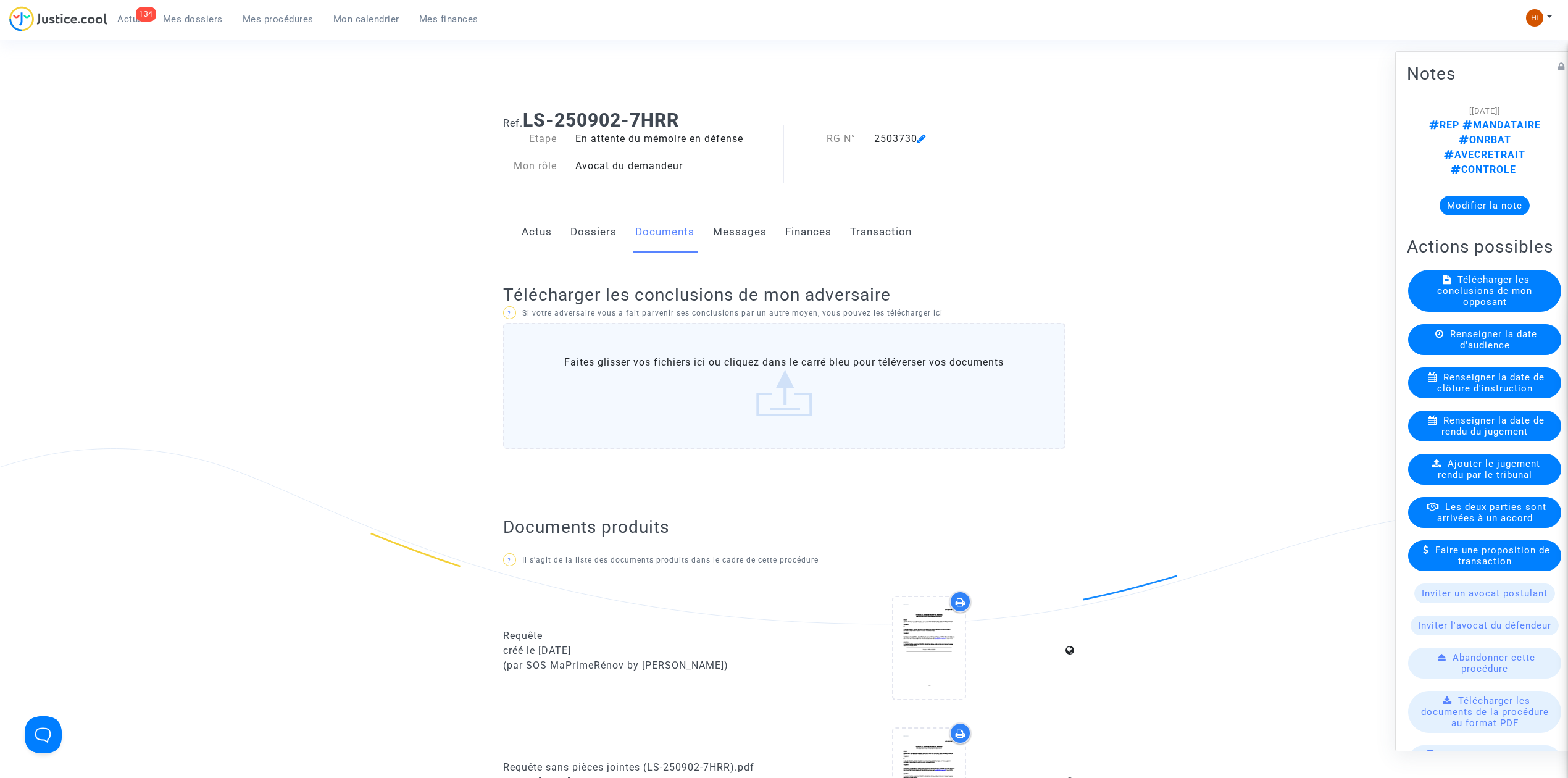
scroll to position [0, 0]
click at [296, 18] on span "Mes procédures" at bounding box center [278, 19] width 71 height 11
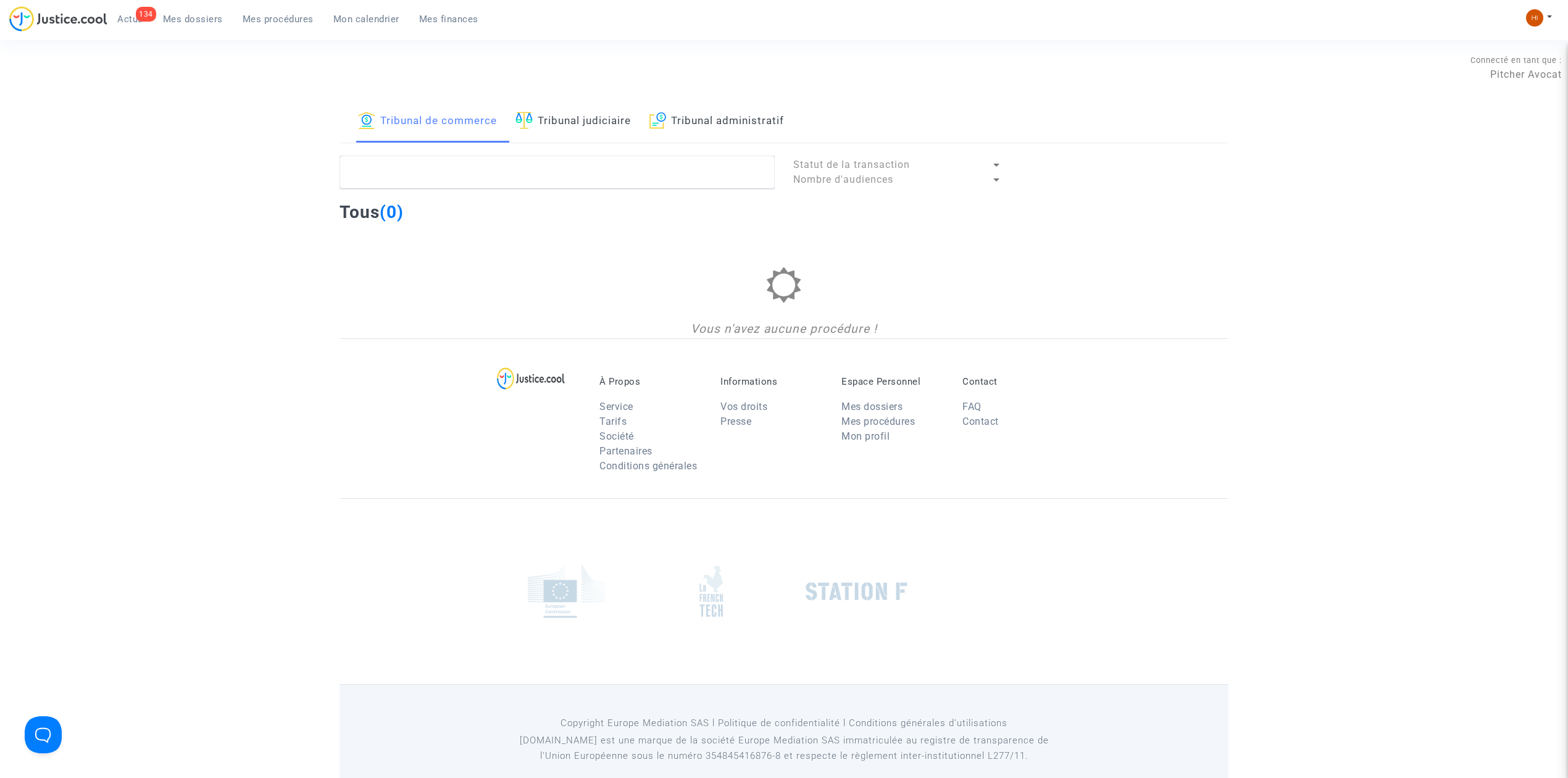
click at [692, 109] on link "Tribunal administratif" at bounding box center [716, 121] width 134 height 42
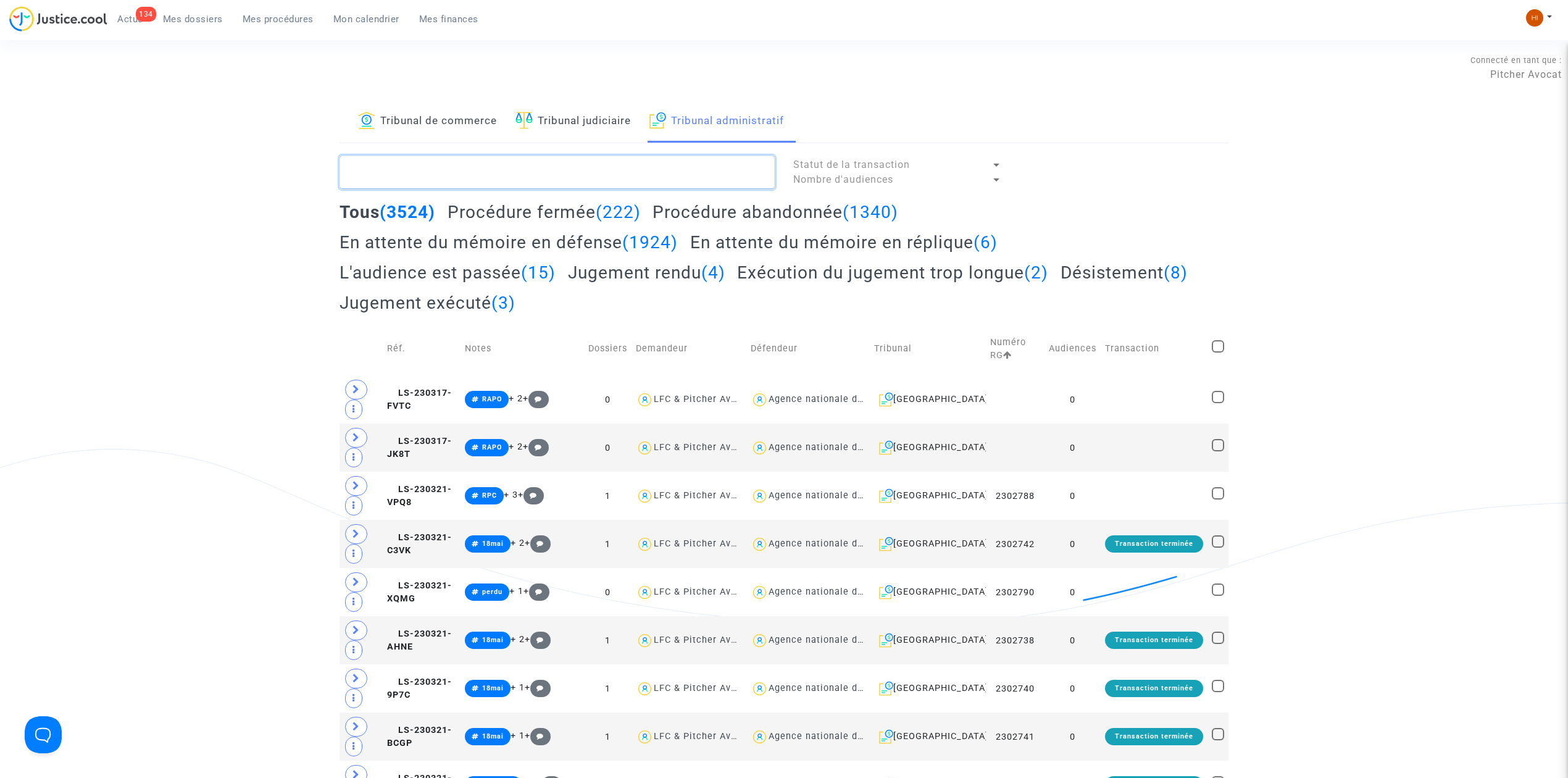
click at [682, 161] on textarea at bounding box center [557, 172] width 435 height 33
paste textarea "EL [PERSON_NAME]"
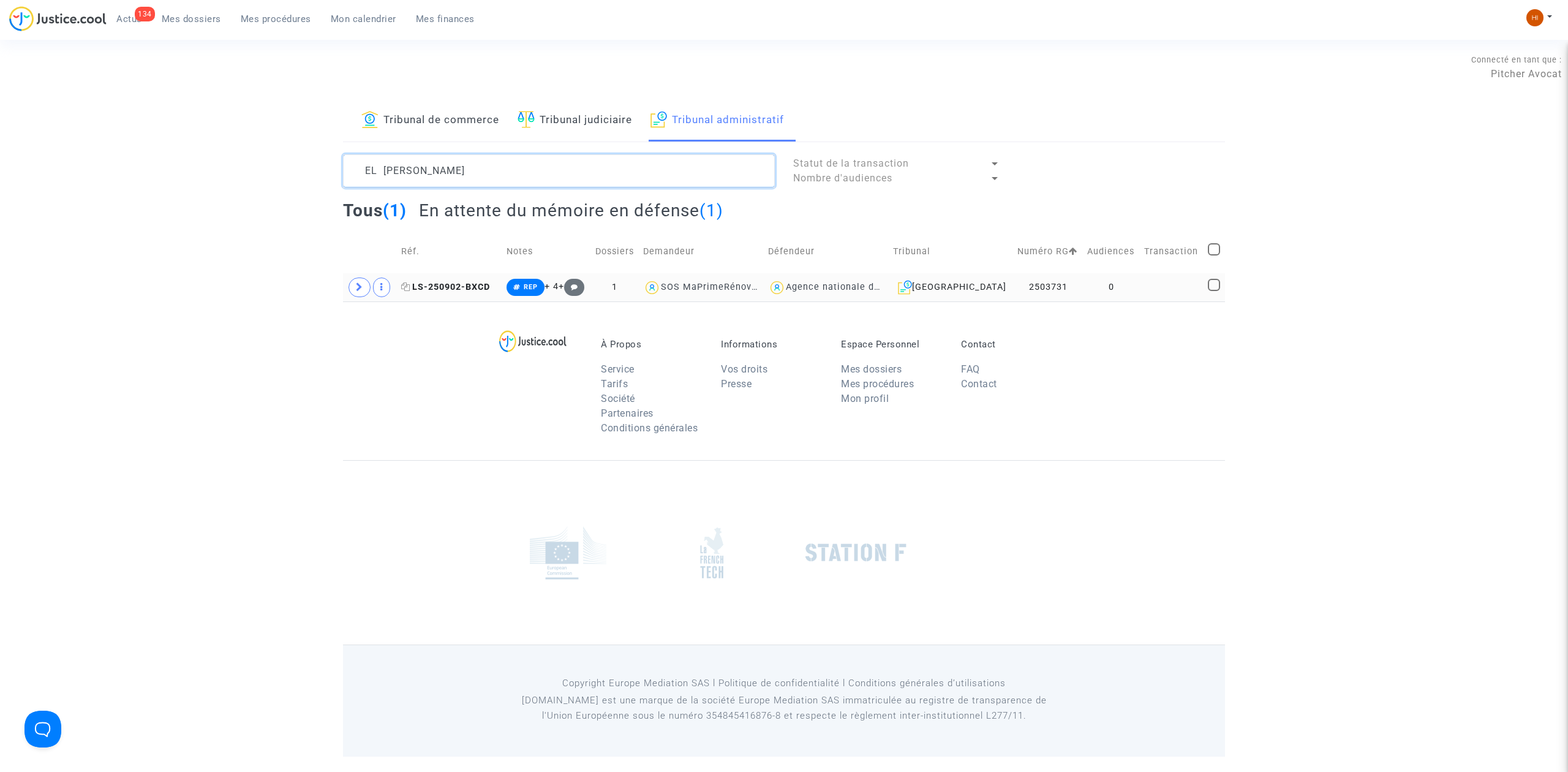
type textarea "EL [PERSON_NAME]"
click at [490, 288] on span "LS-250902-BXCD" at bounding box center [445, 287] width 89 height 10
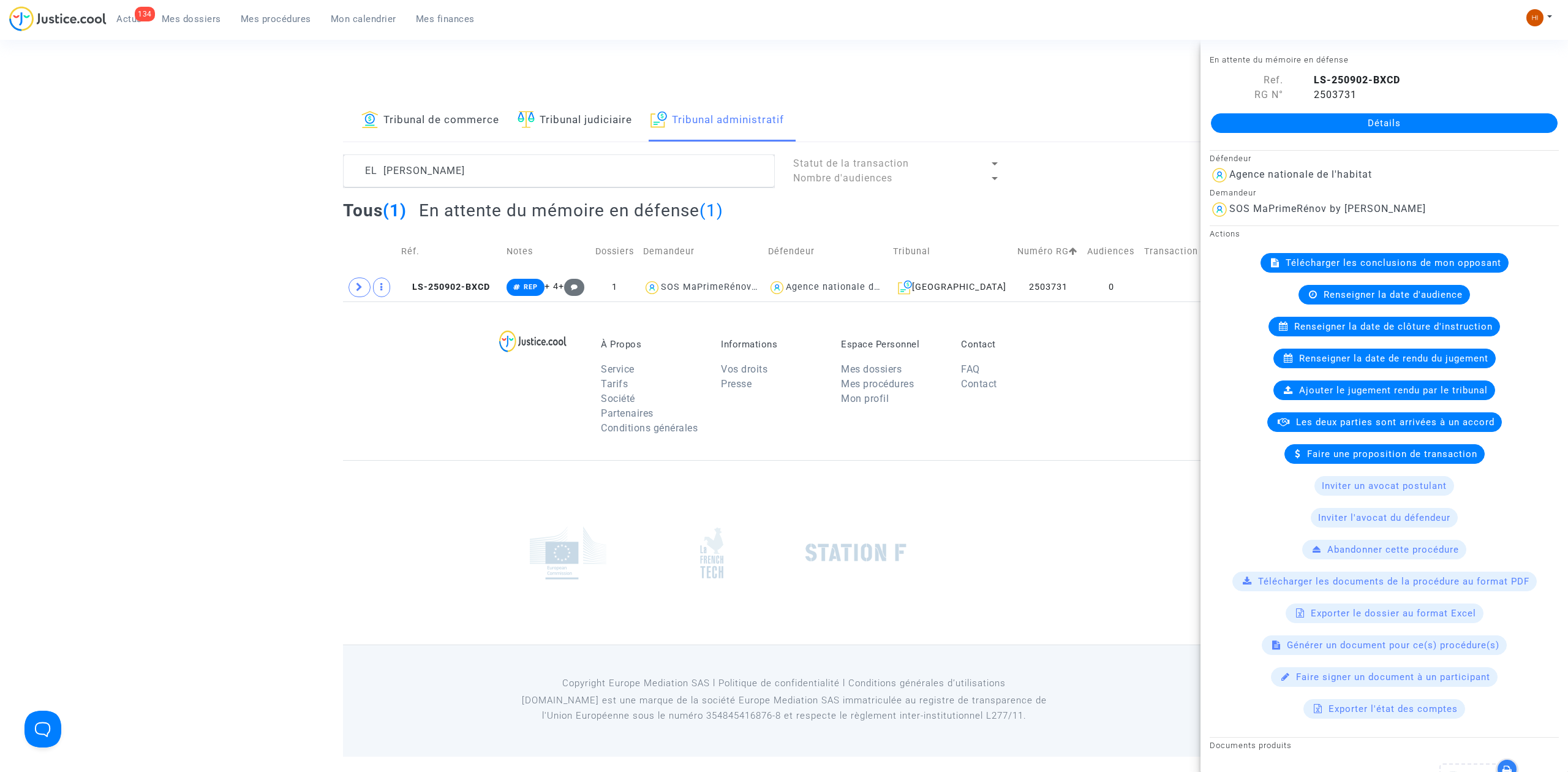
click at [1419, 123] on link "Détails" at bounding box center [1385, 123] width 347 height 19
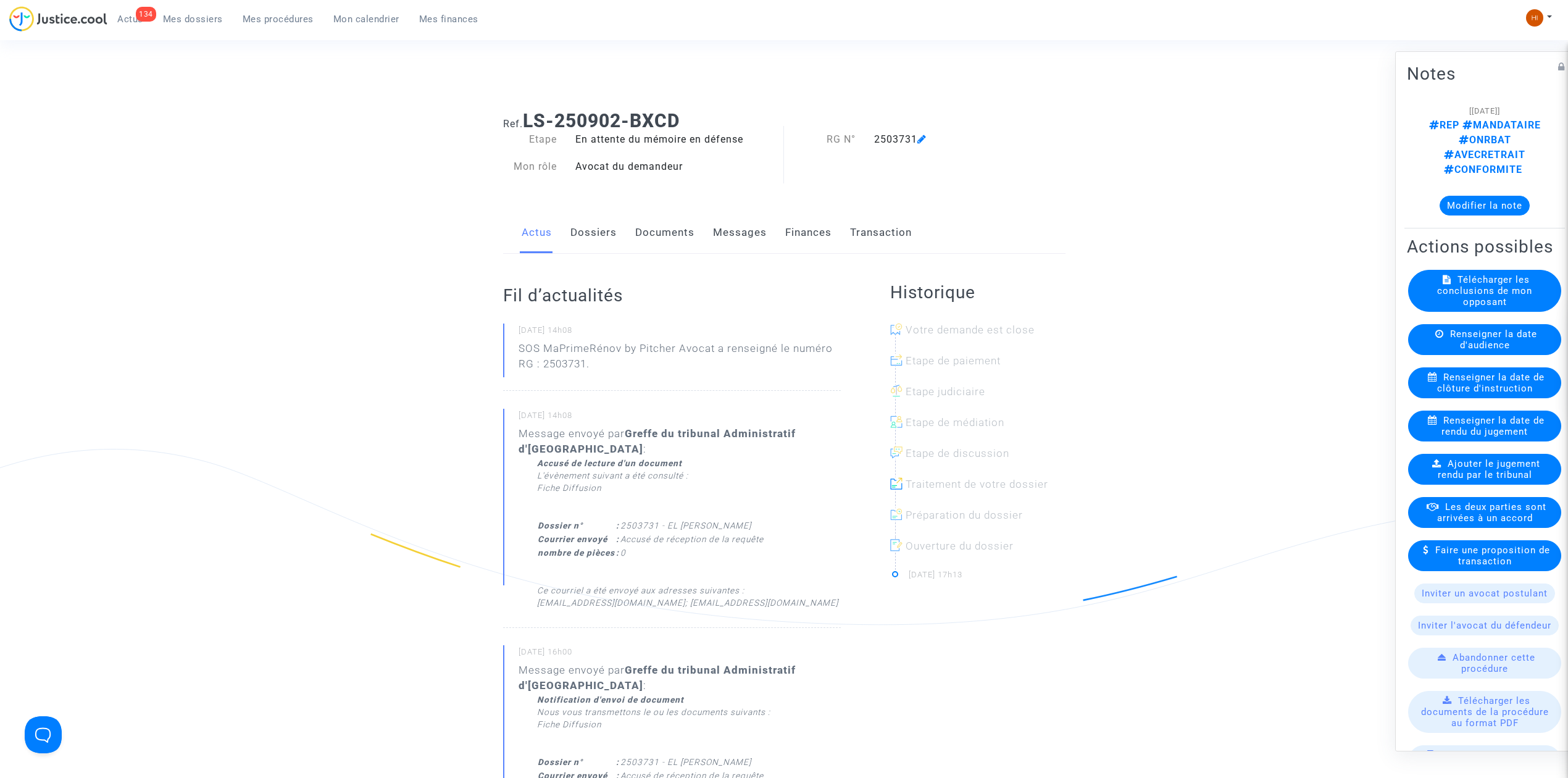
click at [658, 238] on link "Documents" at bounding box center [665, 232] width 59 height 40
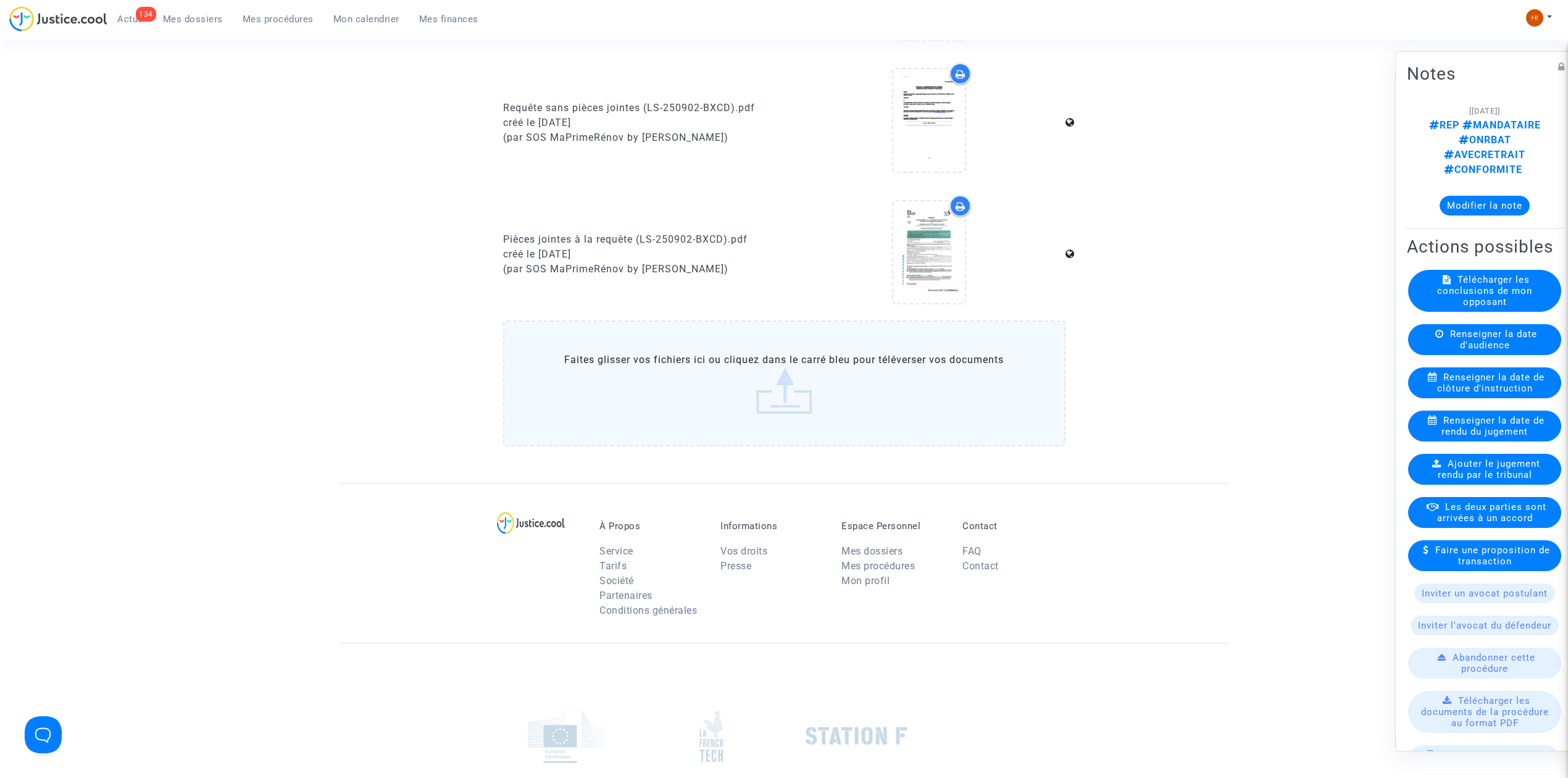
scroll to position [820, 0]
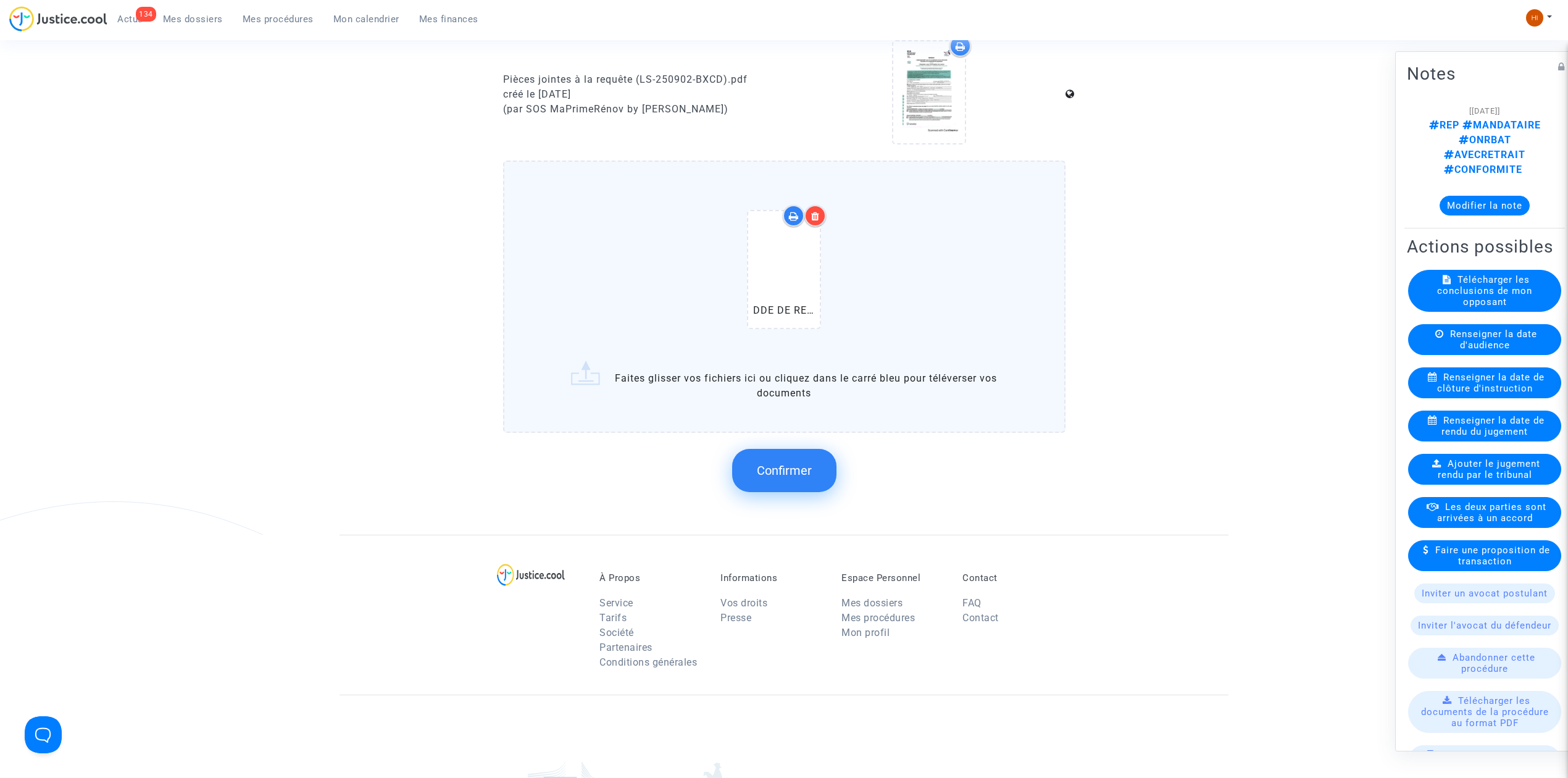
click at [798, 465] on span "Confirmer" at bounding box center [784, 471] width 55 height 15
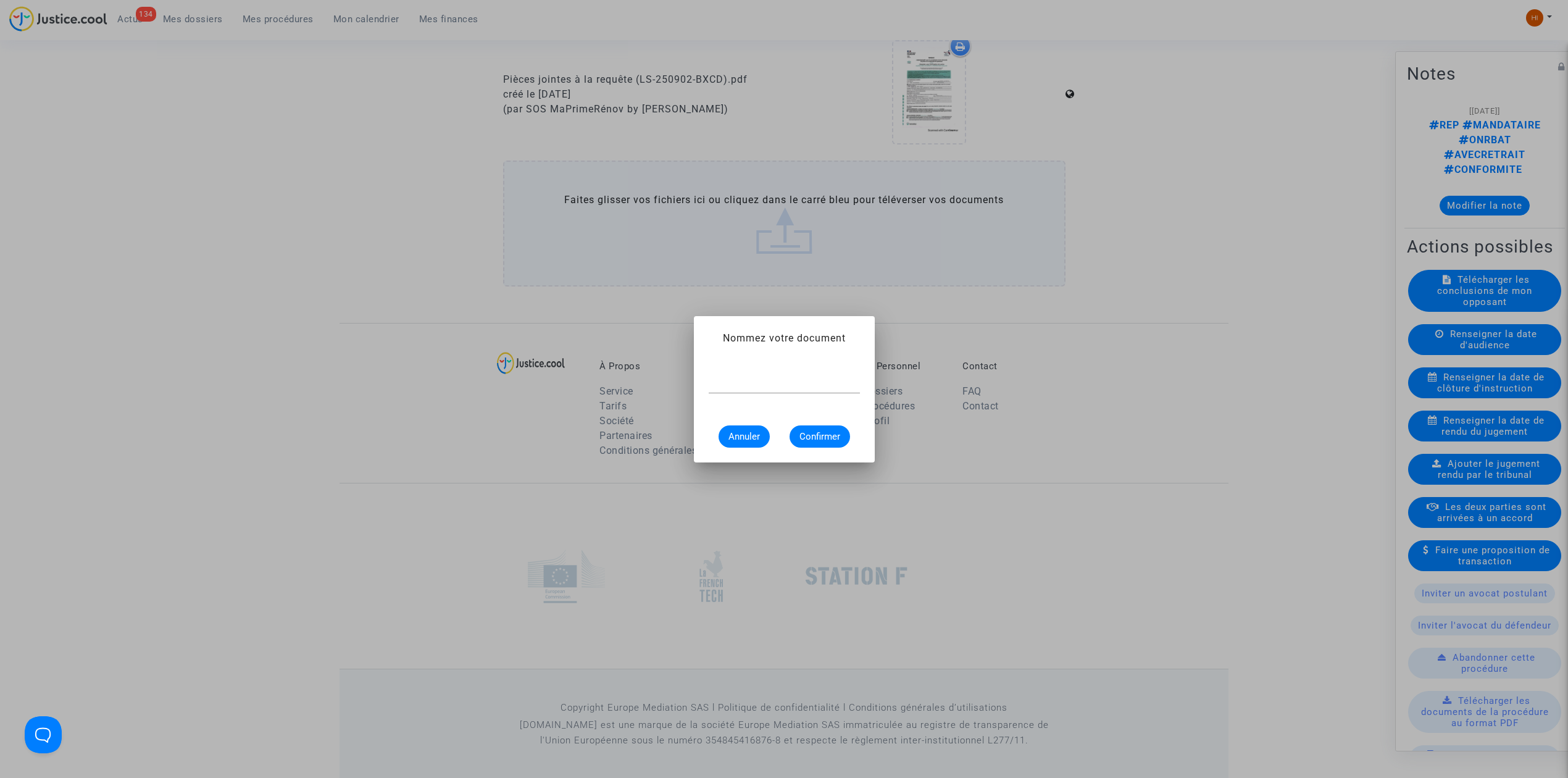
scroll to position [0, 0]
type input "DEMANDE DE REGULARISATION"
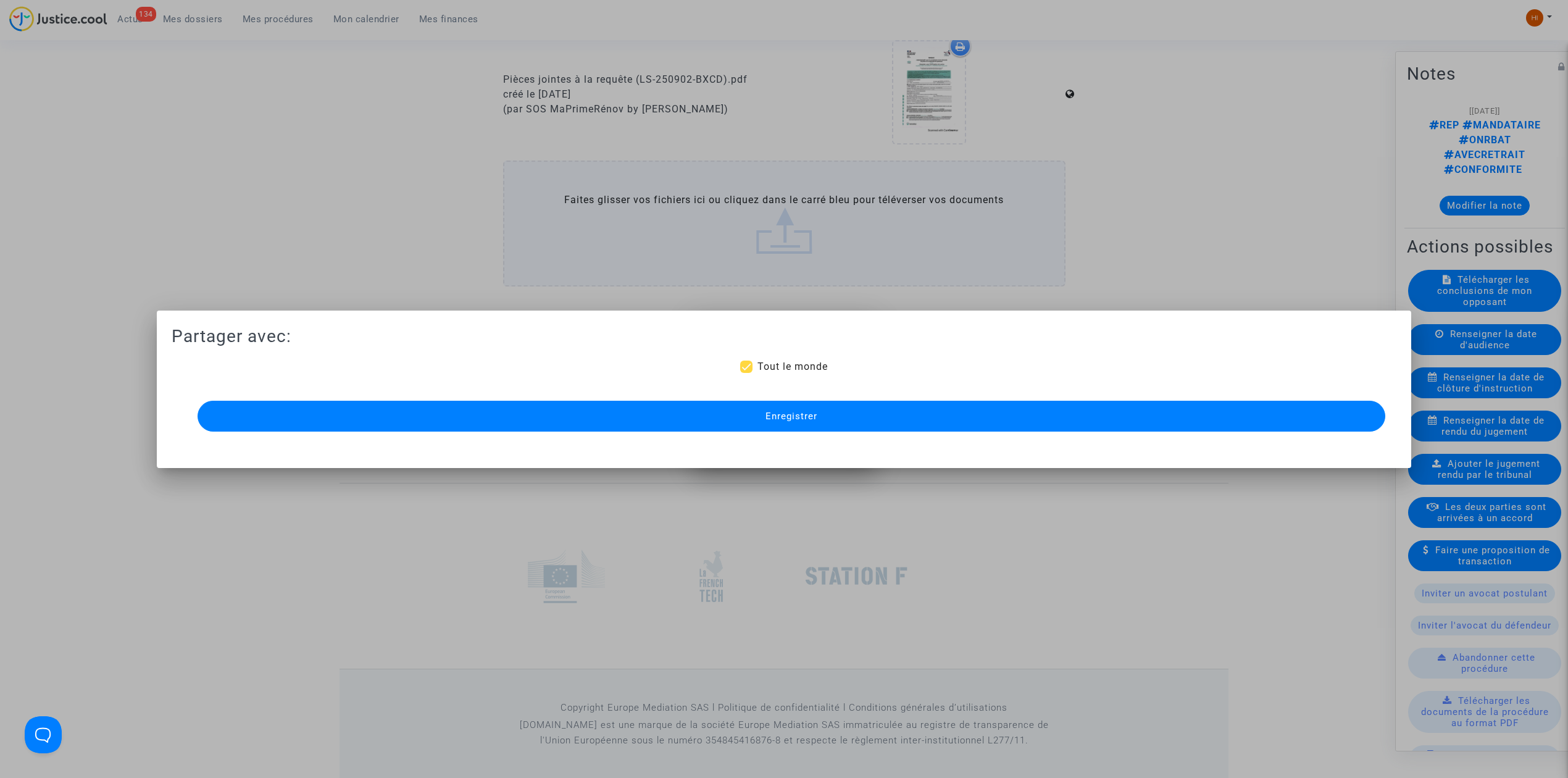
scroll to position [820, 0]
click at [861, 408] on button "Enregistrer" at bounding box center [792, 416] width 1188 height 31
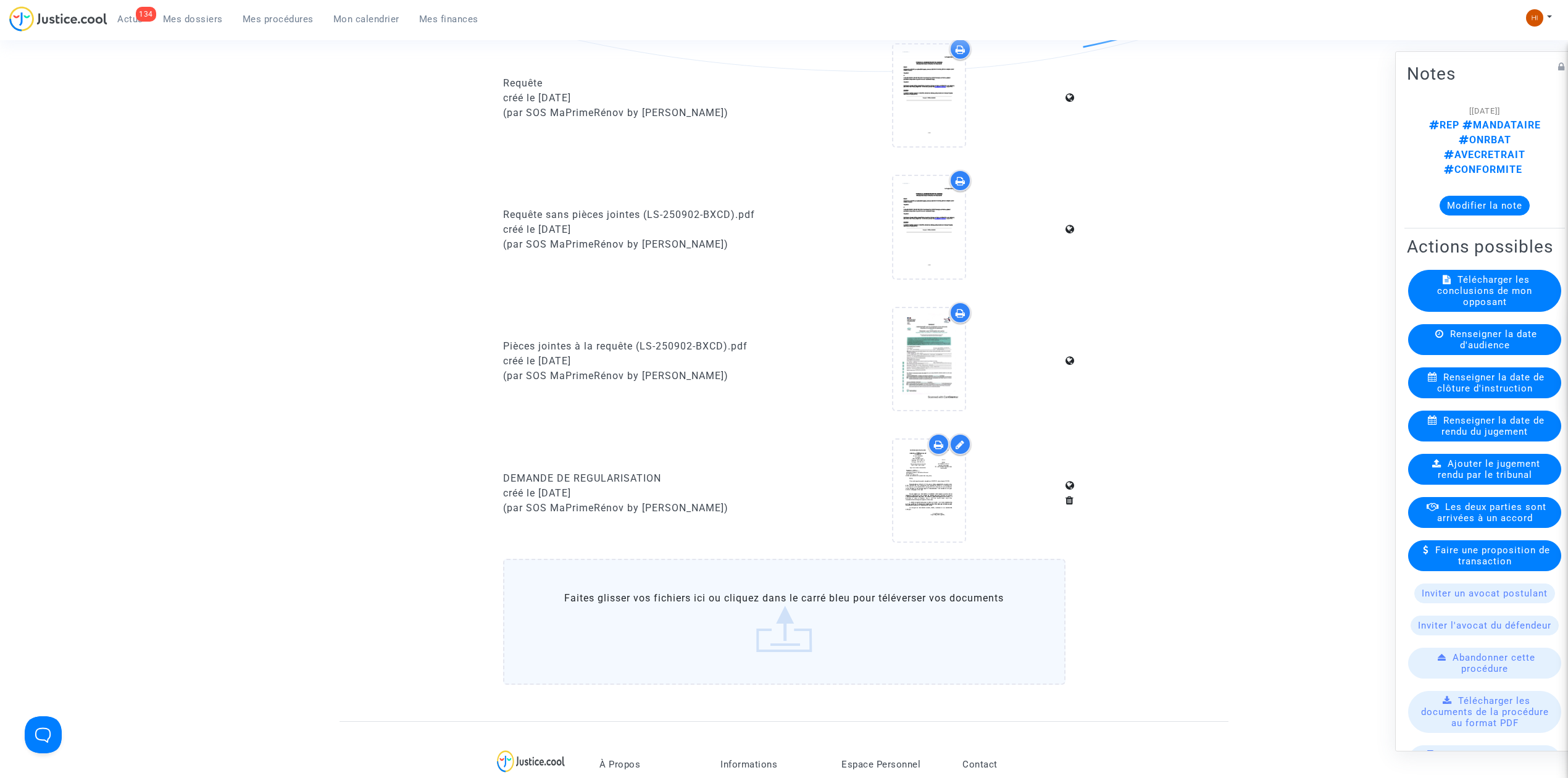
scroll to position [576, 0]
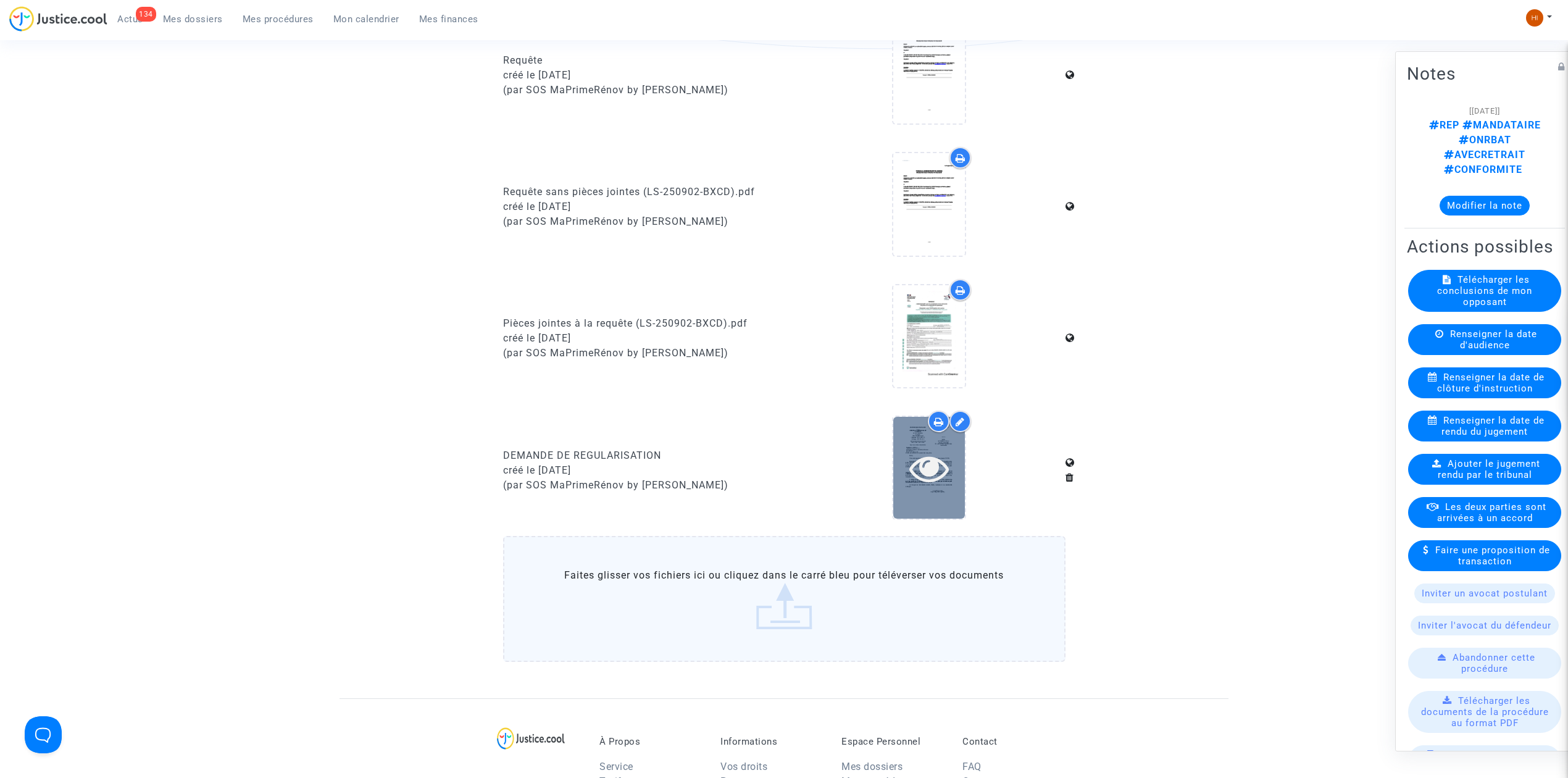
click at [924, 484] on div at bounding box center [929, 468] width 72 height 102
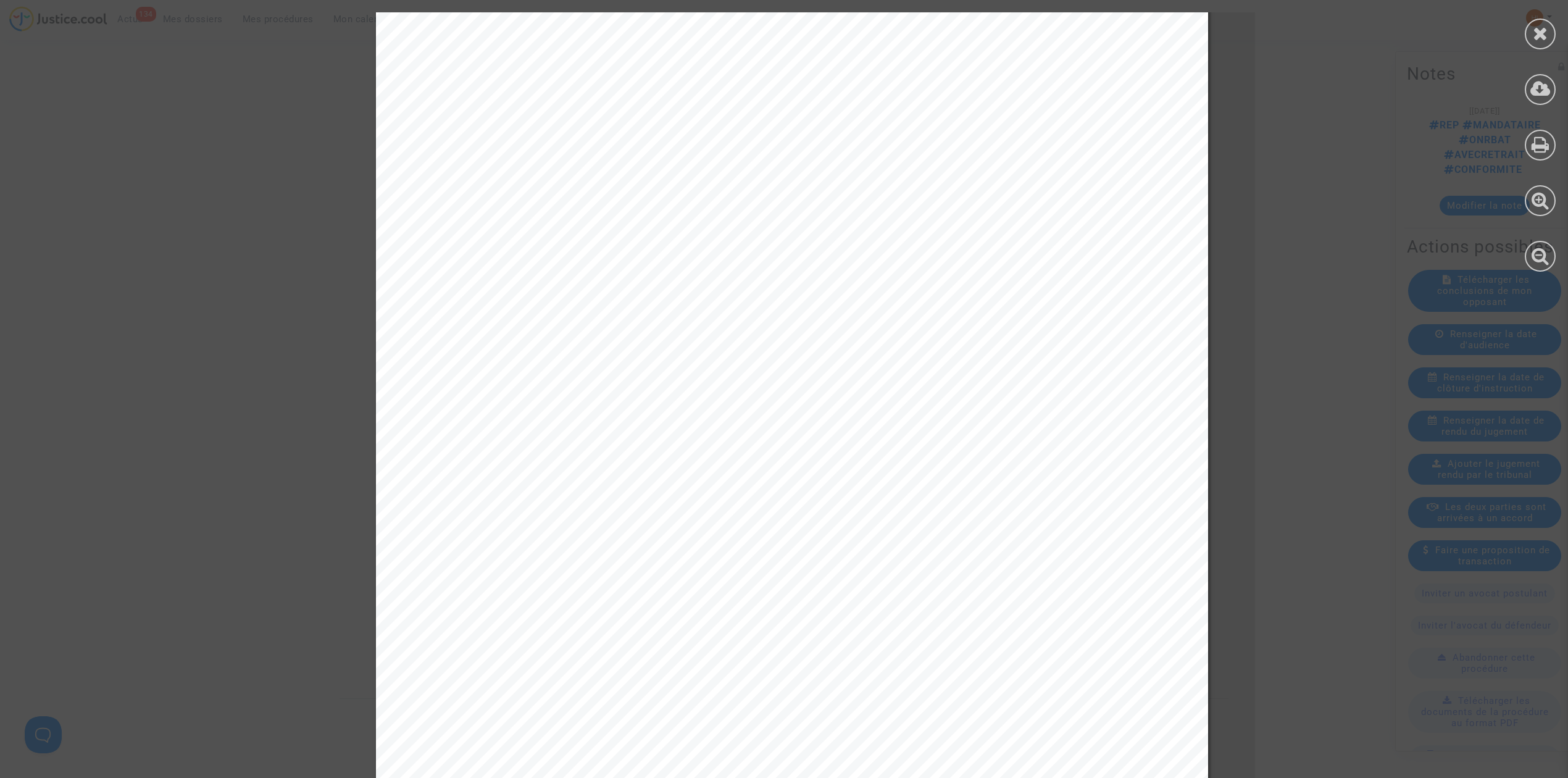
scroll to position [164, 0]
drag, startPoint x: 1531, startPoint y: 21, endPoint x: 1302, endPoint y: 117, distance: 248.3
click at [1532, 22] on div at bounding box center [1540, 33] width 31 height 31
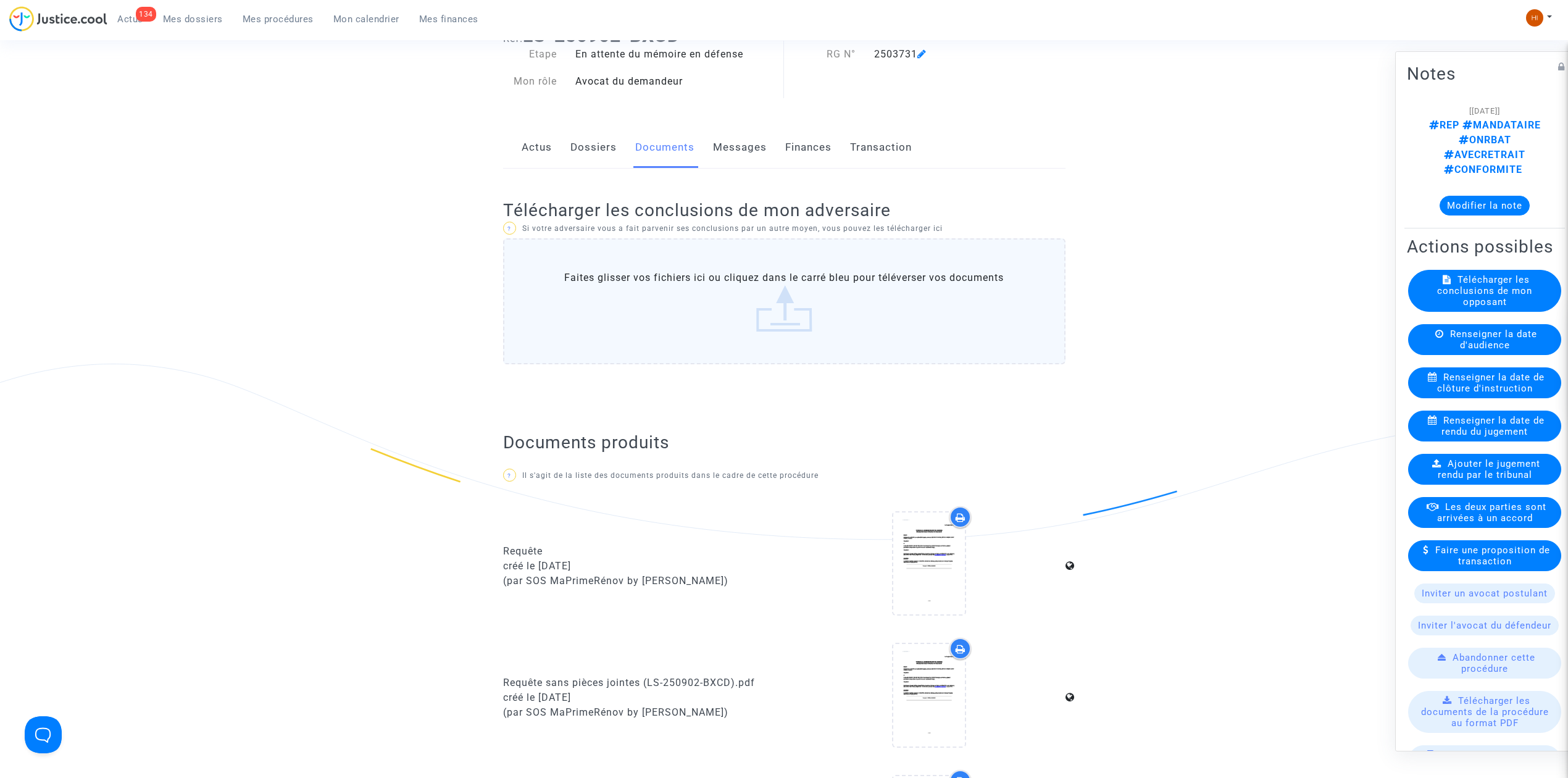
scroll to position [82, 0]
click at [262, 14] on span "Mes procédures" at bounding box center [278, 19] width 71 height 11
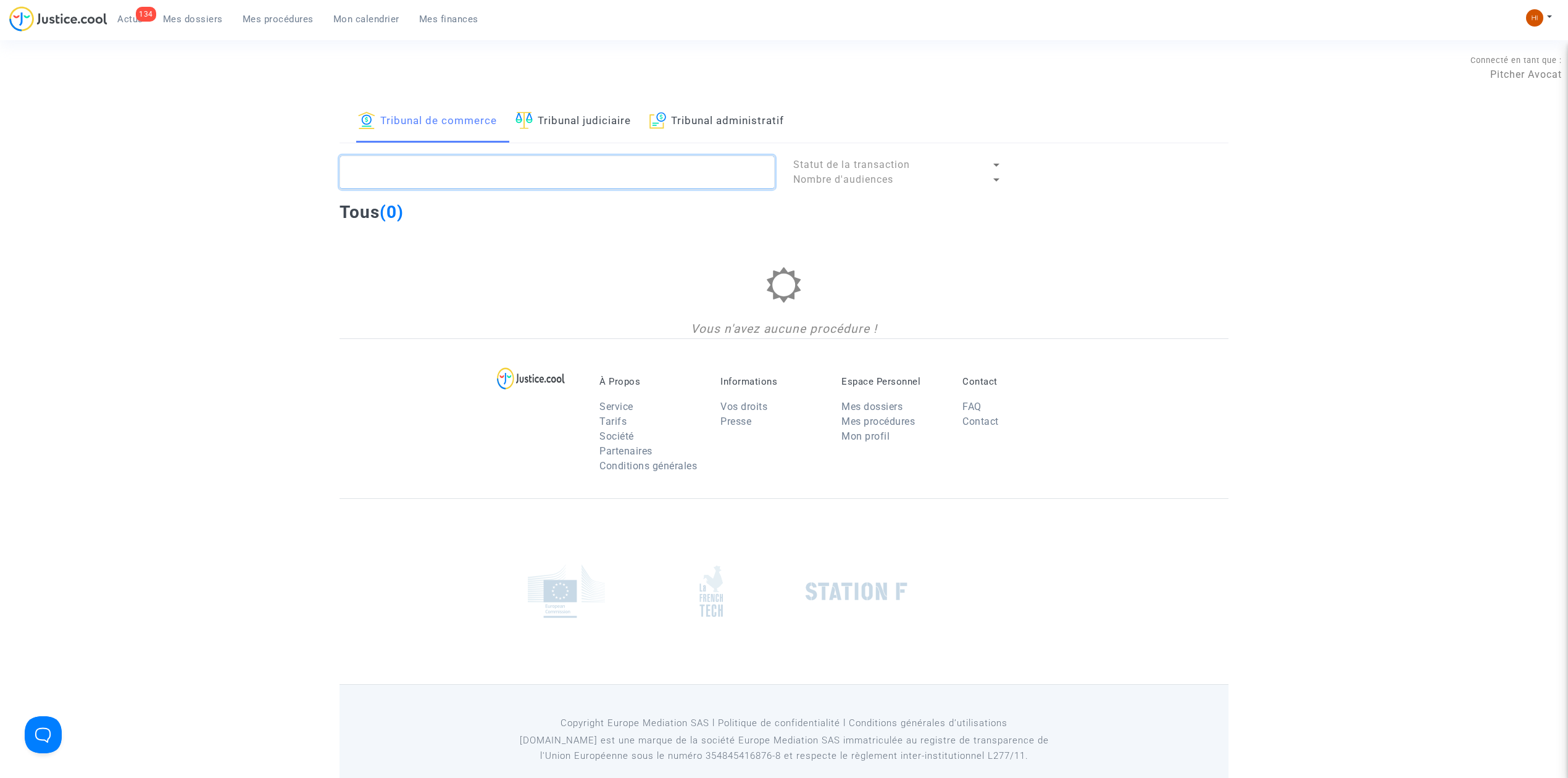
drag, startPoint x: 448, startPoint y: 178, endPoint x: 505, endPoint y: 168, distance: 57.9
click at [448, 178] on textarea at bounding box center [557, 172] width 435 height 33
click at [706, 119] on link "Tribunal administratif" at bounding box center [716, 121] width 134 height 42
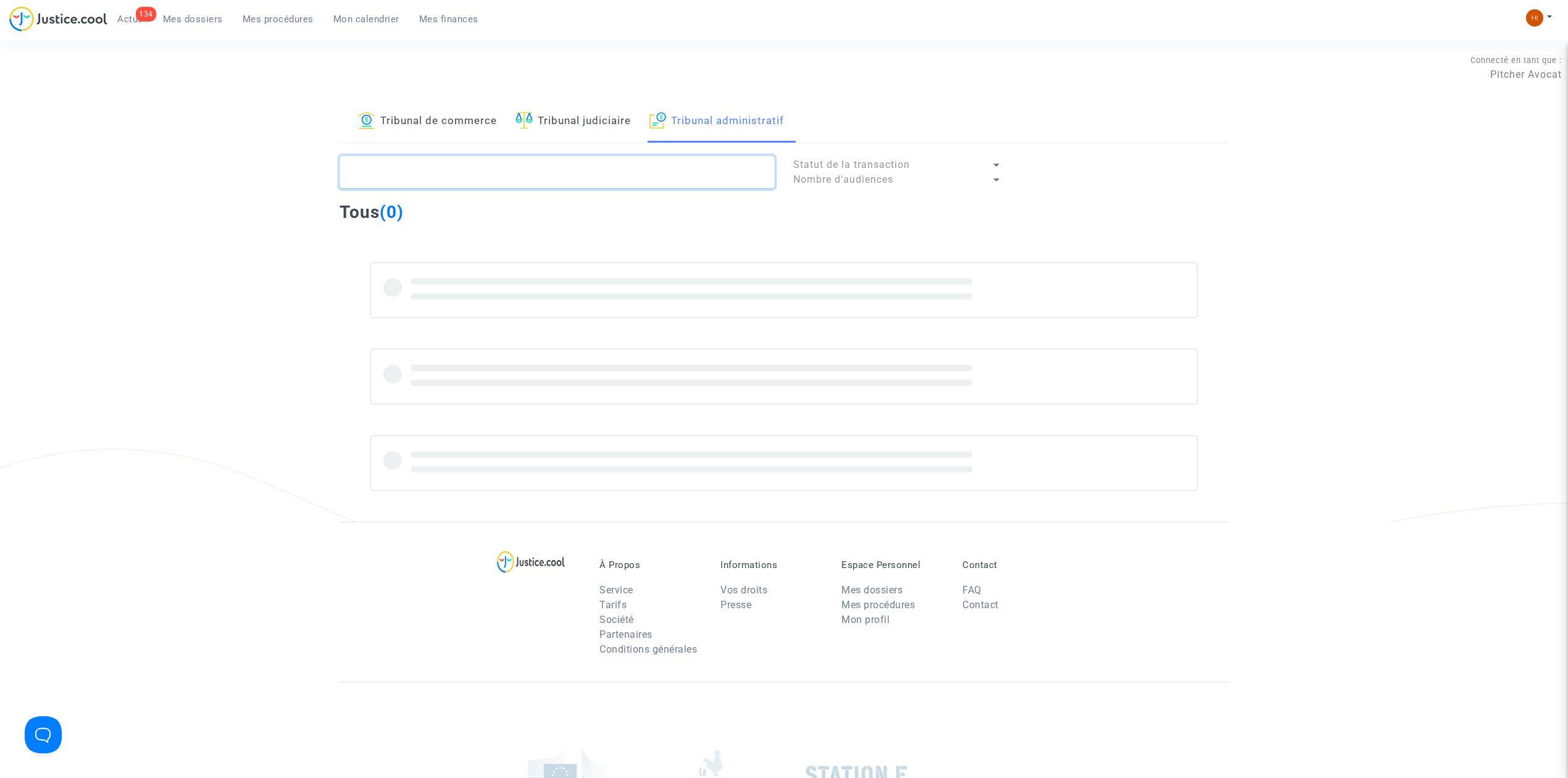
click at [668, 164] on textarea at bounding box center [557, 172] width 435 height 33
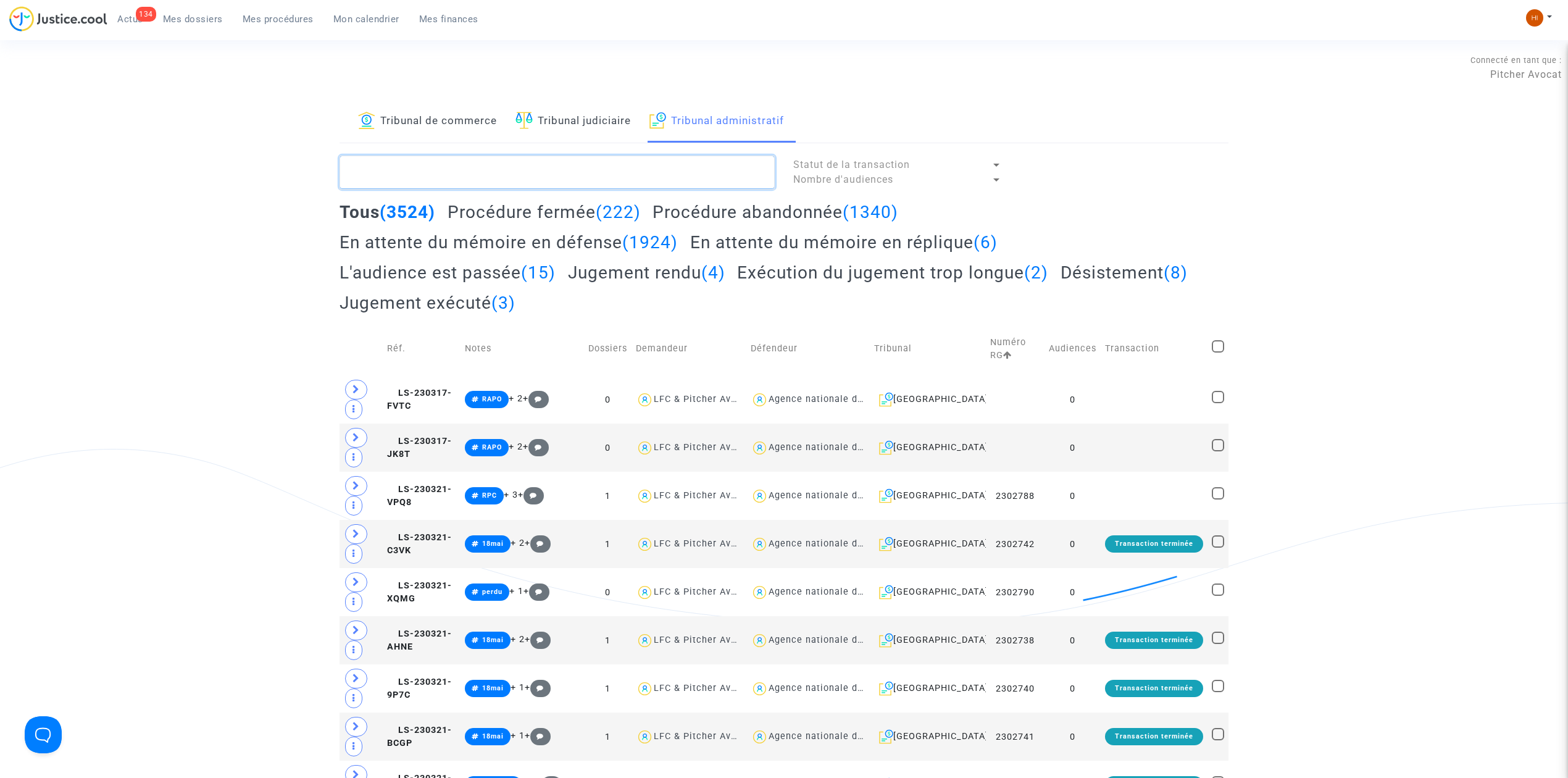
paste textarea "TEKIN YUNUS"
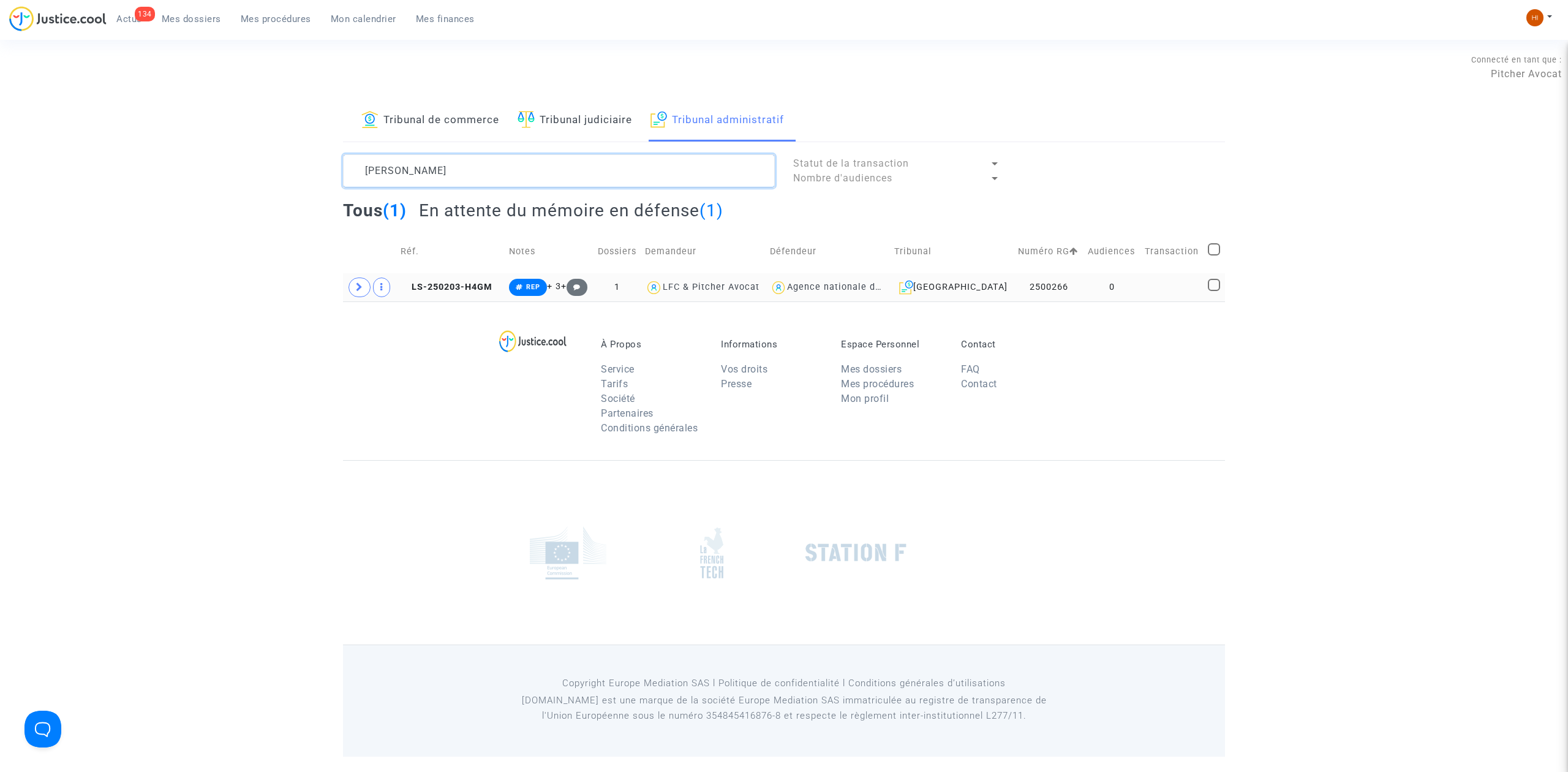
type textarea "TEKIN YUNUS"
click at [478, 294] on td "LS-250203-H4GM" at bounding box center [450, 288] width 108 height 28
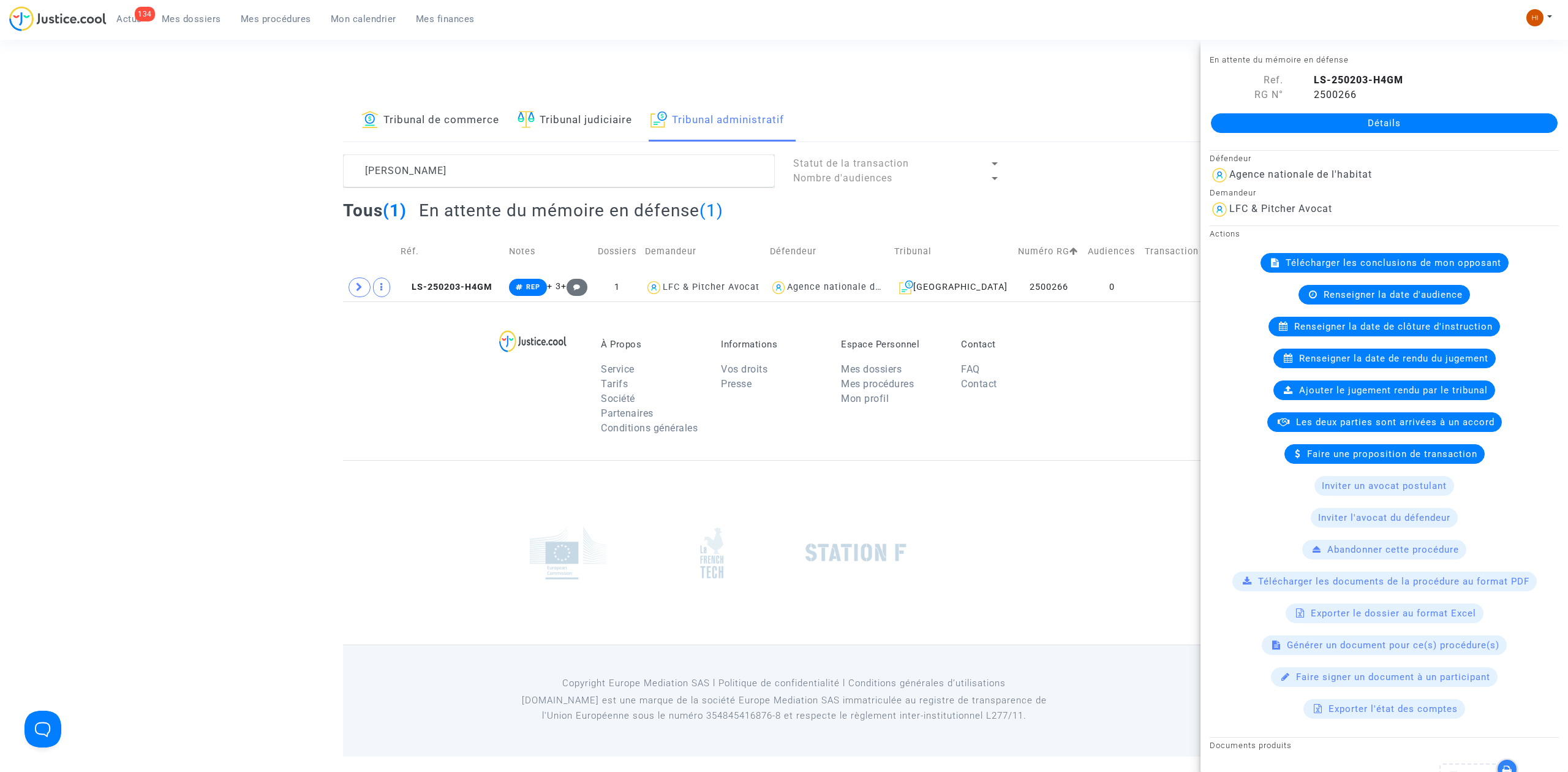
click at [1321, 120] on link "Détails" at bounding box center [1385, 123] width 347 height 19
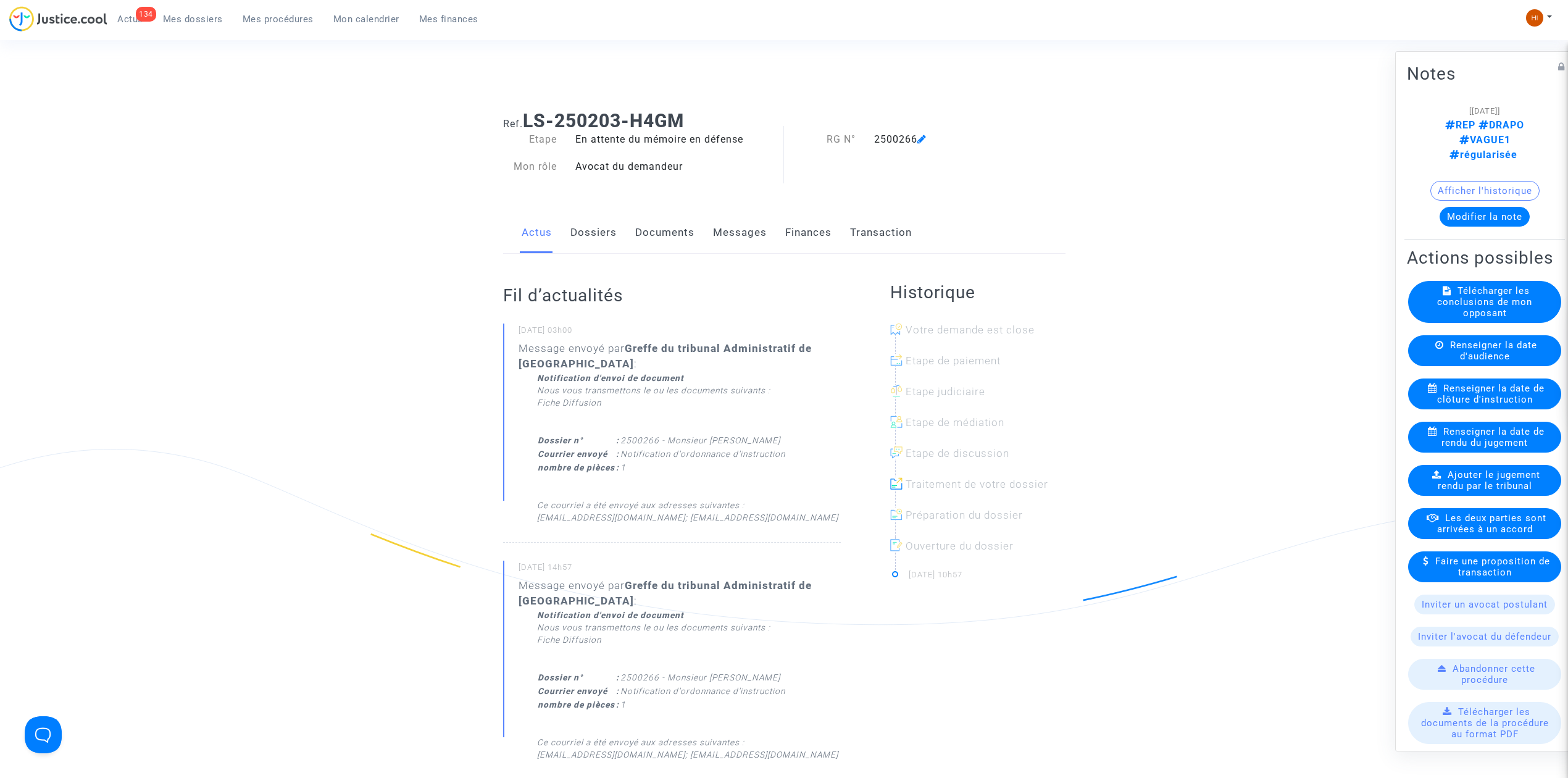
click at [638, 232] on link "Documents" at bounding box center [665, 232] width 59 height 40
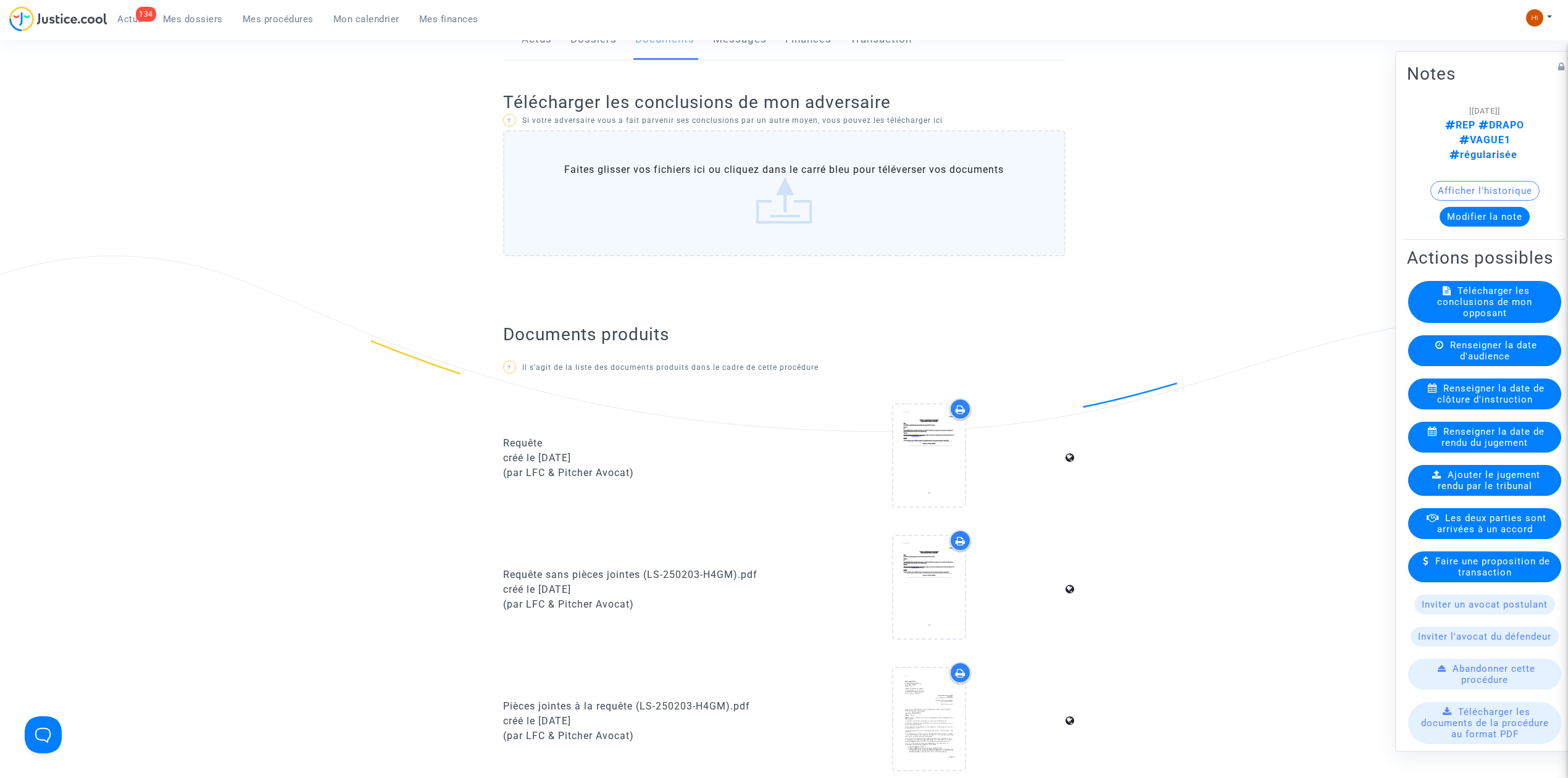
scroll to position [82, 0]
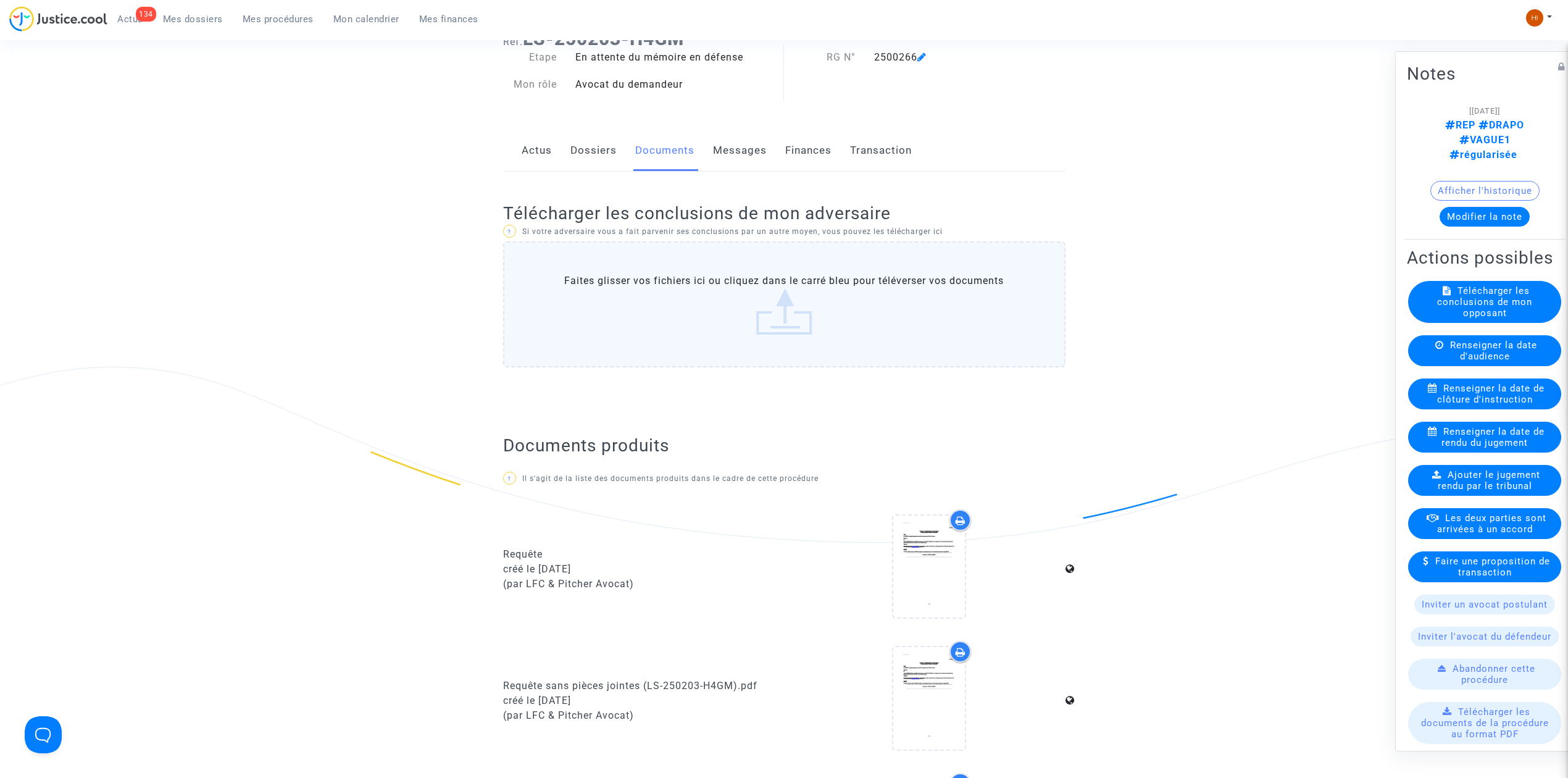
click at [1477, 405] on span "Renseigner la date de clôture d'instruction" at bounding box center [1492, 394] width 108 height 22
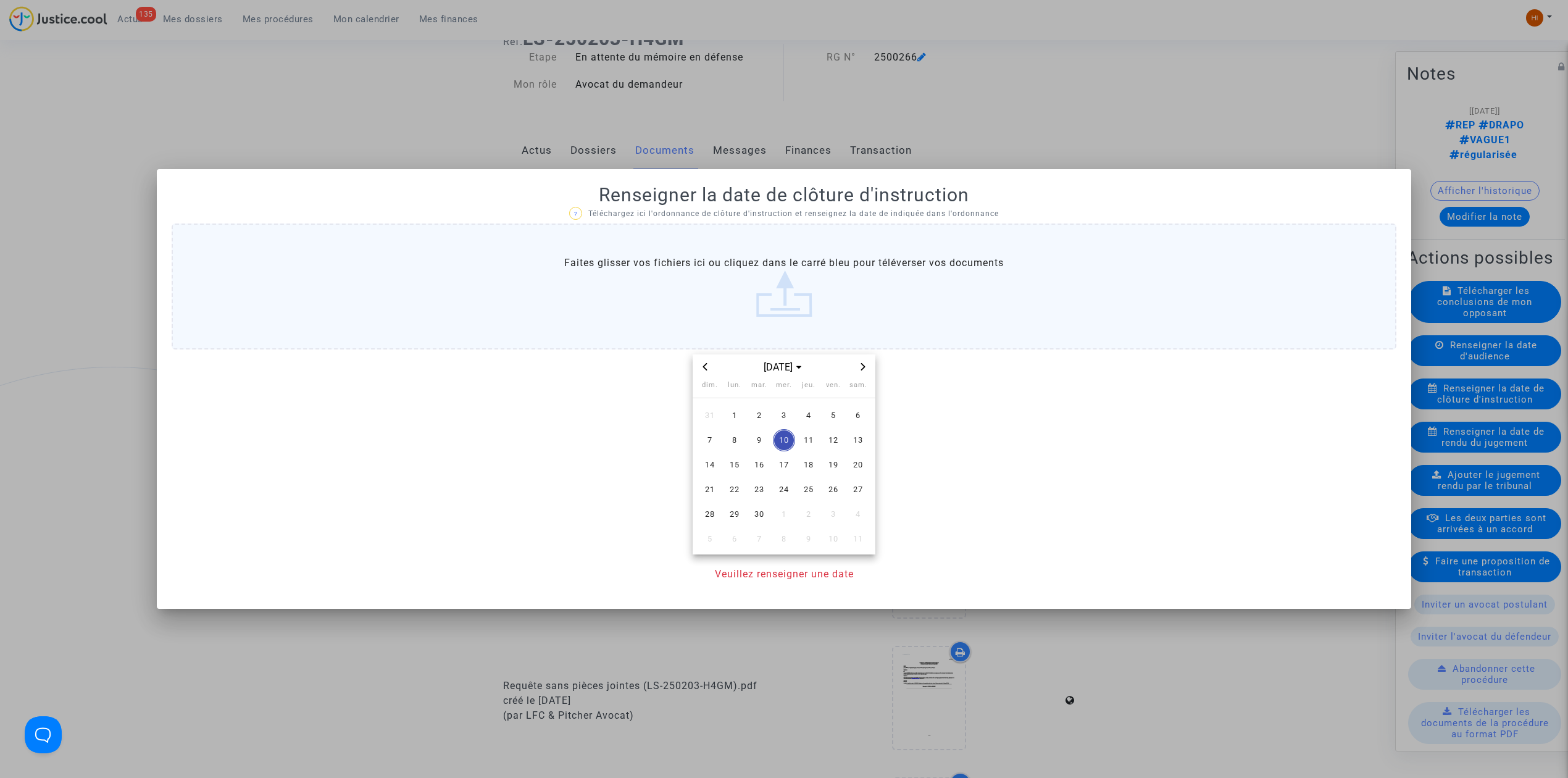
click at [870, 366] on span "Next month" at bounding box center [863, 367] width 15 height 15
click at [739, 445] on span "6" at bounding box center [735, 441] width 22 height 22
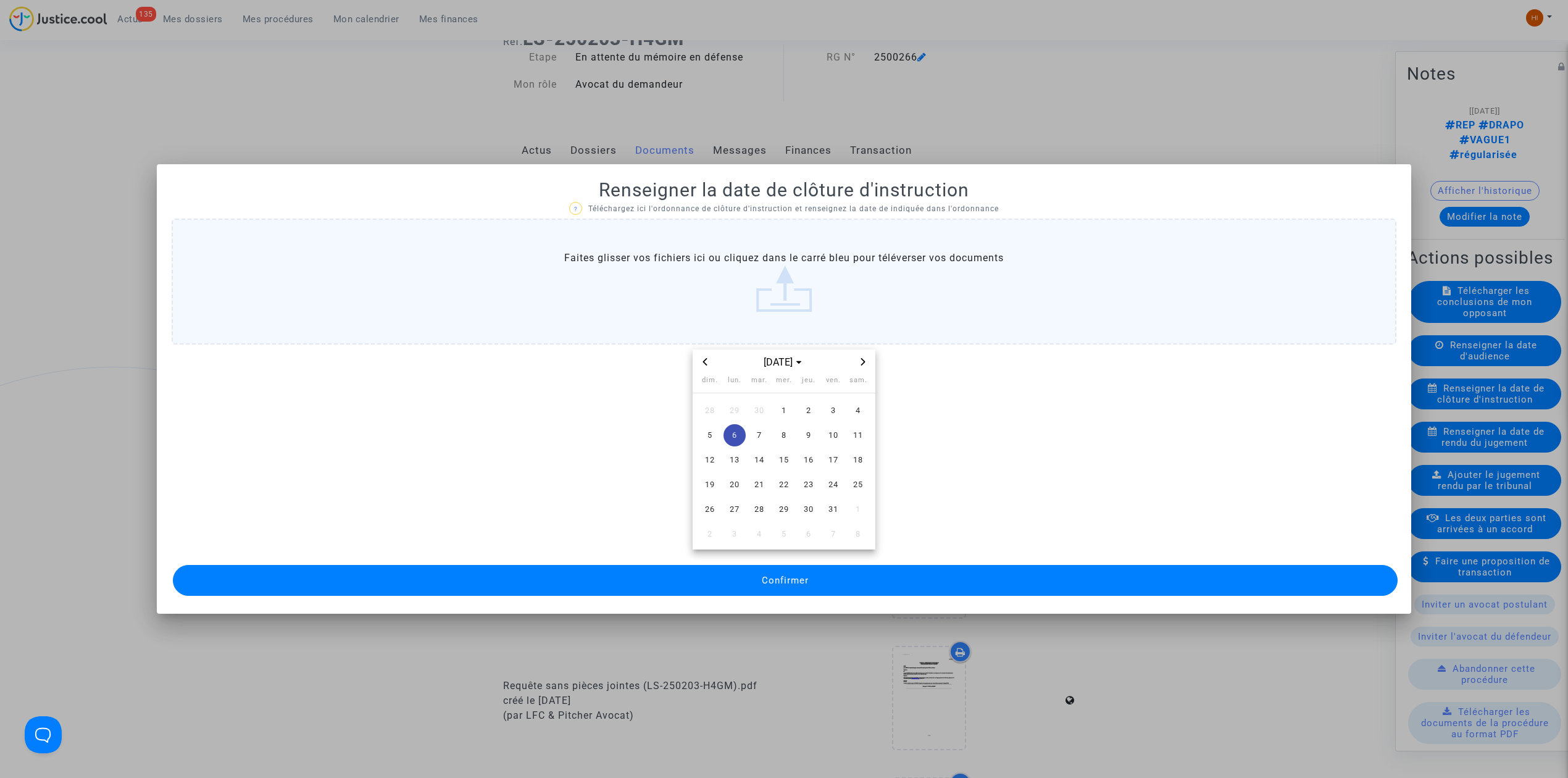
click at [736, 579] on button "Confirmer" at bounding box center [785, 580] width 1225 height 31
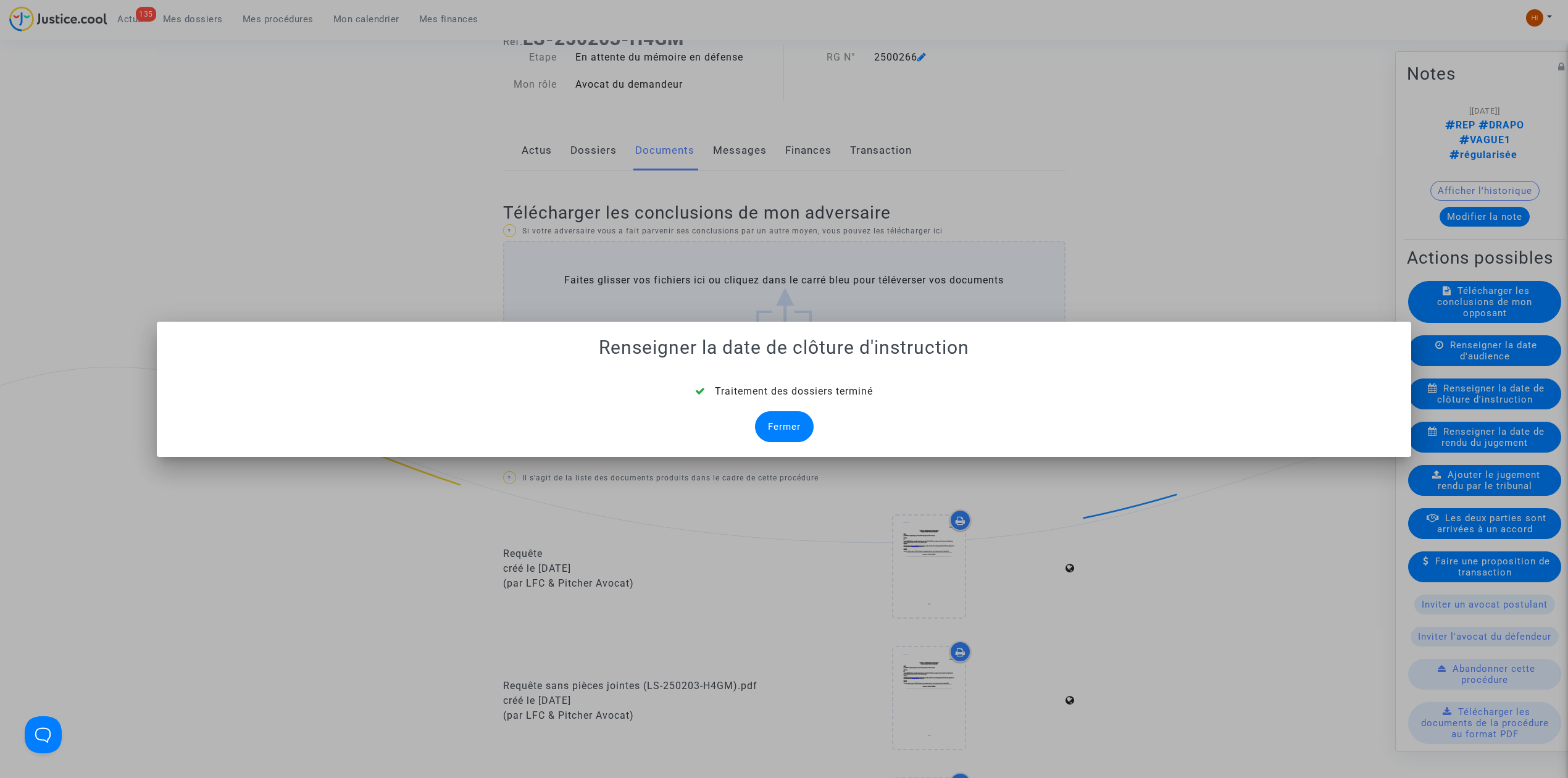
click at [796, 431] on div "Fermer" at bounding box center [784, 426] width 59 height 31
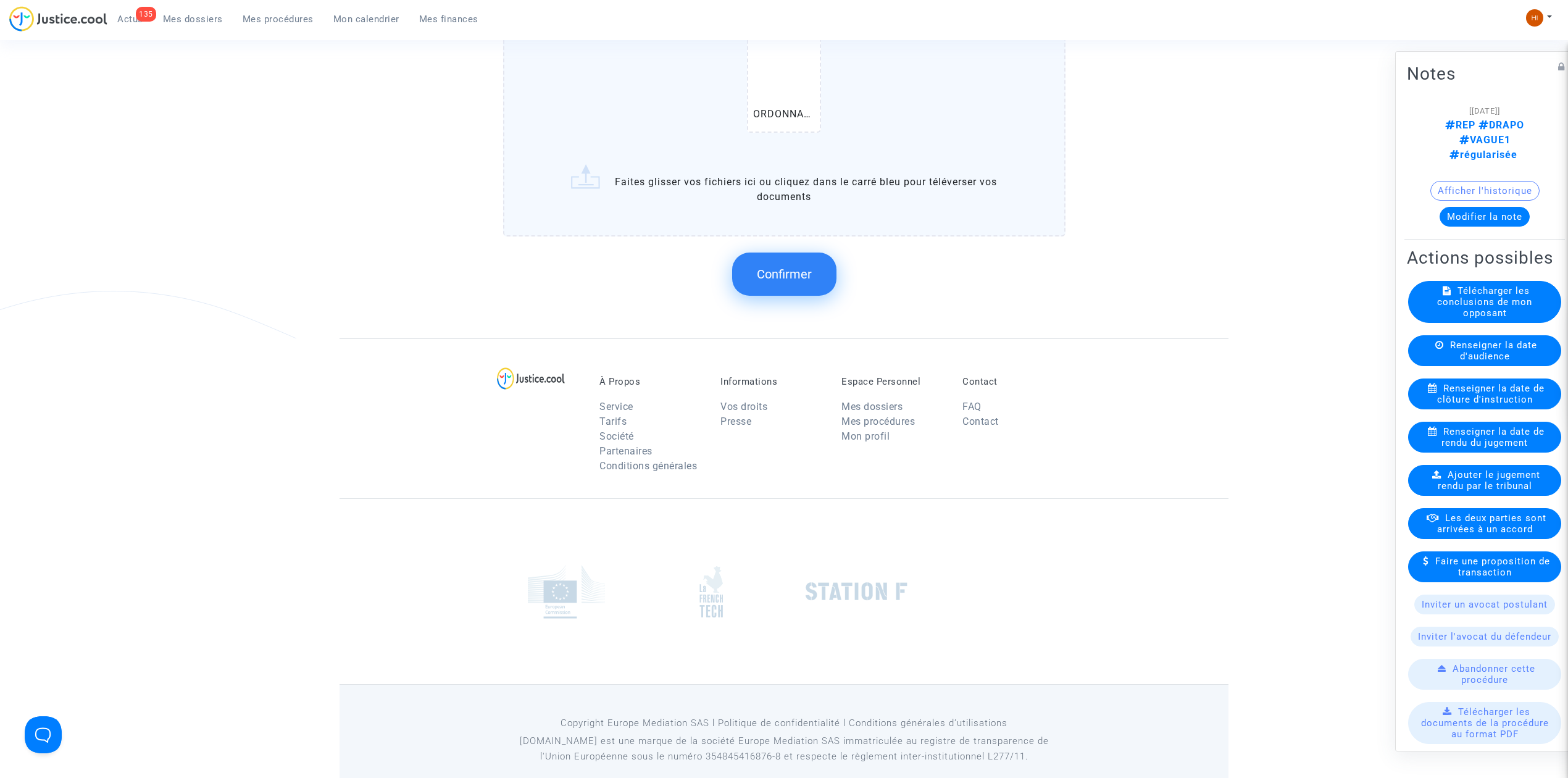
scroll to position [1046, 0]
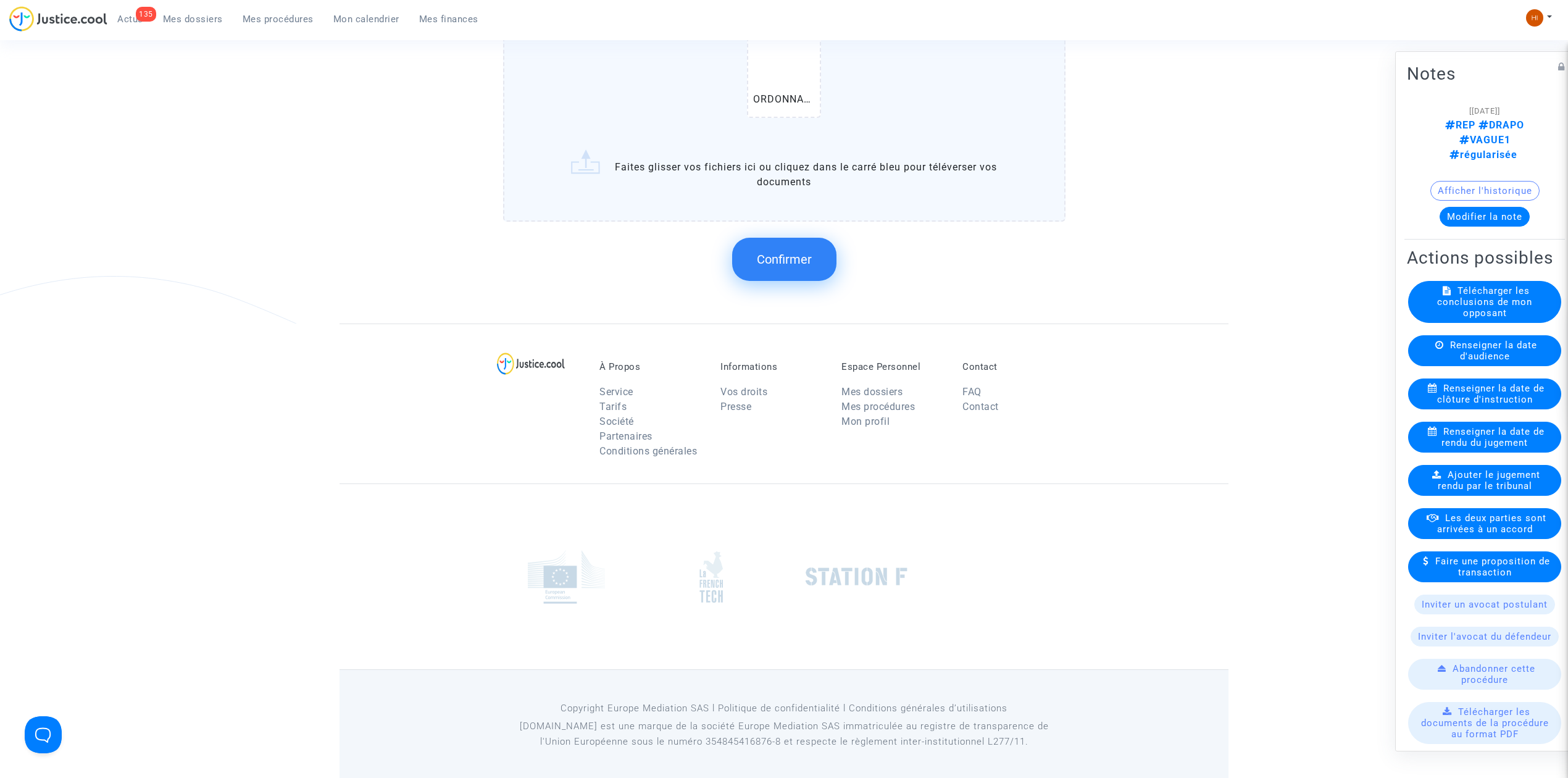
click at [771, 257] on span "Confirmer" at bounding box center [784, 259] width 55 height 15
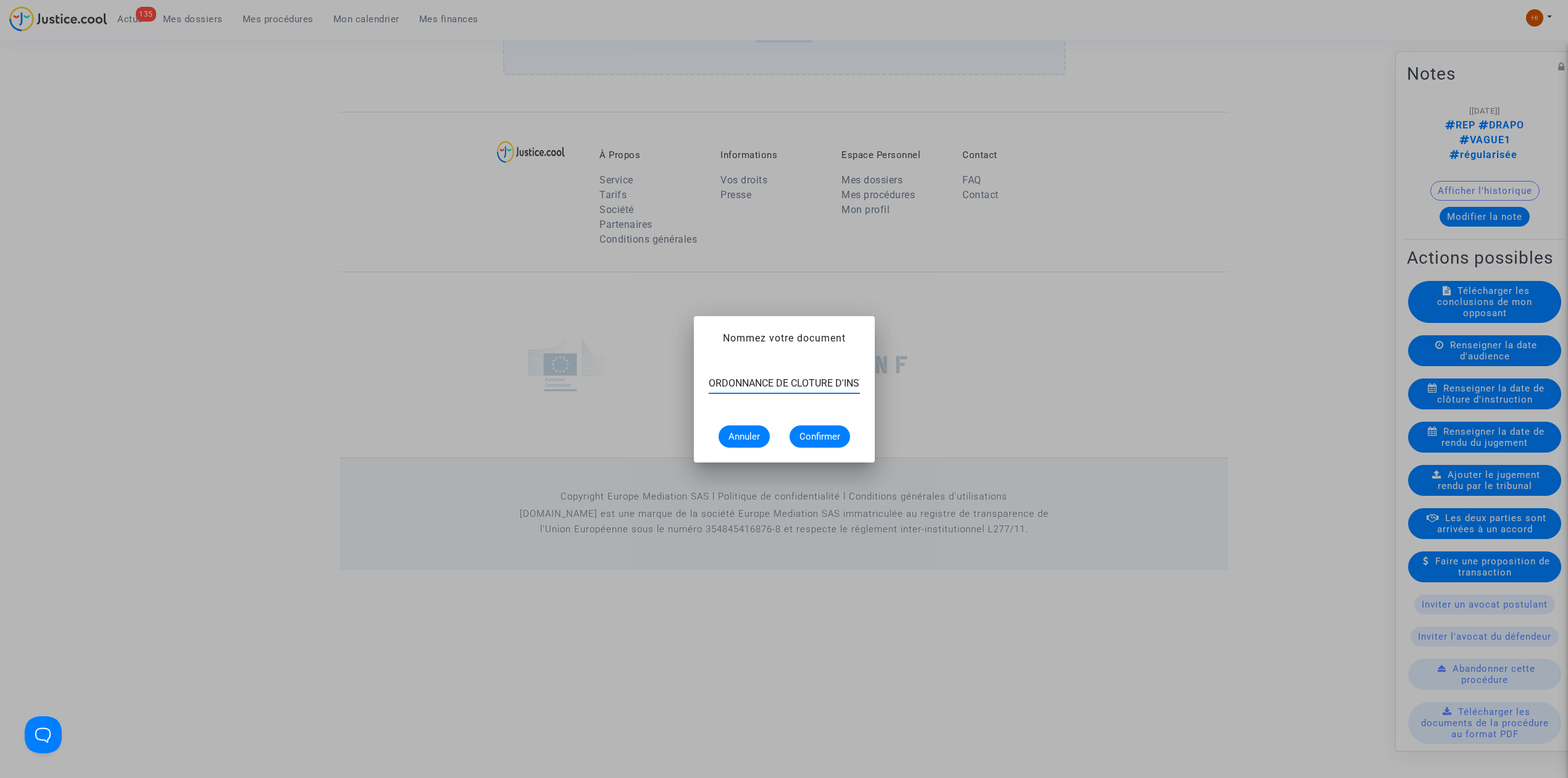
scroll to position [0, 46]
type input "ORDONNANCE DE CLOTURE D'INSTRUCTION"
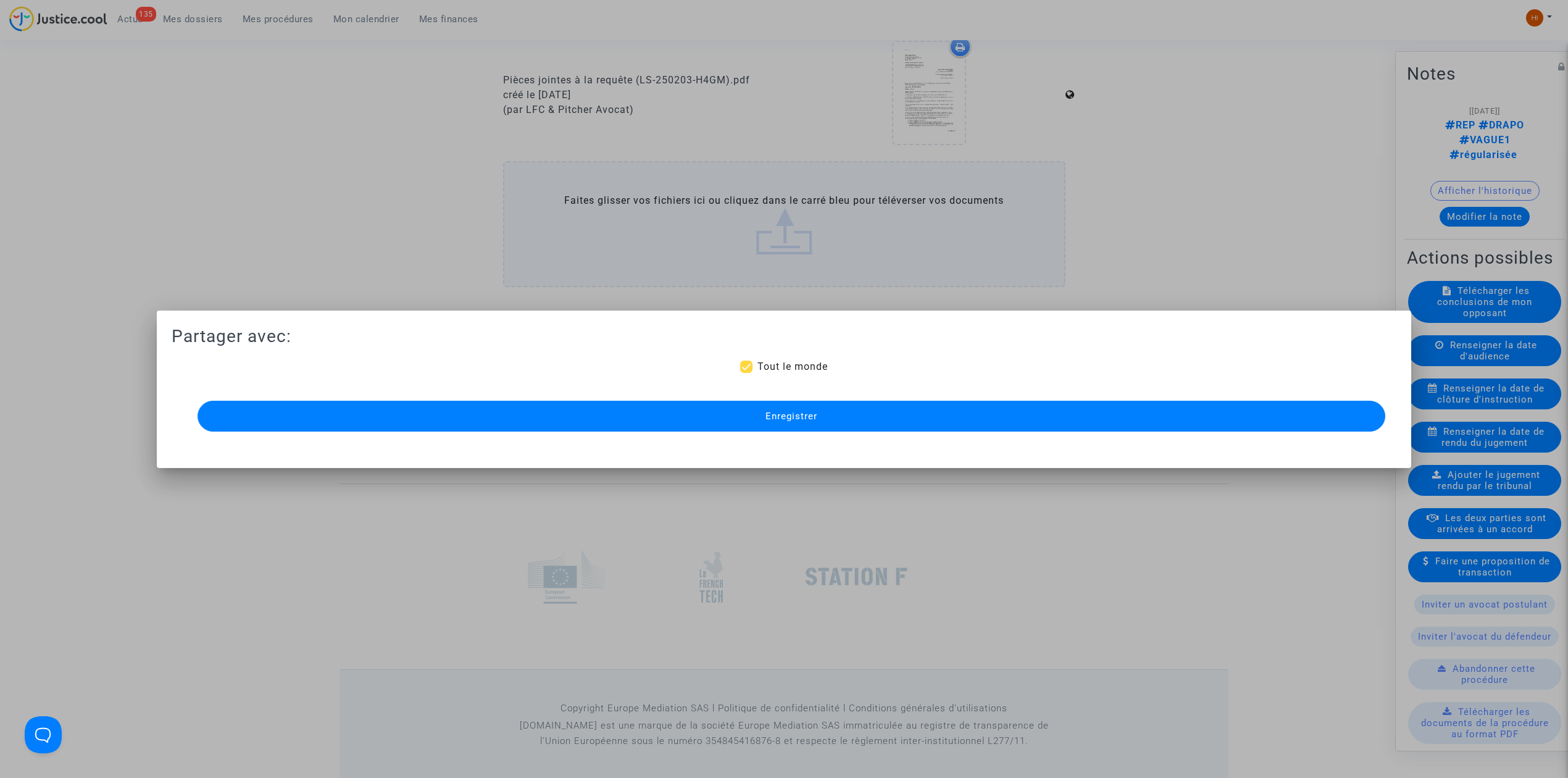
click at [786, 422] on button "Enregistrer" at bounding box center [792, 416] width 1188 height 31
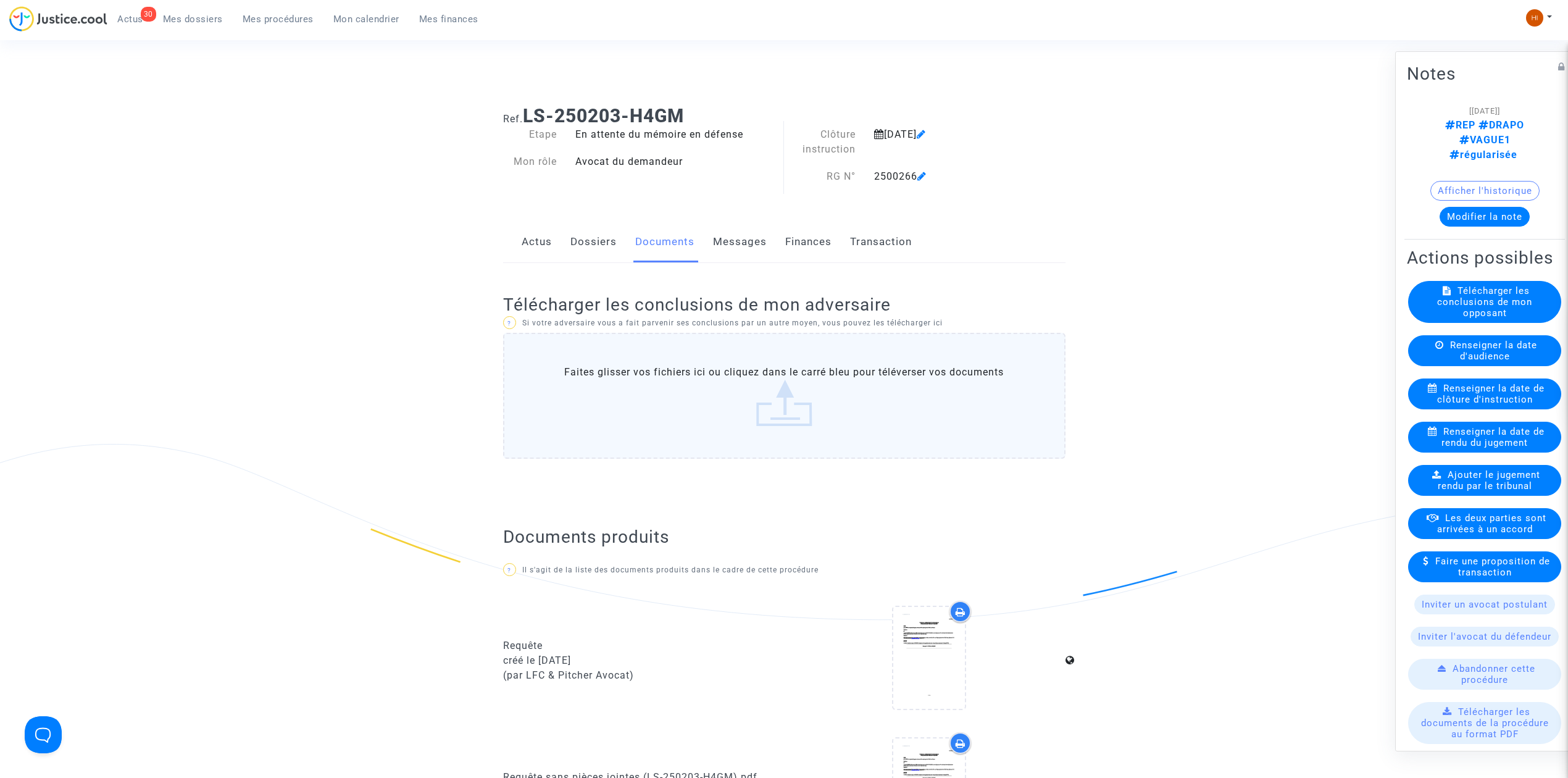
scroll to position [0, 0]
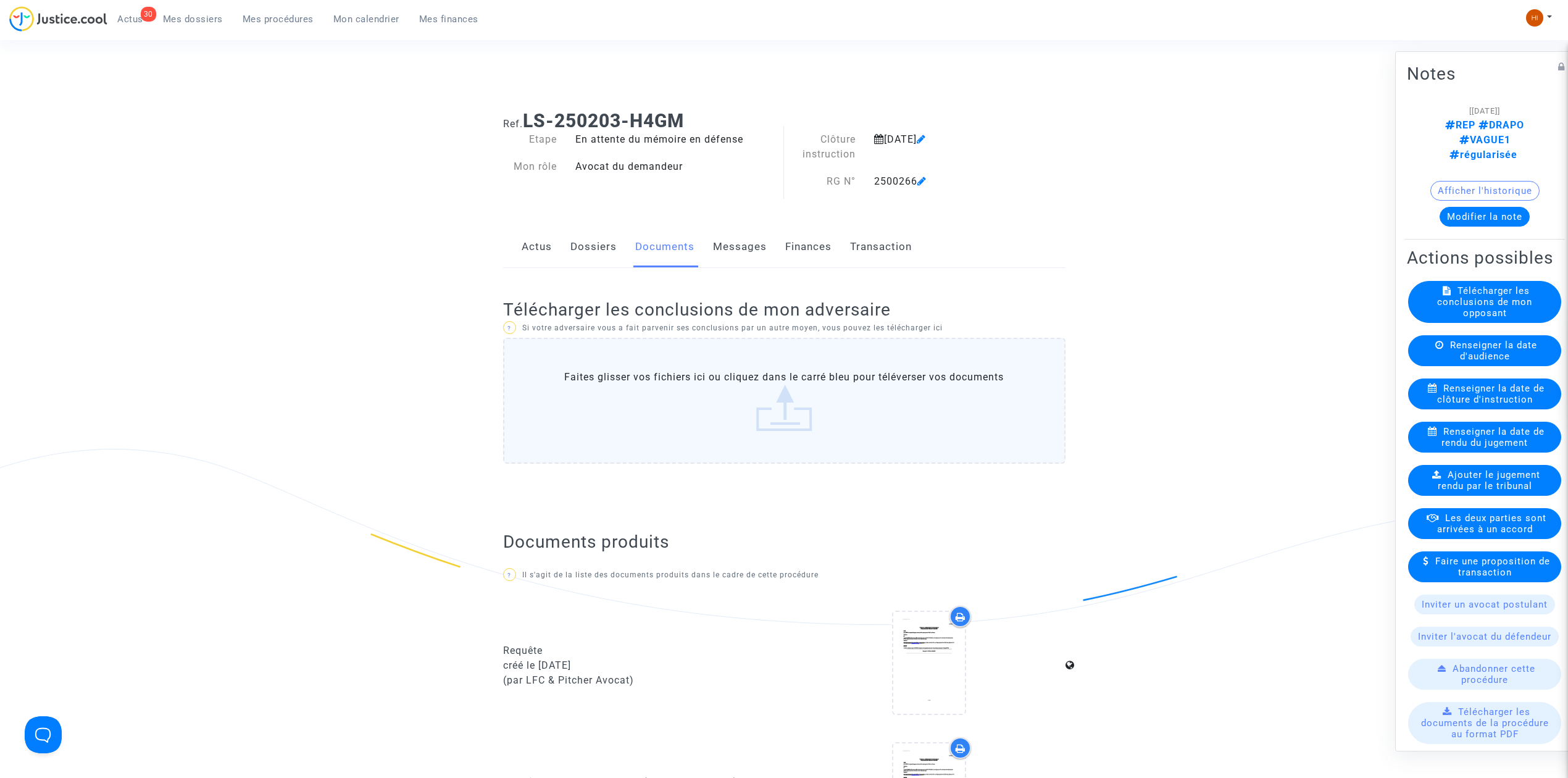
click at [275, 18] on span "Mes procédures" at bounding box center [278, 19] width 71 height 11
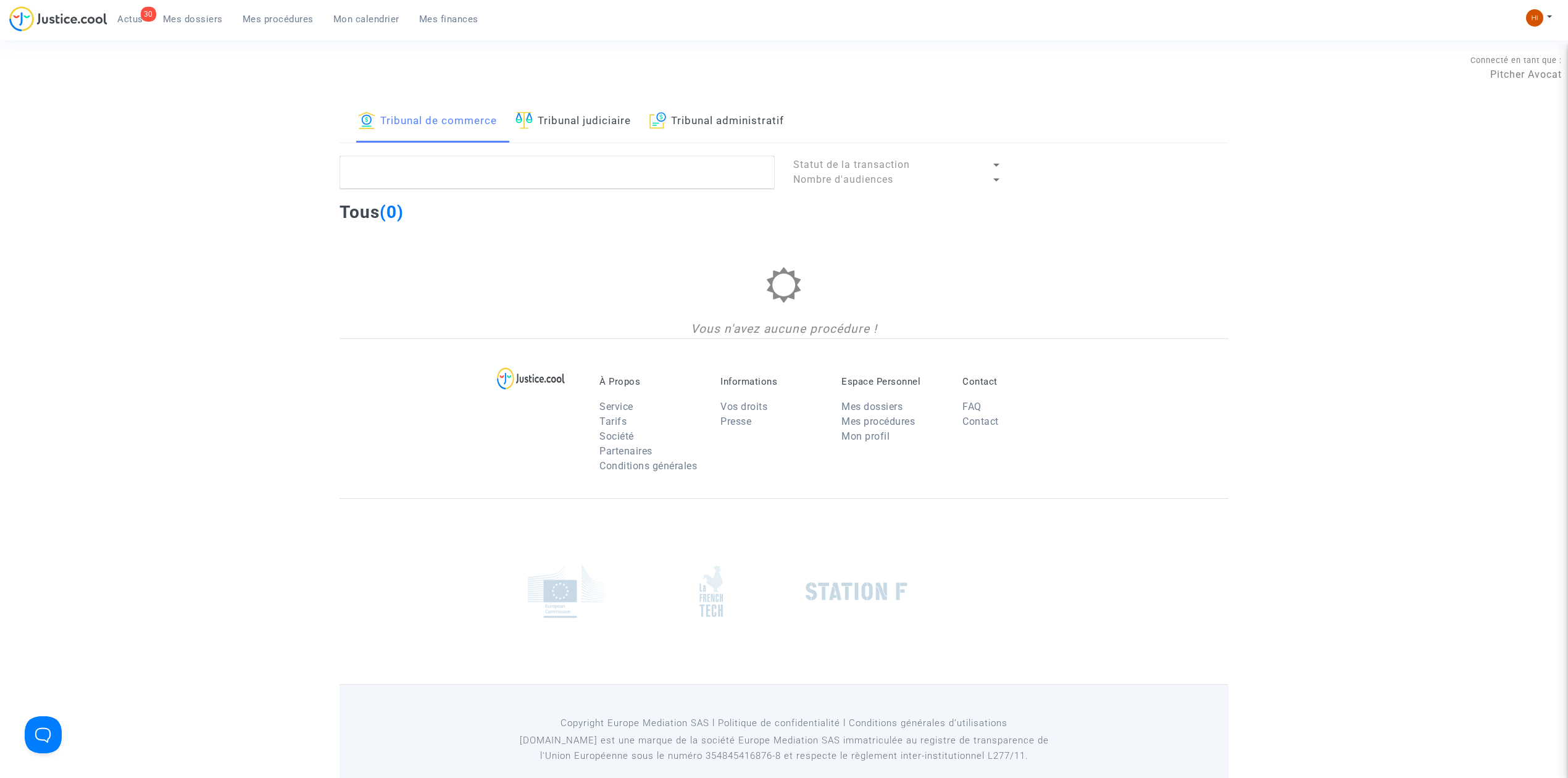
click at [712, 122] on link "Tribunal administratif" at bounding box center [716, 121] width 134 height 42
click at [707, 166] on textarea at bounding box center [557, 172] width 435 height 33
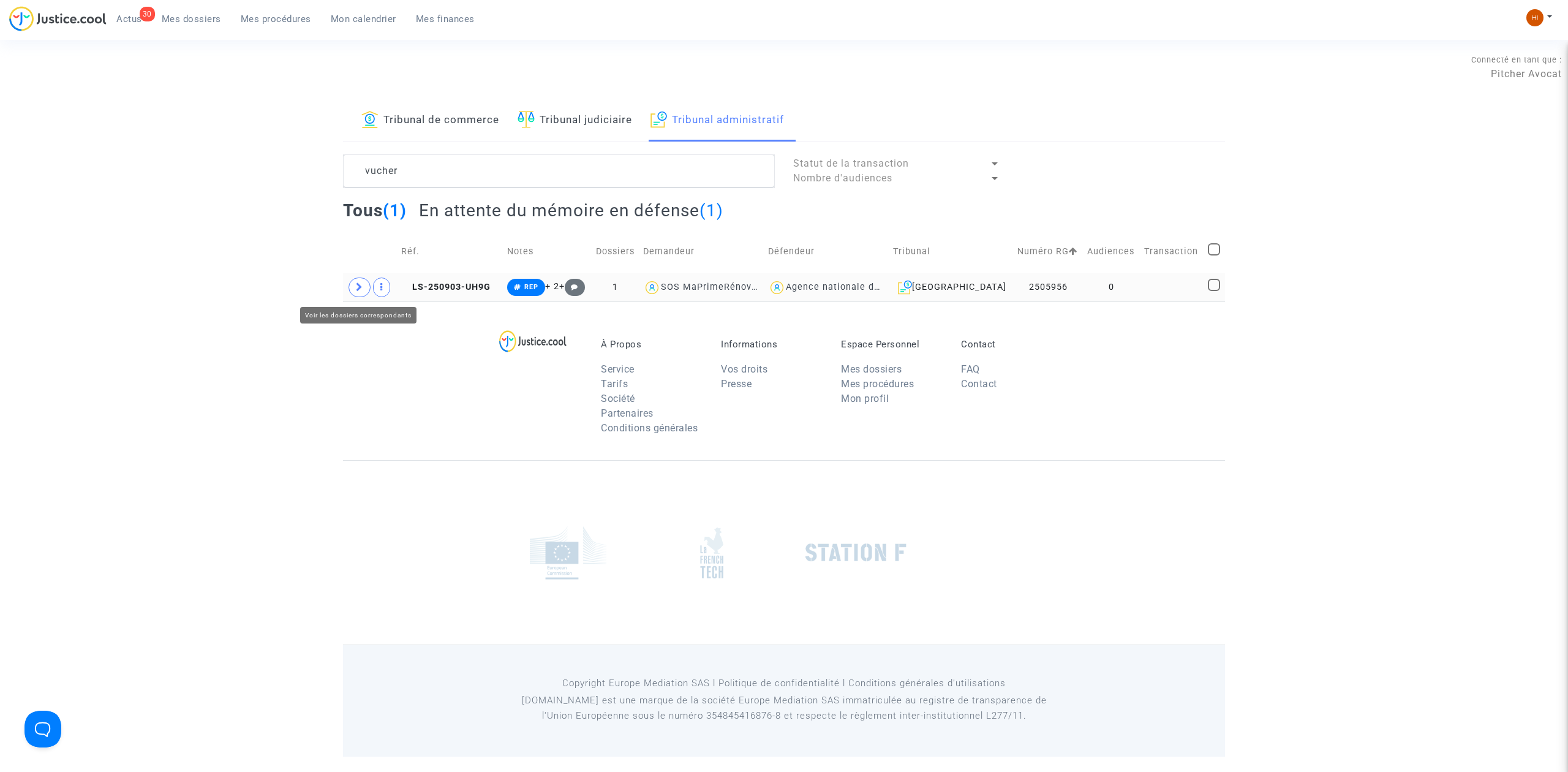
click at [364, 290] on span at bounding box center [359, 288] width 22 height 19
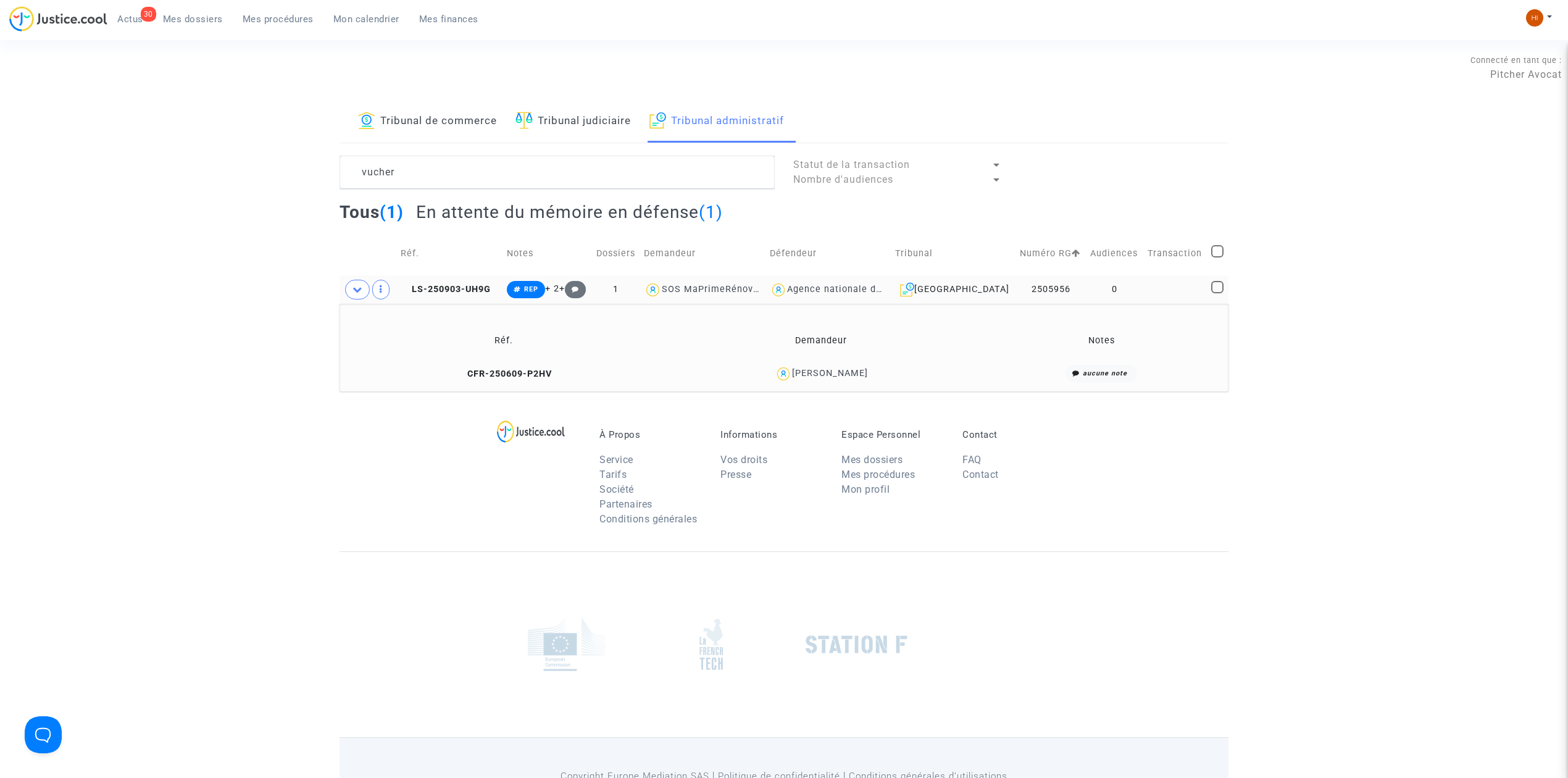
click at [523, 368] on td "CFR-250609-P2HV" at bounding box center [504, 374] width 320 height 27
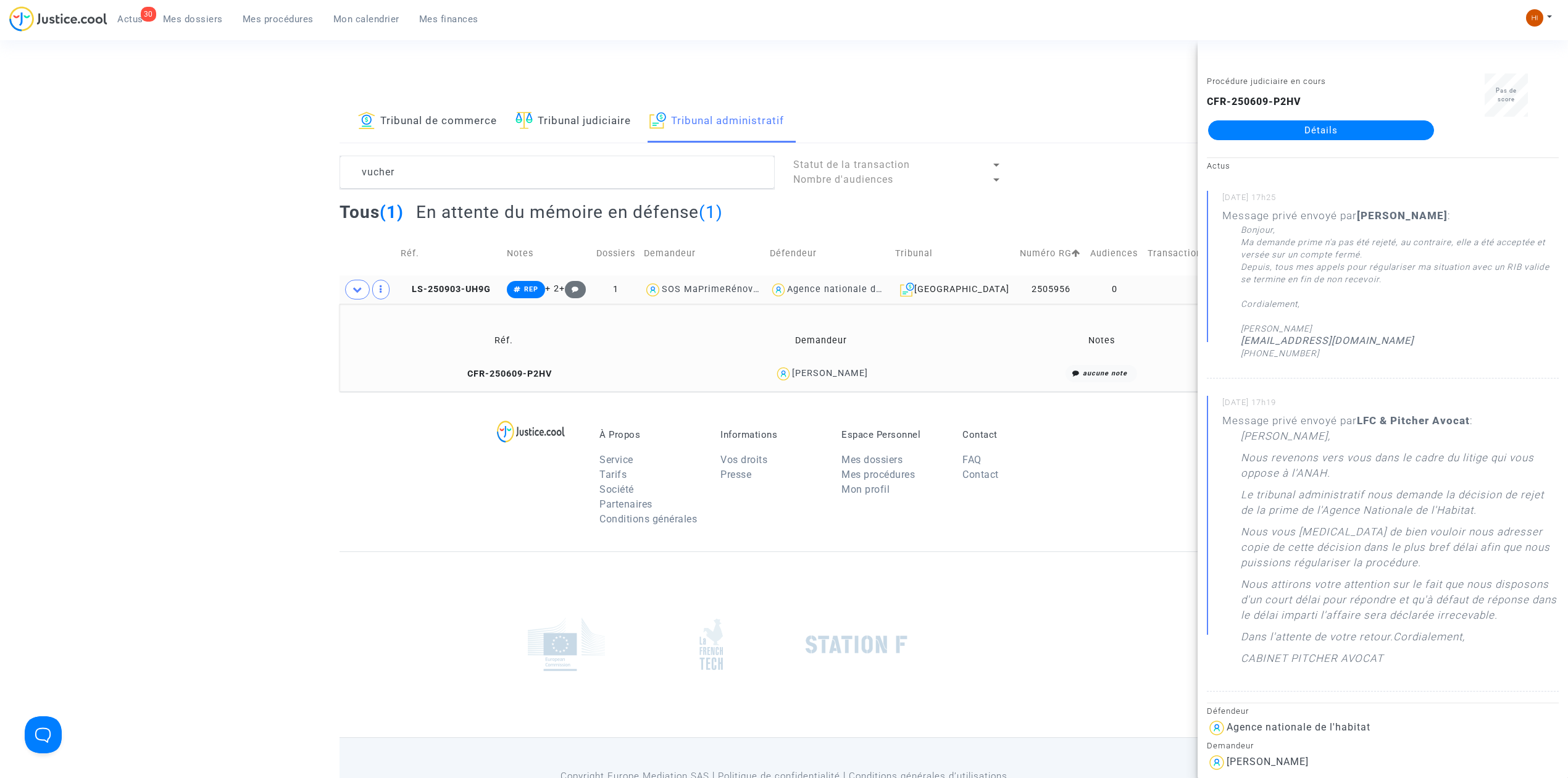
drag, startPoint x: 1243, startPoint y: 435, endPoint x: 1411, endPoint y: 677, distance: 294.6
click at [1415, 672] on div "Cher Monsieur, Nous revenons vers vous dans le cadre du litige qui vous oppose …" at bounding box center [1400, 551] width 318 height 244
copy div "Cher Monsieur, Nous revenons vers vous dans le cadre du litige qui vous oppose …"
click at [418, 178] on textarea at bounding box center [557, 172] width 435 height 33
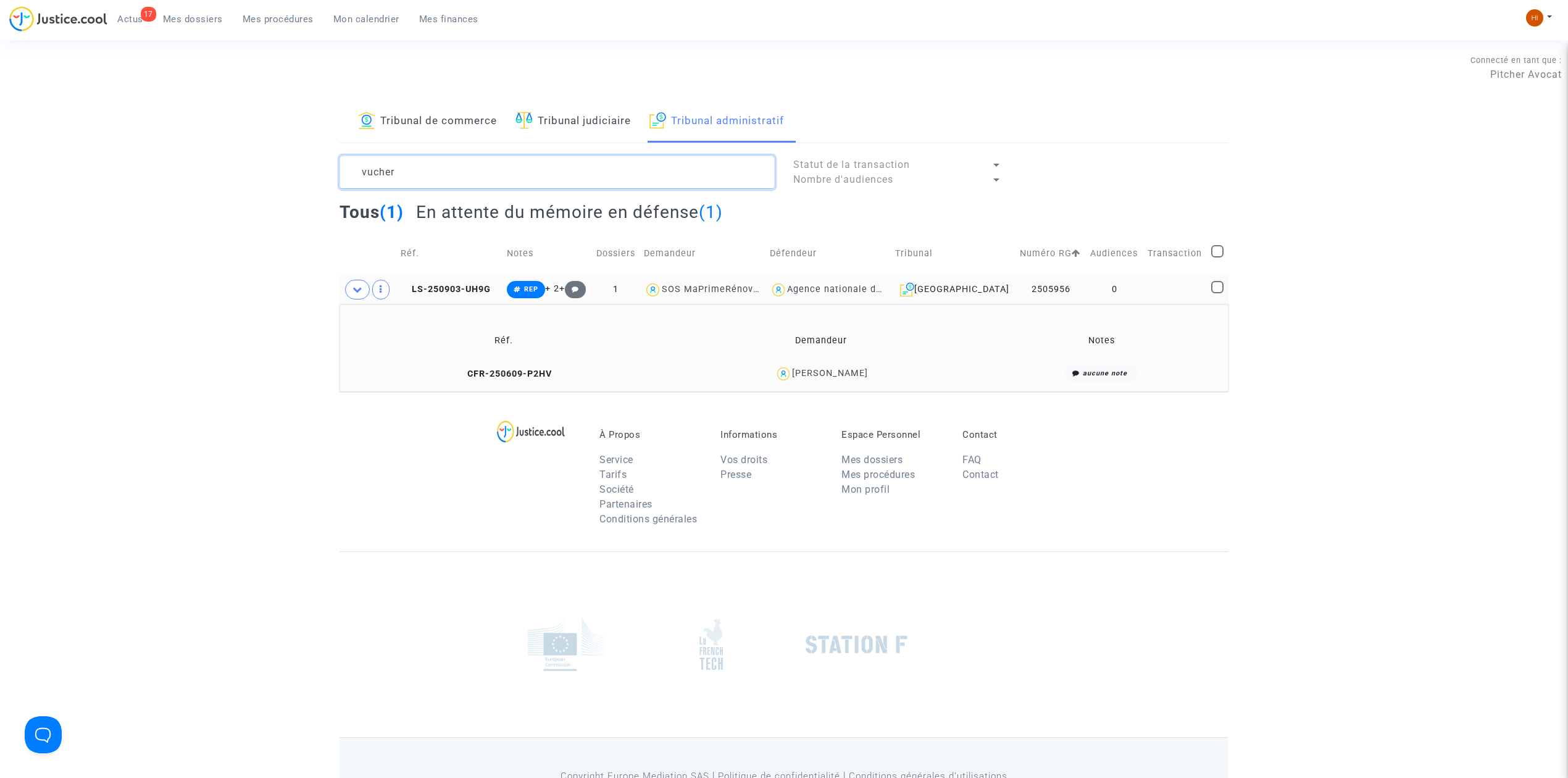
drag, startPoint x: 474, startPoint y: 173, endPoint x: 171, endPoint y: 196, distance: 303.9
click at [181, 191] on div "Tribunal de commerce Tribunal judiciaire Tribunal administratif vucher Statut d…" at bounding box center [784, 246] width 1568 height 291
paste textarea "LS-250603-C99K"
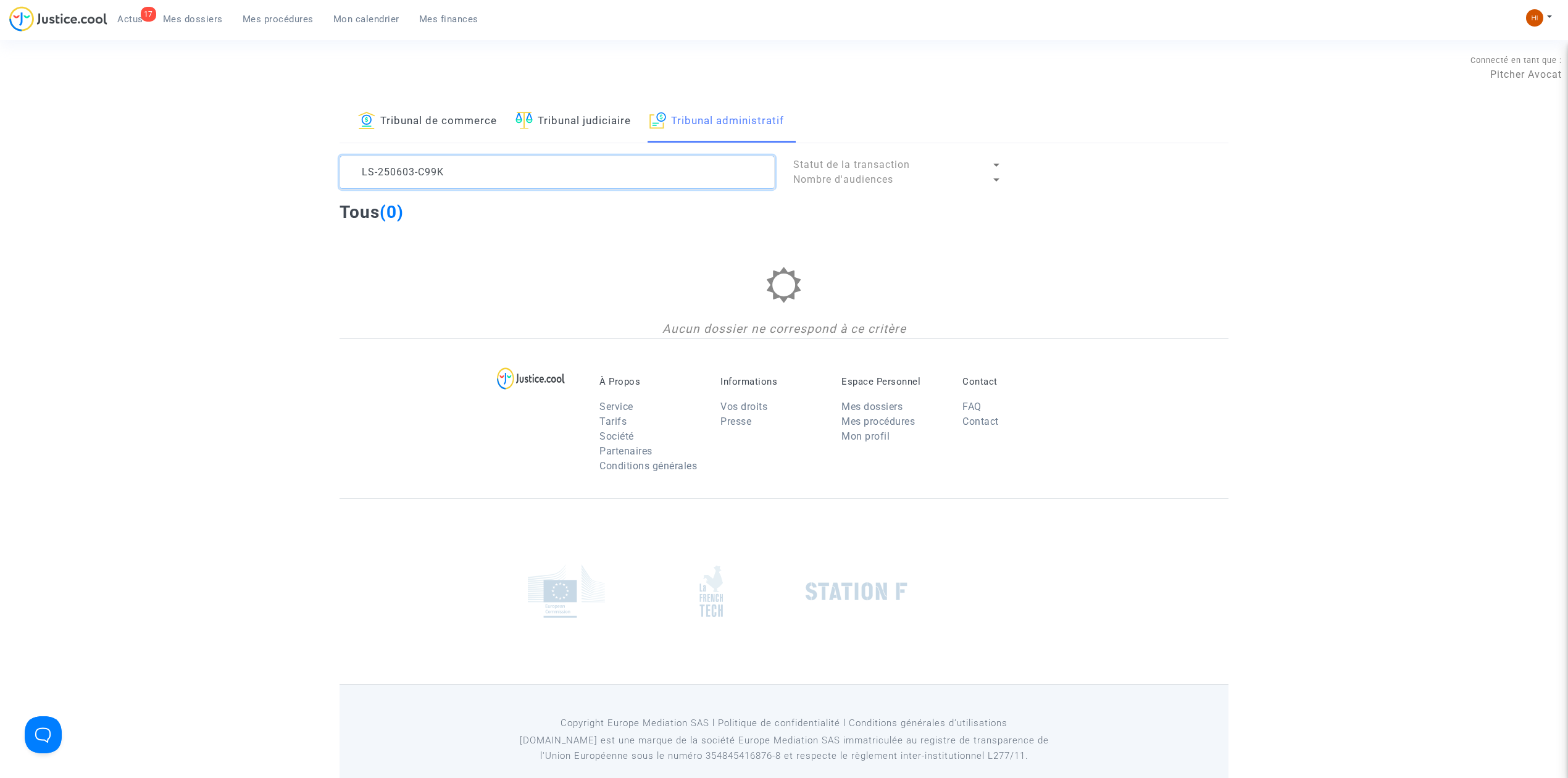
type textarea "LS-250603-C99K"
click at [564, 119] on link "Tribunal judiciaire" at bounding box center [573, 121] width 115 height 42
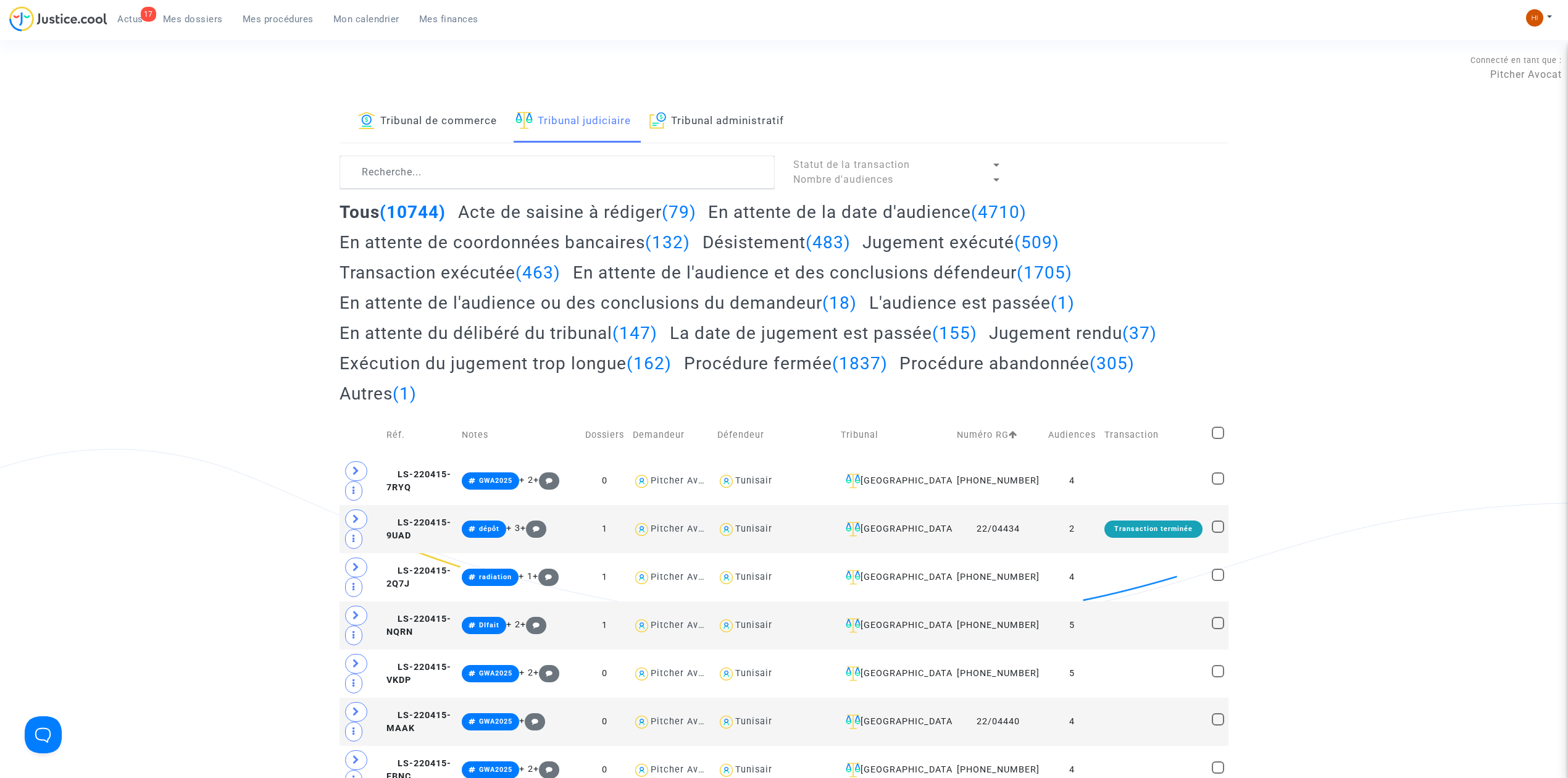
click at [472, 120] on link "Tribunal de commerce" at bounding box center [427, 121] width 139 height 42
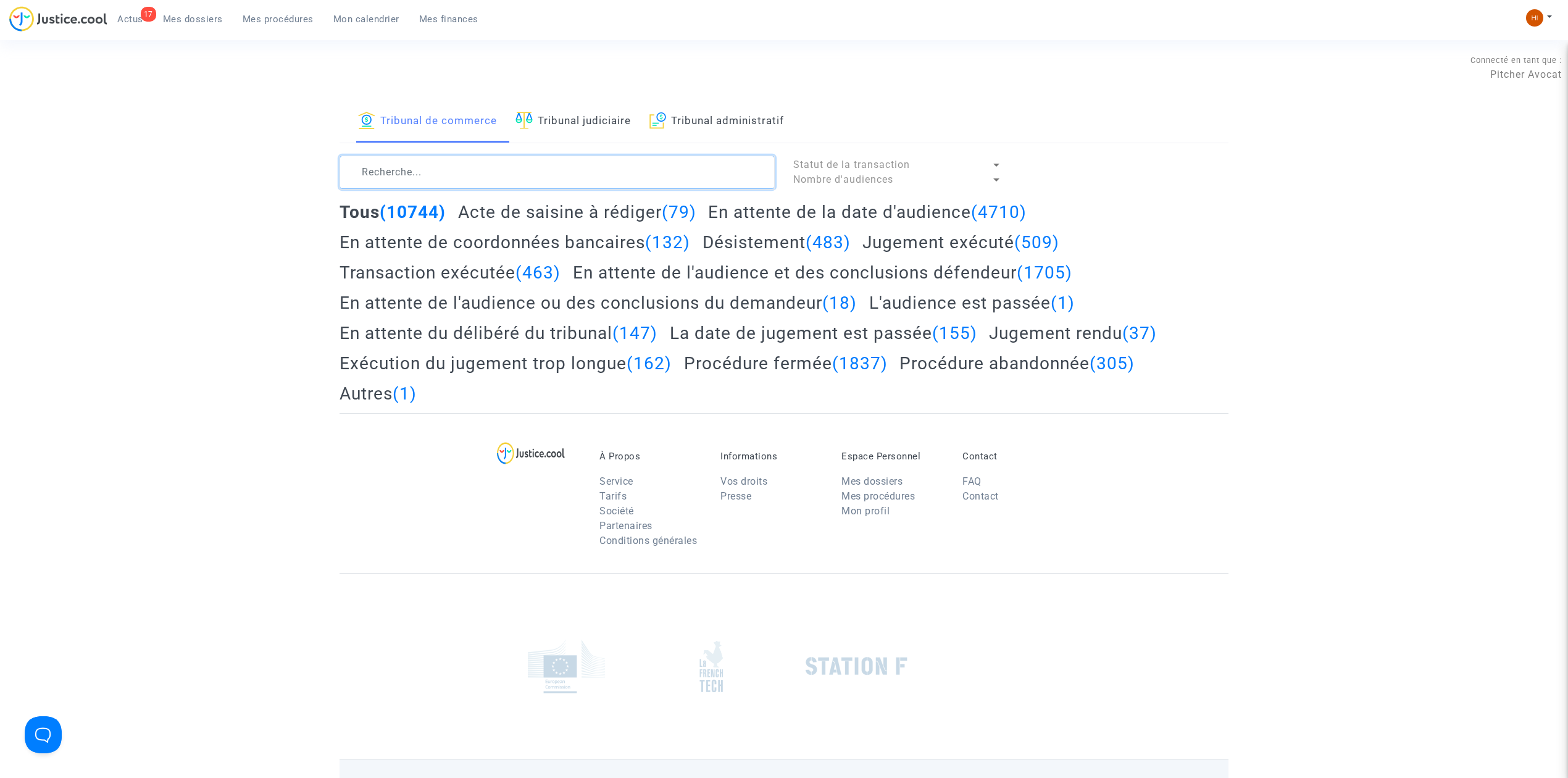
paste textarea "LS-250603-C99K"
click at [459, 163] on textarea at bounding box center [557, 172] width 435 height 33
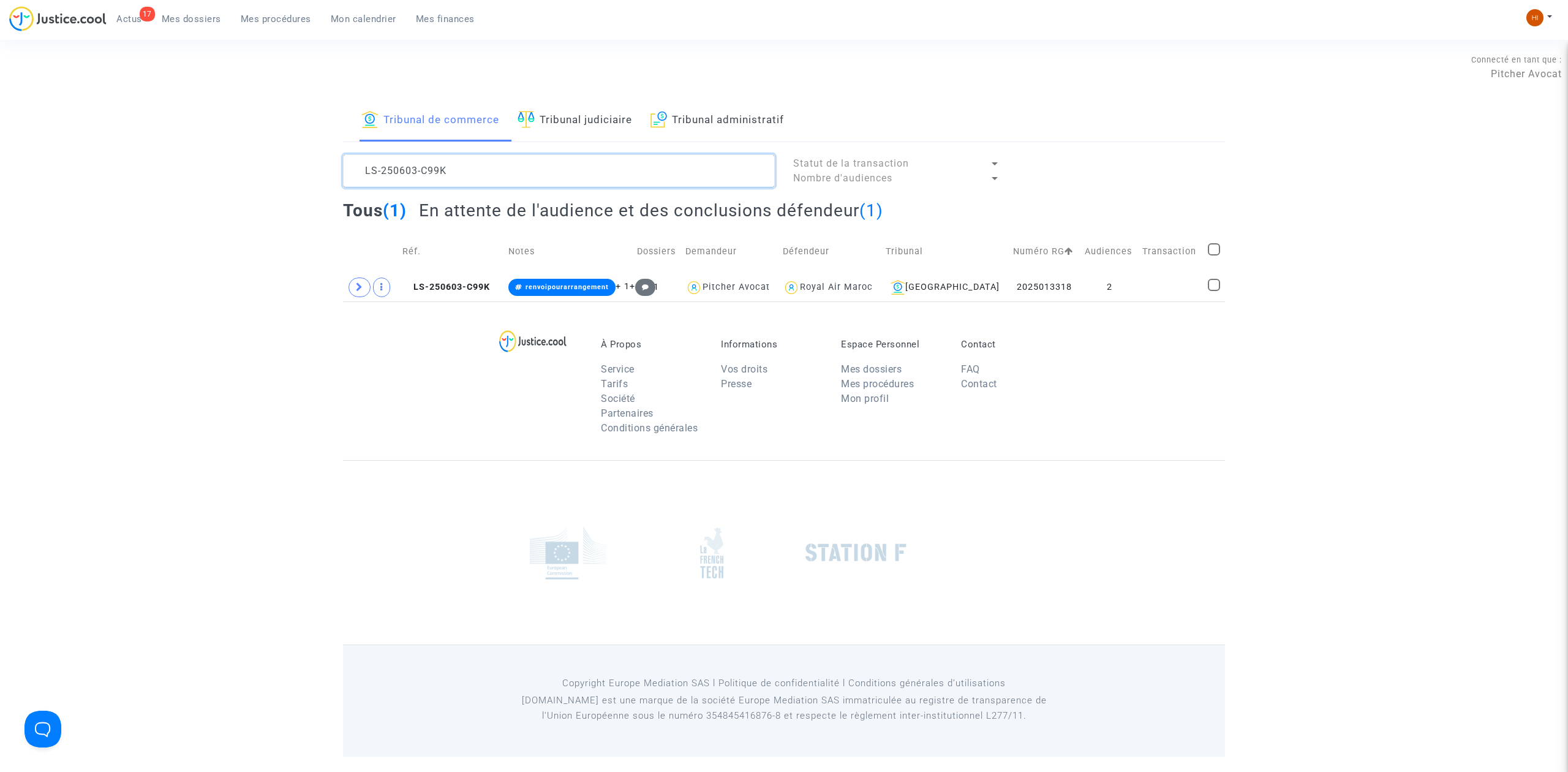
type textarea "LS-250603-C99K"
click at [1172, 266] on td "Transaction" at bounding box center [1170, 251] width 65 height 43
click at [1176, 291] on td at bounding box center [1170, 288] width 65 height 28
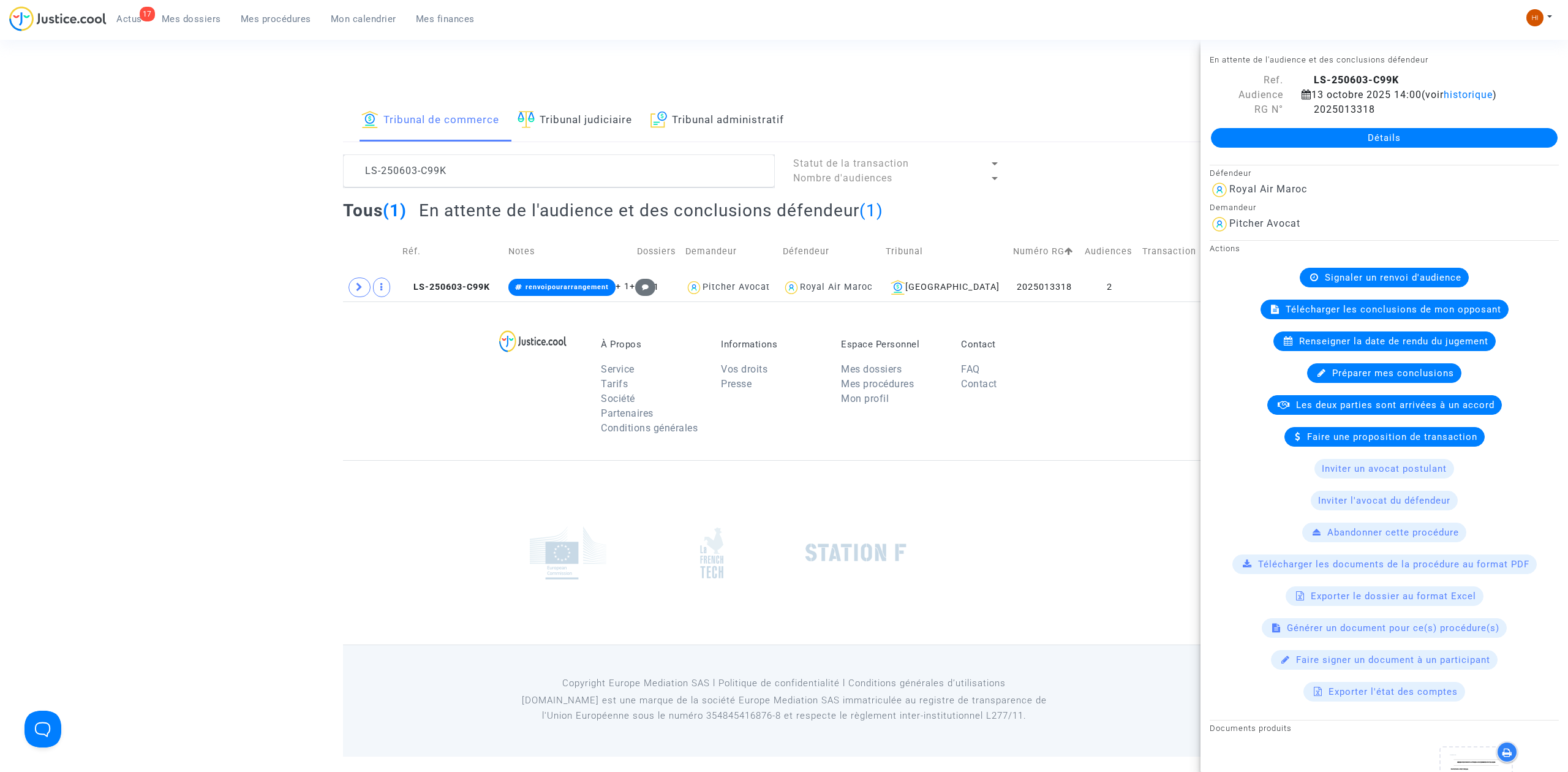
click at [1259, 142] on link "Détails" at bounding box center [1385, 138] width 347 height 19
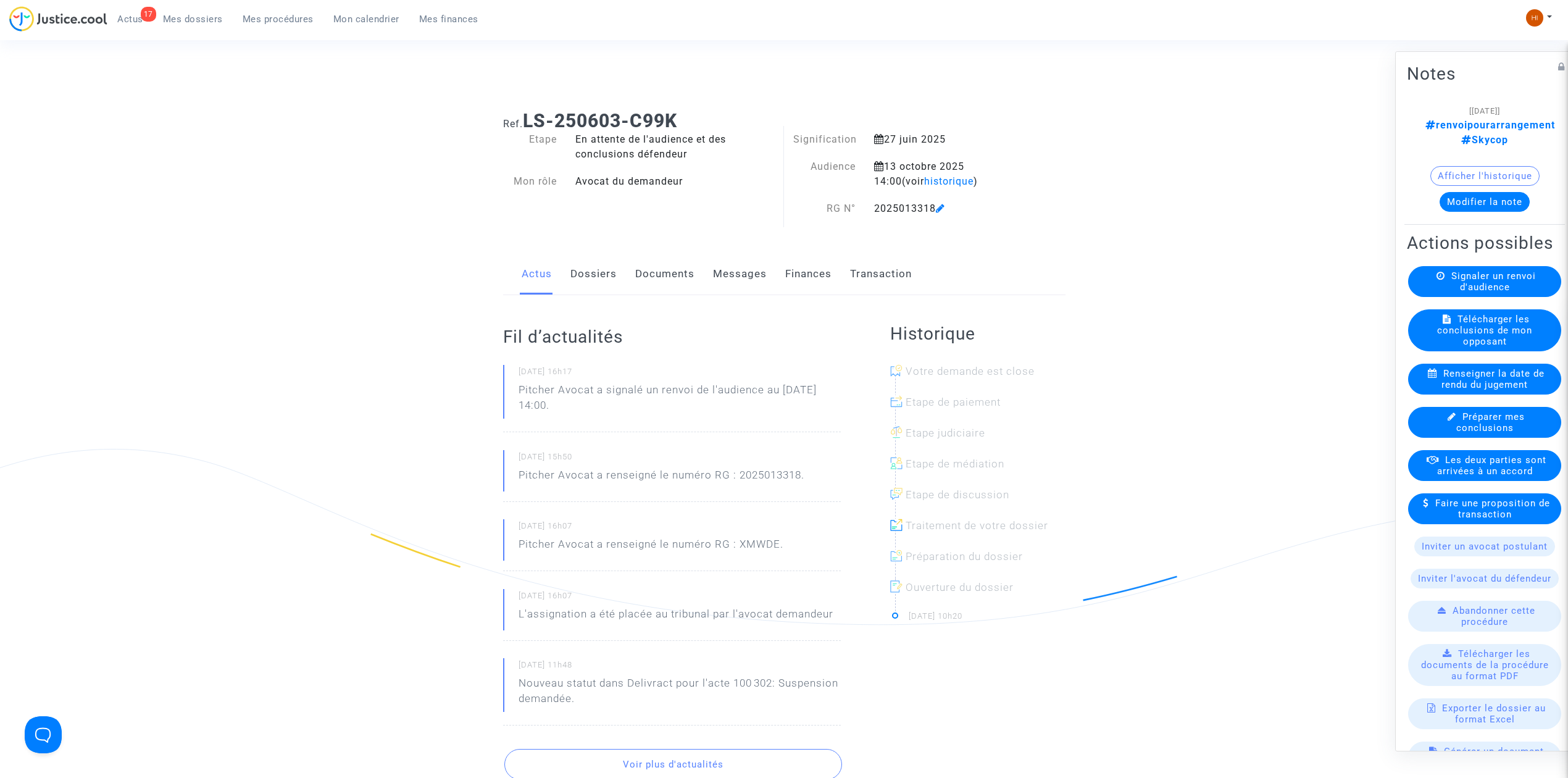
click at [656, 277] on link "Documents" at bounding box center [665, 274] width 59 height 40
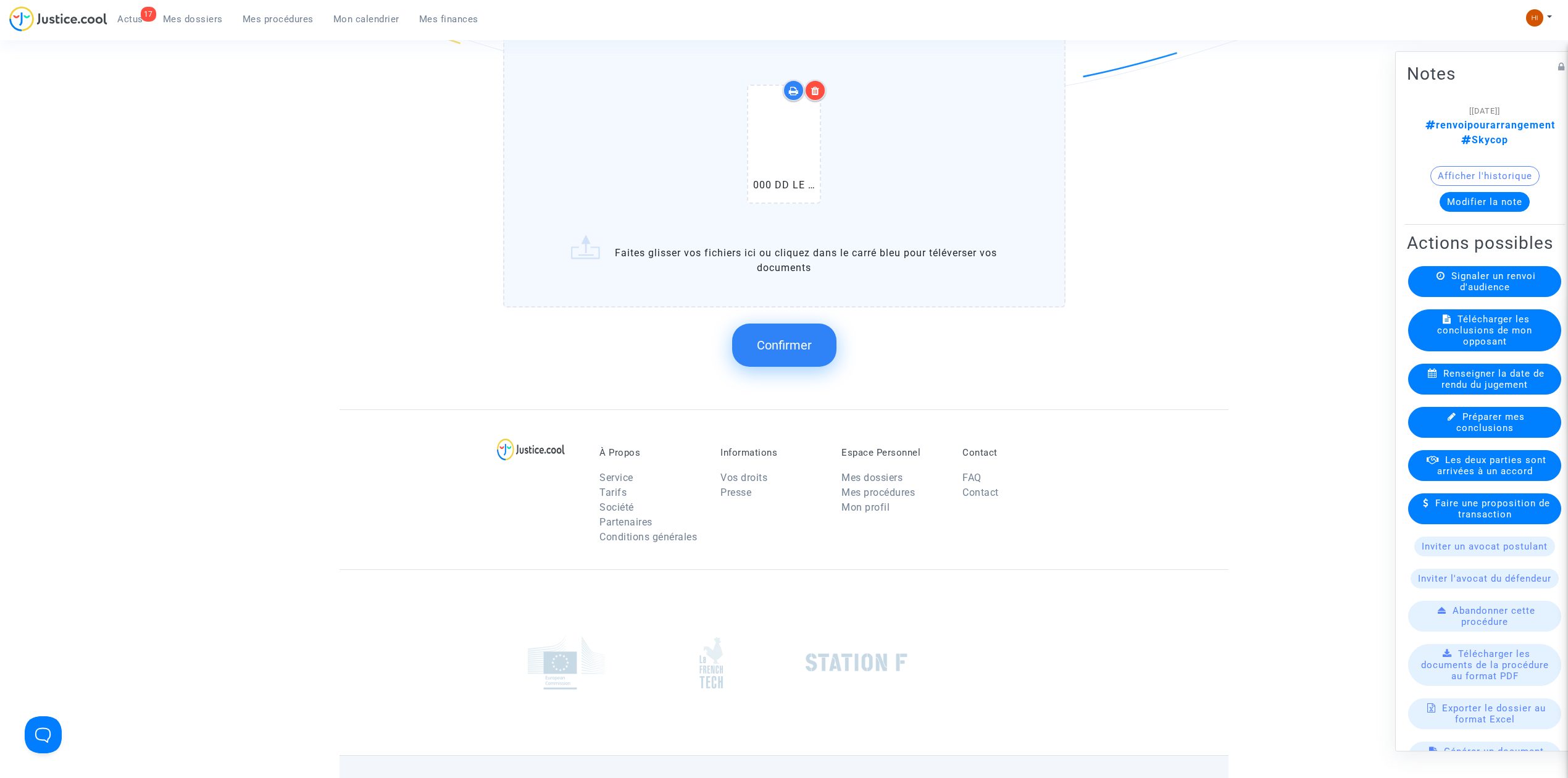
scroll to position [1399, 0]
click at [760, 335] on span "Confirmer" at bounding box center [784, 342] width 55 height 15
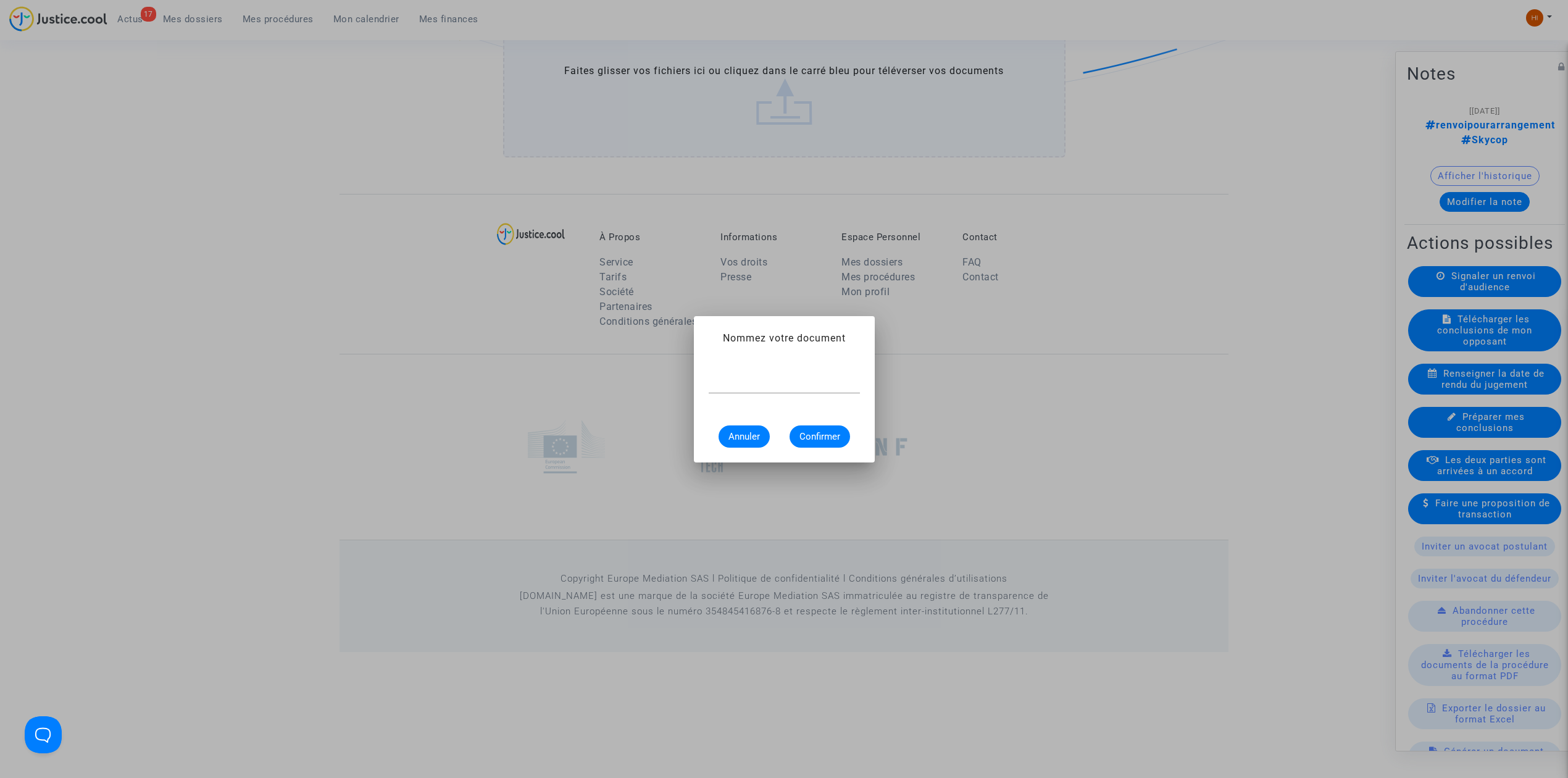
scroll to position [0, 0]
type input "a"
type input "Avis de renvoi"
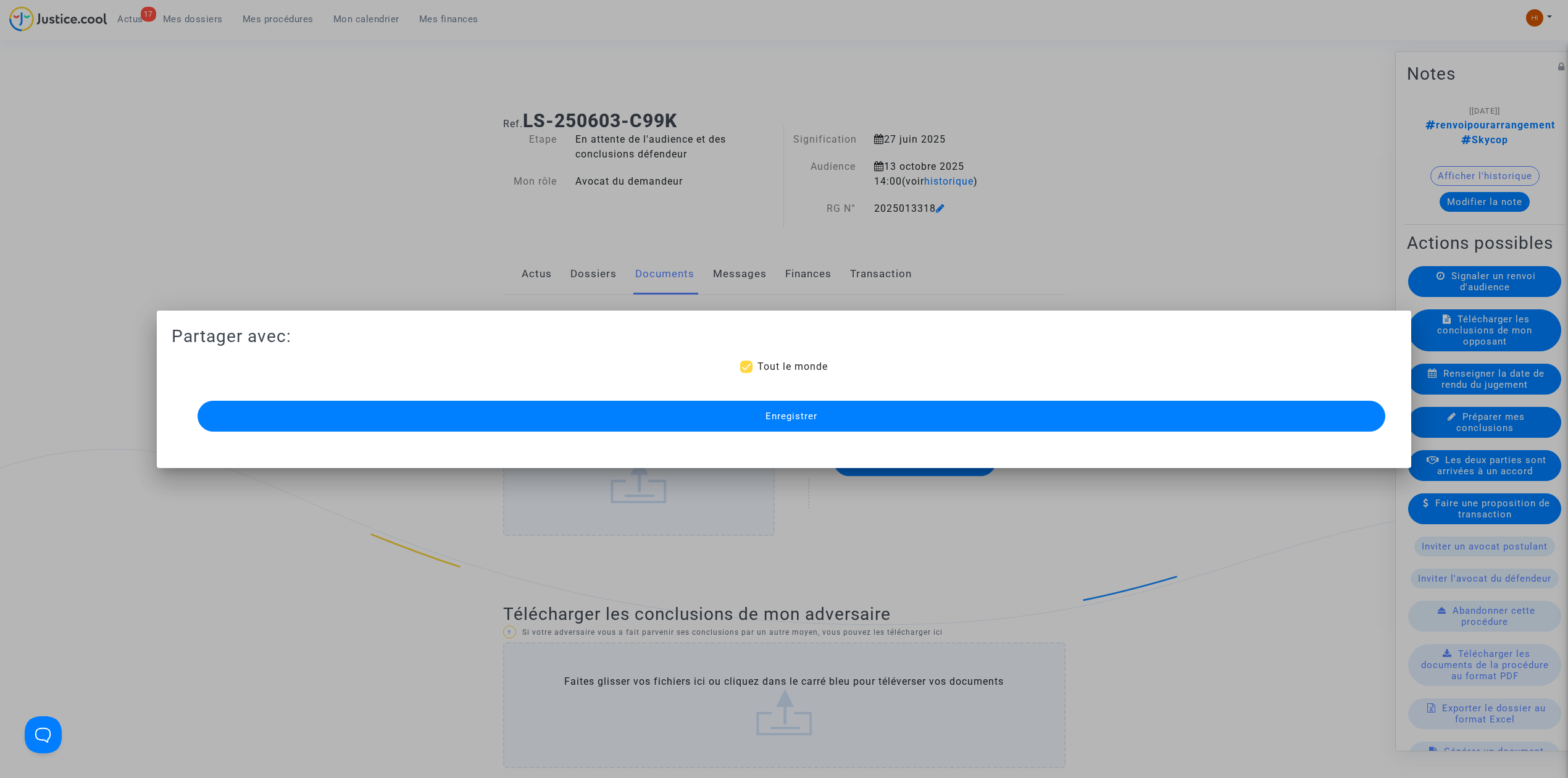
scroll to position [1269, 0]
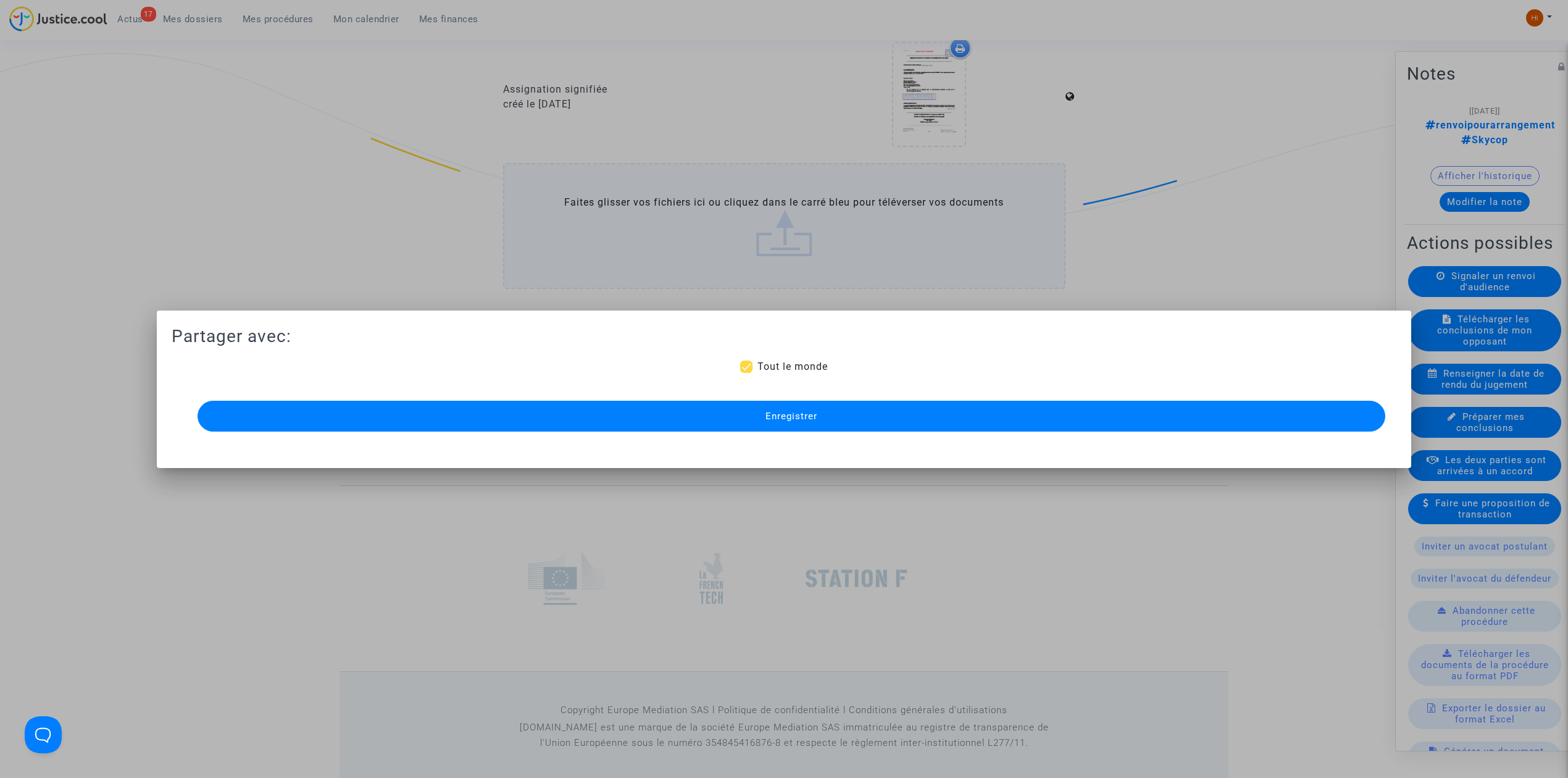
click at [794, 414] on span "Enregistrer" at bounding box center [791, 416] width 52 height 11
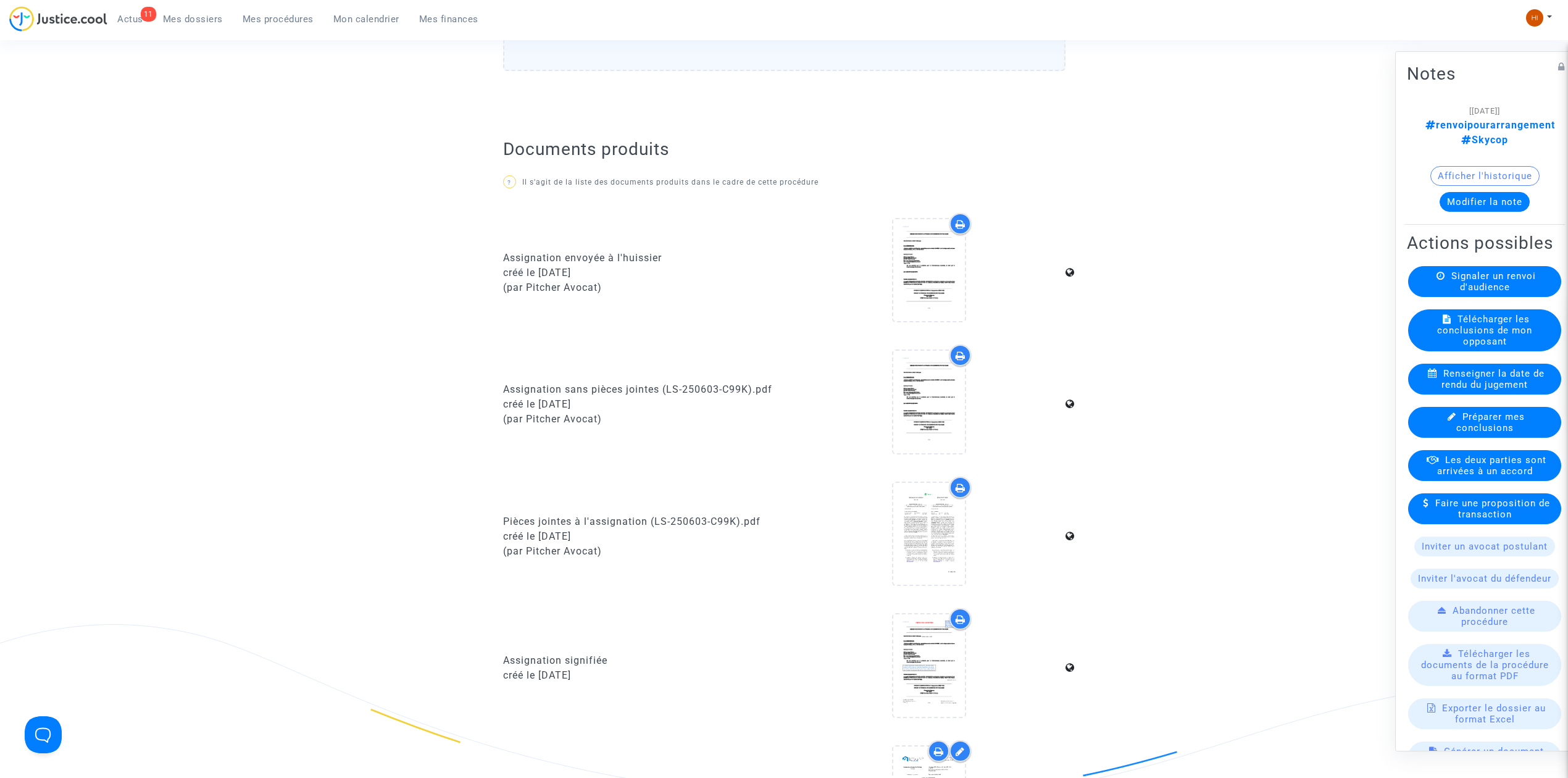
scroll to position [905, 0]
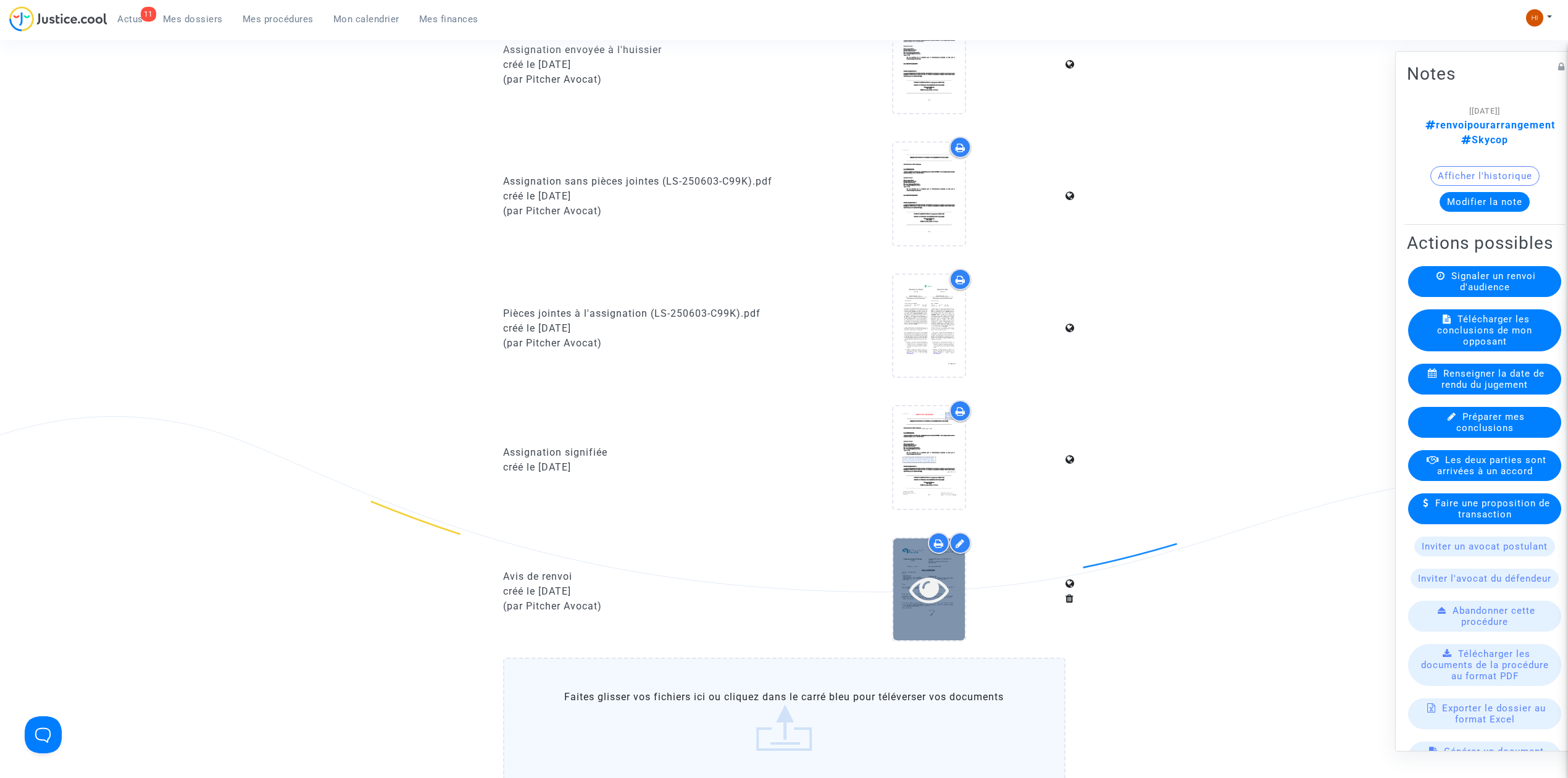
click at [934, 576] on icon at bounding box center [930, 589] width 40 height 40
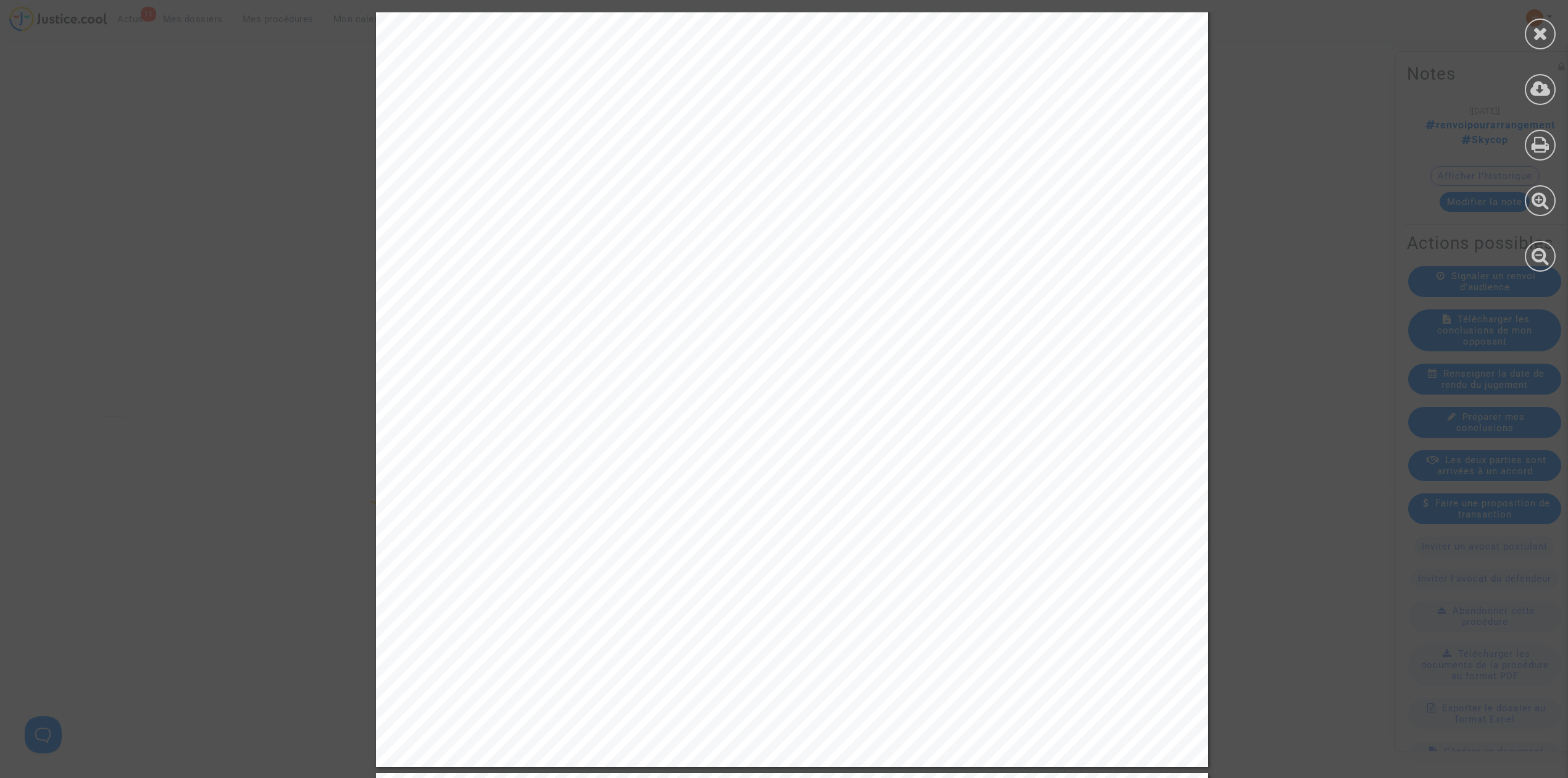
scroll to position [411, 0]
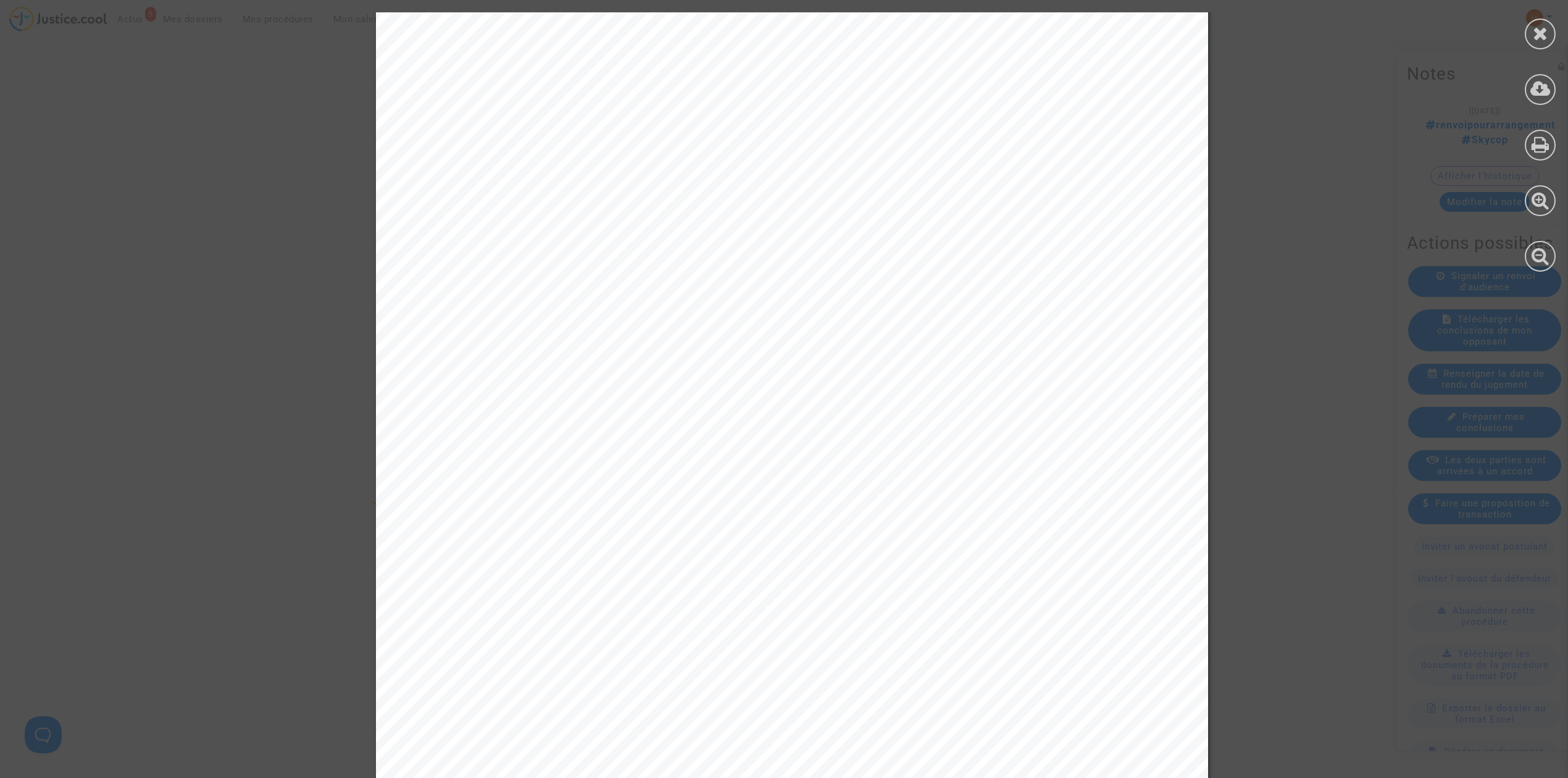
click at [683, 302] on div "PLACE DE LA BOURSE BP 7016 31068 TOULOUSE CEDEX 7 Contentieux Général et Référé…" at bounding box center [792, 190] width 832 height 1178
click at [1535, 29] on icon at bounding box center [1541, 33] width 16 height 18
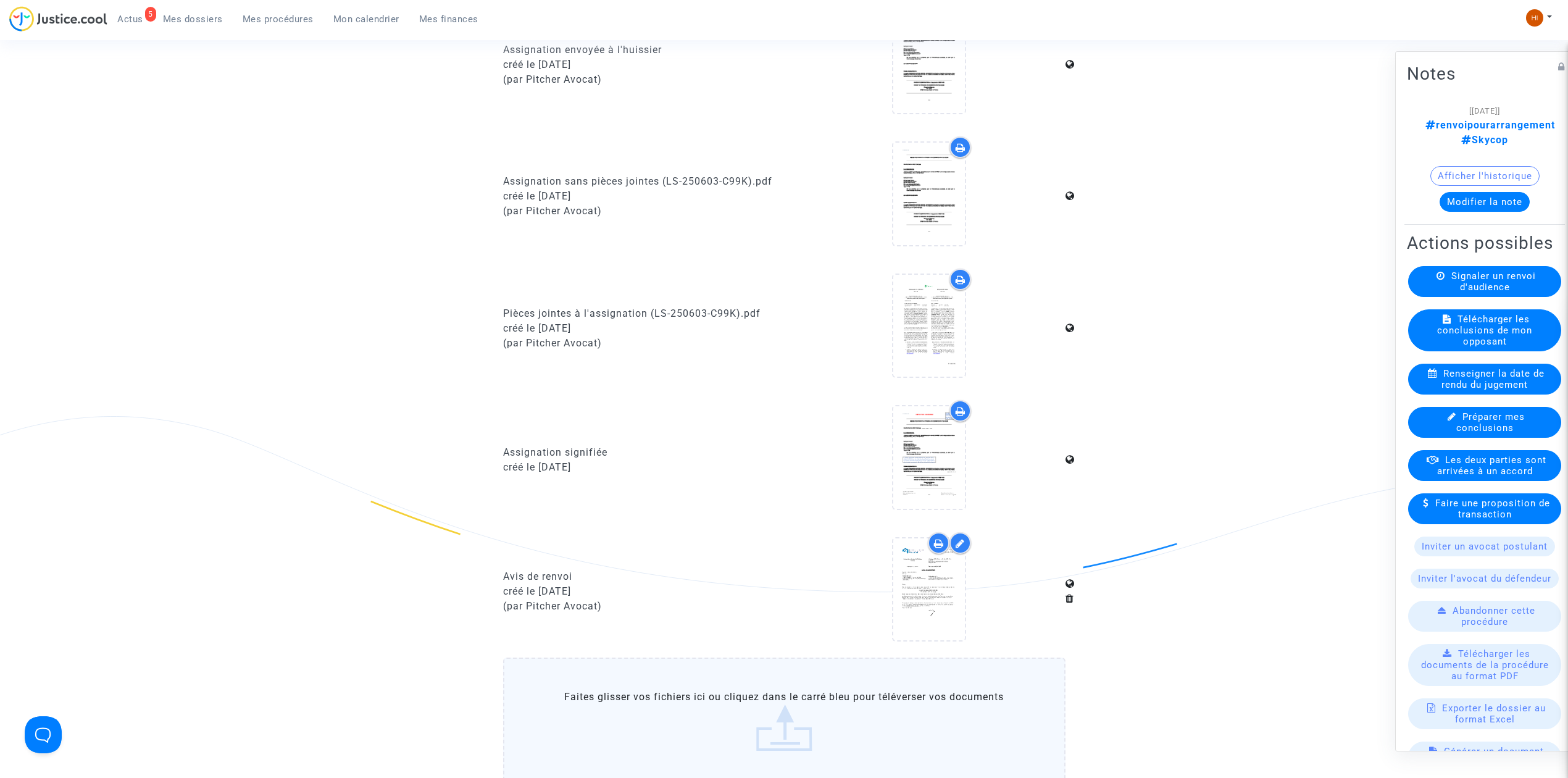
click at [292, 17] on span "Mes procédures" at bounding box center [278, 19] width 71 height 11
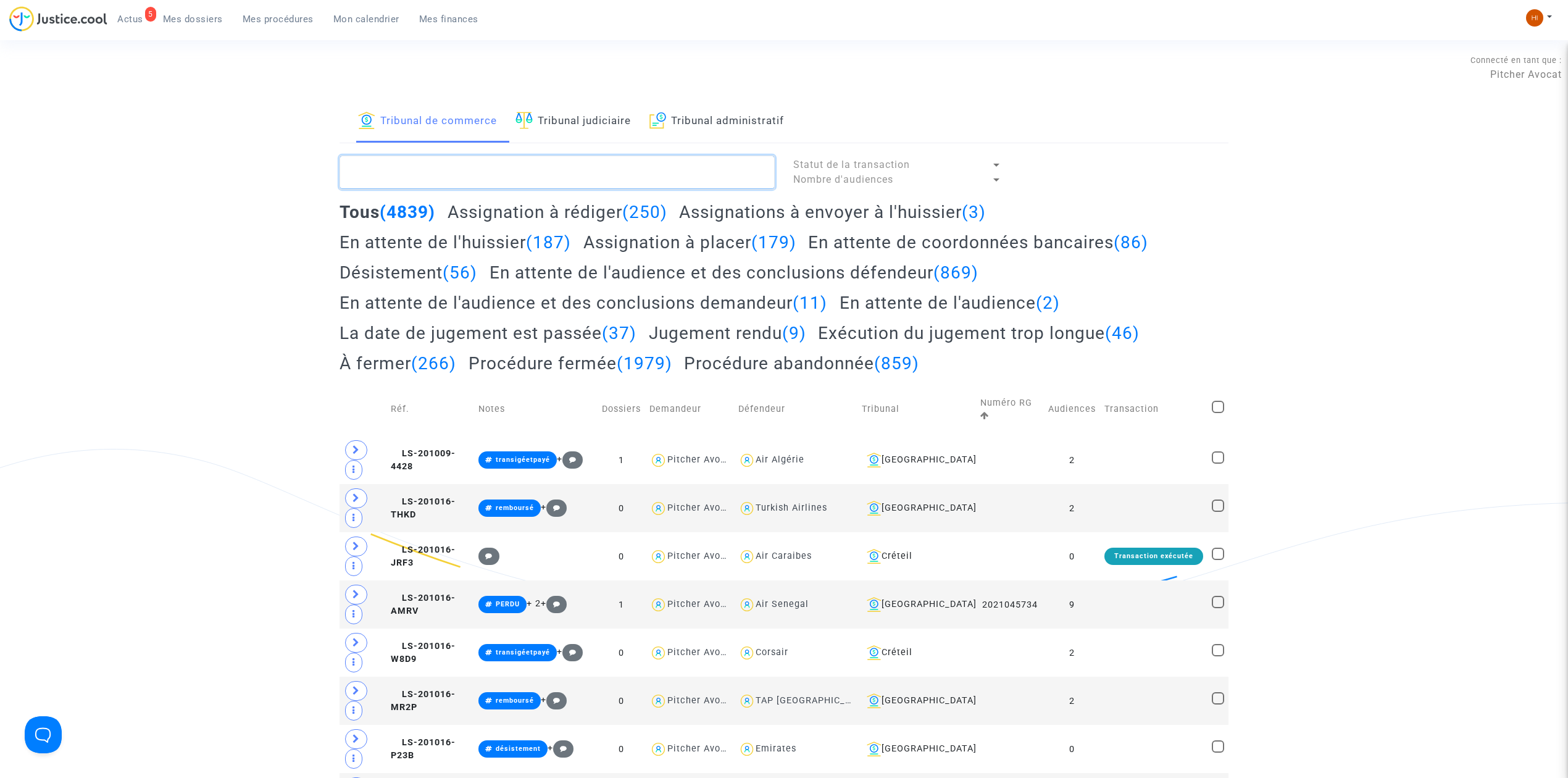
click at [534, 166] on textarea at bounding box center [557, 172] width 435 height 33
paste textarea "LS-250603-M969"
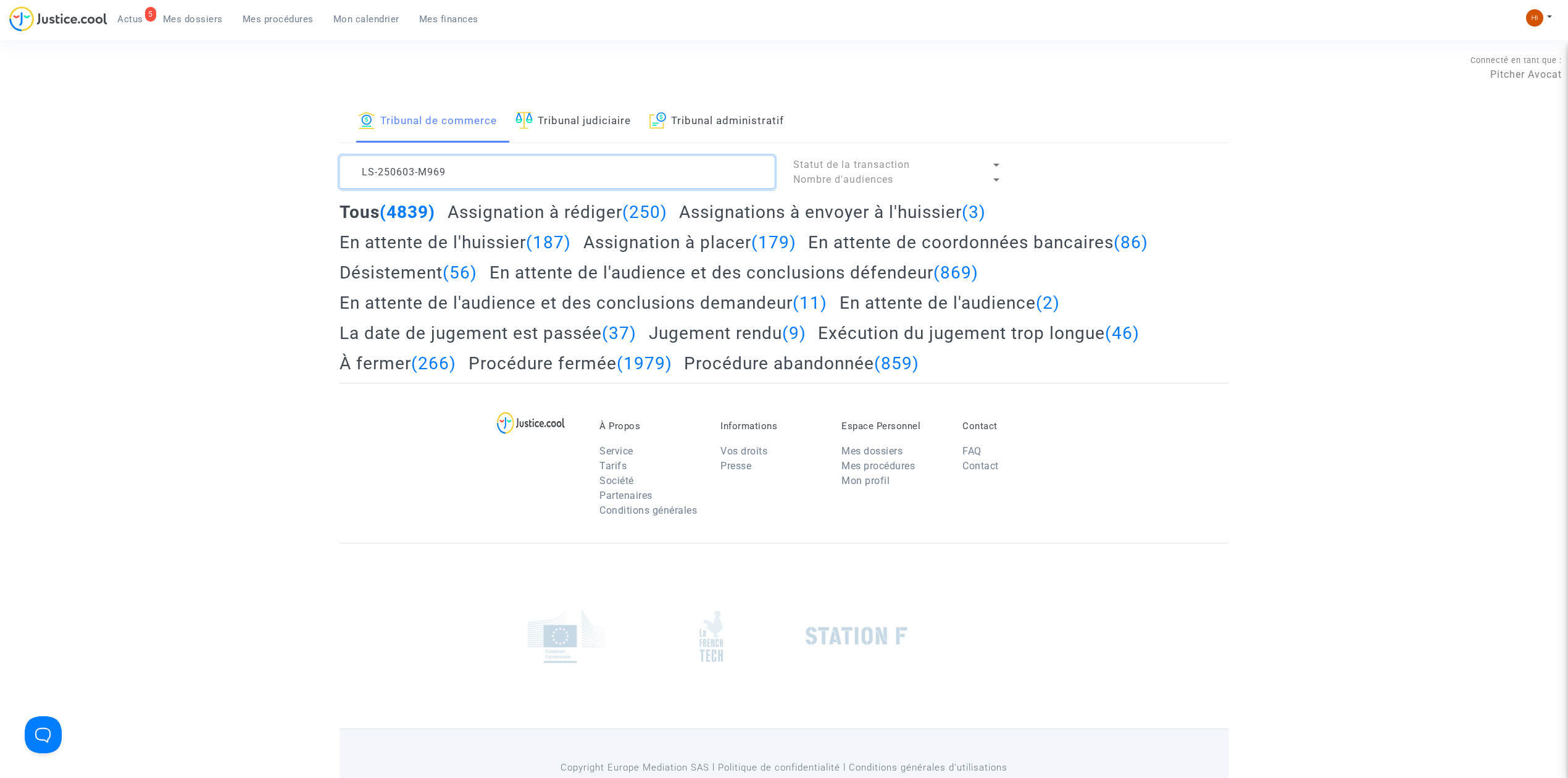
type textarea "LS-250603-M969"
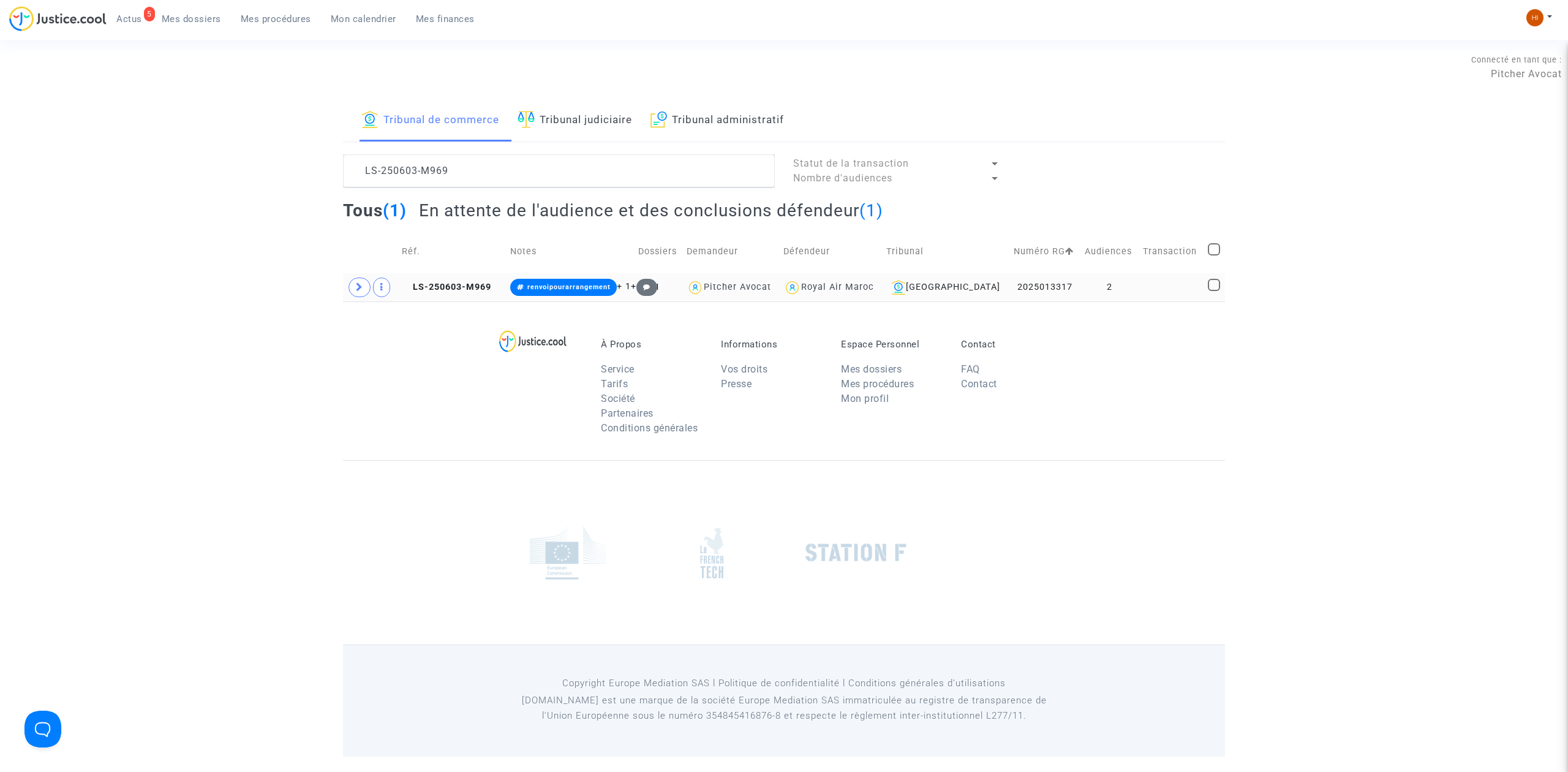
drag, startPoint x: 1150, startPoint y: 293, endPoint x: 1181, endPoint y: 280, distance: 33.6
click at [1150, 293] on td at bounding box center [1171, 288] width 65 height 28
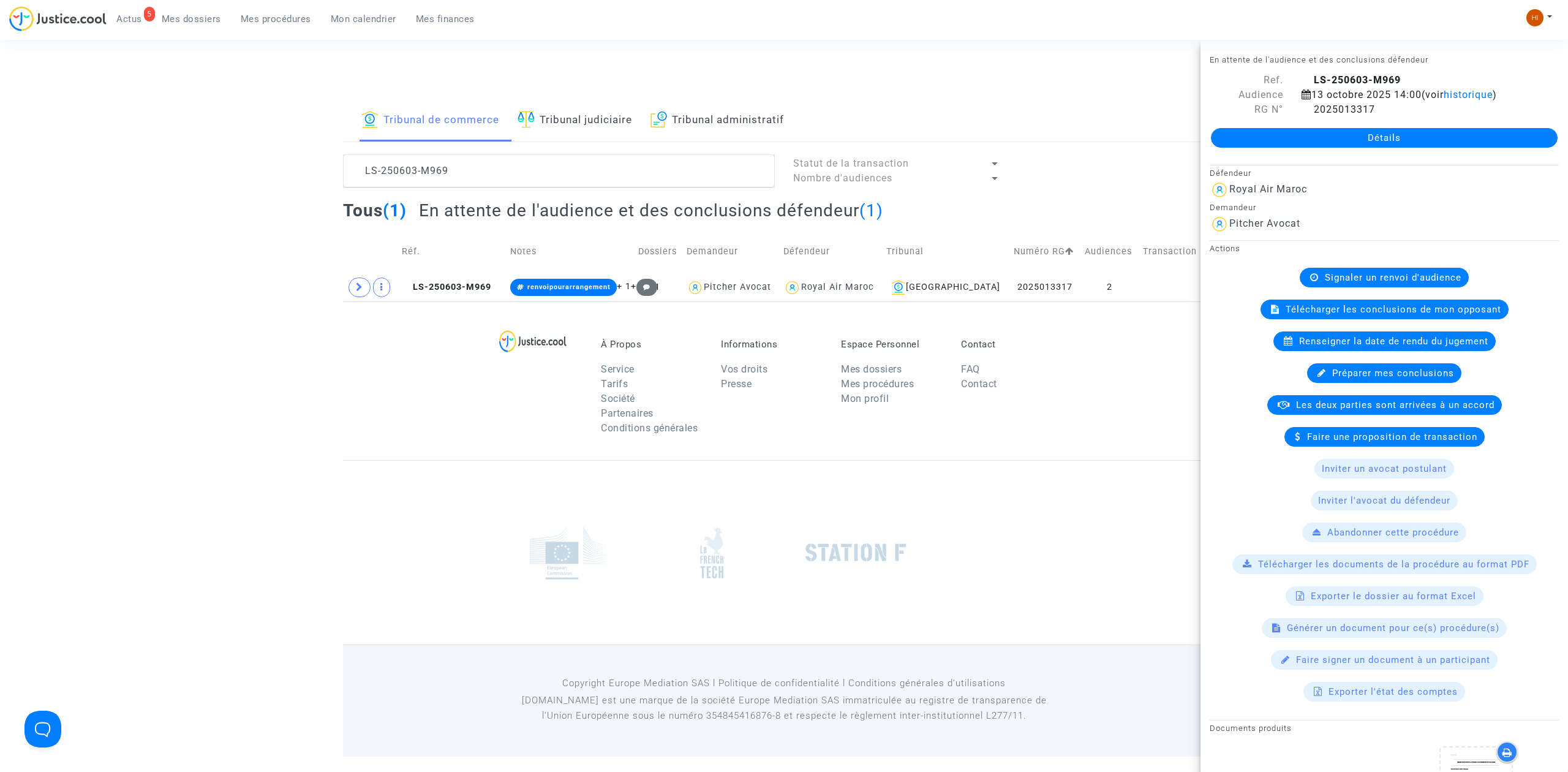
click at [1434, 126] on div "Détails" at bounding box center [1385, 138] width 368 height 41
click at [1426, 141] on link "Détails" at bounding box center [1385, 138] width 347 height 19
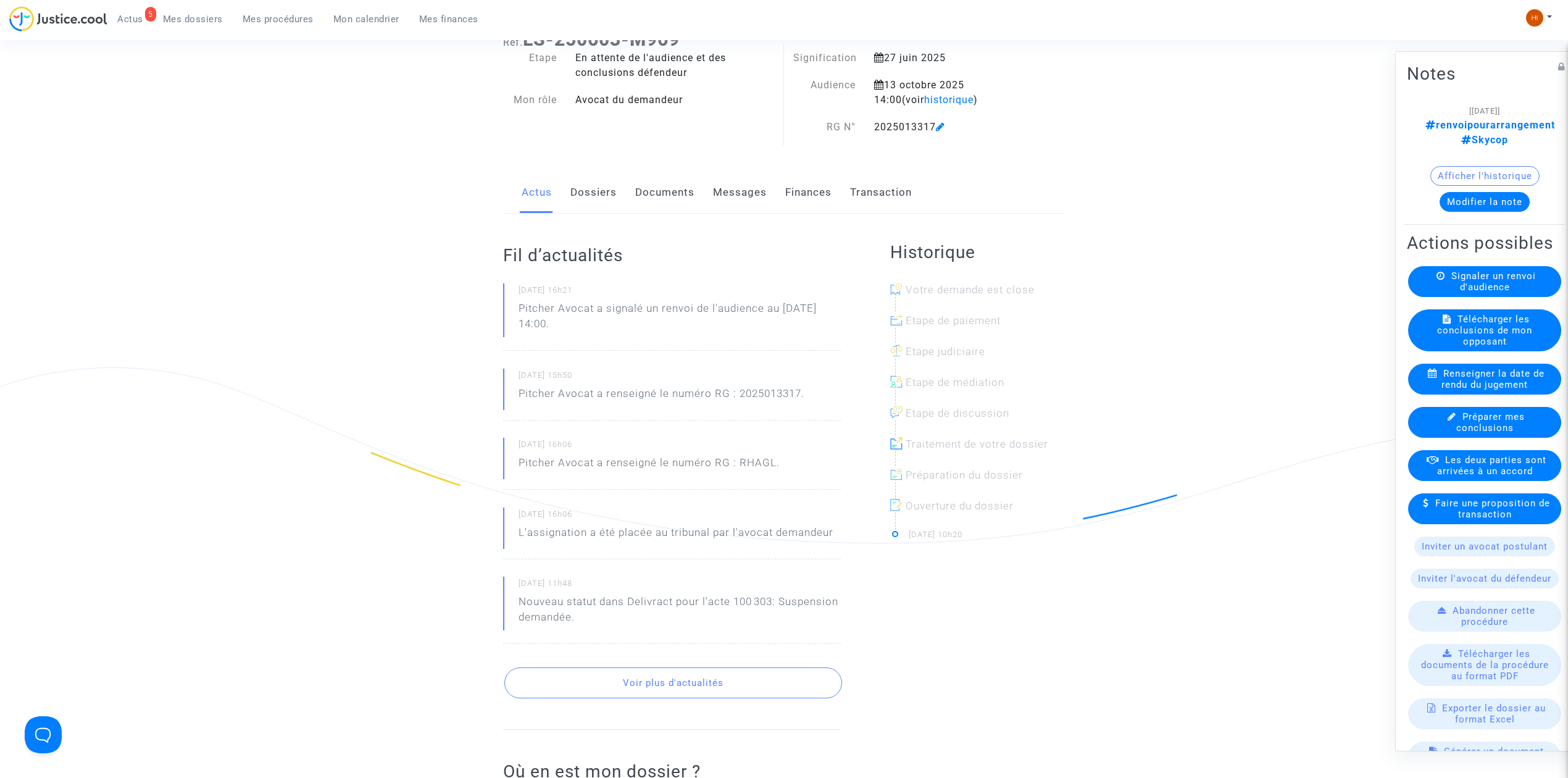
scroll to position [82, 0]
click at [660, 206] on link "Documents" at bounding box center [665, 192] width 59 height 40
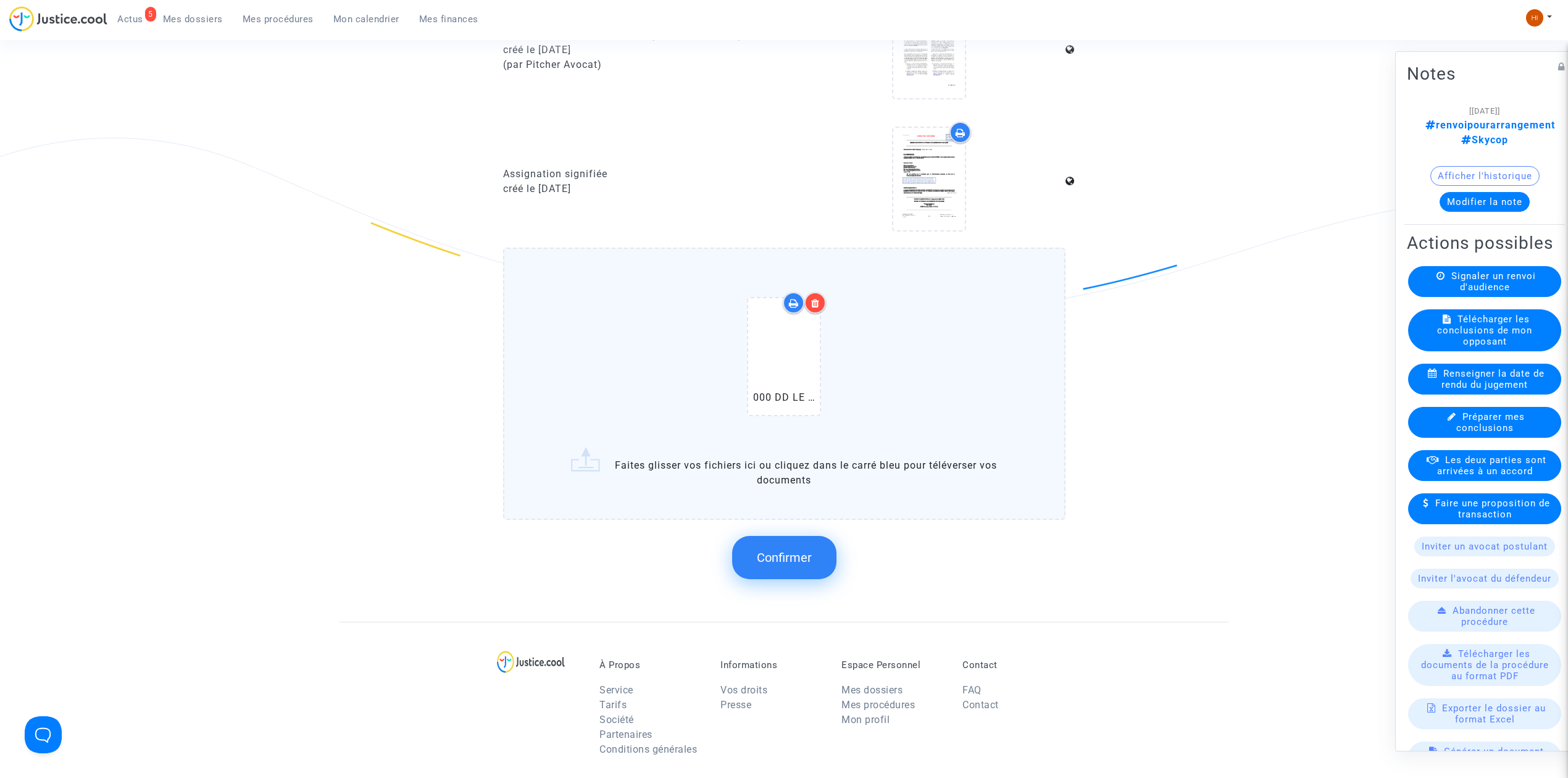
scroll to position [1399, 0]
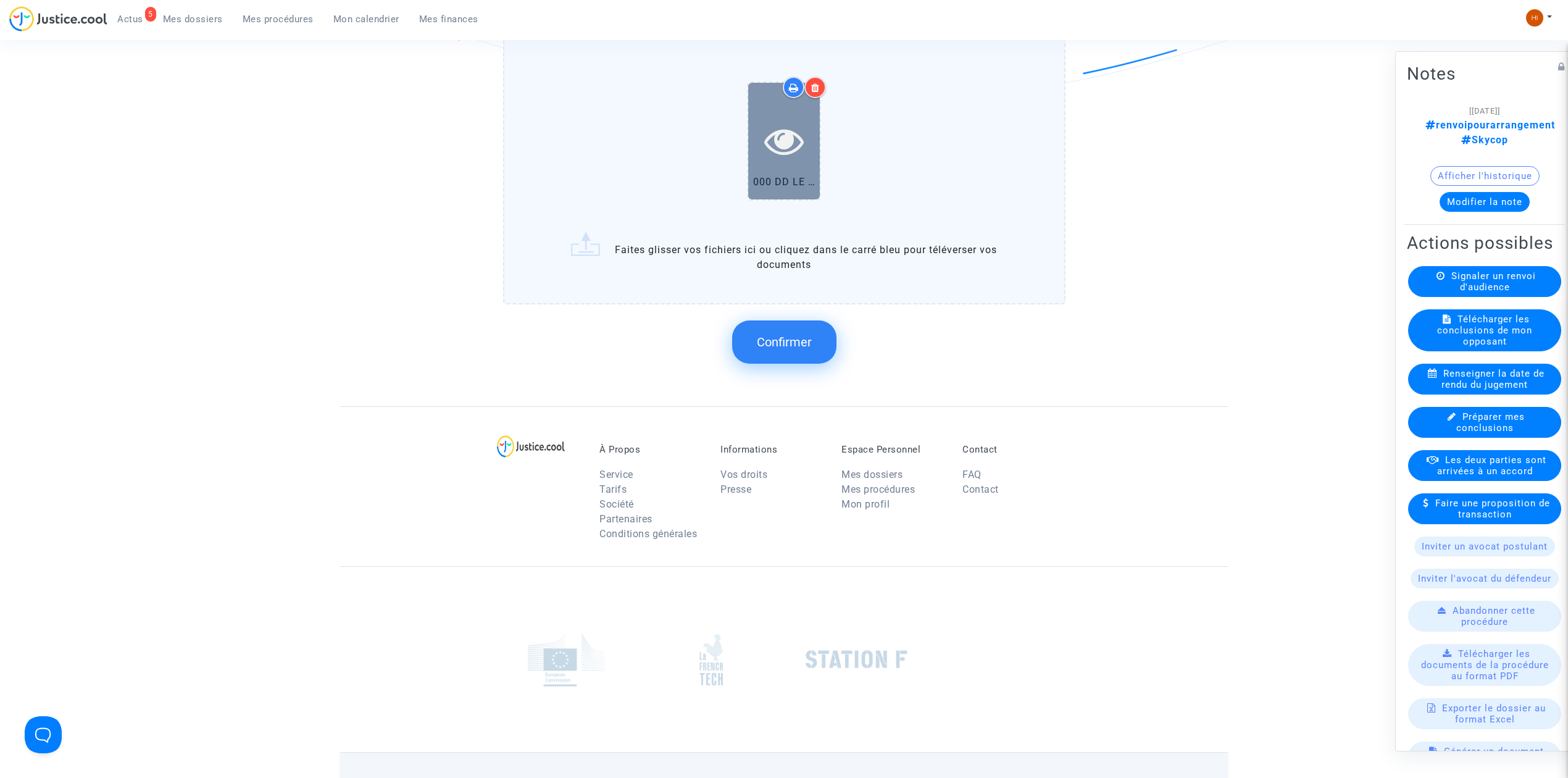
click at [771, 132] on icon at bounding box center [784, 140] width 40 height 40
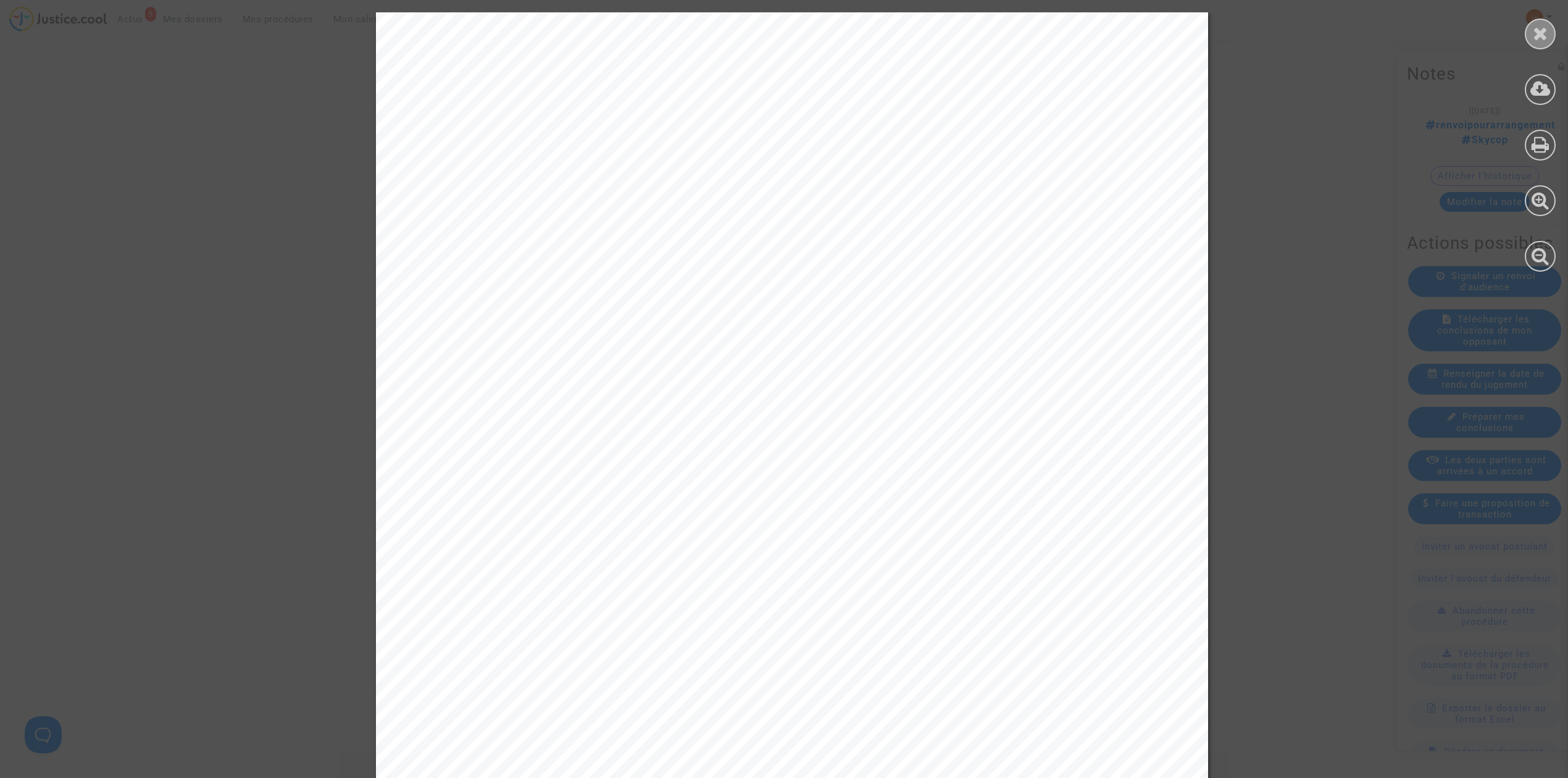
click at [1546, 39] on icon at bounding box center [1541, 33] width 16 height 18
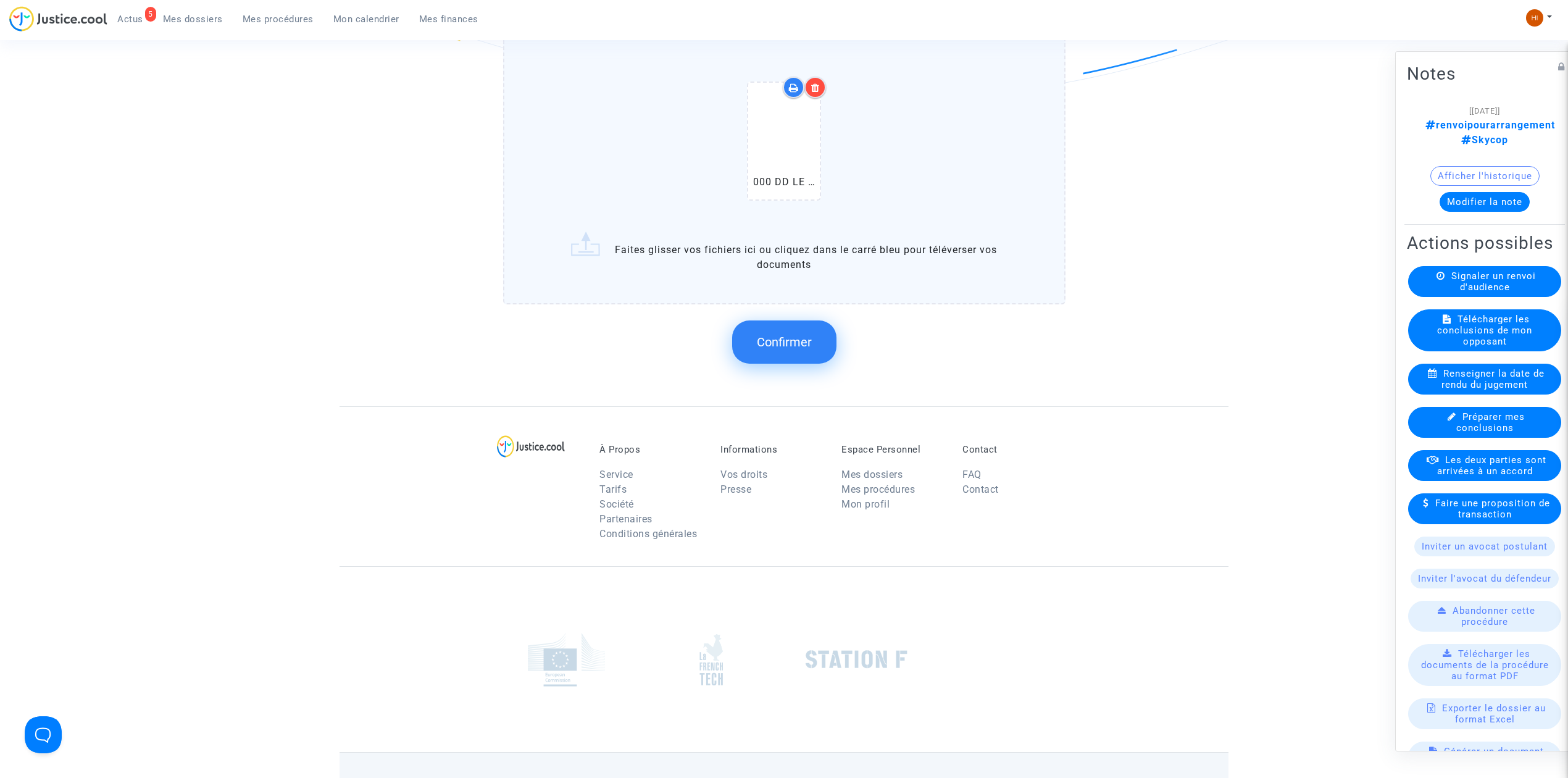
click at [786, 335] on span "Confirmer" at bounding box center [784, 342] width 55 height 15
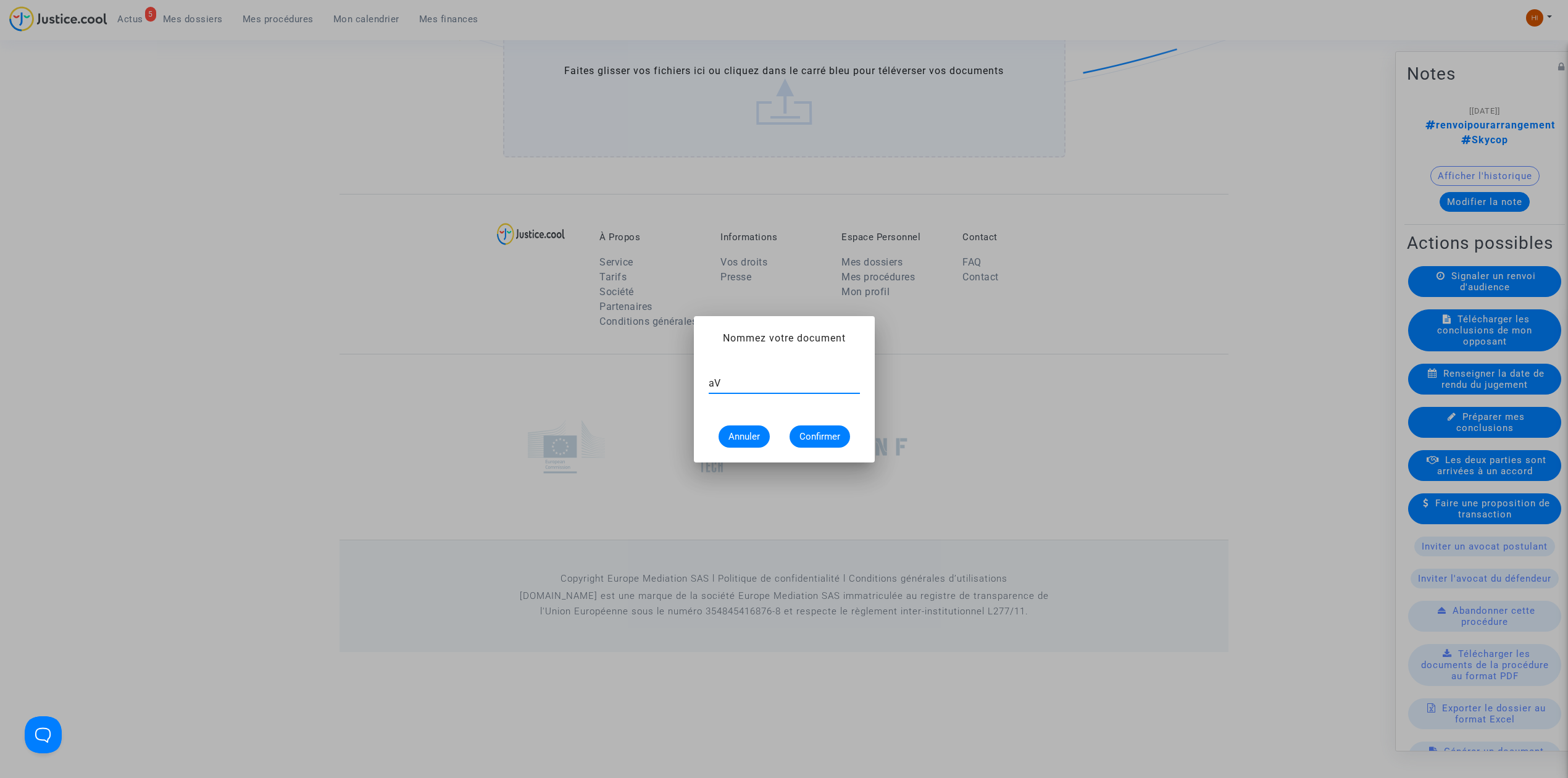
type input "a"
type input "AVIS DE RENVOI"
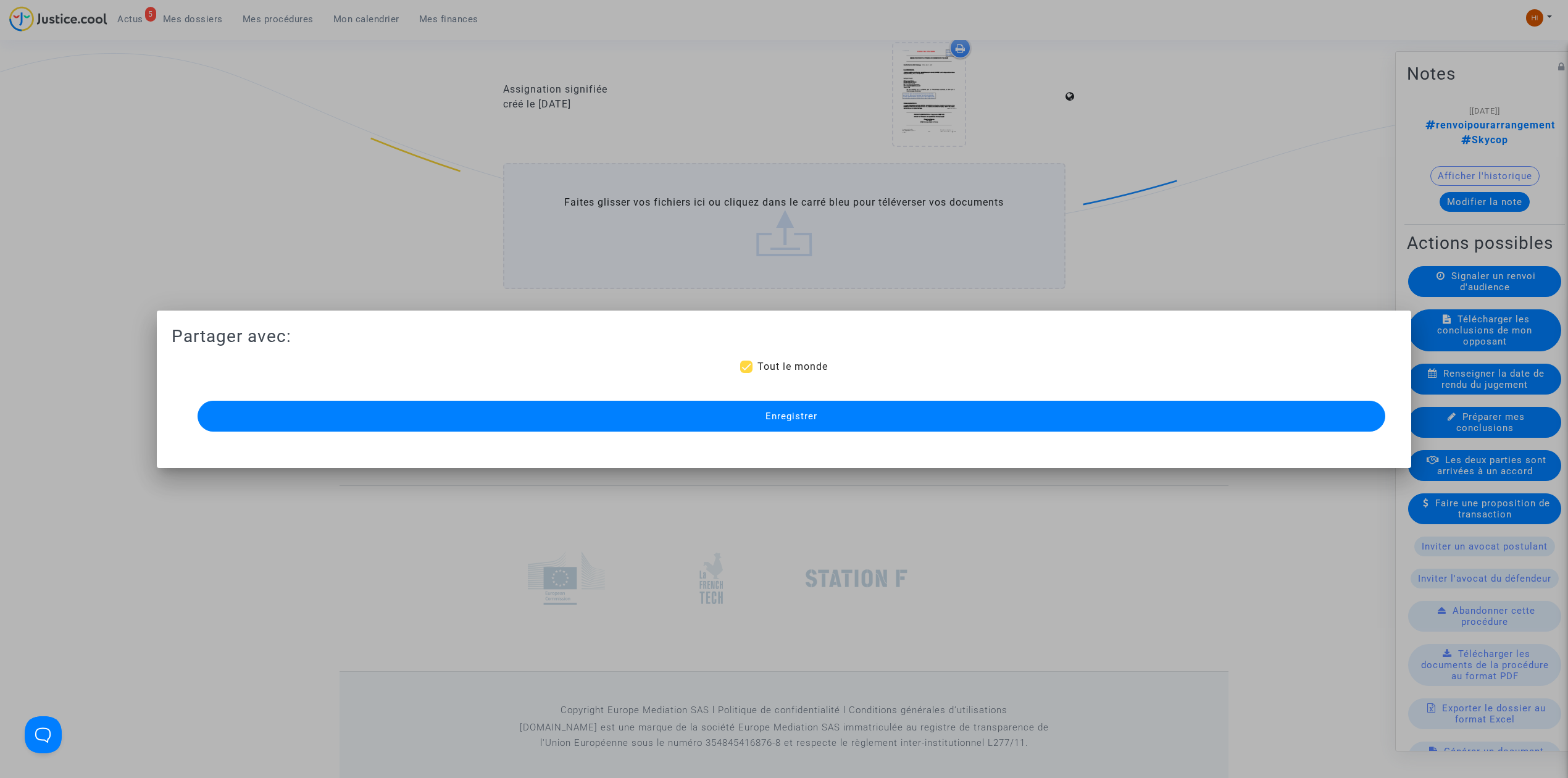
click at [776, 422] on button "Enregistrer" at bounding box center [792, 416] width 1188 height 31
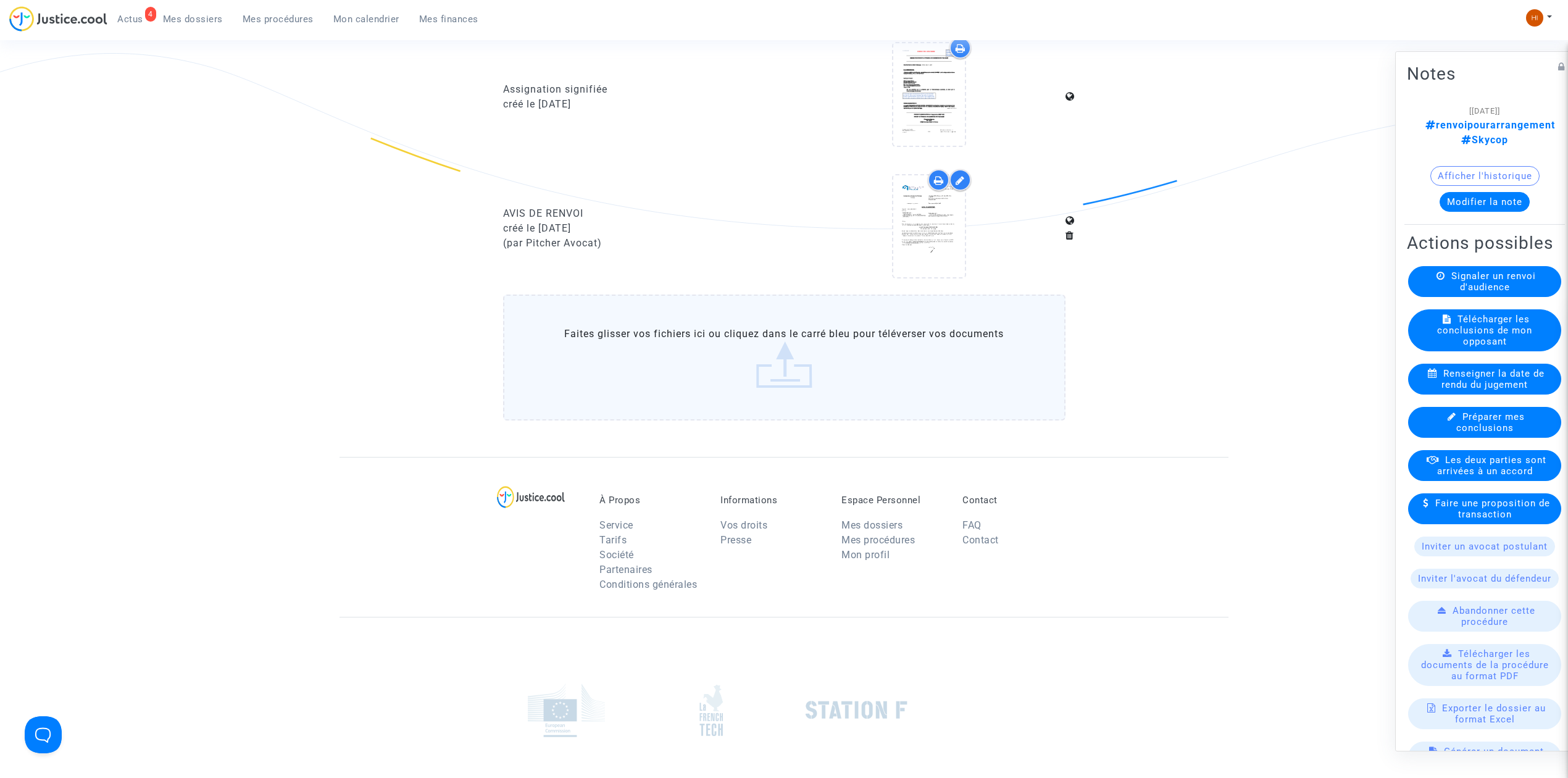
click at [292, 21] on span "Mes procédures" at bounding box center [278, 19] width 71 height 11
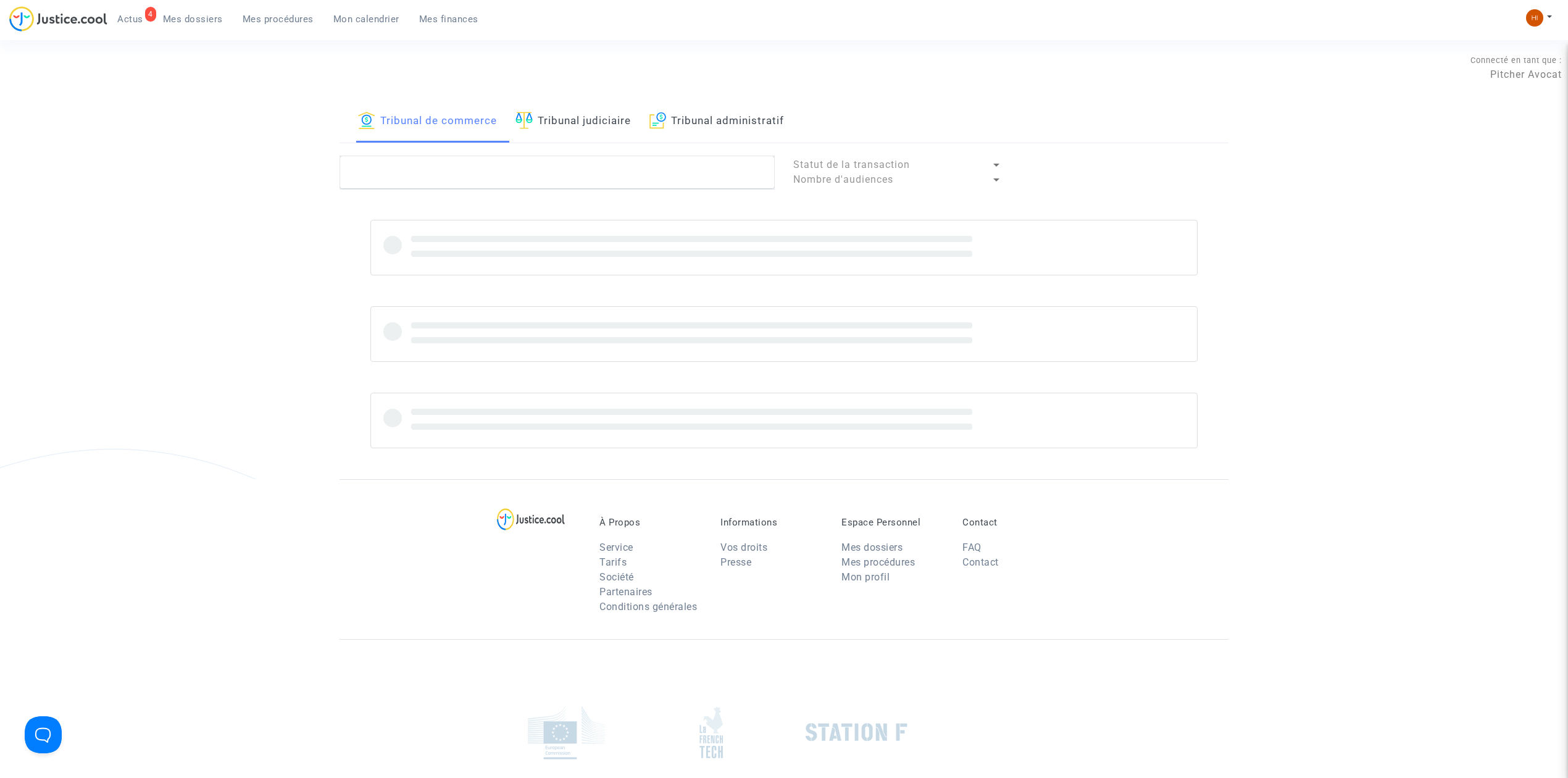
click at [570, 132] on link "Tribunal judiciaire" at bounding box center [573, 121] width 115 height 42
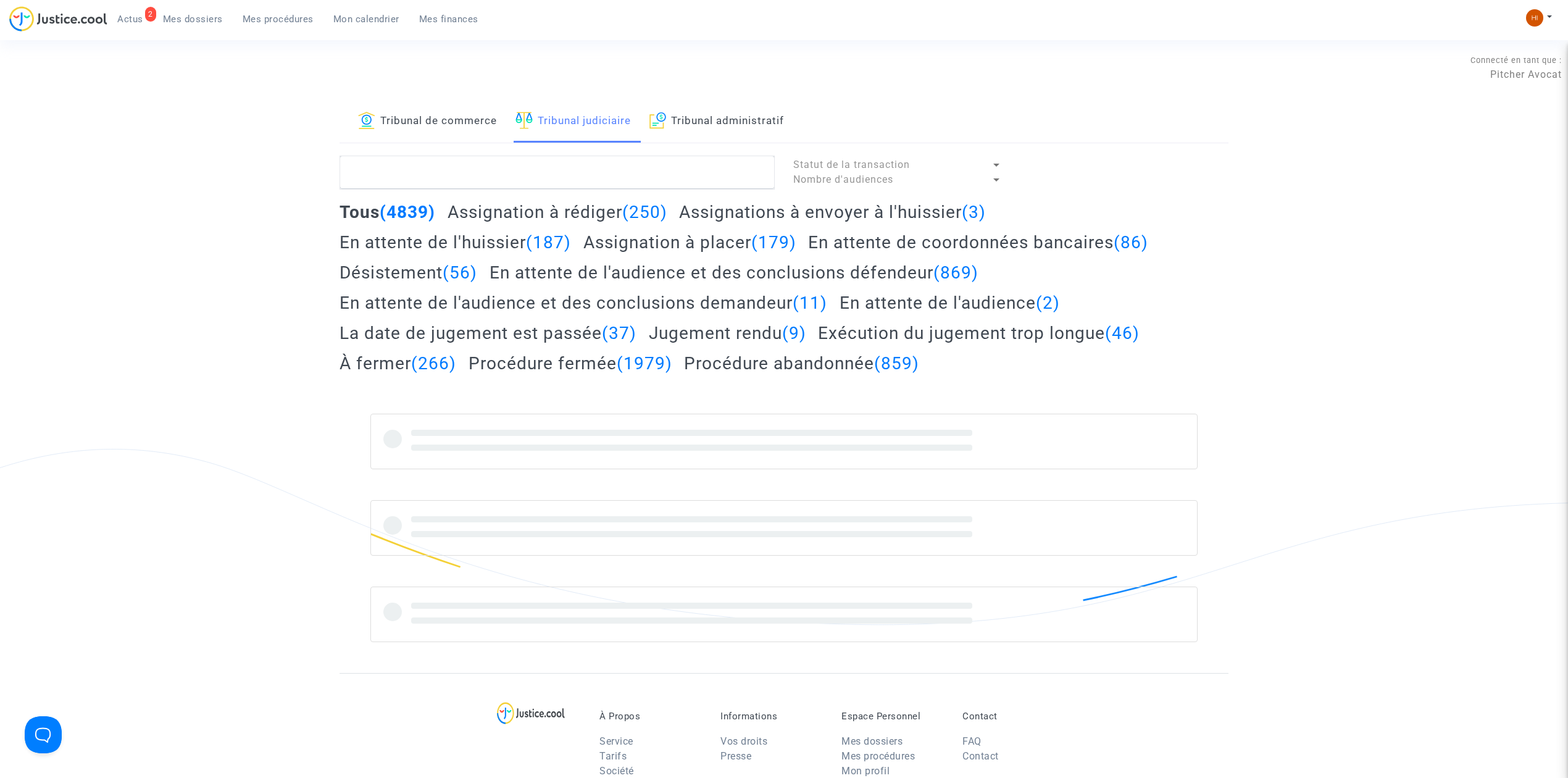
click at [401, 129] on link "Tribunal de commerce" at bounding box center [427, 121] width 139 height 42
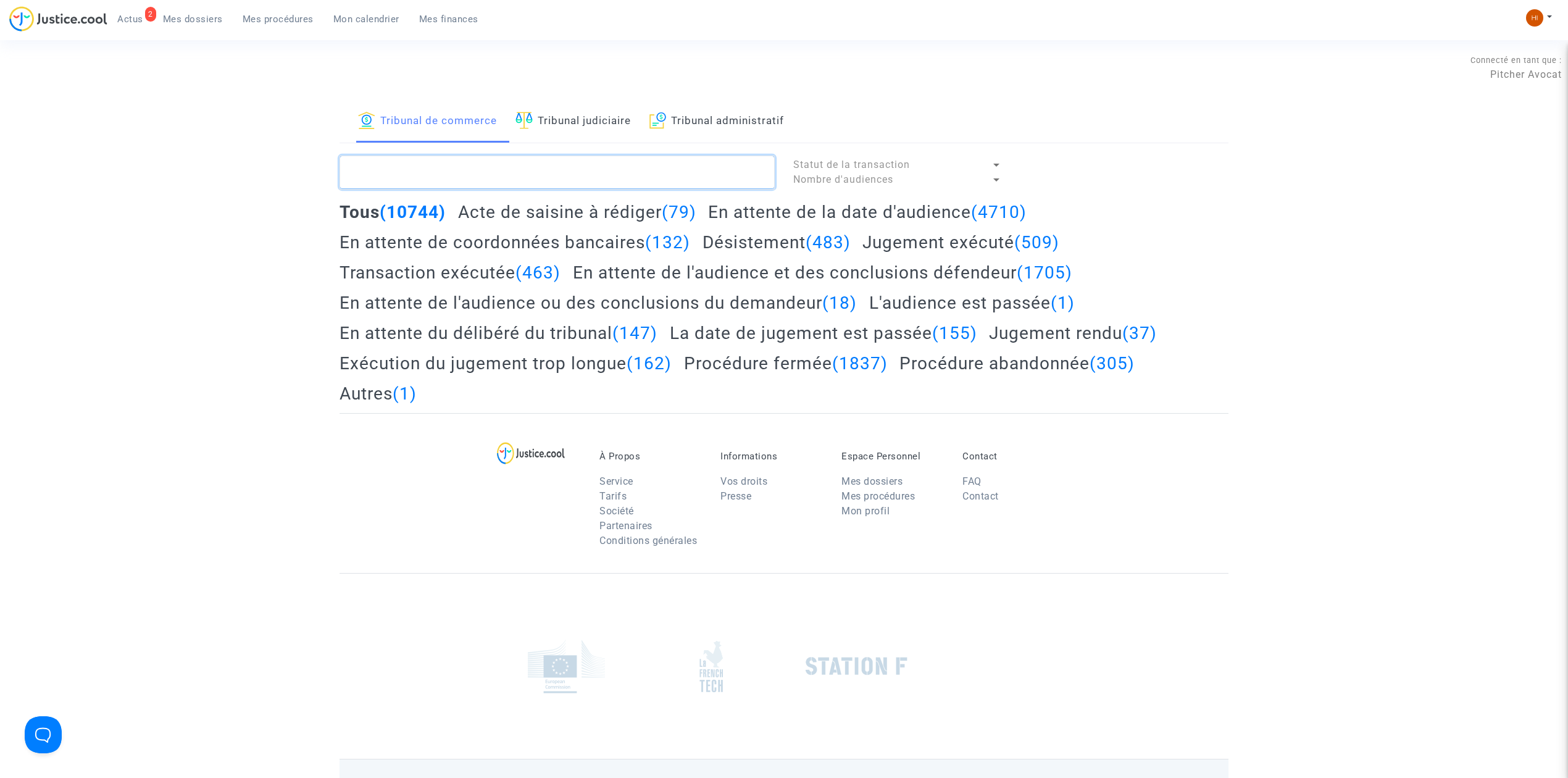
click at [428, 171] on textarea at bounding box center [557, 172] width 435 height 33
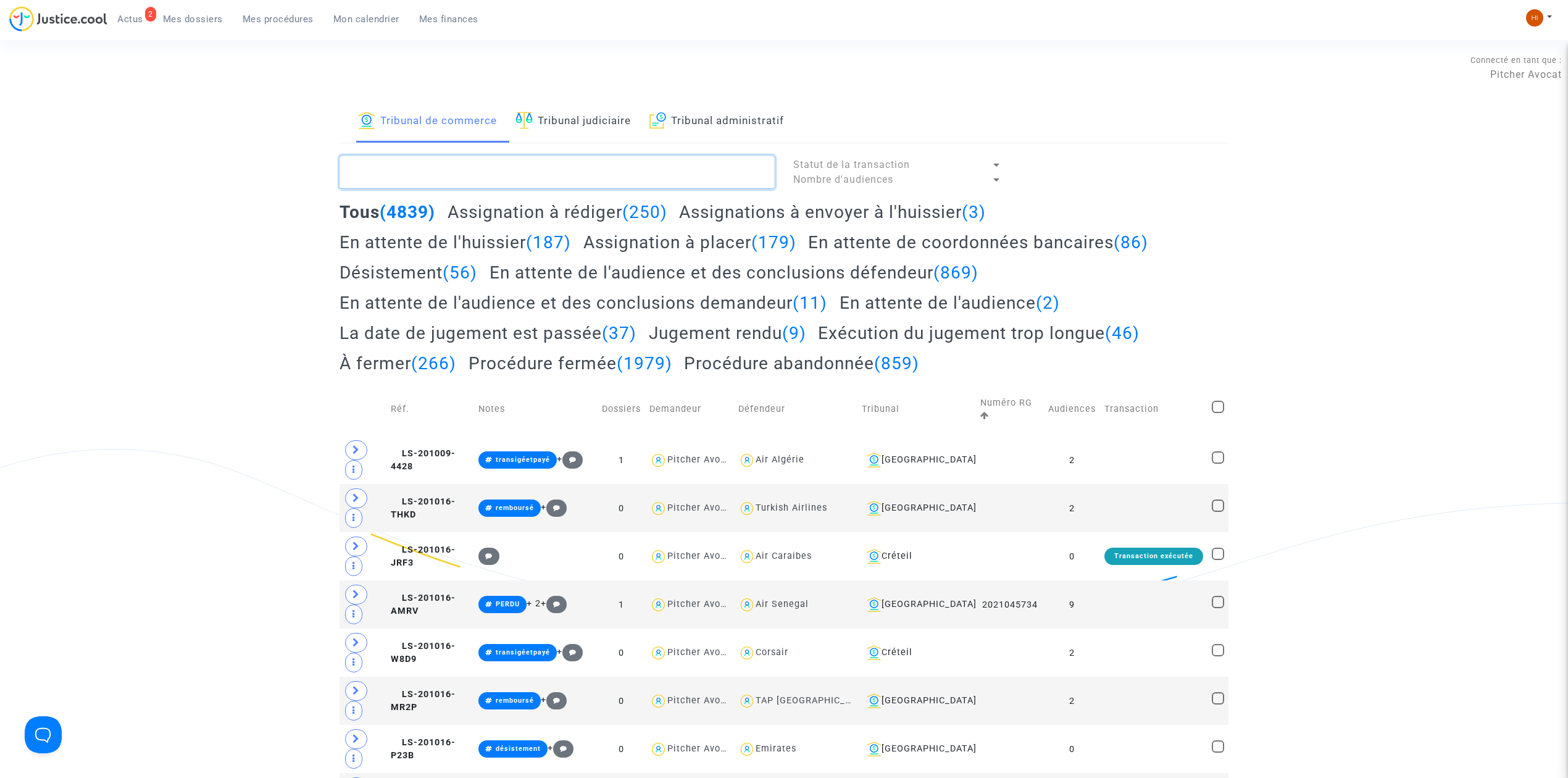
paste textarea "LS-250603-KNJ2"
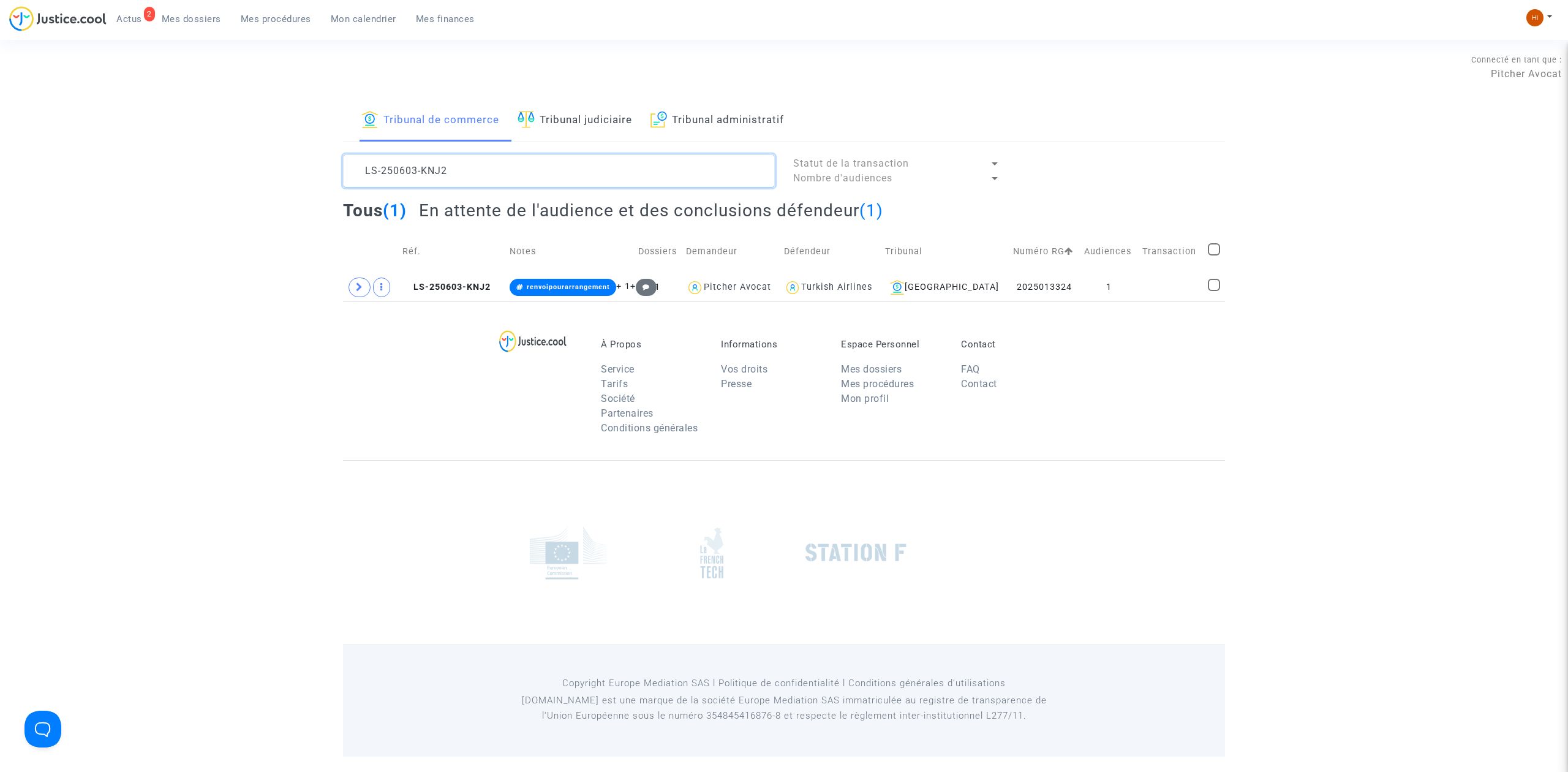
type textarea "LS-250603-KNJ2"
drag, startPoint x: 1091, startPoint y: 282, endPoint x: 1115, endPoint y: 277, distance: 24.5
click at [1091, 282] on td "1" at bounding box center [1109, 288] width 58 height 28
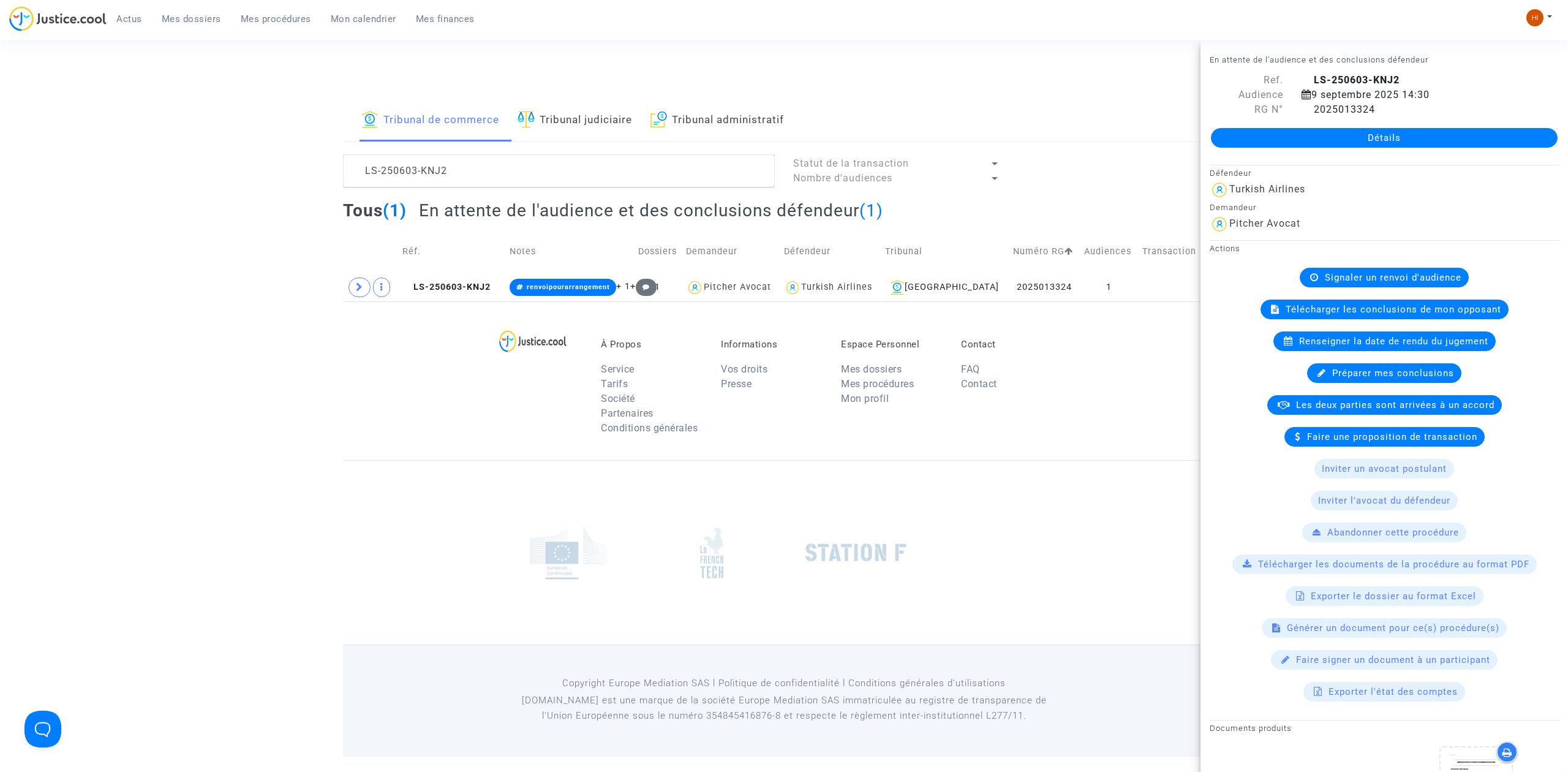
click at [1397, 285] on div "Signaler un renvoi d'audience" at bounding box center [1384, 277] width 169 height 19
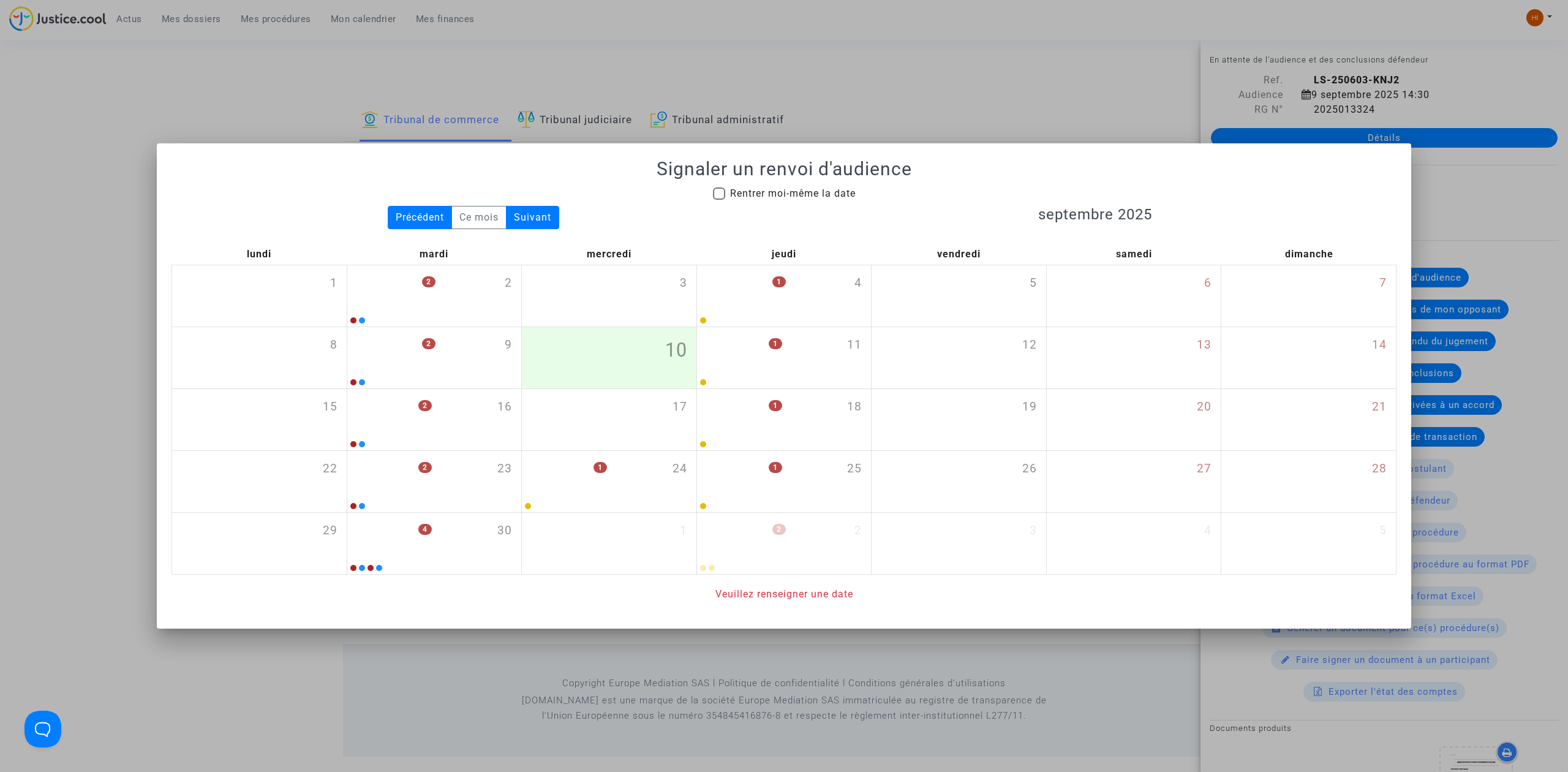
click at [797, 184] on div "Signaler un renvoi d'audience Rentrer moi-même la date Précédent Ce mois Suivan…" at bounding box center [784, 380] width 1225 height 444
click at [800, 194] on span "Rentrer moi-même la date" at bounding box center [793, 194] width 126 height 12
click at [719, 199] on input "Rentrer moi-même la date" at bounding box center [719, 199] width 1 height 1
checkbox input "true"
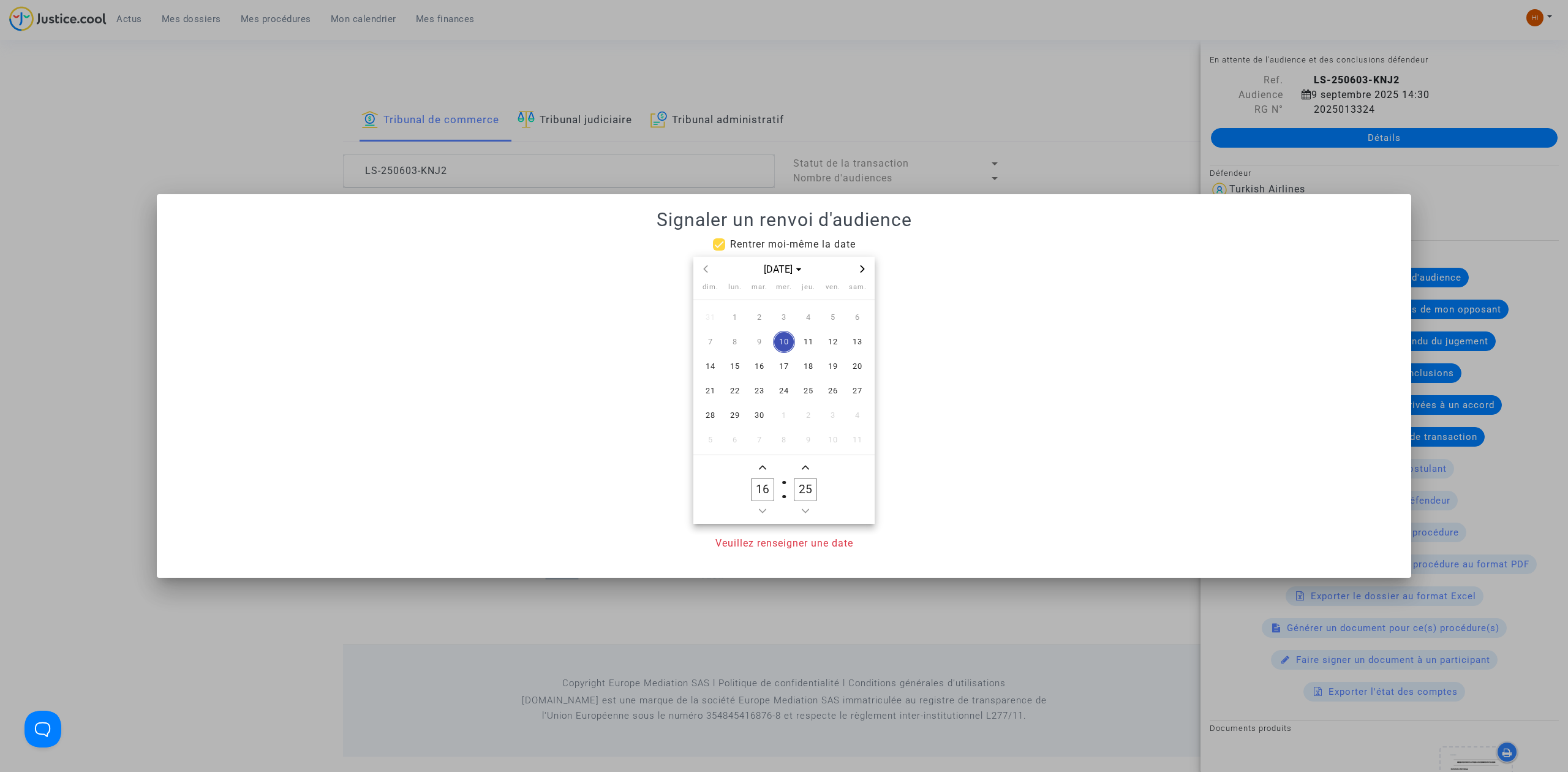
click at [861, 270] on icon "Next month" at bounding box center [862, 269] width 7 height 7
click at [735, 393] on span "20" at bounding box center [735, 391] width 22 height 22
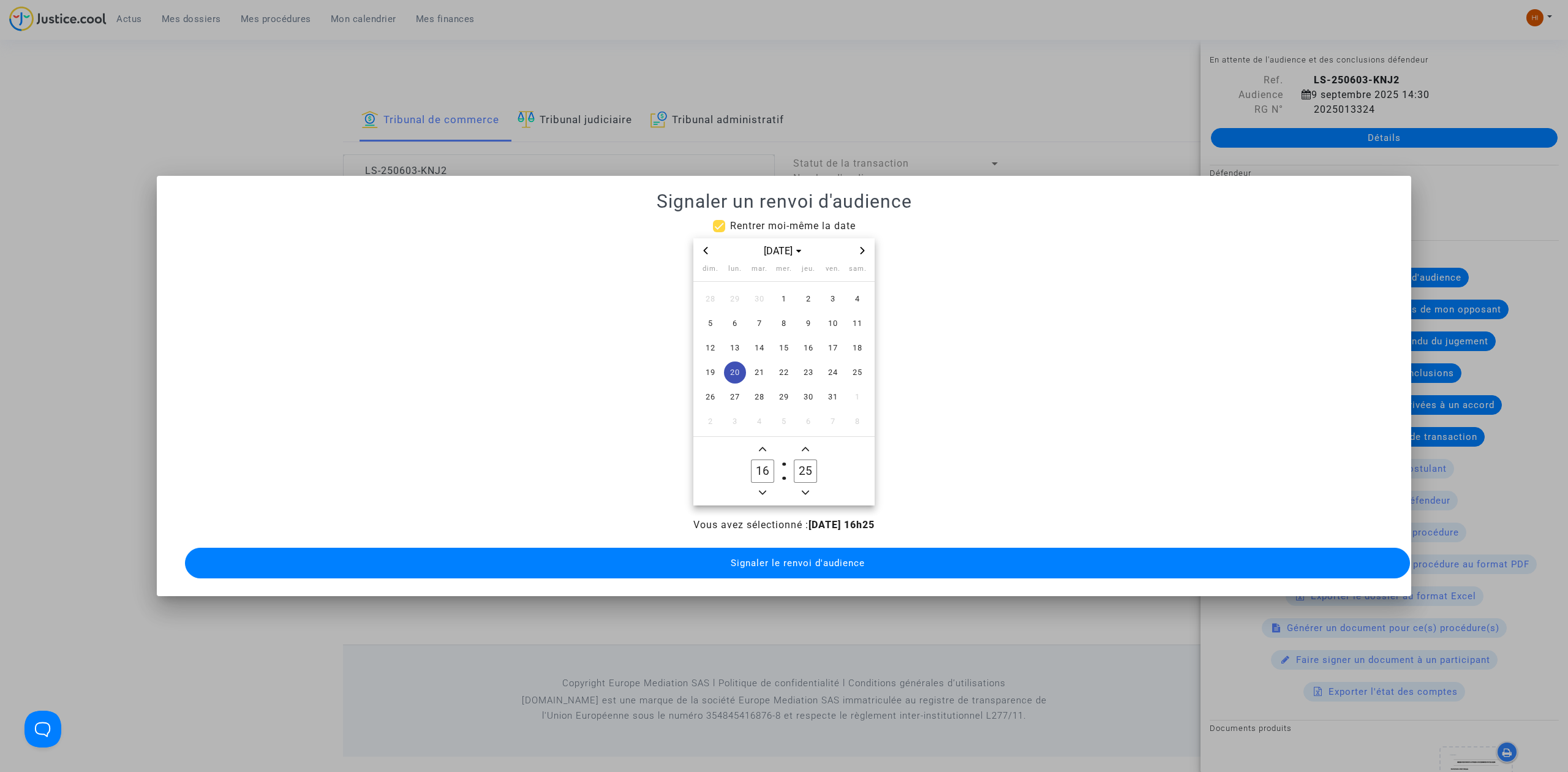
click at [768, 489] on span "Minus a hour" at bounding box center [763, 492] width 15 height 15
type input "14"
click at [804, 464] on input "25" at bounding box center [805, 471] width 23 height 23
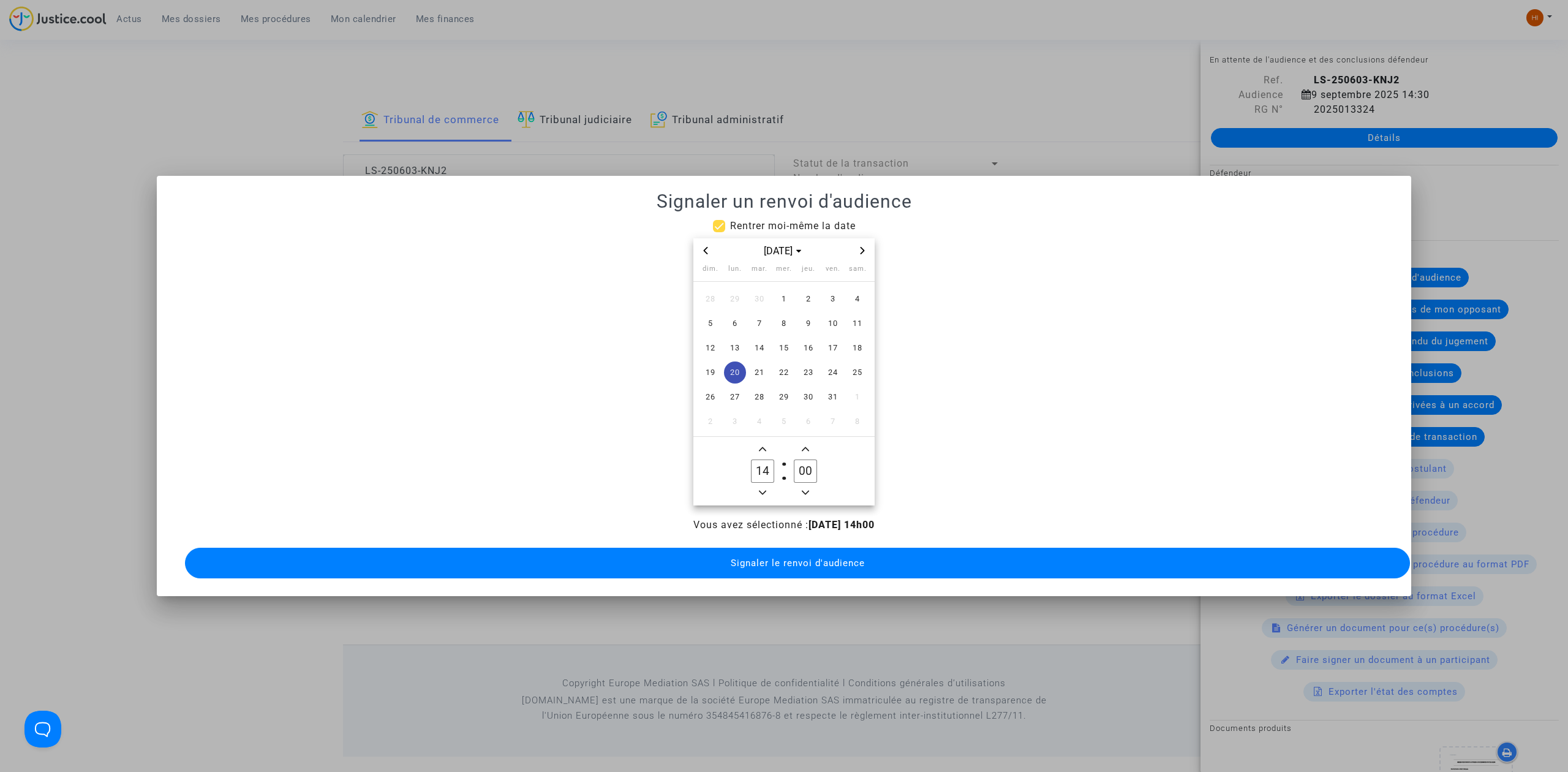
type input "00"
click at [834, 567] on button "Signaler le renvoi d'audience" at bounding box center [798, 563] width 1225 height 30
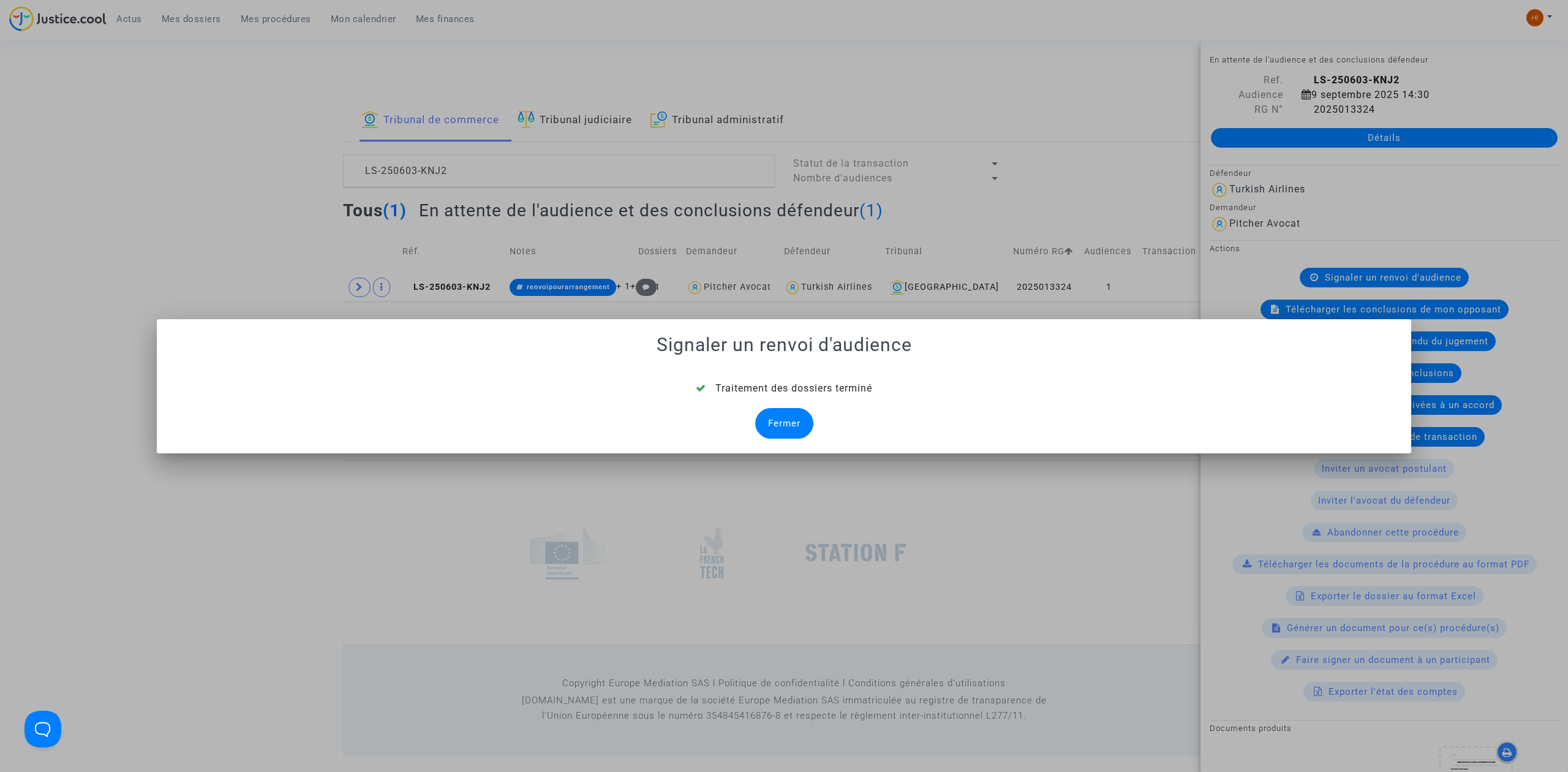
drag, startPoint x: 748, startPoint y: 423, endPoint x: 803, endPoint y: 423, distance: 55.0
click at [757, 423] on div "Traitement des dossiers terminé Fermer" at bounding box center [784, 410] width 1225 height 58
click at [803, 423] on div "Fermer" at bounding box center [785, 423] width 58 height 30
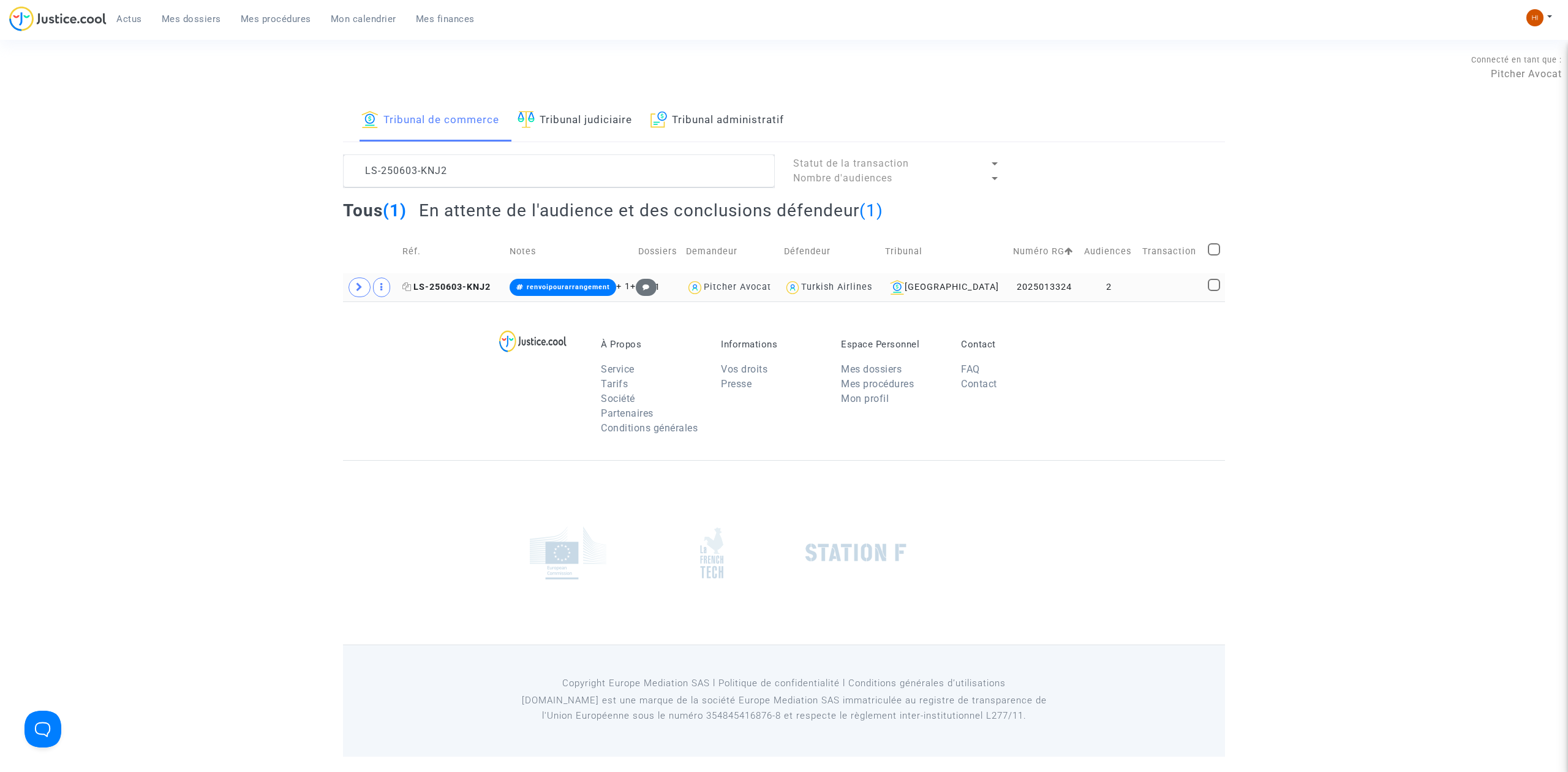
click at [471, 286] on span "LS-250603-KNJ2" at bounding box center [447, 287] width 88 height 10
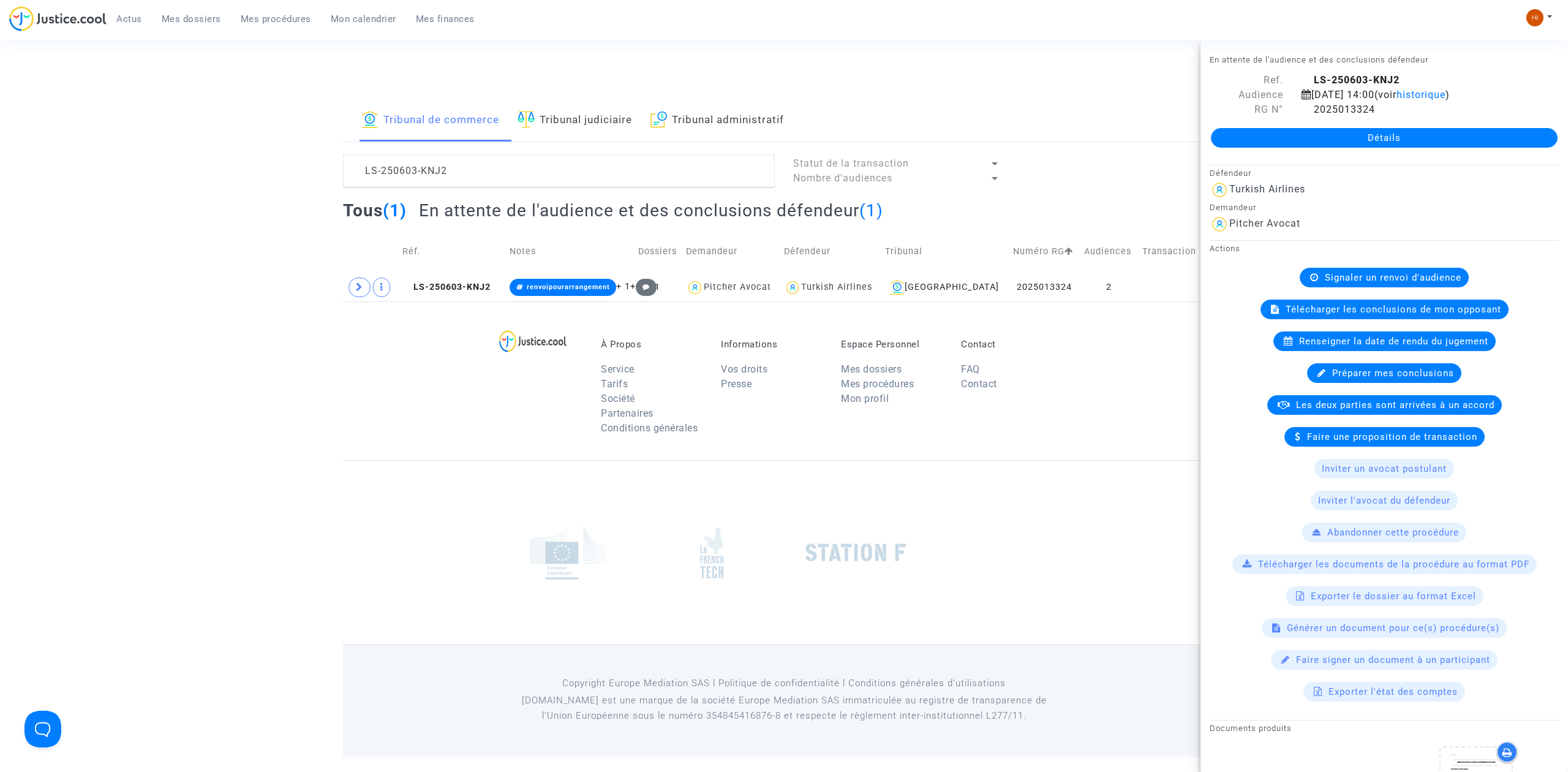
click at [1439, 143] on link "Détails" at bounding box center [1385, 138] width 347 height 19
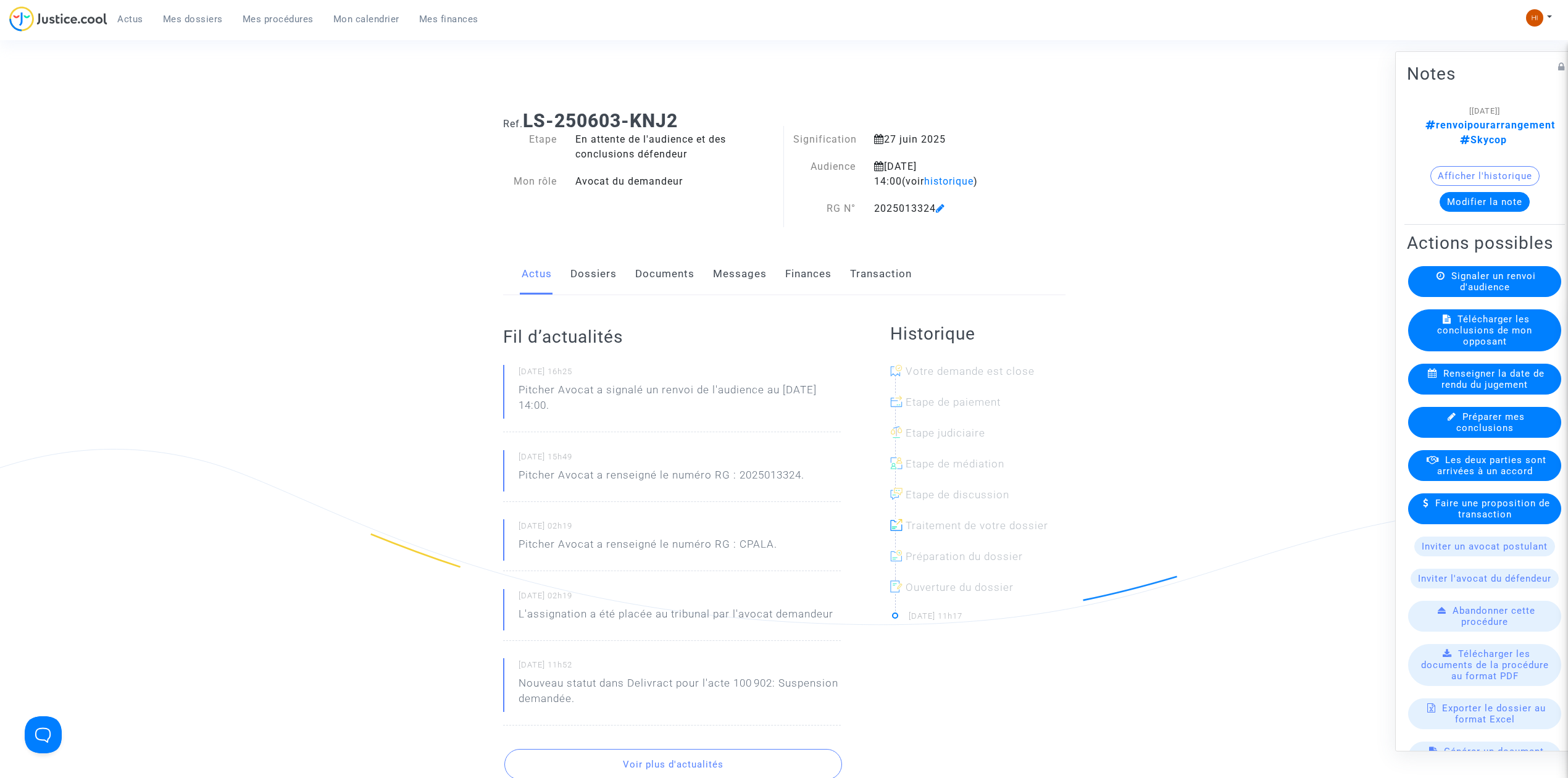
click at [645, 272] on link "Documents" at bounding box center [665, 274] width 59 height 40
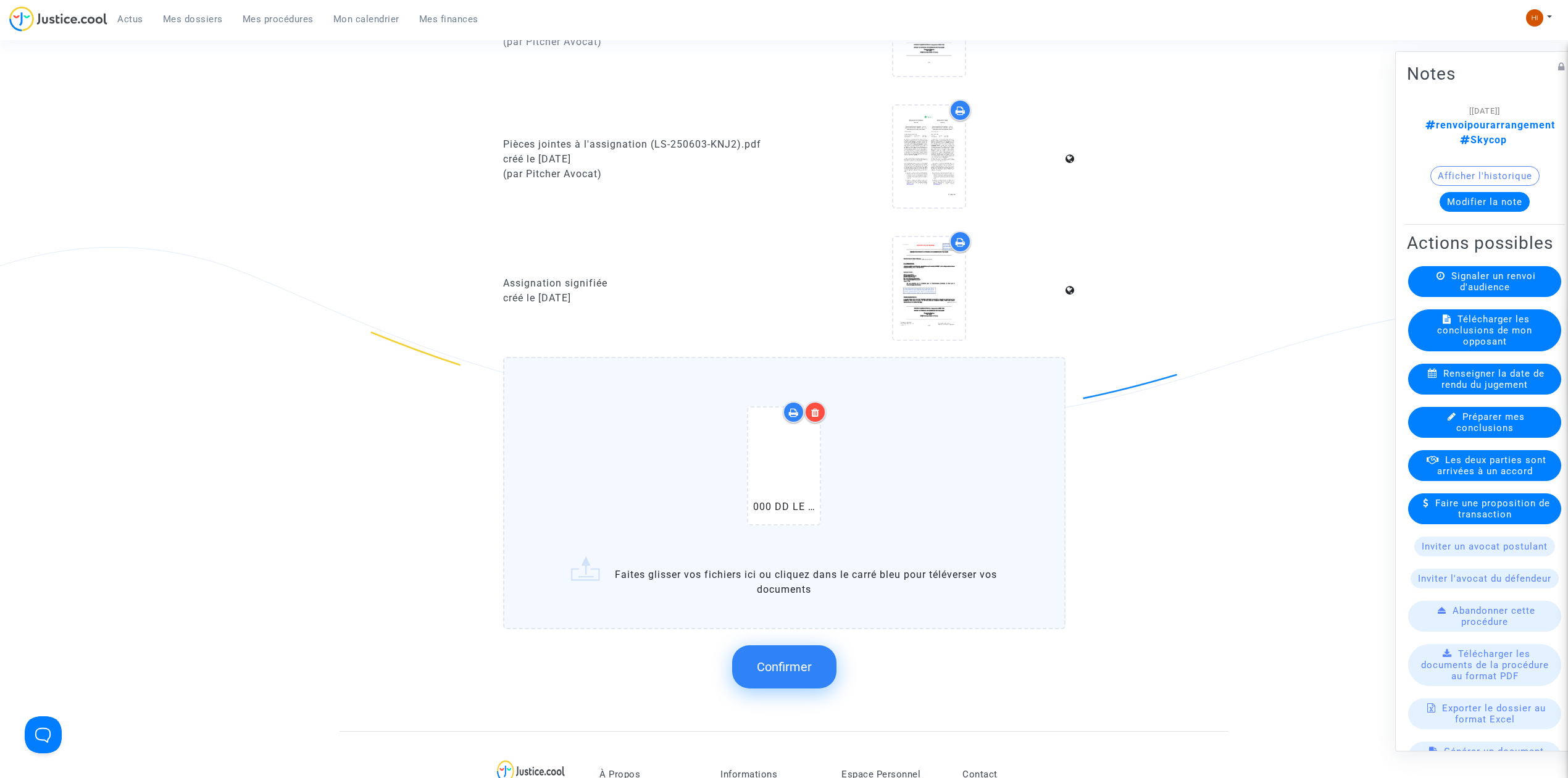
scroll to position [1153, 0]
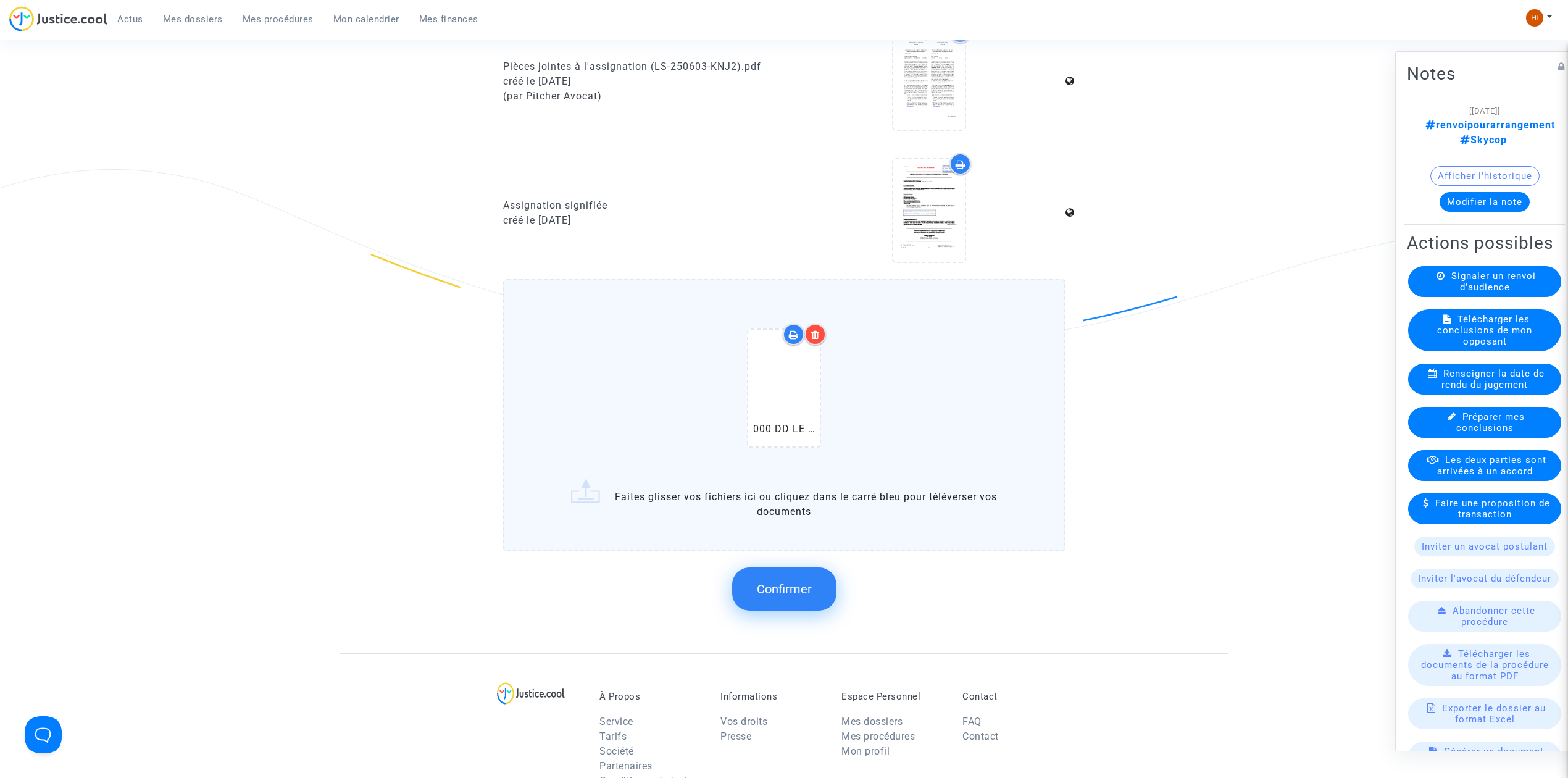
click at [788, 557] on div "Confirmer" at bounding box center [784, 589] width 562 height 65
click at [792, 394] on icon at bounding box center [784, 388] width 40 height 40
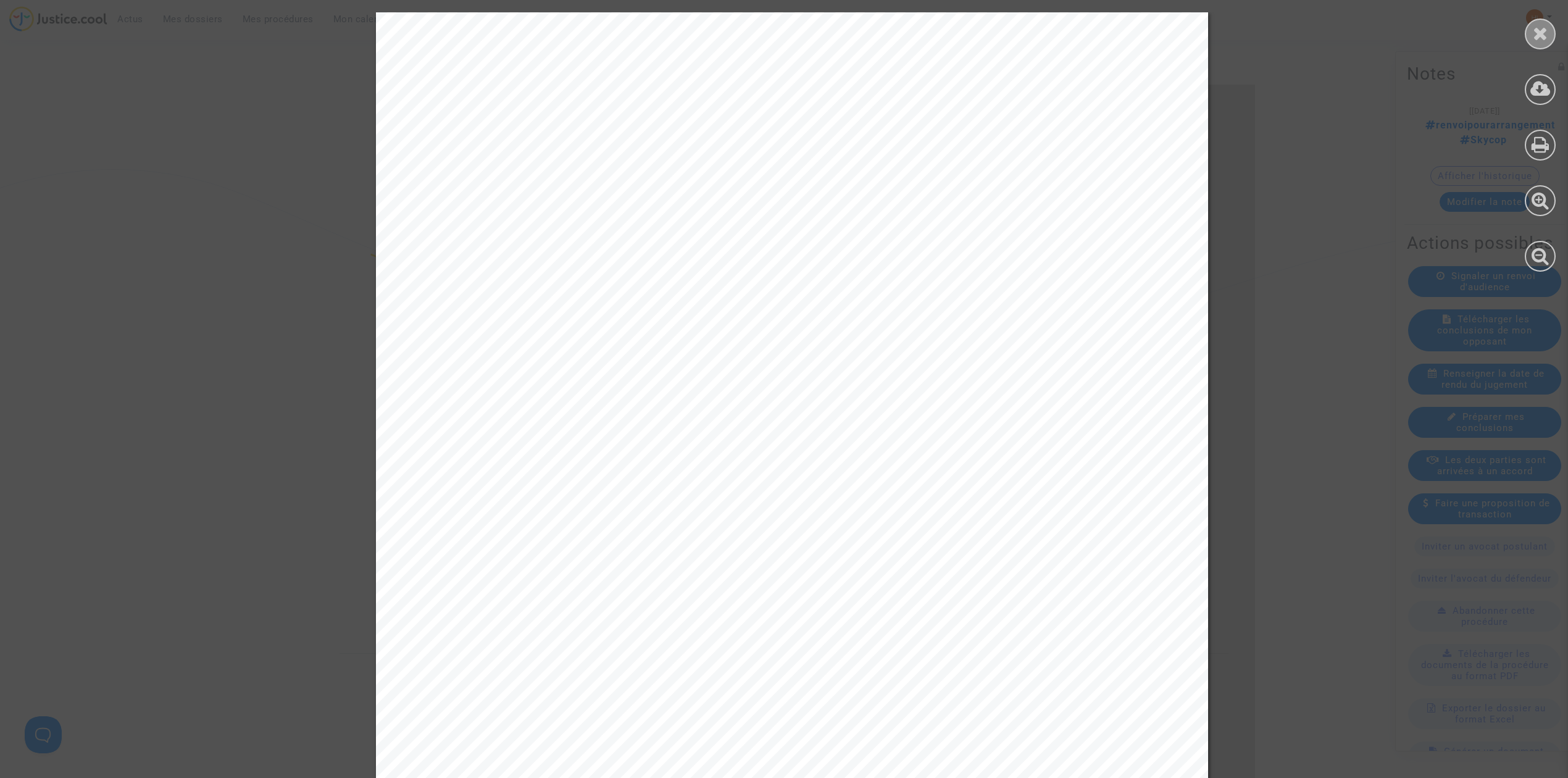
click at [1541, 31] on icon at bounding box center [1541, 33] width 16 height 18
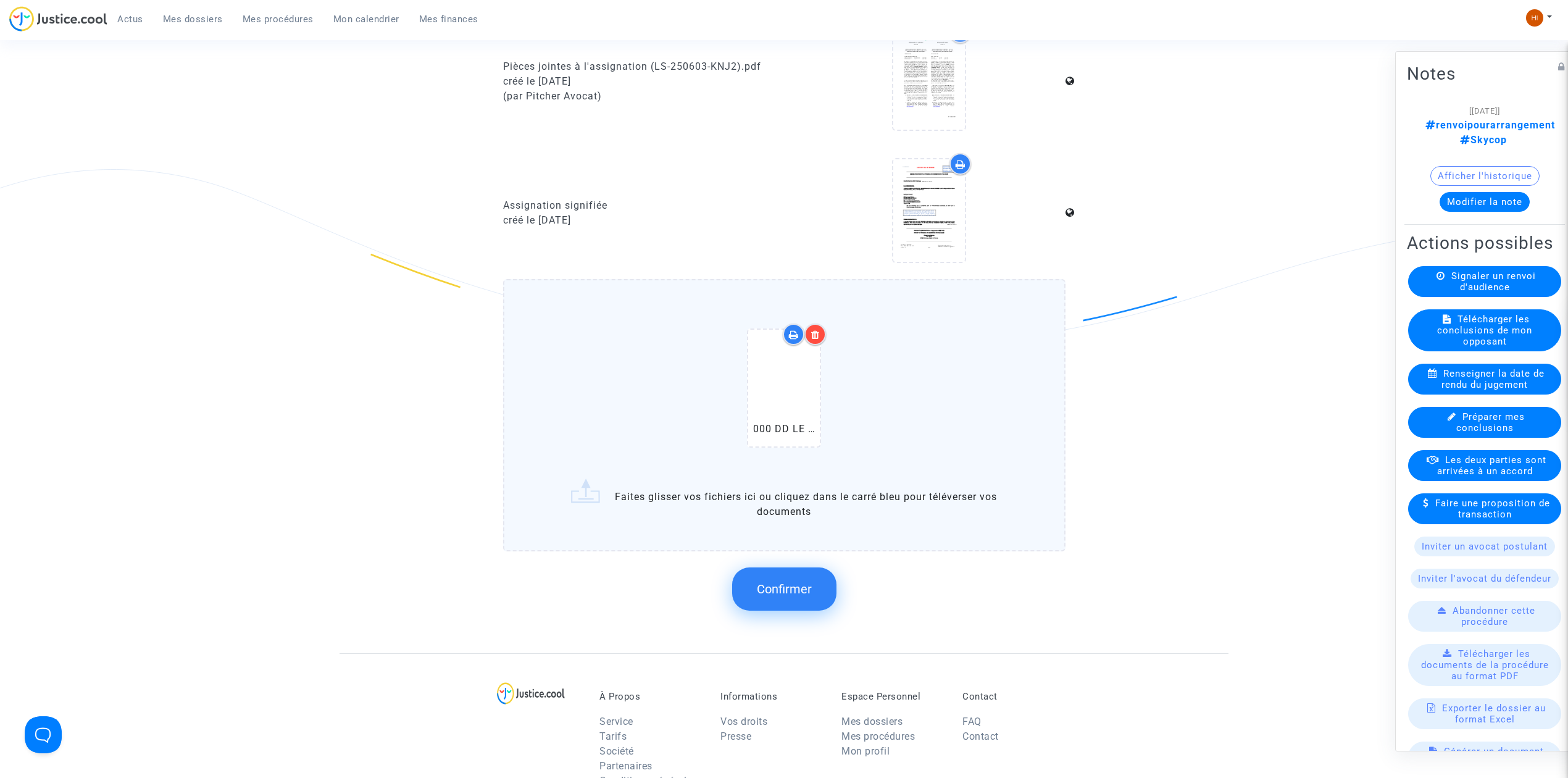
click at [778, 583] on span "Confirmer" at bounding box center [784, 589] width 55 height 15
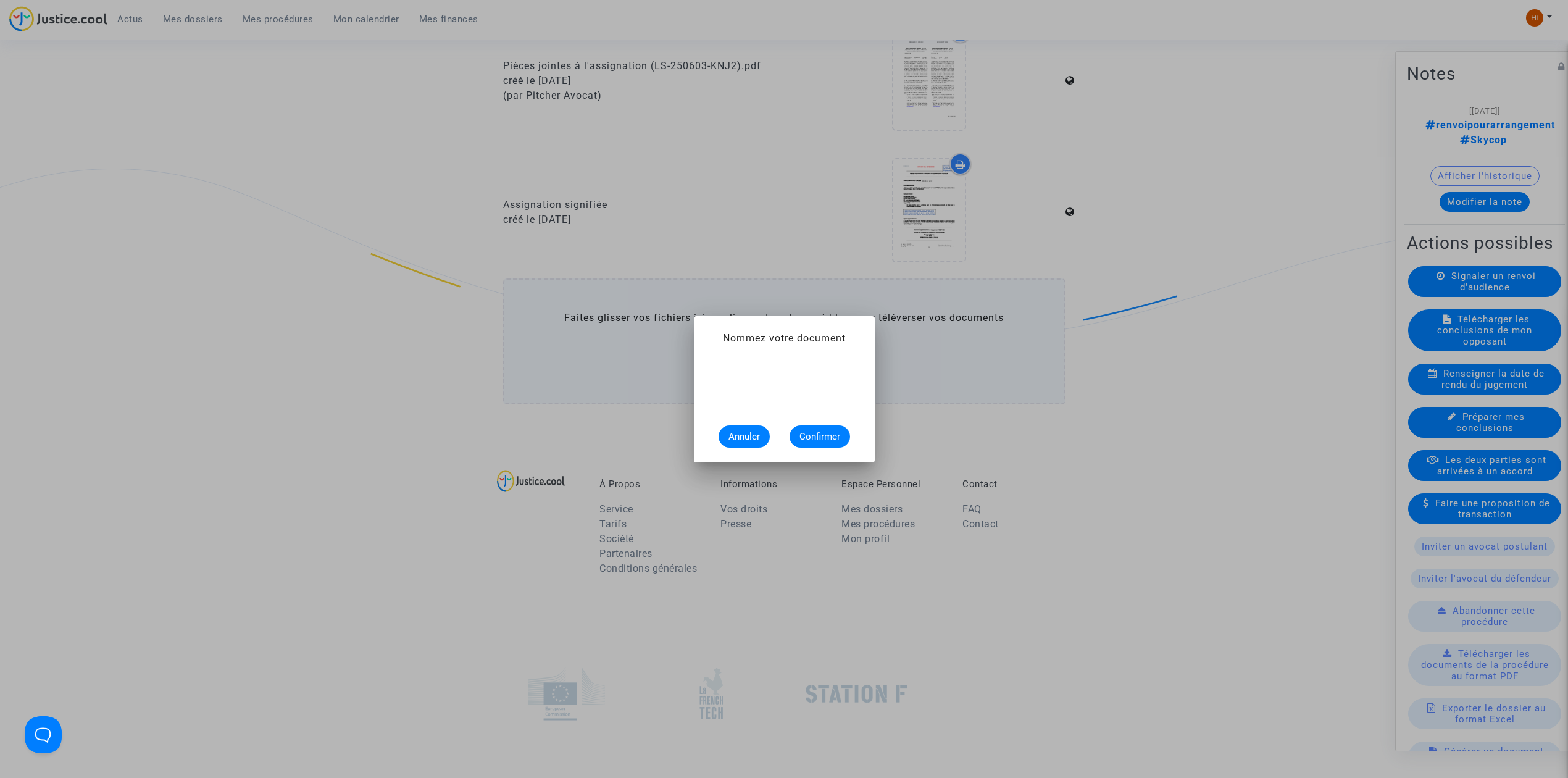
scroll to position [0, 0]
type input "AVIS DE RENVOI"
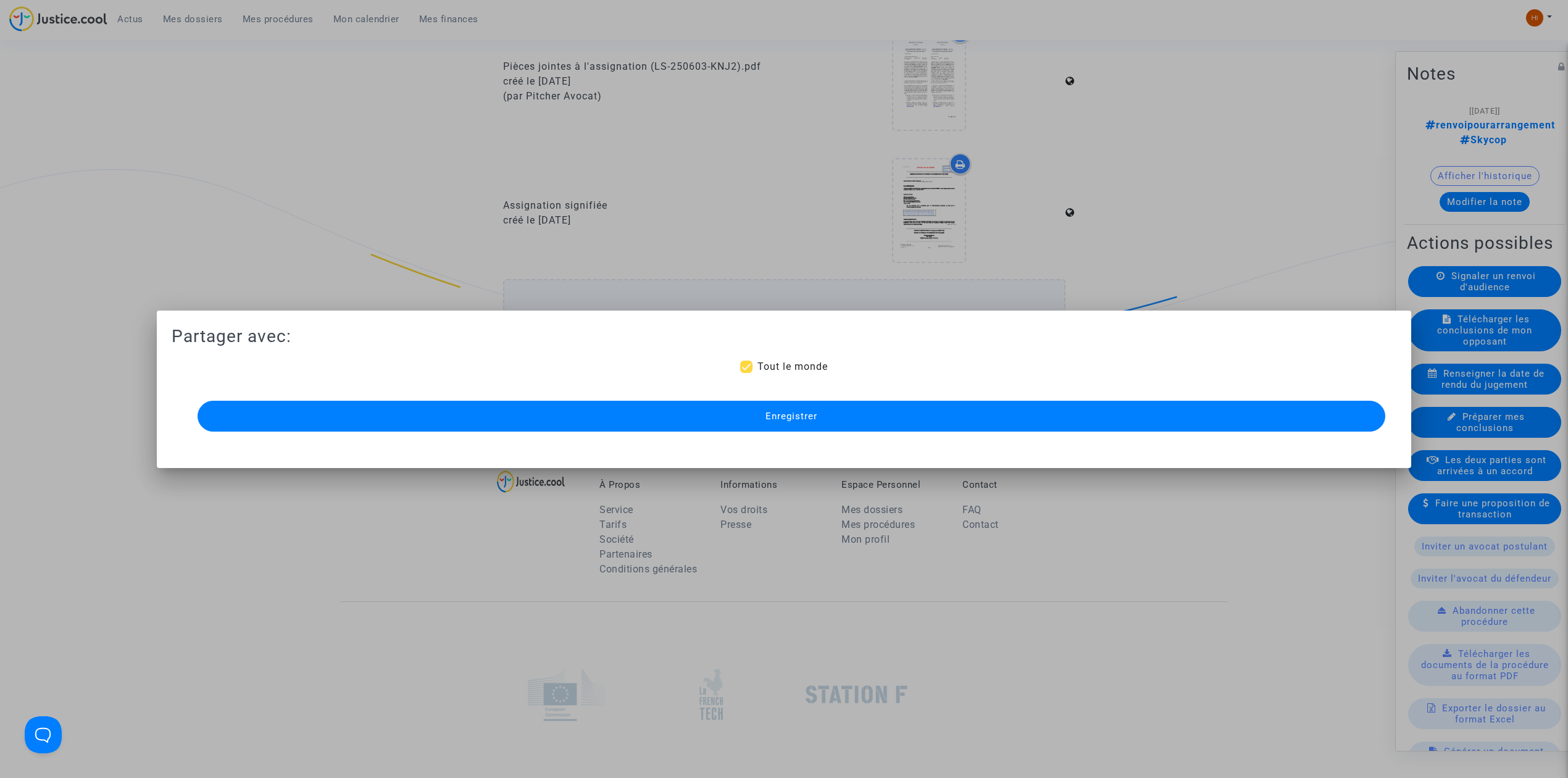
click at [1014, 418] on button "Enregistrer" at bounding box center [792, 416] width 1188 height 31
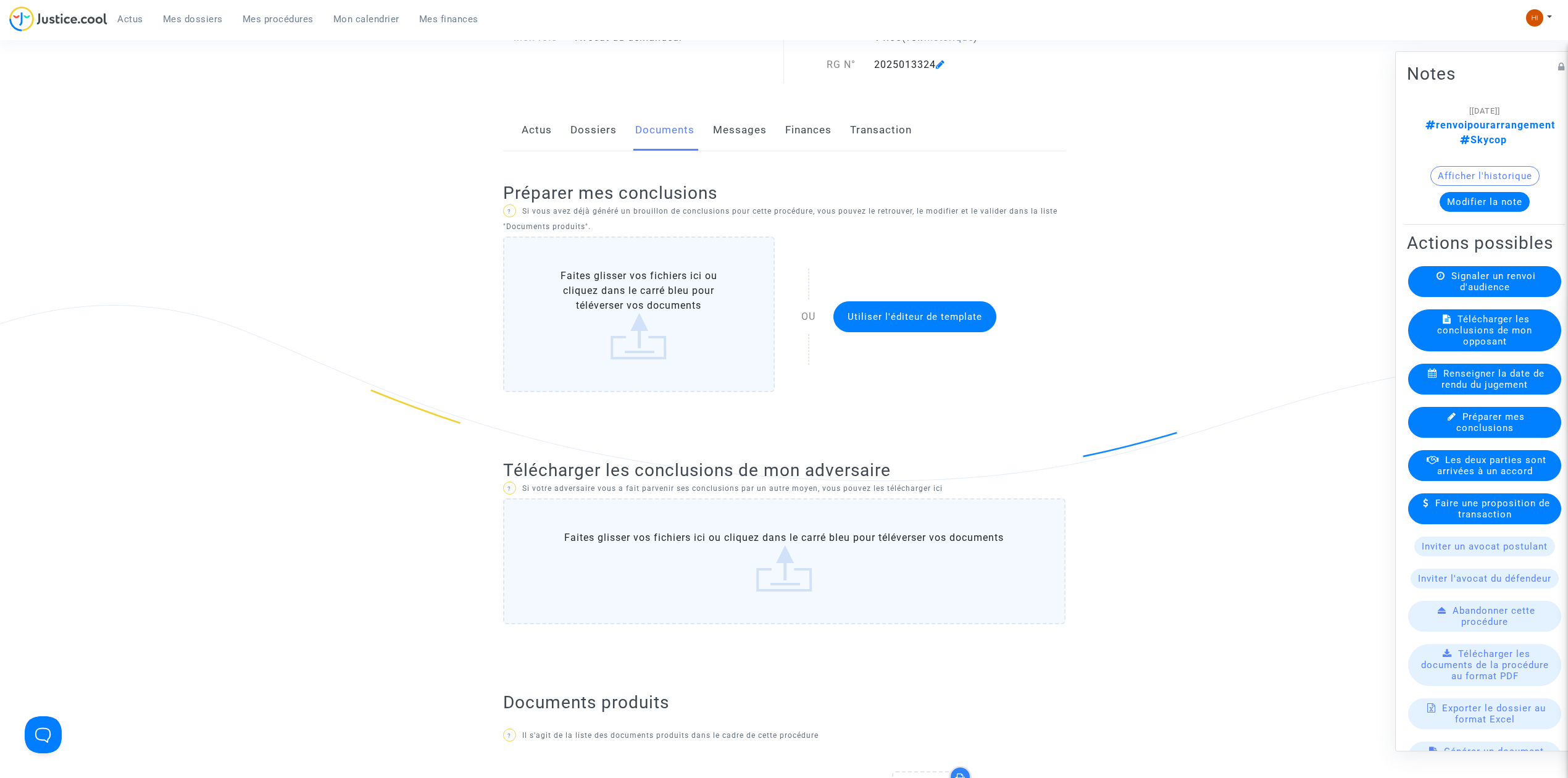
scroll to position [0, 0]
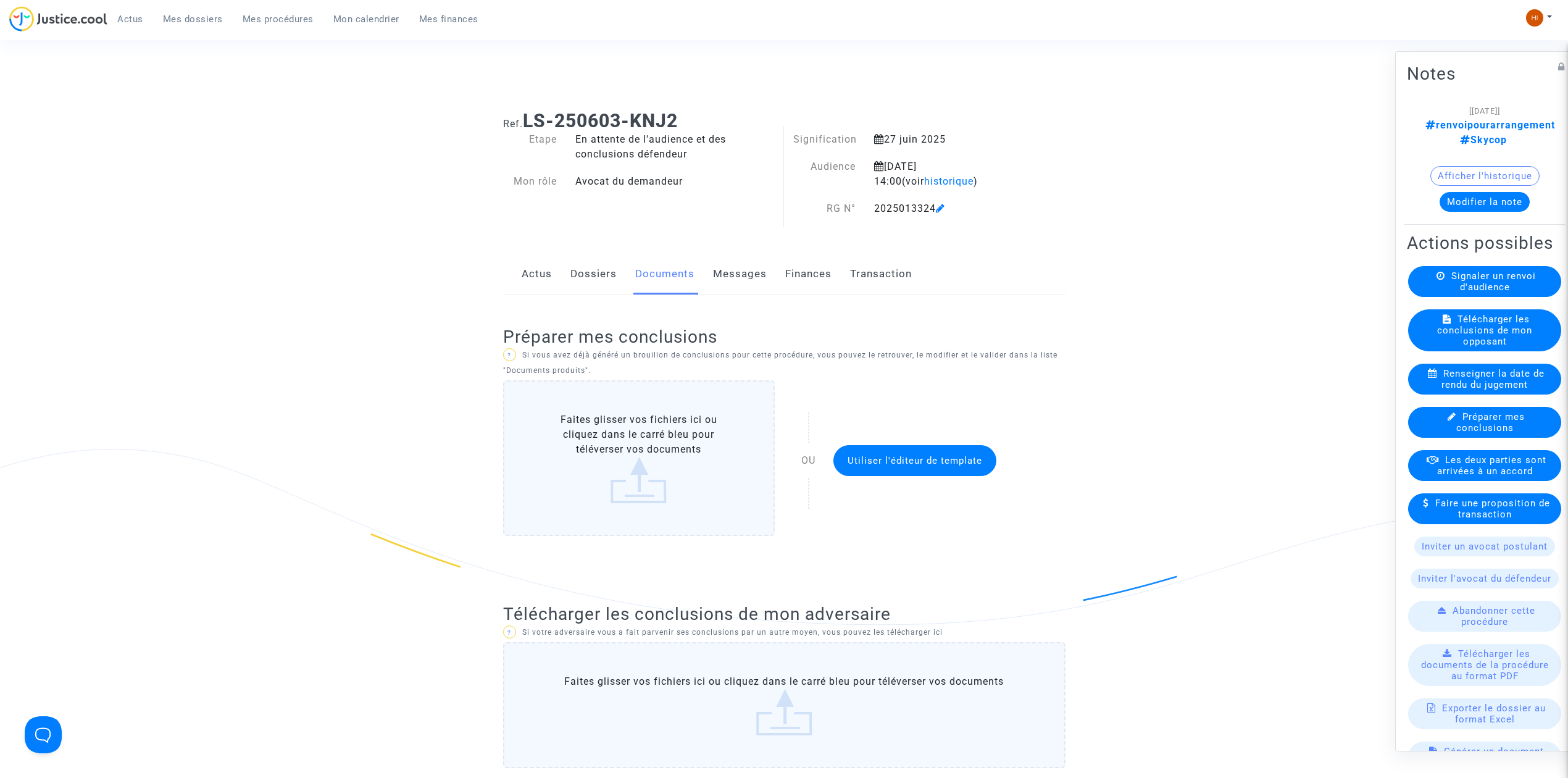
click at [273, 14] on span "Mes procédures" at bounding box center [278, 19] width 71 height 11
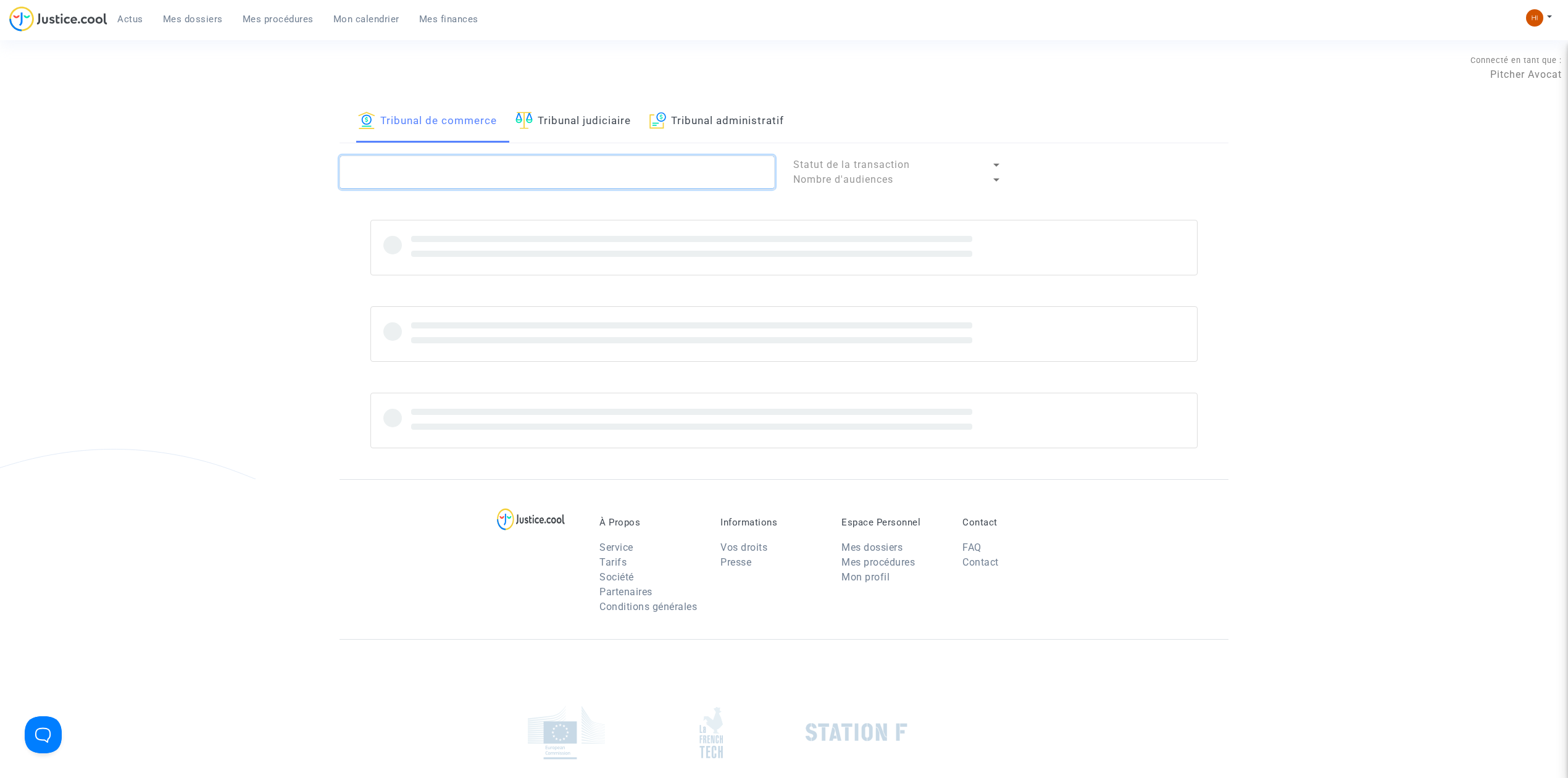
click at [465, 168] on textarea at bounding box center [557, 172] width 435 height 33
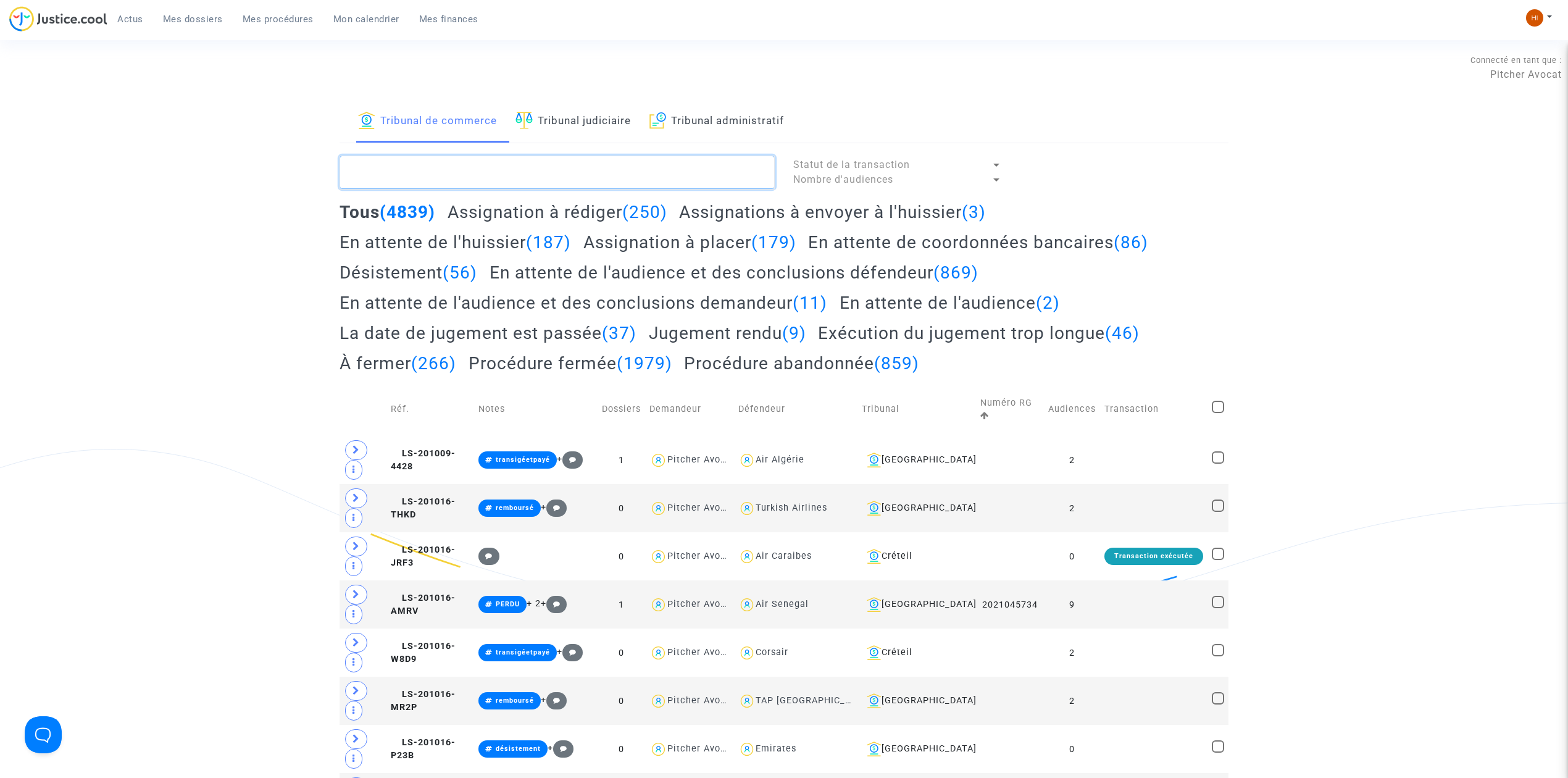
paste textarea "2025014958"
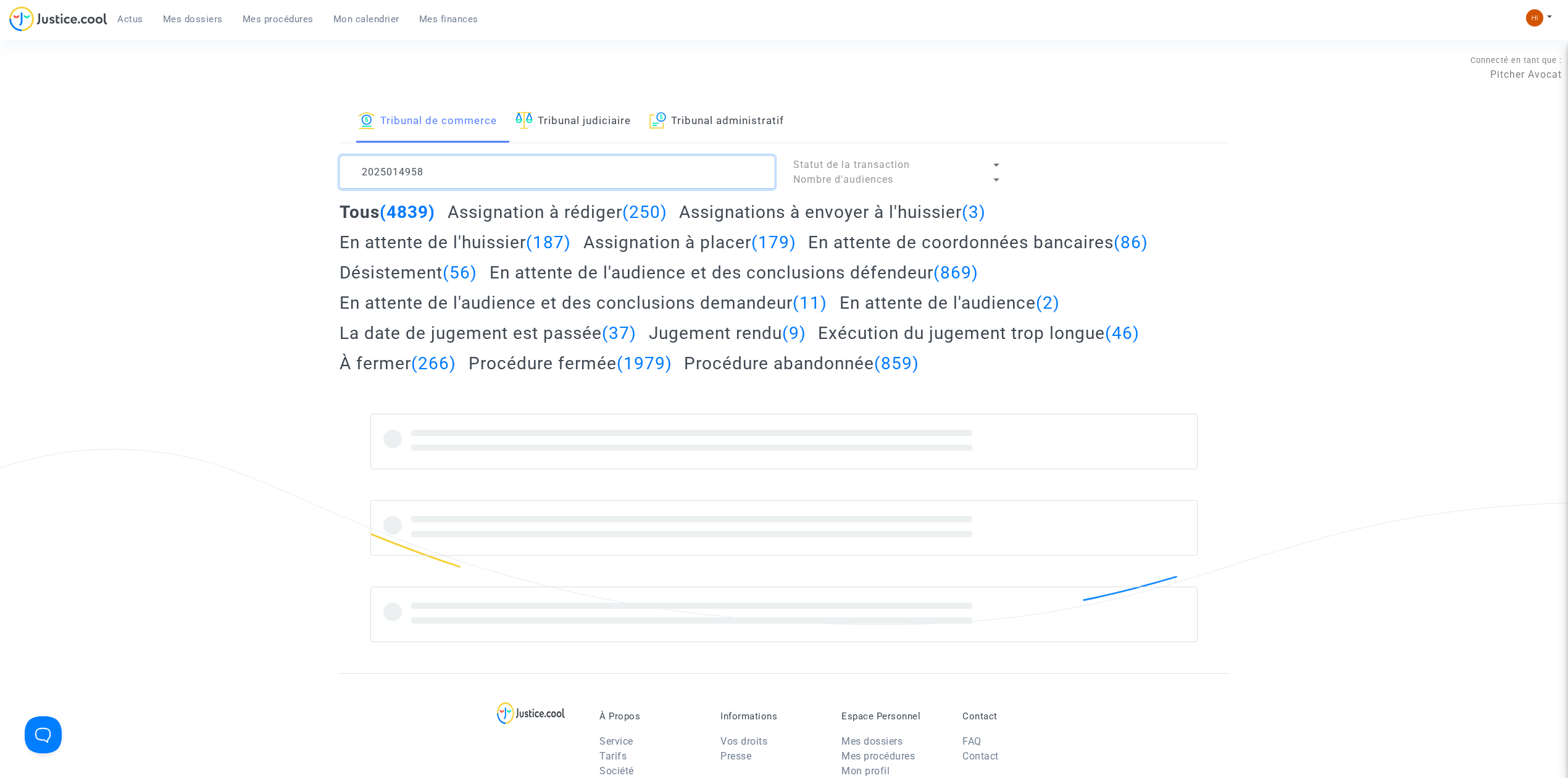
type textarea "2025014958"
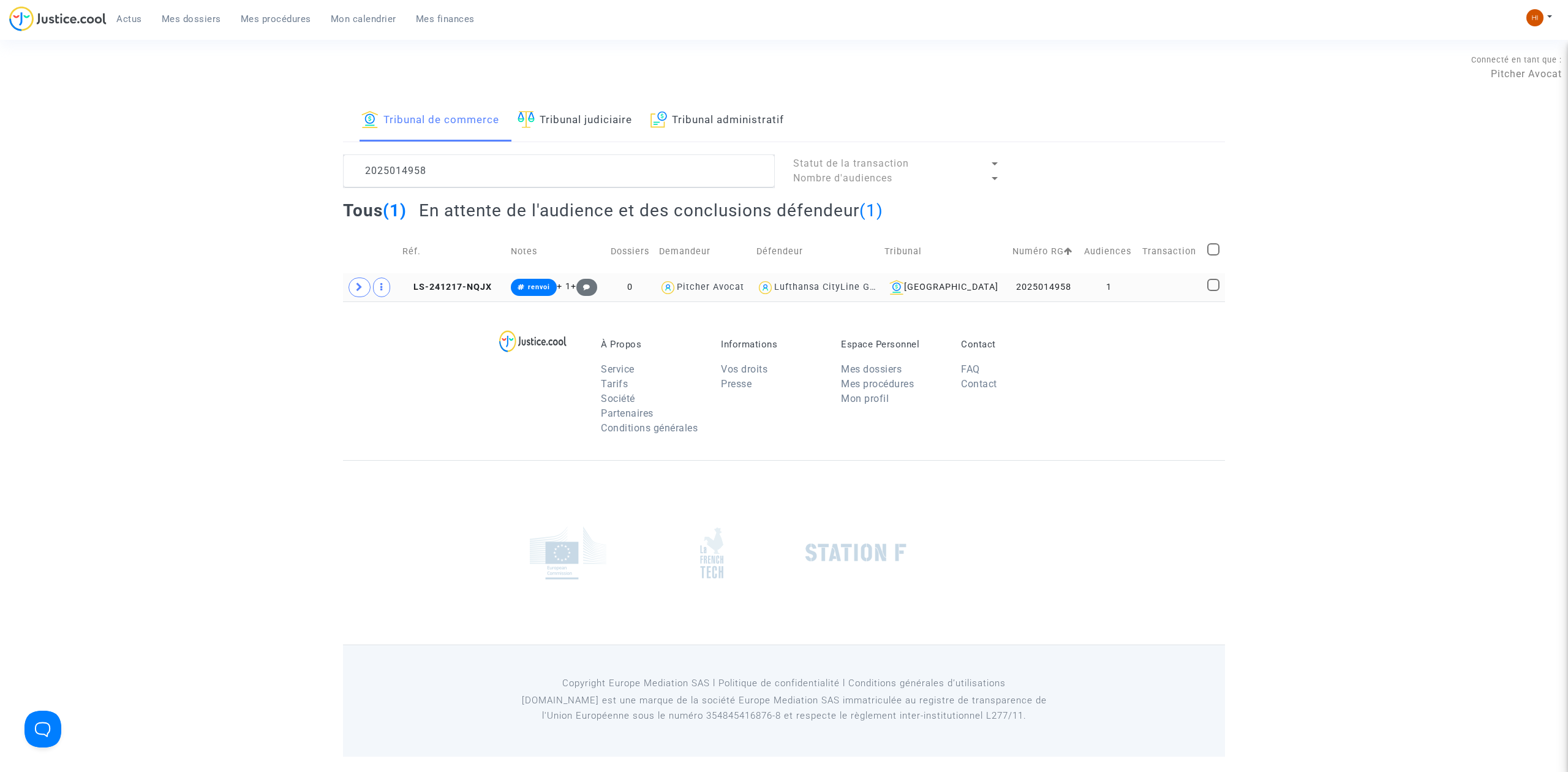
click at [1132, 295] on td "1" at bounding box center [1109, 288] width 58 height 28
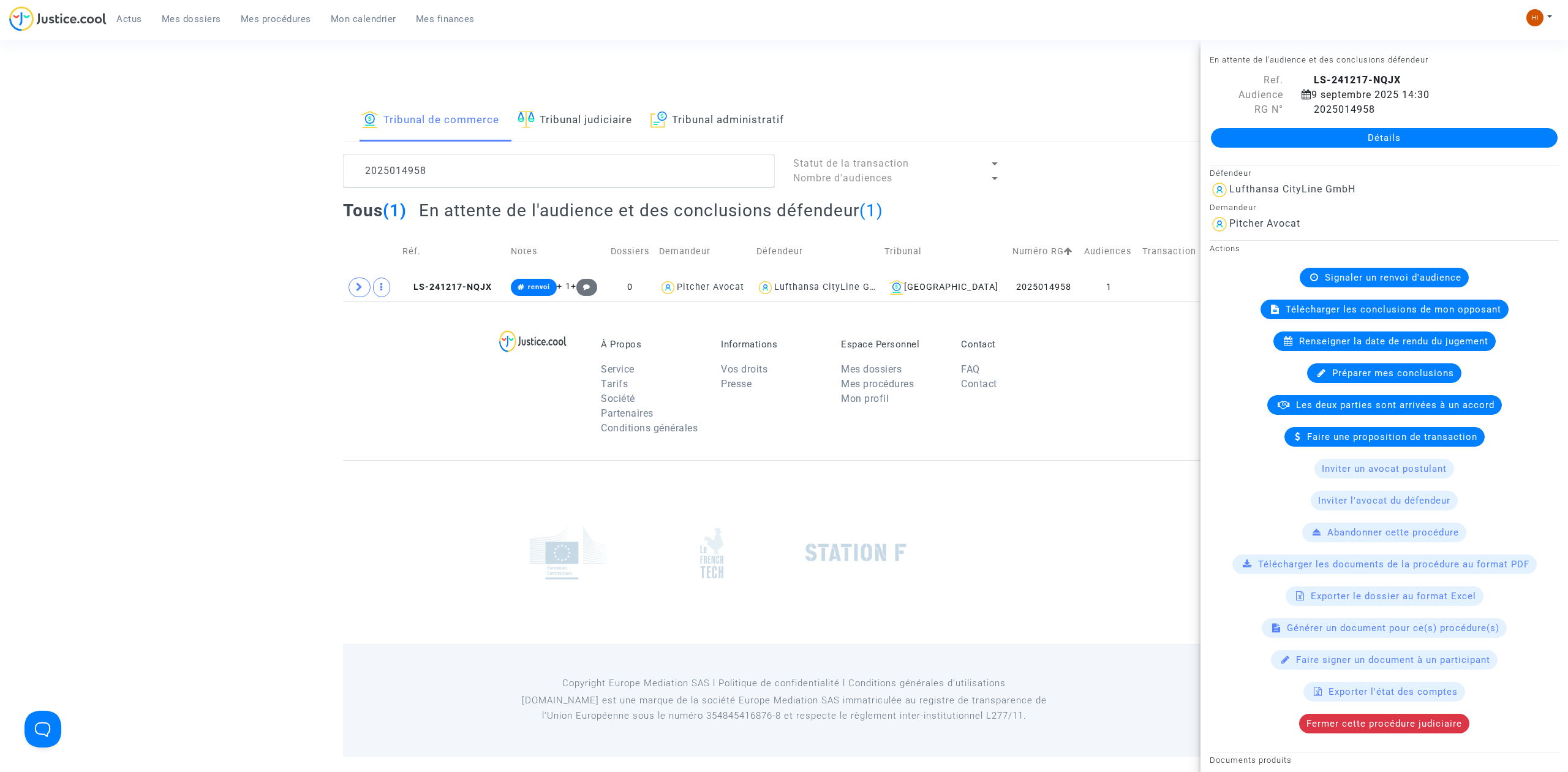
click at [1297, 150] on div "Détails" at bounding box center [1385, 138] width 368 height 41
click at [1272, 141] on link "Détails" at bounding box center [1385, 138] width 347 height 19
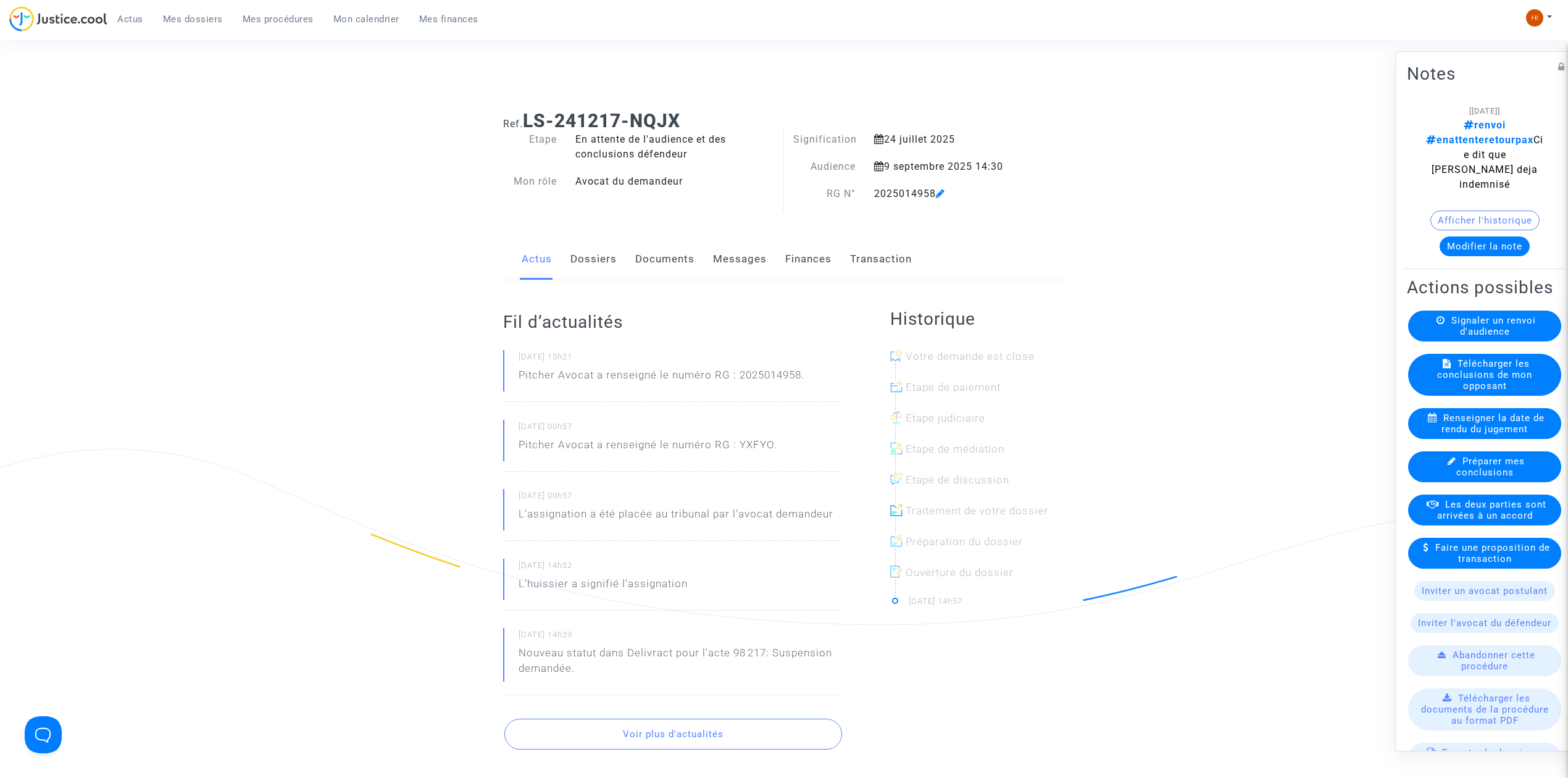
click at [1533, 319] on div "Signaler un renvoi d'audience" at bounding box center [1484, 326] width 153 height 31
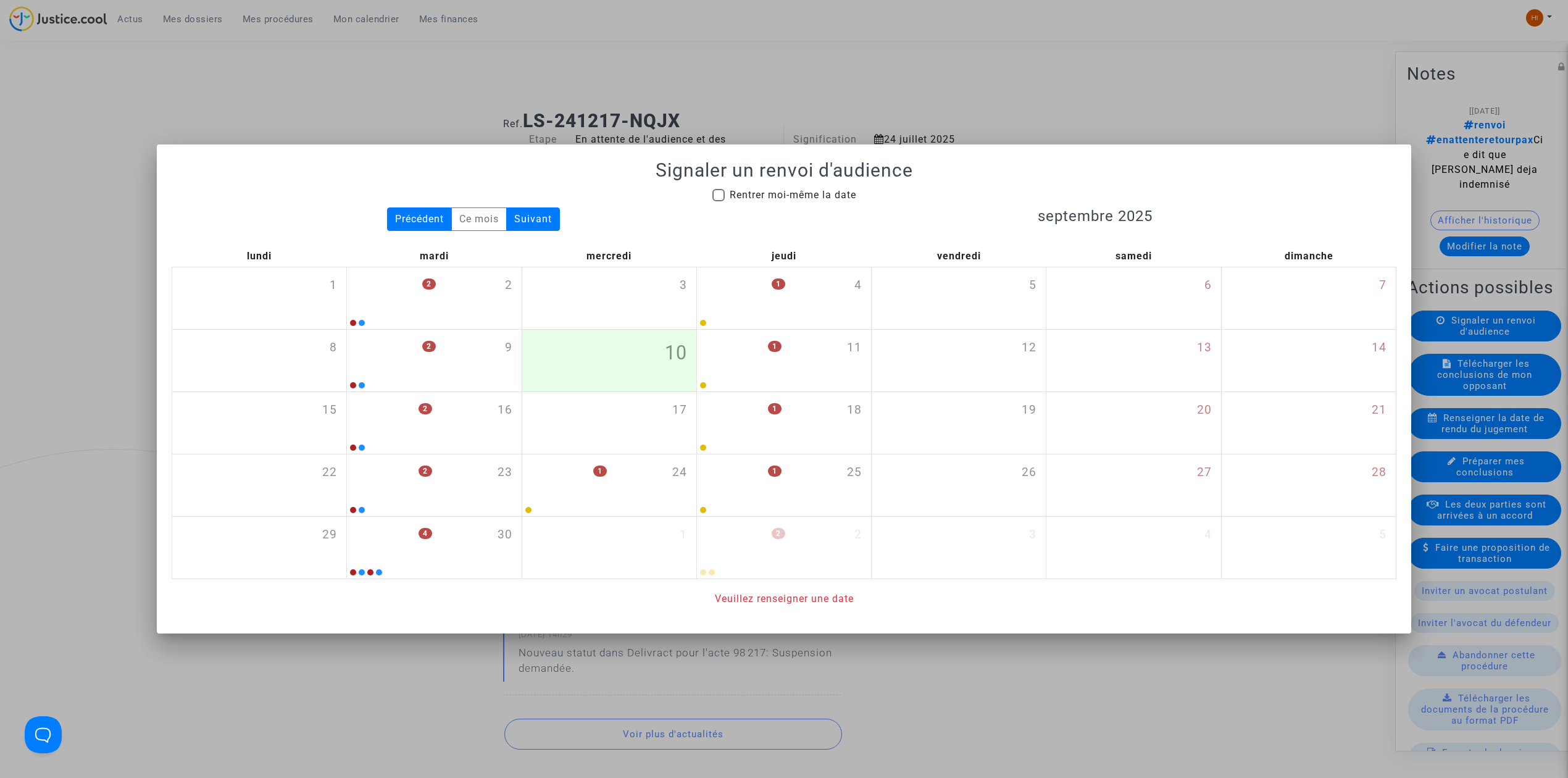
click at [820, 196] on span "Rentrer moi-même la date" at bounding box center [793, 195] width 127 height 12
click at [718, 201] on input "Rentrer moi-même la date" at bounding box center [718, 201] width 1 height 1
checkbox input "true"
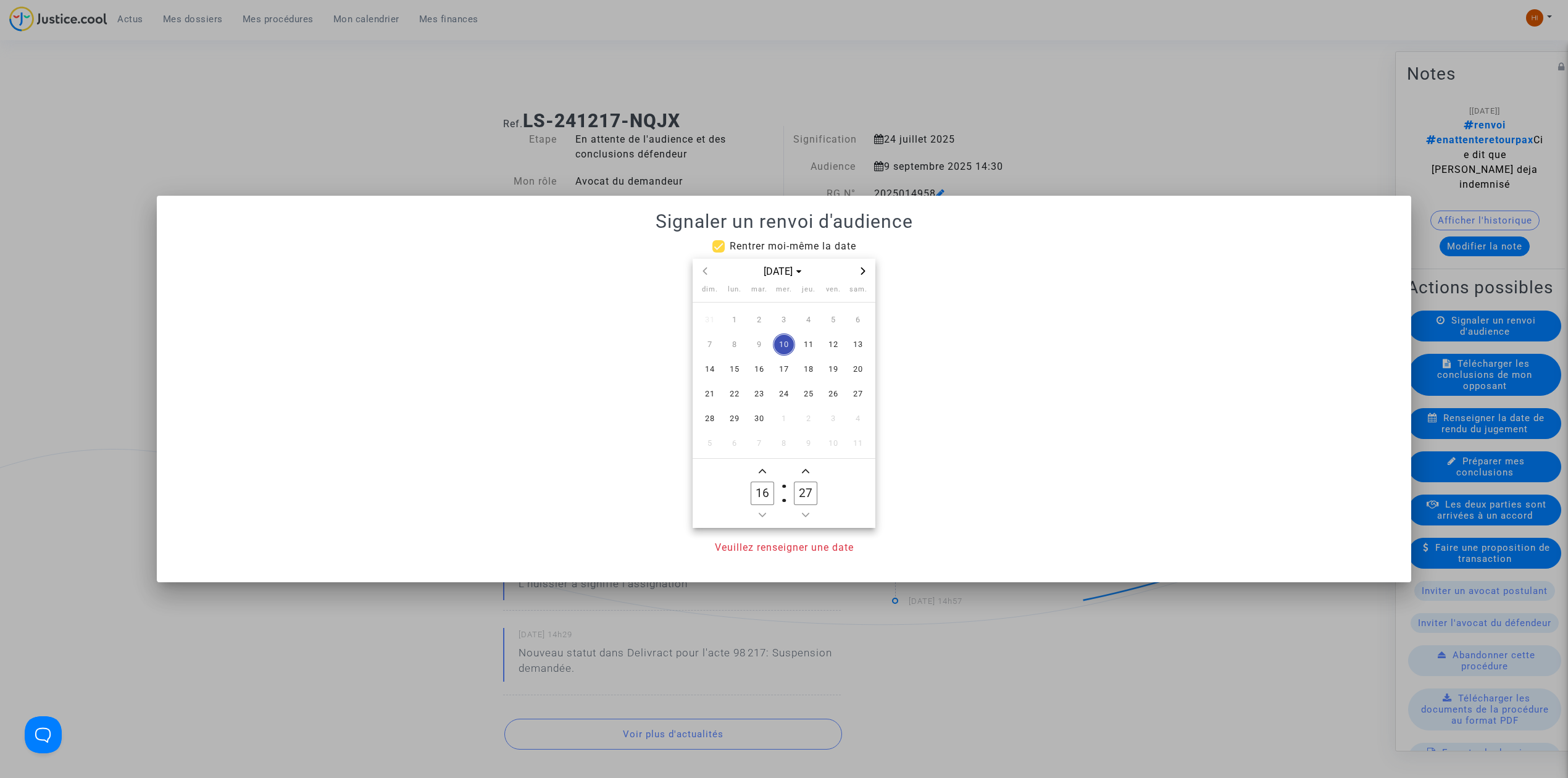
click at [863, 268] on icon "Next month" at bounding box center [863, 271] width 7 height 7
click at [737, 369] on span "13" at bounding box center [735, 369] width 22 height 22
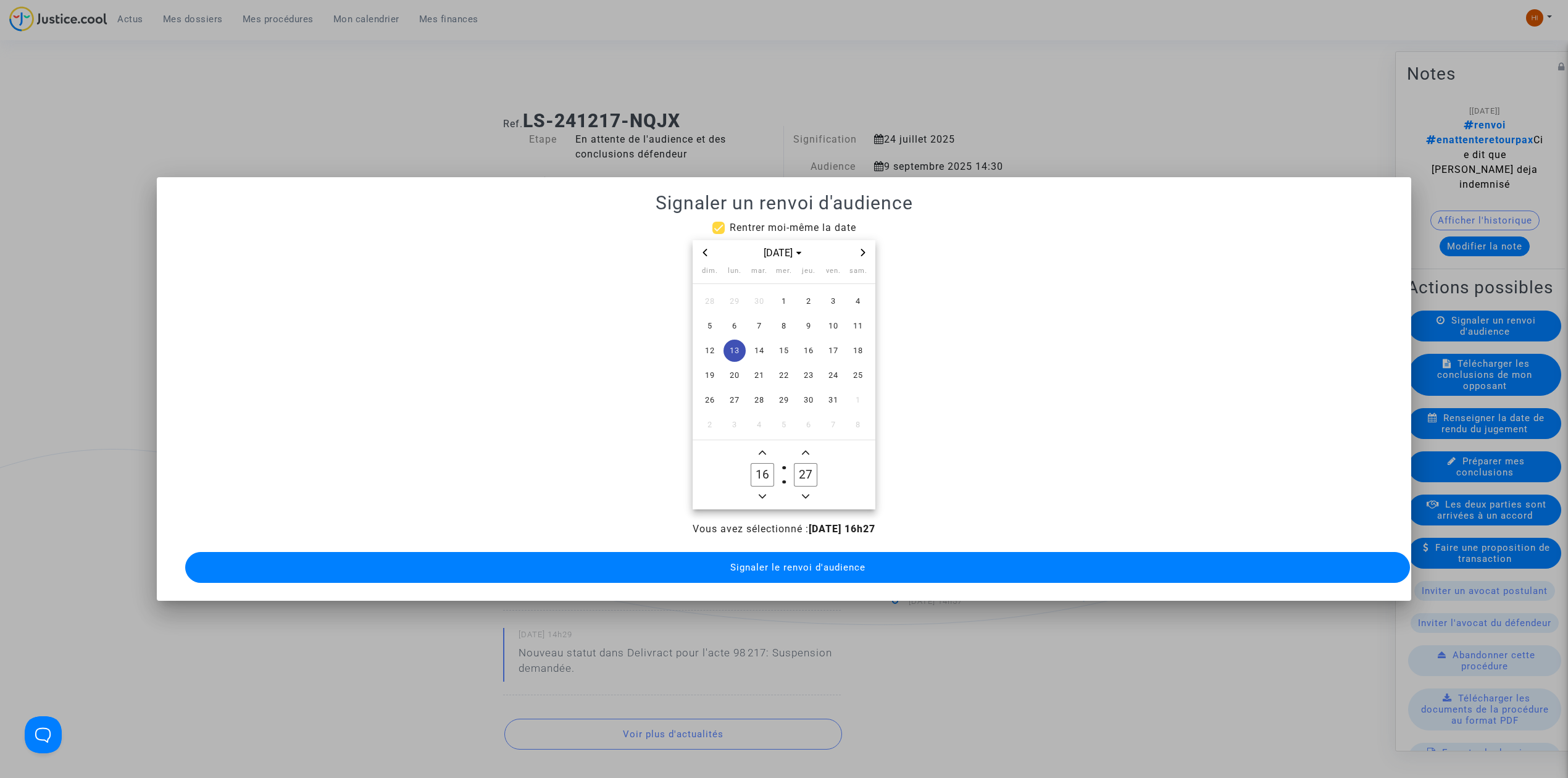
click at [766, 490] on span "Minus a hour" at bounding box center [762, 496] width 15 height 15
click at [764, 495] on icon "Minus a hour" at bounding box center [762, 497] width 7 height 5
type input "14"
click at [793, 468] on label "27 Minute" at bounding box center [806, 475] width 43 height 25
click at [794, 468] on input "27" at bounding box center [806, 475] width 23 height 23
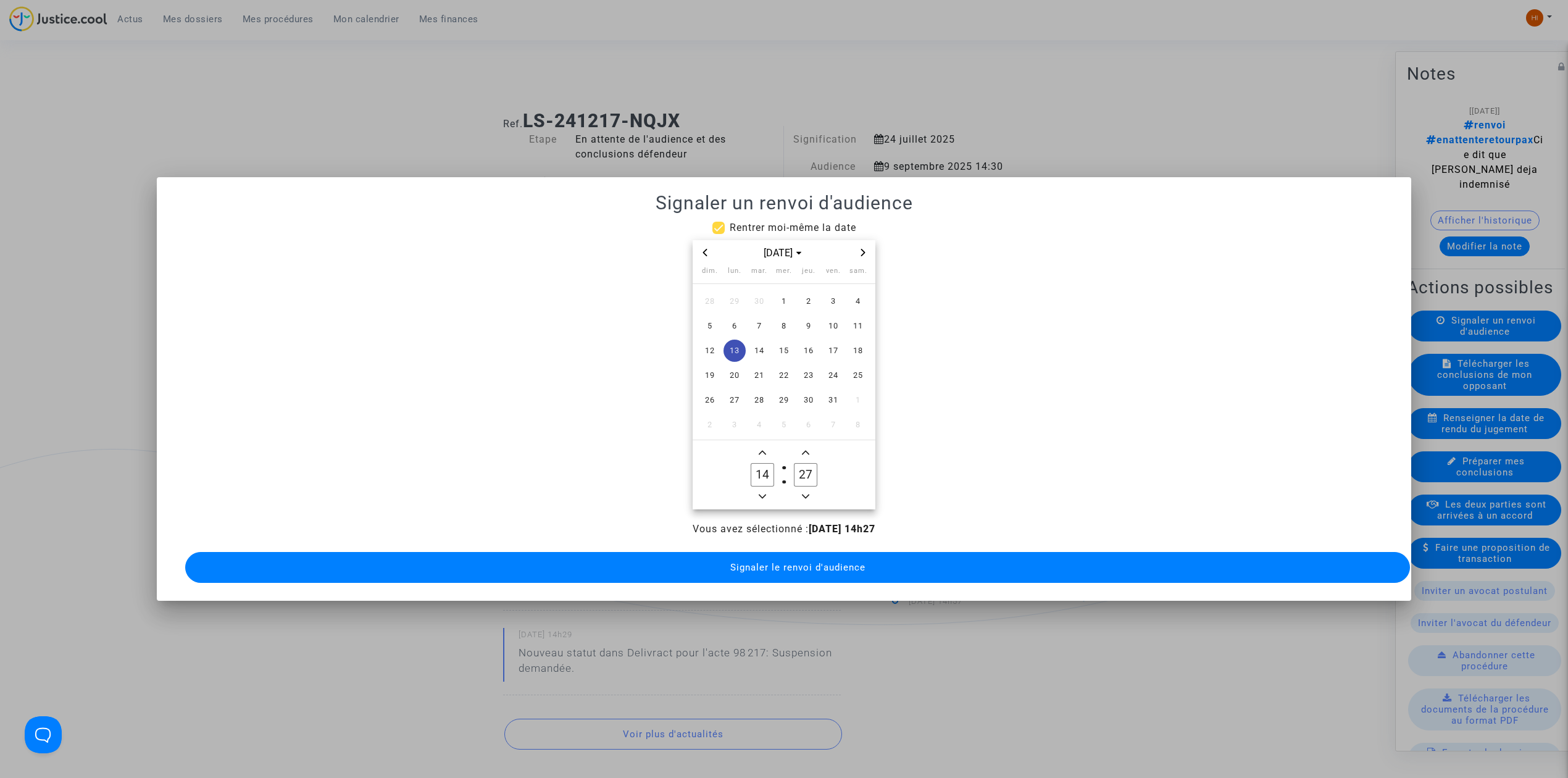
click at [793, 468] on label "27 Minute" at bounding box center [806, 475] width 43 height 25
click at [794, 468] on input "27" at bounding box center [806, 475] width 23 height 23
click at [793, 468] on label "27 Minute" at bounding box center [806, 475] width 43 height 25
click at [794, 468] on input "27" at bounding box center [806, 475] width 23 height 23
click at [808, 468] on input "27" at bounding box center [806, 475] width 23 height 23
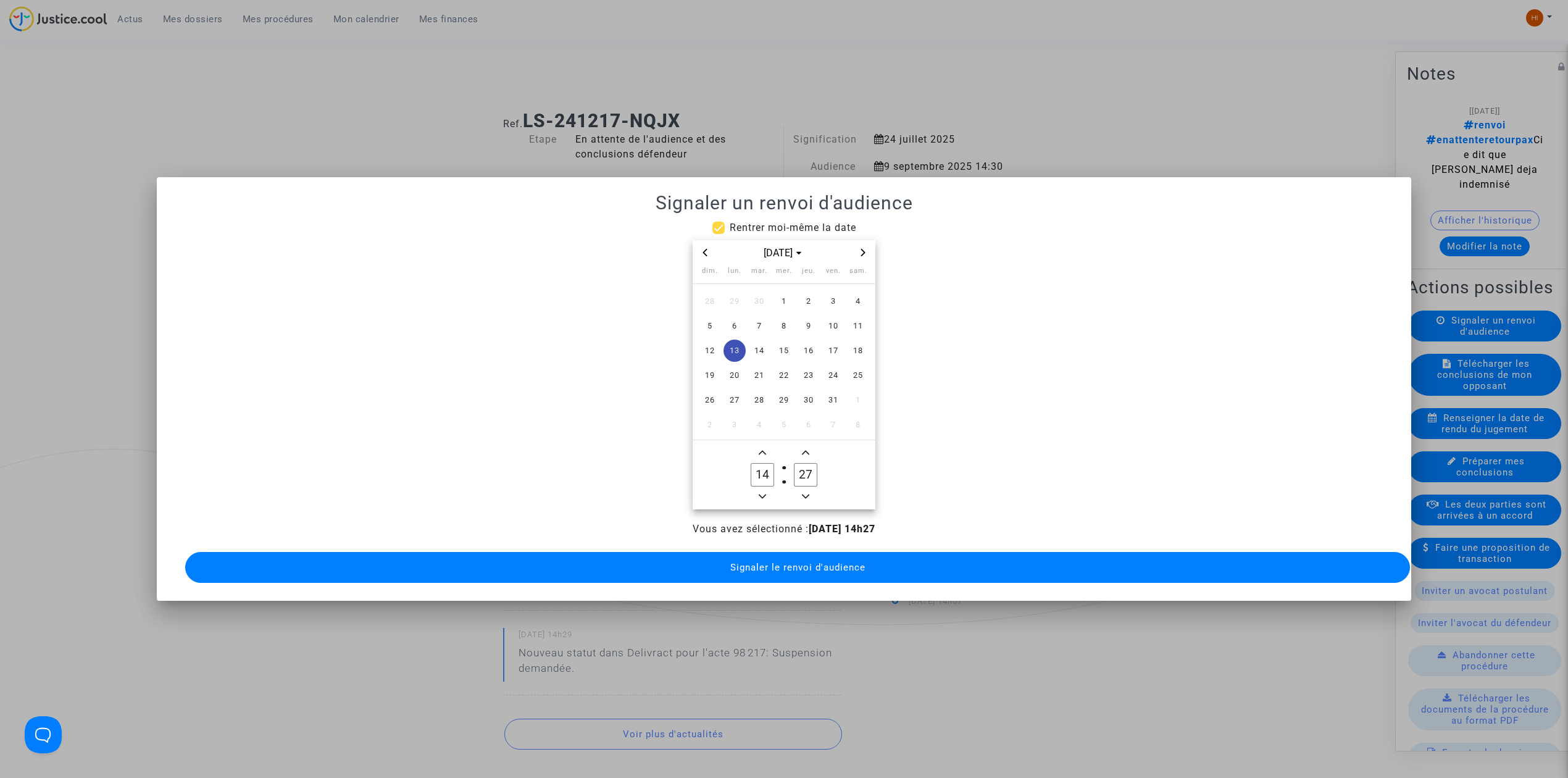
click at [808, 468] on input "27" at bounding box center [806, 475] width 23 height 23
type input "00"
click at [792, 554] on button "Signaler le renvoi d'audience" at bounding box center [797, 567] width 1225 height 31
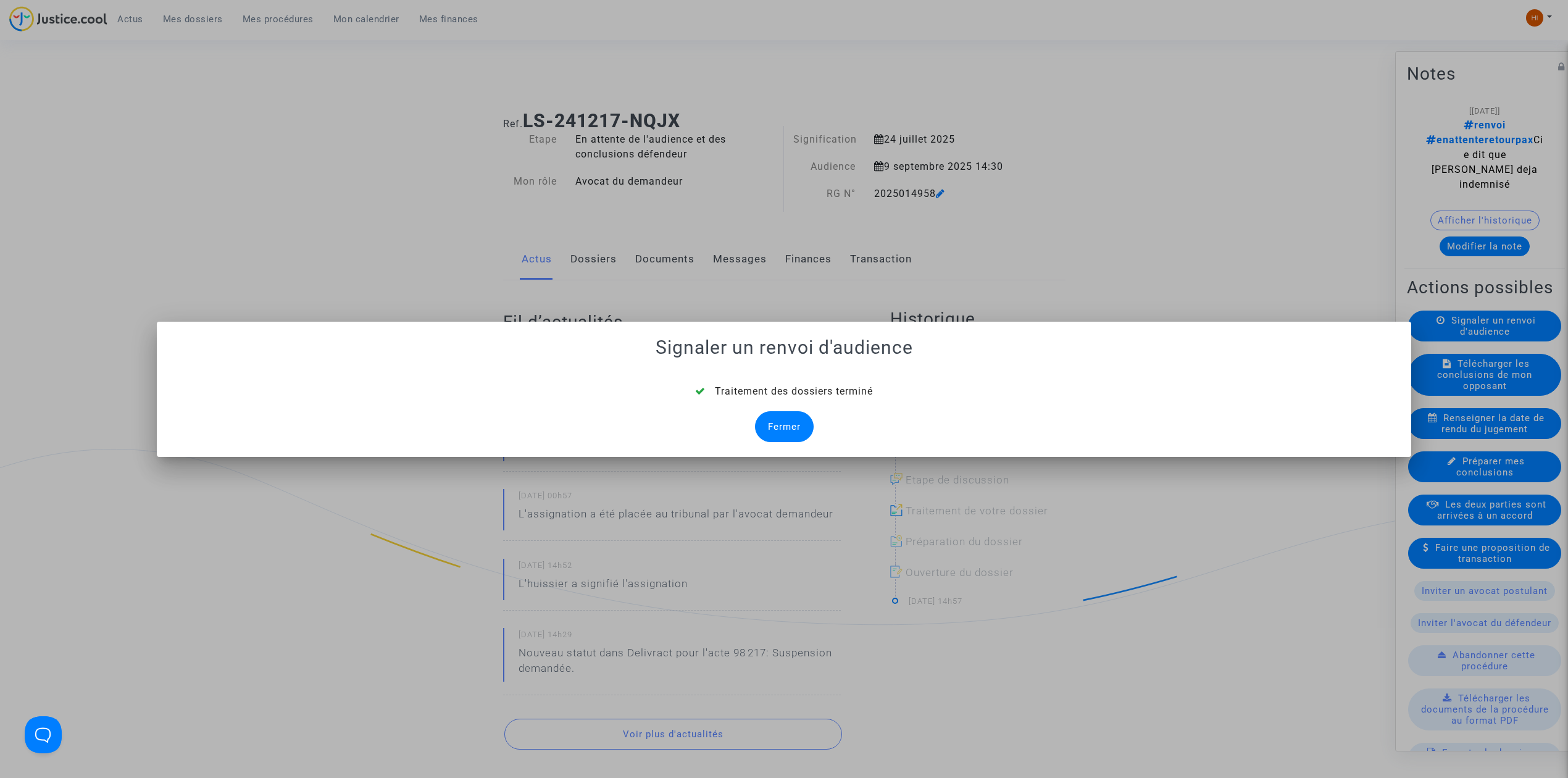
click at [794, 435] on div "Fermer" at bounding box center [784, 426] width 59 height 31
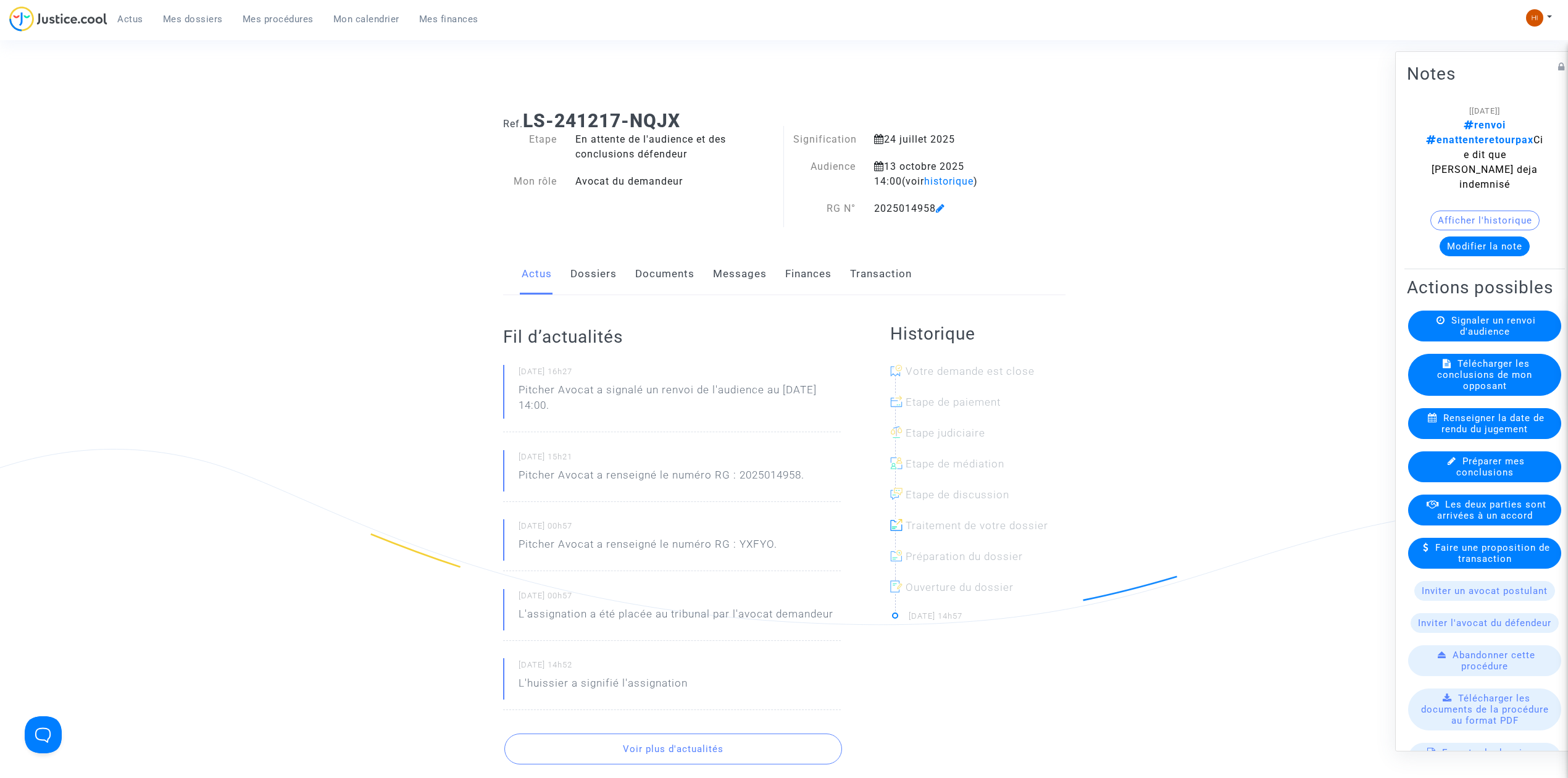
click at [652, 260] on link "Documents" at bounding box center [665, 274] width 59 height 40
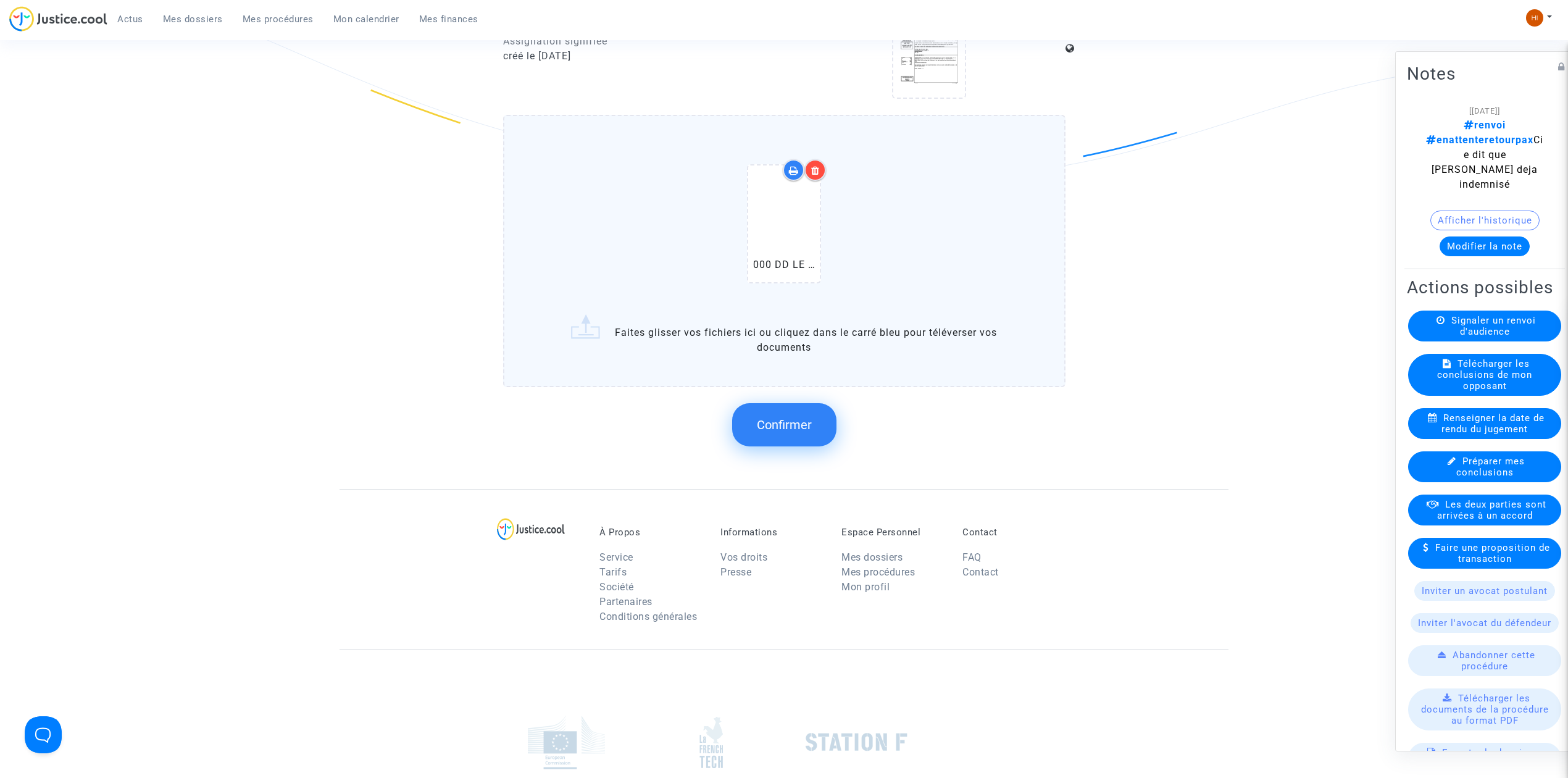
scroll to position [1480, 0]
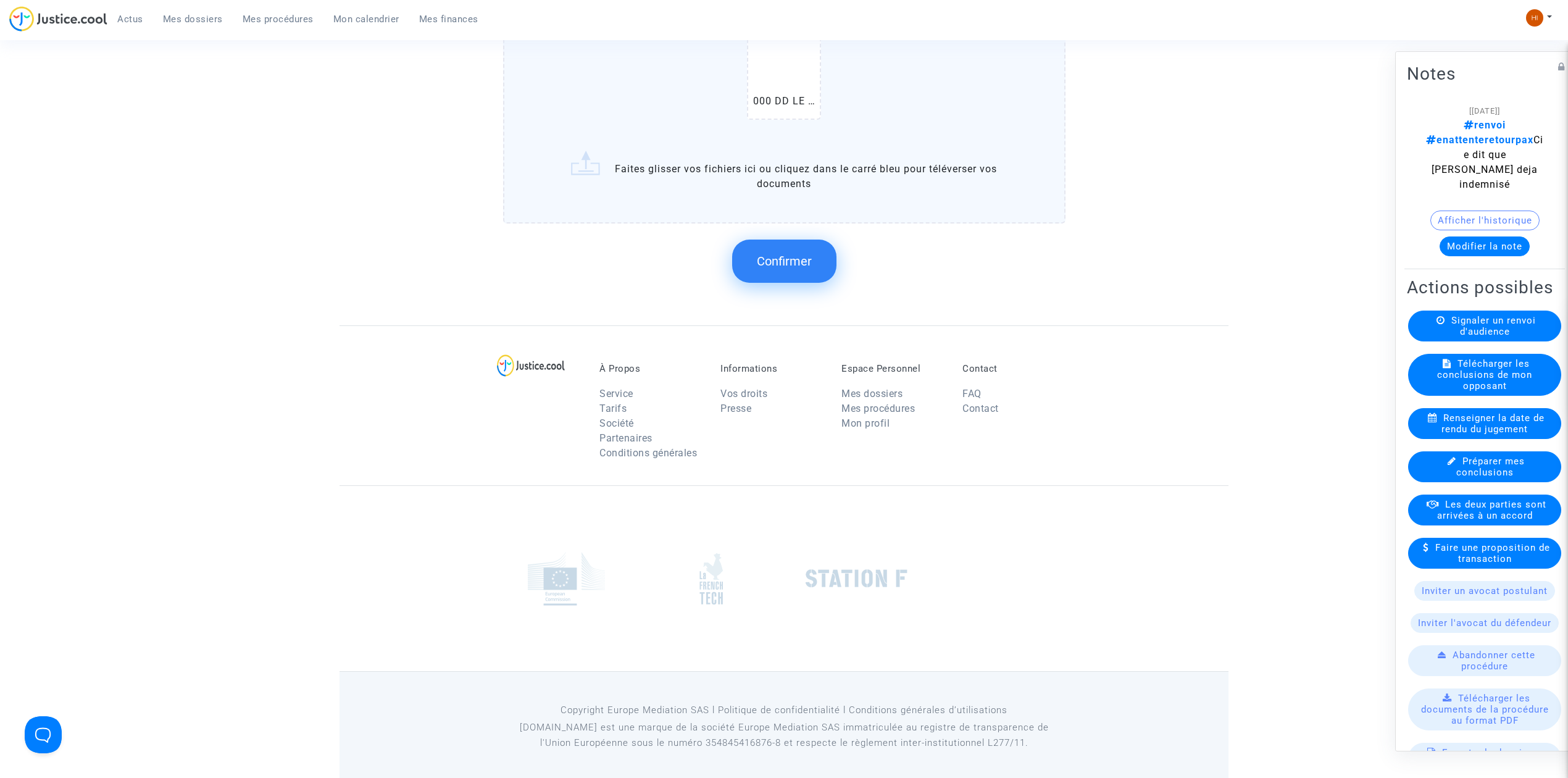
click at [754, 257] on button "Confirmer" at bounding box center [784, 261] width 104 height 43
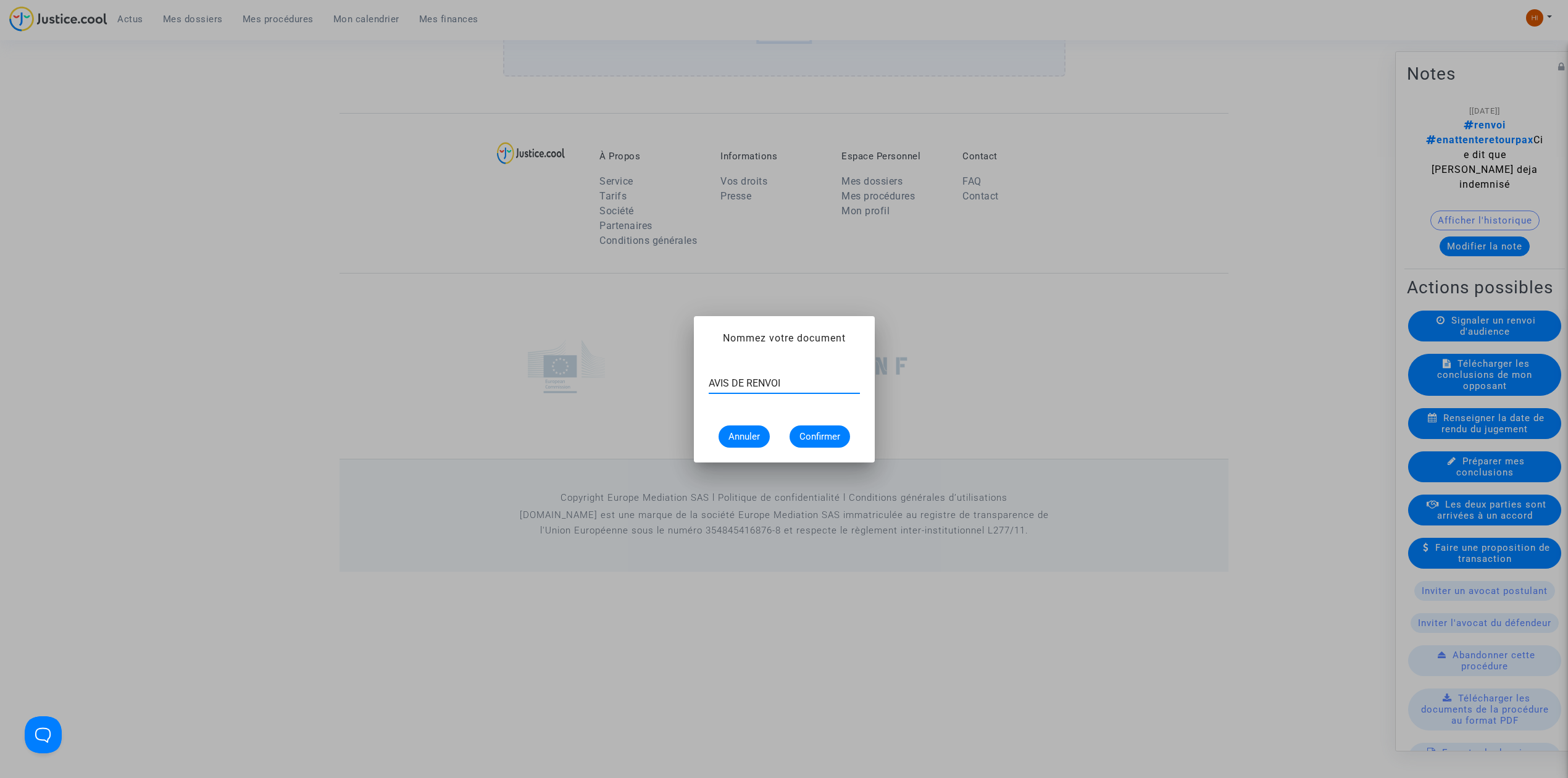
type input "AVIS DE RENVOI"
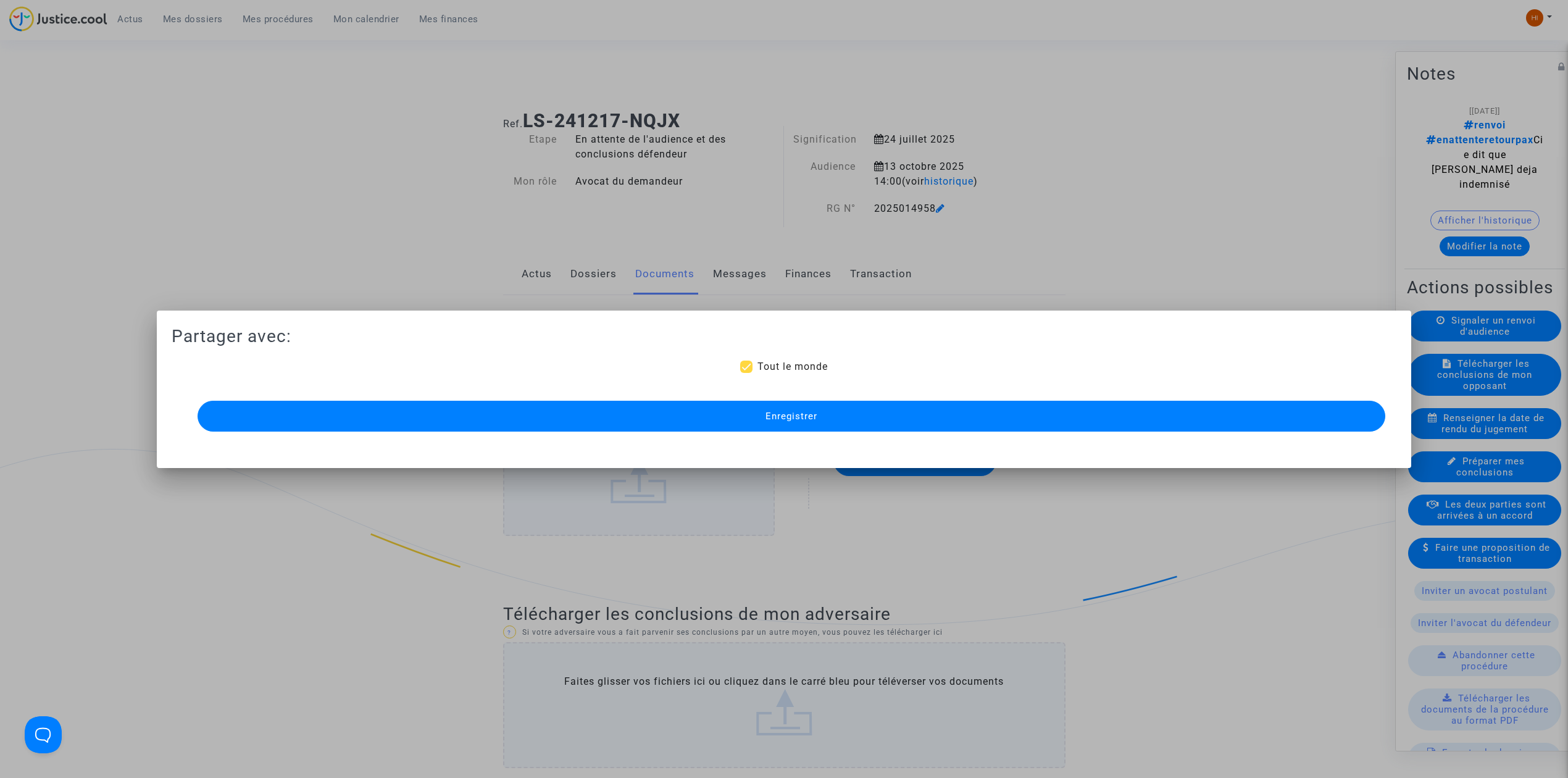
scroll to position [1269, 0]
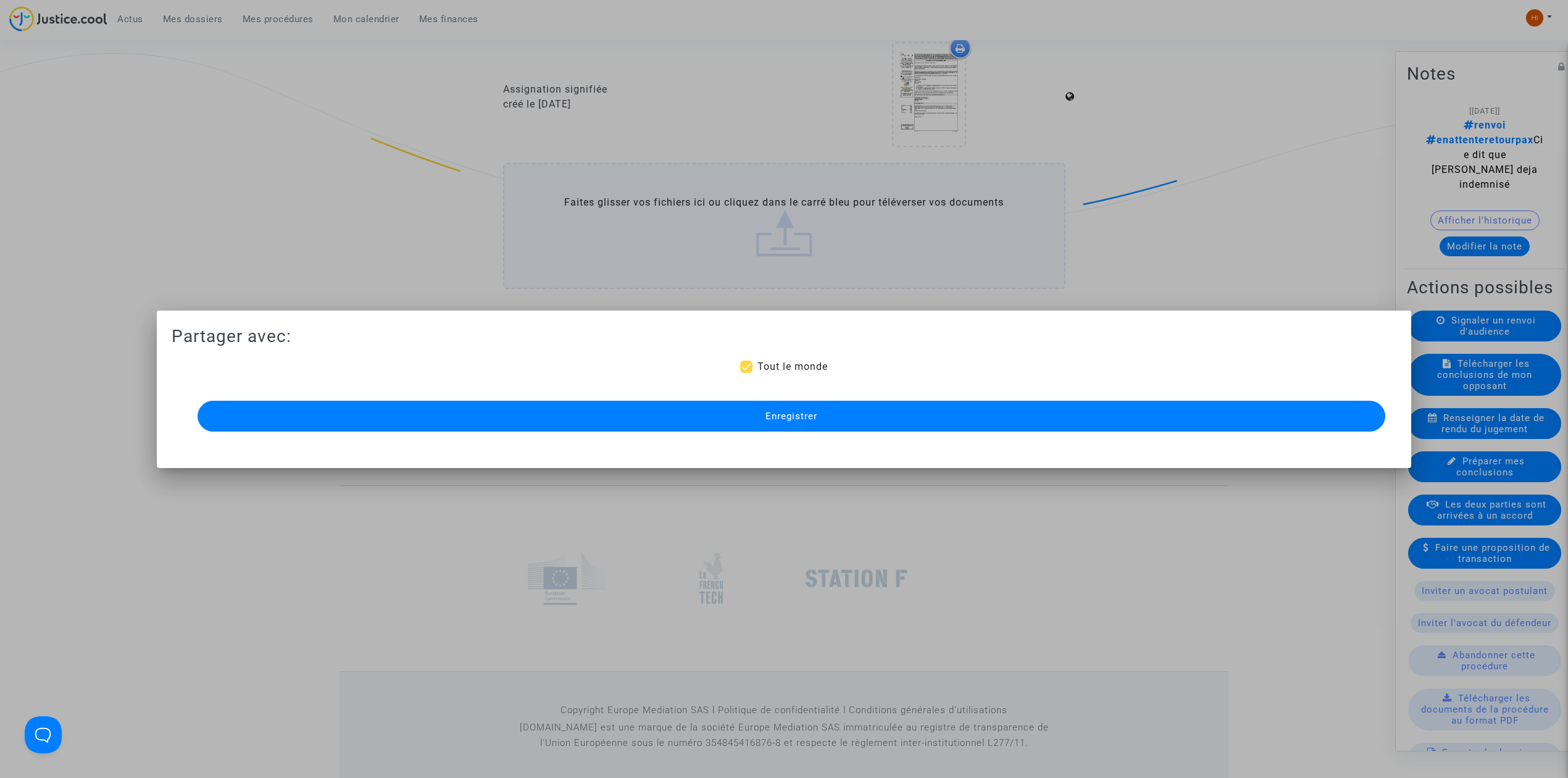
click at [808, 406] on button "Enregistrer" at bounding box center [792, 416] width 1188 height 31
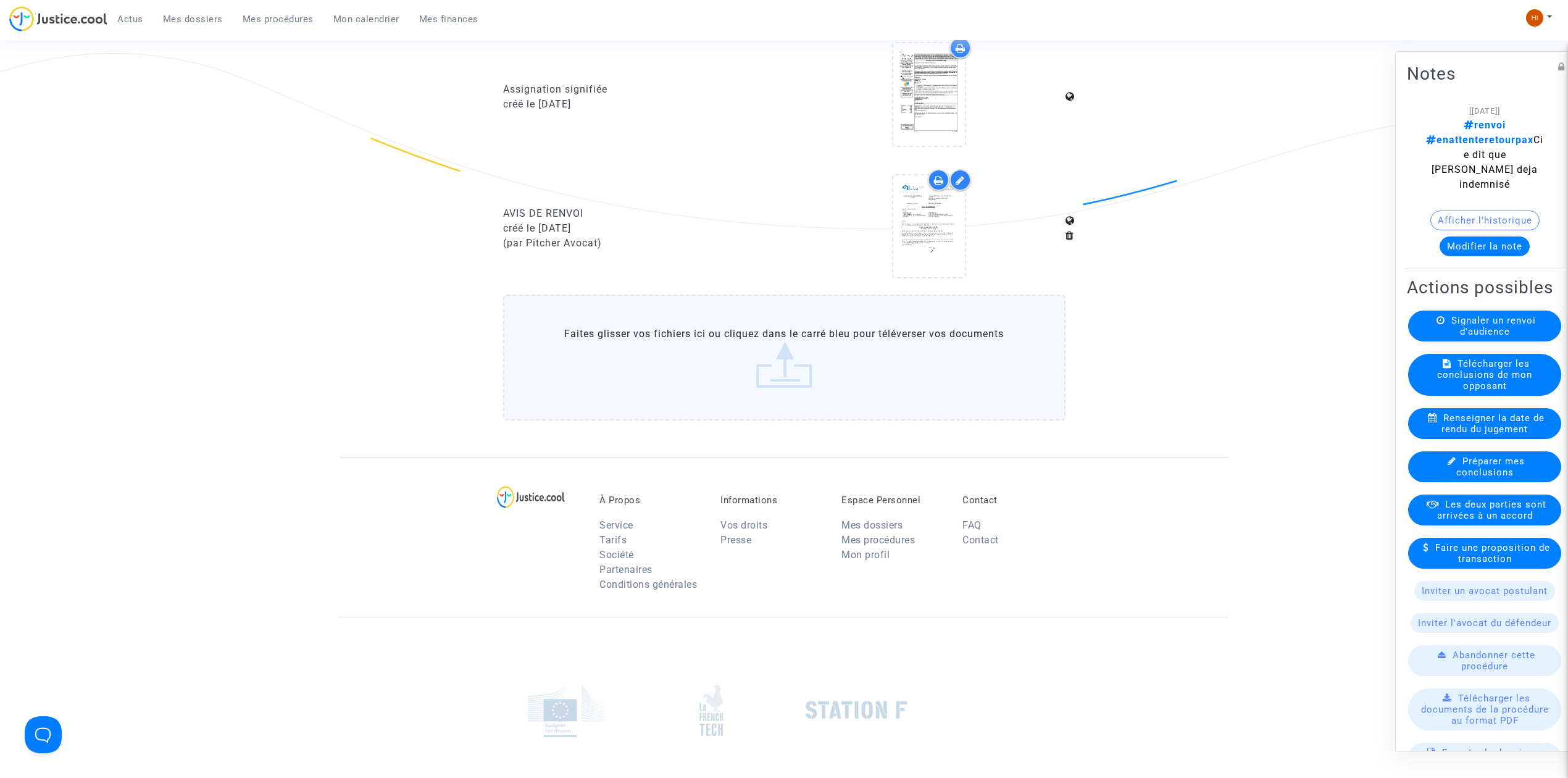
click at [174, 20] on span "Mes dossiers" at bounding box center [193, 19] width 60 height 11
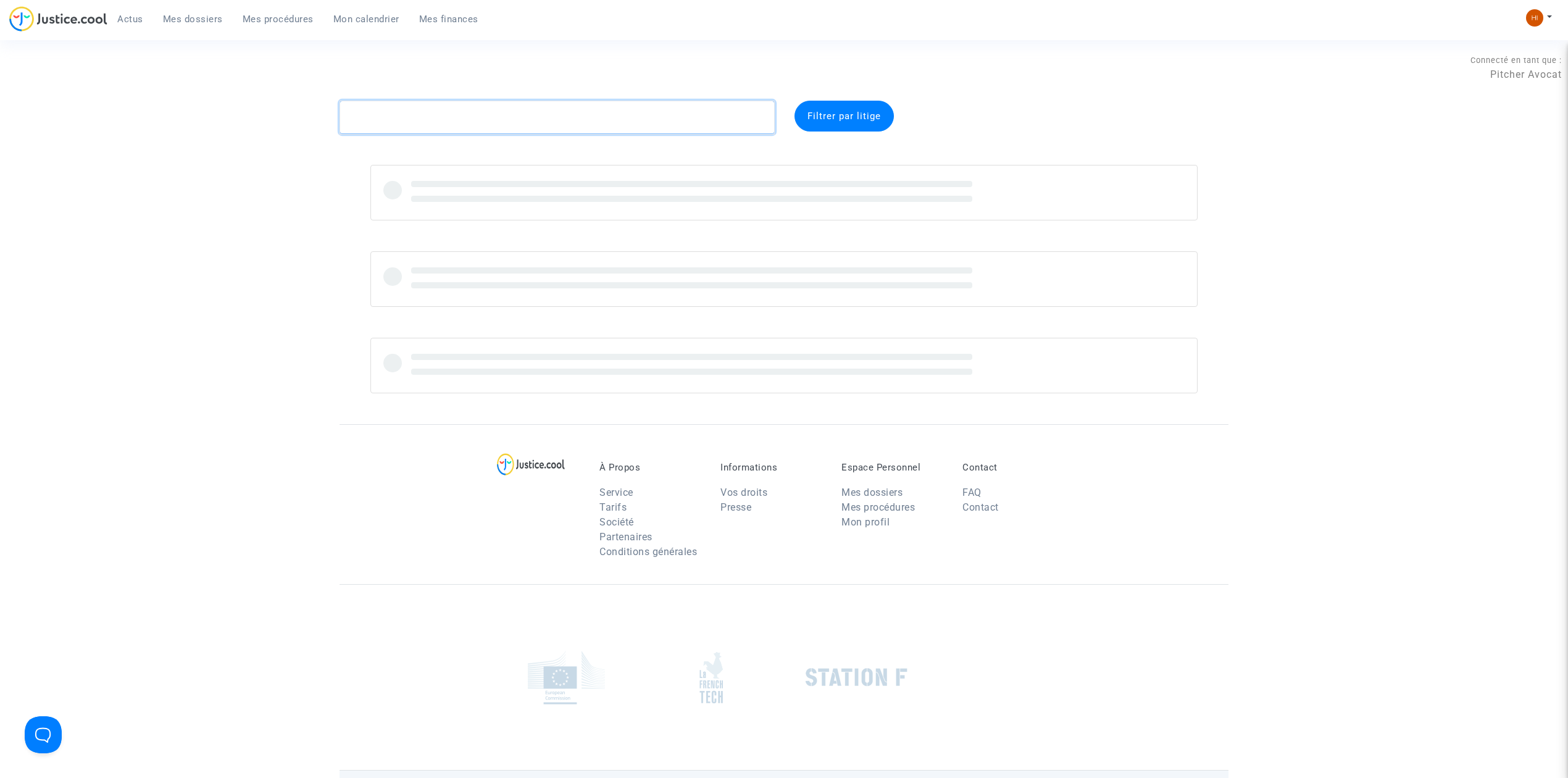
paste textarea "ALMEIDA"
click at [371, 108] on textarea at bounding box center [557, 117] width 435 height 33
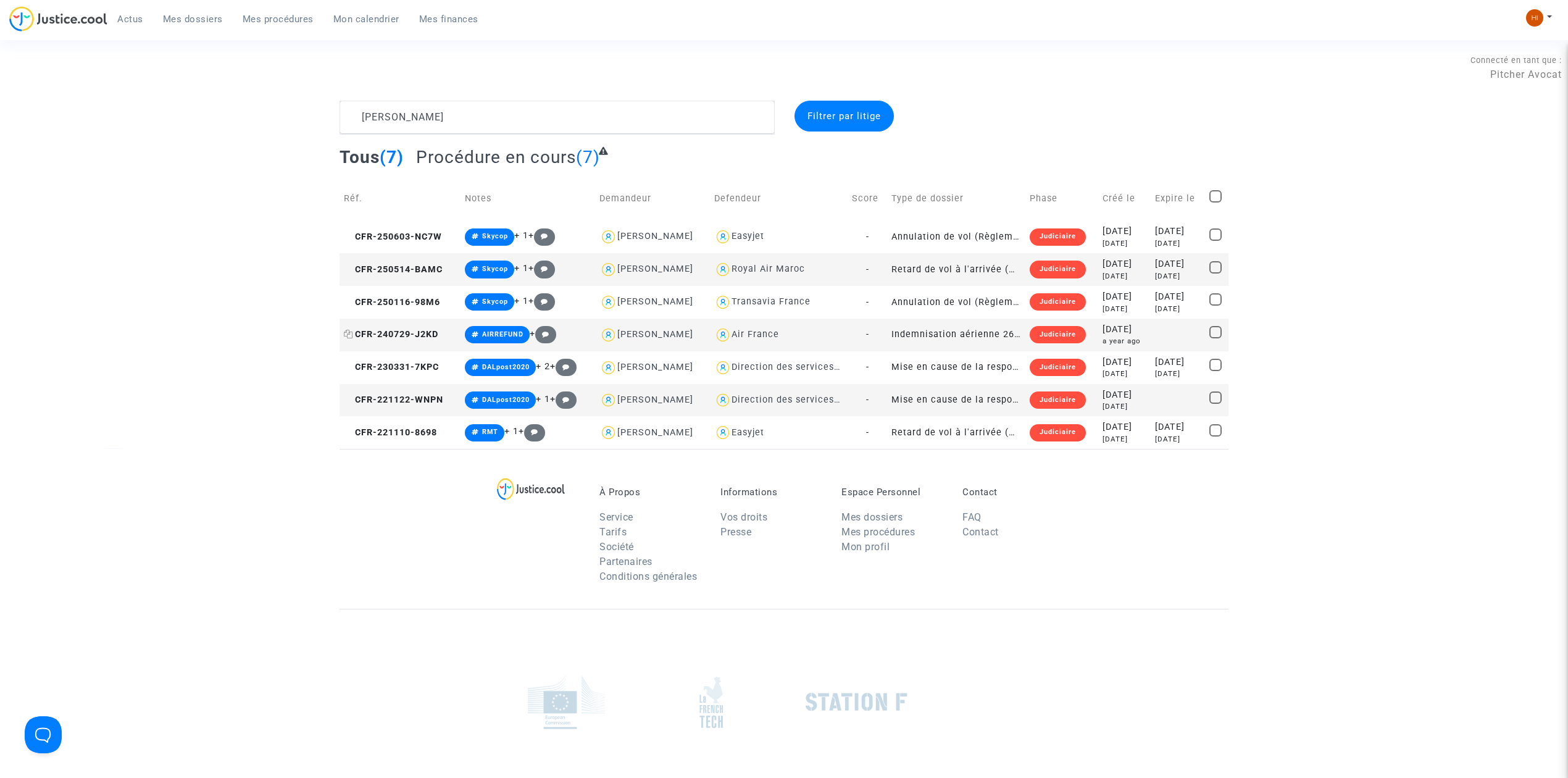
click at [418, 334] on span "CFR-240729-J2KD" at bounding box center [391, 334] width 95 height 10
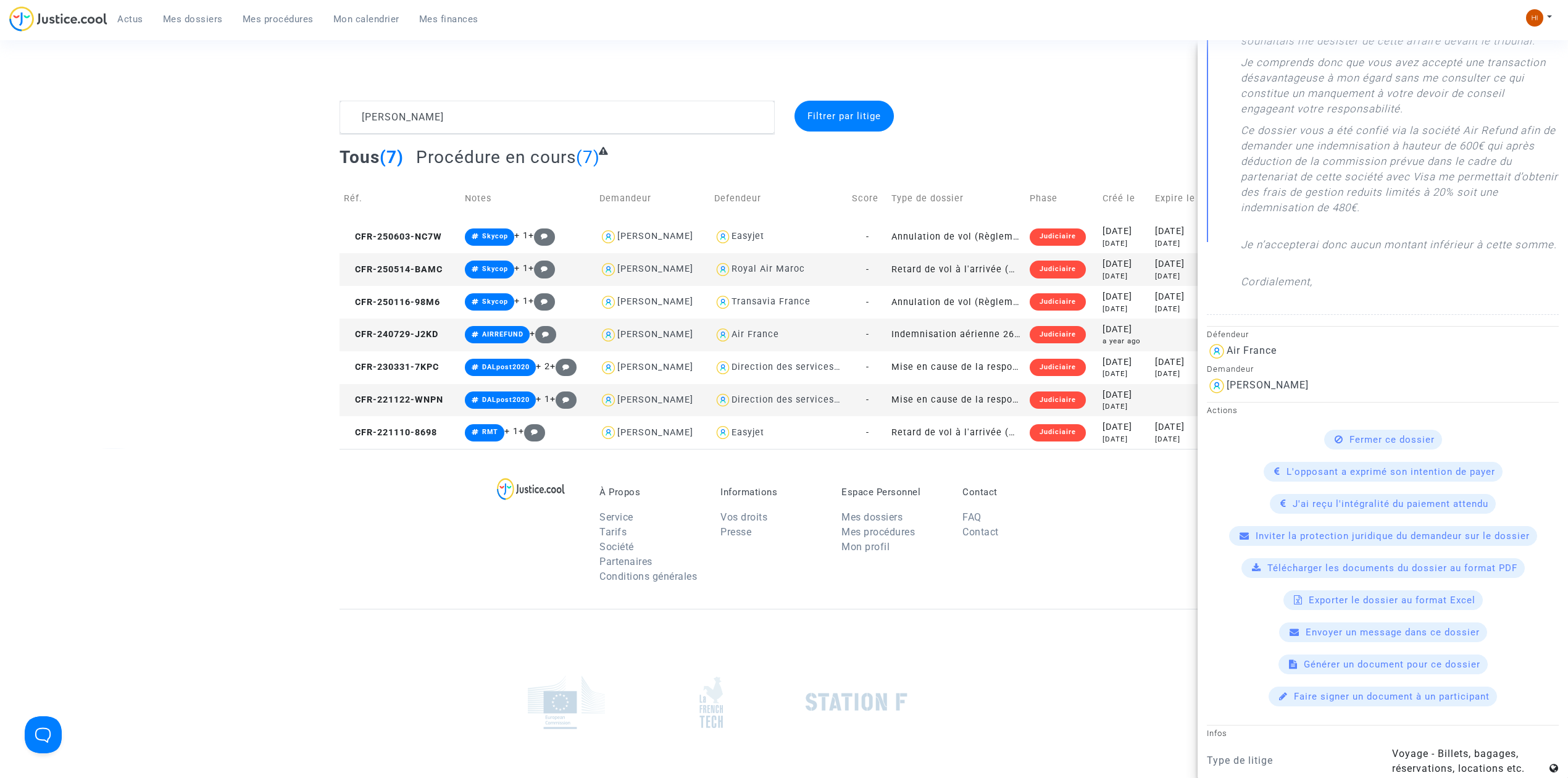
scroll to position [823, 0]
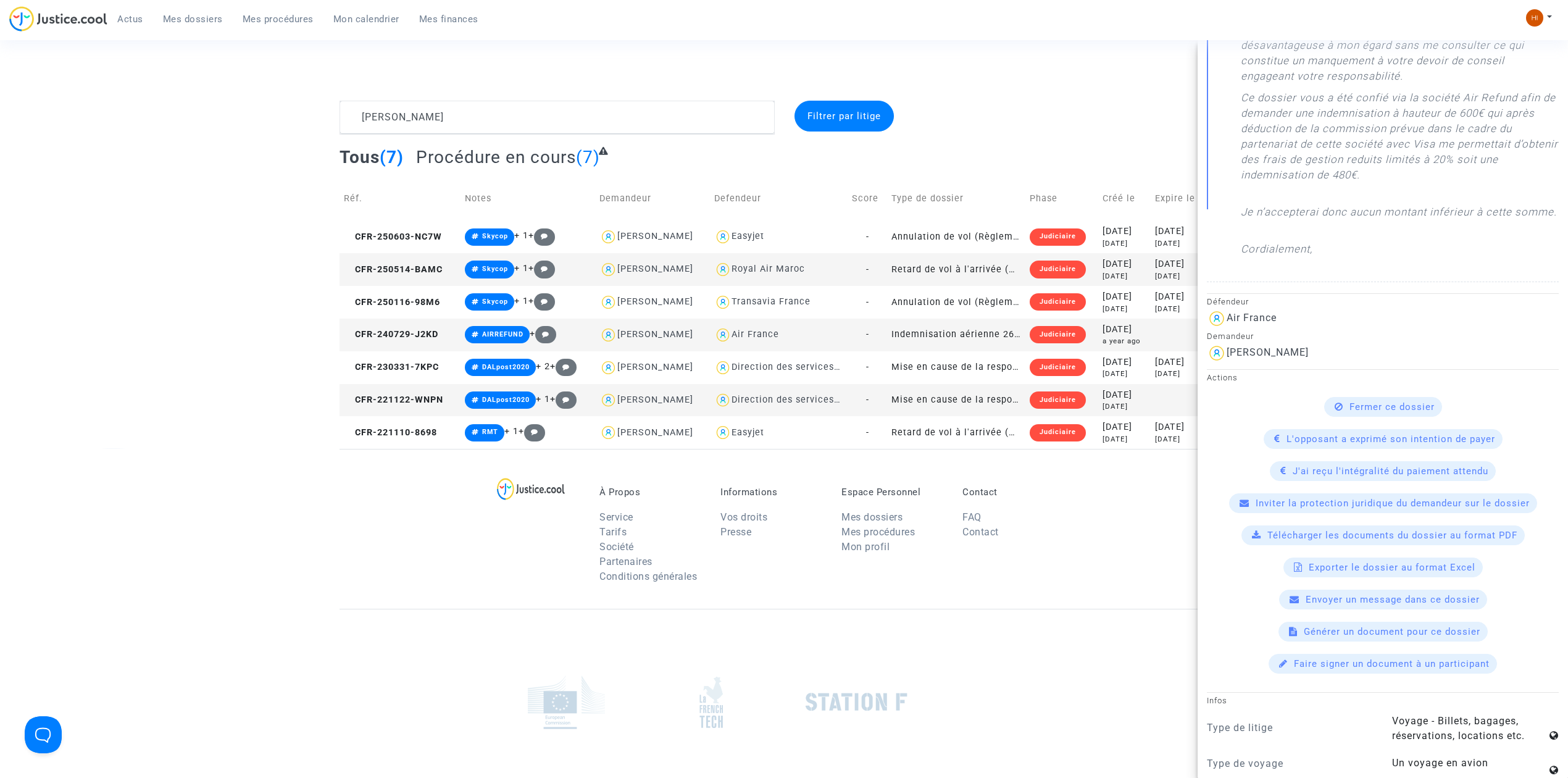
click at [117, 428] on div "ALMEIDA Filtrer par litige Tous (7) Procédure en cours (7) Réf. Notes Demandeur…" at bounding box center [784, 275] width 1568 height 349
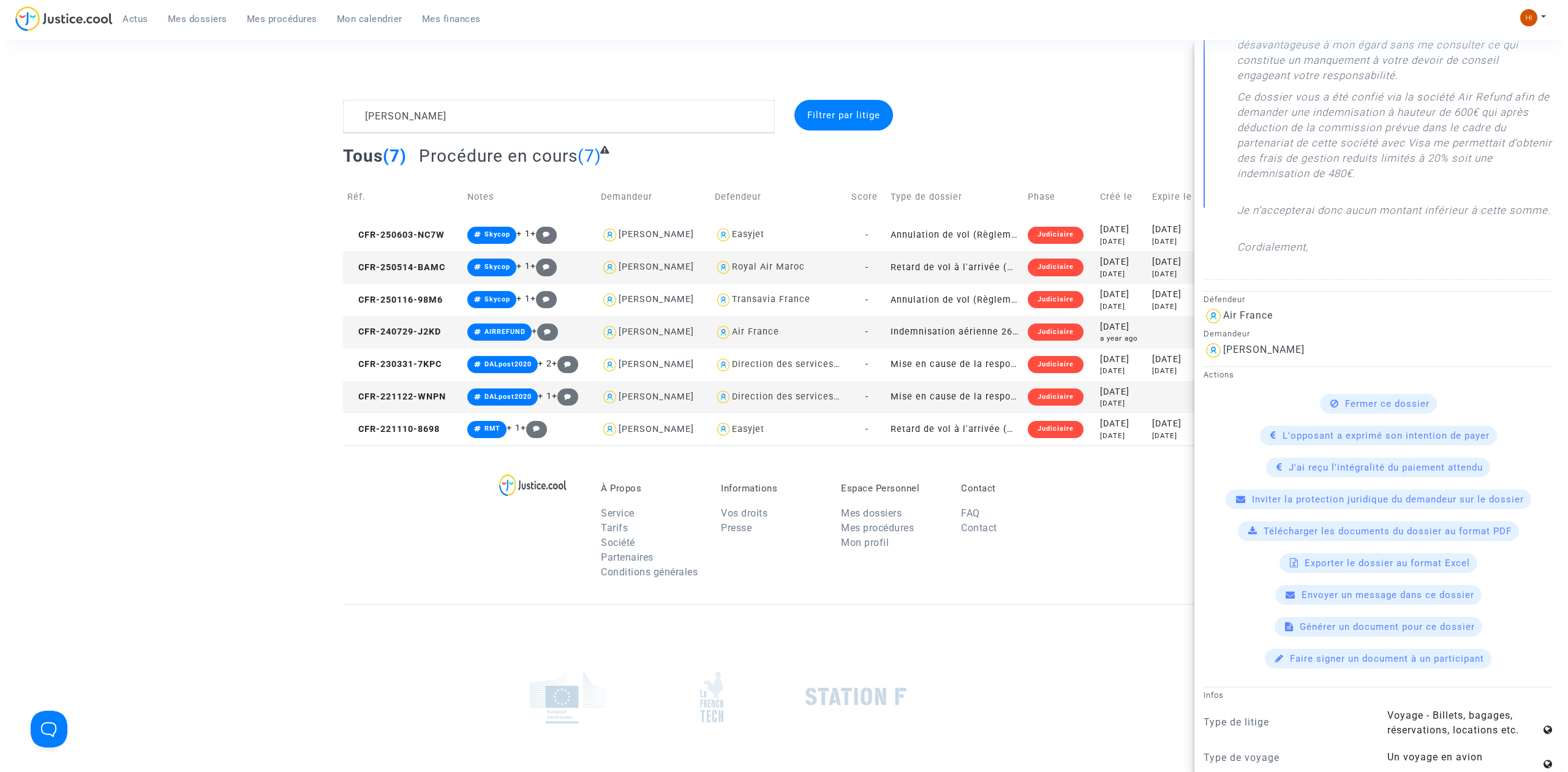
scroll to position [0, 0]
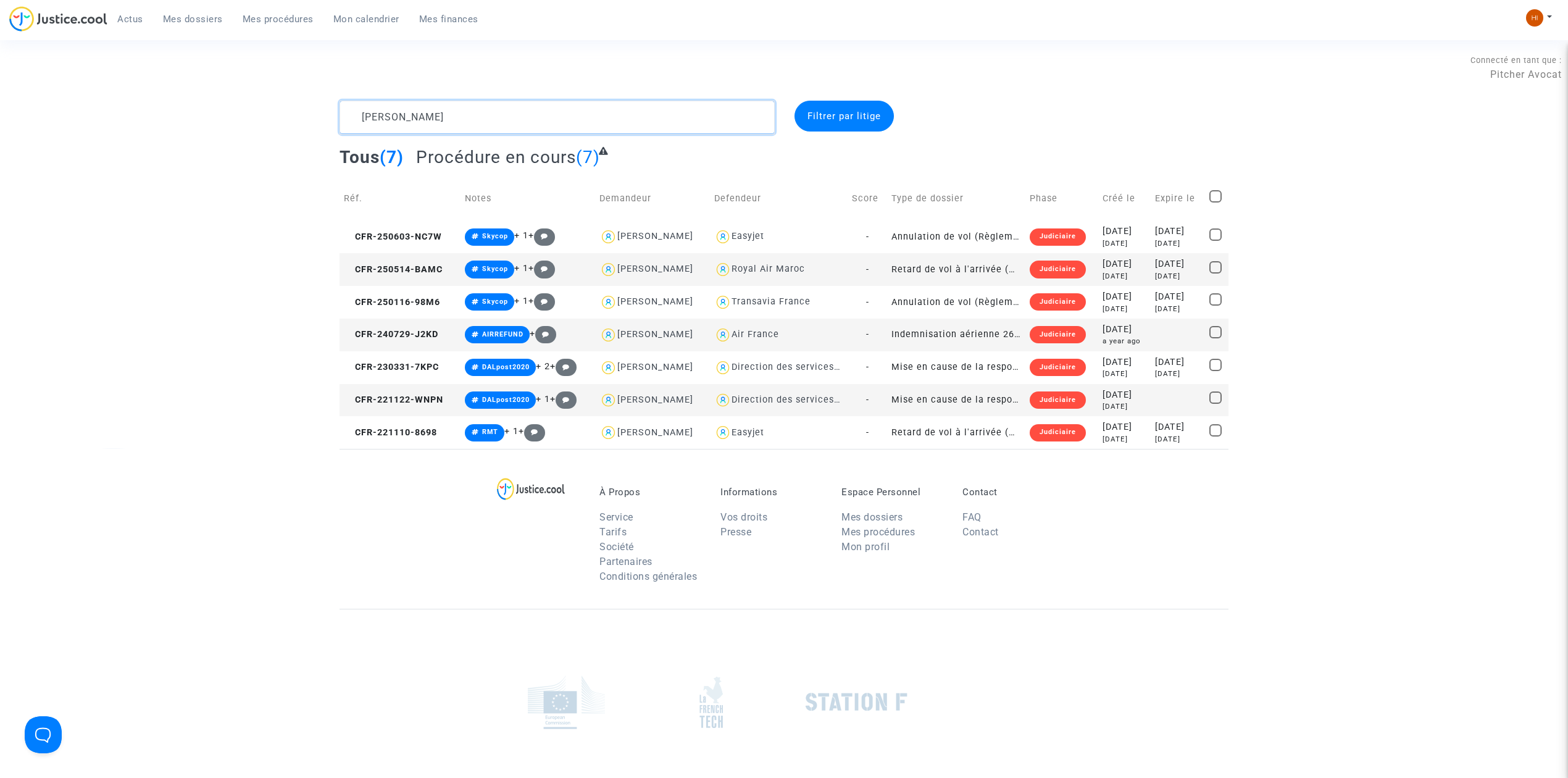
drag, startPoint x: 457, startPoint y: 119, endPoint x: 274, endPoint y: 183, distance: 193.9
click at [358, 152] on complex-dispute-list "ALMEIDA Filtrer par litige Tous (7) Procédure en cours (7) Réf. Notes Demandeur…" at bounding box center [784, 275] width 889 height 349
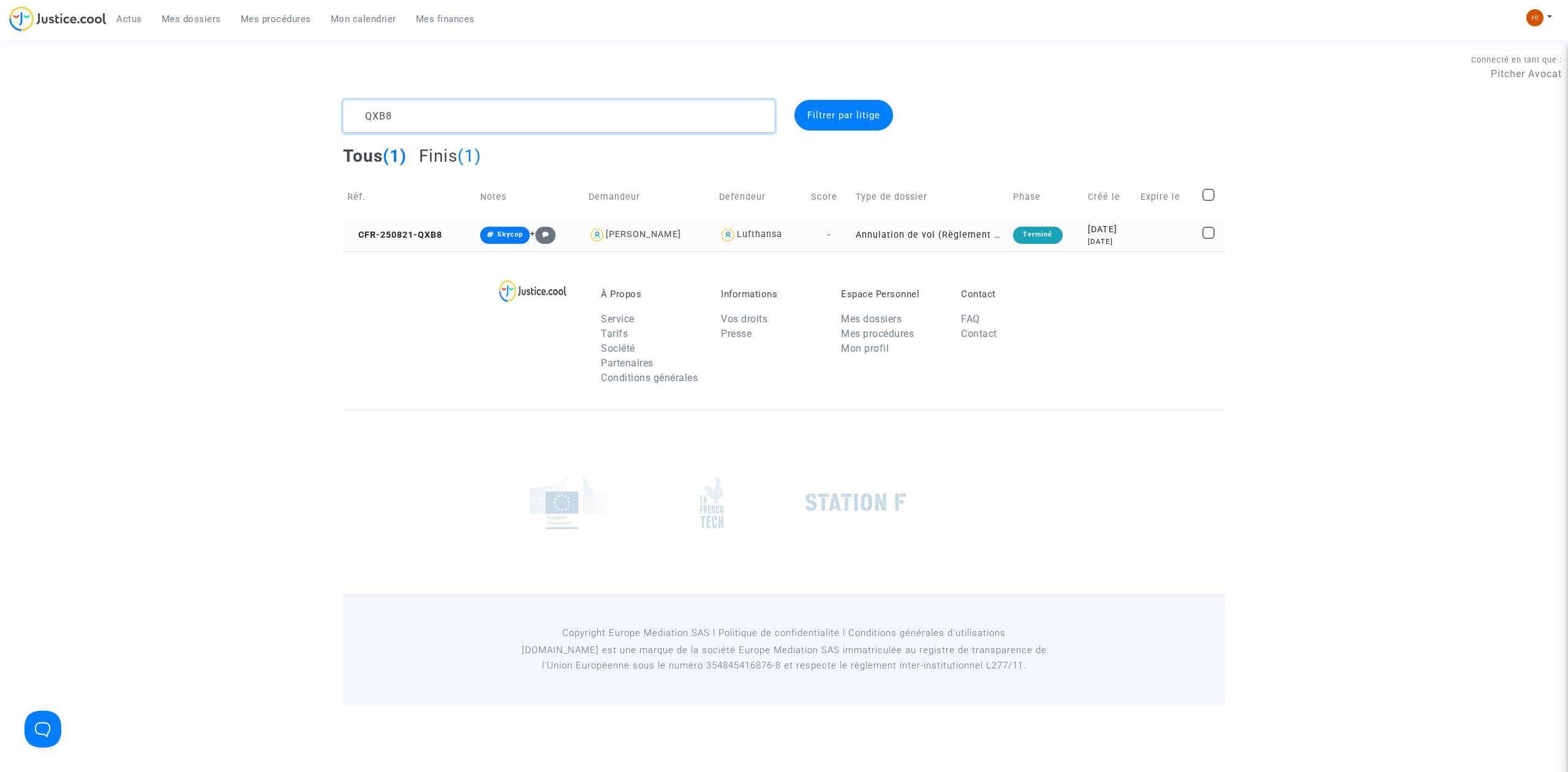
type textarea "QXB8"
click at [420, 226] on td "CFR-250821-QXB8" at bounding box center [409, 235] width 133 height 32
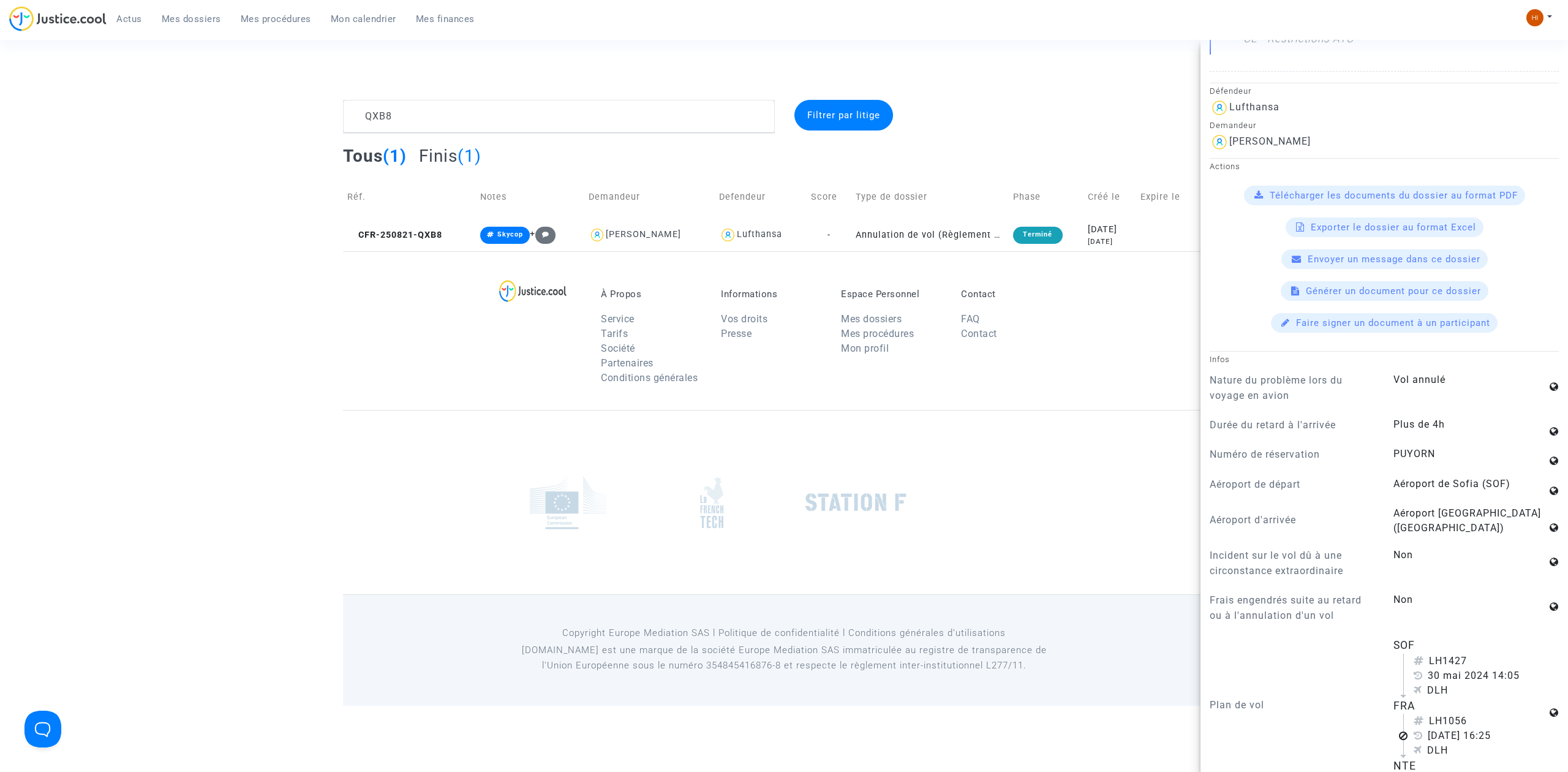
scroll to position [981, 0]
click at [422, 221] on td "CFR-250821-QXB8" at bounding box center [409, 235] width 133 height 32
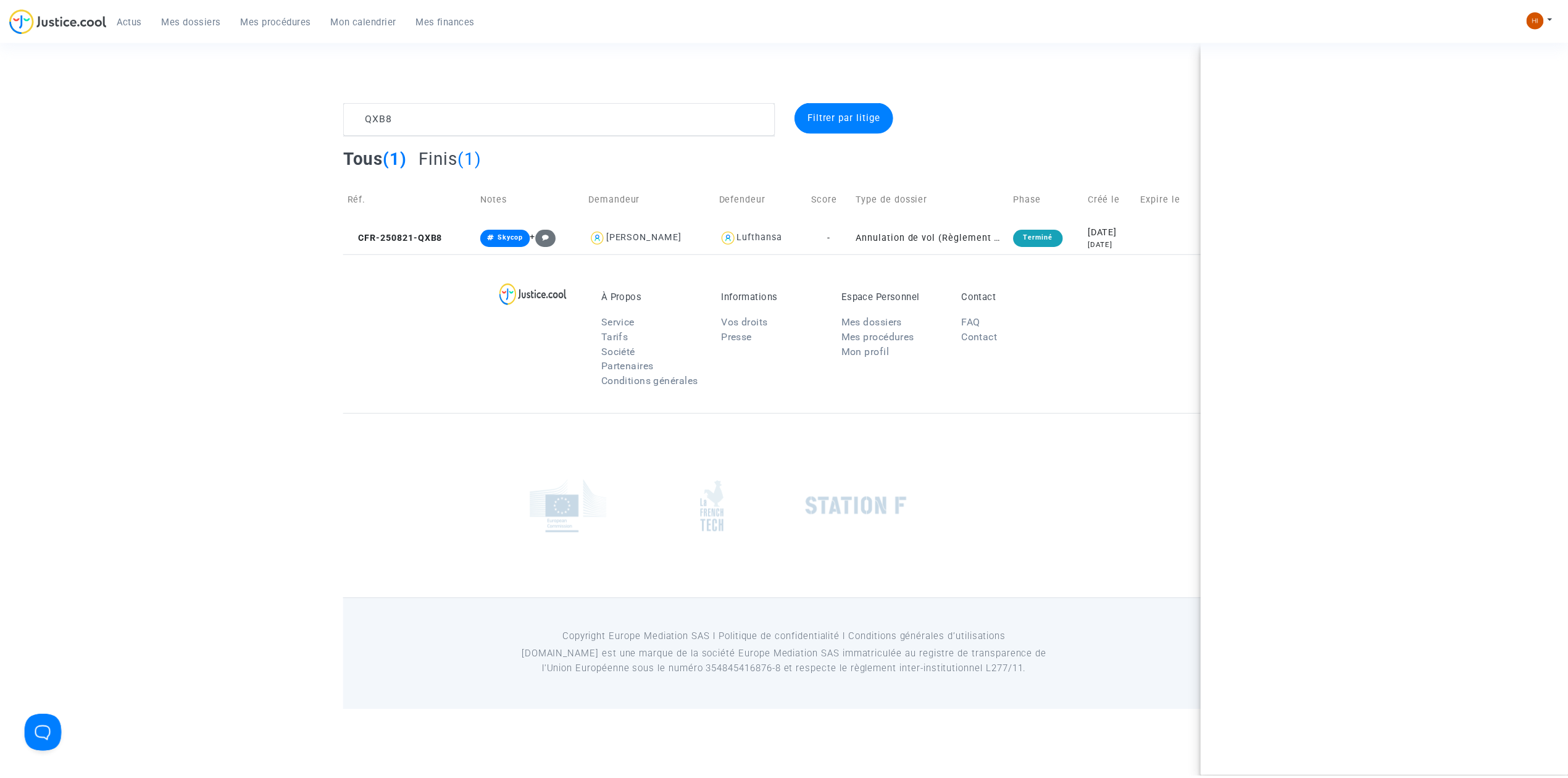
scroll to position [0, 0]
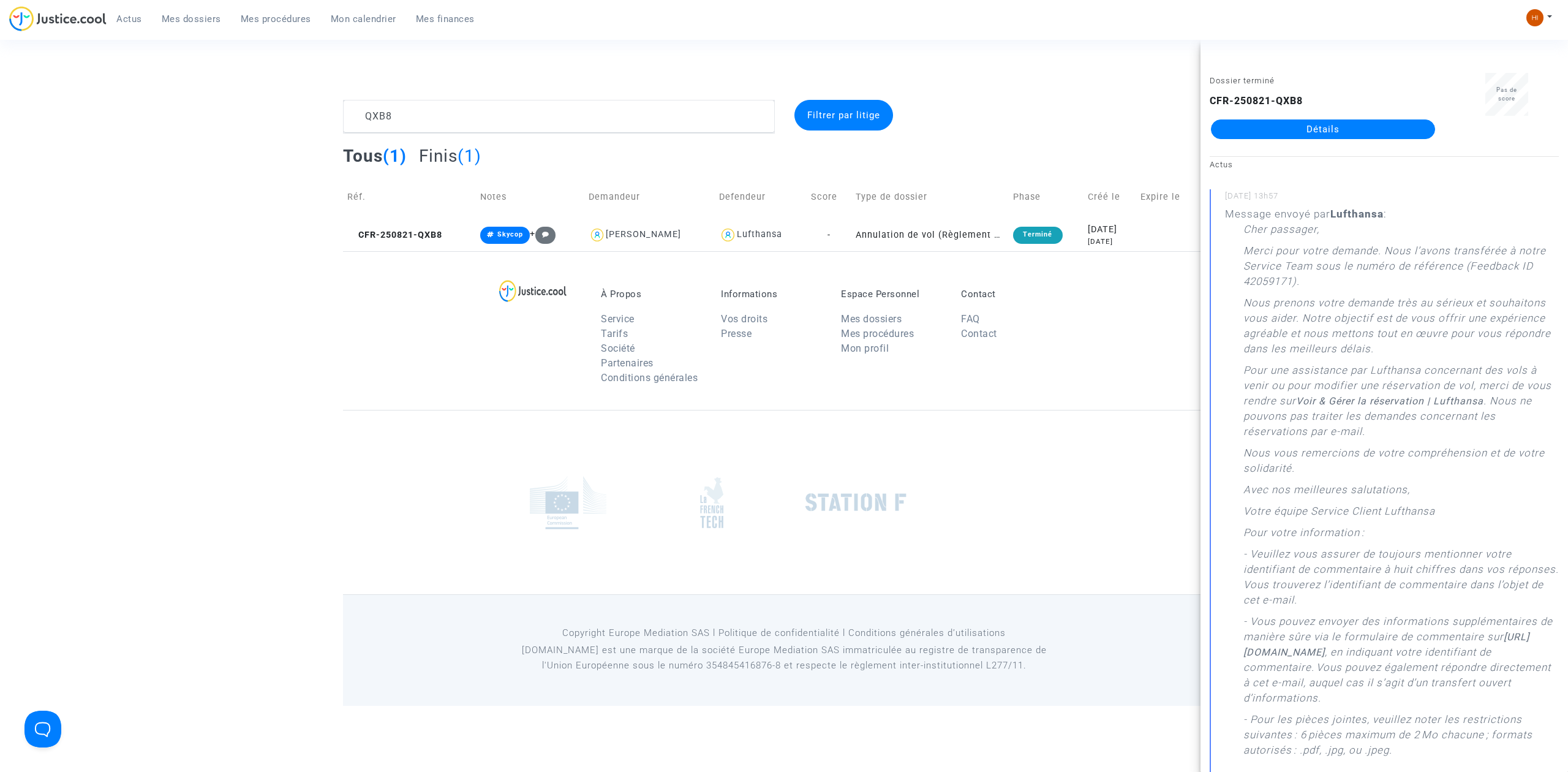
click at [1367, 135] on link "Détails" at bounding box center [1323, 130] width 224 height 19
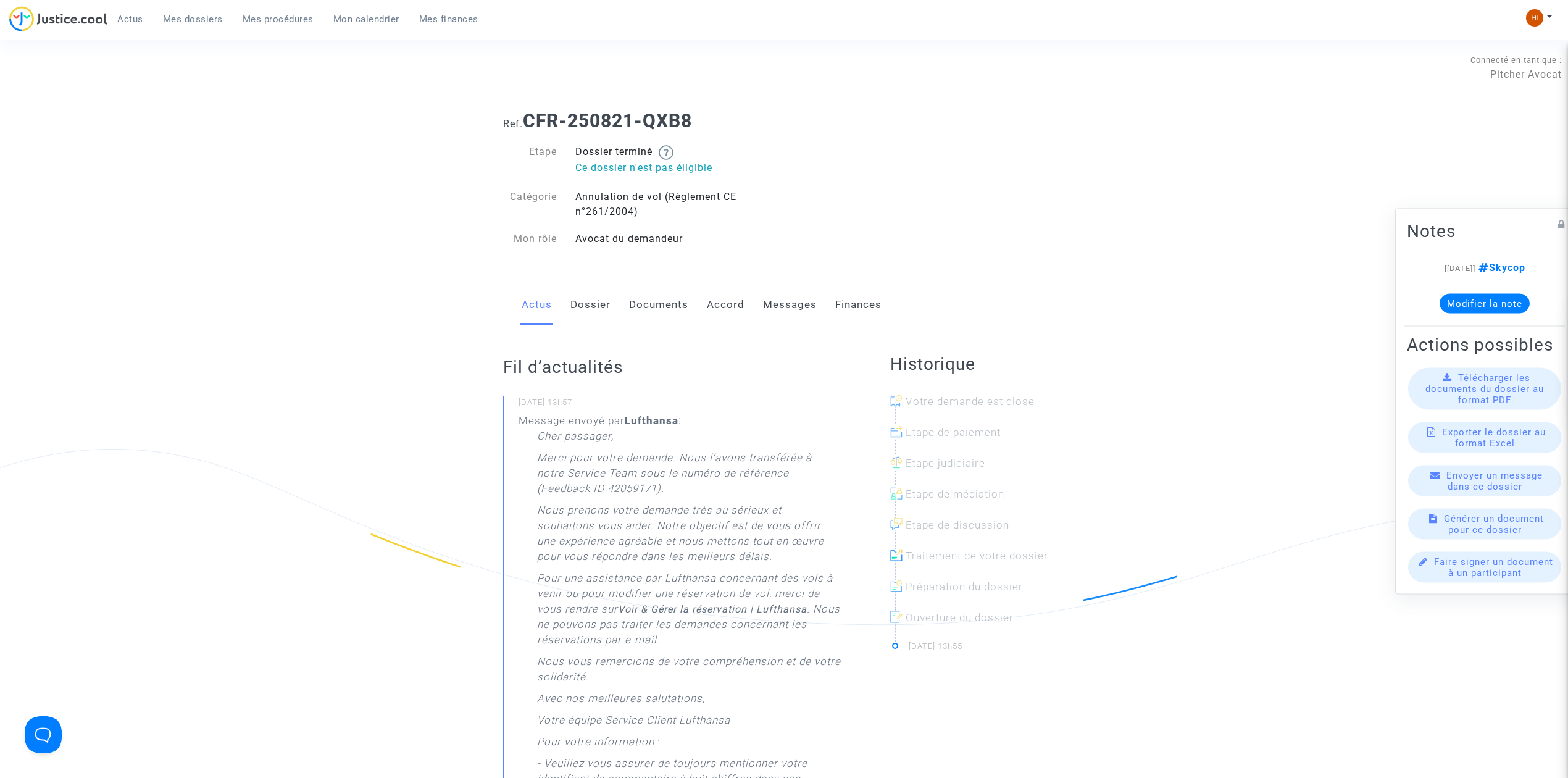
click at [651, 317] on link "Documents" at bounding box center [658, 305] width 59 height 40
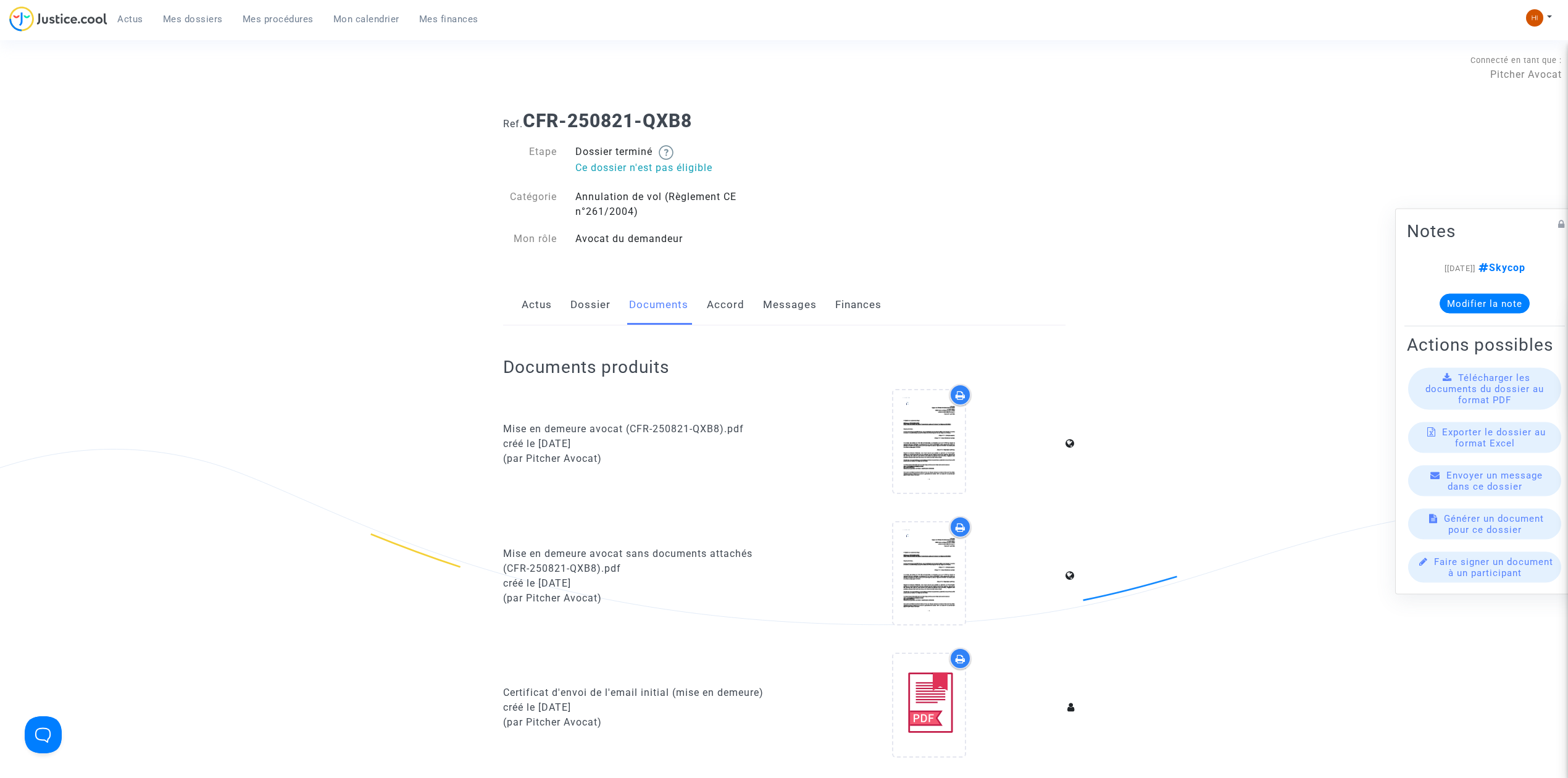
click at [776, 309] on link "Messages" at bounding box center [790, 305] width 54 height 40
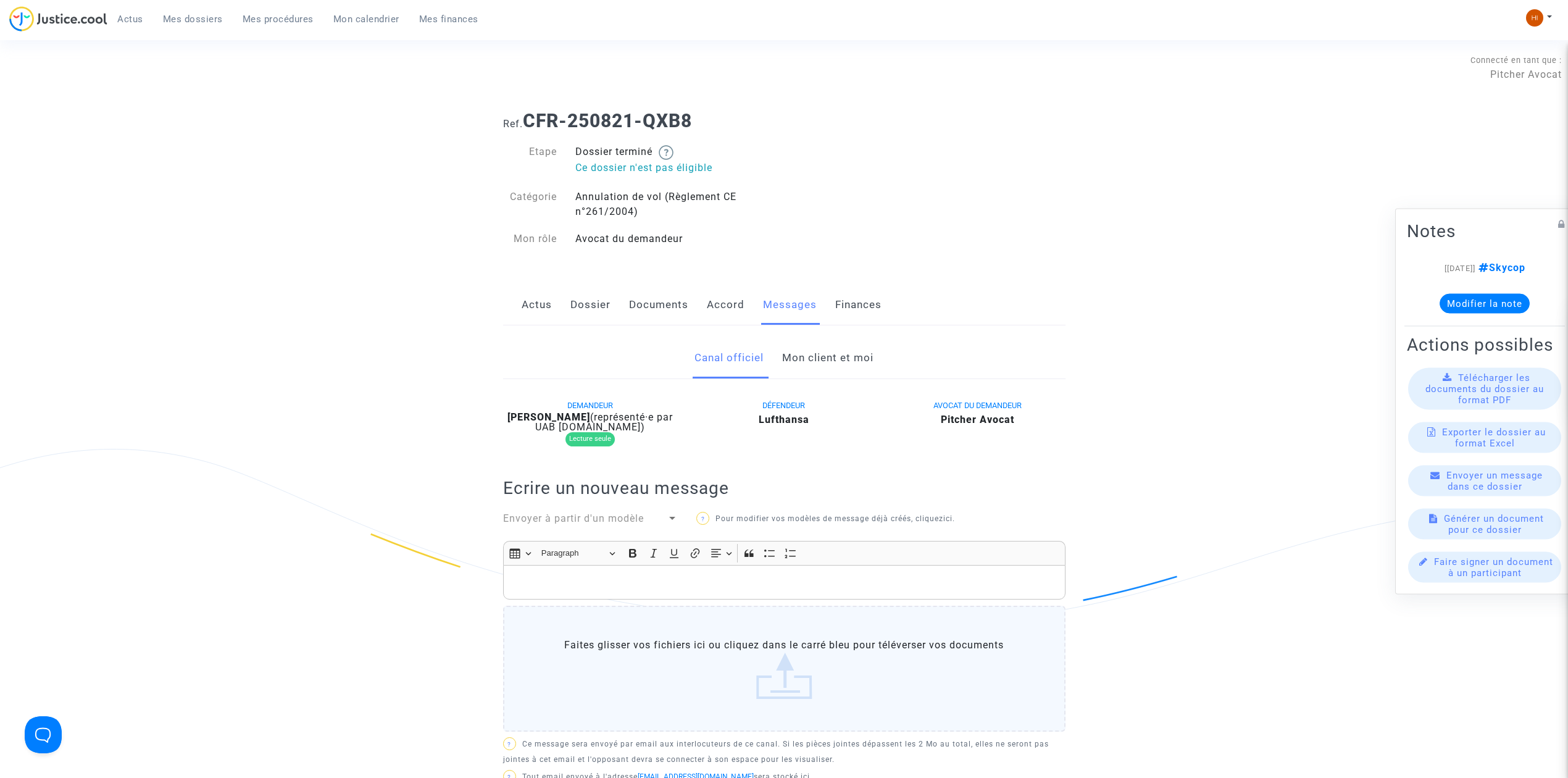
click at [829, 349] on link "Mon client et moi" at bounding box center [828, 358] width 91 height 40
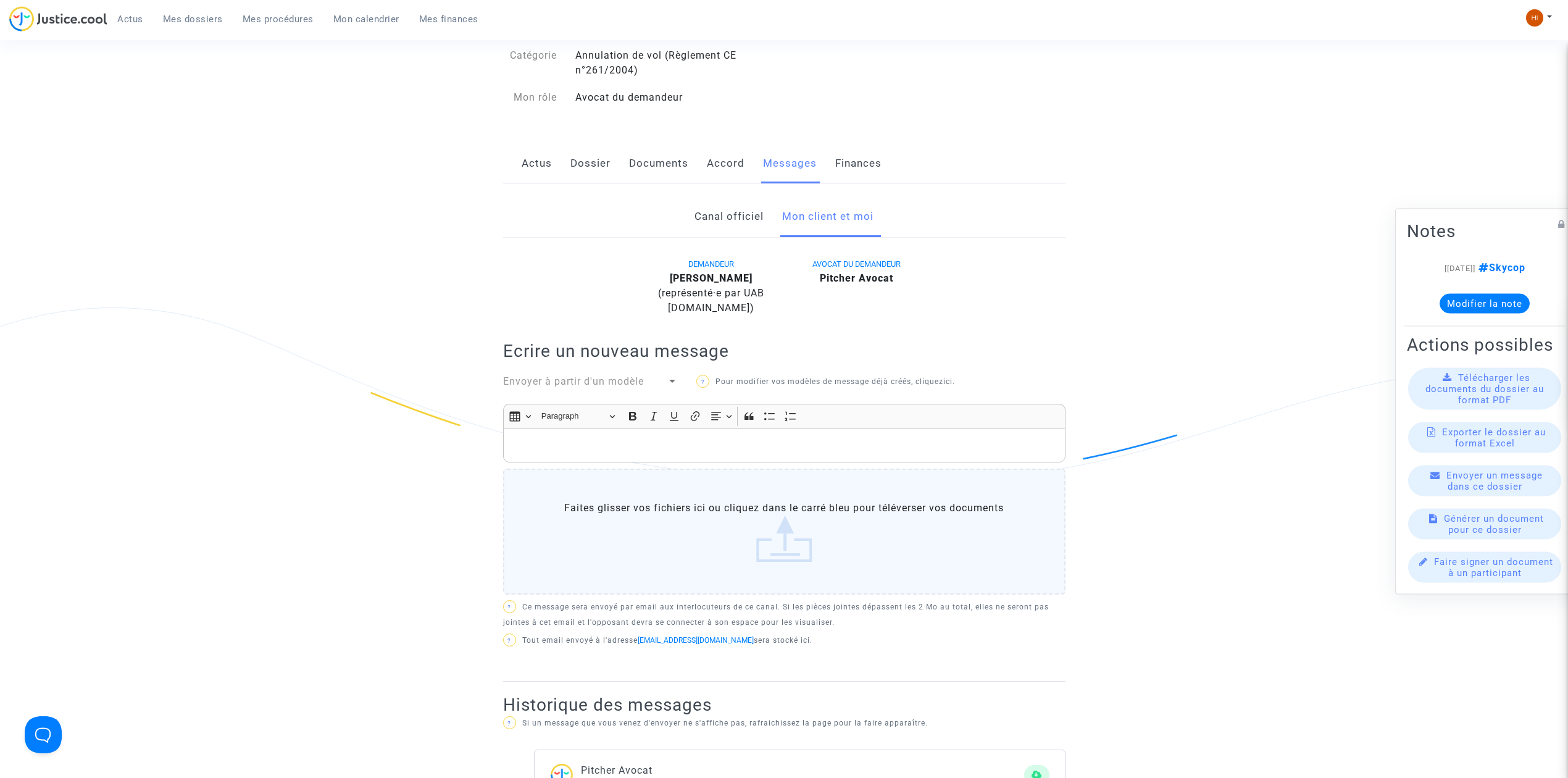
scroll to position [82, 0]
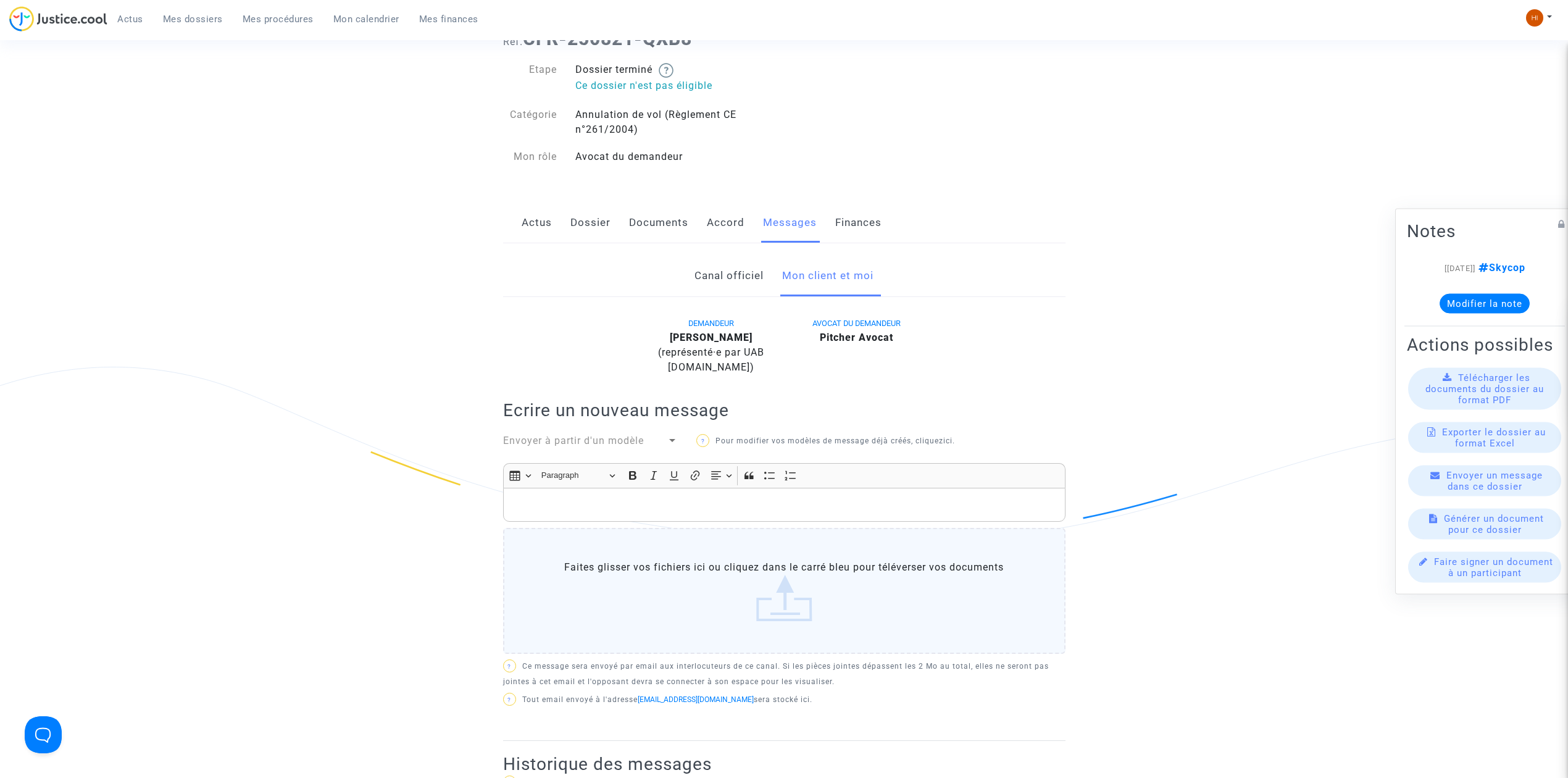
click at [733, 277] on link "Canal officiel" at bounding box center [729, 276] width 69 height 40
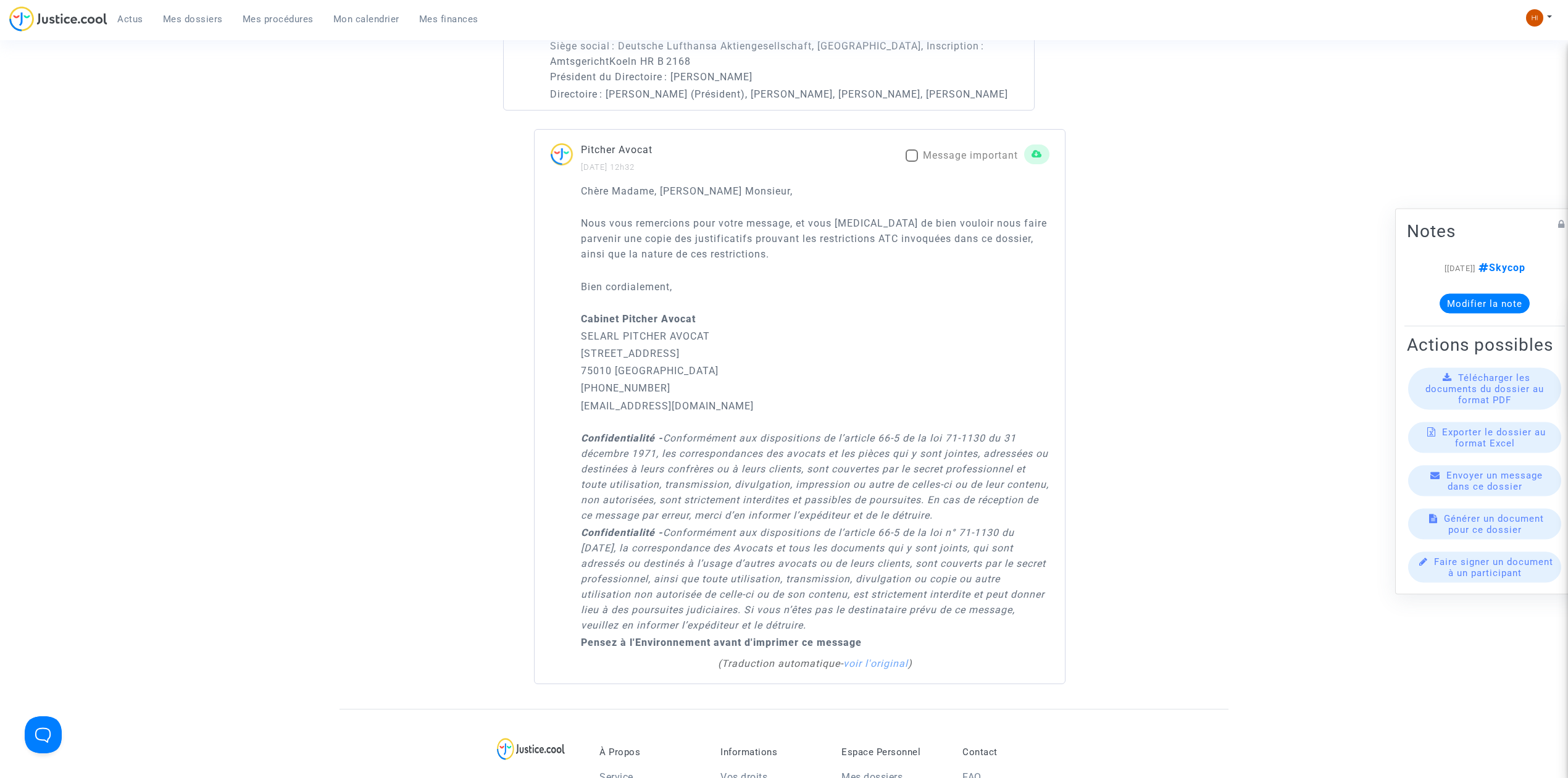
scroll to position [1399, 0]
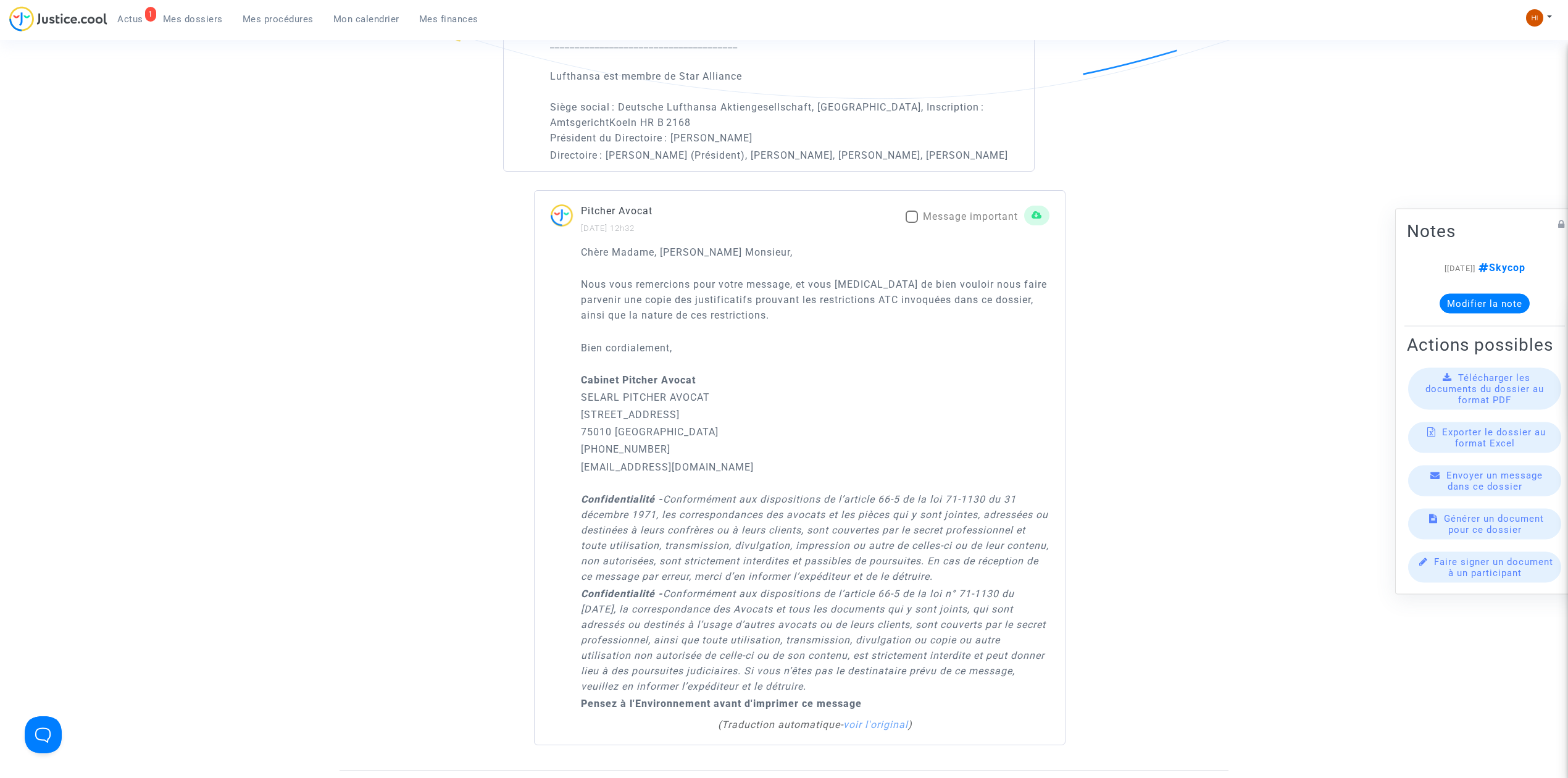
click at [287, 18] on span "Mes procédures" at bounding box center [278, 19] width 71 height 11
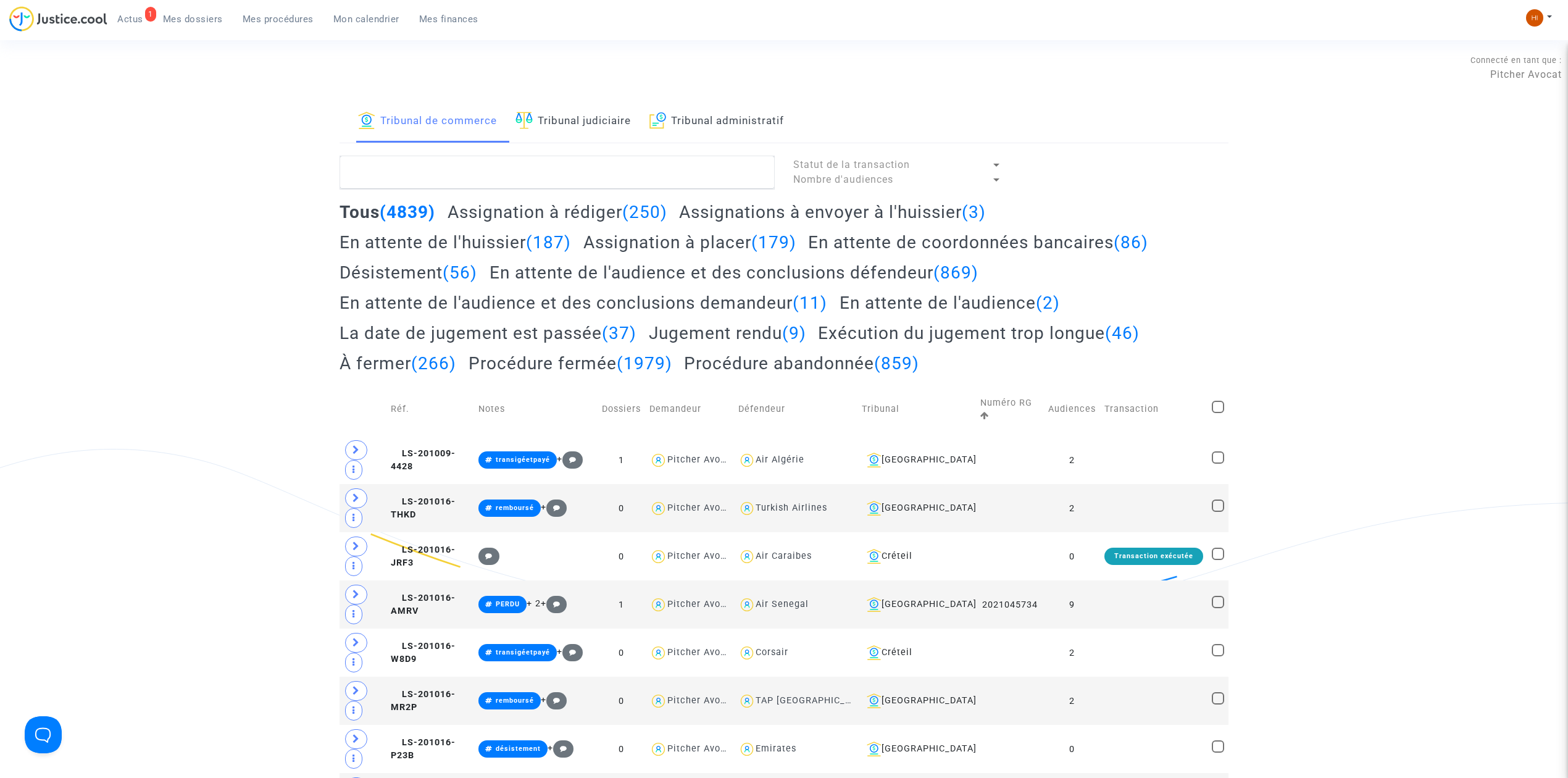
click at [584, 112] on link "Tribunal judiciaire" at bounding box center [573, 121] width 115 height 42
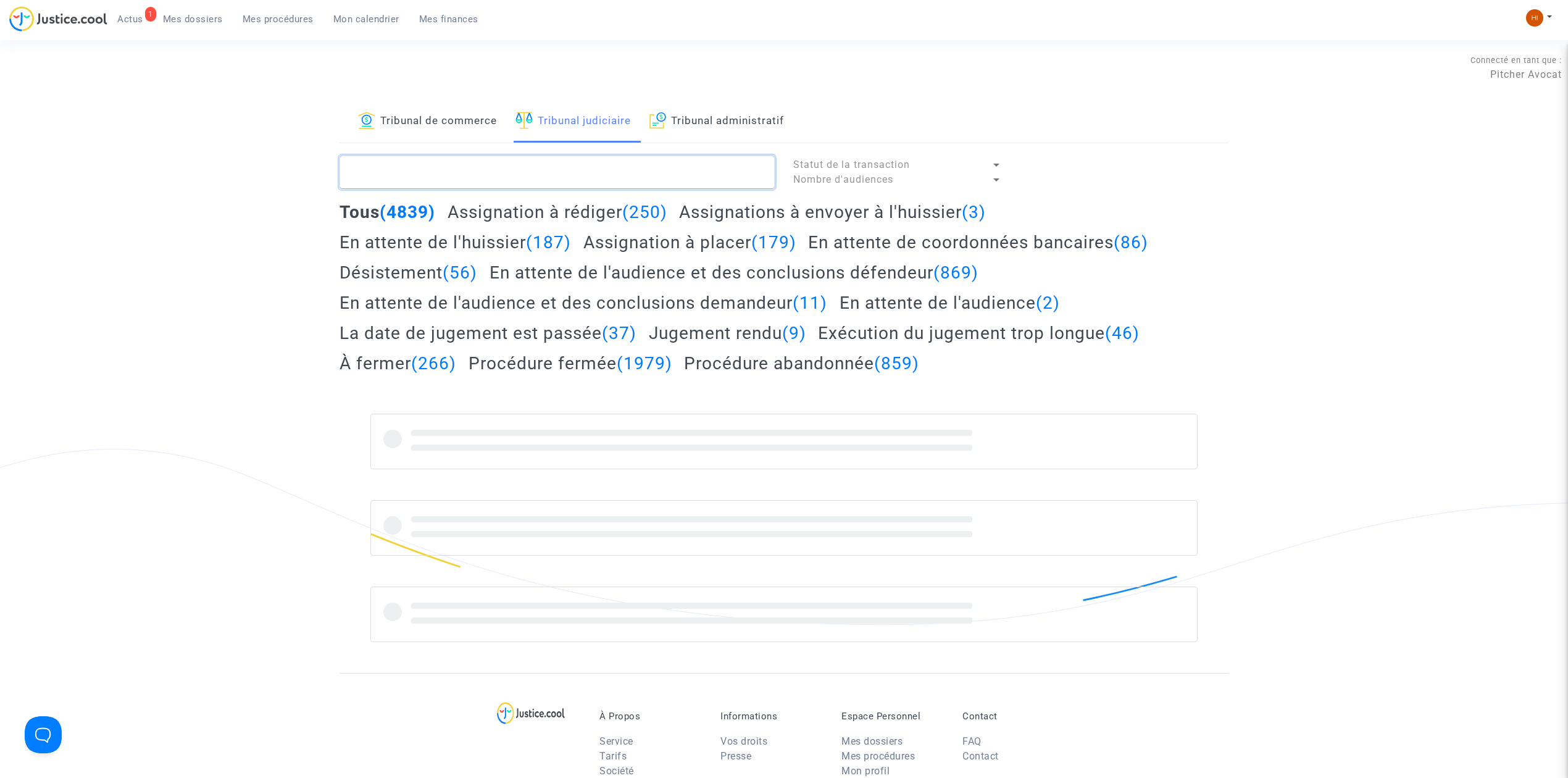
click at [589, 166] on textarea at bounding box center [557, 172] width 435 height 33
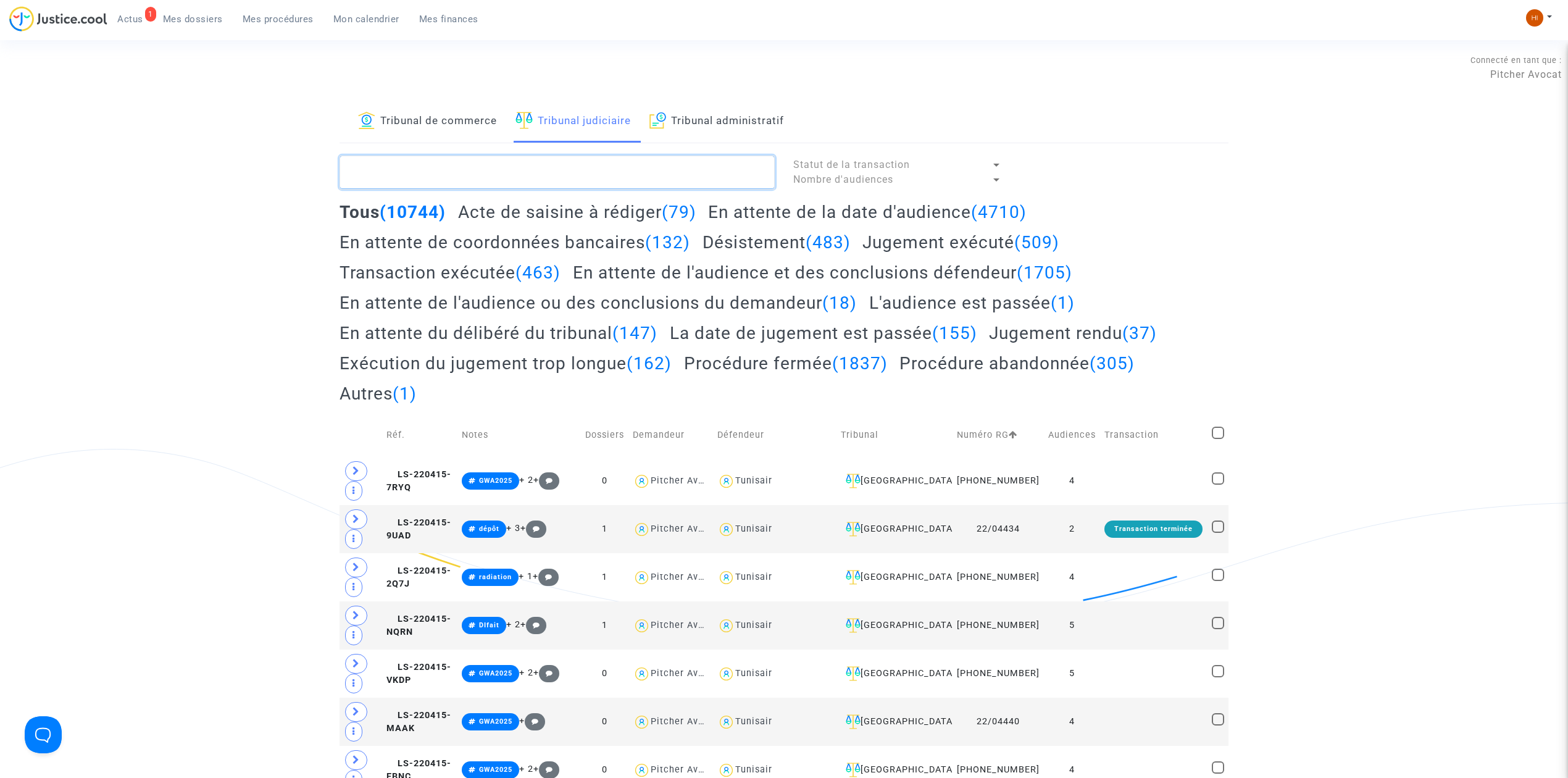
paste textarea "Benoit Mauvais"
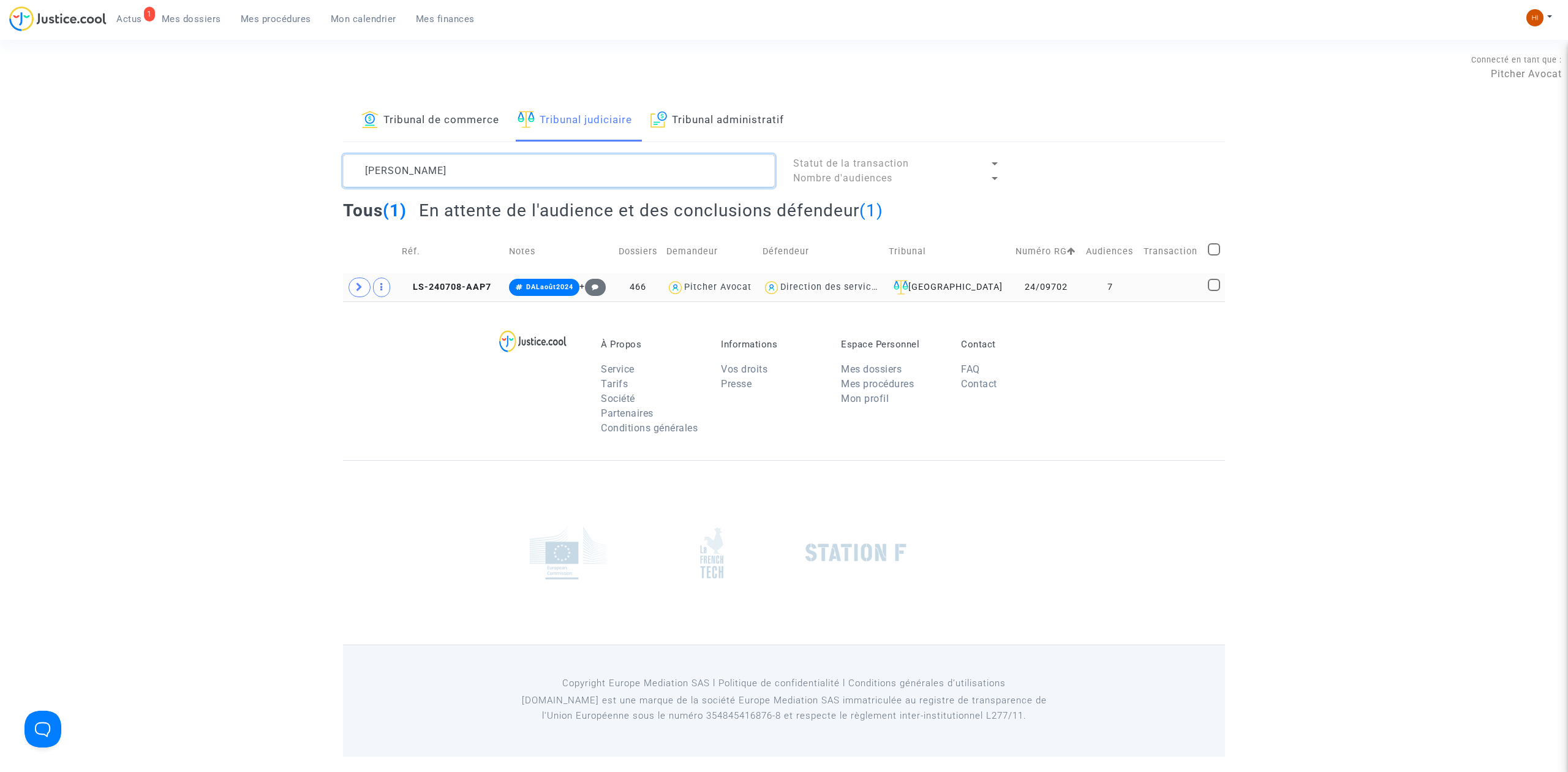
type textarea "Benoit Mauvais"
click at [454, 279] on td "LS-240708-AAP7" at bounding box center [451, 288] width 107 height 28
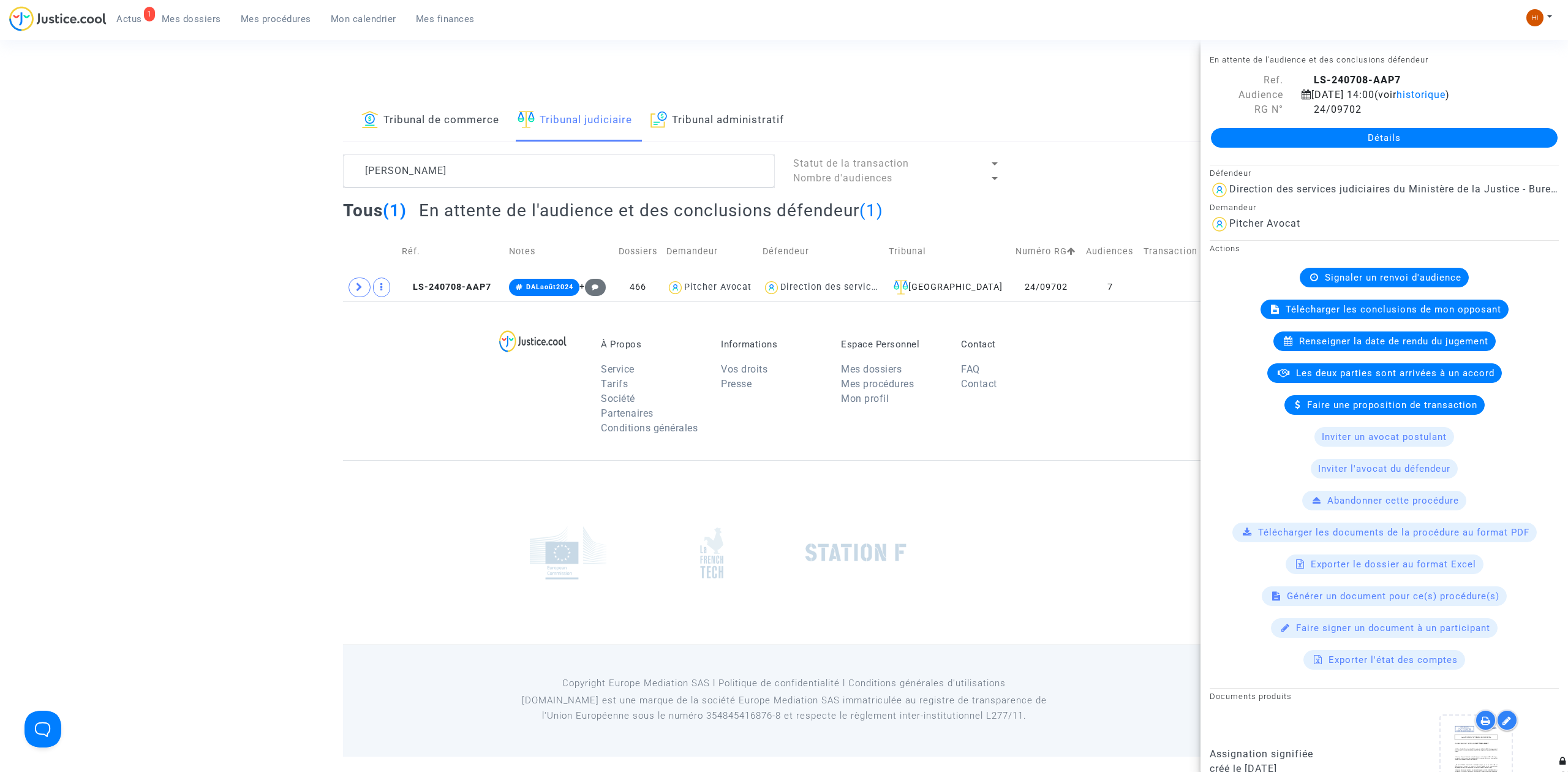
click at [194, 27] on link "Mes dossiers" at bounding box center [192, 19] width 79 height 18
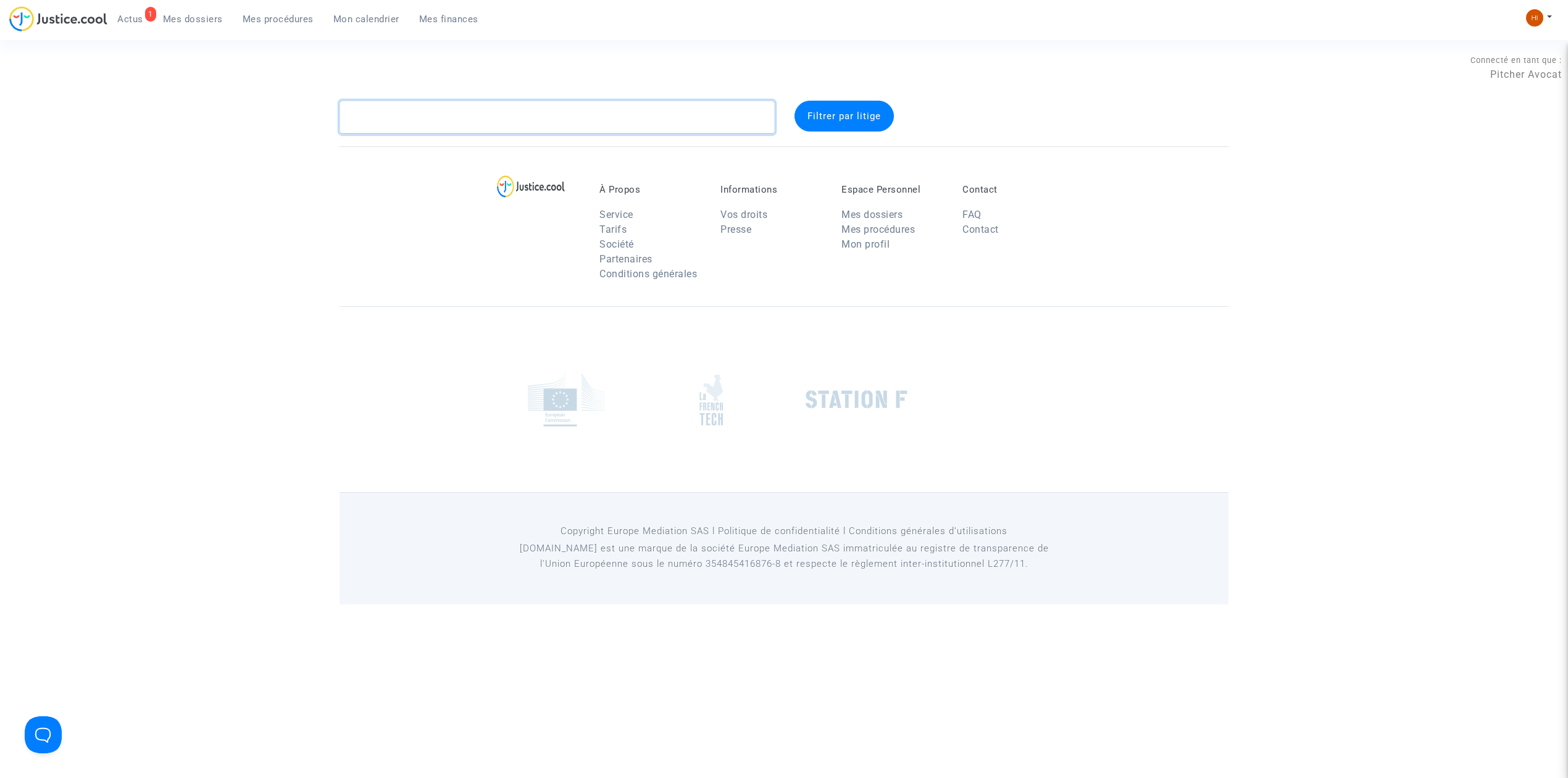
click at [438, 125] on textarea at bounding box center [557, 117] width 435 height 33
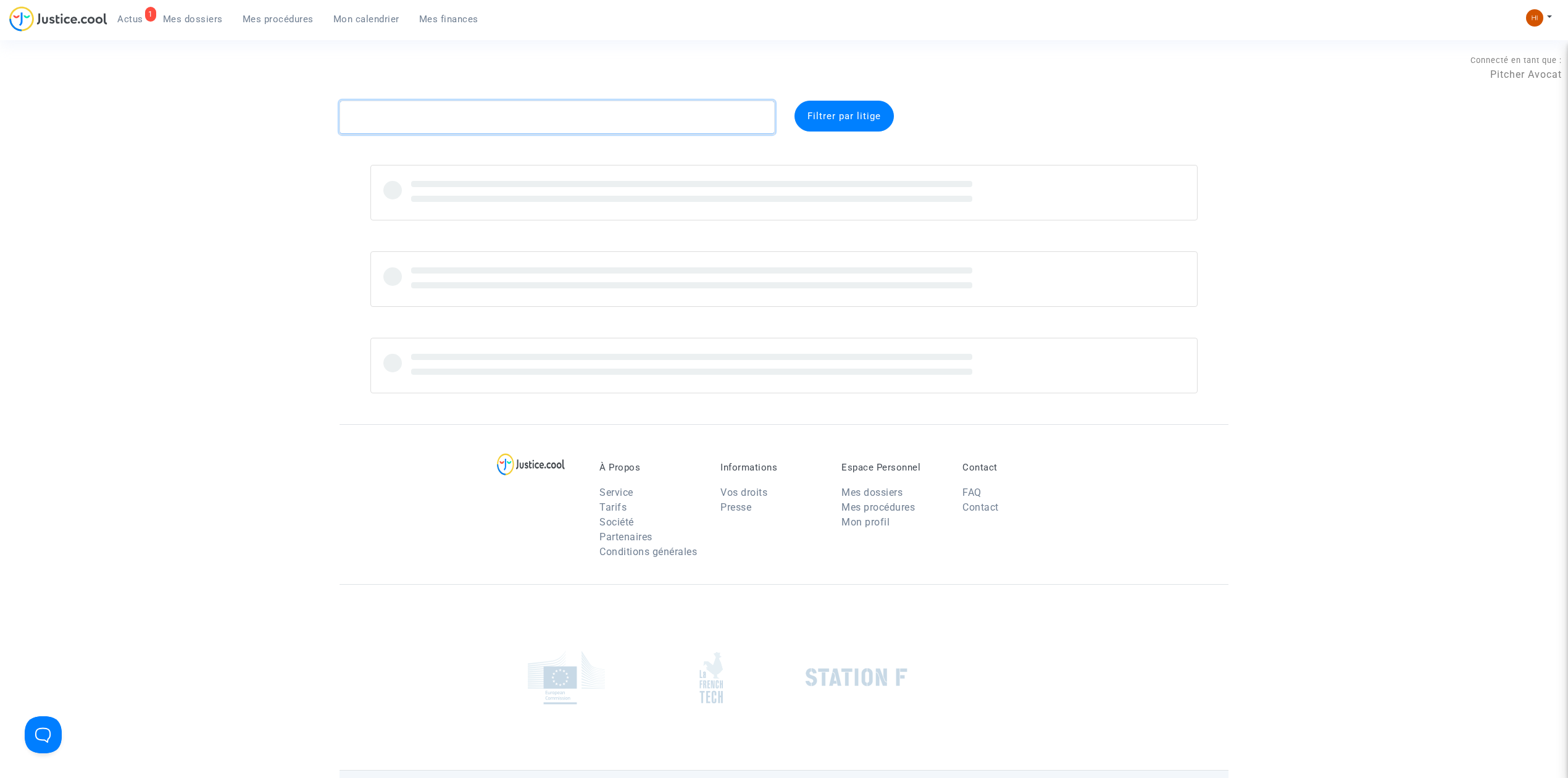
paste textarea "Benoit Mauvais"
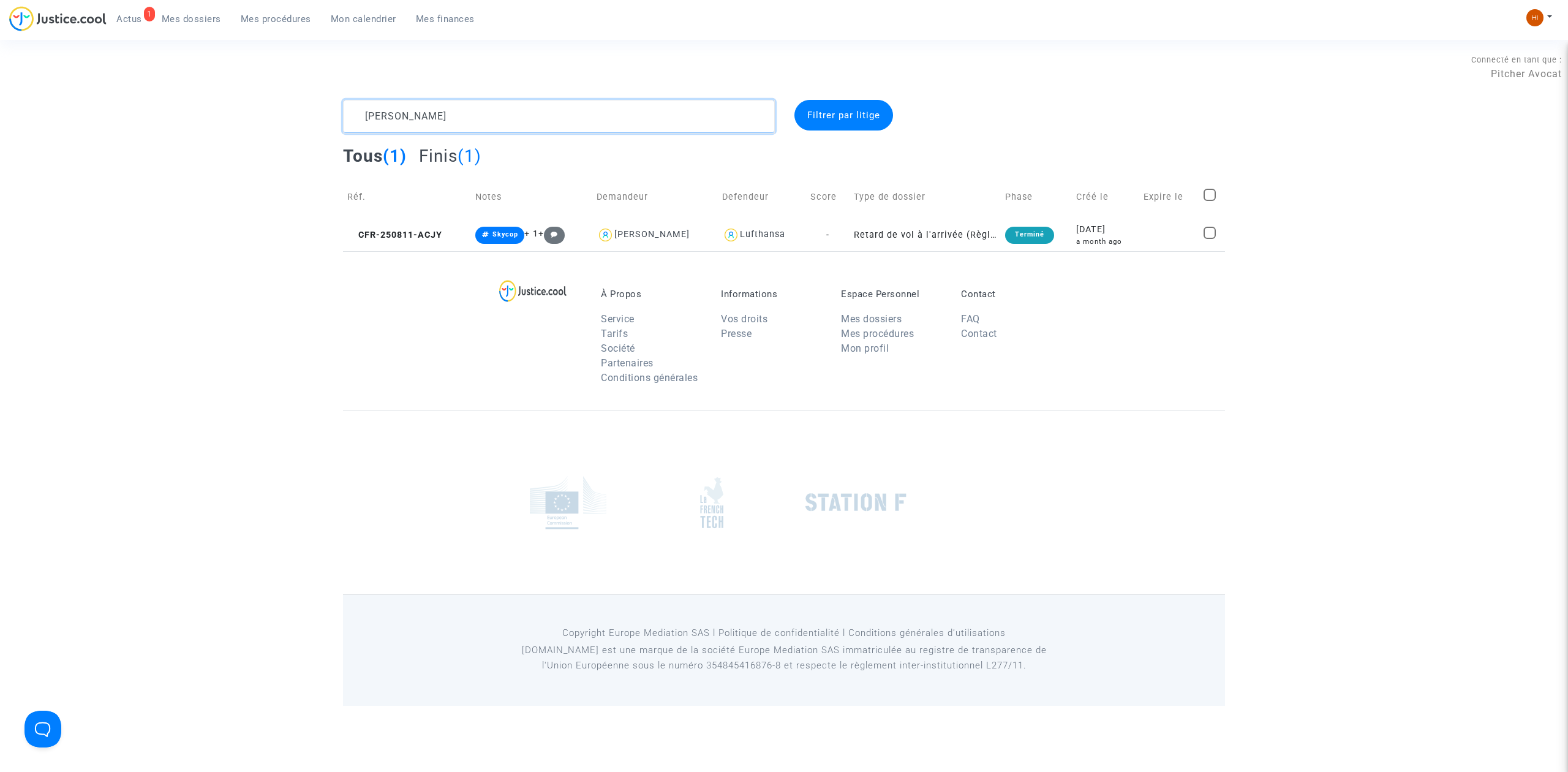
type textarea "Benoit Mauvais"
drag, startPoint x: 490, startPoint y: 120, endPoint x: 212, endPoint y: 141, distance: 278.8
click at [212, 141] on div "Benoit Mauvais Filtrer par litige Tous (1) Finis (1) Réf. Notes Demandeur Defen…" at bounding box center [784, 176] width 1568 height 152
